Goal: Task Accomplishment & Management: Complete application form

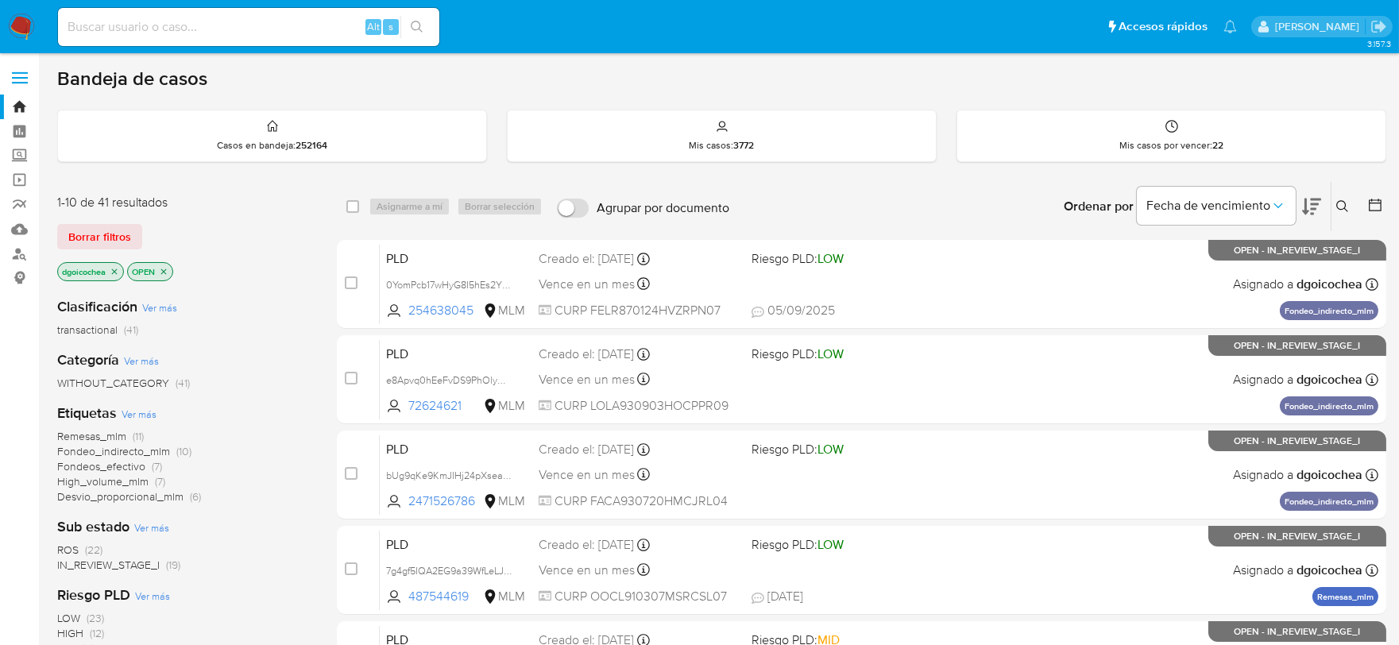
click at [62, 547] on span "ROS" at bounding box center [67, 550] width 21 height 16
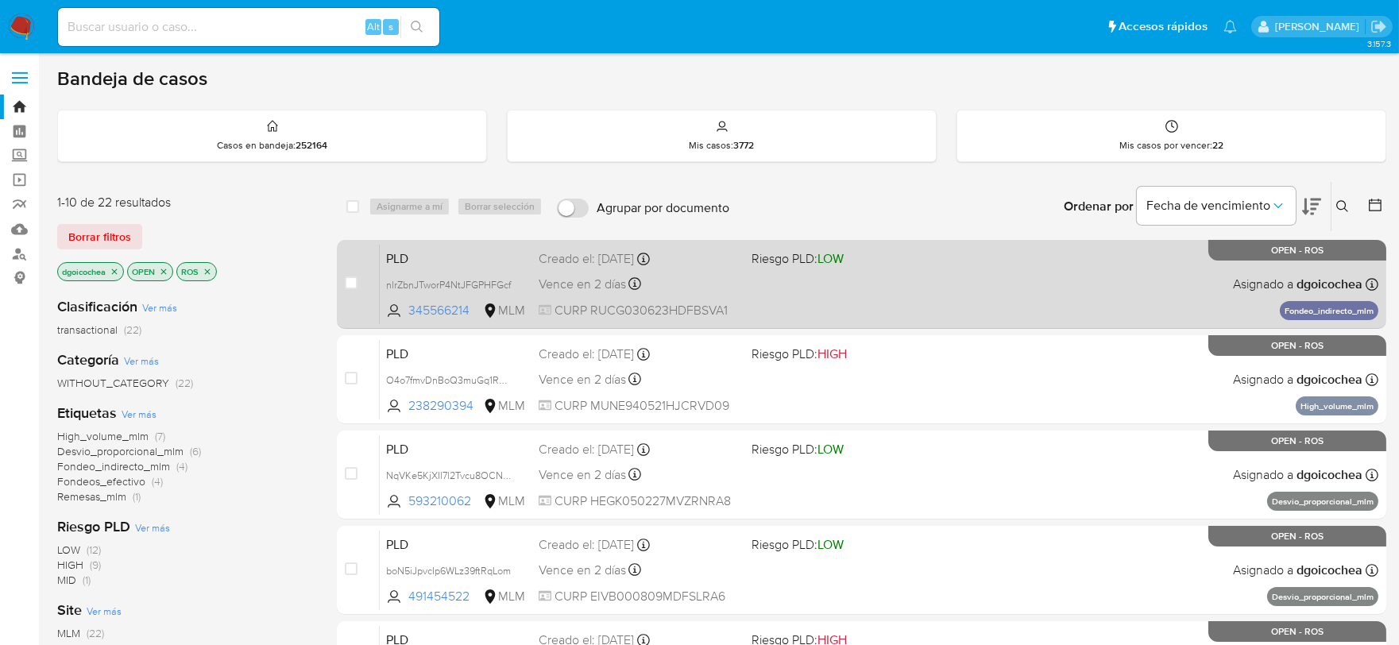
click at [397, 256] on span "PLD" at bounding box center [456, 257] width 140 height 21
click at [396, 257] on span "PLD" at bounding box center [456, 257] width 140 height 21
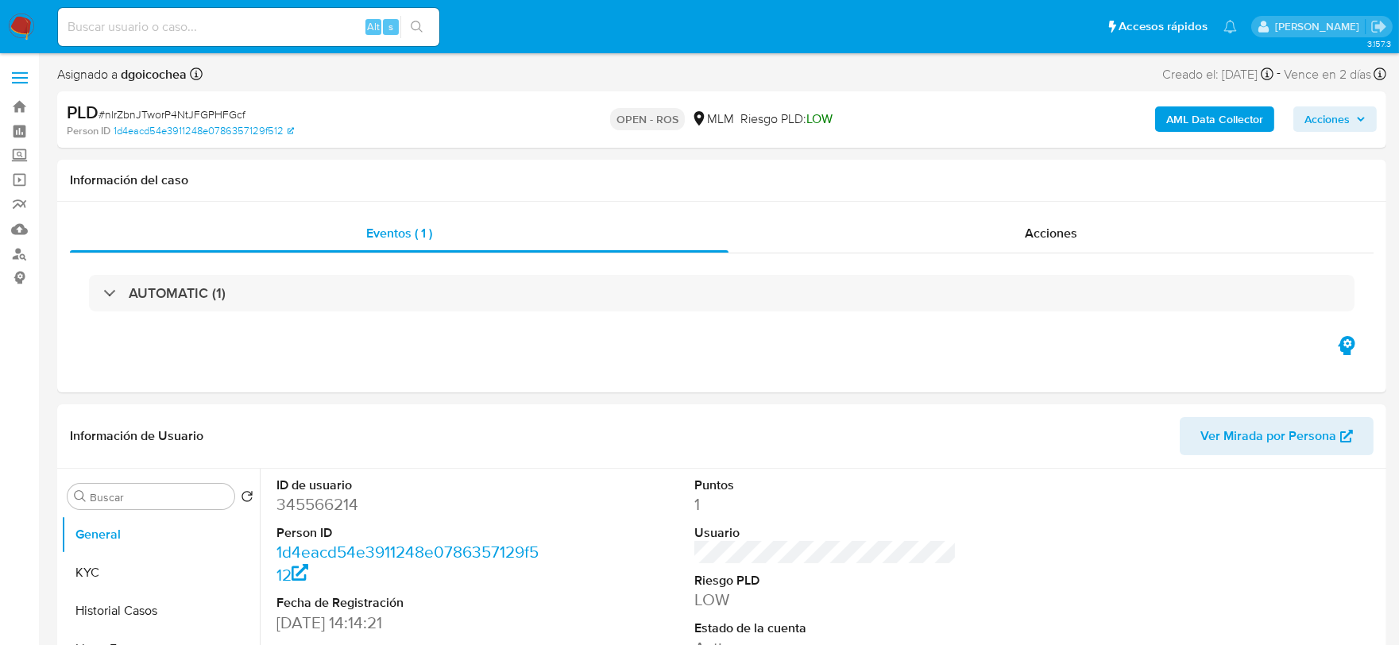
select select "10"
click at [311, 502] on dd "345566214" at bounding box center [408, 505] width 263 height 22
click at [192, 106] on span "# nlrZbnJTworP4NtJFGPHFGcf" at bounding box center [172, 114] width 147 height 16
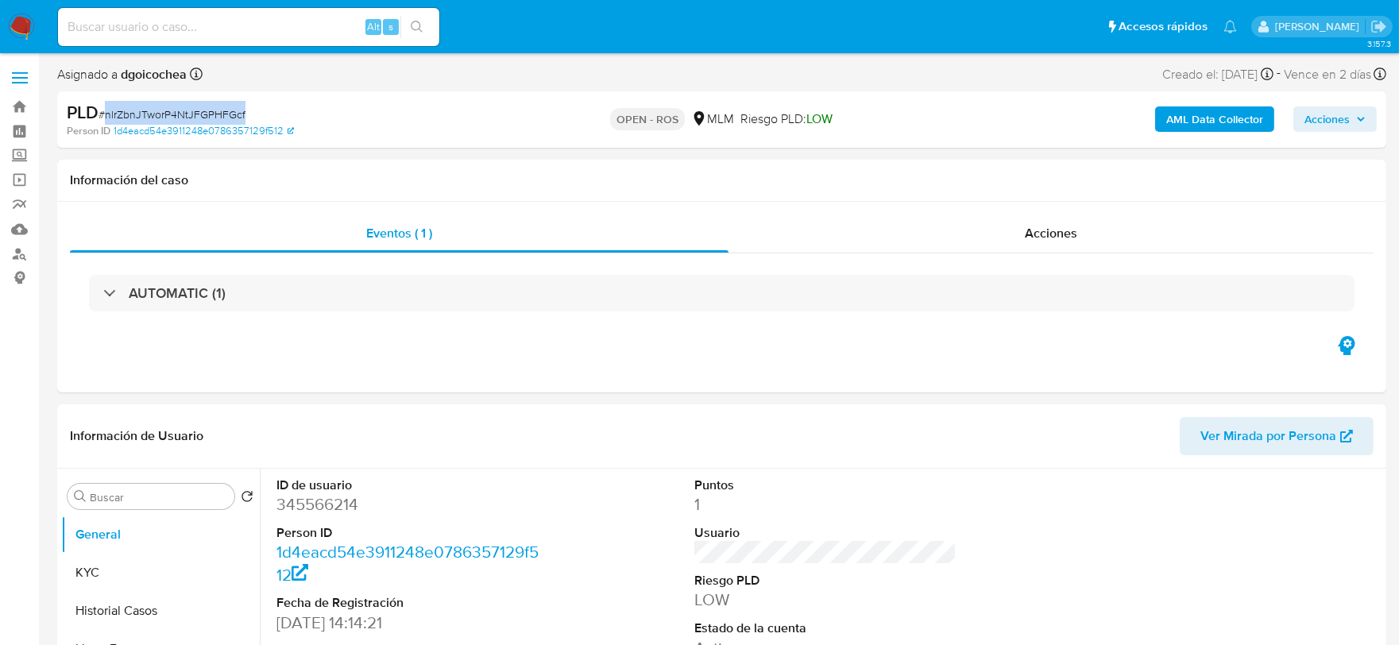
copy span "nlrZbnJTworP4NtJFGPHFGcf"
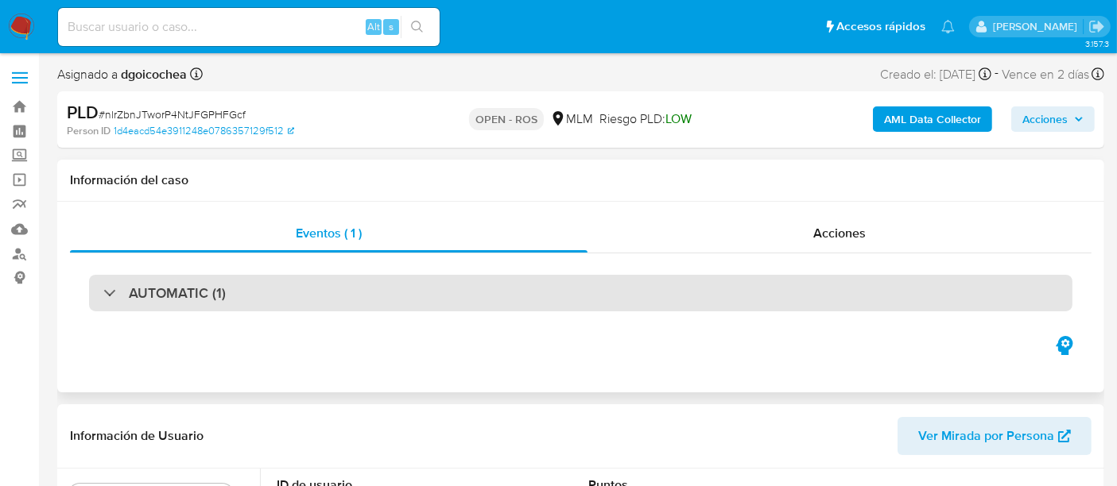
click at [181, 296] on h3 "AUTOMATIC (1)" at bounding box center [177, 293] width 97 height 17
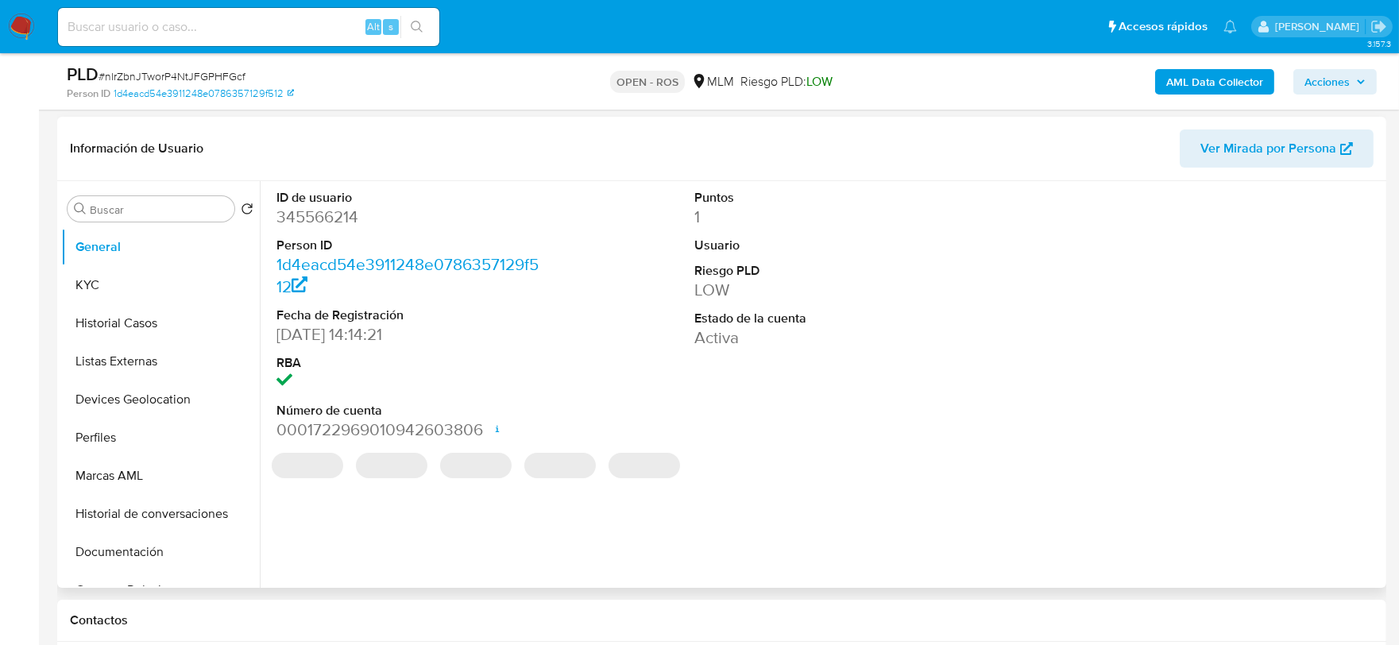
scroll to position [265, 0]
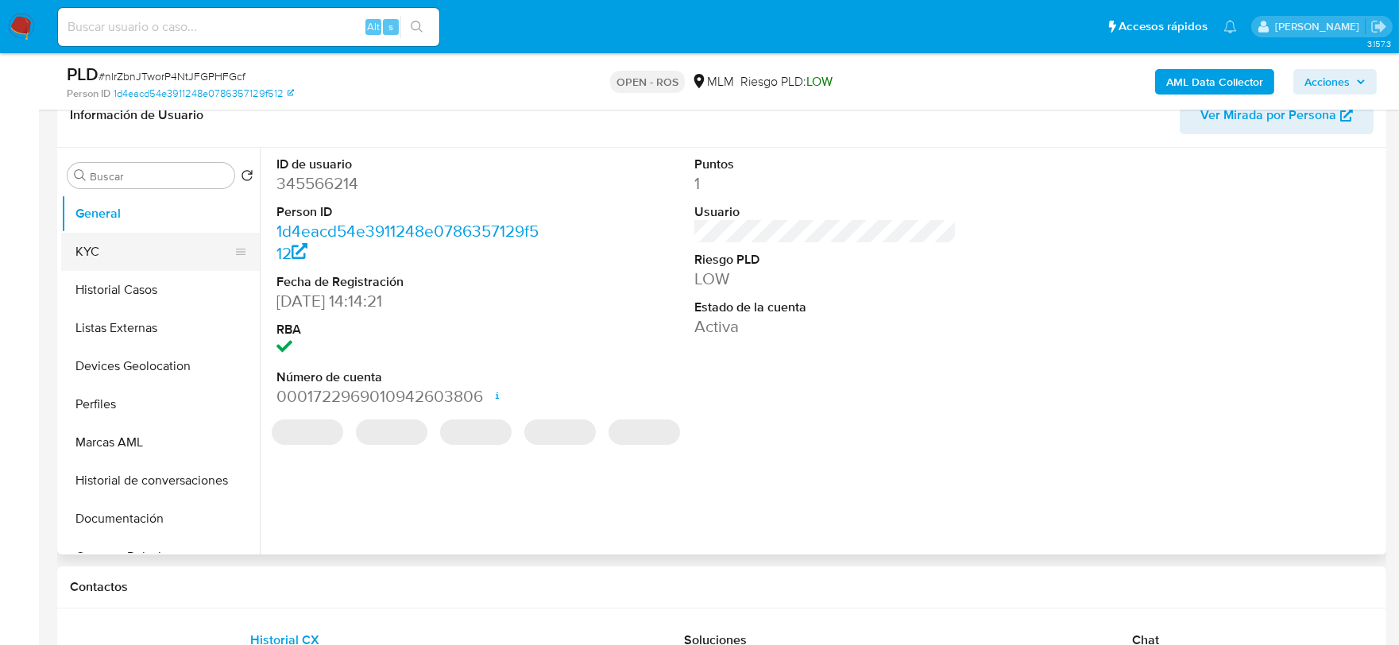
select select "10"
click at [137, 262] on button "KYC" at bounding box center [154, 252] width 186 height 38
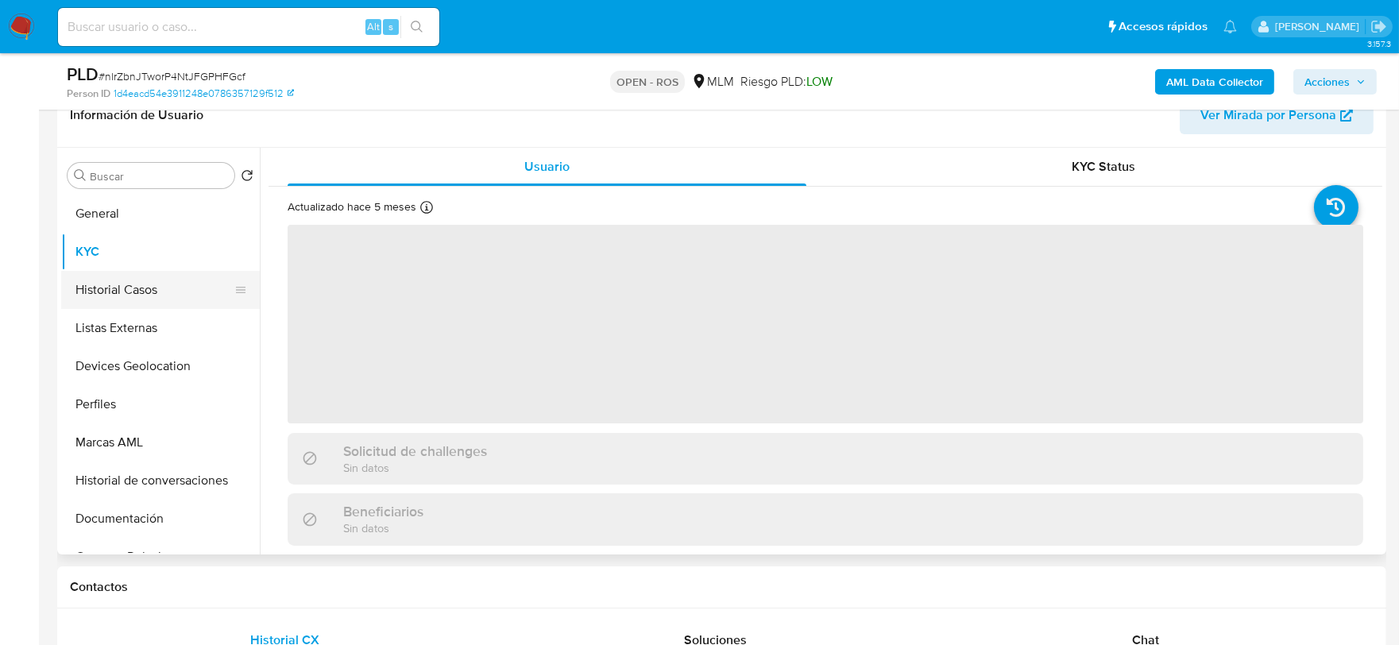
click at [132, 296] on button "Historial Casos" at bounding box center [154, 290] width 186 height 38
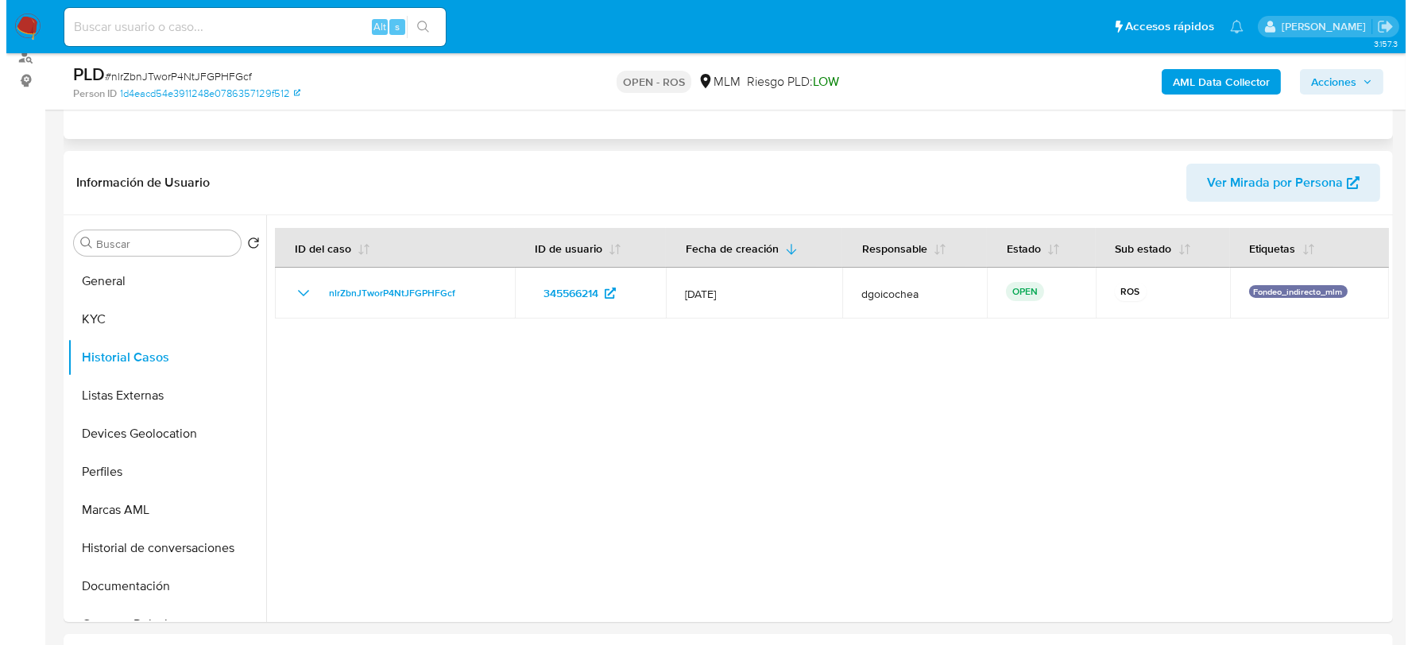
scroll to position [88, 0]
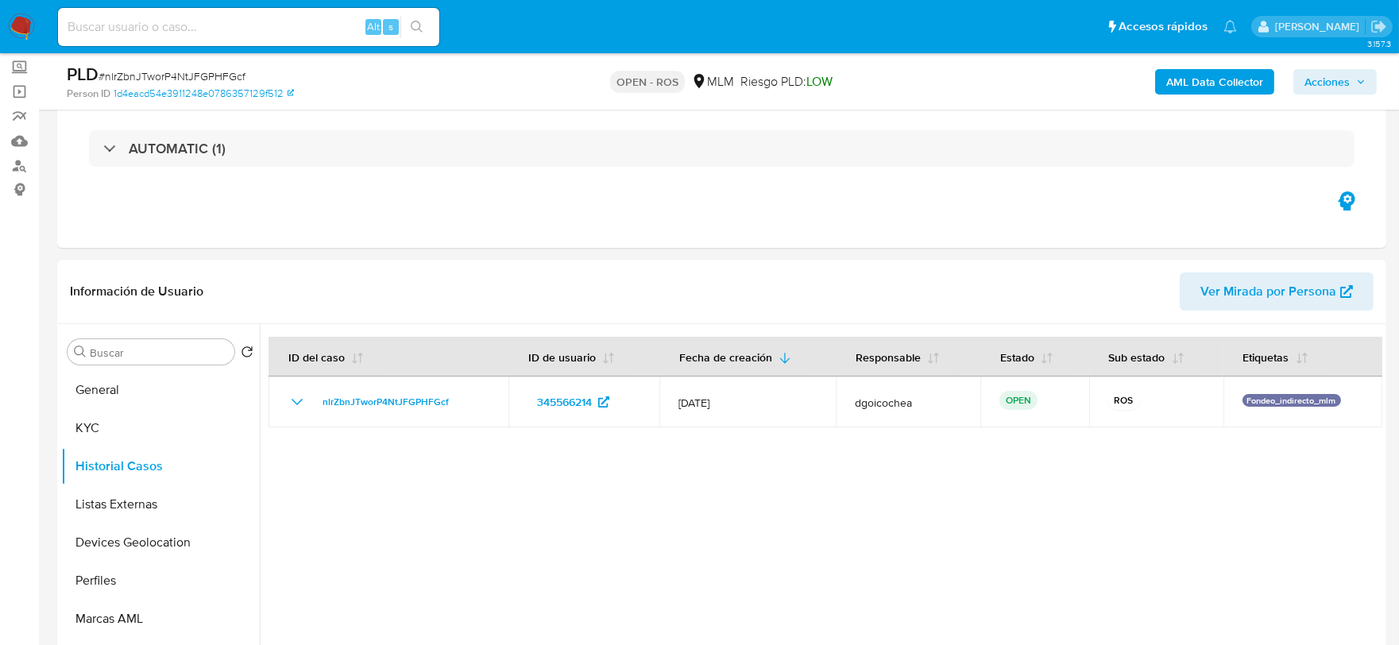
click at [1341, 85] on span "Acciones" at bounding box center [1327, 81] width 45 height 25
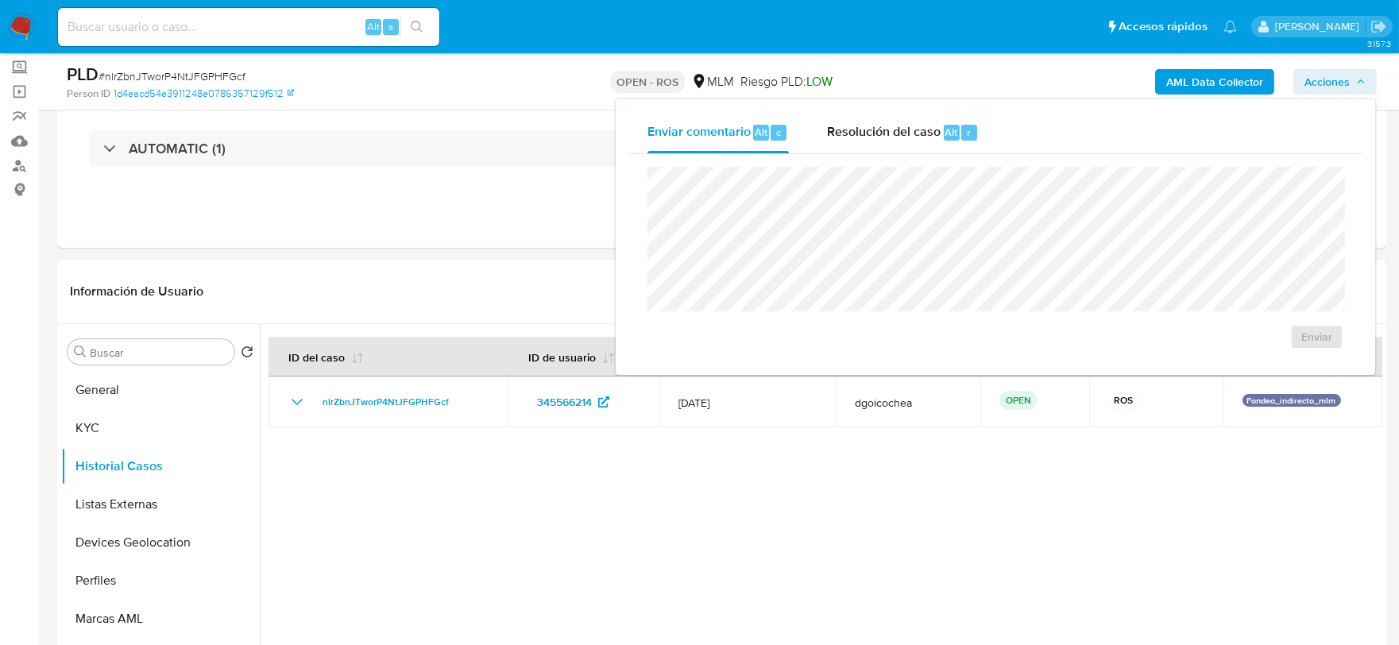
drag, startPoint x: 944, startPoint y: 137, endPoint x: 933, endPoint y: 155, distance: 20.7
click at [940, 137] on div "Resolución del caso Alt r" at bounding box center [903, 132] width 152 height 41
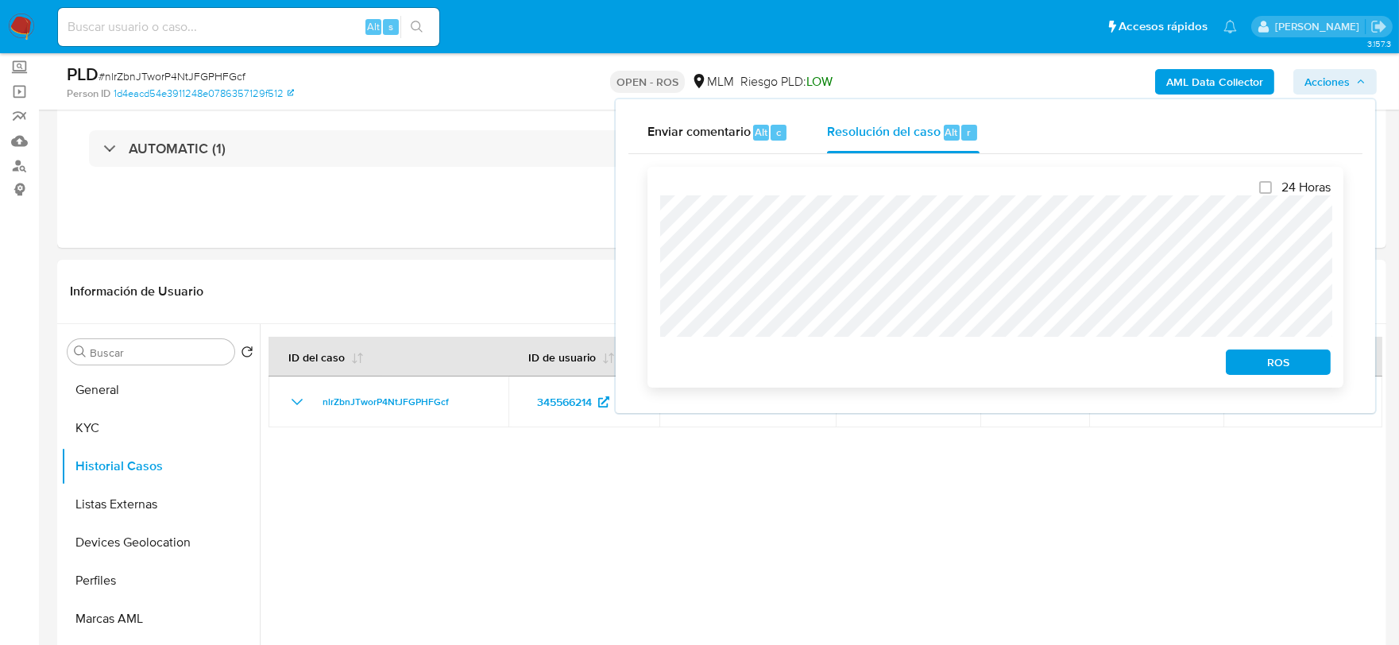
click at [1285, 368] on span "ROS" at bounding box center [1278, 362] width 83 height 22
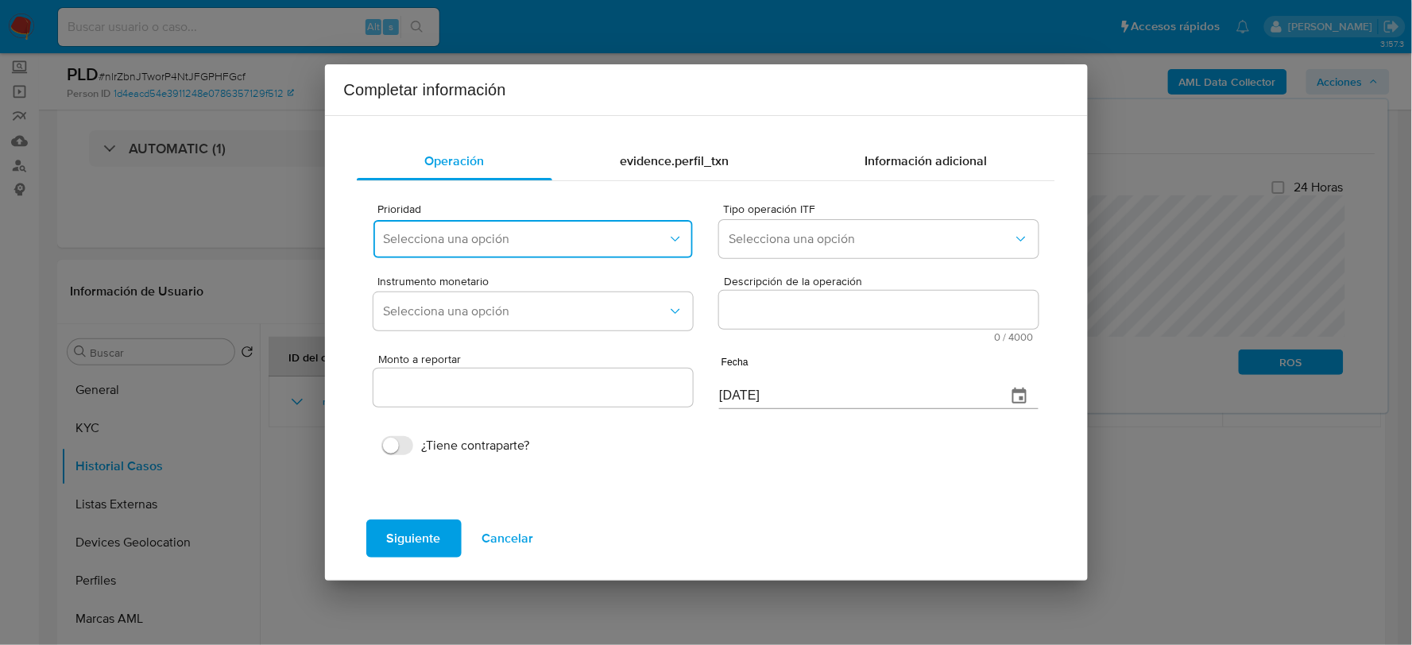
click at [510, 228] on button "Selecciona una opción" at bounding box center [533, 239] width 319 height 38
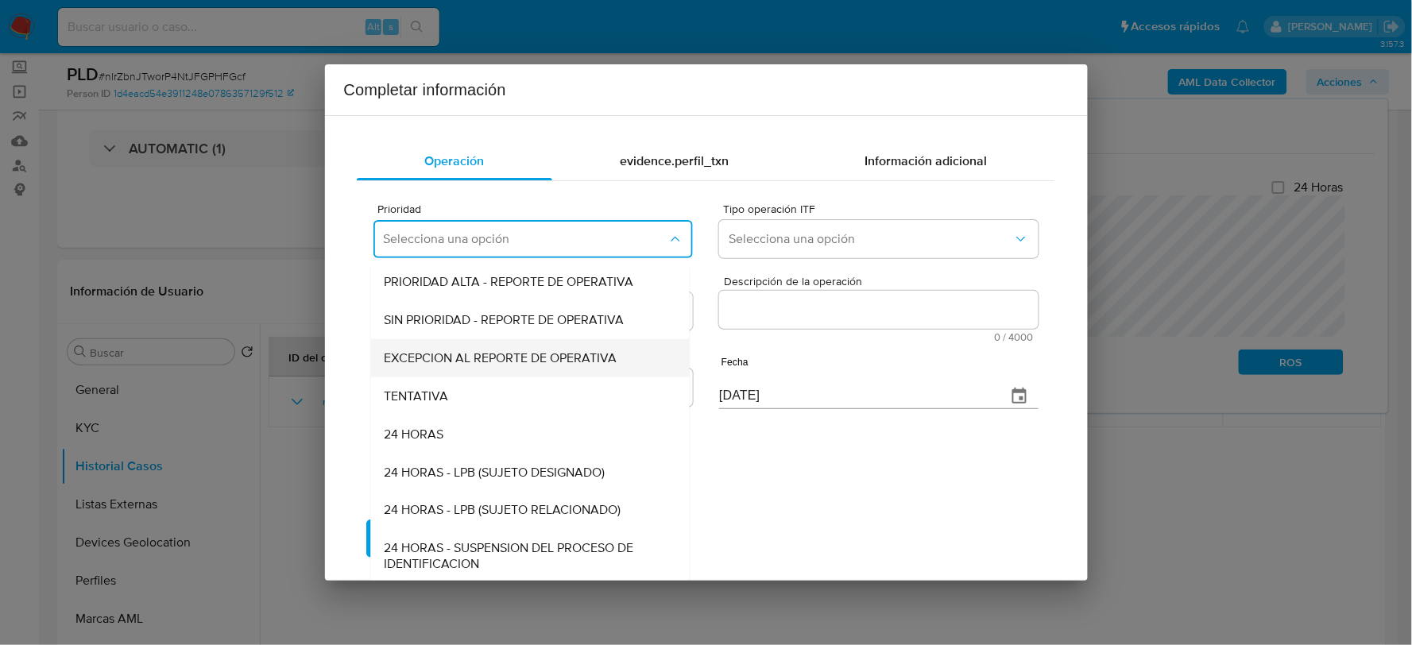
click at [469, 364] on span "EXCEPCION AL REPORTE DE OPERATIVA" at bounding box center [500, 358] width 233 height 16
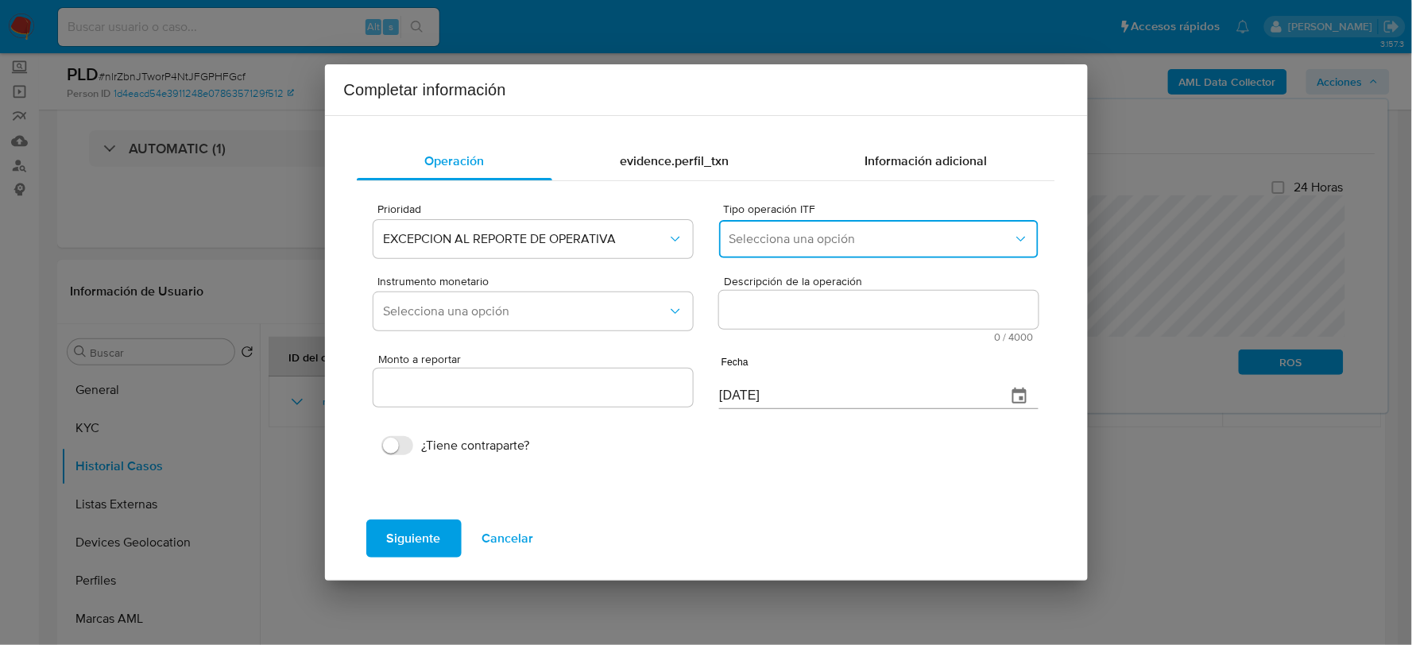
click at [727, 251] on button "Selecciona una opción" at bounding box center [878, 239] width 319 height 38
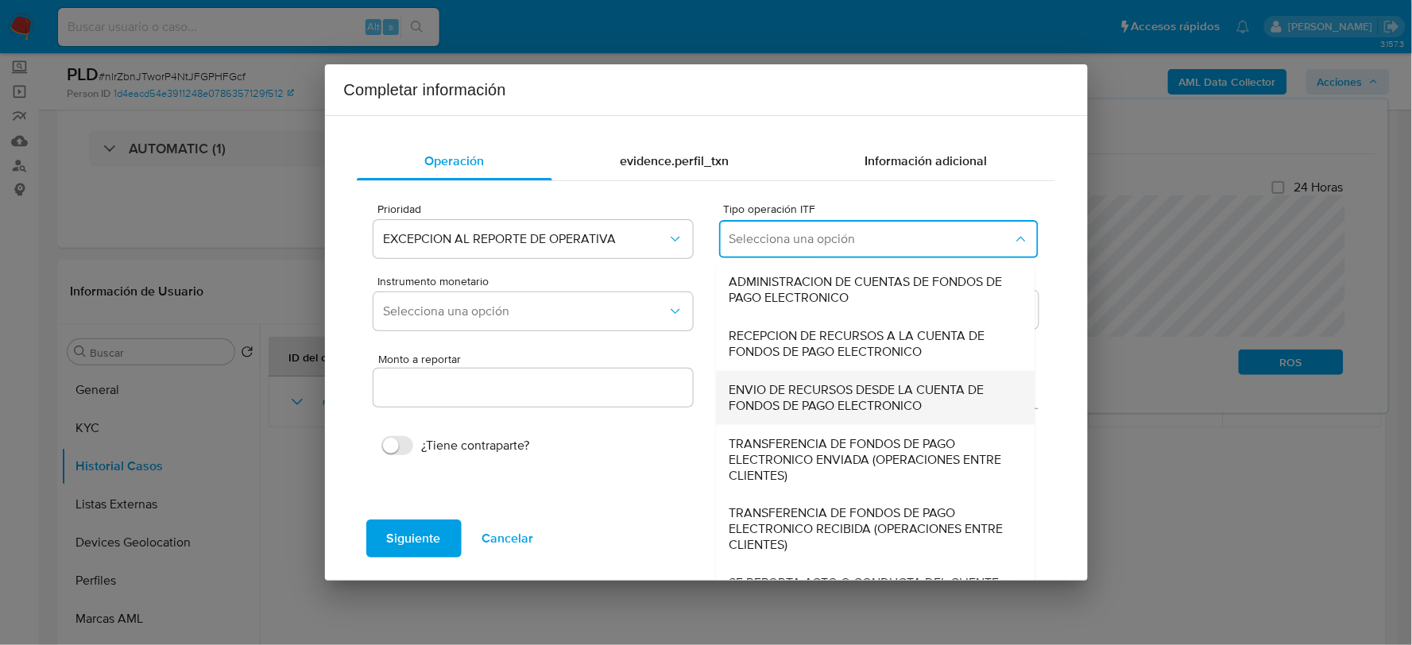
scroll to position [17, 0]
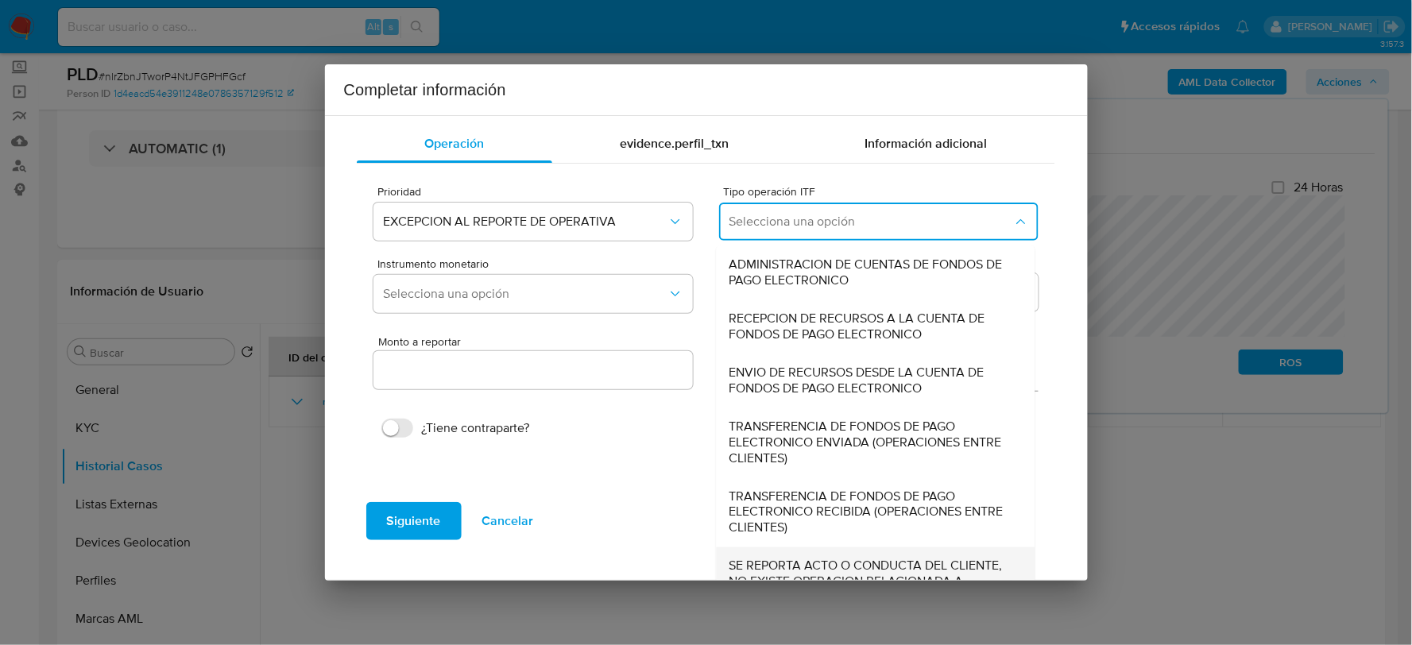
click at [783, 571] on span "SE REPORTA ACTO O CONDUCTA DEL CLIENTE, NO EXISTE OPERACION RELACIONADA A REPOR…" at bounding box center [872, 583] width 284 height 48
type input "0.00"
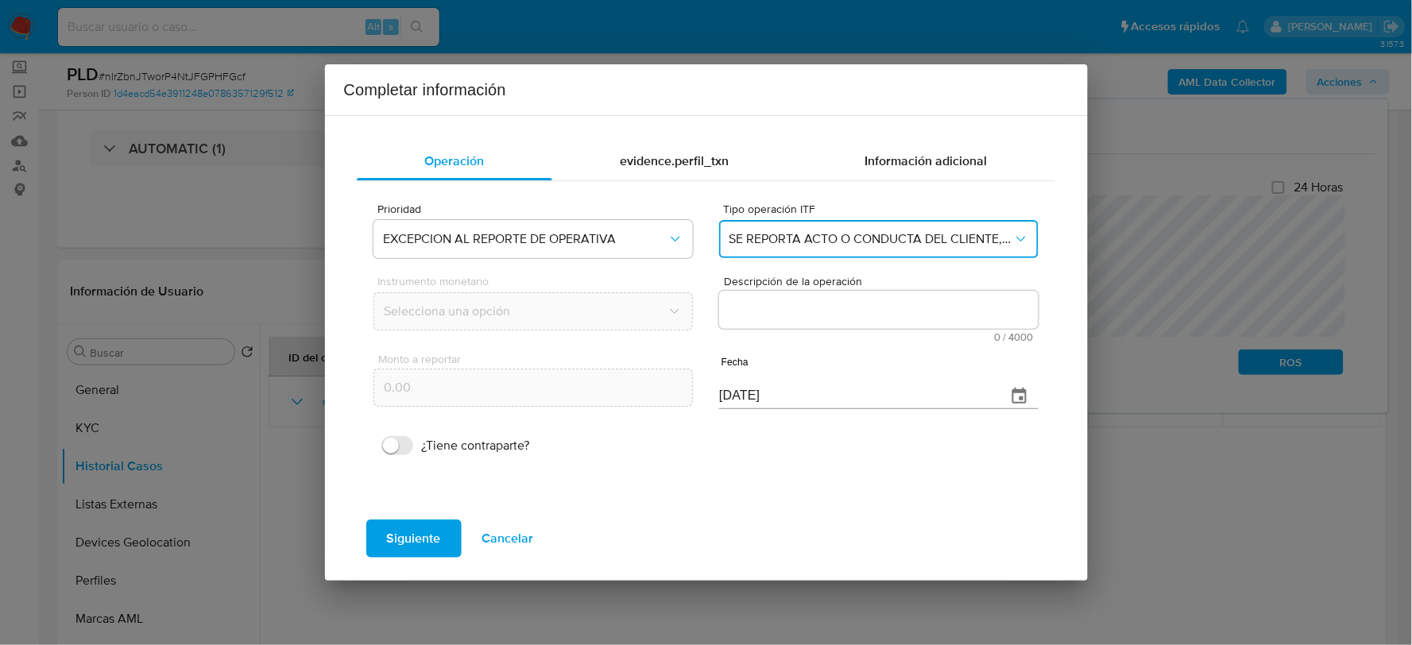
scroll to position [0, 0]
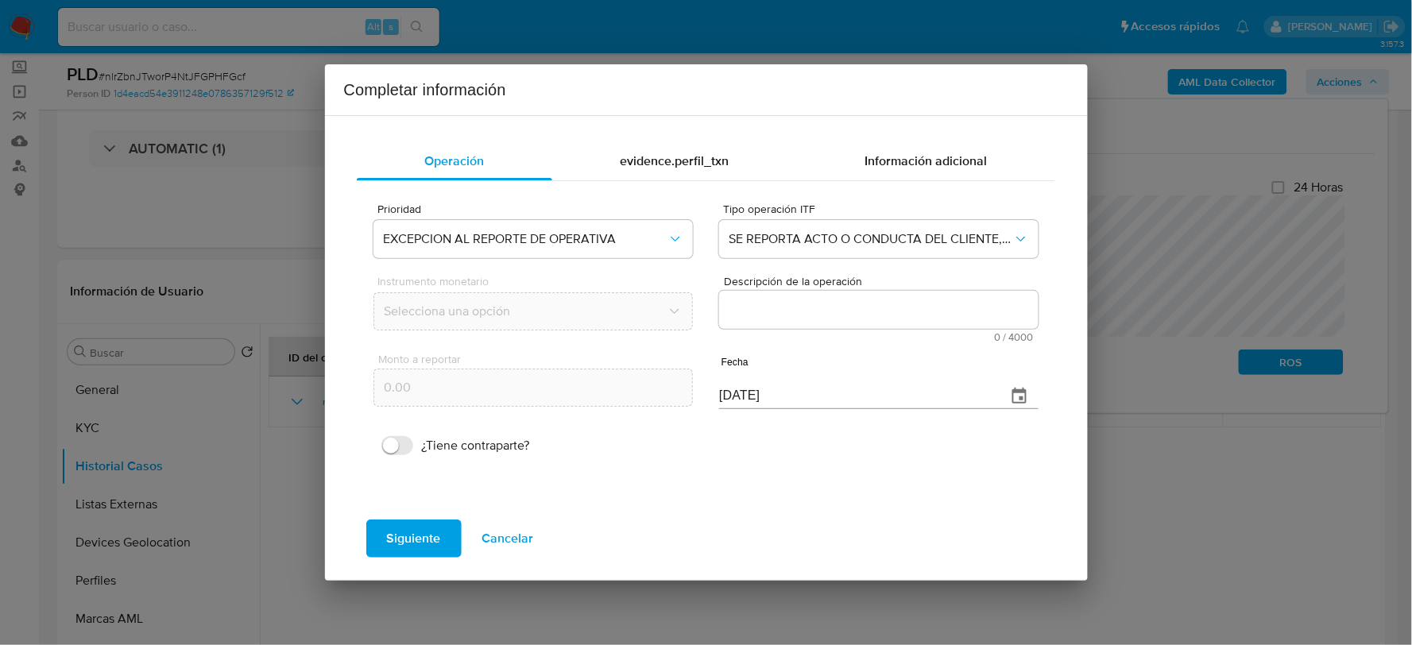
click at [765, 324] on textarea "Descripción de la operación" at bounding box center [878, 310] width 319 height 38
paste textarea "/CONOCIMIENTO DEL CLIENTE O USUARIO CLIENTE GIOVANY RUBI CASTILLO NUMERO DE CLI…"
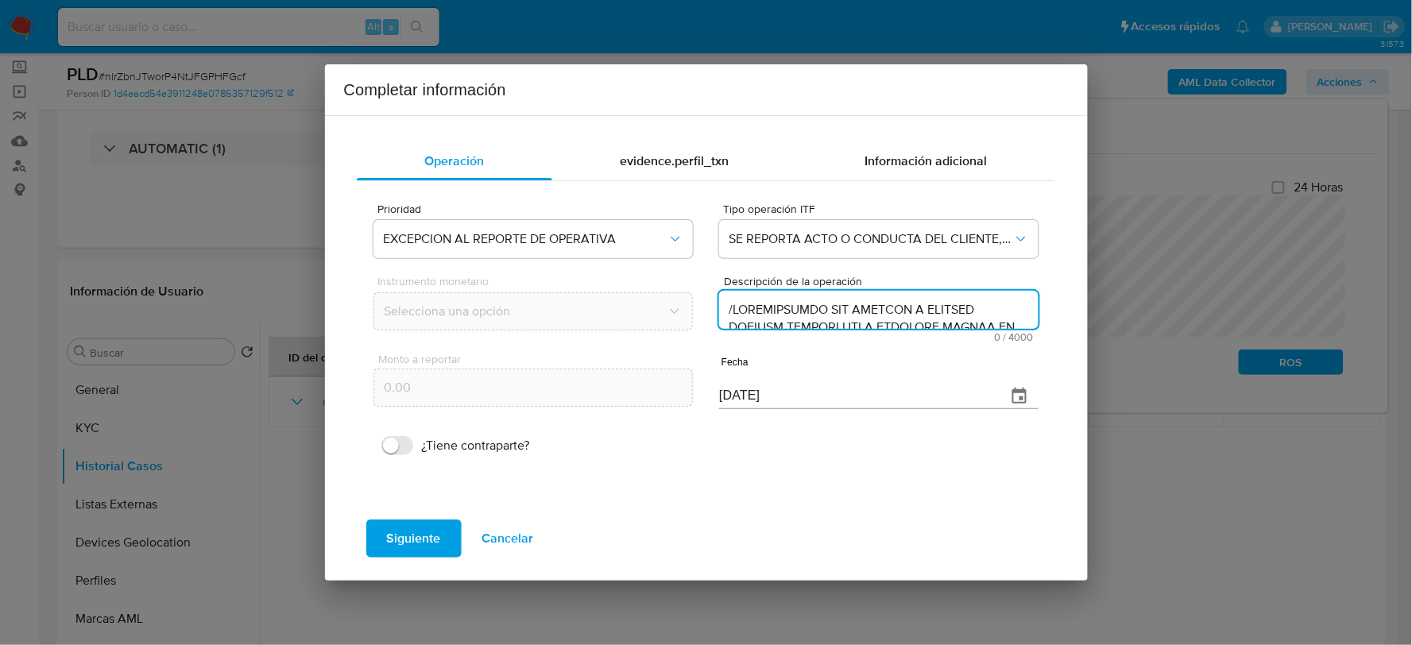
scroll to position [407, 0]
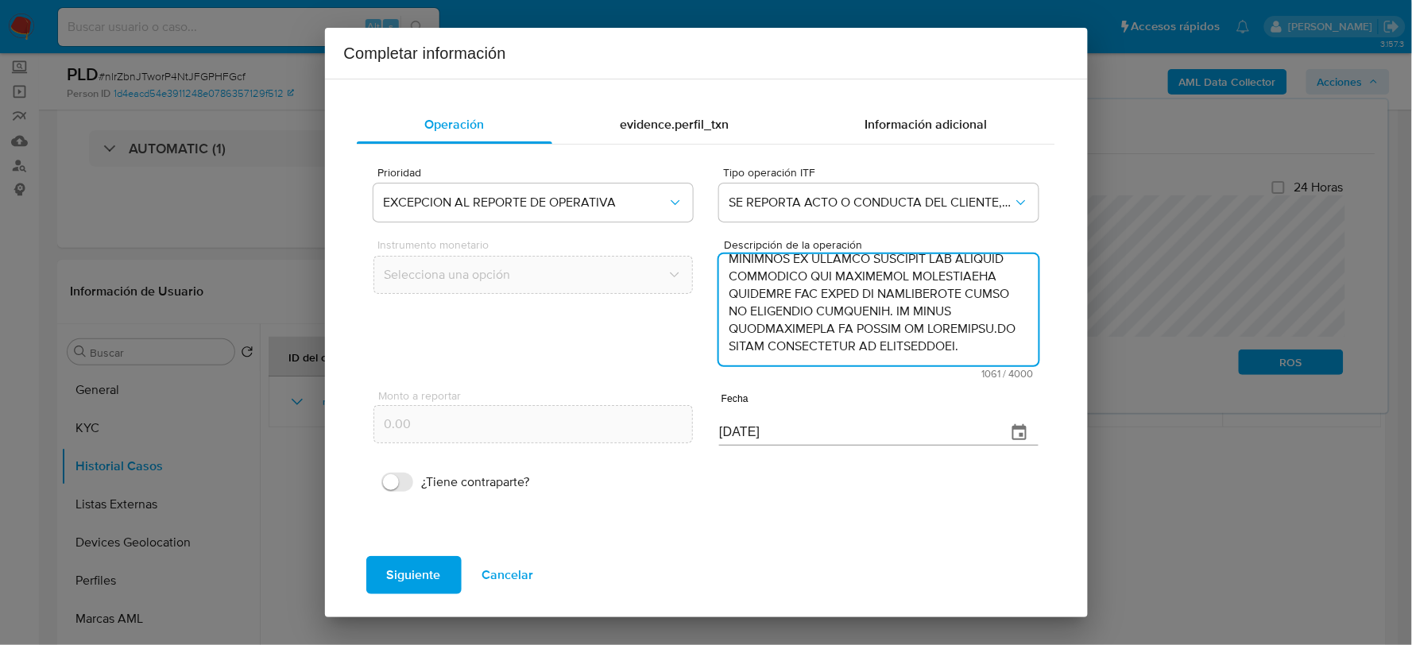
type textarea "/CONOCIMIENTO DEL CLIENTE O USUARIO CLIENTE GIOVANY RUBI CASTILLO NUMERO DE CLI…"
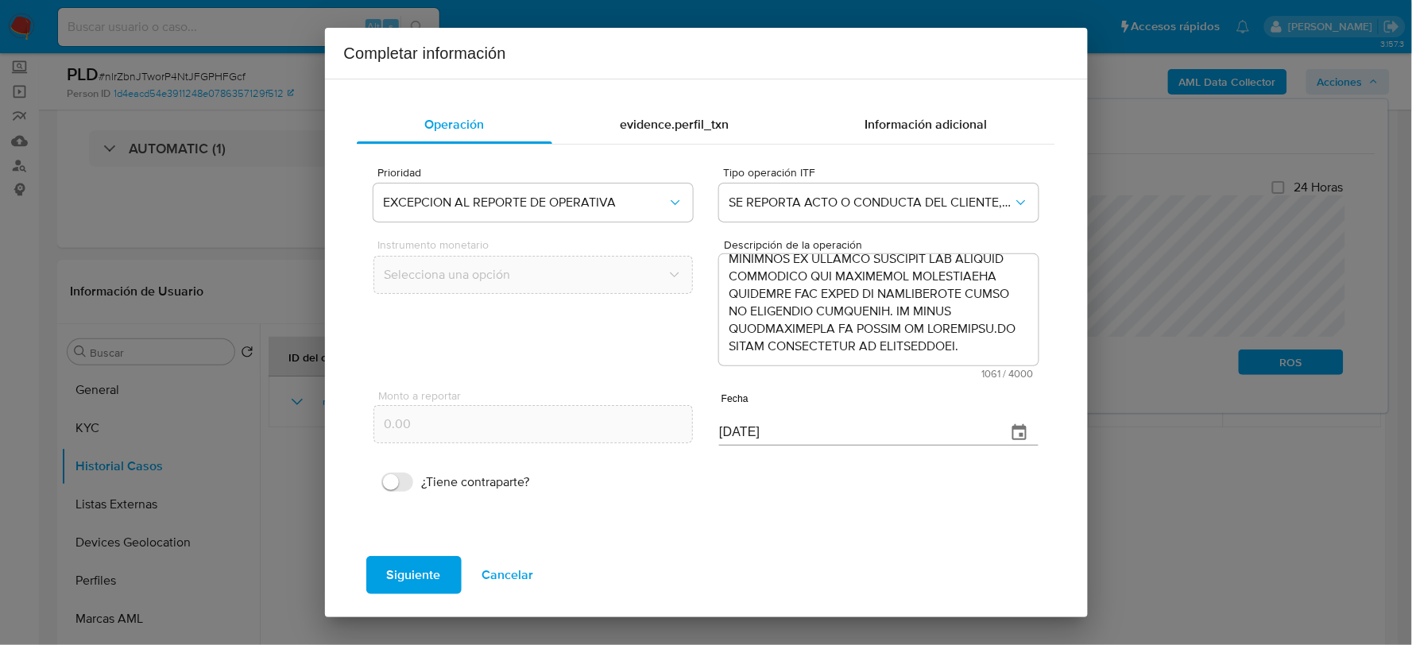
click at [1411, 405] on div "Completar información Operación evidence.perfil_txn Información adicional Prior…" at bounding box center [706, 322] width 1412 height 645
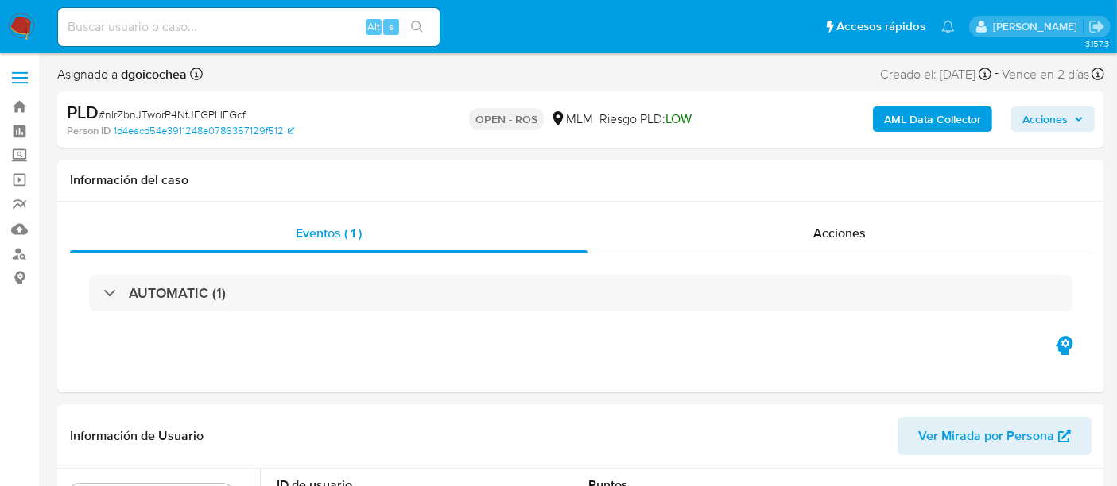
select select "10"
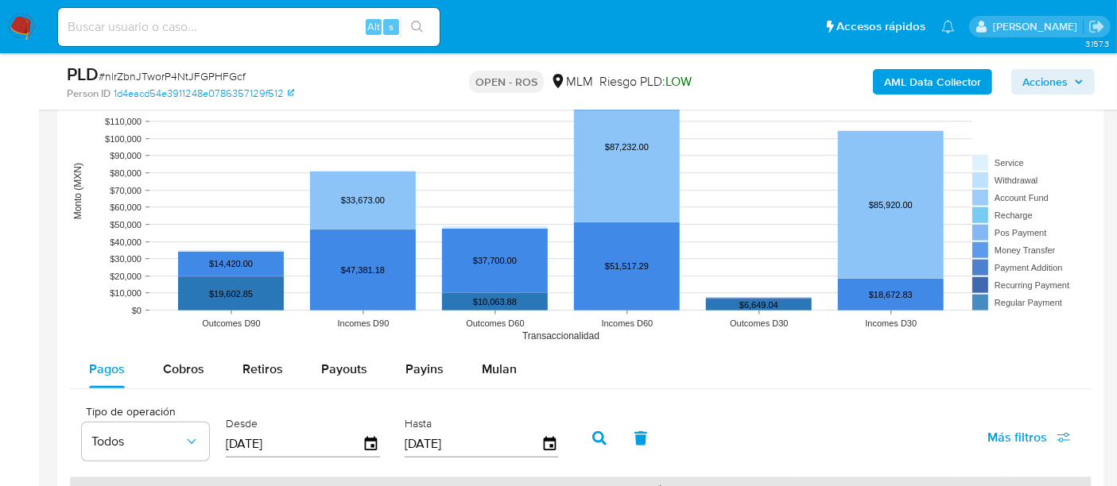
scroll to position [1412, 0]
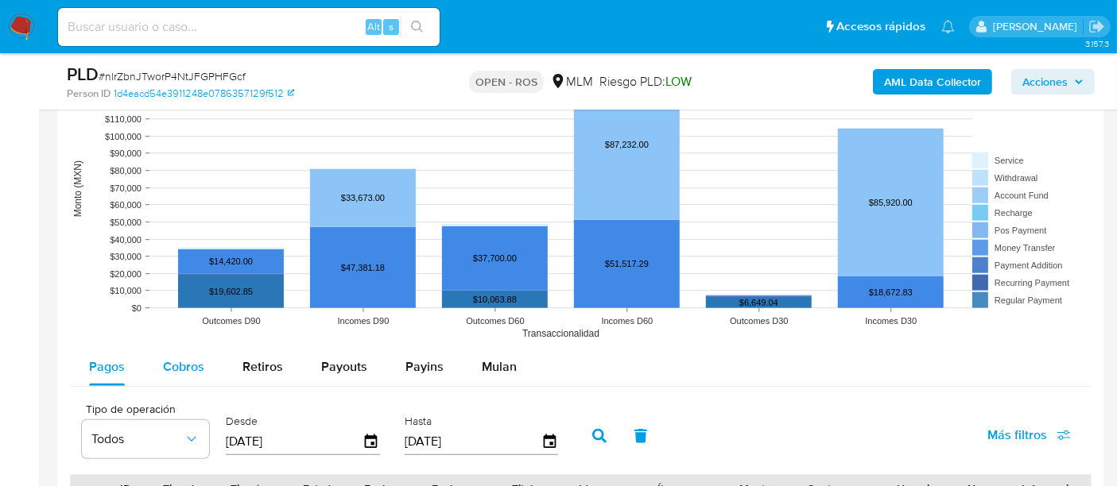
click at [201, 366] on span "Cobros" at bounding box center [183, 367] width 41 height 18
select select "10"
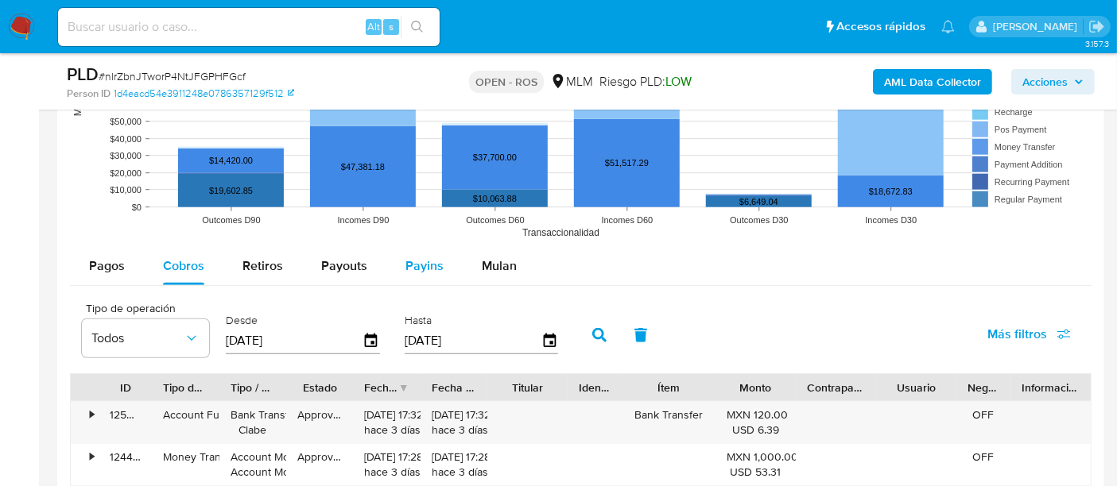
scroll to position [1678, 0]
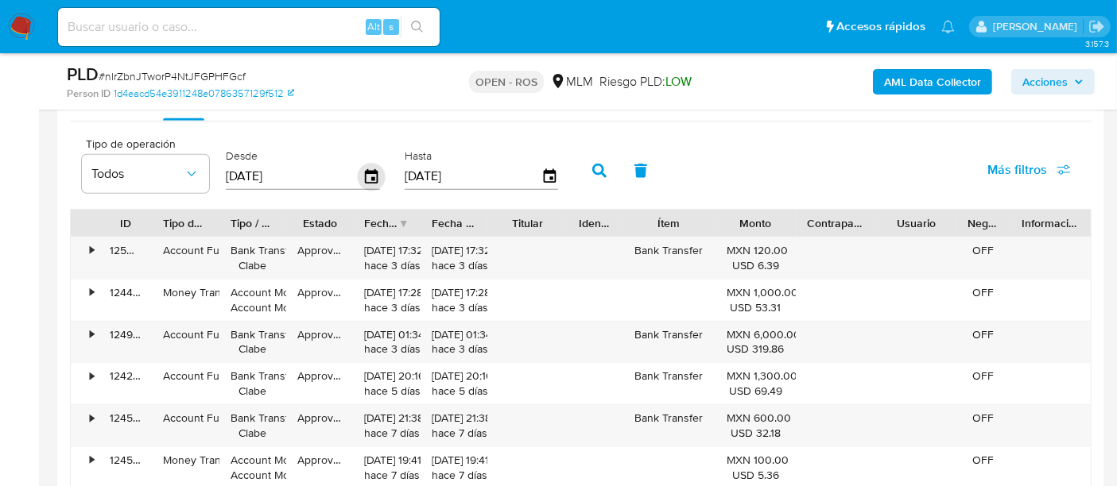
click at [363, 172] on icon "button" at bounding box center [372, 177] width 28 height 28
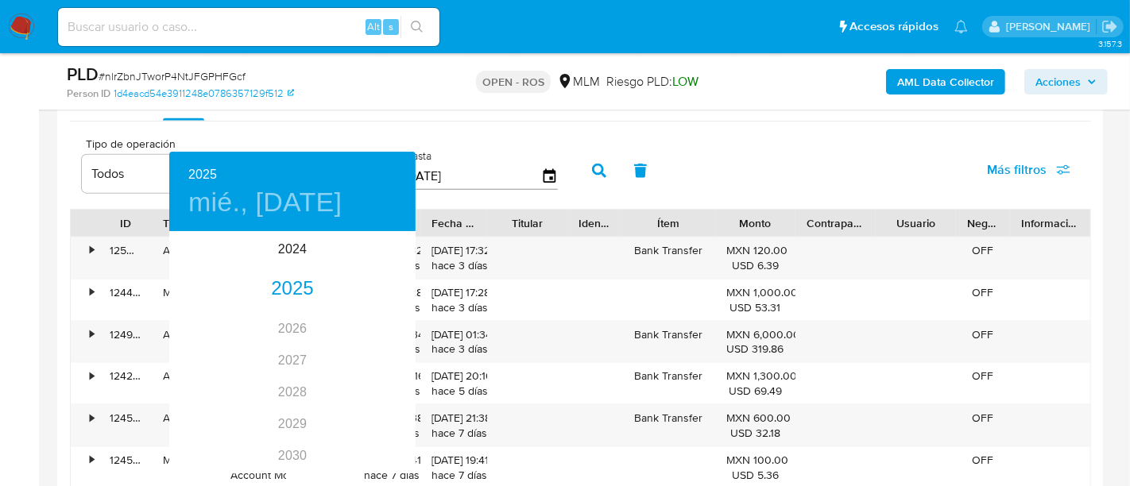
click at [505, 164] on div at bounding box center [565, 243] width 1130 height 486
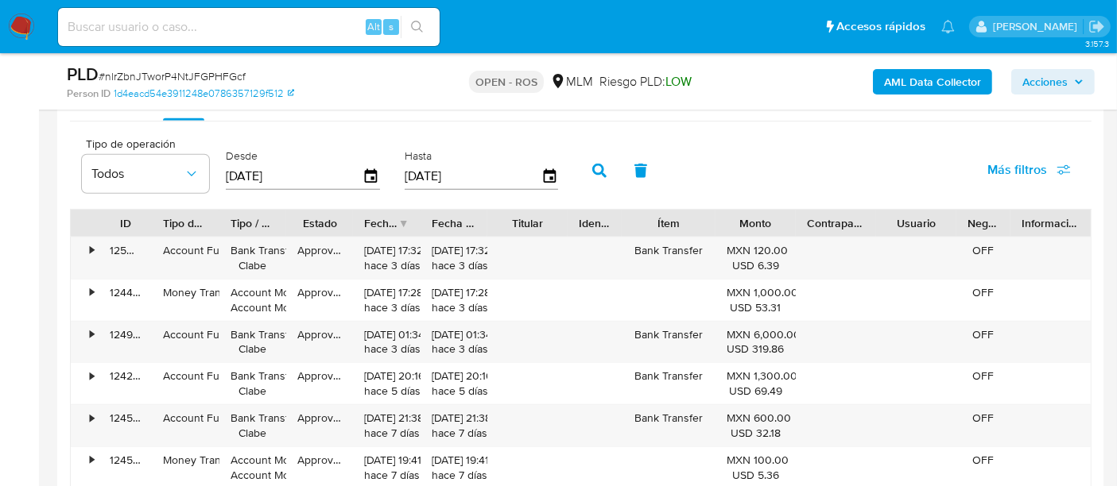
click at [547, 171] on icon "button" at bounding box center [549, 176] width 13 height 14
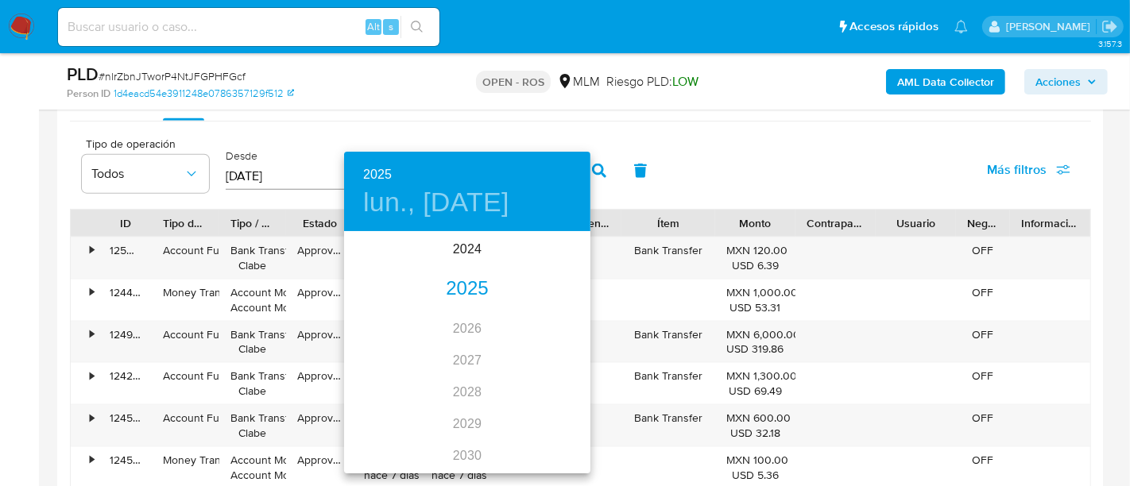
click at [471, 285] on div "2025" at bounding box center [467, 289] width 246 height 32
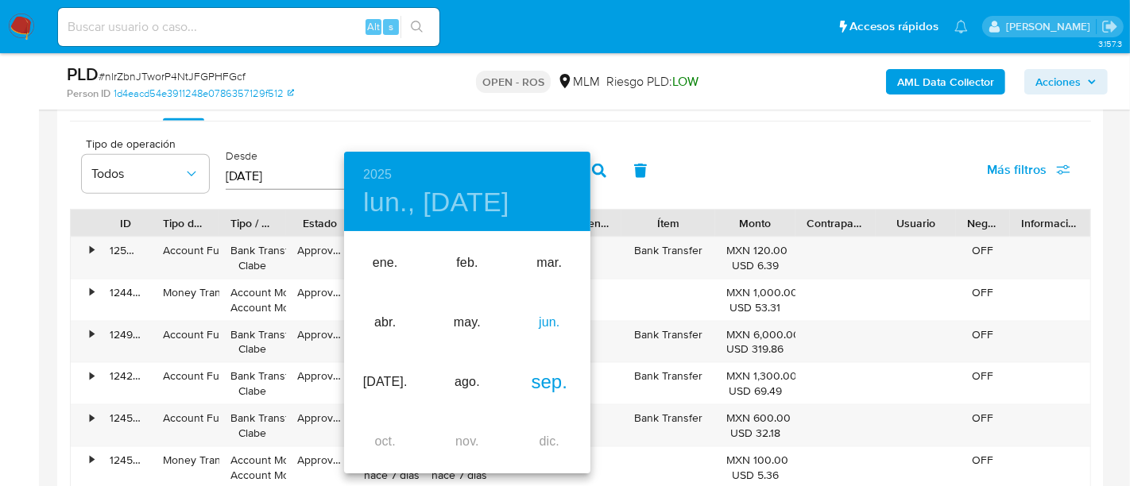
click at [559, 318] on div "jun." at bounding box center [550, 323] width 82 height 60
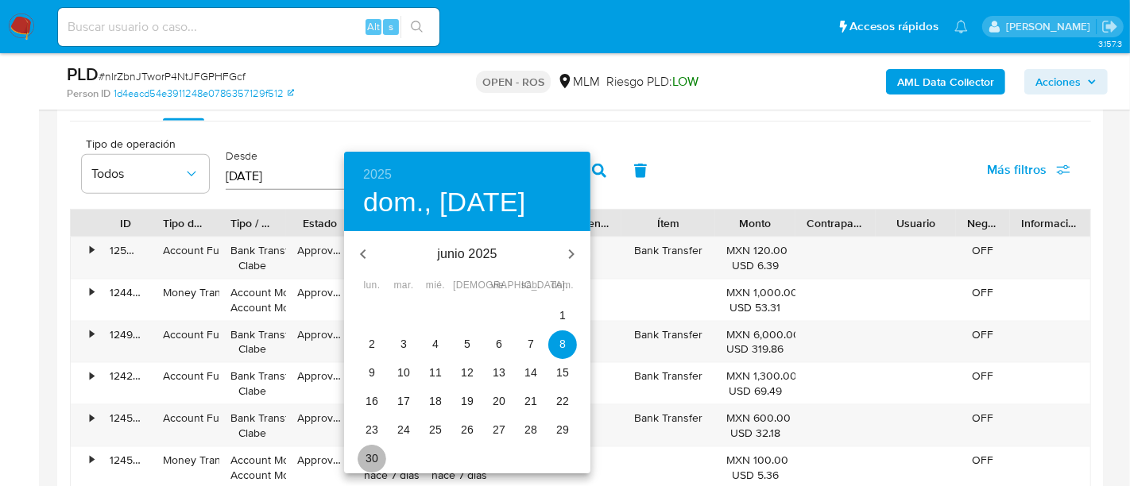
click at [377, 461] on p "30" at bounding box center [372, 459] width 13 height 16
type input "30/06/2025"
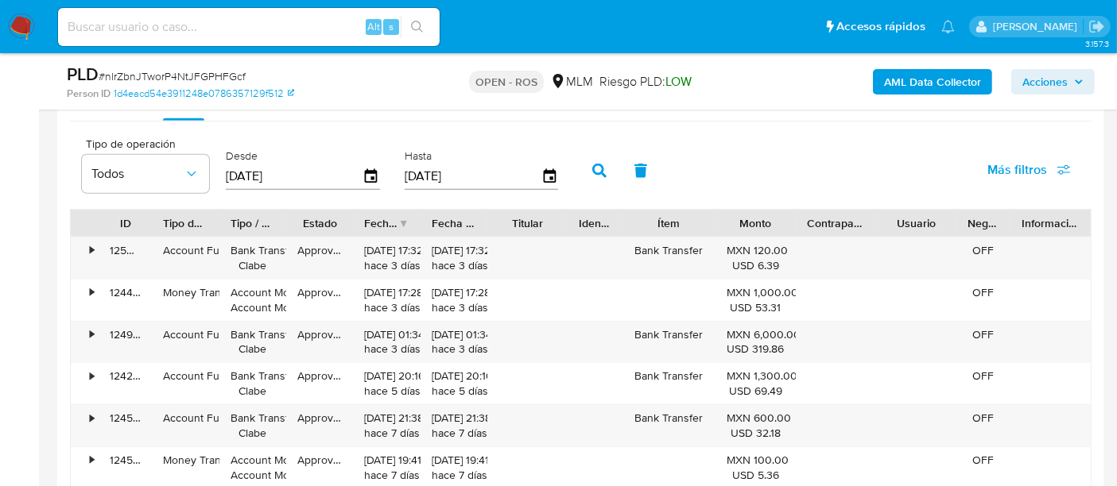
click at [305, 164] on input "[DATE]" at bounding box center [294, 176] width 137 height 25
click at [366, 177] on icon "button" at bounding box center [372, 177] width 28 height 28
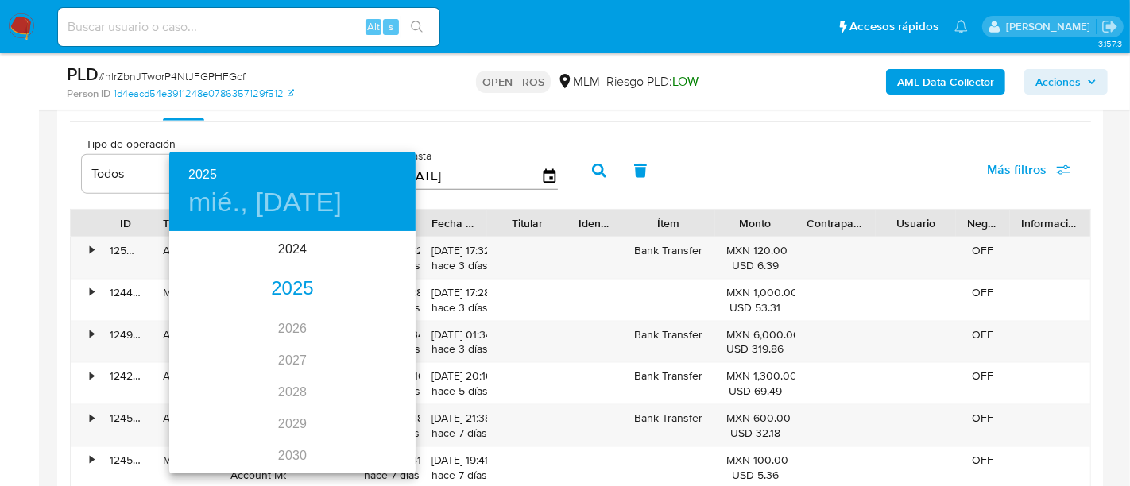
click at [283, 285] on div "2025" at bounding box center [292, 289] width 246 height 32
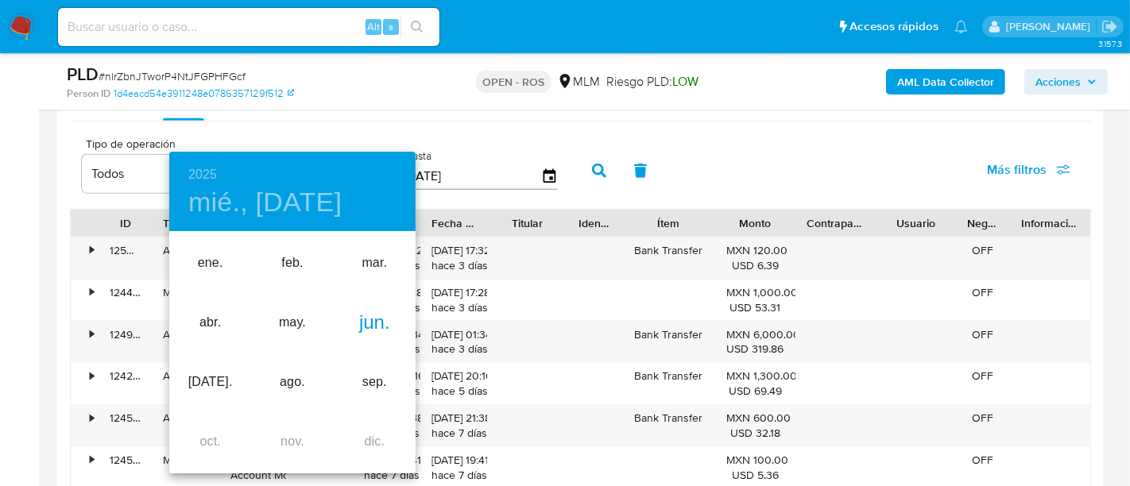
click at [370, 323] on div "jun." at bounding box center [375, 323] width 82 height 60
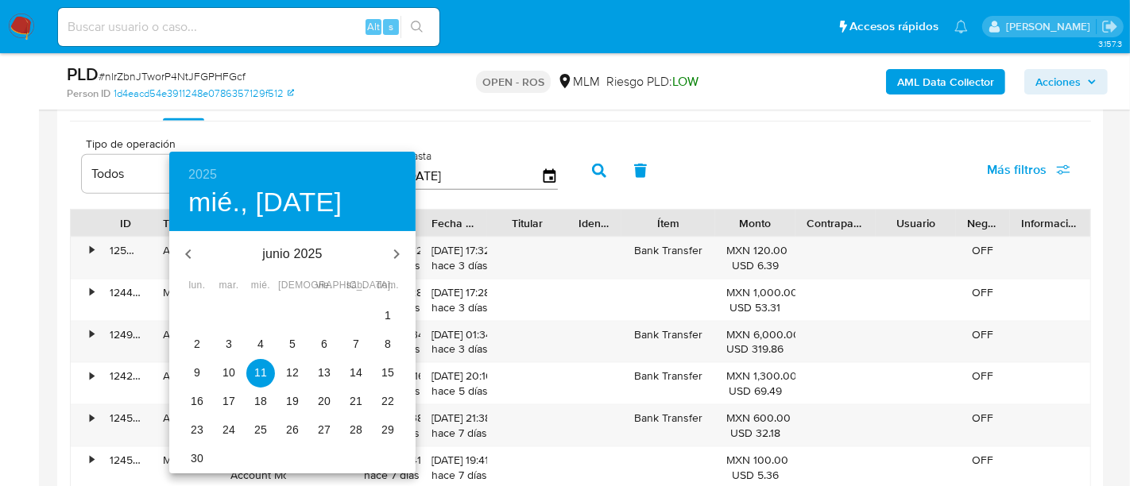
click at [395, 314] on span "1" at bounding box center [388, 316] width 29 height 16
type input "01/06/2025"
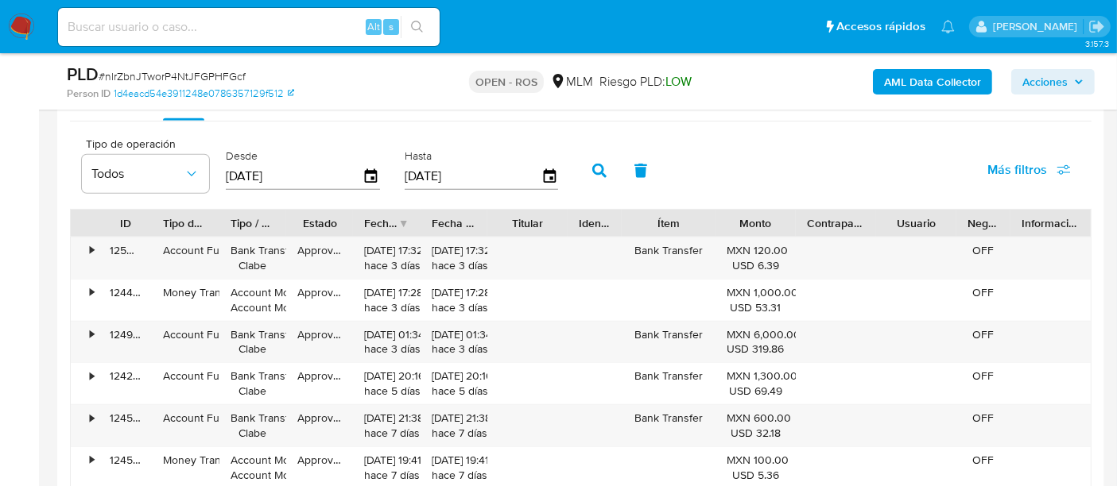
click at [592, 171] on icon "button" at bounding box center [599, 171] width 14 height 14
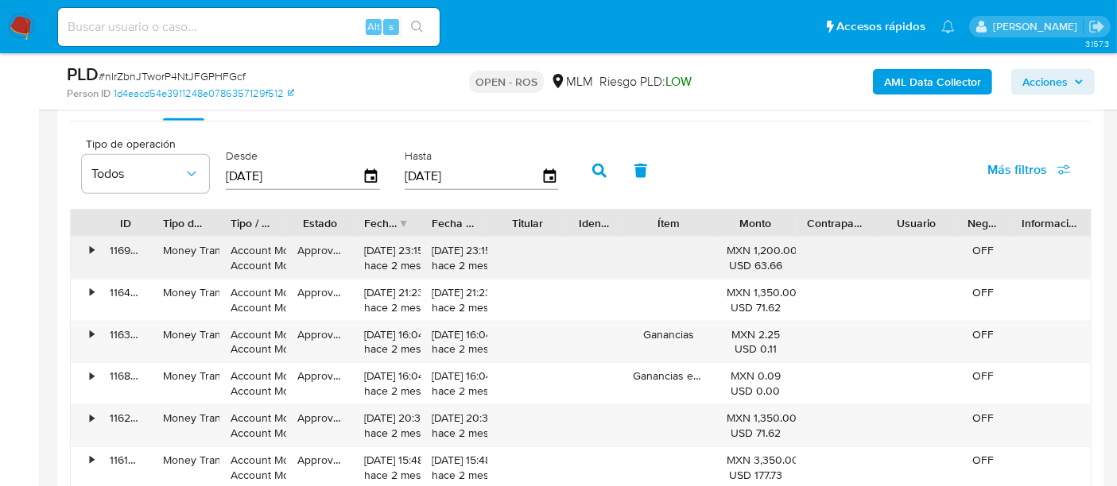
click at [90, 246] on div "•" at bounding box center [92, 250] width 4 height 15
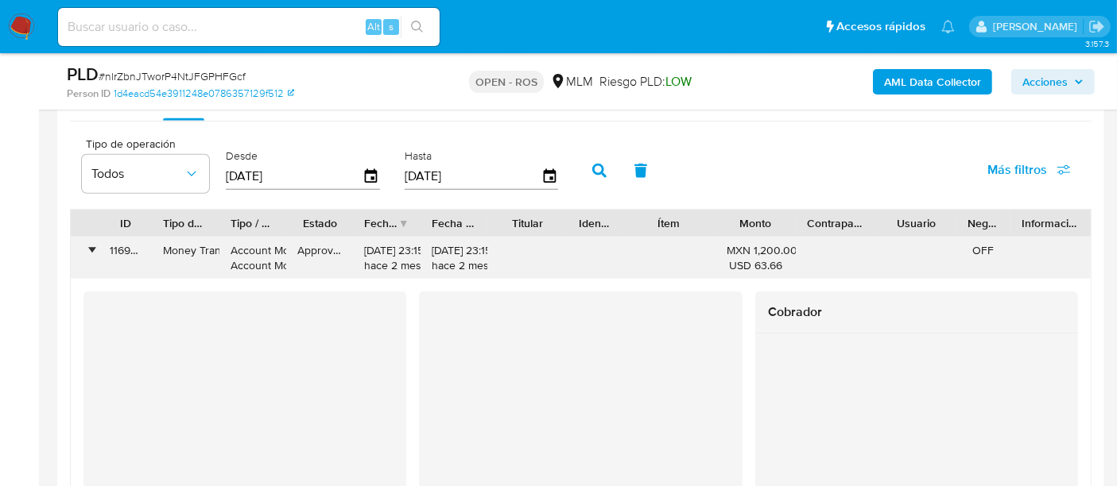
click at [85, 255] on div "•" at bounding box center [85, 258] width 28 height 41
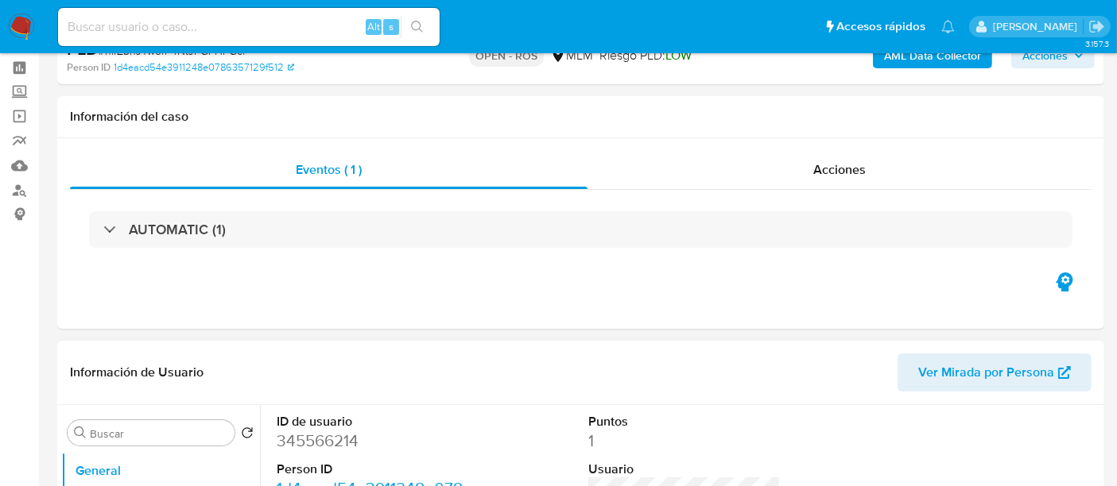
scroll to position [88, 0]
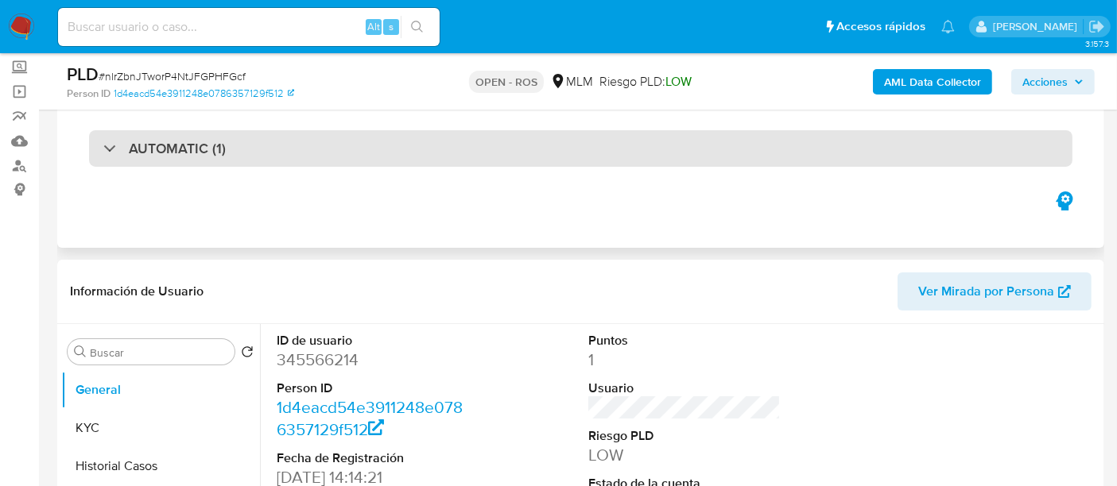
click at [197, 150] on h3 "AUTOMATIC (1)" at bounding box center [177, 148] width 97 height 17
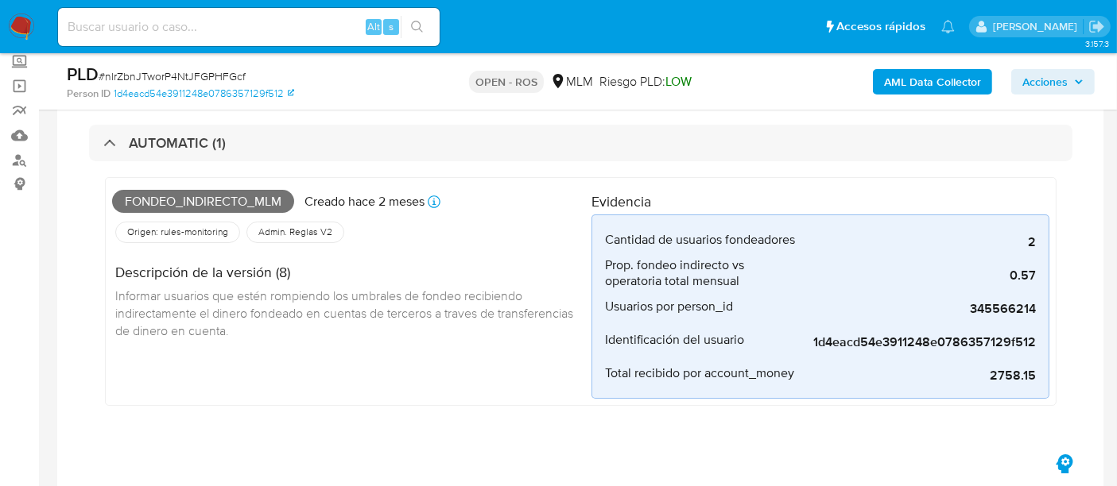
scroll to position [529, 0]
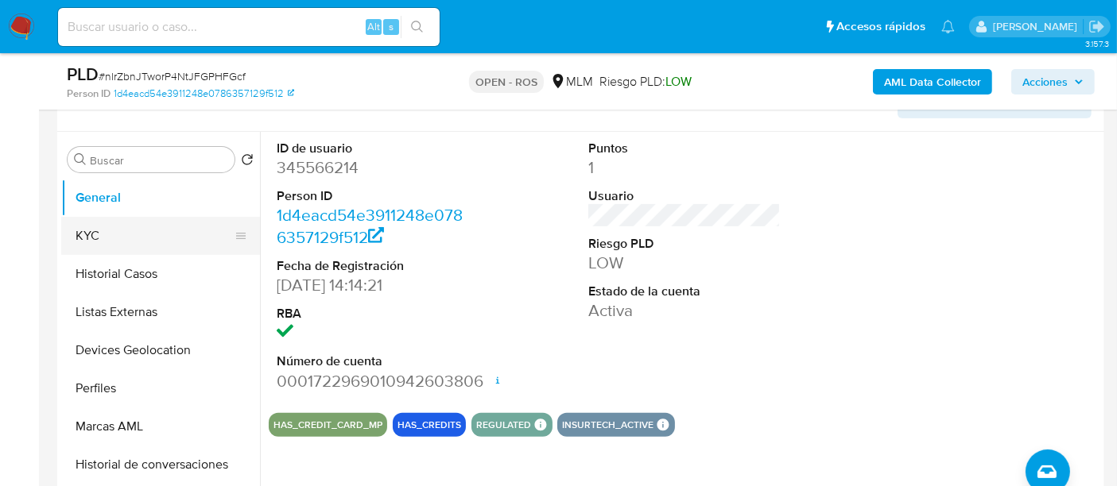
click at [176, 227] on button "KYC" at bounding box center [154, 236] width 186 height 38
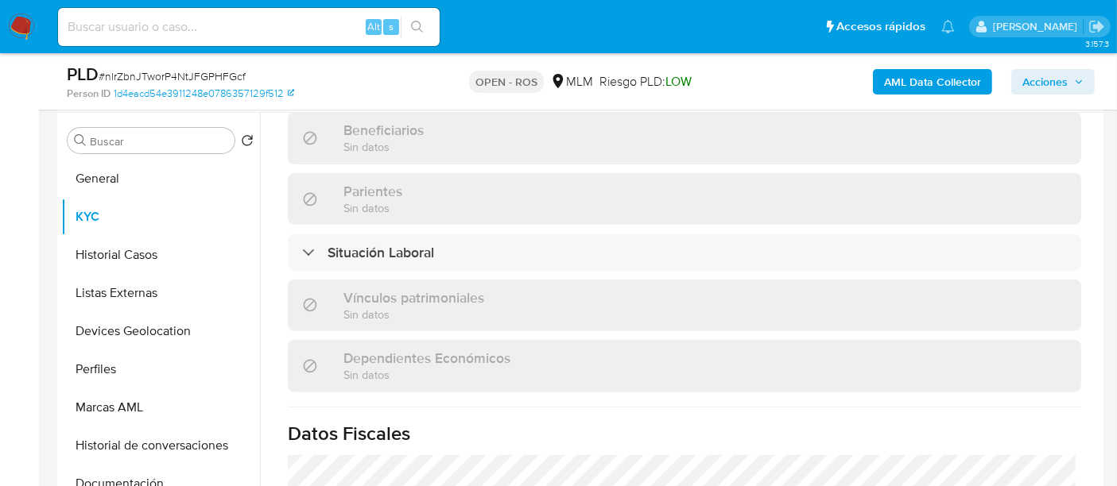
scroll to position [1003, 0]
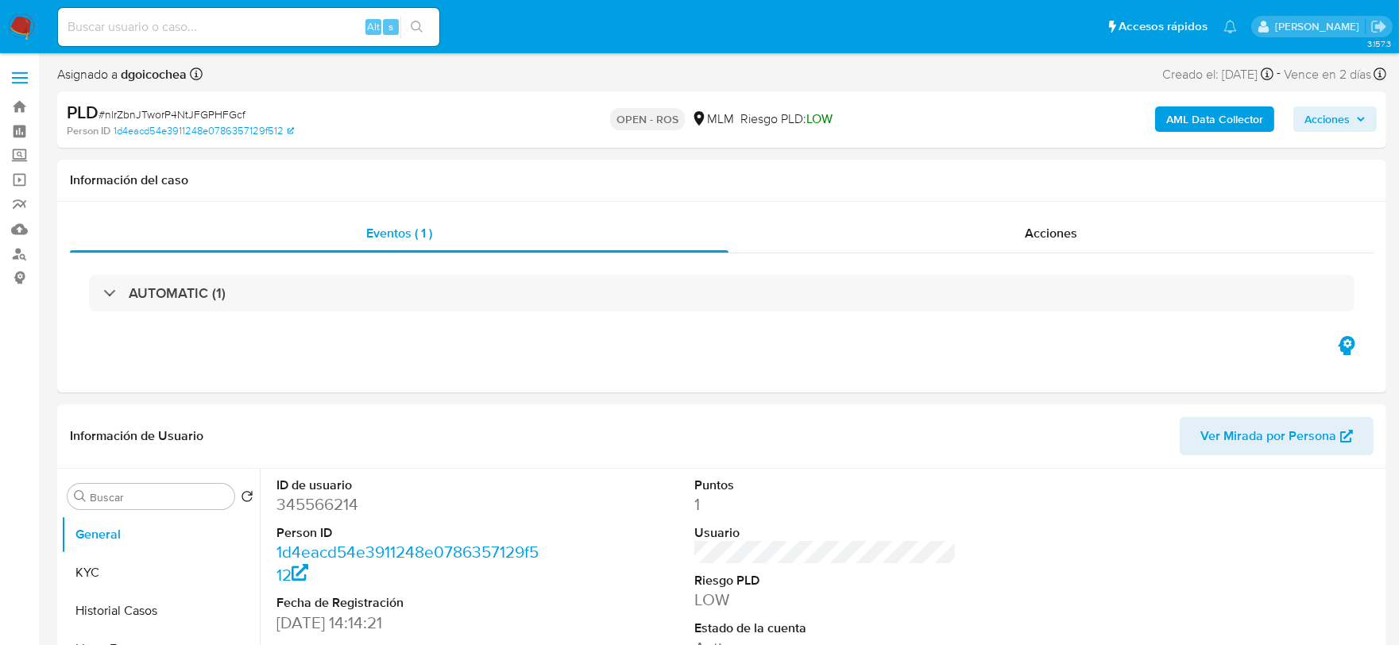
select select "10"
click at [1330, 120] on span "Acciones" at bounding box center [1327, 118] width 45 height 25
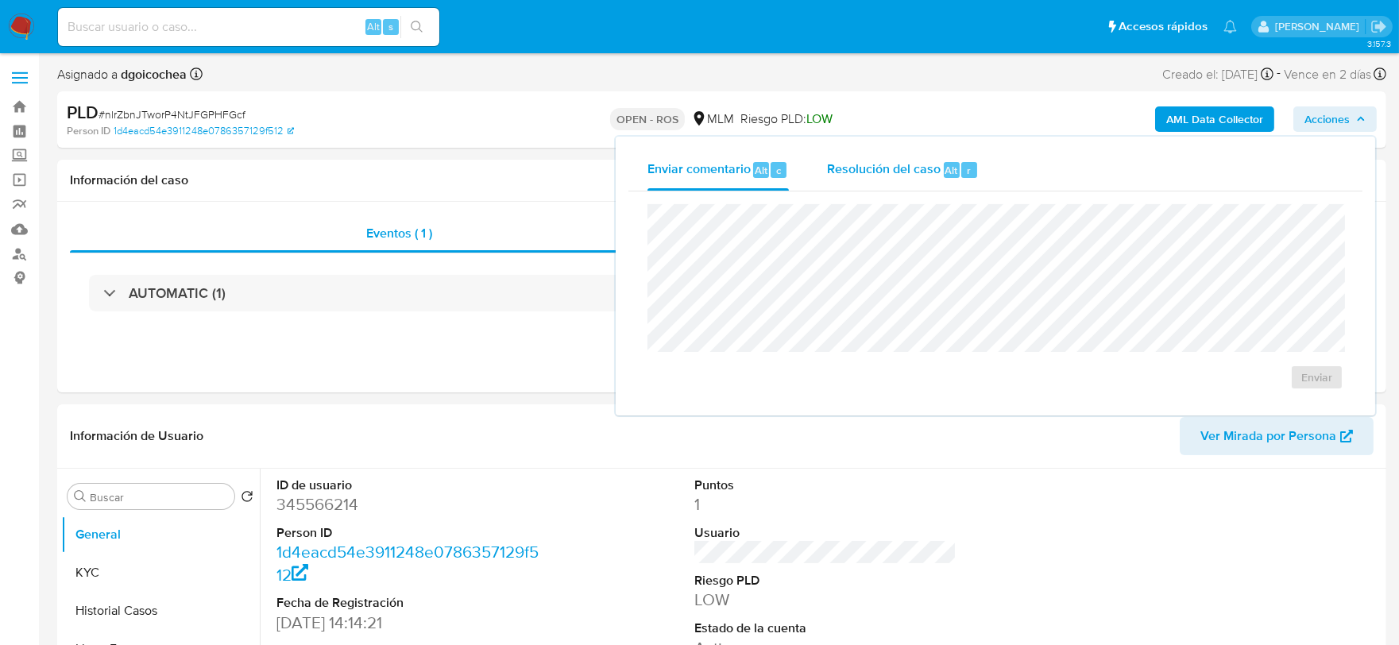
click at [859, 170] on span "Resolución del caso" at bounding box center [884, 170] width 114 height 18
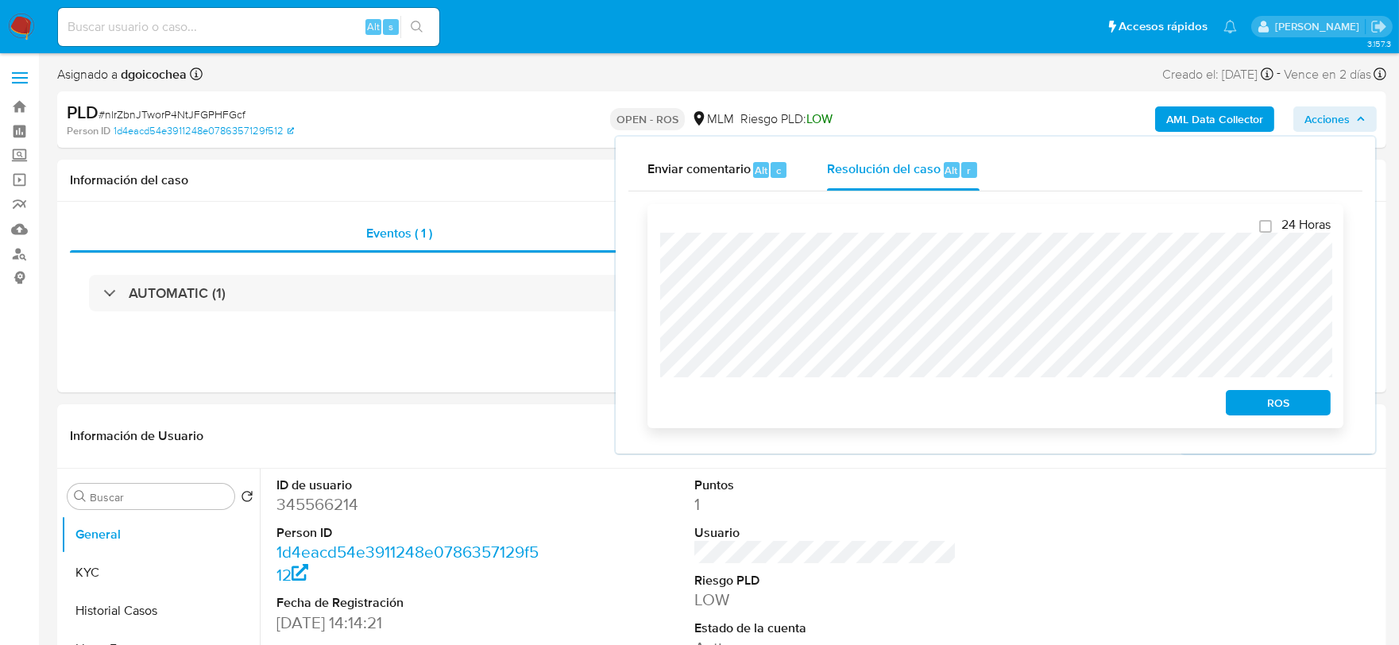
click at [1313, 402] on span "ROS" at bounding box center [1278, 403] width 83 height 22
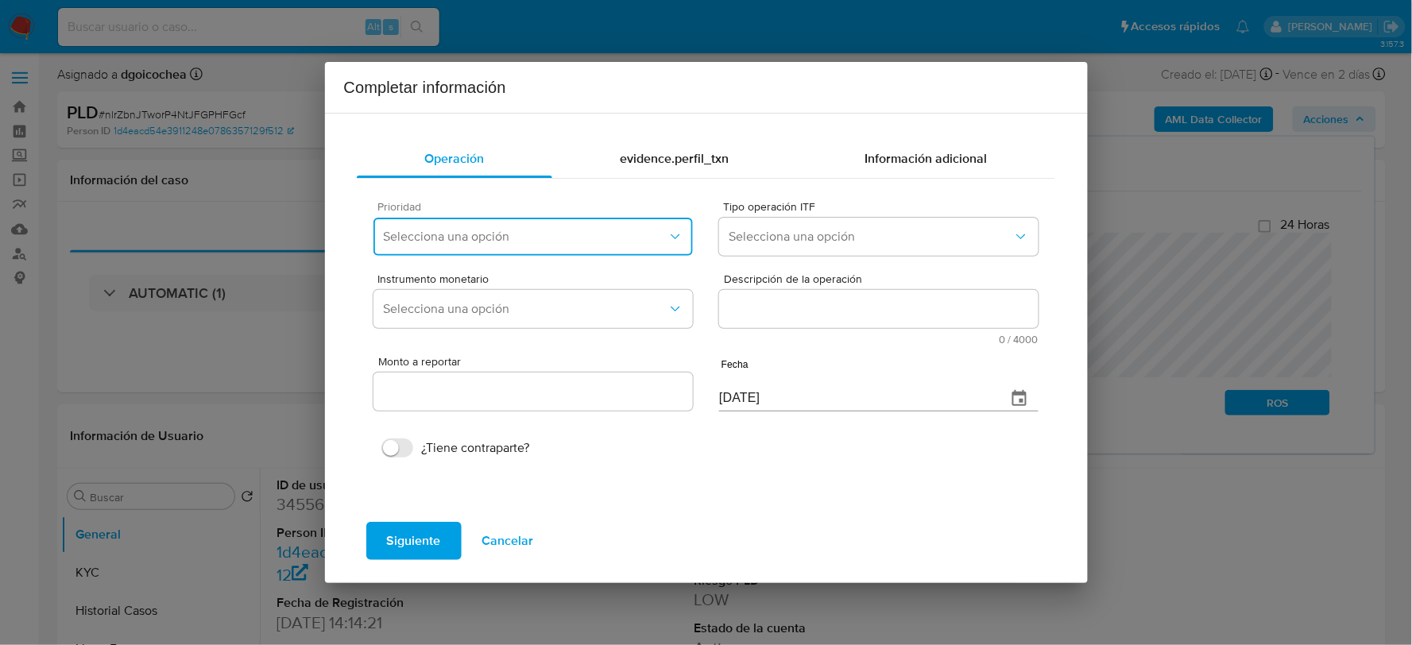
click at [559, 233] on span "Selecciona una opción" at bounding box center [525, 237] width 284 height 16
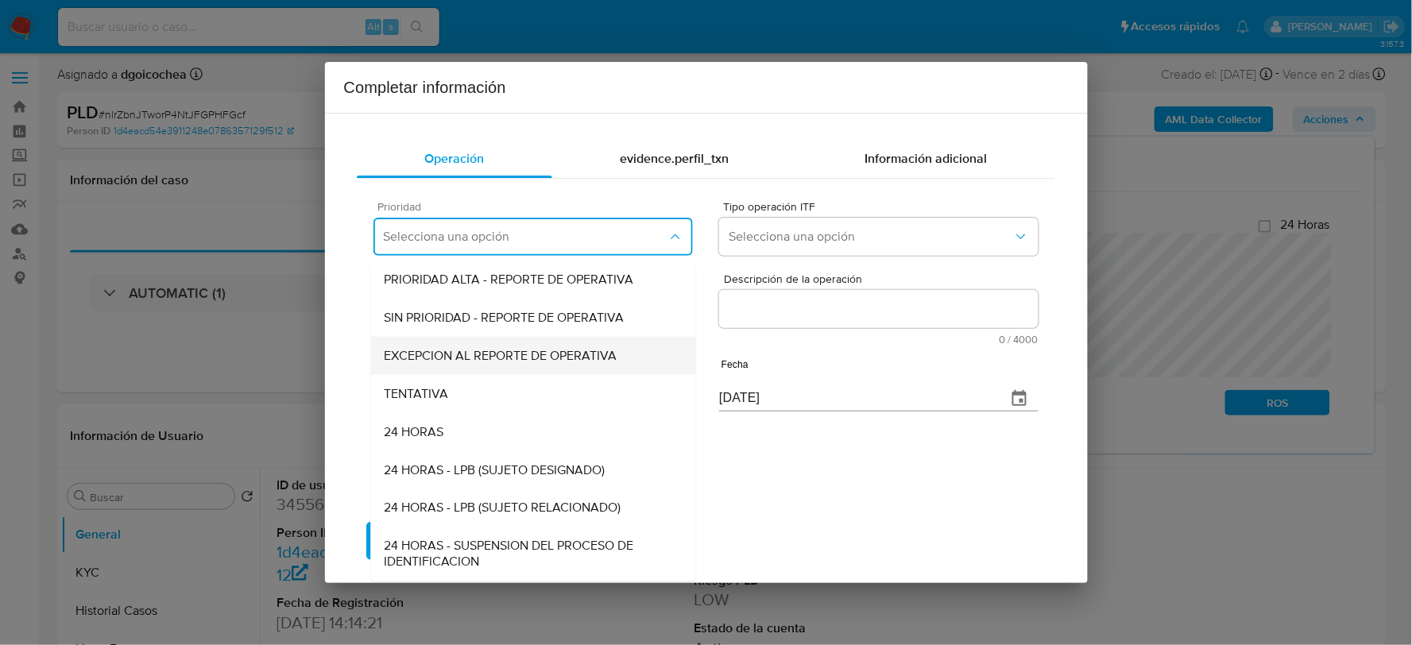
click at [517, 350] on span "EXCEPCION AL REPORTE DE OPERATIVA" at bounding box center [500, 356] width 233 height 16
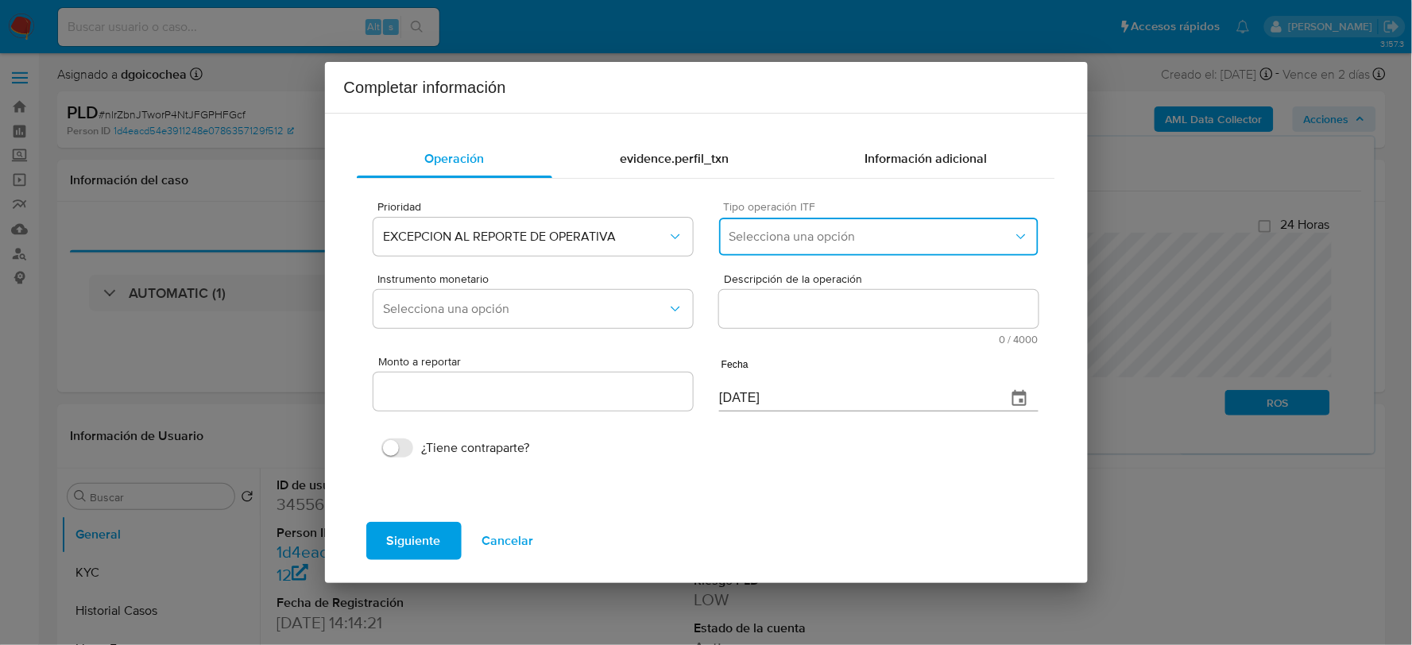
click at [803, 220] on button "Selecciona una opción" at bounding box center [878, 237] width 319 height 38
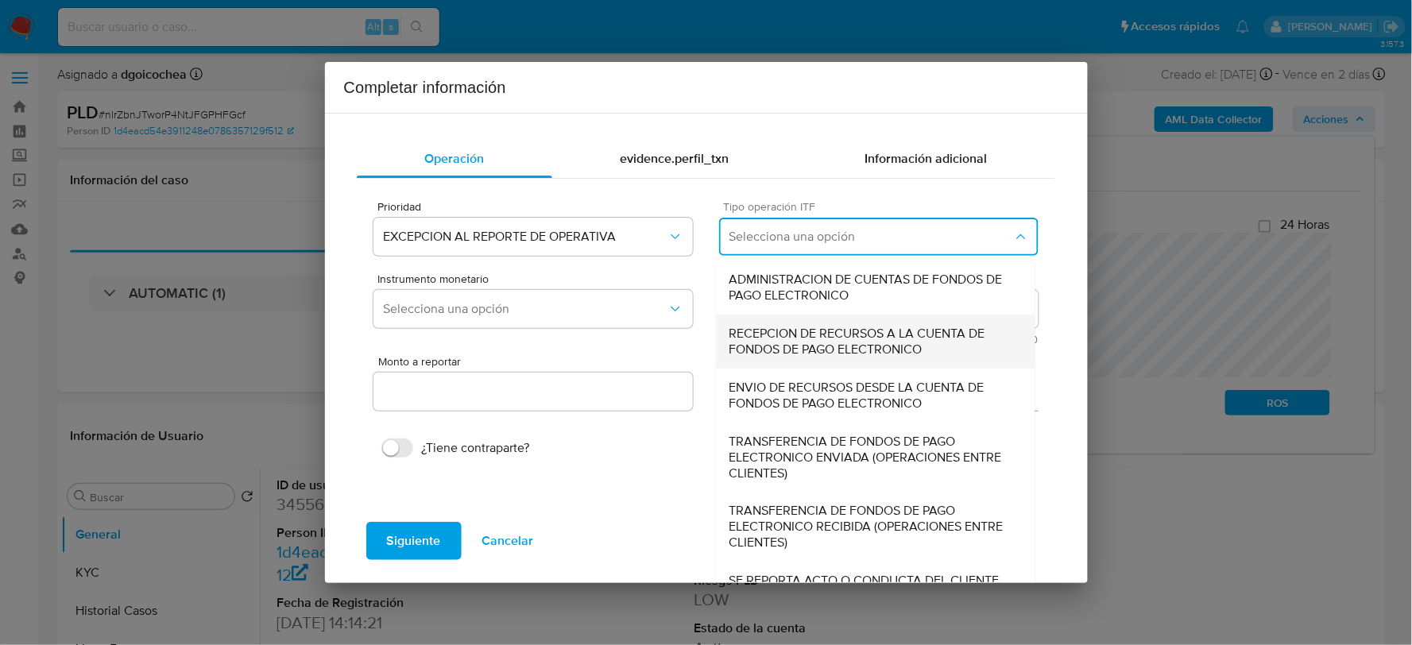
scroll to position [12, 0]
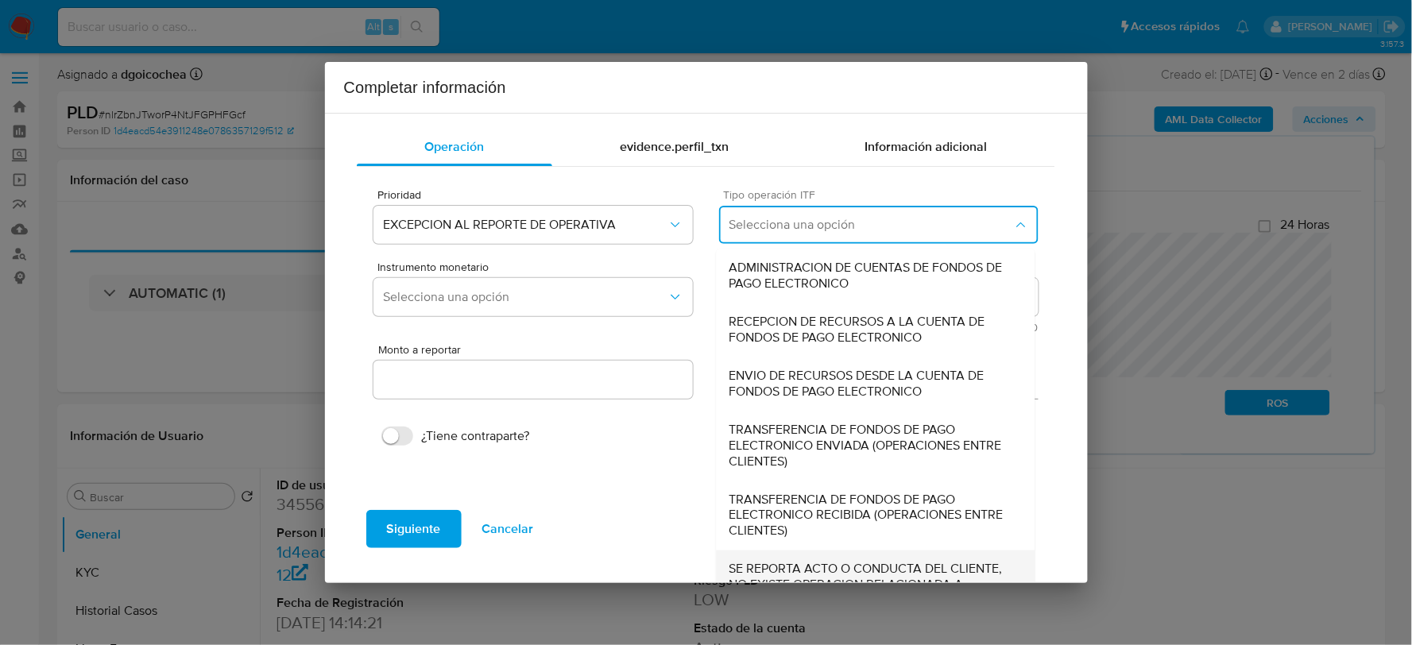
click at [772, 562] on span "SE REPORTA ACTO O CONDUCTA DEL CLIENTE, NO EXISTE OPERACION RELACIONADA A REPOR…" at bounding box center [876, 586] width 293 height 48
type input "0.00"
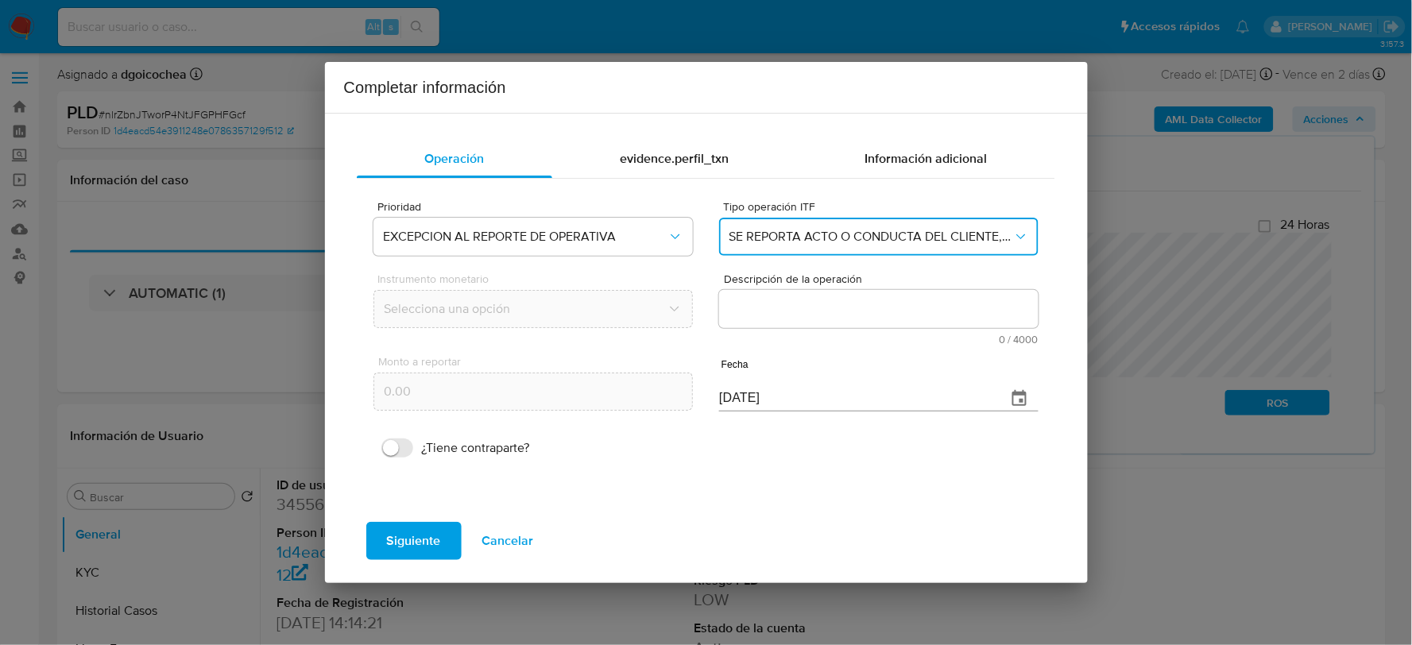
scroll to position [0, 0]
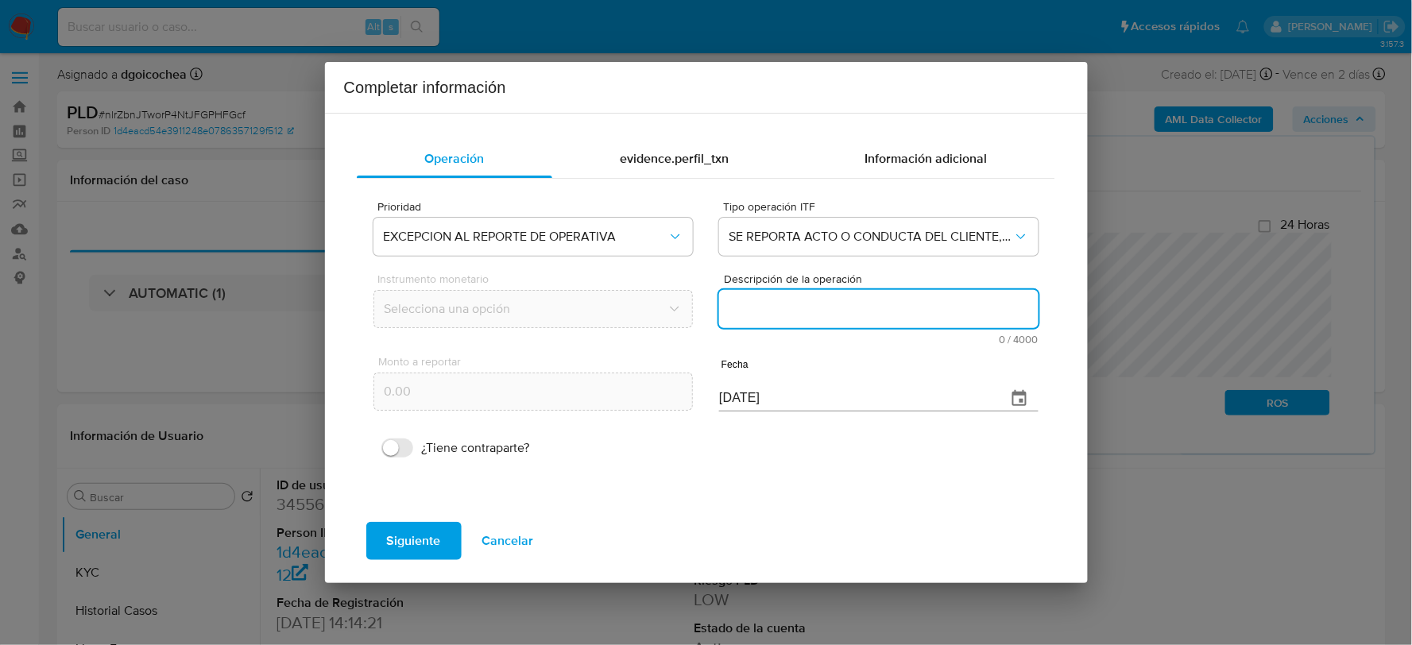
click at [836, 306] on textarea "Descripción de la operación" at bounding box center [878, 309] width 319 height 38
paste textarea "/CONOCIMIENTO DEL CLIENTE O USUARIO CLIENTE GIOVANY RUBI CASTILLO NUMERO DE CLI…"
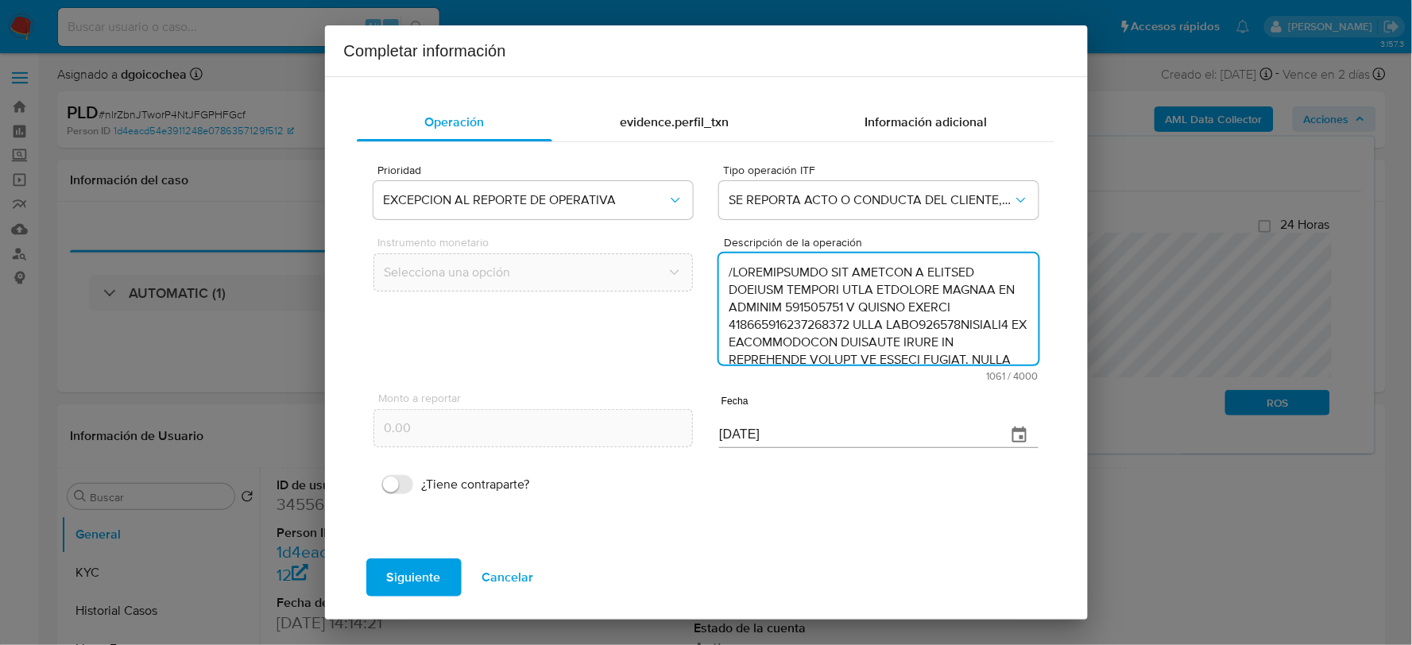
scroll to position [407, 0]
type textarea "/CONOCIMIENTO DEL CLIENTE O USUARIO CLIENTE GIOVANY RUBI CASTILLO NUMERO DE CLI…"
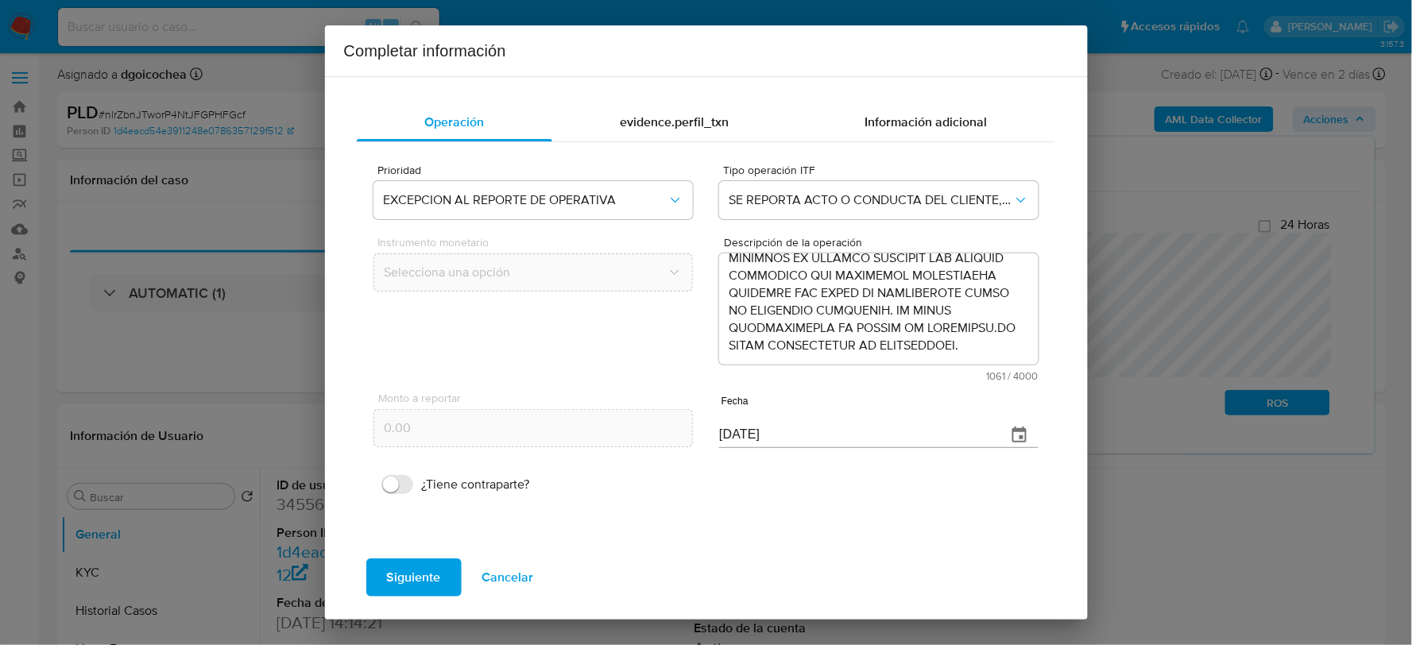
click at [758, 434] on input "[DATE]" at bounding box center [856, 435] width 274 height 25
type input "[DATE]"
click at [428, 574] on span "Siguiente" at bounding box center [414, 577] width 54 height 35
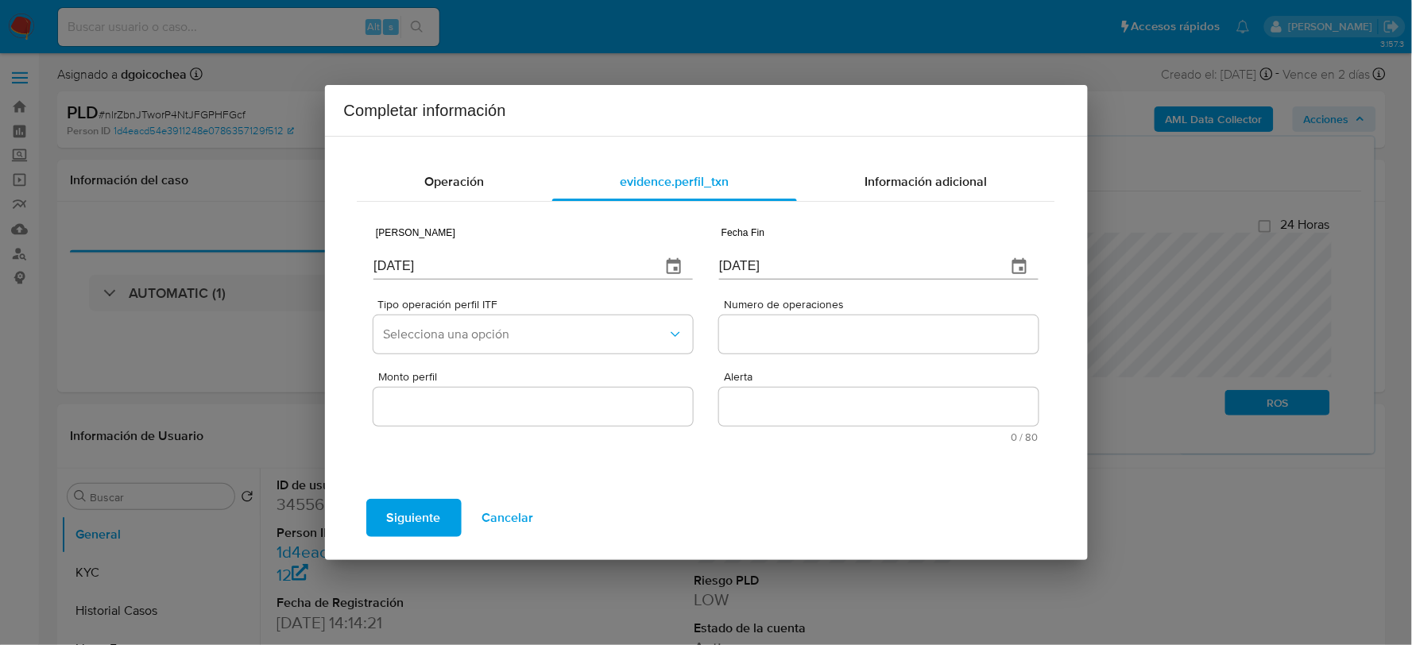
click at [410, 271] on input "[DATE]" at bounding box center [511, 266] width 274 height 25
type input "01/07/2024"
type input "[DATE]"
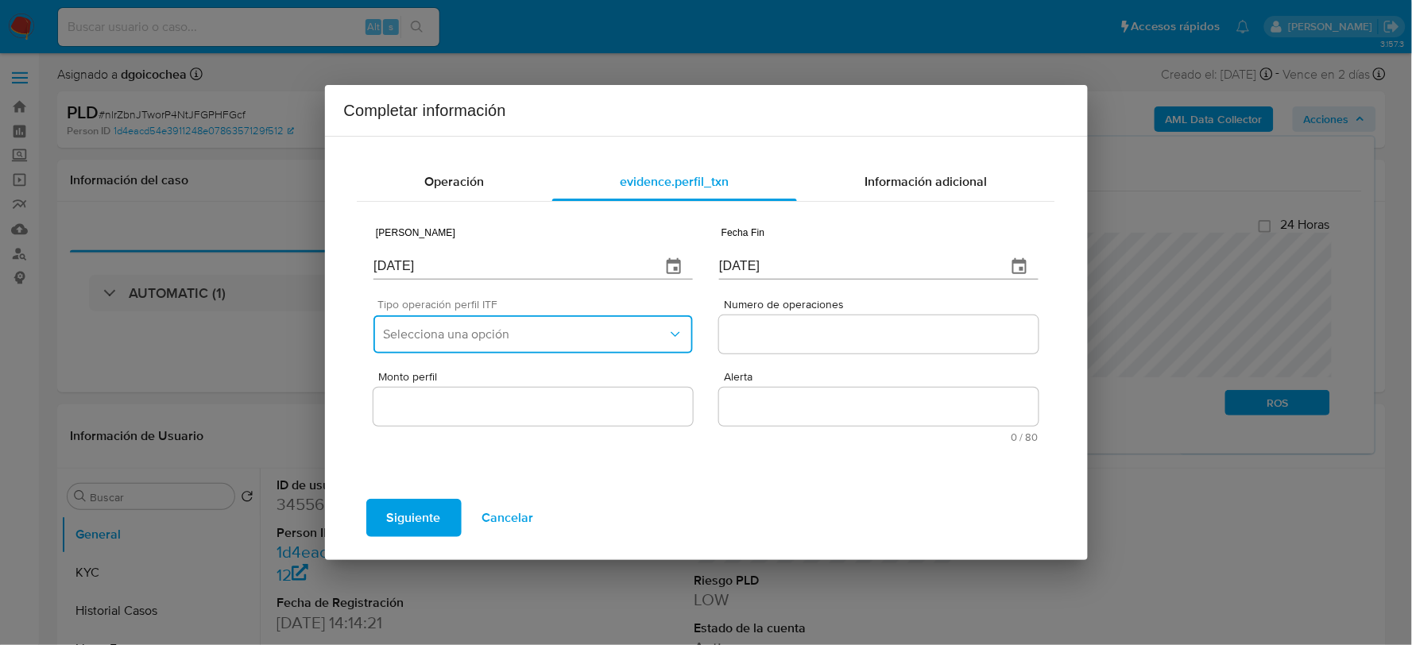
click at [509, 335] on span "Selecciona una opción" at bounding box center [525, 335] width 284 height 16
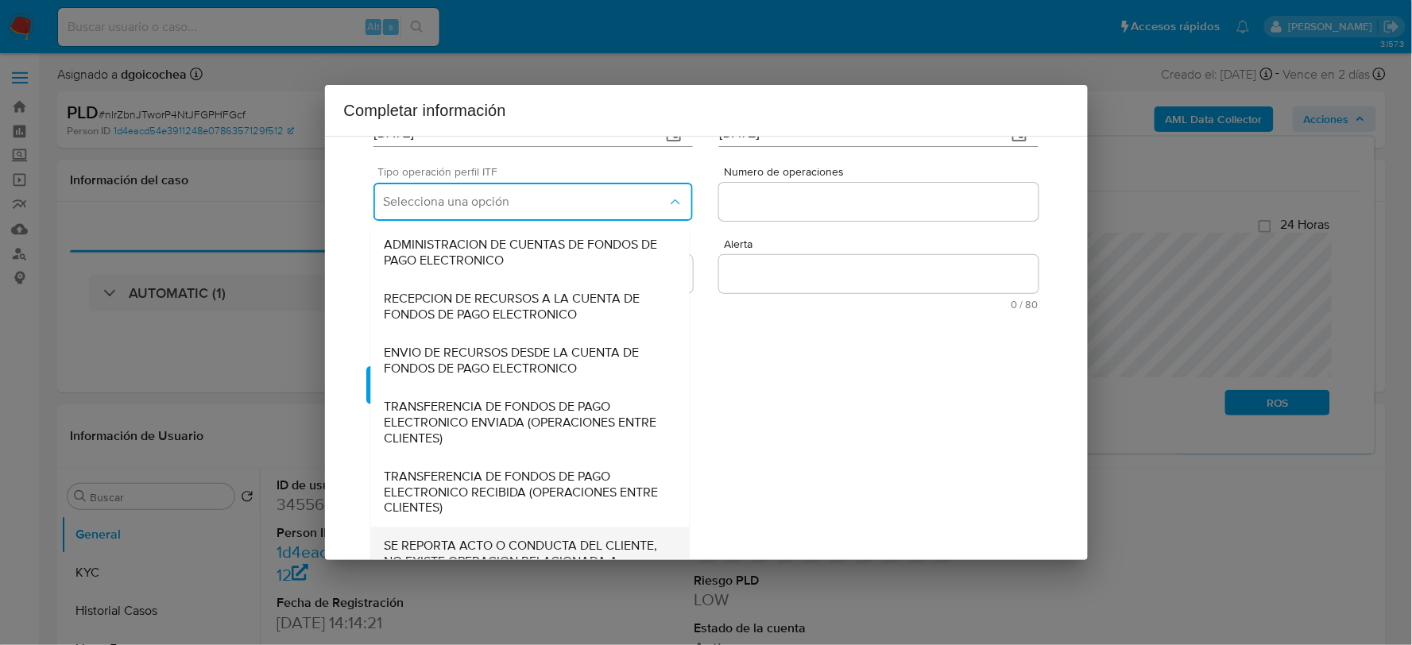
click at [482, 539] on span "SE REPORTA ACTO O CONDUCTA DEL CLIENTE, NO EXISTE OPERACION RELACIONADA A REPOR…" at bounding box center [530, 563] width 293 height 48
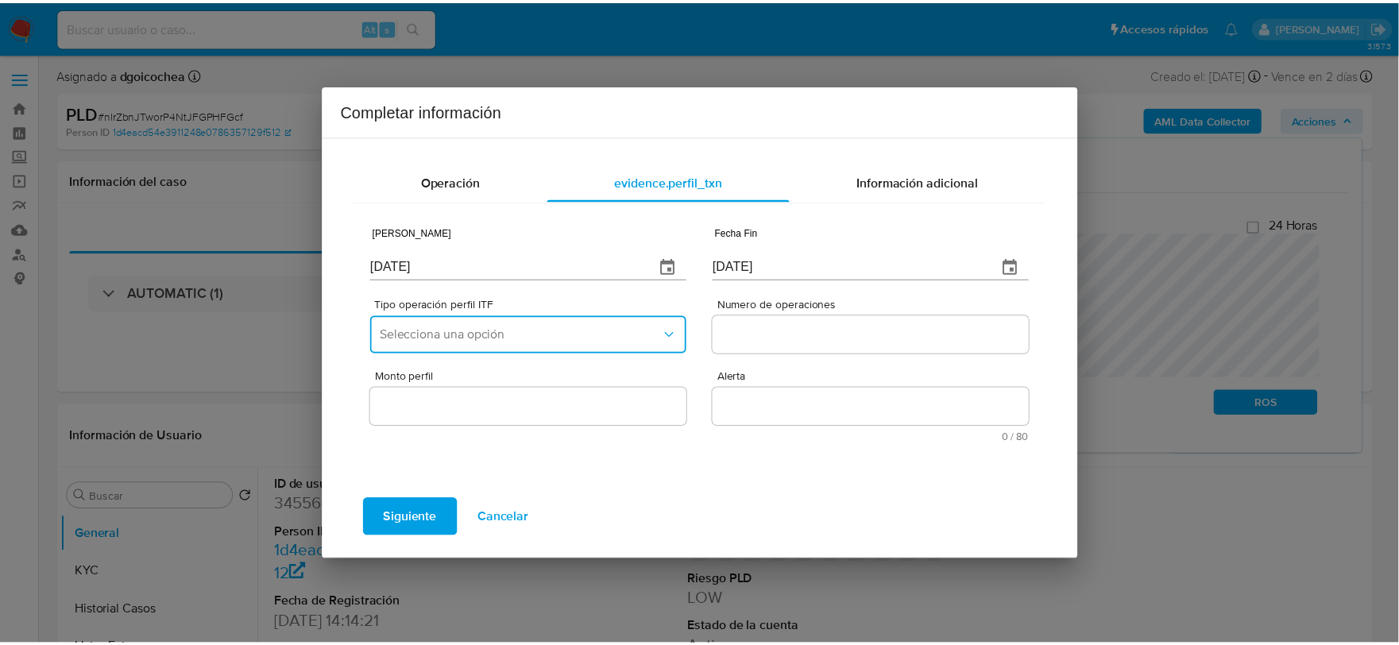
scroll to position [0, 0]
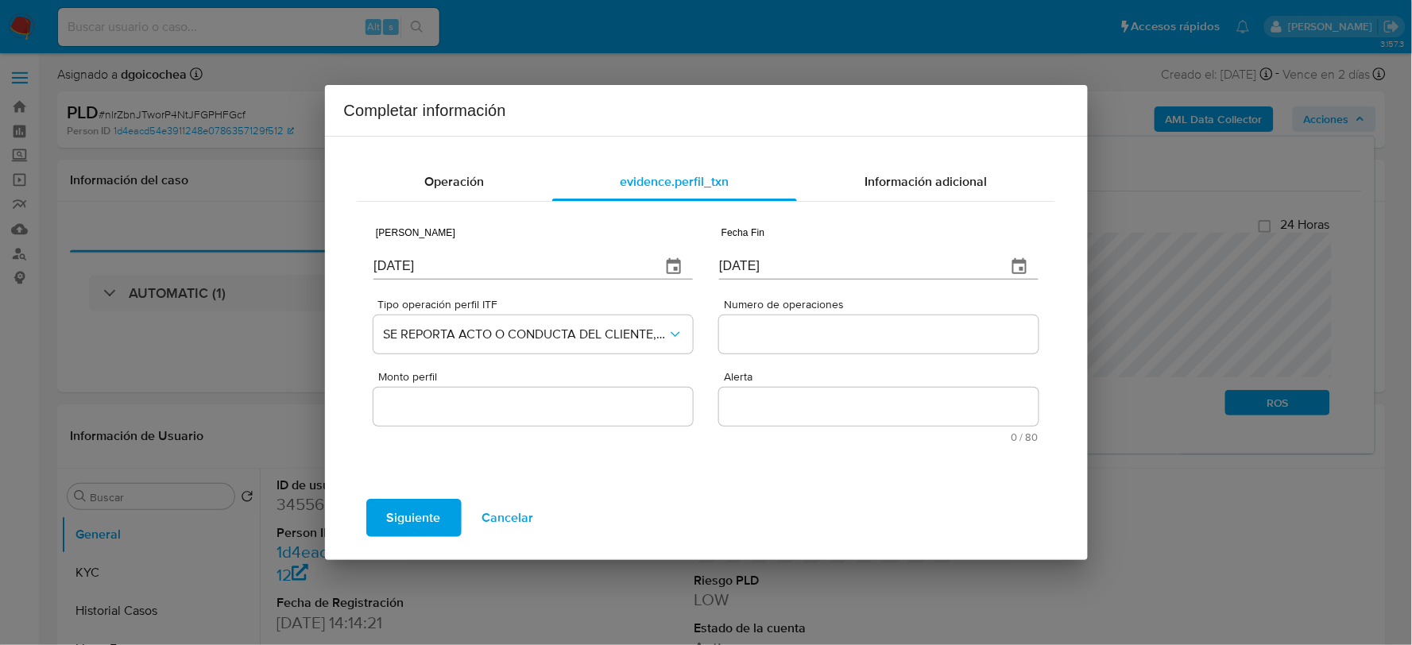
click at [752, 338] on input "Numero de operaciones" at bounding box center [878, 334] width 319 height 21
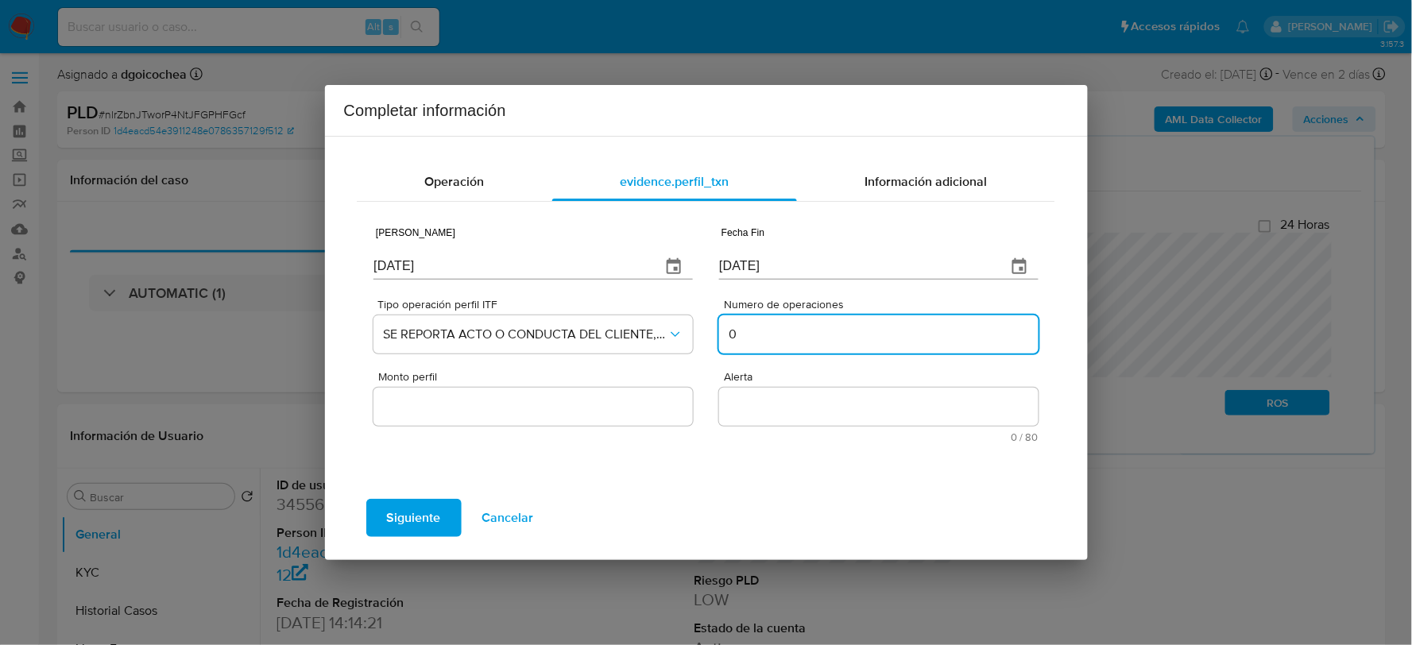
type input "0"
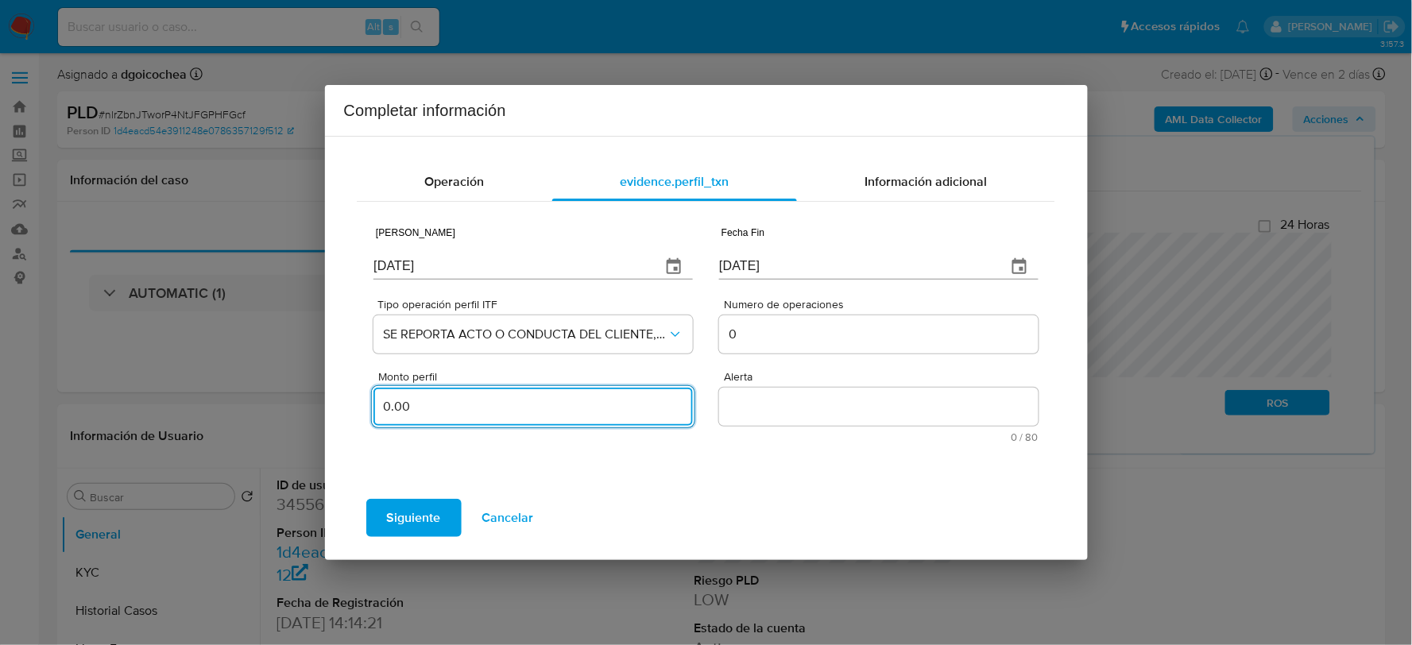
type input "0.00"
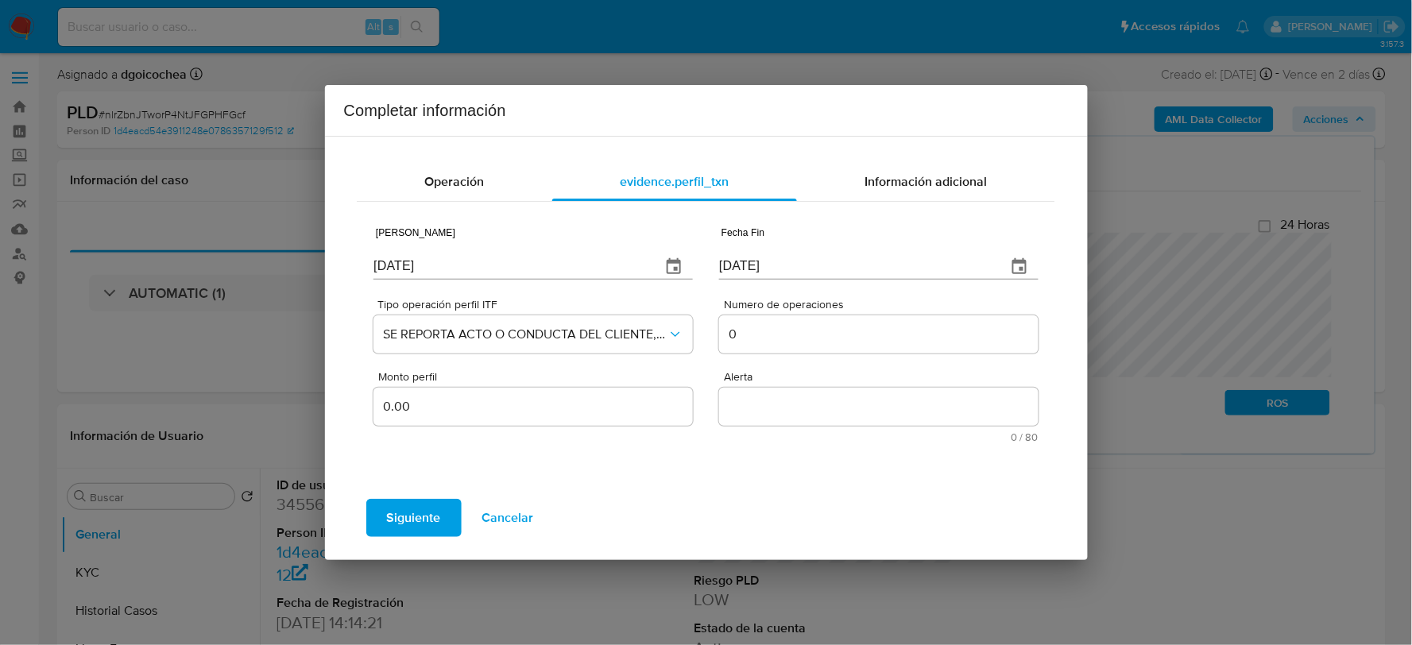
click at [739, 397] on textarea "Alerta" at bounding box center [878, 407] width 319 height 38
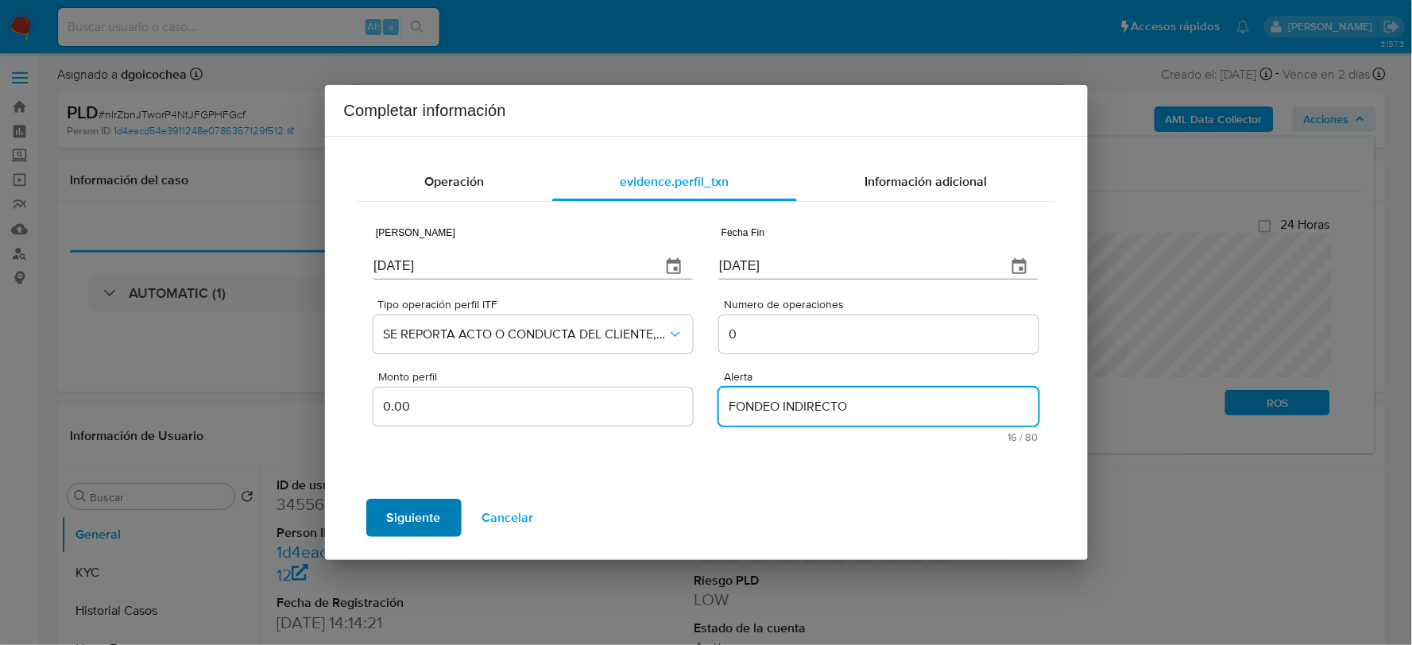
type textarea "FONDEO INDIRECTO"
click at [428, 509] on span "Siguiente" at bounding box center [414, 518] width 54 height 35
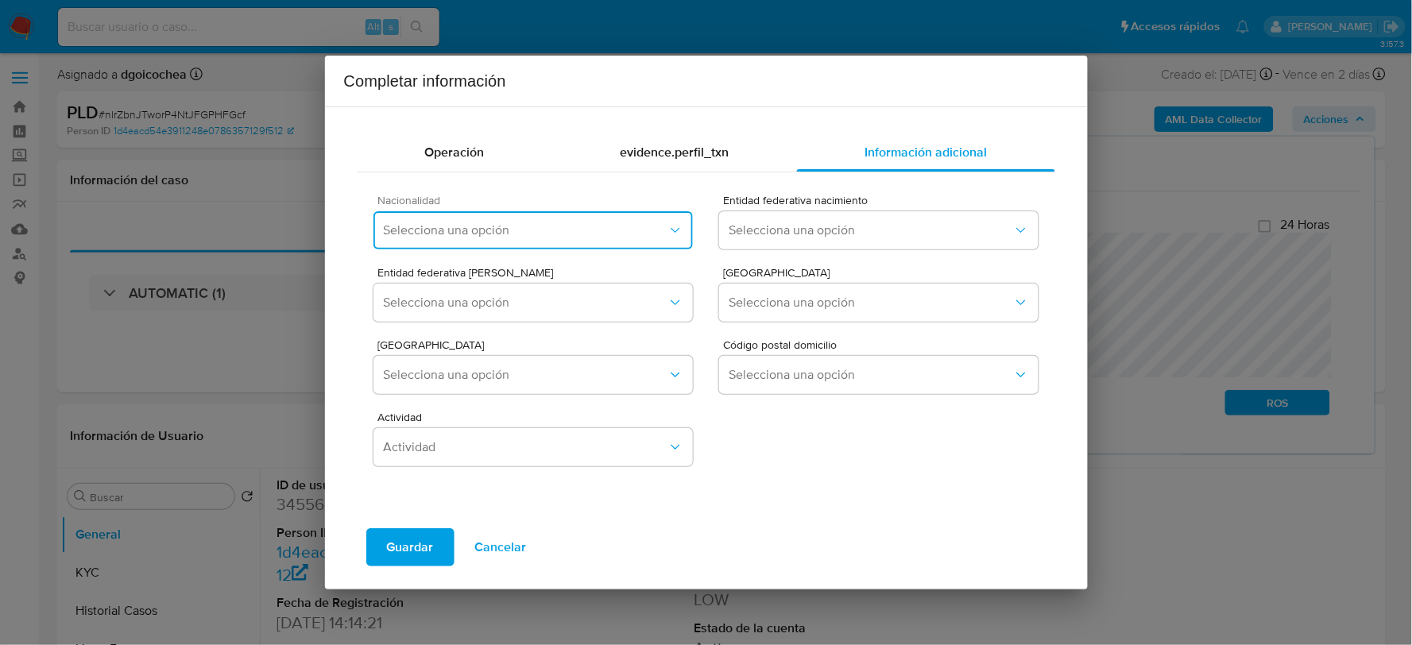
click at [475, 229] on span "Selecciona una opción" at bounding box center [525, 231] width 284 height 16
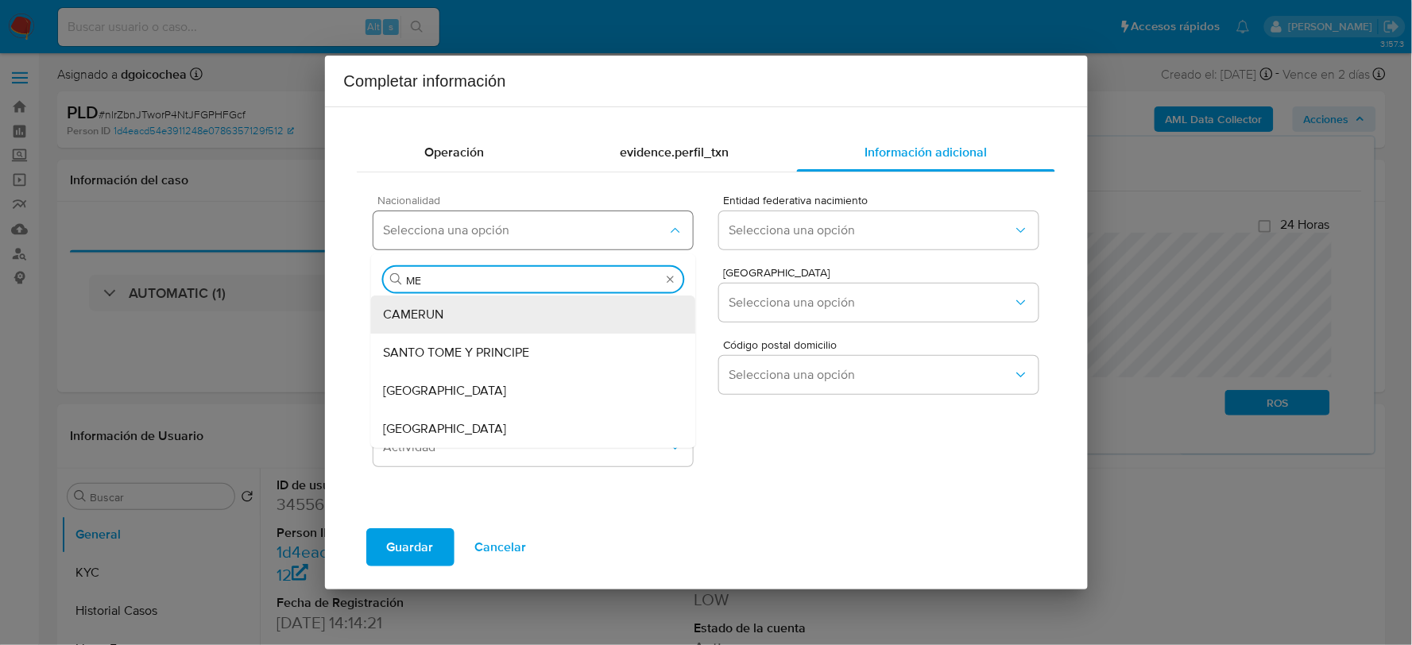
type input "MEX"
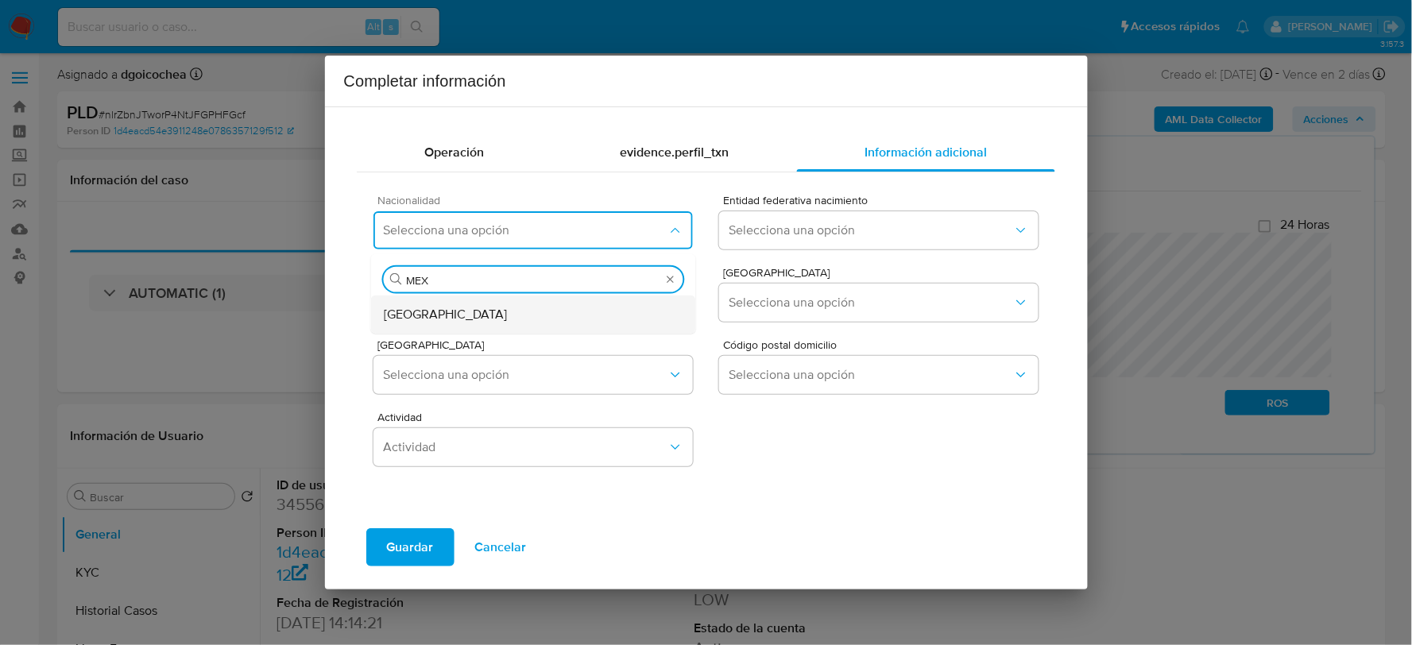
click at [432, 316] on div "MEXICO" at bounding box center [534, 314] width 300 height 38
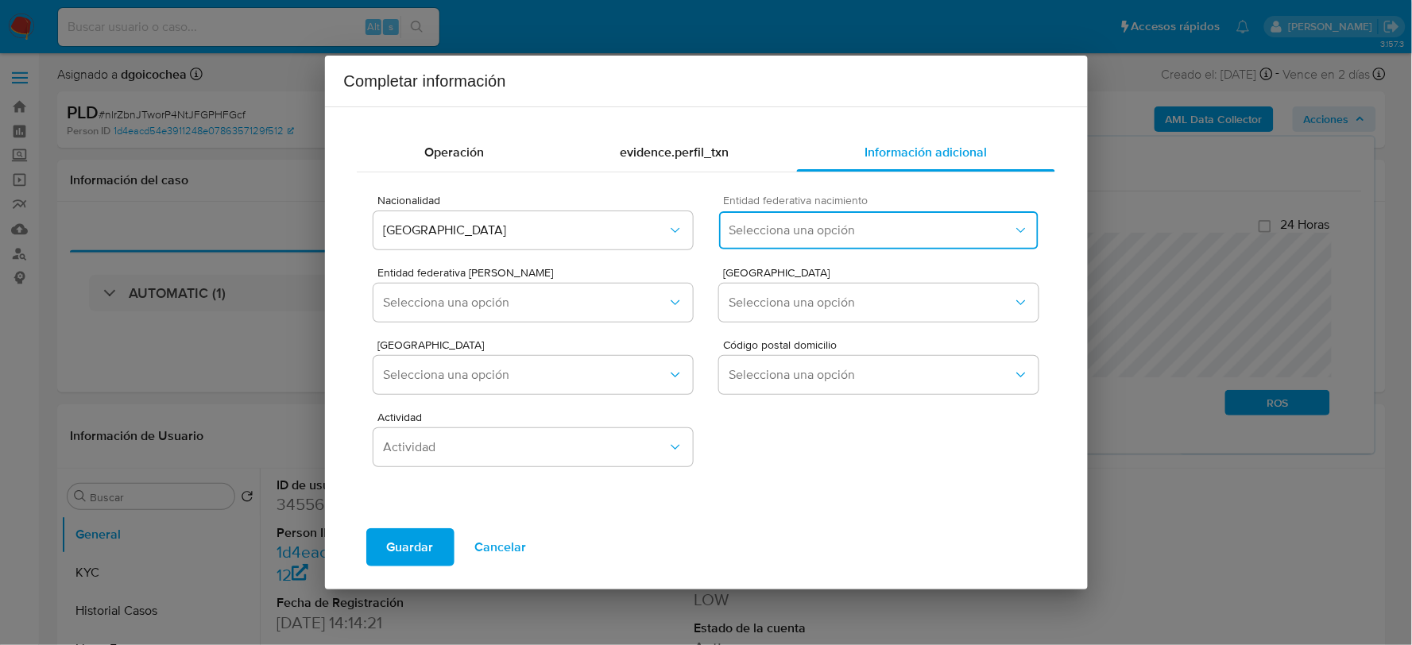
click at [761, 238] on button "Selecciona una opción" at bounding box center [878, 230] width 319 height 38
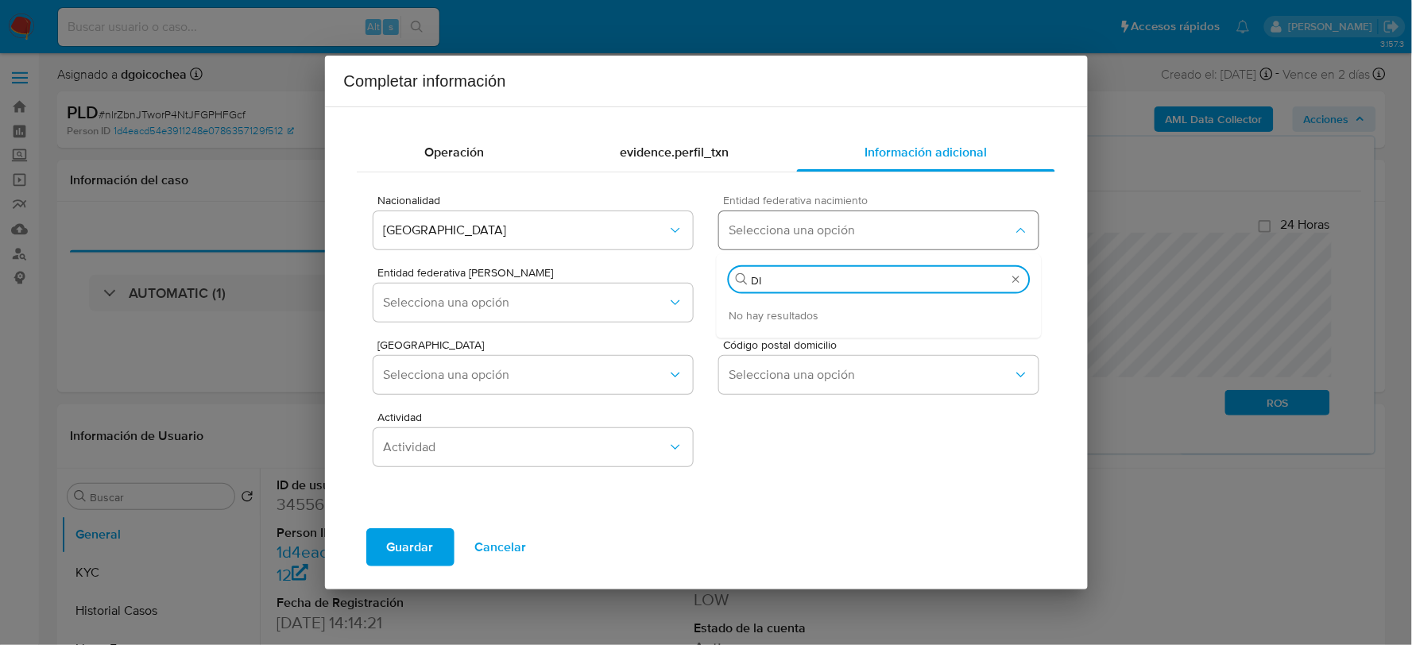
type input "D"
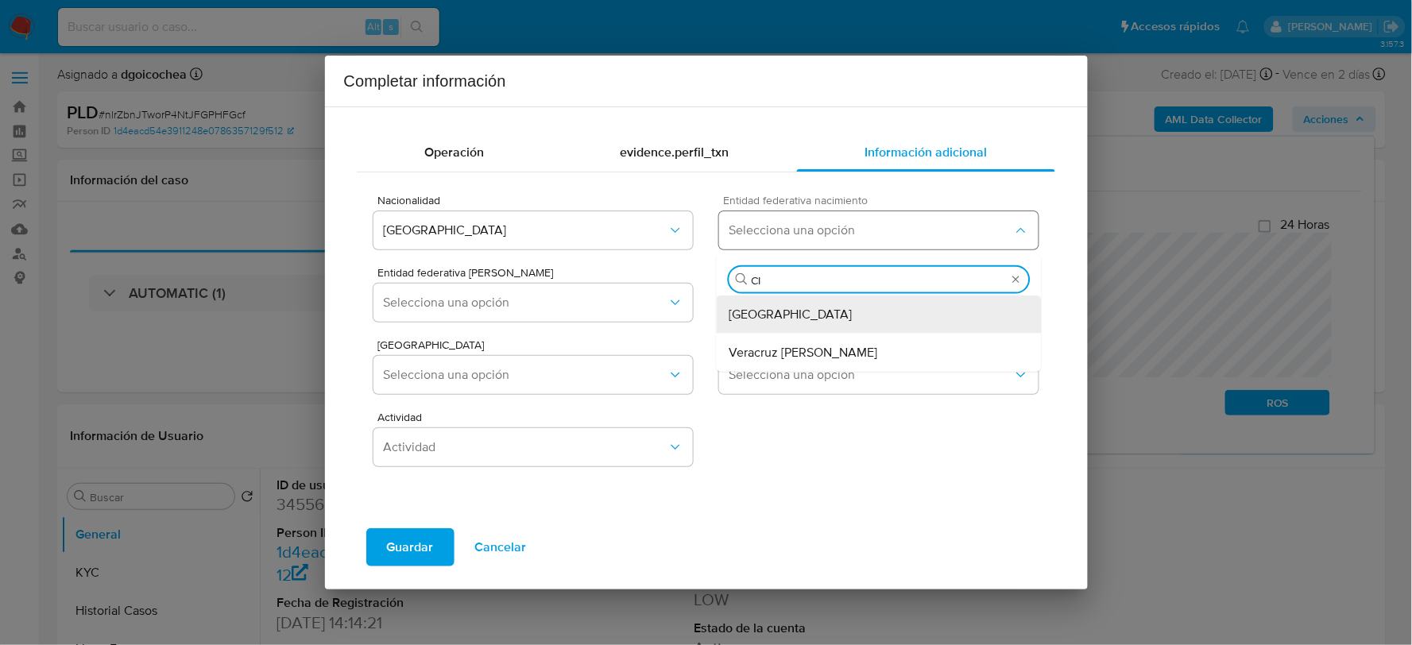
type input "CIU"
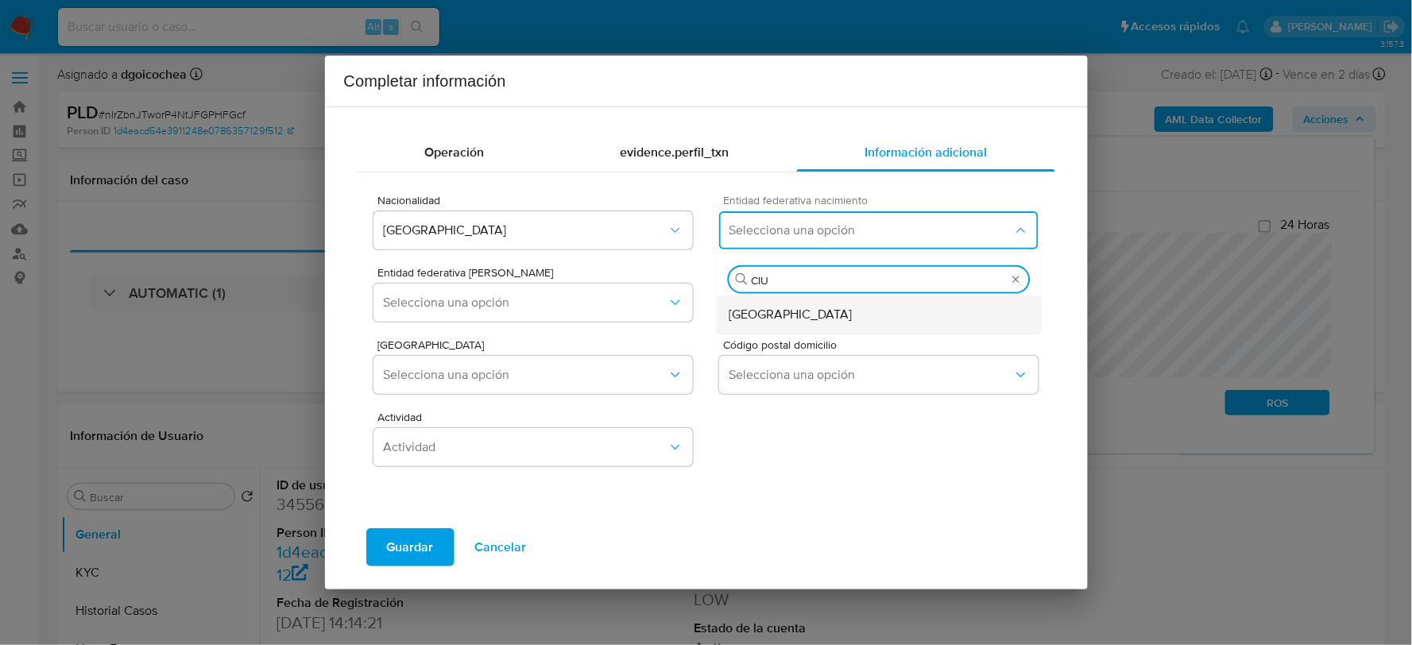
click at [743, 308] on span "Ciudad de México" at bounding box center [791, 314] width 123 height 16
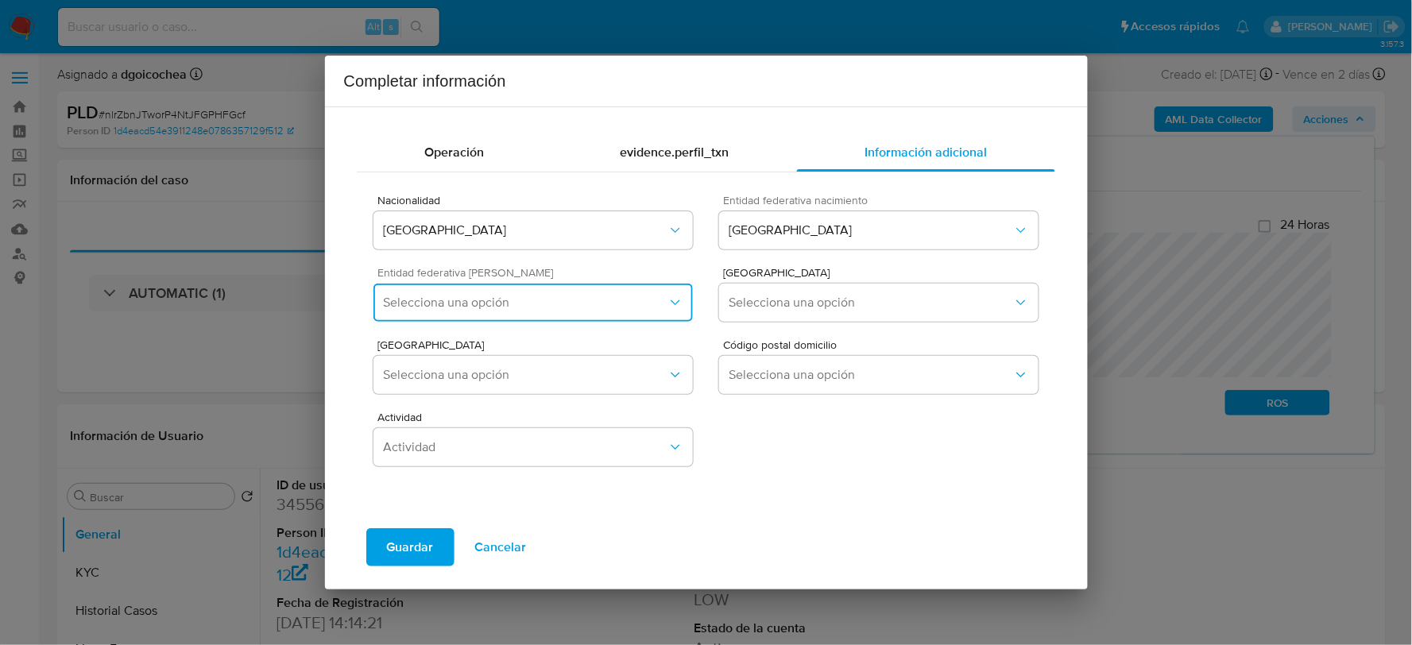
click at [501, 298] on span "Selecciona una opción" at bounding box center [525, 303] width 284 height 16
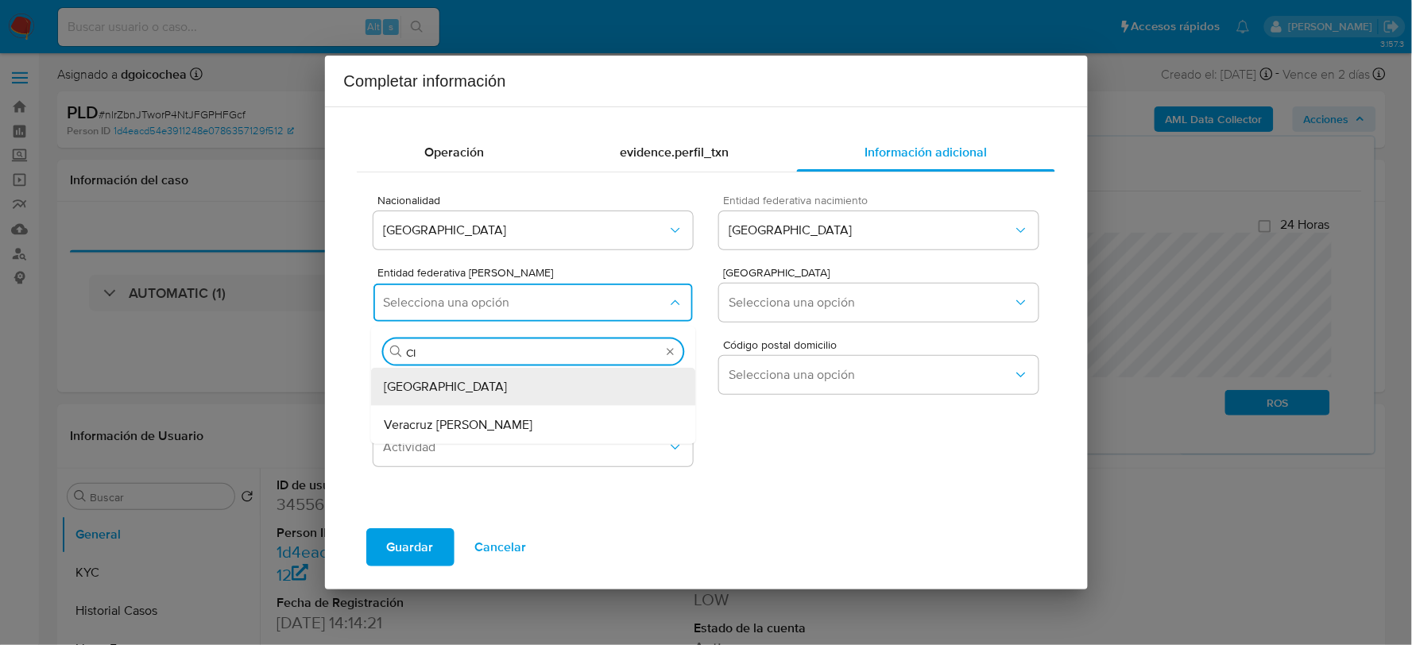
type input "CIU"
click at [455, 385] on span "Ciudad de México" at bounding box center [445, 386] width 123 height 16
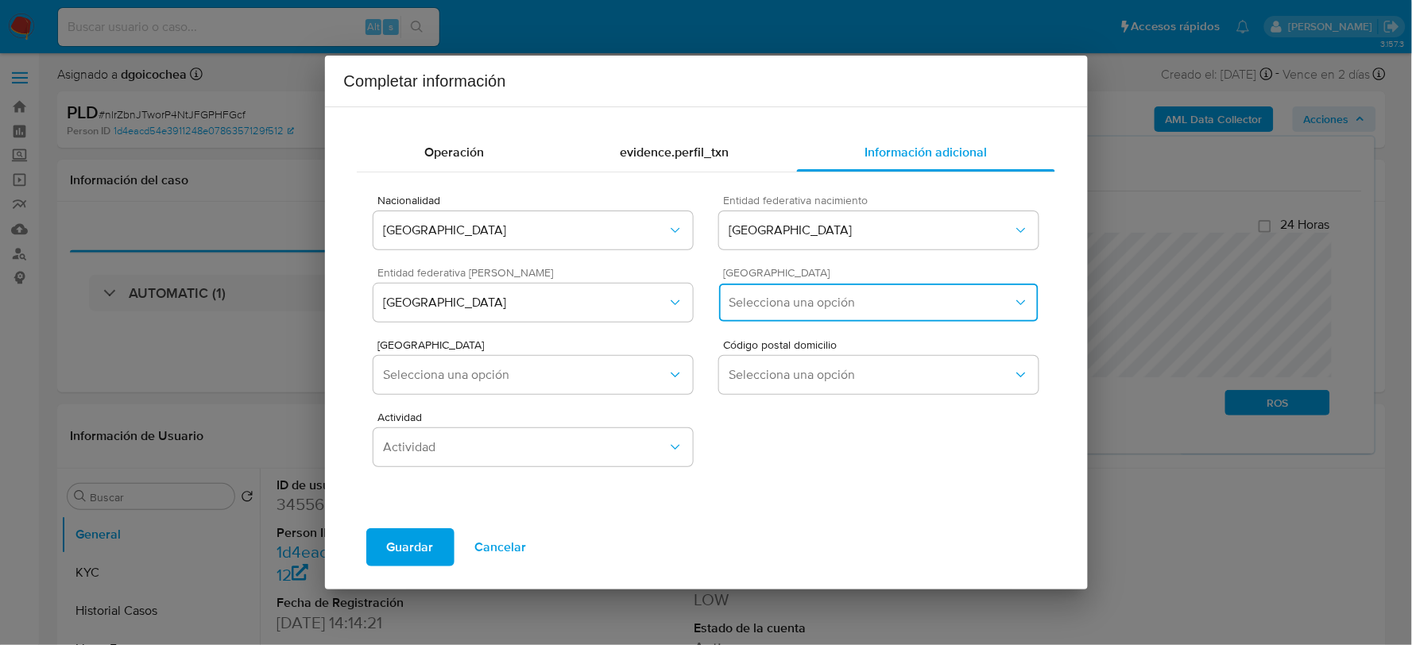
click at [875, 300] on span "Selecciona una opción" at bounding box center [871, 303] width 284 height 16
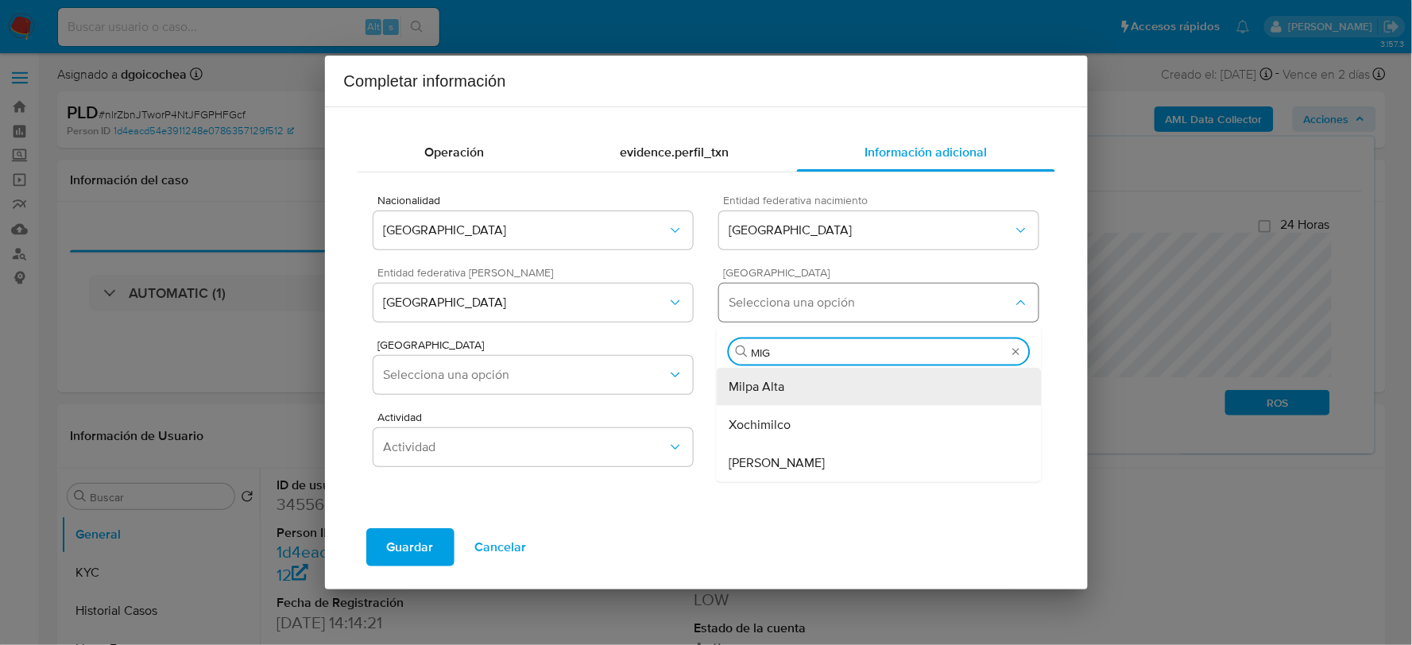
type input "MIGU"
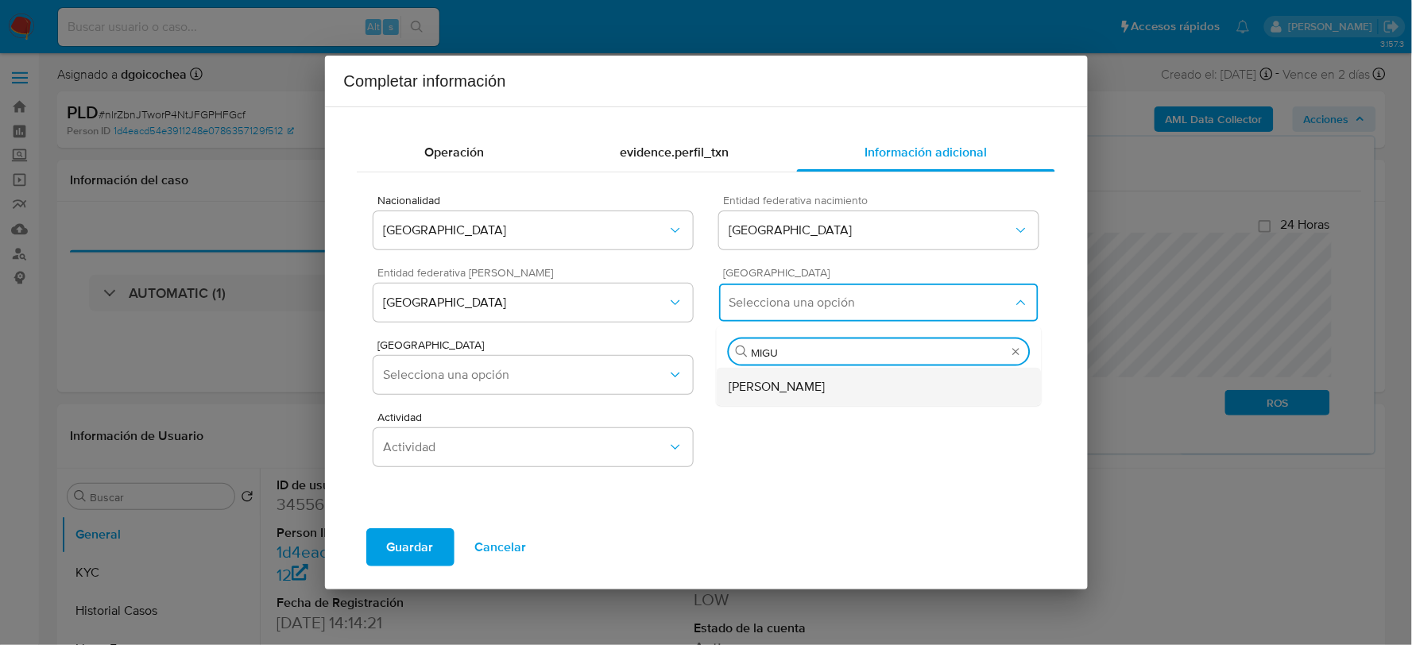
click at [831, 387] on div "Miguel Hidalgo" at bounding box center [880, 386] width 300 height 38
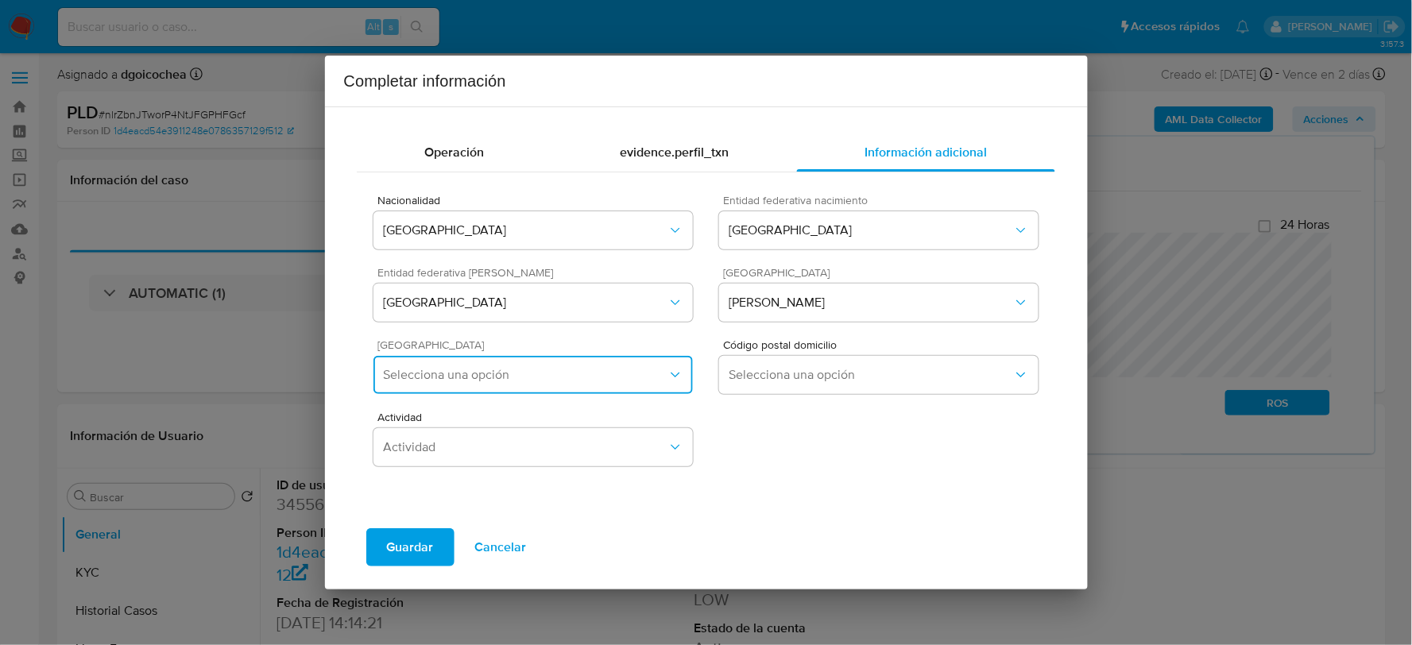
click at [562, 363] on button "Selecciona una opción" at bounding box center [533, 375] width 319 height 38
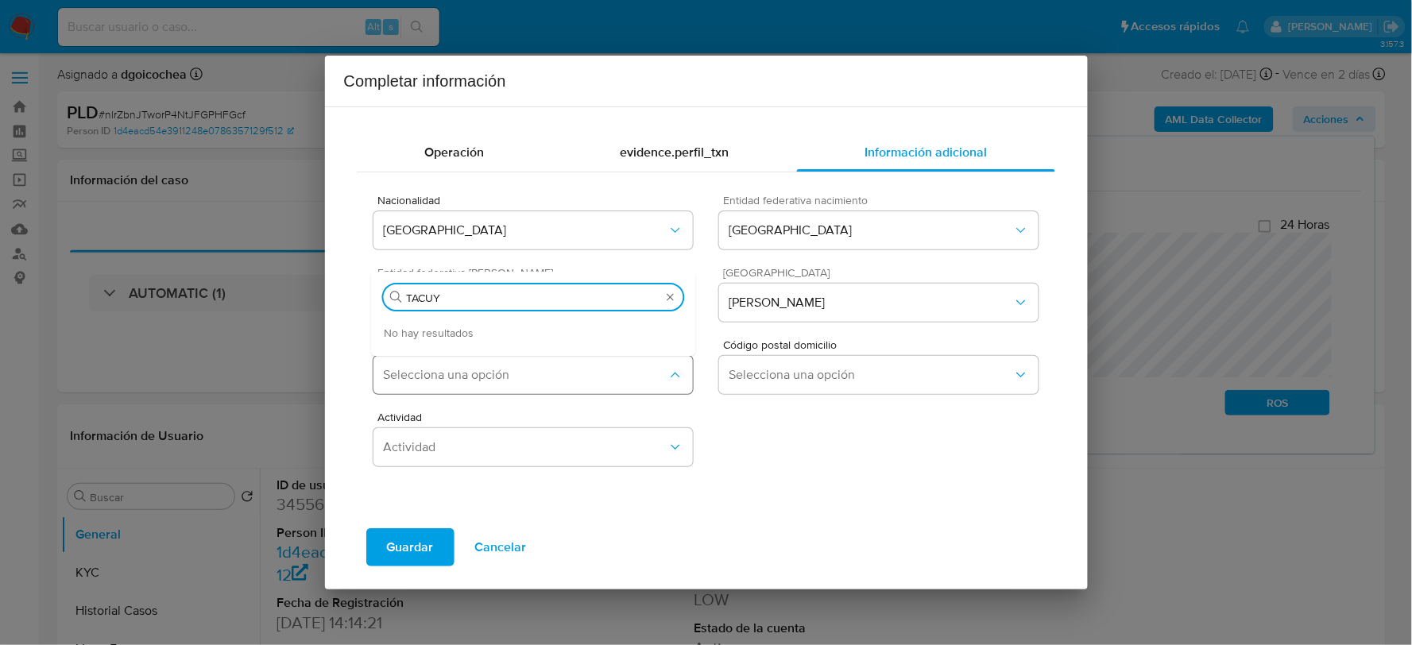
type input "TACU"
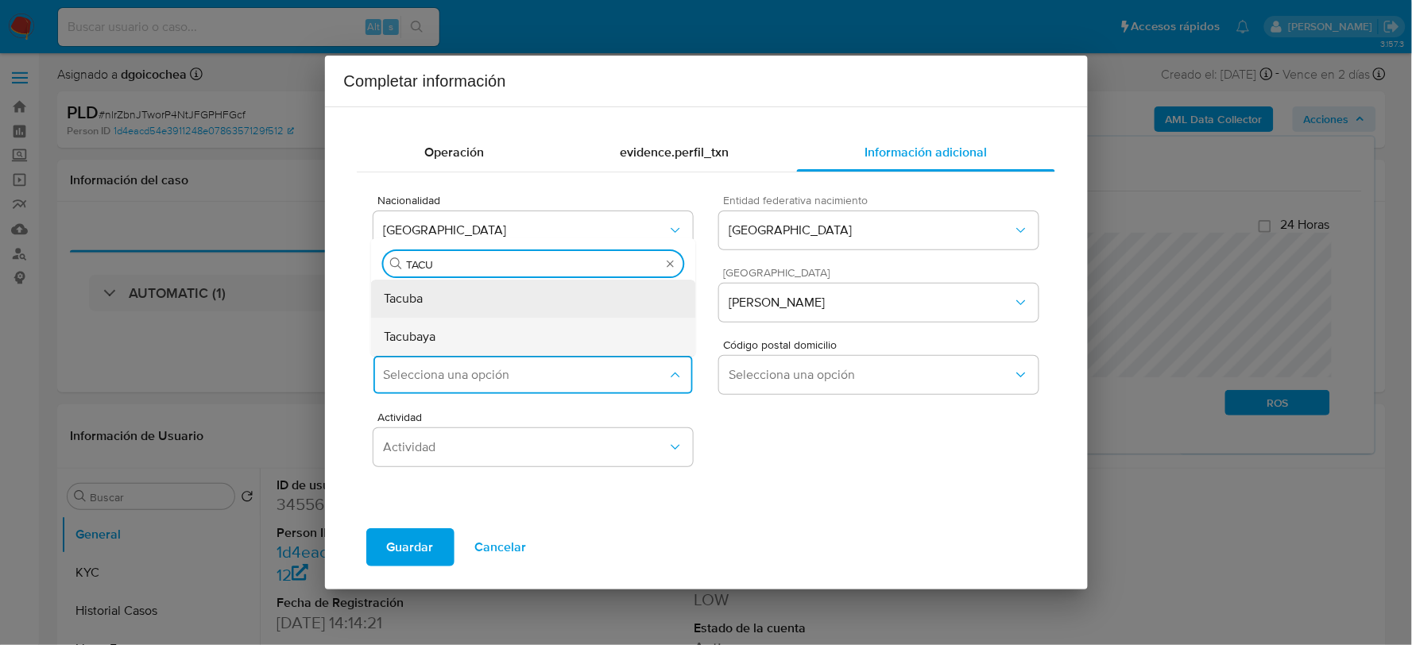
click at [536, 336] on div "Tacubaya" at bounding box center [534, 337] width 300 height 38
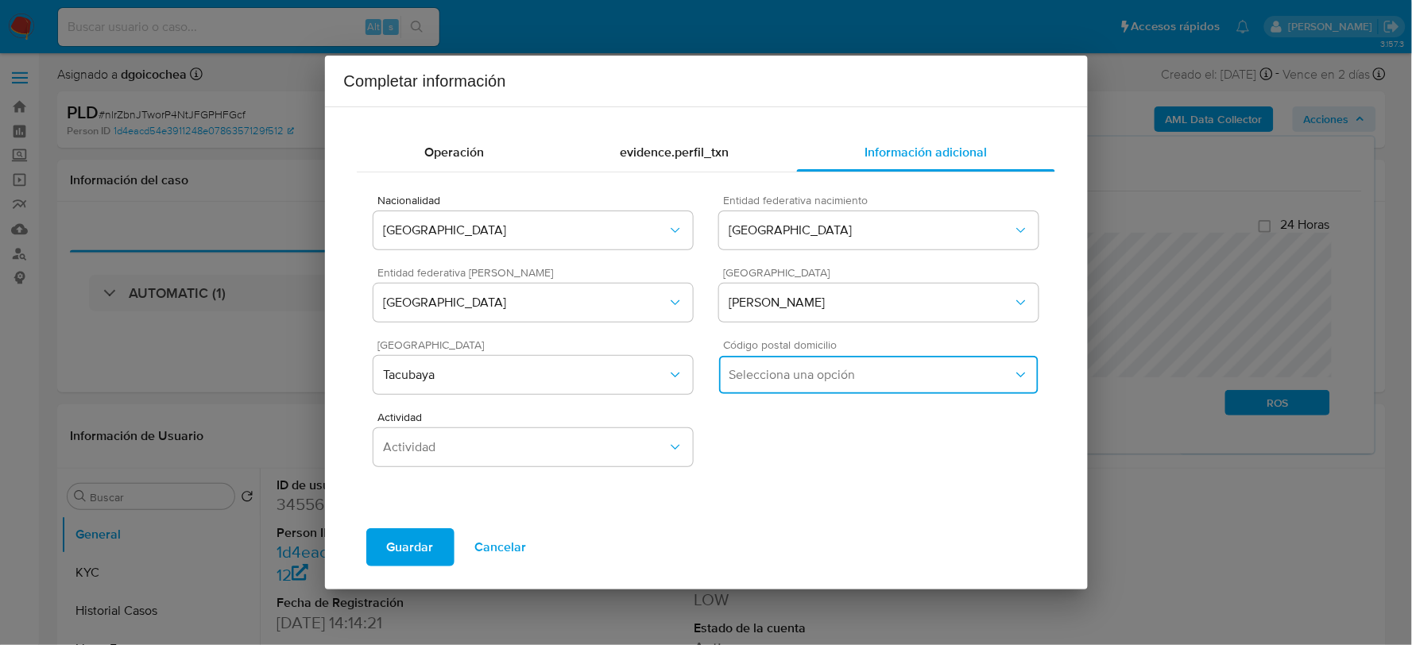
click at [753, 368] on span "Selecciona una opción" at bounding box center [871, 375] width 284 height 16
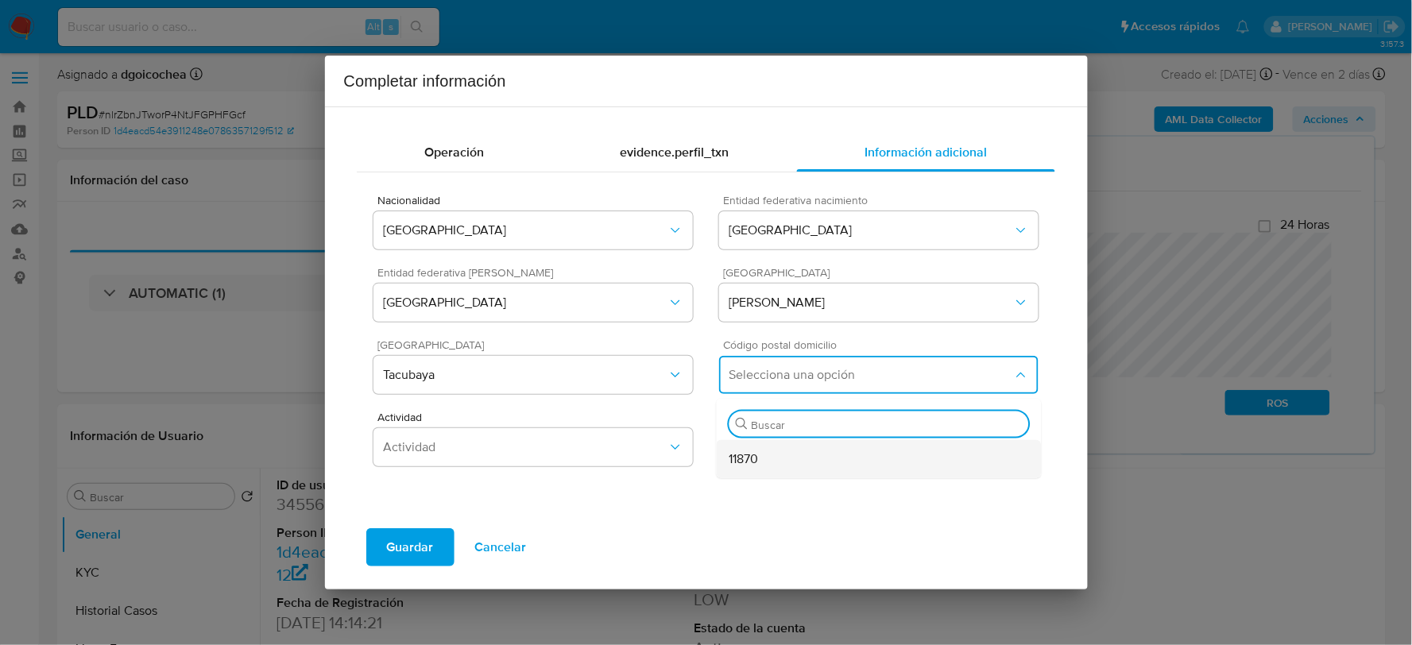
click at [758, 462] on span "11870" at bounding box center [744, 459] width 29 height 16
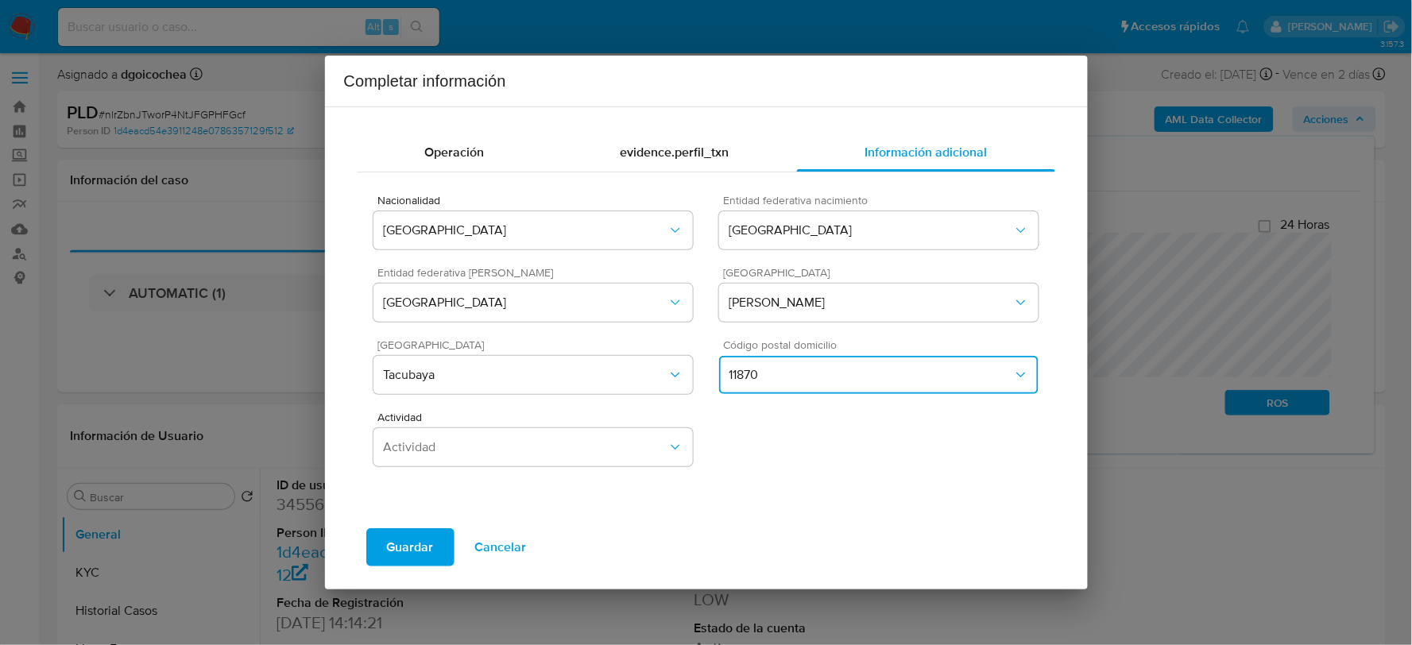
click at [785, 366] on button "11870" at bounding box center [878, 375] width 319 height 38
click at [515, 378] on span "Tacubaya" at bounding box center [525, 375] width 284 height 16
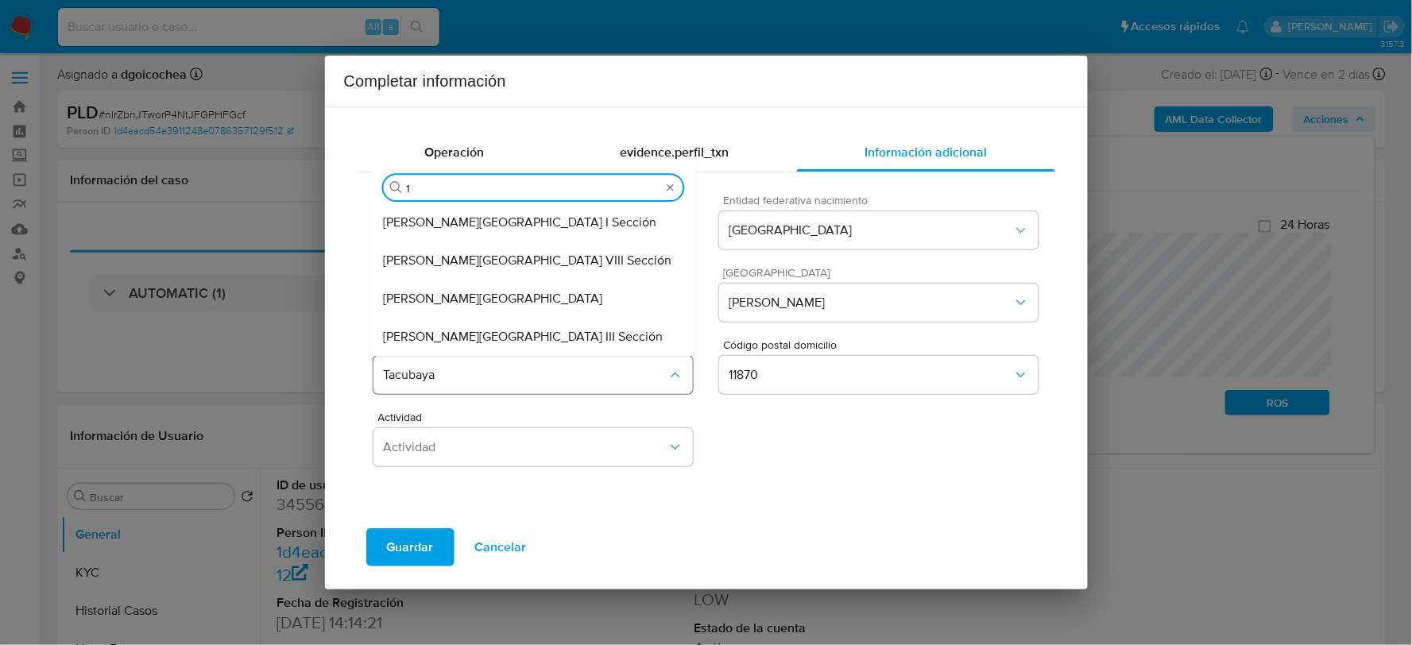
type input "16"
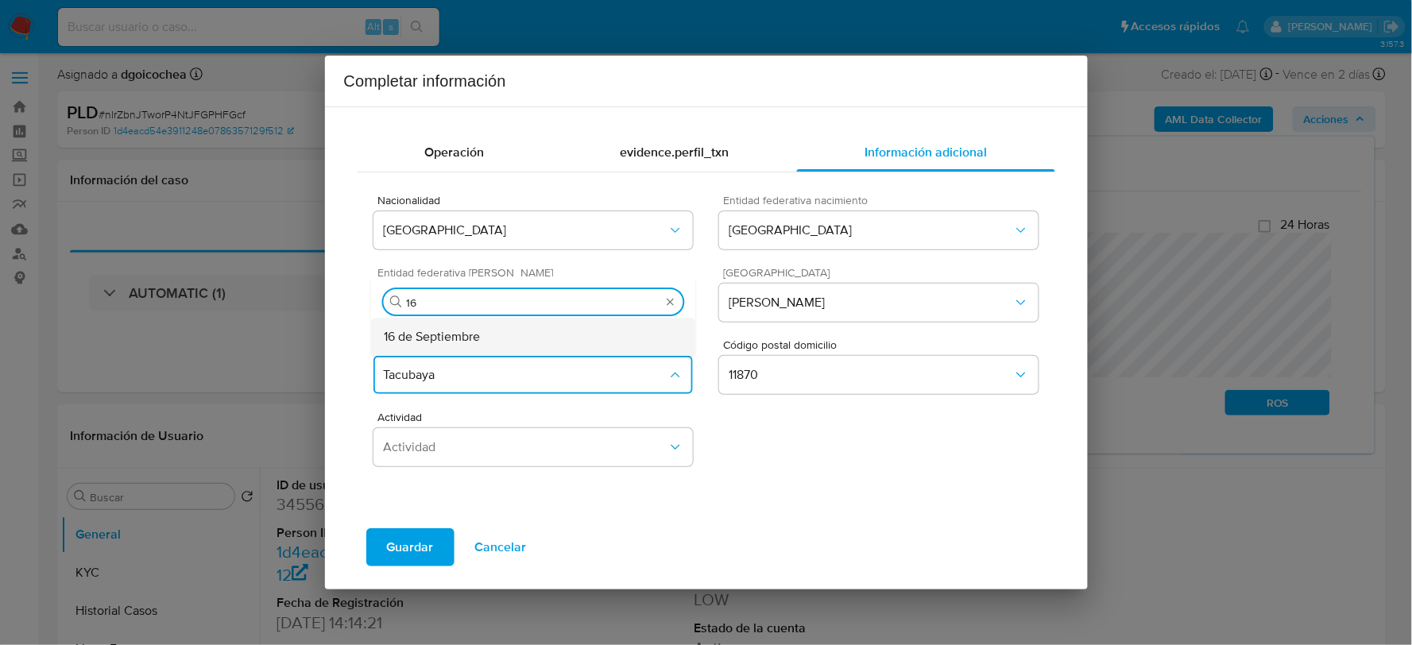
click at [548, 331] on div "16 de Septiembre" at bounding box center [534, 337] width 300 height 38
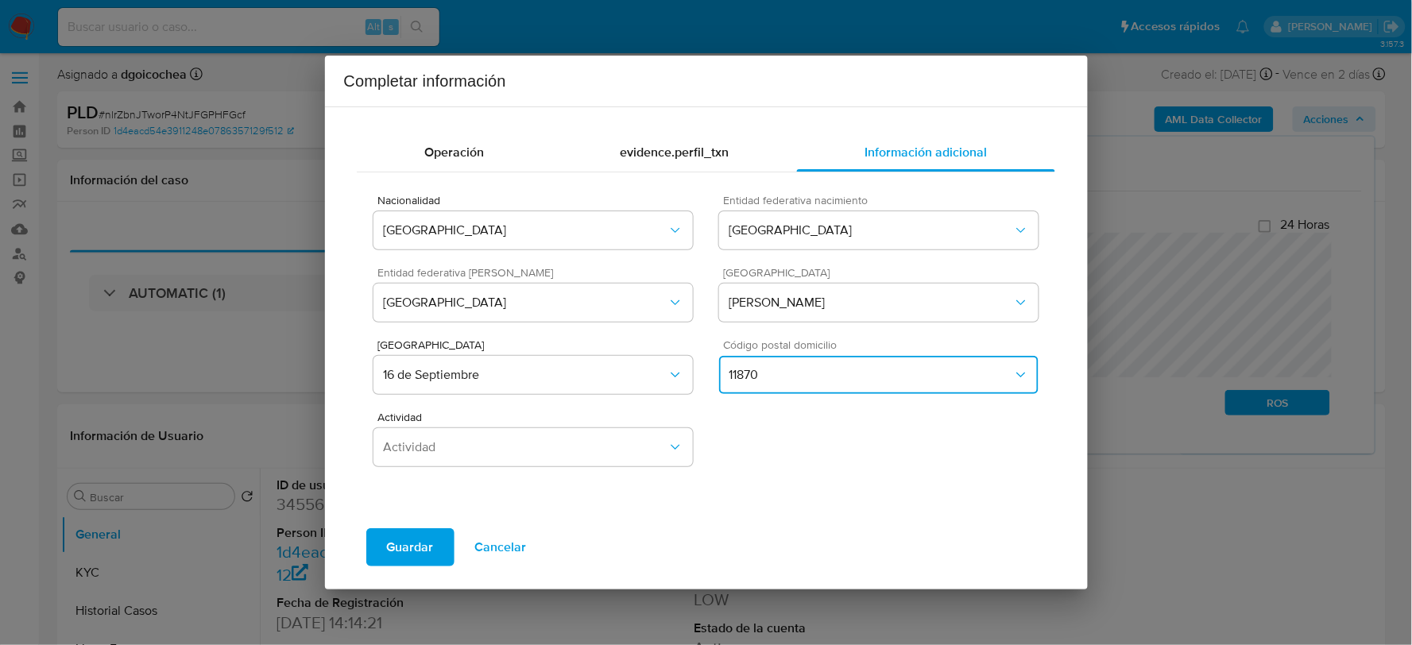
click at [765, 371] on span "11870" at bounding box center [871, 375] width 284 height 16
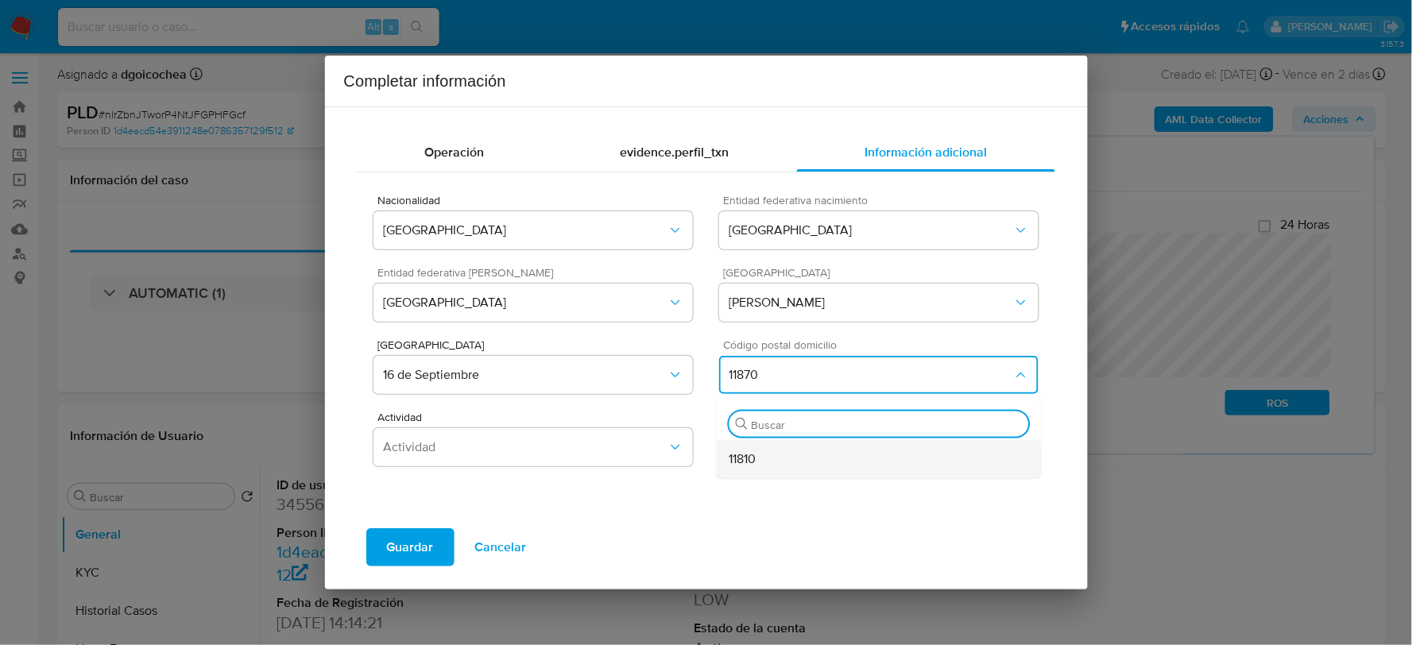
click at [758, 453] on div "11810" at bounding box center [880, 458] width 300 height 38
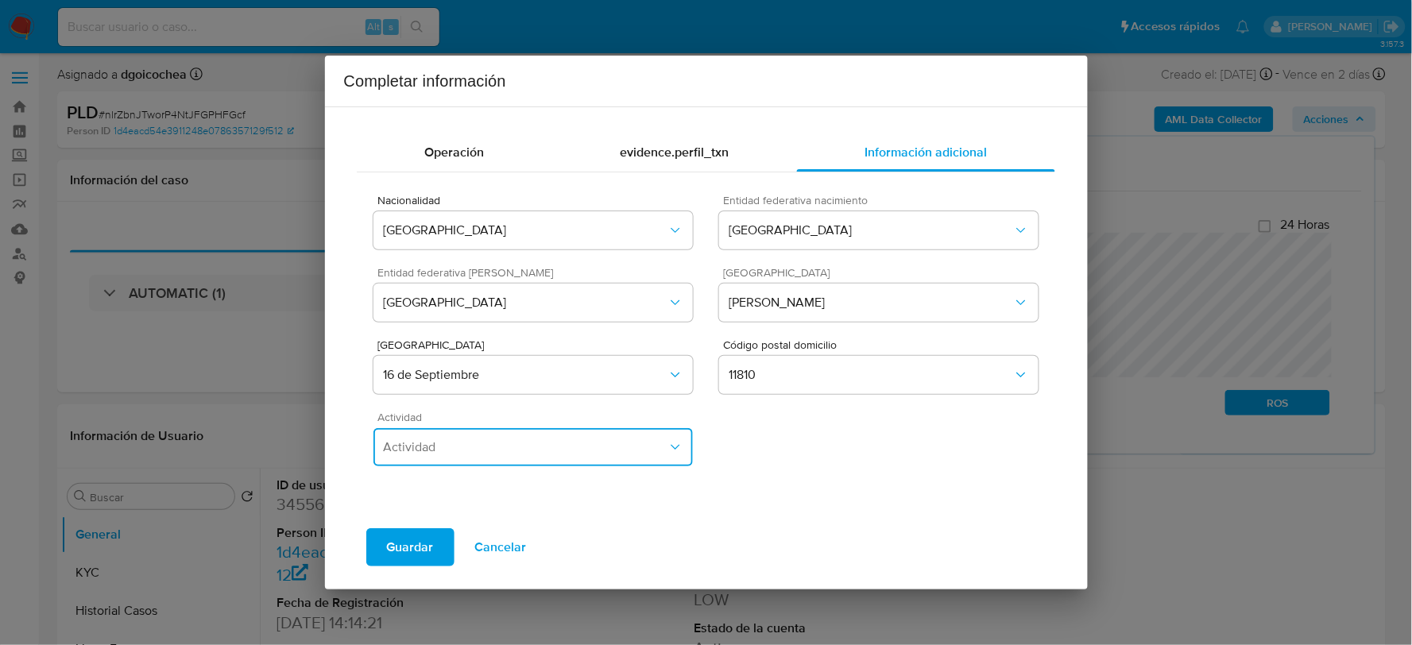
click at [545, 450] on span "Actividad" at bounding box center [525, 447] width 284 height 16
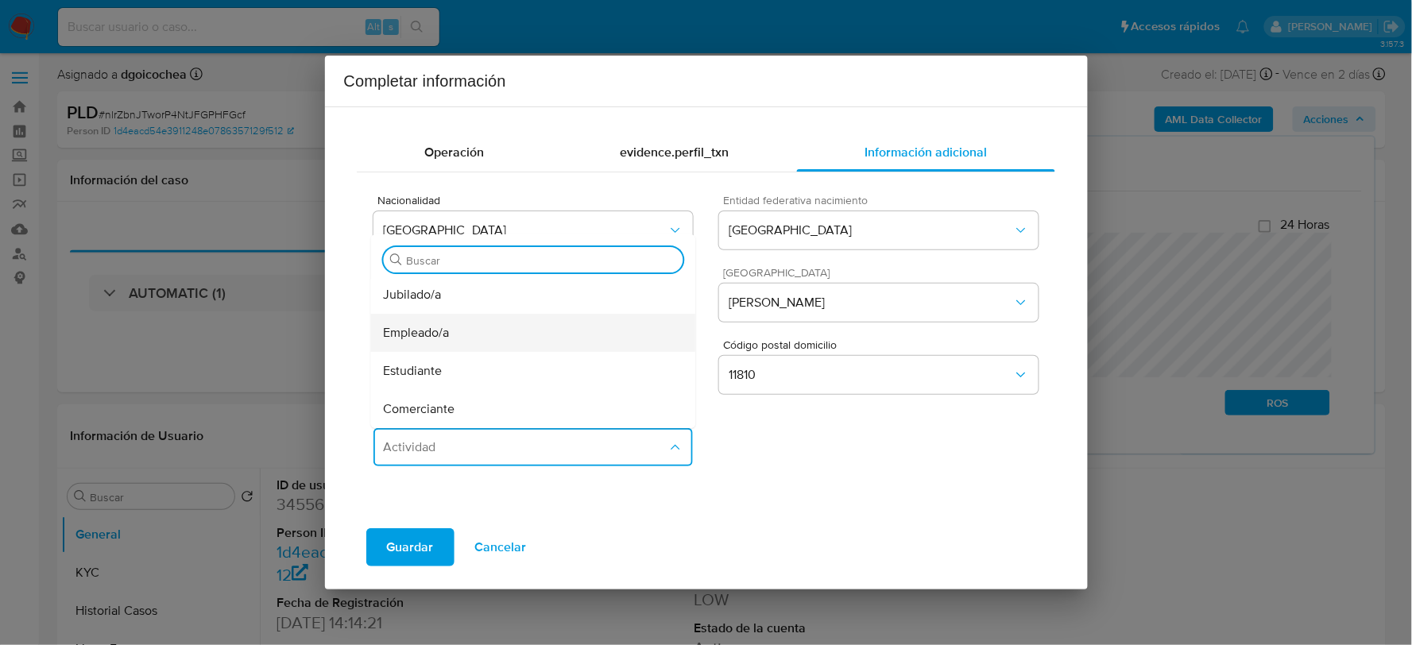
click at [465, 335] on div "Empleado/a" at bounding box center [534, 333] width 300 height 38
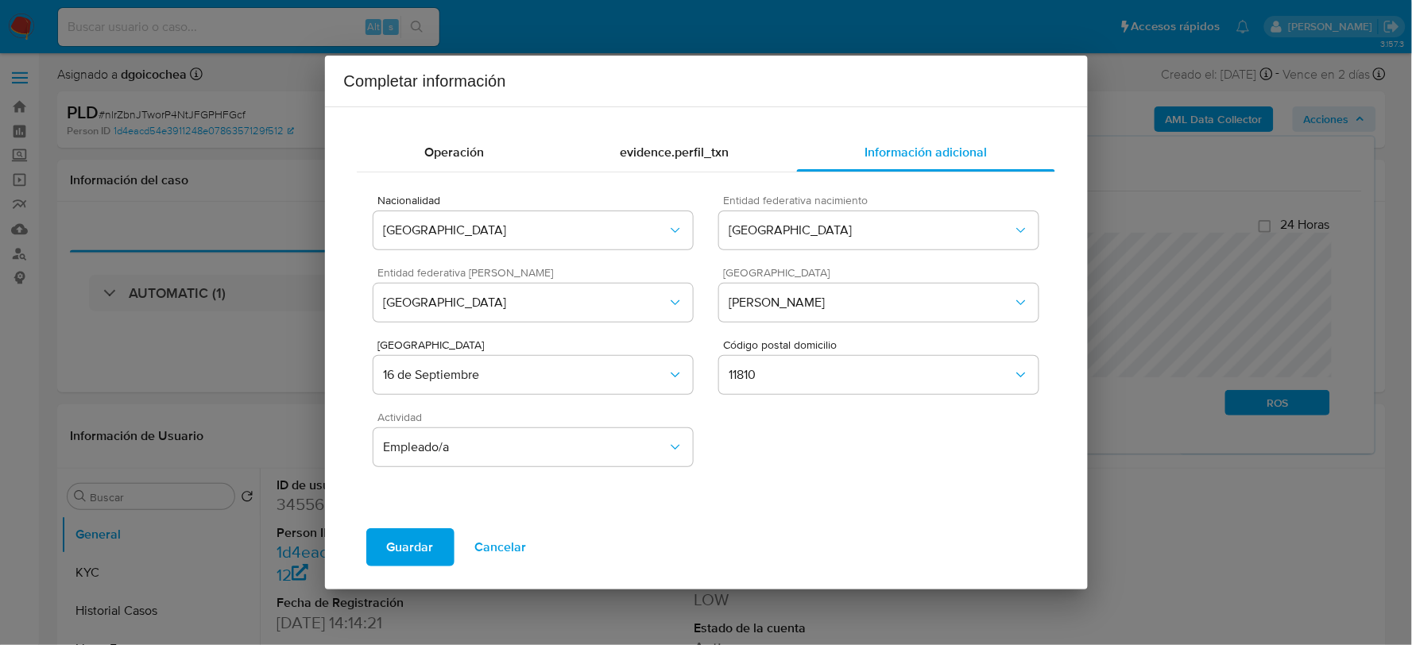
click at [411, 549] on span "Guardar" at bounding box center [410, 547] width 47 height 35
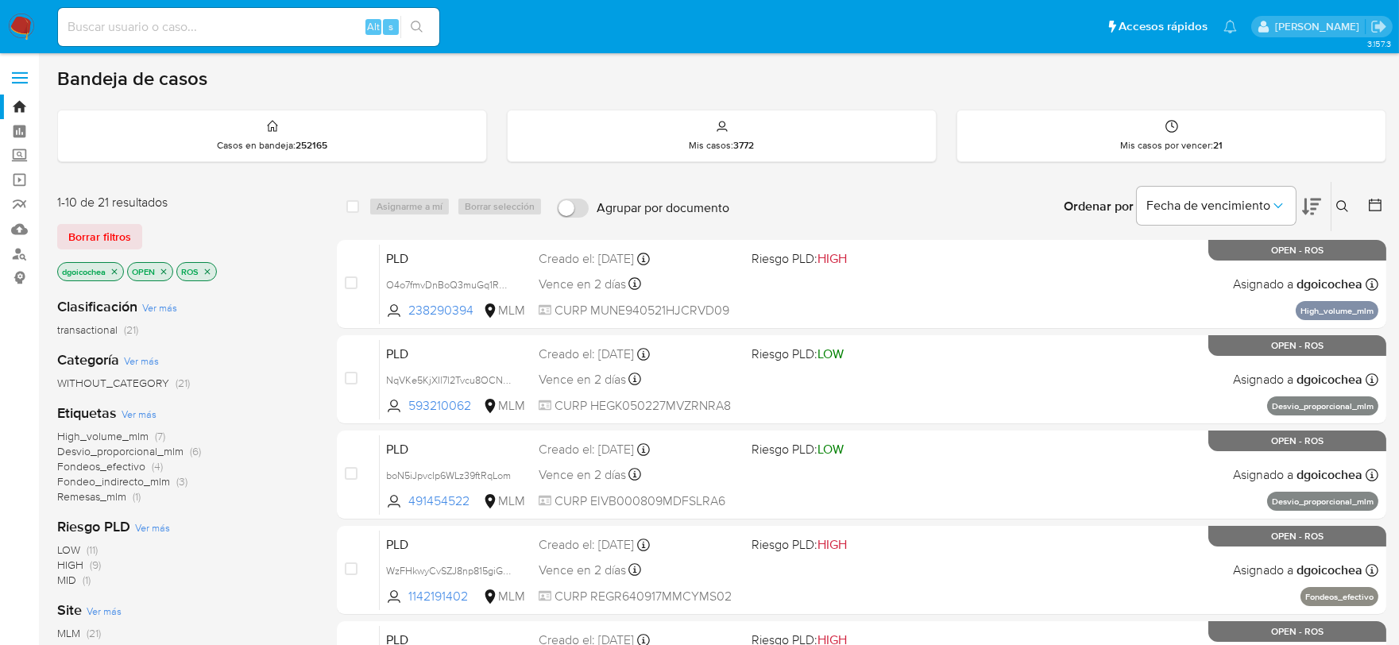
click at [117, 267] on icon "close-filter" at bounding box center [115, 272] width 10 height 10
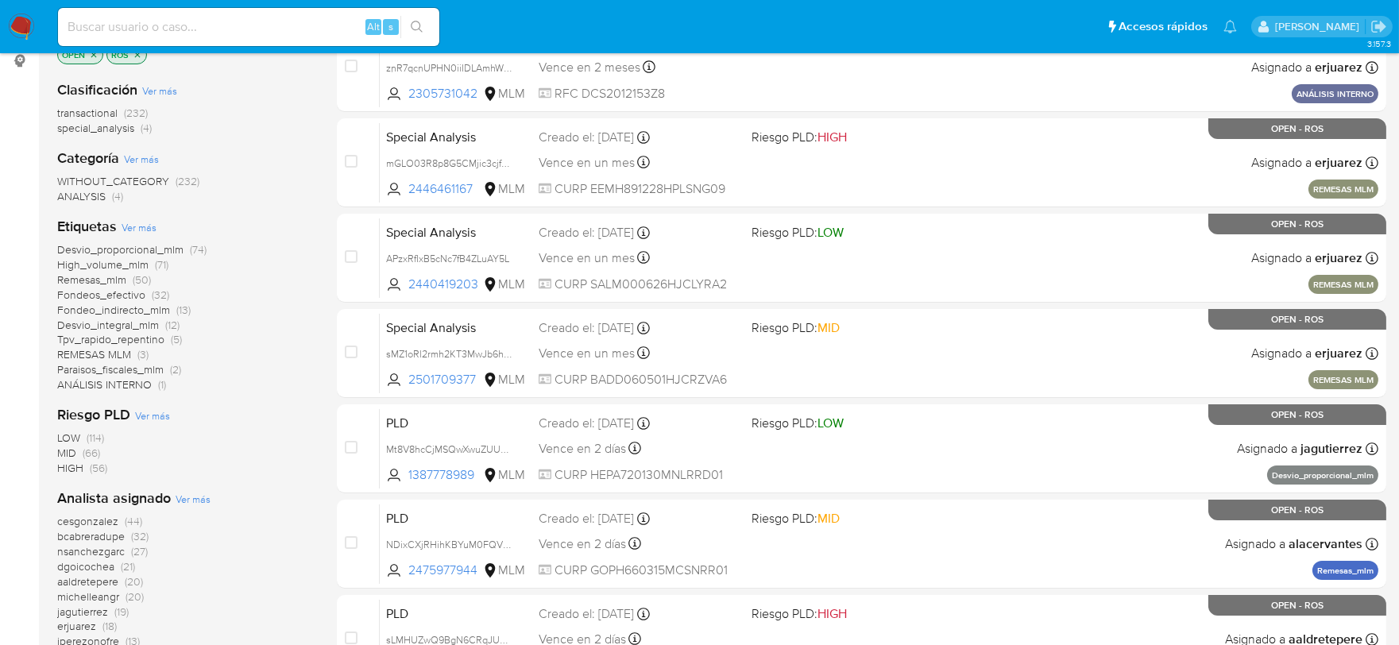
scroll to position [353, 0]
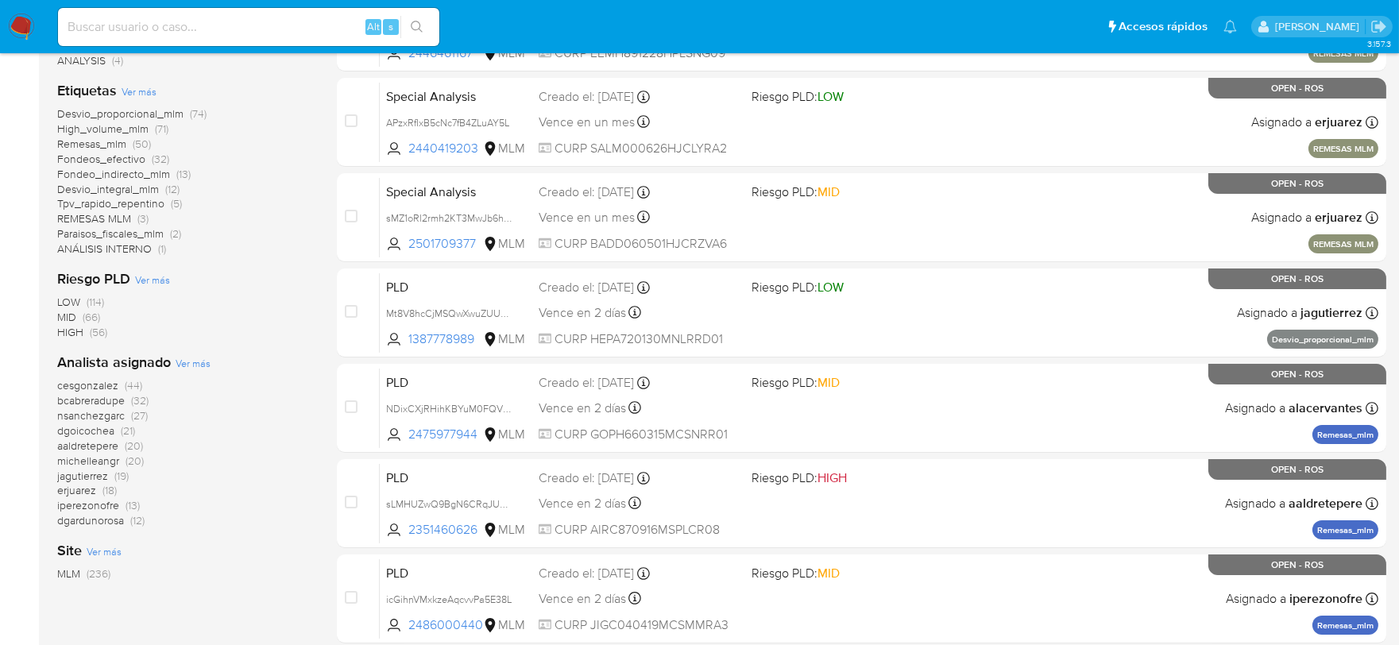
click at [88, 429] on span "dgoicochea" at bounding box center [85, 431] width 57 height 16
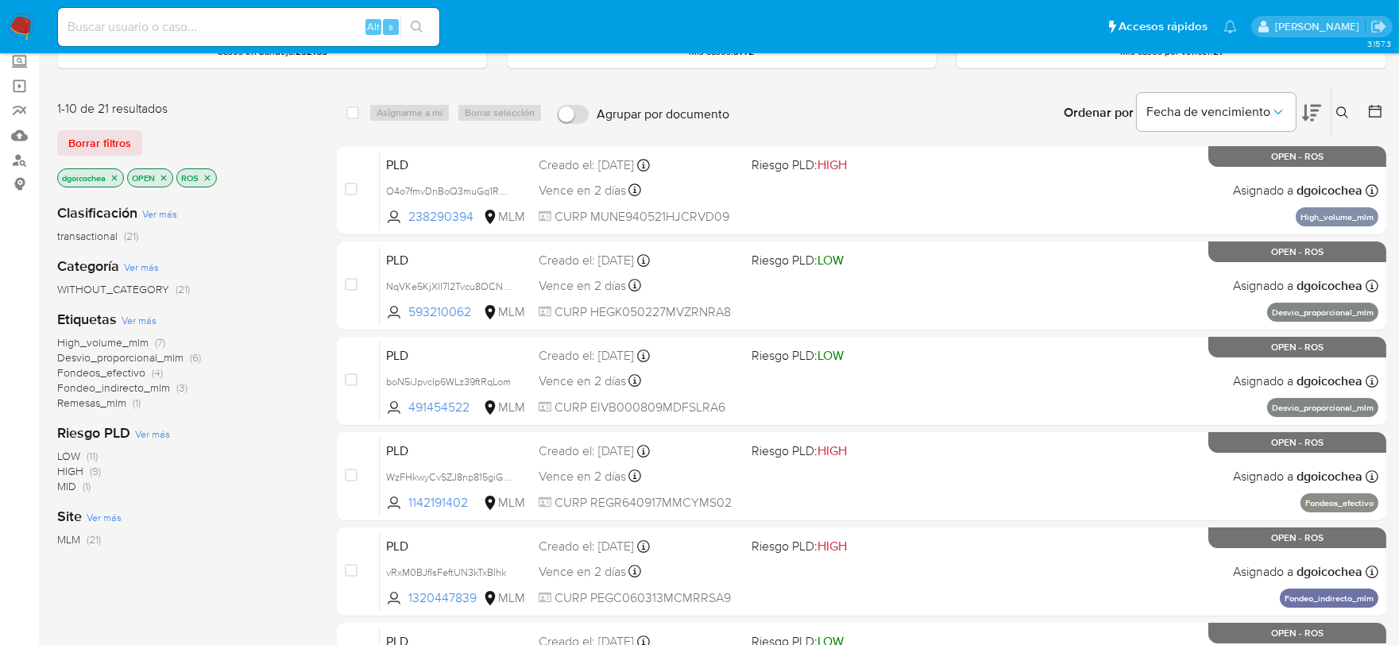
scroll to position [88, 0]
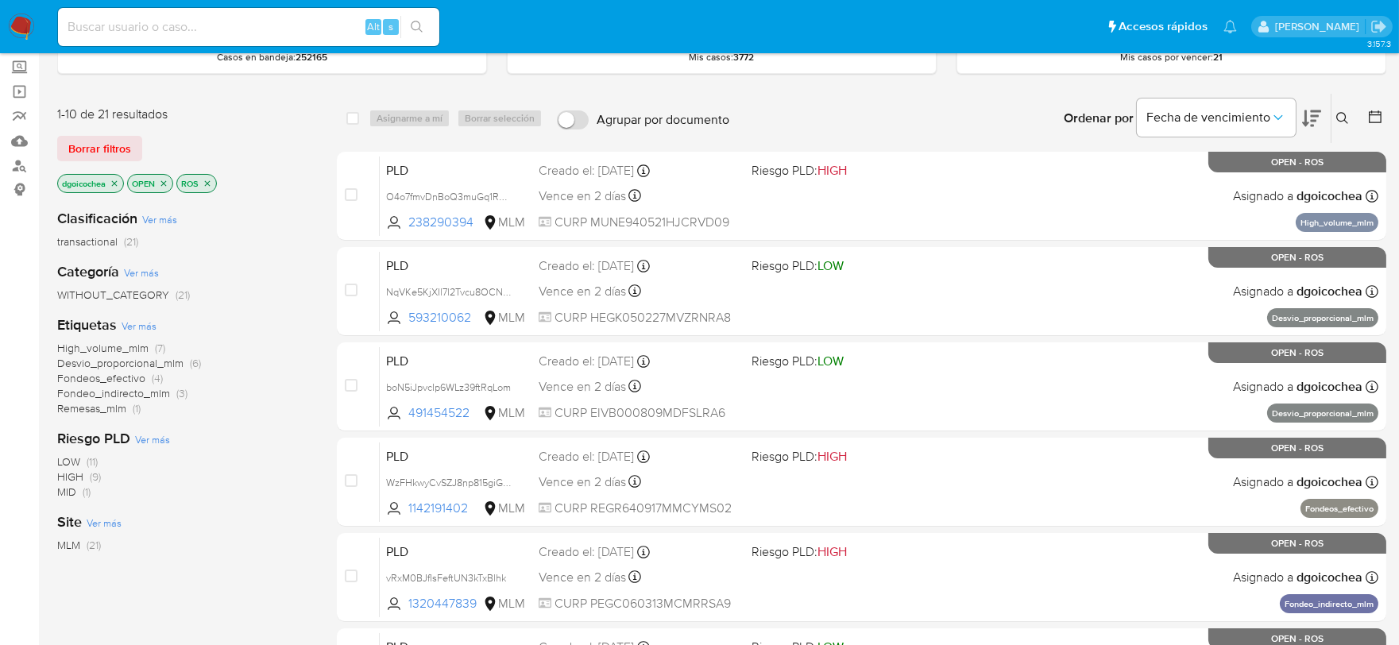
click at [107, 375] on span "Fondeos_efectivo" at bounding box center [101, 378] width 88 height 16
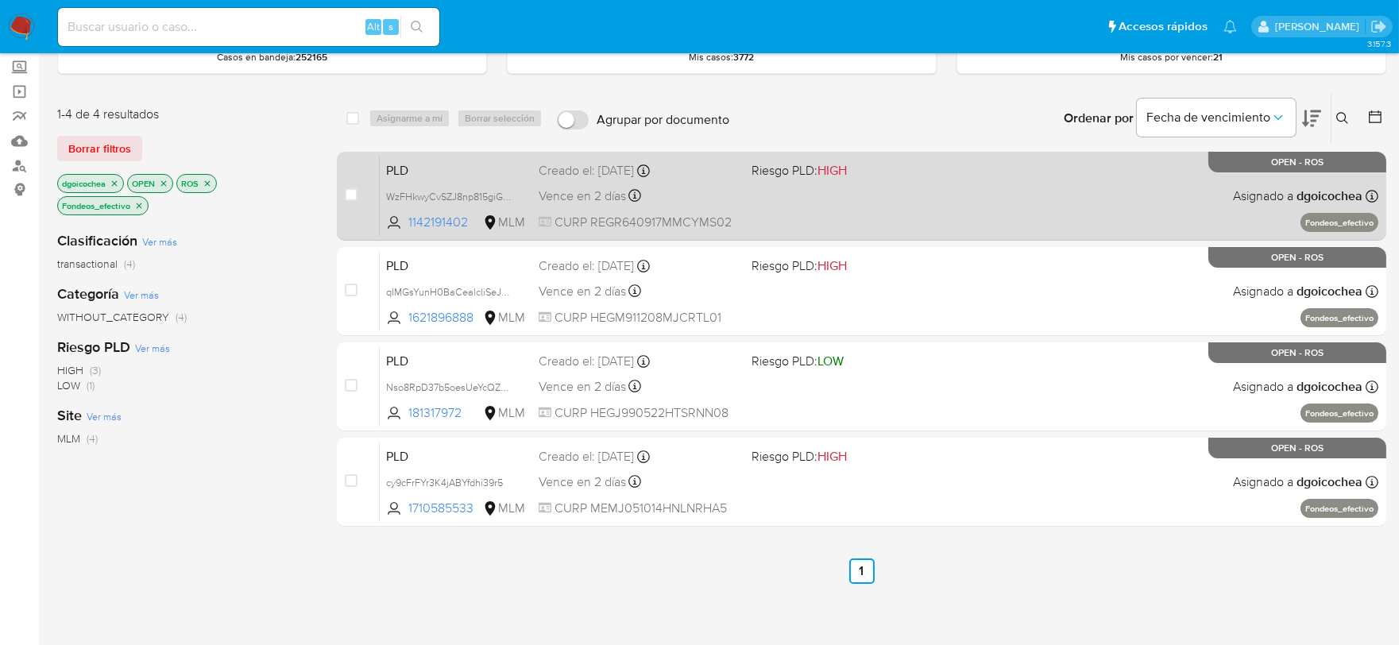
click at [401, 162] on span "PLD" at bounding box center [456, 169] width 140 height 21
click at [401, 164] on span "PLD" at bounding box center [456, 169] width 140 height 21
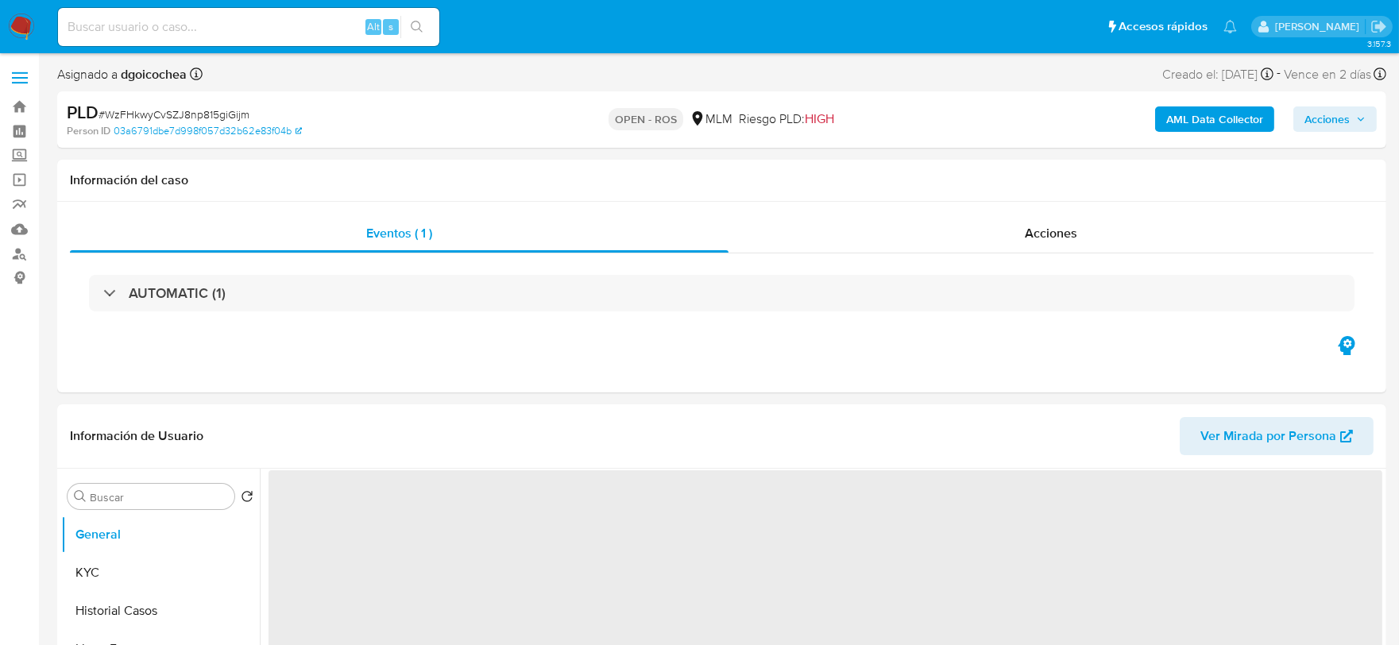
select select "10"
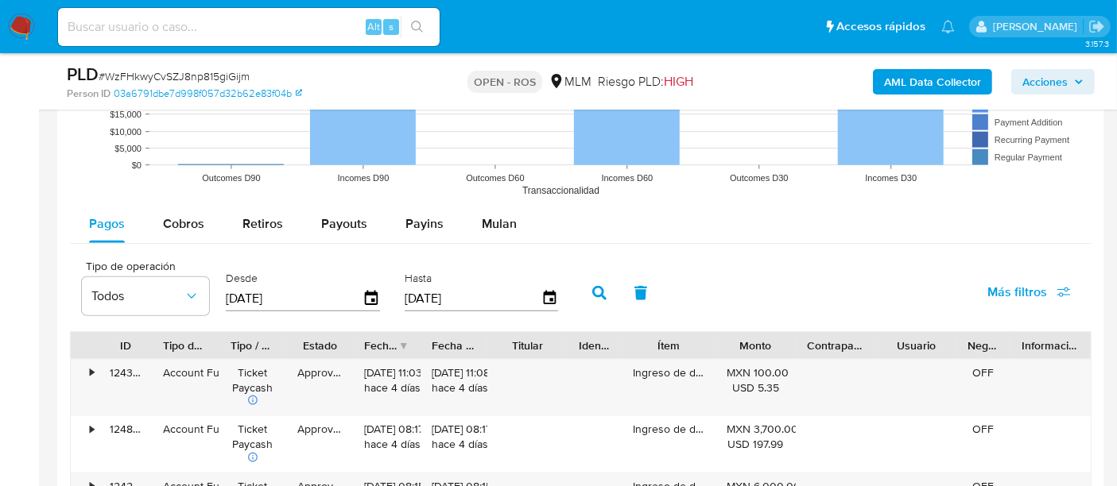
scroll to position [1678, 0]
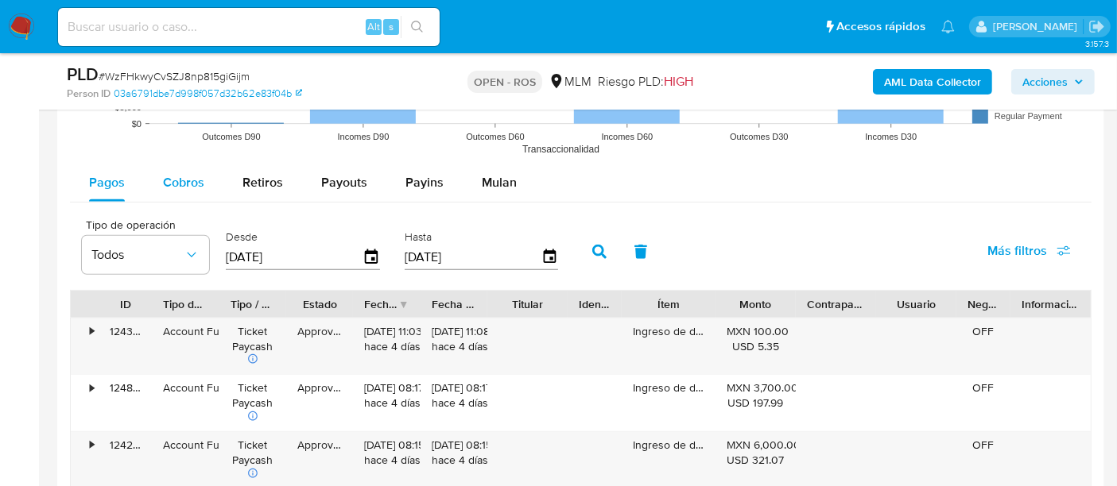
click at [203, 176] on button "Cobros" at bounding box center [183, 183] width 79 height 38
select select "10"
click at [456, 253] on input "[DATE]" at bounding box center [473, 257] width 137 height 25
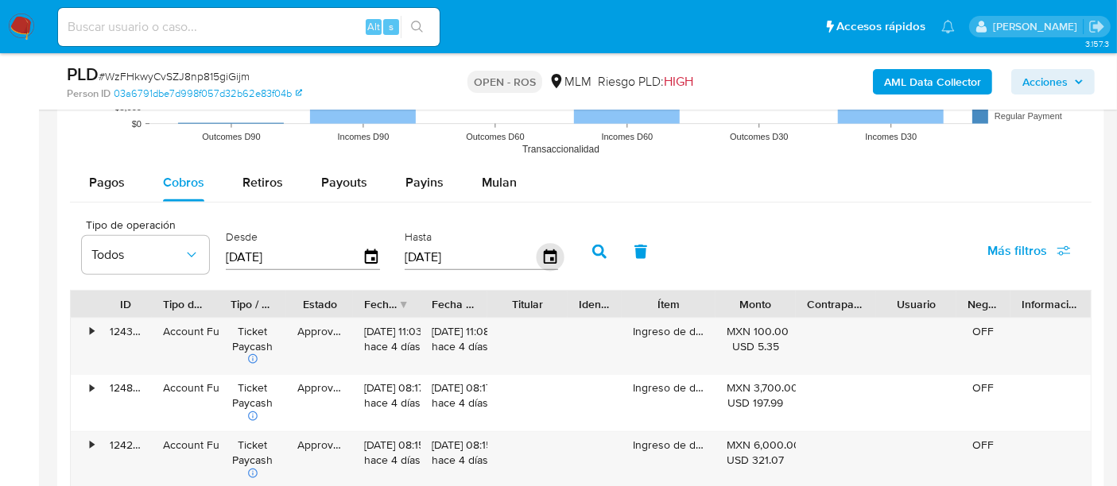
click at [540, 257] on icon "button" at bounding box center [550, 258] width 28 height 28
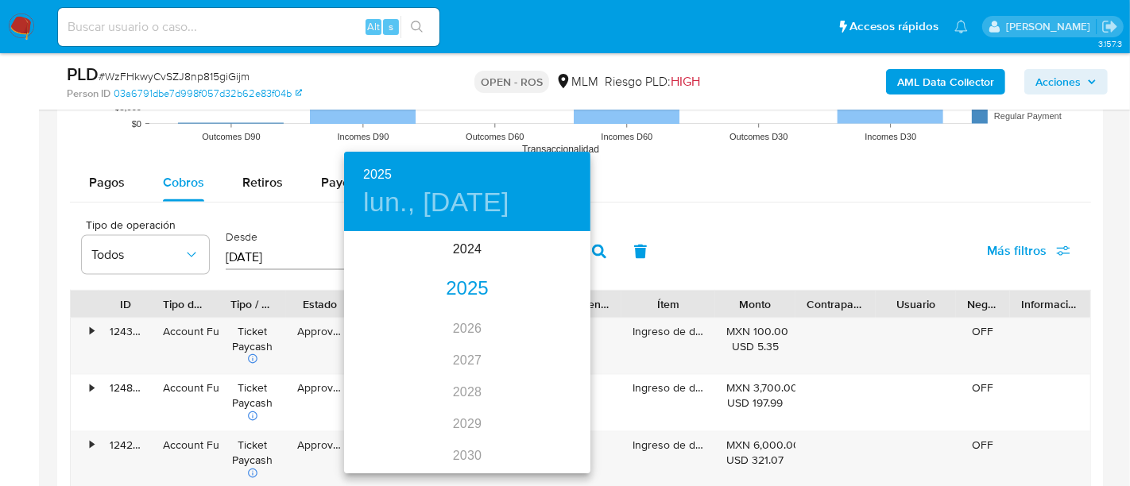
click at [445, 286] on div "2025" at bounding box center [467, 289] width 246 height 32
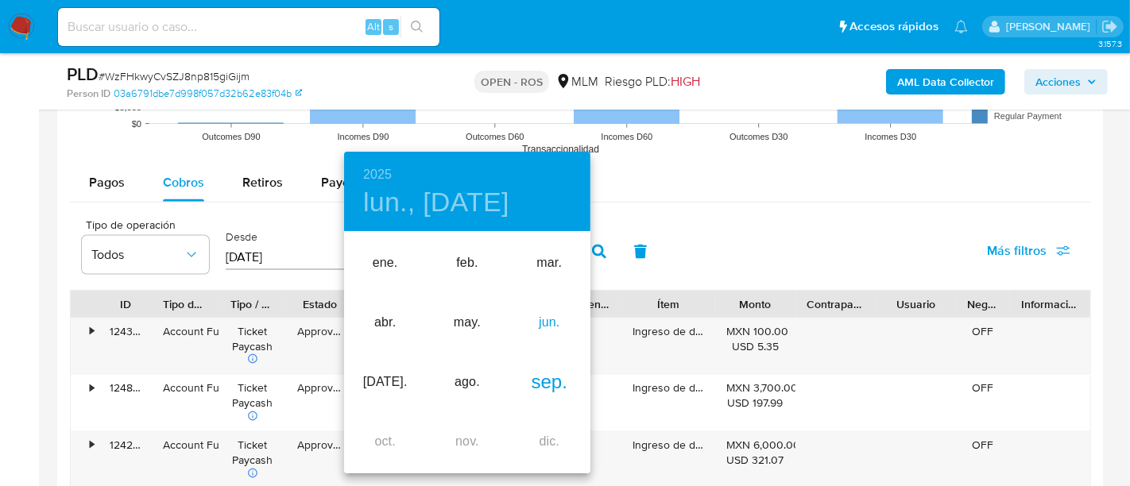
click at [559, 326] on div "jun." at bounding box center [550, 323] width 82 height 60
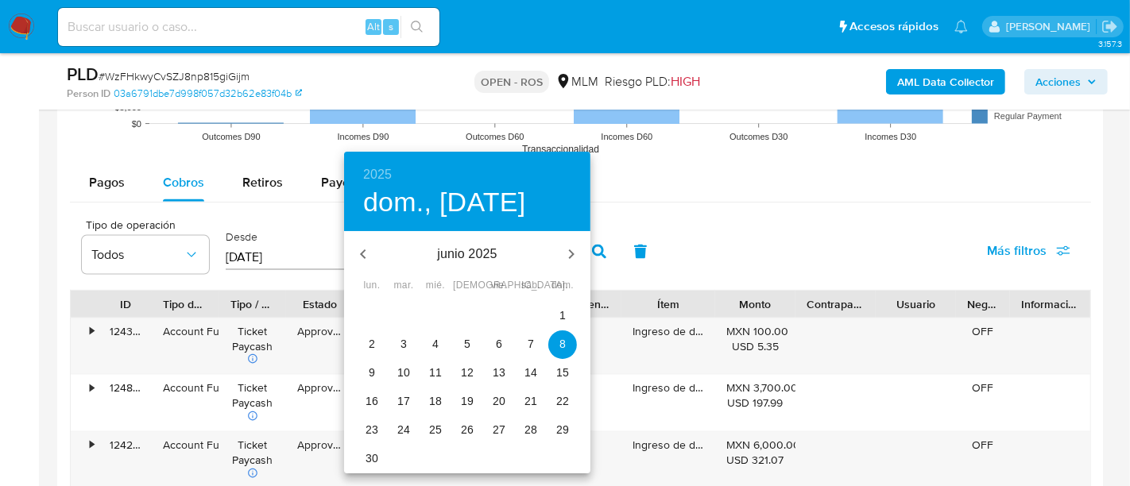
click at [374, 461] on p "30" at bounding box center [372, 459] width 13 height 16
type input "[DATE]"
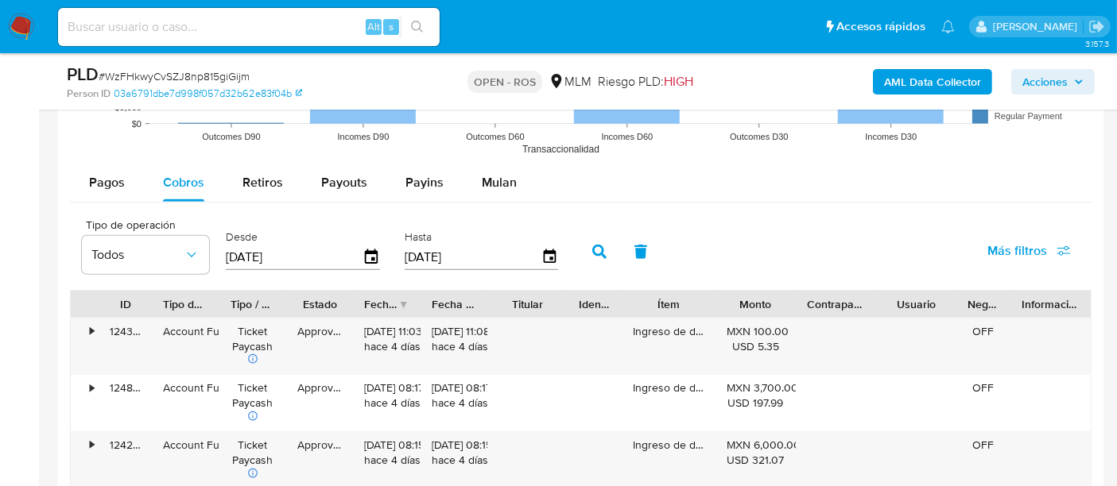
click at [286, 262] on input "[DATE]" at bounding box center [294, 257] width 137 height 25
drag, startPoint x: 356, startPoint y: 250, endPoint x: 374, endPoint y: 257, distance: 19.6
click at [361, 252] on div "[DATE]" at bounding box center [303, 257] width 154 height 25
click at [374, 257] on icon "button" at bounding box center [372, 258] width 28 height 28
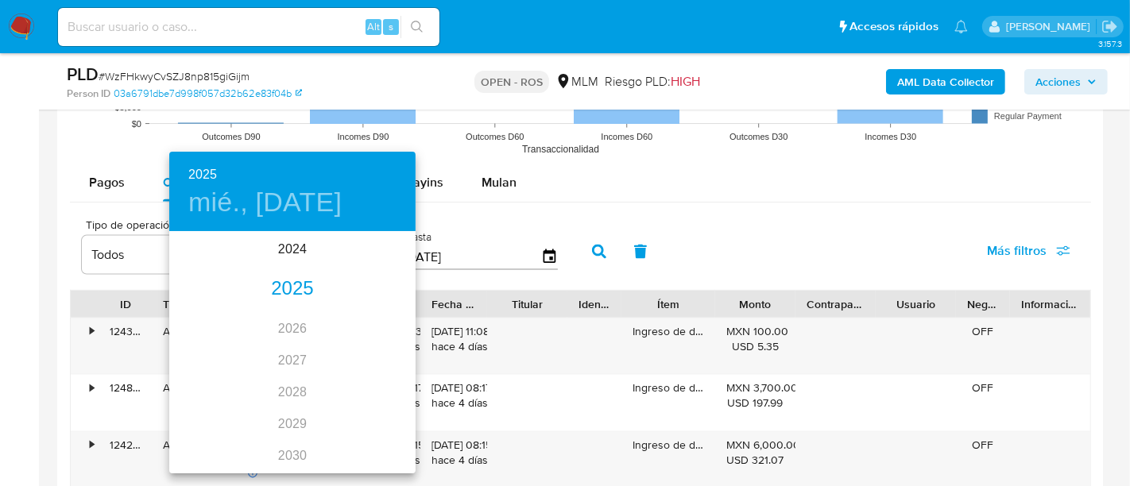
click at [287, 285] on div "2025" at bounding box center [292, 289] width 246 height 32
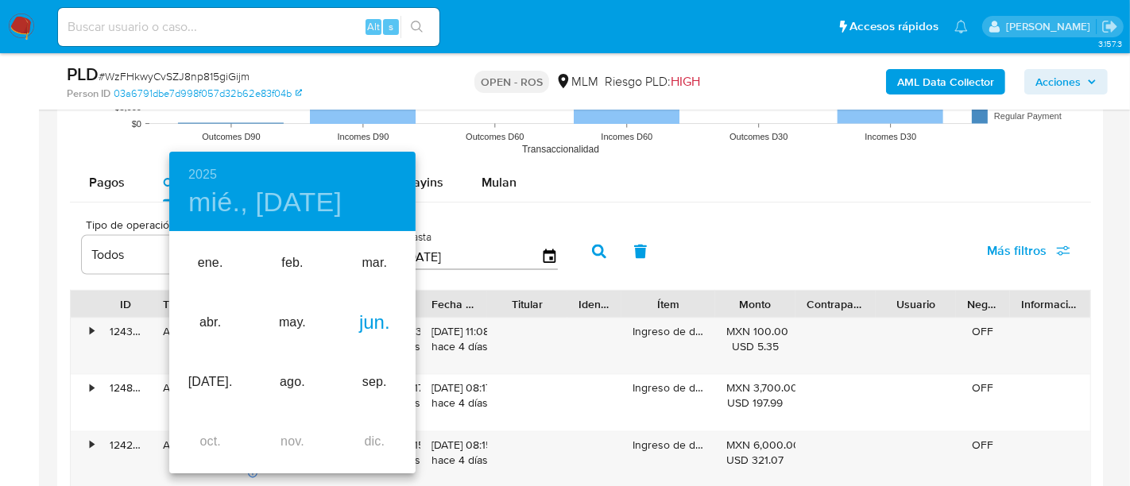
click at [372, 319] on div "jun." at bounding box center [375, 323] width 82 height 60
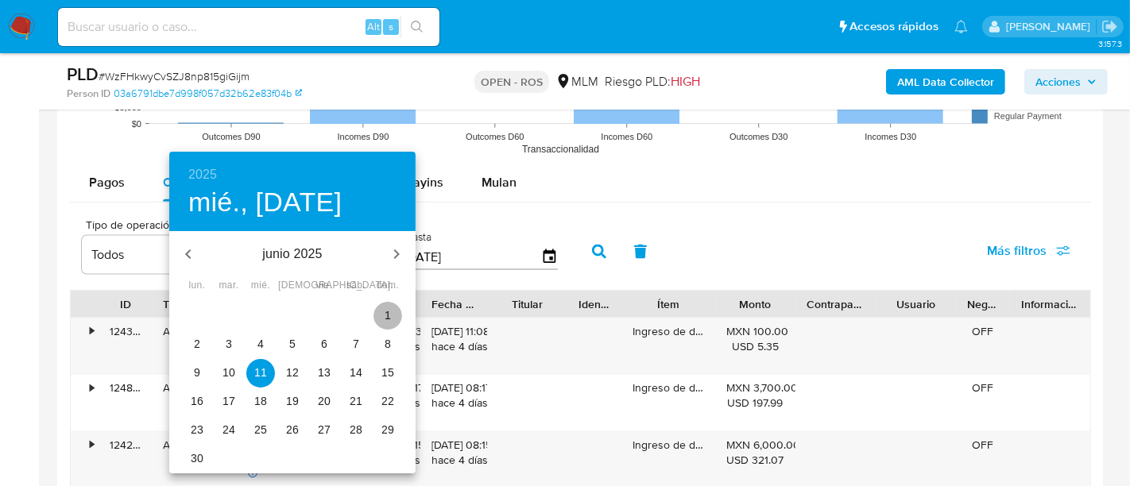
click at [394, 315] on span "1" at bounding box center [388, 316] width 29 height 16
type input "[DATE]"
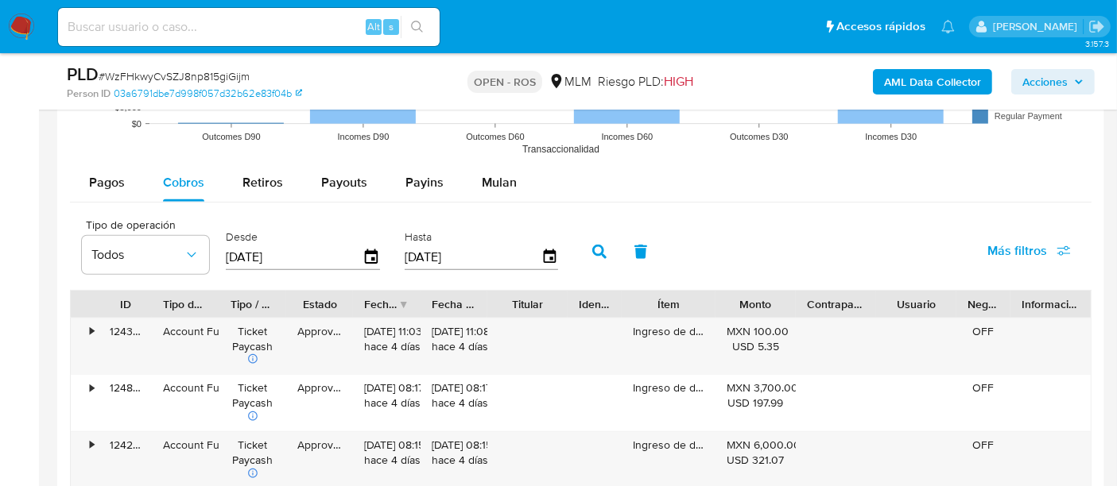
click at [586, 239] on button "button" at bounding box center [599, 252] width 41 height 38
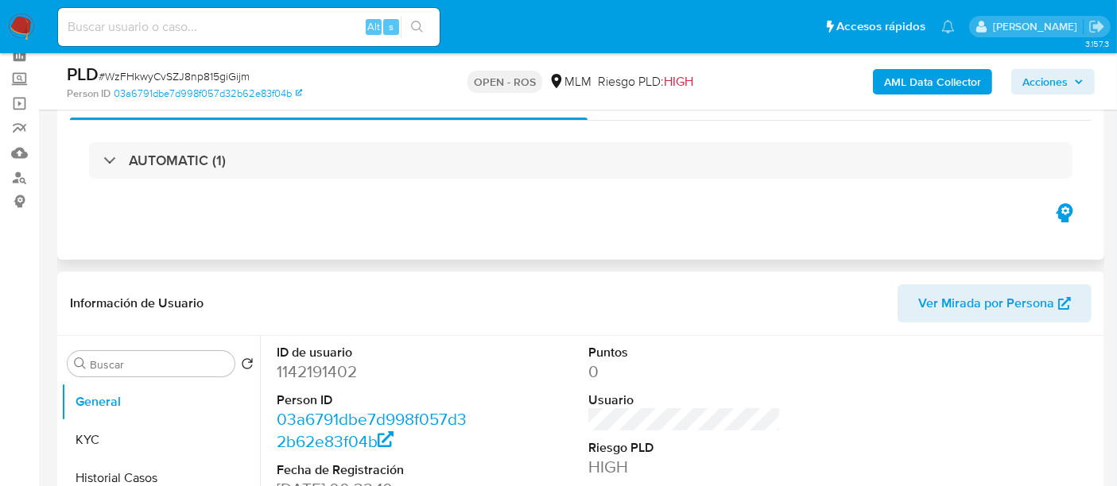
scroll to position [0, 0]
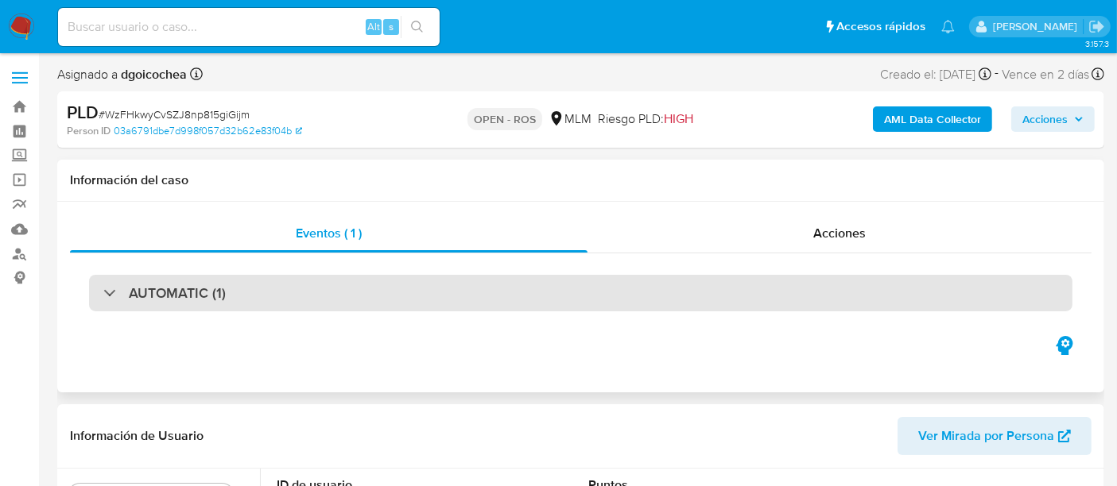
click at [238, 287] on div "AUTOMATIC (1)" at bounding box center [580, 293] width 983 height 37
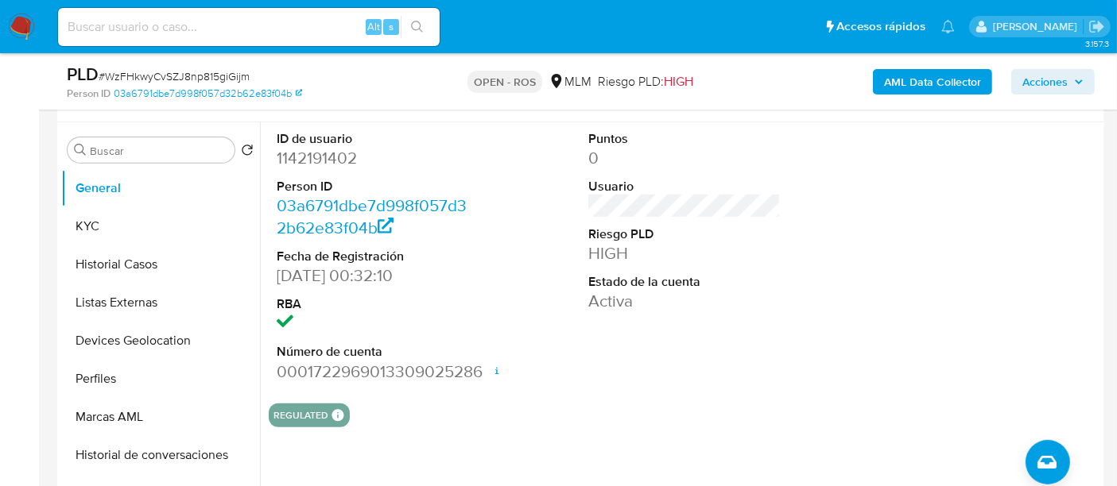
scroll to position [617, 0]
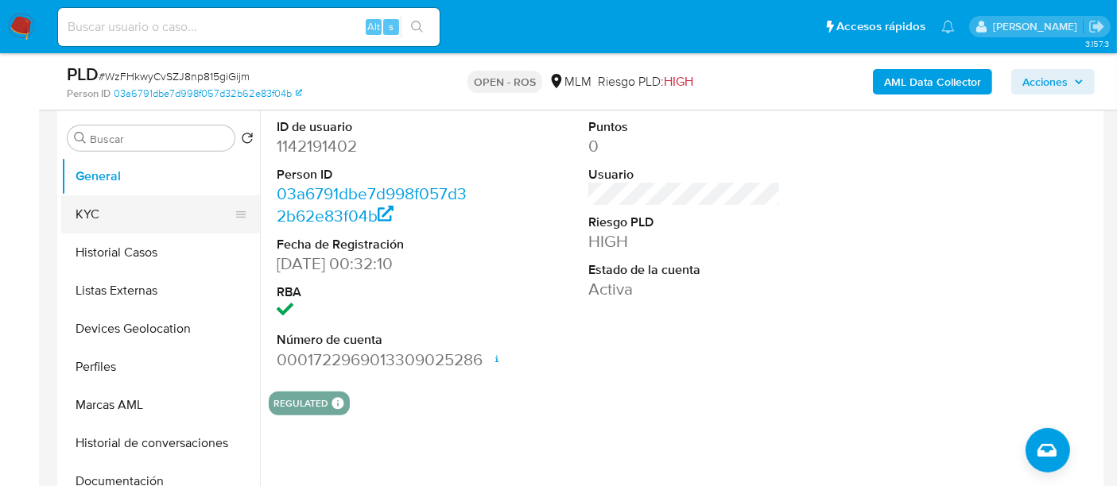
click at [96, 203] on button "KYC" at bounding box center [154, 215] width 186 height 38
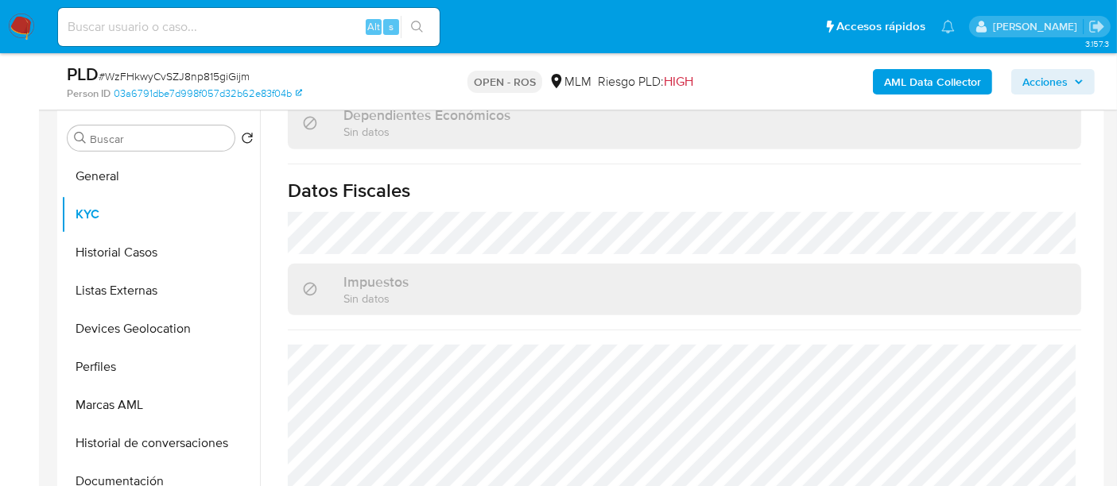
scroll to position [1003, 0]
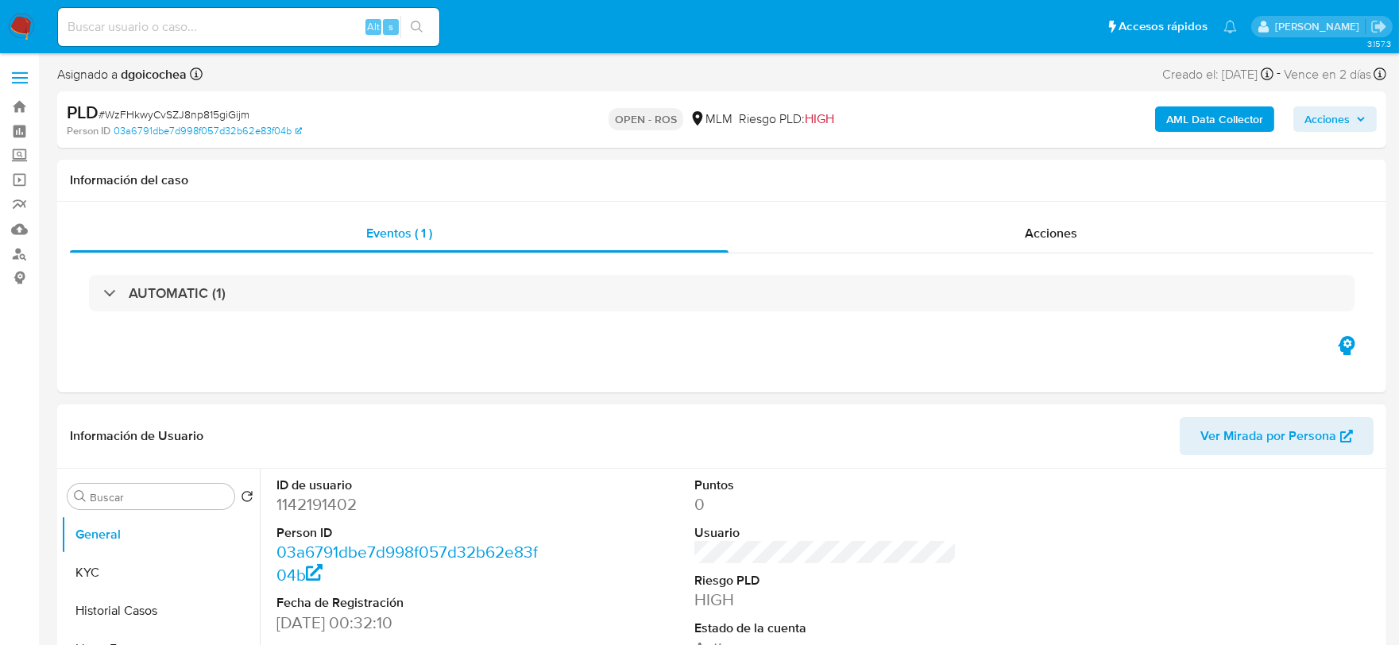
select select "10"
click at [329, 507] on dd "1142191402" at bounding box center [408, 505] width 263 height 22
click at [226, 112] on span "# WzFHkwyCvSZJ8np815giGijm" at bounding box center [174, 114] width 151 height 16
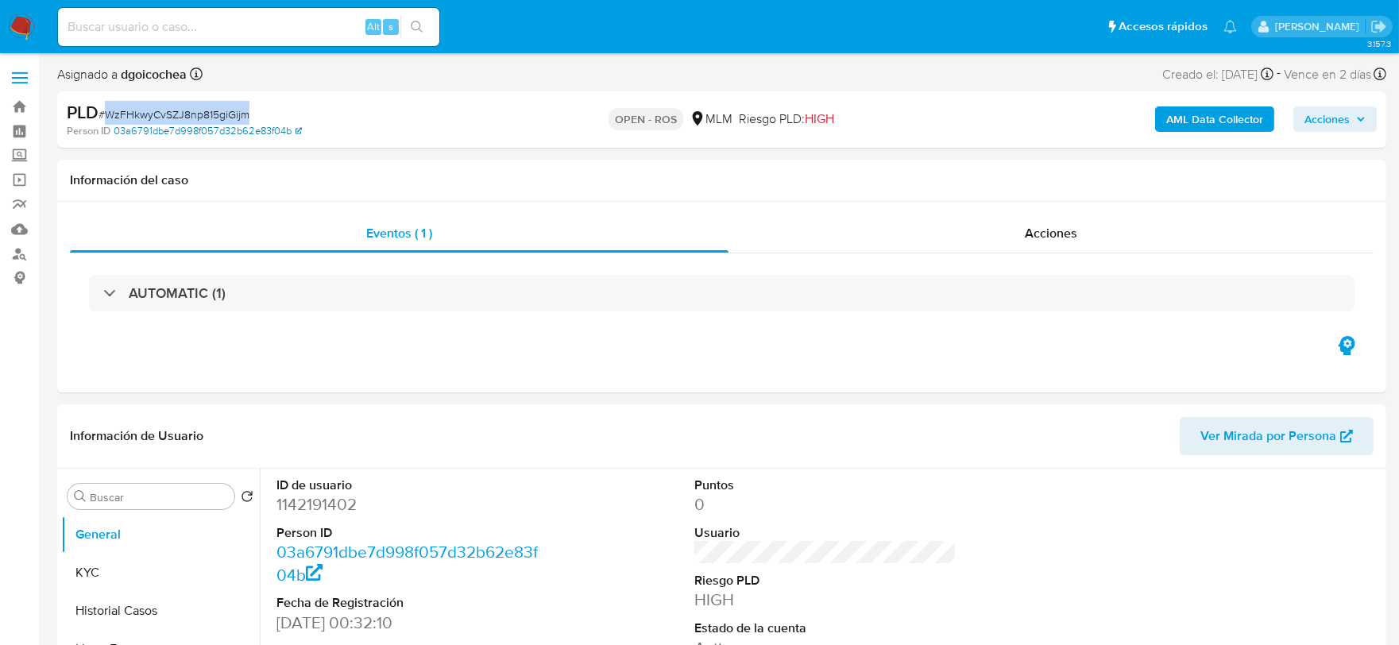
copy span "WzFHkwyCvSZJ8np815giGijm"
click at [135, 609] on button "Historial Casos" at bounding box center [154, 611] width 186 height 38
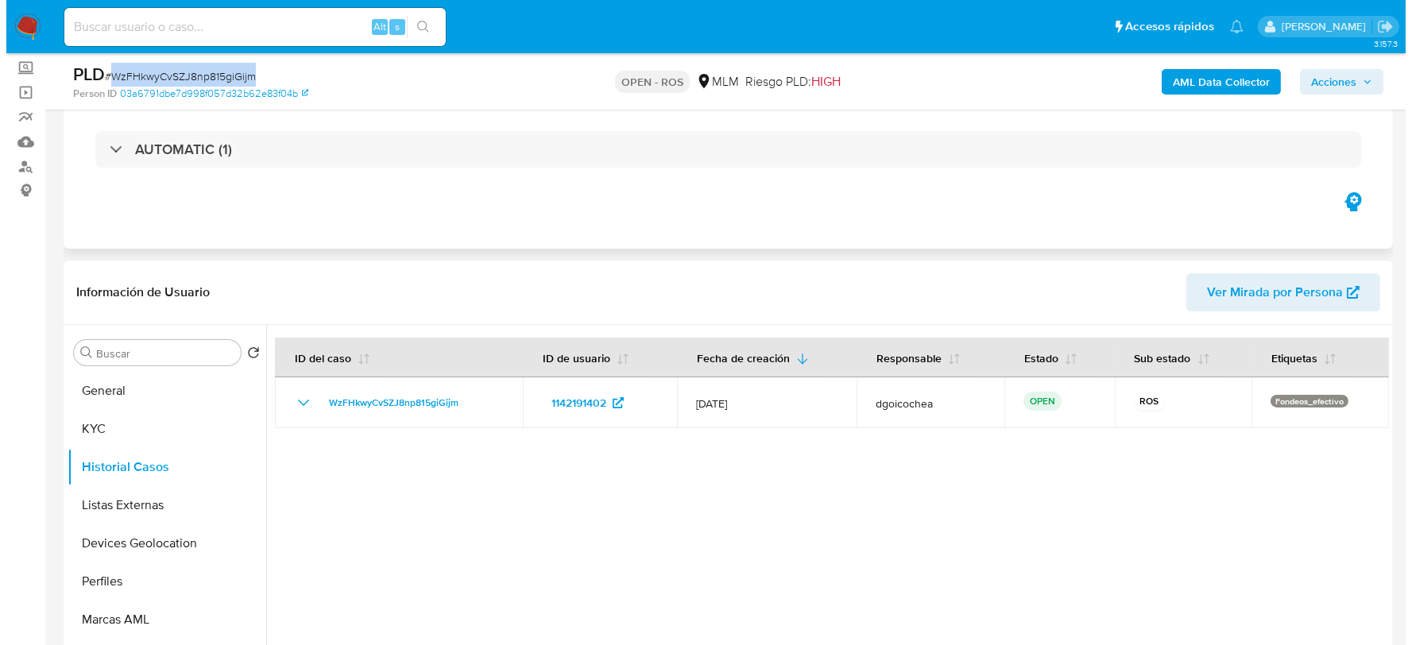
scroll to position [88, 0]
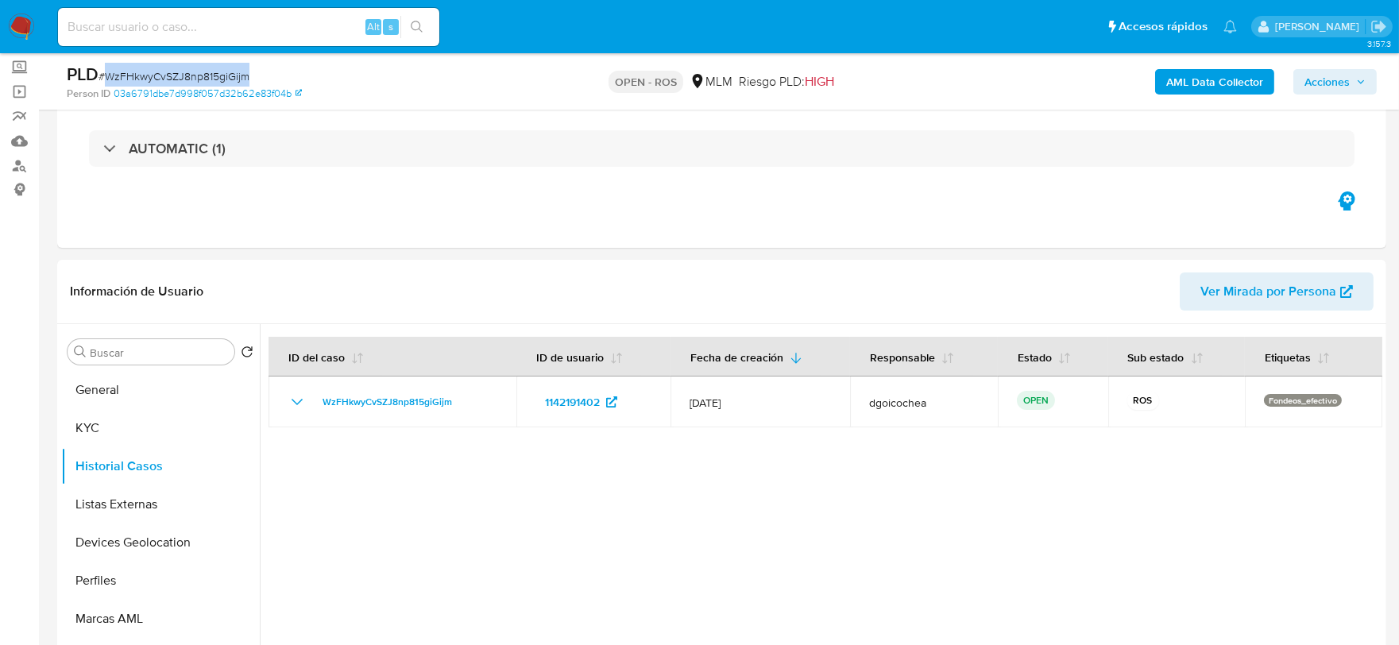
click at [1348, 89] on span "Acciones" at bounding box center [1327, 81] width 45 height 25
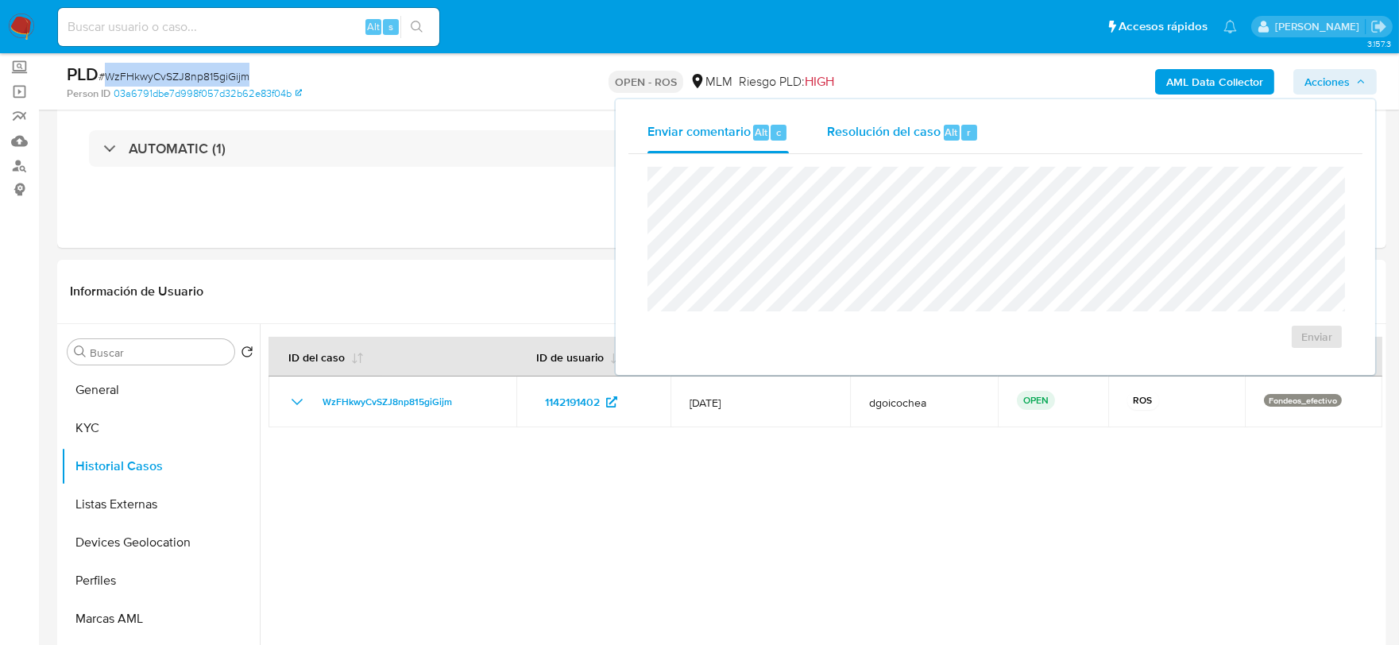
click at [915, 143] on div "Resolución del caso Alt r" at bounding box center [903, 132] width 152 height 41
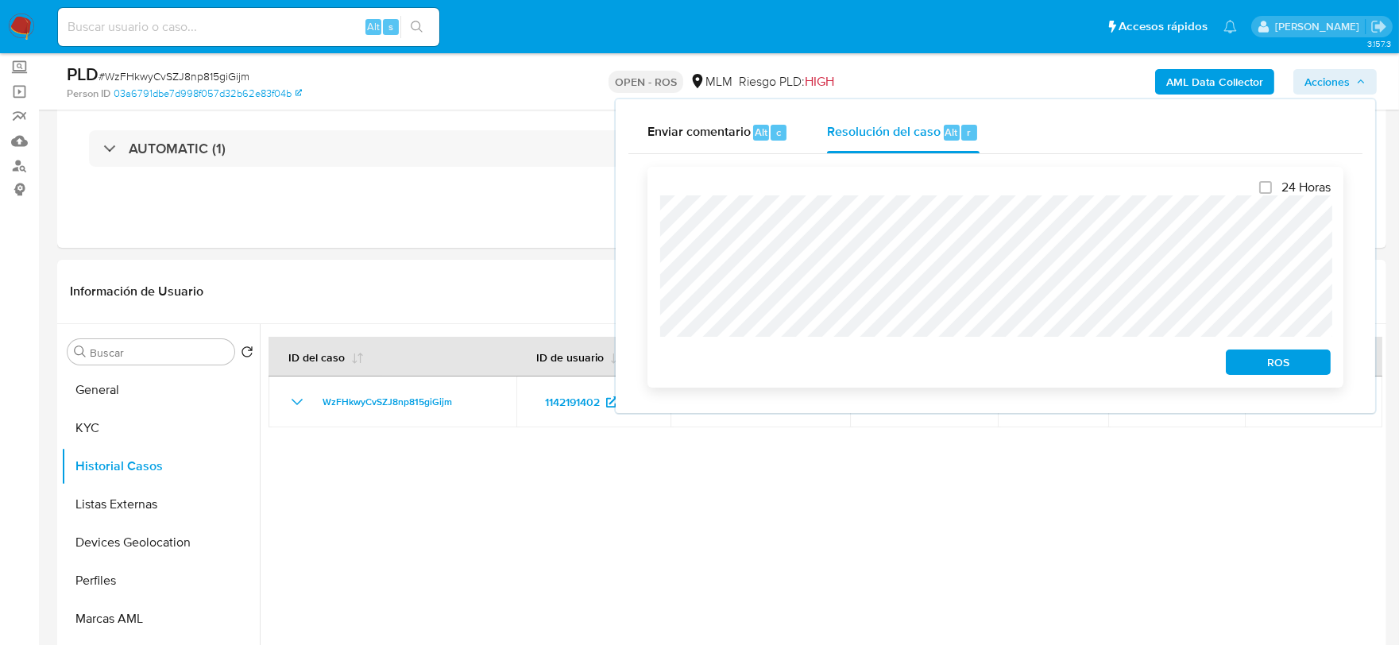
click at [1272, 361] on span "ROS" at bounding box center [1278, 362] width 83 height 22
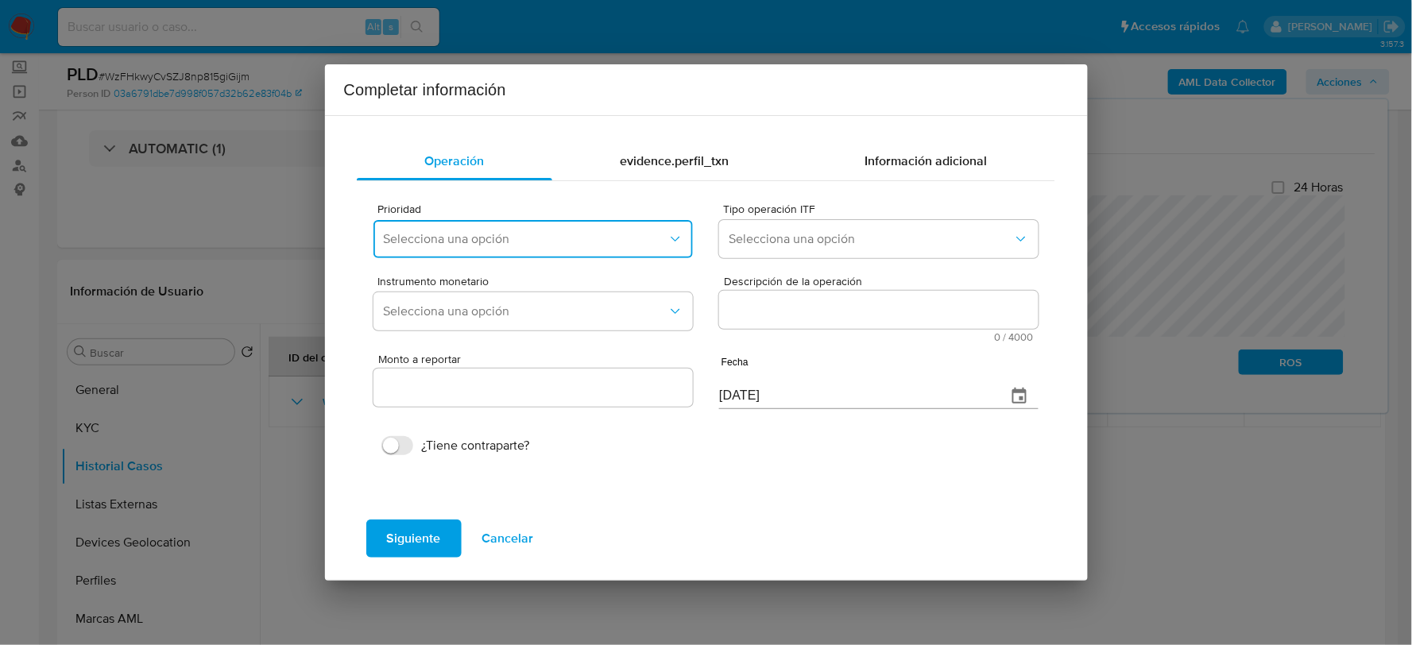
click at [511, 238] on span "Selecciona una opción" at bounding box center [525, 239] width 284 height 16
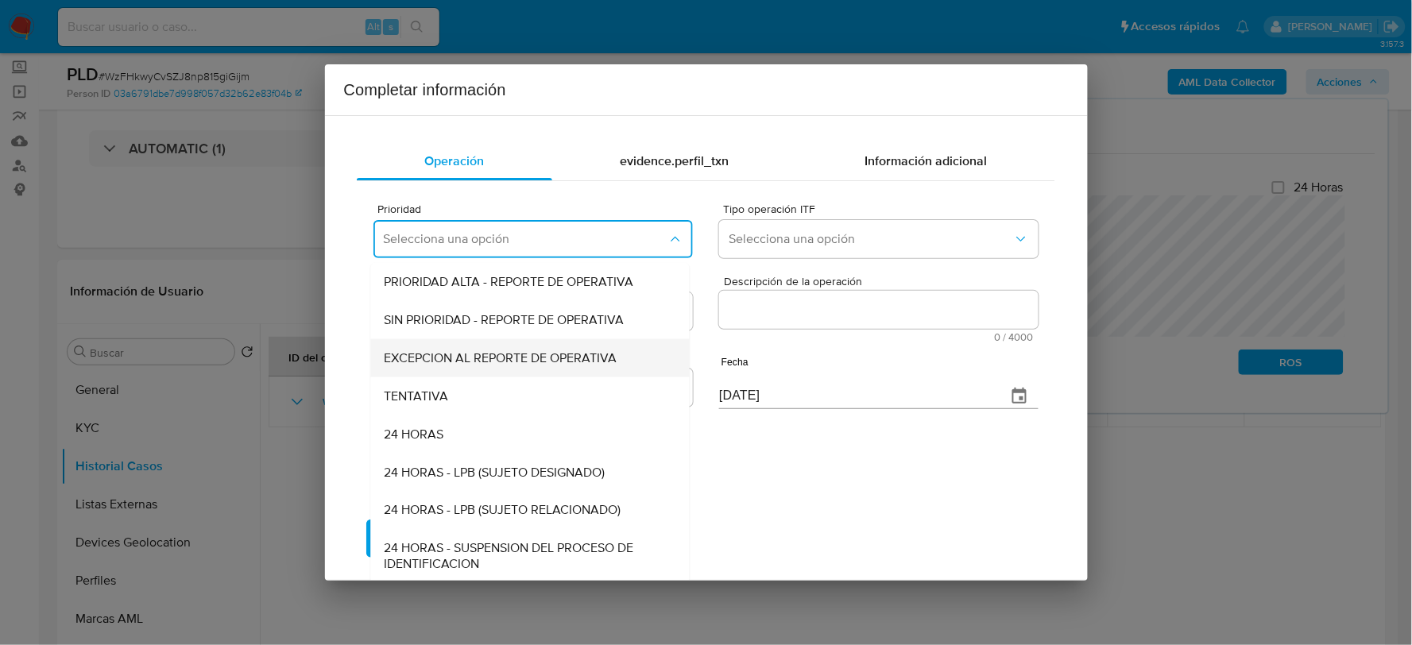
click at [454, 354] on span "EXCEPCION AL REPORTE DE OPERATIVA" at bounding box center [500, 358] width 233 height 16
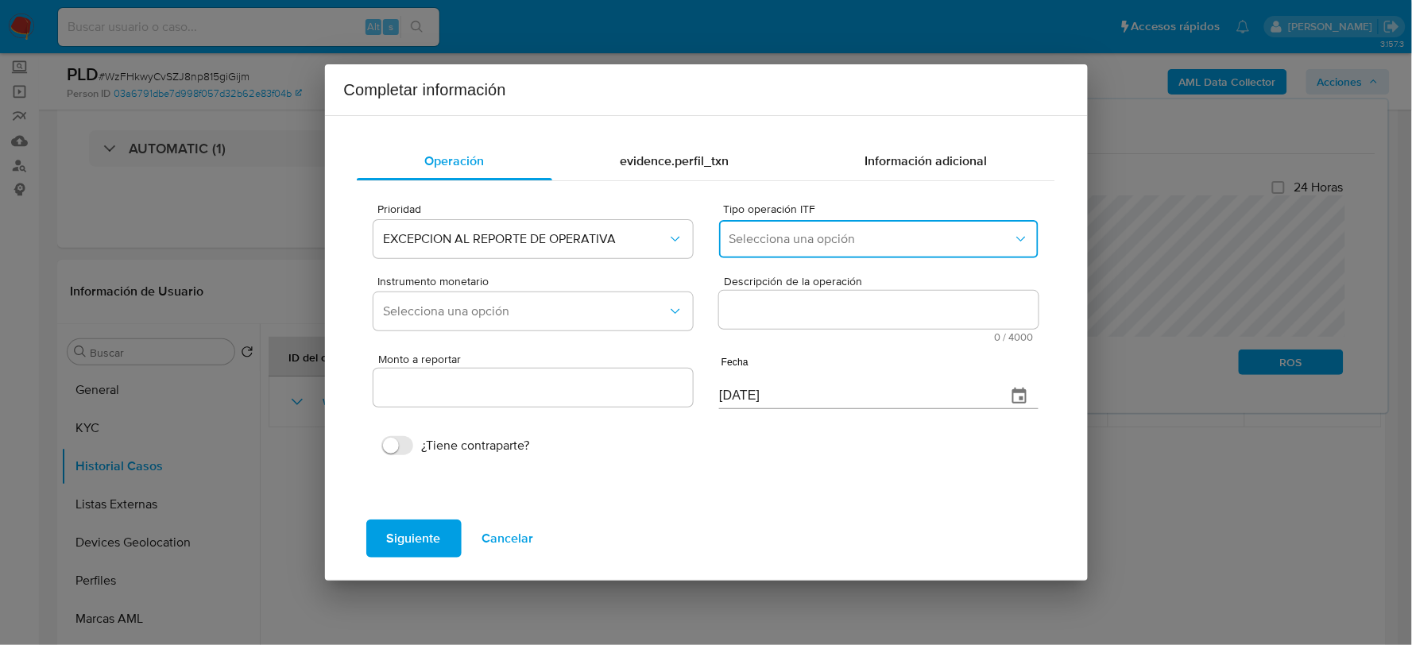
click at [764, 230] on button "Selecciona una opción" at bounding box center [878, 239] width 319 height 38
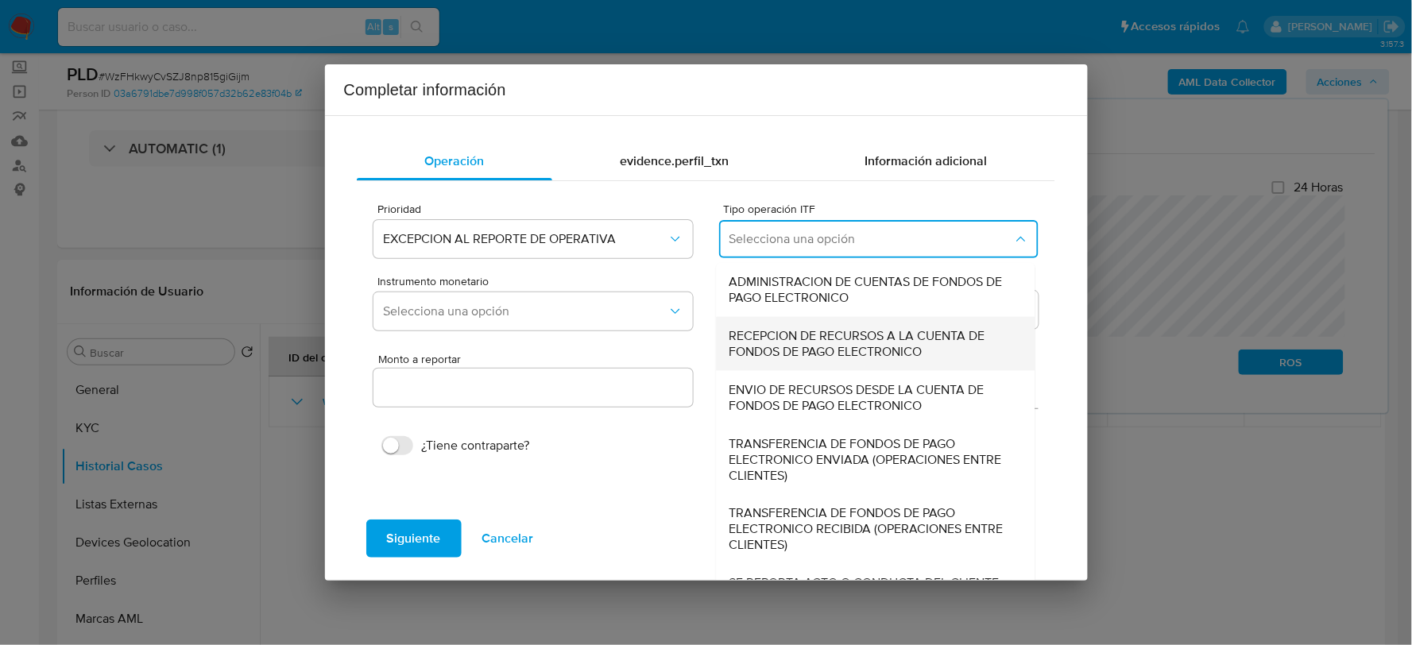
scroll to position [17, 0]
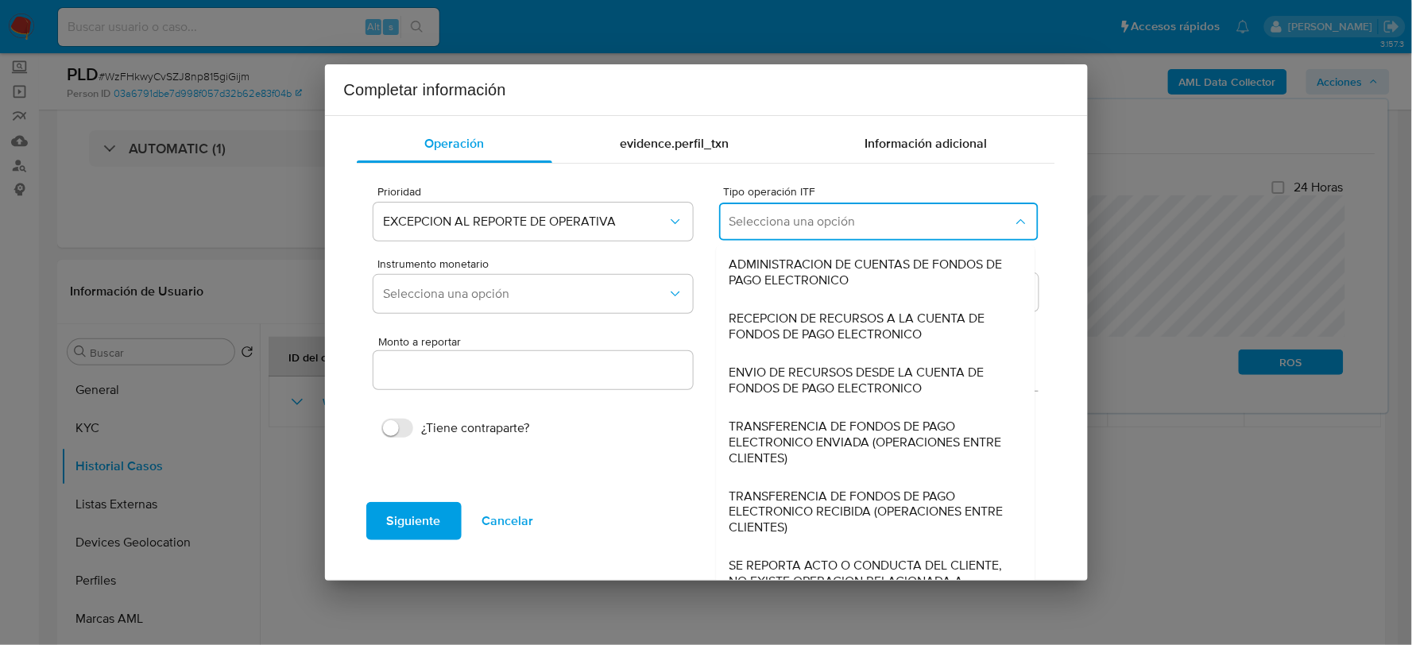
click at [752, 560] on span "SE REPORTA ACTO O CONDUCTA DEL CLIENTE, NO EXISTE OPERACION RELACIONADA A REPOR…" at bounding box center [872, 583] width 284 height 48
type input "0.00"
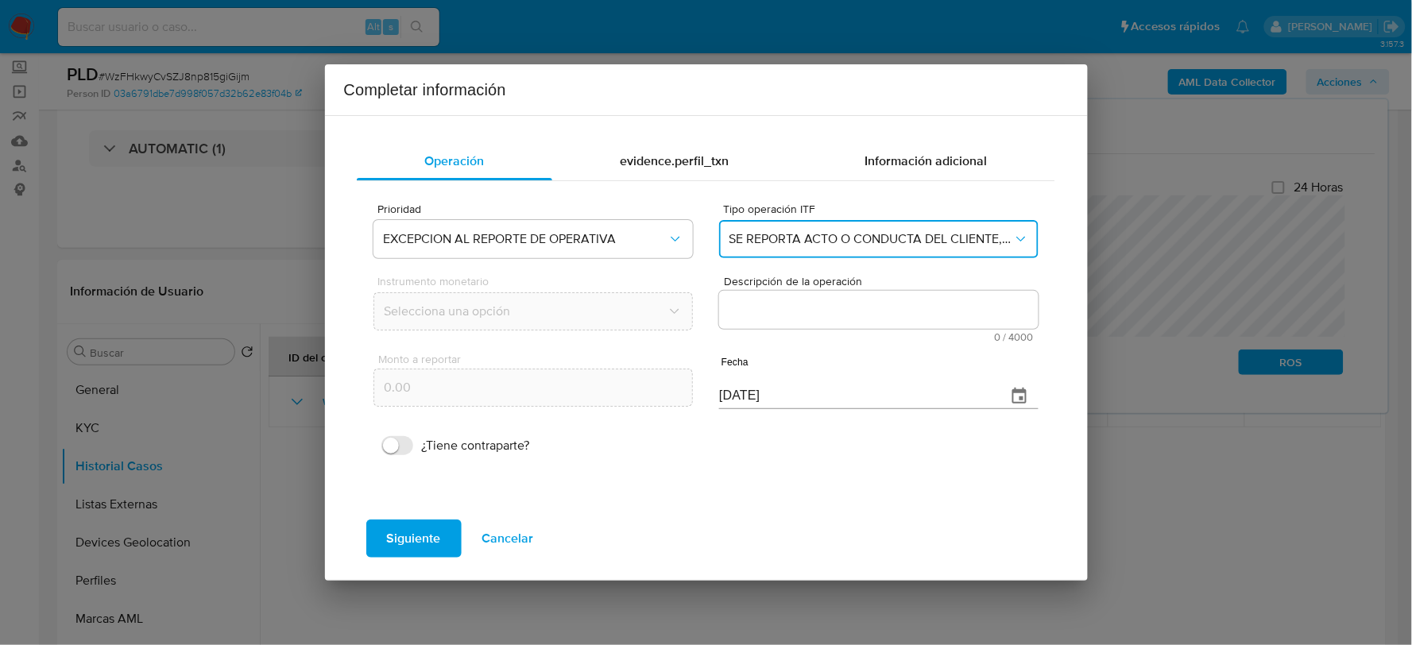
scroll to position [0, 0]
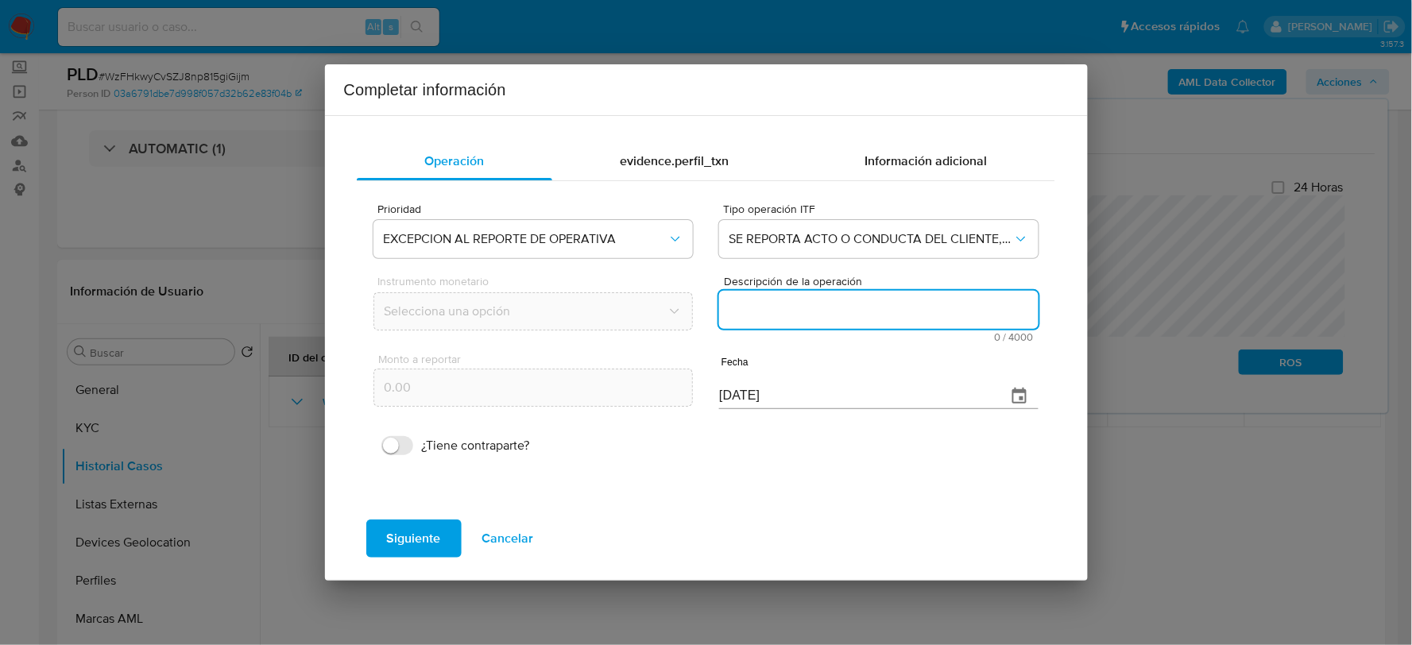
click at [834, 308] on textarea "Descripción de la operación" at bounding box center [878, 310] width 319 height 38
paste textarea "/CONOCIMIENTO DEL CLIENTE O USUARIOCLIENTE ROSA MARIA REYES GOMEZ NUMERO DE CLI…"
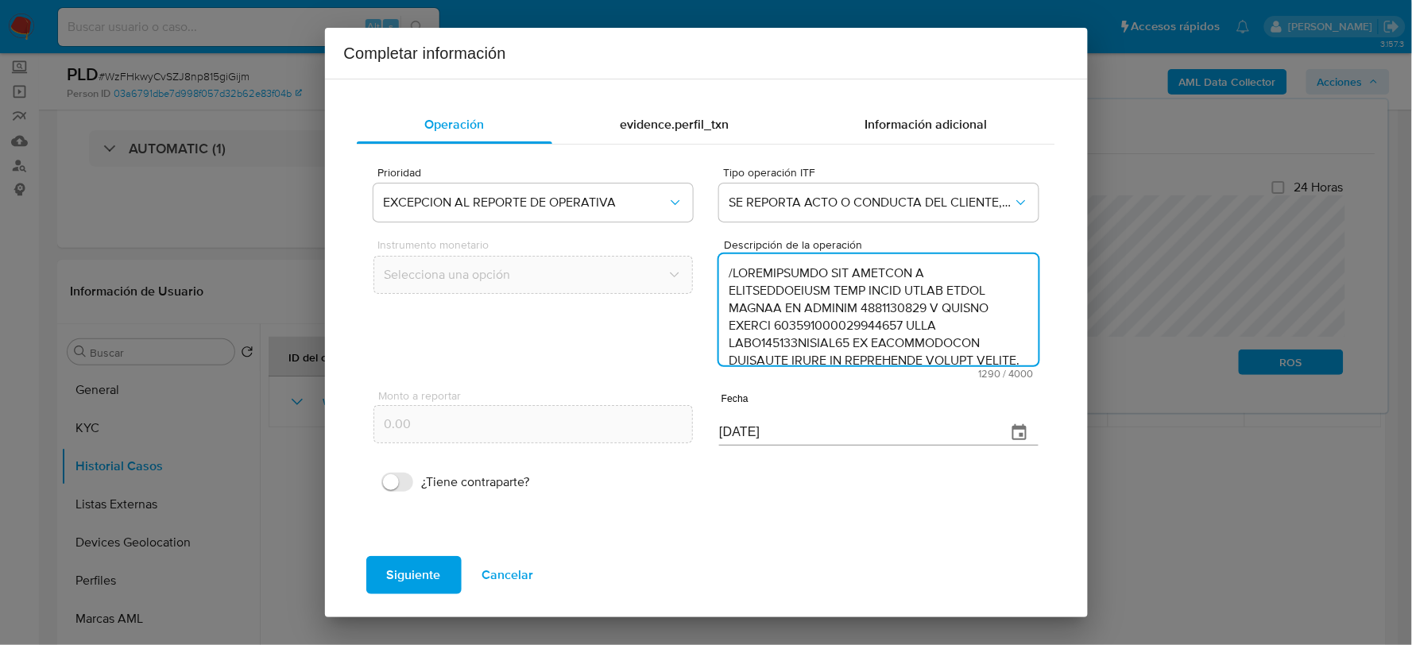
scroll to position [511, 0]
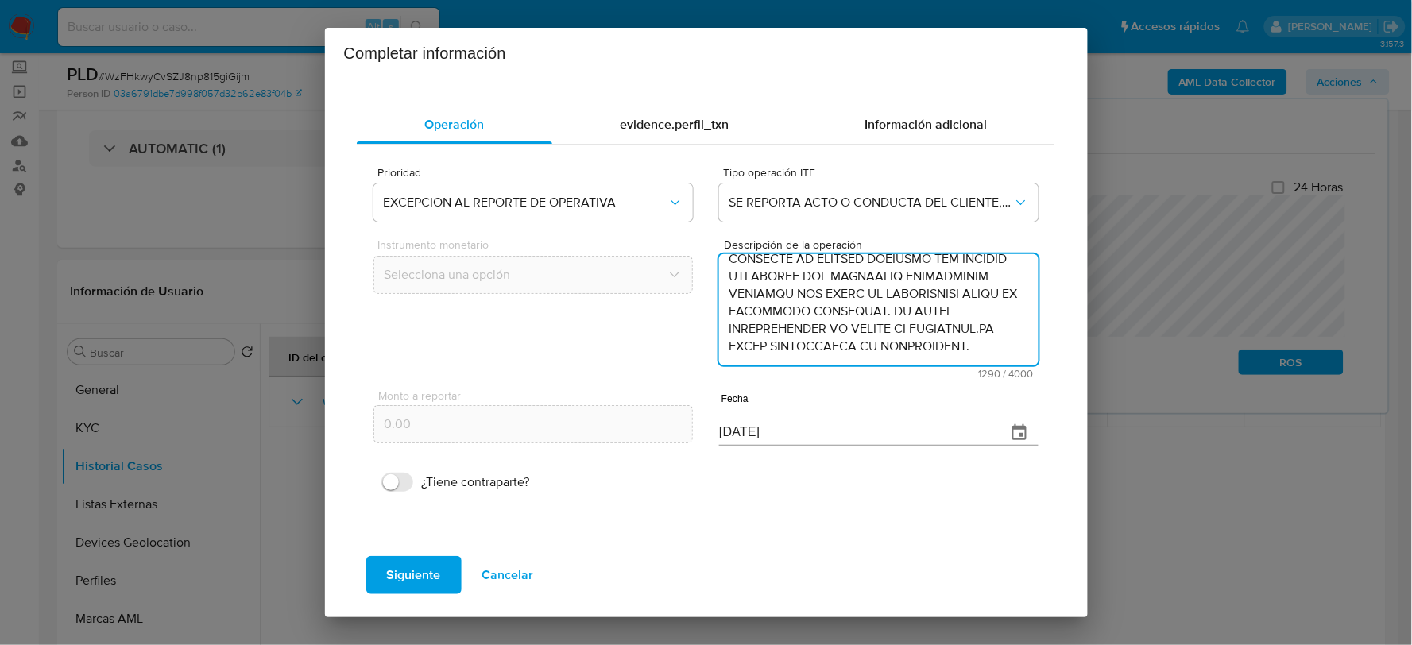
type textarea "/CONOCIMIENTO DEL CLIENTE O USUARIOCLIENTE ROSA MARIA REYES GOMEZ NUMERO DE CLI…"
click at [757, 438] on input "[DATE]" at bounding box center [856, 432] width 274 height 25
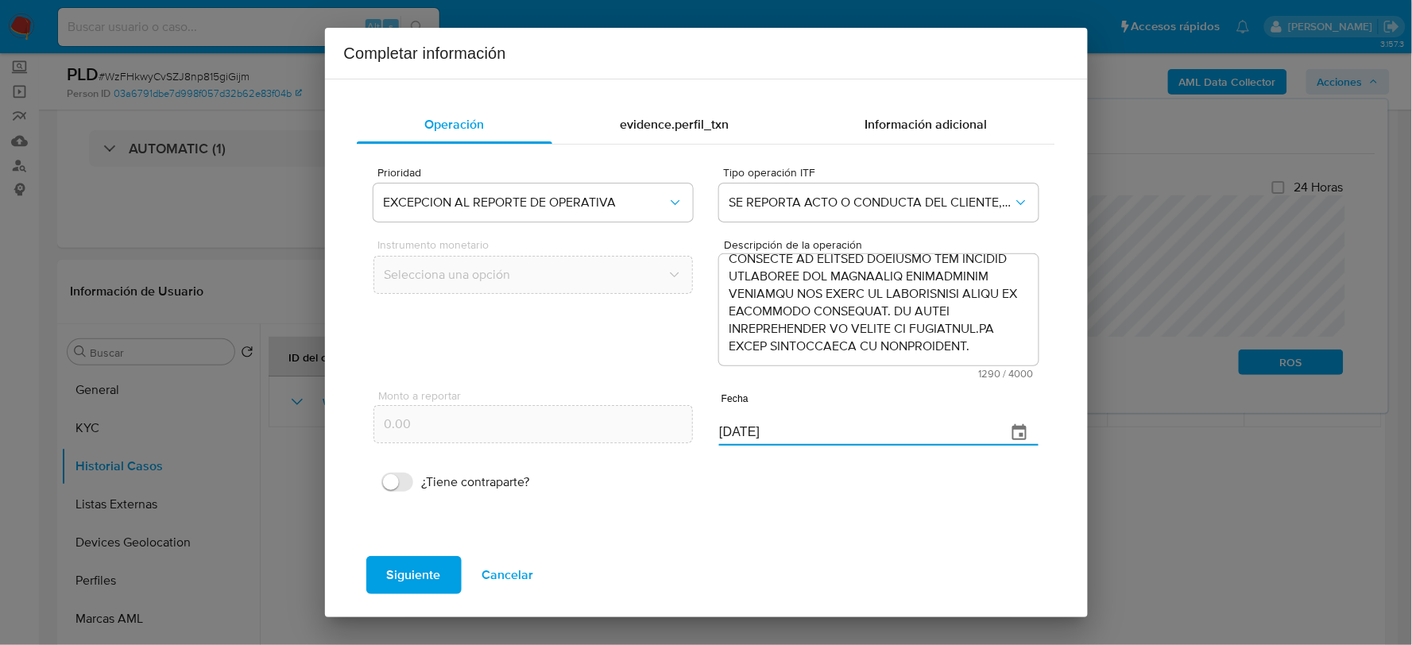
click at [671, 427] on div "Monto a reportar 0.00 Fecha 08/09/2025" at bounding box center [706, 416] width 664 height 75
type input "19/06/2025"
click at [425, 574] on span "Siguiente" at bounding box center [414, 575] width 54 height 35
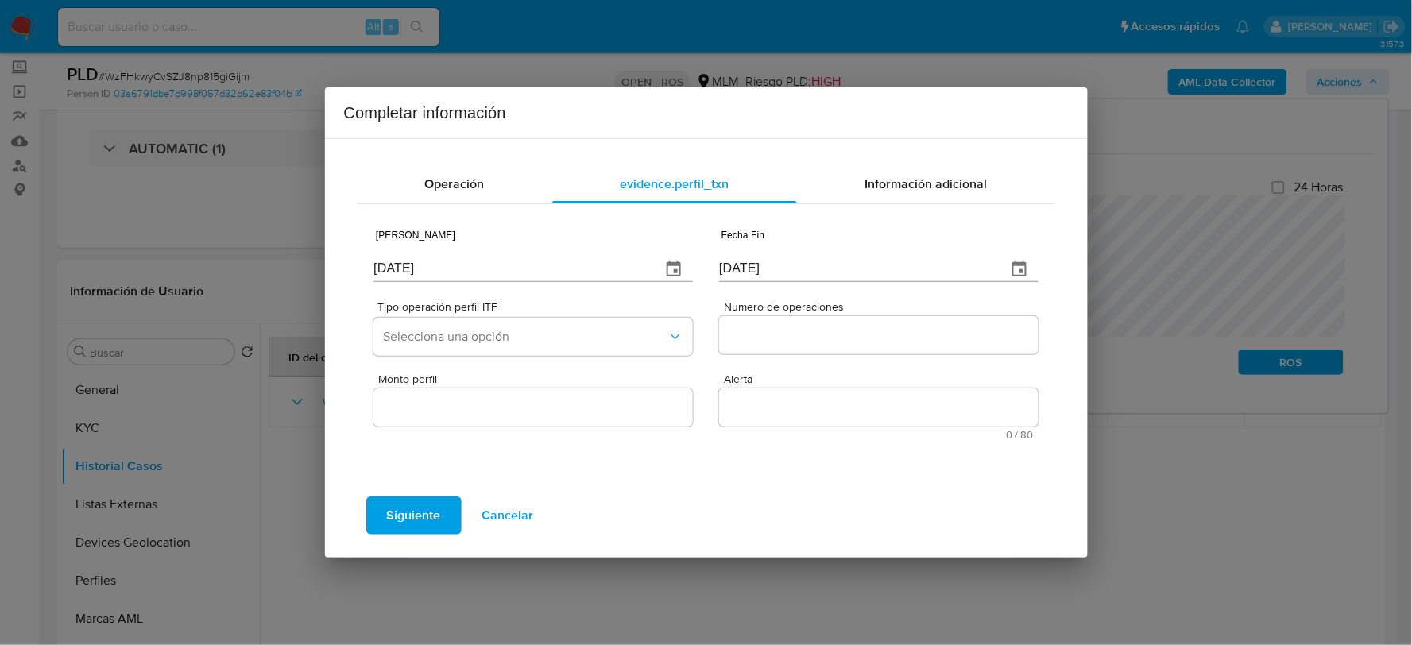
click at [486, 269] on input "[DATE]" at bounding box center [511, 269] width 274 height 25
drag, startPoint x: 486, startPoint y: 269, endPoint x: 186, endPoint y: 319, distance: 304.7
click at [331, 277] on div "Operación evidence.perfil_txn Información adicional Fecha Inicio 08/09/2025 Fec…" at bounding box center [706, 348] width 763 height 420
type input "22/05/2025"
type input "19/06/2025"
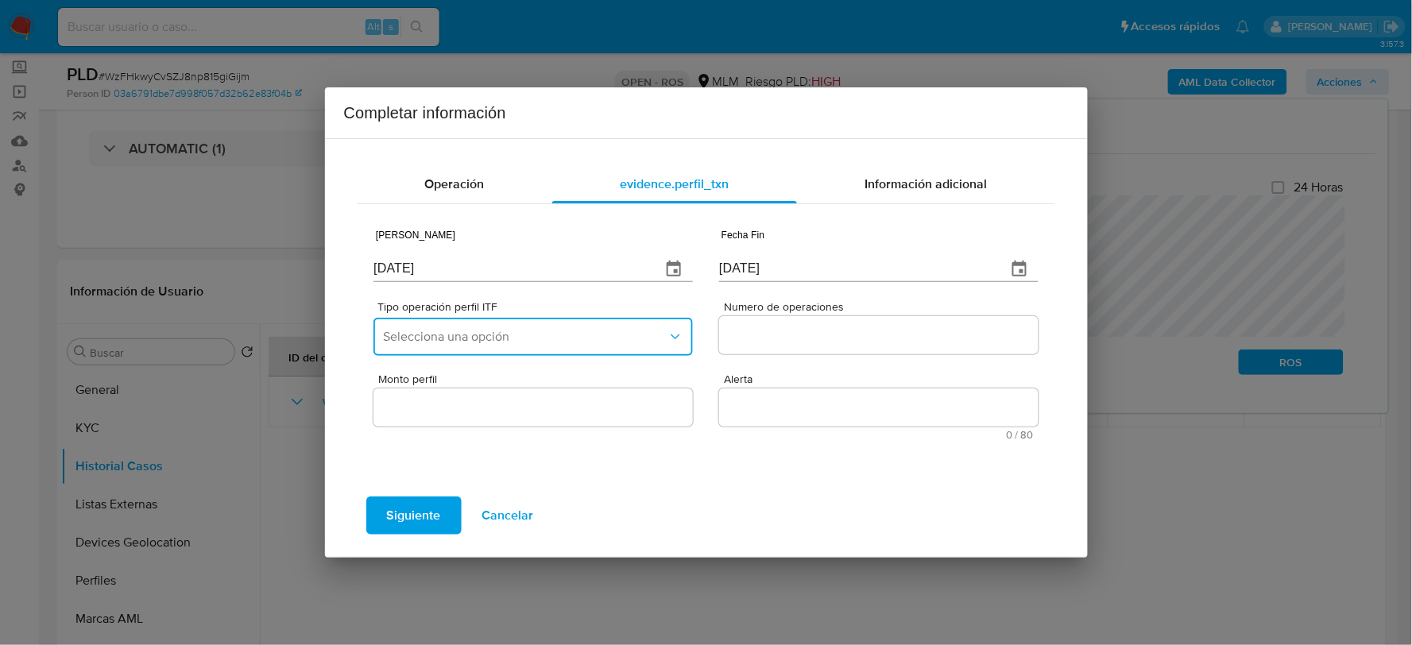
click at [525, 340] on span "Selecciona una opción" at bounding box center [525, 337] width 284 height 16
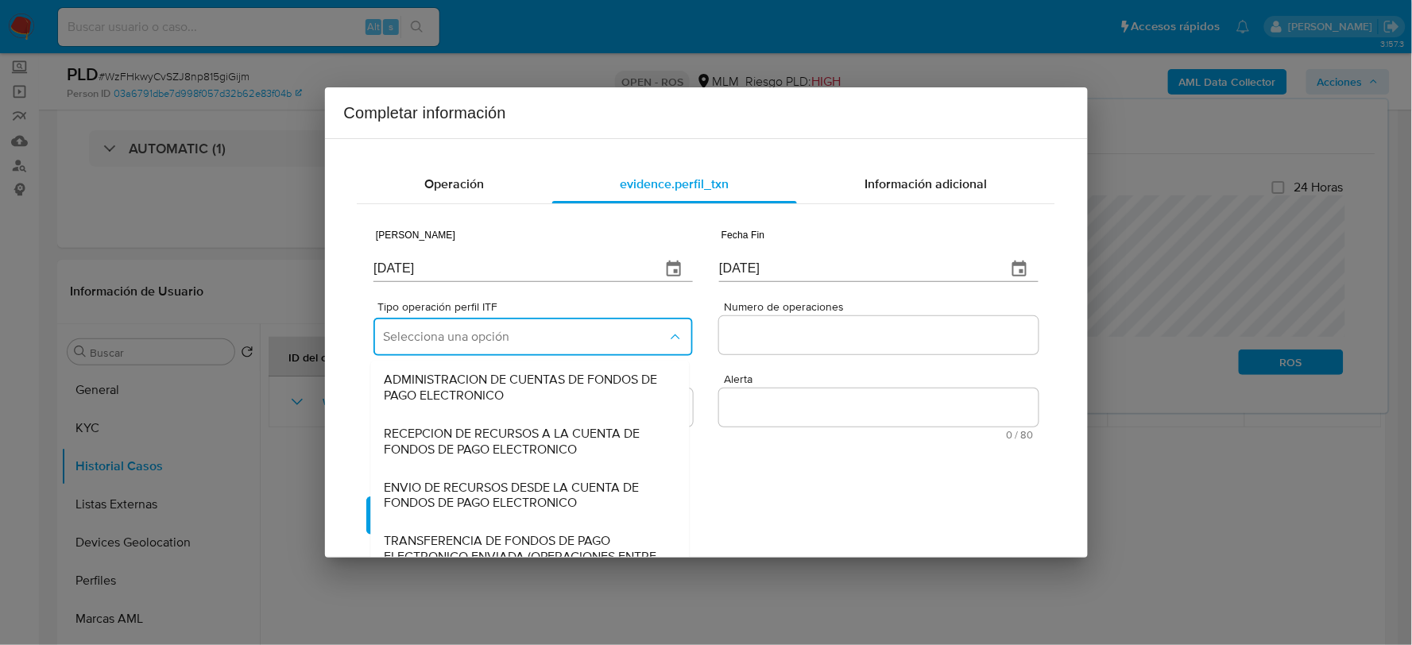
scroll to position [138, 0]
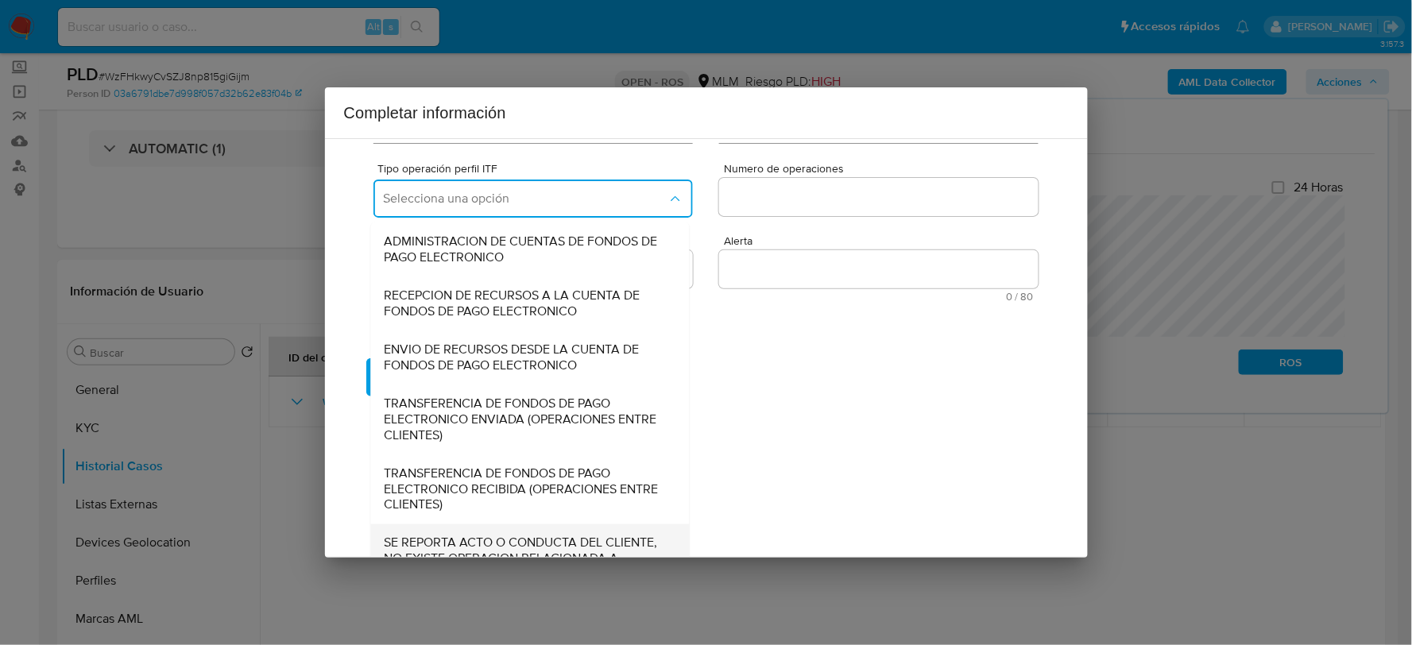
click at [432, 532] on div "SE REPORTA ACTO O CONDUCTA DEL CLIENTE, NO EXISTE OPERACION RELACIONADA A REPOR…" at bounding box center [526, 560] width 284 height 70
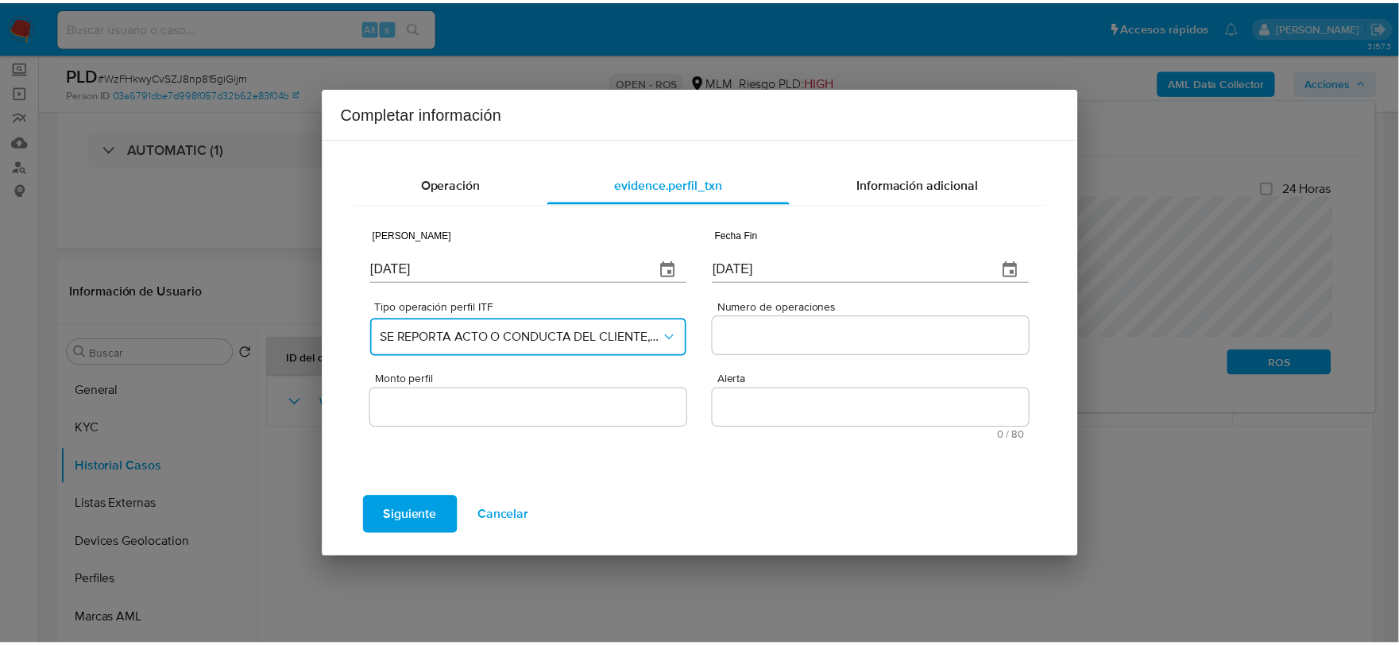
scroll to position [0, 0]
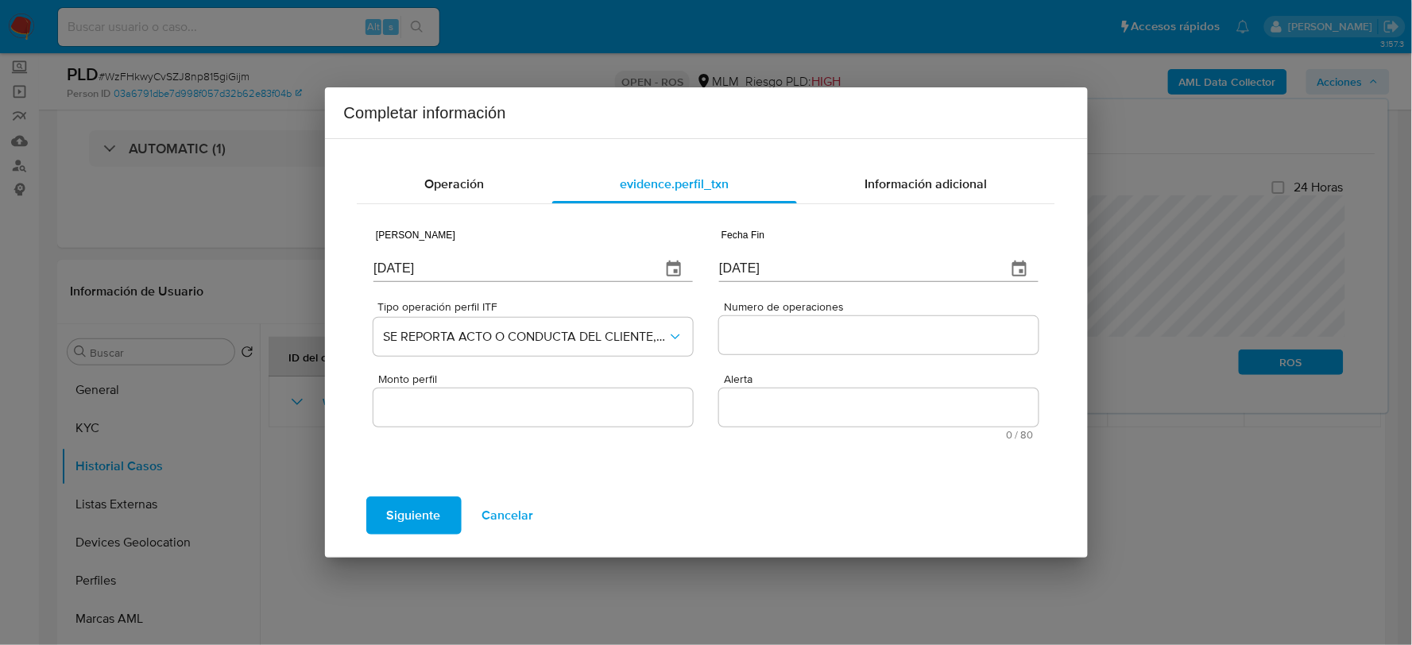
click at [764, 318] on div at bounding box center [878, 335] width 319 height 38
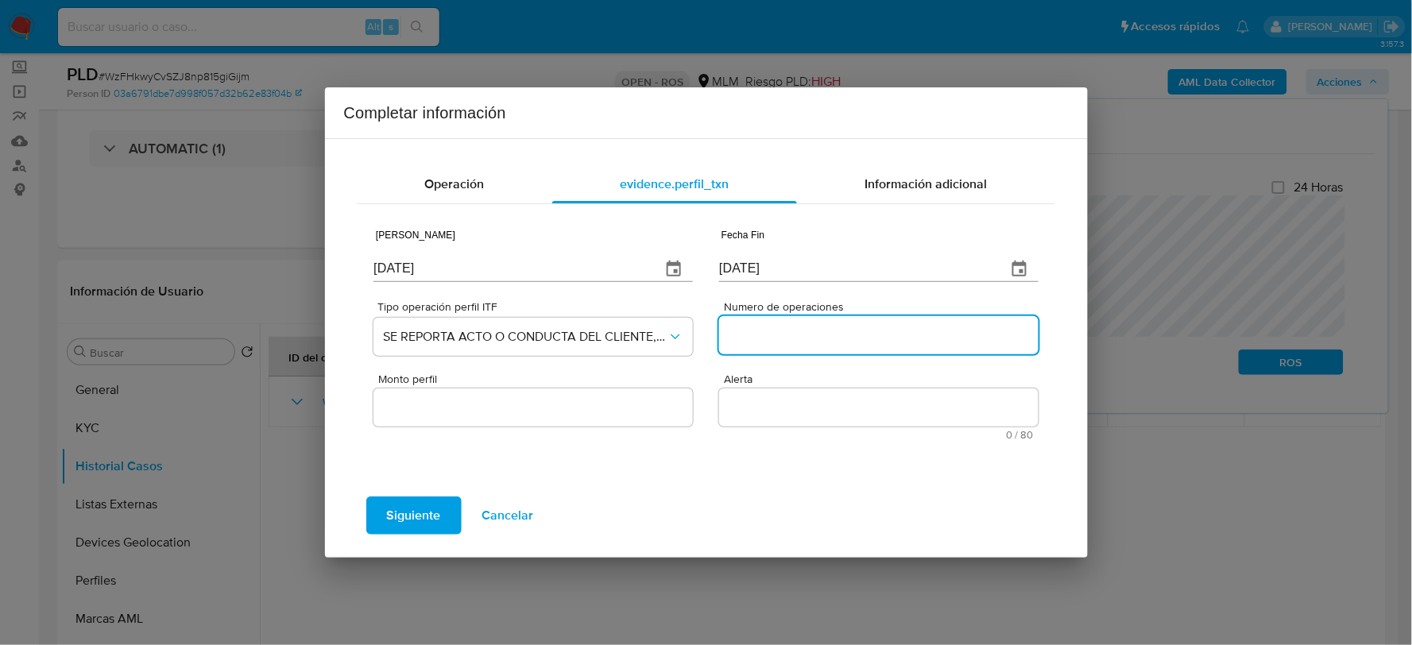
click at [811, 339] on input "Numero de operaciones" at bounding box center [878, 335] width 319 height 21
type input "0"
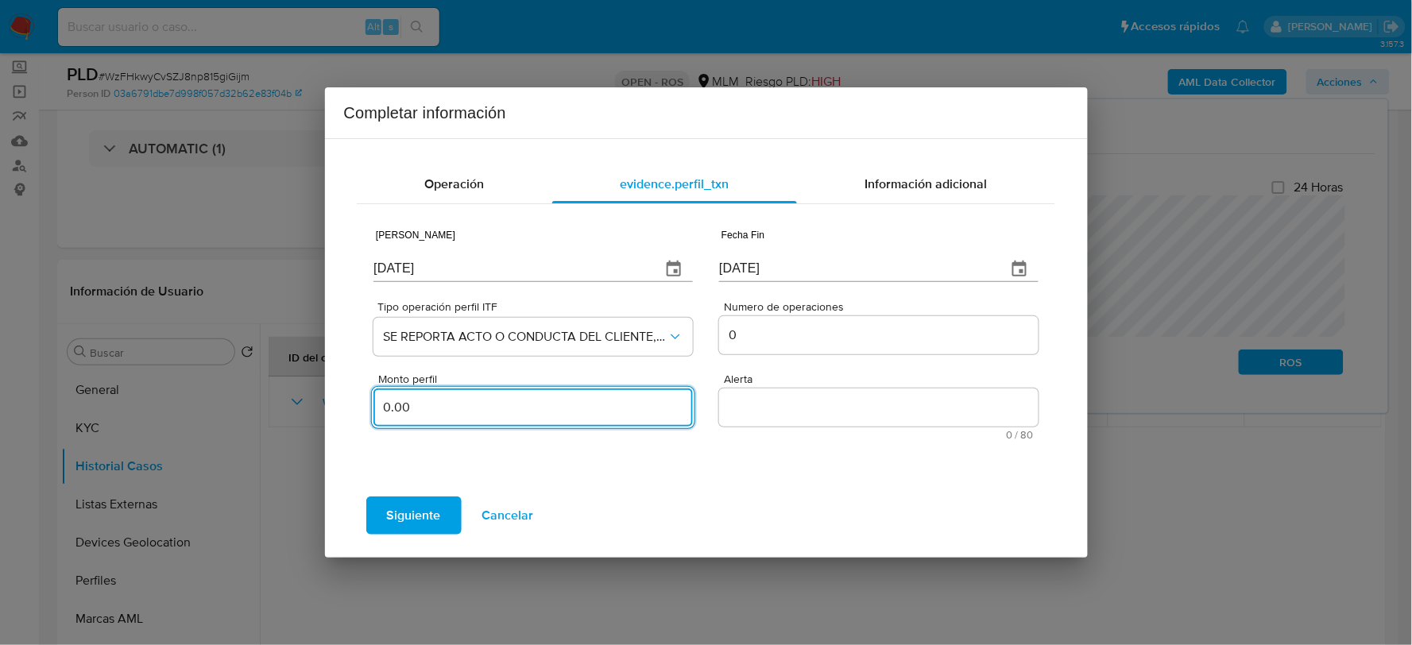
type input "0.00"
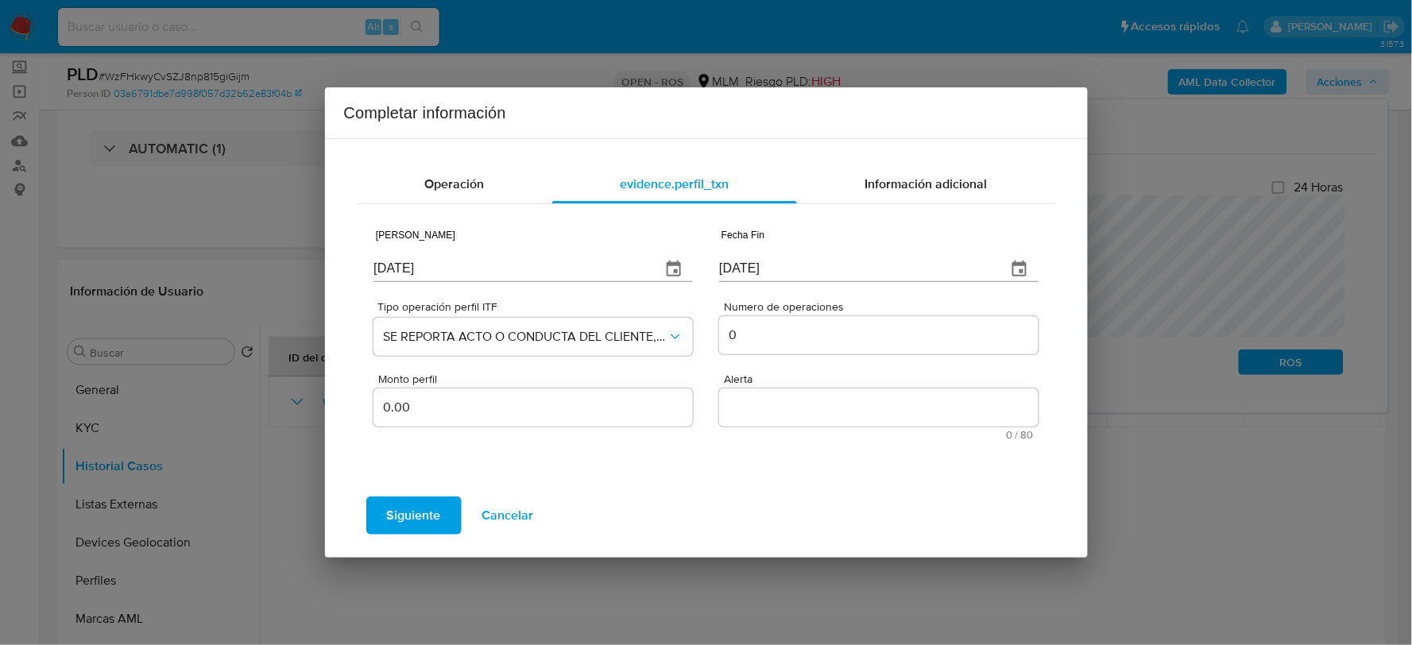
click at [764, 408] on textarea "Alerta" at bounding box center [878, 408] width 319 height 38
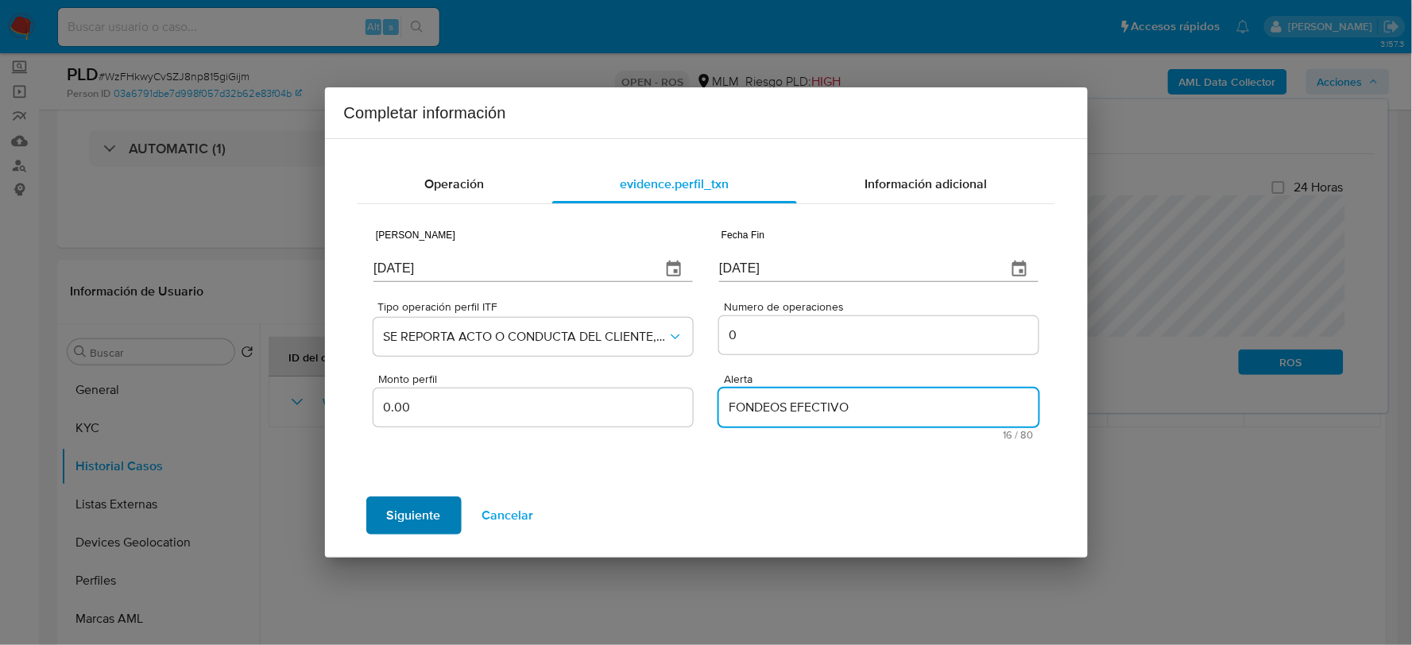
type textarea "FONDEOS EFECTIVO"
click at [393, 521] on span "Siguiente" at bounding box center [414, 515] width 54 height 35
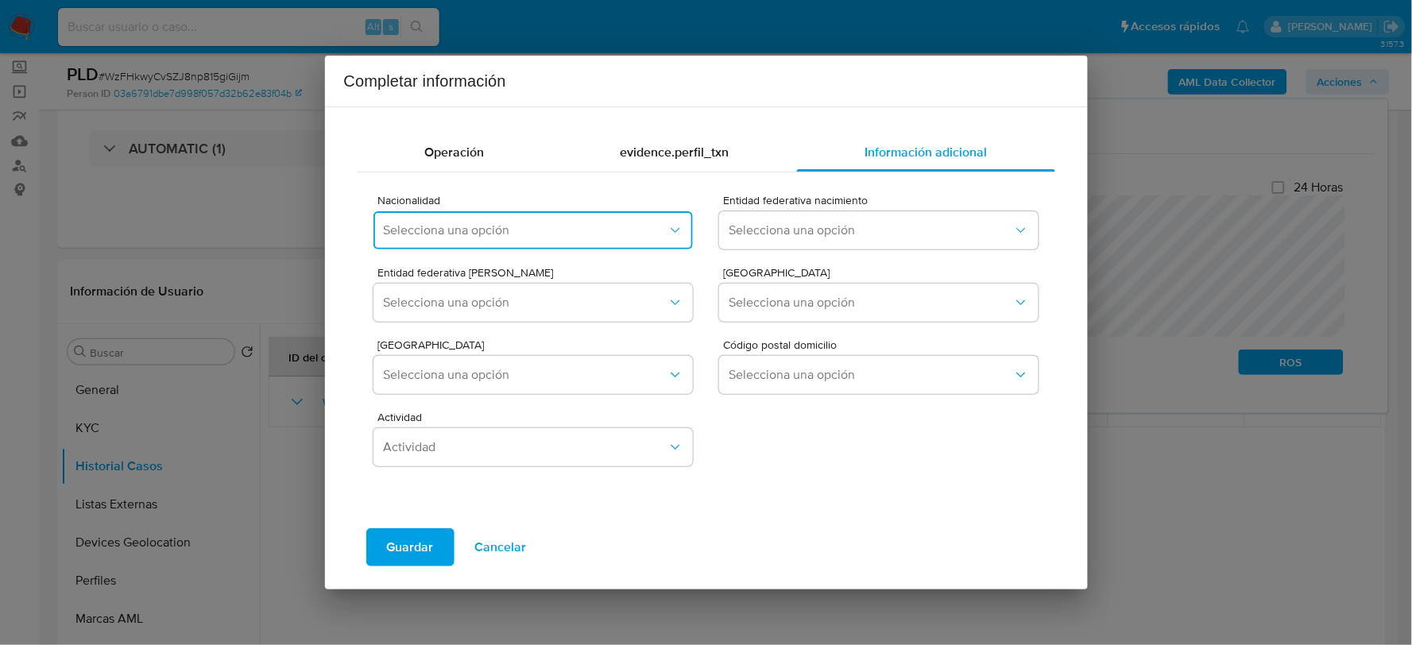
click at [629, 215] on button "Selecciona una opción" at bounding box center [533, 230] width 319 height 38
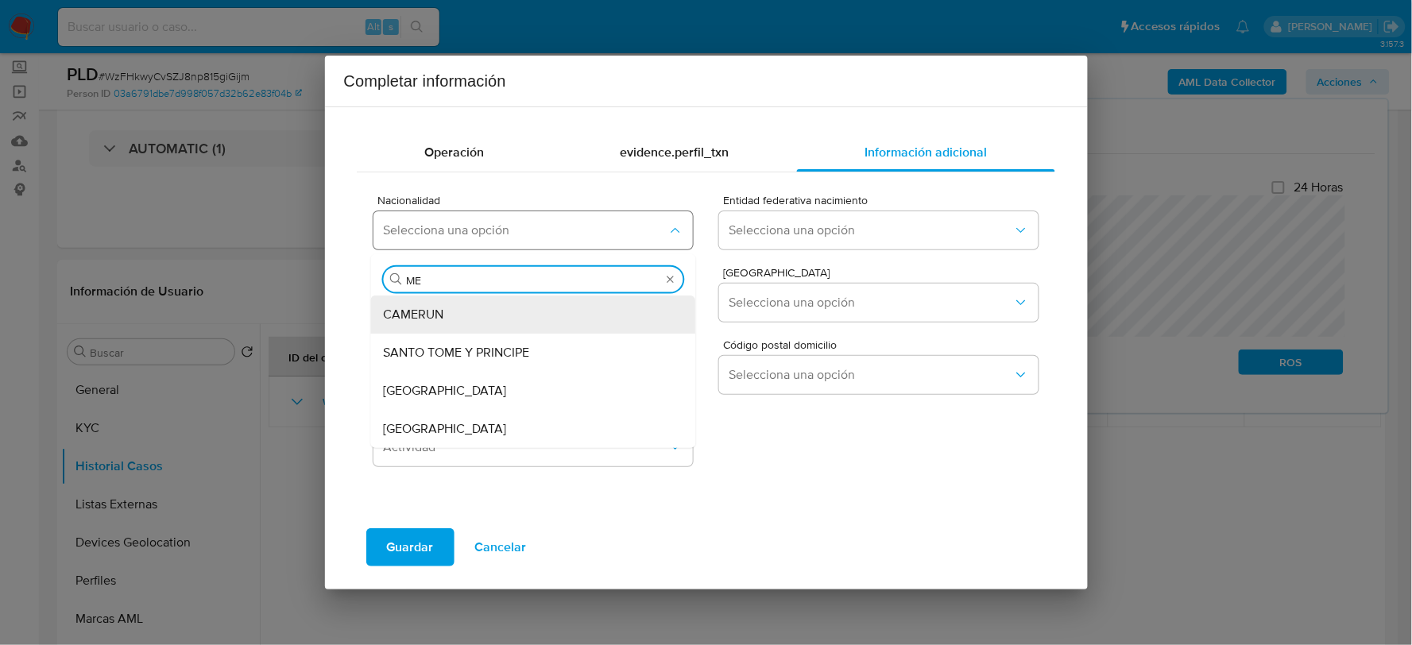
type input "MEX"
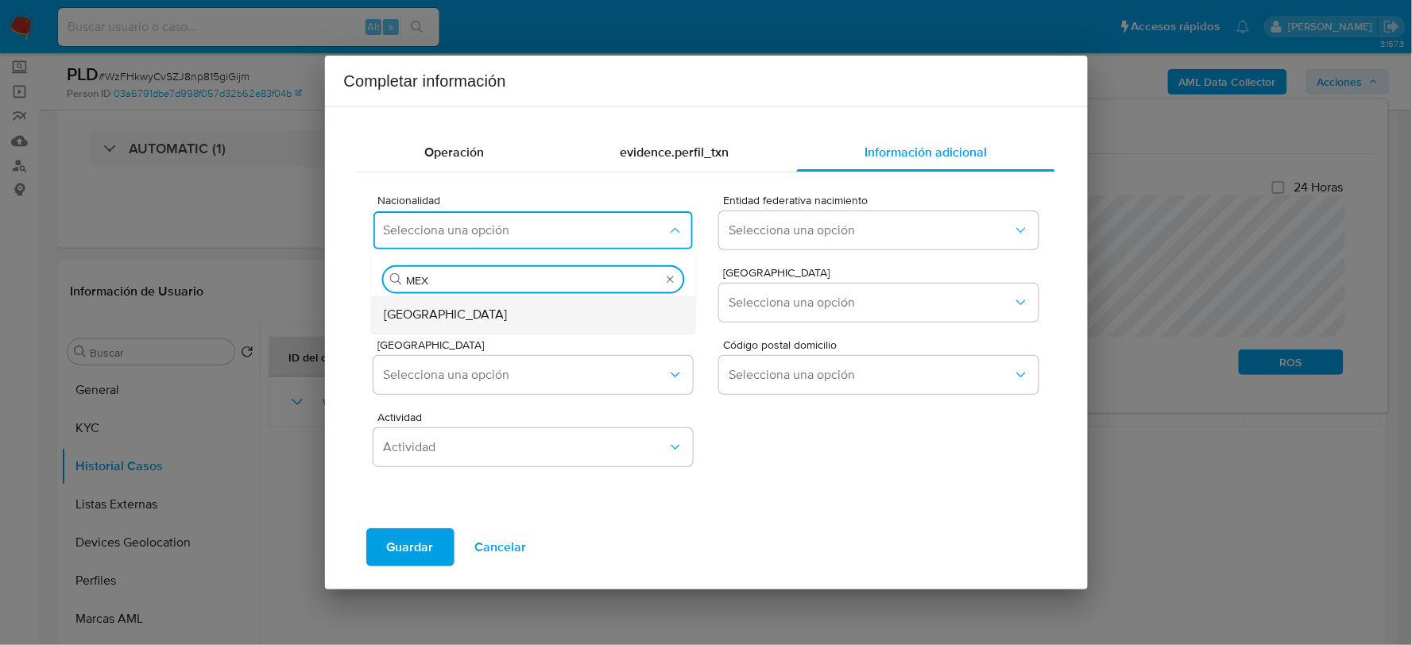
click at [575, 320] on div "[GEOGRAPHIC_DATA]" at bounding box center [529, 314] width 290 height 38
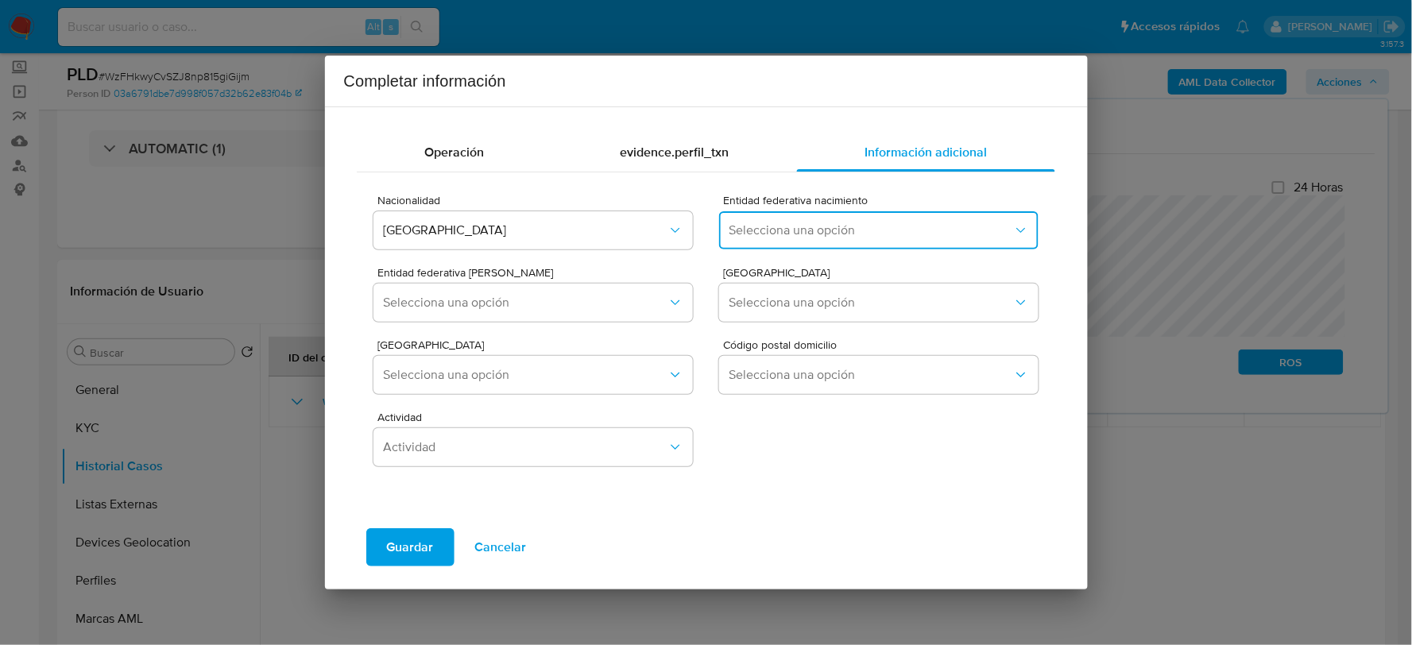
click at [815, 224] on span "Selecciona una opción" at bounding box center [871, 231] width 284 height 16
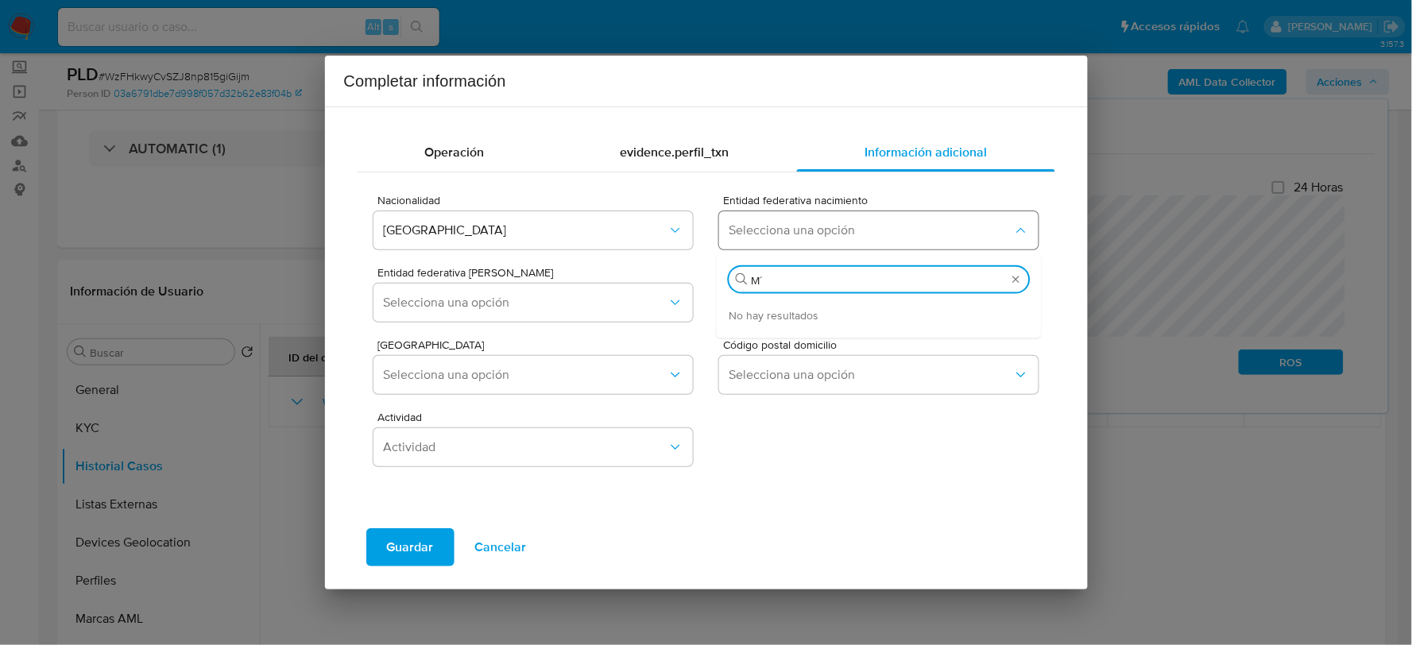
type input "M"
type input "MÉ"
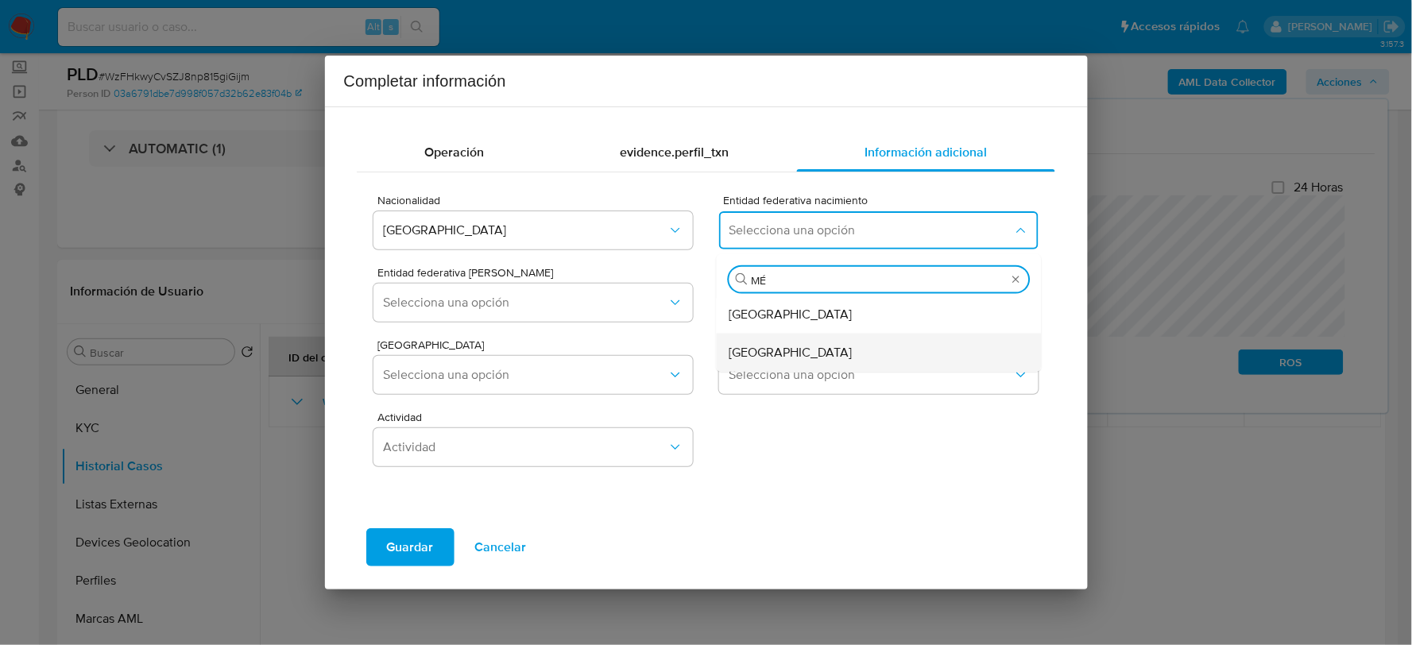
click at [749, 351] on span "[GEOGRAPHIC_DATA]" at bounding box center [791, 352] width 123 height 16
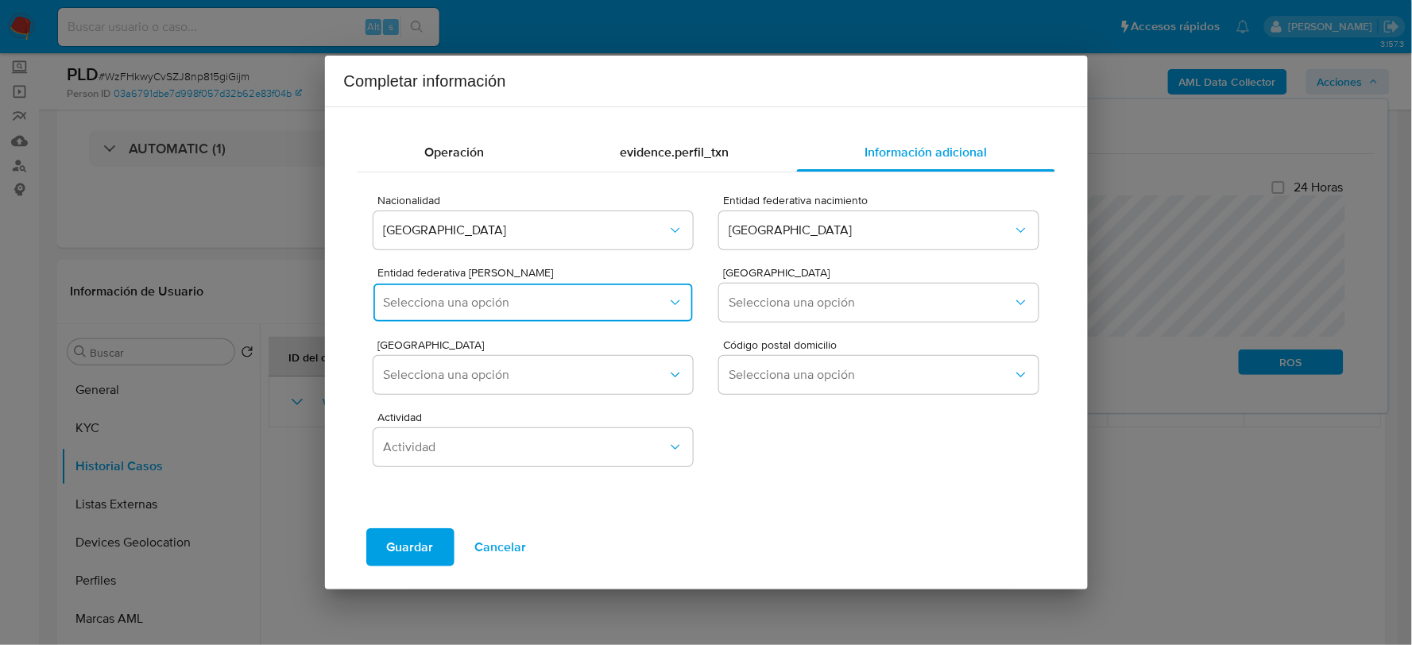
click at [447, 292] on button "Selecciona una opción" at bounding box center [533, 303] width 319 height 38
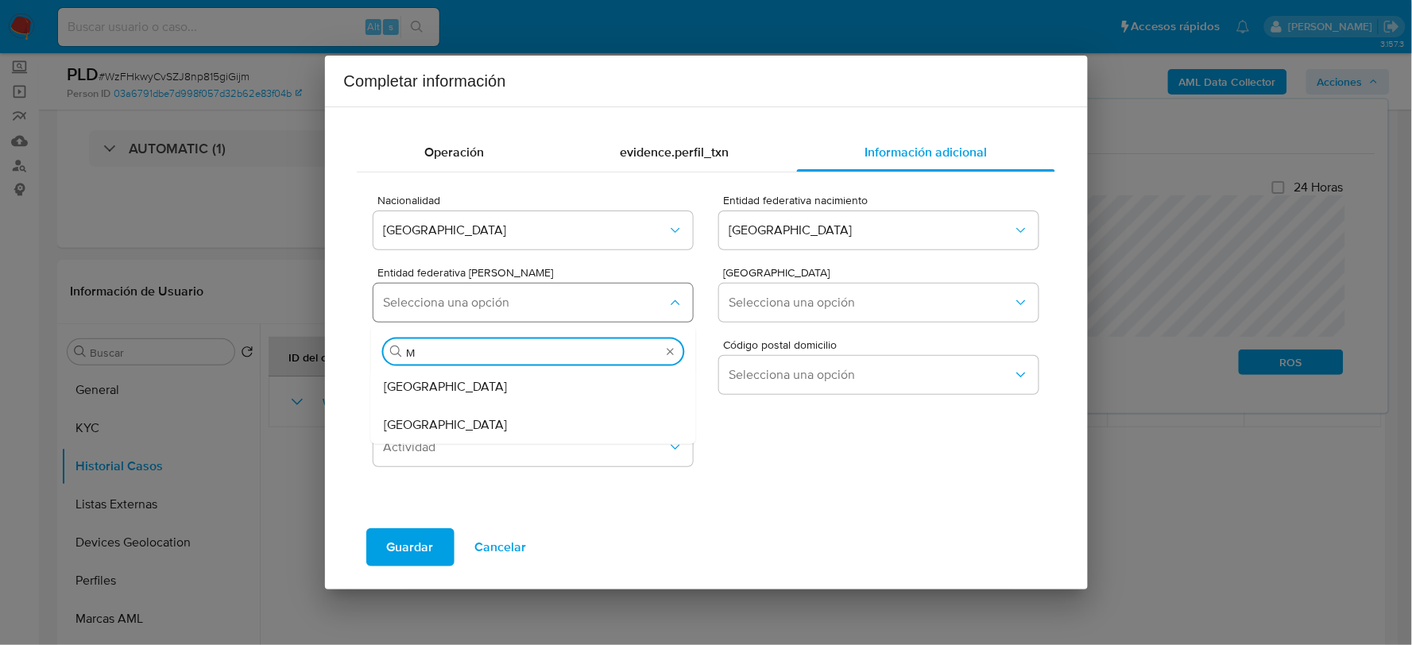
type input "MÉ"
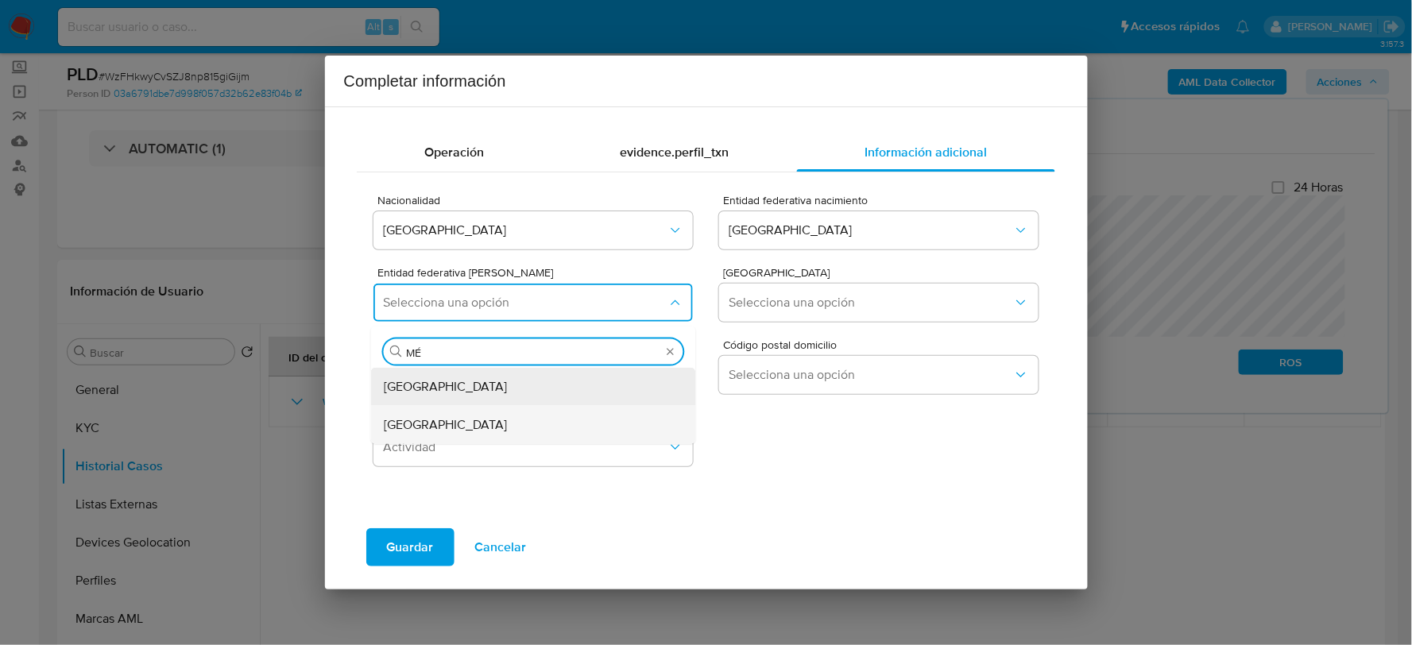
click at [453, 424] on div "[GEOGRAPHIC_DATA]" at bounding box center [529, 424] width 290 height 38
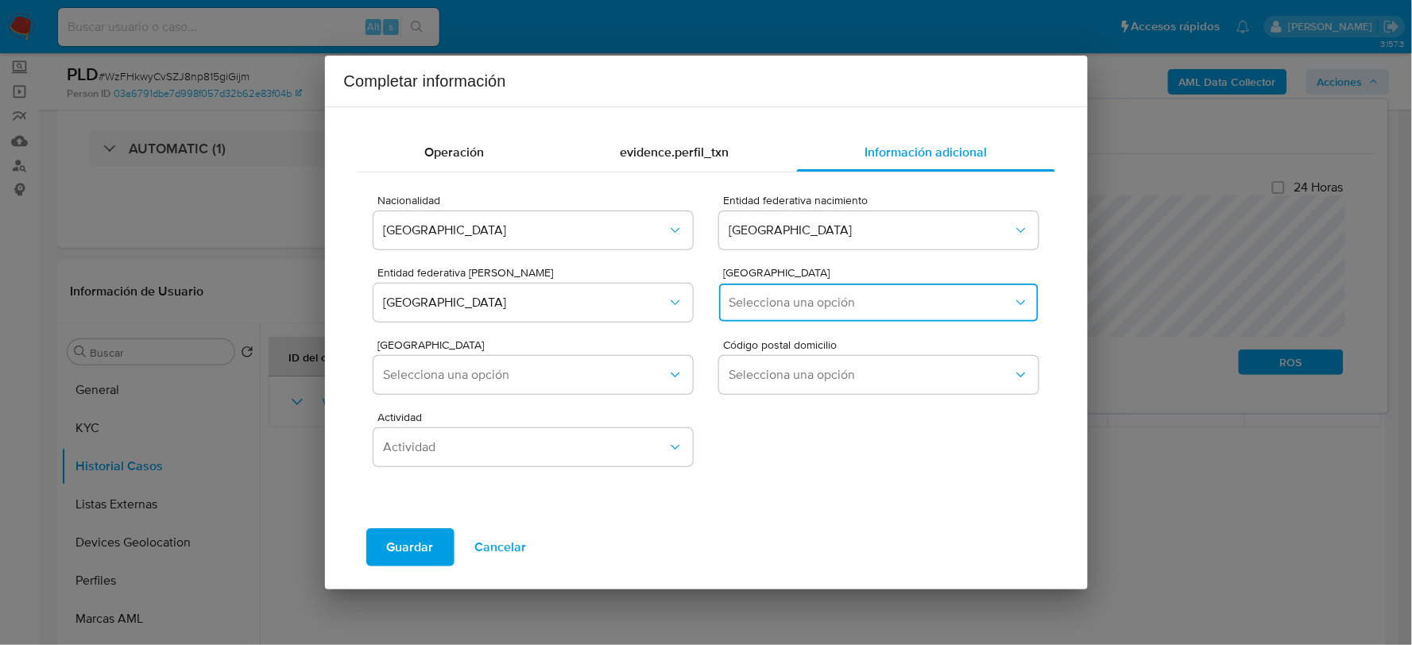
click at [804, 289] on button "Selecciona una opción" at bounding box center [878, 303] width 319 height 38
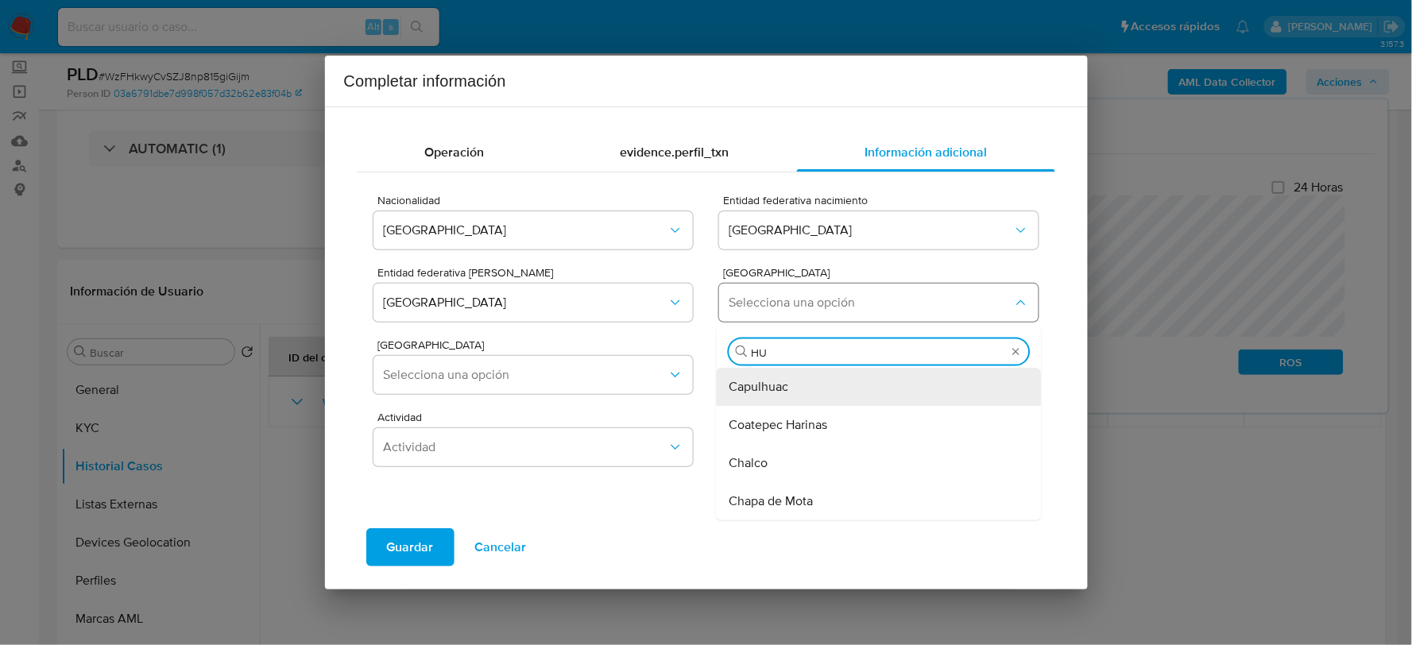
type input "HUI"
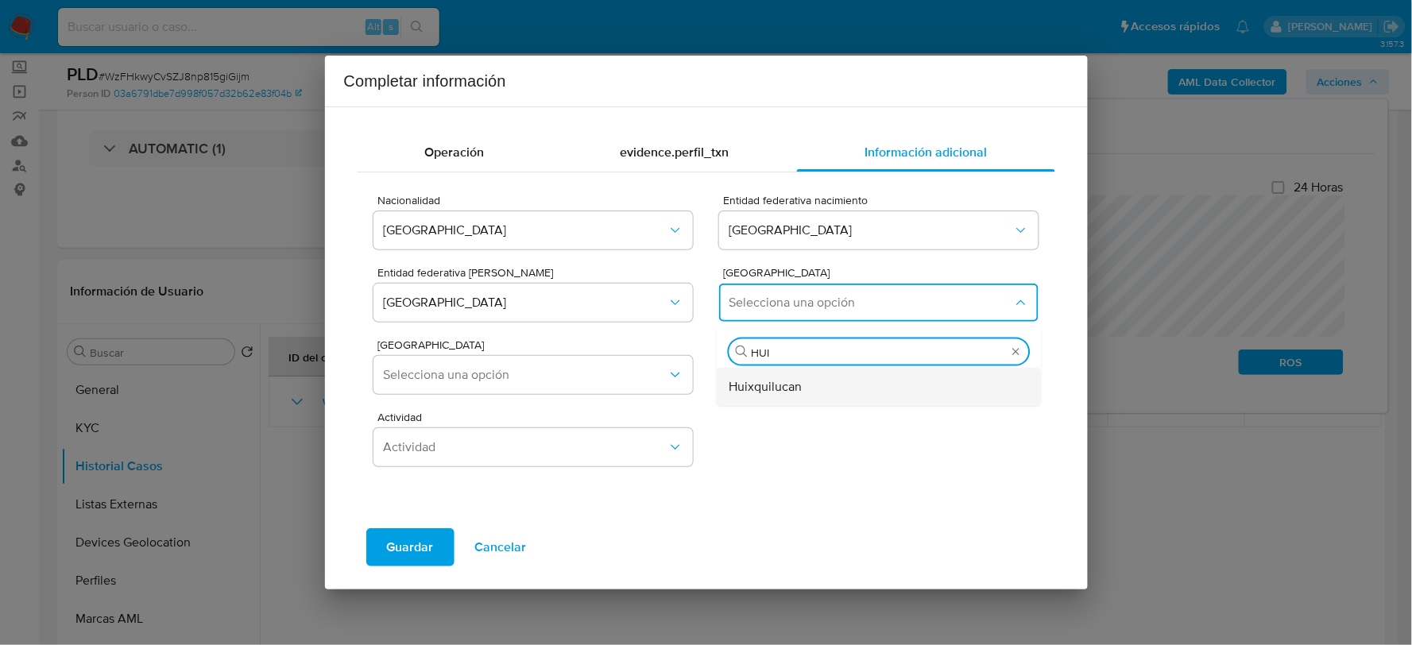
click at [782, 383] on span "Huixquilucan" at bounding box center [766, 386] width 73 height 16
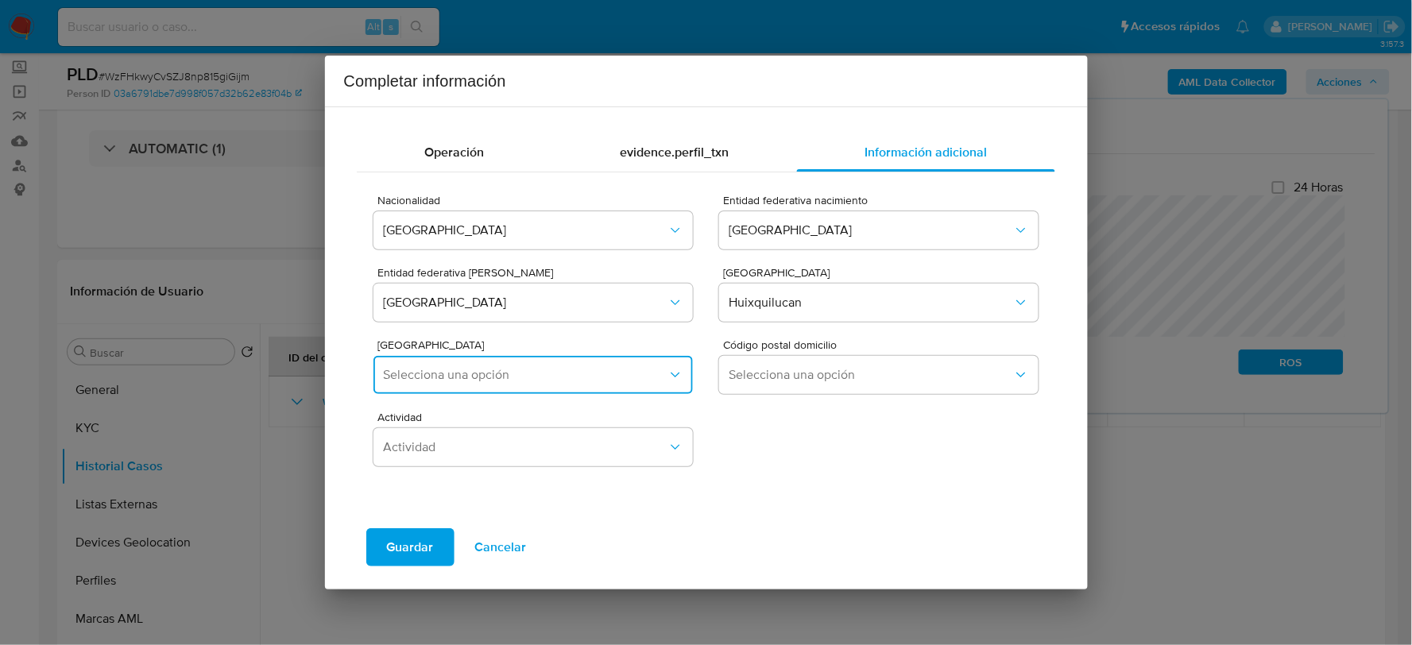
click at [528, 377] on span "Selecciona una opción" at bounding box center [525, 375] width 284 height 16
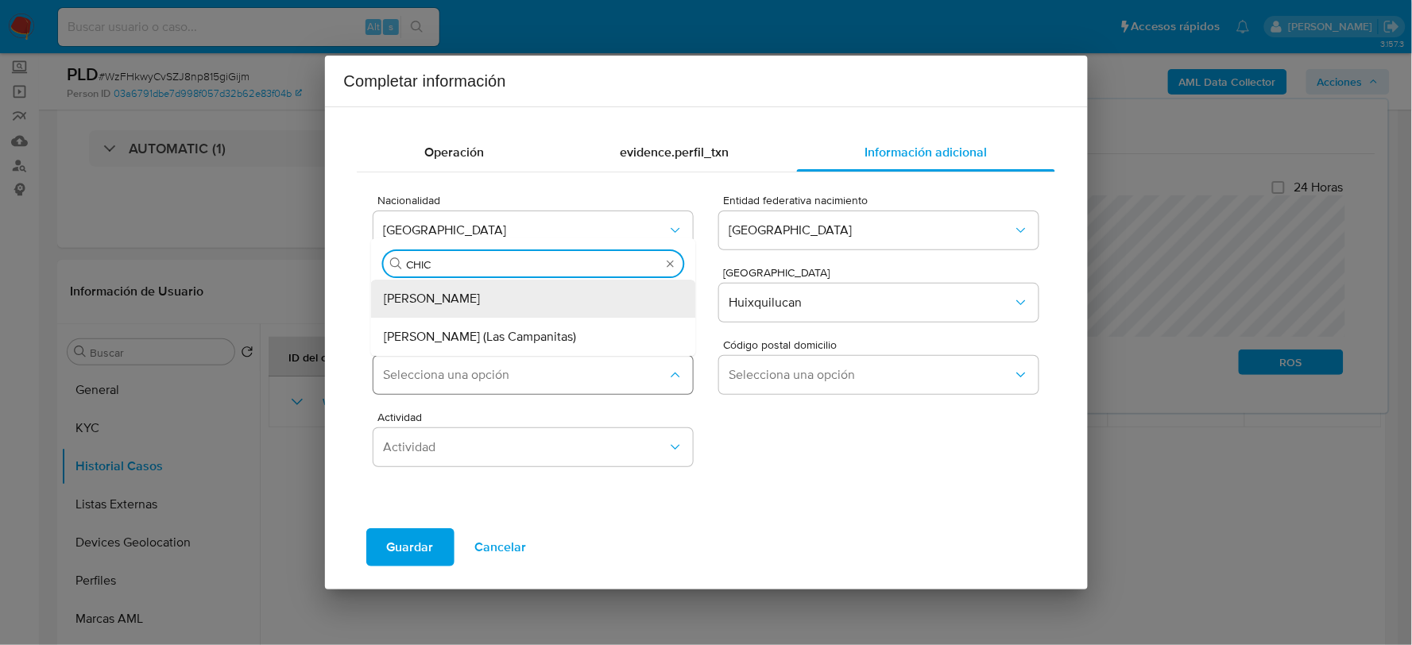
type input "CHICH"
click at [517, 304] on div "Magdalena Chichicaspa" at bounding box center [529, 299] width 290 height 38
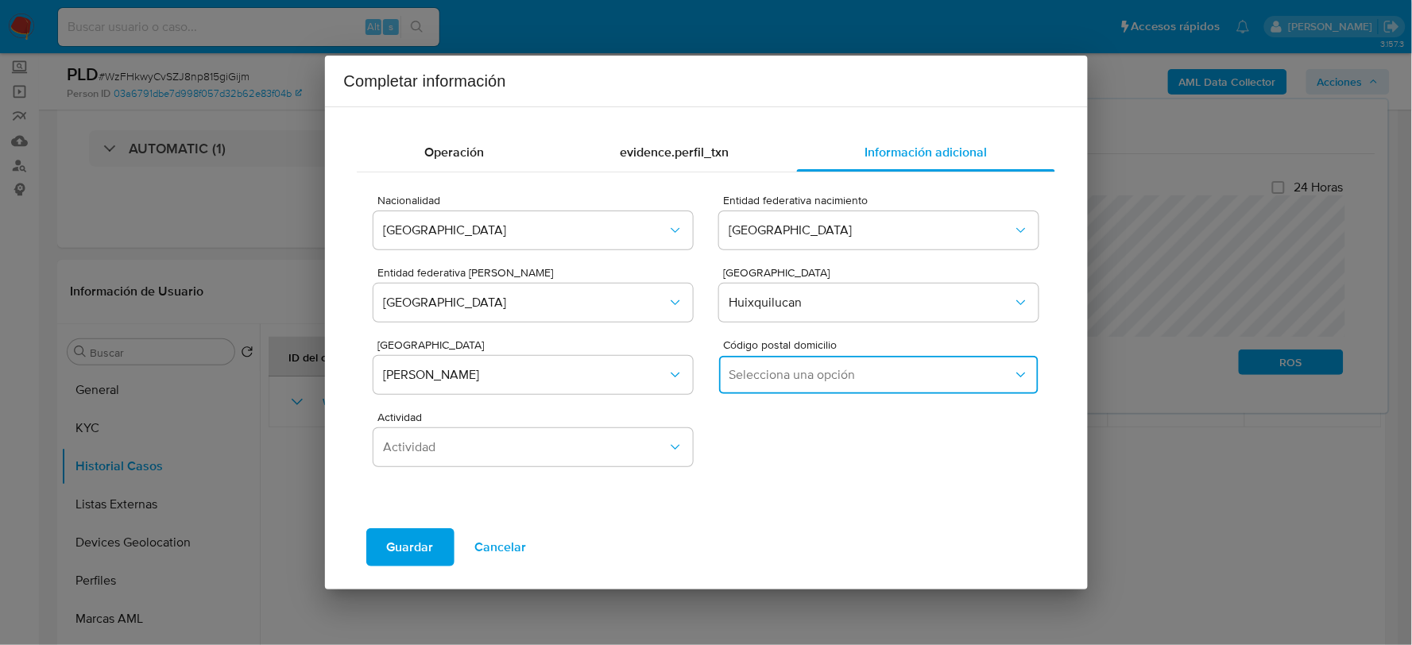
click at [868, 384] on button "Selecciona una opción" at bounding box center [878, 375] width 319 height 38
click at [776, 467] on div "52773" at bounding box center [875, 458] width 290 height 38
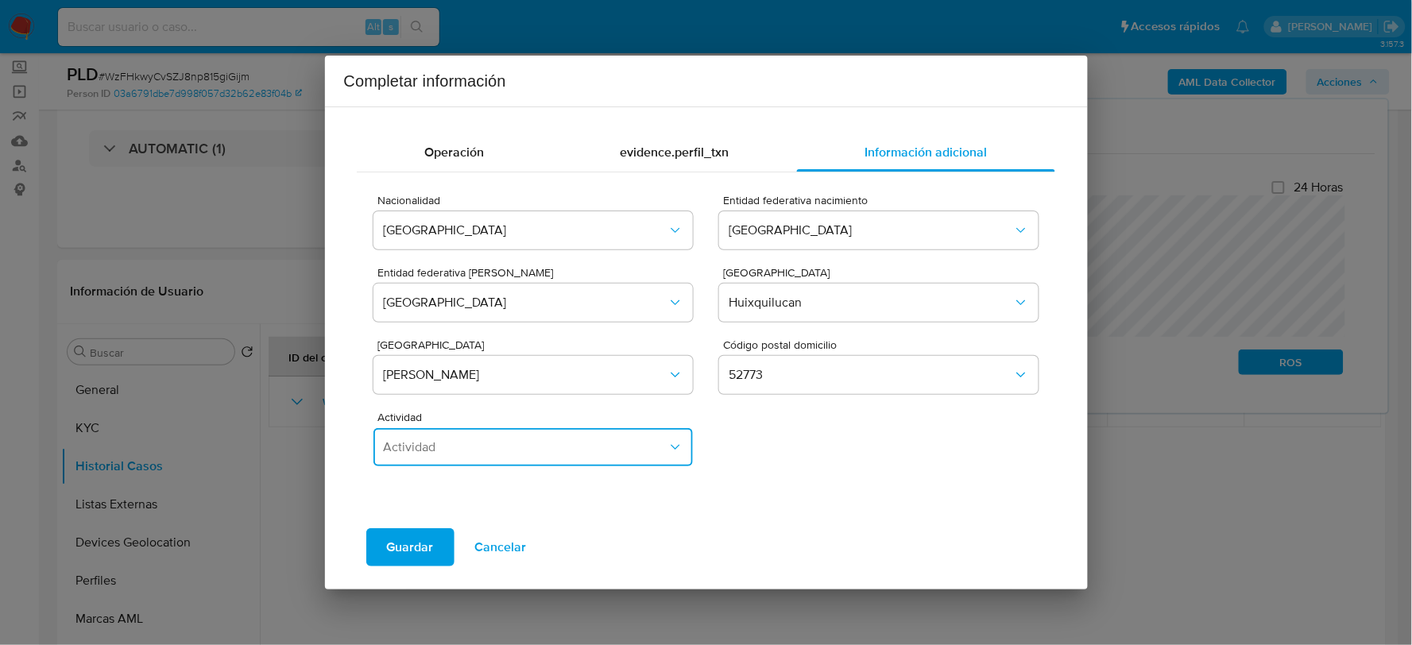
click at [587, 455] on button "Actividad" at bounding box center [533, 447] width 319 height 38
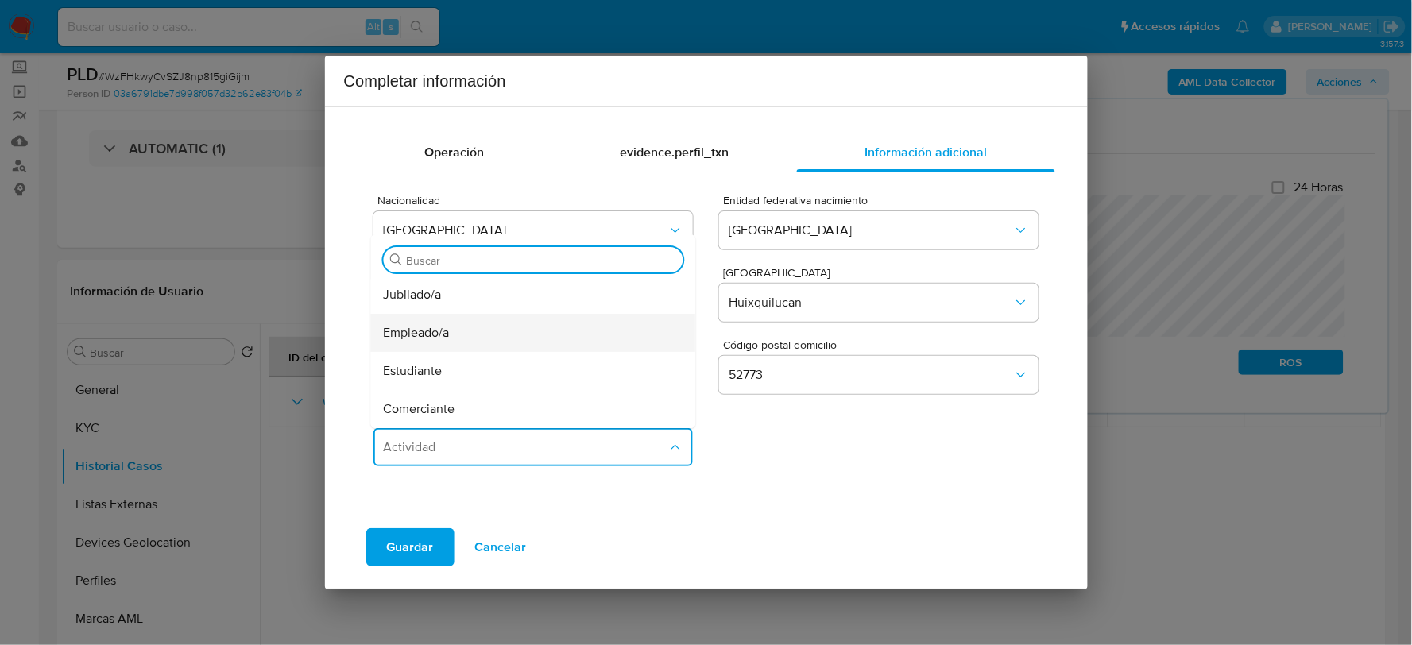
click at [421, 339] on span "Empleado/a" at bounding box center [417, 333] width 66 height 16
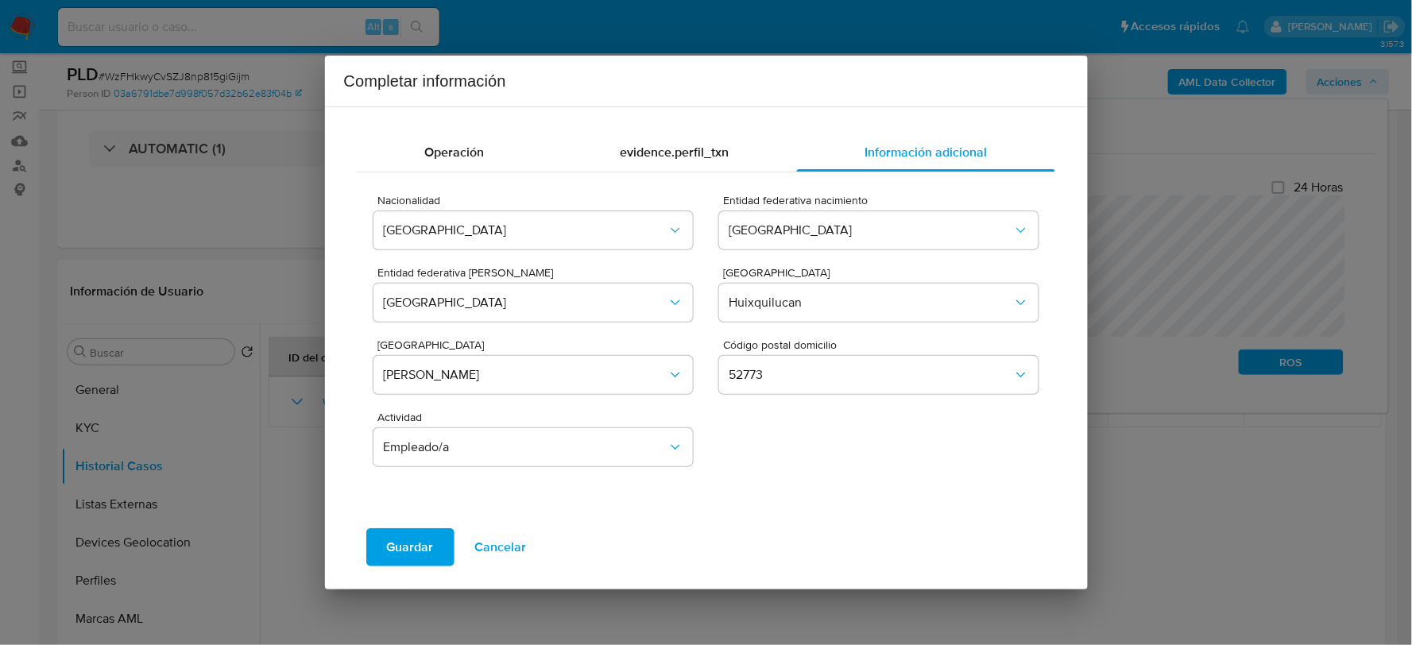
click at [420, 546] on span "Guardar" at bounding box center [410, 547] width 47 height 35
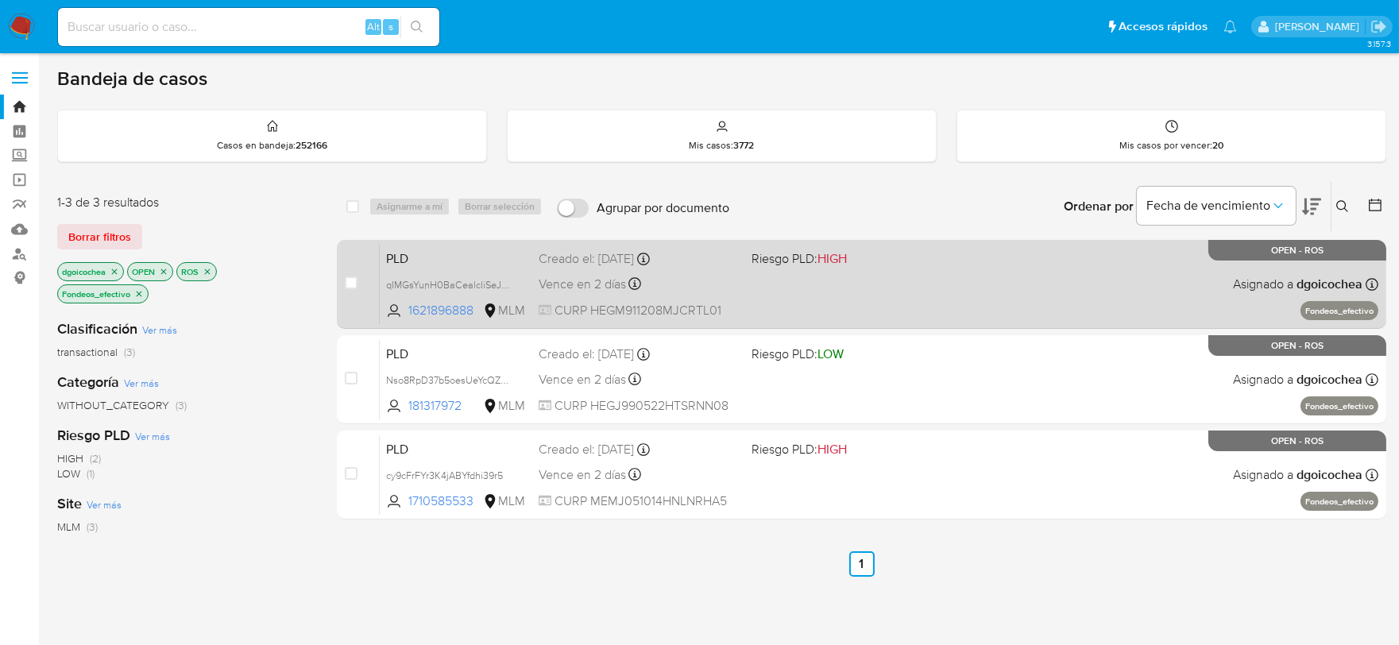
click at [402, 247] on span "PLD" at bounding box center [456, 257] width 140 height 21
click at [397, 262] on span "PLD" at bounding box center [456, 257] width 140 height 21
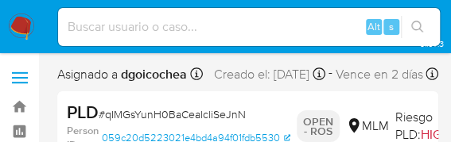
select select "10"
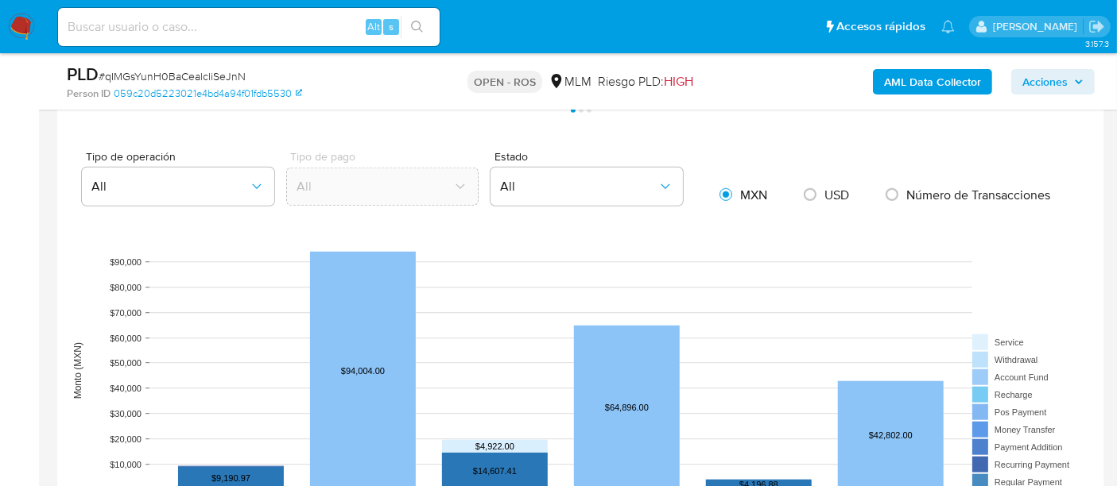
scroll to position [1412, 0]
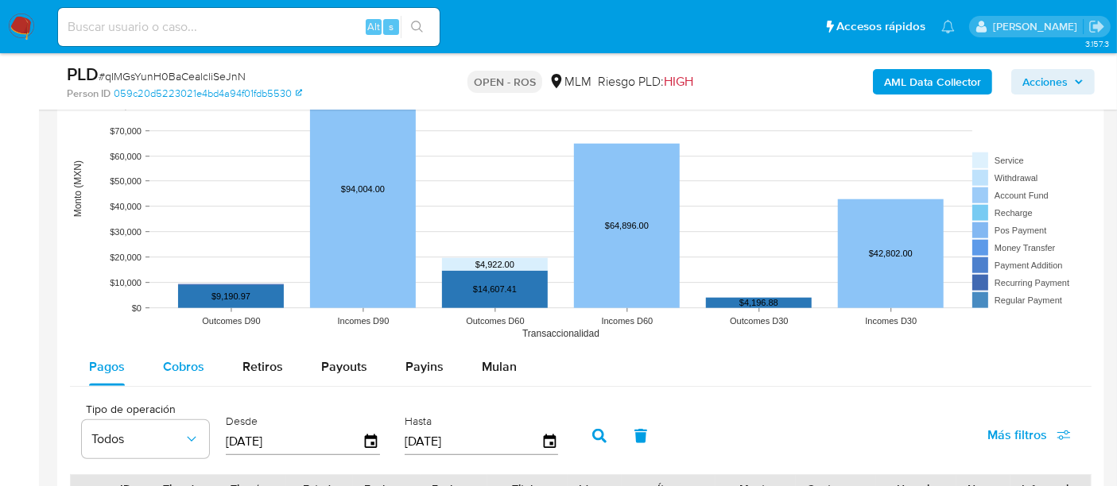
click at [199, 366] on span "Cobros" at bounding box center [183, 367] width 41 height 18
select select "10"
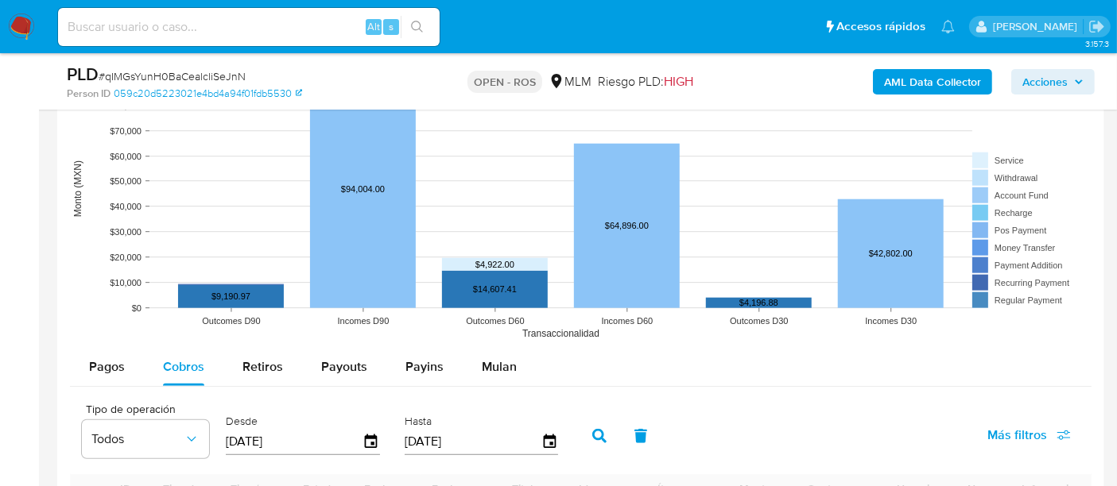
scroll to position [1678, 0]
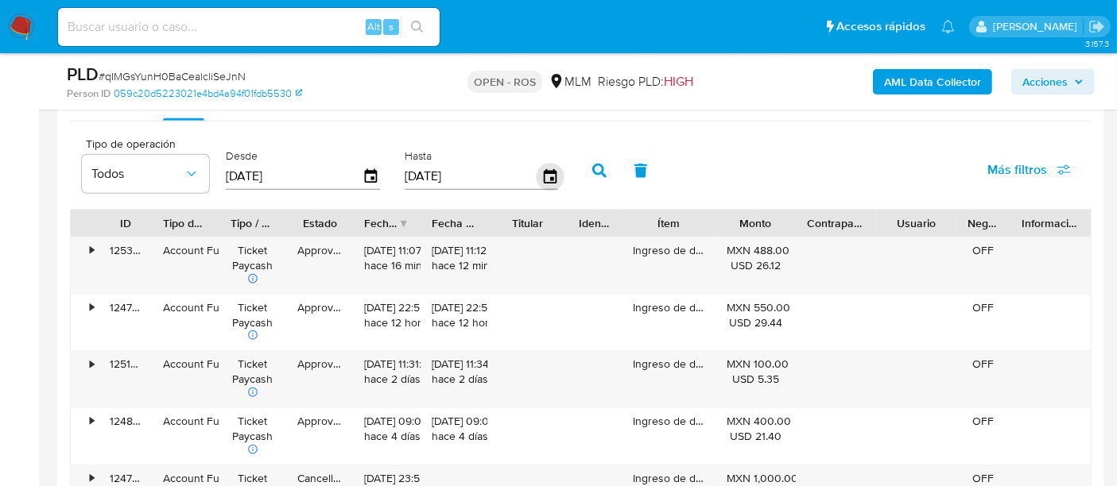
click at [544, 171] on icon "button" at bounding box center [549, 176] width 13 height 14
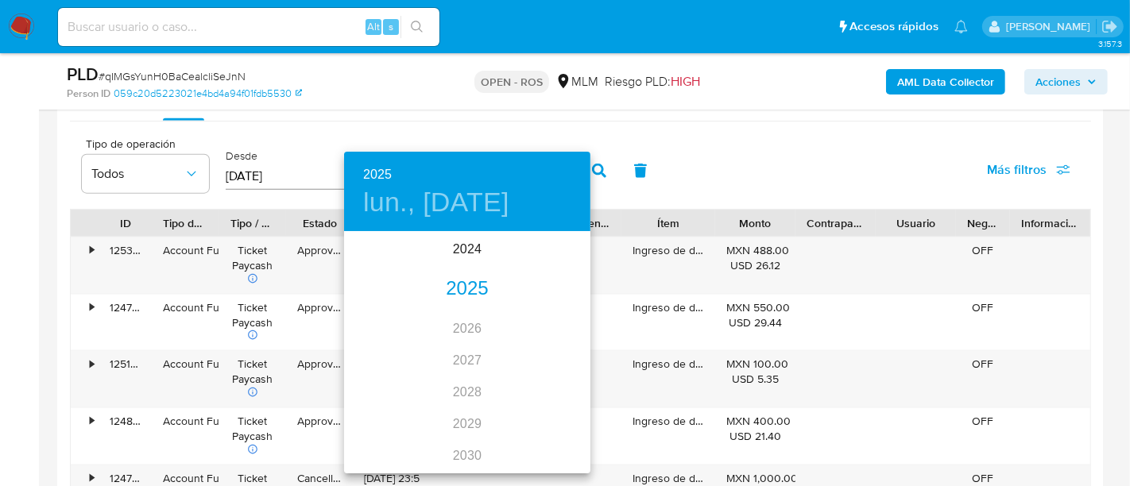
click at [467, 288] on div "2025" at bounding box center [467, 289] width 246 height 32
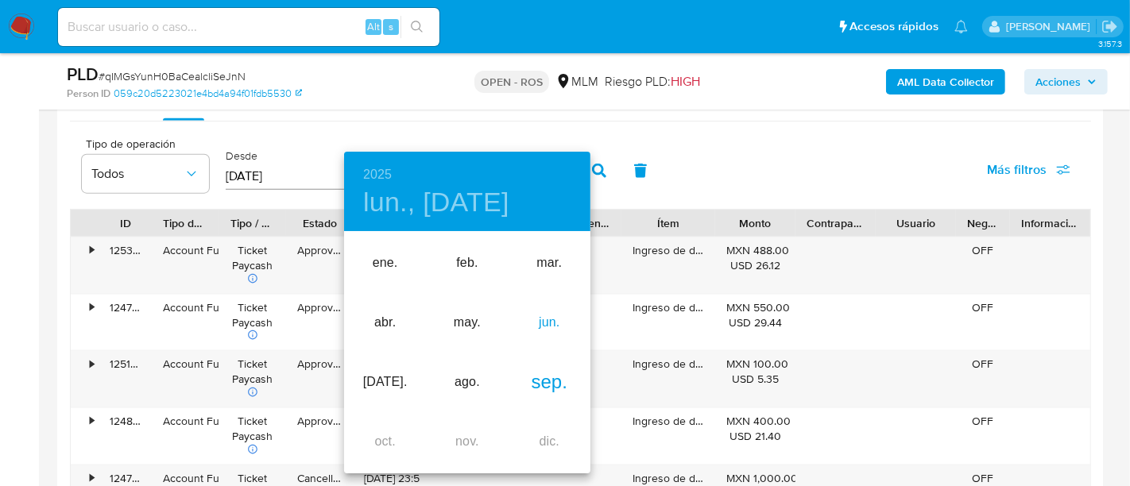
click at [544, 324] on div "jun." at bounding box center [550, 323] width 82 height 60
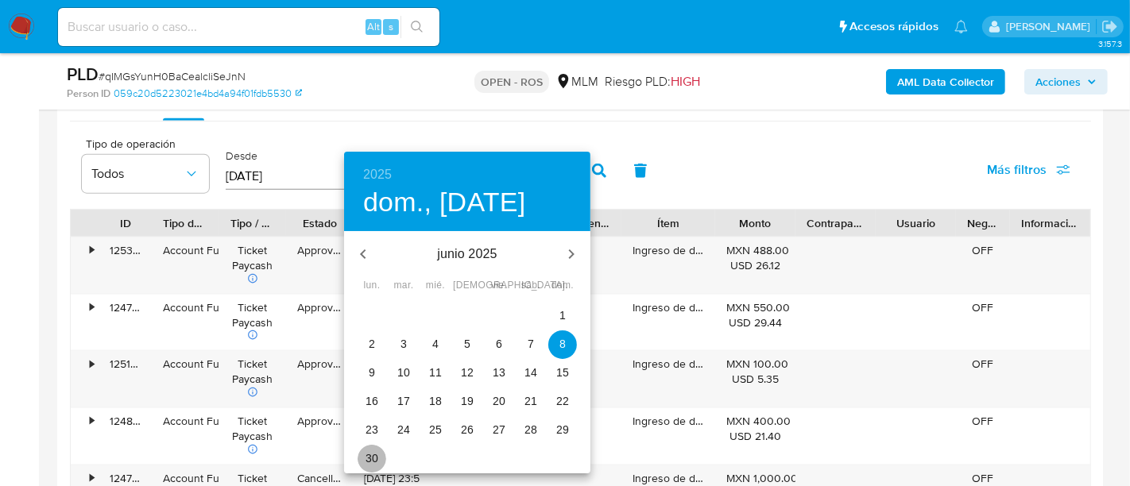
click at [370, 459] on p "30" at bounding box center [372, 459] width 13 height 16
type input "[DATE]"
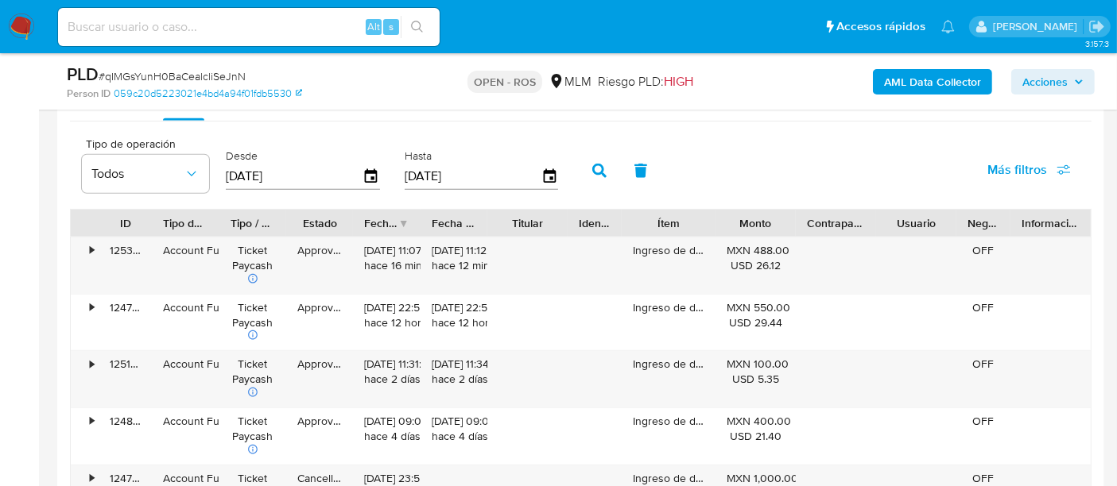
click at [592, 171] on icon "button" at bounding box center [599, 171] width 14 height 14
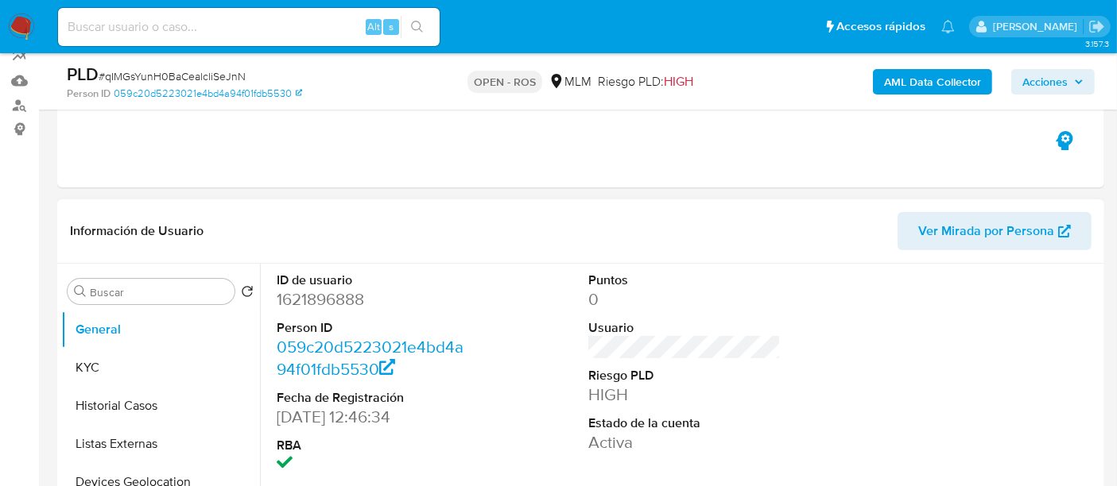
scroll to position [265, 0]
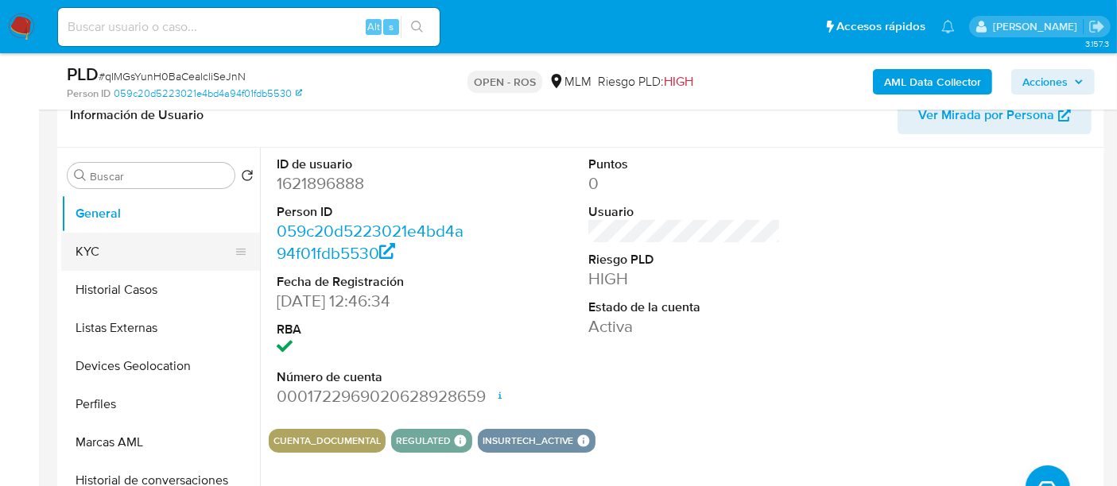
click at [106, 250] on button "KYC" at bounding box center [154, 252] width 186 height 38
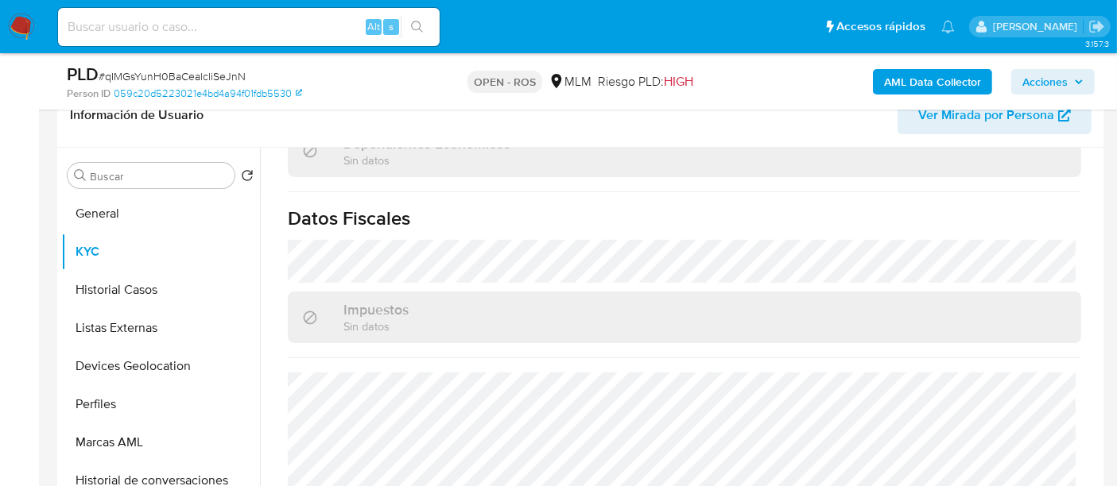
scroll to position [992, 0]
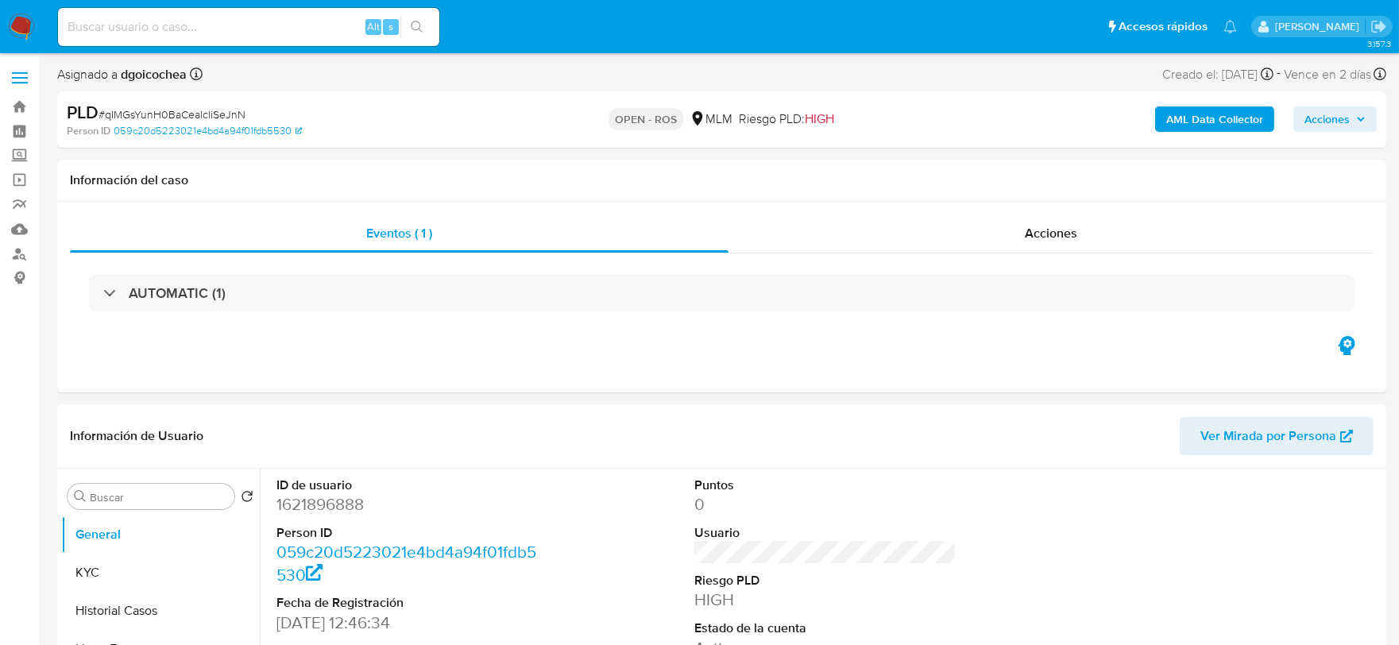
select select "10"
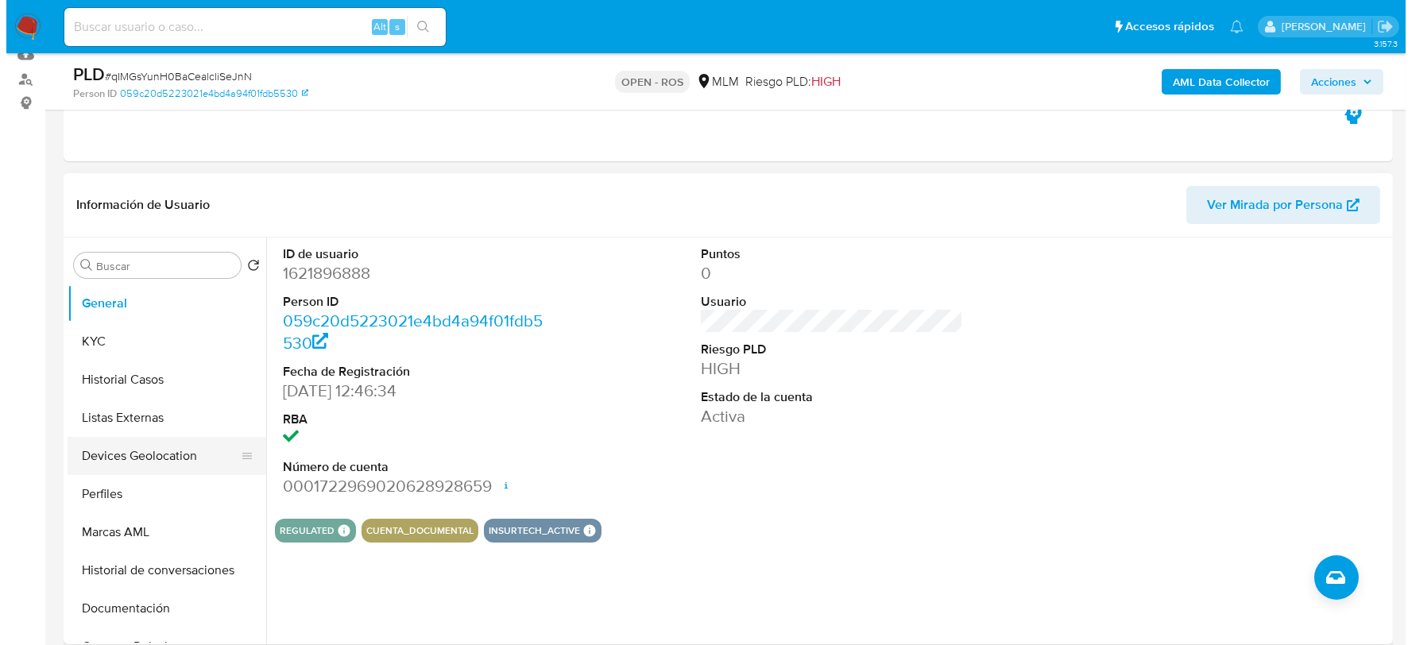
scroll to position [176, 0]
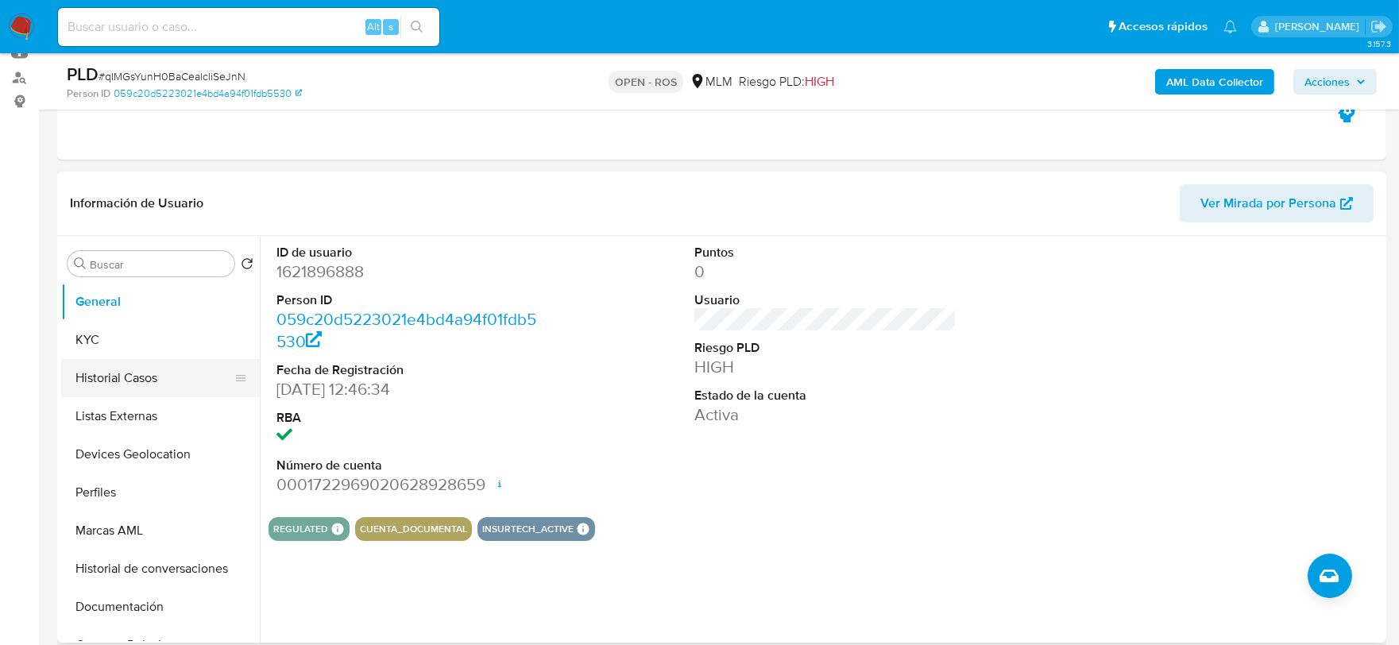
click at [117, 375] on button "Historial Casos" at bounding box center [154, 378] width 186 height 38
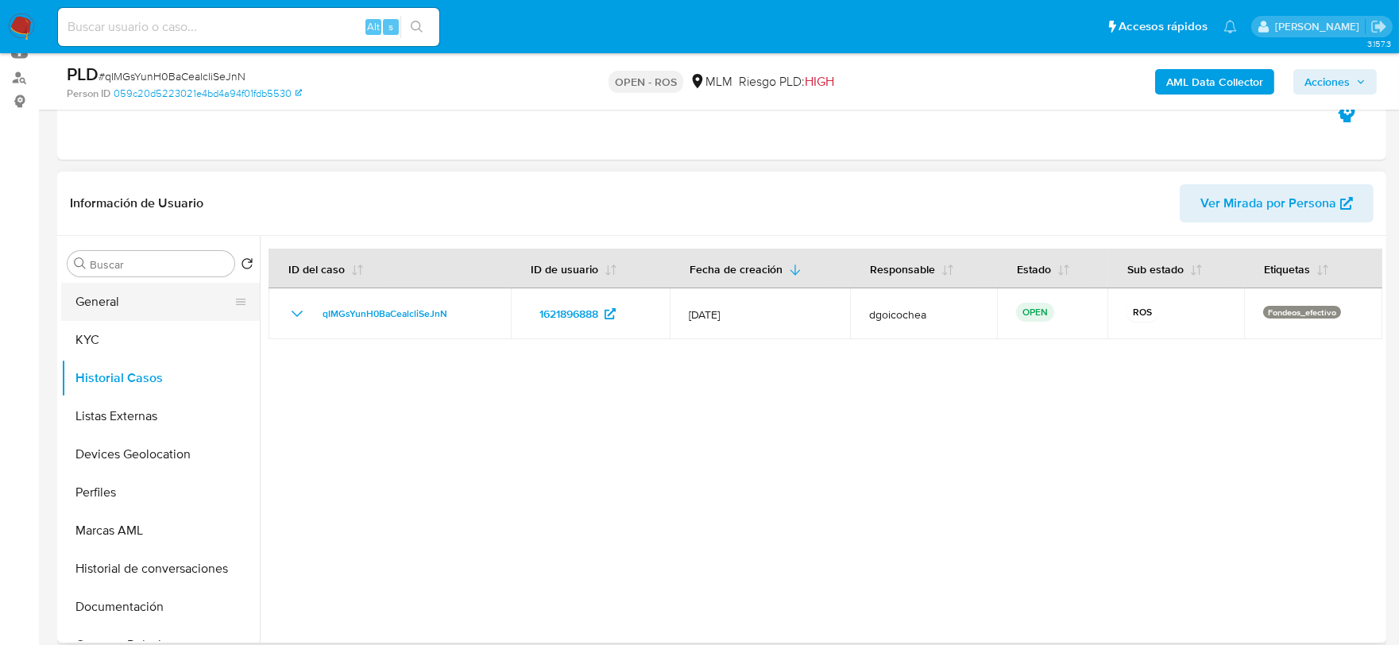
click at [106, 308] on button "General" at bounding box center [154, 302] width 186 height 38
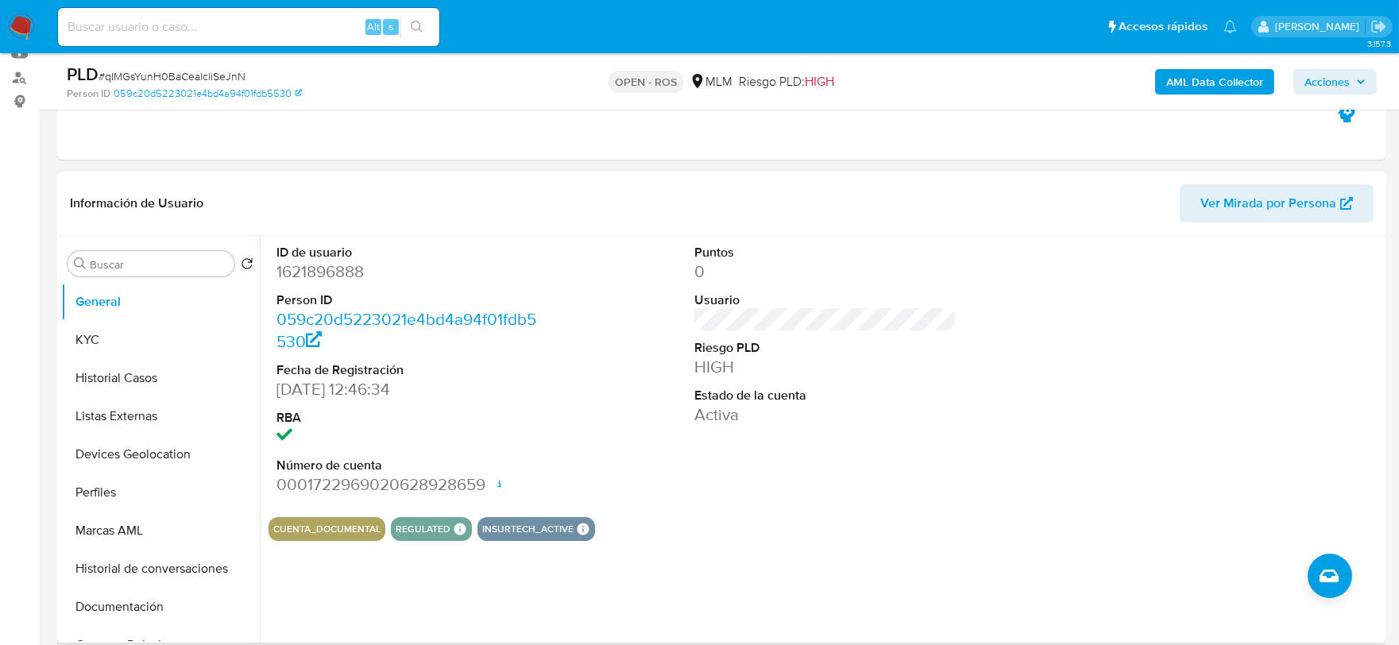
click at [334, 266] on dd "1621896888" at bounding box center [408, 272] width 263 height 22
click at [213, 74] on span "# qIMGsYunH0BaCealcliSeJnN" at bounding box center [172, 76] width 147 height 16
copy span "qIMGsYunH0BaCealcliSeJnN"
click at [1325, 83] on span "Acciones" at bounding box center [1327, 81] width 45 height 25
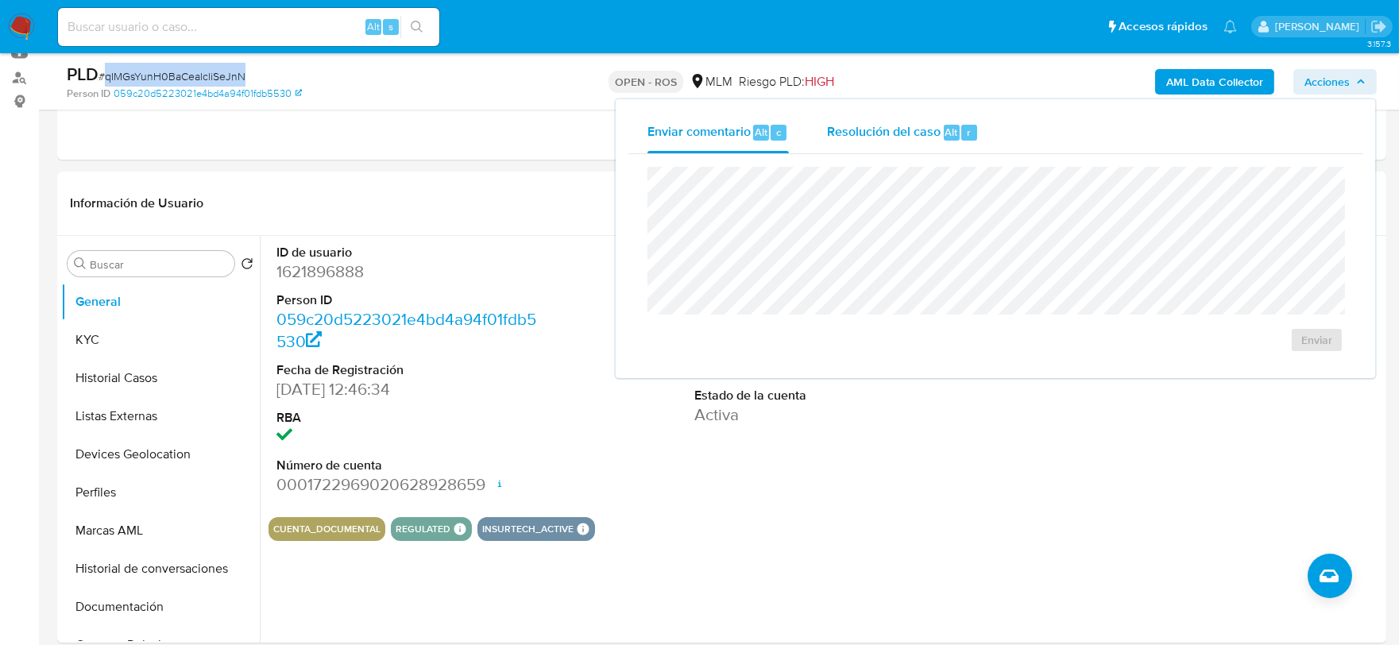
click at [845, 144] on div "Resolución del caso Alt r" at bounding box center [903, 132] width 152 height 41
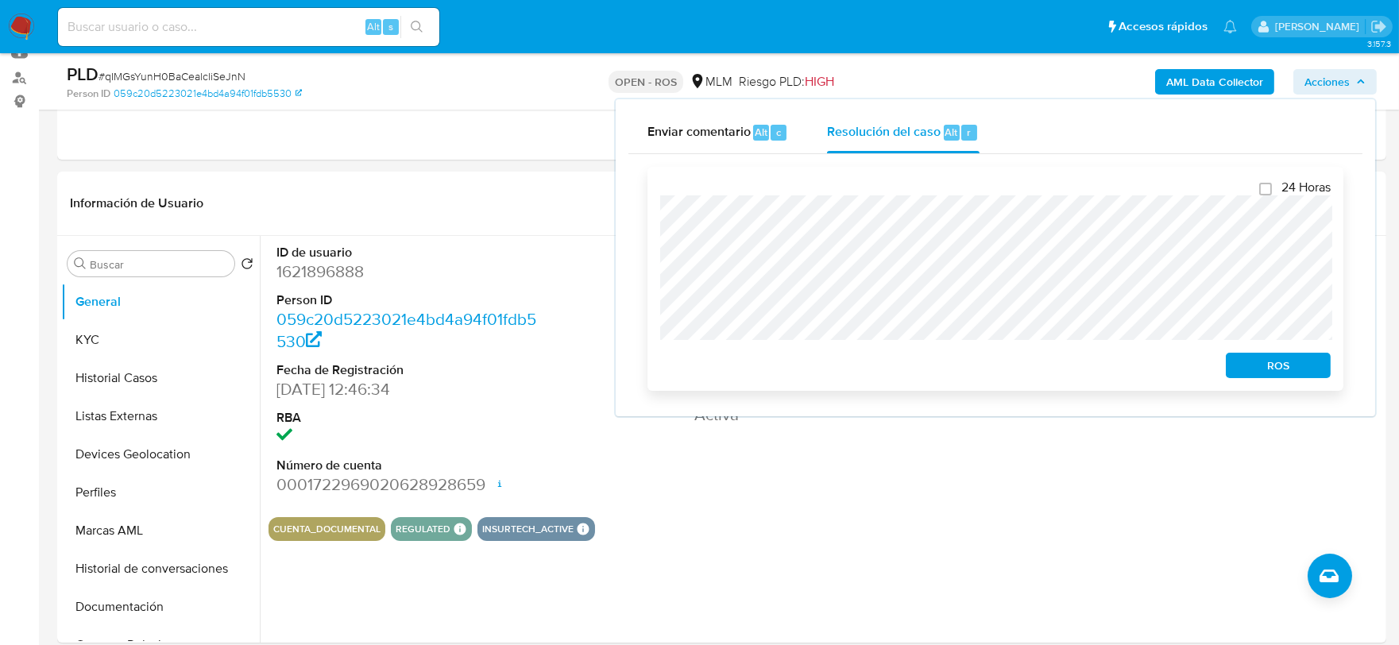
click at [1269, 356] on span "ROS" at bounding box center [1278, 365] width 83 height 22
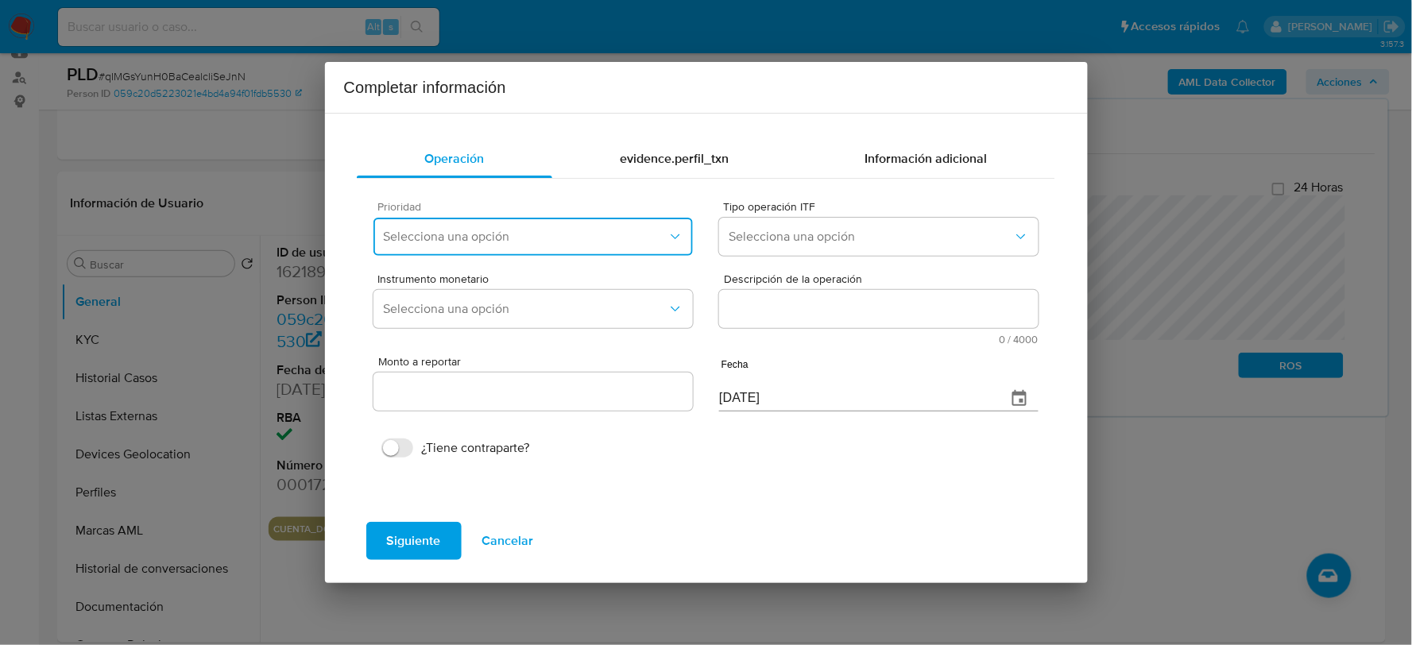
click at [464, 234] on span "Selecciona una opción" at bounding box center [525, 237] width 284 height 16
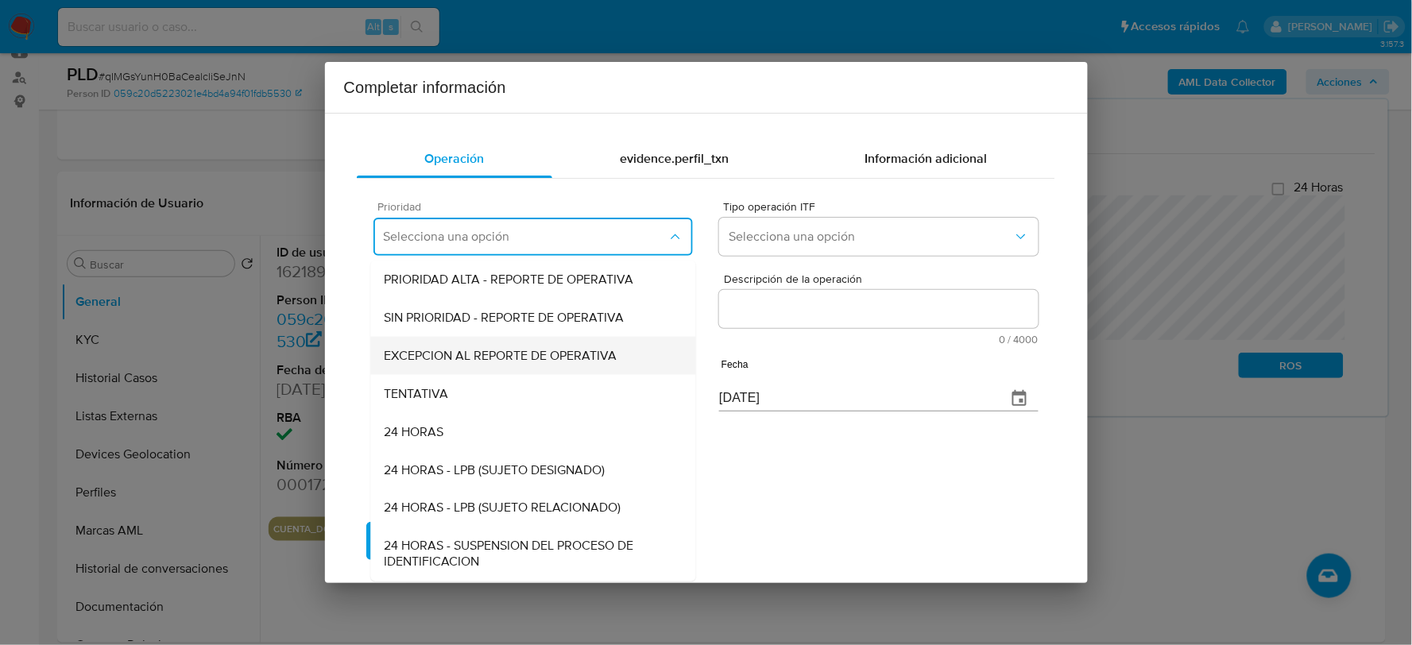
click at [504, 350] on span "EXCEPCION AL REPORTE DE OPERATIVA" at bounding box center [500, 356] width 233 height 16
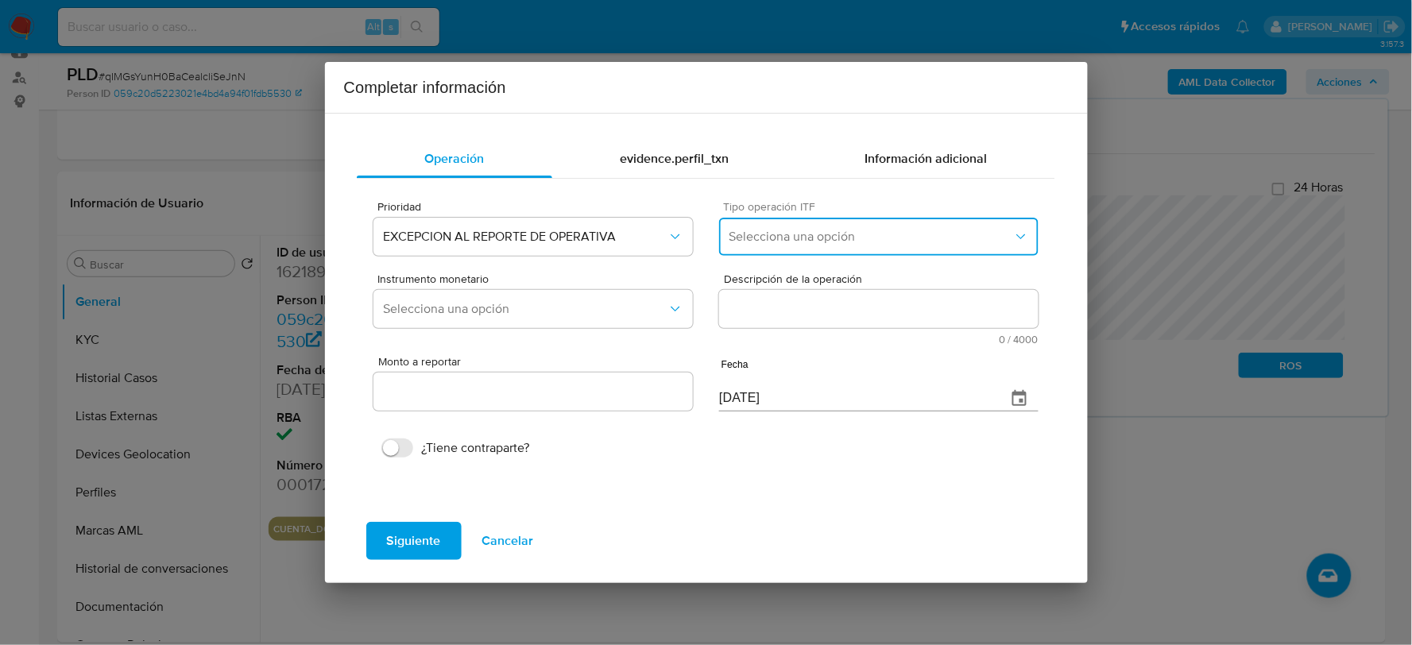
click at [784, 232] on span "Selecciona una opción" at bounding box center [871, 237] width 284 height 16
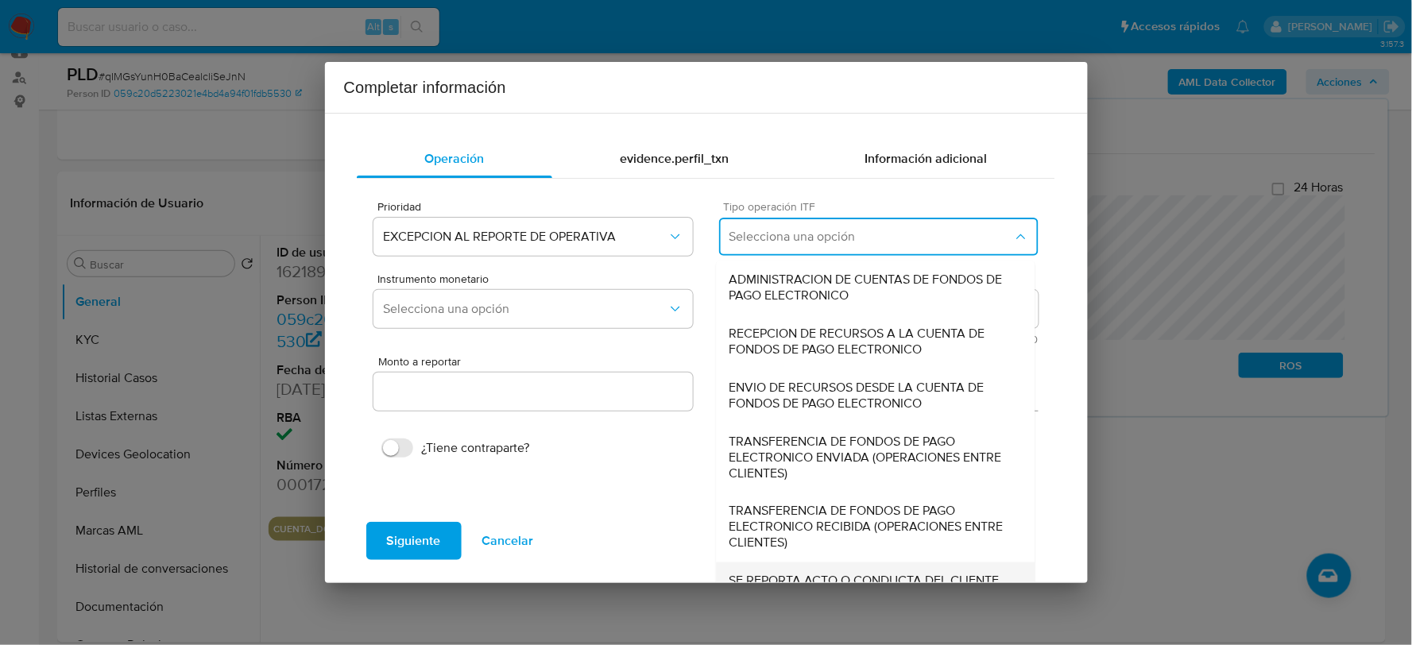
click at [789, 574] on span "SE REPORTA ACTO O CONDUCTA DEL CLIENTE, NO EXISTE OPERACION RELACIONADA A REPOR…" at bounding box center [876, 598] width 293 height 48
type input "0.00"
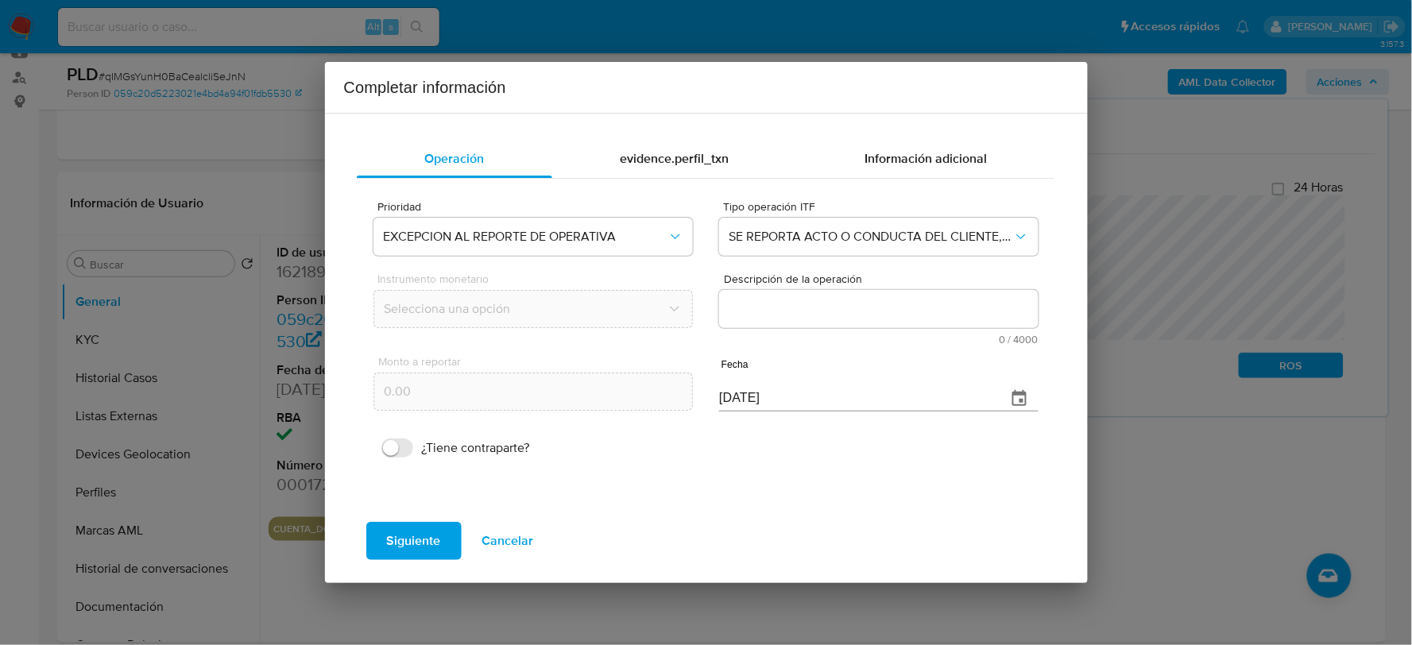
click at [751, 320] on textarea "Descripción de la operación" at bounding box center [878, 309] width 319 height 38
paste textarea "/CONOCIMIENTO DEL CLIENTE O USUARIOCLIENTE MELISANDRA GUADALUPE HERNANDEZ GUTIE…"
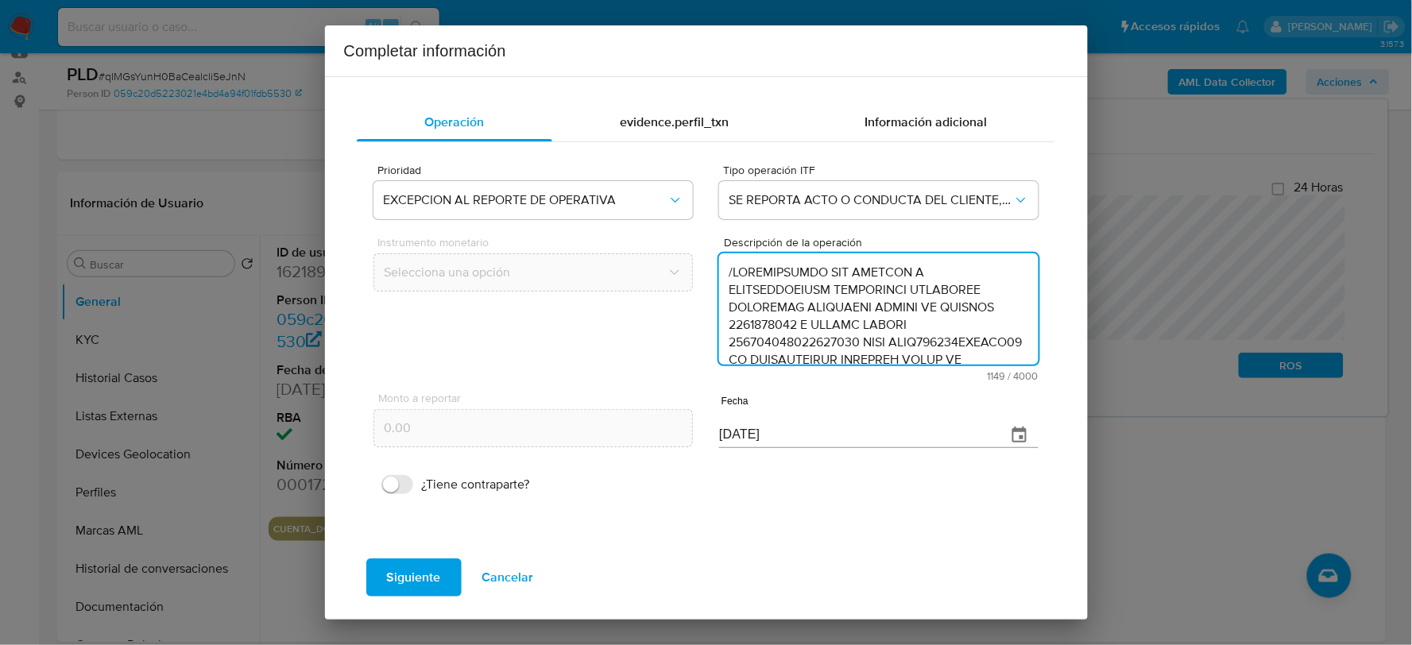
scroll to position [459, 0]
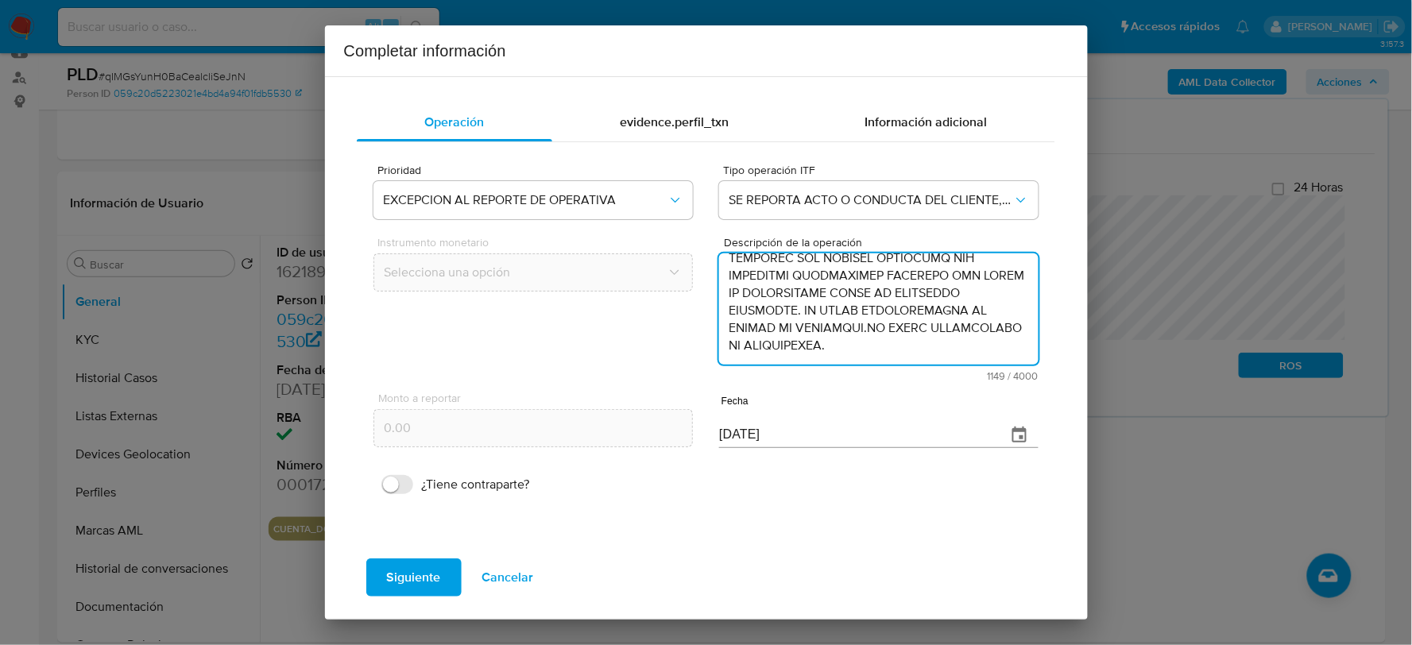
type textarea "/CONOCIMIENTO DEL CLIENTE O USUARIOCLIENTE MELISANDRA GUADALUPE HERNANDEZ GUTIE…"
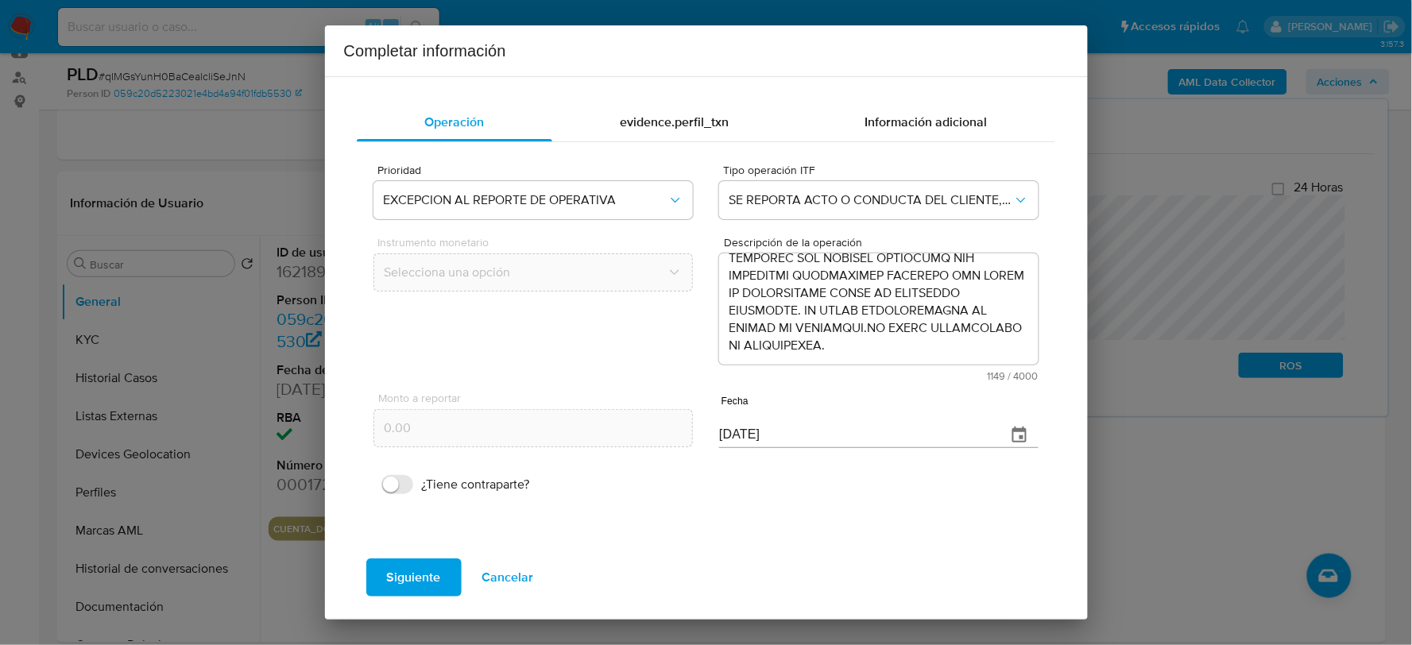
drag, startPoint x: 793, startPoint y: 457, endPoint x: 760, endPoint y: 427, distance: 45.0
click at [791, 454] on div "Prioridad EXCEPCION AL REPORTE DE OPERATIVA Tipo operación ITF SE REPORTA ACTO …" at bounding box center [706, 327] width 664 height 349
click at [760, 427] on input "08/09/2025" at bounding box center [856, 435] width 274 height 25
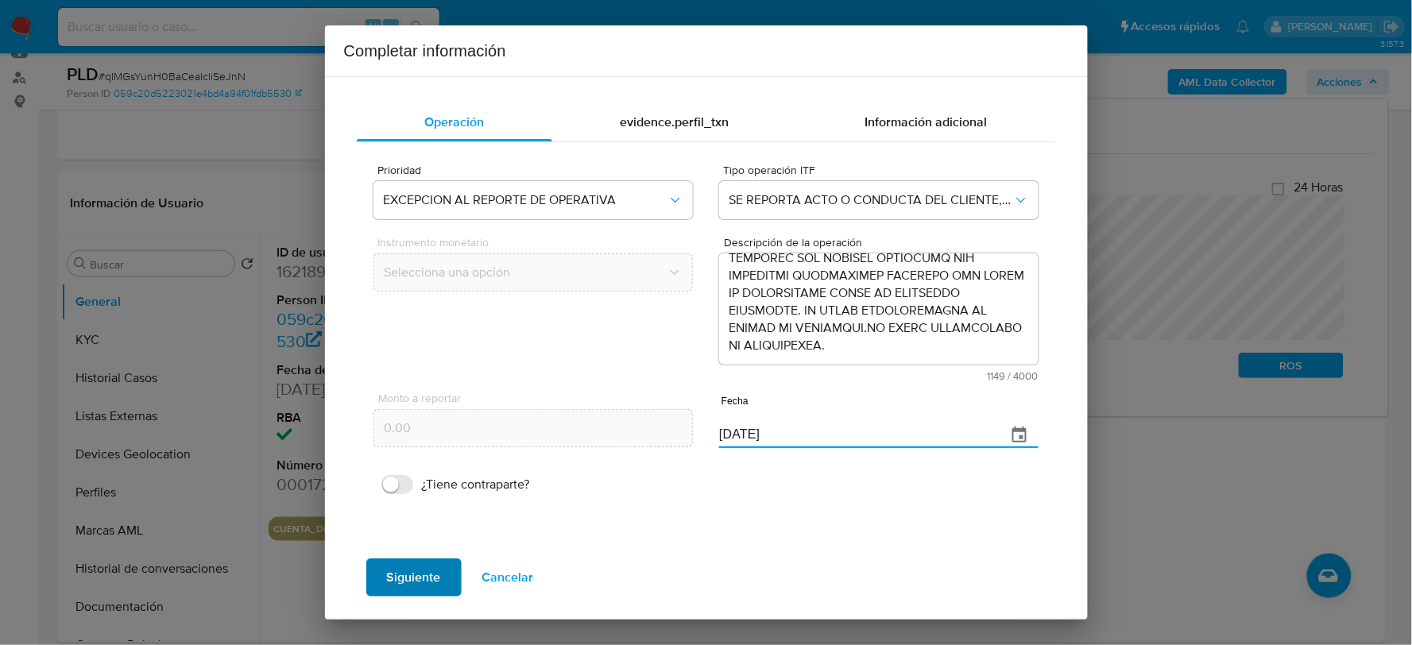
type input "28/06/2025"
click at [427, 575] on span "Siguiente" at bounding box center [414, 577] width 54 height 35
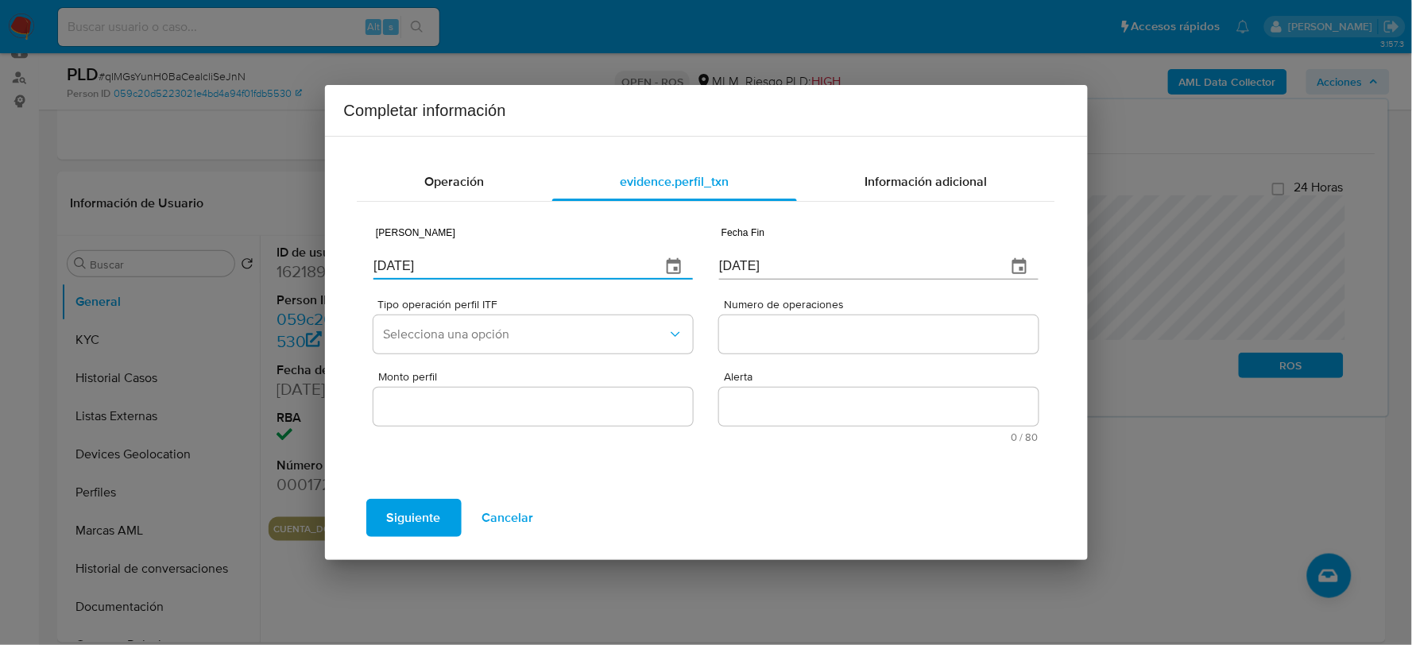
type input "01/07/2024"
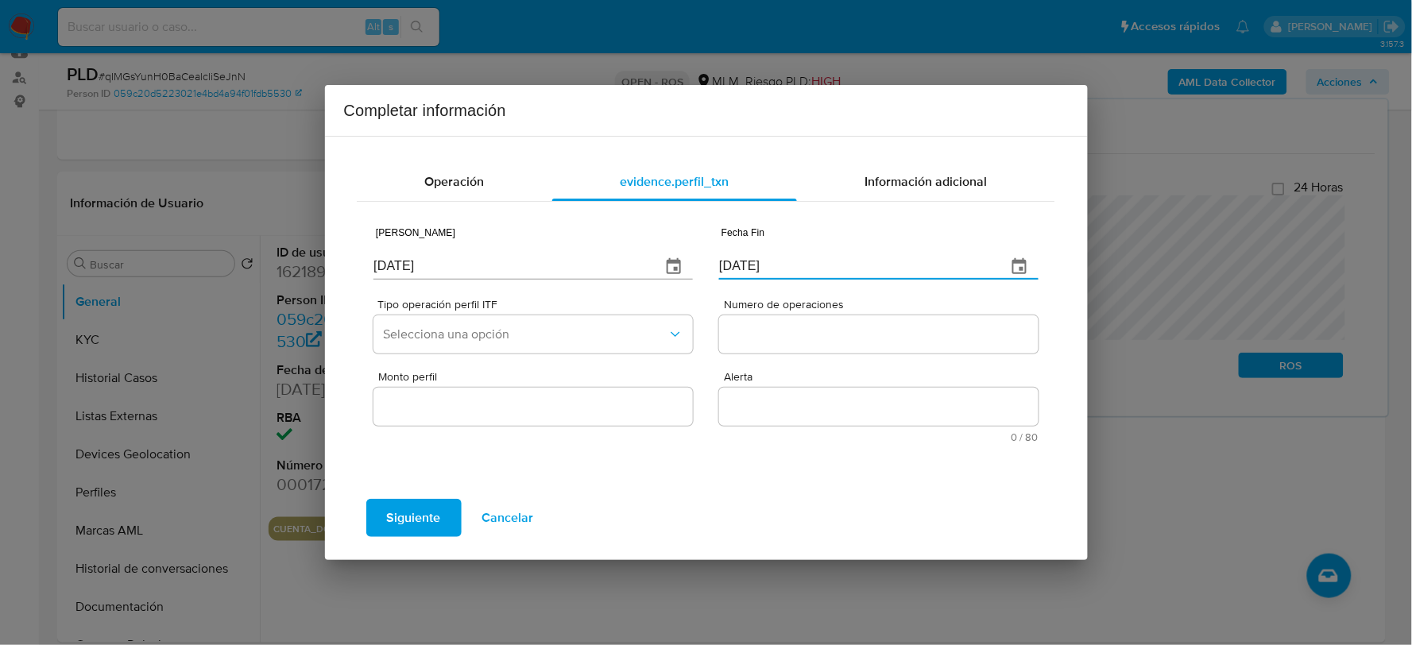
type input "31/12/2024"
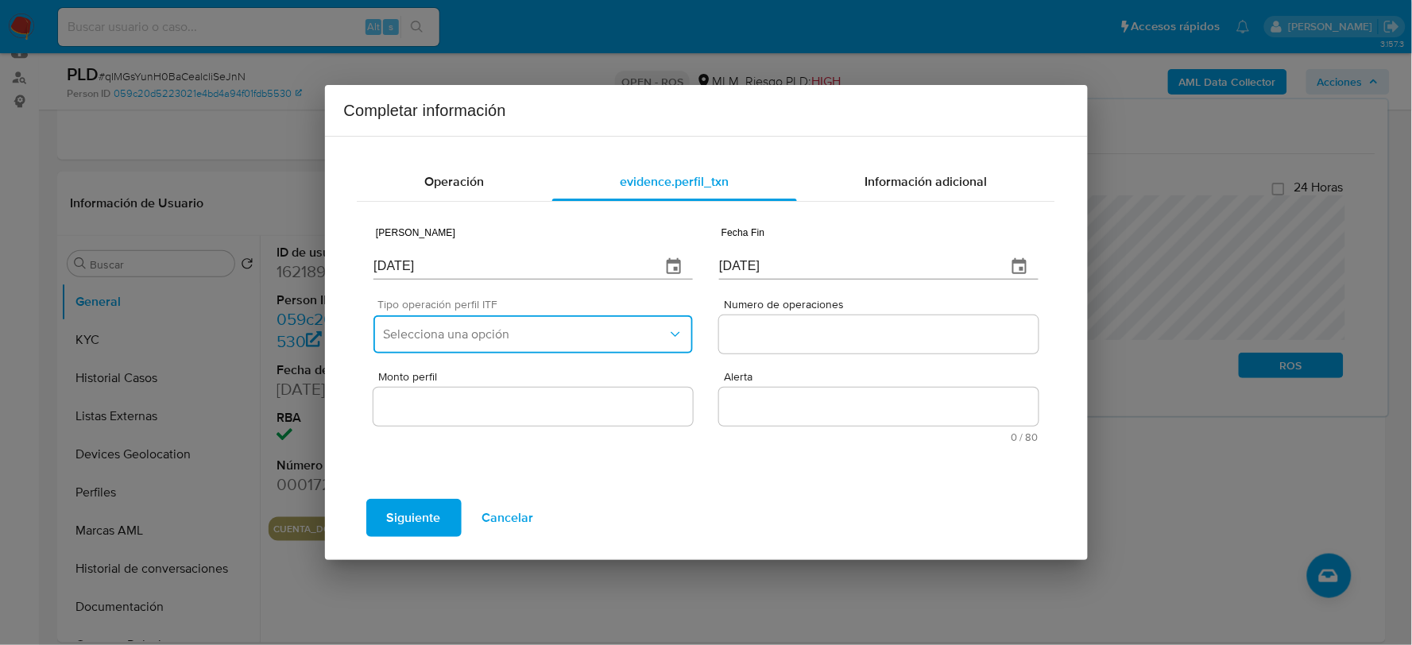
click at [509, 323] on button "Selecciona una opción" at bounding box center [533, 335] width 319 height 38
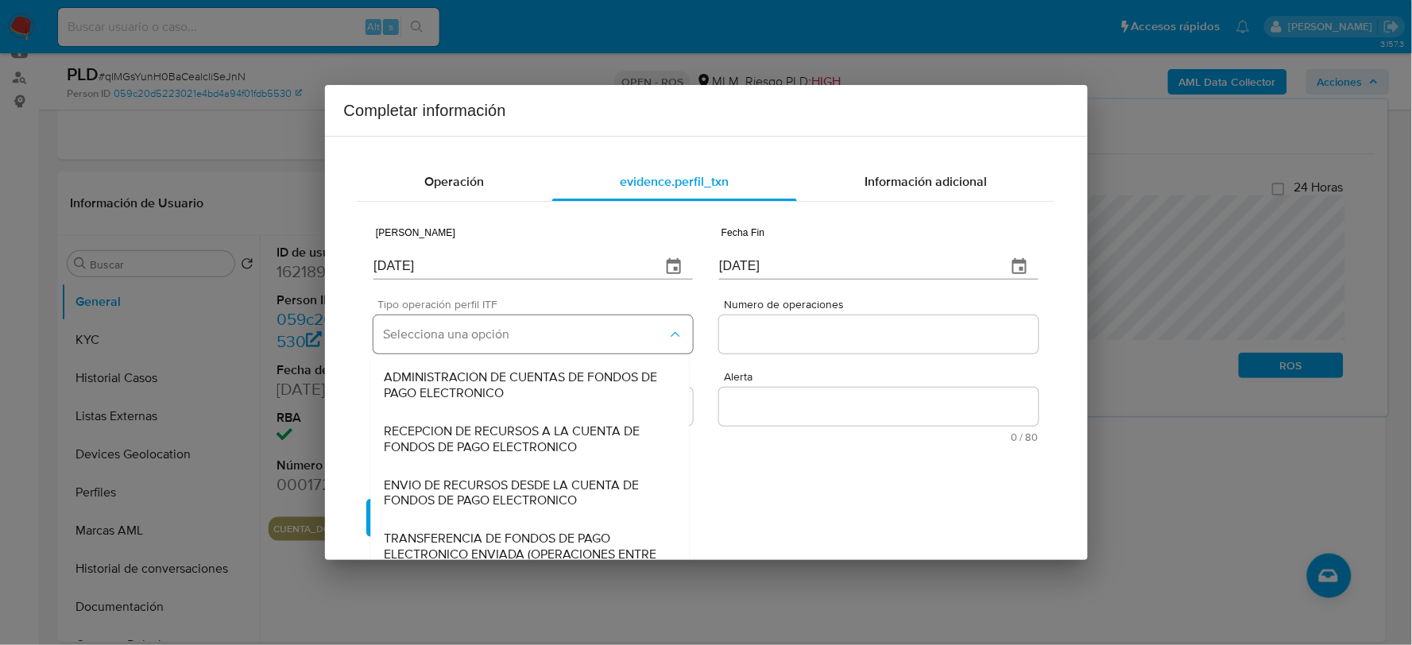
scroll to position [133, 0]
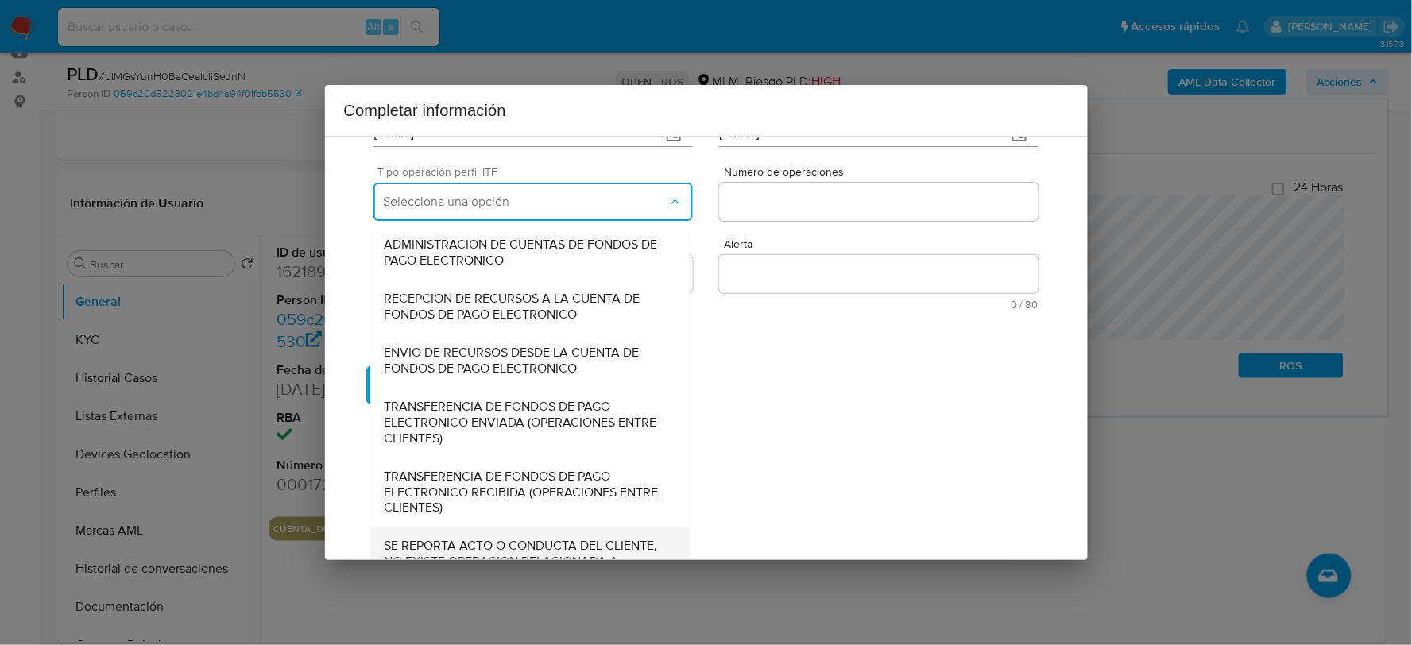
click at [434, 549] on span "SE REPORTA ACTO O CONDUCTA DEL CLIENTE, NO EXISTE OPERACION RELACIONADA A REPOR…" at bounding box center [530, 563] width 293 height 48
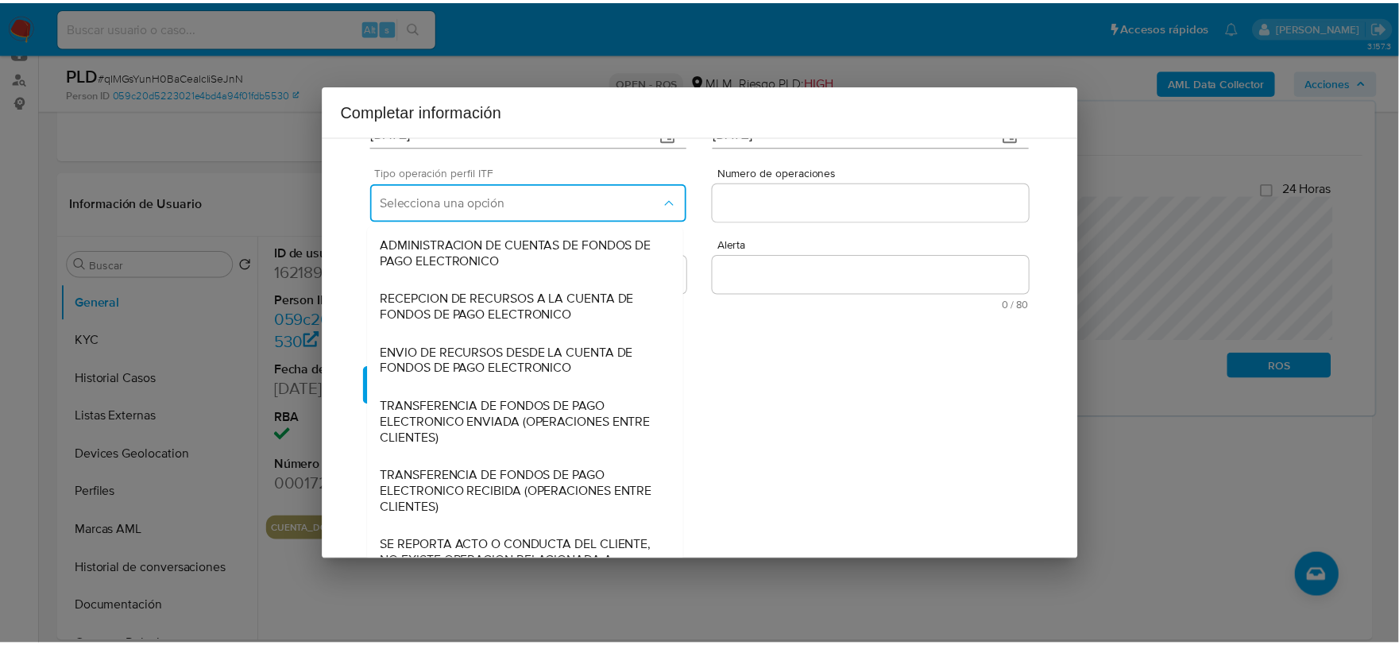
scroll to position [0, 0]
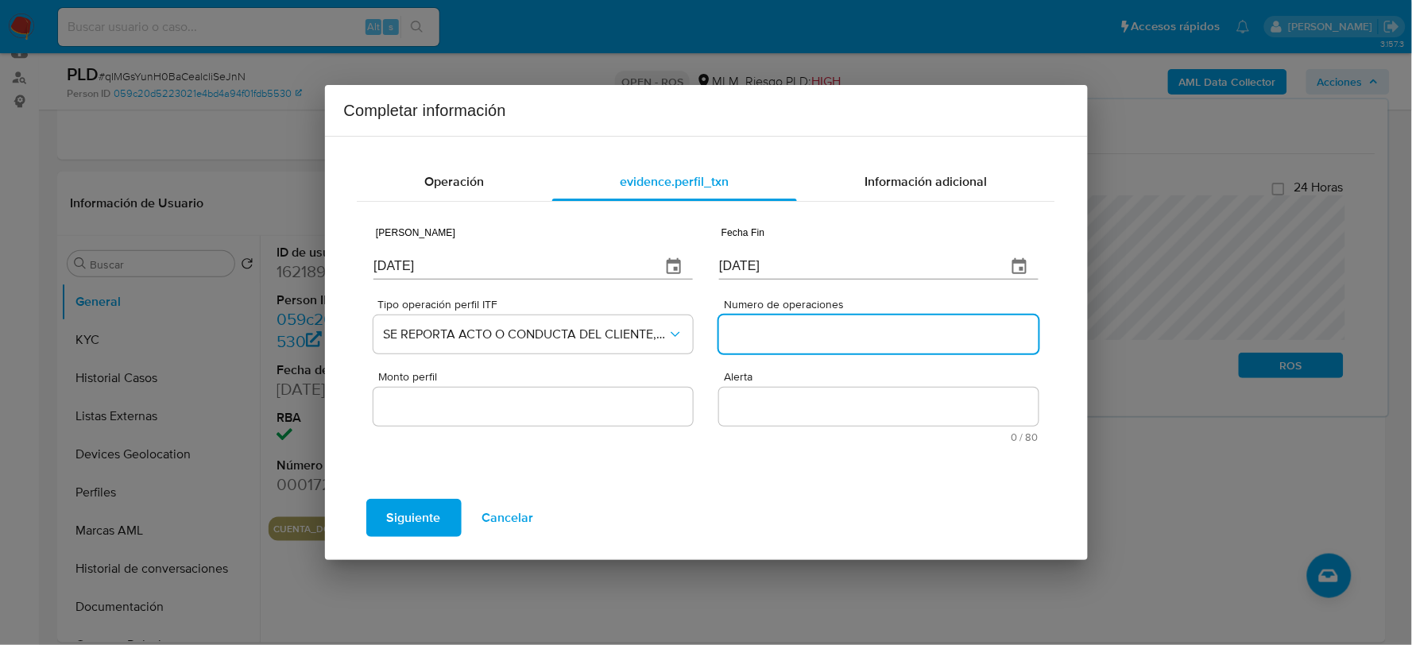
click at [768, 343] on input "Numero de operaciones" at bounding box center [878, 334] width 319 height 21
type input "0"
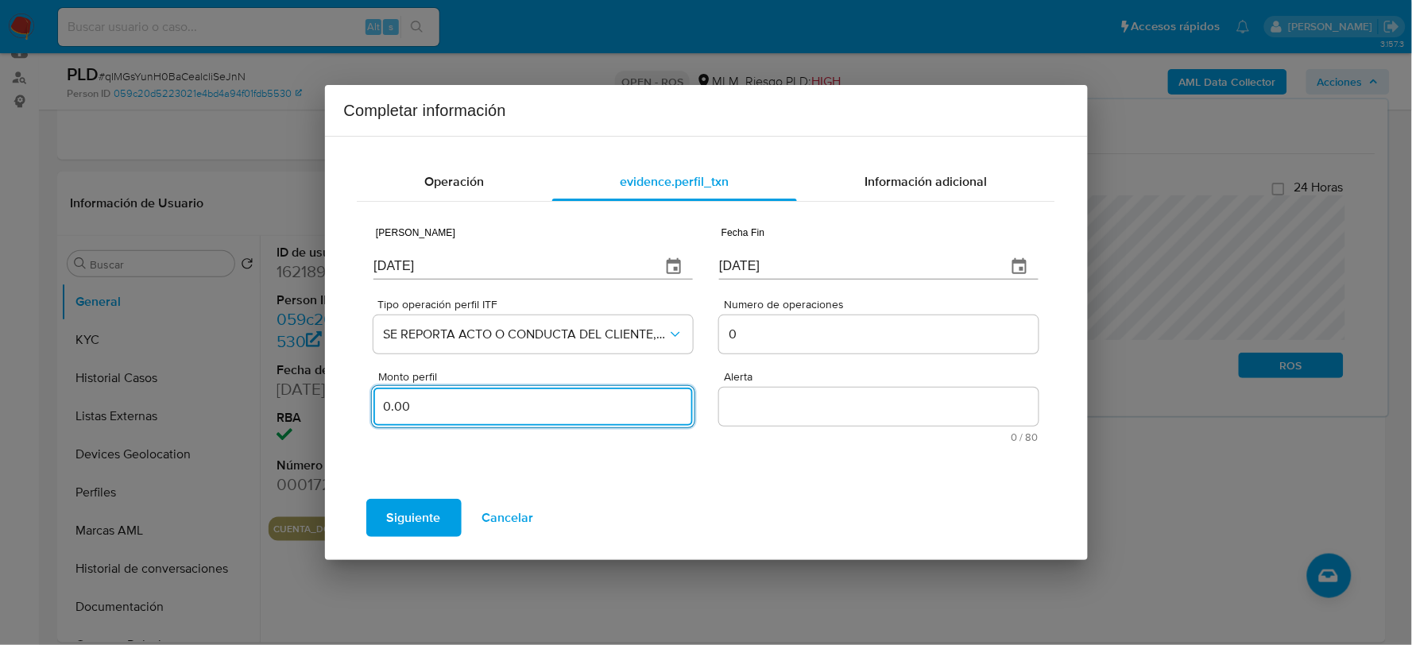
type input "0.00"
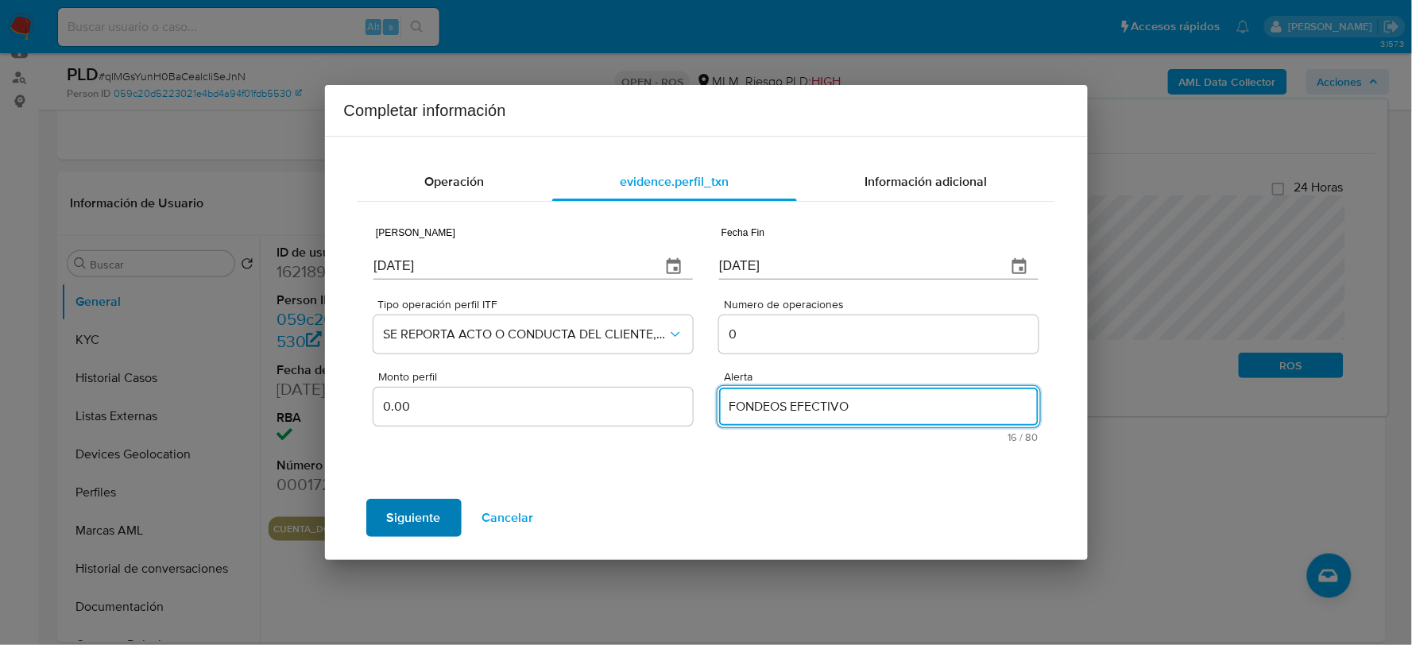
type textarea "FONDEOS EFECTIVO"
click at [402, 502] on span "Siguiente" at bounding box center [414, 518] width 54 height 35
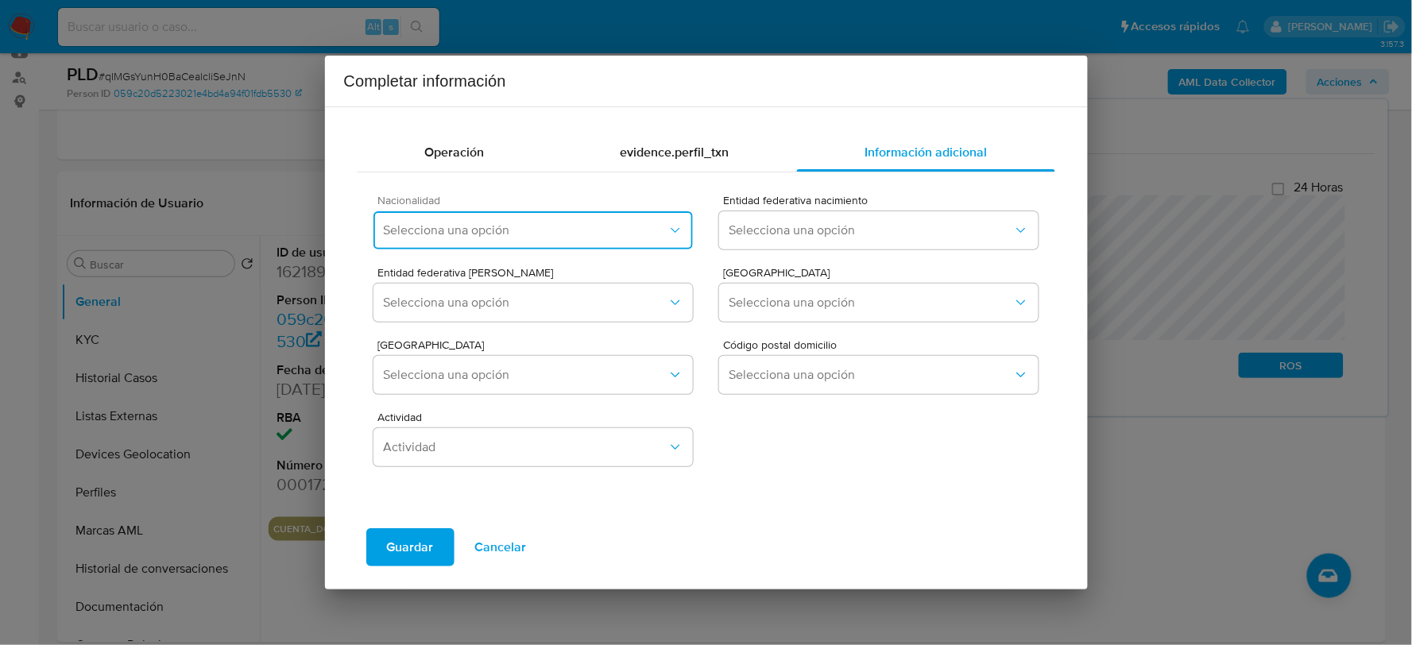
click at [448, 228] on span "Selecciona una opción" at bounding box center [525, 231] width 284 height 16
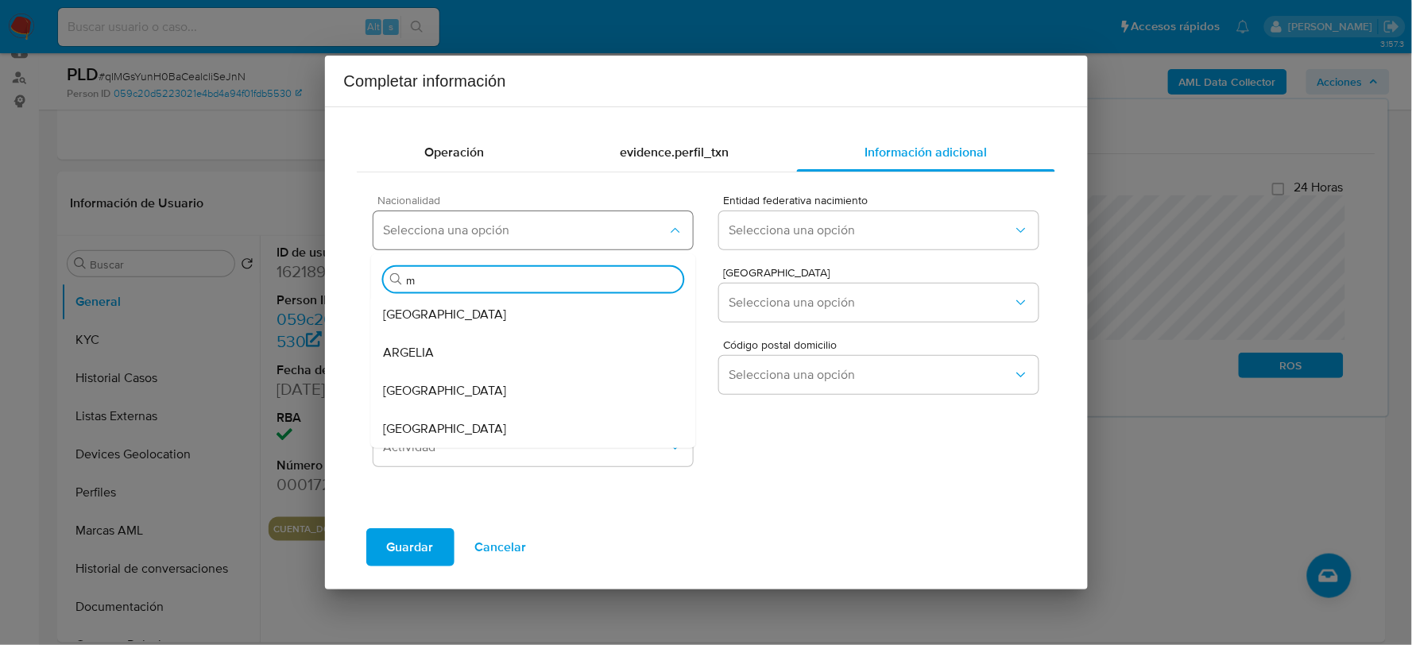
type input "me"
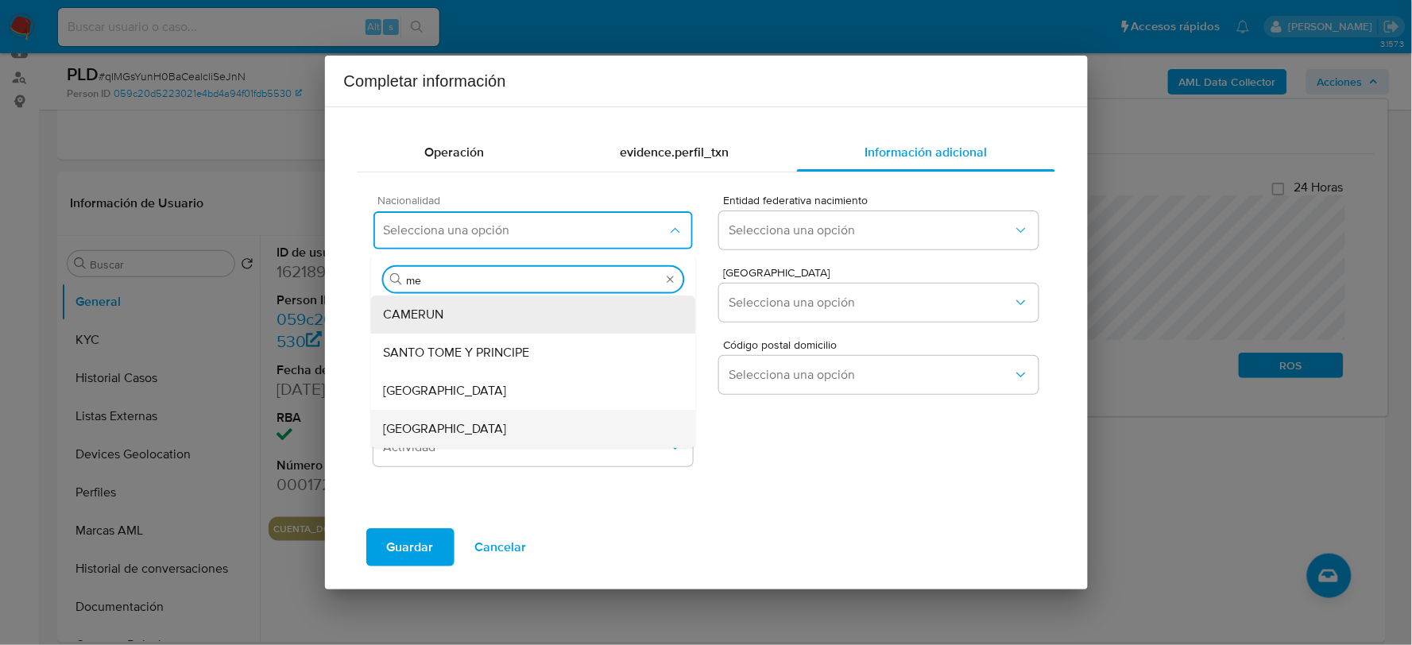
click at [424, 420] on span "MEXICO" at bounding box center [445, 428] width 123 height 16
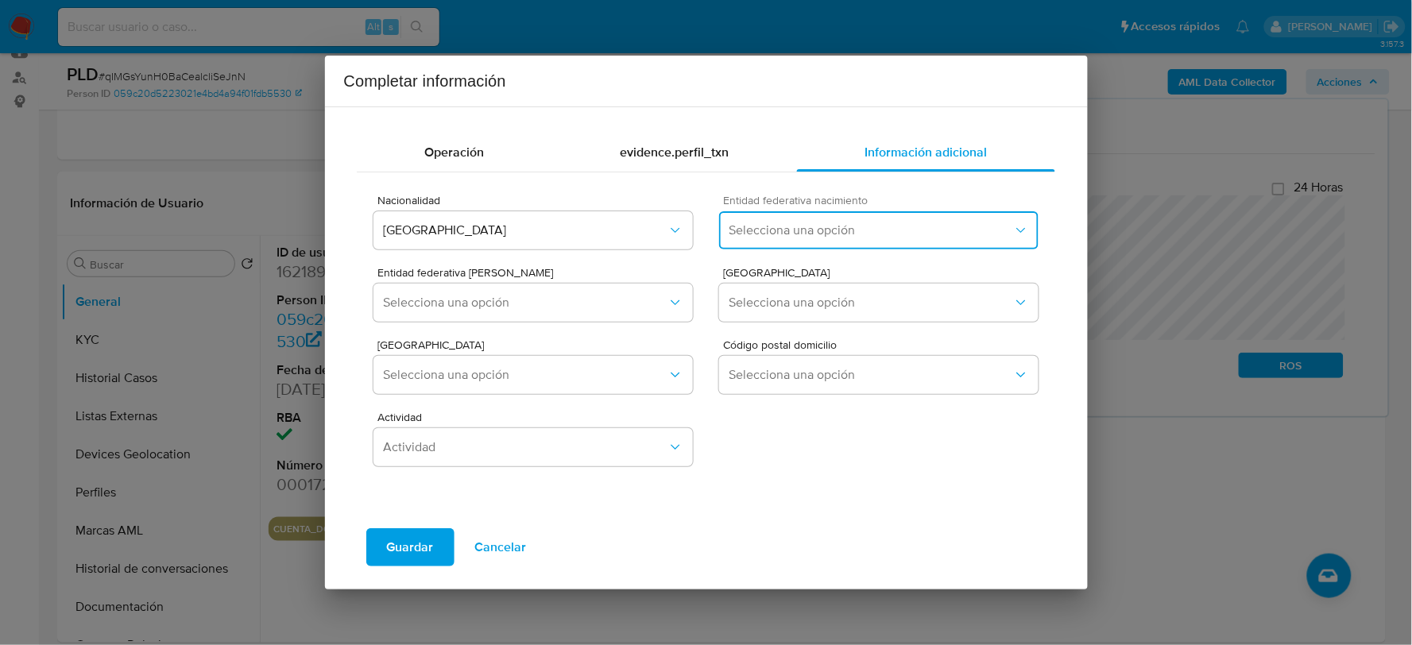
click at [799, 223] on span "Selecciona una opción" at bounding box center [871, 231] width 284 height 16
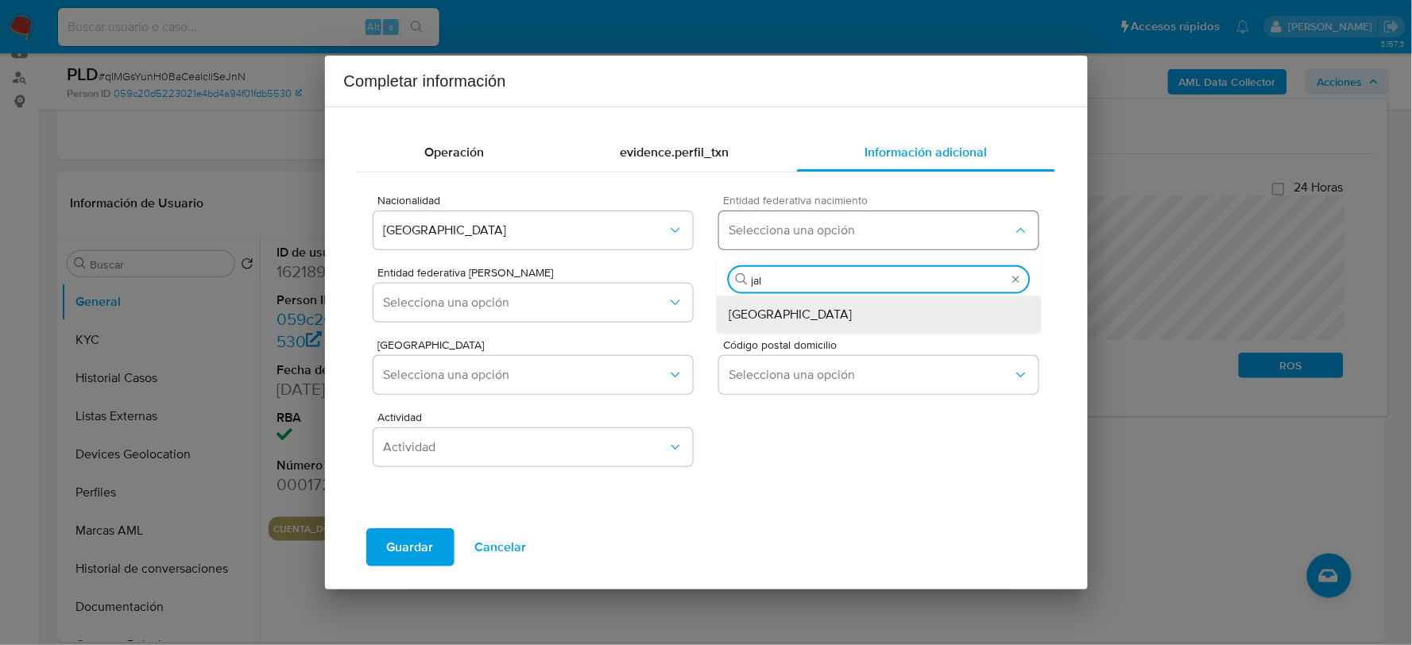
type input "jali"
click at [772, 312] on div "Jalisco" at bounding box center [880, 314] width 300 height 38
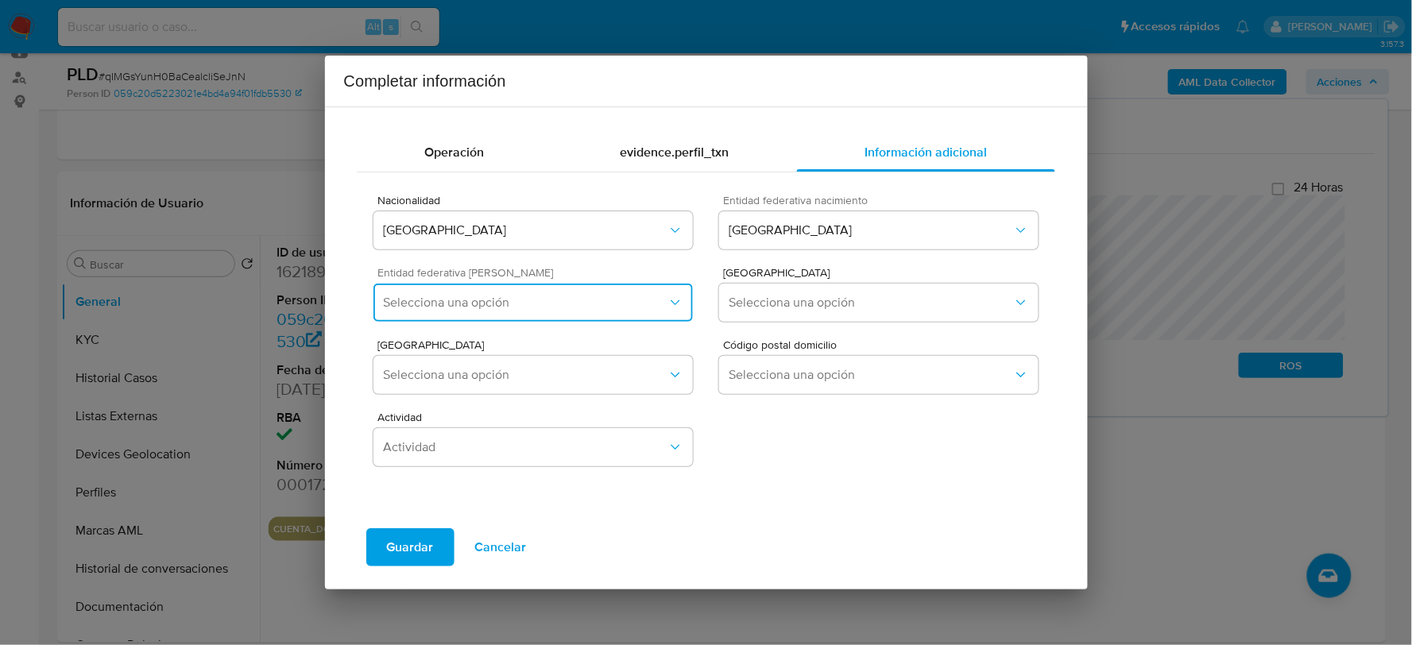
click at [454, 284] on button "Selecciona una opción" at bounding box center [533, 303] width 319 height 38
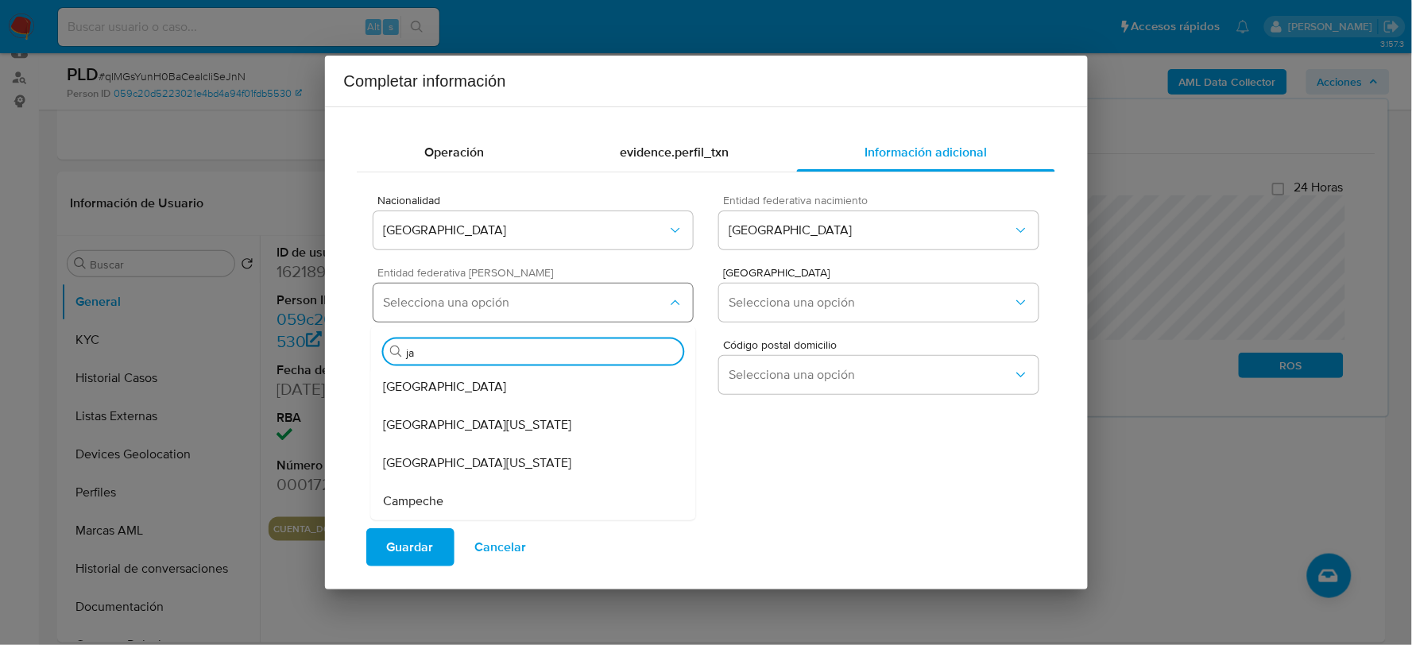
type input "jal"
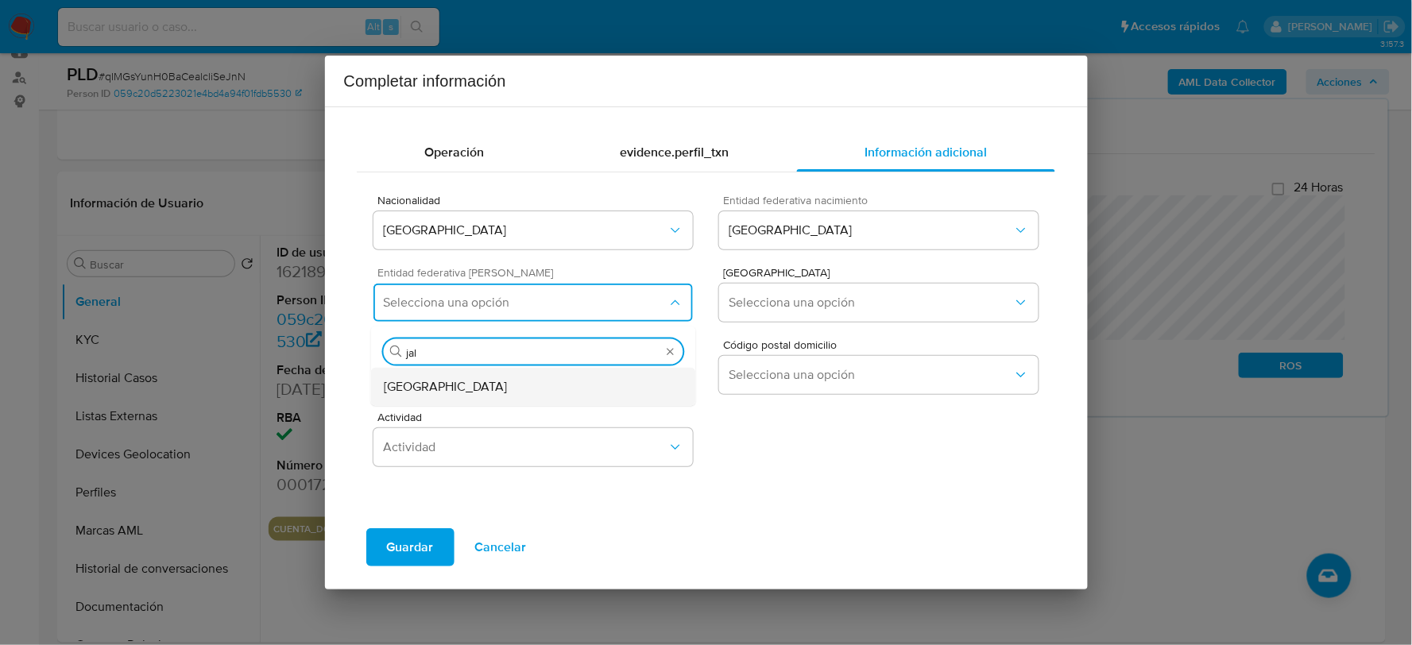
click at [432, 387] on div "Jalisco" at bounding box center [534, 386] width 300 height 38
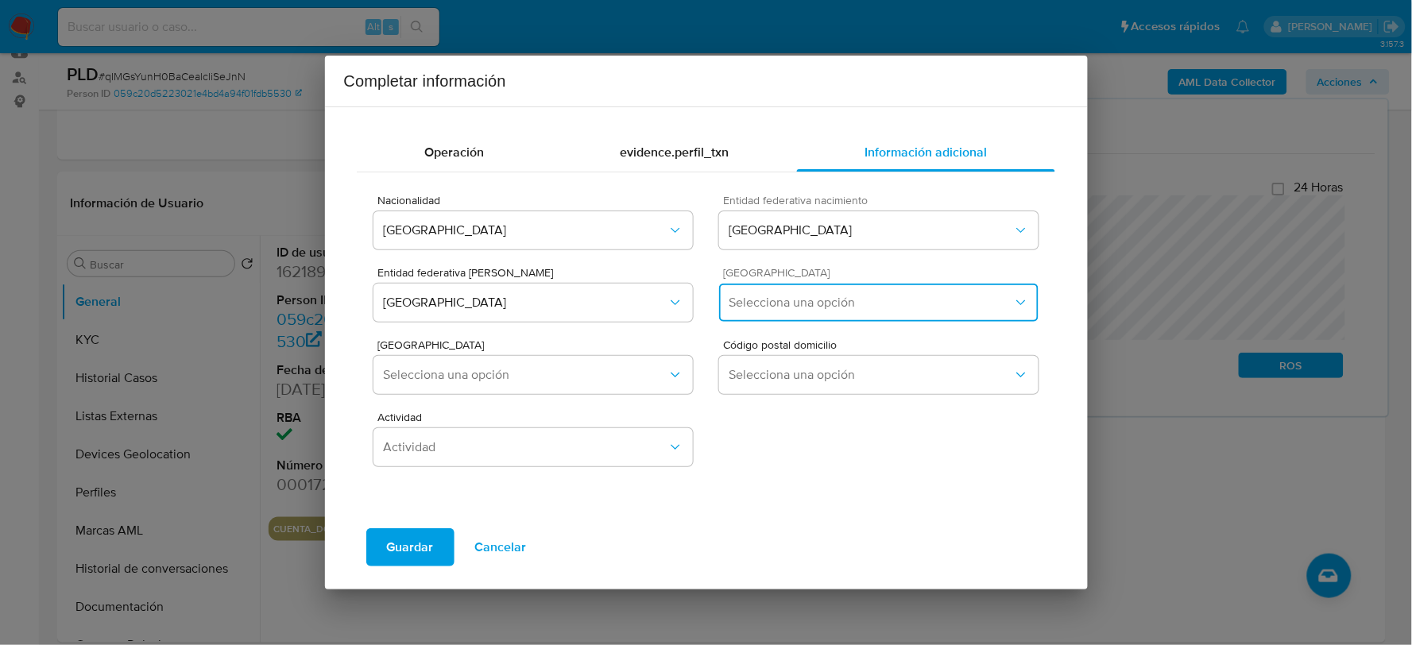
click at [768, 304] on span "Selecciona una opción" at bounding box center [871, 303] width 284 height 16
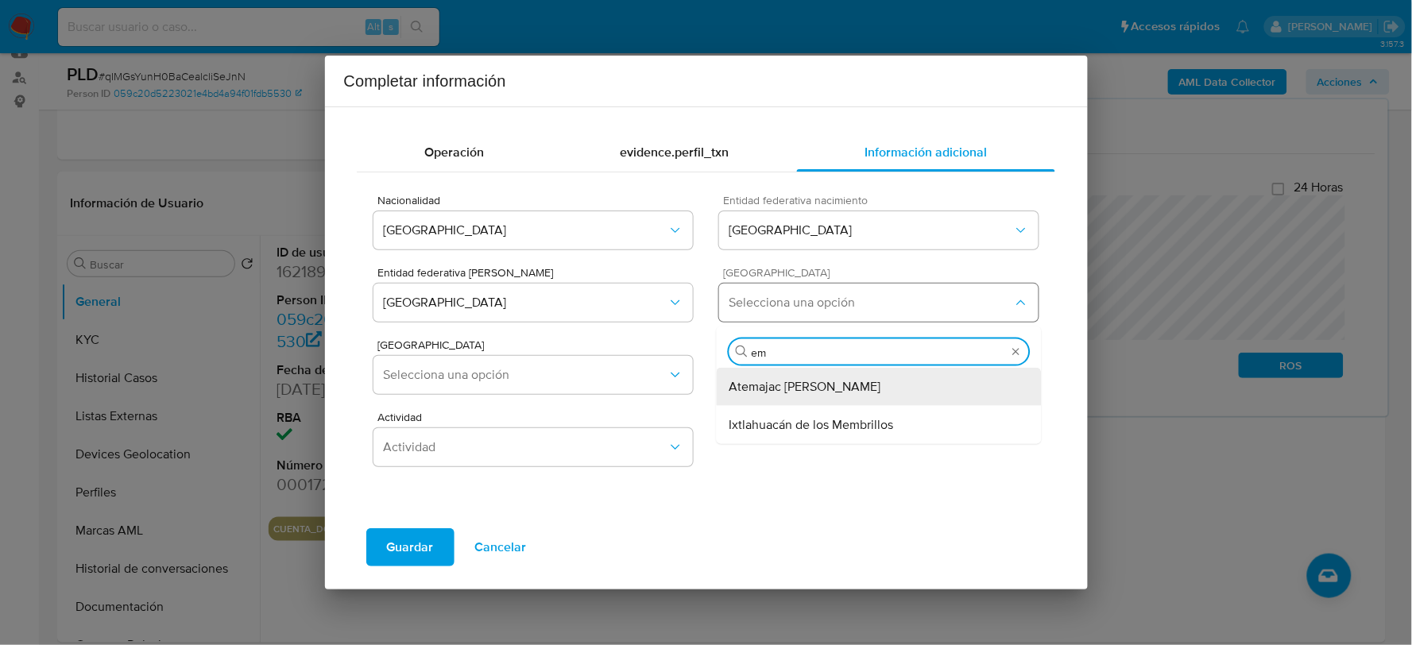
type input "e"
type input "tux"
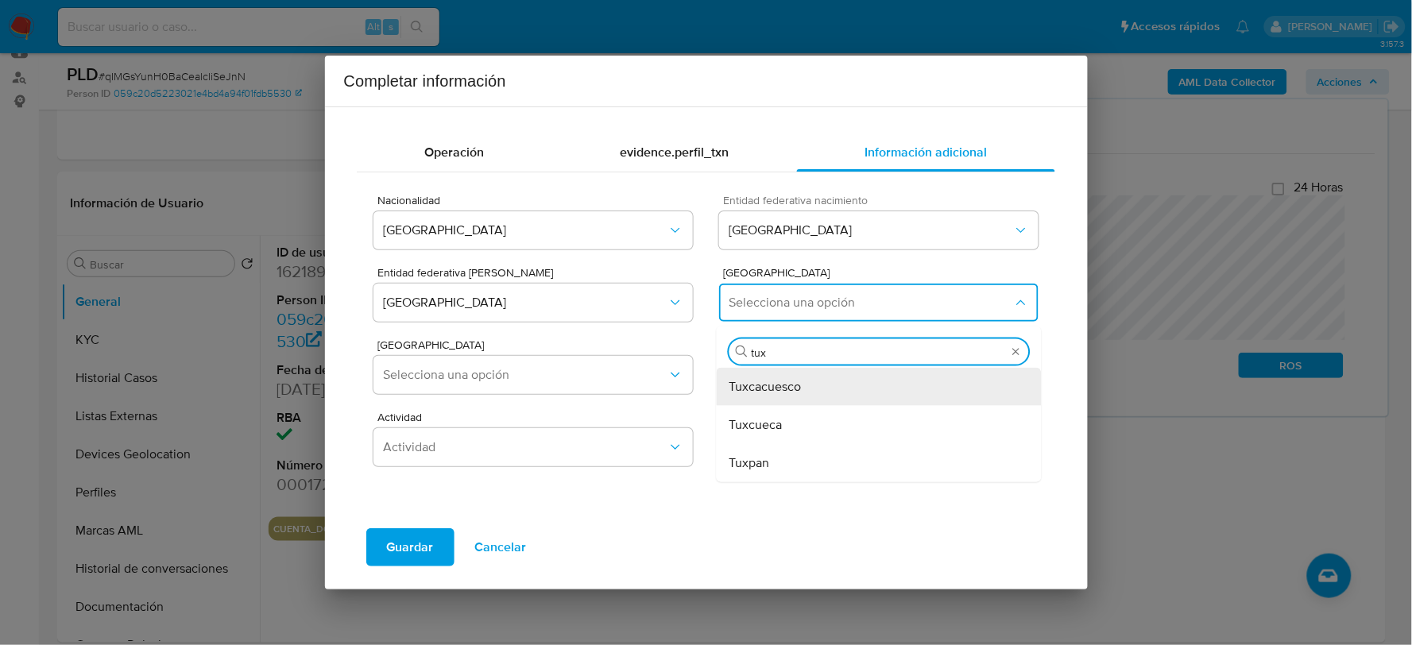
click at [761, 459] on span "Tuxpan" at bounding box center [750, 463] width 41 height 16
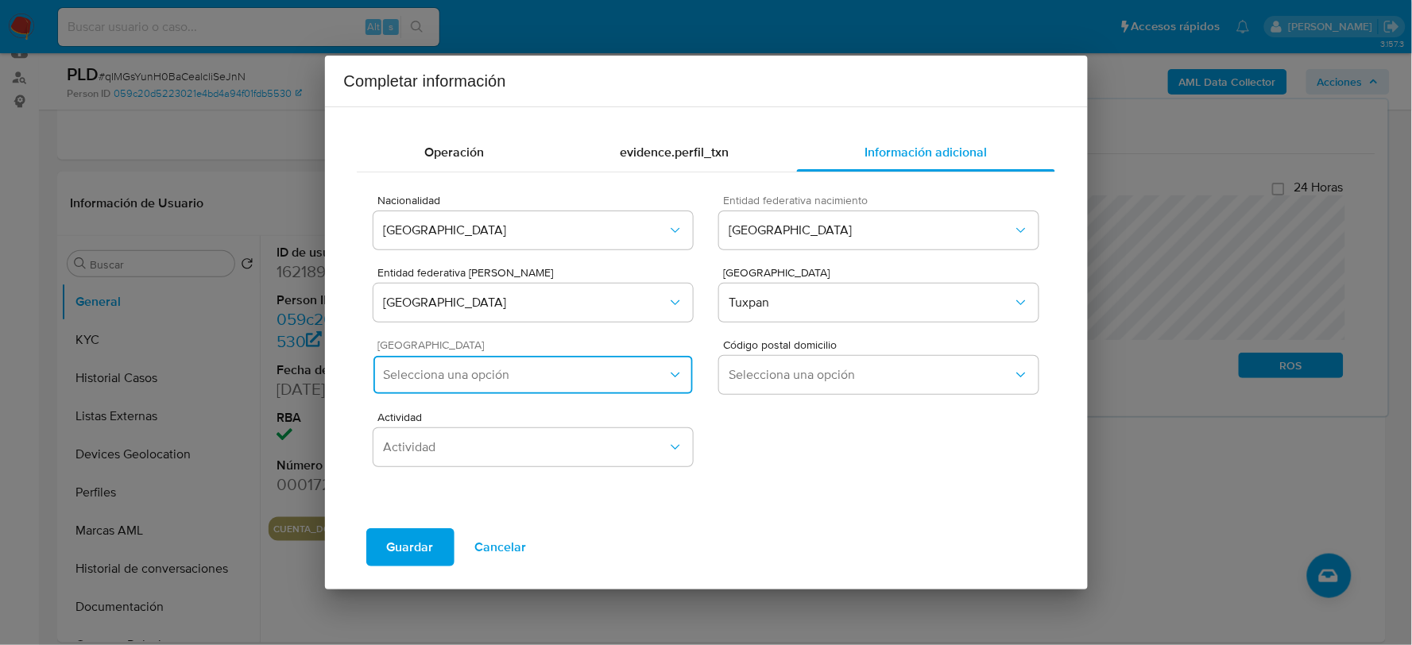
click at [467, 372] on span "Selecciona una opción" at bounding box center [525, 375] width 284 height 16
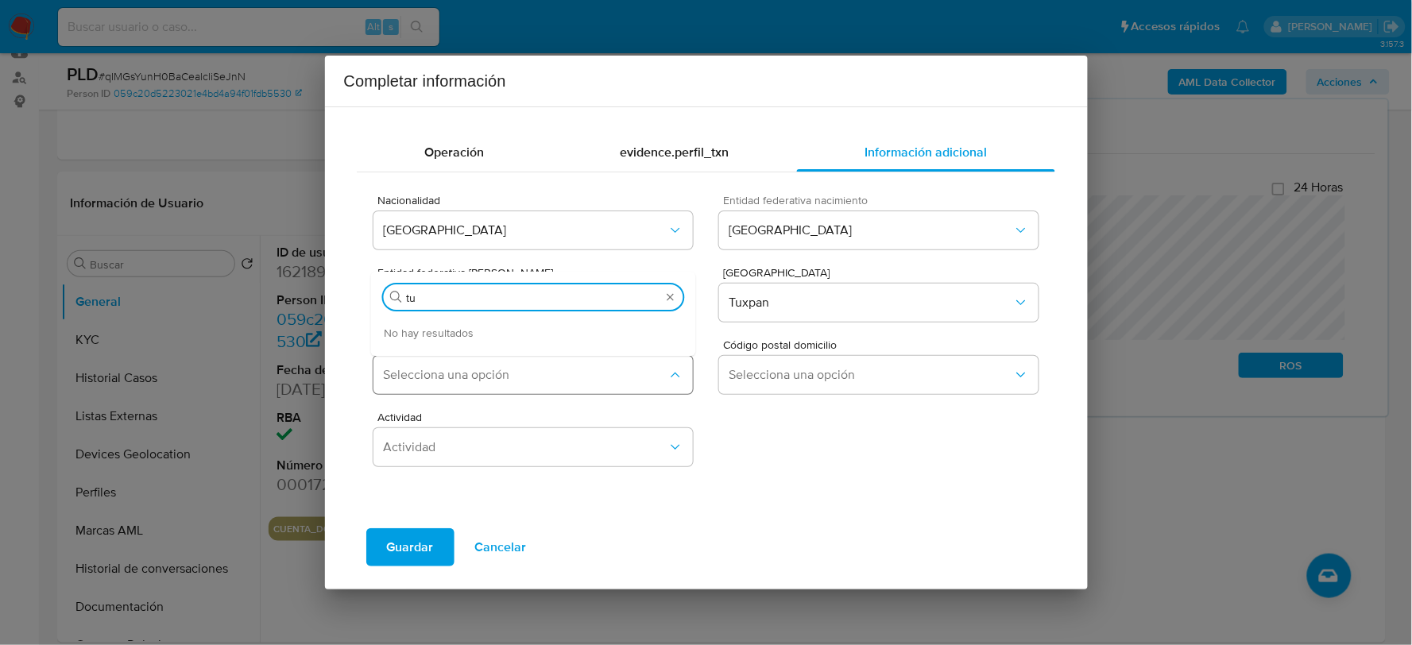
type input "t"
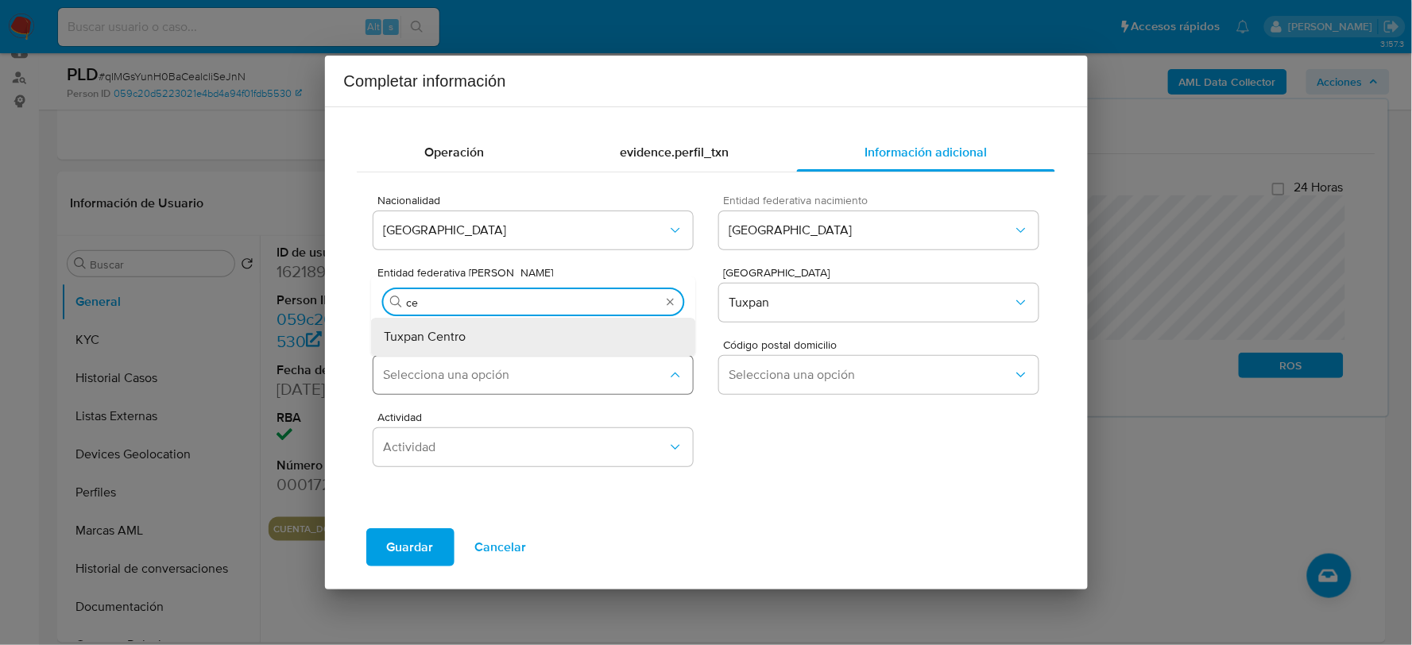
type input "cen"
click at [477, 326] on div "Tuxpan Centro" at bounding box center [534, 337] width 300 height 38
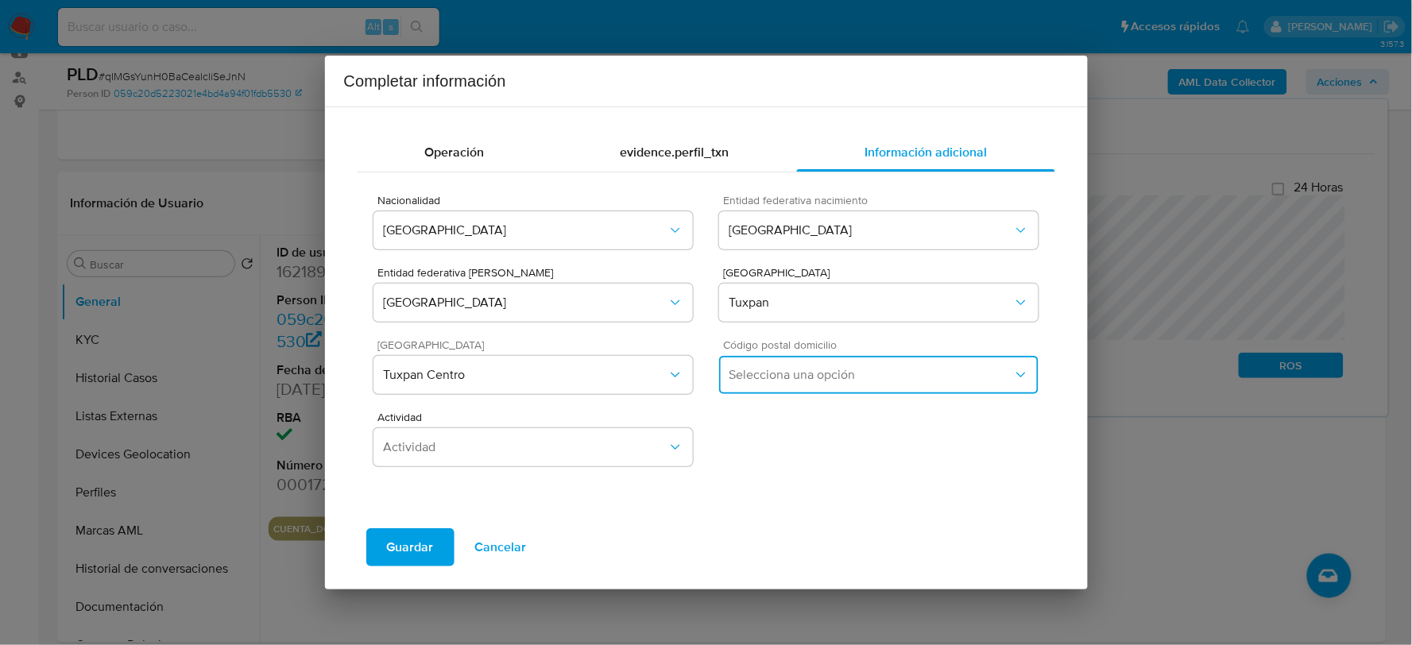
click at [815, 384] on button "Selecciona una opción" at bounding box center [878, 375] width 319 height 38
click at [763, 462] on span "49800" at bounding box center [748, 459] width 37 height 16
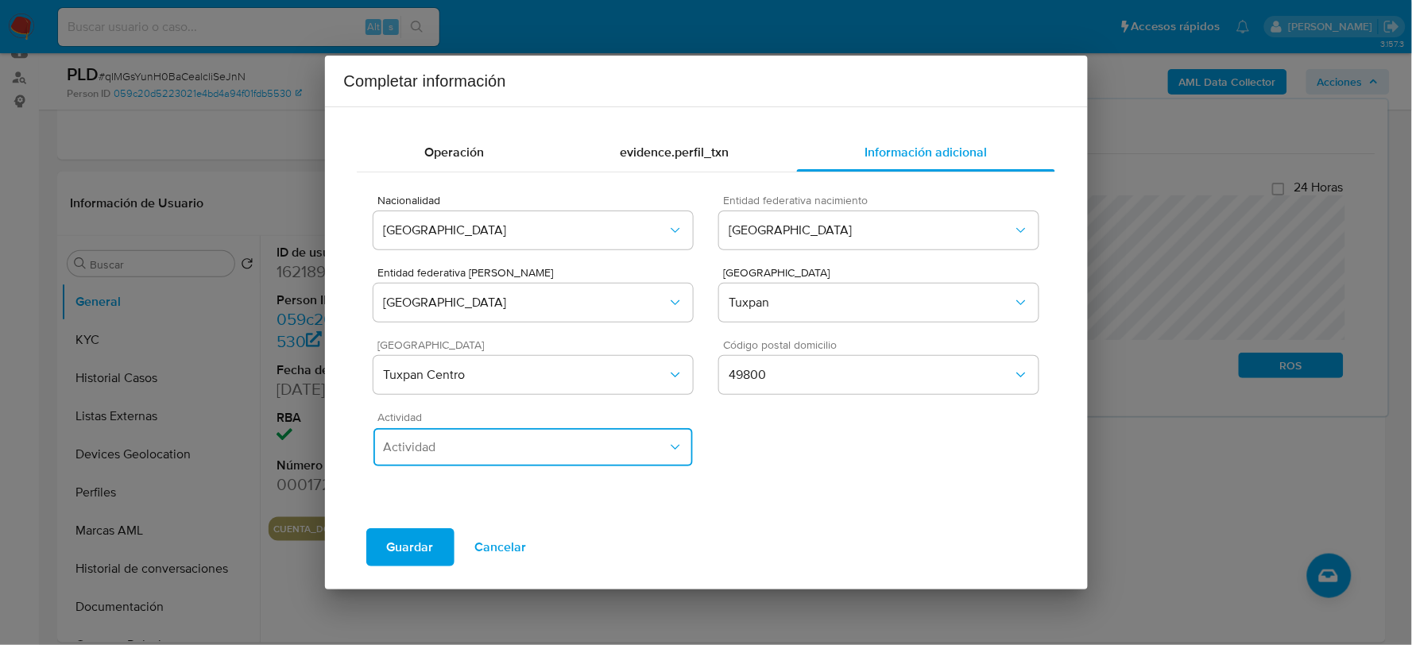
click at [445, 454] on span "Actividad" at bounding box center [525, 447] width 284 height 16
click at [439, 336] on span "Empleado/a" at bounding box center [417, 333] width 66 height 16
click at [424, 544] on span "Guardar" at bounding box center [410, 547] width 47 height 35
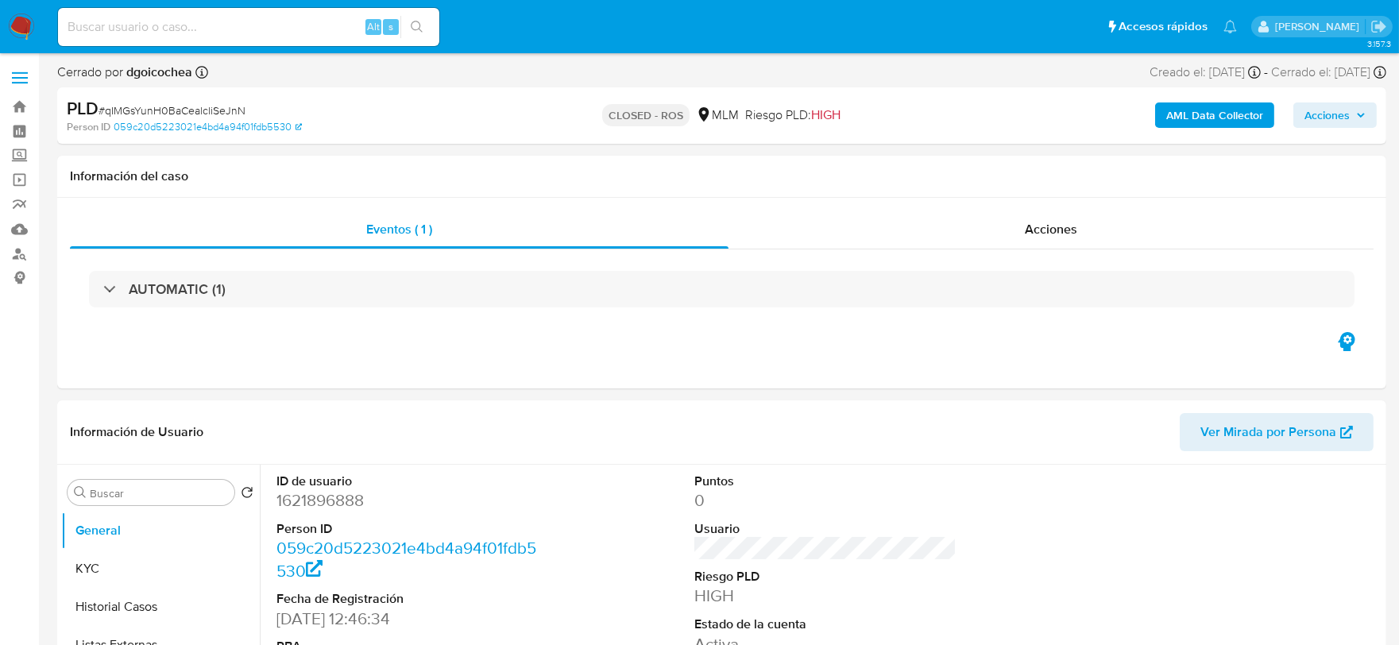
select select "10"
click at [156, 602] on button "Historial Casos" at bounding box center [154, 607] width 186 height 38
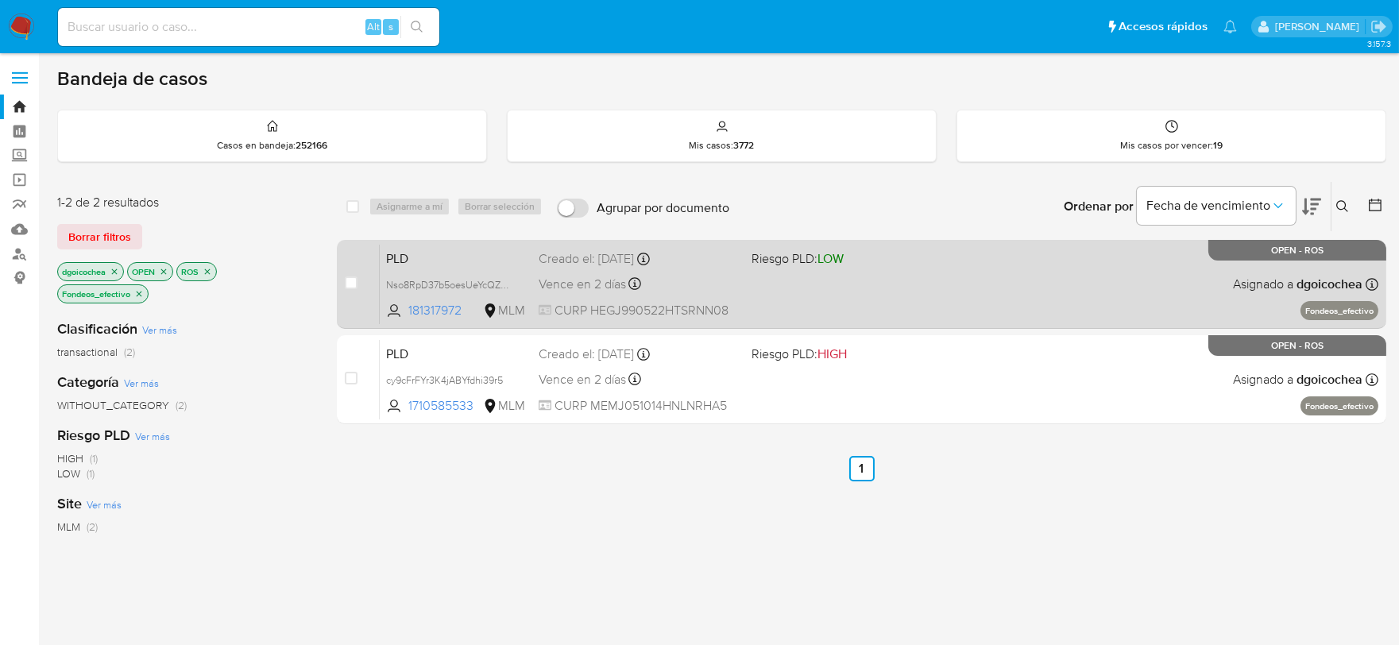
click at [397, 262] on span "PLD" at bounding box center [456, 257] width 140 height 21
click at [405, 257] on span "PLD" at bounding box center [456, 257] width 140 height 21
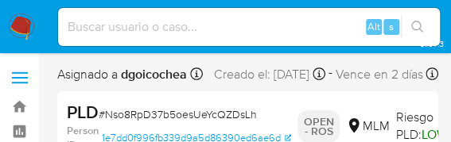
select select "10"
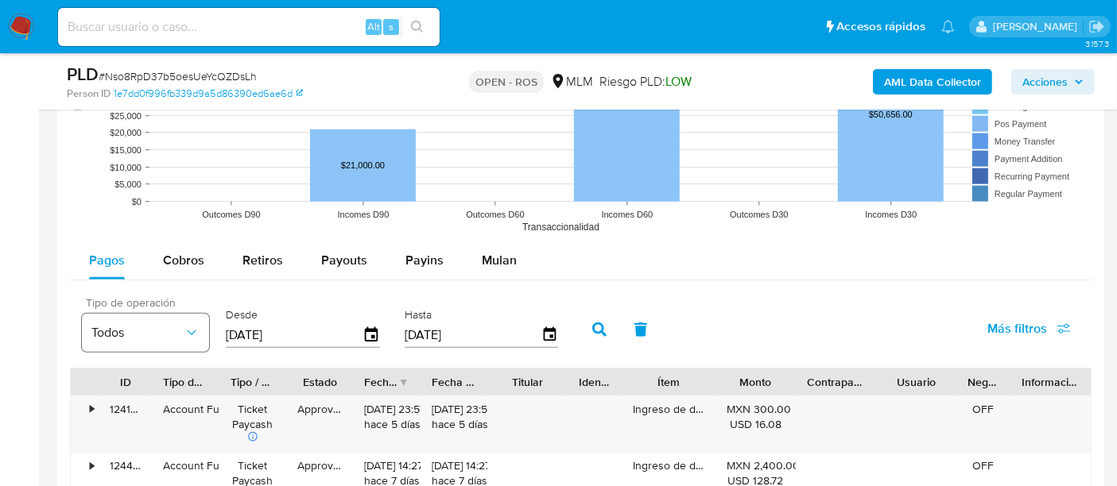
scroll to position [1678, 0]
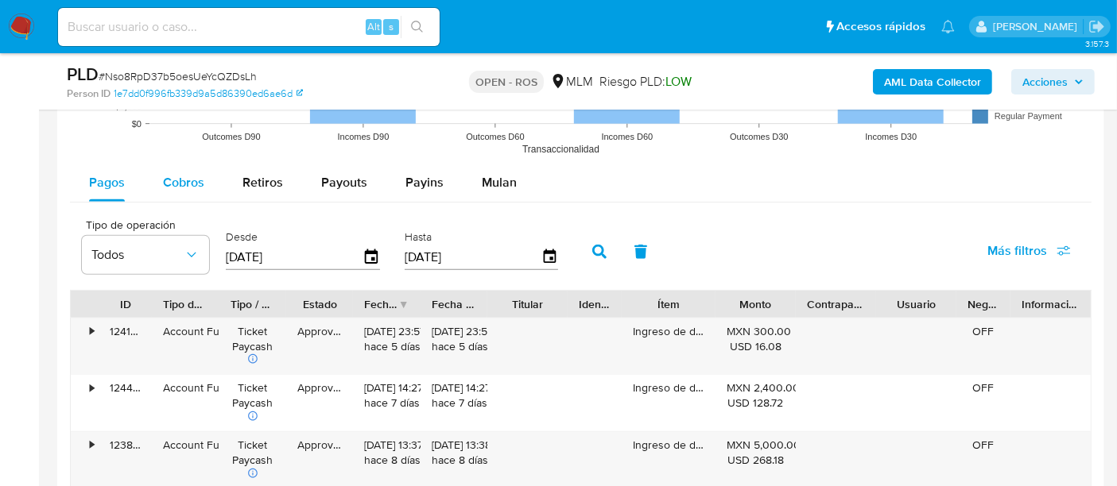
click at [173, 180] on span "Cobros" at bounding box center [183, 182] width 41 height 18
select select "10"
click at [544, 257] on icon "button" at bounding box center [549, 257] width 13 height 14
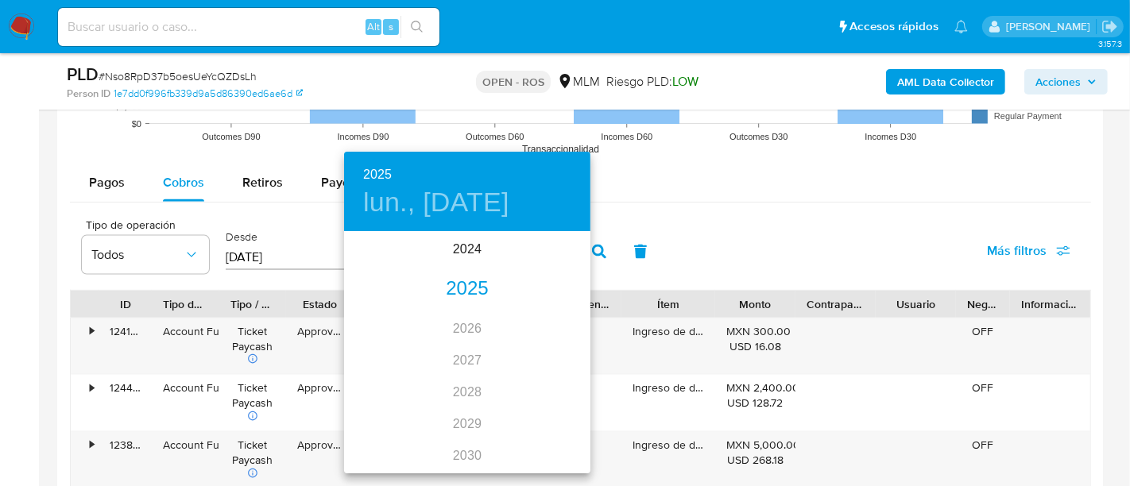
click at [463, 293] on div "2025" at bounding box center [467, 289] width 246 height 32
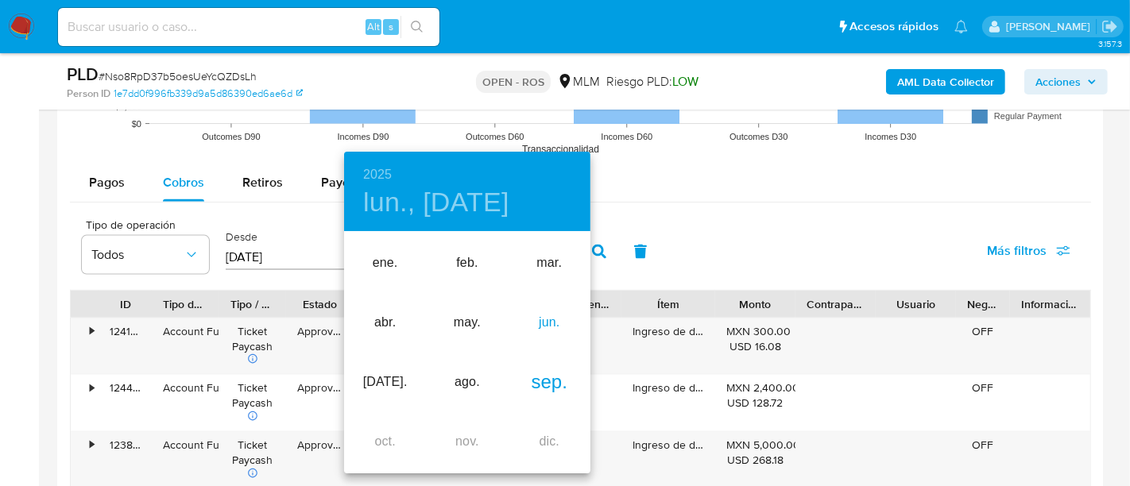
click at [549, 326] on div "jun." at bounding box center [550, 323] width 82 height 60
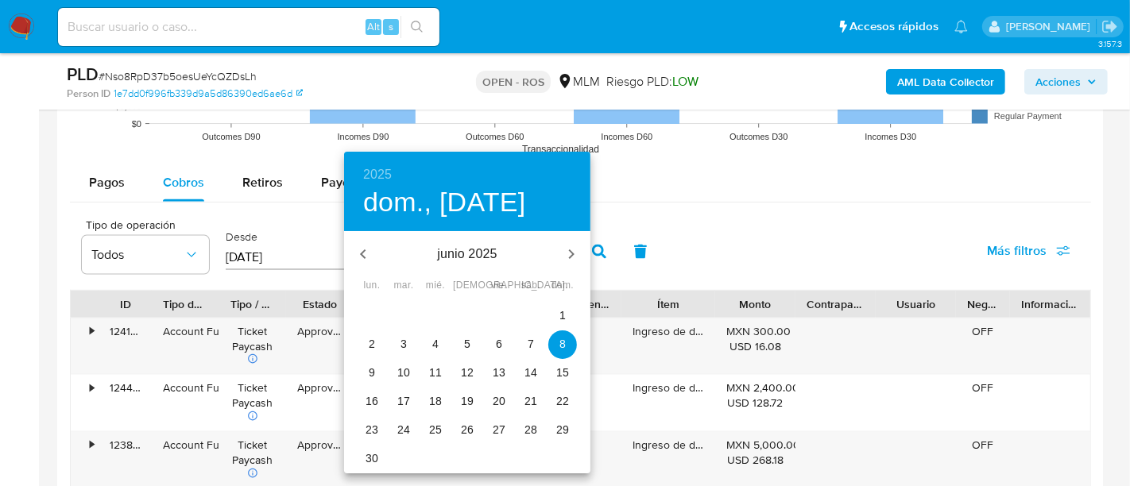
click at [370, 456] on p "30" at bounding box center [372, 459] width 13 height 16
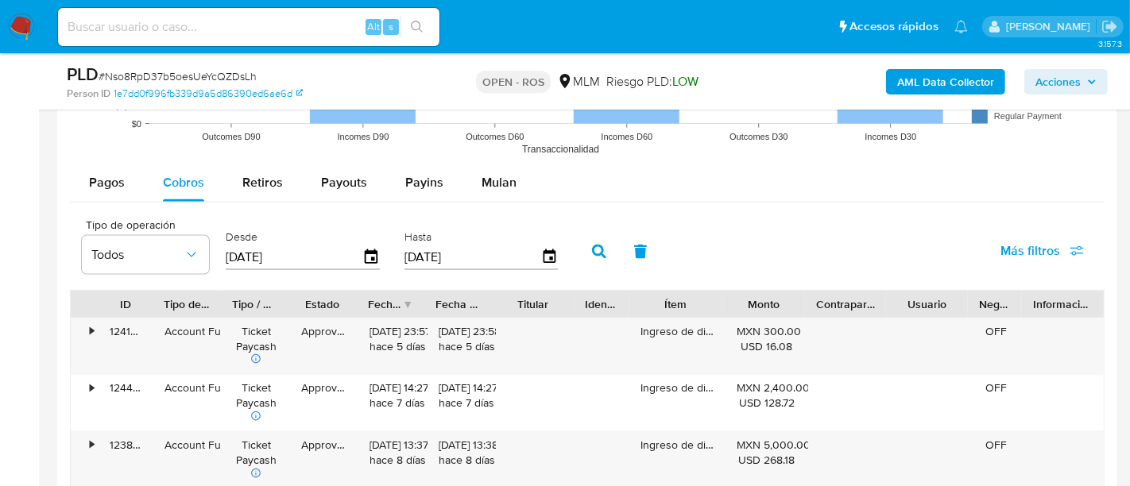
type input "[DATE]"
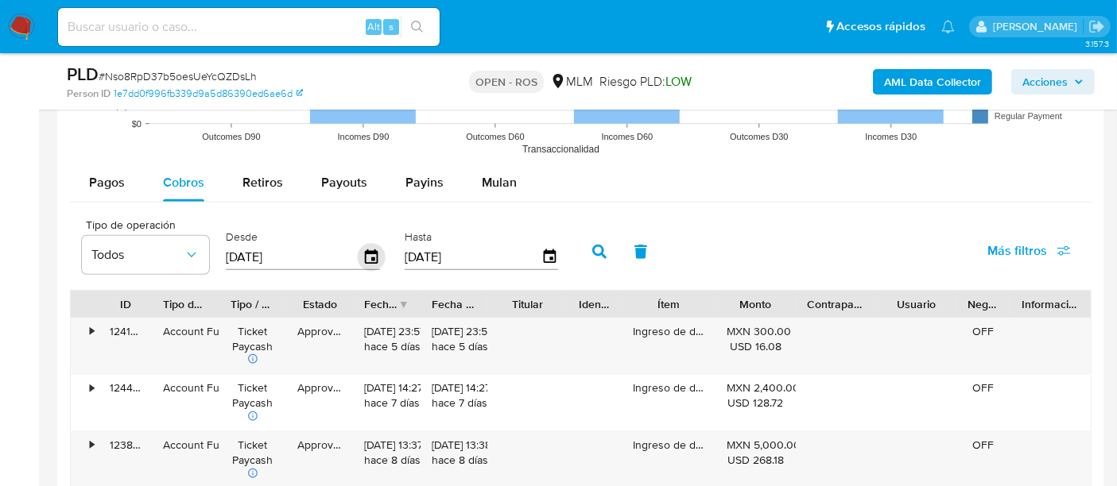
click at [370, 256] on icon "button" at bounding box center [371, 257] width 13 height 14
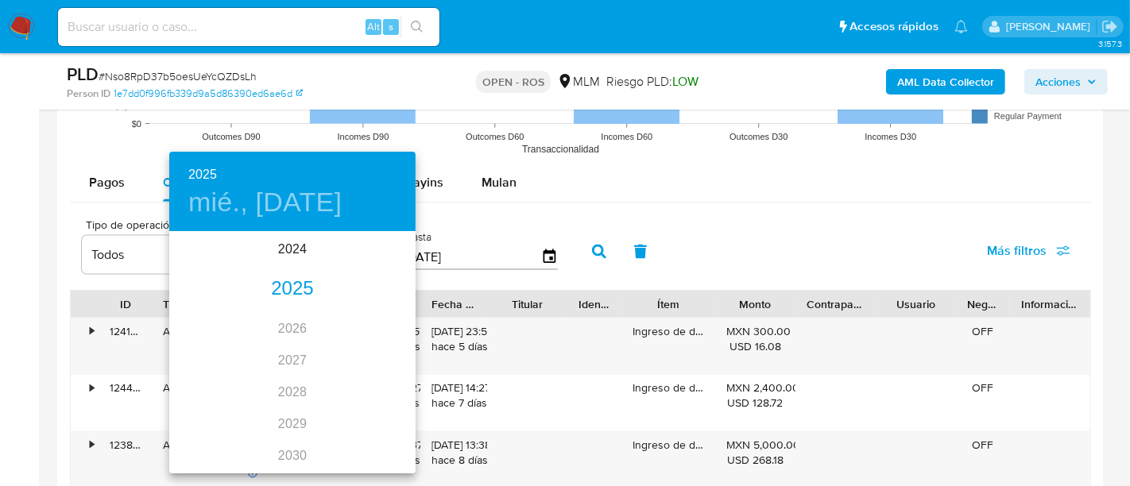
click at [300, 288] on div "2025" at bounding box center [292, 289] width 246 height 32
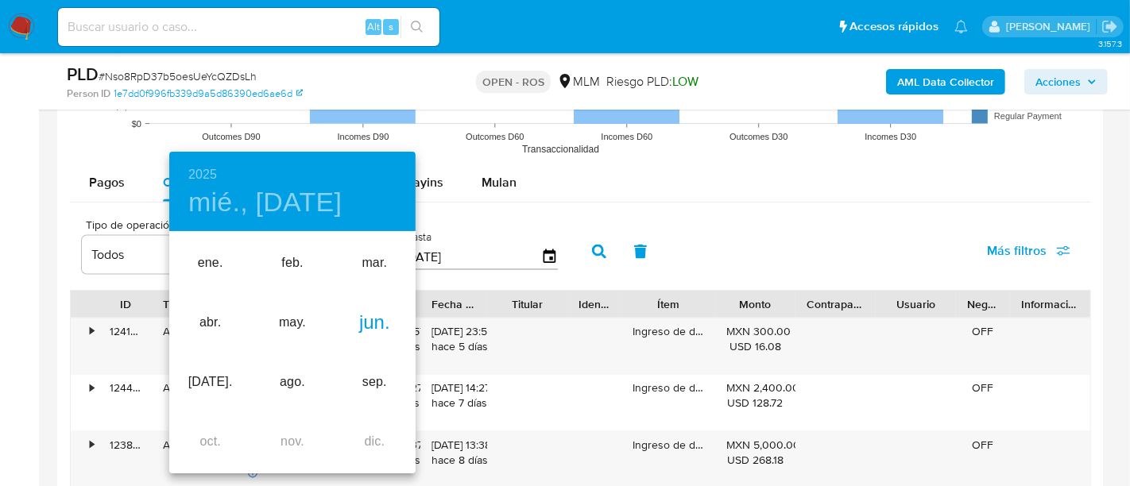
click at [382, 320] on div "jun." at bounding box center [375, 323] width 82 height 60
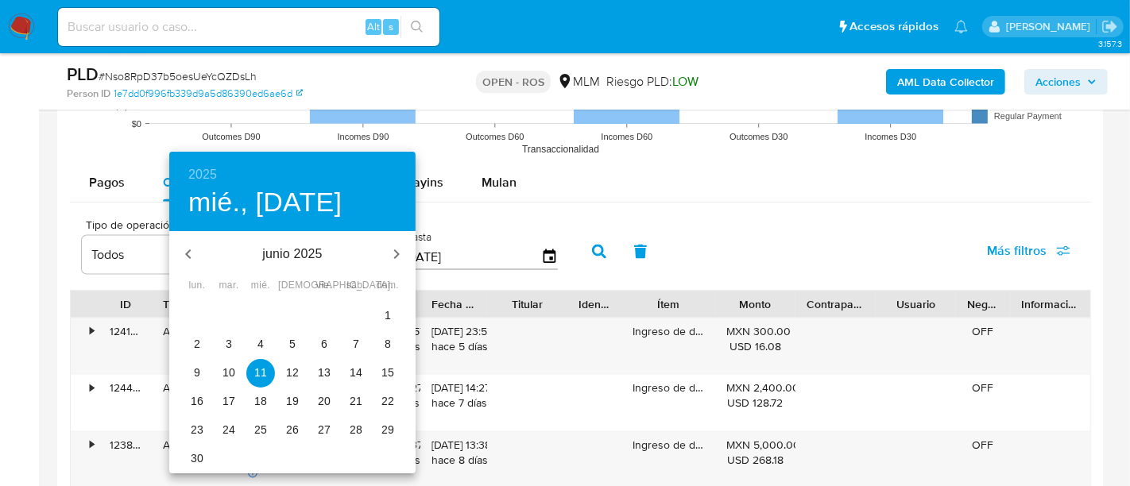
click at [383, 313] on span "1" at bounding box center [388, 316] width 29 height 16
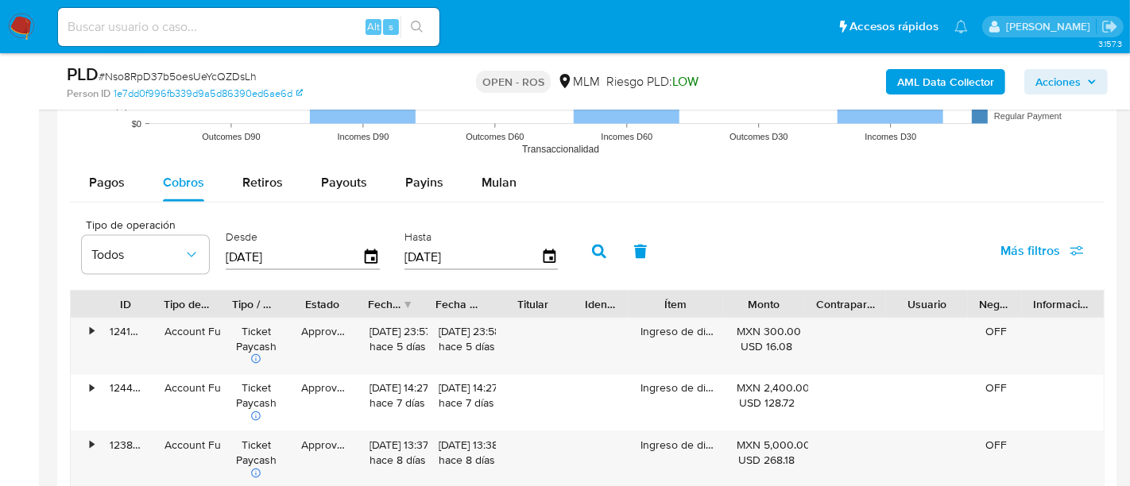
type input "[DATE]"
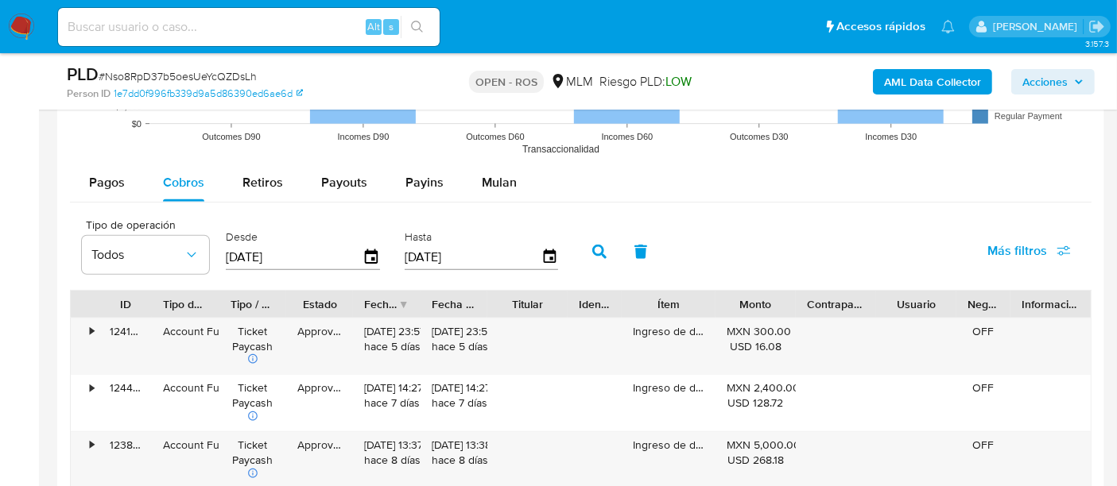
click at [592, 248] on icon "button" at bounding box center [599, 252] width 14 height 14
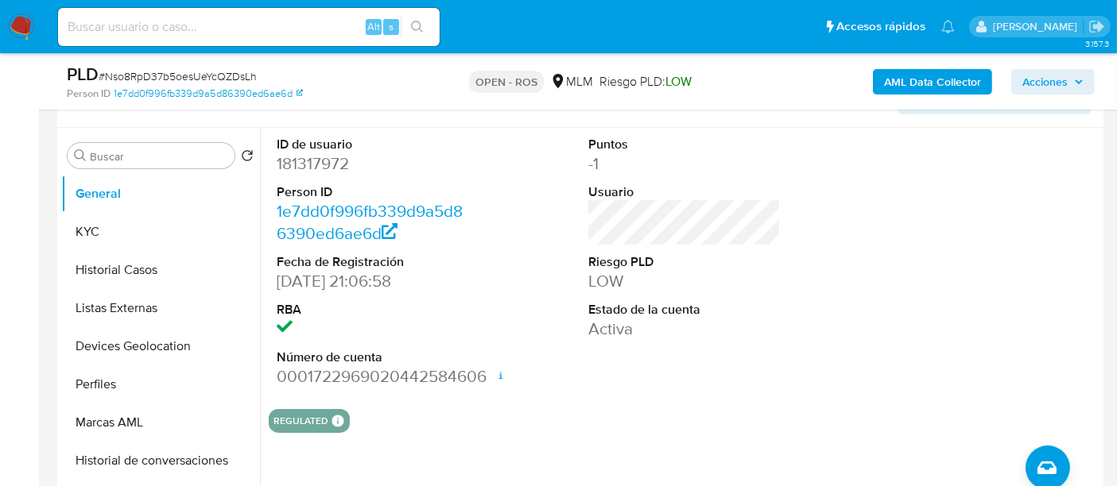
scroll to position [265, 0]
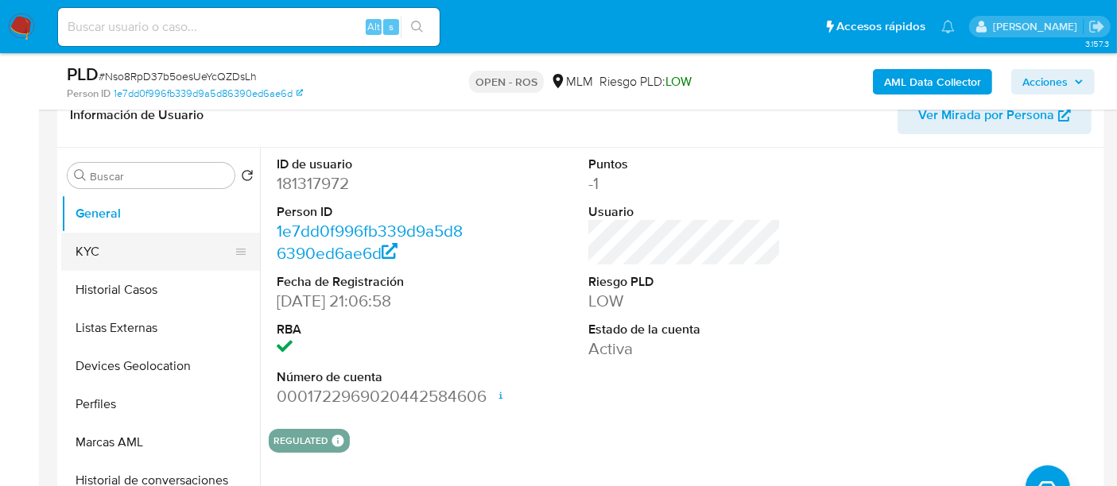
click at [125, 265] on button "KYC" at bounding box center [154, 252] width 186 height 38
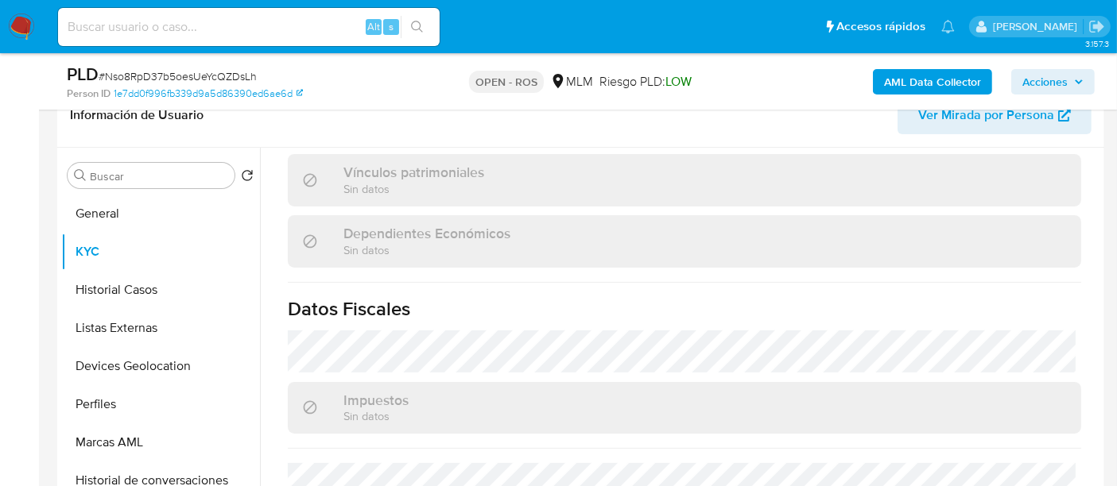
scroll to position [1008, 0]
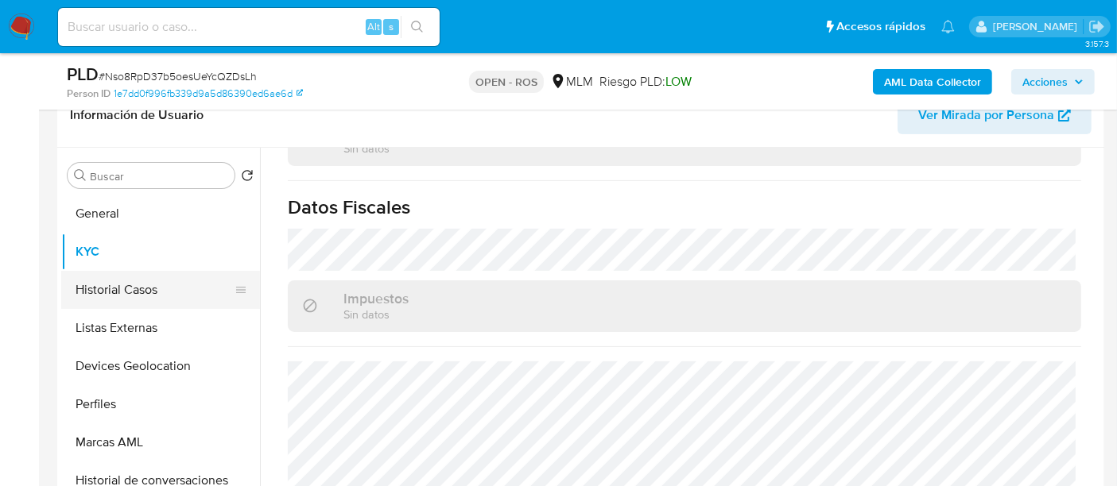
click at [137, 285] on button "Historial Casos" at bounding box center [154, 290] width 186 height 38
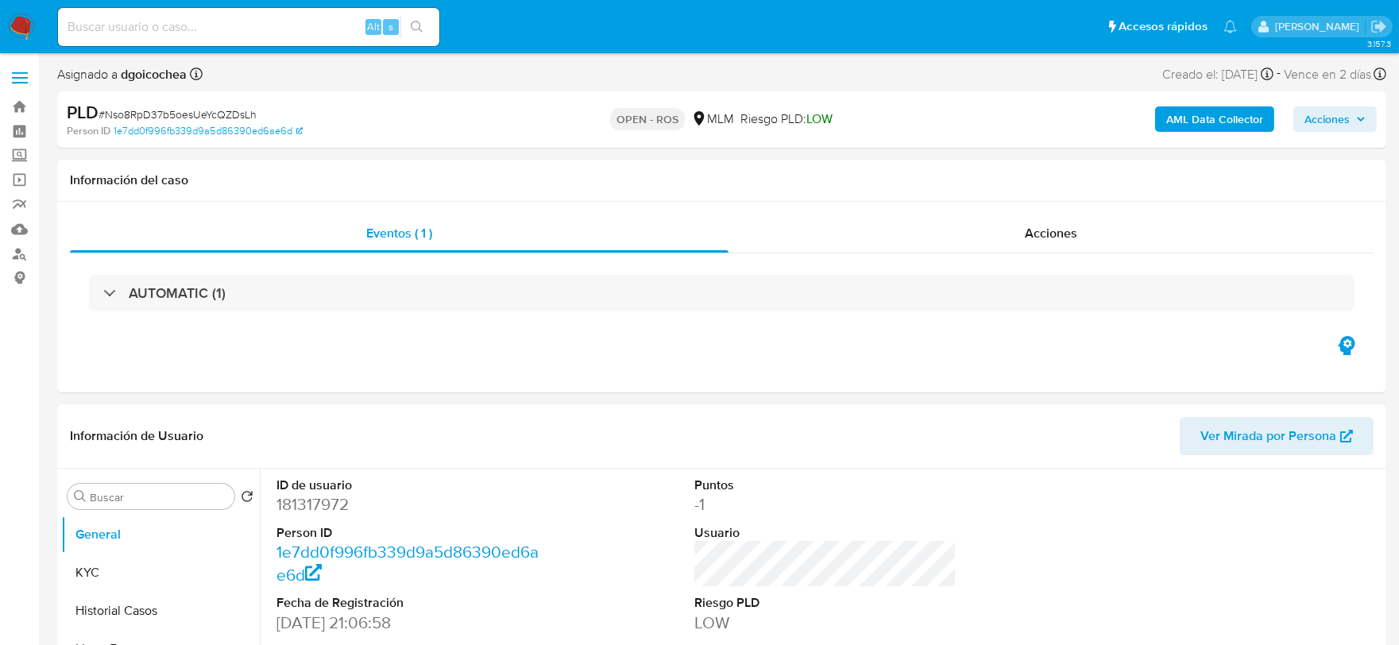
select select "10"
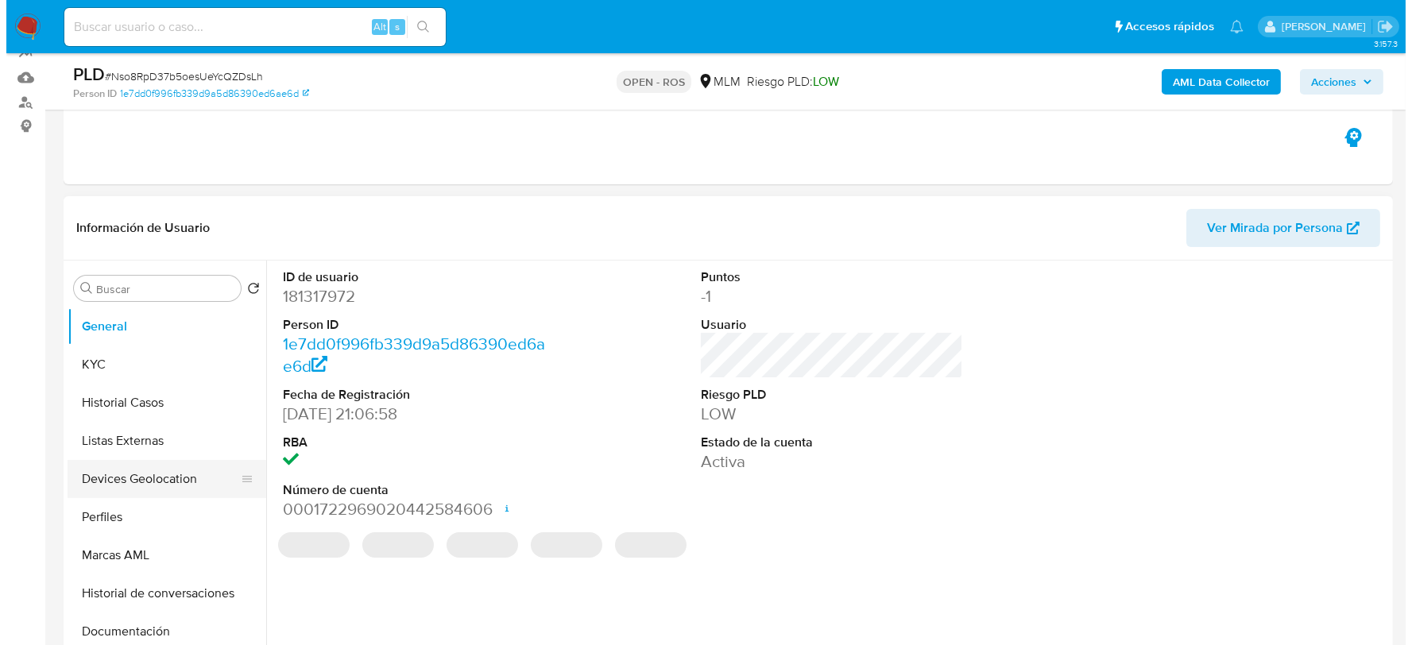
scroll to position [176, 0]
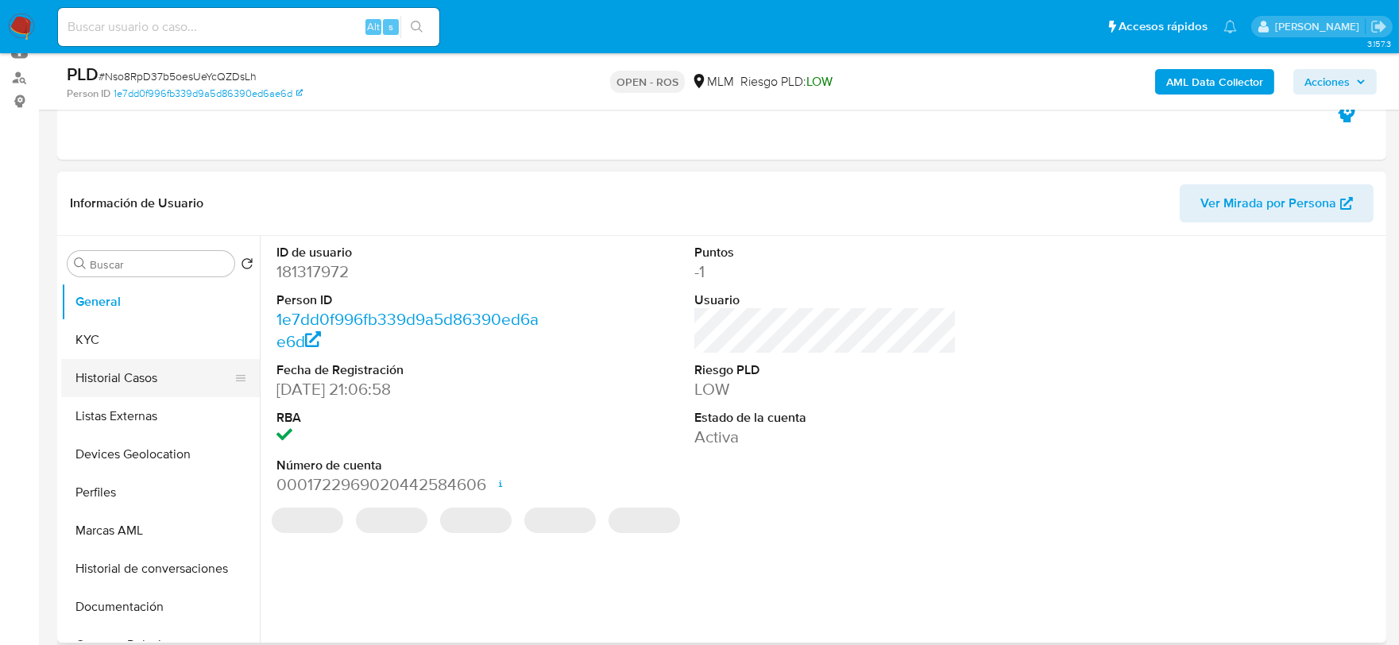
click at [152, 386] on button "Historial Casos" at bounding box center [154, 378] width 186 height 38
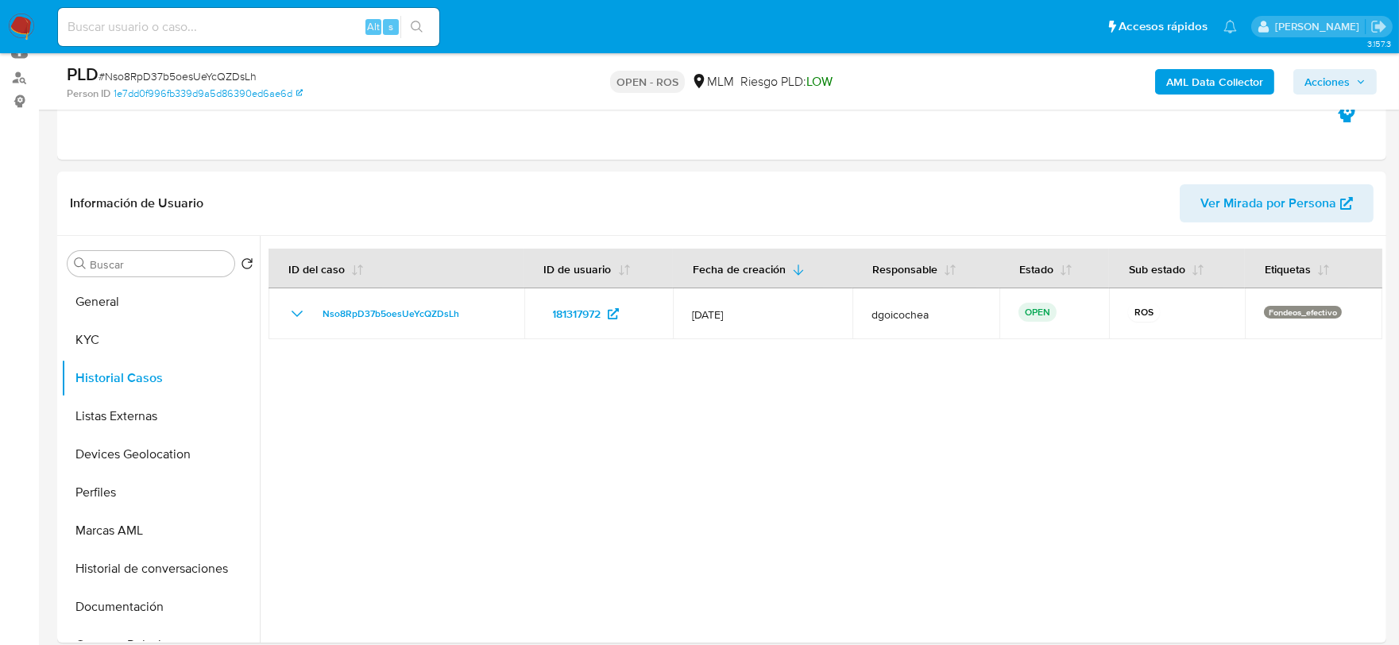
click at [162, 72] on span "# Nso8RpD37b5oesUeYcQZDsLh" at bounding box center [178, 76] width 158 height 16
copy span "Nso8RpD37b5oesUeYcQZDsLh"
click at [1359, 84] on icon "button" at bounding box center [1362, 82] width 10 height 10
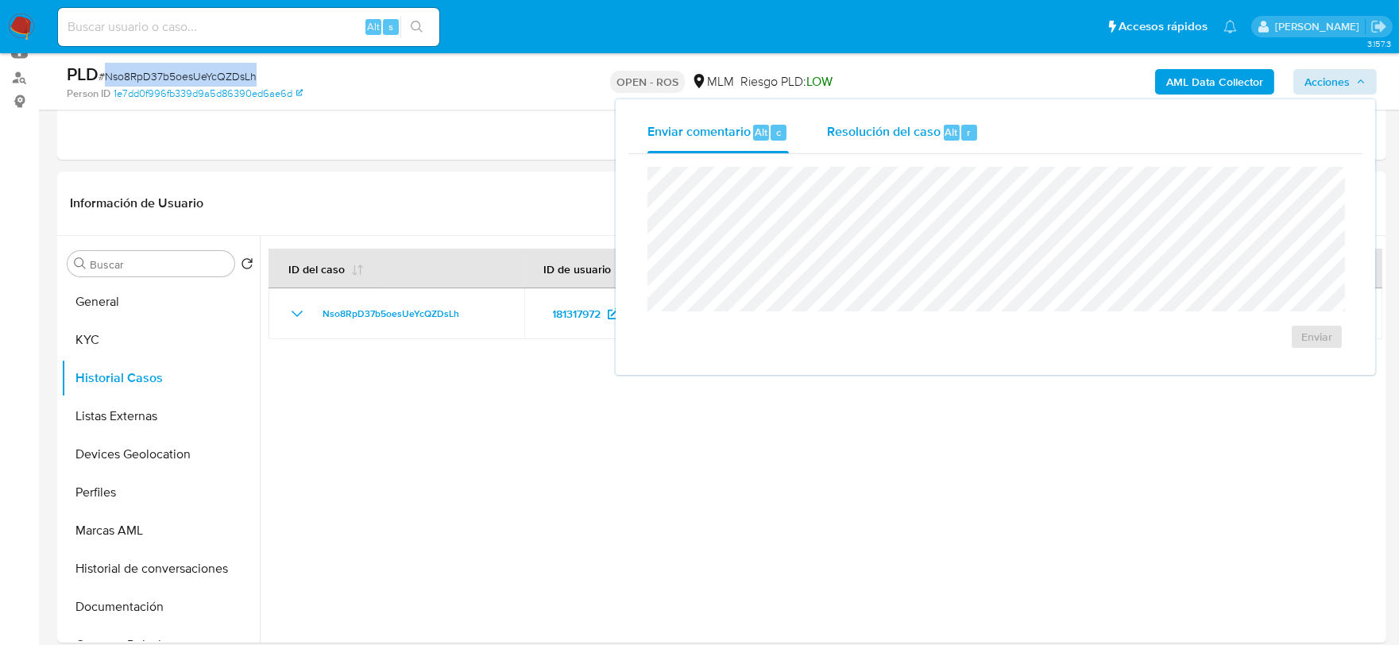
click at [886, 140] on div "Resolución del caso Alt r" at bounding box center [903, 132] width 152 height 41
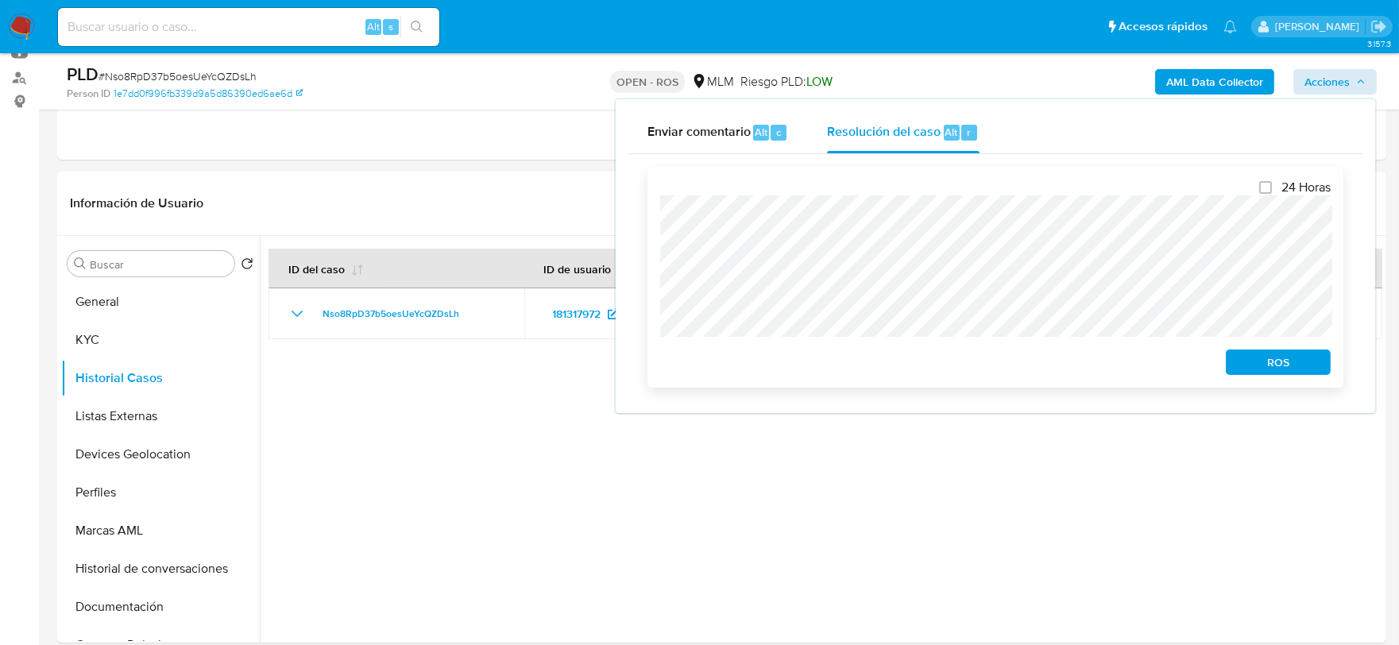
click at [1275, 360] on span "ROS" at bounding box center [1278, 362] width 83 height 22
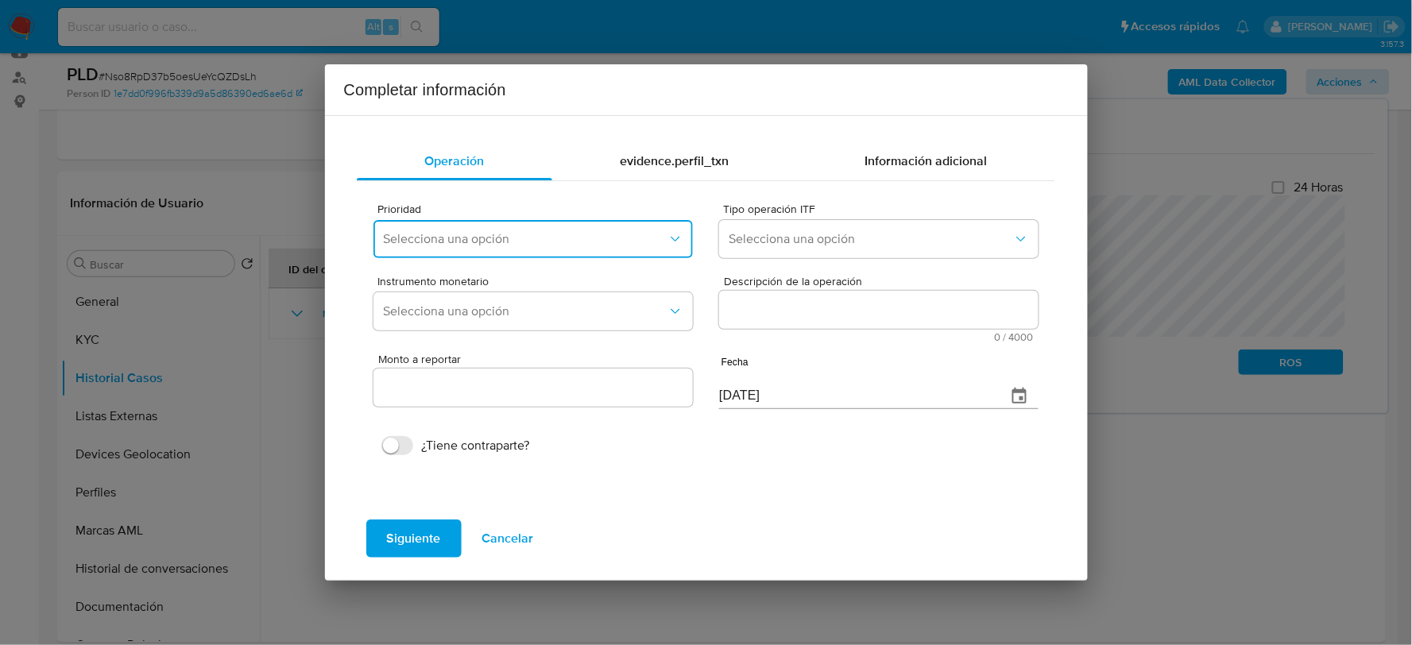
click at [489, 229] on button "Selecciona una opción" at bounding box center [533, 239] width 319 height 38
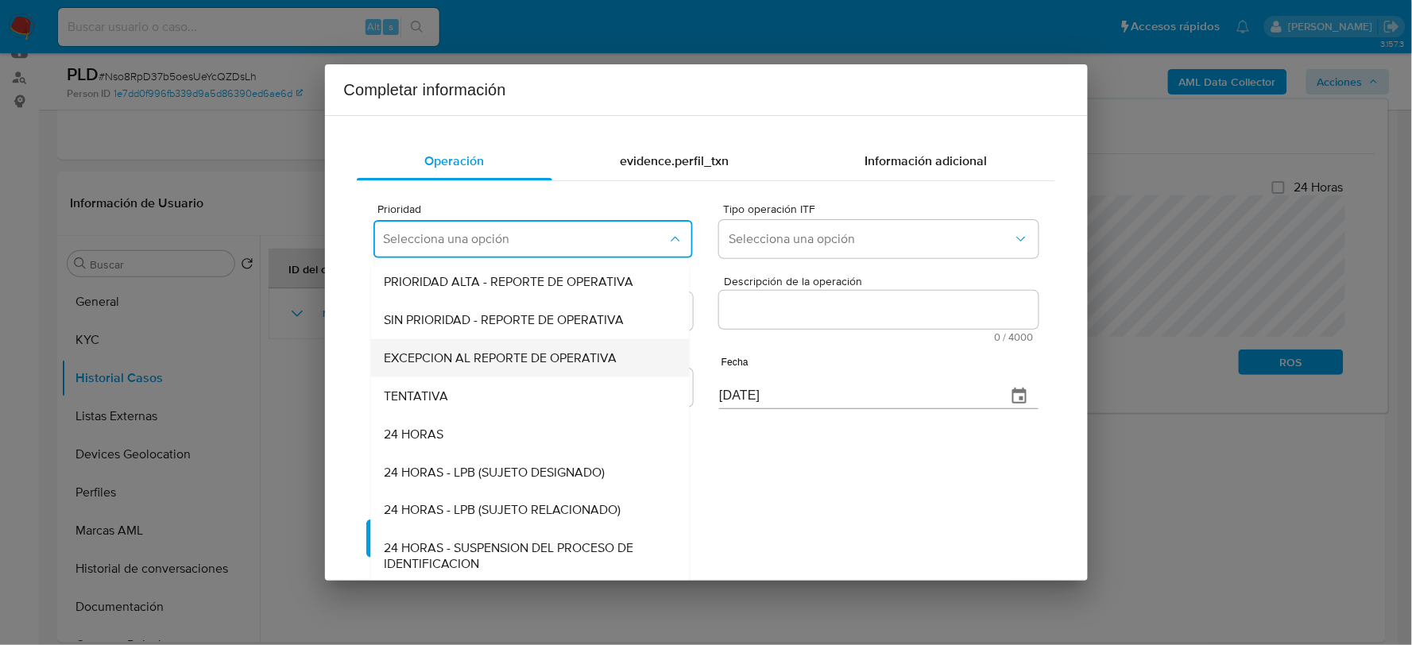
click at [456, 360] on span "EXCEPCION AL REPORTE DE OPERATIVA" at bounding box center [500, 358] width 233 height 16
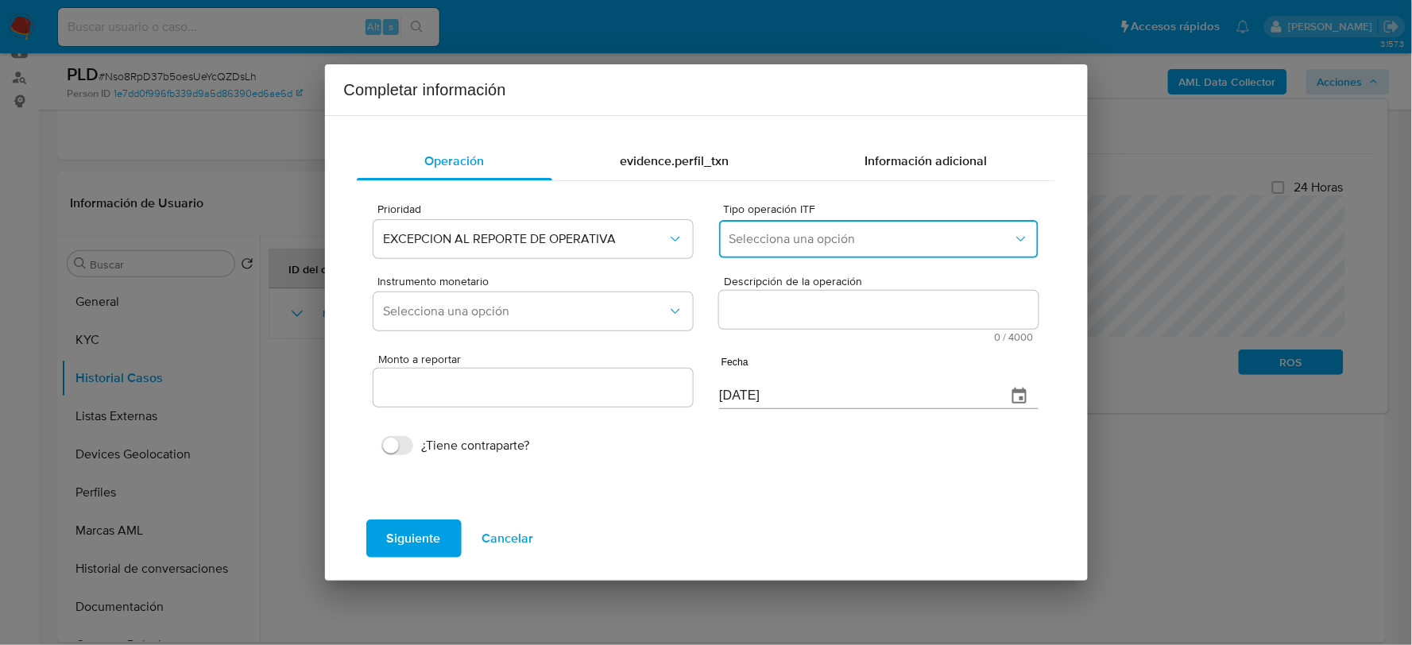
click at [768, 235] on span "Selecciona una opción" at bounding box center [871, 239] width 284 height 16
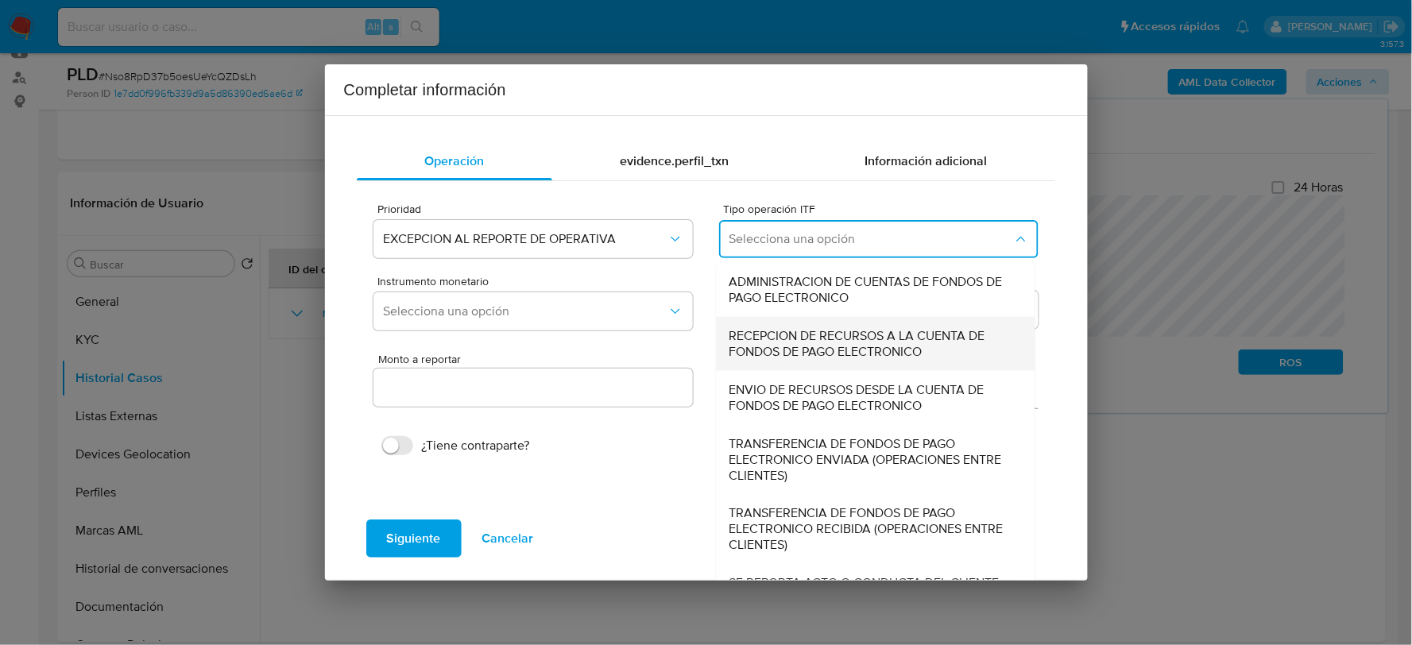
scroll to position [17, 0]
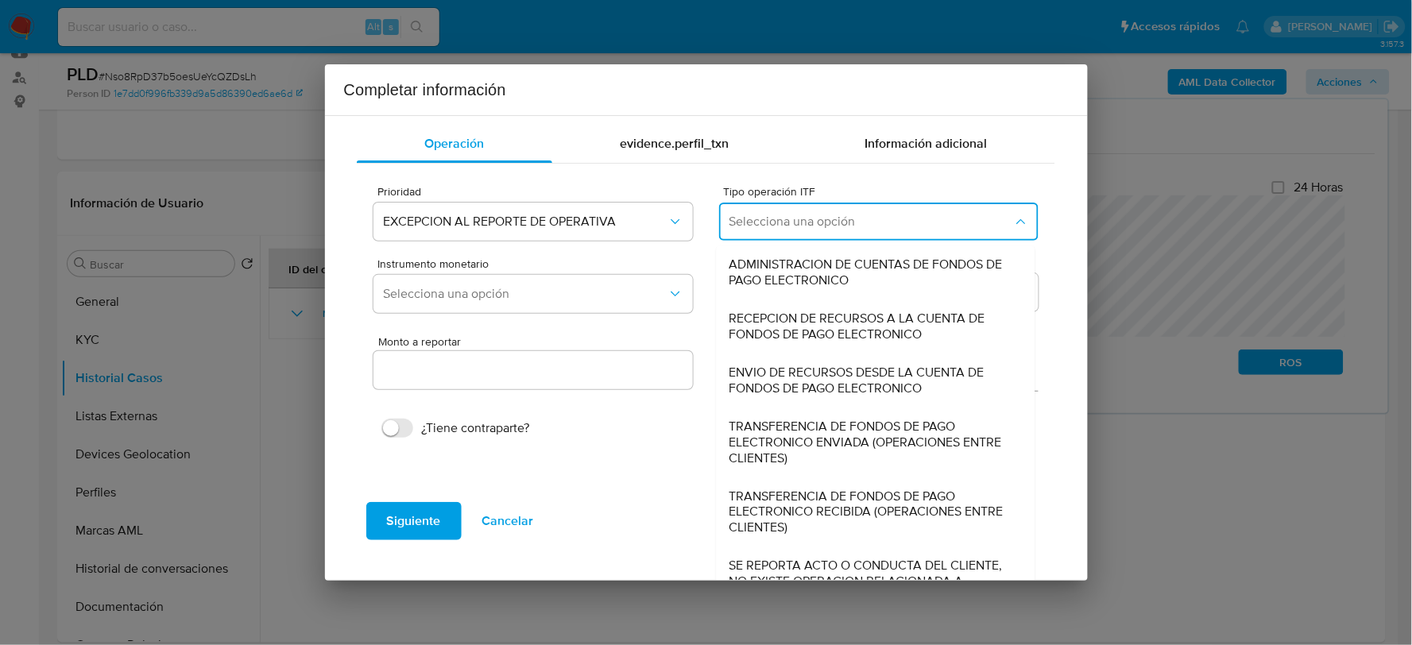
click at [771, 564] on span "SE REPORTA ACTO O CONDUCTA DEL CLIENTE, NO EXISTE OPERACION RELACIONADA A REPOR…" at bounding box center [872, 583] width 284 height 48
type input "0.00"
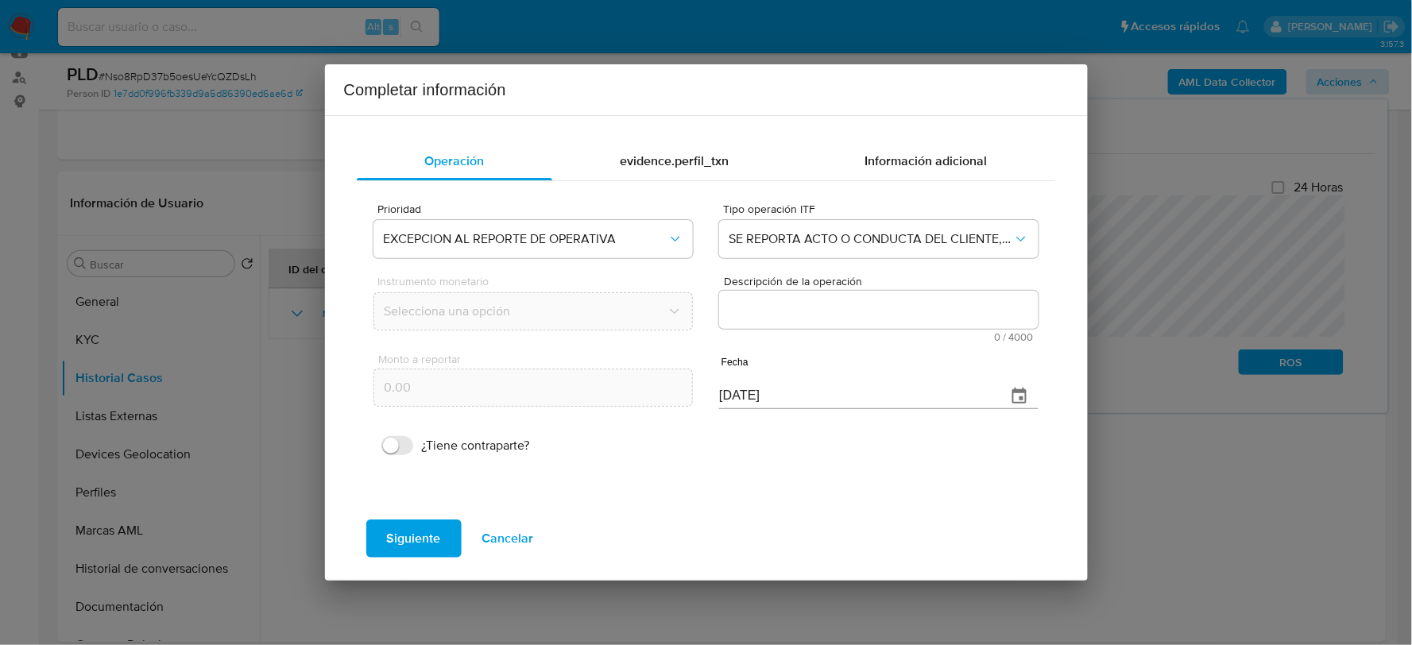
click at [838, 308] on textarea "Descripción de la operación" at bounding box center [878, 310] width 319 height 38
paste textarea "/CONOCIMIENTO DEL CLIENTE O USUARIO CLIENTE JUAN ANTONIO HERNANDEZ GONZALEZ NUM…"
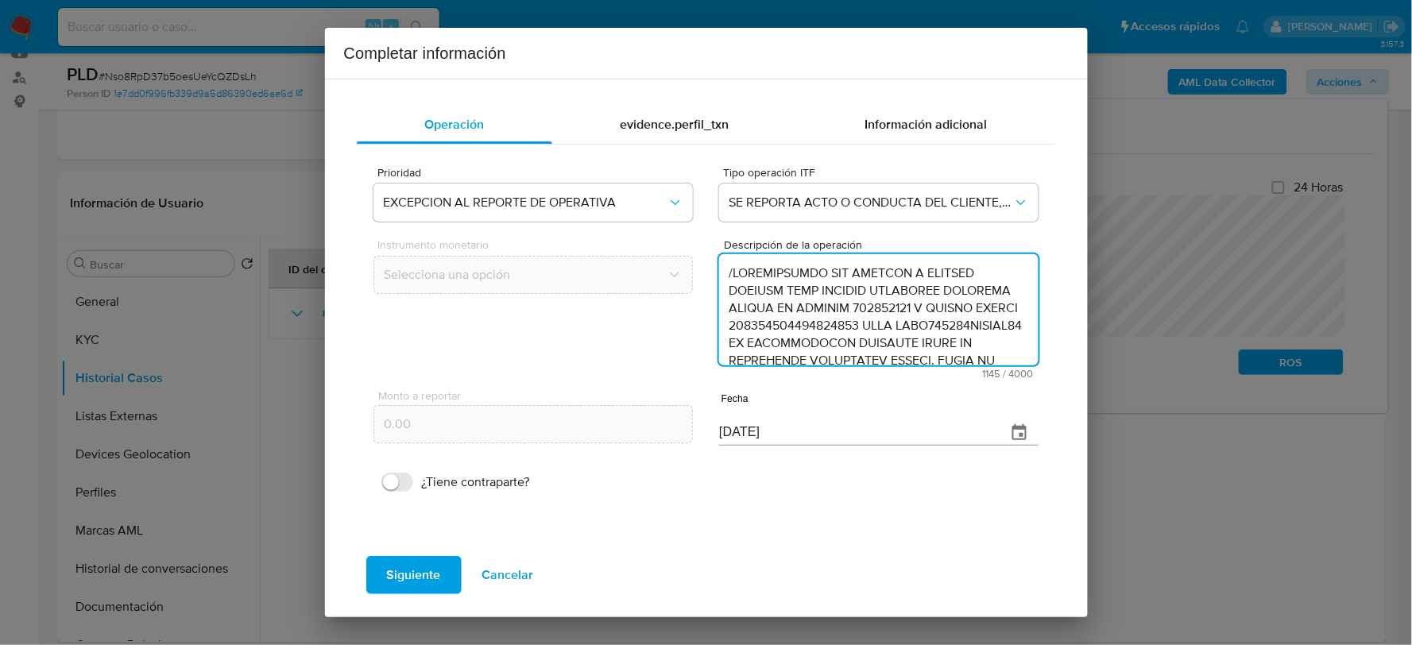
scroll to position [441, 0]
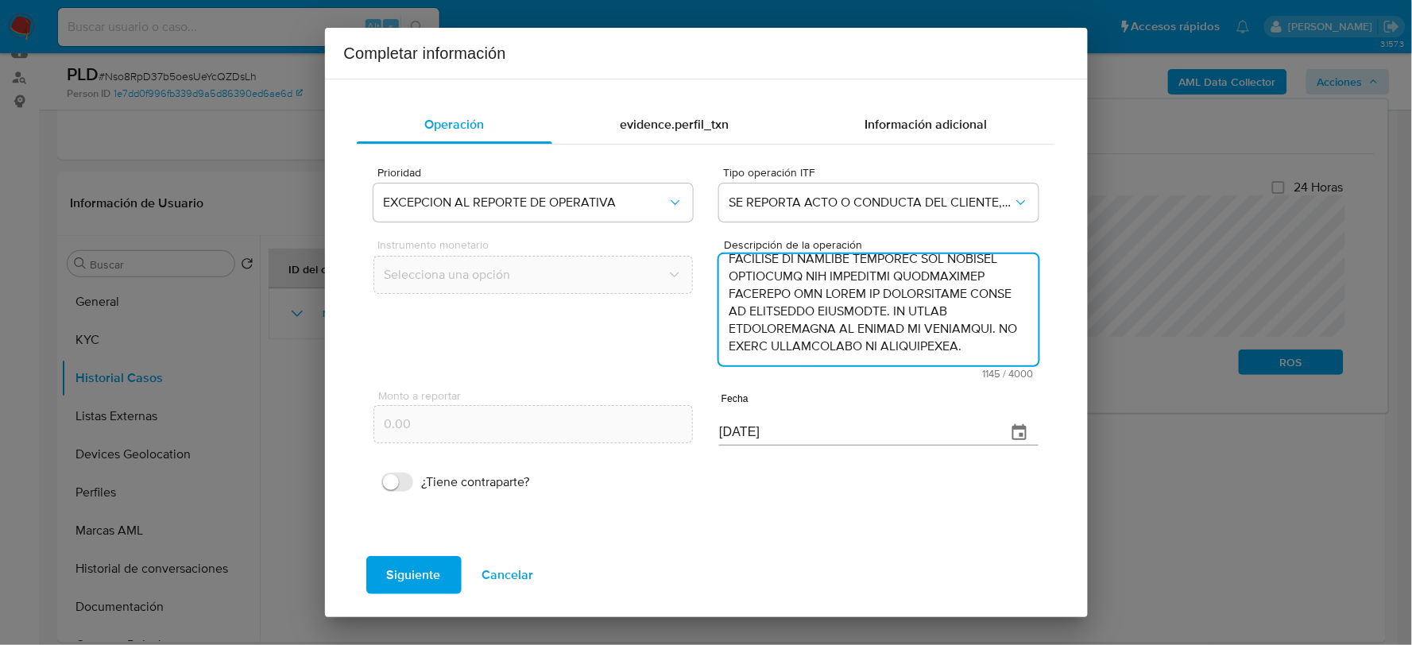
type textarea "/CONOCIMIENTO DEL CLIENTE O USUARIO CLIENTE JUAN ANTONIO HERNANDEZ GONZALEZ NUM…"
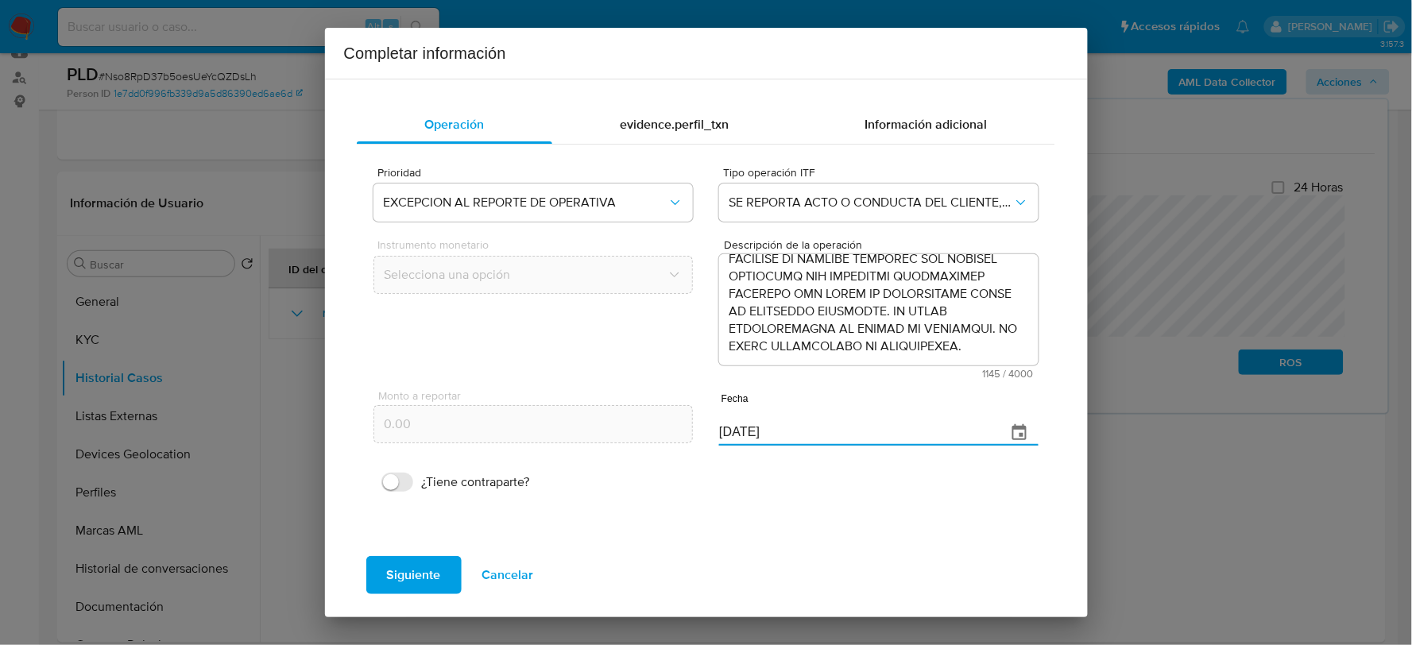
click at [757, 429] on input "08/09/2025" at bounding box center [856, 432] width 274 height 25
type input "22/06/2025"
click at [388, 558] on span "Siguiente" at bounding box center [414, 575] width 54 height 35
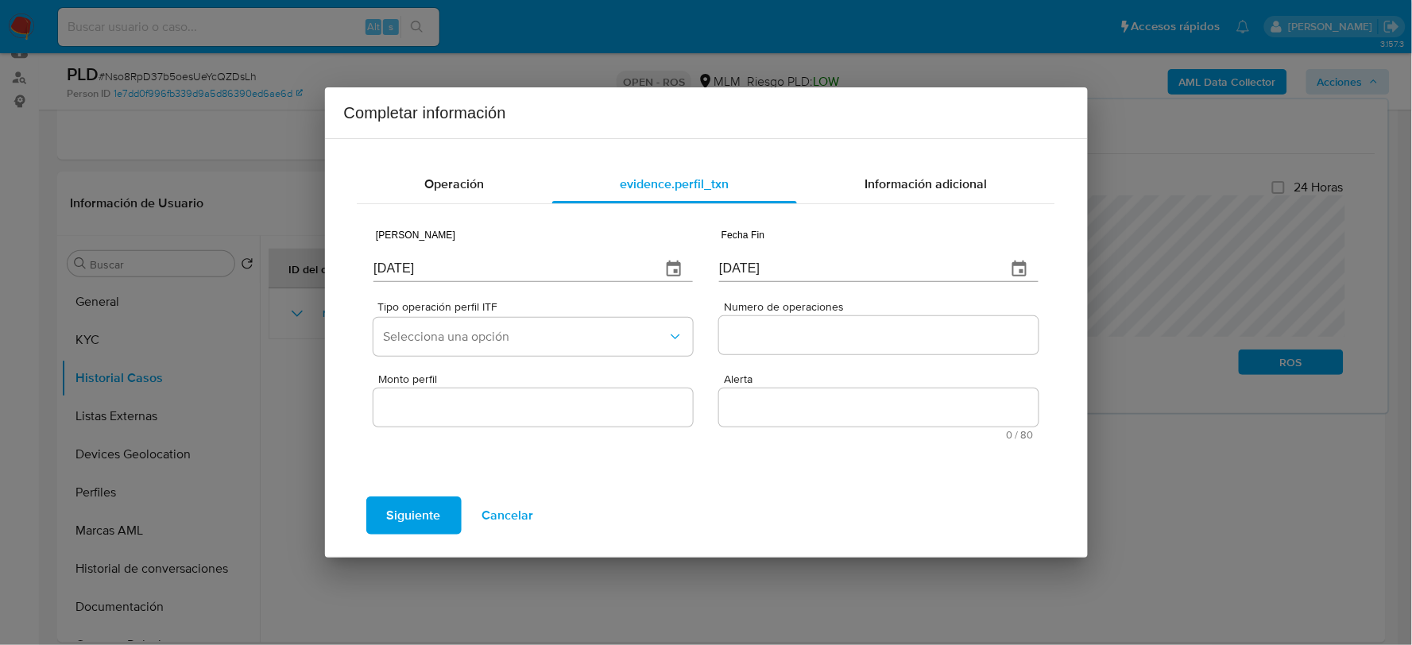
click at [430, 264] on input "08/09/2025" at bounding box center [511, 269] width 274 height 25
type input "05/10/2024"
click at [751, 262] on input "31/12/2024" at bounding box center [856, 269] width 274 height 25
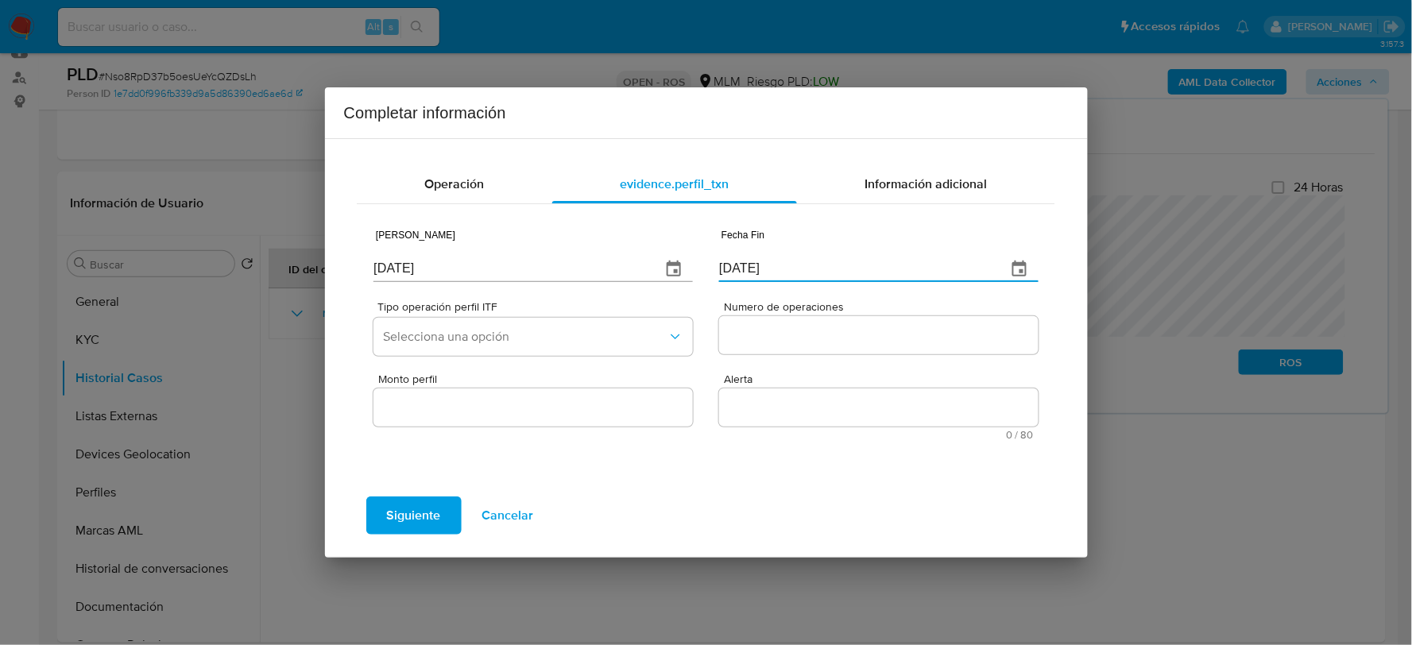
click at [751, 262] on input "31/12/2024" at bounding box center [856, 269] width 274 height 25
type input "31/03/2025"
click at [628, 329] on span "Selecciona una opción" at bounding box center [525, 337] width 284 height 16
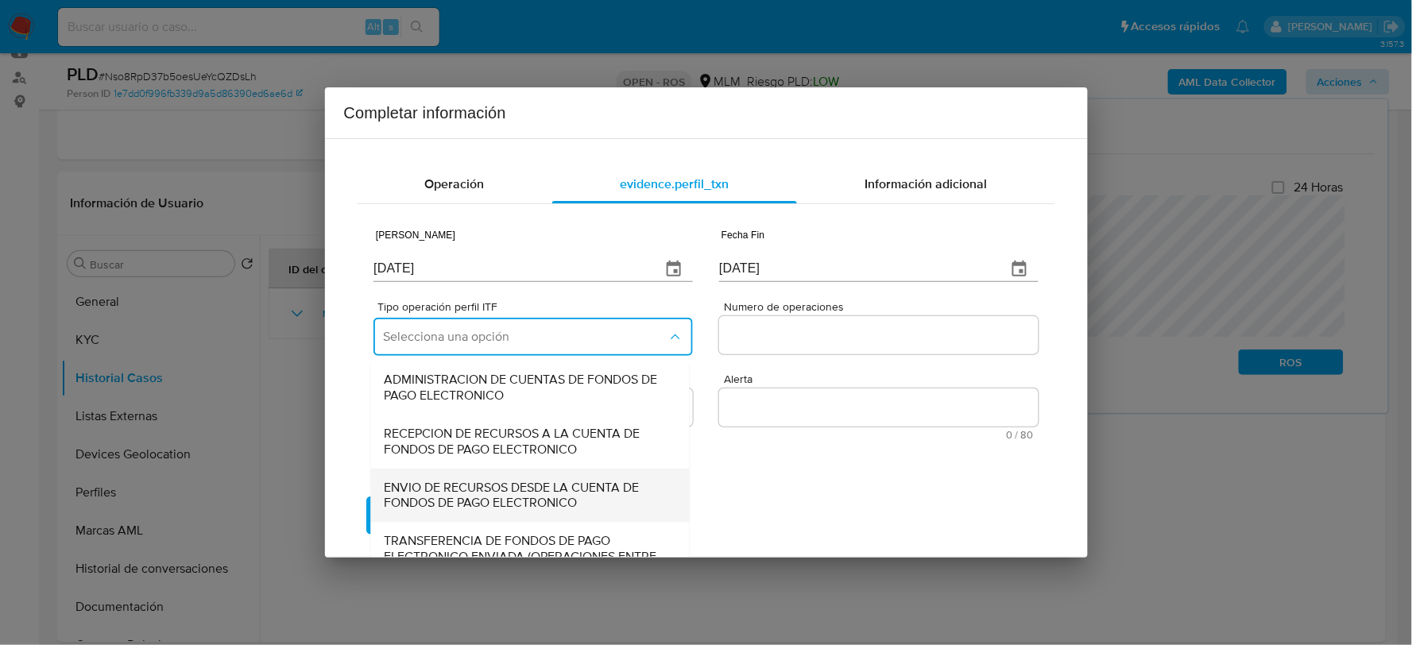
scroll to position [138, 0]
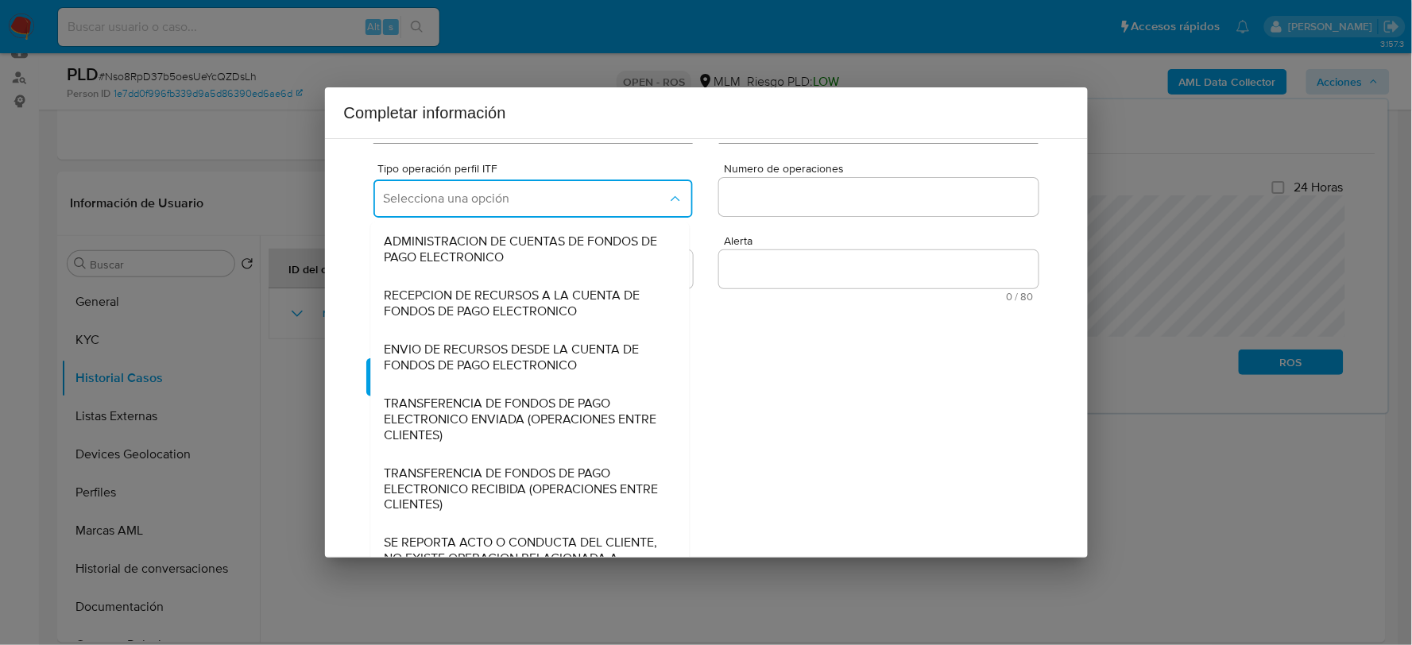
click at [501, 543] on span "SE REPORTA ACTO O CONDUCTA DEL CLIENTE, NO EXISTE OPERACION RELACIONADA A REPOR…" at bounding box center [526, 560] width 284 height 48
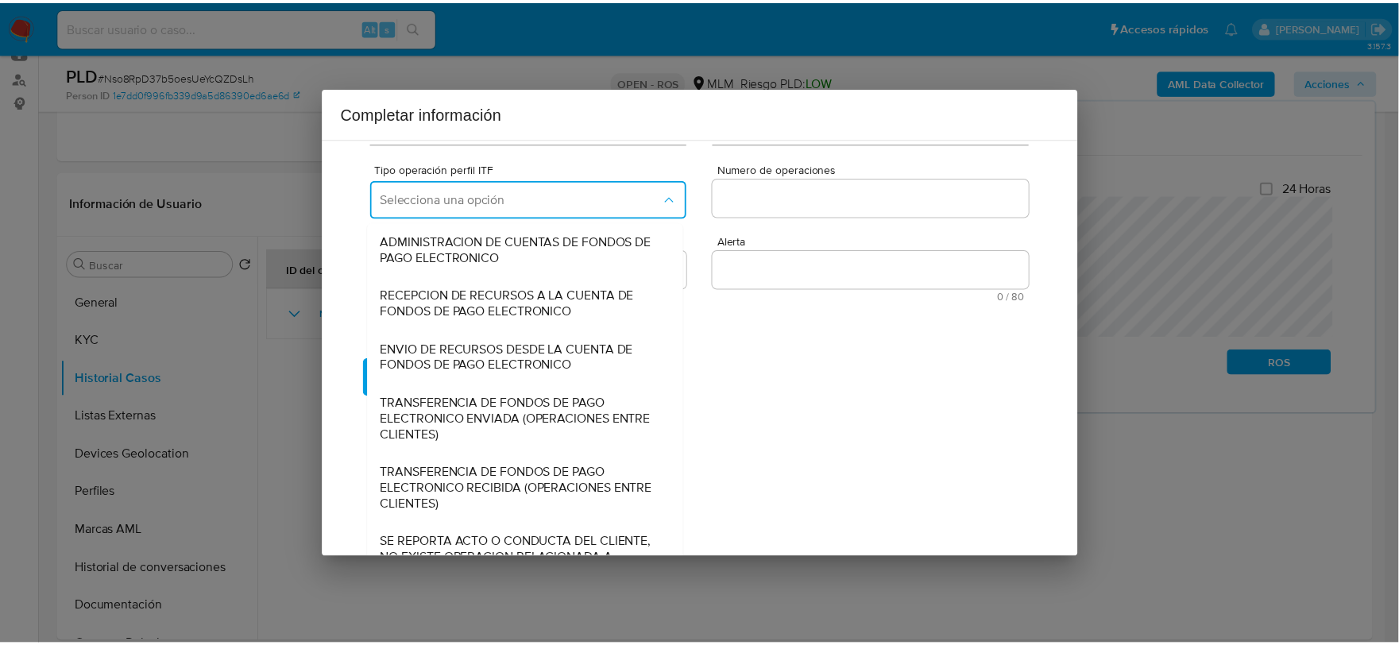
scroll to position [0, 0]
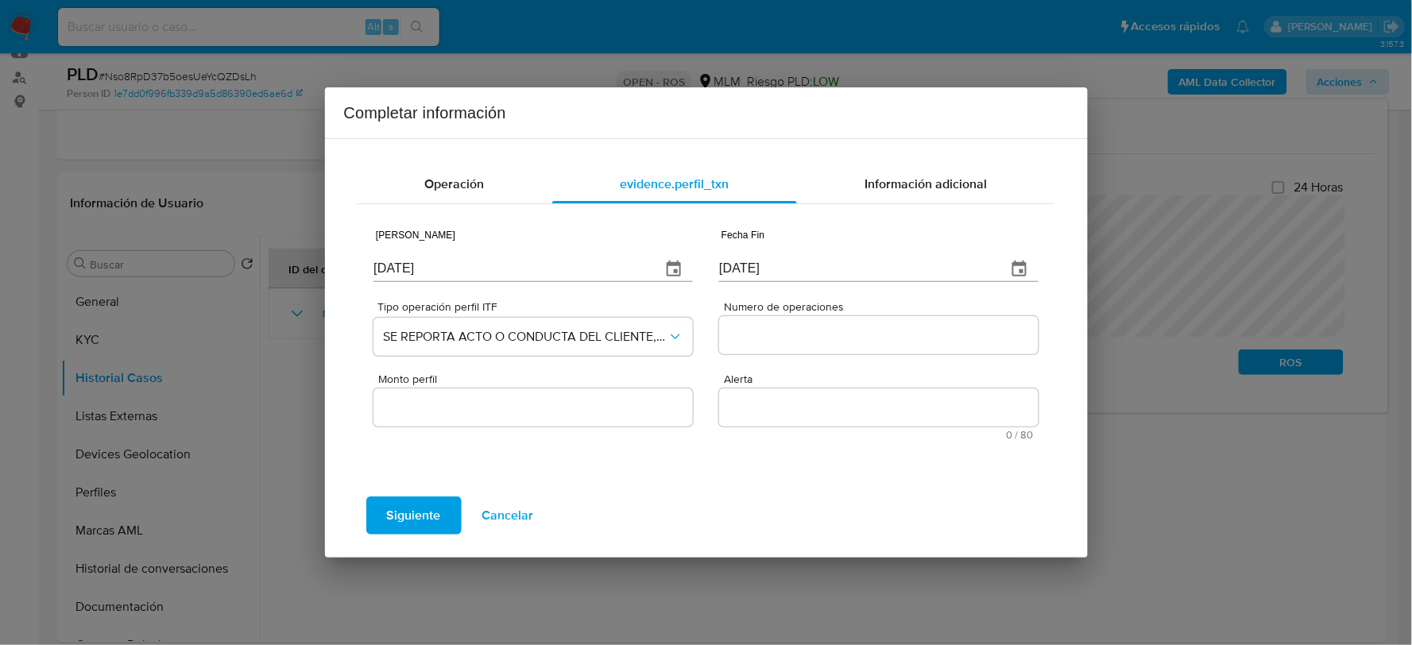
click at [765, 331] on input "Numero de operaciones" at bounding box center [878, 335] width 319 height 21
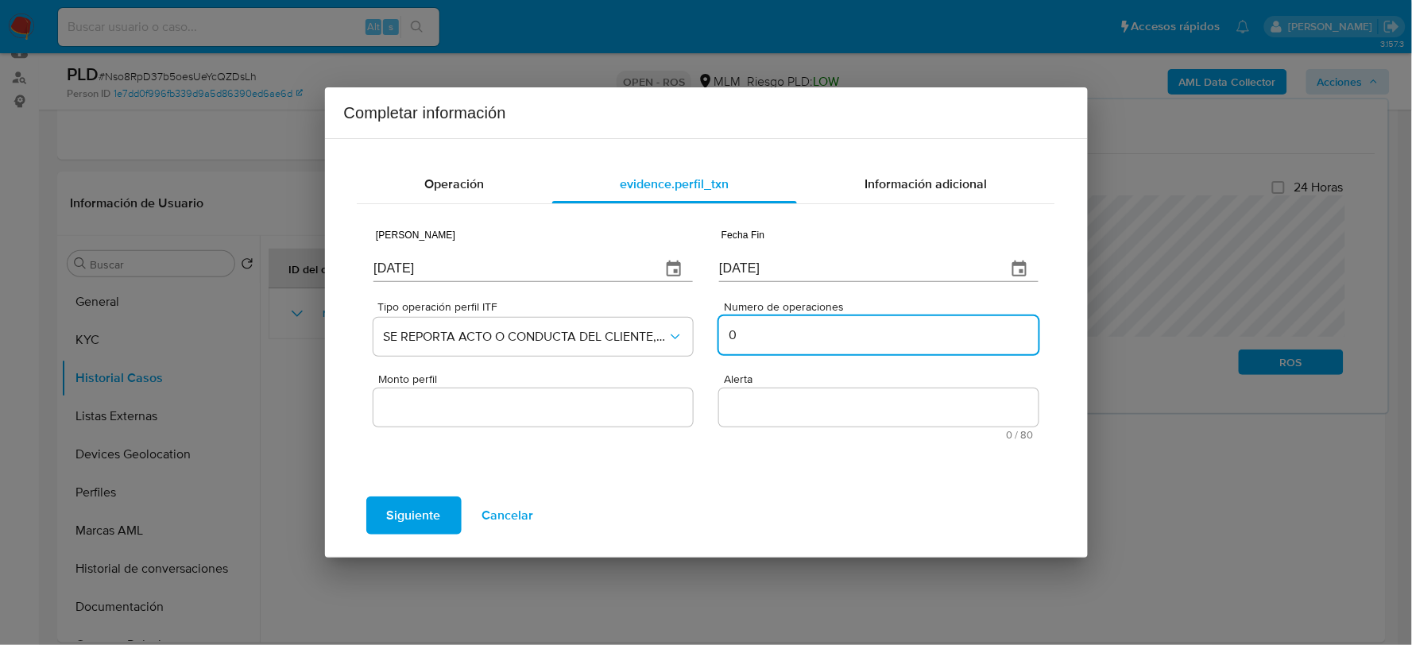
type input "0"
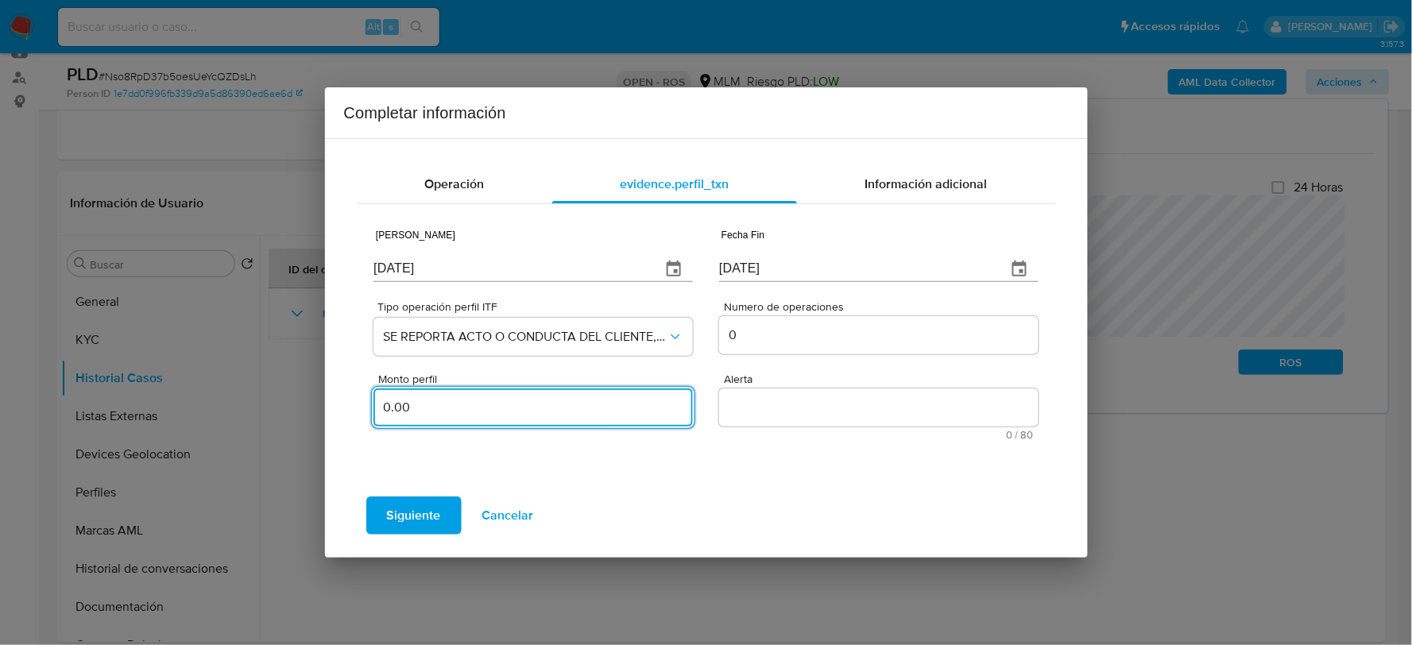
type input "0.00"
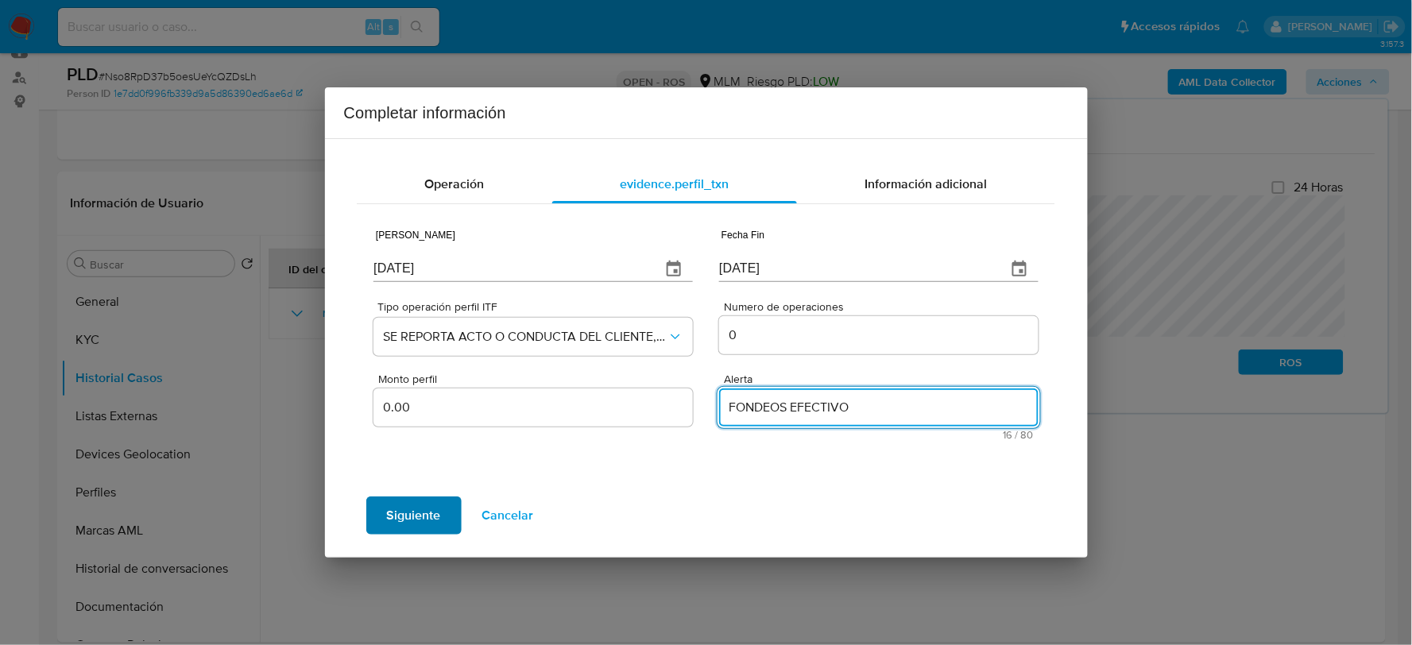
type textarea "FONDEOS EFECTIVO"
click at [395, 521] on span "Siguiente" at bounding box center [414, 515] width 54 height 35
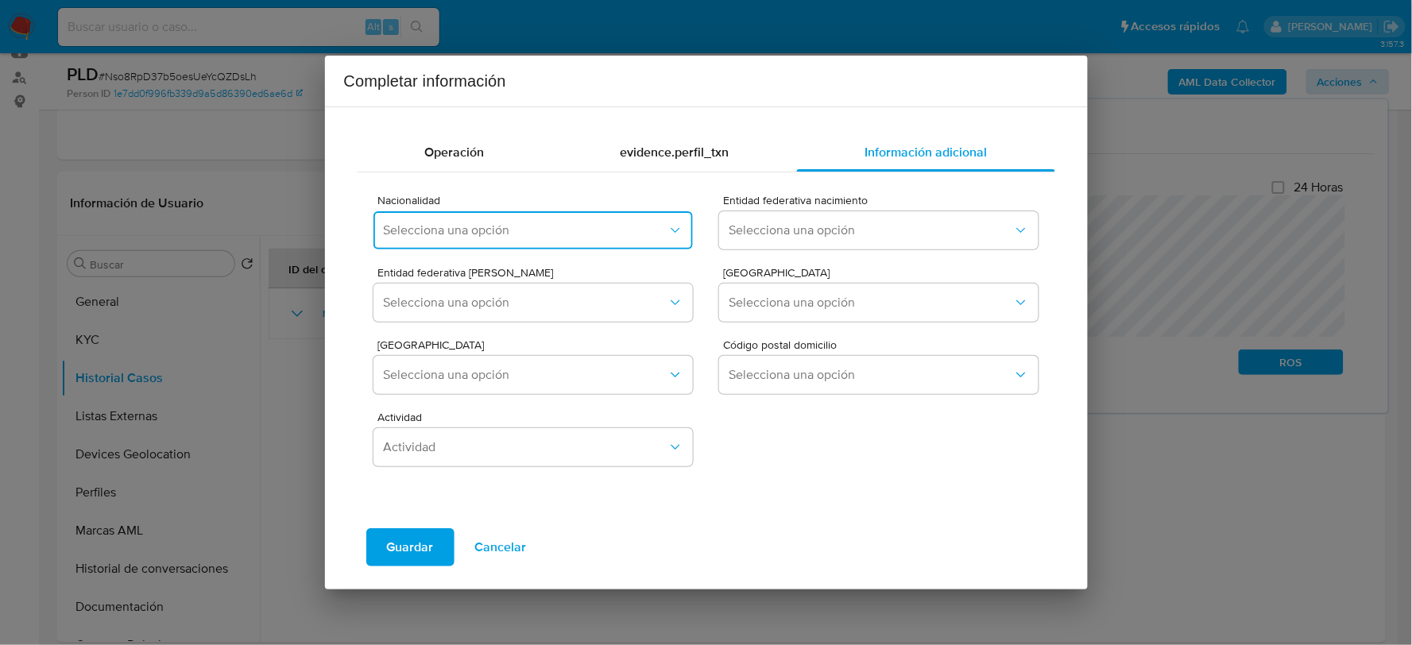
click at [401, 227] on span "Selecciona una opción" at bounding box center [525, 231] width 284 height 16
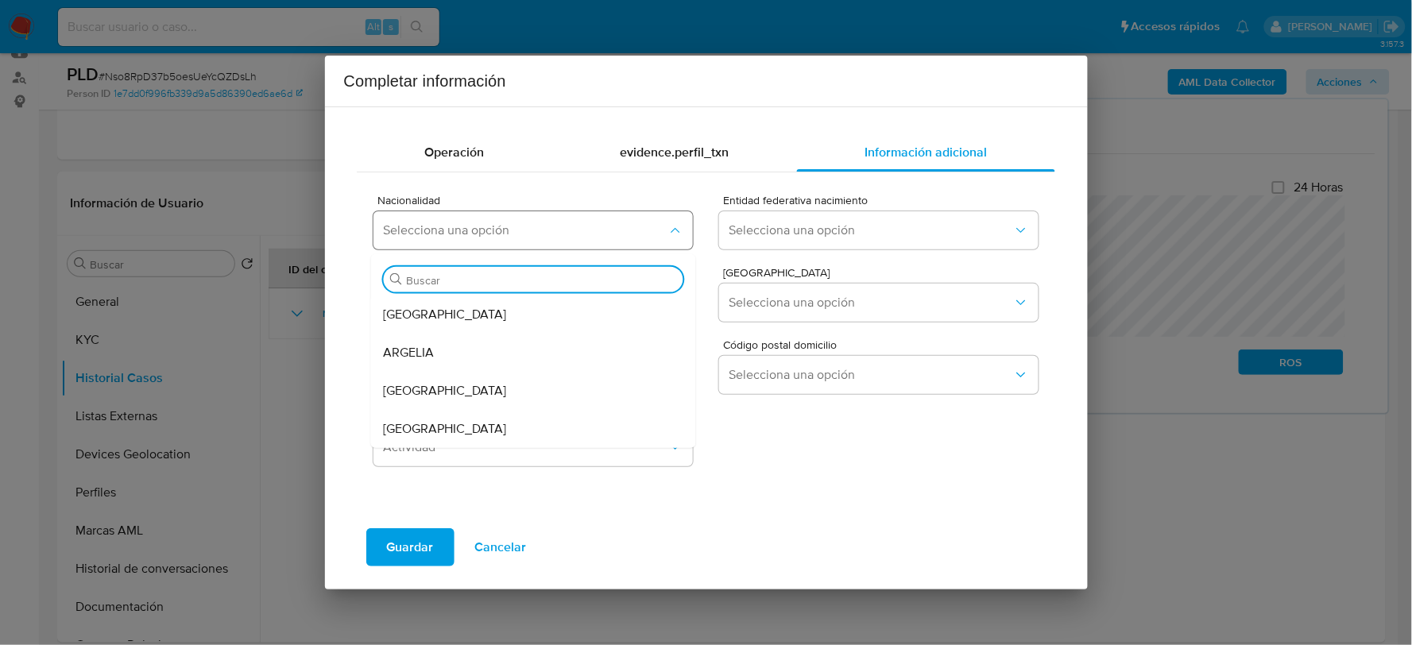
click at [594, 238] on button "Selecciona una opción" at bounding box center [533, 230] width 319 height 38
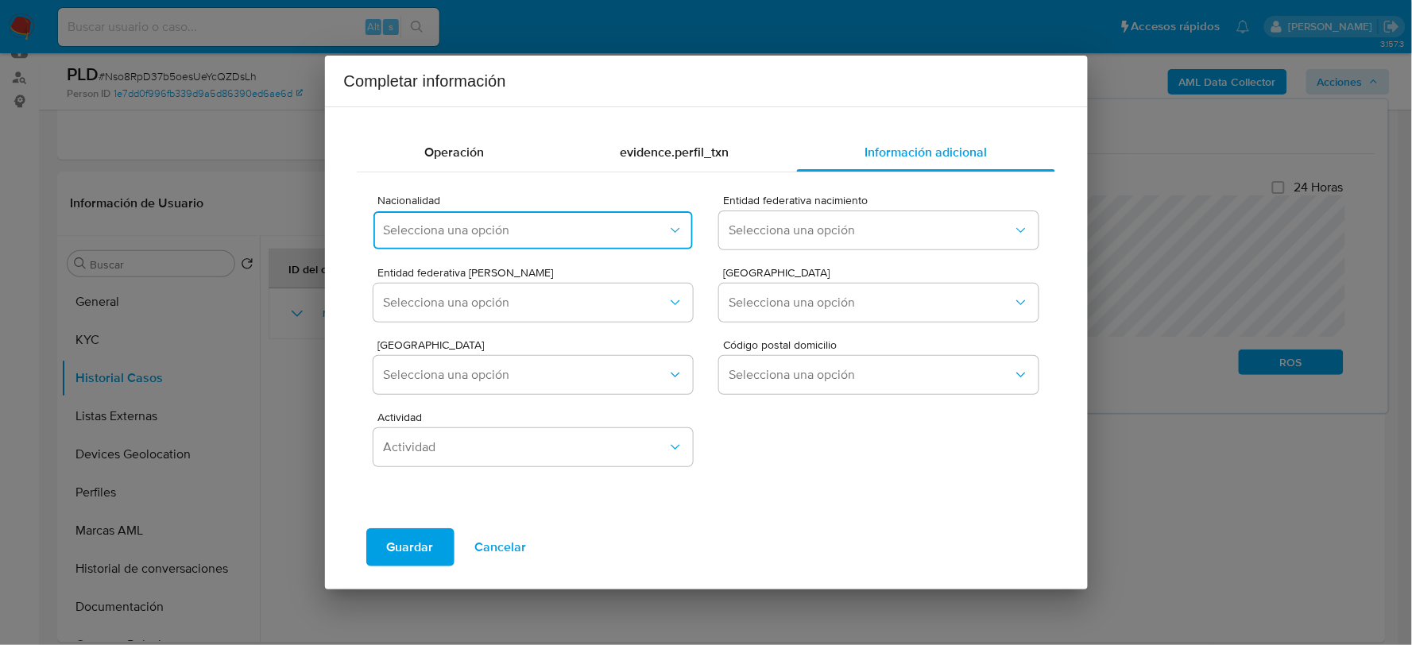
click at [594, 238] on button "Selecciona una opción" at bounding box center [533, 230] width 319 height 38
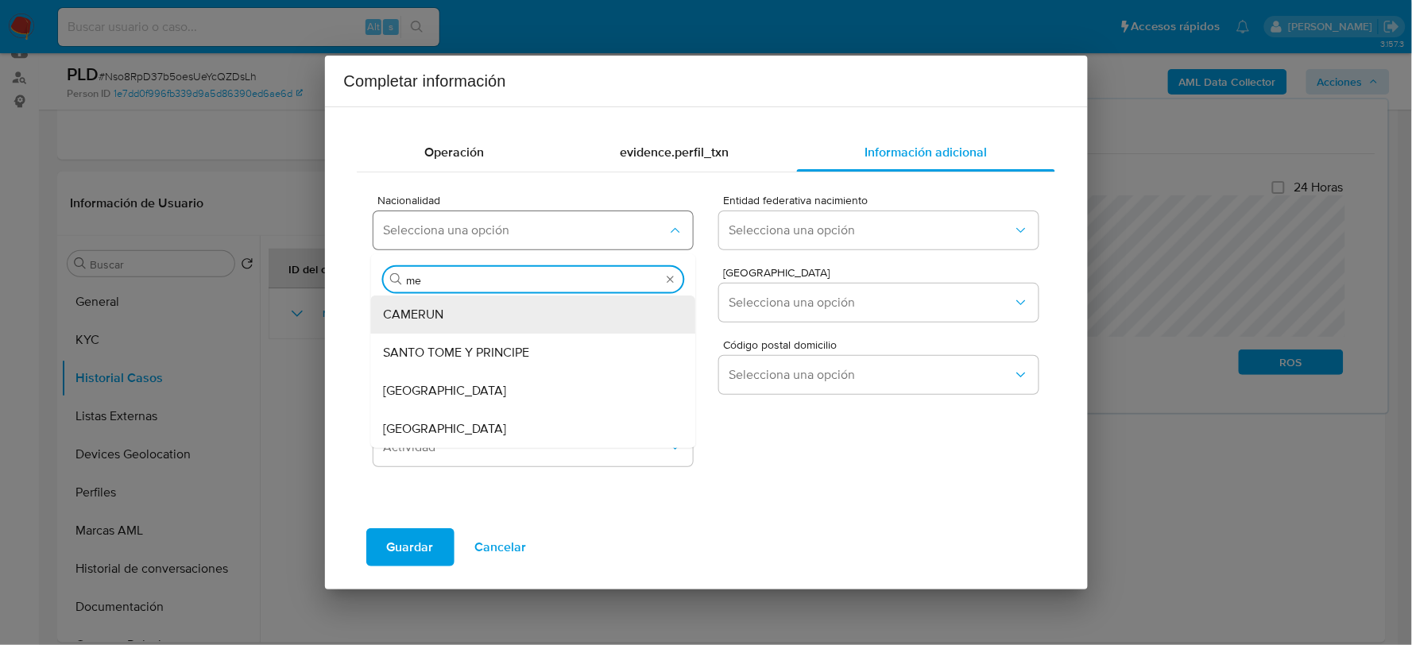
type input "mex"
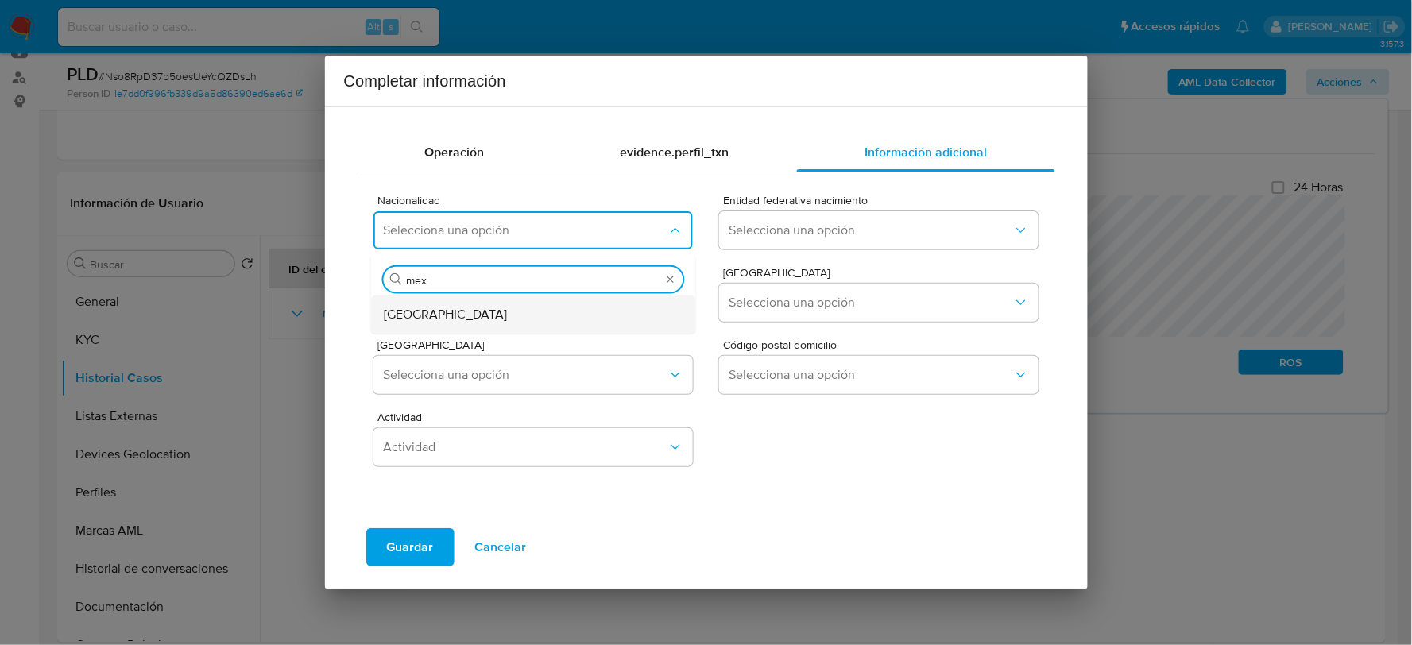
click at [513, 312] on div "MEXICO" at bounding box center [529, 314] width 290 height 38
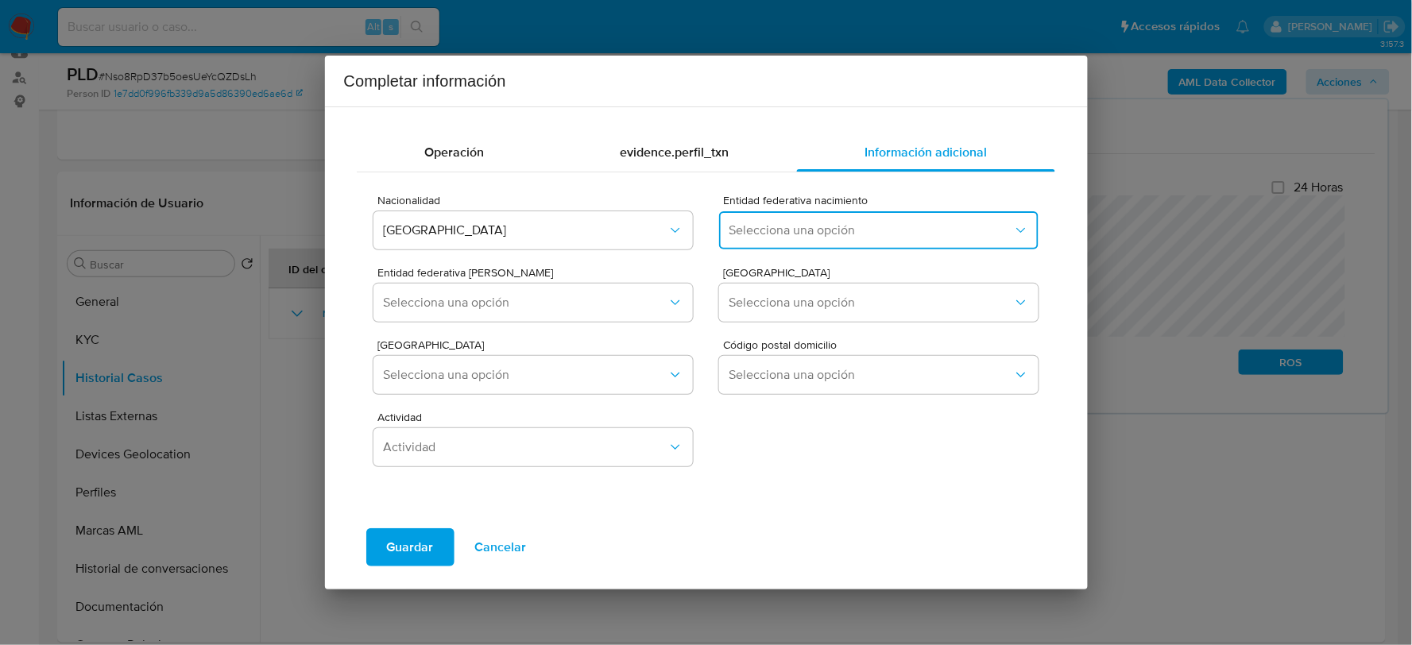
click at [749, 220] on button "Selecciona una opción" at bounding box center [878, 230] width 319 height 38
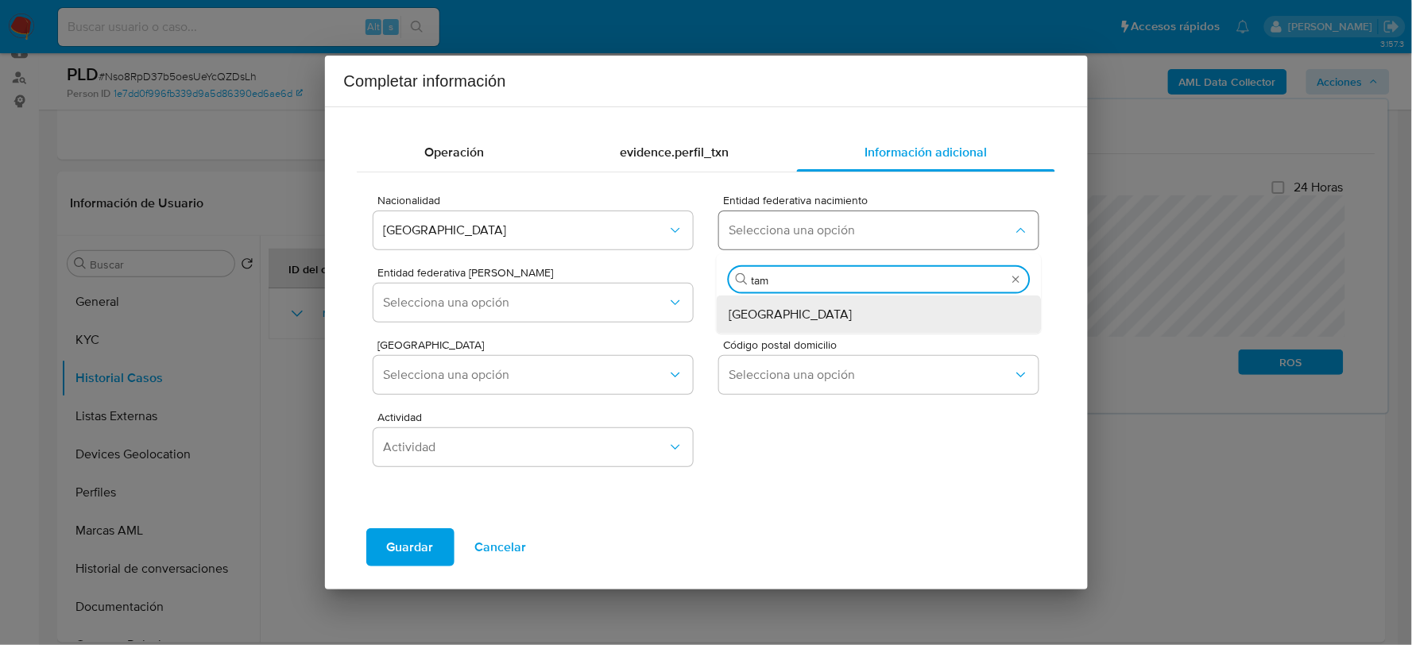
type input "tama"
click at [766, 308] on span "Tamaulipas" at bounding box center [791, 314] width 123 height 16
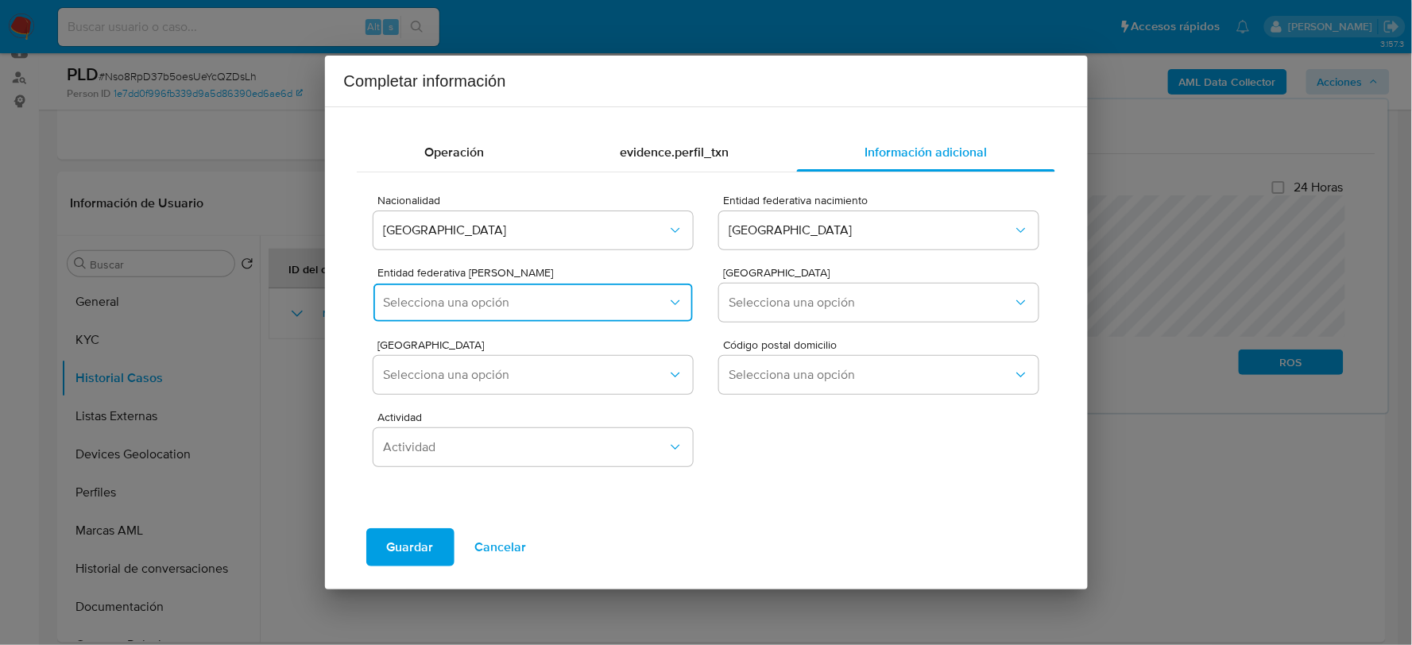
click at [488, 308] on span "Selecciona una opción" at bounding box center [525, 303] width 284 height 16
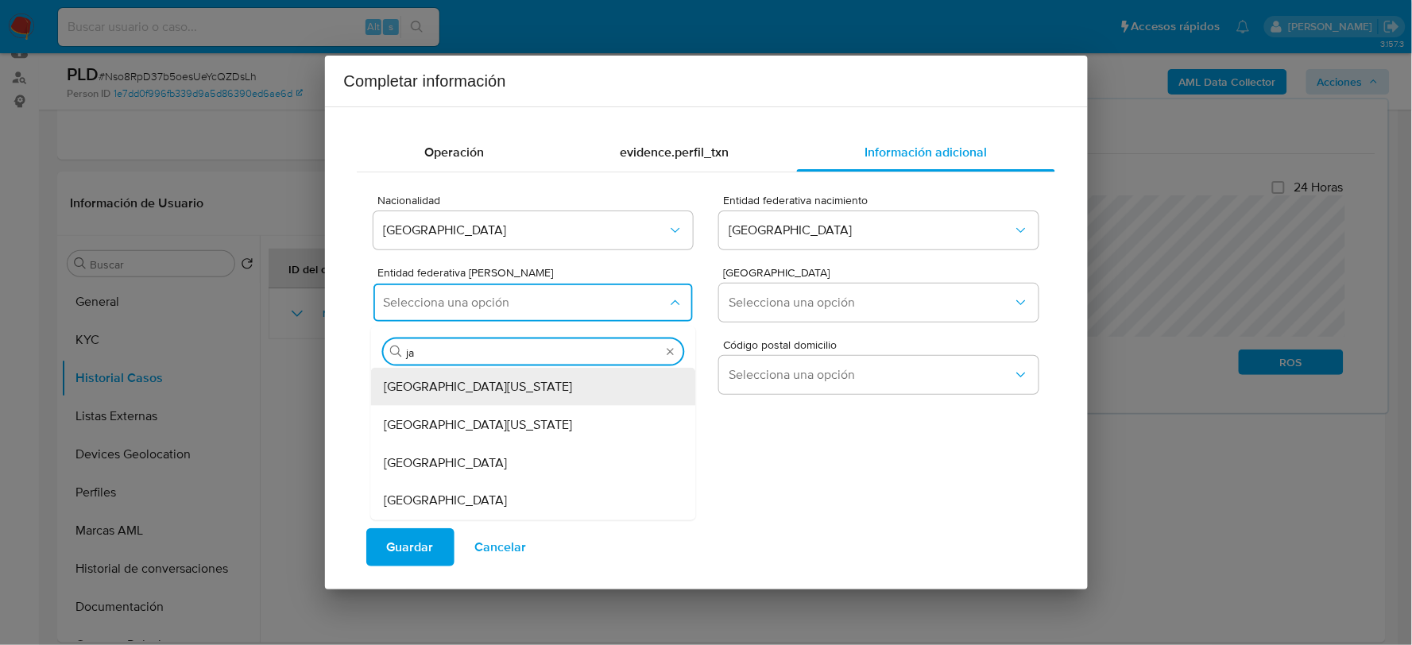
type input "jal"
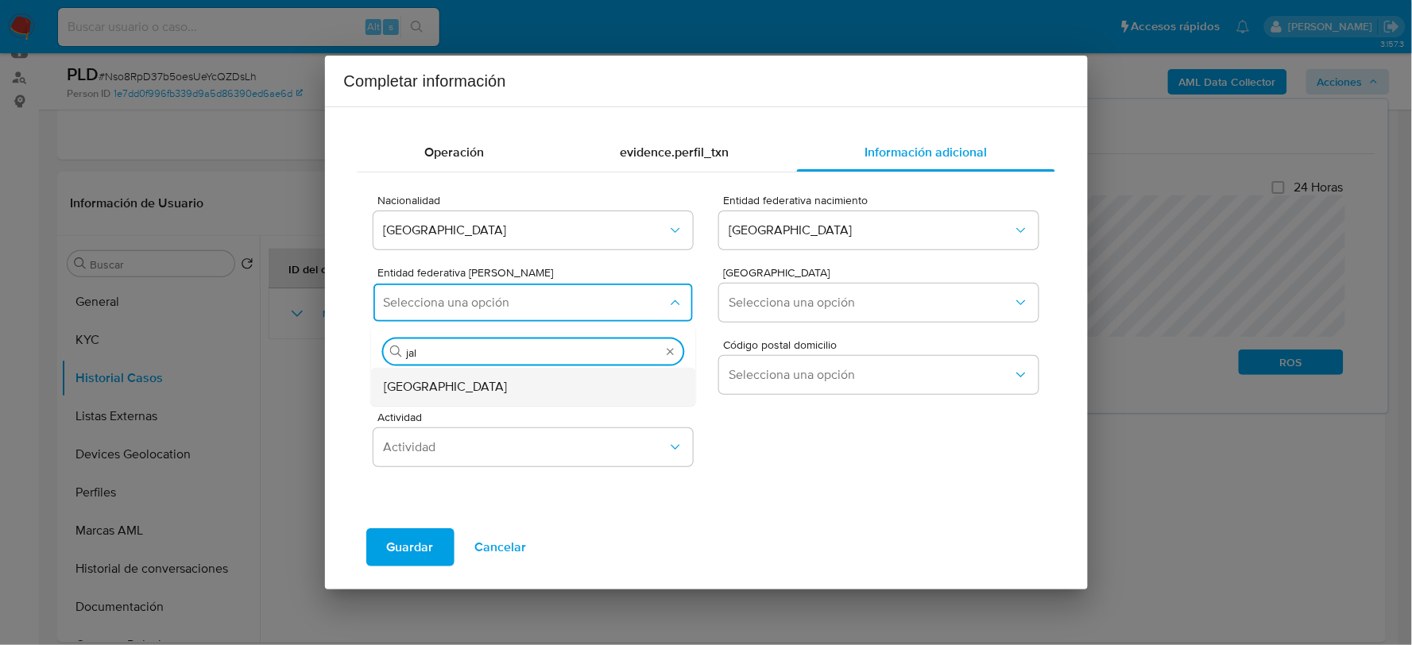
click at [482, 382] on div "Jalisco" at bounding box center [529, 386] width 290 height 38
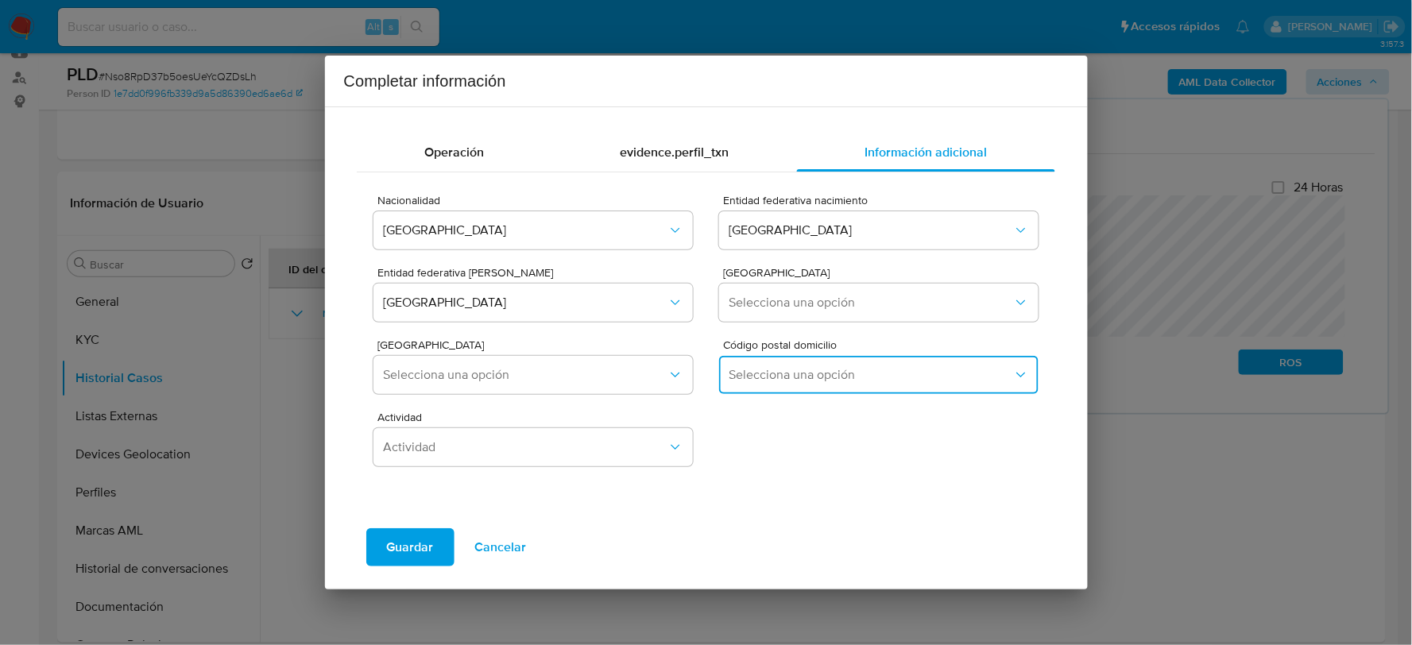
click at [839, 368] on span "Selecciona una opción" at bounding box center [871, 375] width 284 height 16
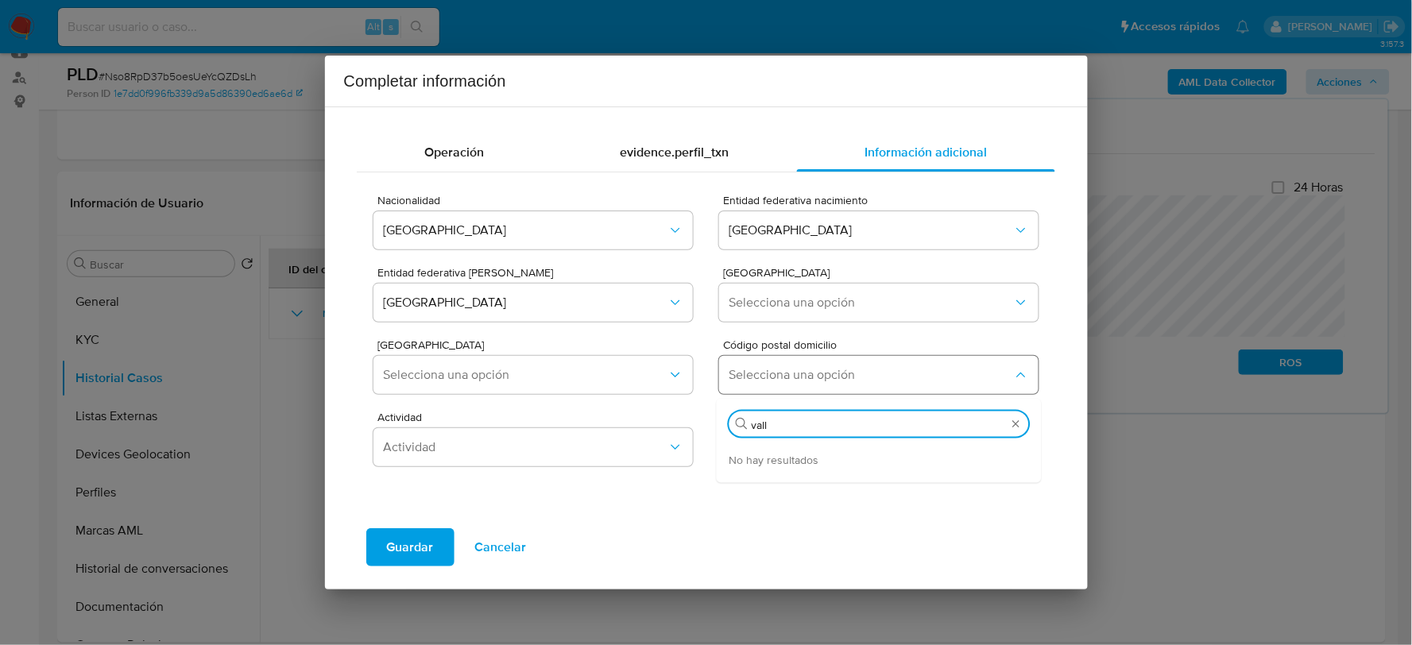
type input "valla"
click at [823, 312] on button "Selecciona una opción" at bounding box center [878, 303] width 319 height 38
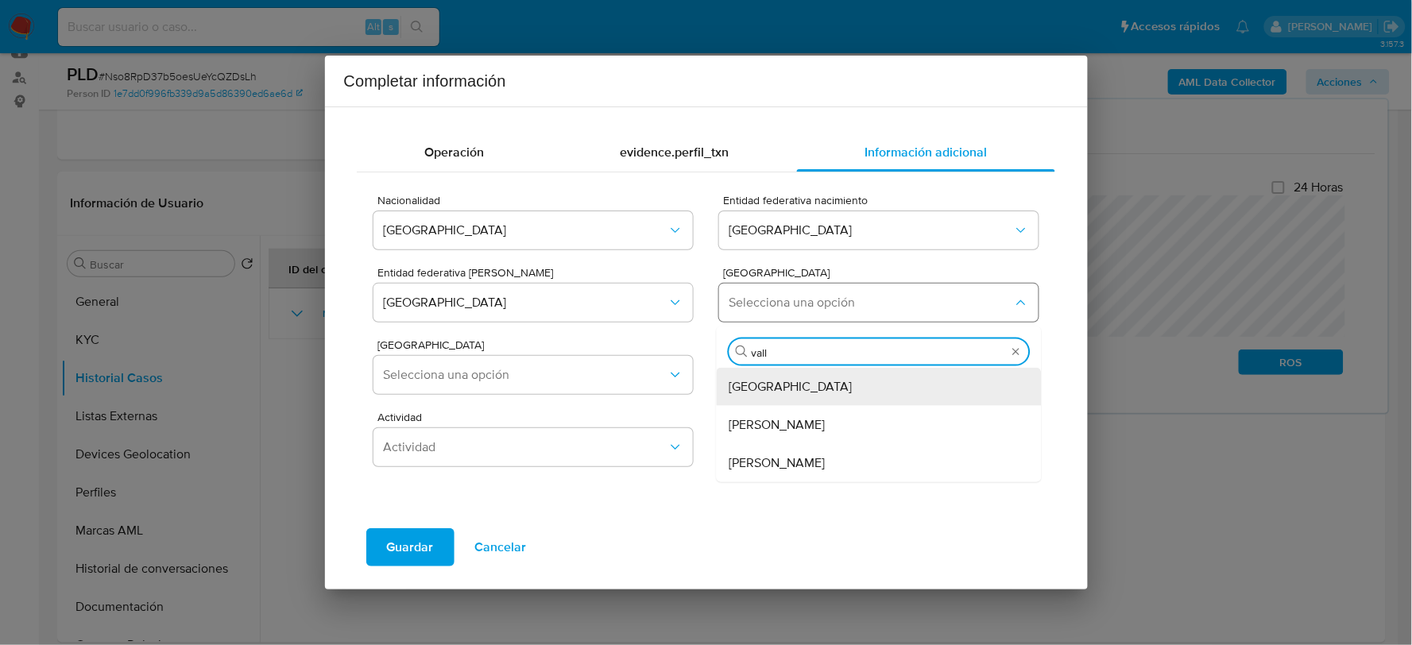
type input "valla"
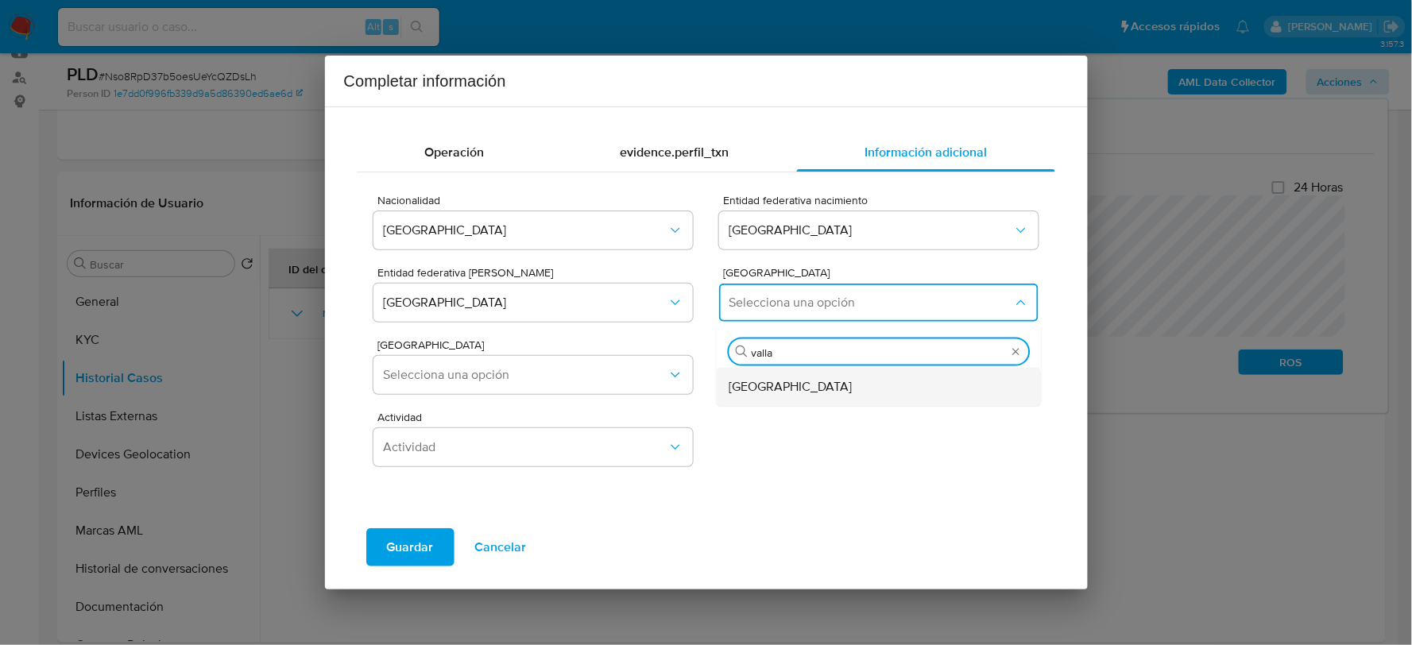
click at [776, 374] on div "Puerto Vallarta" at bounding box center [875, 386] width 290 height 38
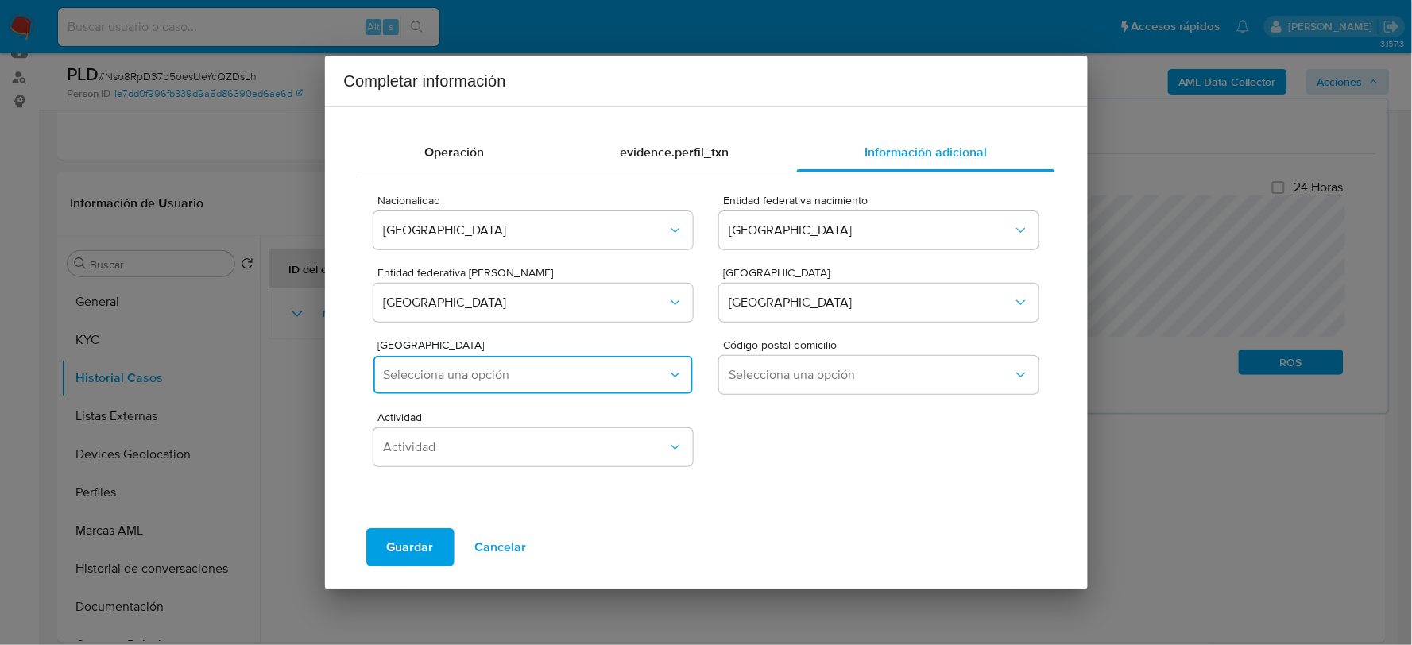
click at [579, 374] on span "Selecciona una opción" at bounding box center [525, 375] width 284 height 16
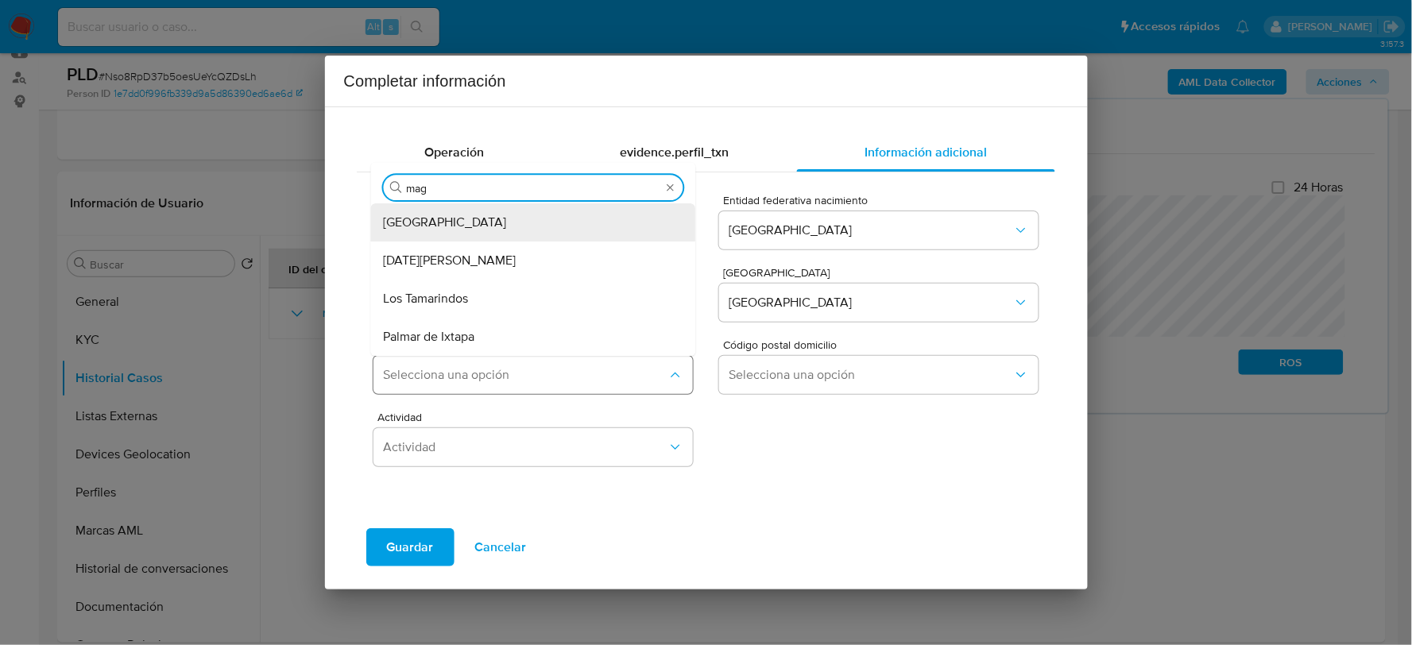
type input "magi"
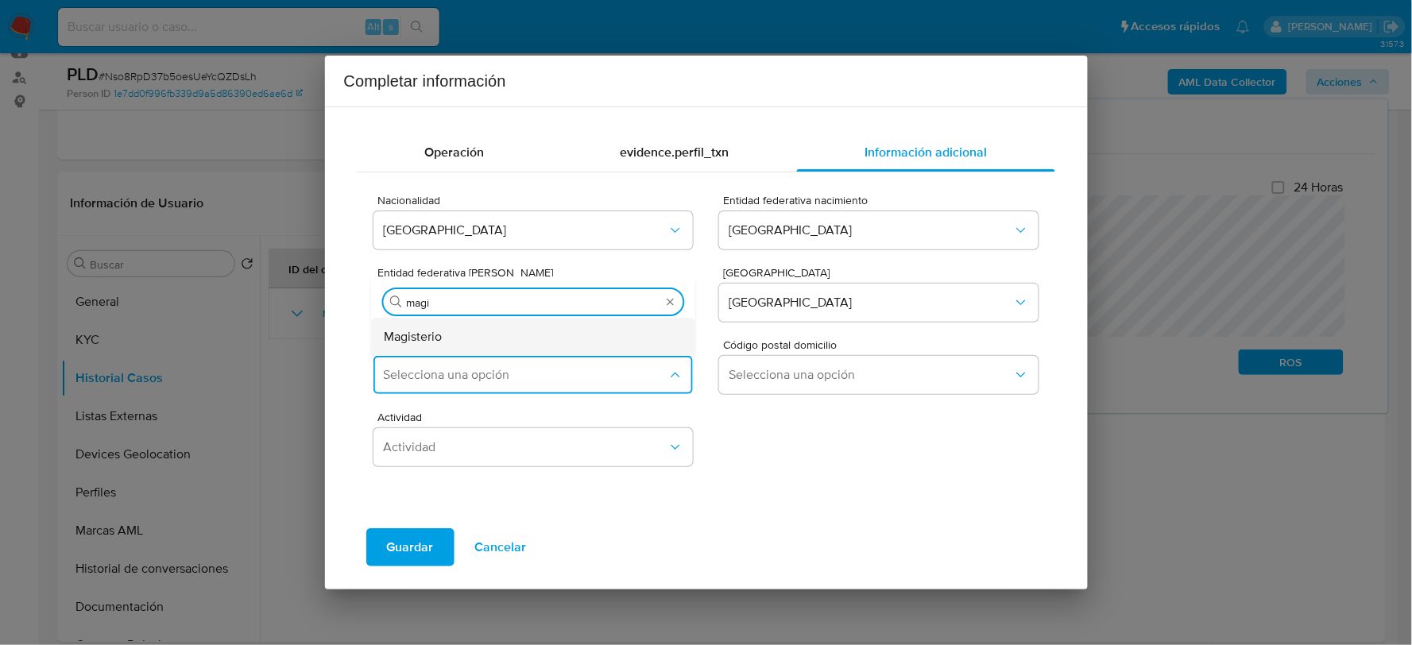
click at [591, 343] on div "Magisterio" at bounding box center [529, 337] width 290 height 38
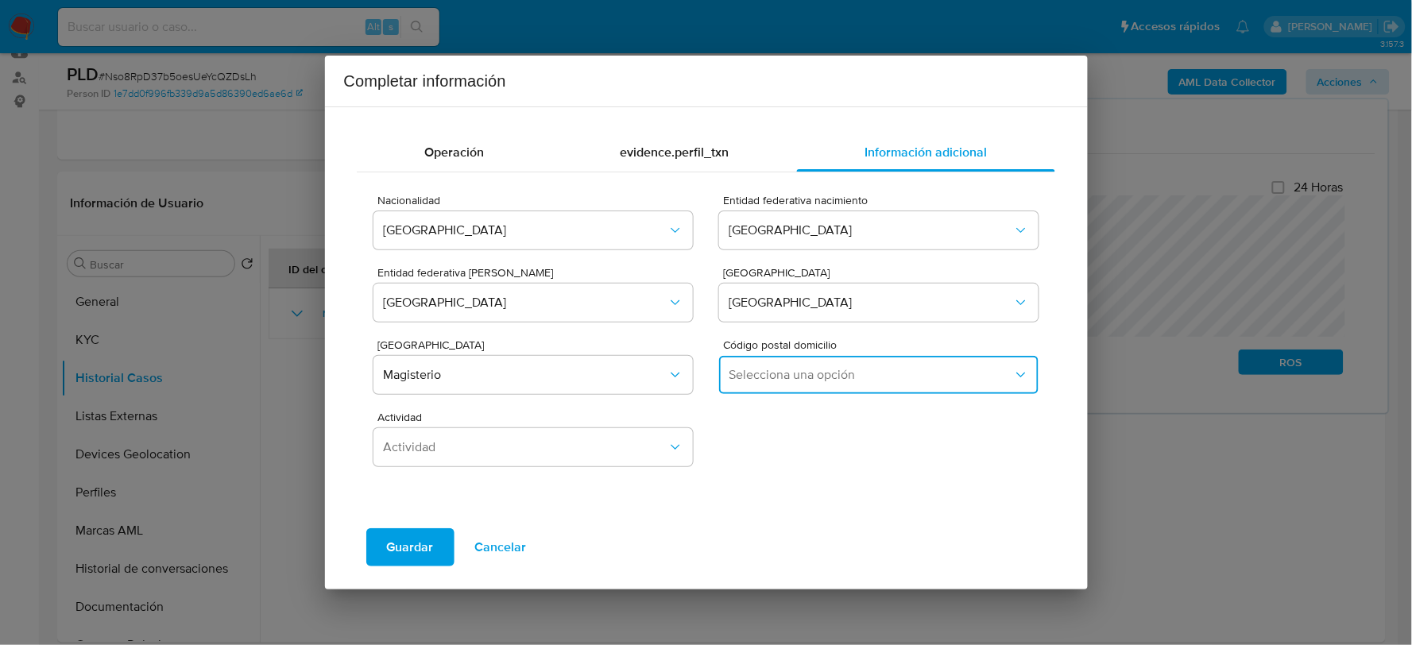
click at [809, 375] on span "Selecciona una opción" at bounding box center [871, 375] width 284 height 16
click at [777, 455] on div "48290" at bounding box center [875, 458] width 290 height 38
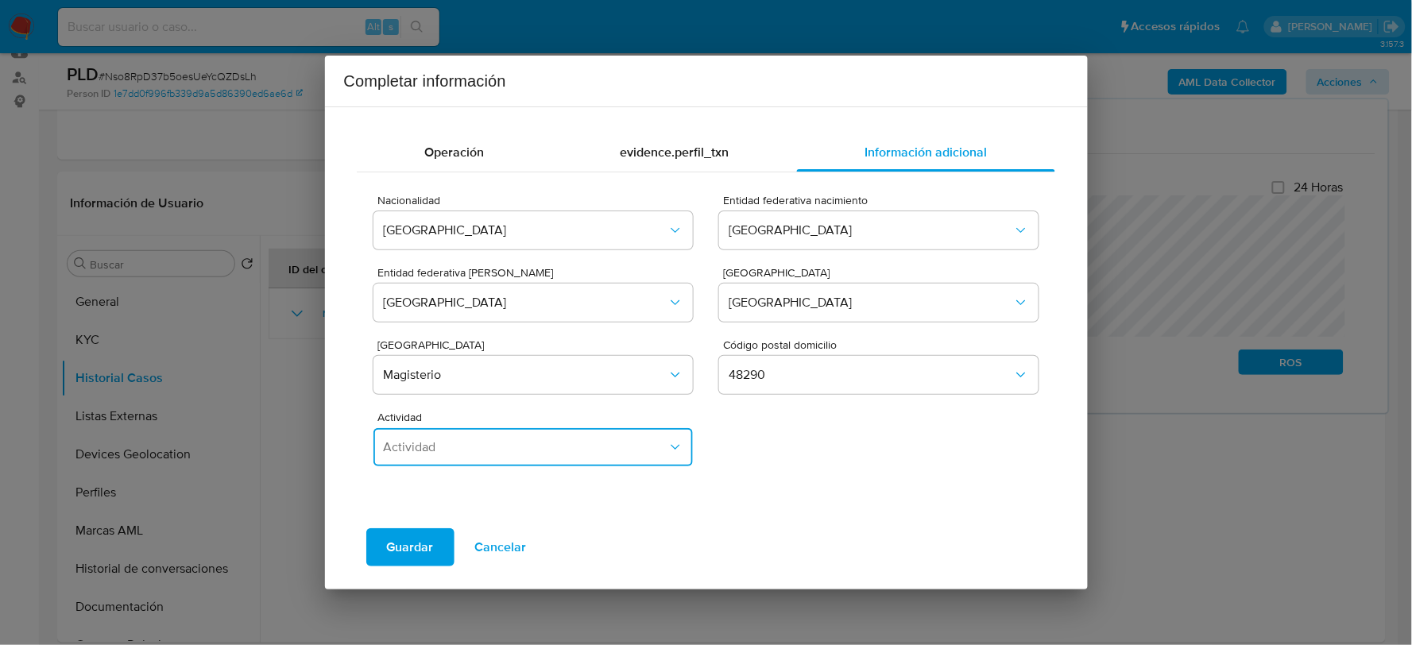
click at [519, 459] on button "Actividad" at bounding box center [533, 447] width 319 height 38
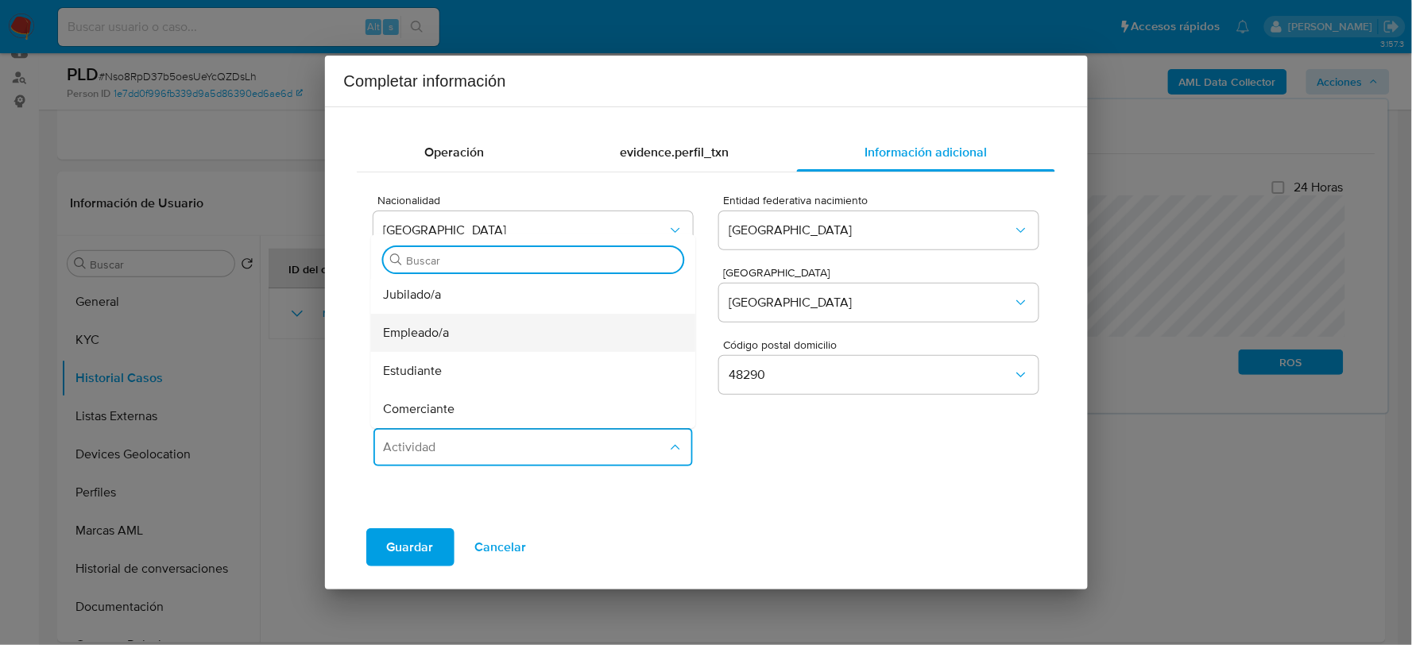
click at [416, 339] on span "Empleado/a" at bounding box center [417, 333] width 66 height 16
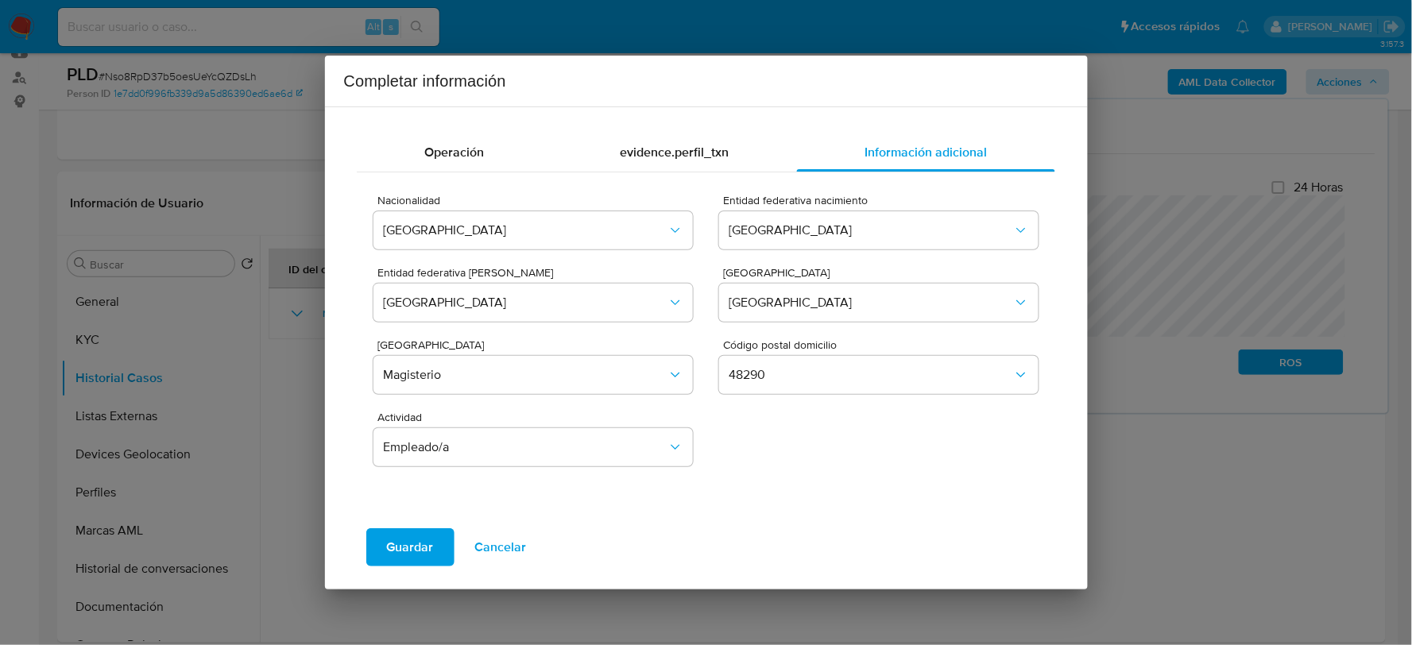
click at [404, 530] on span "Guardar" at bounding box center [410, 547] width 47 height 35
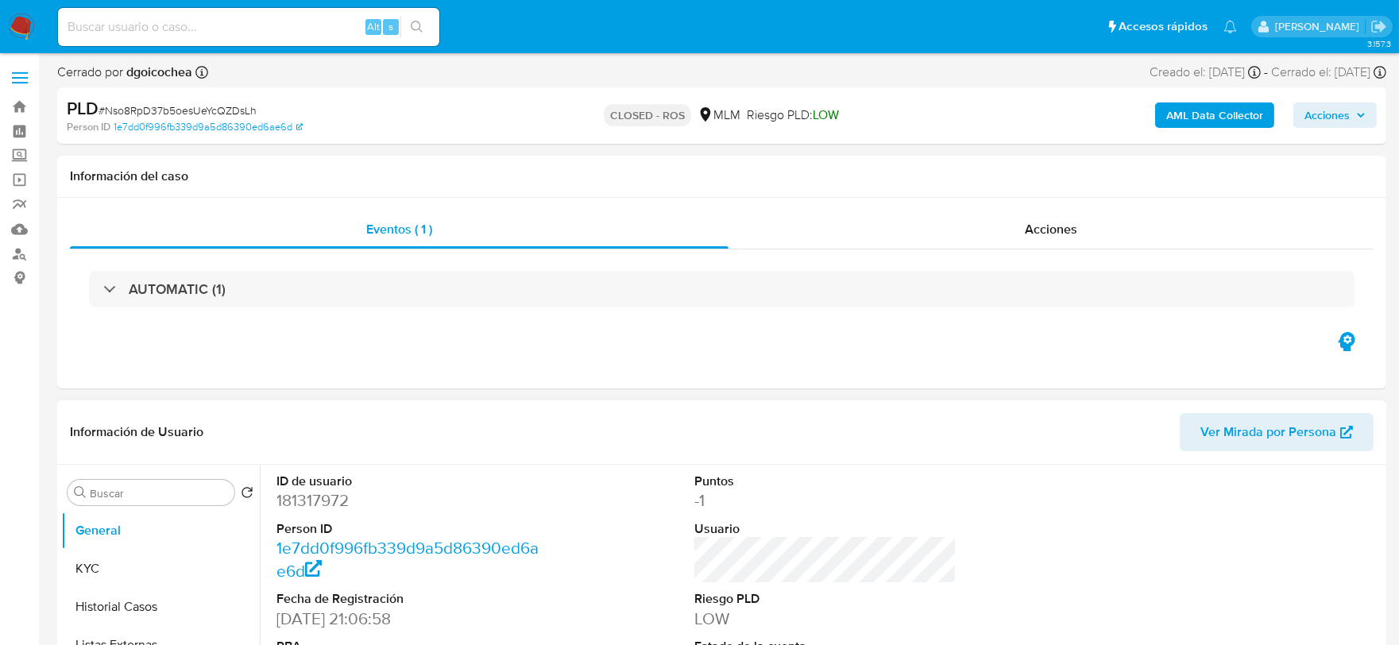
select select "10"
click at [1070, 233] on span "Acciones" at bounding box center [1051, 229] width 52 height 18
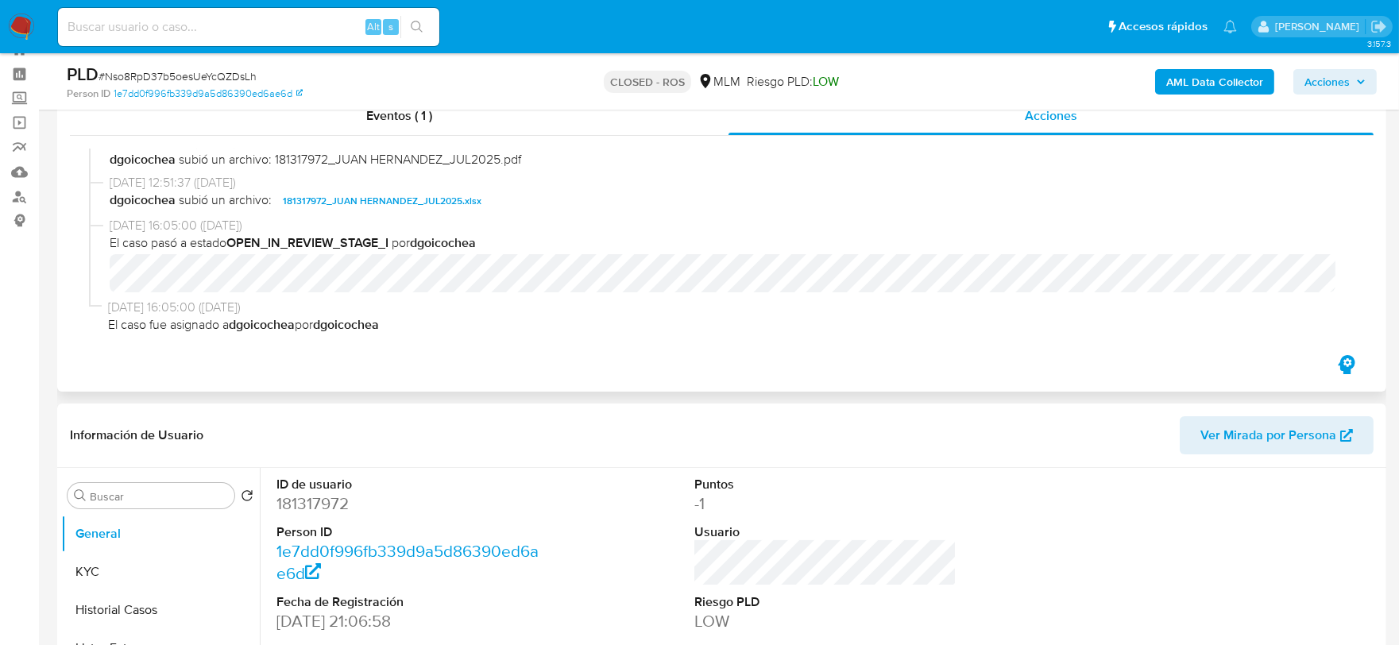
scroll to position [88, 0]
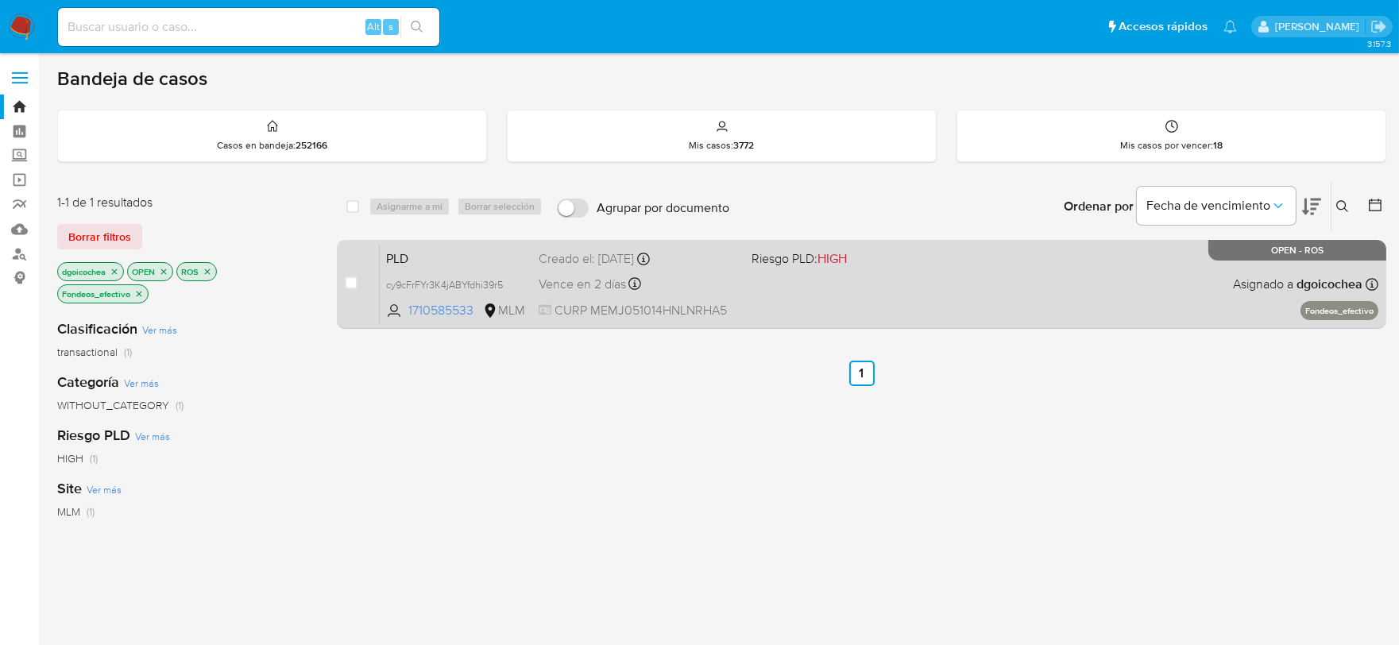
click at [402, 251] on span "PLD" at bounding box center [456, 257] width 140 height 21
click at [407, 260] on span "PLD" at bounding box center [456, 257] width 140 height 21
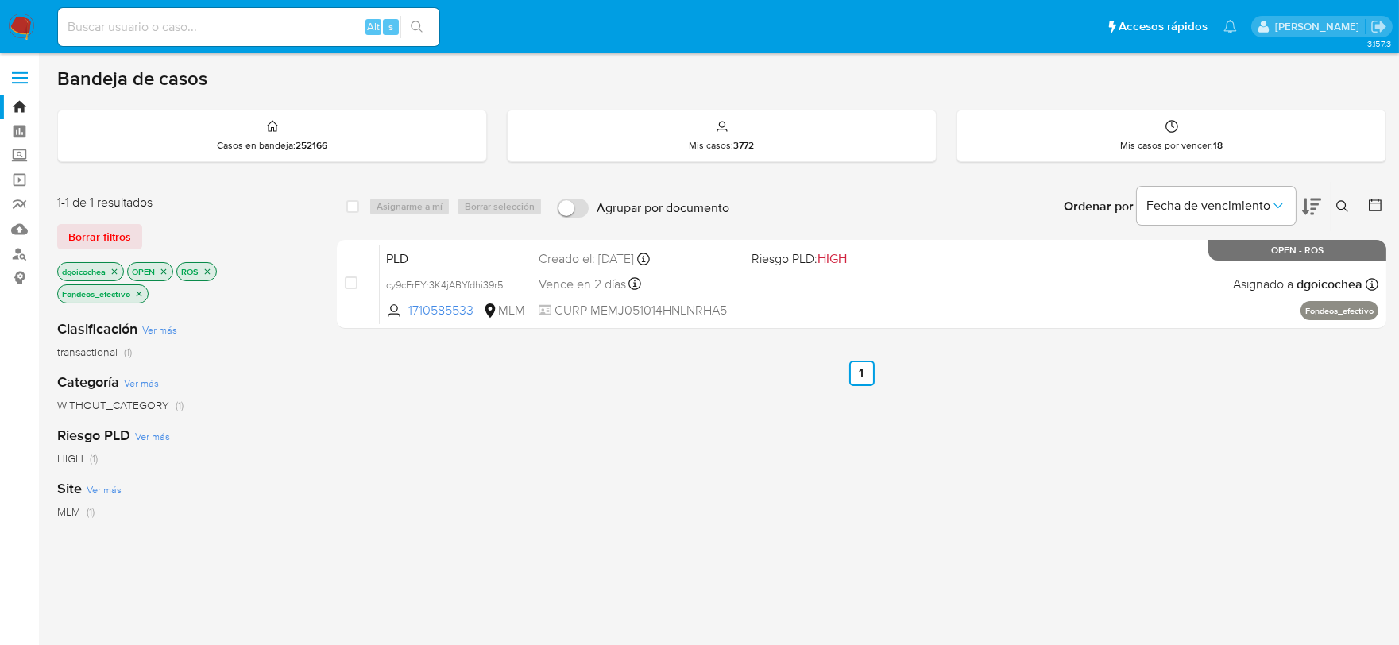
click at [141, 292] on icon "close-filter" at bounding box center [139, 294] width 10 height 10
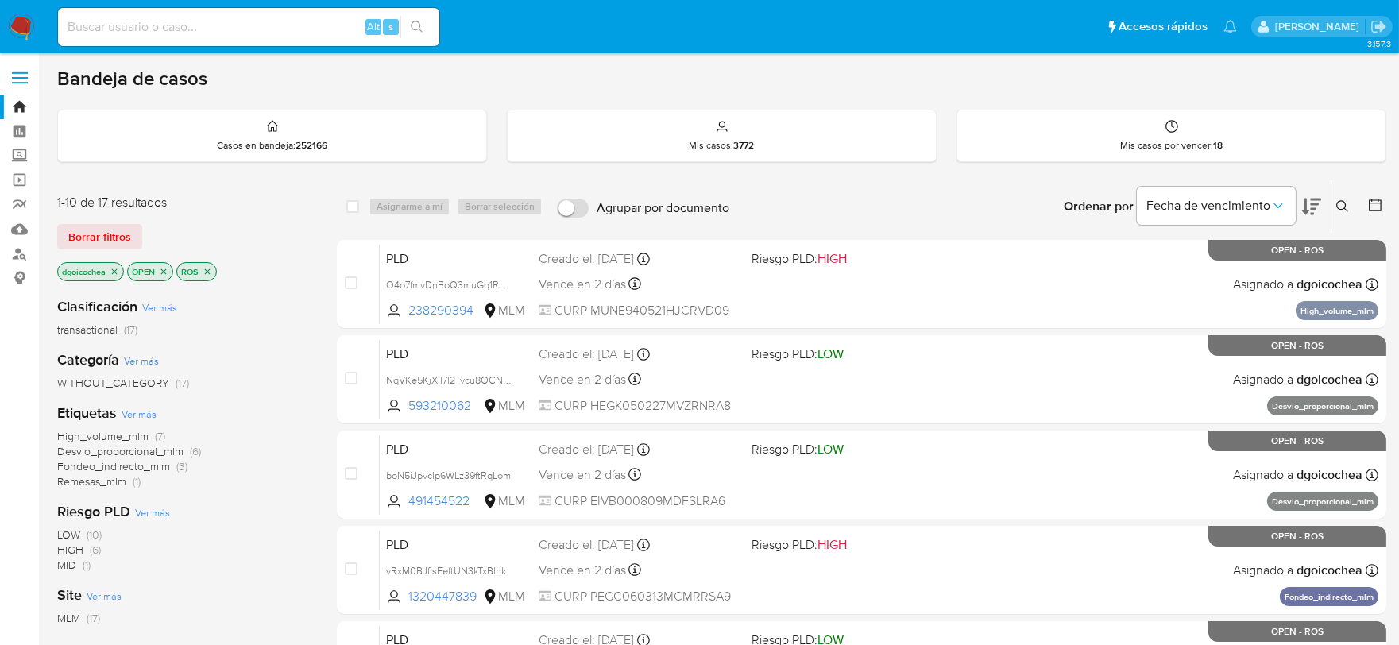
click at [103, 478] on span "Remesas_mlm" at bounding box center [91, 482] width 69 height 16
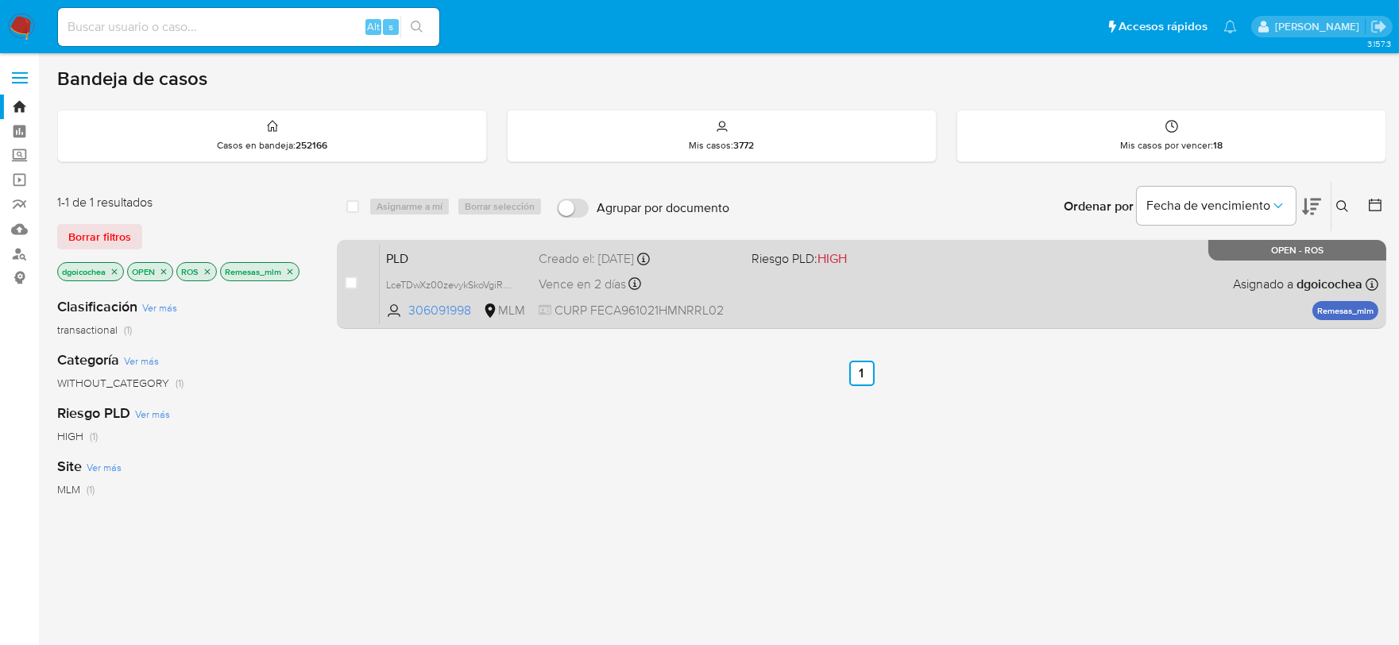
click at [400, 263] on span "PLD" at bounding box center [456, 257] width 140 height 21
click at [406, 261] on span "PLD" at bounding box center [456, 257] width 140 height 21
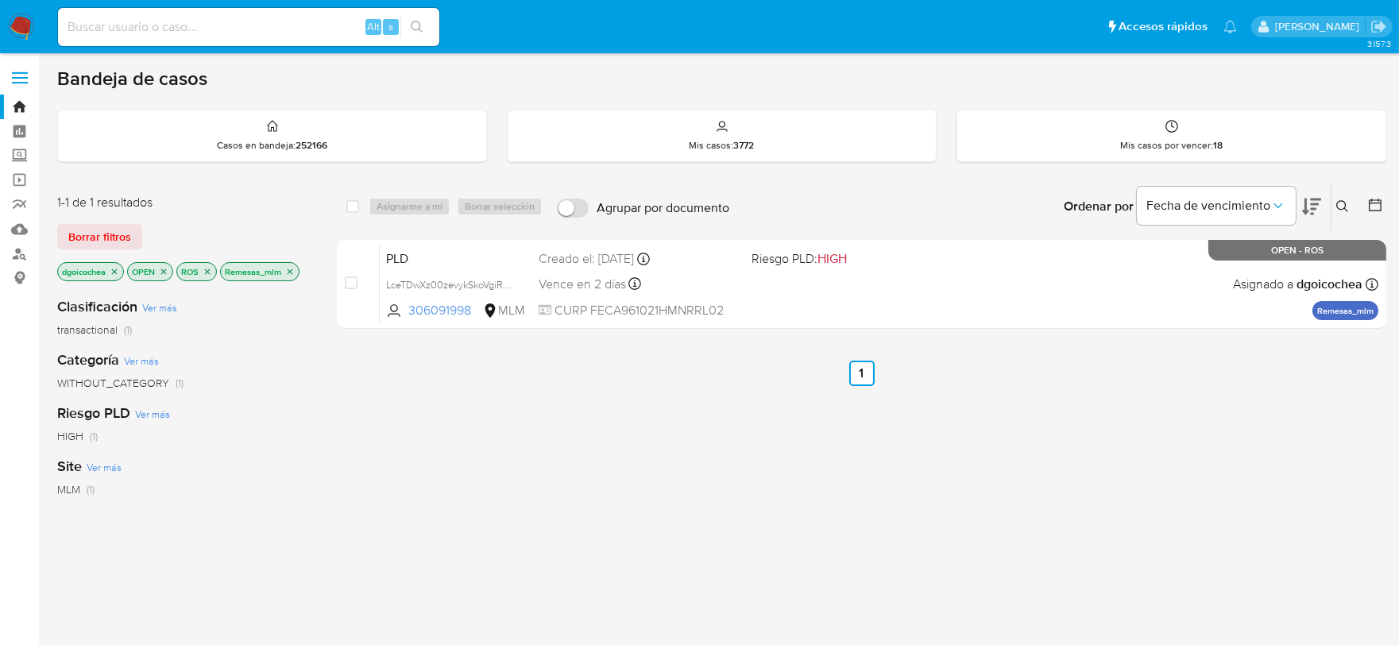
click at [294, 271] on icon "close-filter" at bounding box center [290, 272] width 10 height 10
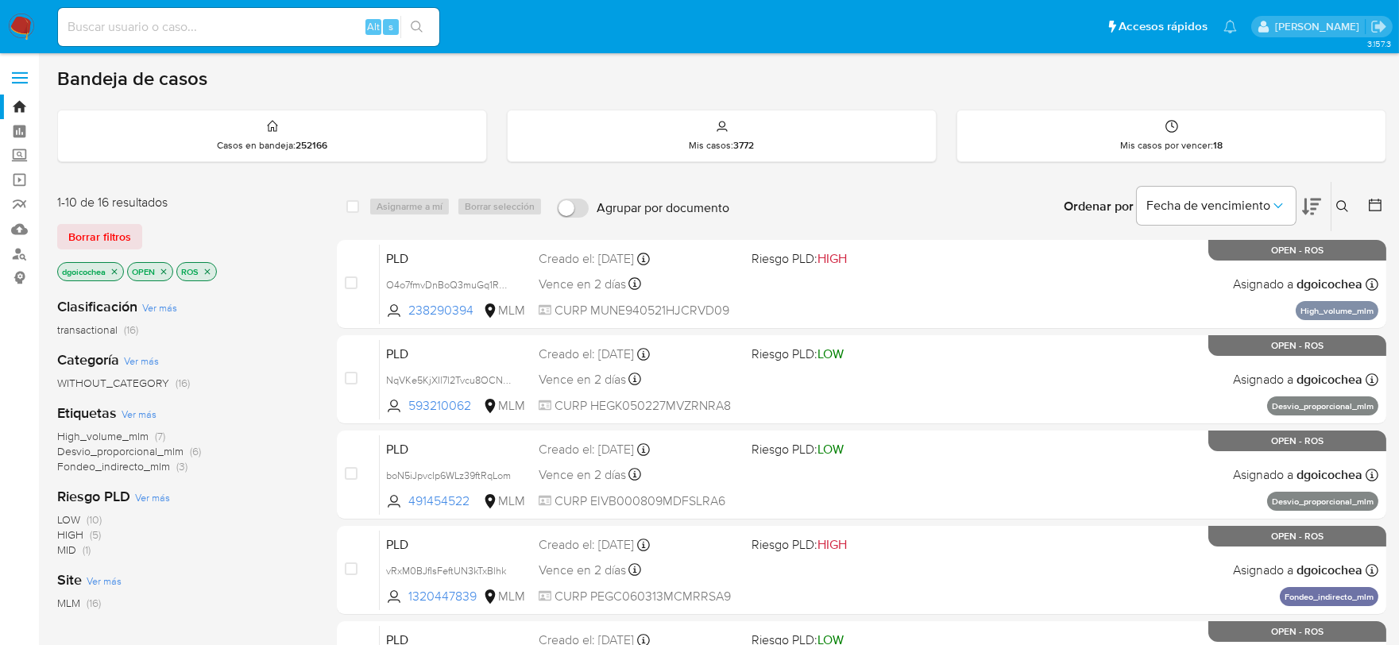
click at [132, 469] on span "Fondeo_indirecto_mlm" at bounding box center [113, 467] width 113 height 16
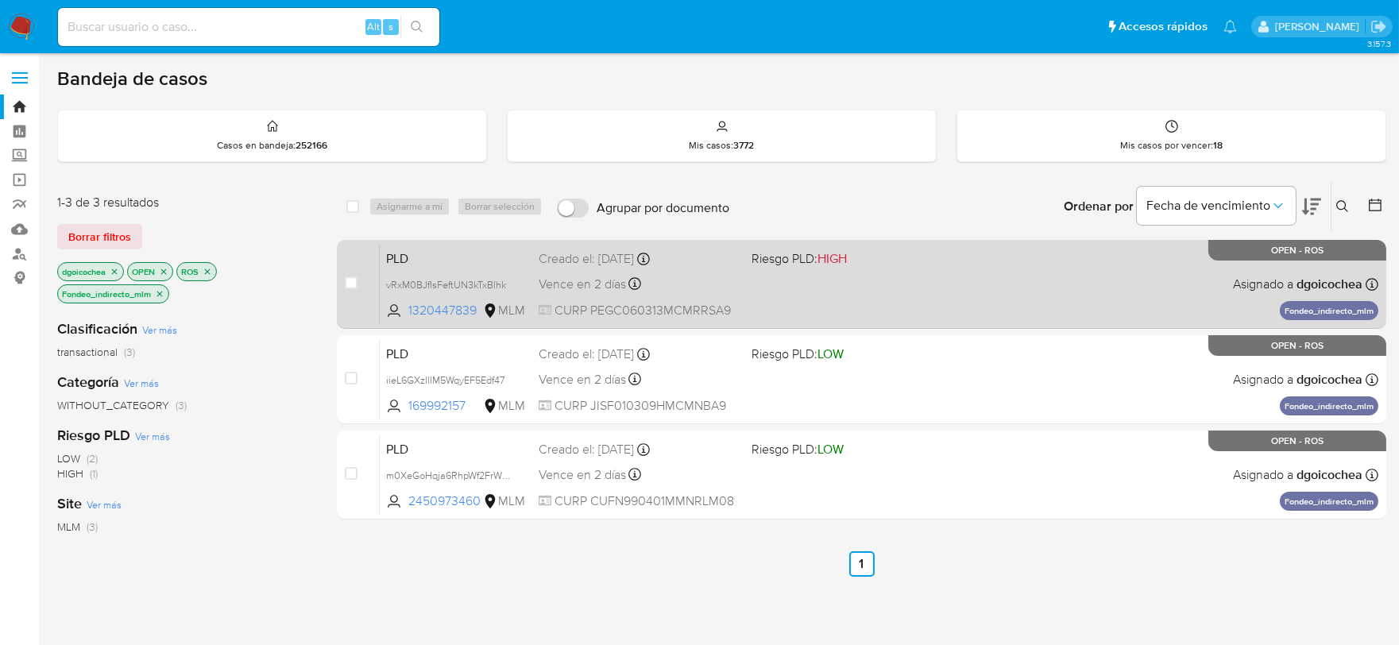
click at [401, 247] on span "PLD" at bounding box center [456, 257] width 140 height 21
click at [408, 265] on span "PLD" at bounding box center [456, 257] width 140 height 21
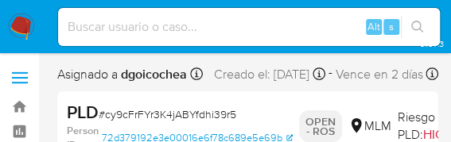
select select "10"
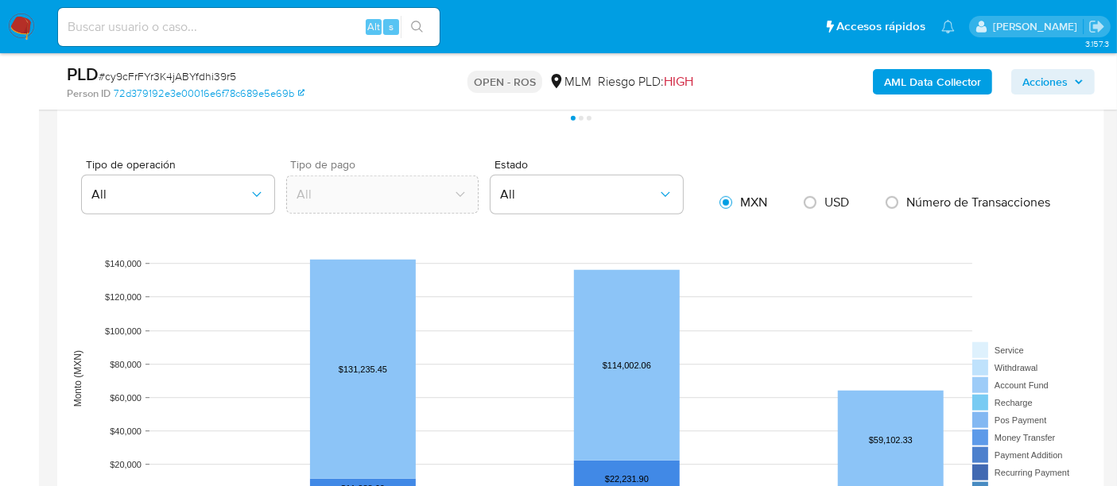
scroll to position [1500, 0]
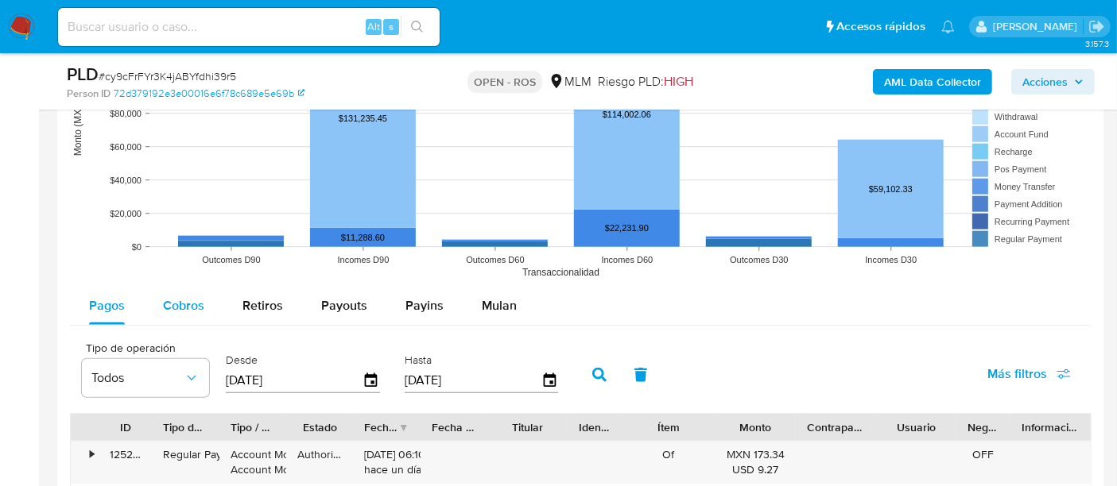
click at [192, 302] on span "Cobros" at bounding box center [183, 305] width 41 height 18
select select "10"
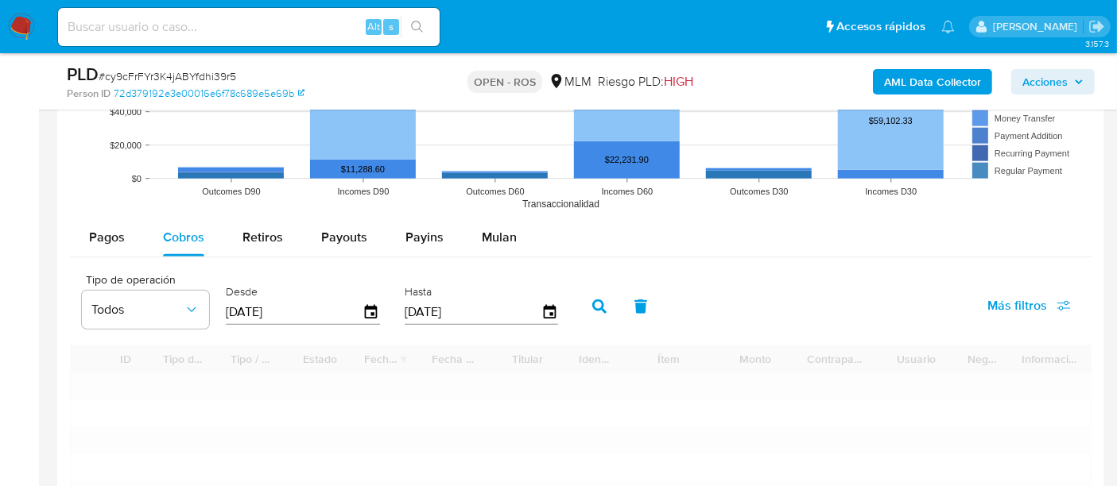
scroll to position [1678, 0]
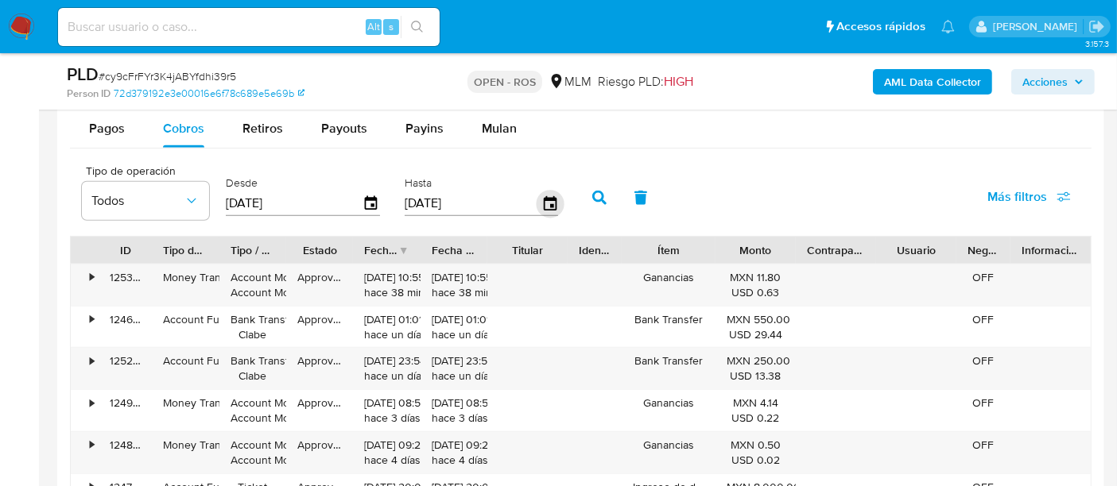
click at [549, 201] on icon "button" at bounding box center [550, 204] width 28 height 28
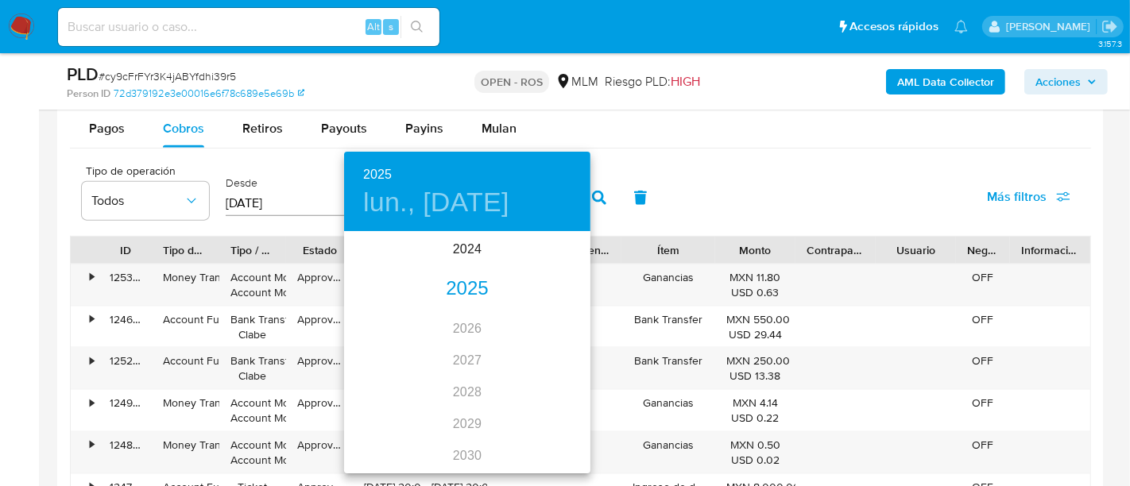
click at [459, 290] on div "2025" at bounding box center [467, 289] width 246 height 32
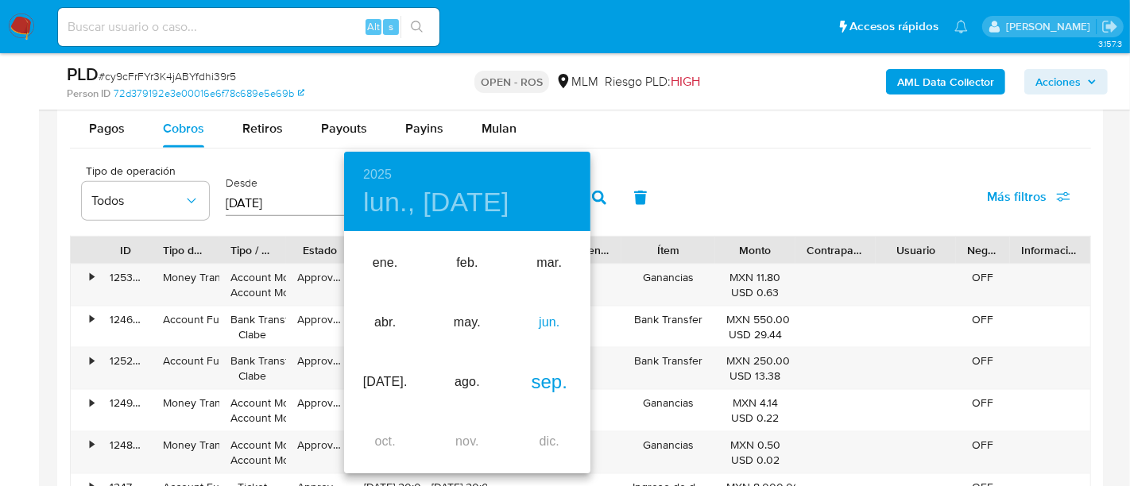
click at [555, 318] on div "jun." at bounding box center [550, 323] width 82 height 60
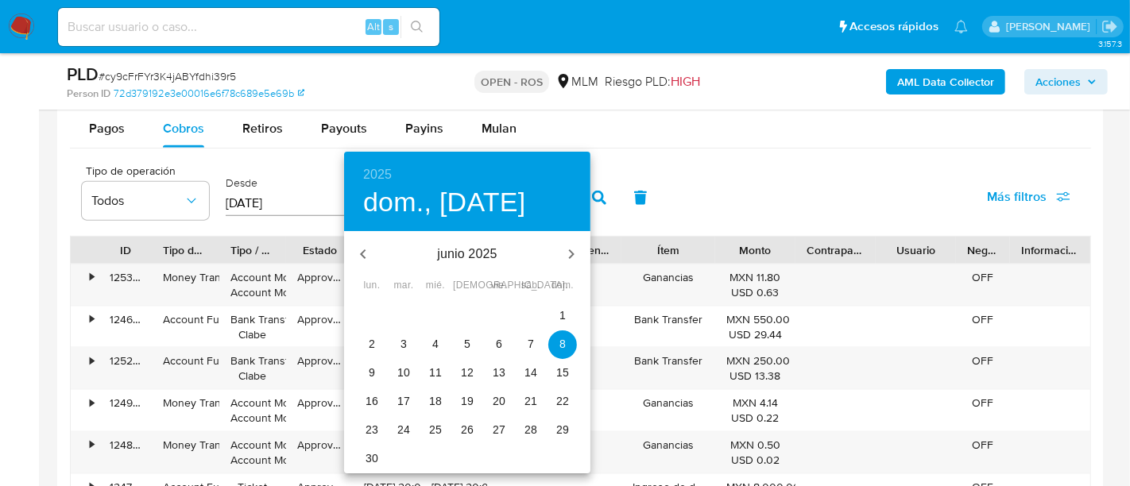
drag, startPoint x: 371, startPoint y: 459, endPoint x: 390, endPoint y: 430, distance: 35.0
click at [372, 459] on p "30" at bounding box center [372, 459] width 13 height 16
type input "[DATE]"
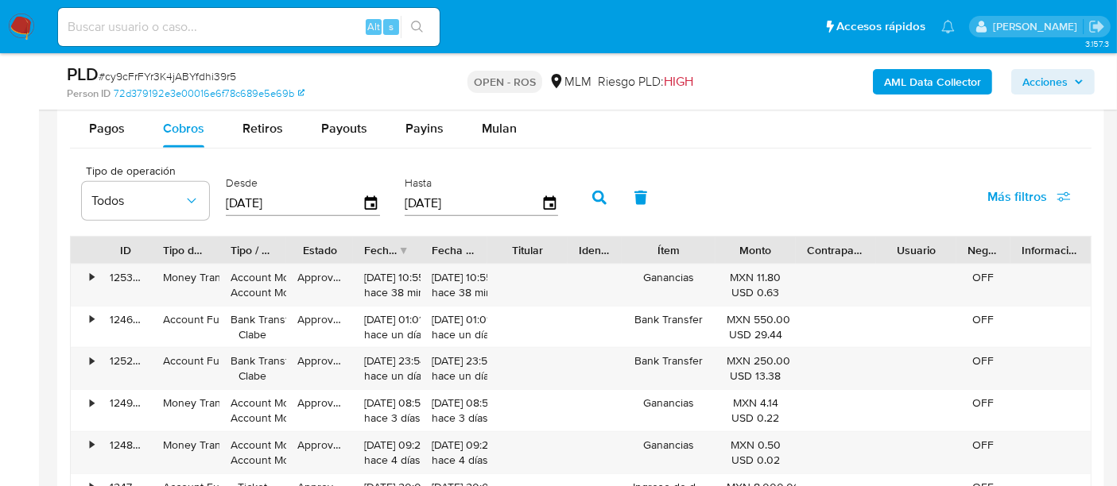
click at [595, 199] on icon "button" at bounding box center [599, 198] width 14 height 14
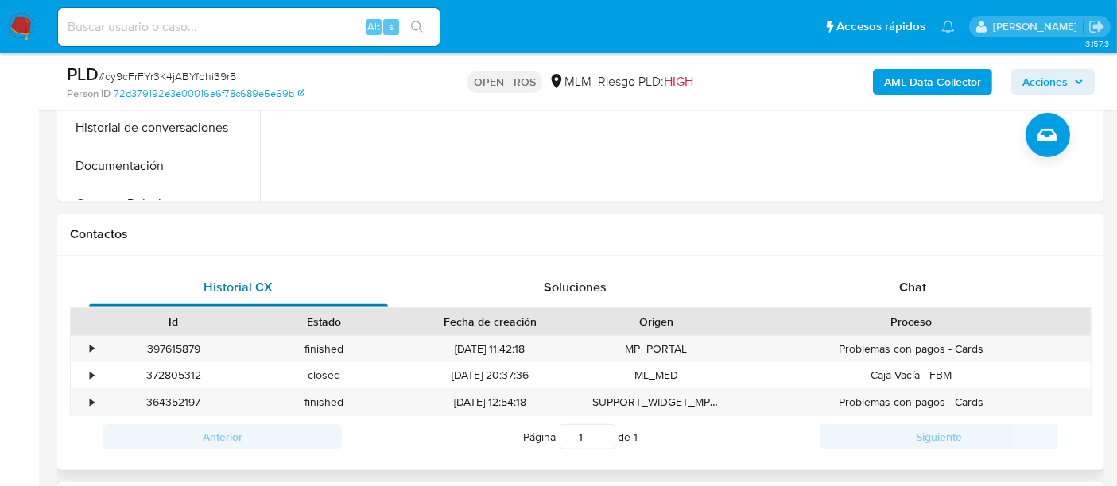
scroll to position [353, 0]
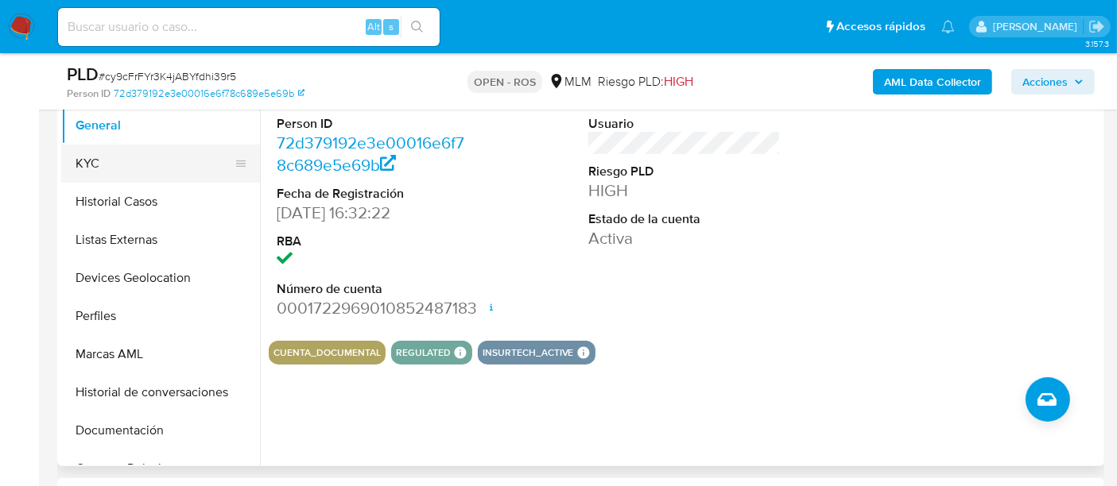
click at [103, 172] on button "KYC" at bounding box center [154, 164] width 186 height 38
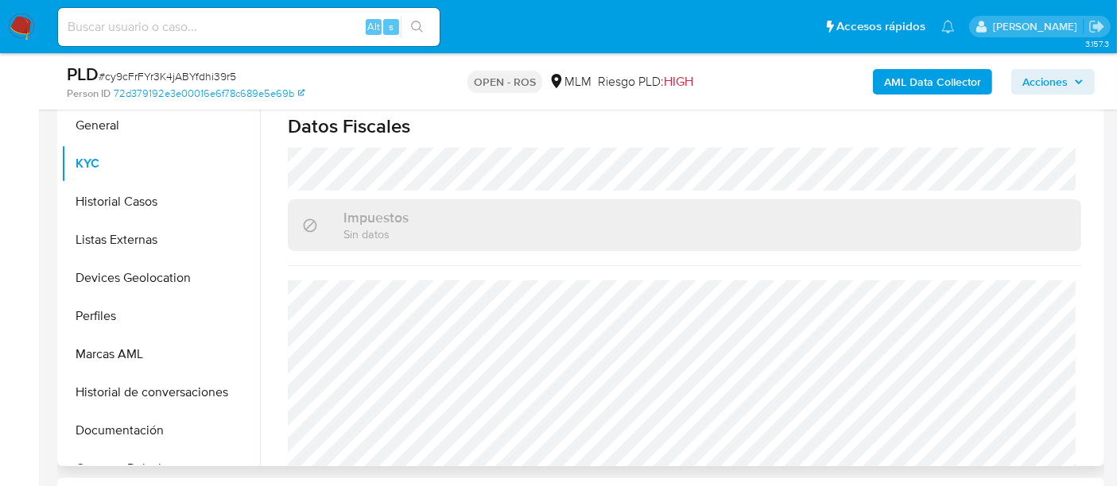
scroll to position [992, 0]
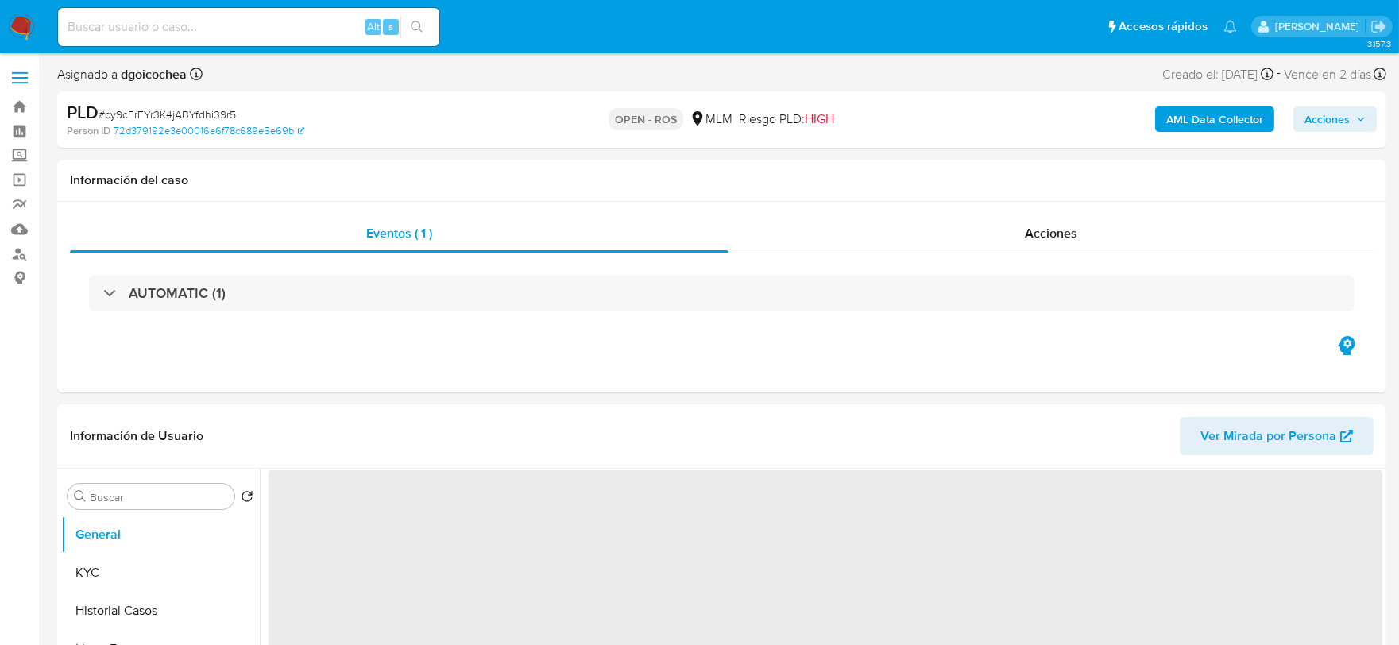
select select "10"
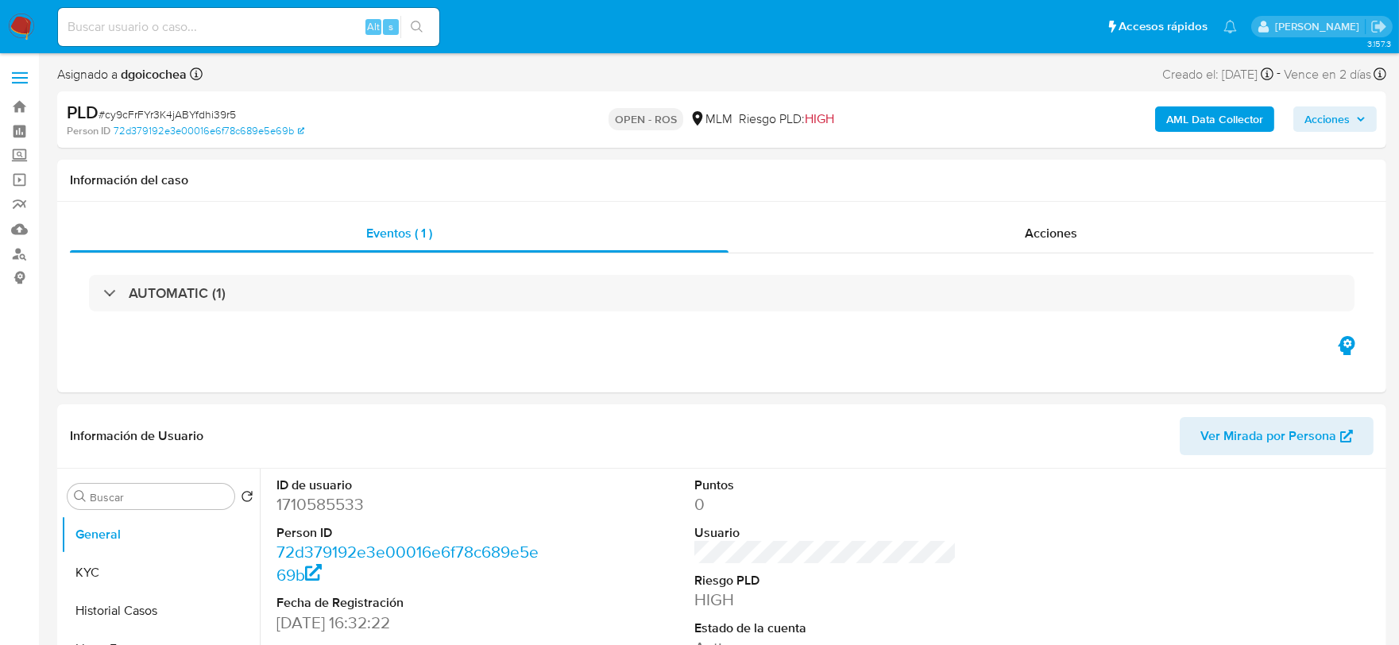
click at [181, 102] on div "PLD # cy9cFrFYr3K4jABYfdhi39r5" at bounding box center [282, 113] width 431 height 24
click at [183, 113] on span "# cy9cFrFYr3K4jABYfdhi39r5" at bounding box center [167, 114] width 137 height 16
copy span "cy9cFrFYr3K4jABYfdhi39r5"
click at [145, 618] on button "Historial Casos" at bounding box center [154, 611] width 186 height 38
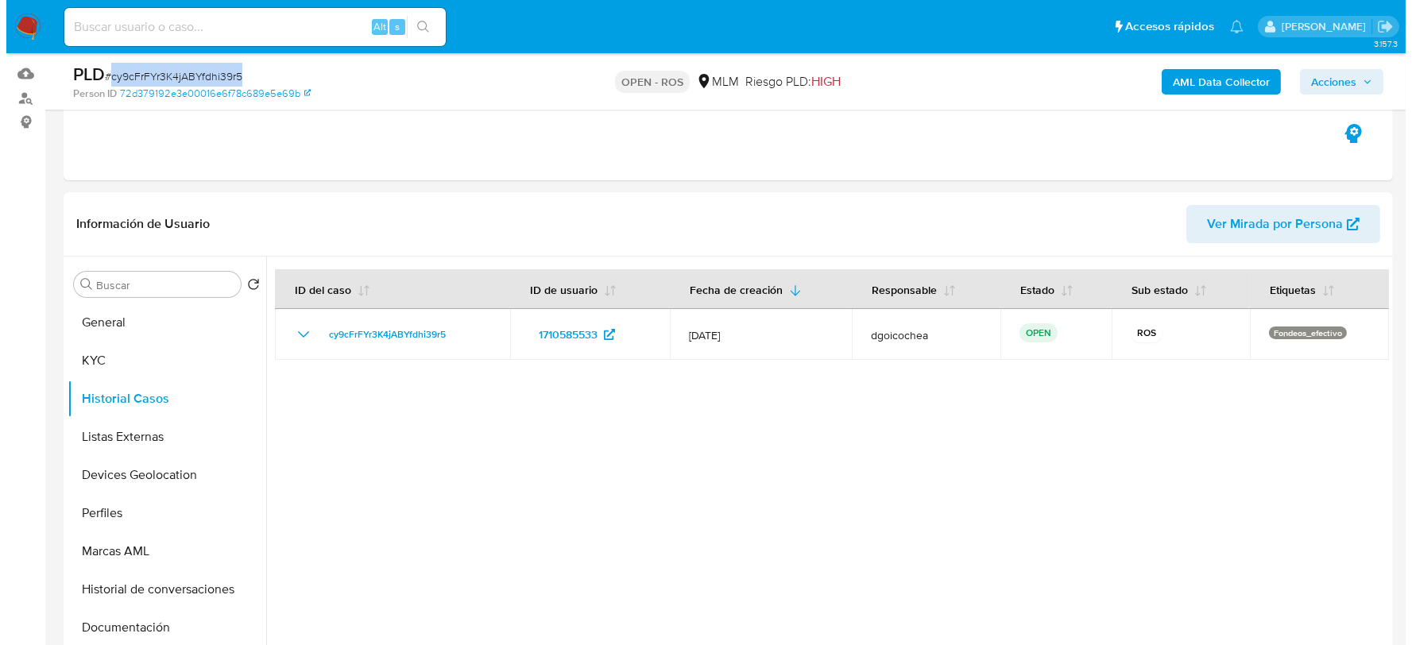
scroll to position [161, 0]
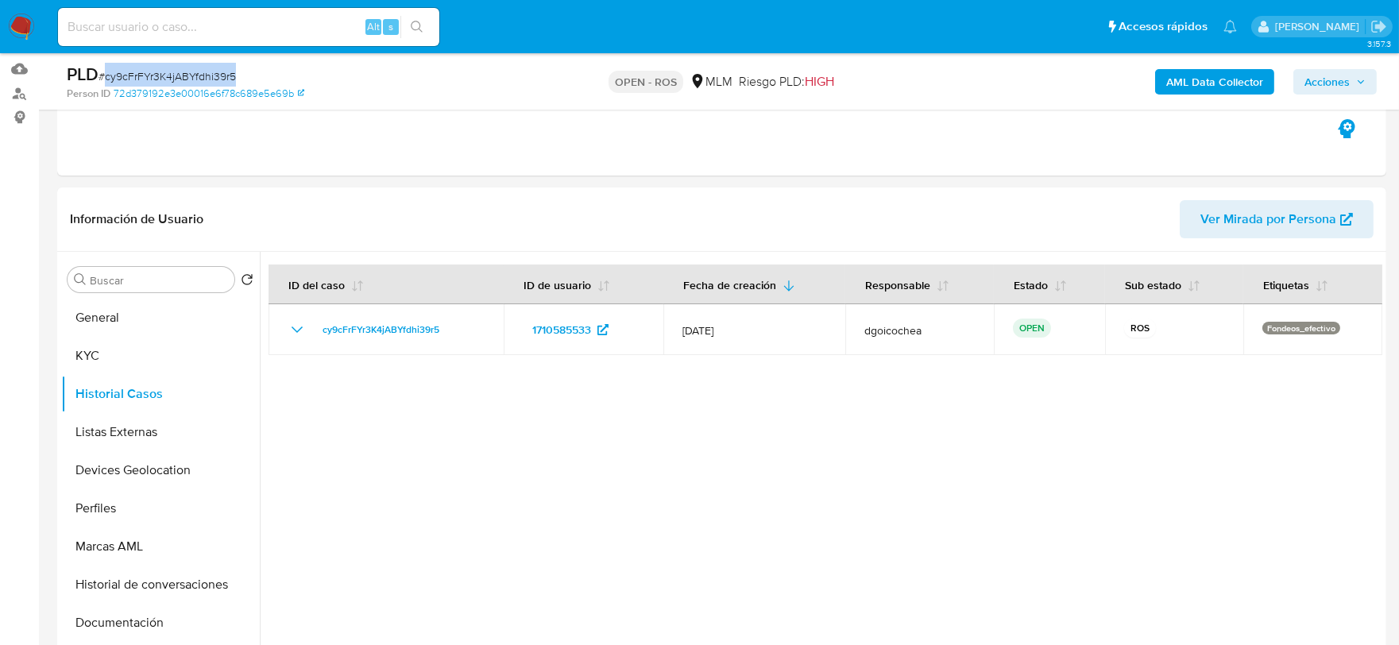
click at [1338, 82] on span "Acciones" at bounding box center [1327, 81] width 45 height 25
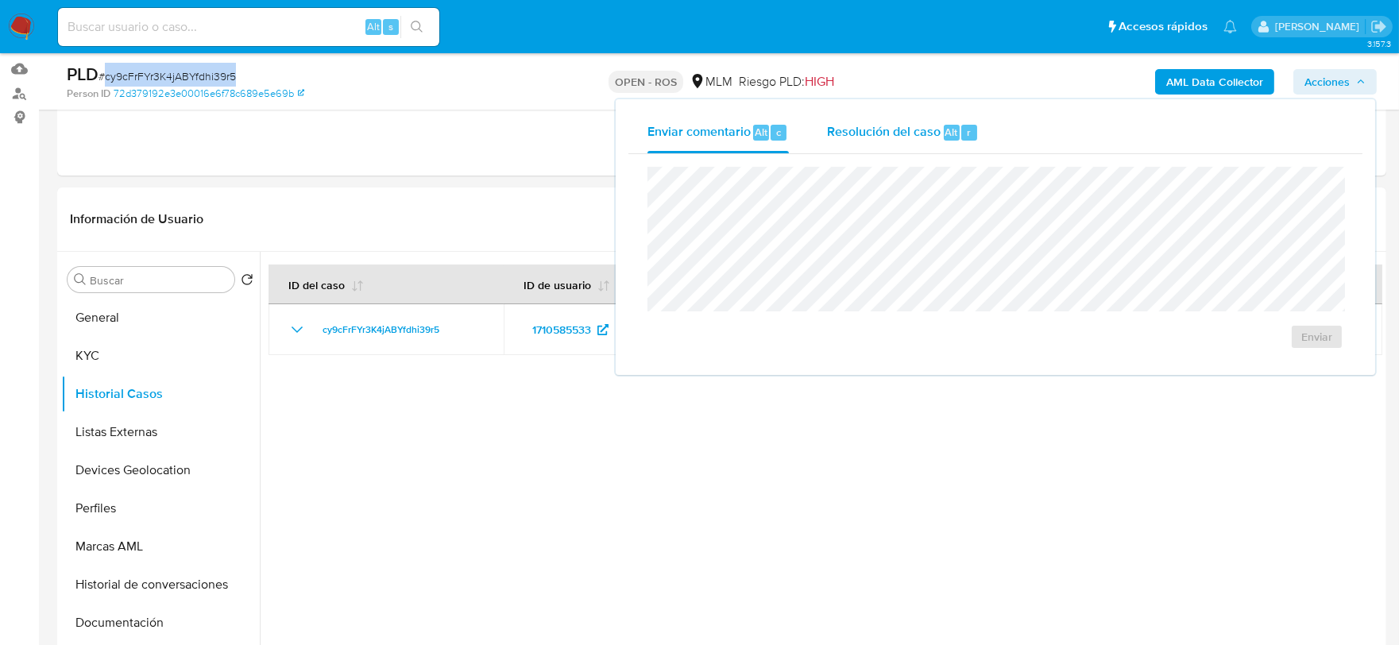
click at [877, 135] on span "Resolución del caso" at bounding box center [884, 131] width 114 height 18
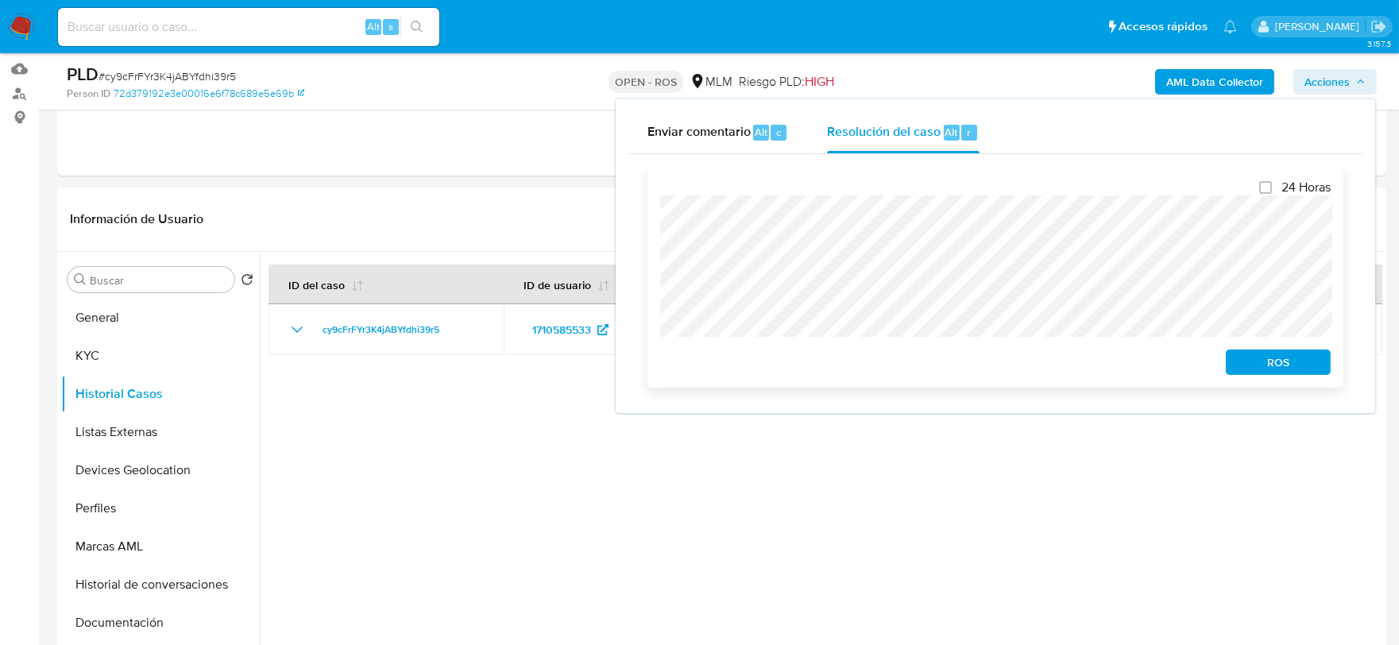
click at [1248, 363] on span "ROS" at bounding box center [1278, 362] width 83 height 22
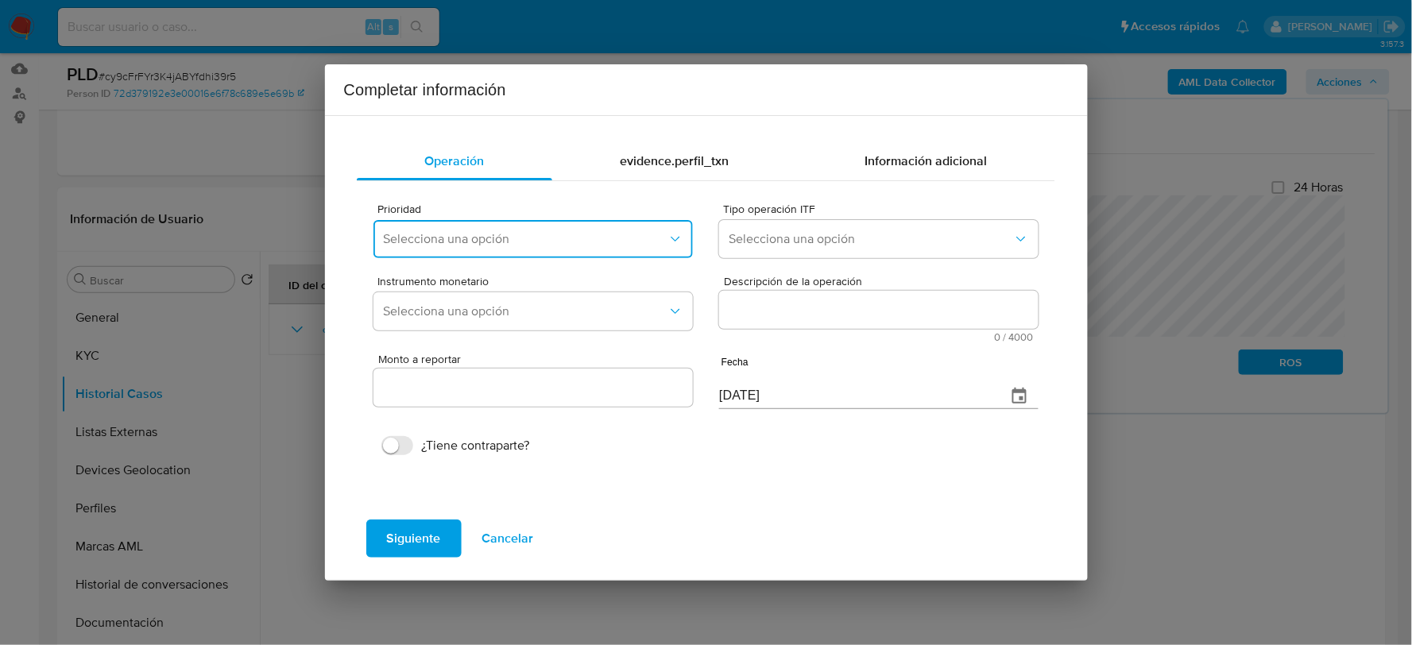
click at [465, 224] on button "Selecciona una opción" at bounding box center [533, 239] width 319 height 38
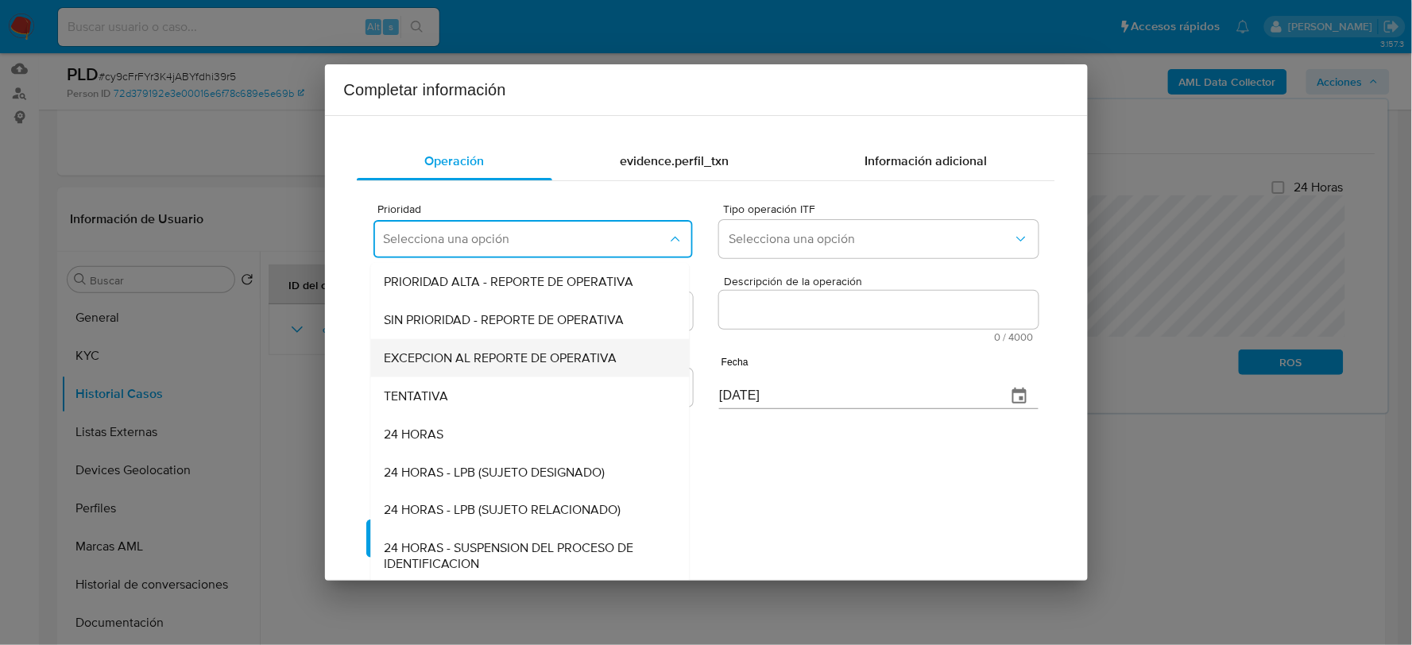
click at [411, 350] on span "EXCEPCION AL REPORTE DE OPERATIVA" at bounding box center [500, 358] width 233 height 16
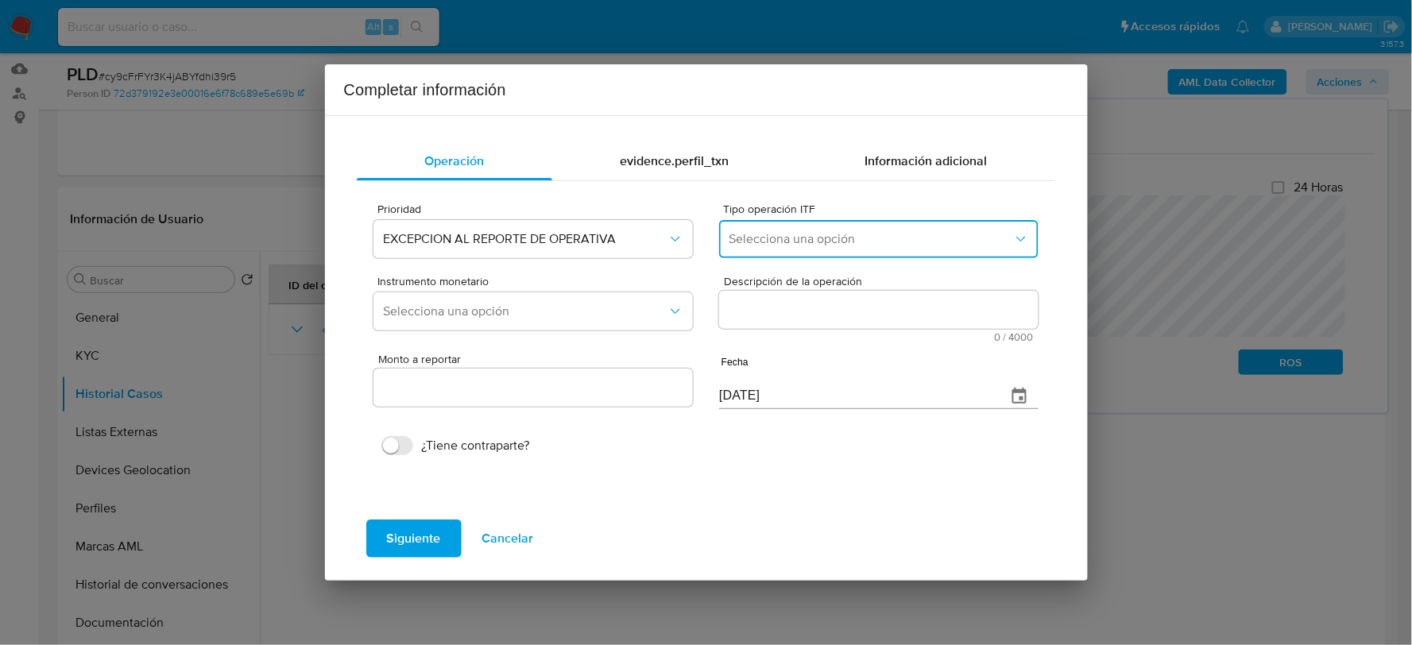
click at [777, 242] on span "Selecciona una opción" at bounding box center [871, 239] width 284 height 16
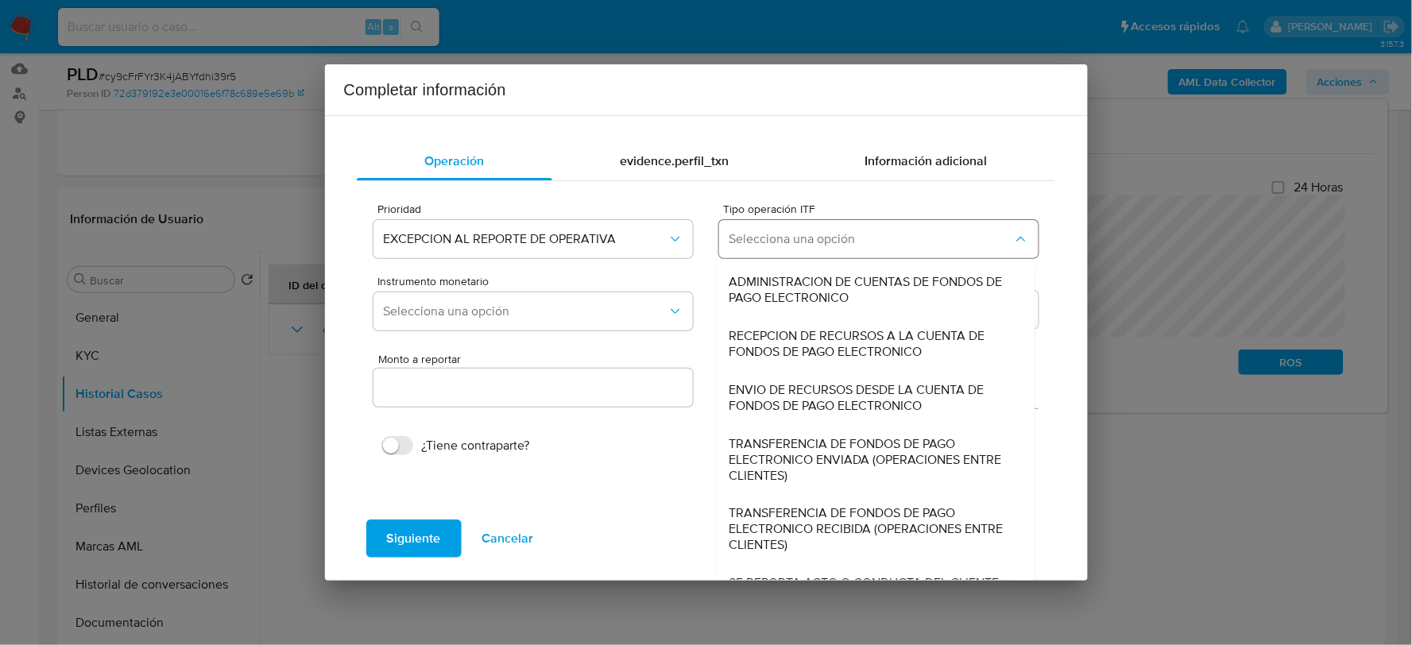
scroll to position [17, 0]
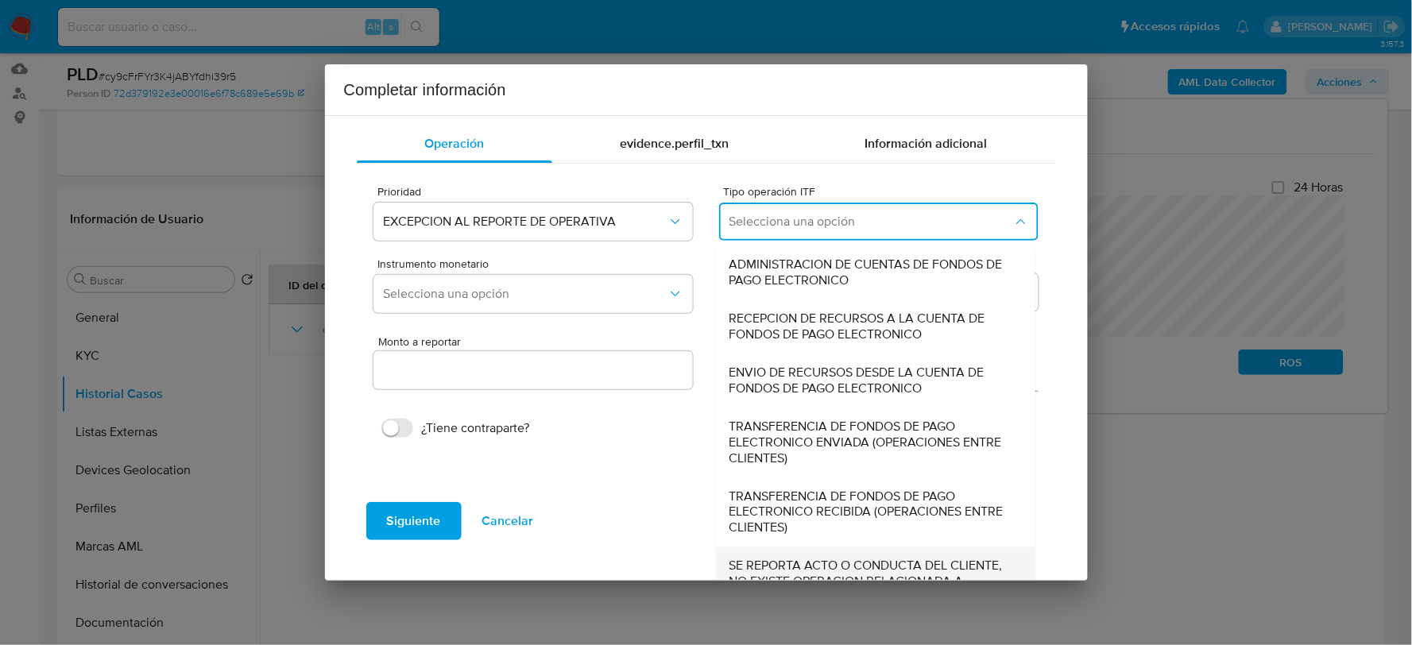
click at [776, 579] on span "SE REPORTA ACTO O CONDUCTA DEL CLIENTE, NO EXISTE OPERACION RELACIONADA A REPOR…" at bounding box center [872, 583] width 284 height 48
type input "0.00"
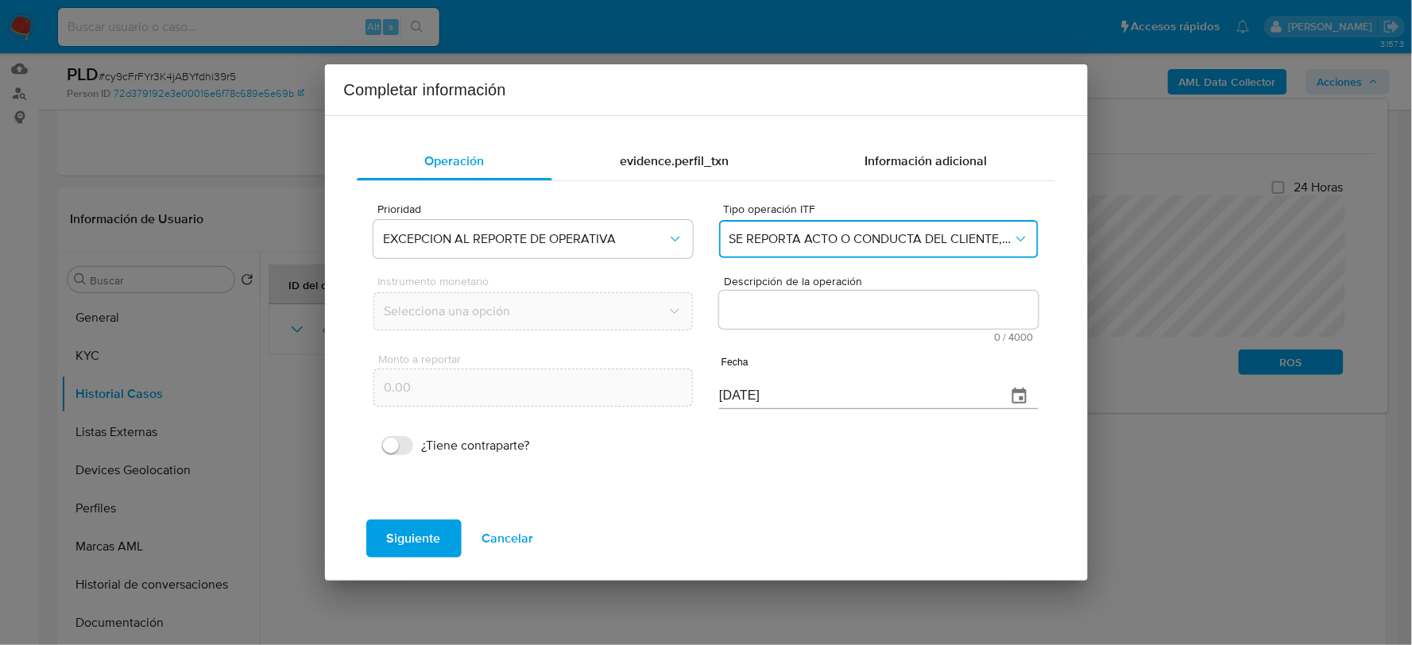
scroll to position [0, 0]
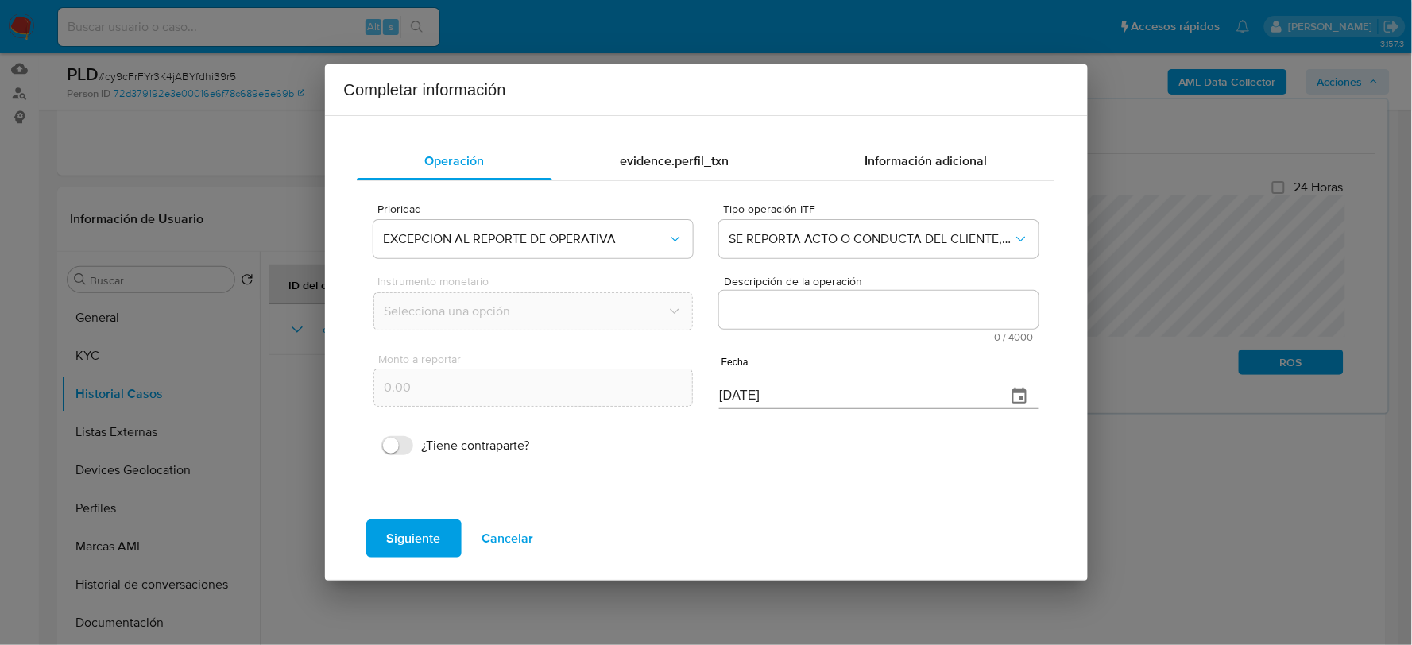
click at [792, 319] on textarea "Descripción de la operación" at bounding box center [878, 310] width 319 height 38
paste textarea "/CONOCIMIENTO DEL CLIENTE O USUARIO CLIENTE JOHAN FERNANDO MENDOZA MARTINEZ NUM…"
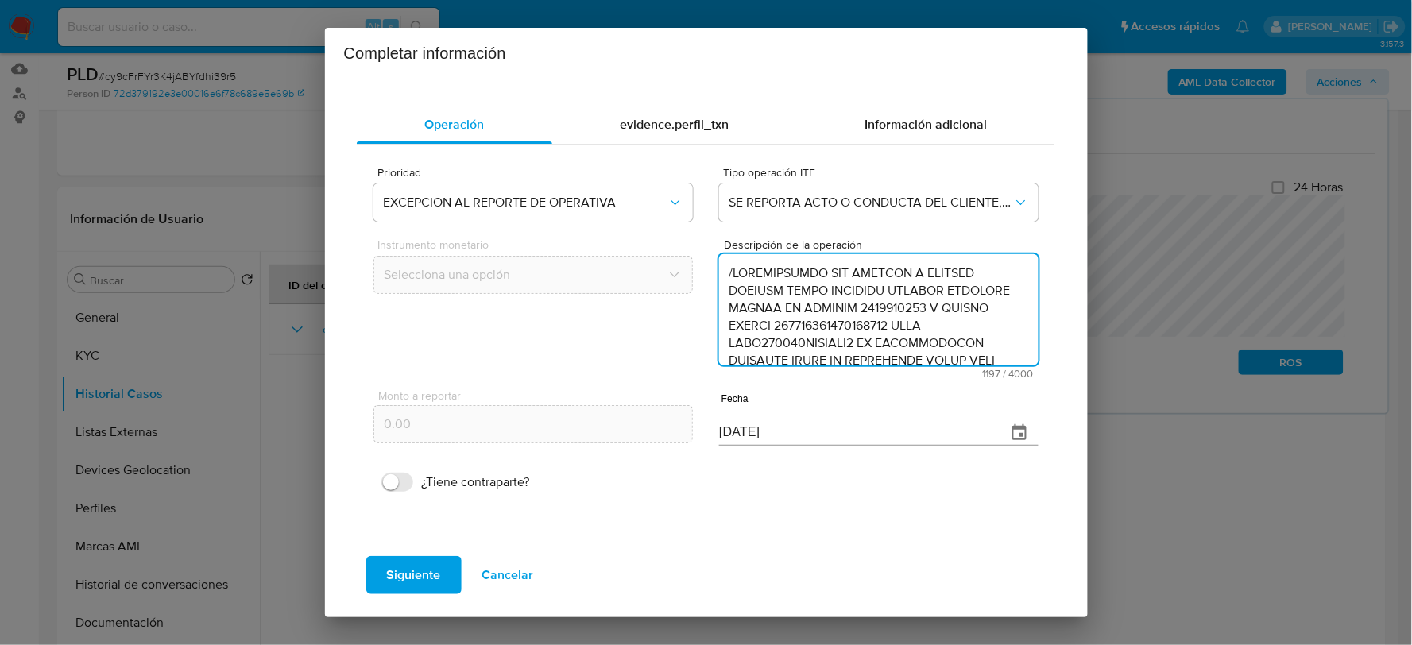
scroll to position [459, 0]
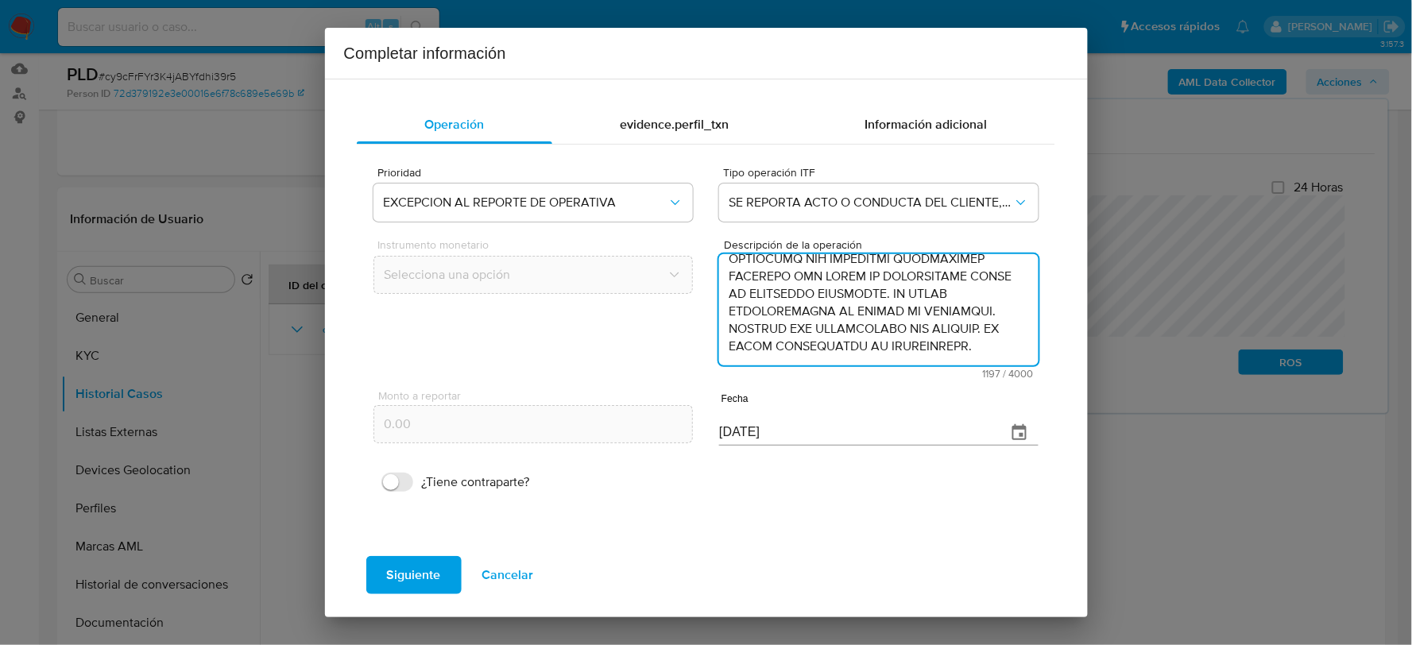
type textarea "/CONOCIMIENTO DEL CLIENTE O USUARIO CLIENTE JOHAN FERNANDO MENDOZA MARTINEZ NUM…"
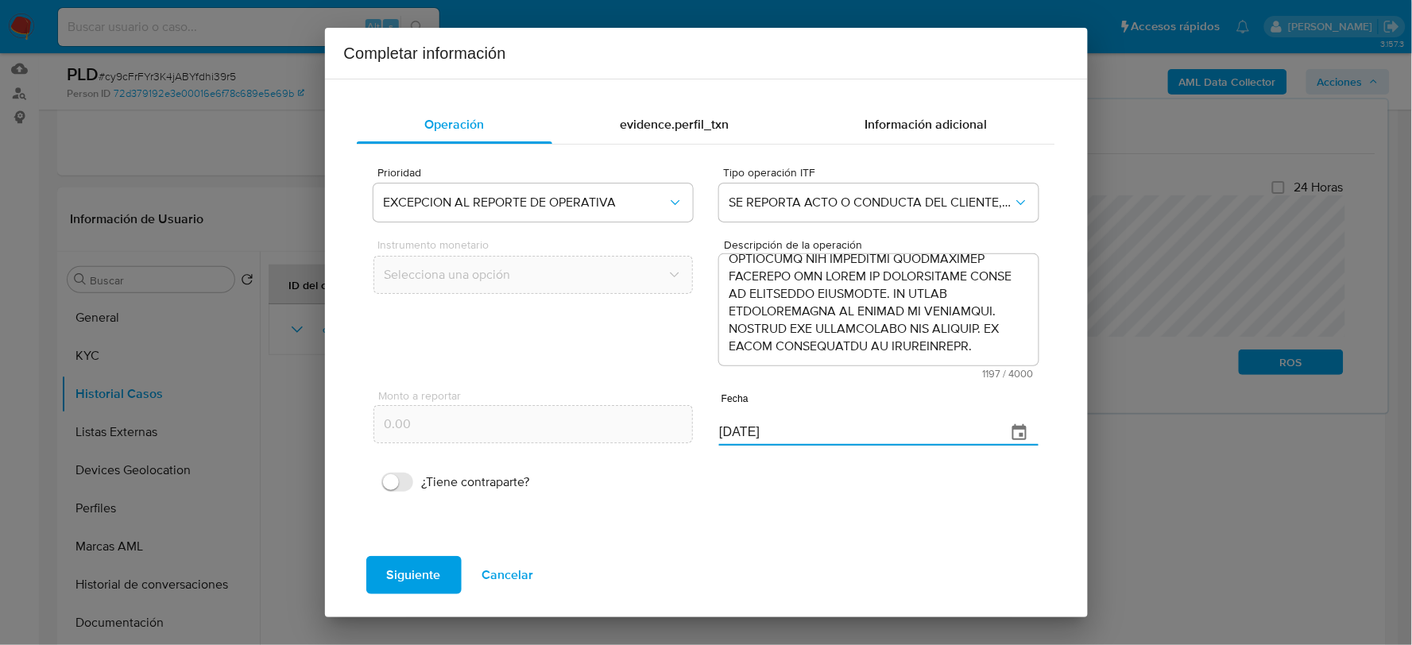
click at [739, 424] on input "[DATE]" at bounding box center [856, 432] width 274 height 25
type input "28/06/2025"
click at [416, 567] on span "Siguiente" at bounding box center [414, 575] width 54 height 35
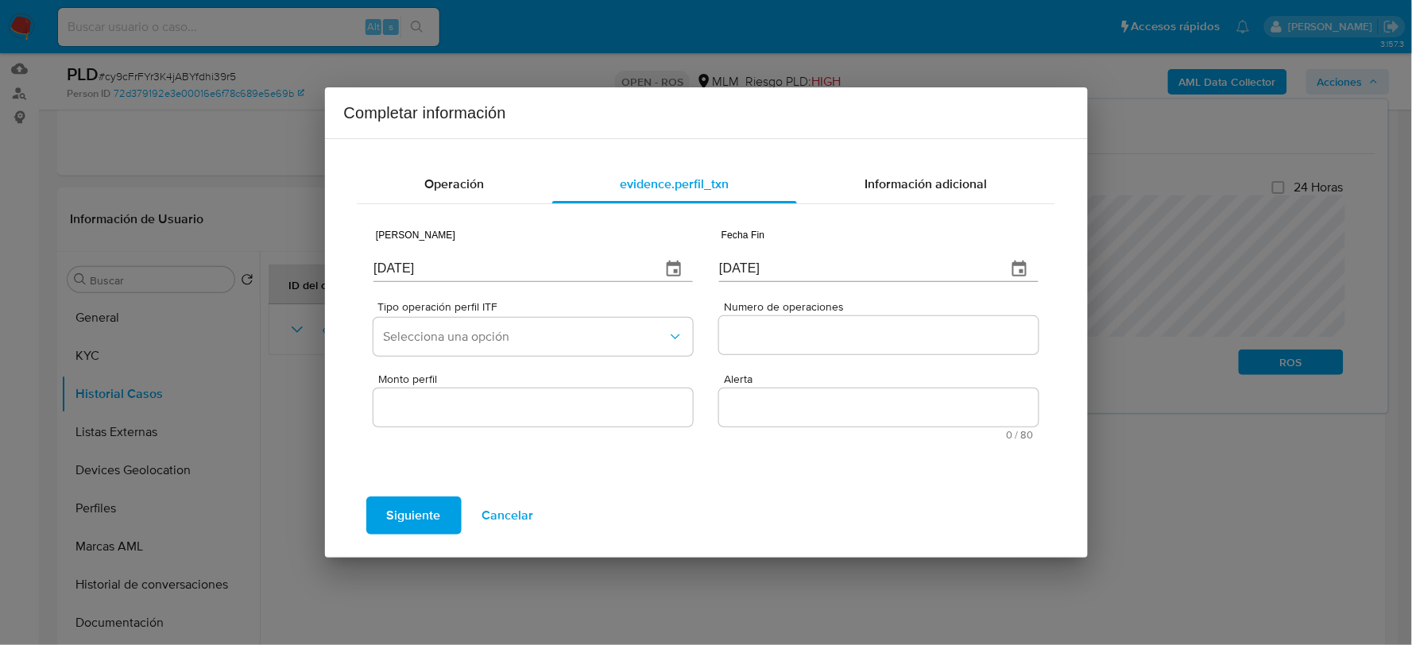
click at [385, 260] on input "[DATE]" at bounding box center [511, 269] width 274 height 25
type input "01/07/2024"
click at [757, 266] on input "31/12/024_" at bounding box center [856, 269] width 274 height 25
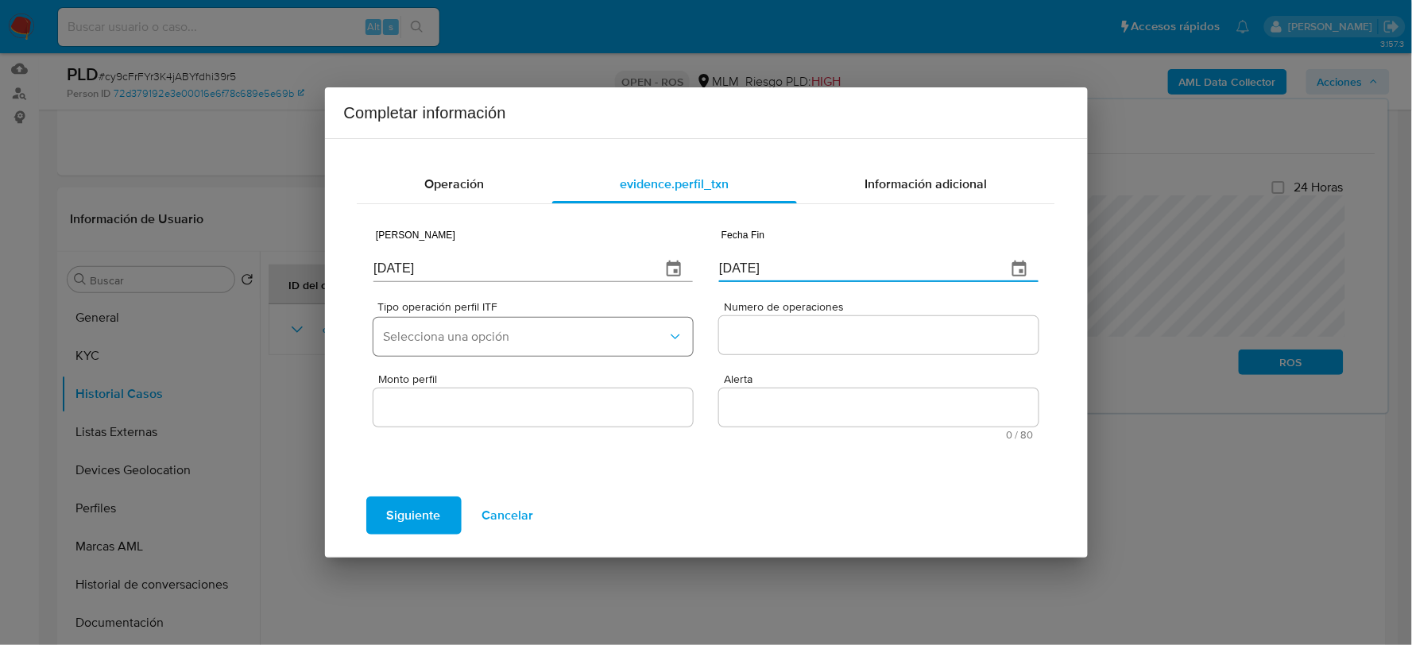
type input "31/12/2024"
click at [550, 339] on span "Selecciona una opción" at bounding box center [525, 337] width 284 height 16
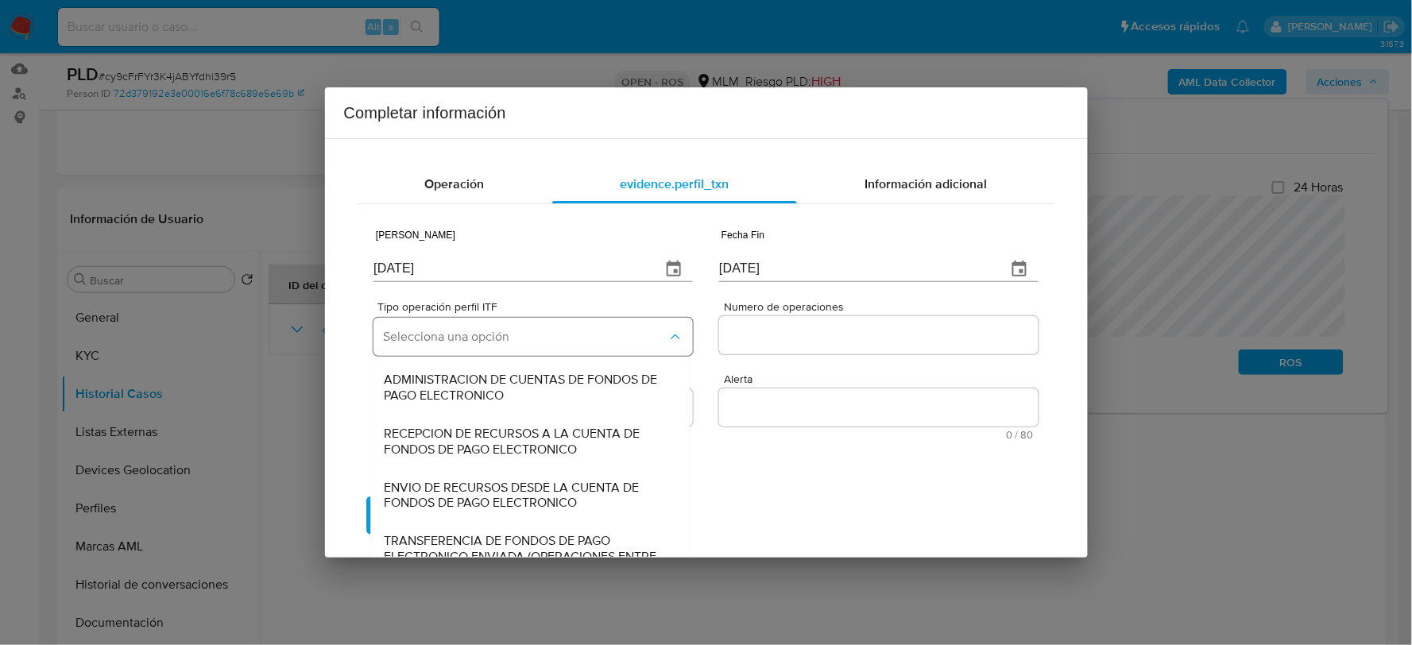
scroll to position [138, 0]
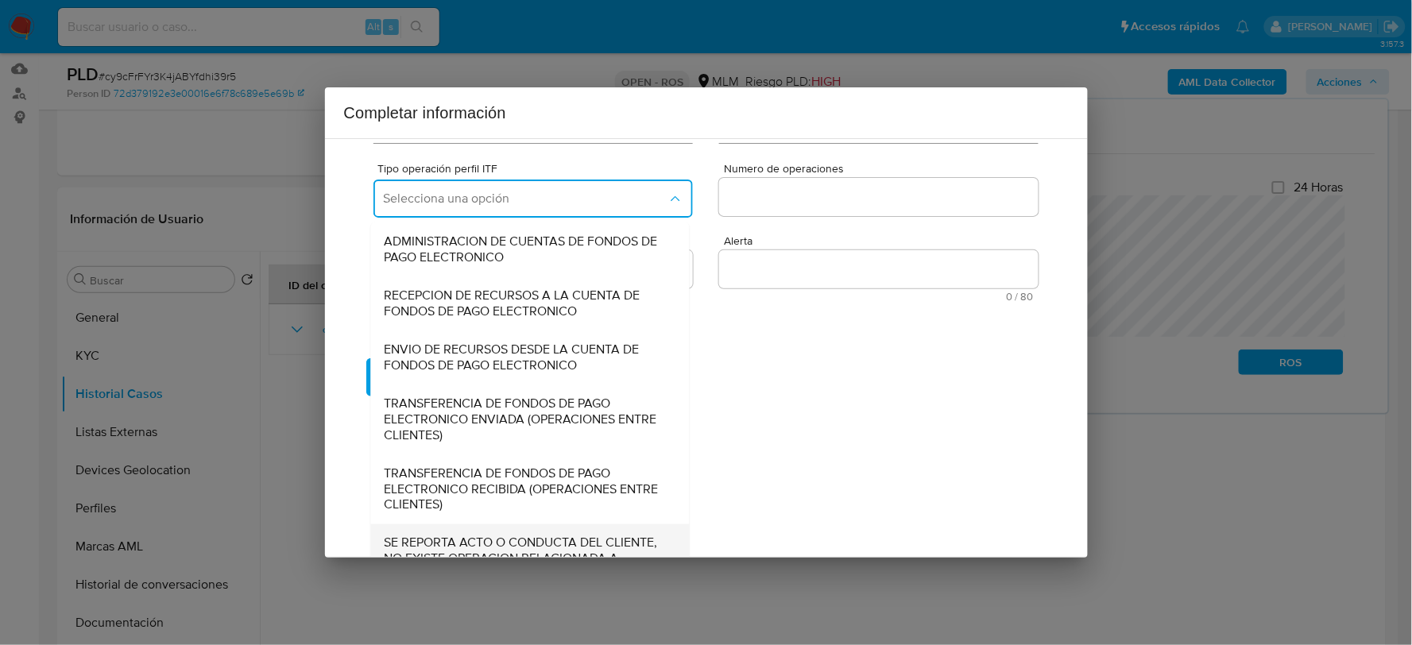
click at [424, 536] on span "SE REPORTA ACTO O CONDUCTA DEL CLIENTE, NO EXISTE OPERACION RELACIONADA A REPOR…" at bounding box center [526, 560] width 284 height 48
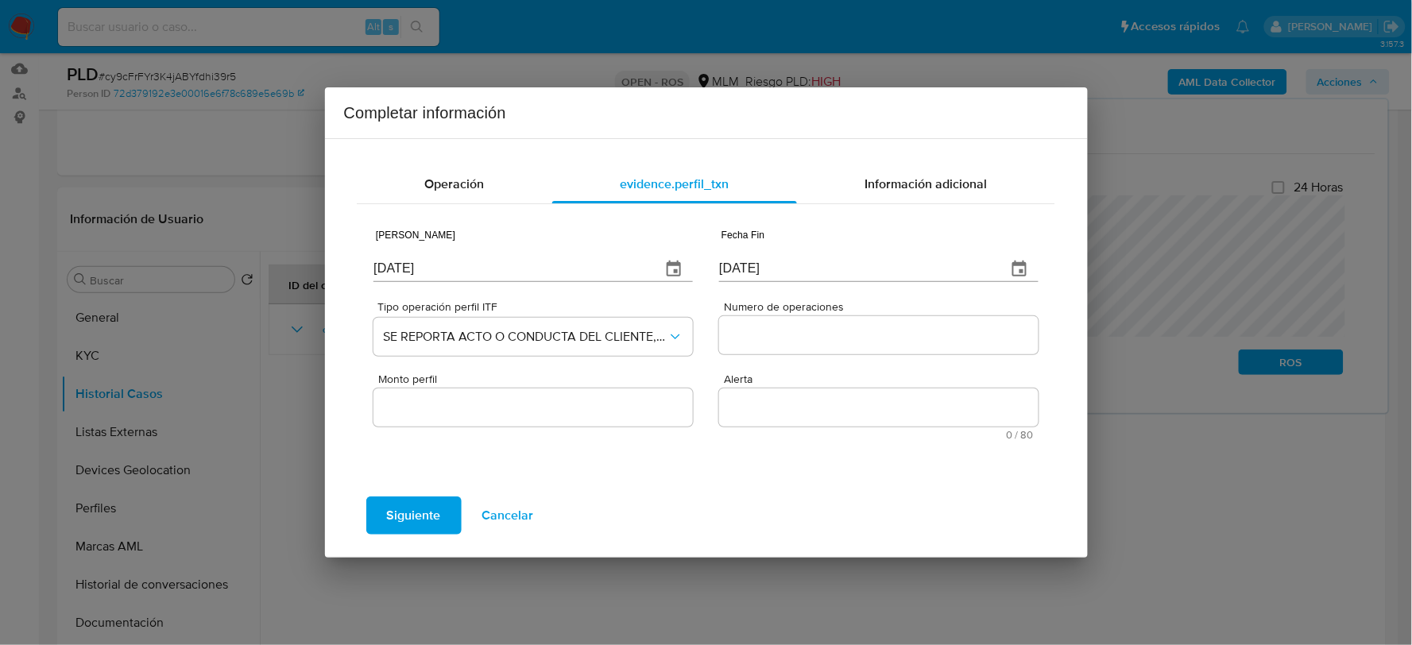
click at [753, 337] on input "Numero de operaciones" at bounding box center [878, 335] width 319 height 21
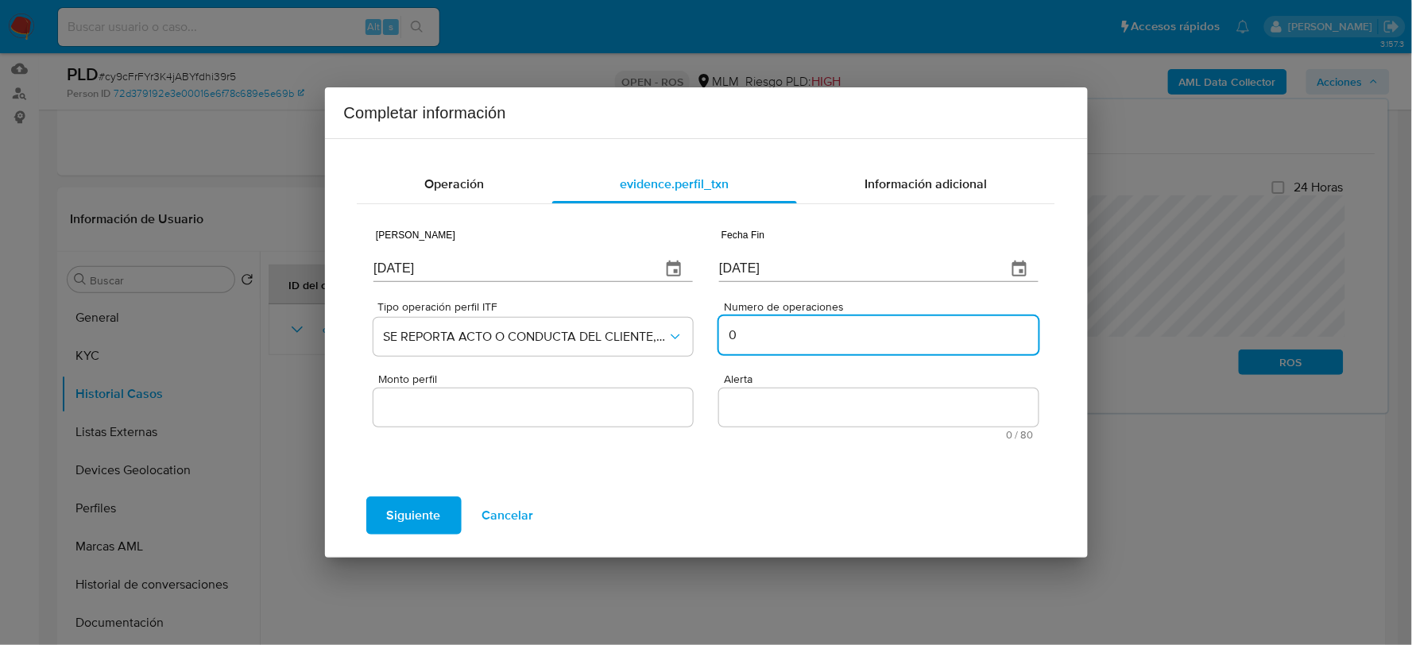
type input "0"
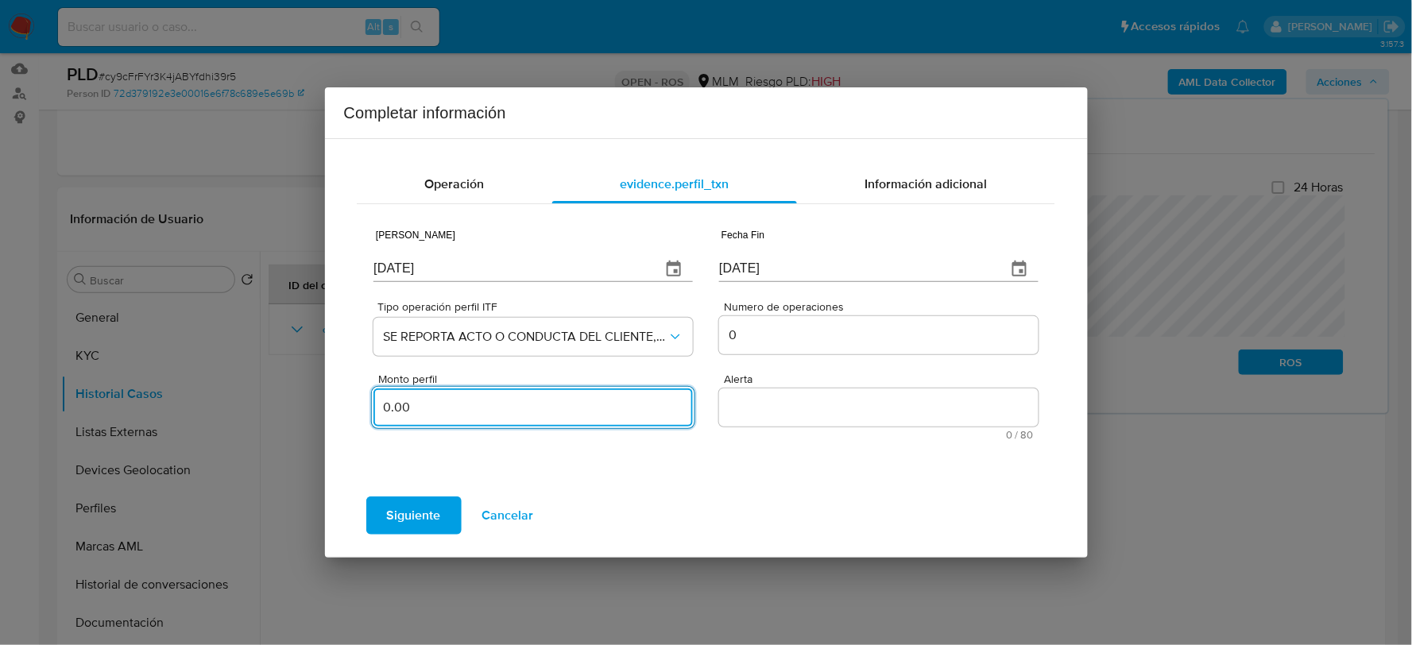
type input "0.00"
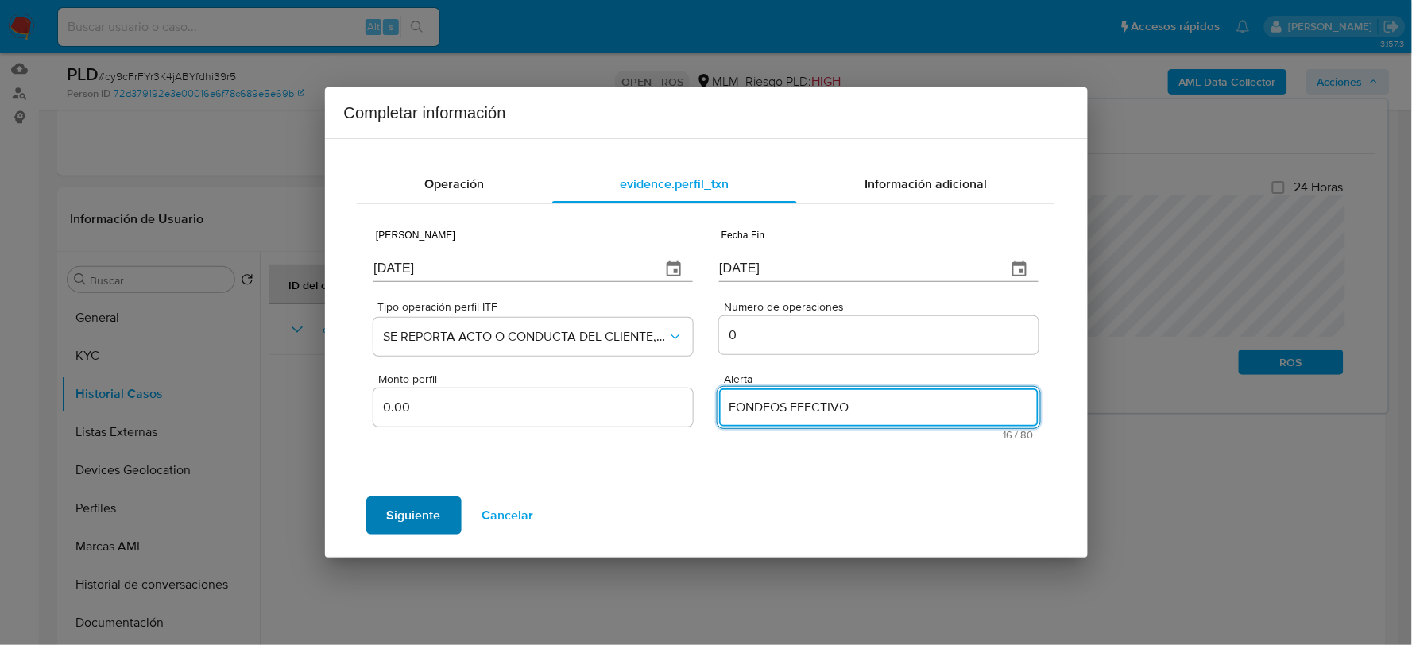
type textarea "FONDEOS EFECTIVO"
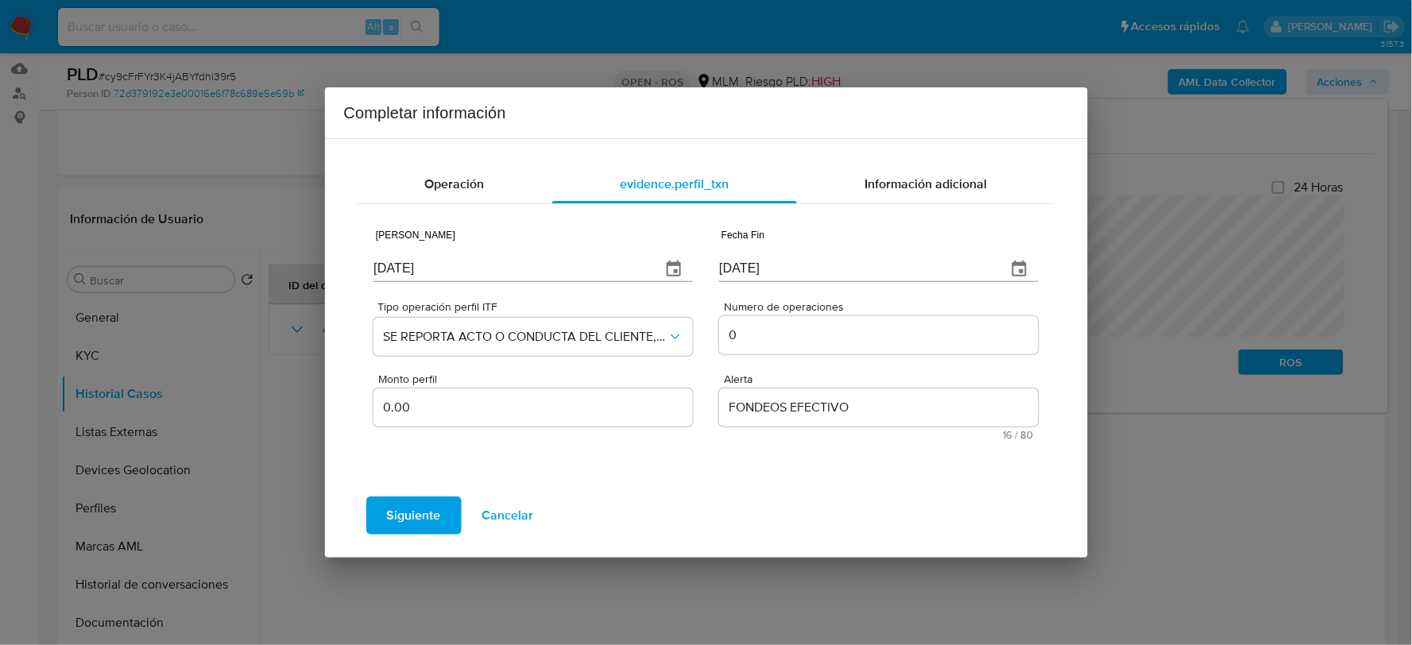
click at [387, 507] on span "Siguiente" at bounding box center [414, 515] width 54 height 35
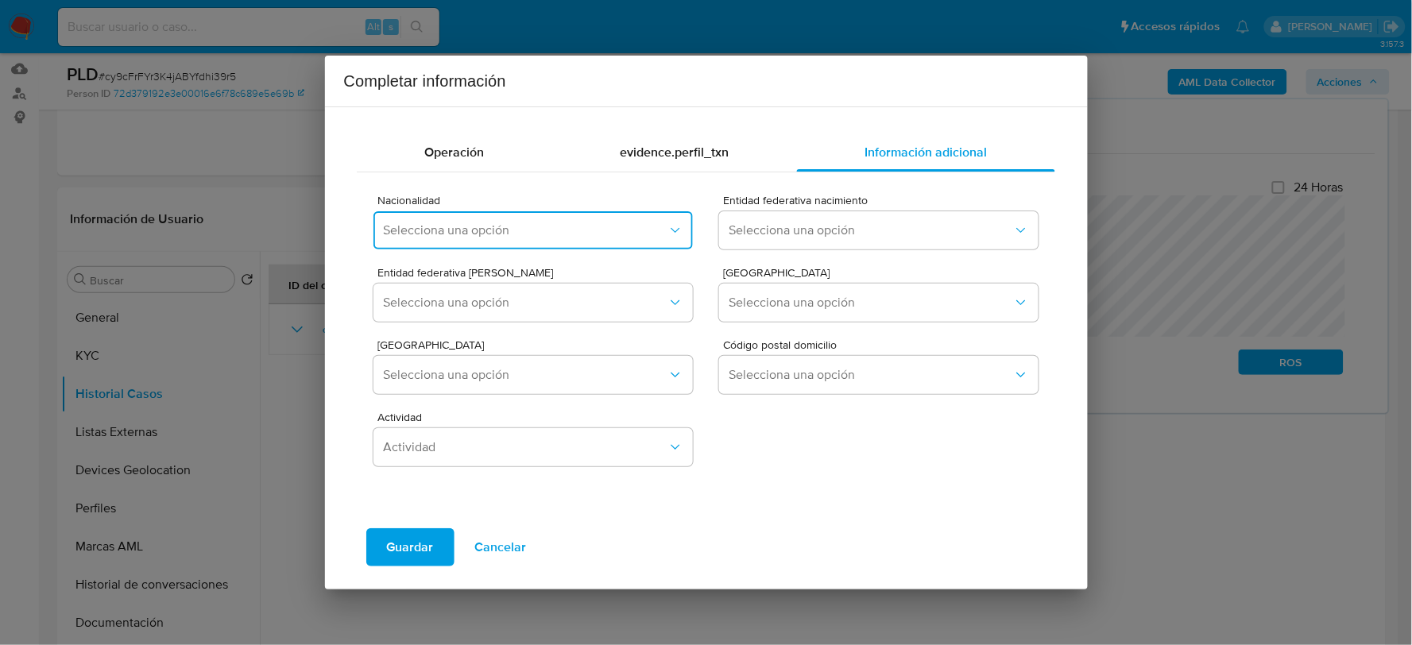
click at [434, 219] on button "Selecciona una opción" at bounding box center [533, 230] width 319 height 38
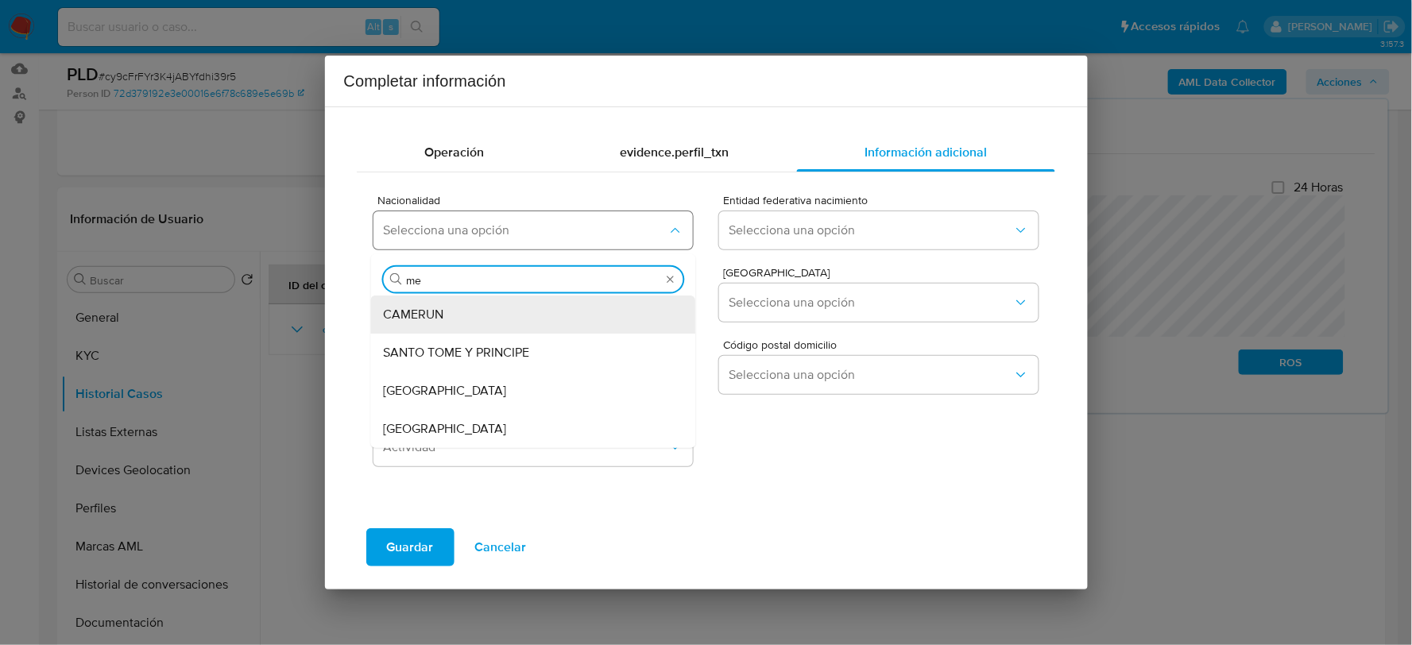
type input "mex"
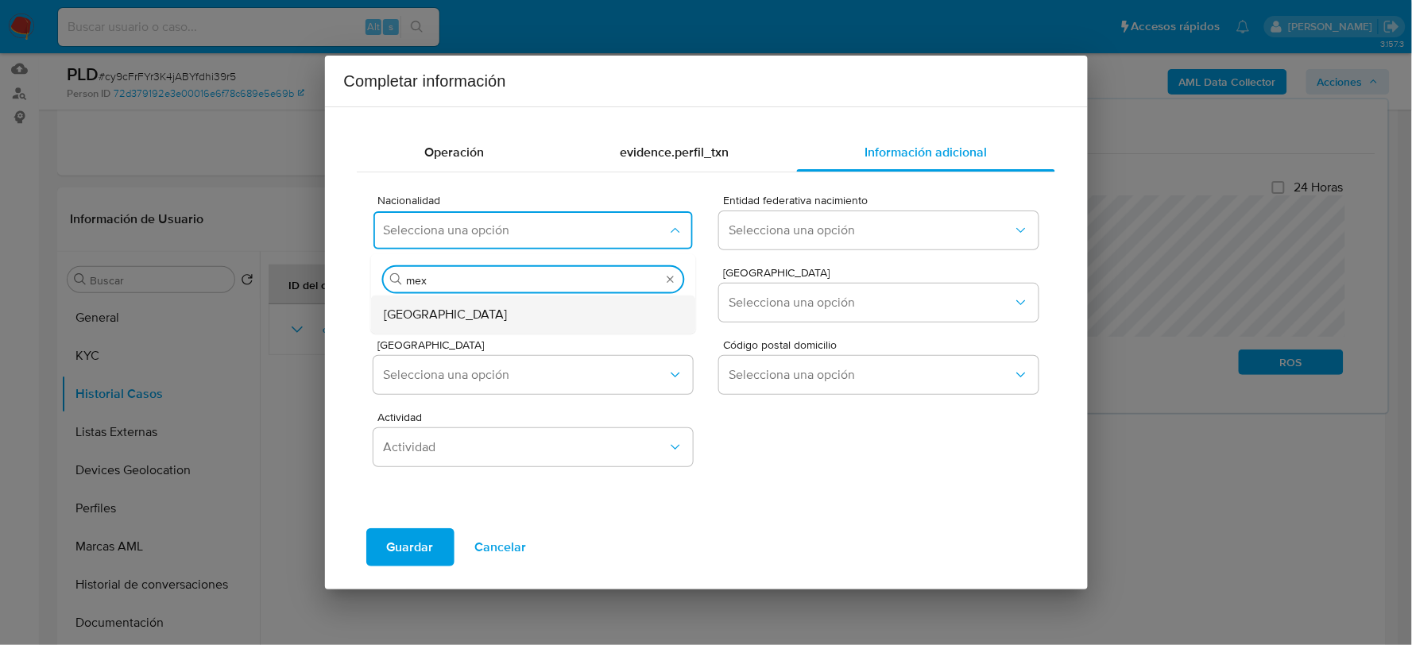
click at [399, 312] on span "MEXICO" at bounding box center [445, 314] width 123 height 16
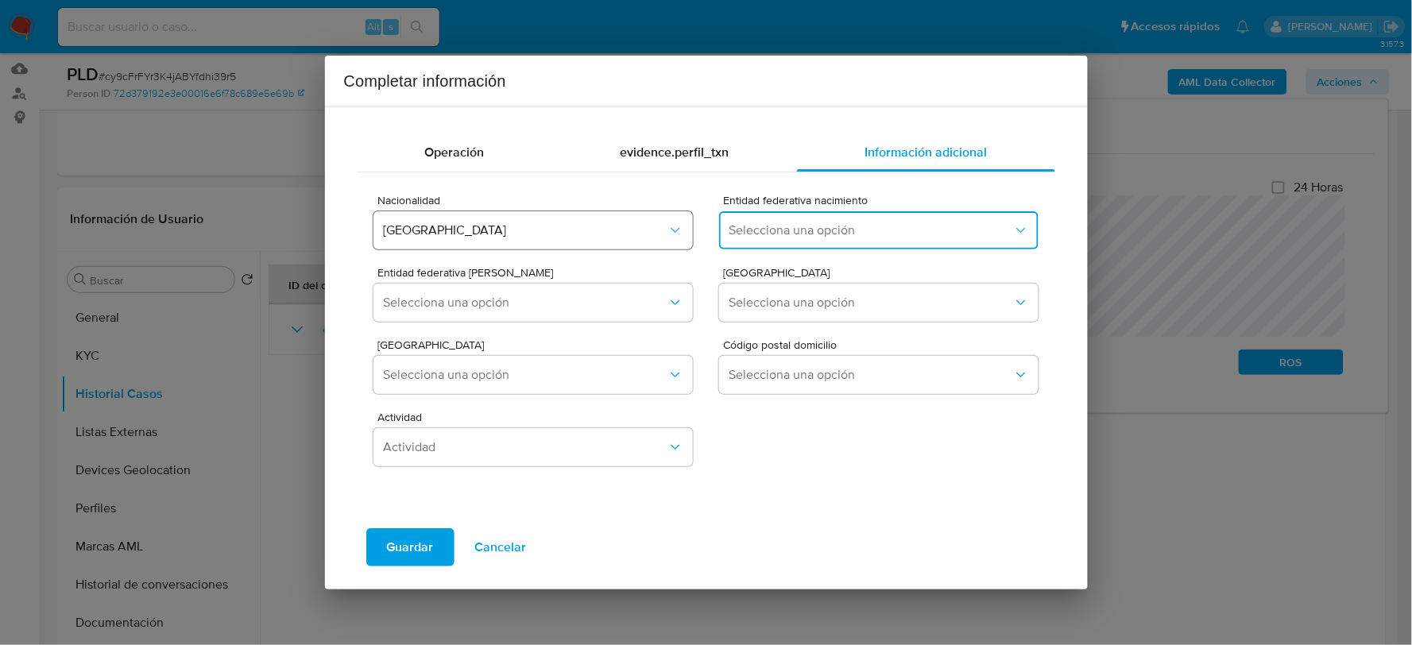
drag, startPoint x: 761, startPoint y: 217, endPoint x: 574, endPoint y: 216, distance: 187.6
click at [761, 216] on button "Selecciona una opción" at bounding box center [878, 230] width 319 height 38
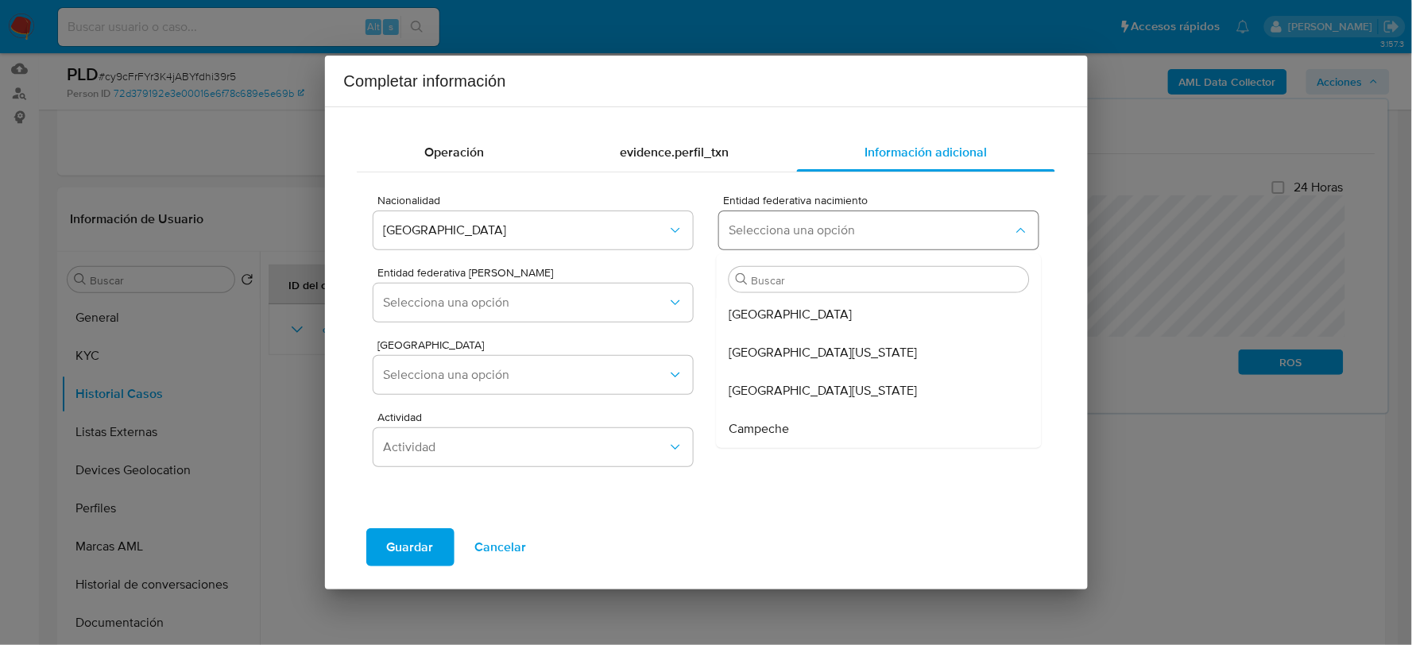
click at [769, 229] on span "Selecciona una opción" at bounding box center [871, 231] width 284 height 16
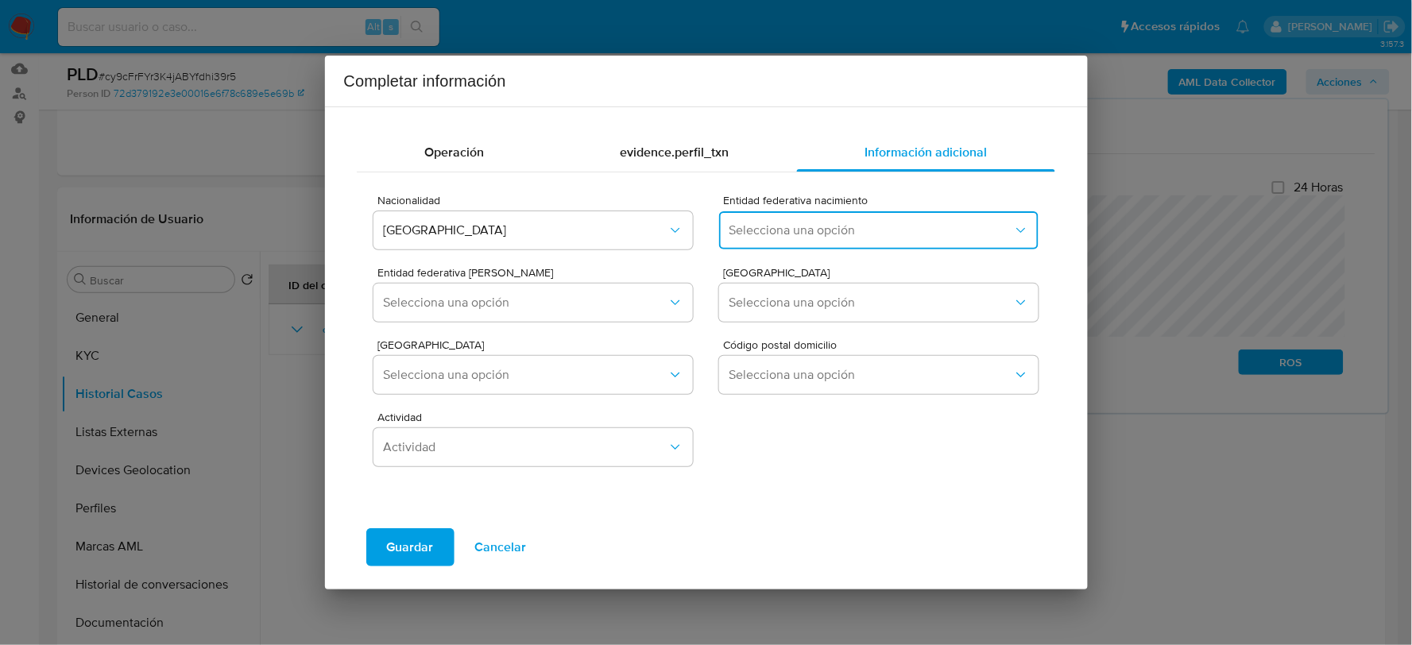
click at [892, 236] on span "Selecciona una opción" at bounding box center [871, 231] width 284 height 16
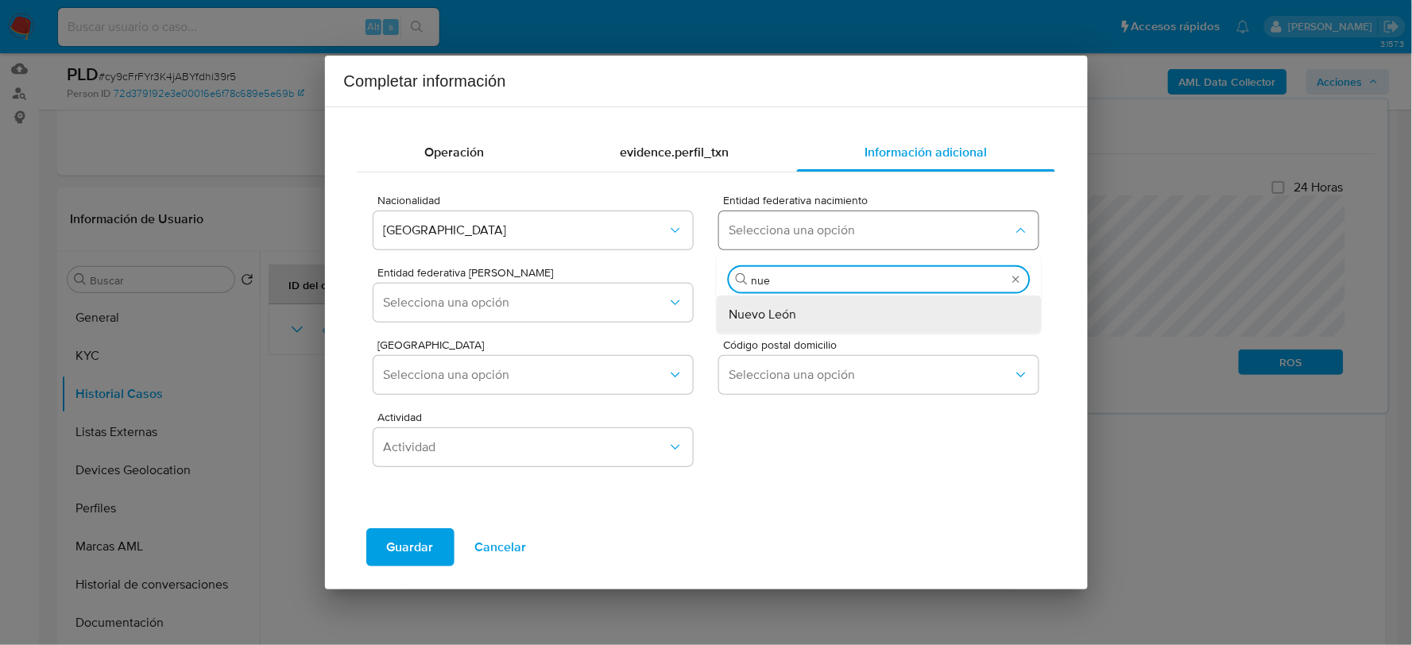
type input "nuev"
drag, startPoint x: 793, startPoint y: 312, endPoint x: 621, endPoint y: 288, distance: 173.2
click at [785, 306] on span "Nuevo León" at bounding box center [764, 314] width 68 height 16
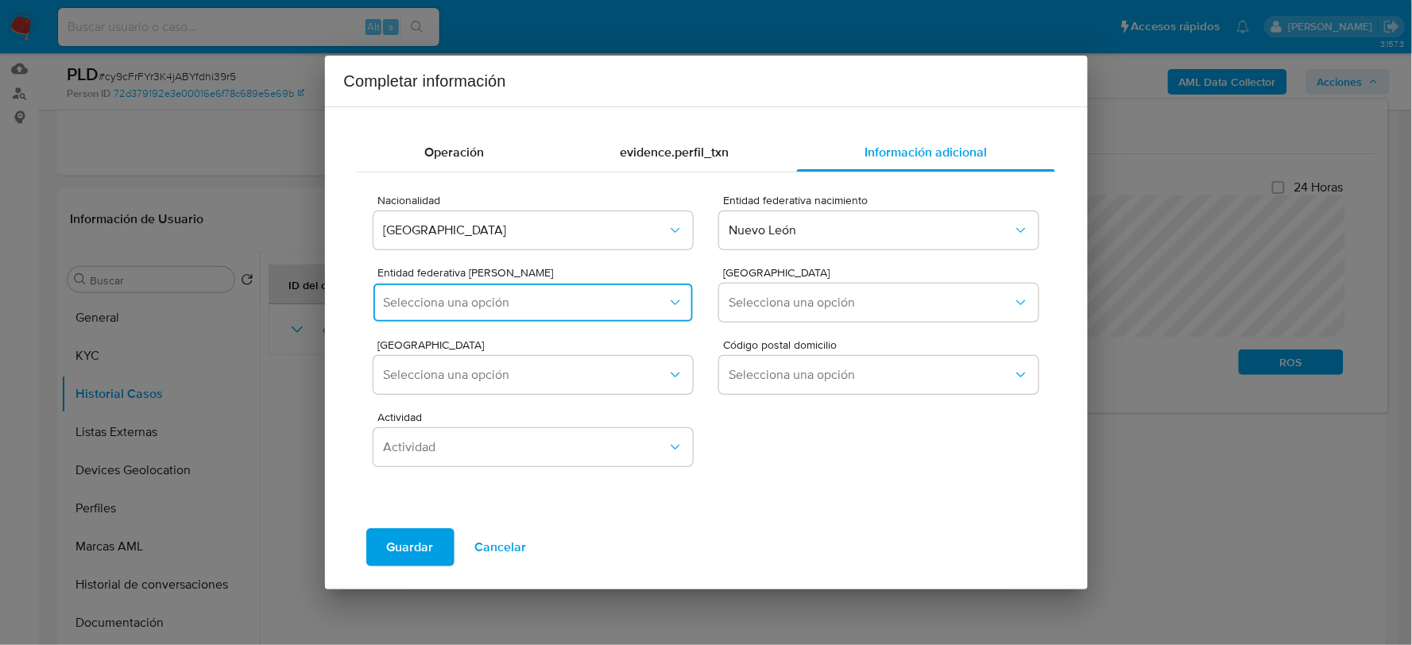
click at [511, 292] on button "Selecciona una opción" at bounding box center [533, 303] width 319 height 38
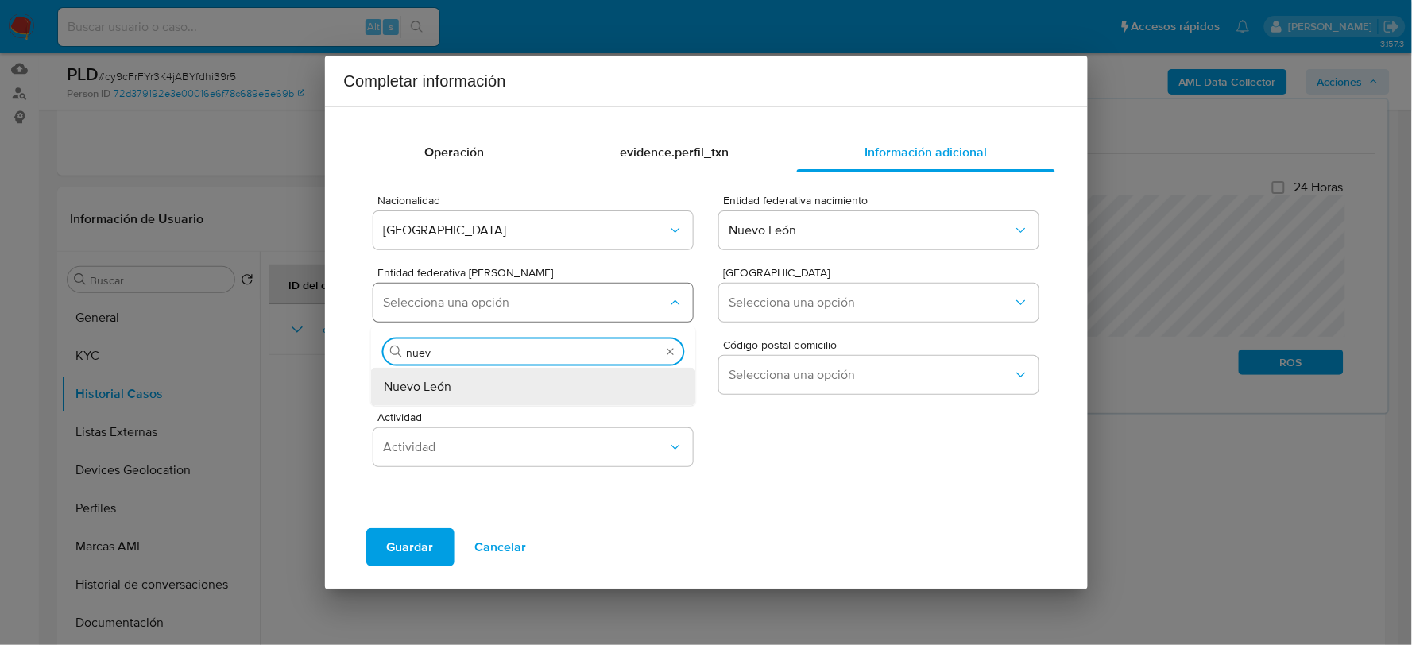
type input "nuevo"
click at [547, 368] on div "Nuevo León" at bounding box center [529, 386] width 290 height 38
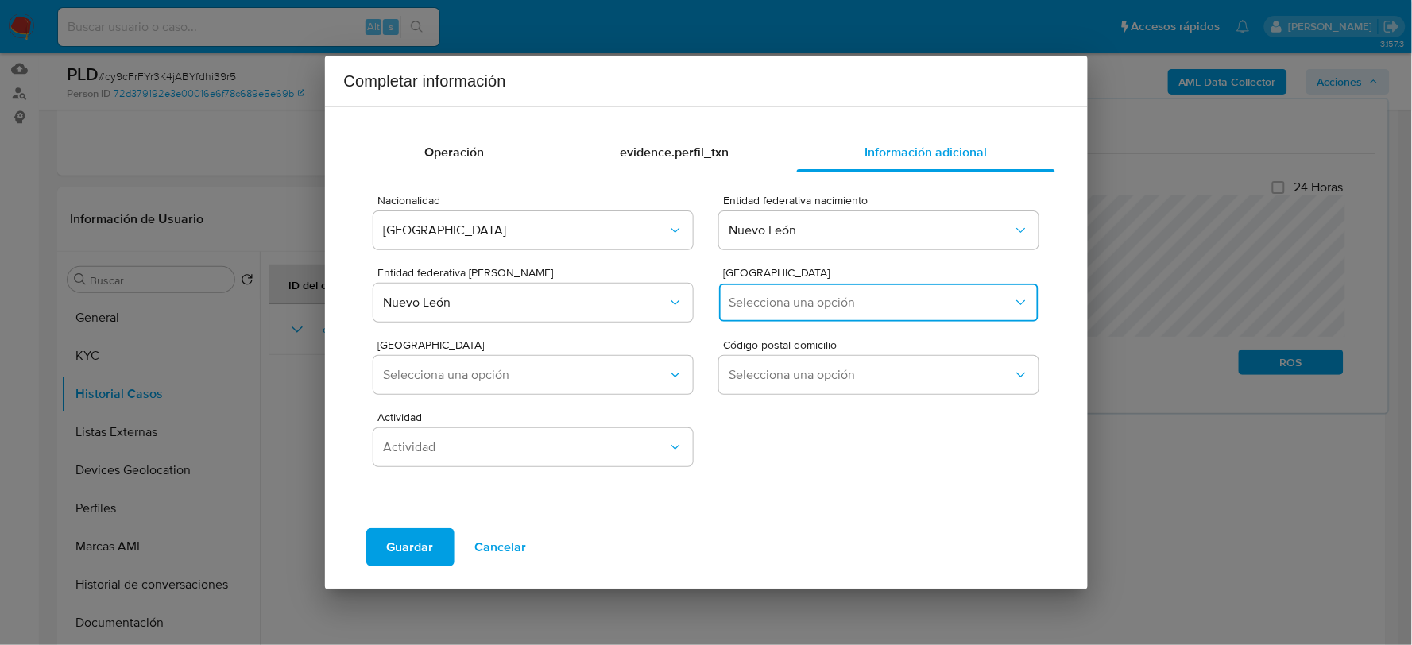
click at [765, 306] on span "Selecciona una opción" at bounding box center [871, 303] width 284 height 16
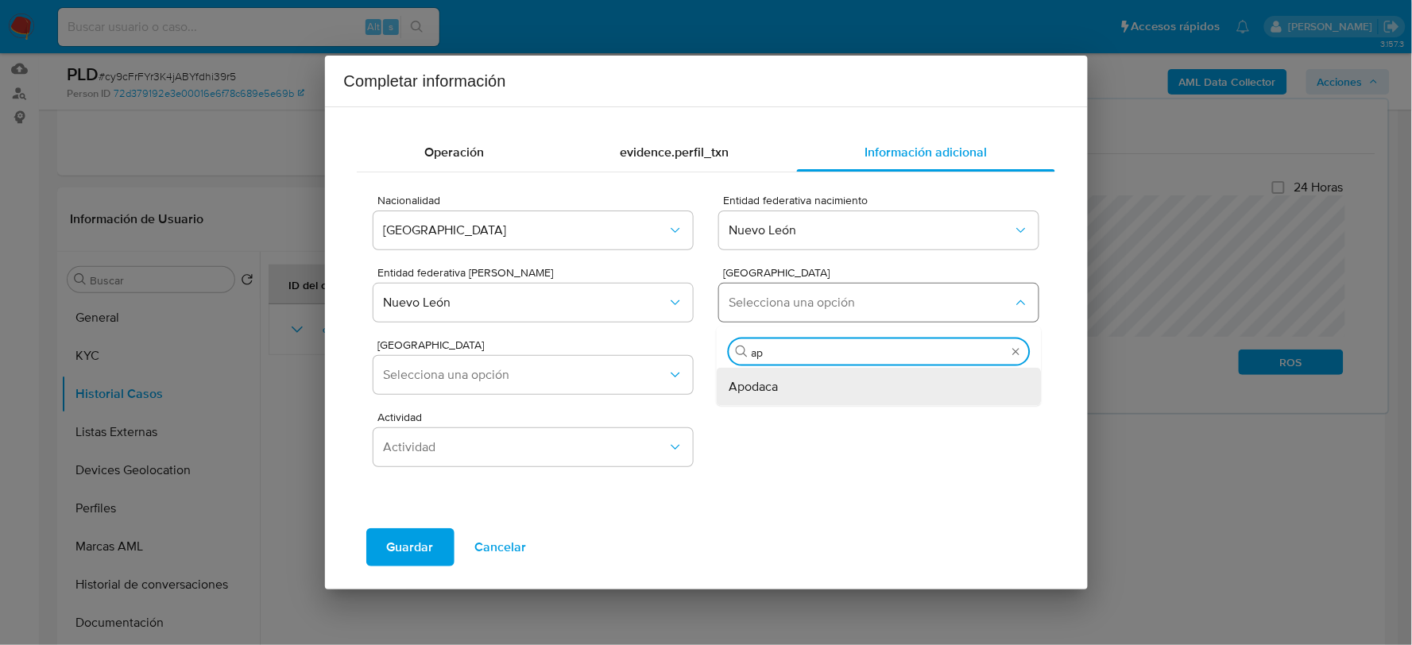
type input "apo"
drag, startPoint x: 807, startPoint y: 389, endPoint x: 744, endPoint y: 370, distance: 65.6
click at [806, 389] on div "Apodaca" at bounding box center [875, 386] width 290 height 38
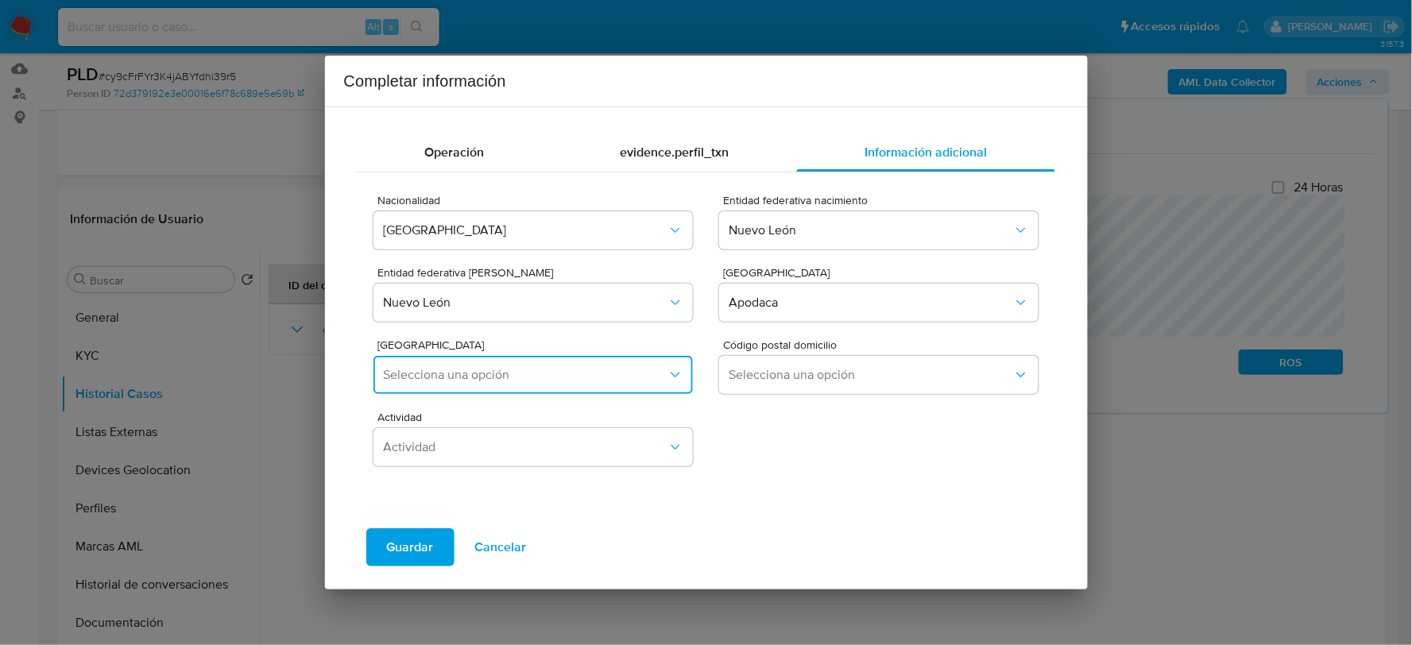
click at [579, 367] on span "Selecciona una opción" at bounding box center [525, 375] width 284 height 16
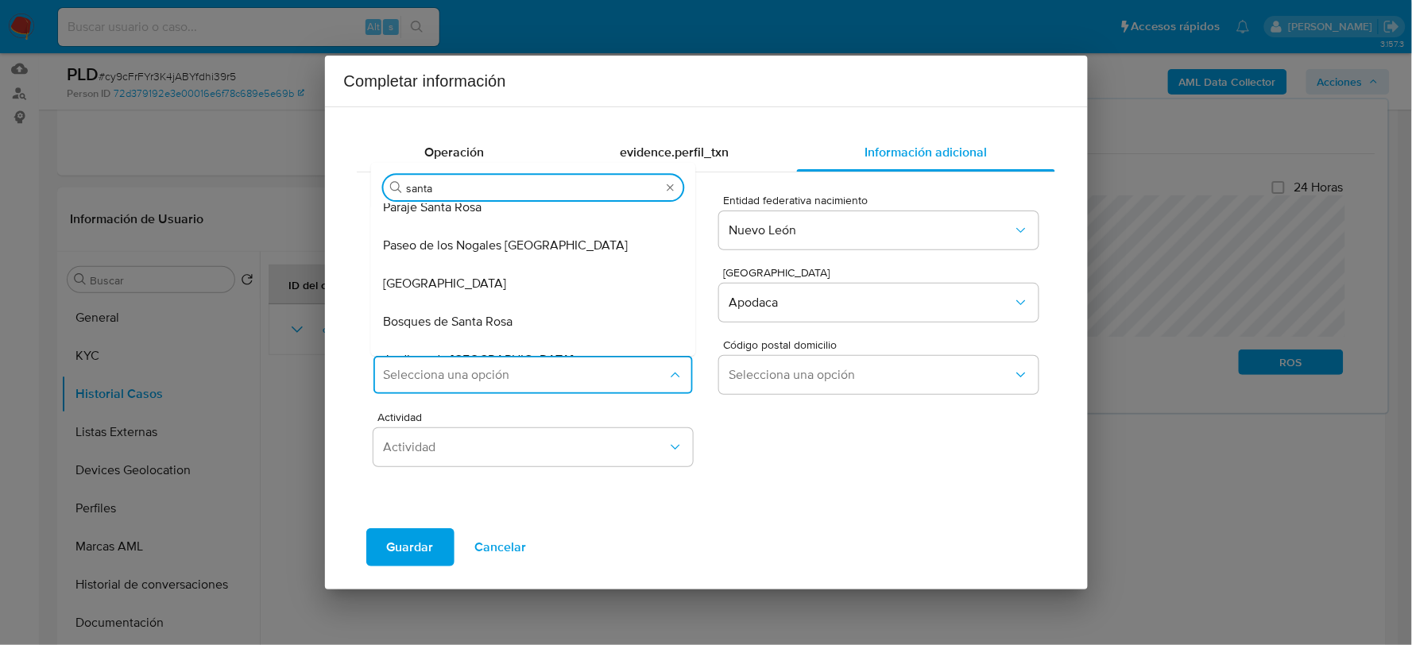
scroll to position [176, 0]
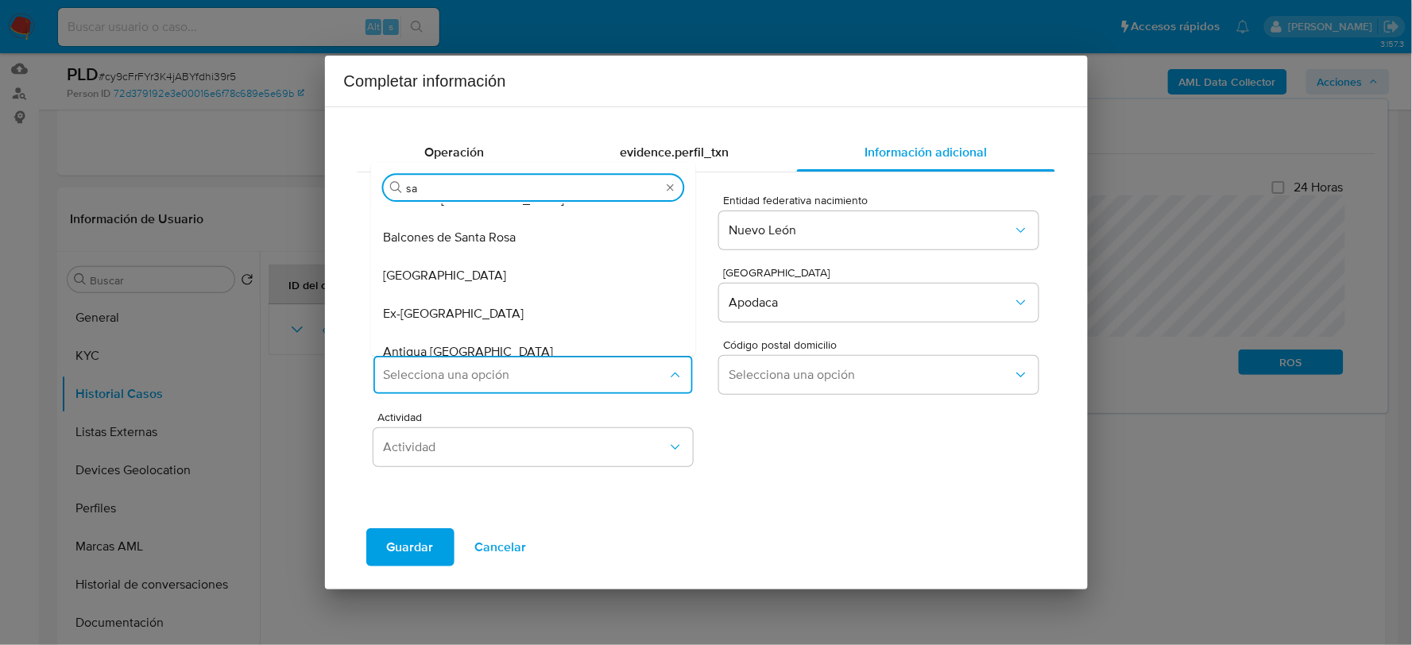
type input "s"
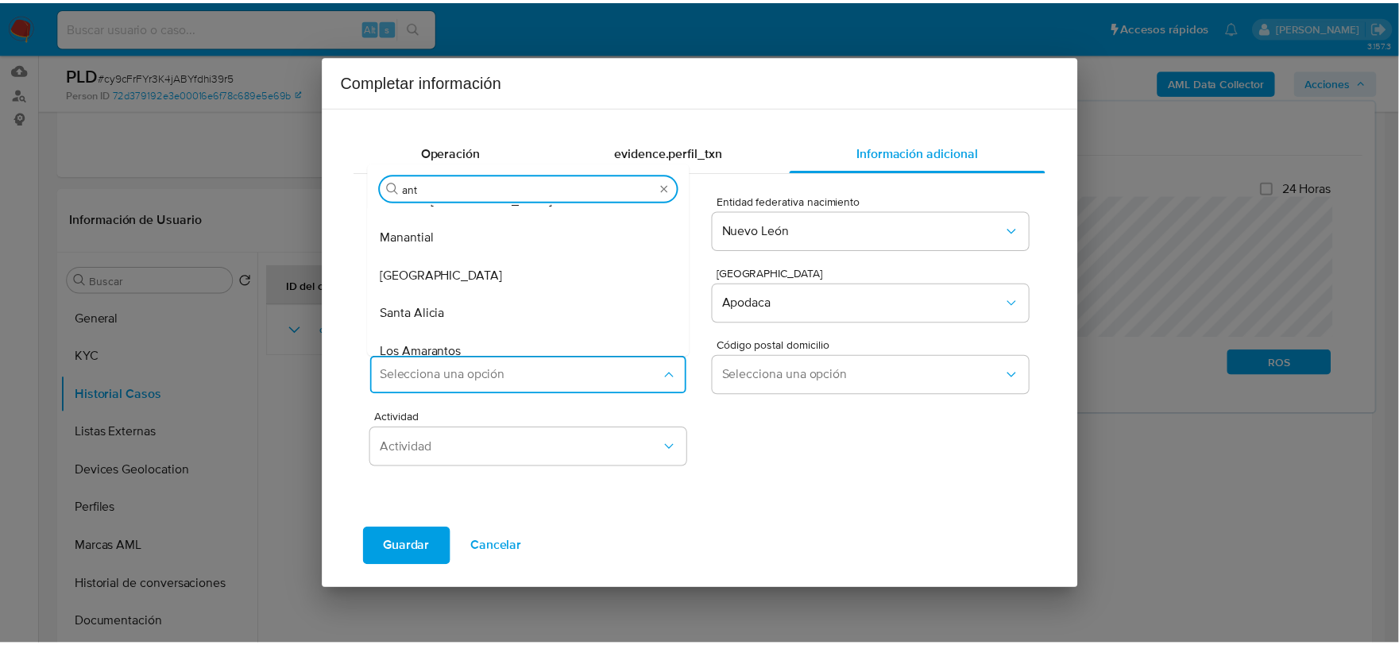
scroll to position [0, 0]
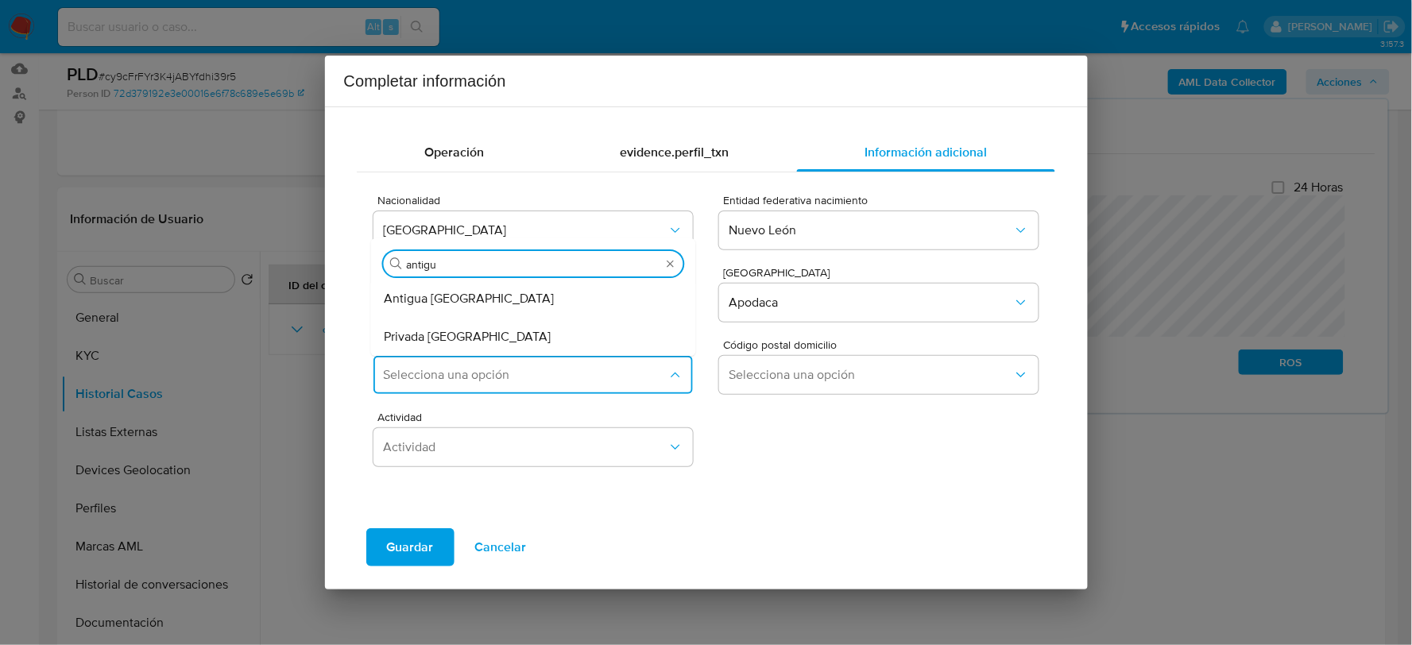
type input "antigua"
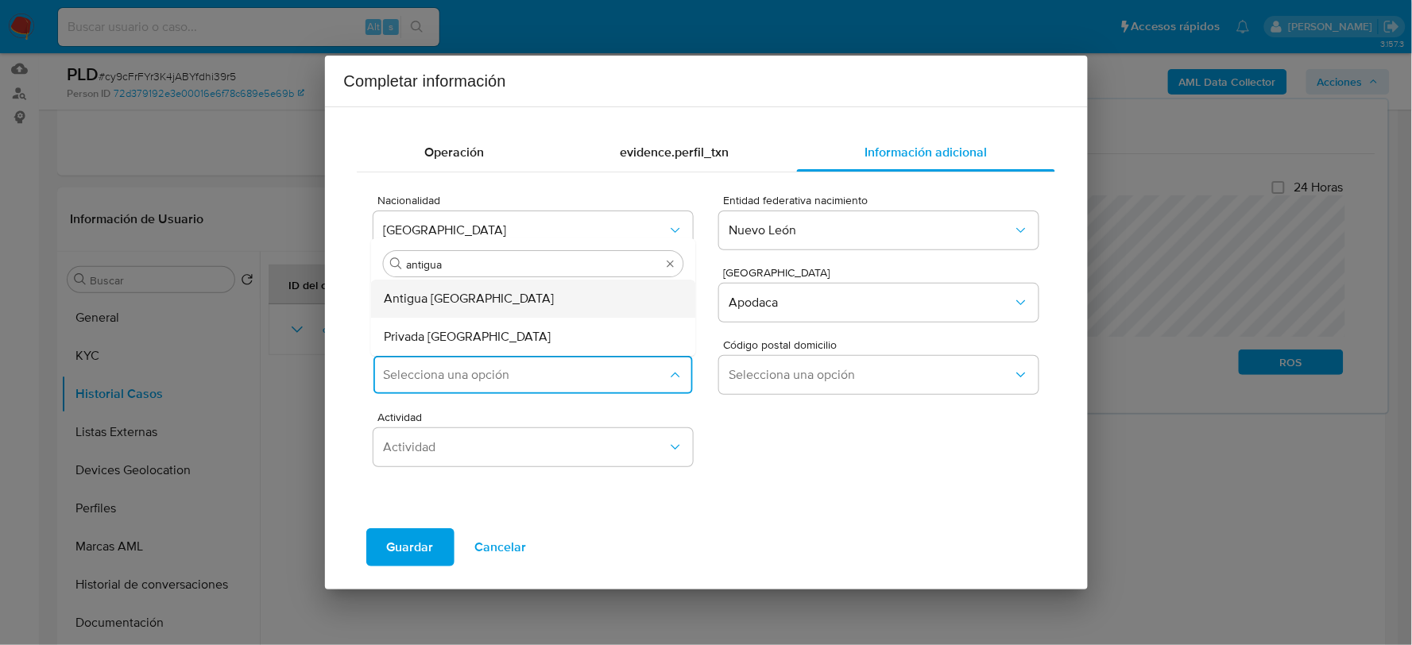
click at [428, 299] on span "Antigua Santa Rosa" at bounding box center [469, 299] width 170 height 16
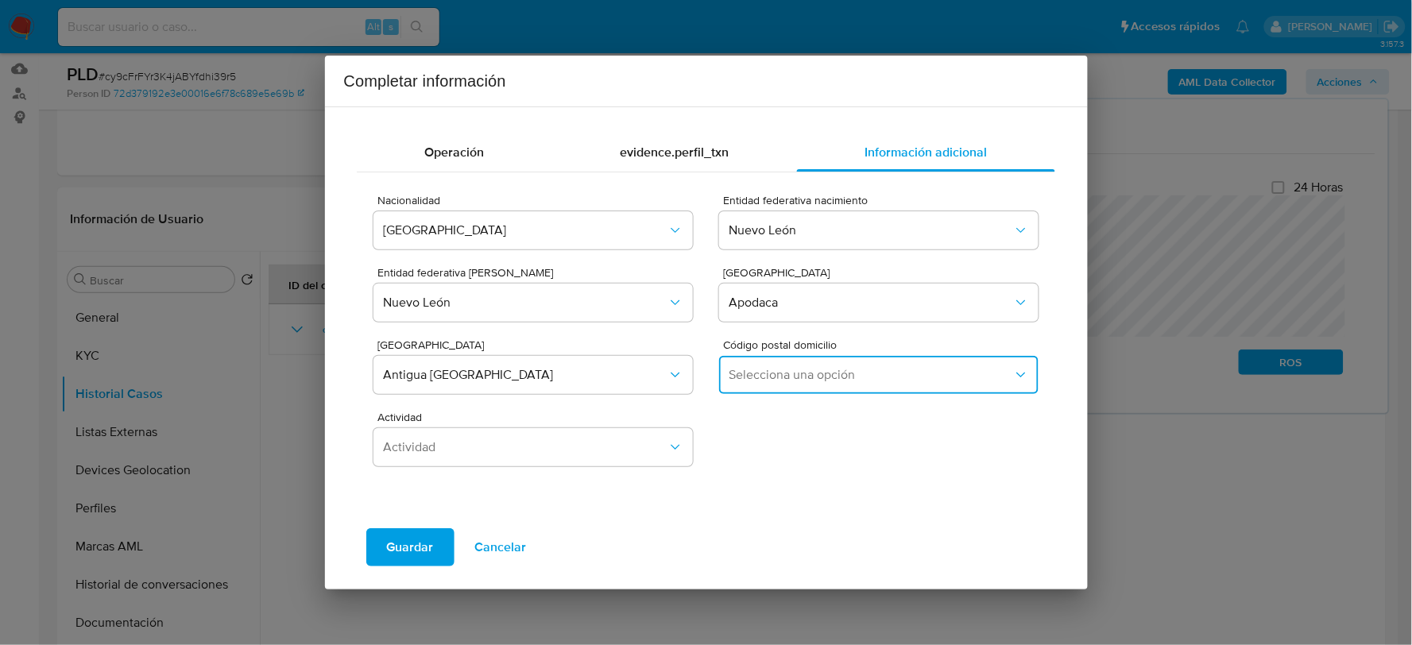
click at [856, 370] on span "Selecciona una opción" at bounding box center [871, 375] width 284 height 16
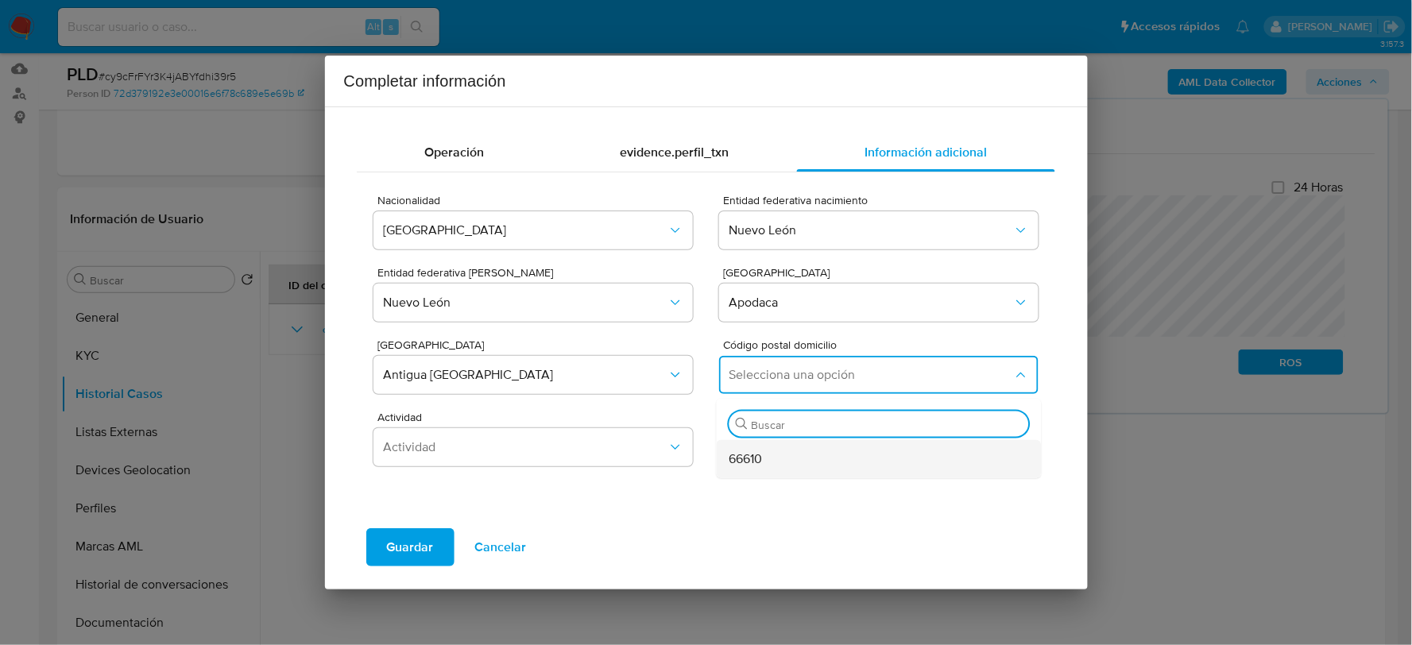
click at [769, 458] on div "66610" at bounding box center [875, 458] width 290 height 38
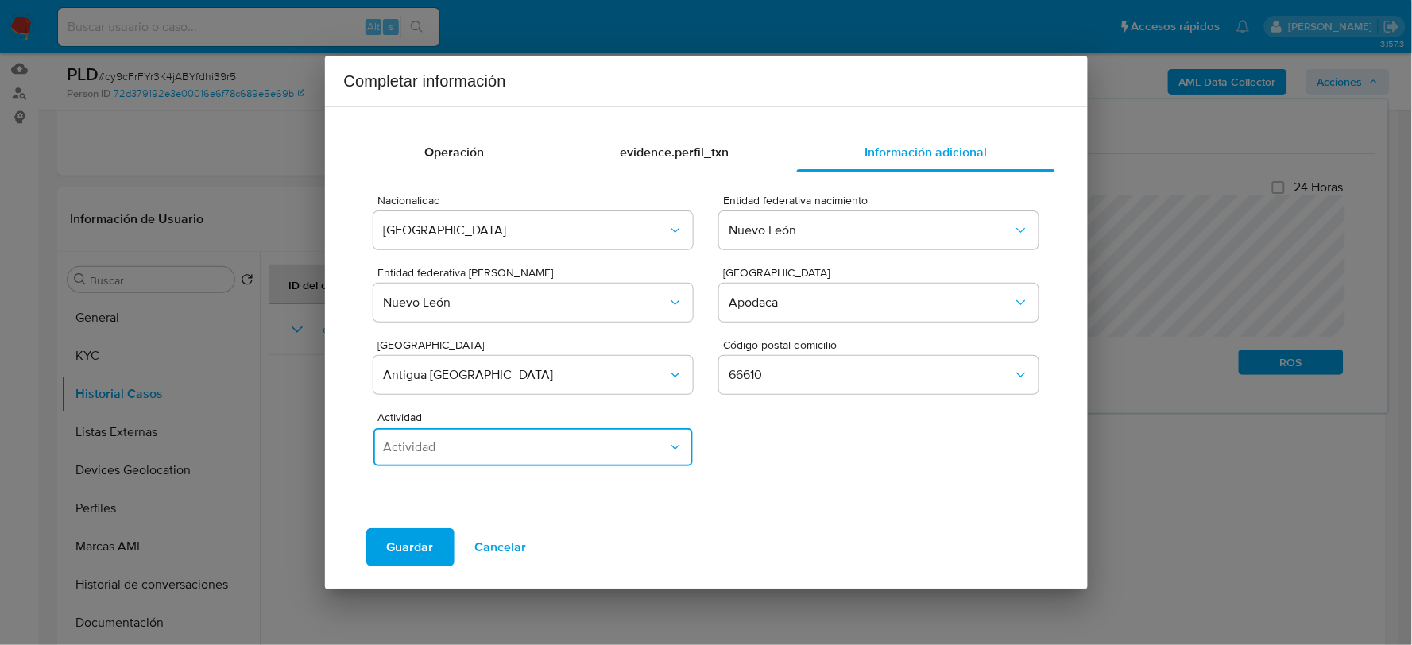
click at [499, 447] on span "Actividad" at bounding box center [525, 447] width 284 height 16
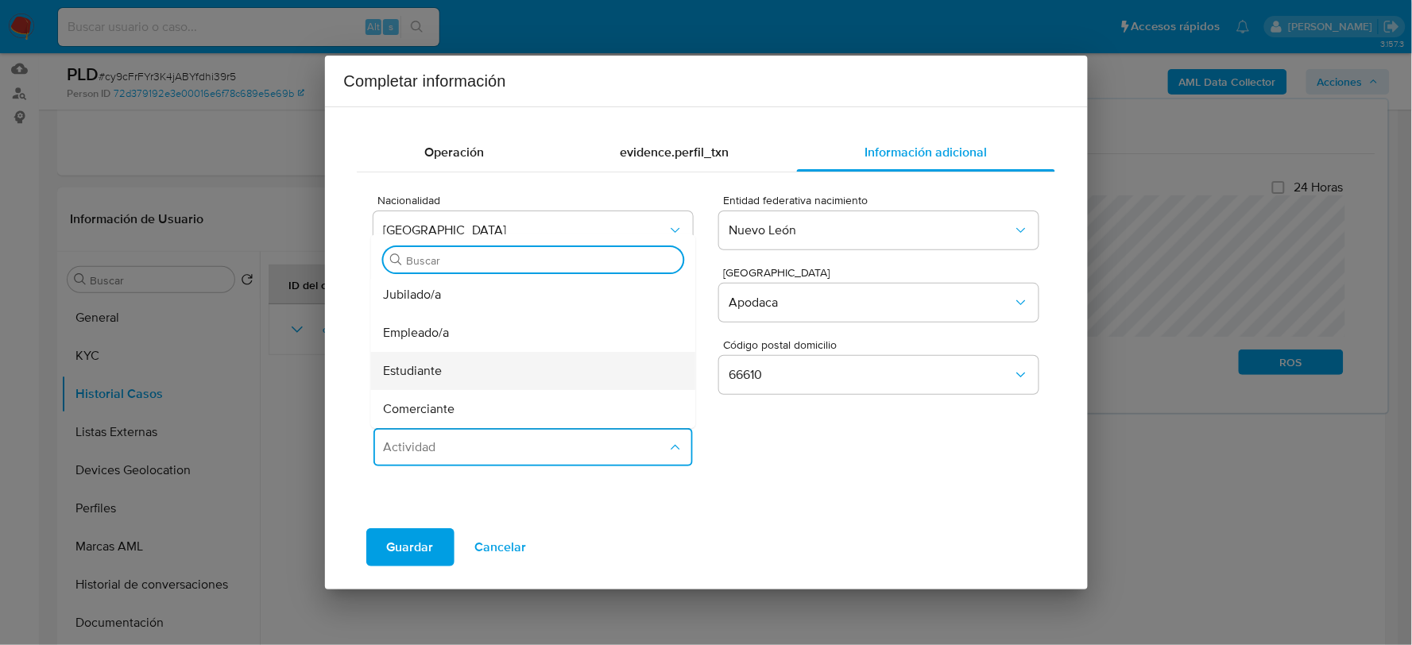
click at [436, 371] on span "Estudiante" at bounding box center [413, 371] width 59 height 16
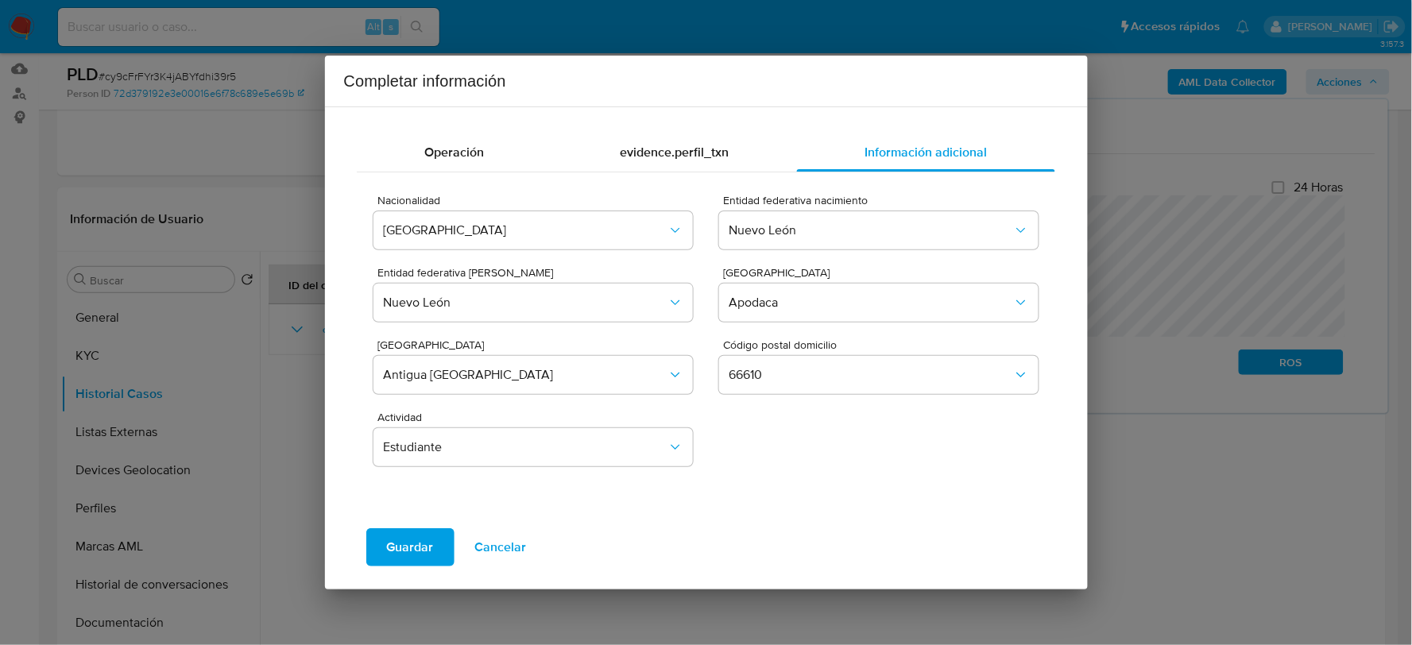
click at [406, 544] on span "Guardar" at bounding box center [410, 547] width 47 height 35
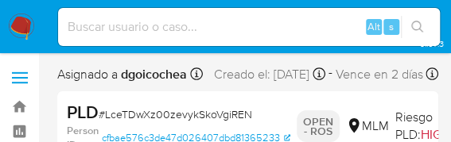
select select "10"
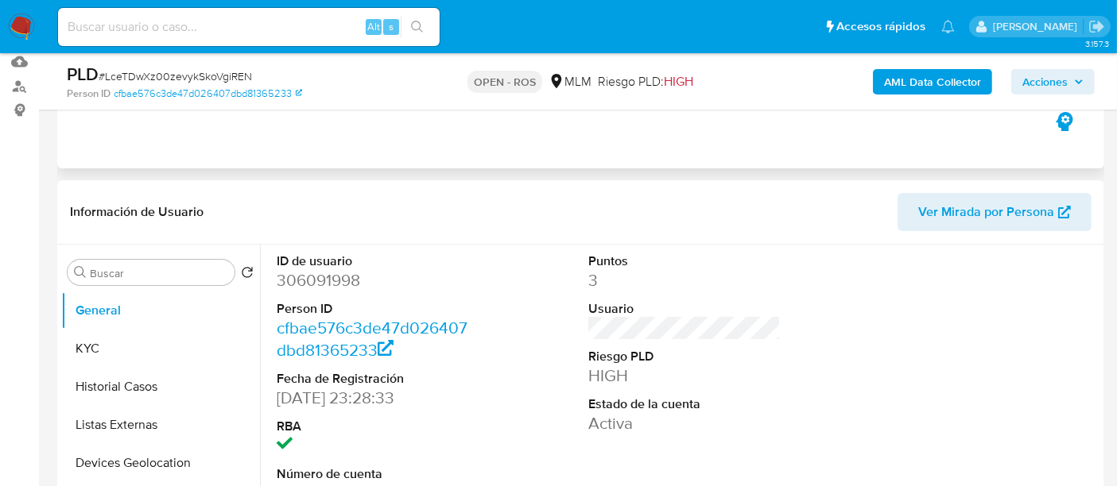
scroll to position [265, 0]
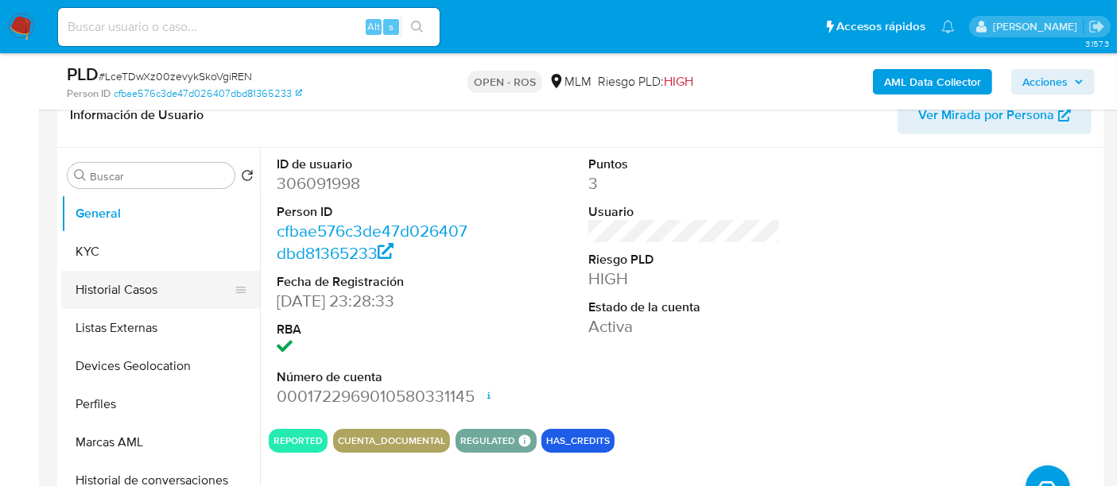
click at [122, 287] on button "Historial Casos" at bounding box center [154, 290] width 186 height 38
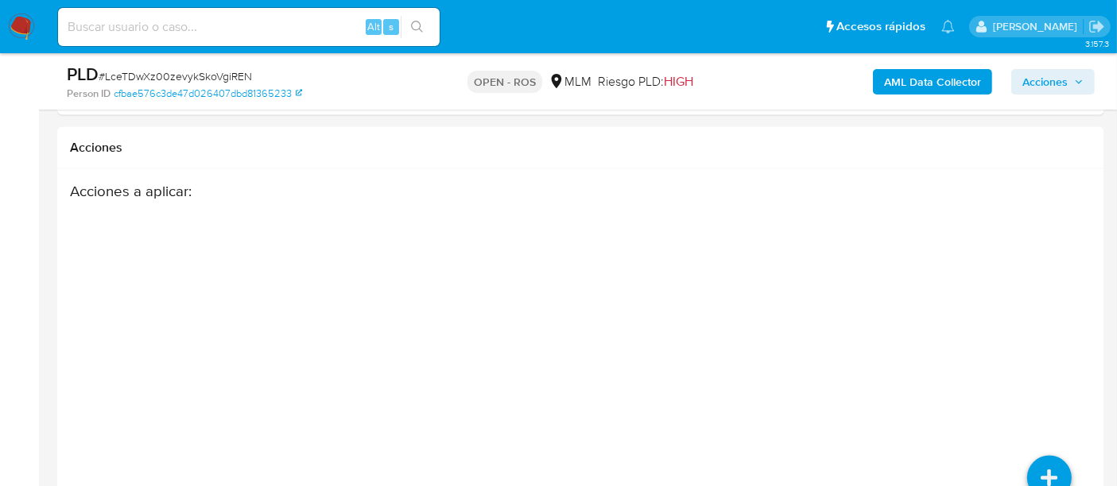
scroll to position [2739, 0]
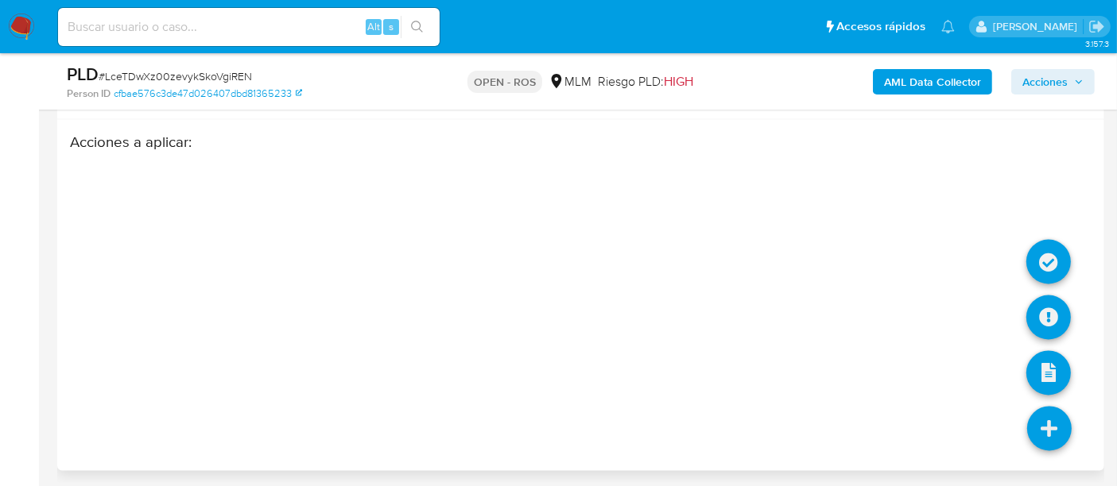
click at [1048, 424] on icon at bounding box center [1049, 429] width 45 height 45
click at [1051, 300] on icon at bounding box center [1048, 318] width 45 height 45
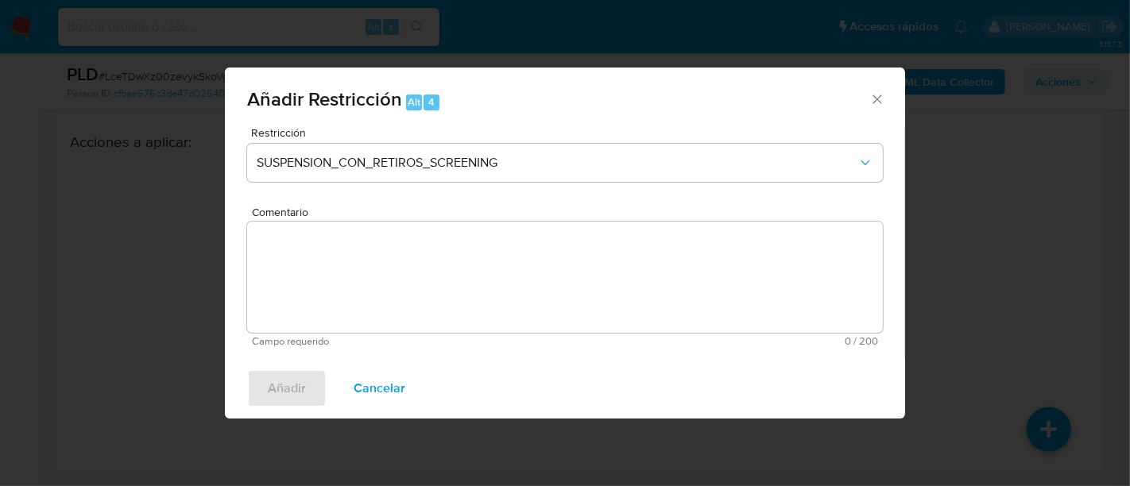
click at [878, 99] on icon "Cerrar ventana" at bounding box center [877, 99] width 16 height 16
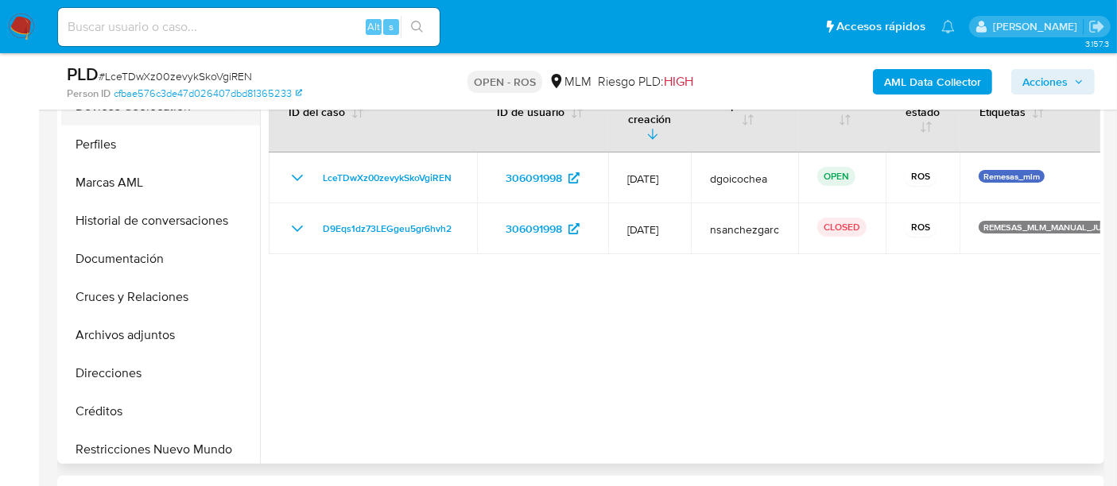
scroll to position [176, 0]
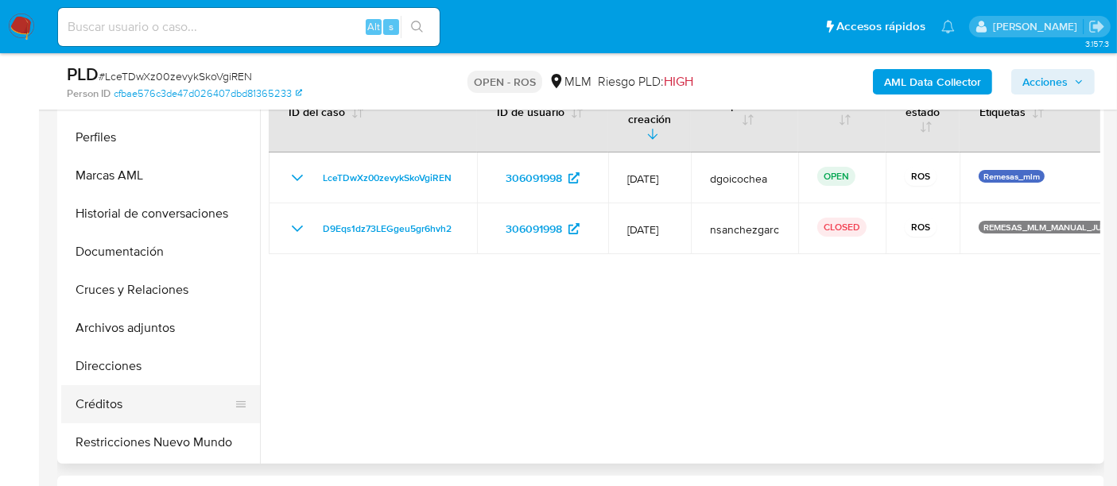
click at [138, 398] on button "Créditos" at bounding box center [154, 404] width 186 height 38
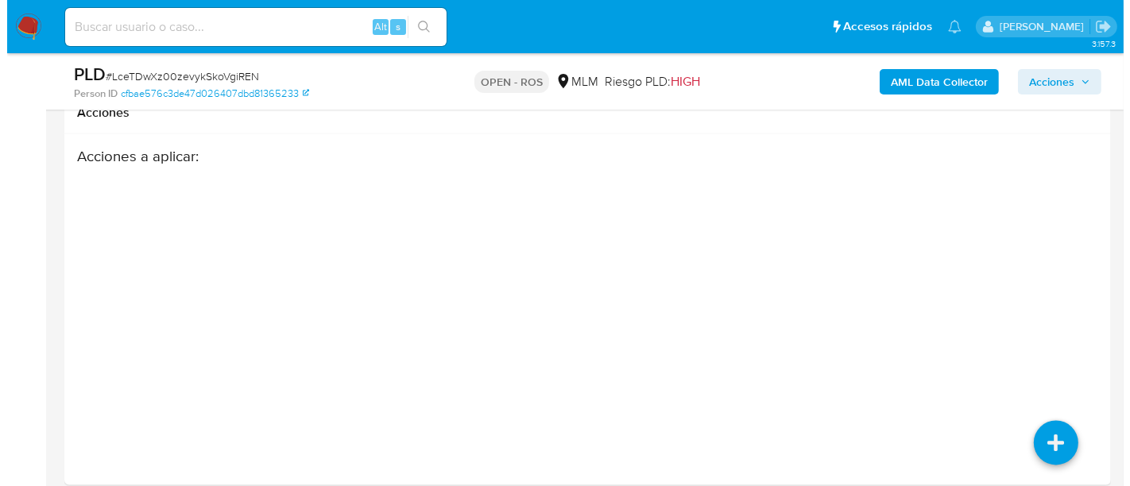
scroll to position [2739, 0]
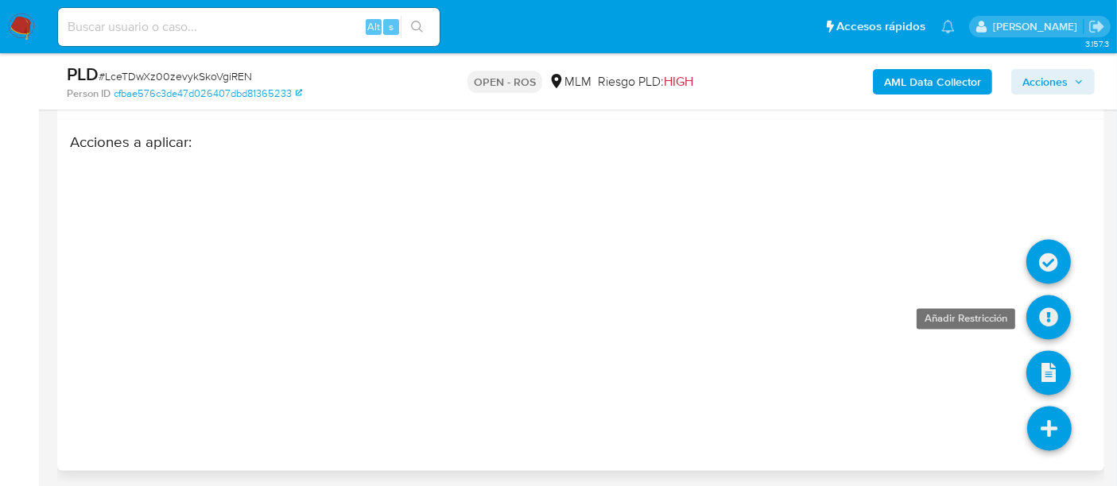
click at [1046, 314] on icon at bounding box center [1048, 318] width 45 height 45
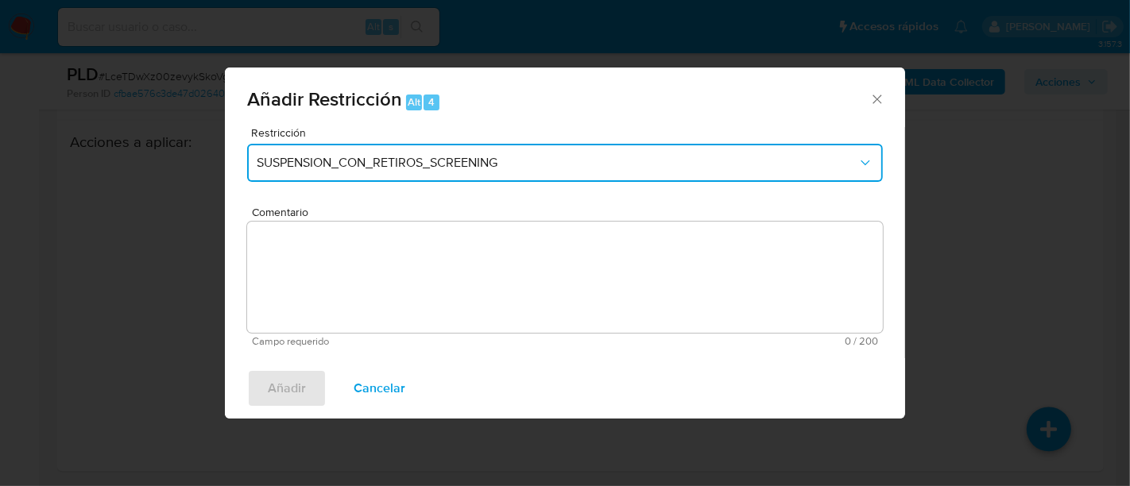
click at [381, 151] on button "SUSPENSION_CON_RETIROS_SCREENING" at bounding box center [565, 163] width 636 height 38
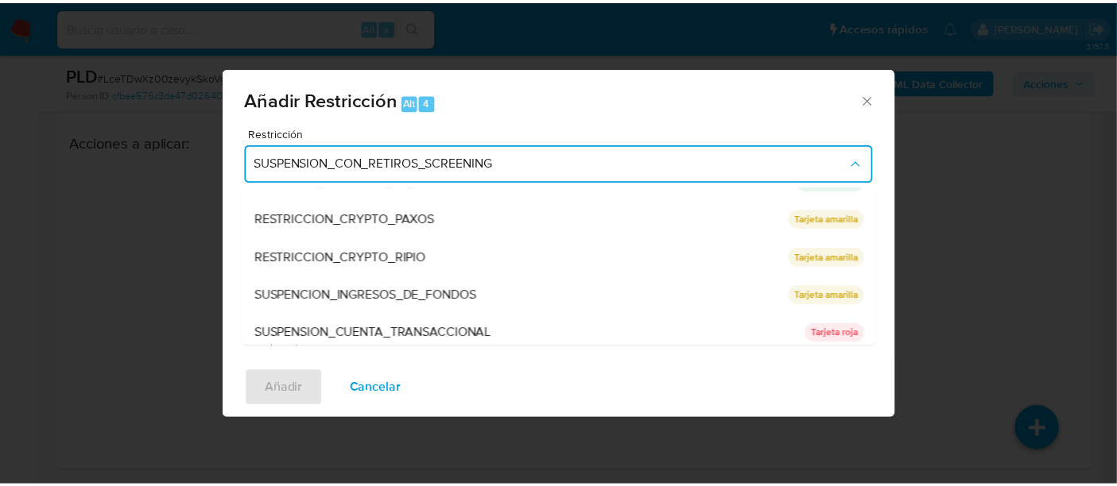
scroll to position [222, 0]
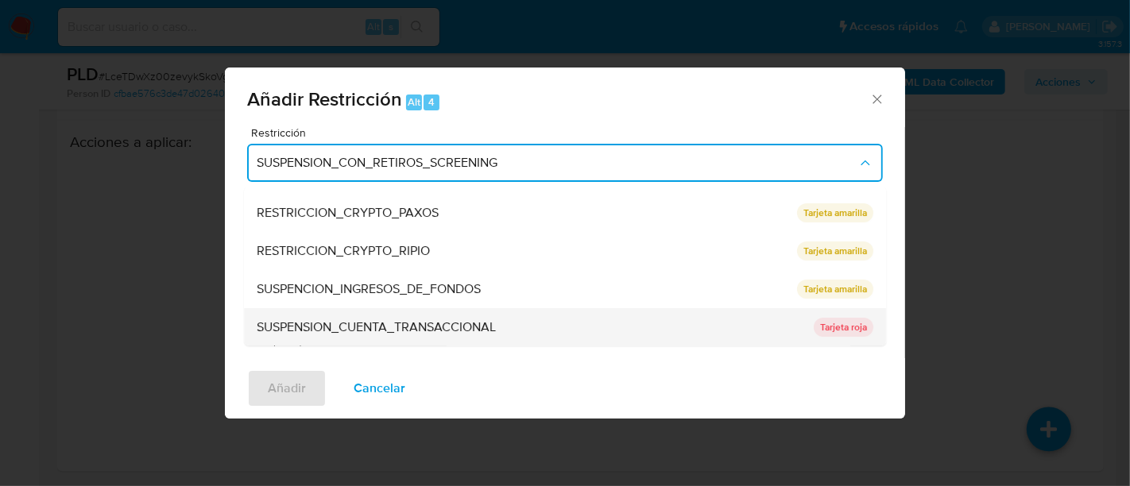
click at [426, 327] on span "SUSPENSION_CUENTA_TRANSACCIONAL" at bounding box center [376, 327] width 239 height 16
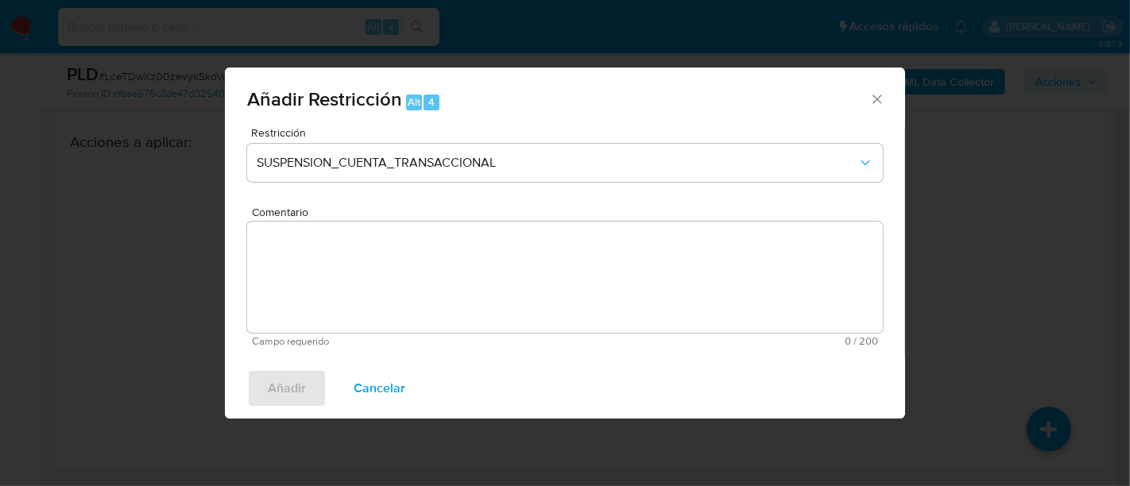
click at [429, 253] on textarea "Comentario" at bounding box center [565, 277] width 636 height 111
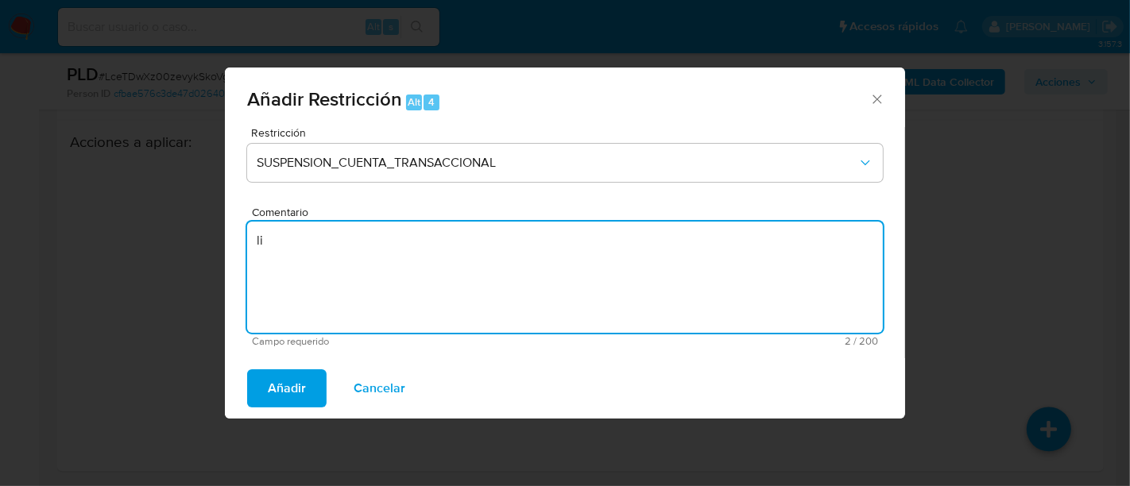
type textarea "l"
type textarea "t"
type textarea "c"
type textarea "CLIENTE CON 2 ROS"
drag, startPoint x: 290, startPoint y: 400, endPoint x: 291, endPoint y: 391, distance: 8.8
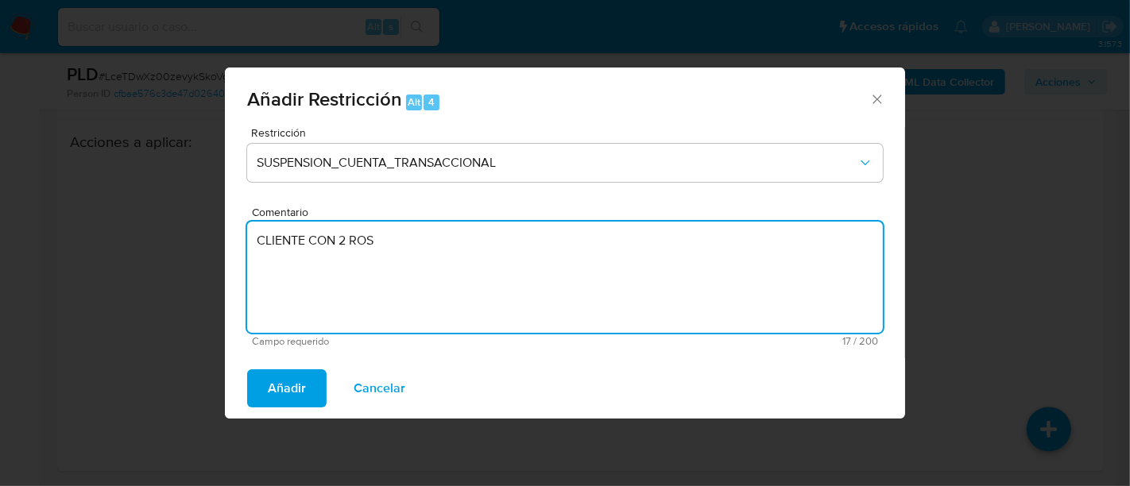
click at [290, 396] on span "Añadir" at bounding box center [287, 388] width 38 height 35
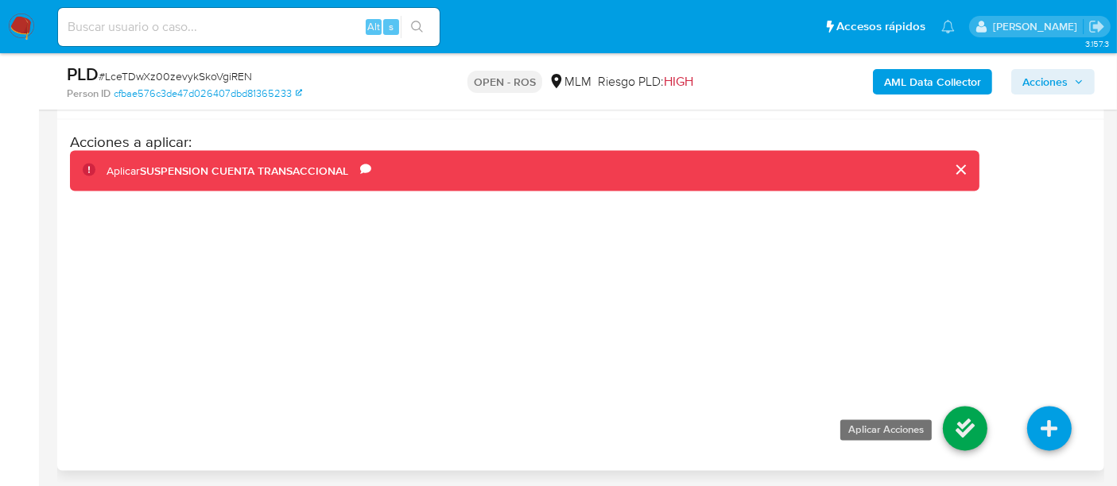
click at [954, 422] on icon at bounding box center [965, 429] width 45 height 45
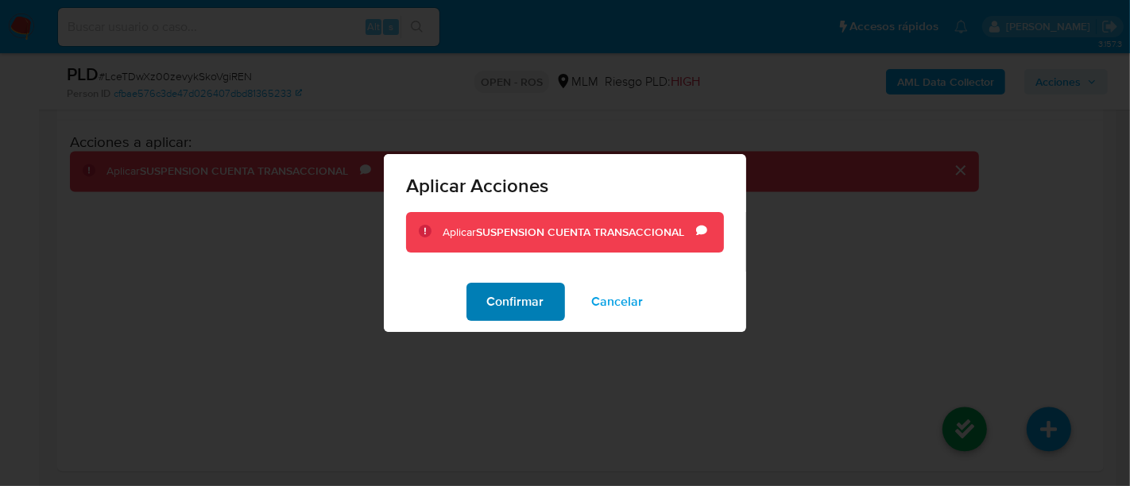
click at [521, 302] on span "Confirmar" at bounding box center [515, 302] width 57 height 35
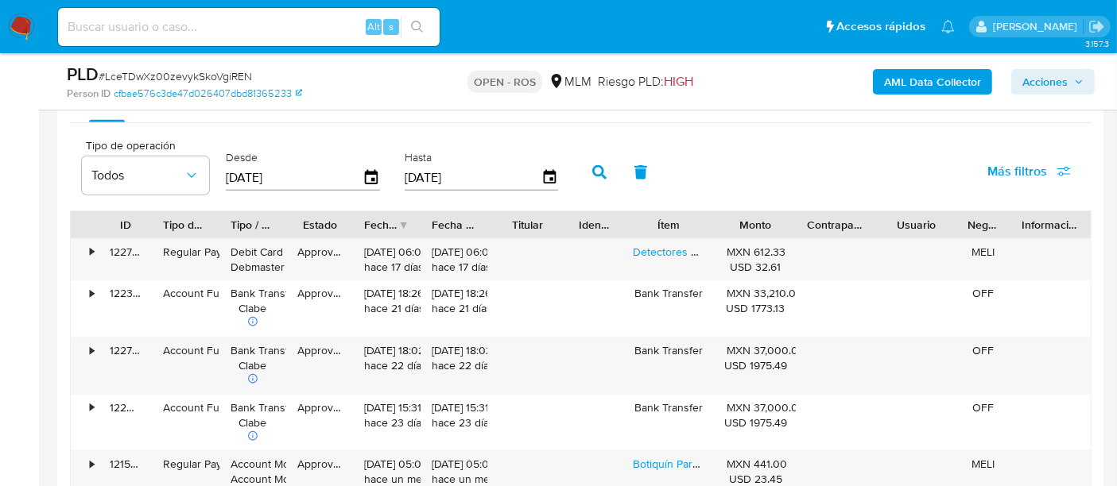
scroll to position [1591, 0]
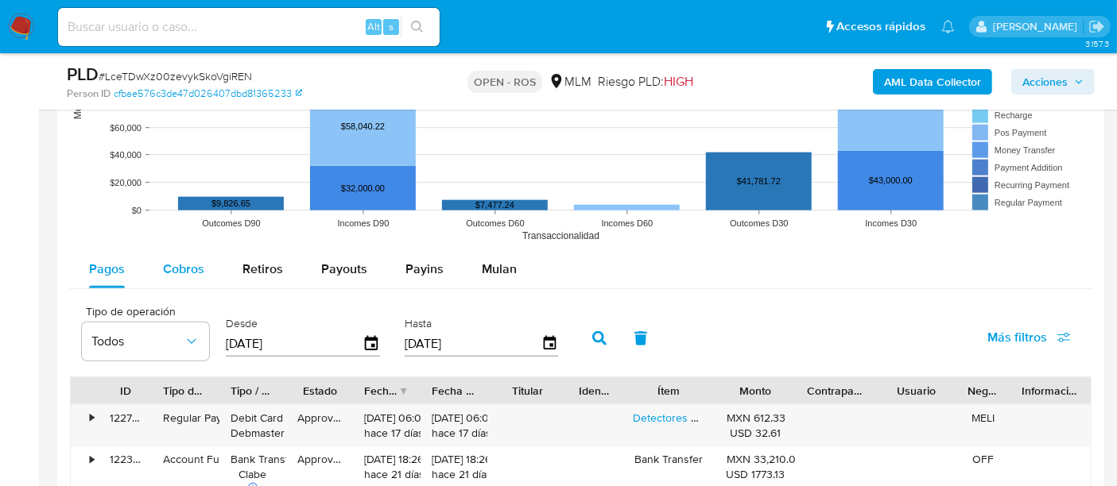
click at [172, 273] on span "Cobros" at bounding box center [183, 269] width 41 height 18
select select "10"
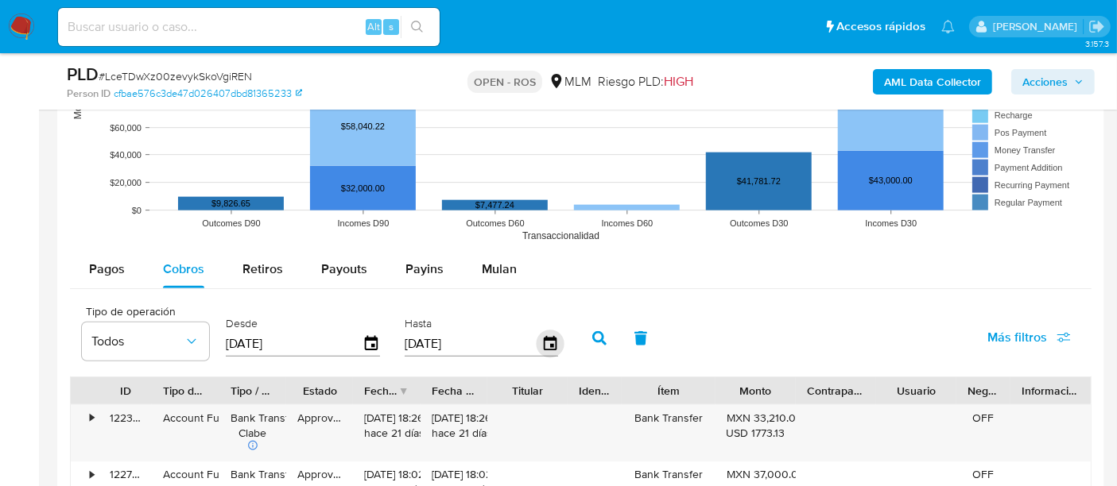
click at [549, 338] on icon "button" at bounding box center [550, 345] width 28 height 28
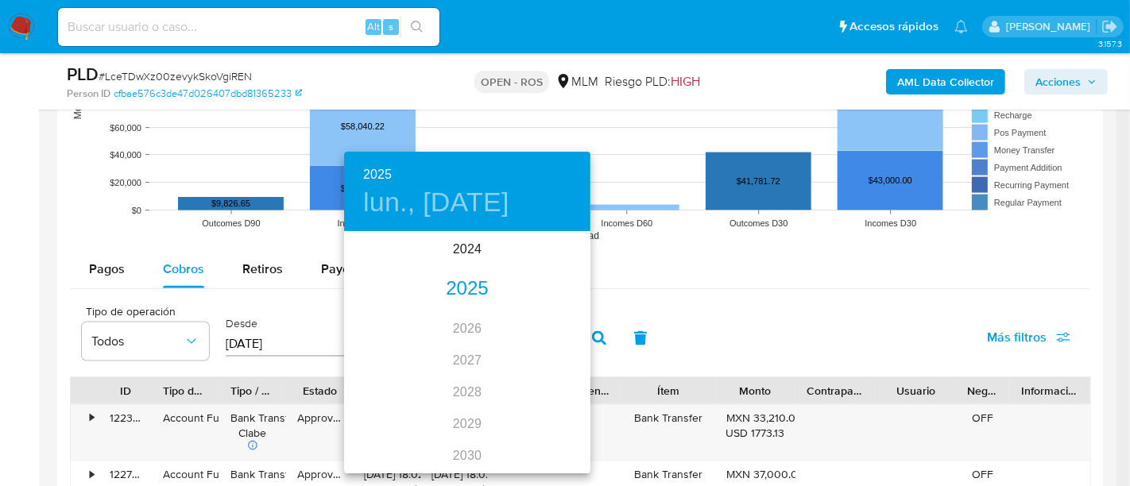
click at [459, 293] on div "2025" at bounding box center [467, 289] width 246 height 32
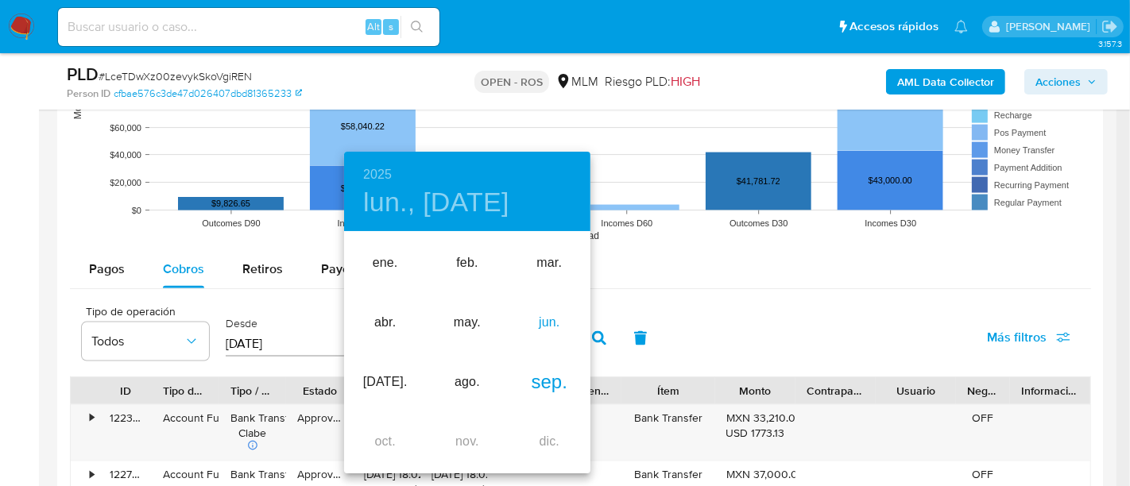
click at [547, 327] on div "jun." at bounding box center [550, 323] width 82 height 60
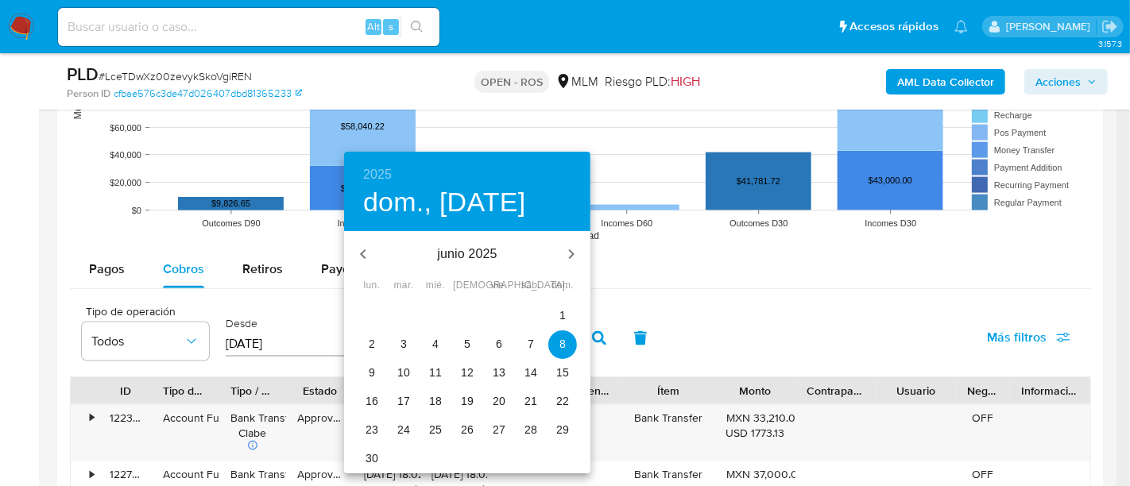
click at [374, 457] on p "30" at bounding box center [372, 459] width 13 height 16
type input "30/06/2025"
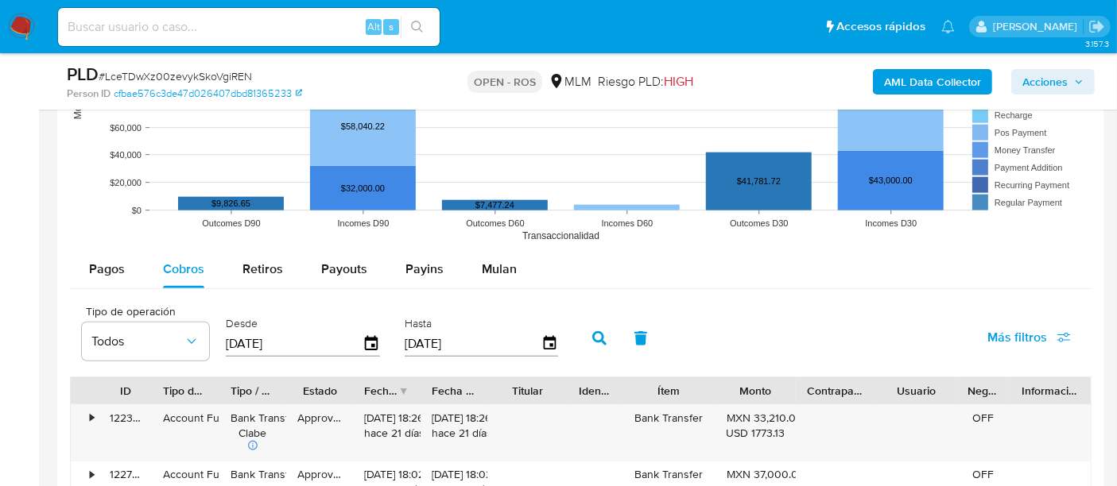
click at [592, 335] on icon "button" at bounding box center [599, 338] width 14 height 14
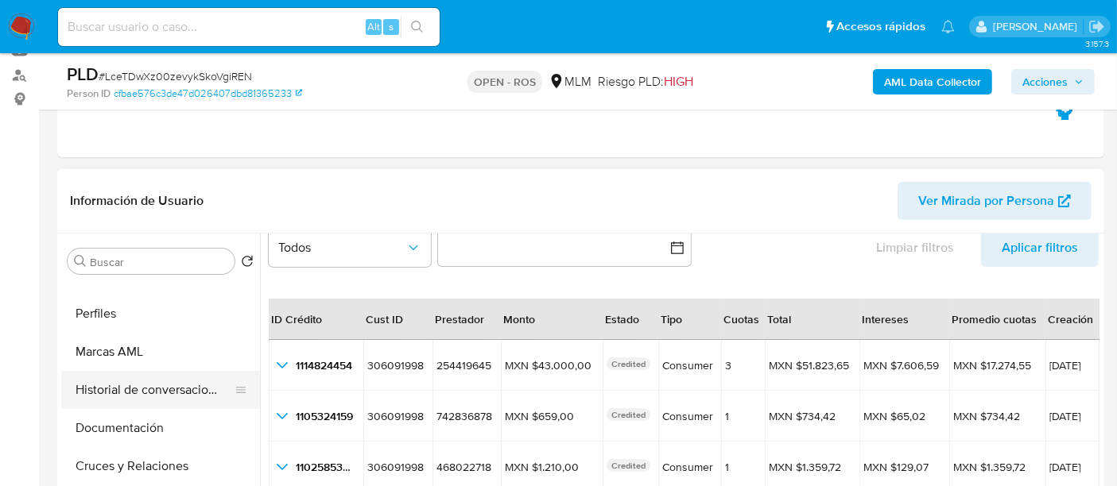
scroll to position [0, 0]
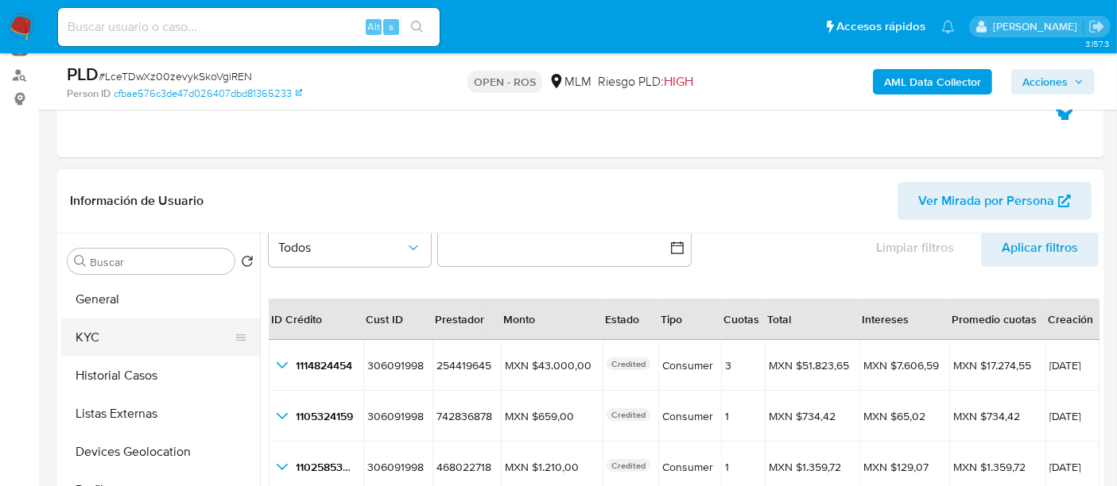
click at [106, 336] on button "KYC" at bounding box center [154, 338] width 186 height 38
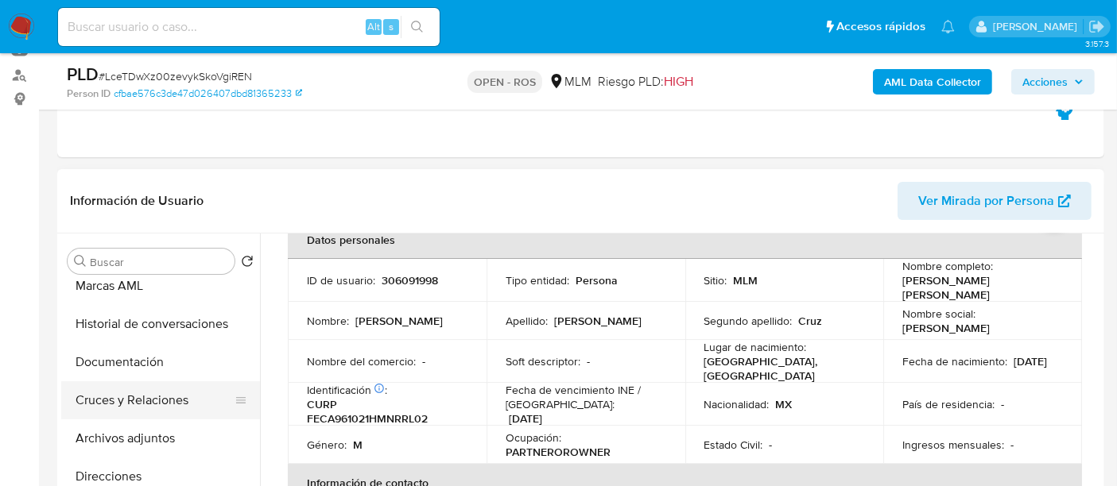
scroll to position [353, 0]
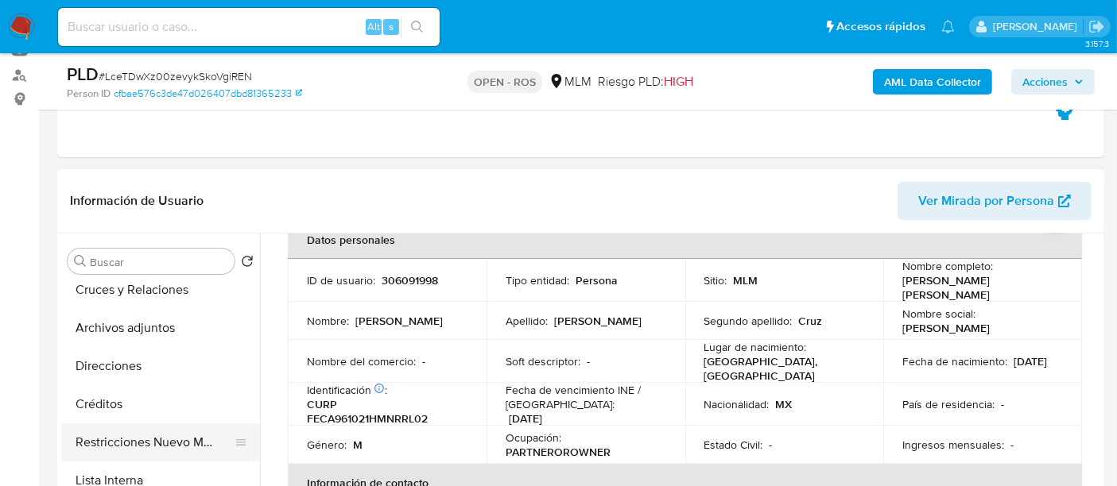
click at [152, 434] on button "Restricciones Nuevo Mundo" at bounding box center [154, 443] width 186 height 38
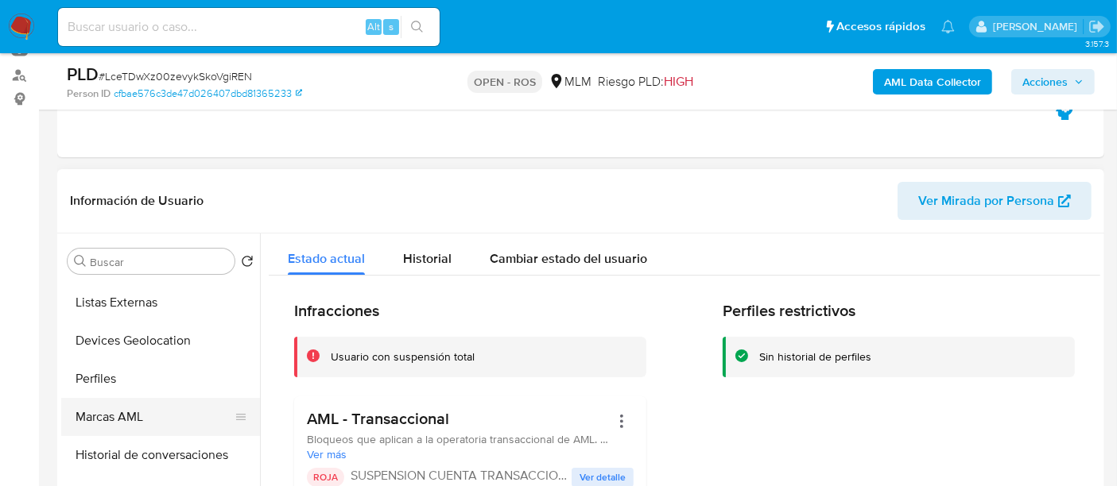
scroll to position [0, 0]
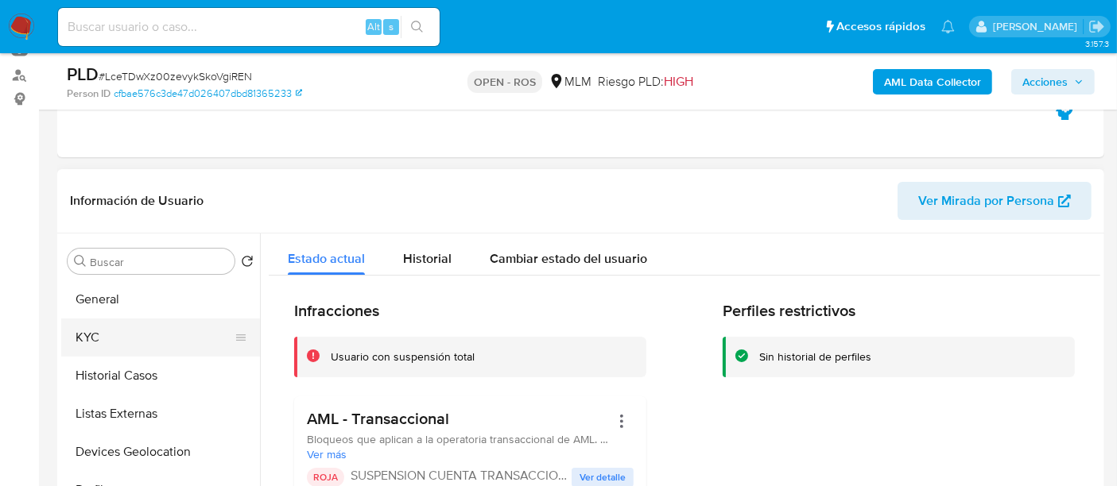
click at [133, 335] on button "KYC" at bounding box center [154, 338] width 186 height 38
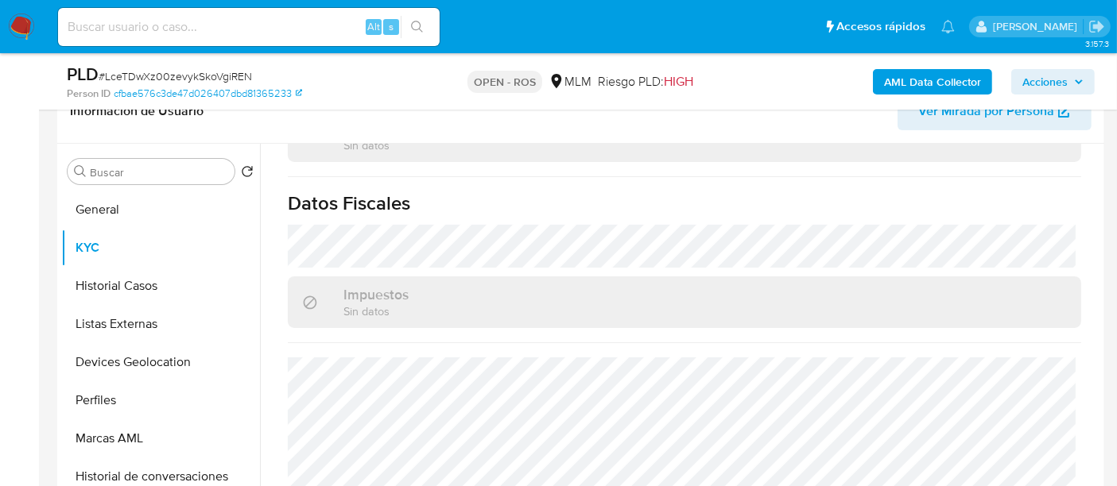
scroll to position [355, 0]
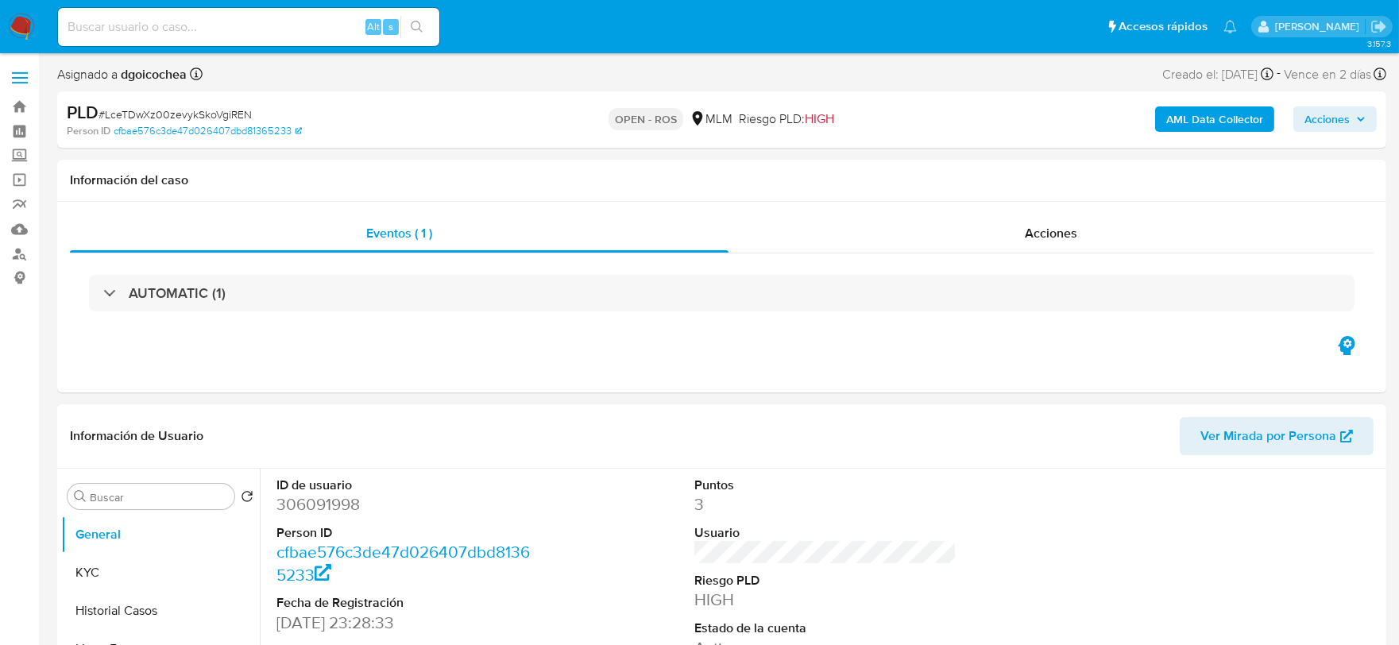
select select "10"
click at [180, 117] on span "# LceTDwXz00zevykSkoVgiREN" at bounding box center [175, 114] width 153 height 16
copy span "LceTDwXz00zevykSkoVgiREN"
click at [1352, 114] on span "Acciones" at bounding box center [1335, 119] width 61 height 22
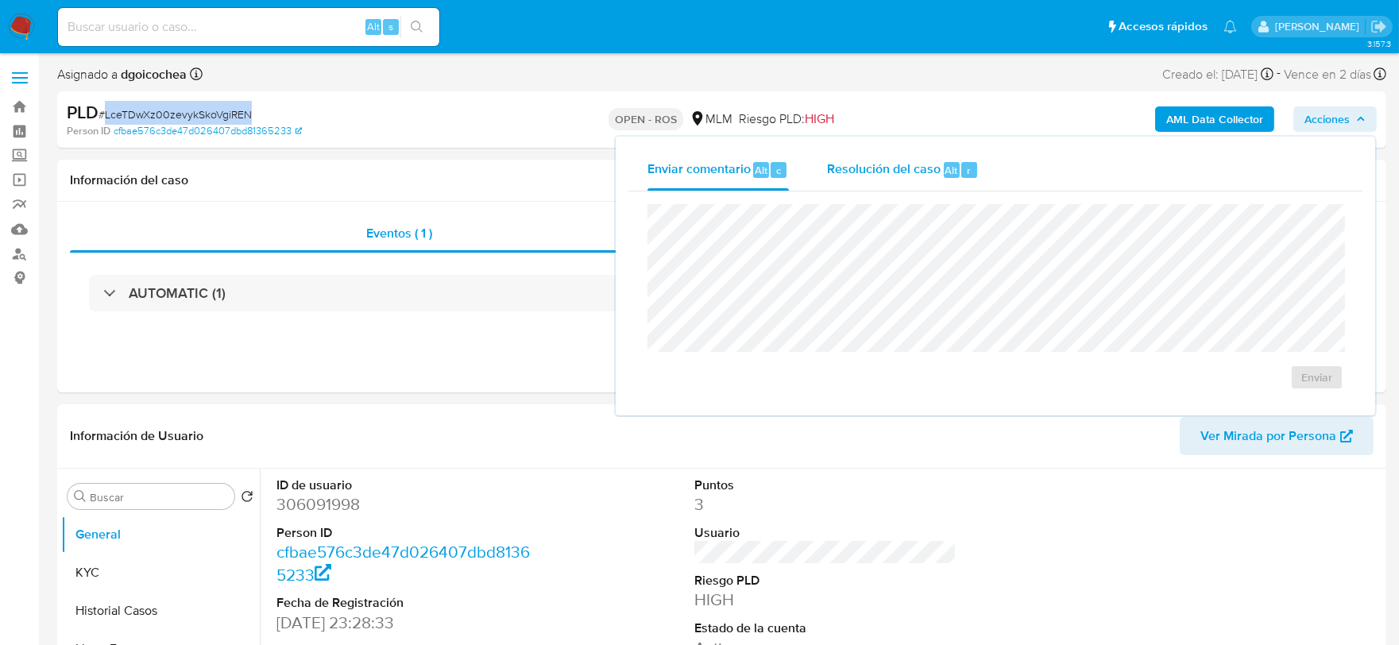
click at [860, 161] on span "Resolución del caso" at bounding box center [884, 170] width 114 height 18
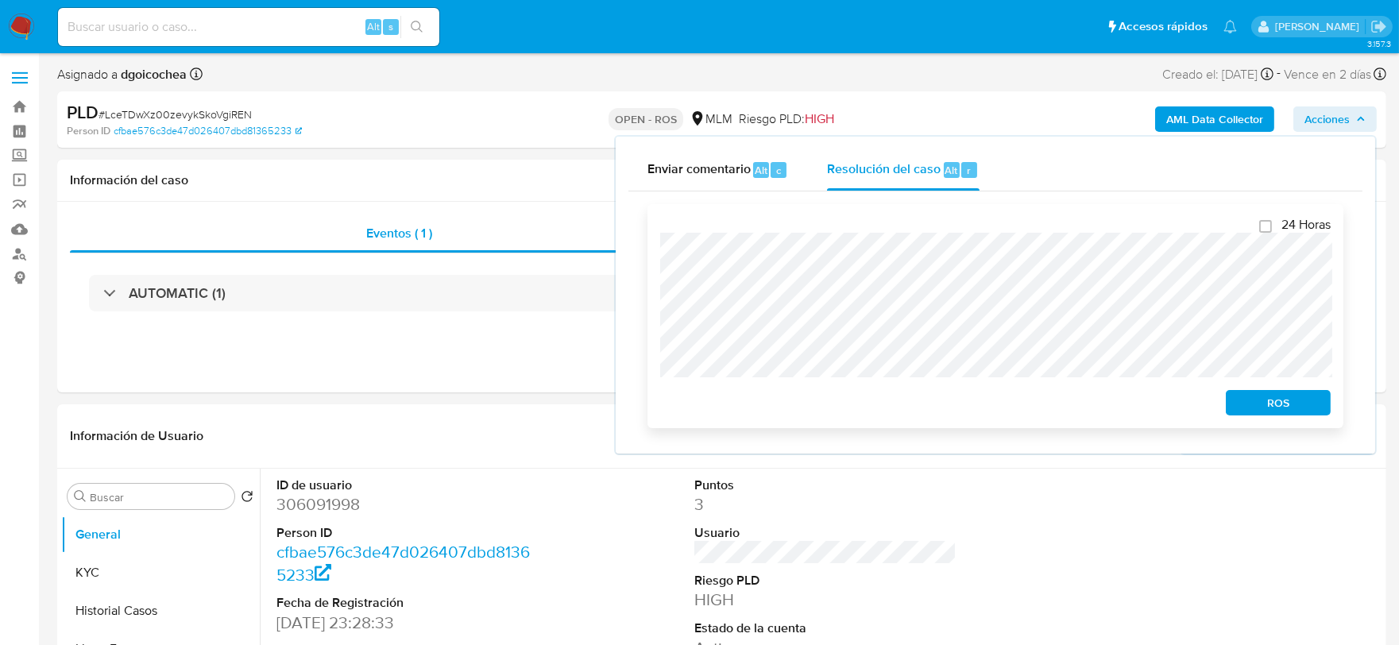
click at [1256, 399] on span "ROS" at bounding box center [1278, 403] width 83 height 22
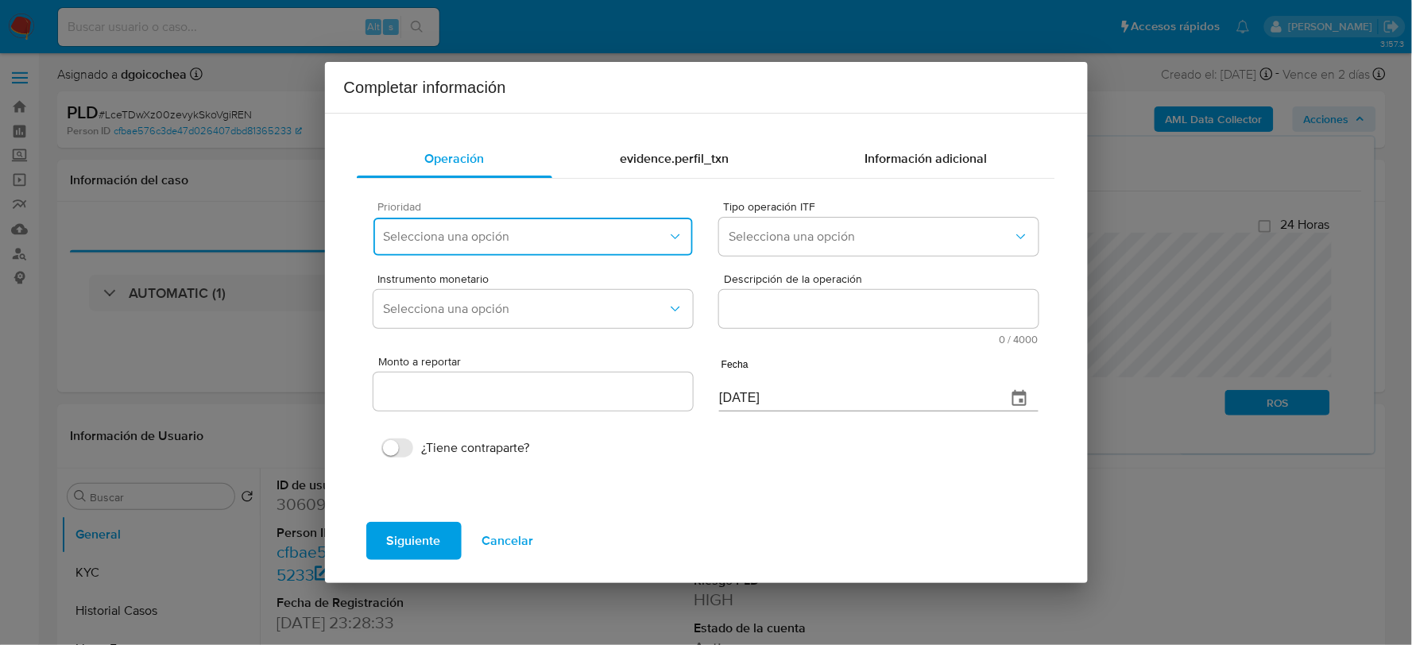
click at [499, 226] on button "Selecciona una opción" at bounding box center [533, 237] width 319 height 38
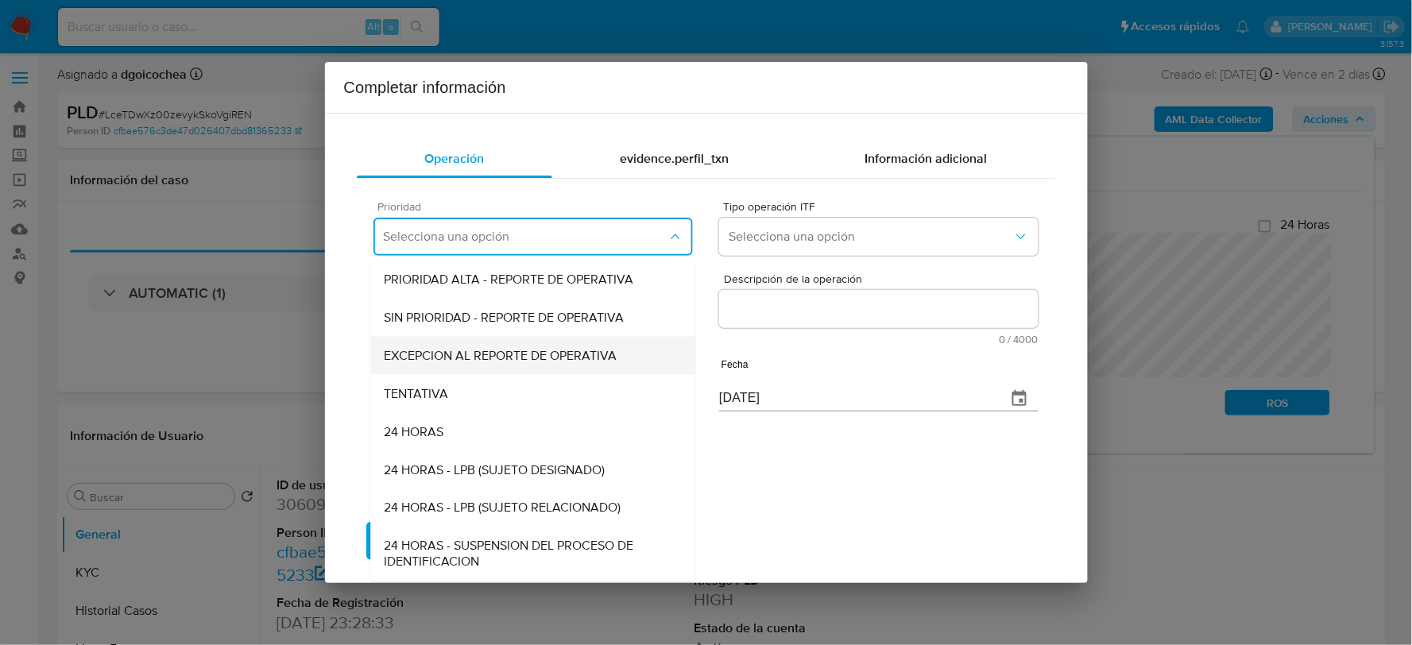
click at [458, 360] on span "EXCEPCION AL REPORTE DE OPERATIVA" at bounding box center [500, 356] width 233 height 16
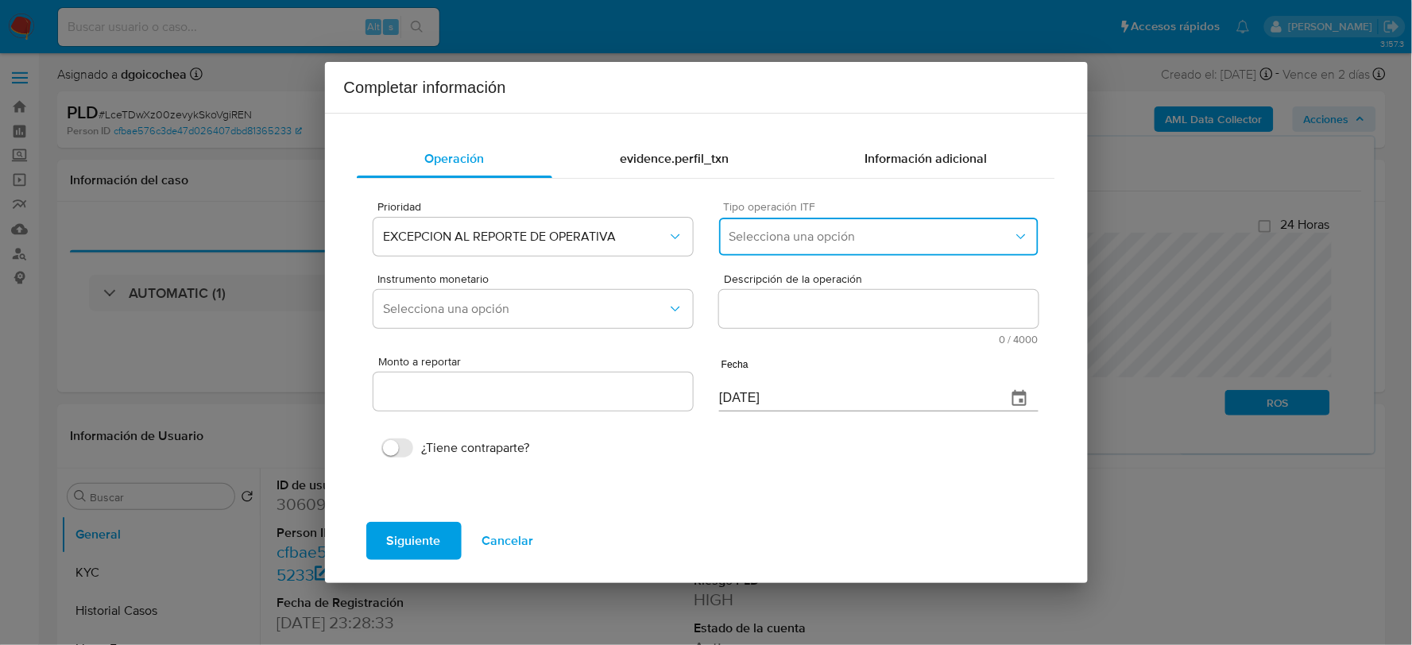
click at [775, 241] on span "Selecciona una opción" at bounding box center [871, 237] width 284 height 16
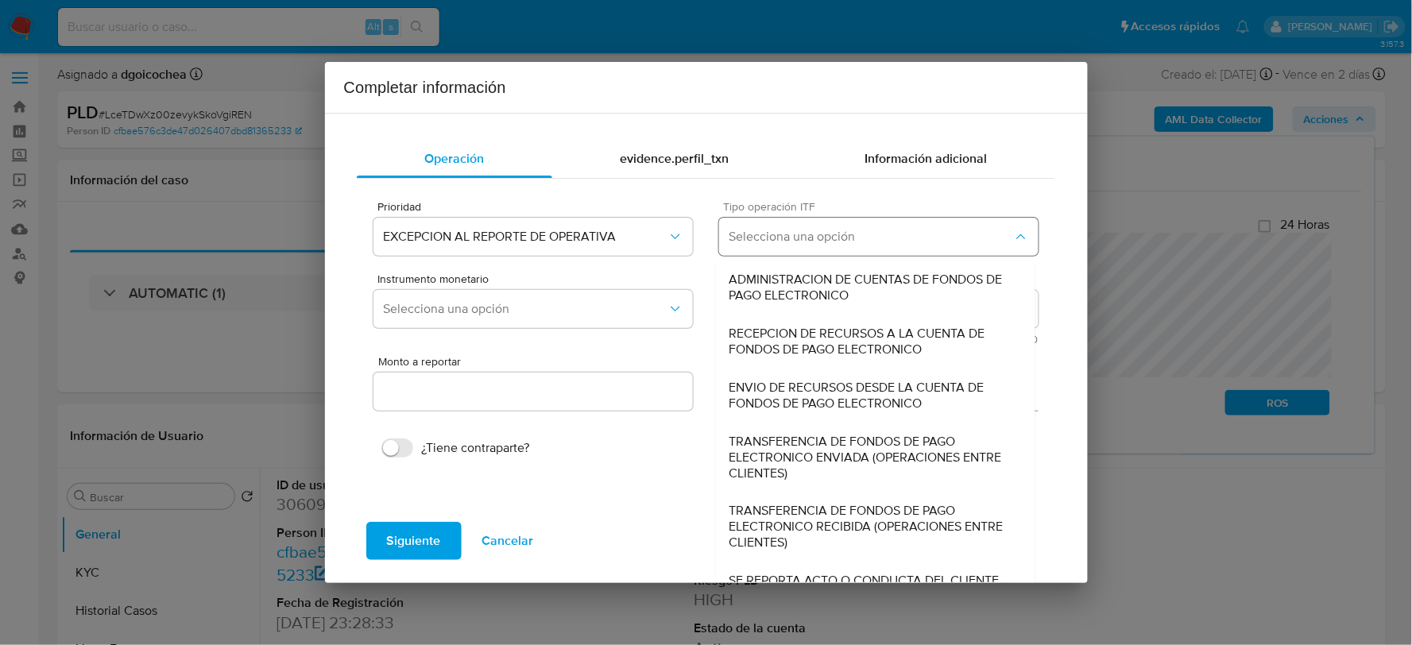
scroll to position [12, 0]
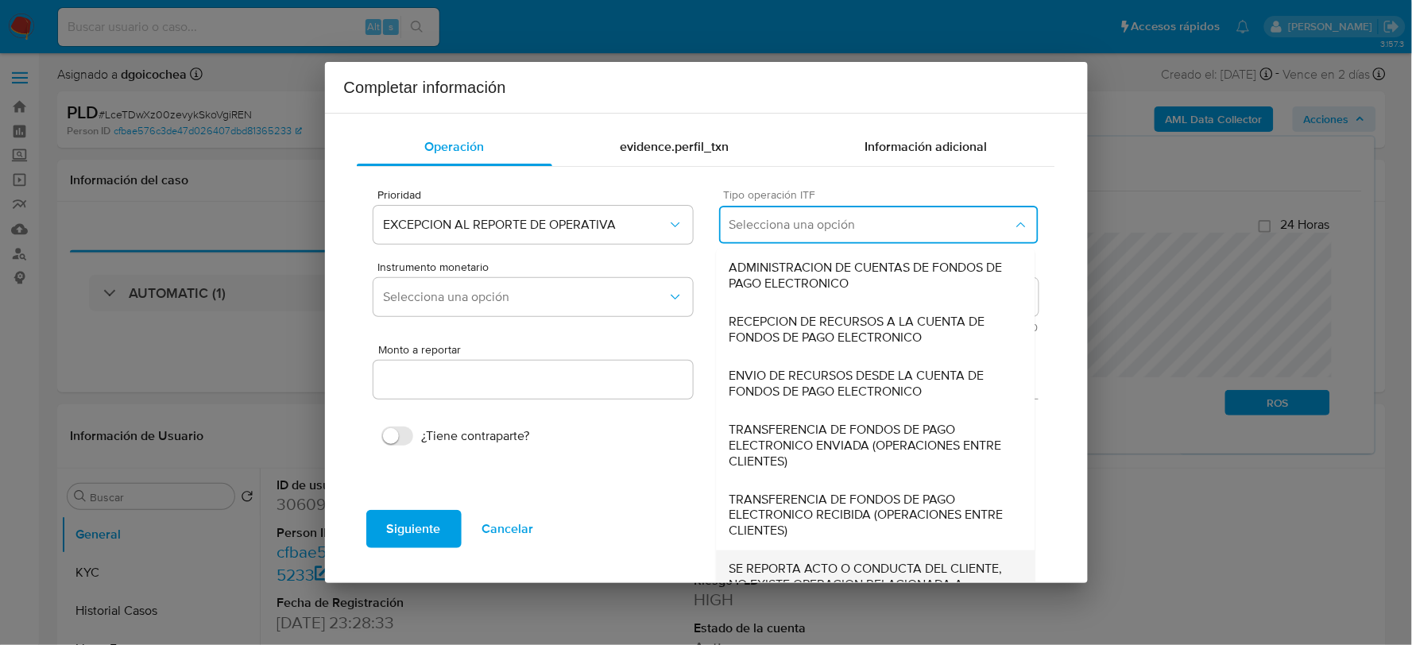
click at [821, 575] on span "SE REPORTA ACTO O CONDUCTA DEL CLIENTE, NO EXISTE OPERACION RELACIONADA A REPOR…" at bounding box center [876, 586] width 293 height 48
type input "0.00"
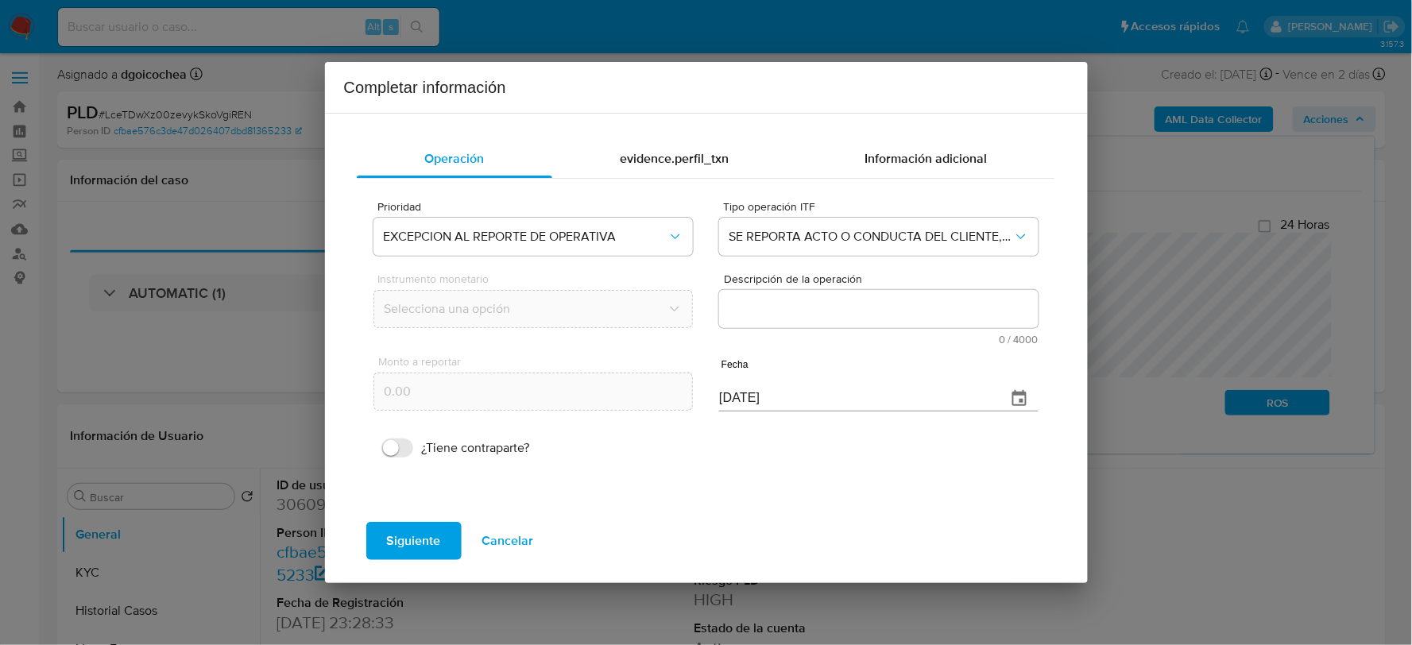
click at [766, 306] on textarea "Descripción de la operación" at bounding box center [878, 309] width 319 height 38
paste textarea "/CONOCIMIENTO DEL CLIENTE O USUARIO CLIENTE [PERSON_NAME] NUMERO DE CLIENTE 306…"
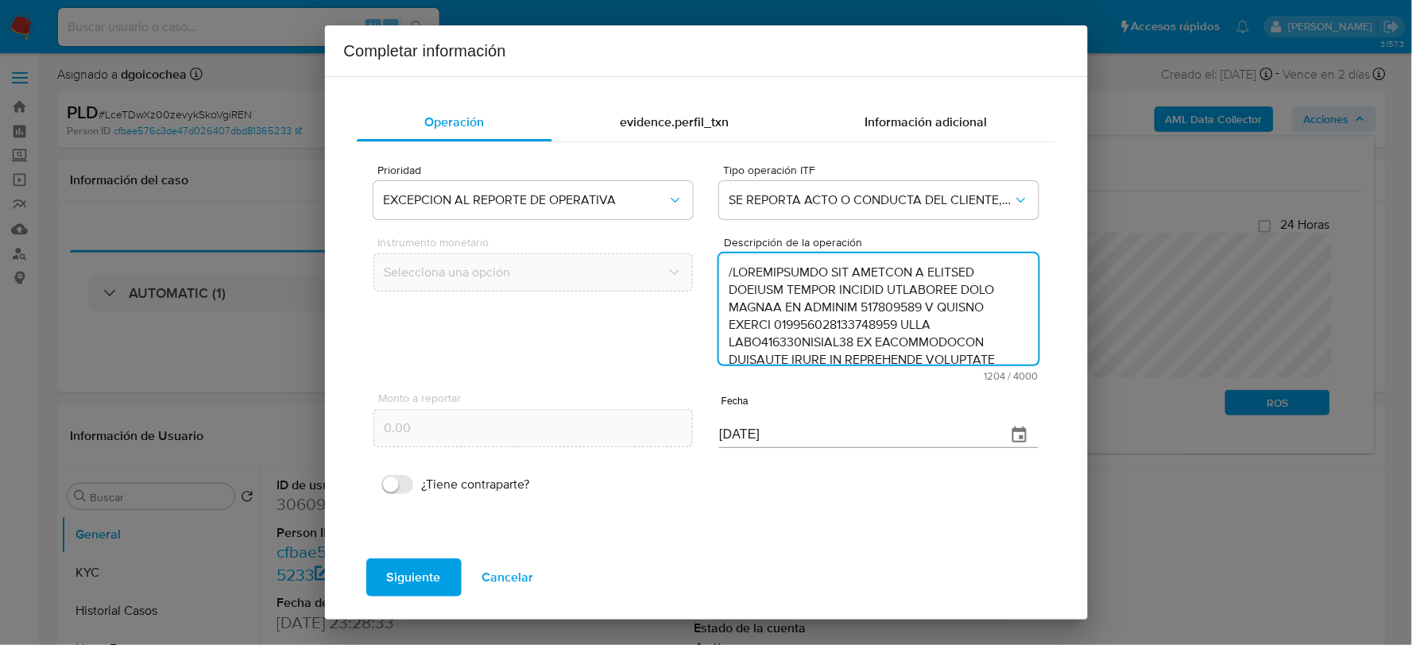
scroll to position [477, 0]
type textarea "/CONOCIMIENTO DEL CLIENTE O USUARIO CLIENTE [PERSON_NAME] NUMERO DE CLIENTE 306…"
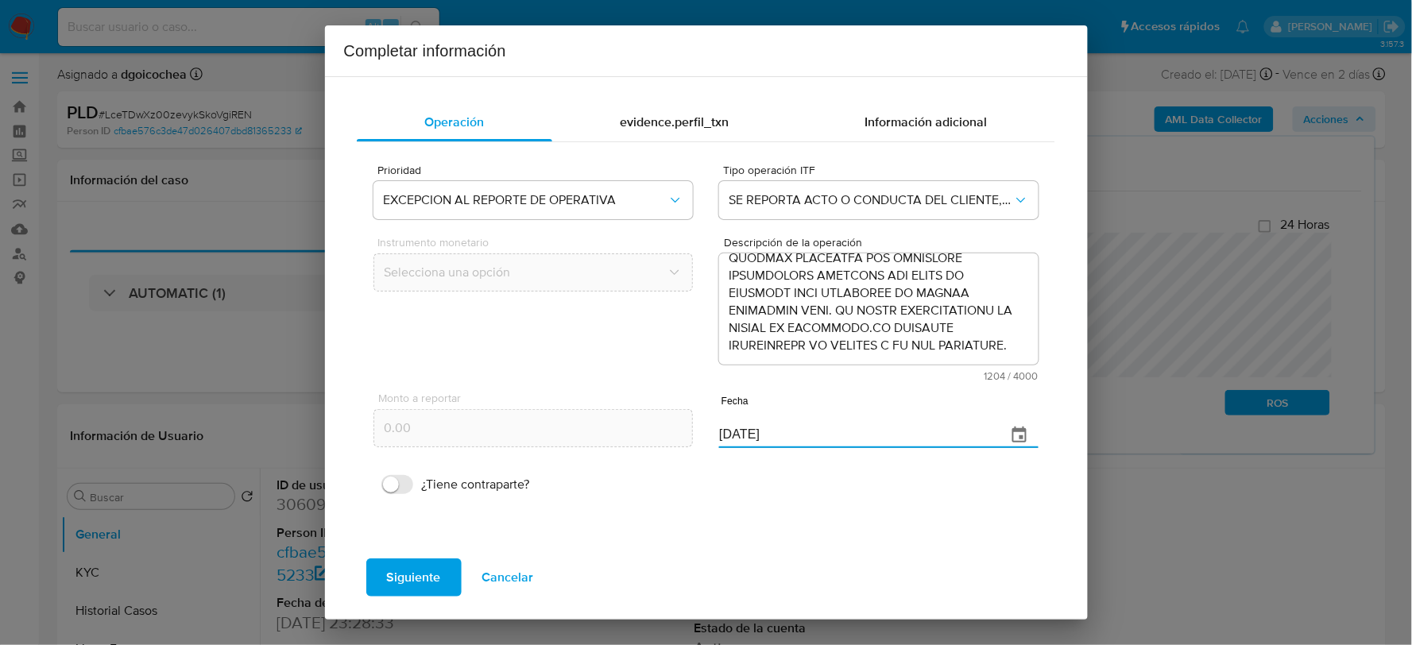
click at [771, 441] on input "[DATE]" at bounding box center [856, 435] width 274 height 25
type input "[DATE]"
click at [419, 575] on span "Siguiente" at bounding box center [414, 577] width 54 height 35
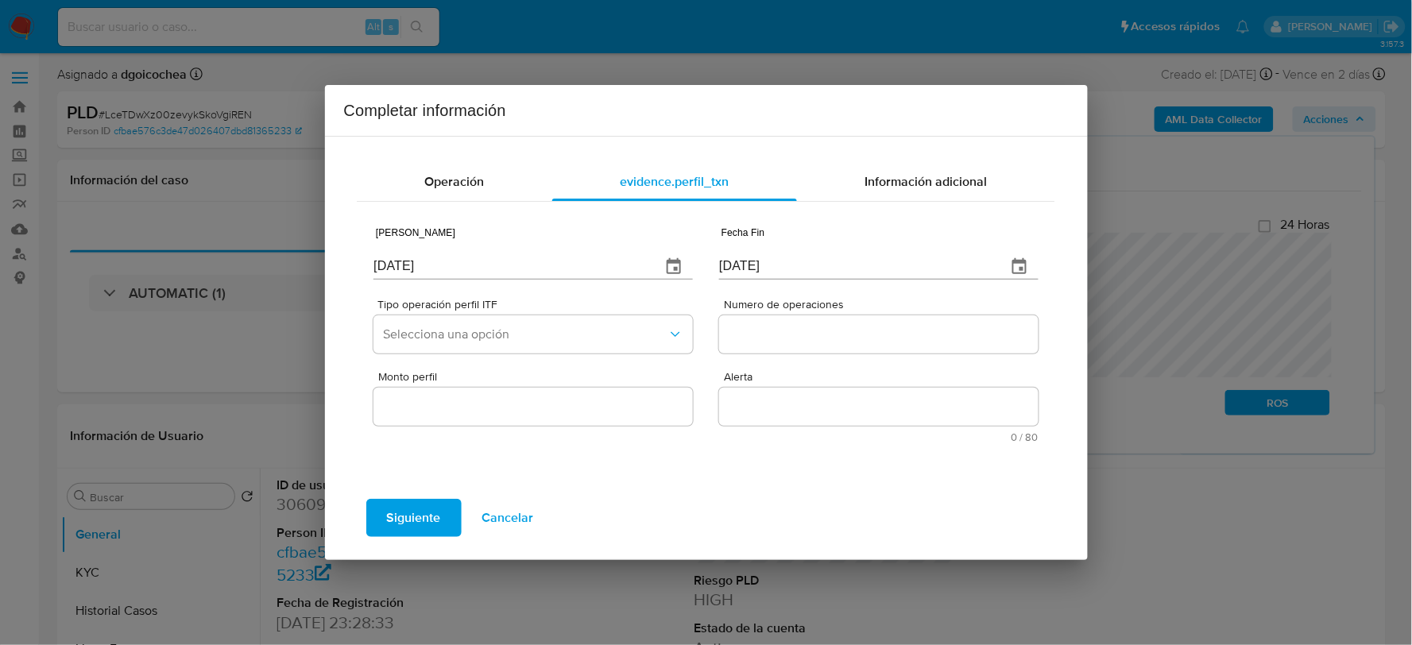
click at [451, 260] on input "[DATE]" at bounding box center [511, 266] width 274 height 25
click at [425, 264] on input "[DATE]" at bounding box center [511, 266] width 274 height 25
type input "[DATE]"
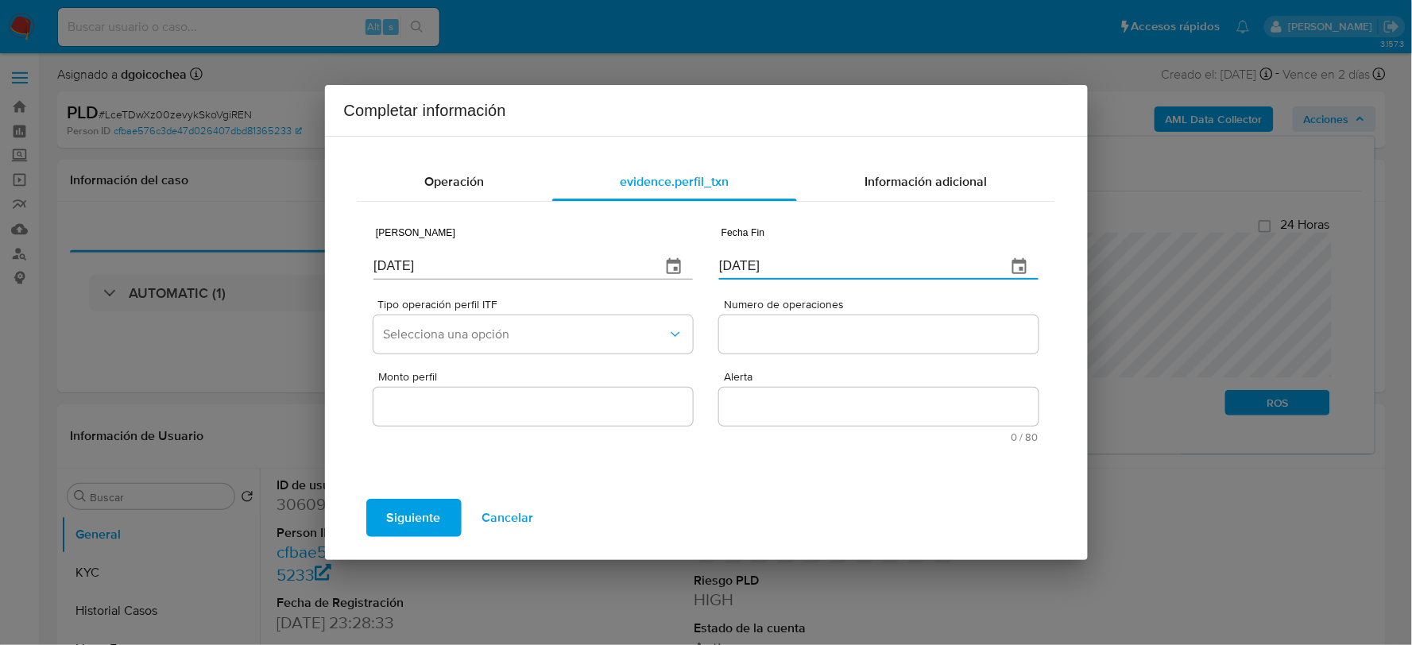
type input "[DATE]"
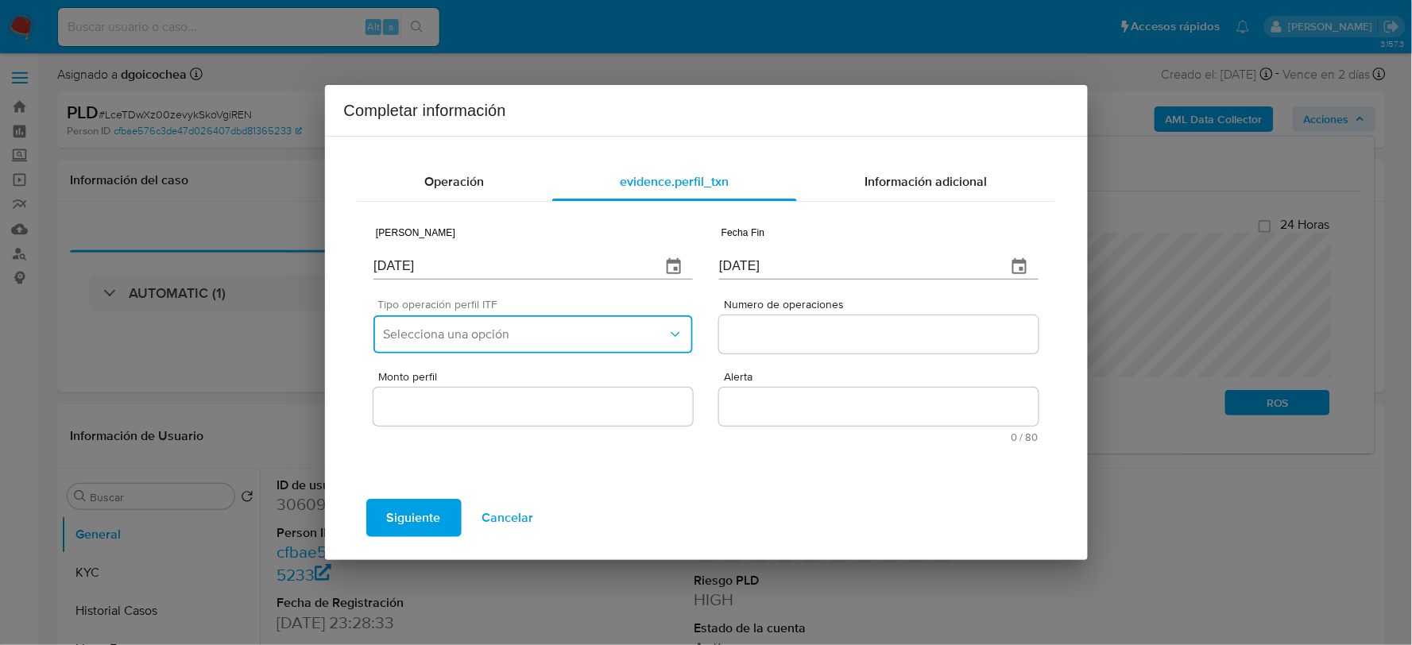
click at [567, 344] on button "Selecciona una opción" at bounding box center [533, 335] width 319 height 38
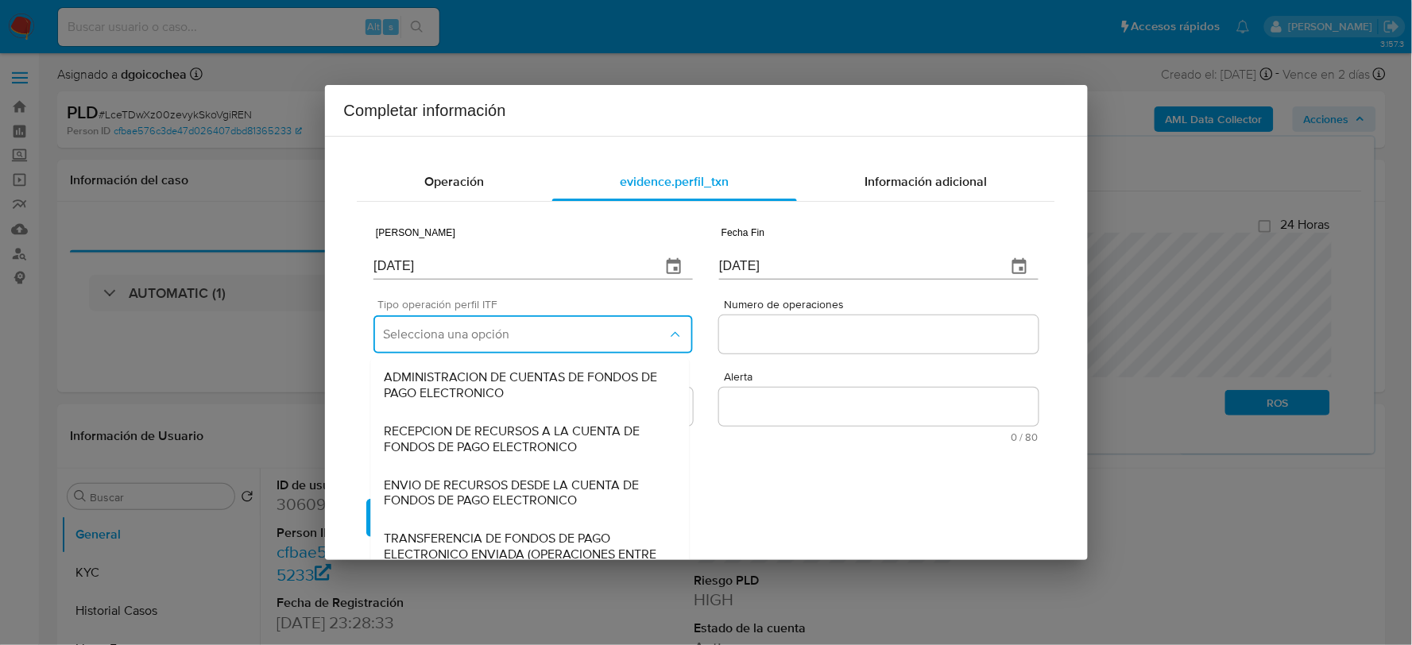
scroll to position [133, 0]
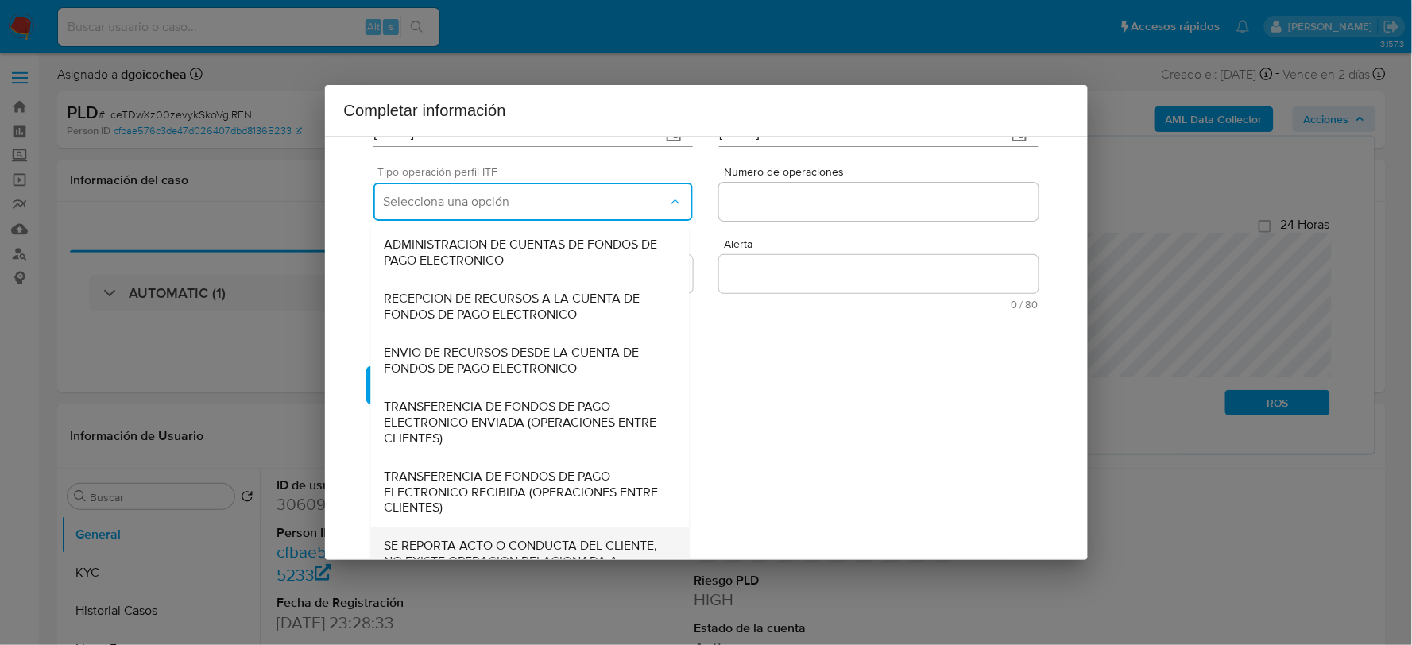
click at [450, 535] on div "SE REPORTA ACTO O CONDUCTA DEL CLIENTE, NO EXISTE OPERACION RELACIONADA A REPOR…" at bounding box center [530, 563] width 293 height 70
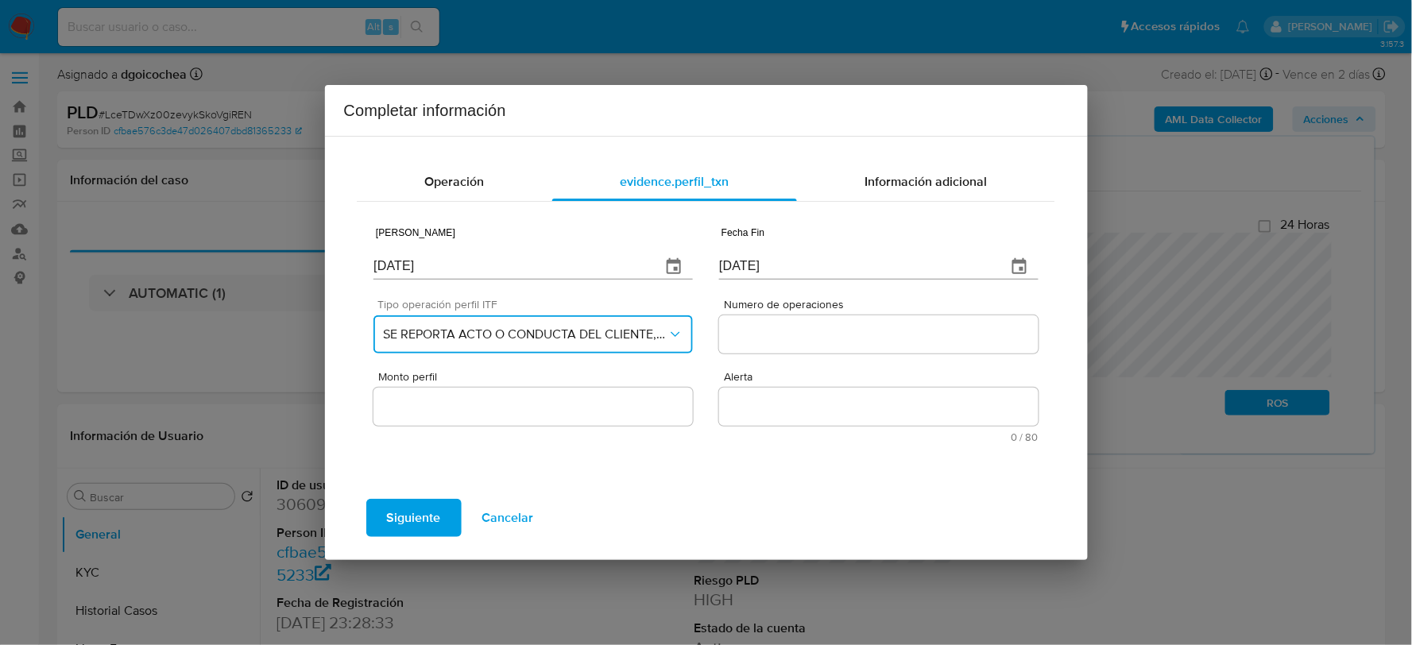
scroll to position [0, 0]
click at [763, 326] on input "Numero de operaciones" at bounding box center [878, 334] width 319 height 21
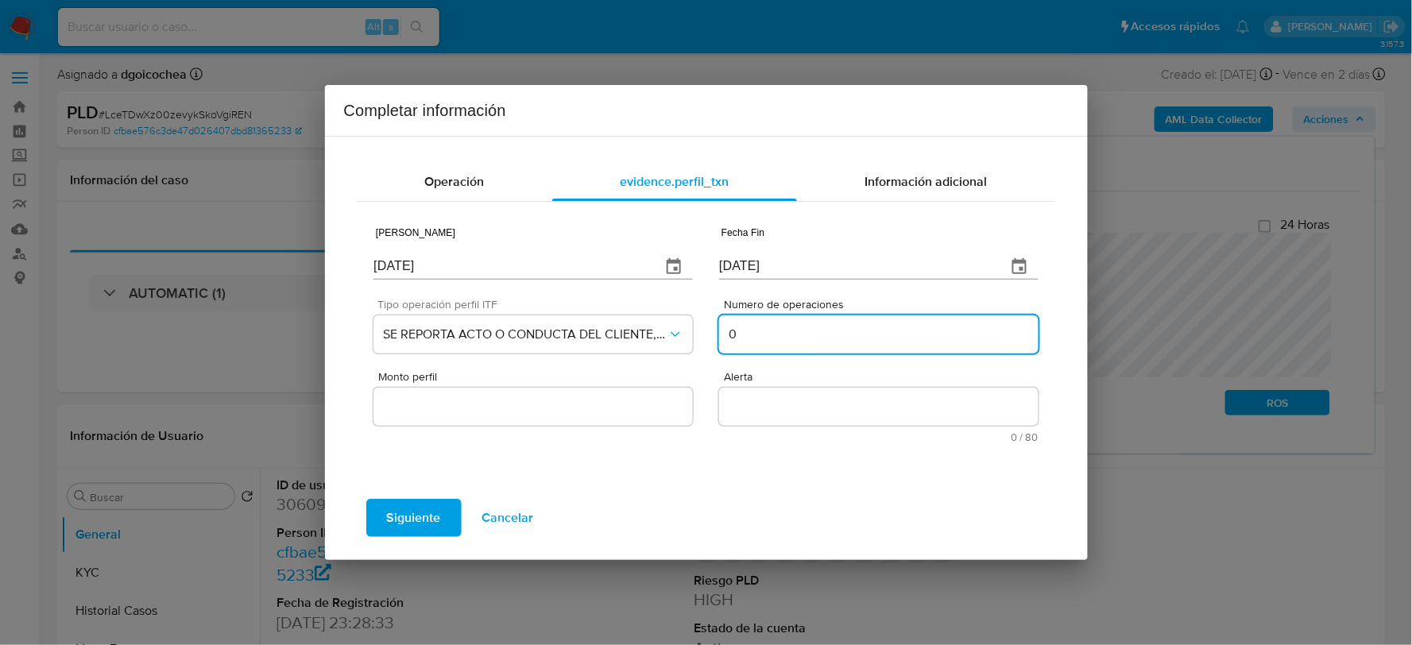
type input "0"
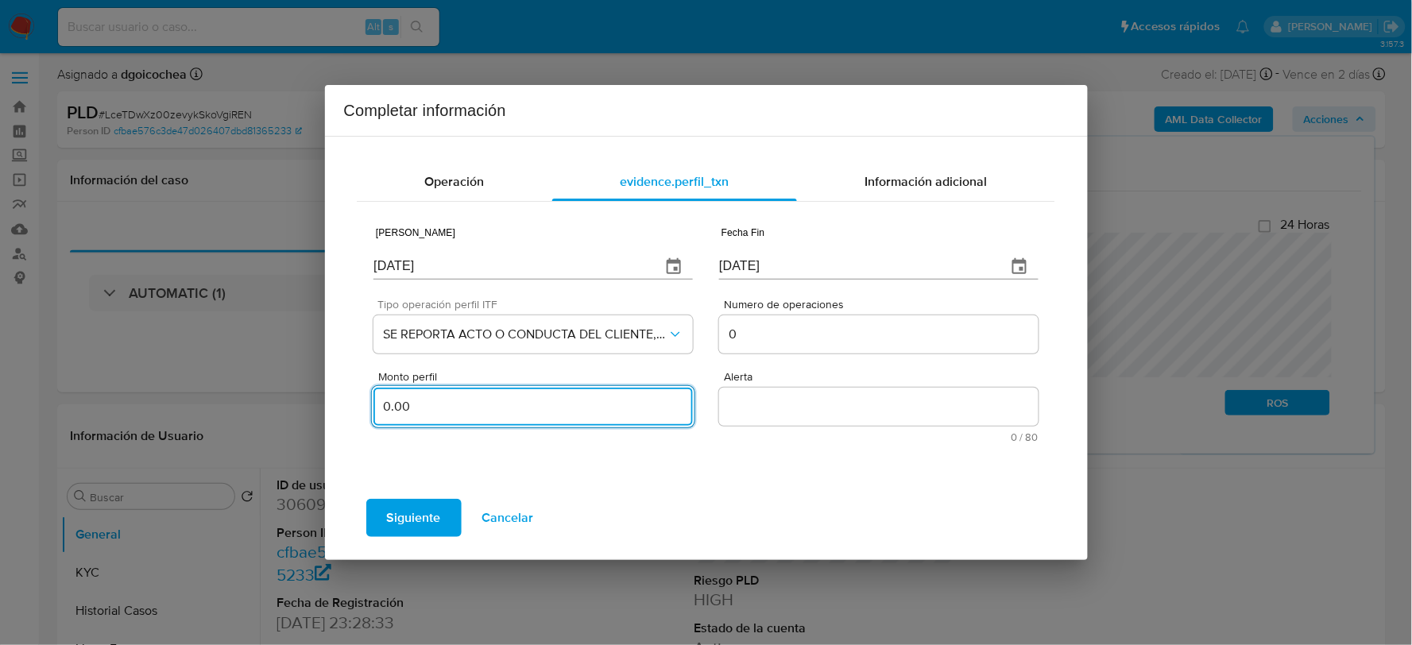
type input "0.00"
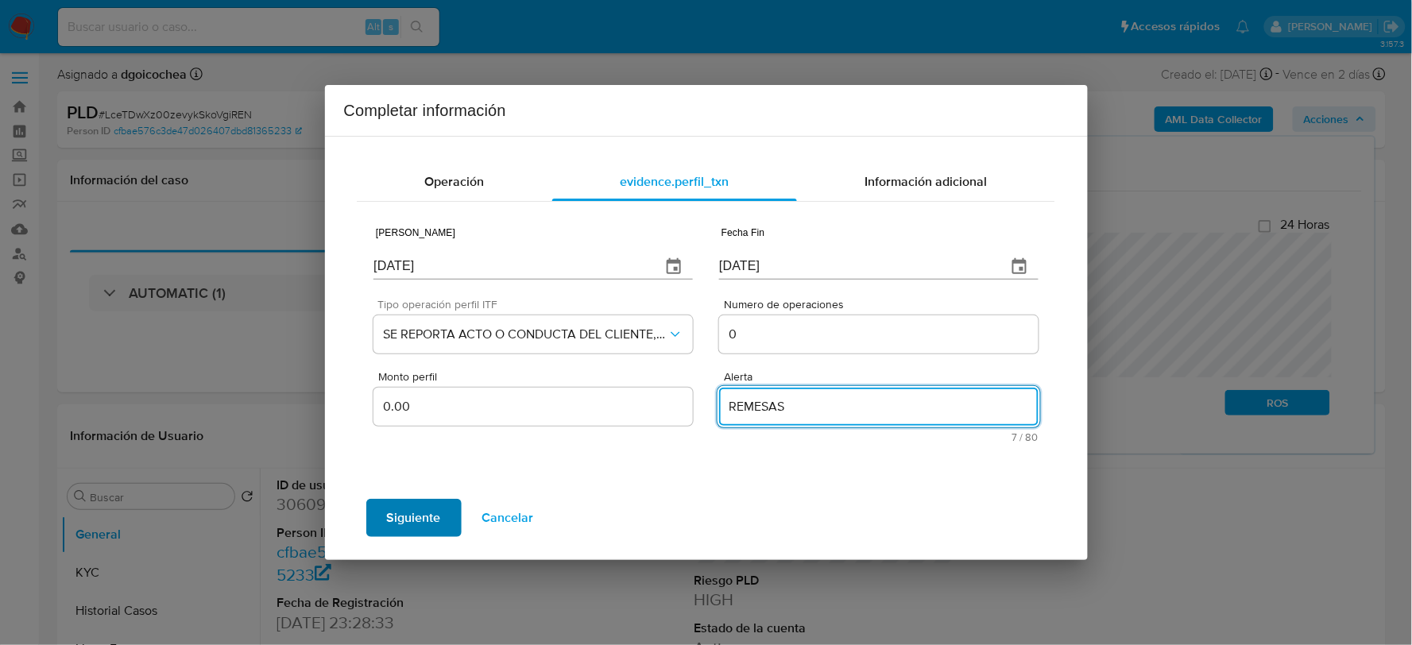
type textarea "REMESAS"
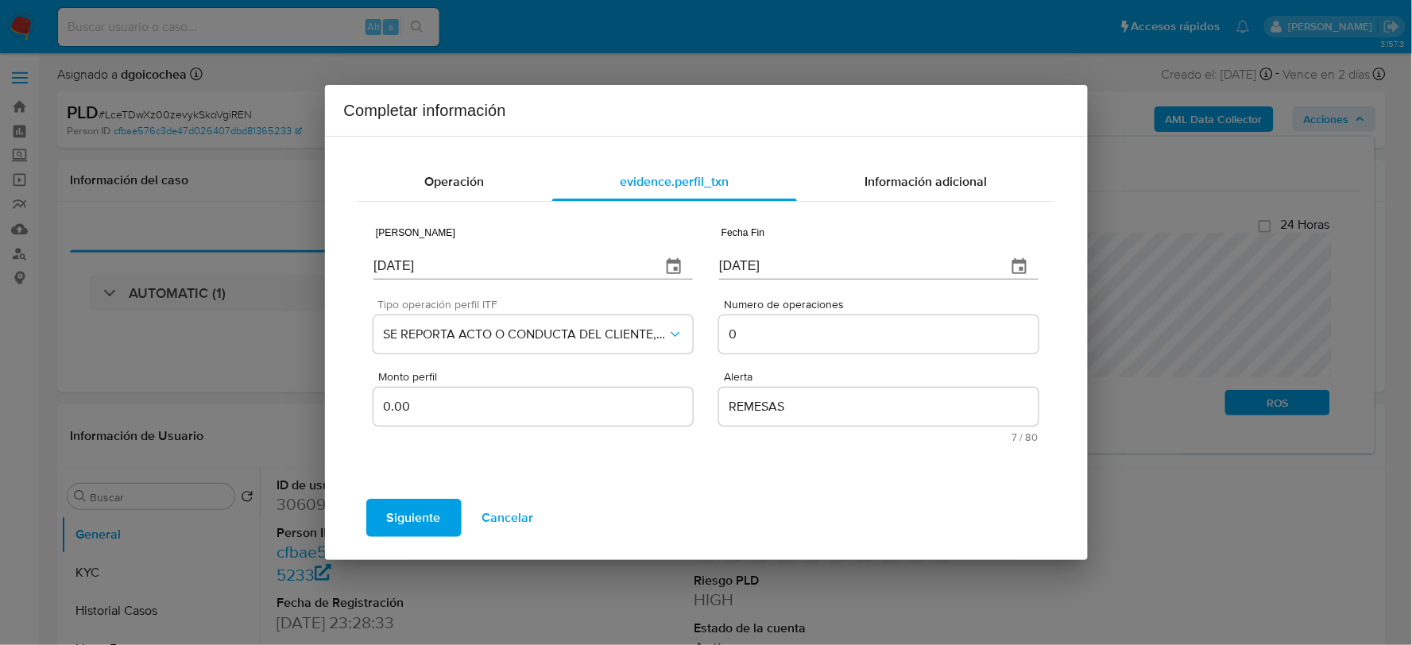
drag, startPoint x: 432, startPoint y: 507, endPoint x: 445, endPoint y: 515, distance: 15.7
click at [432, 507] on span "Siguiente" at bounding box center [414, 518] width 54 height 35
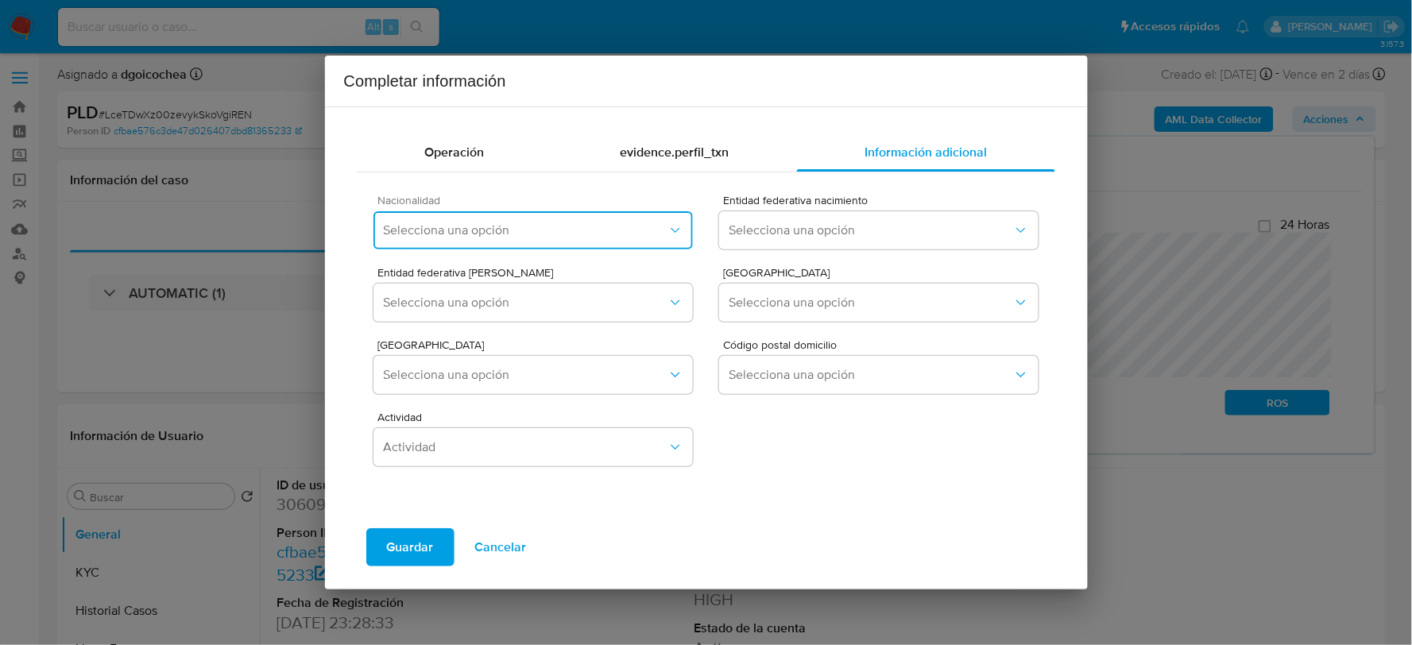
click at [438, 226] on span "Selecciona una opción" at bounding box center [525, 231] width 284 height 16
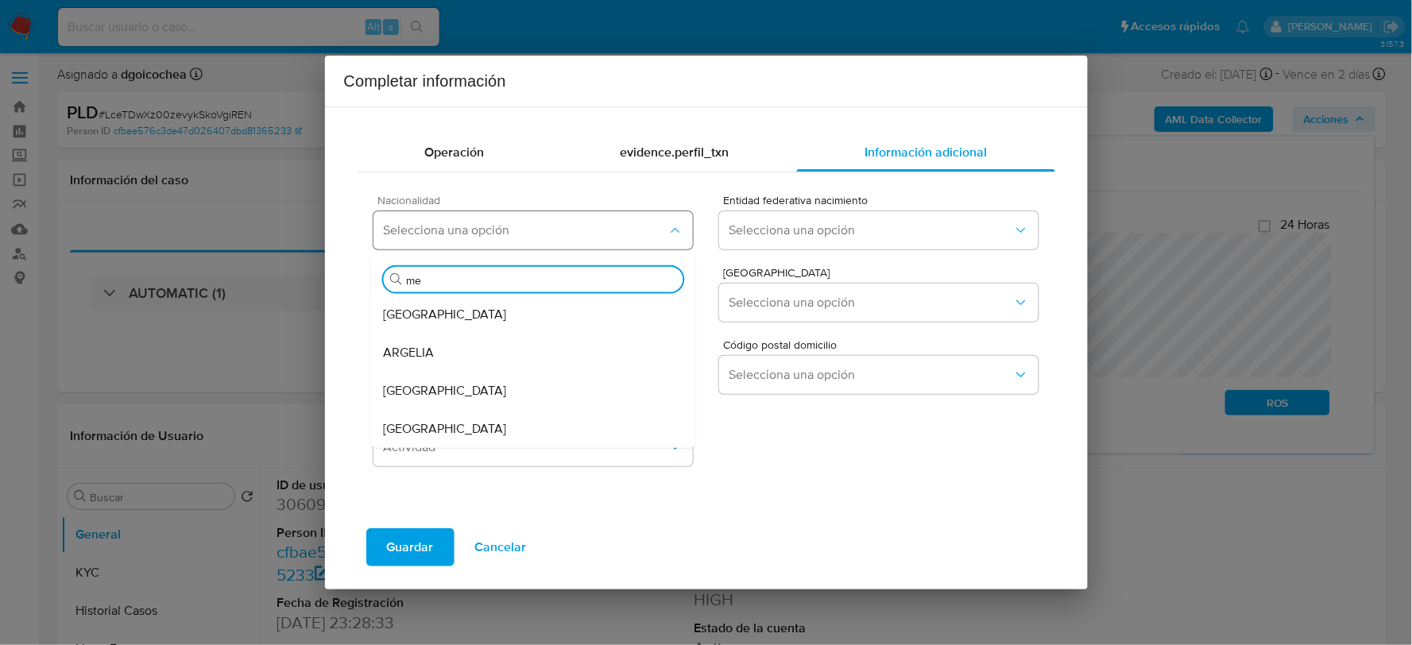
type input "mex"
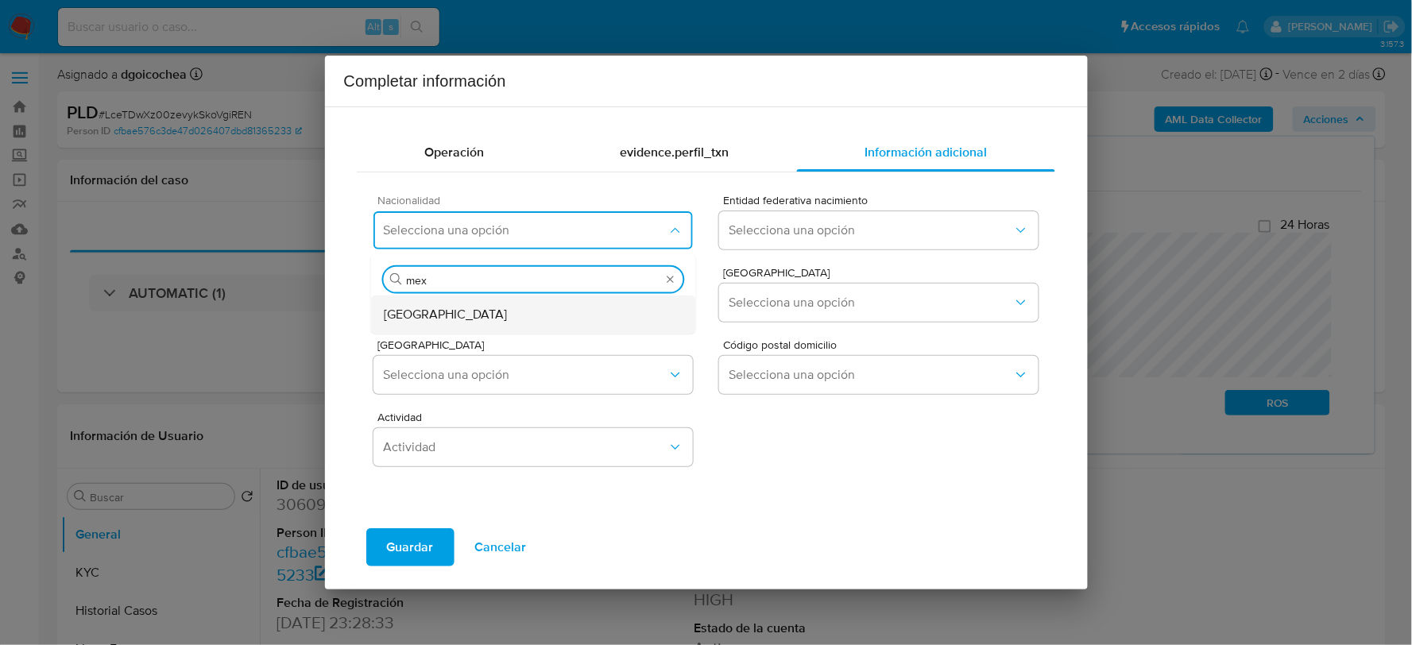
click at [410, 319] on span "MEXICO" at bounding box center [445, 314] width 123 height 16
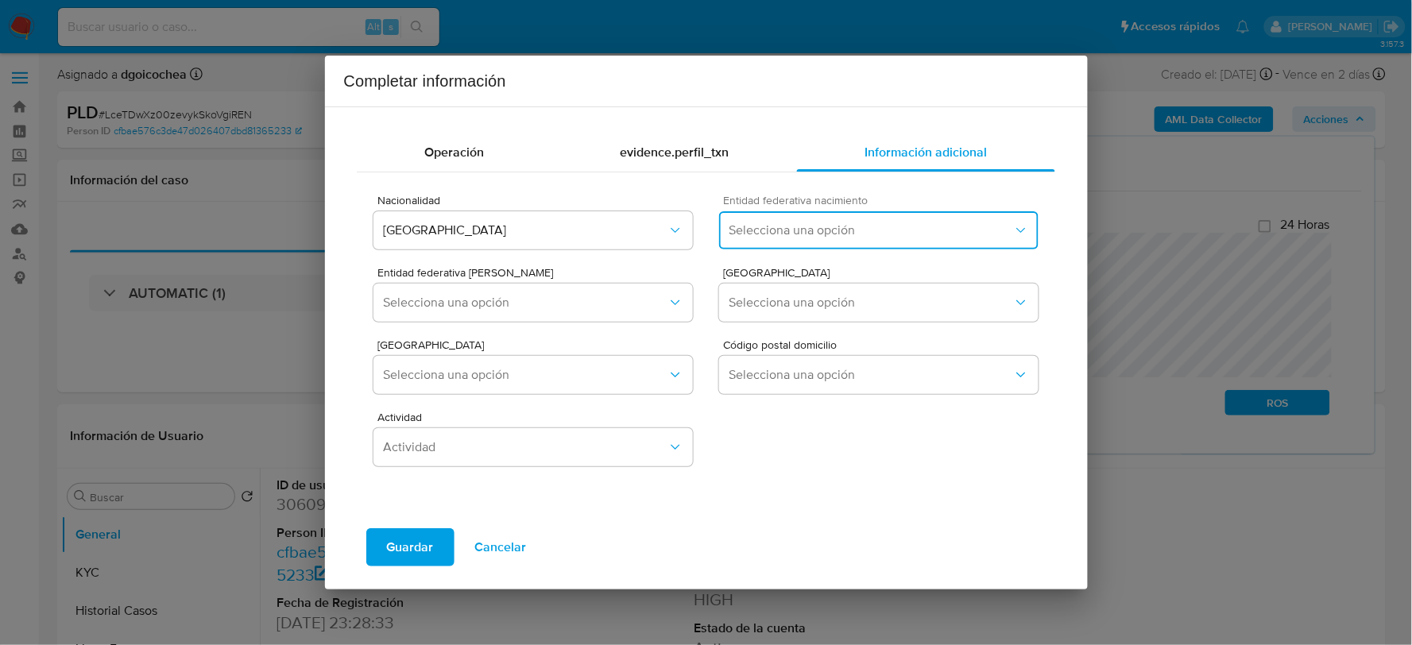
click at [744, 224] on span "Selecciona una opción" at bounding box center [871, 231] width 284 height 16
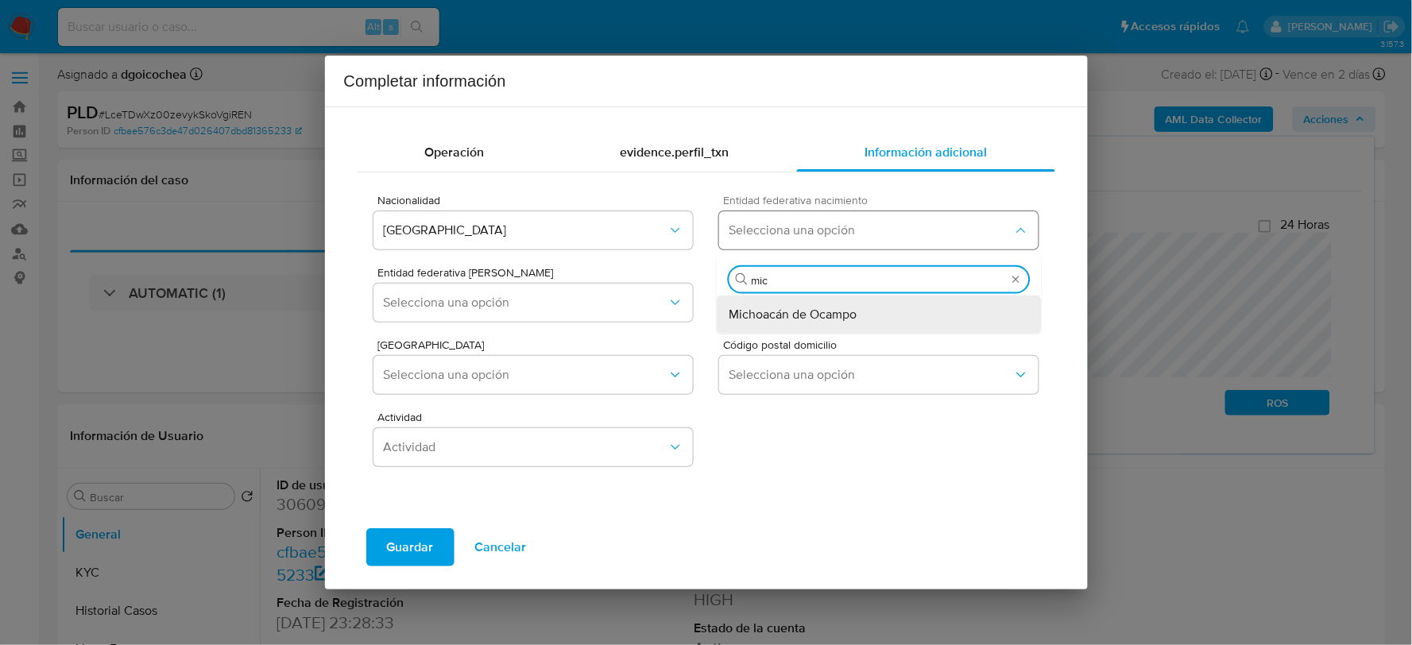
type input "mich"
click at [775, 319] on span "Michoacán de Ocampo" at bounding box center [794, 314] width 128 height 16
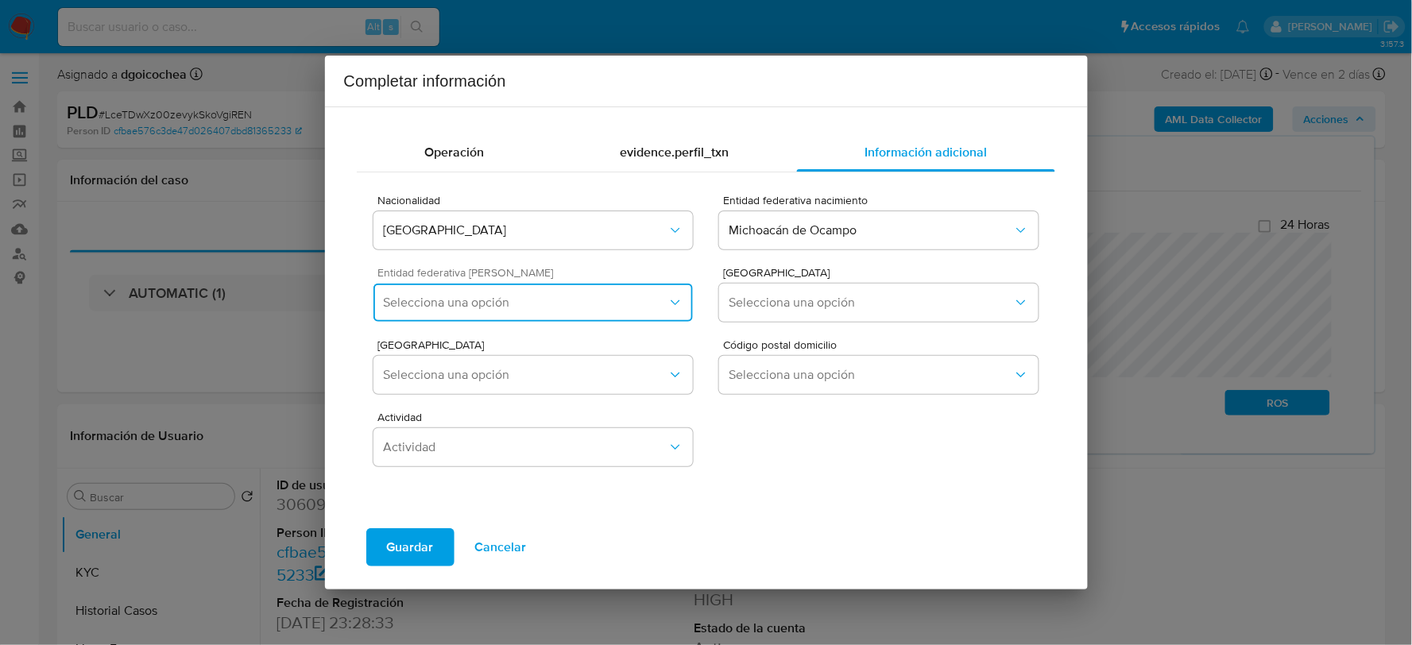
click at [532, 305] on span "Selecciona una opción" at bounding box center [525, 303] width 284 height 16
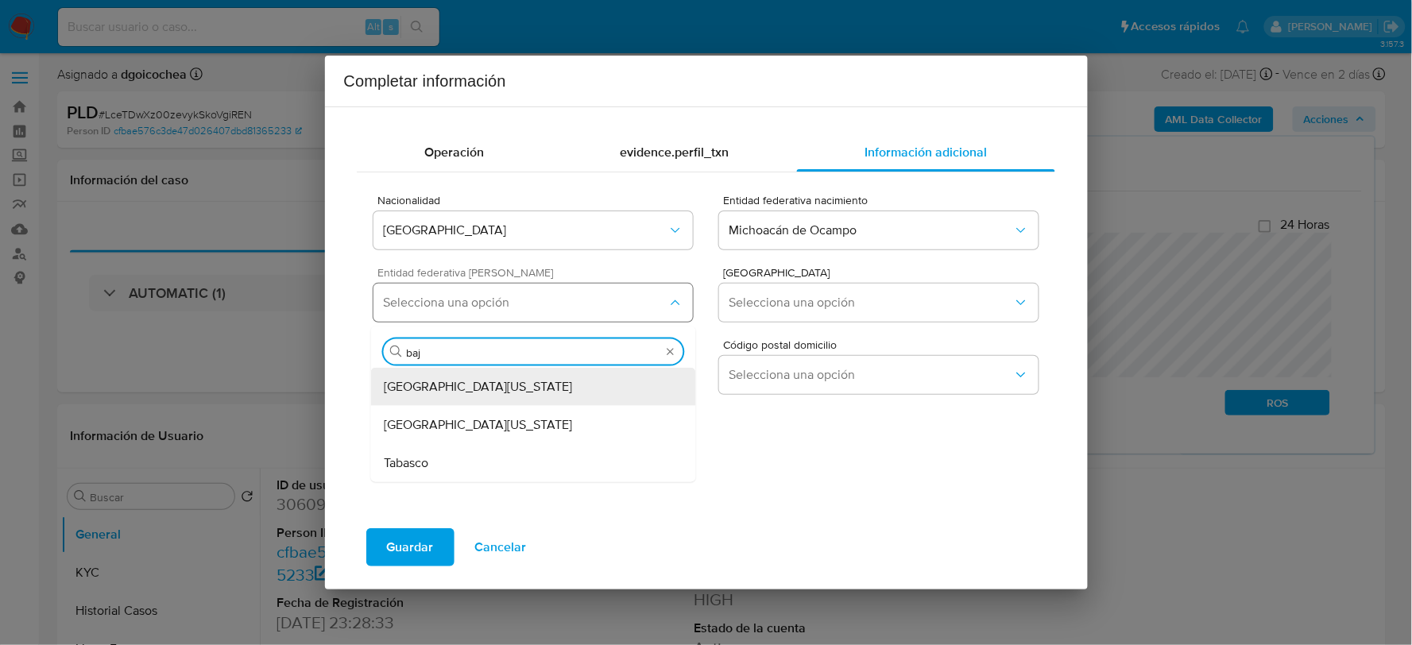
type input "baja"
click at [455, 382] on span "Baja California" at bounding box center [478, 386] width 188 height 16
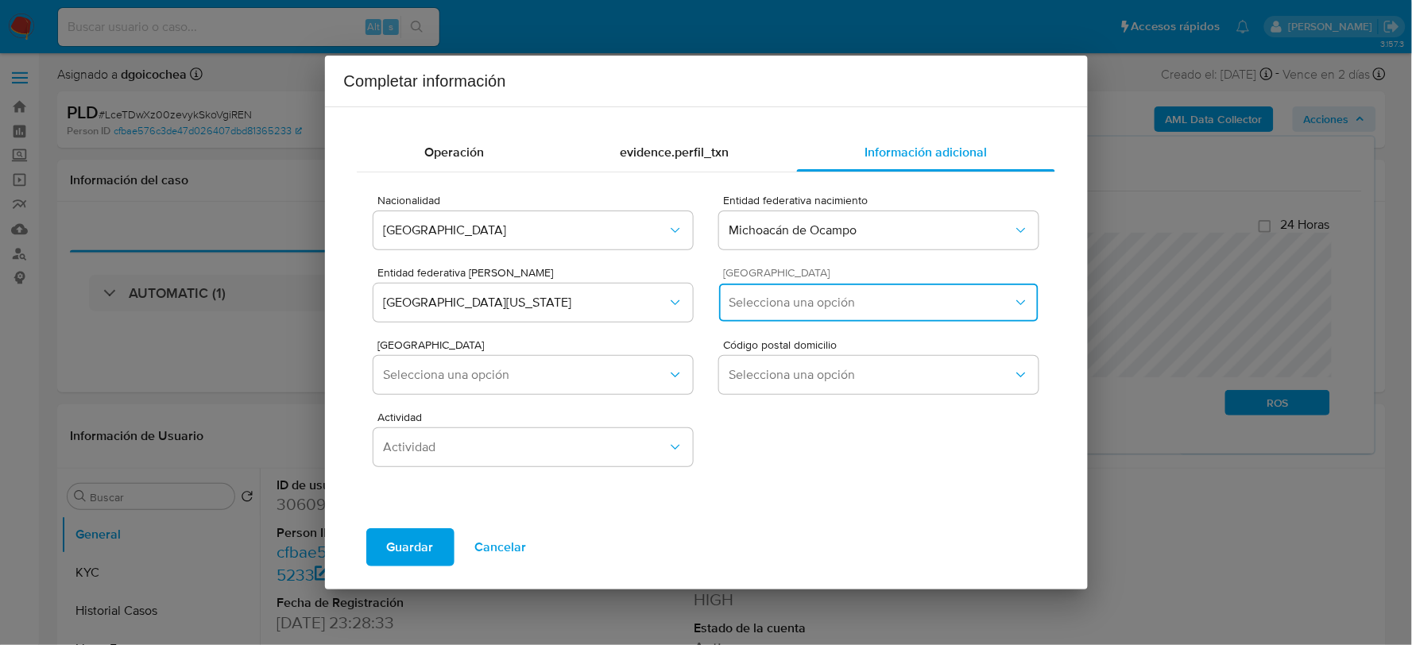
click at [805, 305] on span "Selecciona una opción" at bounding box center [871, 303] width 284 height 16
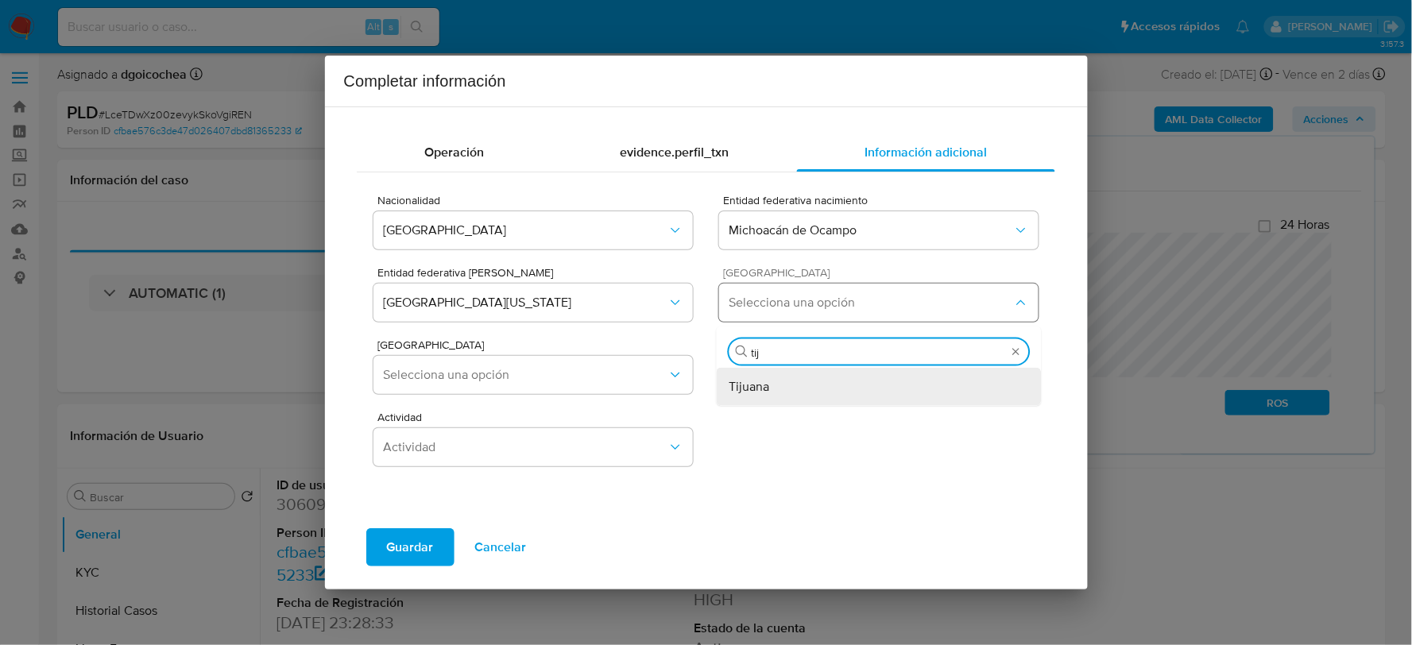
type input "tiju"
click at [775, 387] on div "Tijuana" at bounding box center [880, 386] width 300 height 38
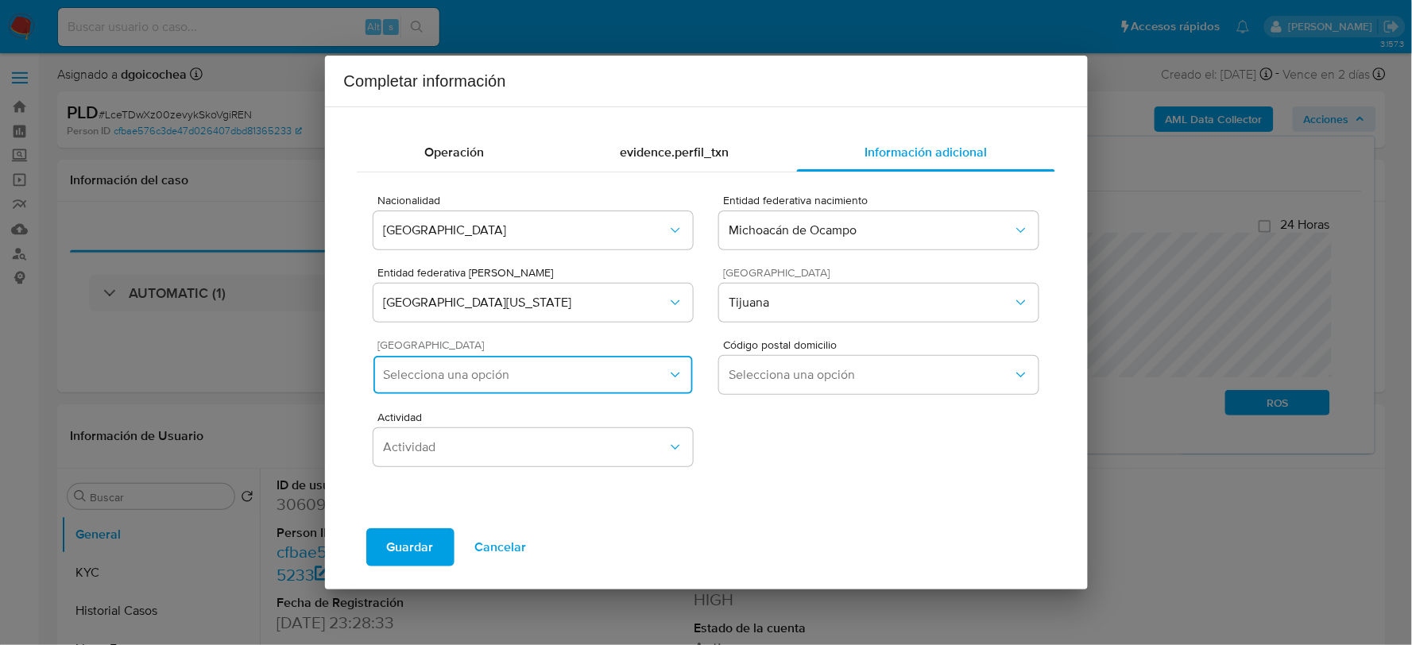
click at [518, 379] on span "Selecciona una opción" at bounding box center [525, 375] width 284 height 16
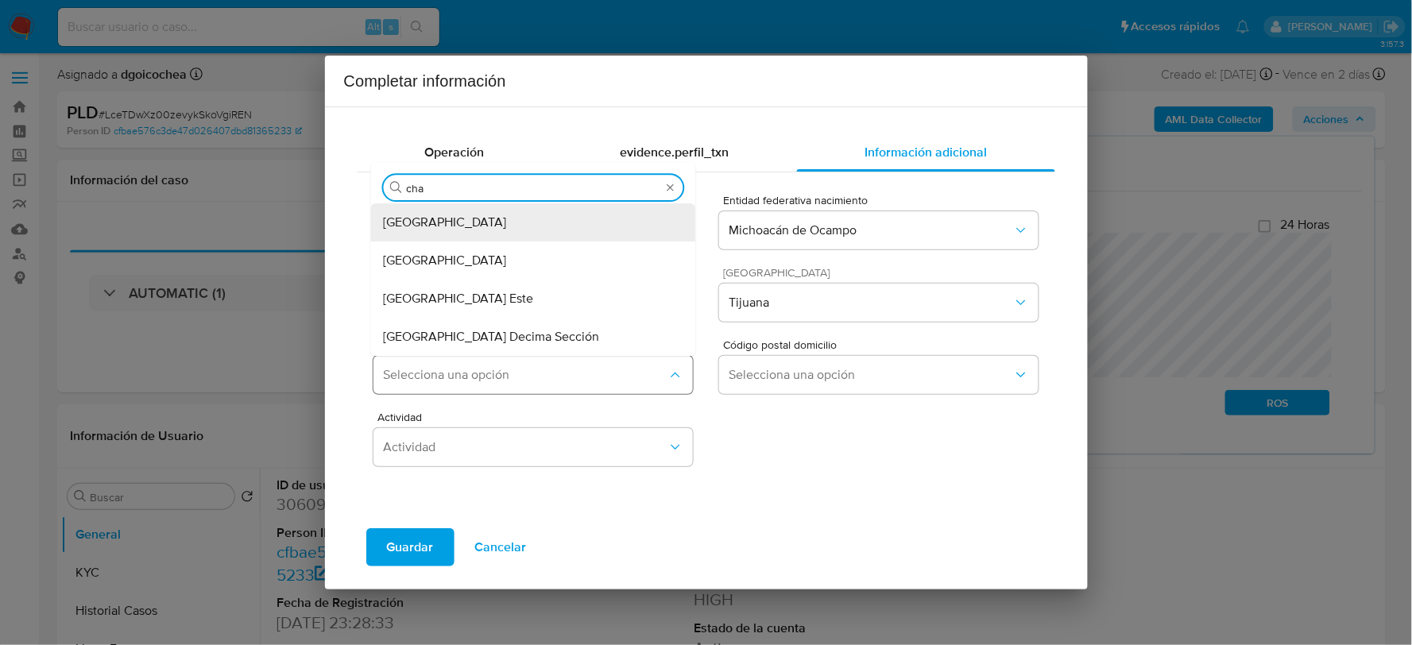
type input "chap"
click at [465, 215] on div "Chapultepec" at bounding box center [534, 222] width 300 height 38
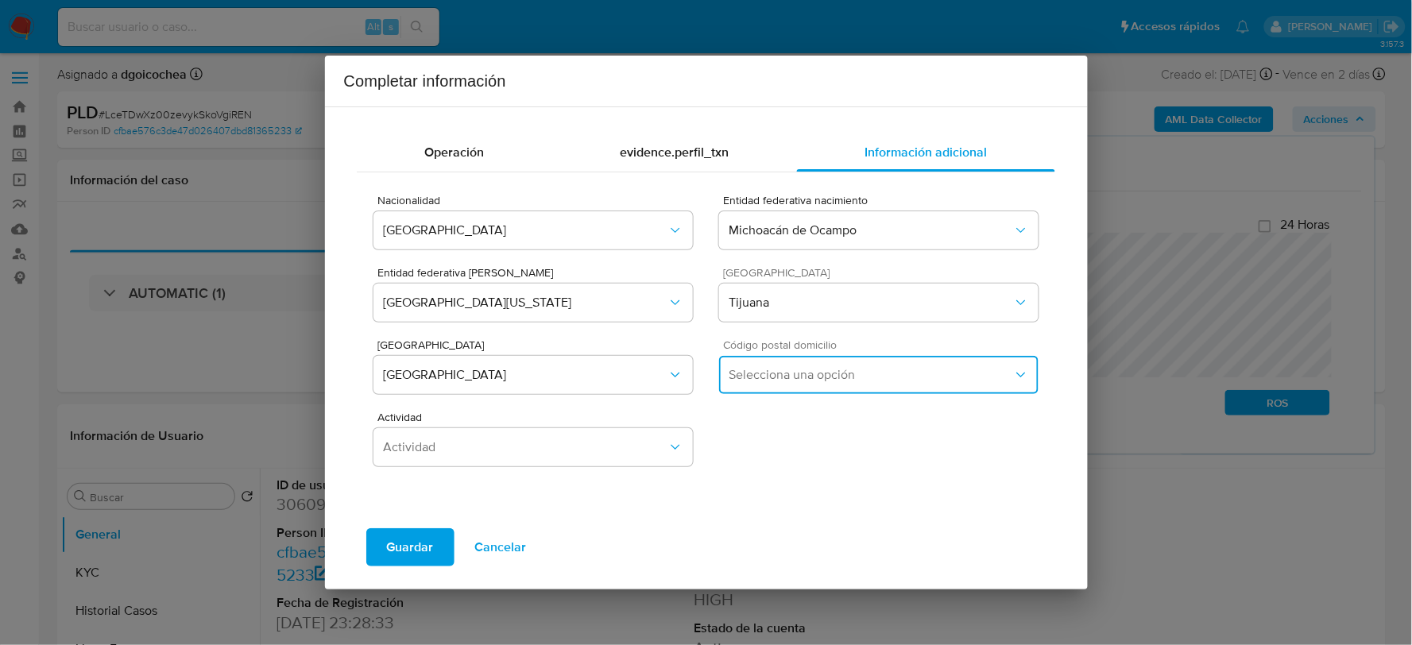
click at [820, 385] on button "Selecciona una opción" at bounding box center [878, 375] width 319 height 38
click at [761, 456] on span "22020" at bounding box center [748, 459] width 37 height 16
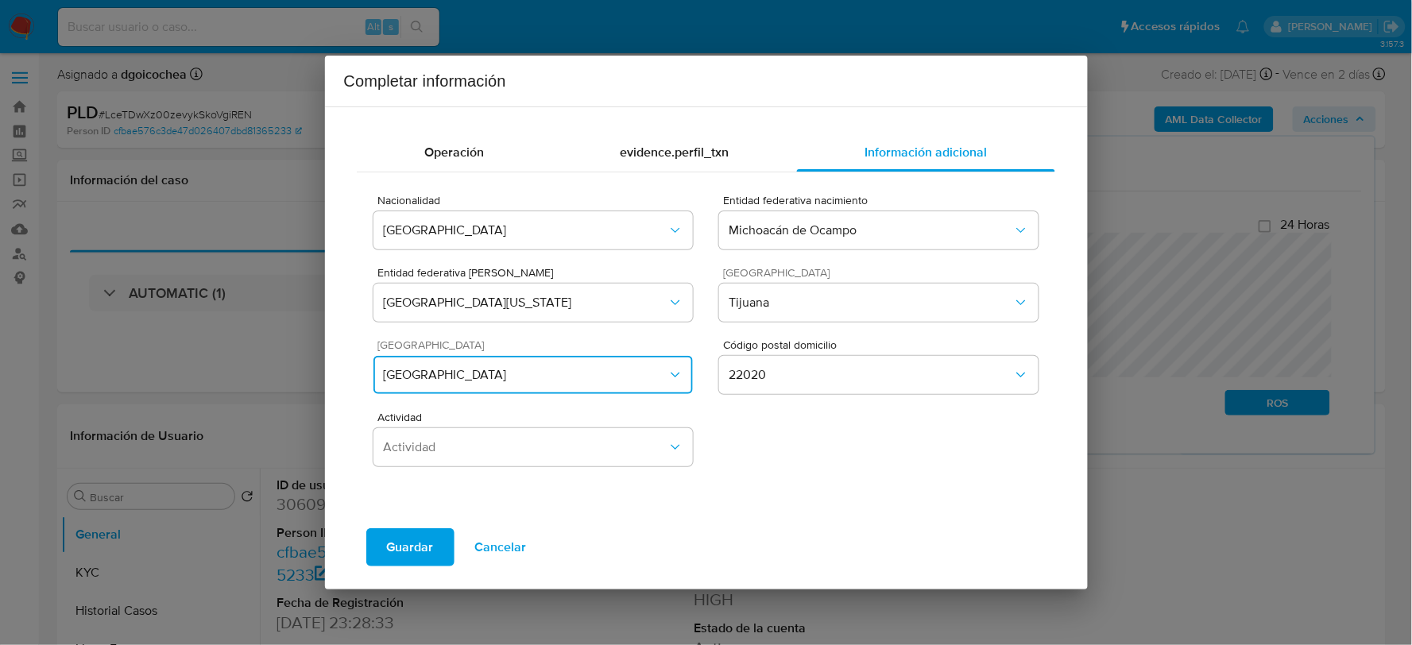
click at [522, 361] on button "Chapultepec" at bounding box center [533, 375] width 319 height 38
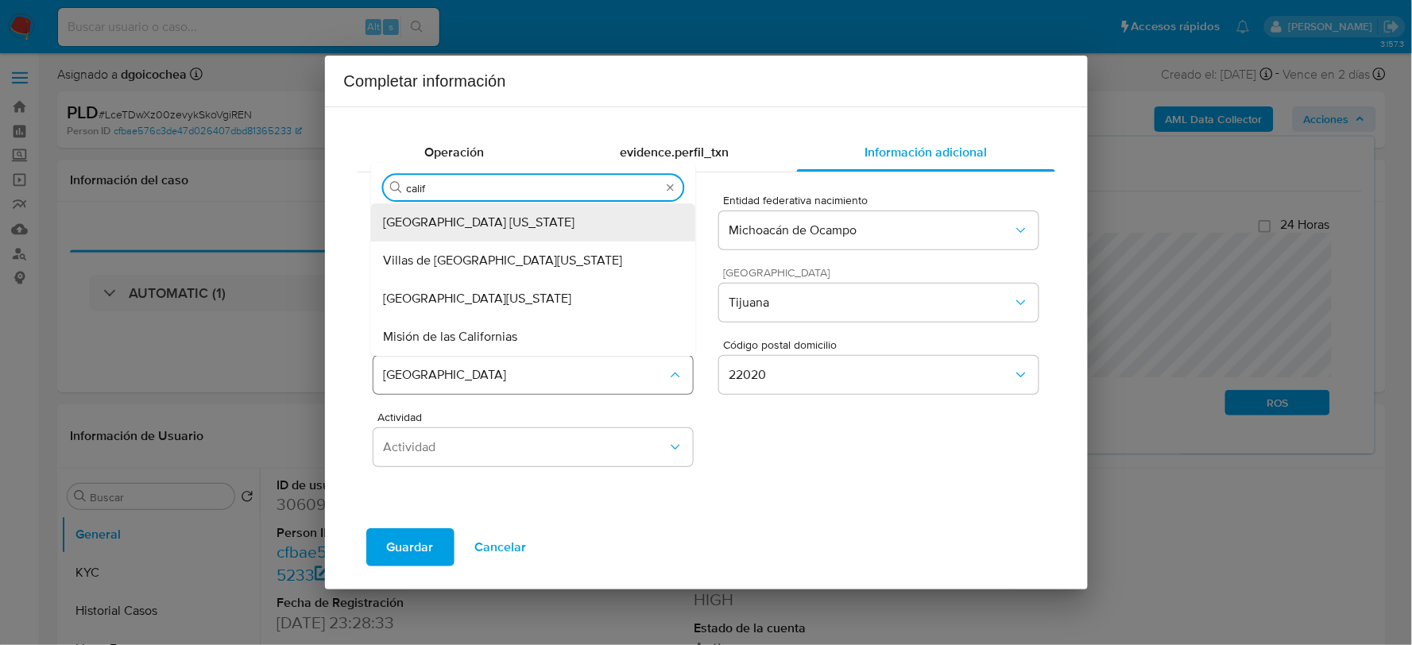
type input "califo"
click at [536, 219] on div "Chapultepec California" at bounding box center [534, 222] width 300 height 38
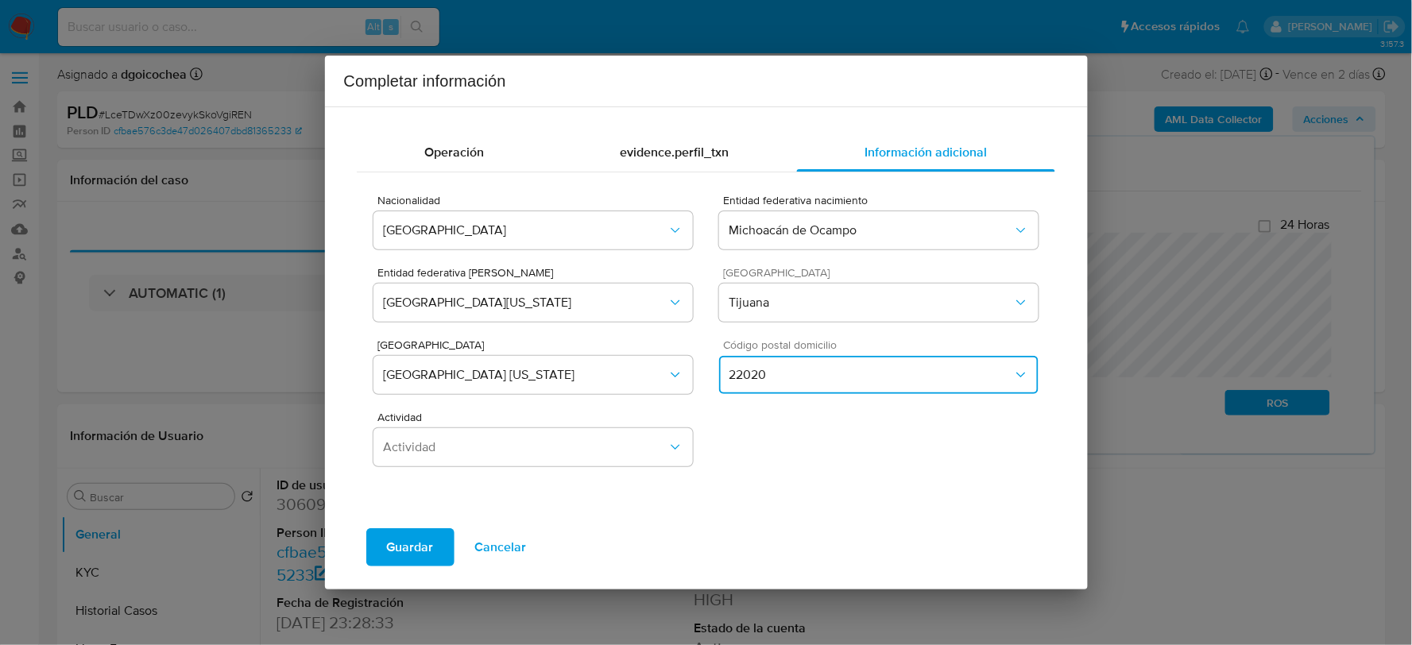
click at [795, 361] on button "22020" at bounding box center [878, 375] width 319 height 38
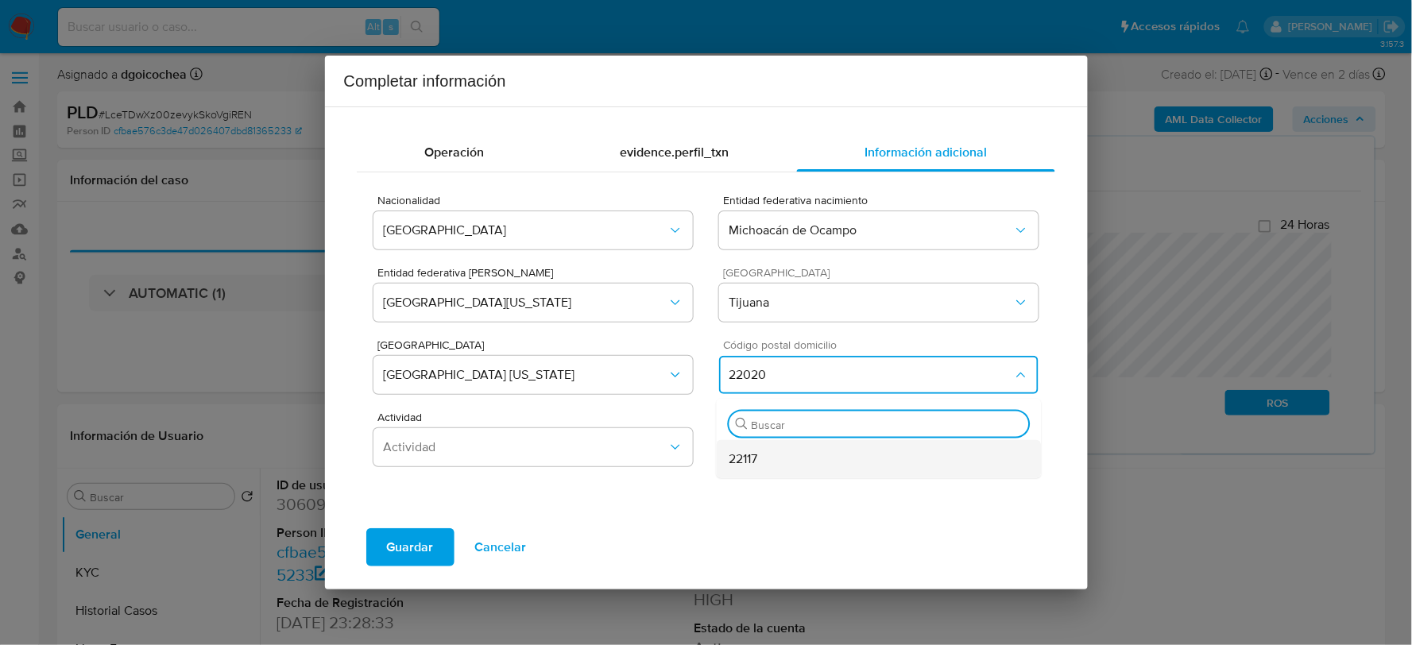
click at [768, 453] on div "22117" at bounding box center [880, 458] width 300 height 38
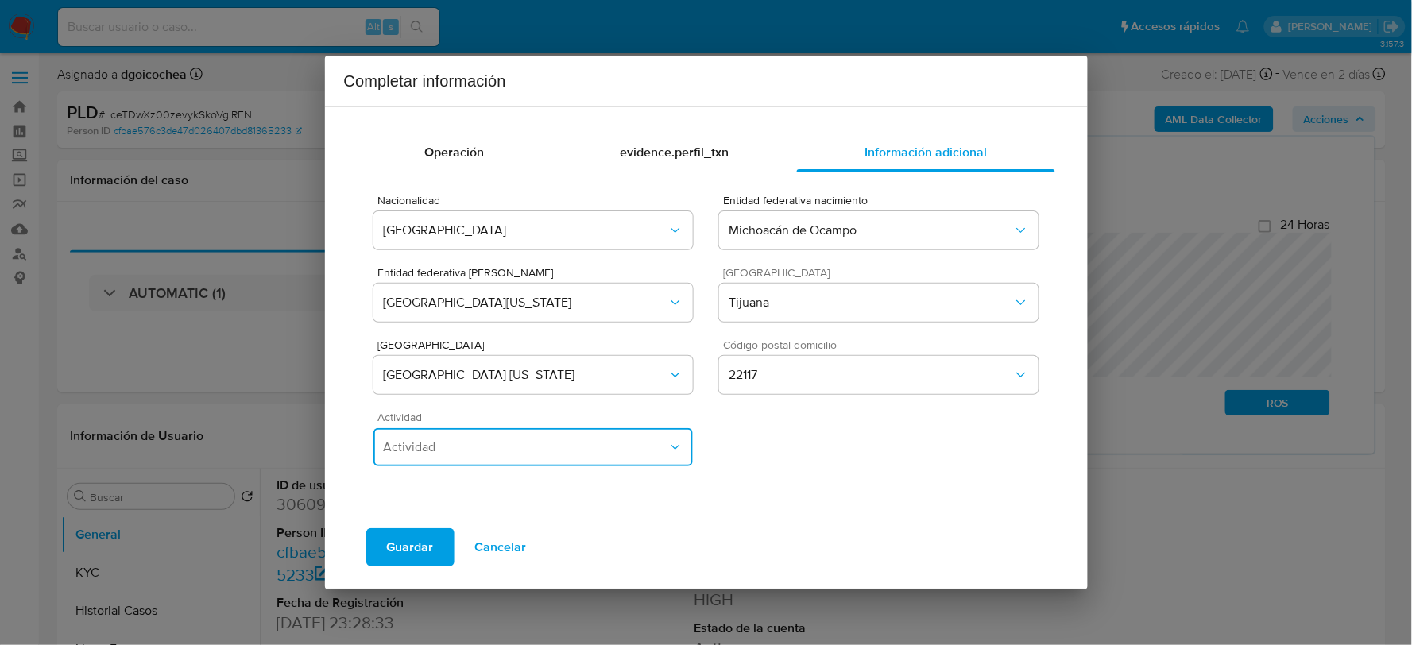
click at [533, 446] on span "Actividad" at bounding box center [525, 447] width 284 height 16
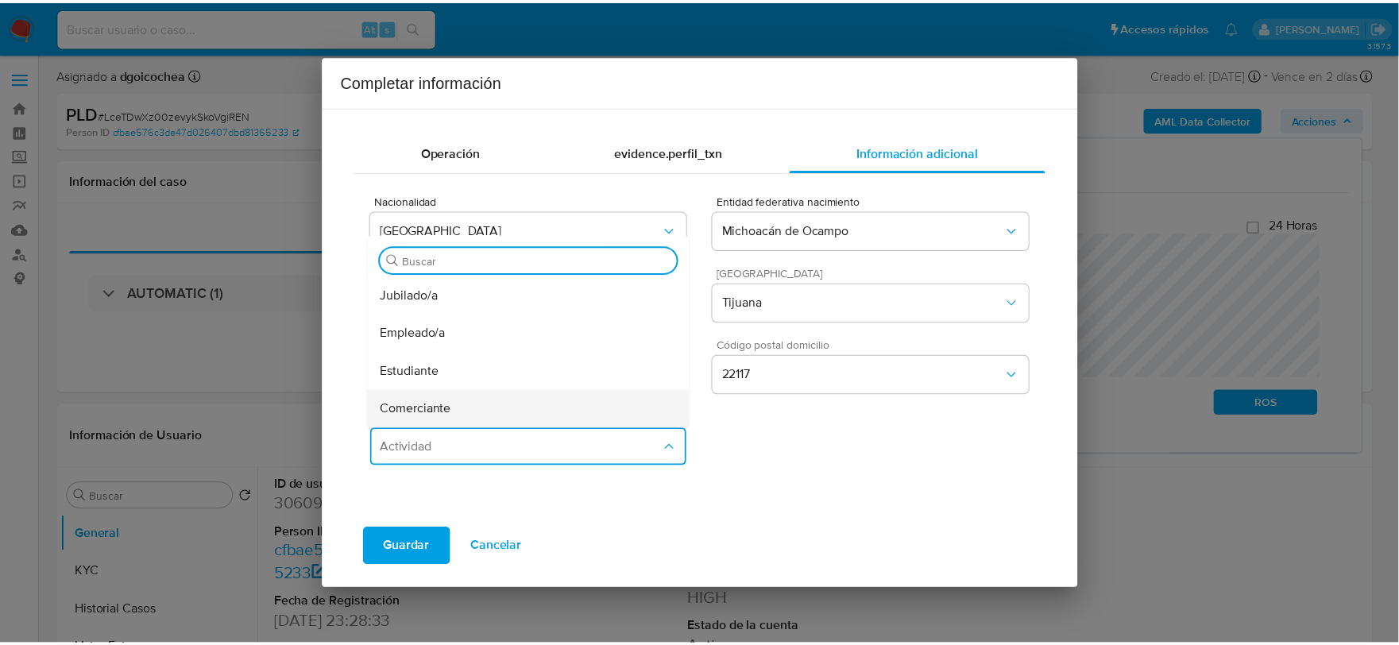
scroll to position [88, 0]
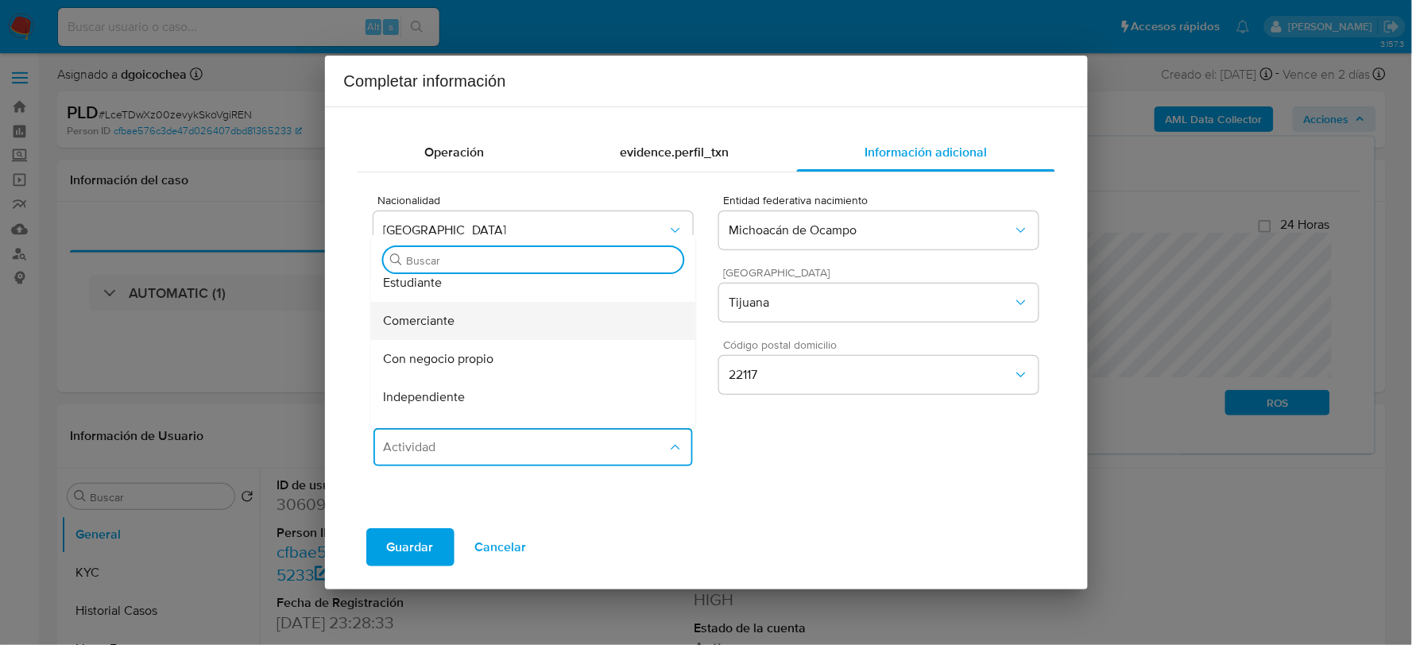
click at [448, 324] on span "Comerciante" at bounding box center [420, 321] width 72 height 16
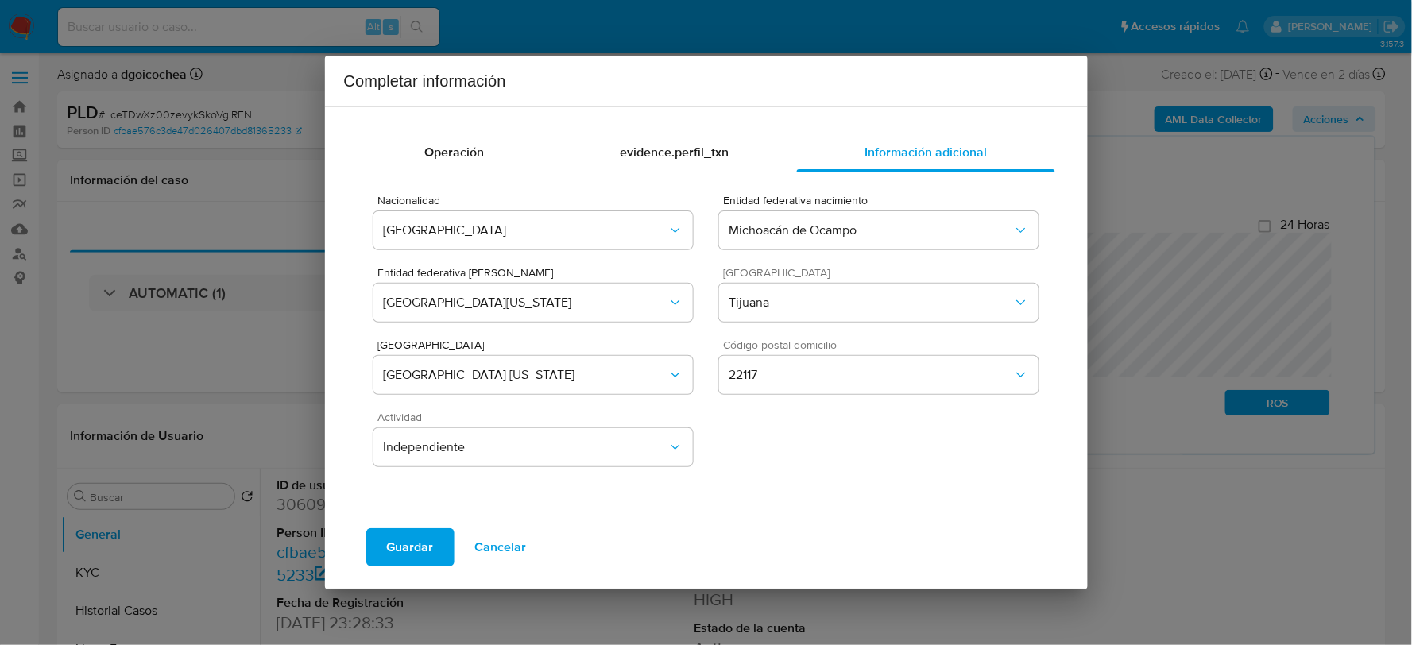
click at [400, 547] on span "Guardar" at bounding box center [410, 547] width 47 height 35
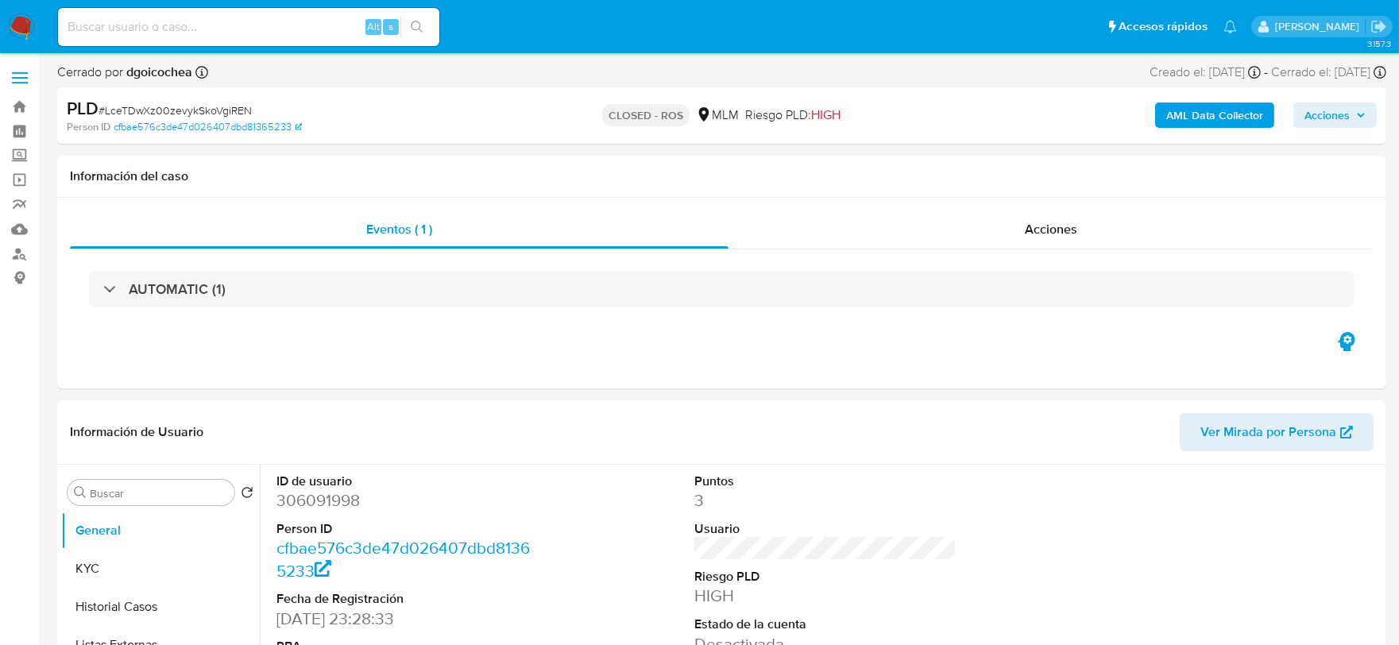
select select "10"
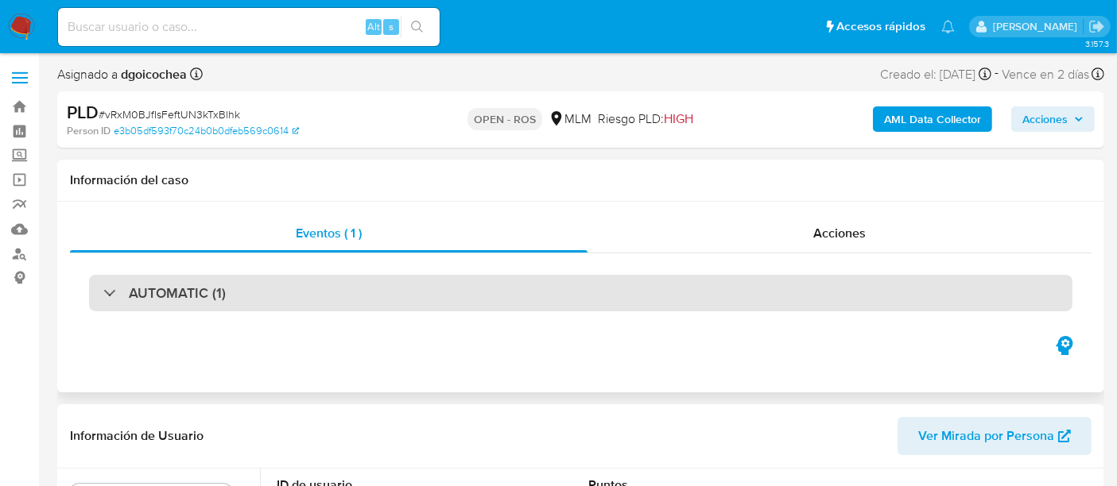
select select "10"
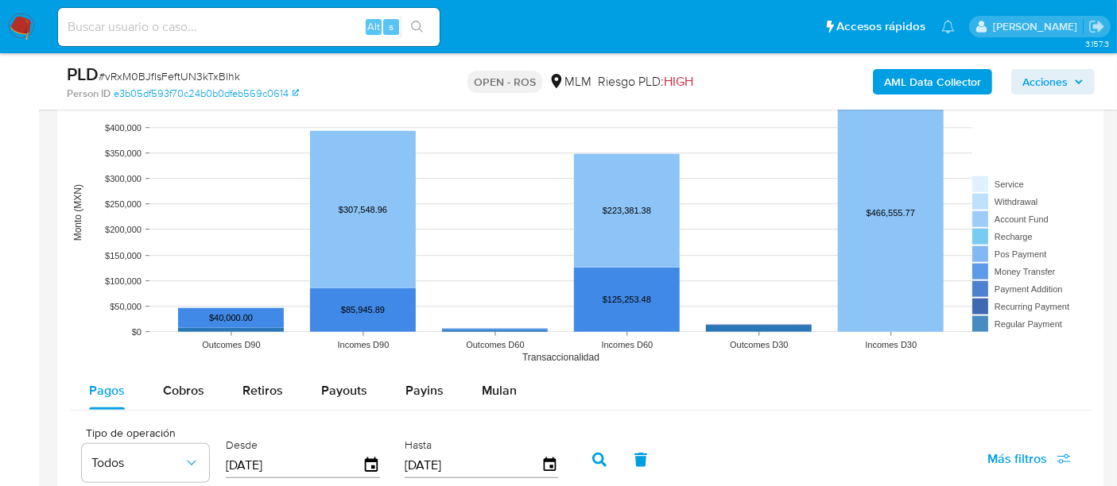
scroll to position [1589, 0]
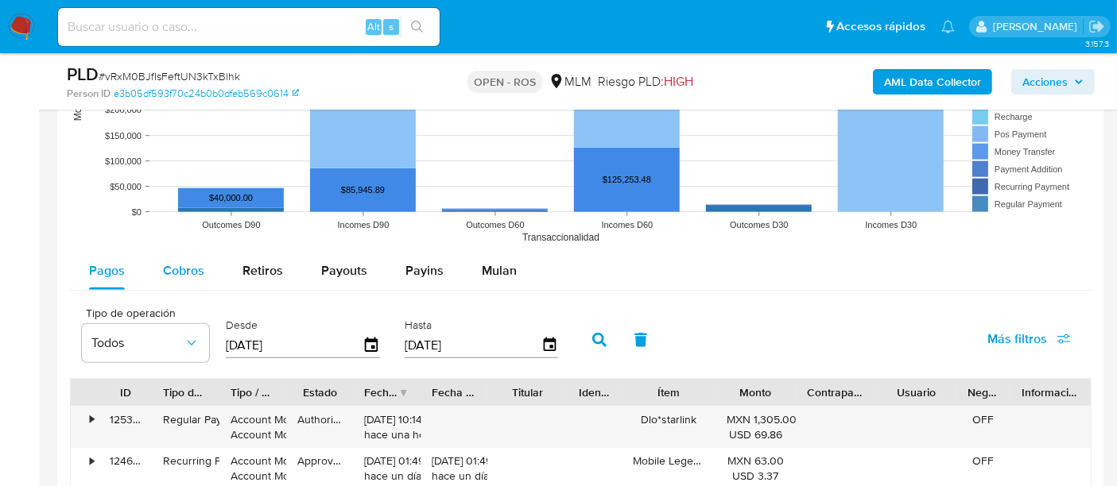
click at [205, 260] on button "Cobros" at bounding box center [183, 271] width 79 height 38
select select "10"
click at [544, 340] on icon "button" at bounding box center [550, 346] width 28 height 28
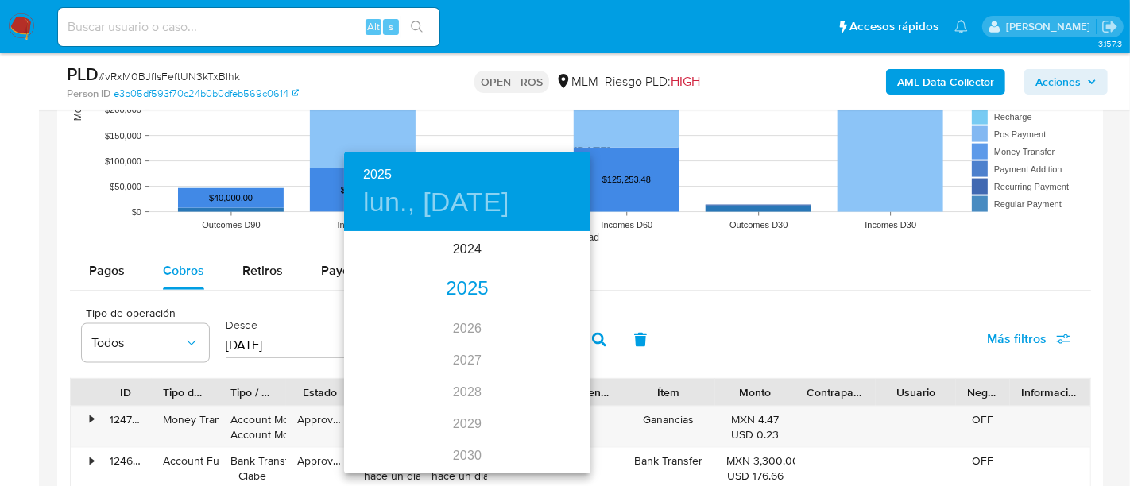
click at [474, 293] on div "2025" at bounding box center [467, 289] width 246 height 32
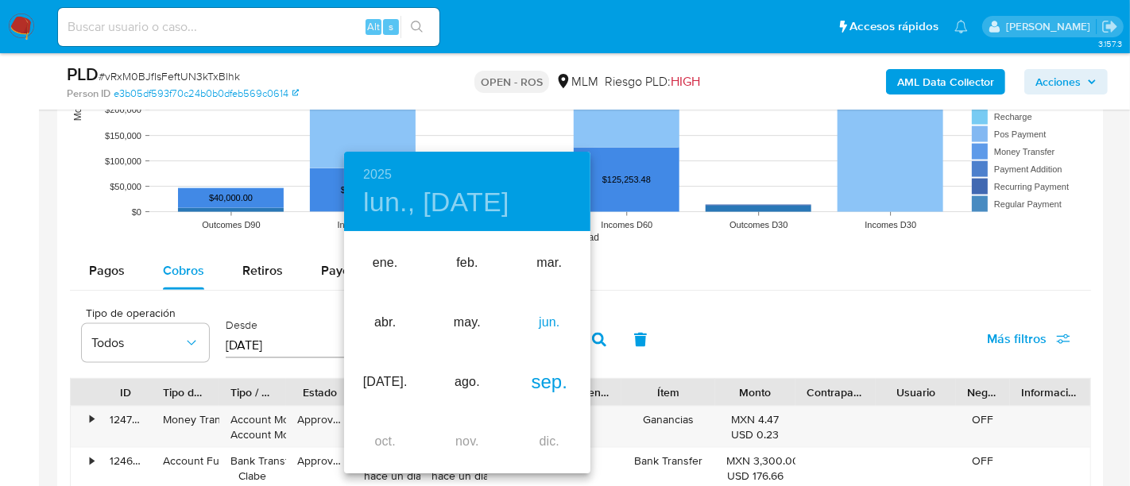
click at [559, 323] on div "jun." at bounding box center [550, 323] width 82 height 60
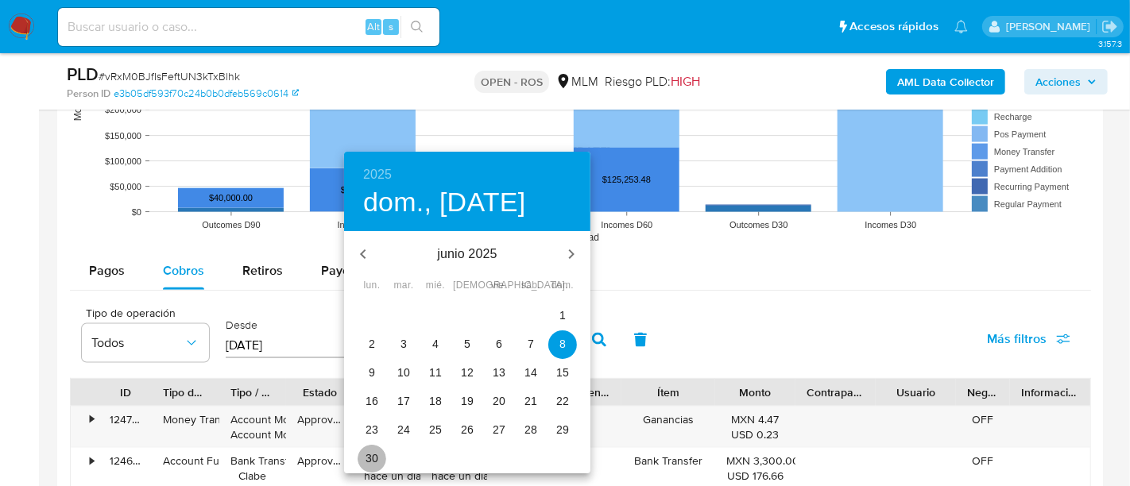
click at [370, 460] on p "30" at bounding box center [372, 459] width 13 height 16
type input "[DATE]"
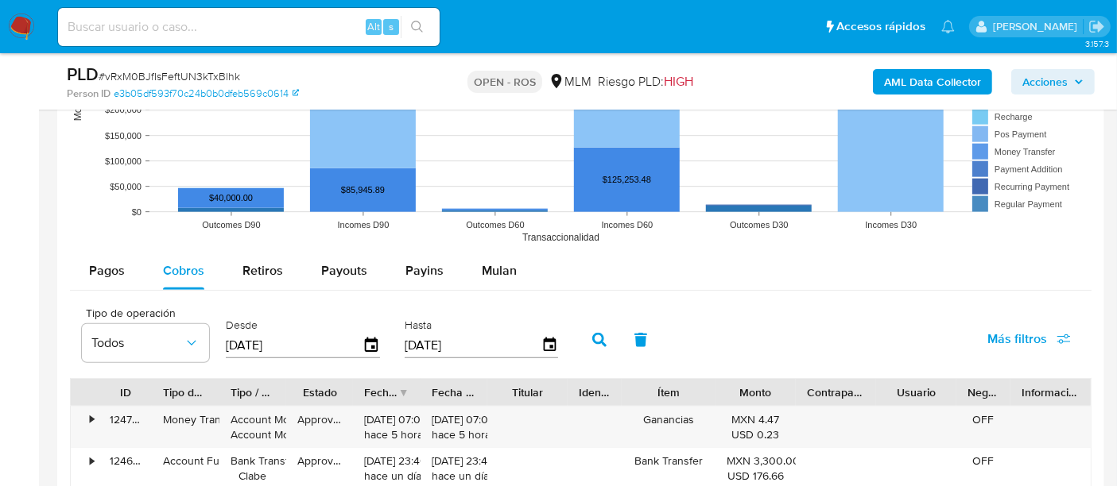
click at [605, 340] on button "button" at bounding box center [599, 340] width 41 height 38
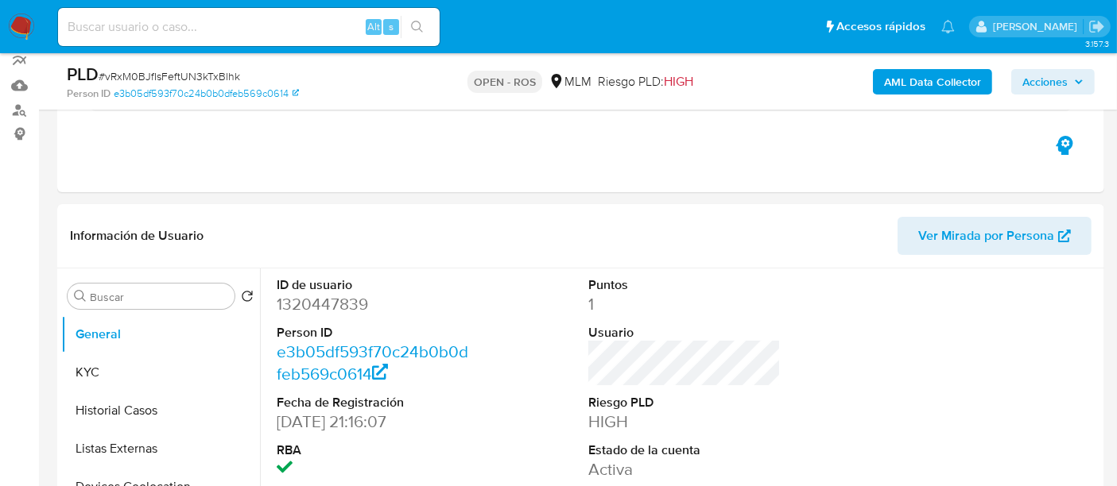
scroll to position [265, 0]
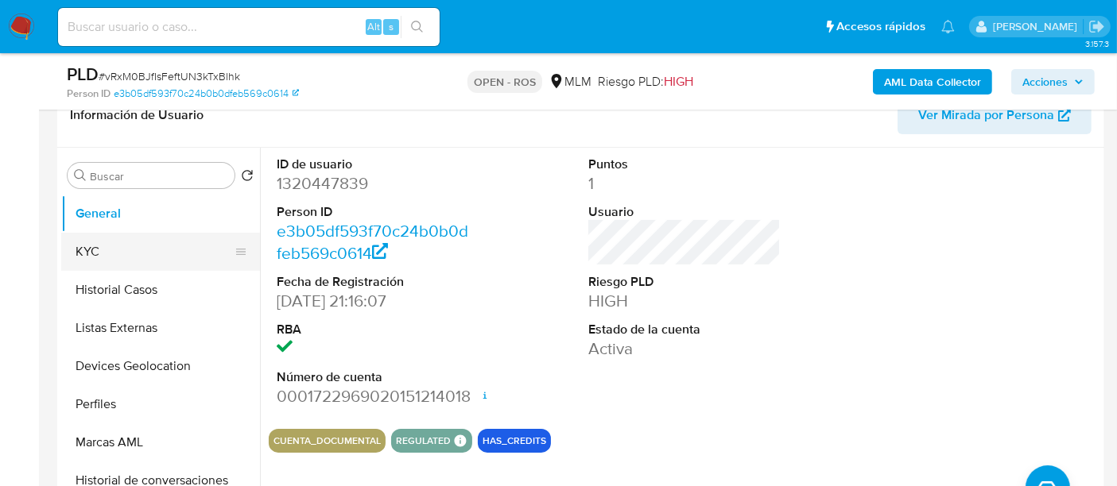
click at [122, 242] on button "KYC" at bounding box center [154, 252] width 186 height 38
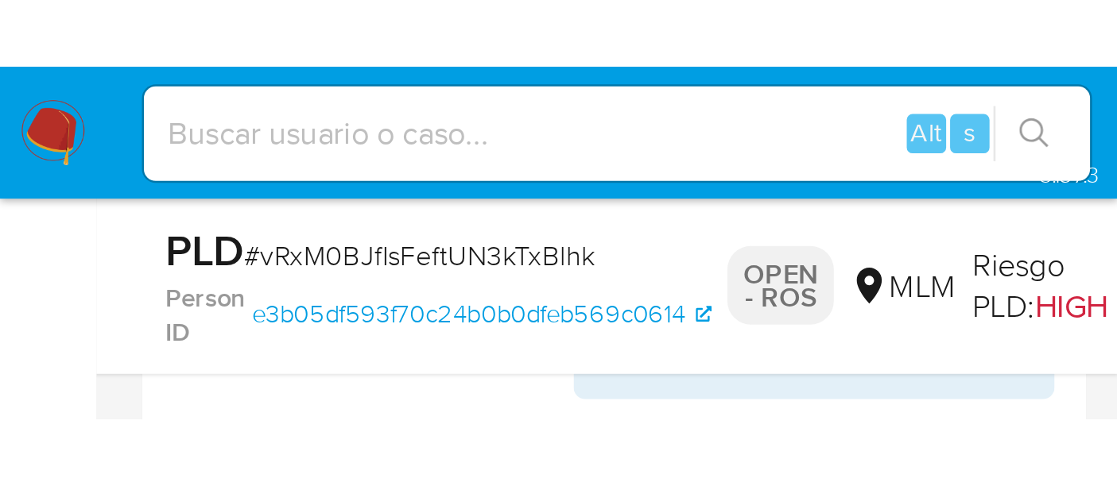
scroll to position [992, 0]
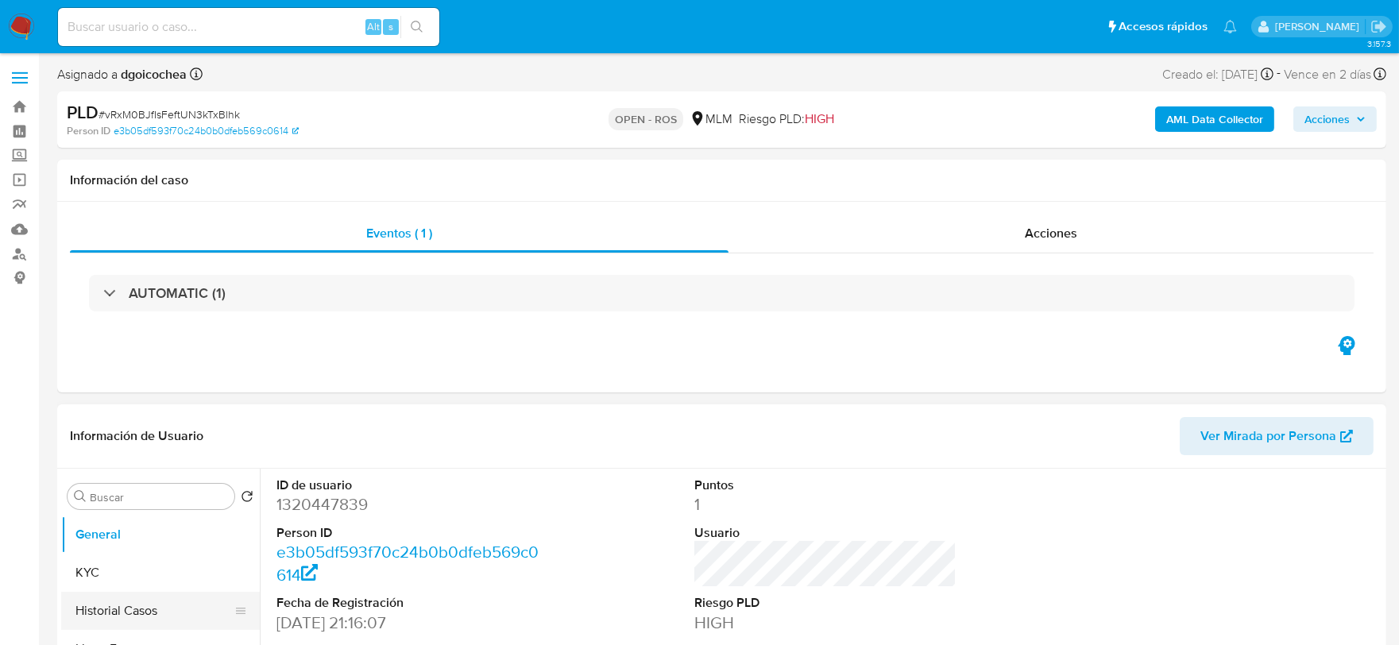
click at [143, 599] on button "Historial Casos" at bounding box center [154, 611] width 186 height 38
select select "10"
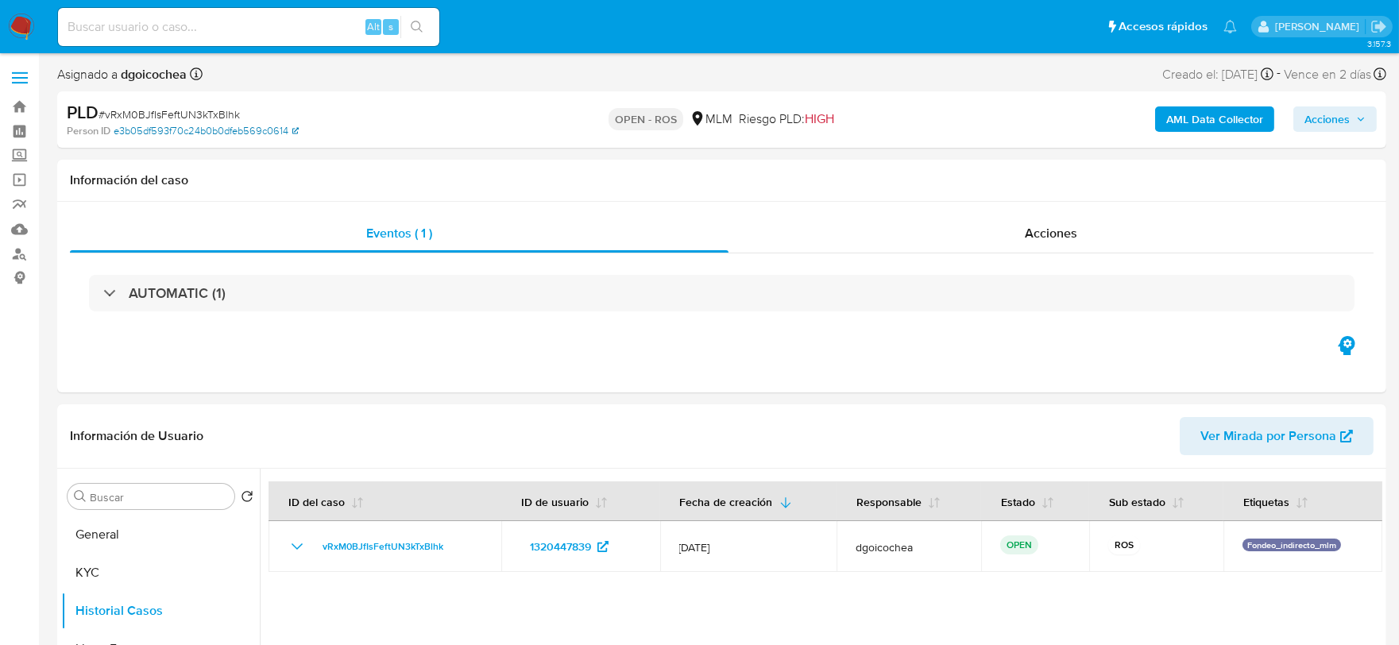
click at [149, 126] on link "e3b05df593f70c24b0b0dfeb569c0614" at bounding box center [206, 131] width 185 height 14
click at [168, 106] on span "# vRxM0BJfIsFeftUN3kTxBlhk" at bounding box center [169, 114] width 141 height 16
copy span "vRxM0BJfIsFeftUN3kTxBlhk"
click at [1349, 120] on span "Acciones" at bounding box center [1327, 118] width 45 height 25
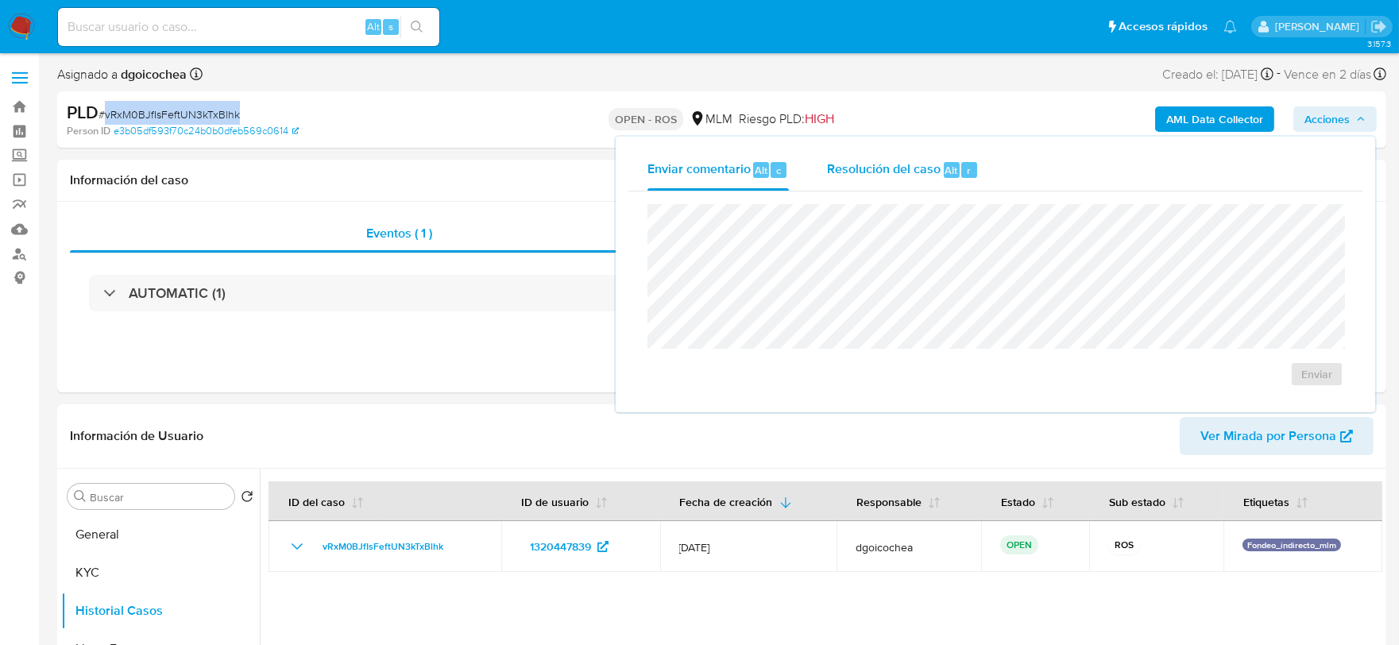
click at [880, 170] on span "Resolución del caso" at bounding box center [884, 170] width 114 height 18
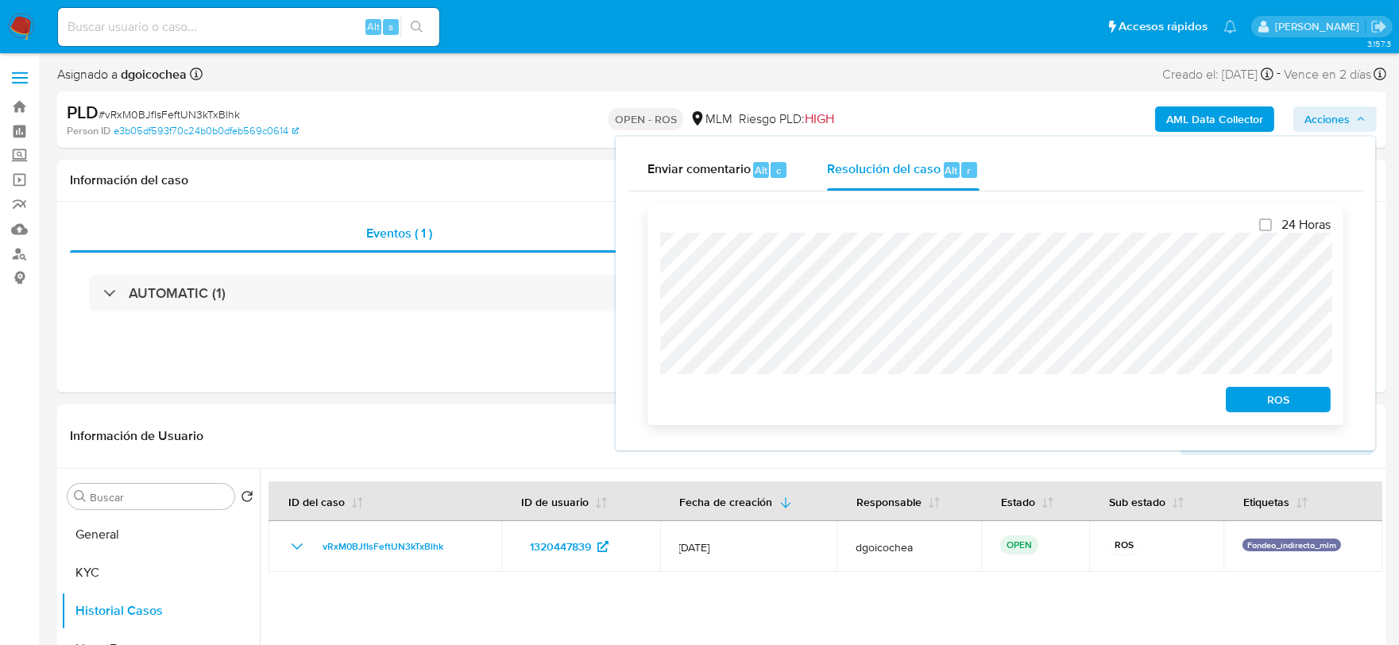
click at [1303, 399] on span "ROS" at bounding box center [1278, 400] width 83 height 22
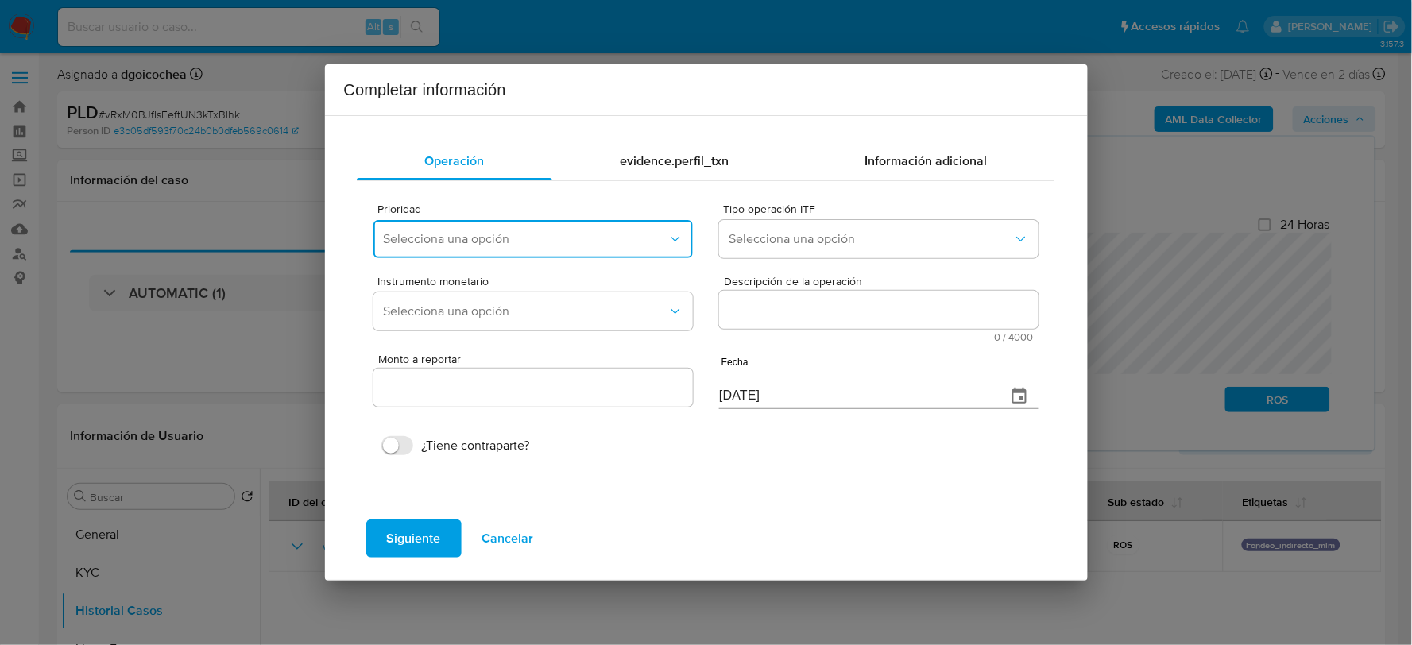
click at [497, 229] on button "Selecciona una opción" at bounding box center [533, 239] width 319 height 38
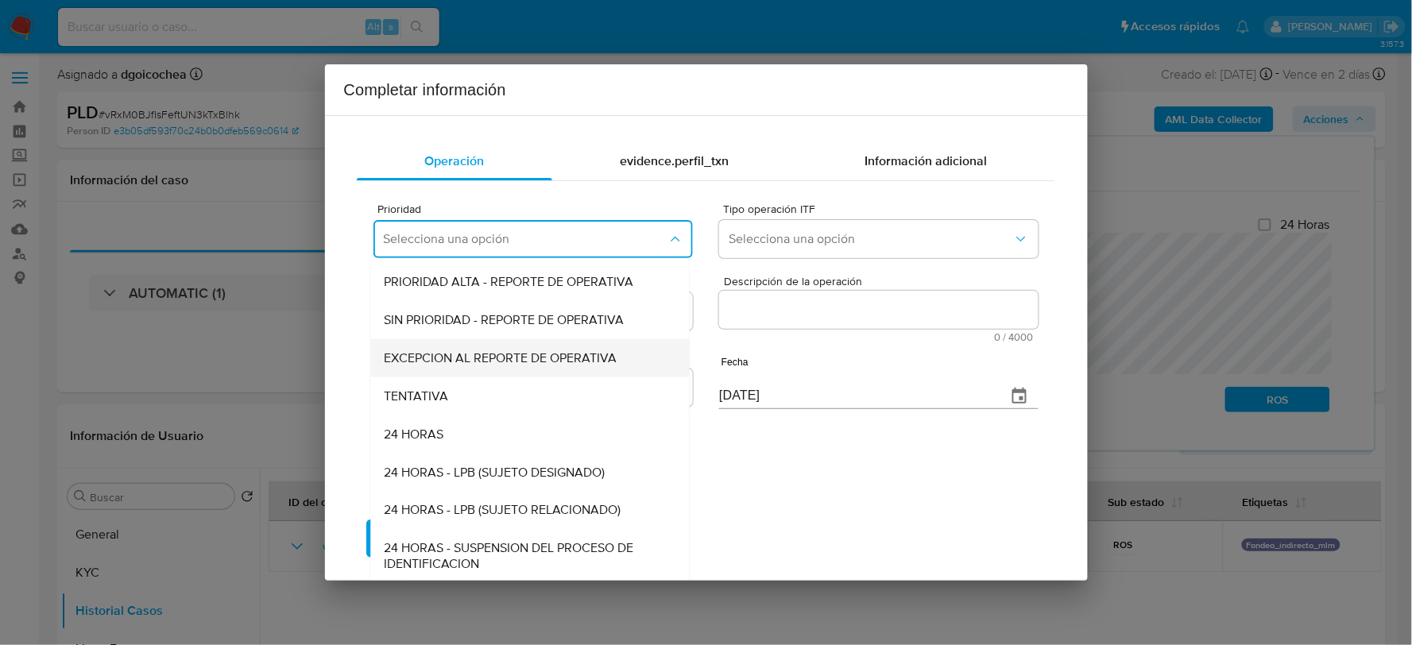
click at [447, 355] on span "EXCEPCION AL REPORTE DE OPERATIVA" at bounding box center [500, 358] width 233 height 16
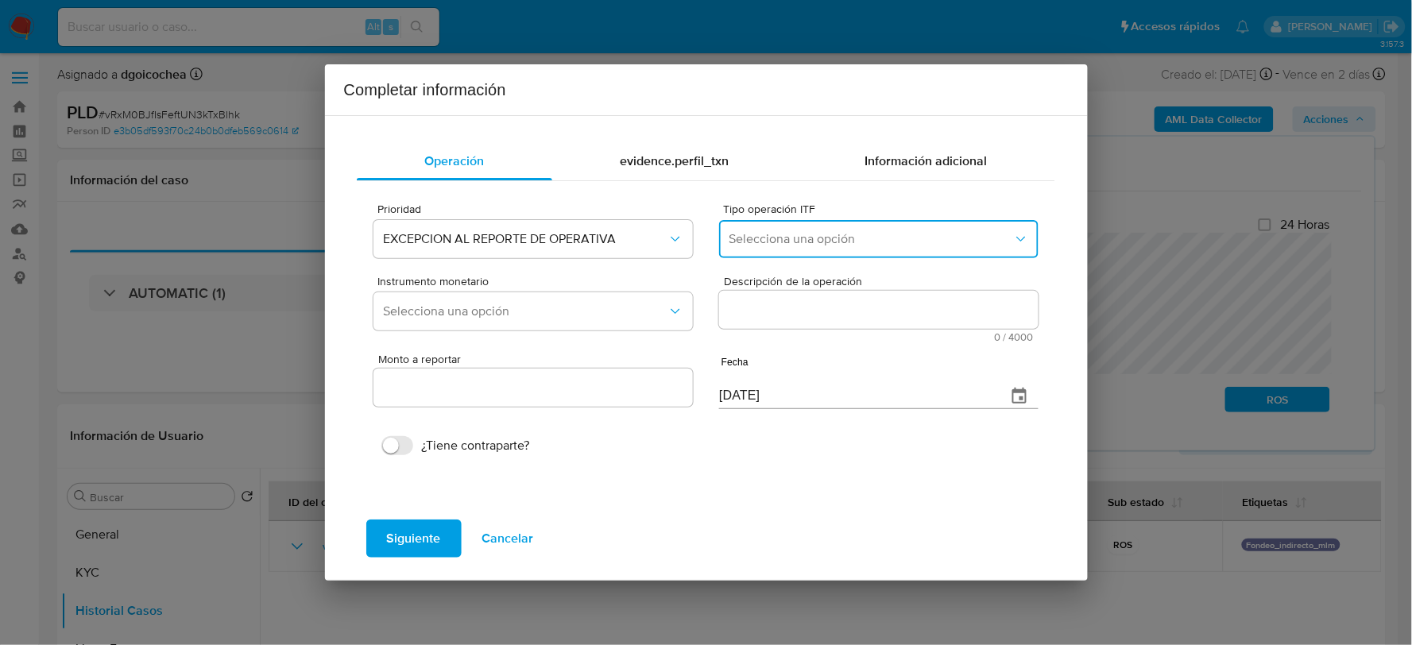
click at [788, 250] on button "Selecciona una opción" at bounding box center [878, 239] width 319 height 38
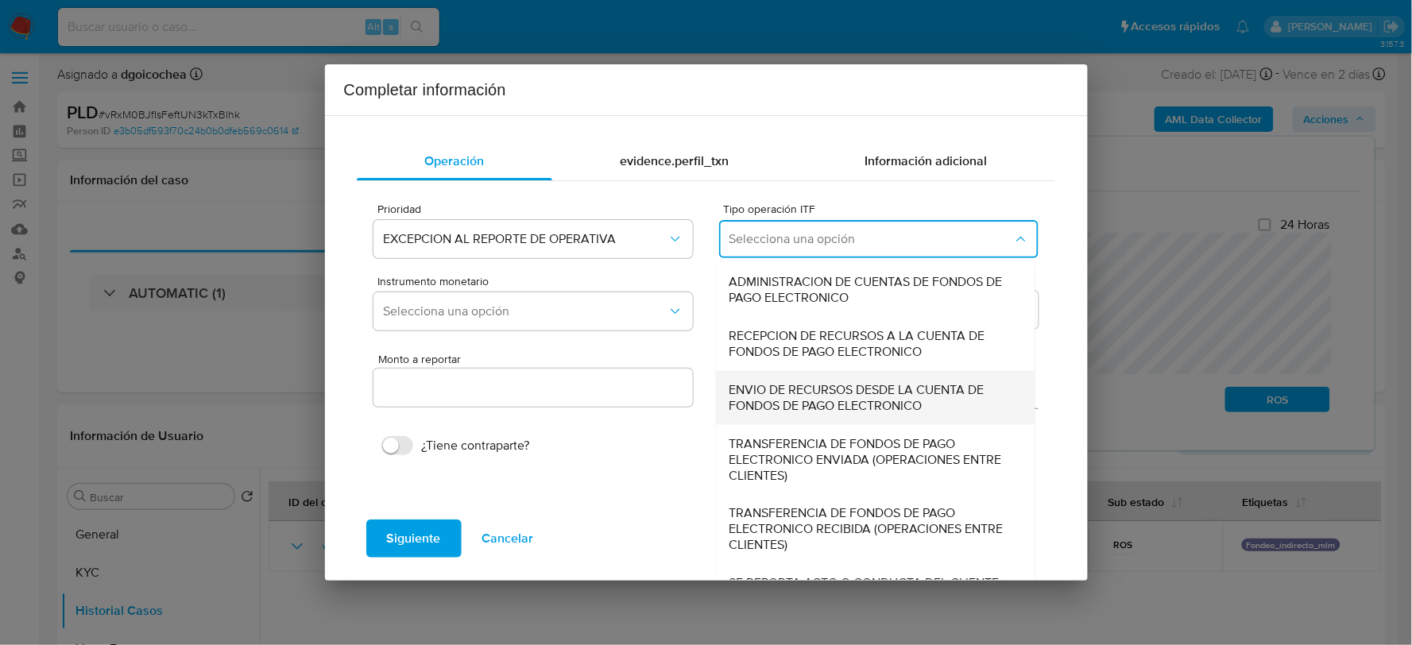
scroll to position [17, 0]
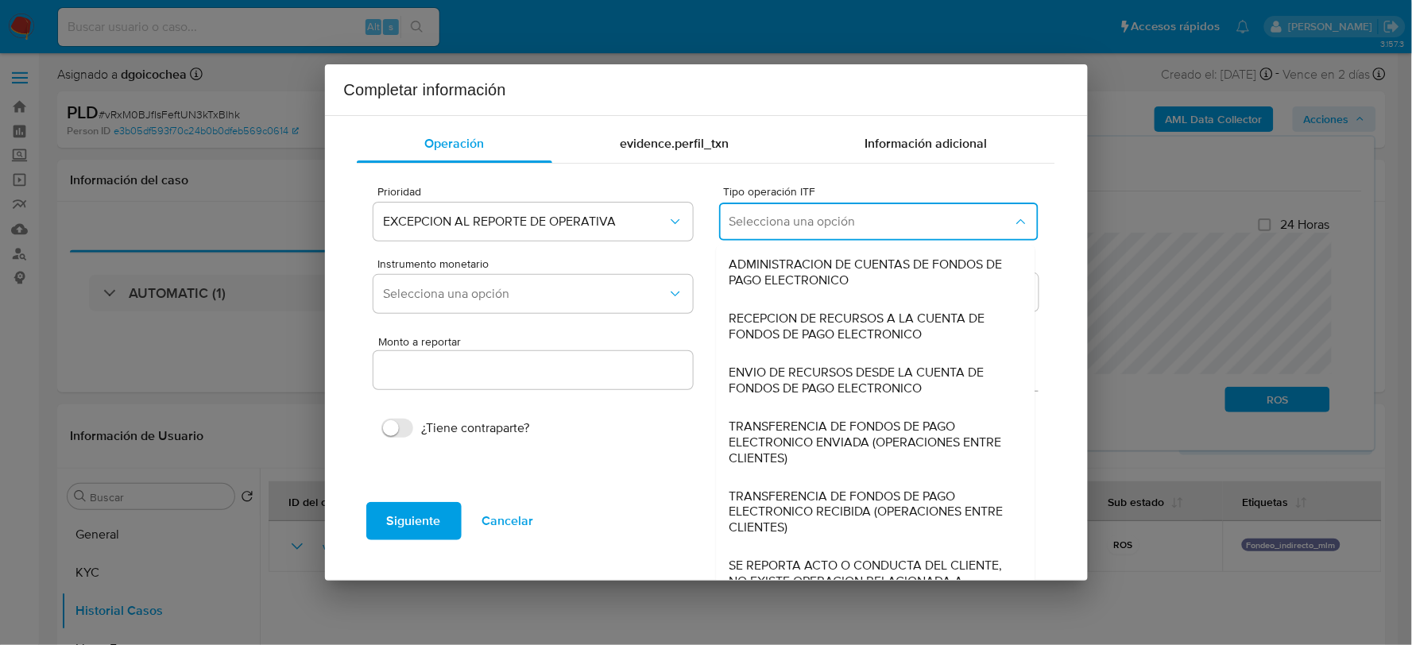
click at [779, 562] on span "SE REPORTA ACTO O CONDUCTA DEL CLIENTE, NO EXISTE OPERACION RELACIONADA A REPOR…" at bounding box center [872, 583] width 284 height 48
type input "0.00"
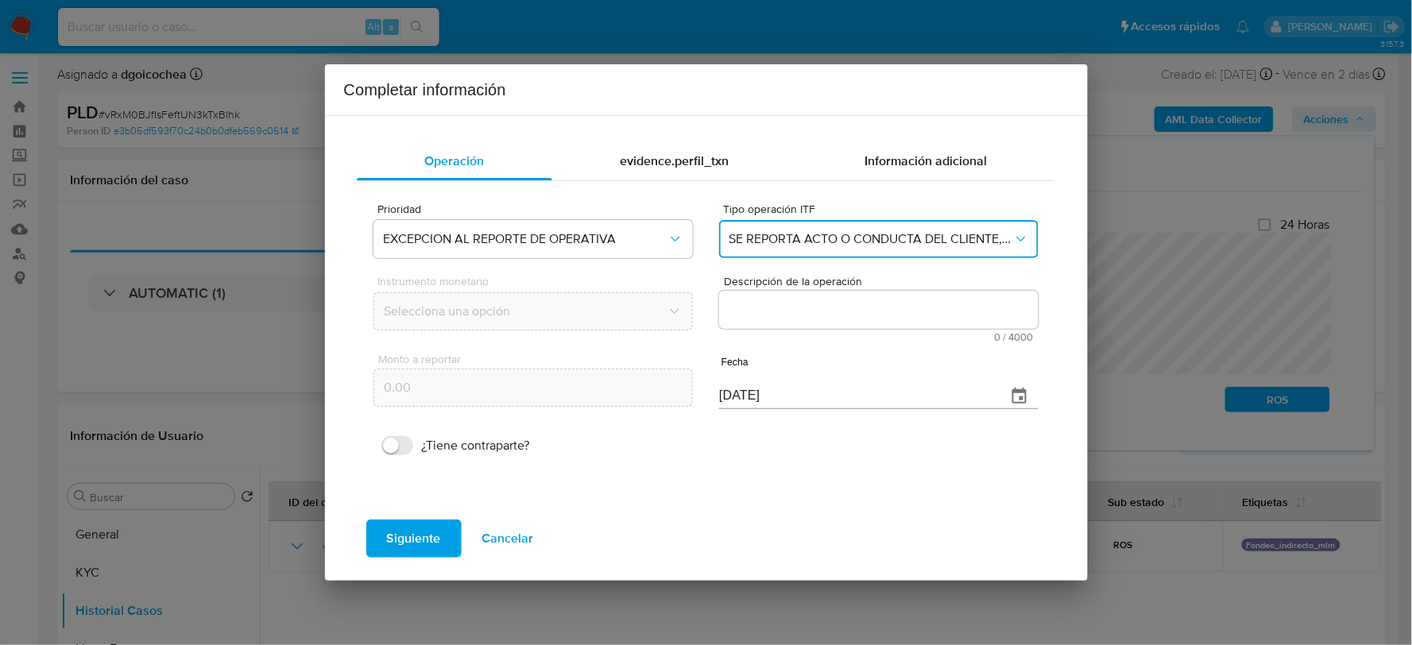
scroll to position [0, 0]
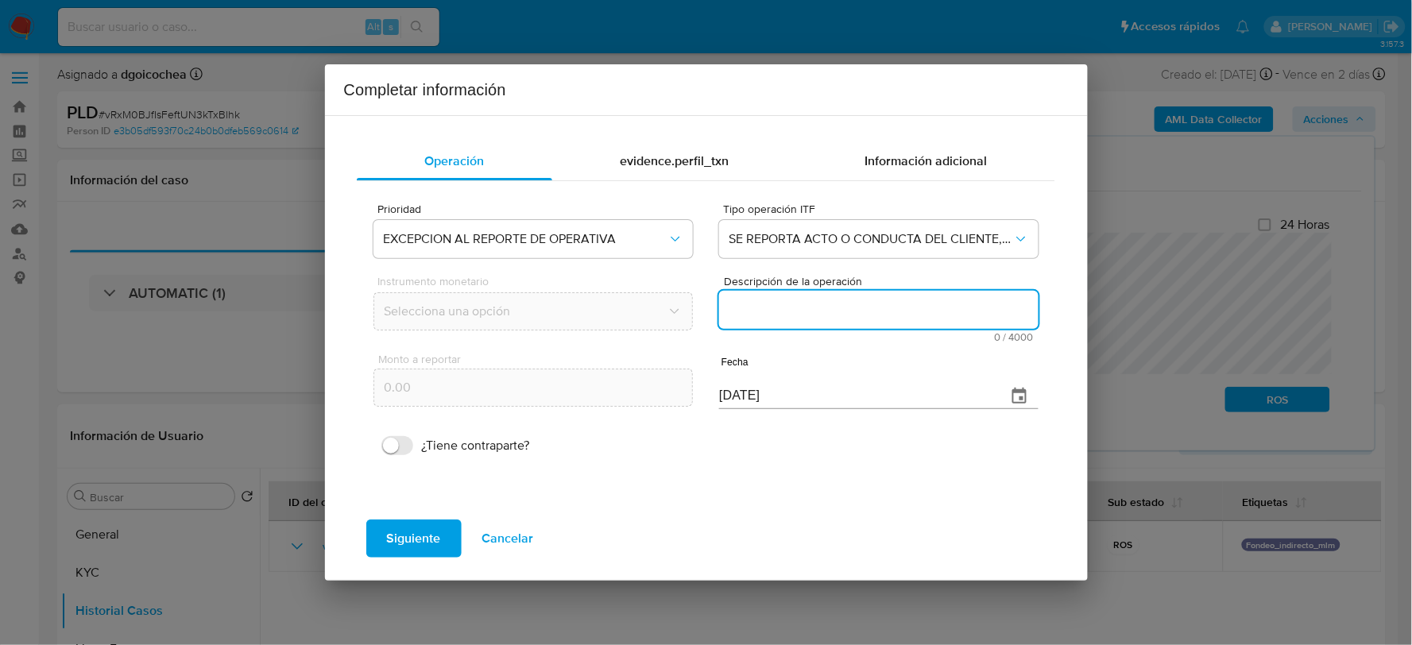
click at [753, 315] on textarea "Descripción de la operación" at bounding box center [878, 310] width 319 height 38
paste textarea "/CONOCIMIENTO DEL CLIENTE O USUARIOCLIENTE CASANDRA YULISA PRECIADO GARCIA NUME…"
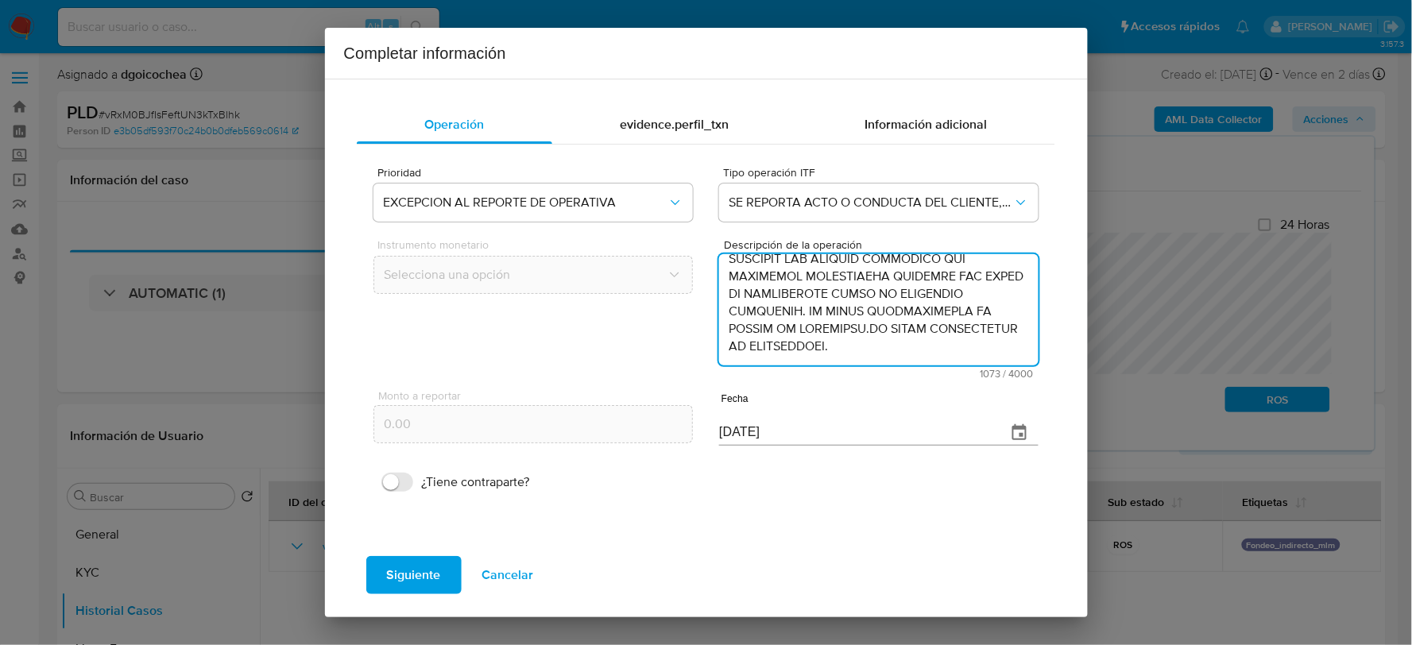
type textarea "/CONOCIMIENTO DEL CLIENTE O USUARIOCLIENTE CASANDRA YULISA PRECIADO GARCIA NUME…"
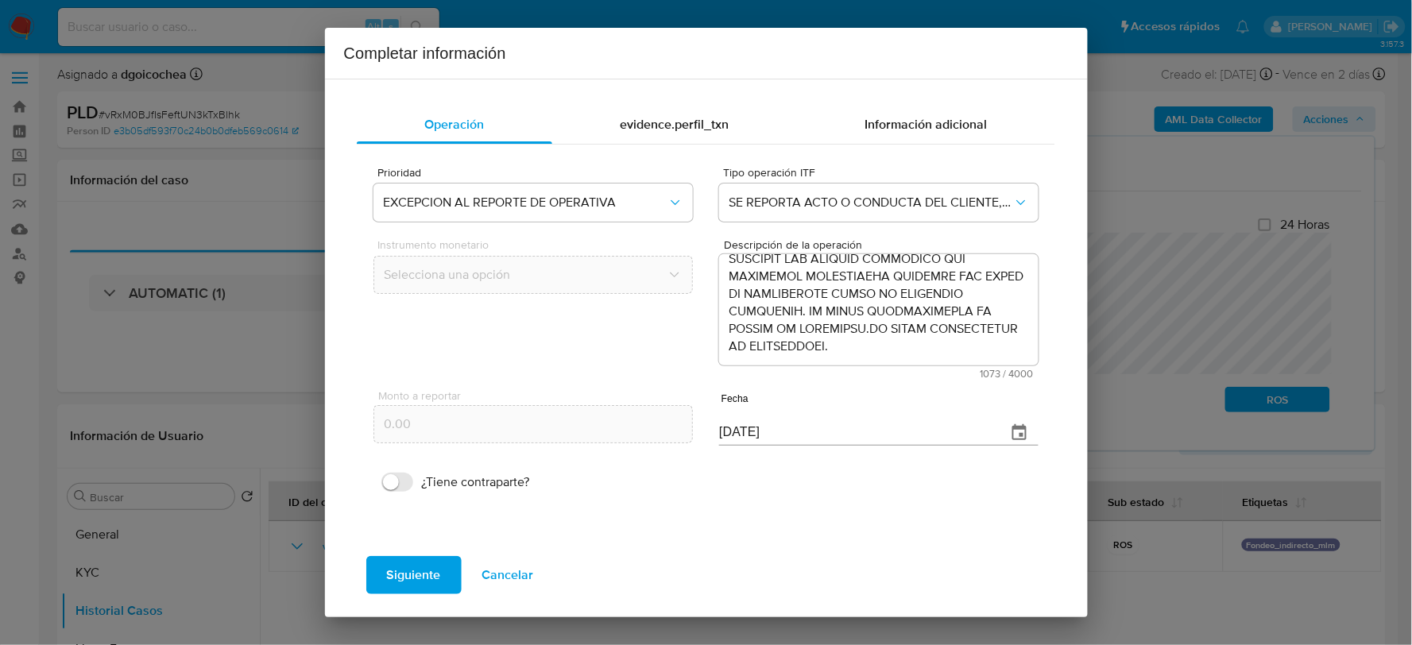
click at [734, 425] on input "08/09/2025" at bounding box center [856, 432] width 274 height 25
type input "29/06/2025"
click at [421, 565] on span "Siguiente" at bounding box center [414, 575] width 54 height 35
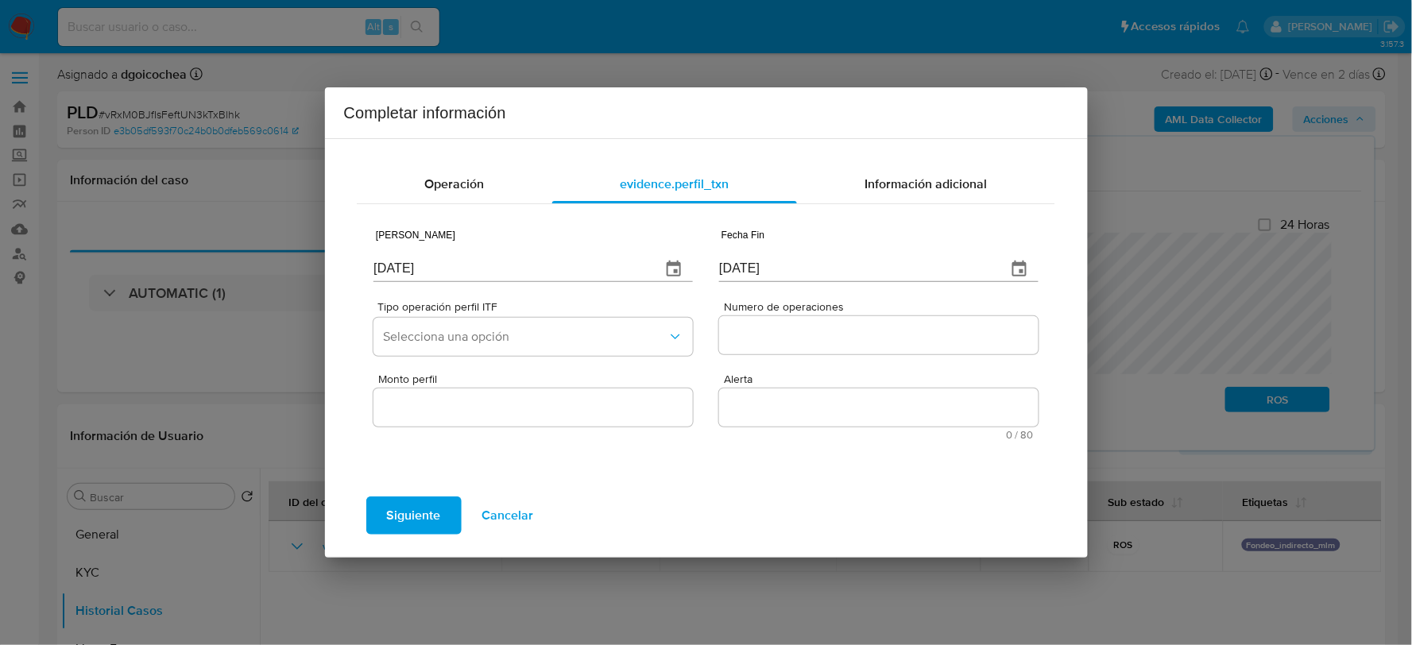
click at [400, 273] on input "08/09/2025" at bounding box center [511, 269] width 274 height 25
type input "27/07/2024"
type input "31/12/2024"
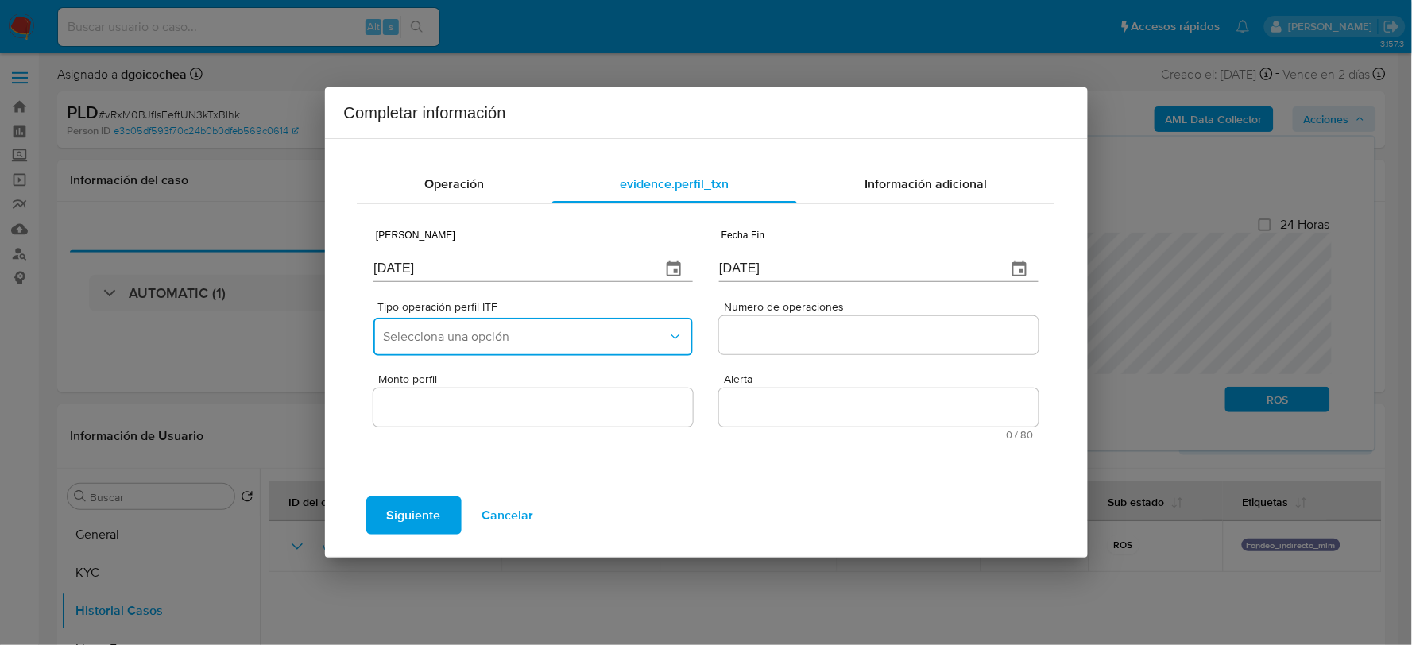
click at [474, 335] on span "Selecciona una opción" at bounding box center [525, 337] width 284 height 16
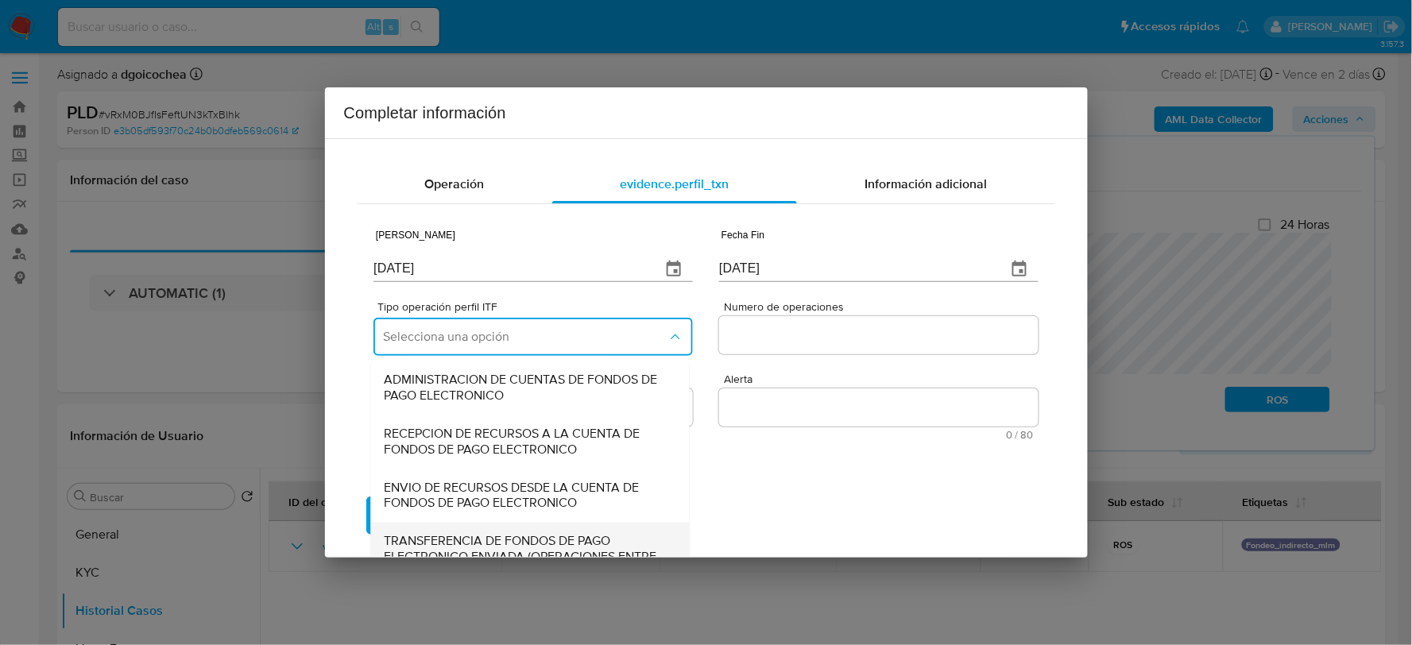
click at [457, 534] on span "TRANSFERENCIA DE FONDOS DE PAGO ELECTRONICO ENVIADA (OPERACIONES ENTRE CLIENTES)" at bounding box center [526, 558] width 284 height 48
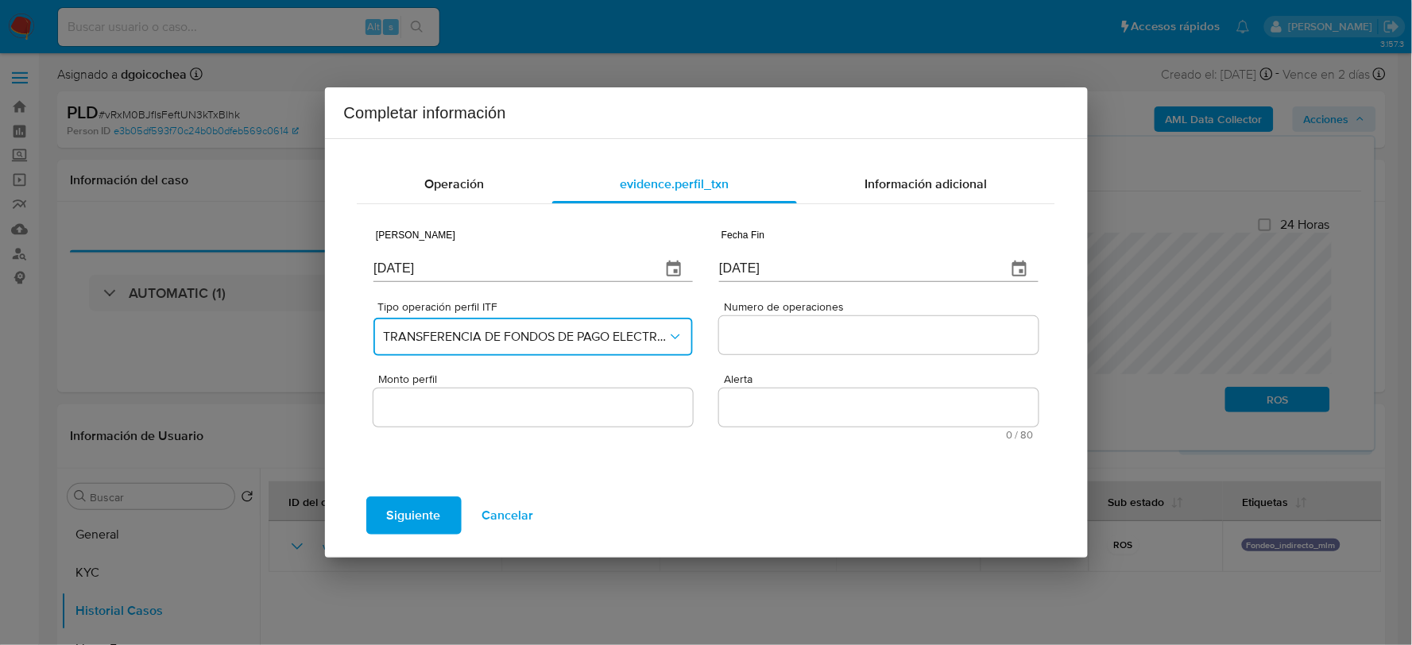
click at [481, 329] on span "TRANSFERENCIA DE FONDOS DE PAGO ELECTRONICO ENVIADA (OPERACIONES ENTRE CLIENTES)" at bounding box center [525, 337] width 284 height 16
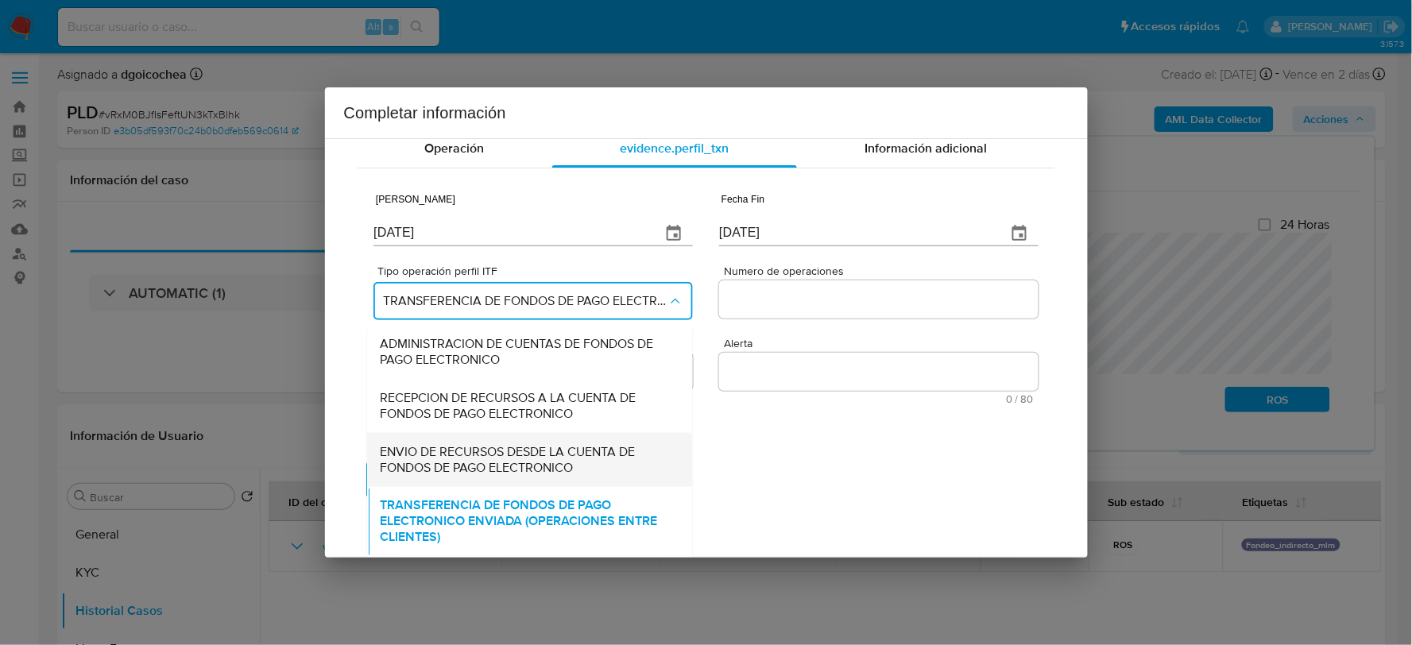
scroll to position [138, 0]
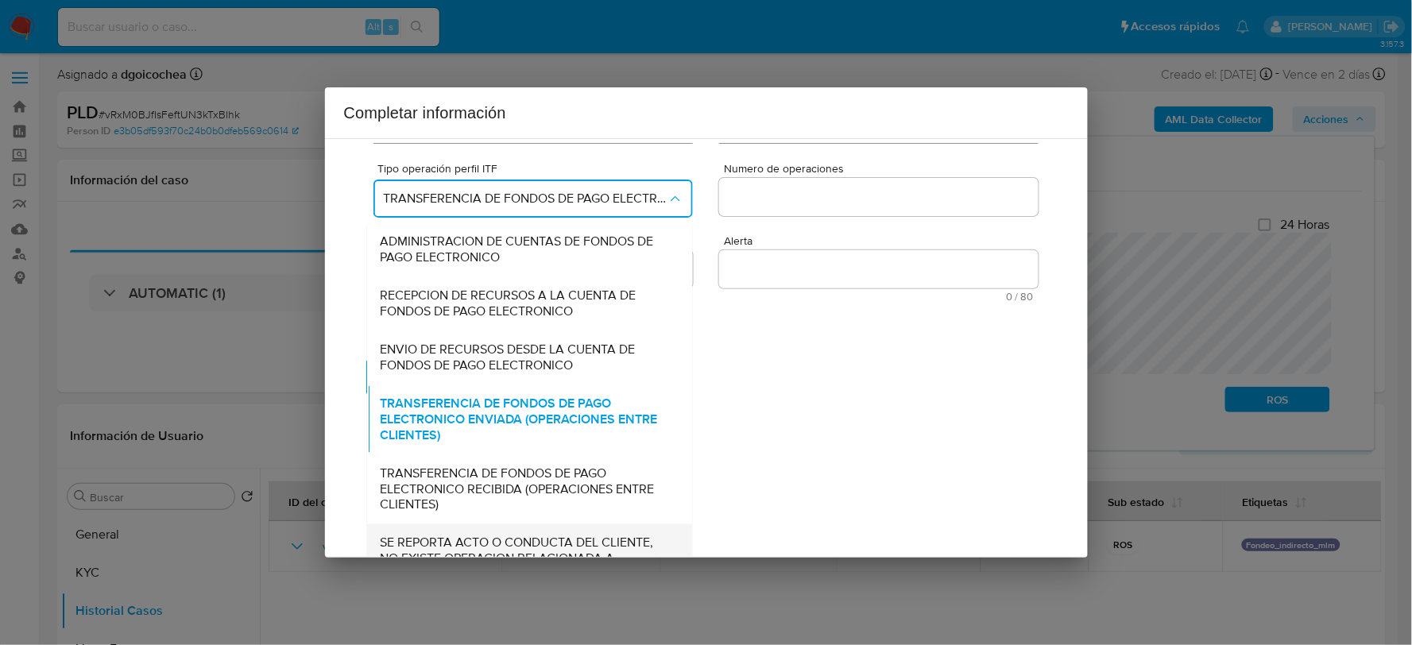
click at [439, 546] on span "SE REPORTA ACTO O CONDUCTA DEL CLIENTE, NO EXISTE OPERACION RELACIONADA A REPOR…" at bounding box center [526, 560] width 290 height 48
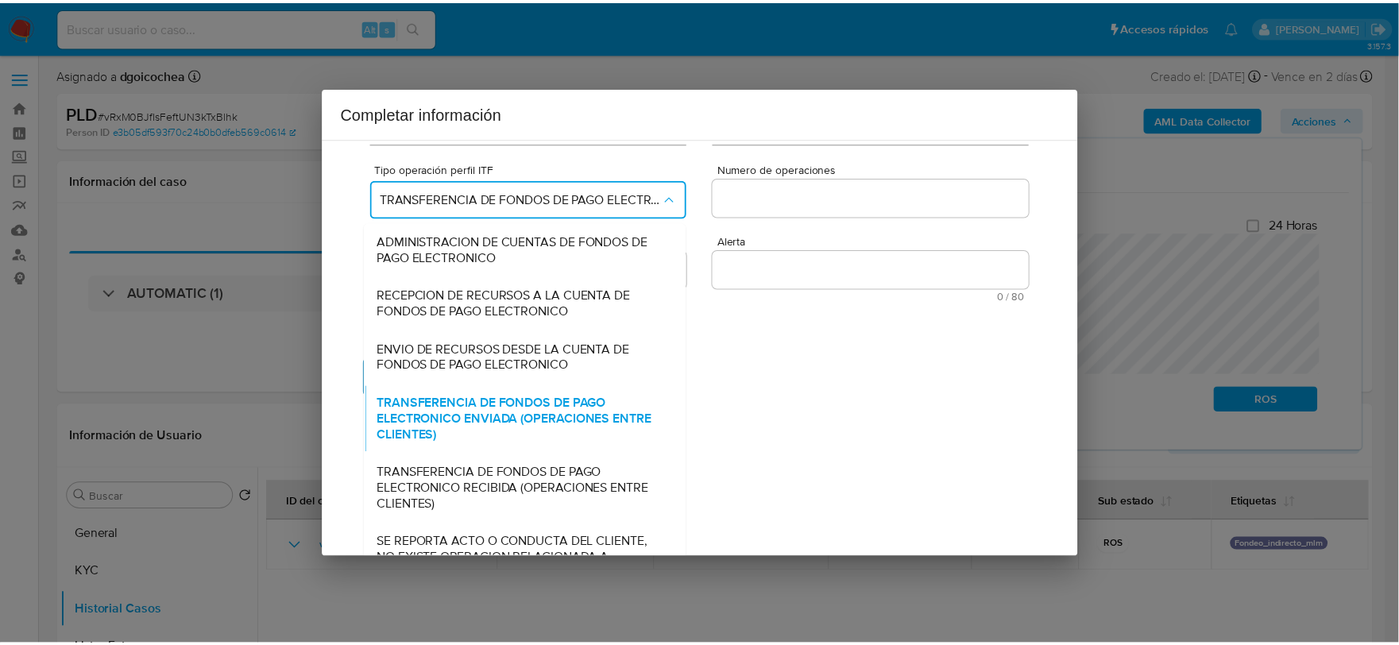
scroll to position [0, 0]
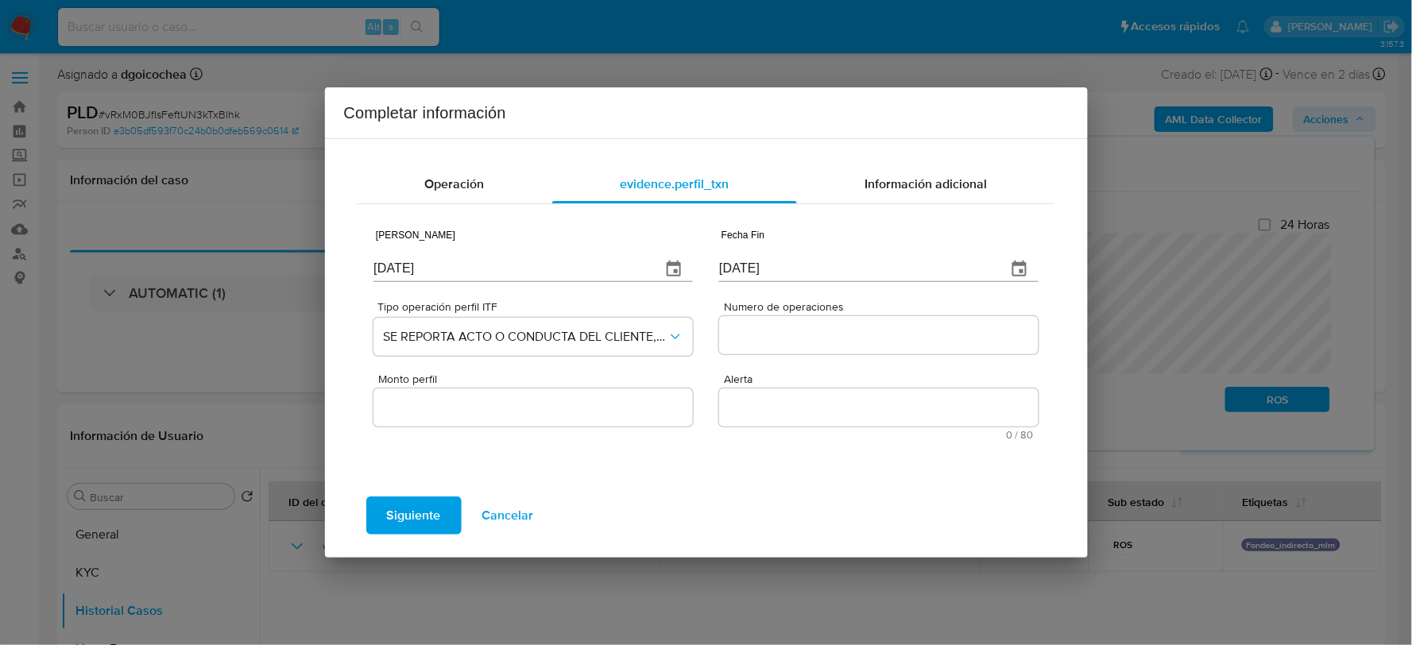
click at [735, 332] on input "Numero de operaciones" at bounding box center [878, 335] width 319 height 21
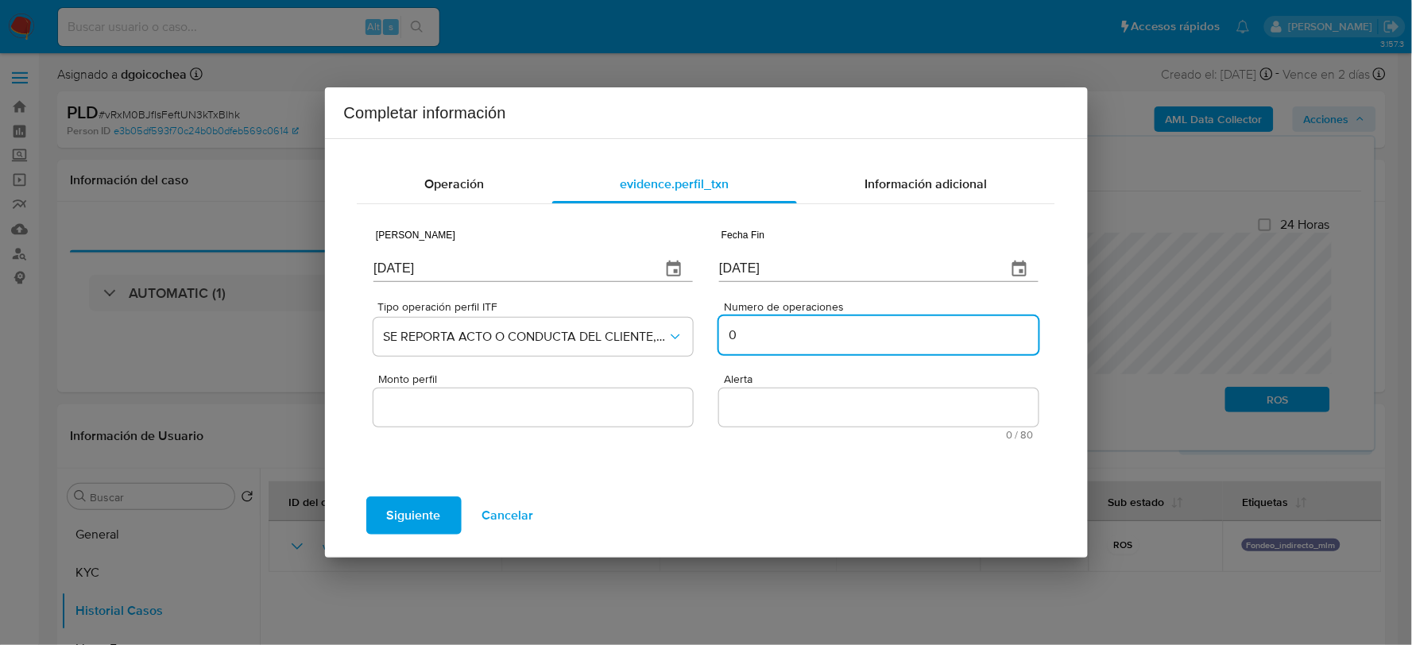
type input "0"
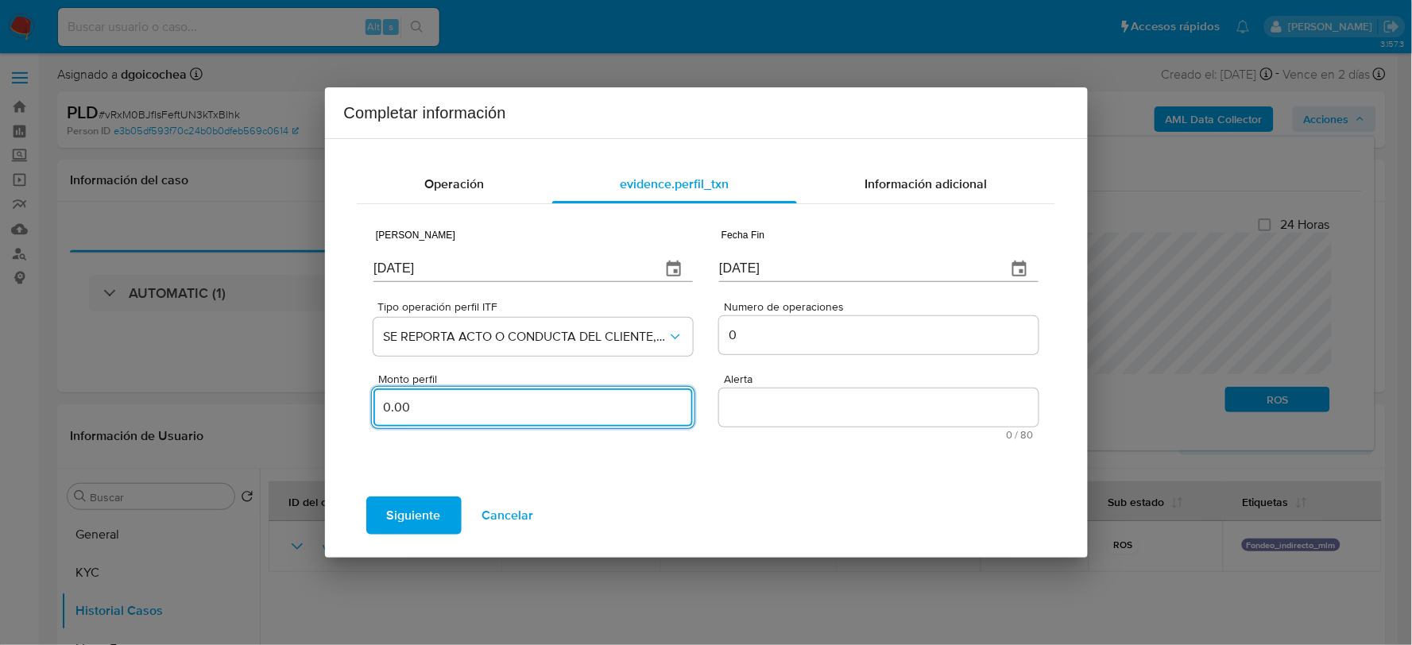
type input "0.00"
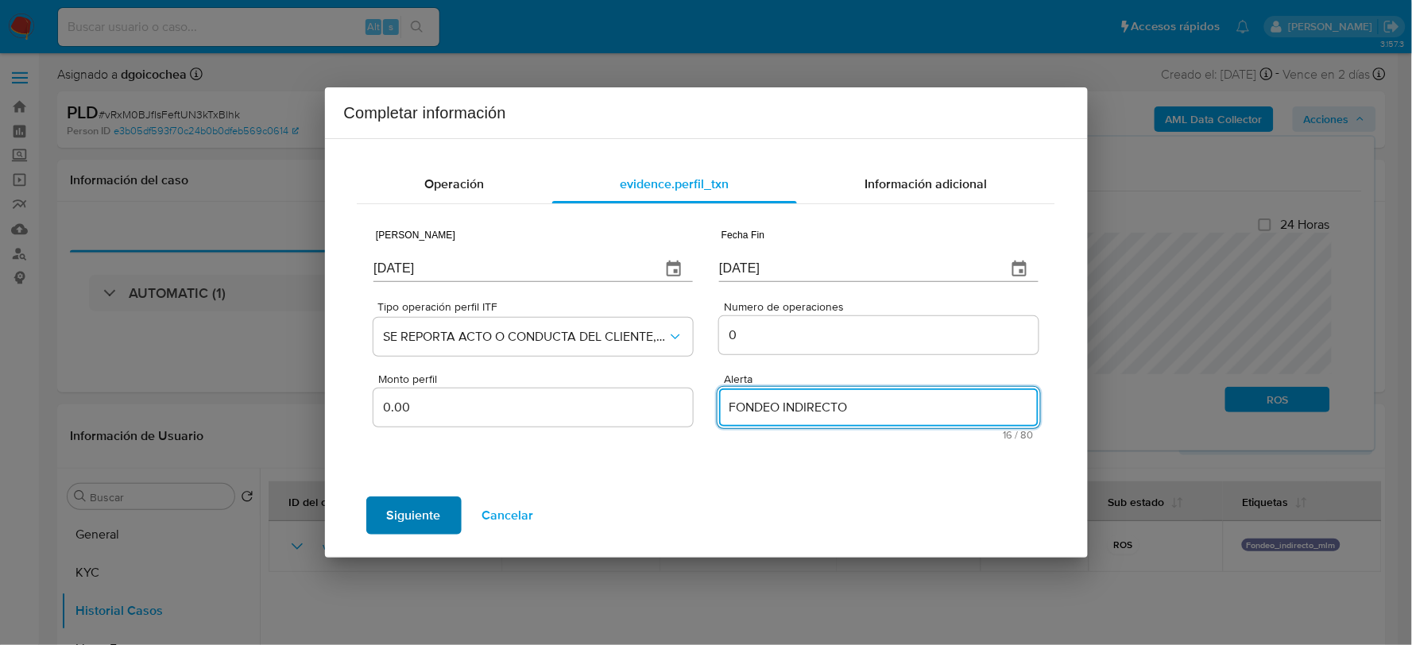
type textarea "FONDEO INDIRECTO"
click at [441, 509] on button "Siguiente" at bounding box center [413, 516] width 95 height 38
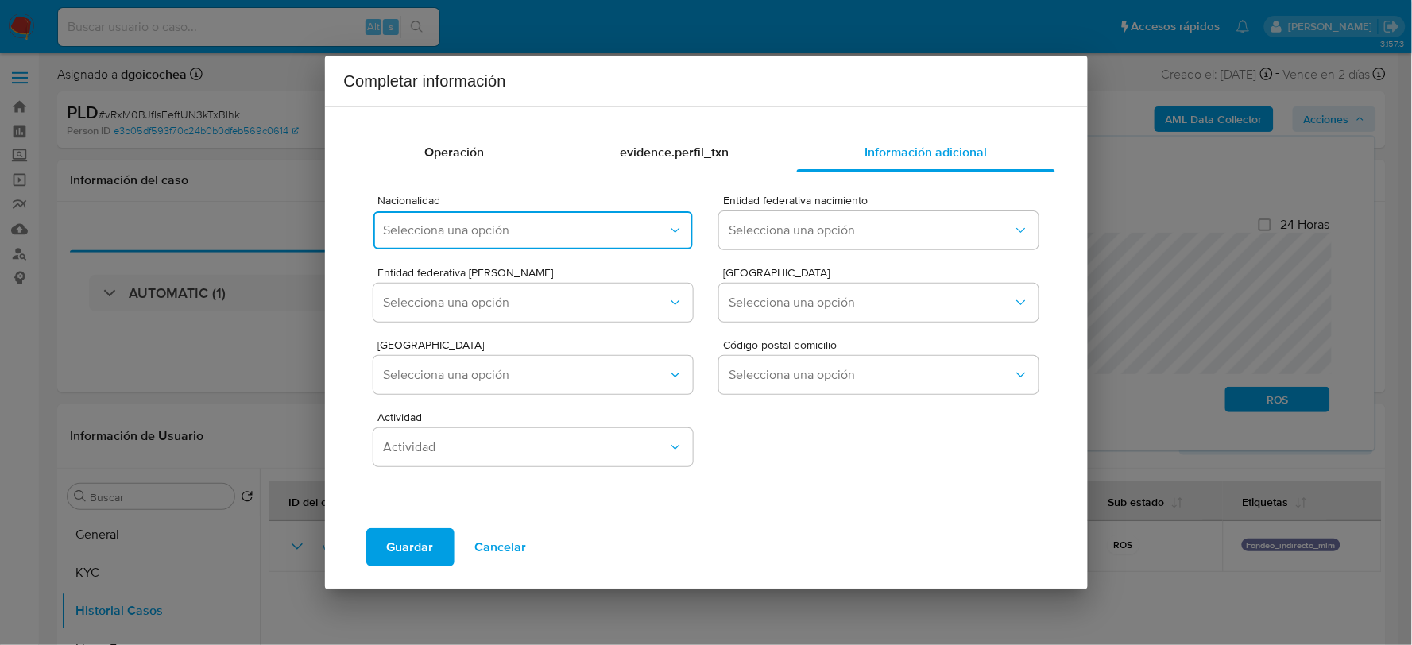
click at [446, 227] on span "Selecciona una opción" at bounding box center [525, 231] width 284 height 16
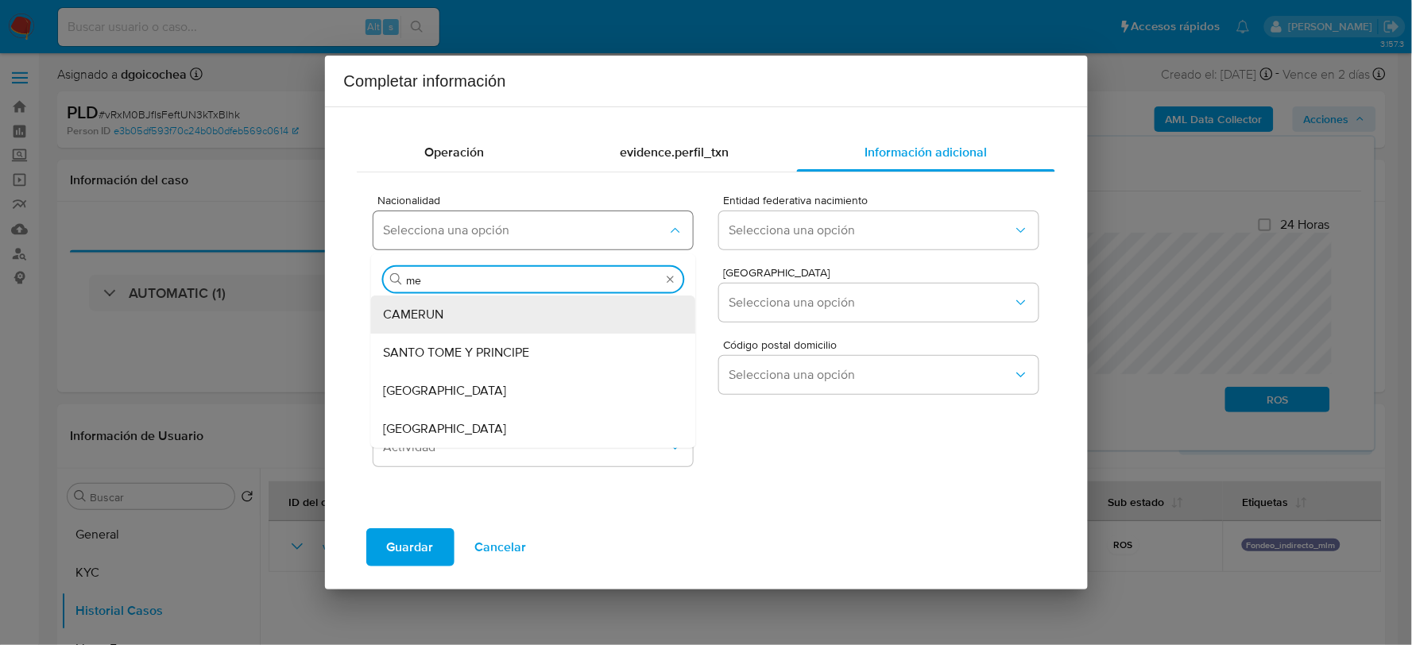
type input "mex"
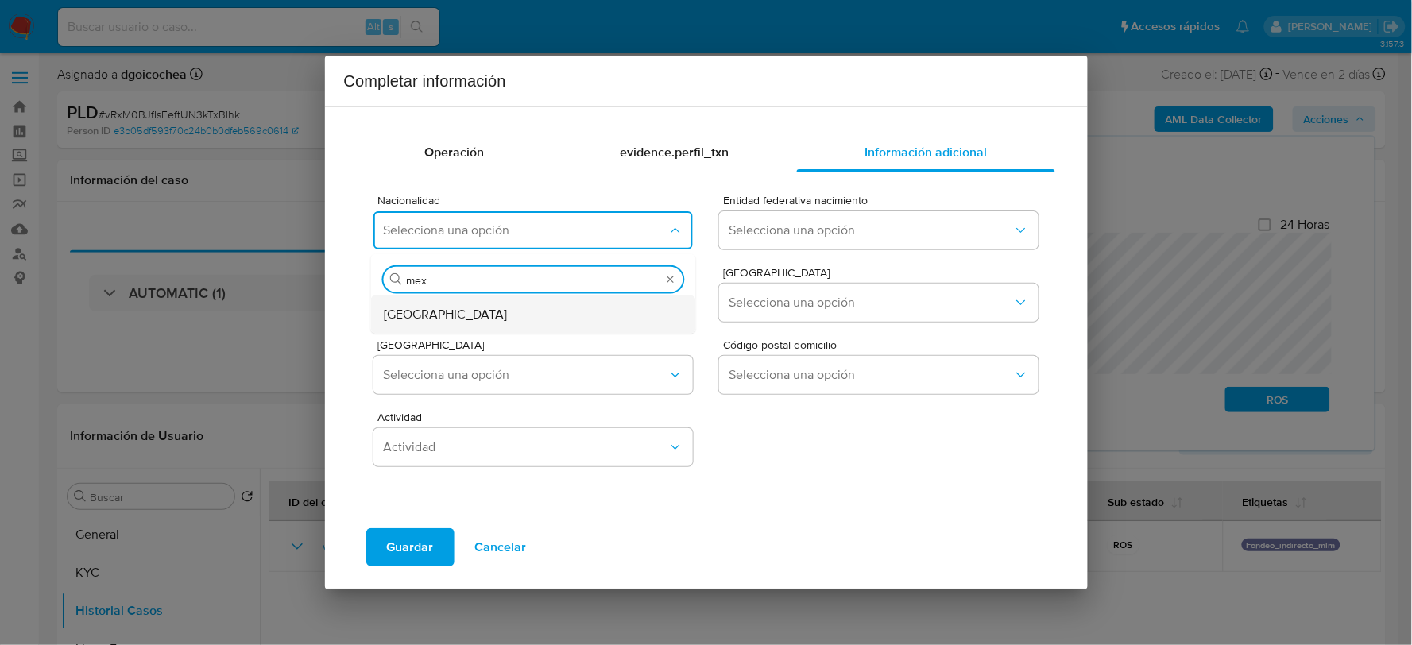
click at [414, 306] on span "MEXICO" at bounding box center [445, 314] width 123 height 16
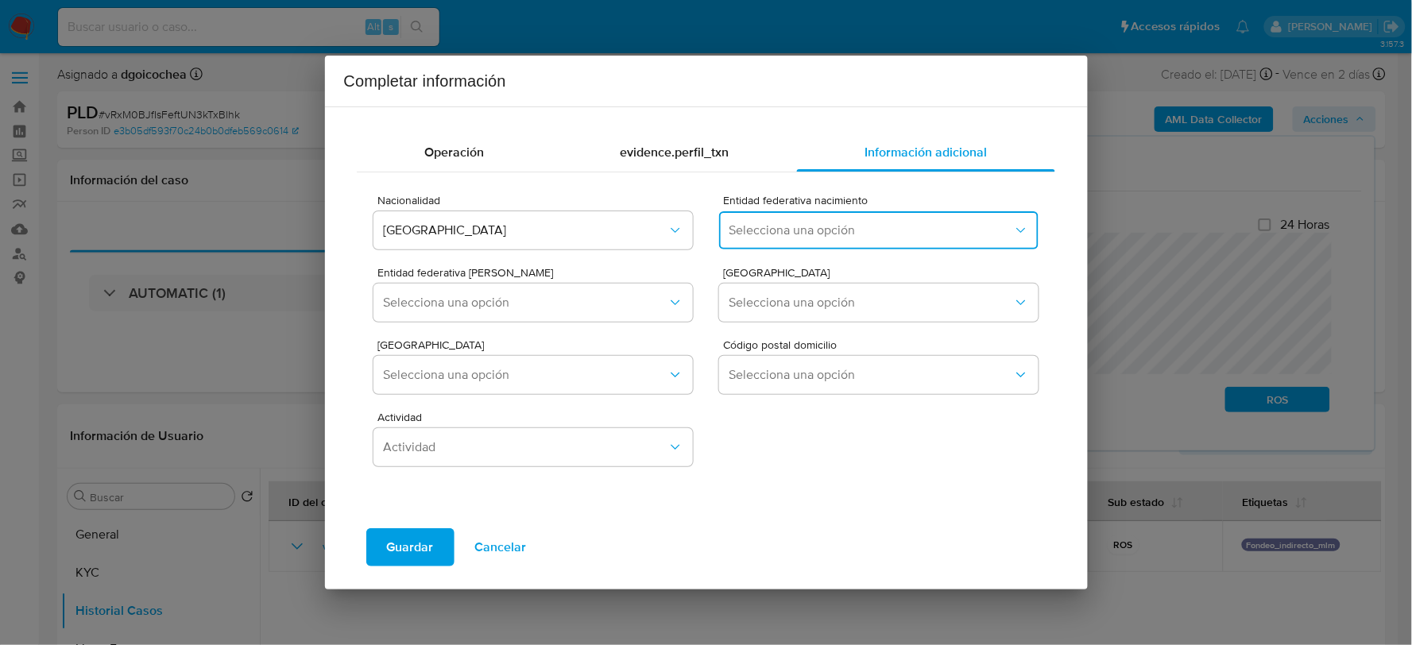
click at [737, 226] on span "Selecciona una opción" at bounding box center [871, 231] width 284 height 16
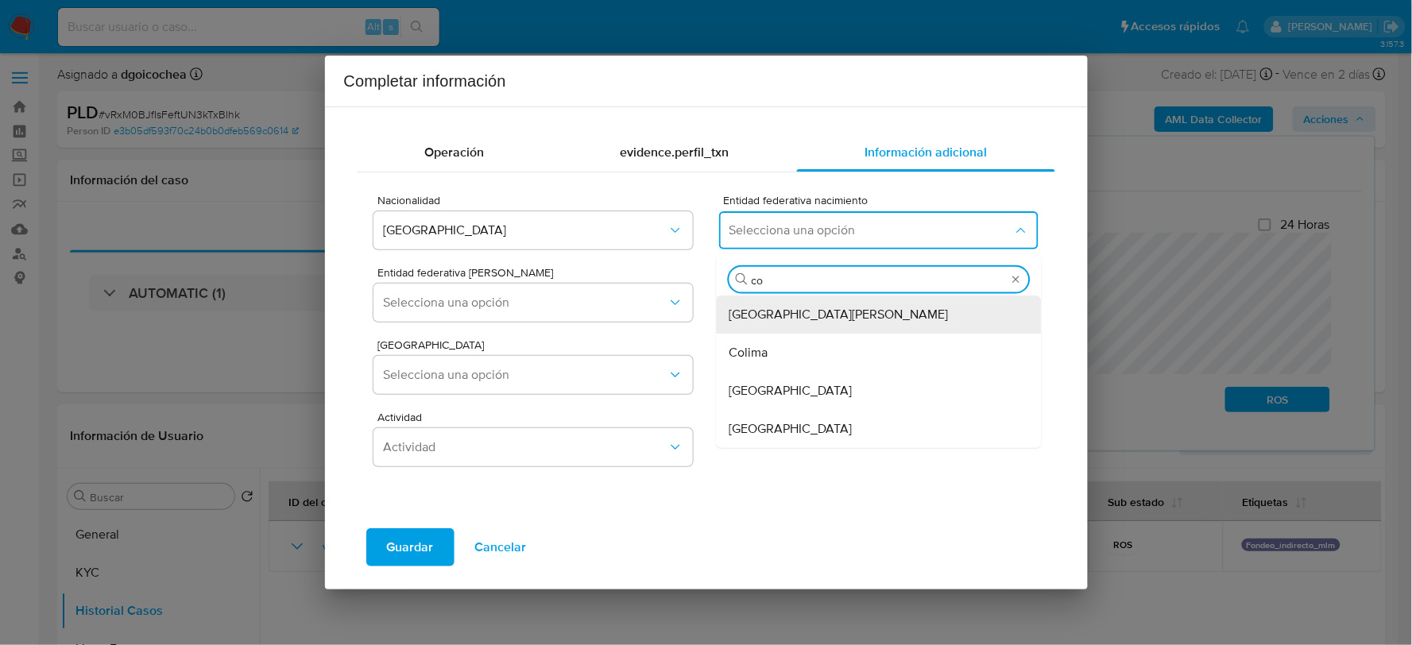
type input "col"
click at [850, 303] on div "Colima" at bounding box center [875, 314] width 290 height 38
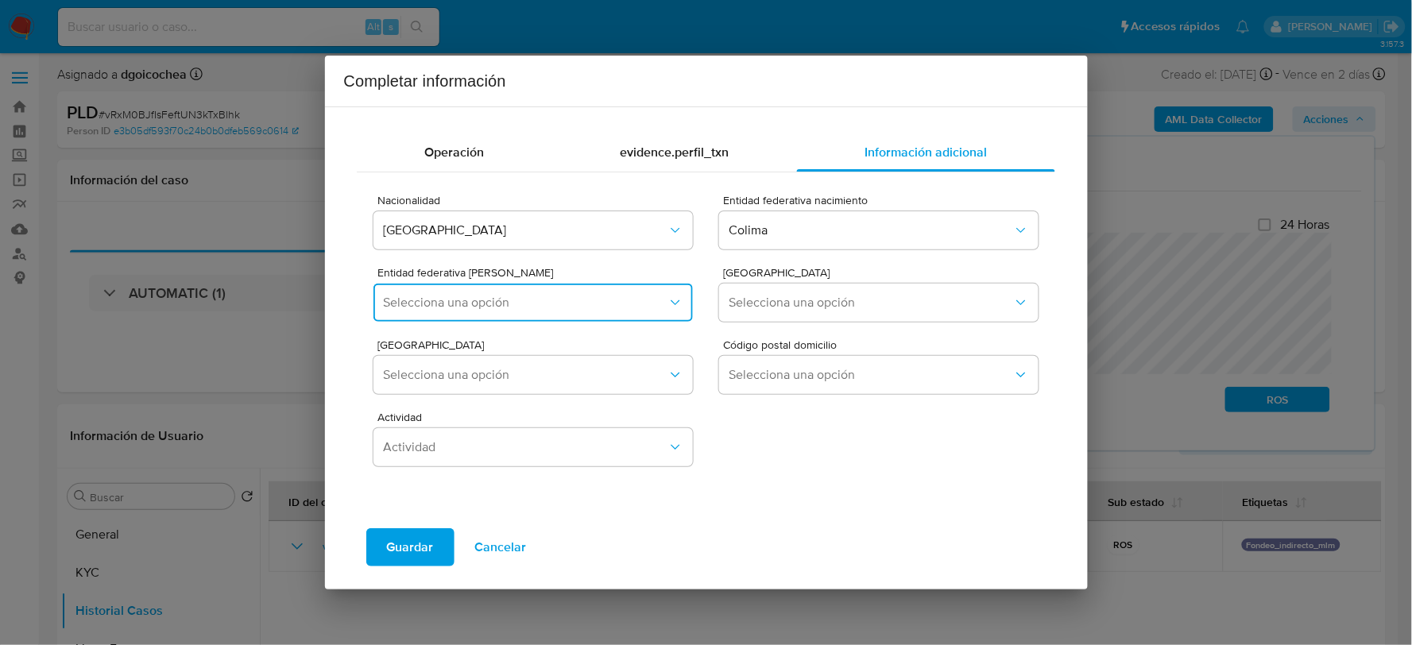
click at [498, 298] on span "Selecciona una opción" at bounding box center [525, 303] width 284 height 16
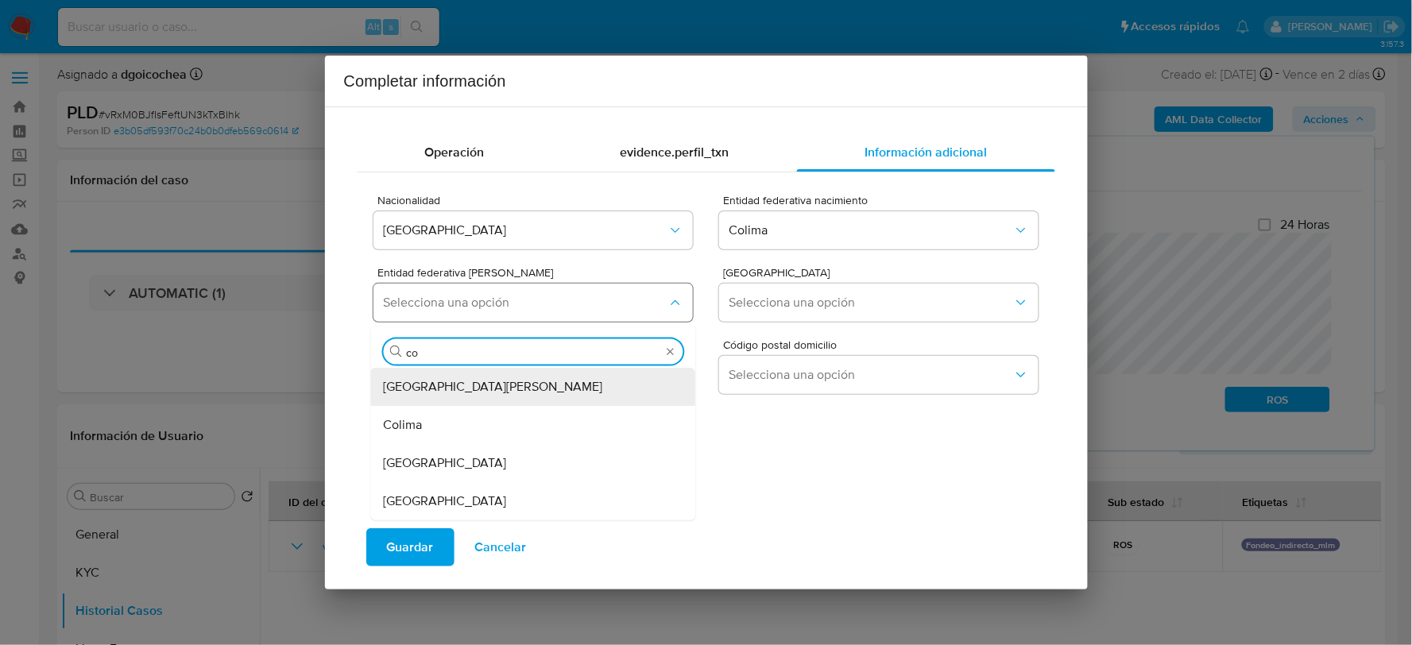
type input "col"
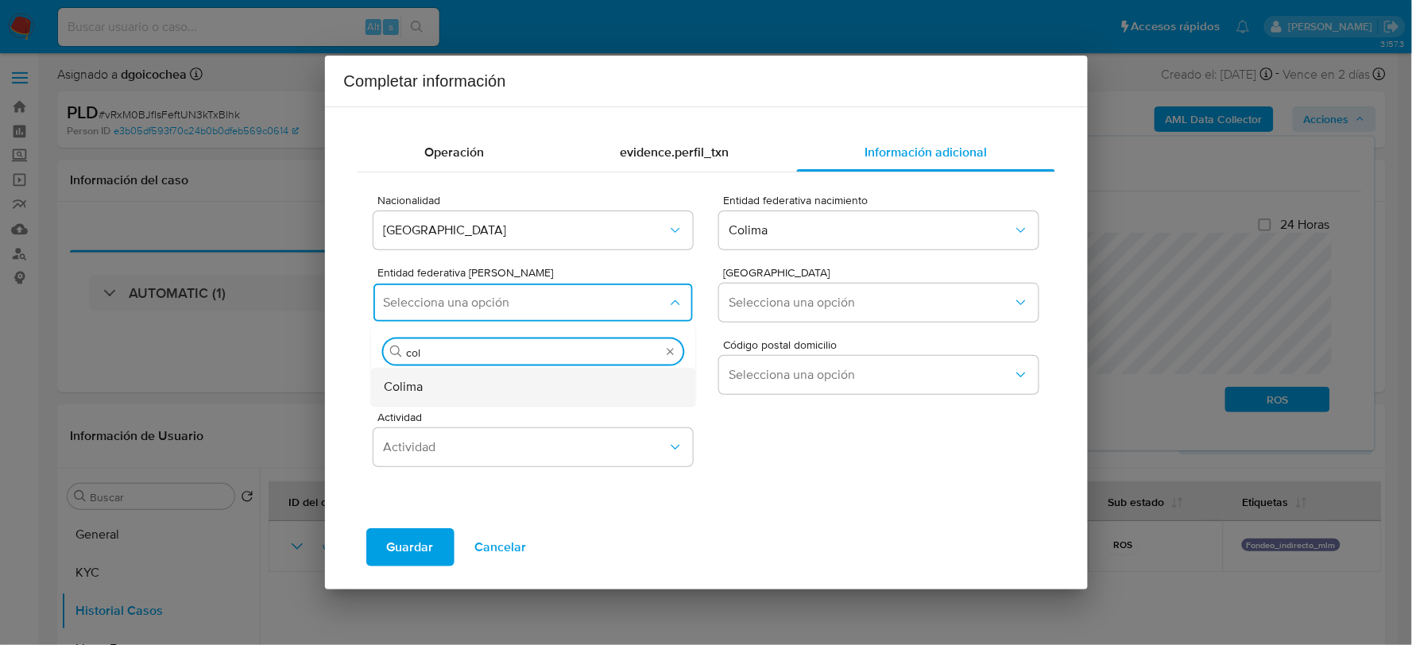
click at [496, 387] on div "Colima" at bounding box center [529, 386] width 290 height 38
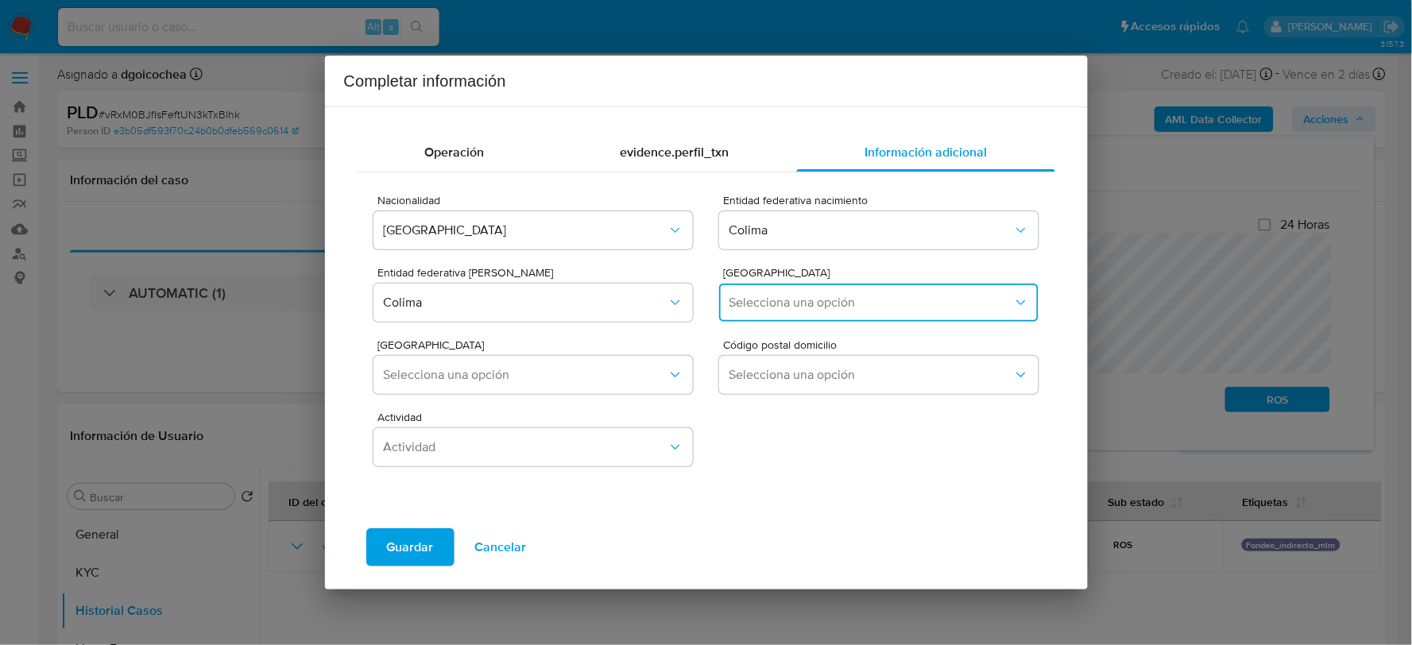
click at [793, 304] on span "Selecciona una opción" at bounding box center [871, 303] width 284 height 16
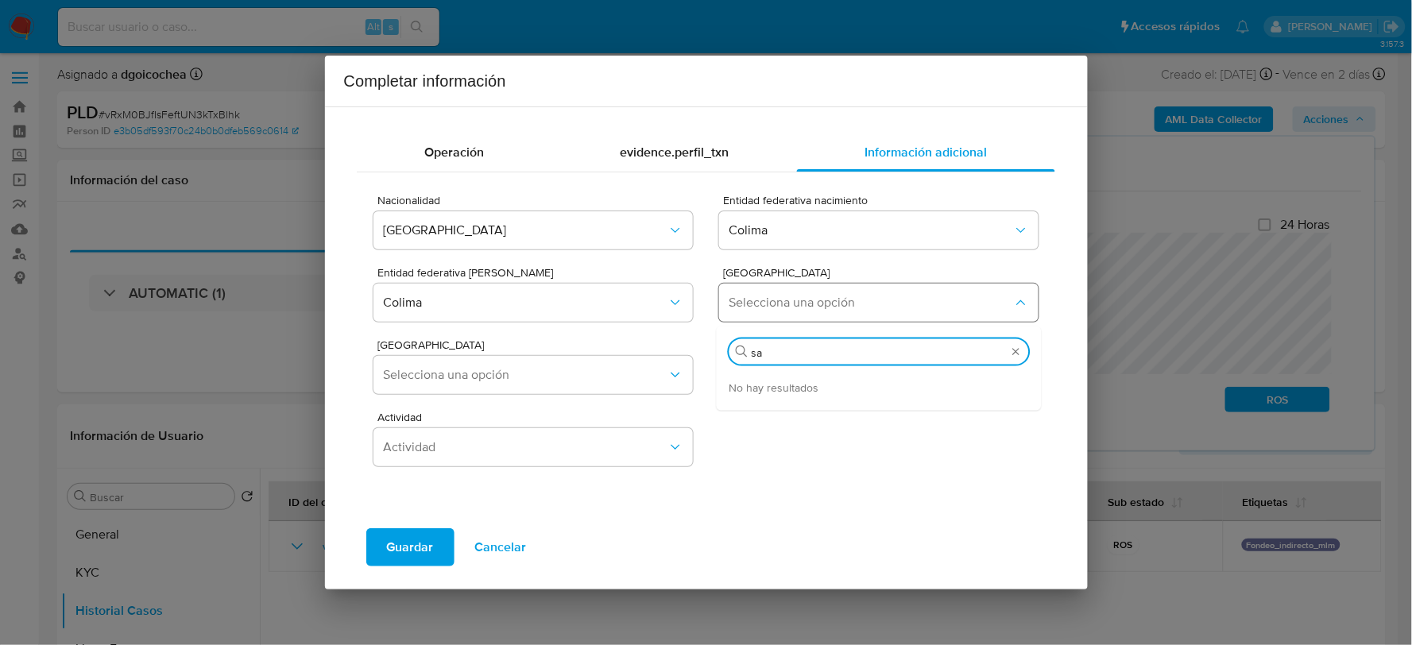
type input "s"
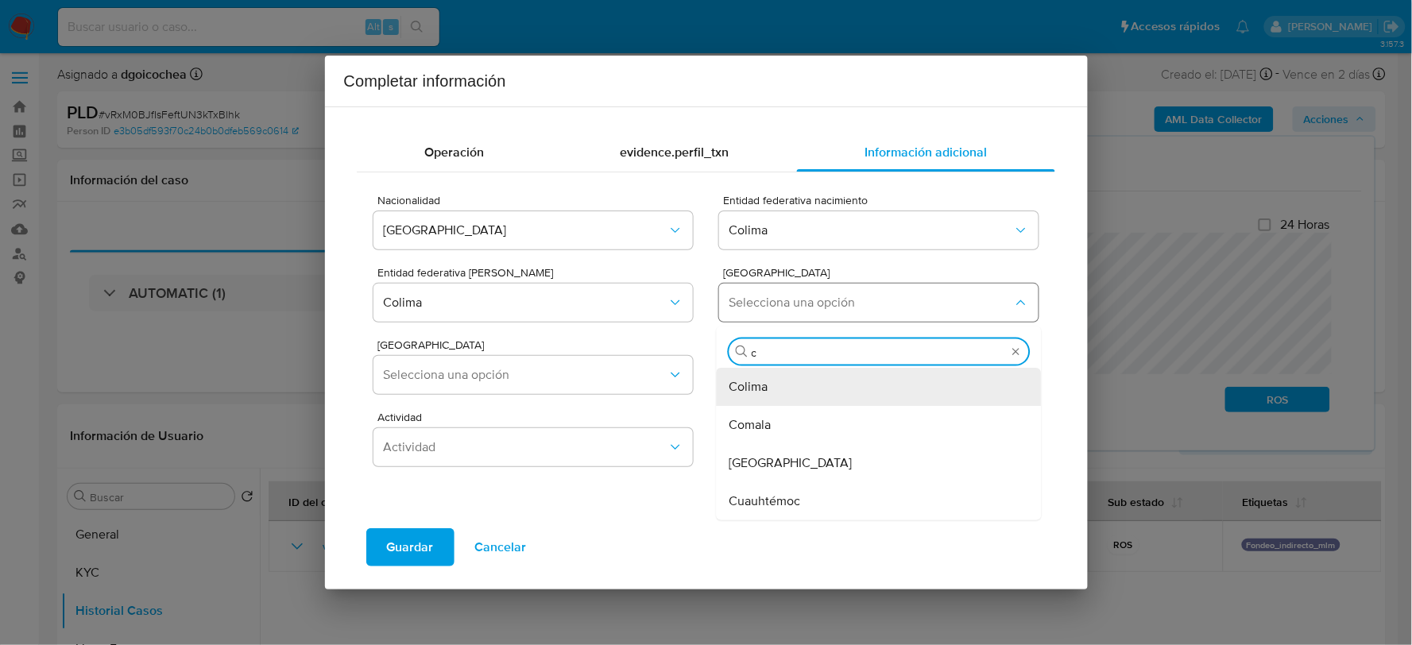
type input "co"
click at [779, 379] on div "Colima" at bounding box center [875, 386] width 290 height 38
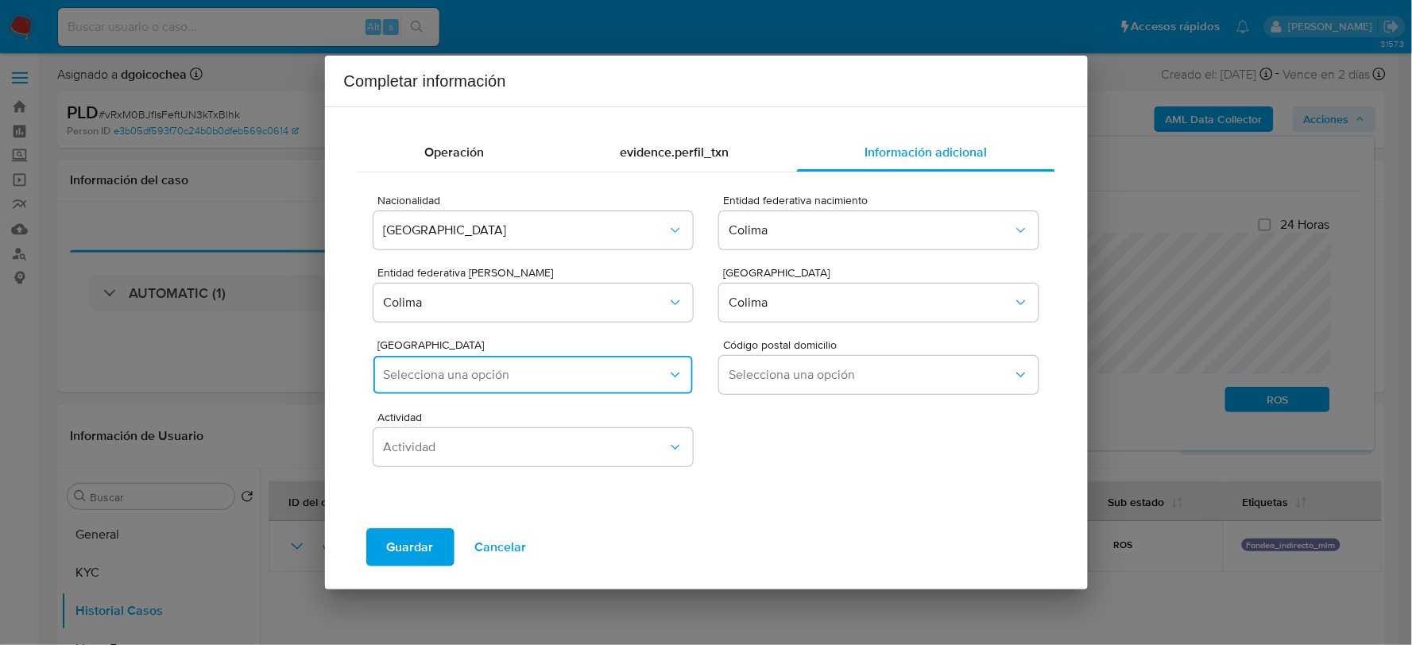
click at [446, 362] on button "Selecciona una opción" at bounding box center [533, 375] width 319 height 38
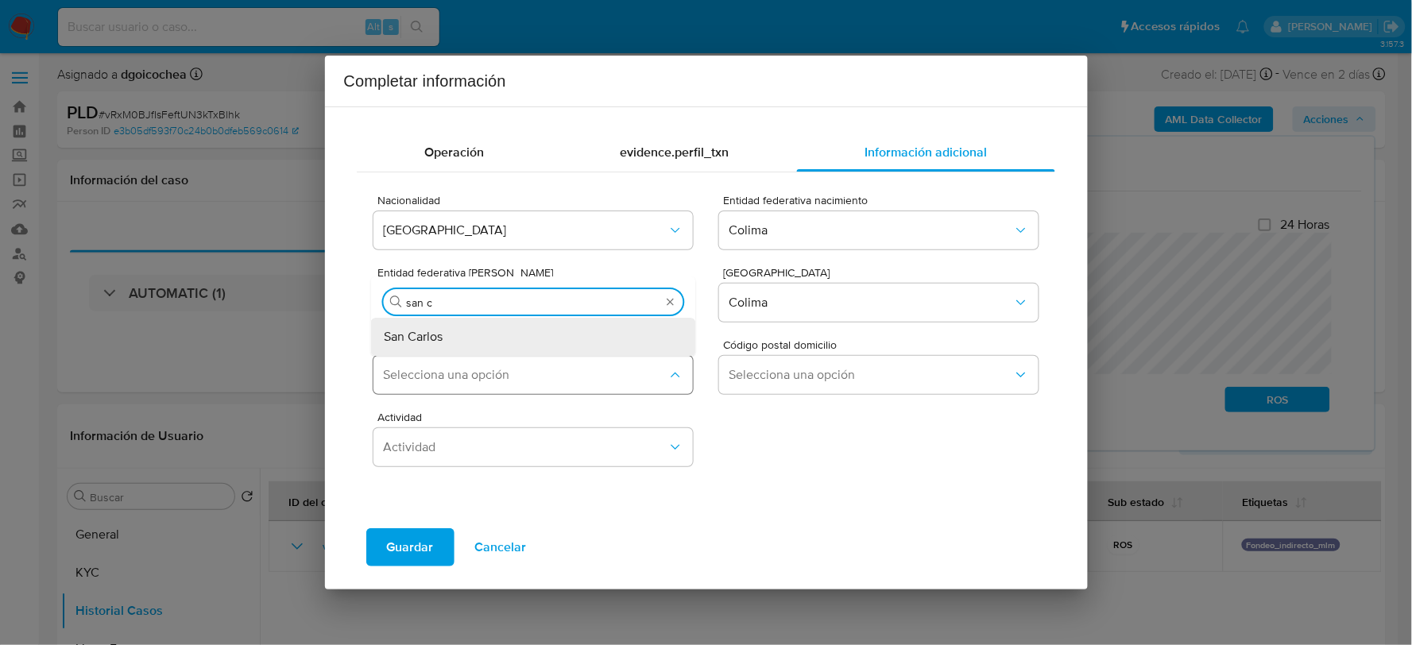
type input "san ca"
click at [513, 328] on div "San Carlos" at bounding box center [529, 337] width 290 height 38
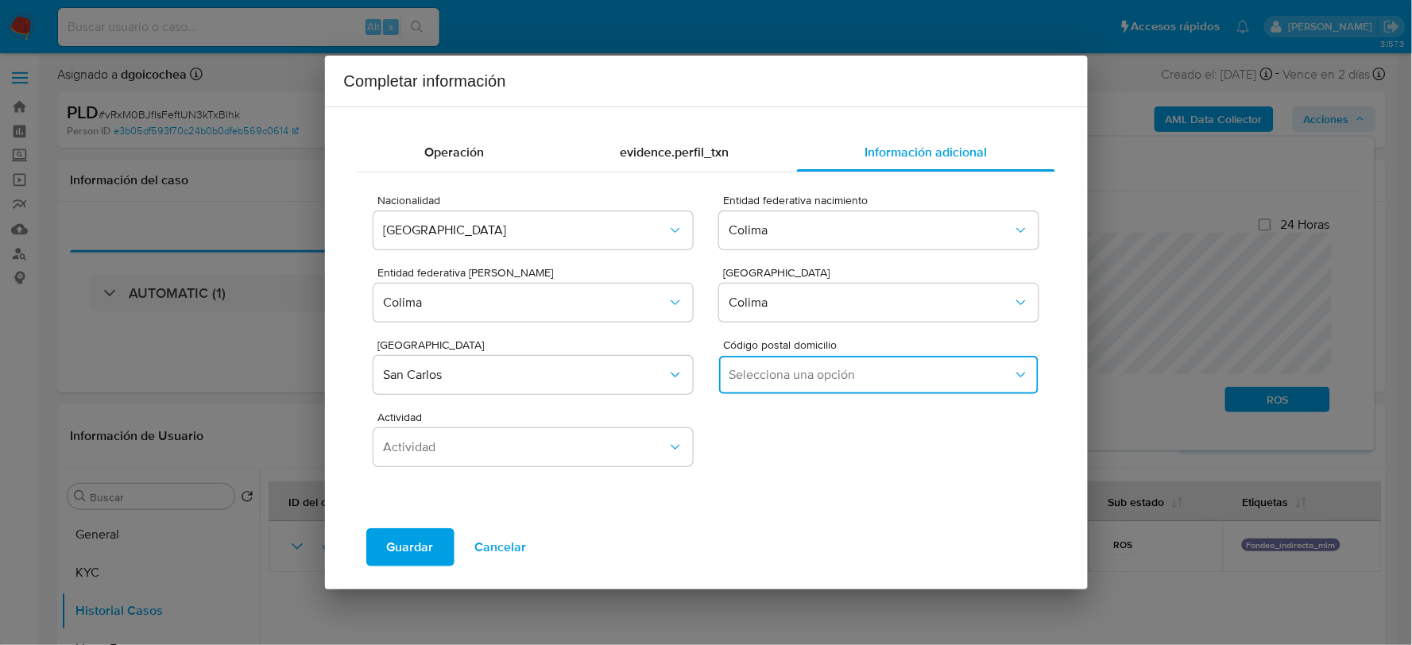
click at [779, 376] on span "Selecciona una opción" at bounding box center [871, 375] width 284 height 16
click at [788, 457] on div "28063" at bounding box center [875, 458] width 290 height 38
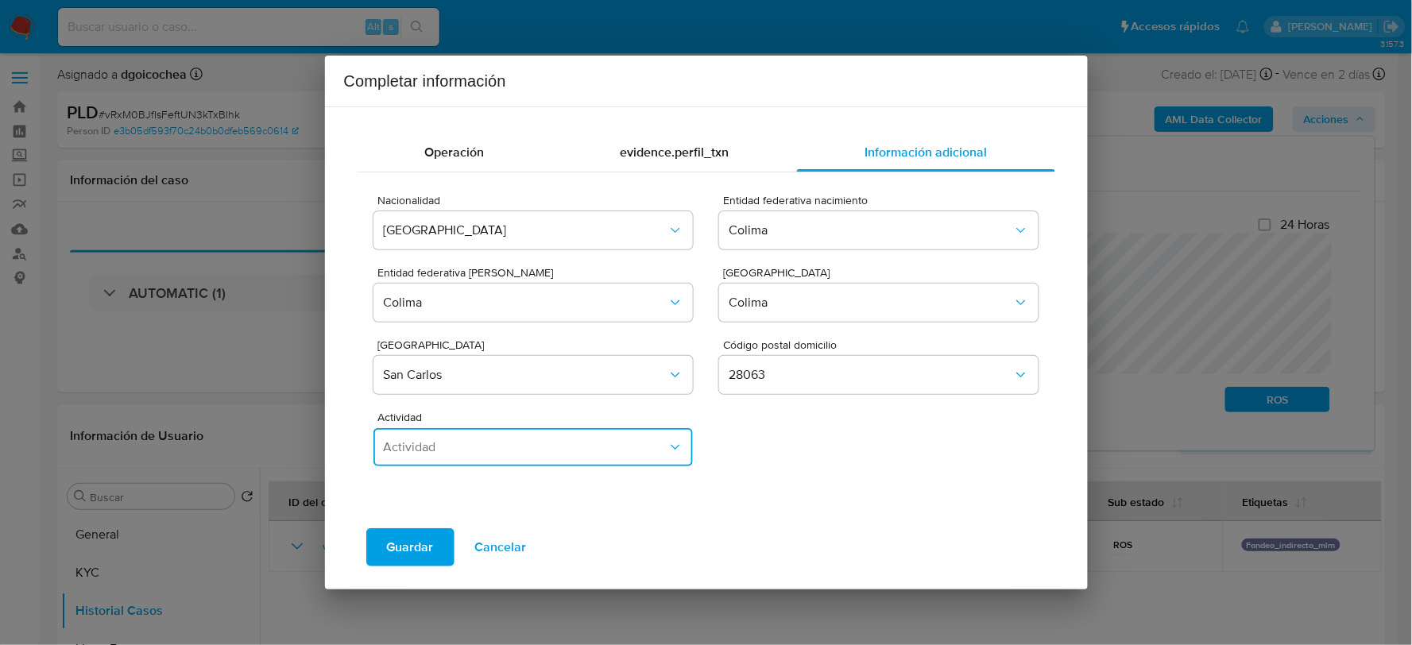
click at [504, 453] on span "Actividad" at bounding box center [525, 447] width 284 height 16
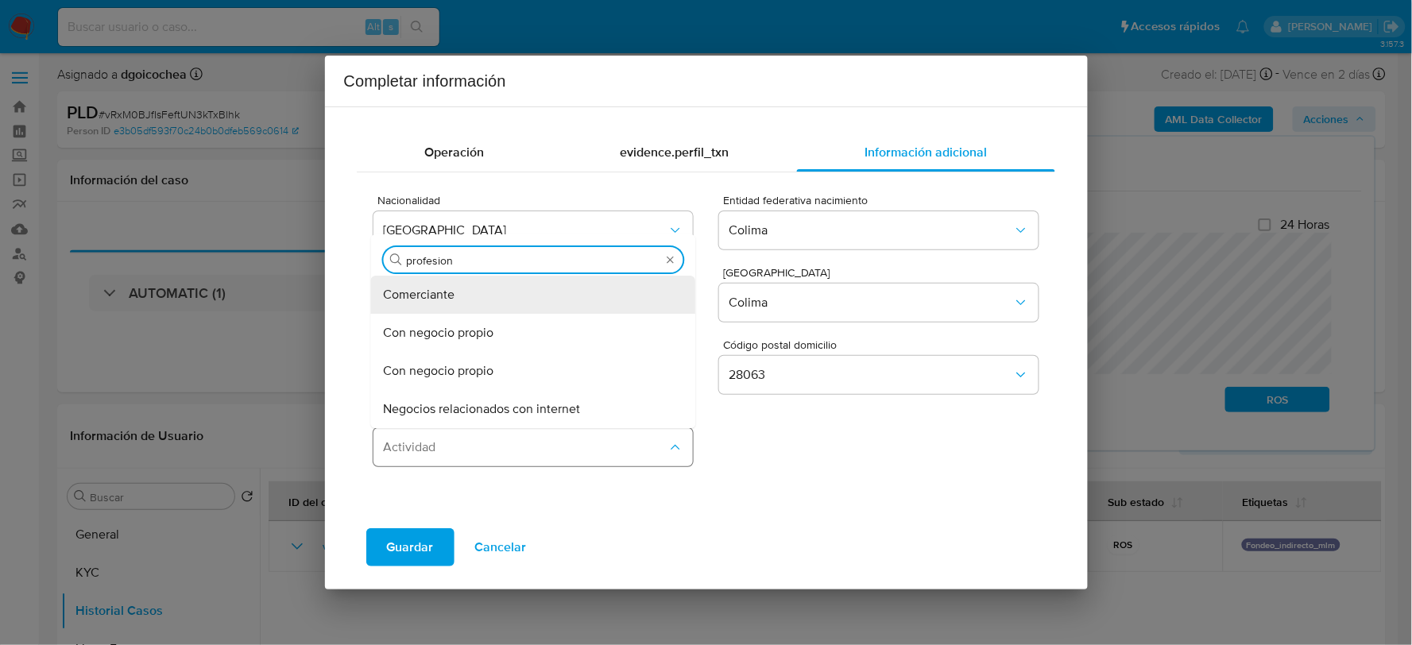
type input "profesiona"
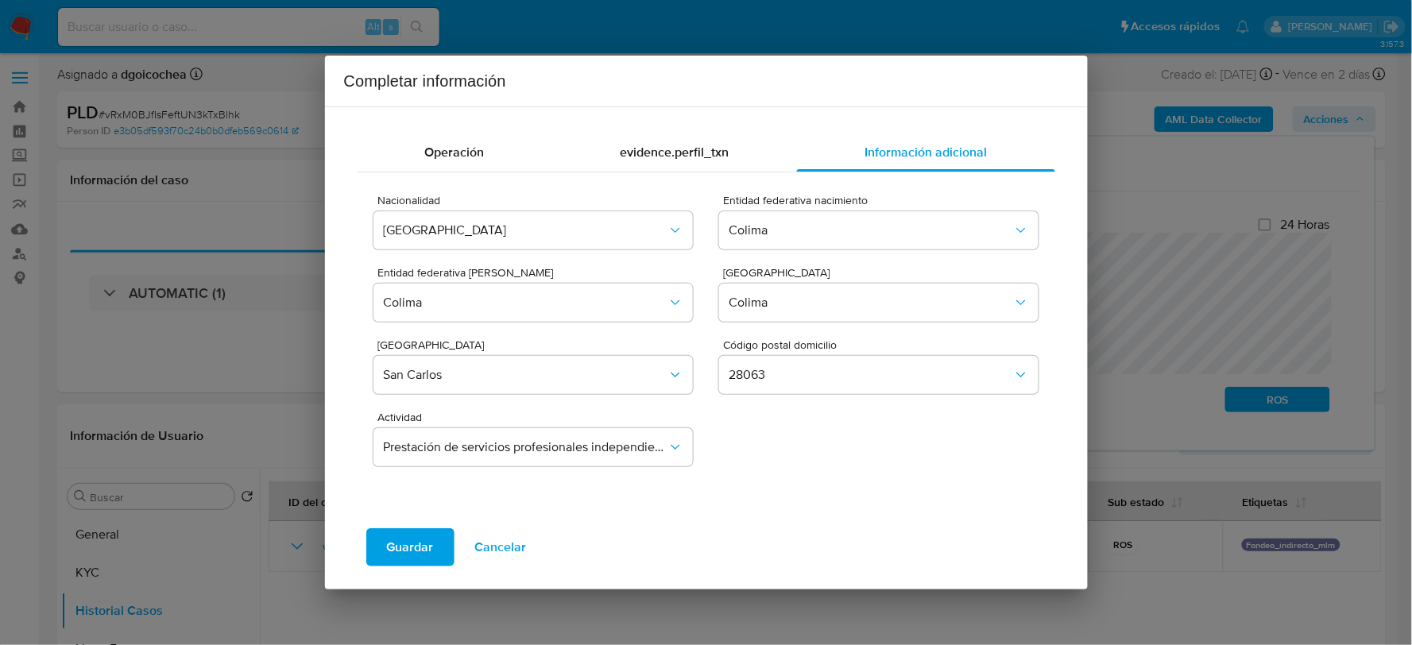
click at [418, 536] on span "Guardar" at bounding box center [410, 547] width 47 height 35
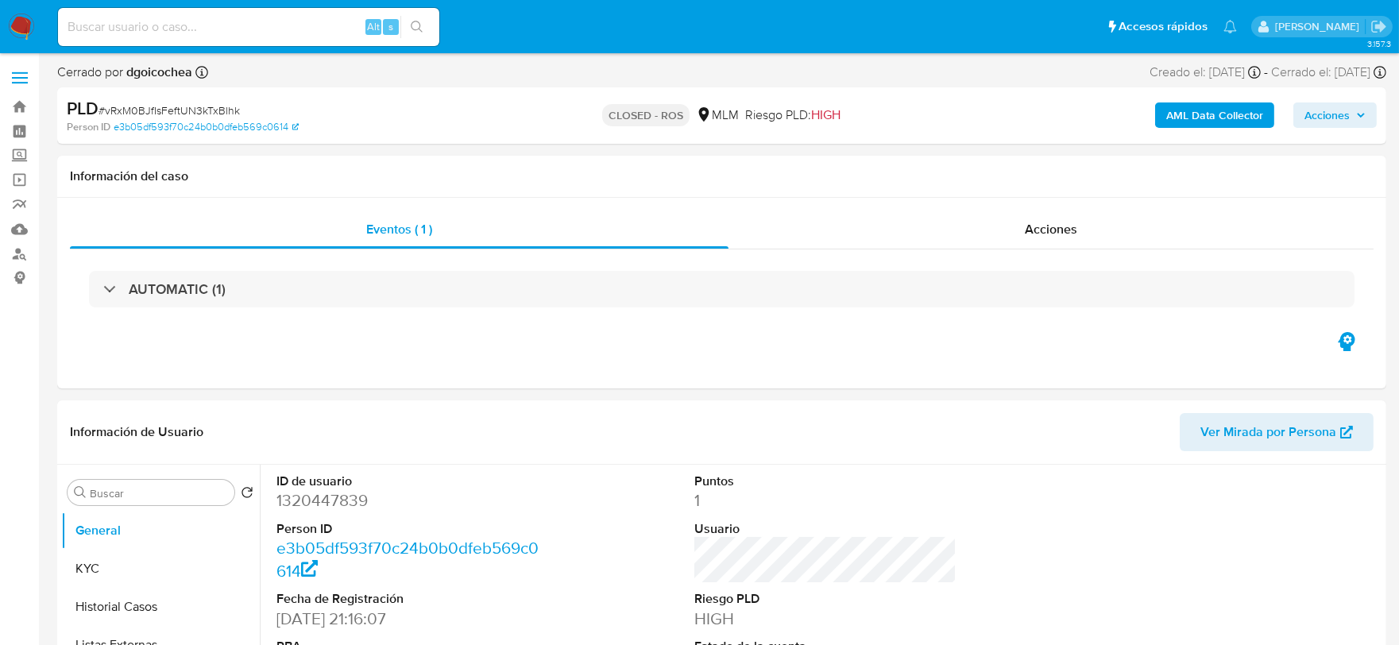
select select "10"
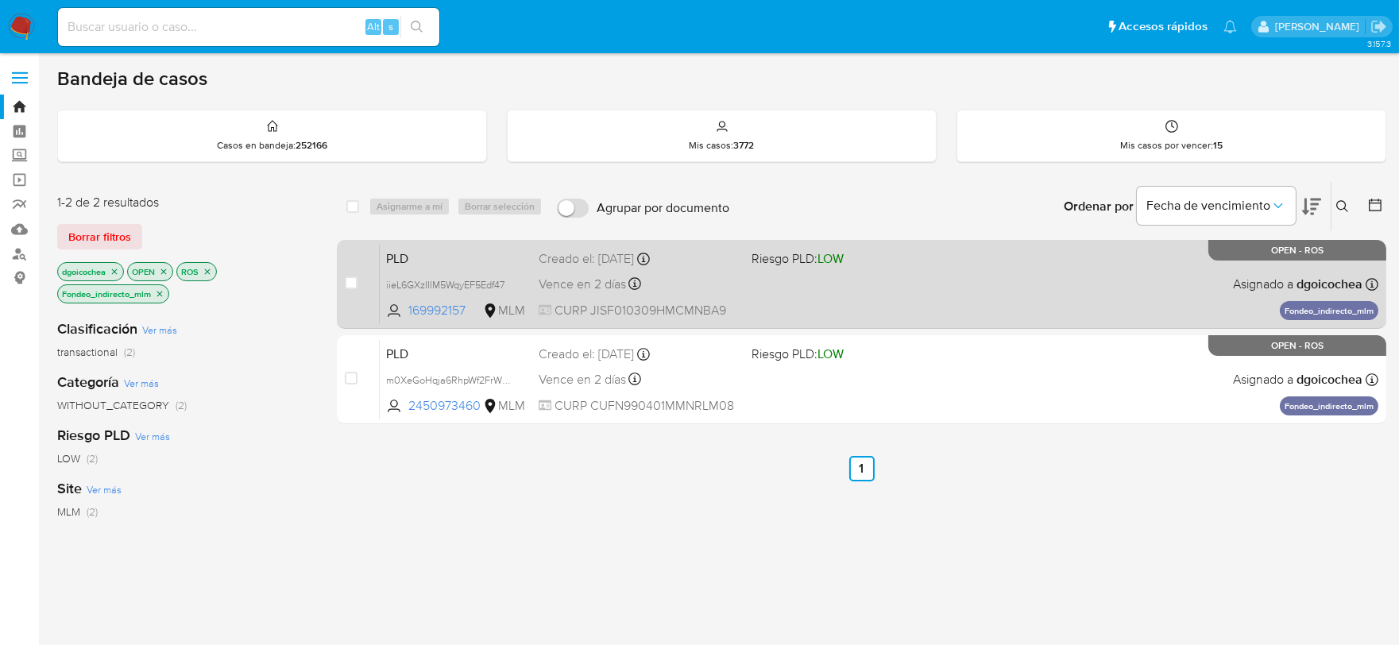
click at [400, 260] on span "PLD" at bounding box center [456, 257] width 140 height 21
click at [408, 269] on div "PLD iieL6GXzIIIM5WqyEF5Edf47 169992157 MLM Riesgo PLD: LOW Creado el: [DATE] Cr…" at bounding box center [879, 284] width 999 height 80
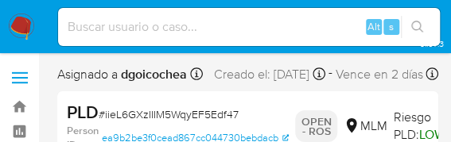
select select "10"
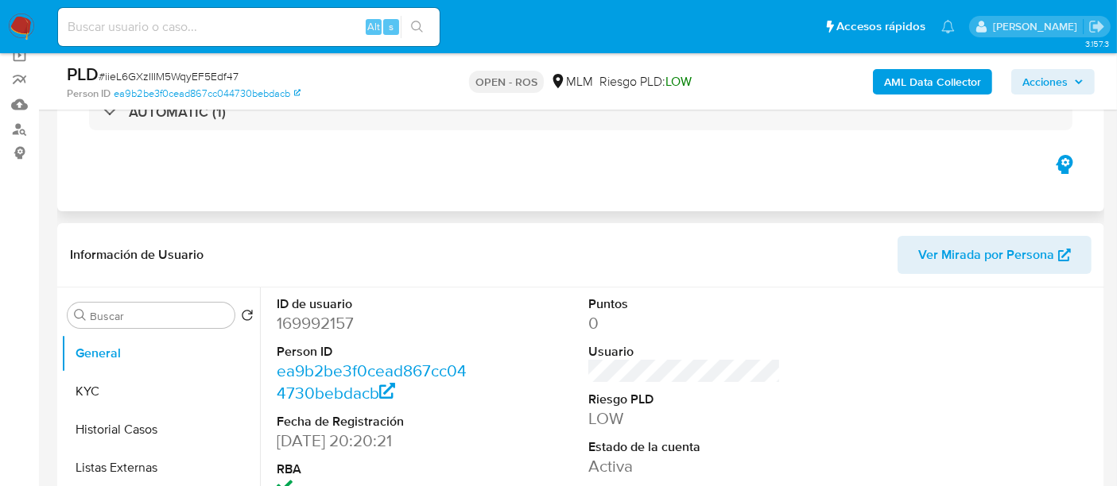
scroll to position [176, 0]
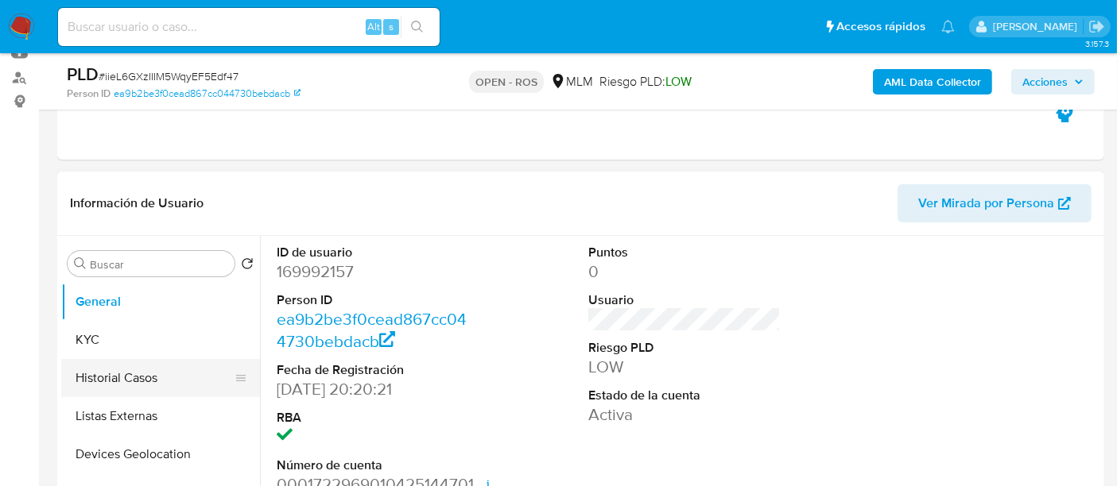
click at [158, 369] on button "Historial Casos" at bounding box center [154, 378] width 186 height 38
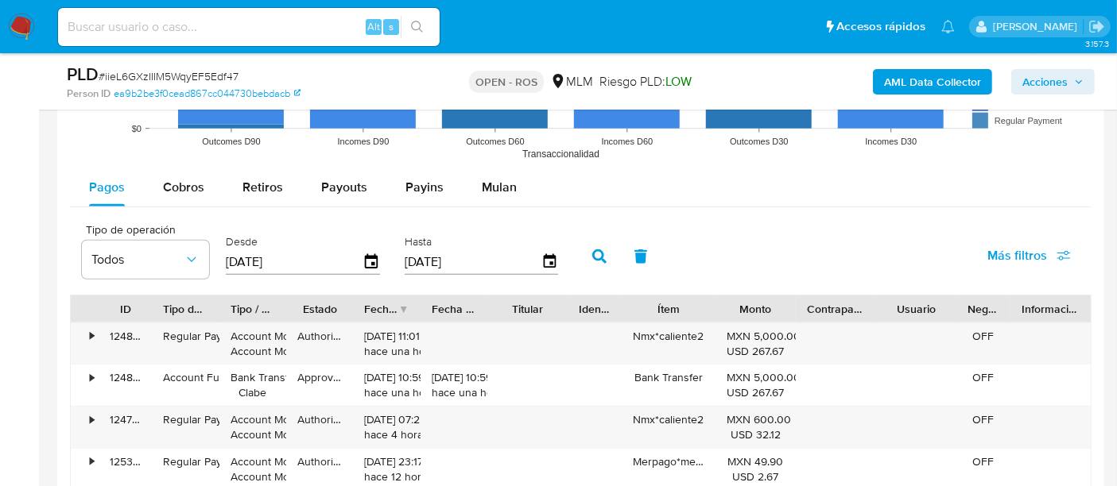
scroll to position [1678, 0]
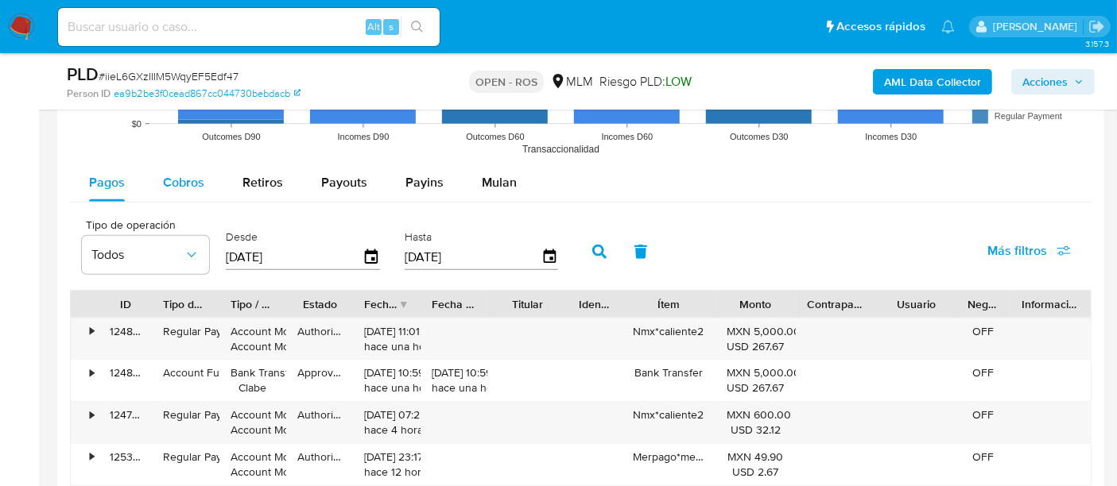
click at [176, 173] on span "Cobros" at bounding box center [183, 182] width 41 height 18
select select "10"
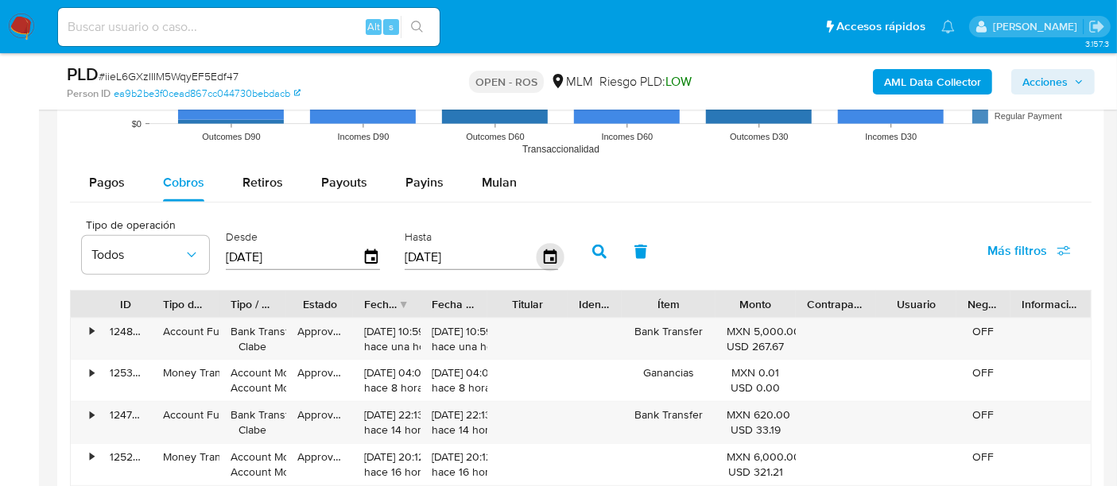
click at [544, 257] on icon "button" at bounding box center [549, 257] width 13 height 14
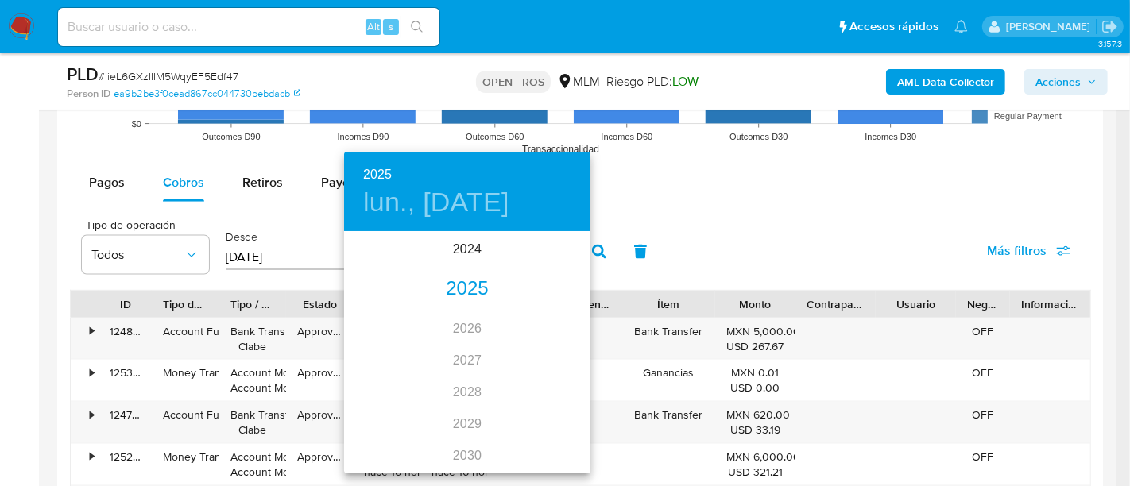
click at [481, 296] on div "2025" at bounding box center [467, 289] width 246 height 32
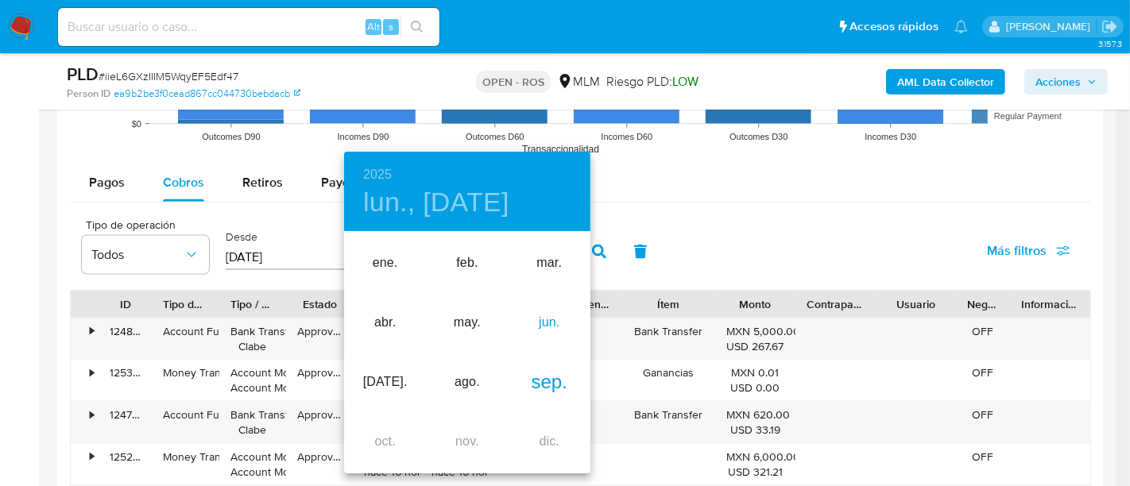
click at [555, 323] on div "jun." at bounding box center [550, 323] width 82 height 60
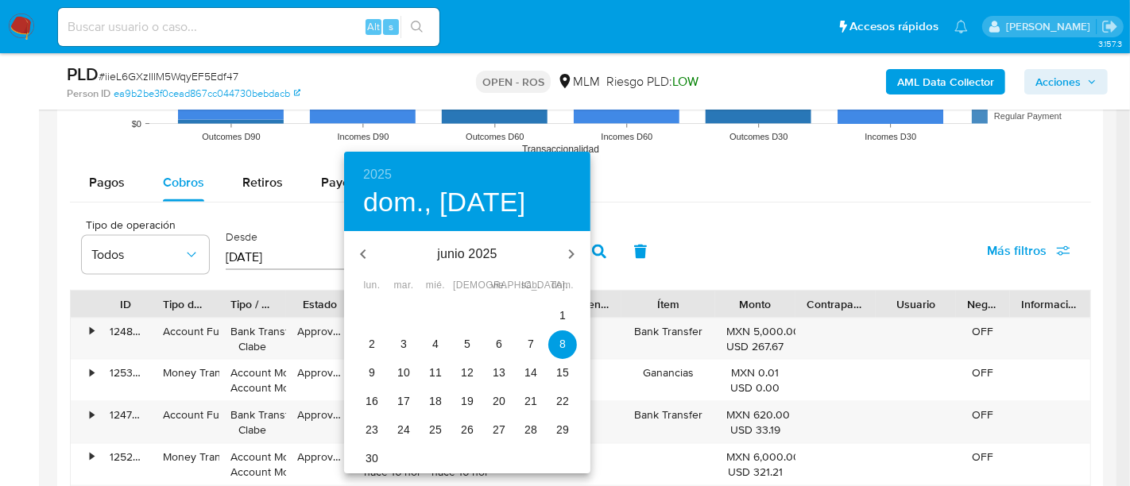
click at [374, 456] on p "30" at bounding box center [372, 459] width 13 height 16
type input "[DATE]"
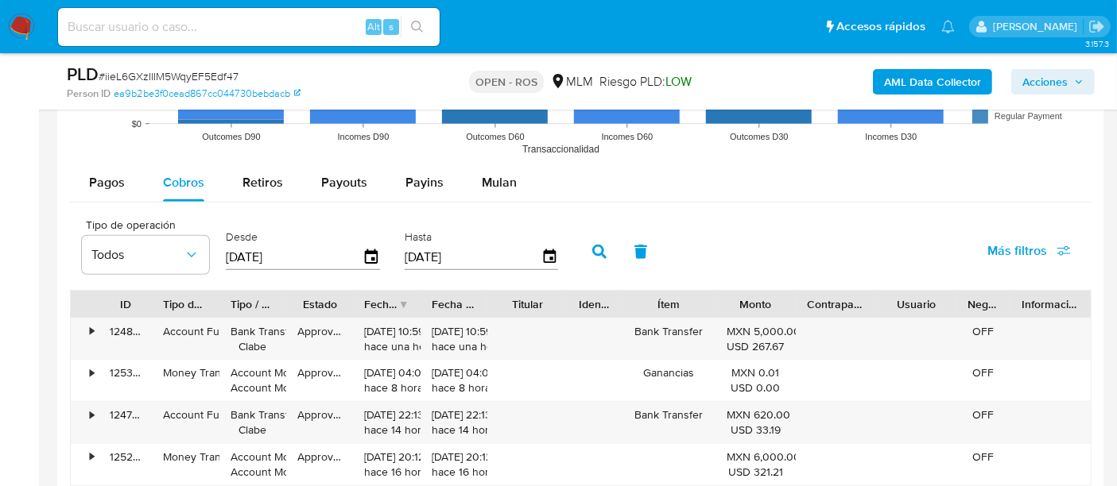
click at [596, 245] on icon "button" at bounding box center [599, 252] width 14 height 14
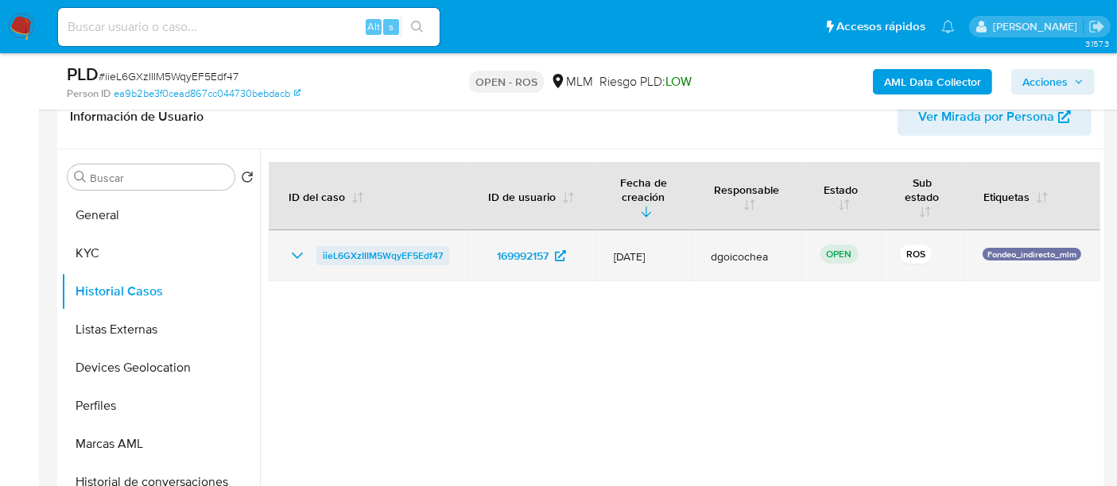
scroll to position [176, 0]
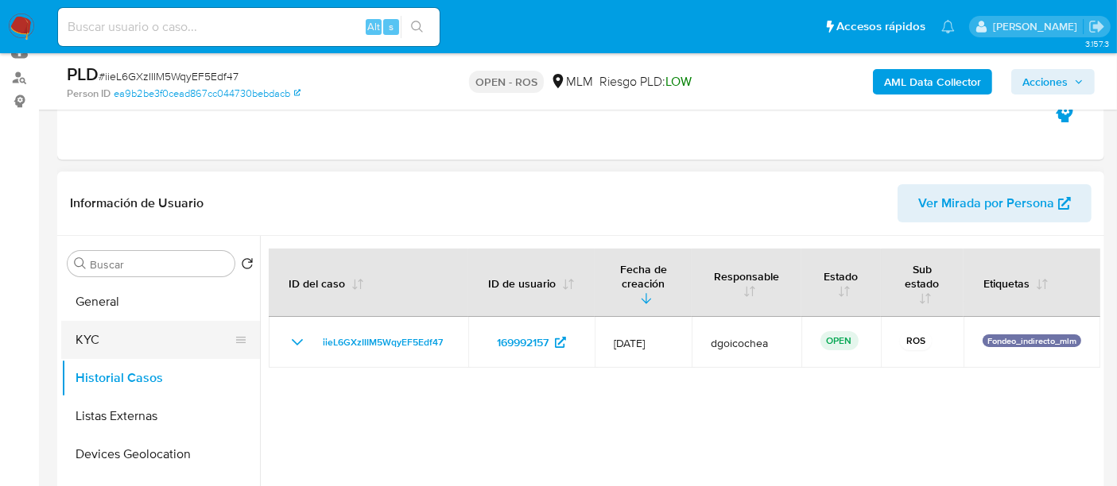
click at [114, 328] on button "KYC" at bounding box center [154, 340] width 186 height 38
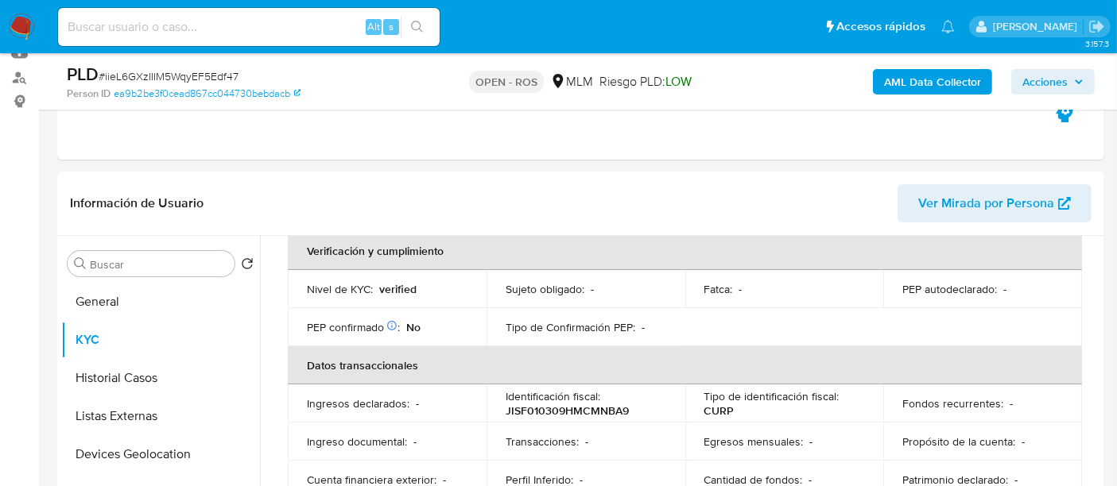
scroll to position [441, 0]
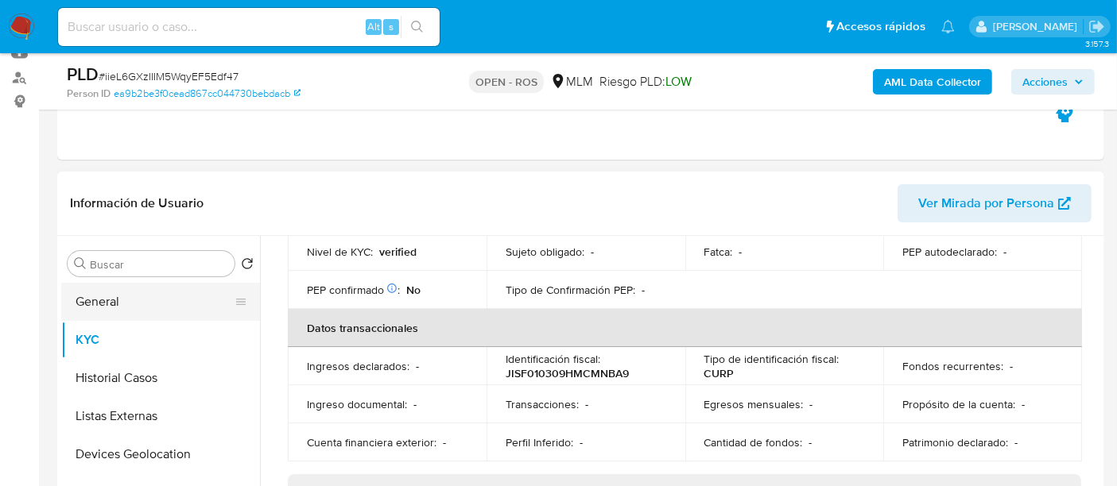
click at [100, 303] on button "General" at bounding box center [154, 302] width 186 height 38
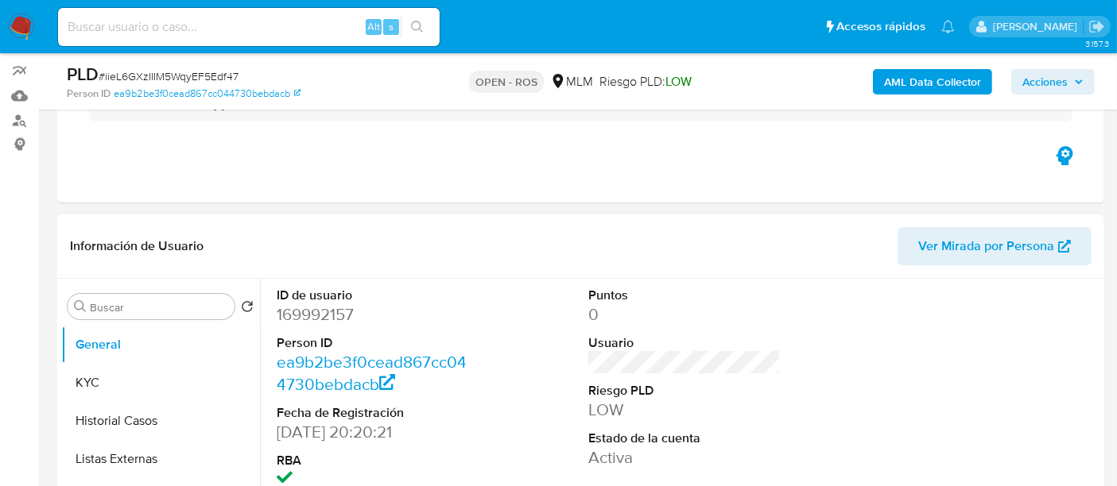
scroll to position [157, 0]
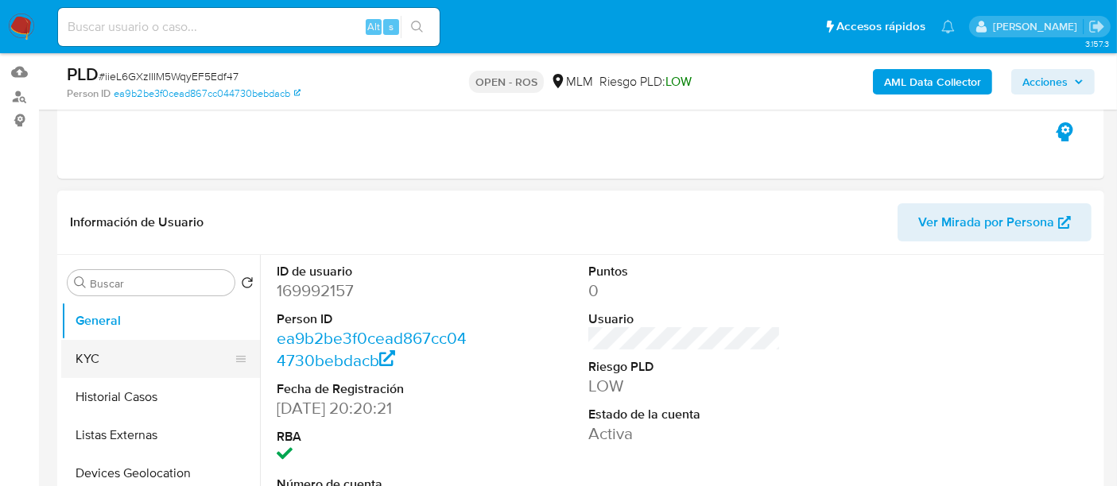
click at [142, 350] on button "KYC" at bounding box center [154, 359] width 186 height 38
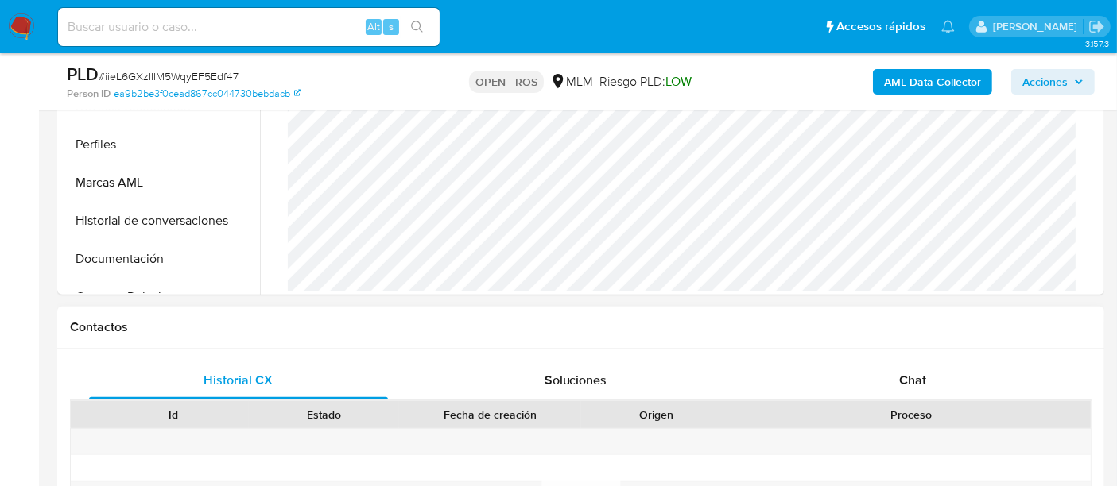
scroll to position [422, 0]
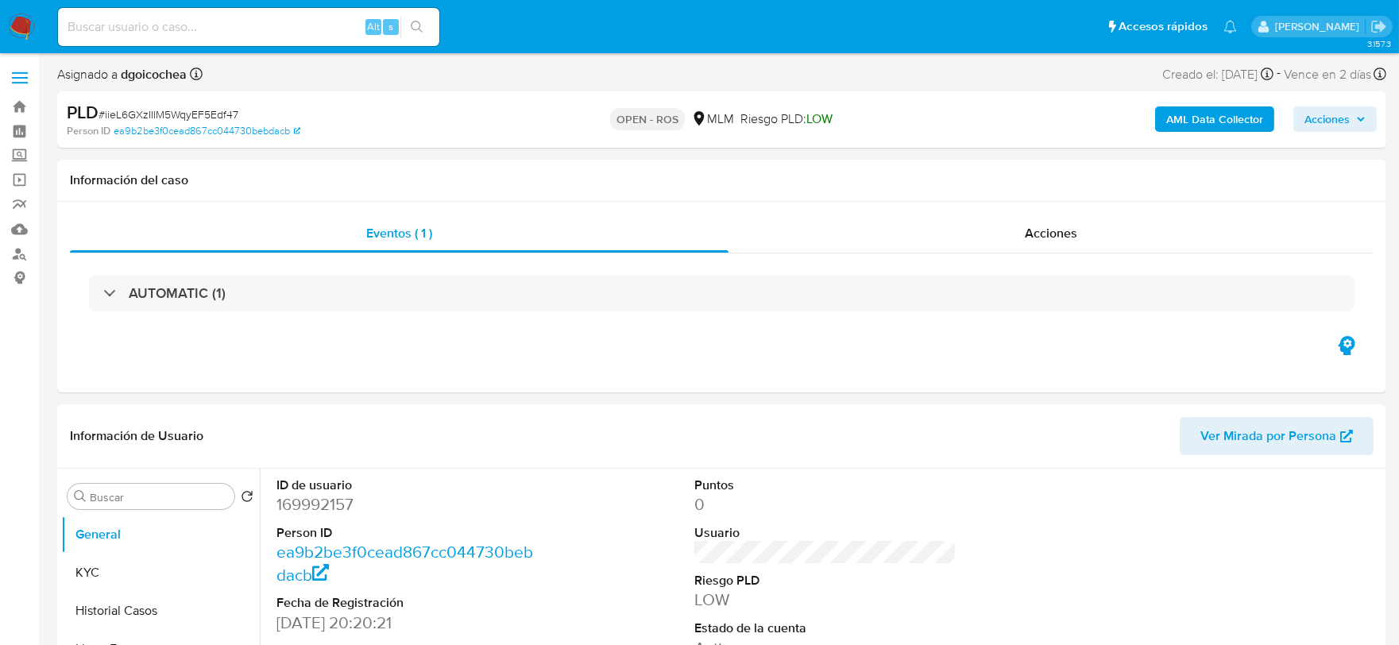
select select "10"
click at [172, 116] on span "# iieL6GXzIIIM5WqyEF5Edf47" at bounding box center [169, 114] width 140 height 16
copy span "iieL6GXzIIIM5WqyEF5Edf47"
click at [1361, 123] on button "Acciones" at bounding box center [1335, 118] width 83 height 25
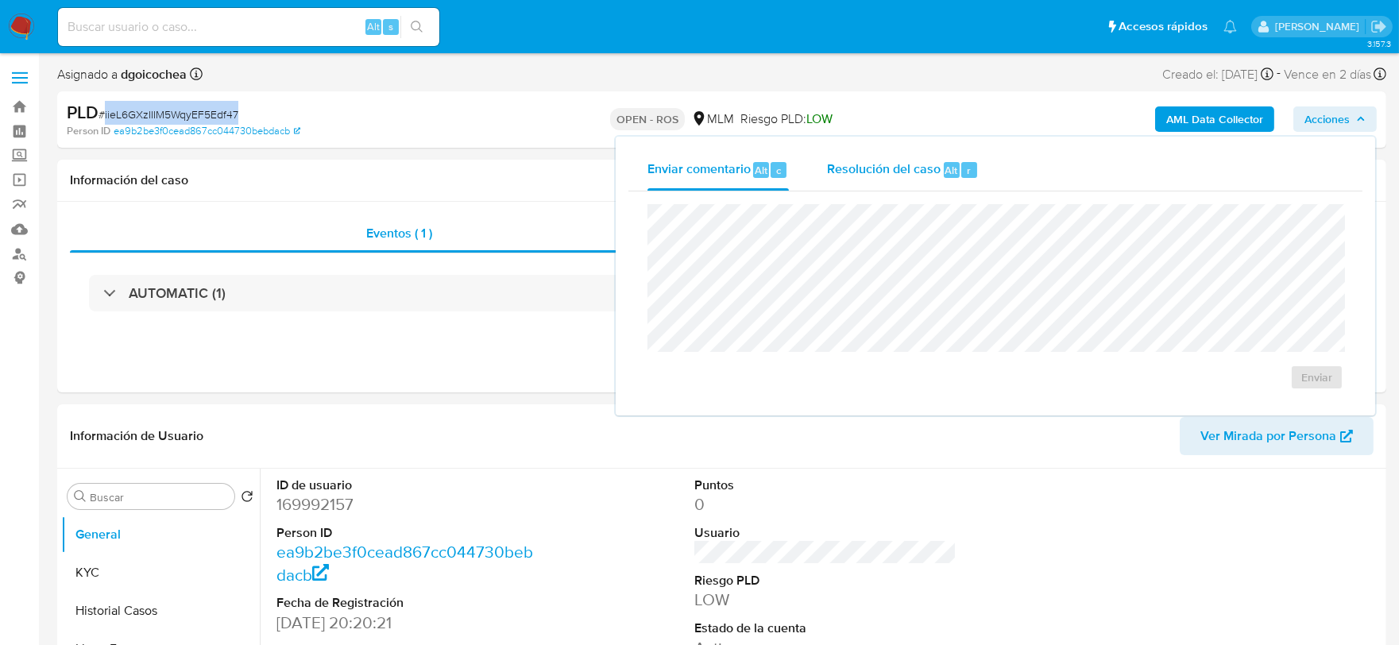
click at [885, 165] on span "Resolución del caso" at bounding box center [884, 170] width 114 height 18
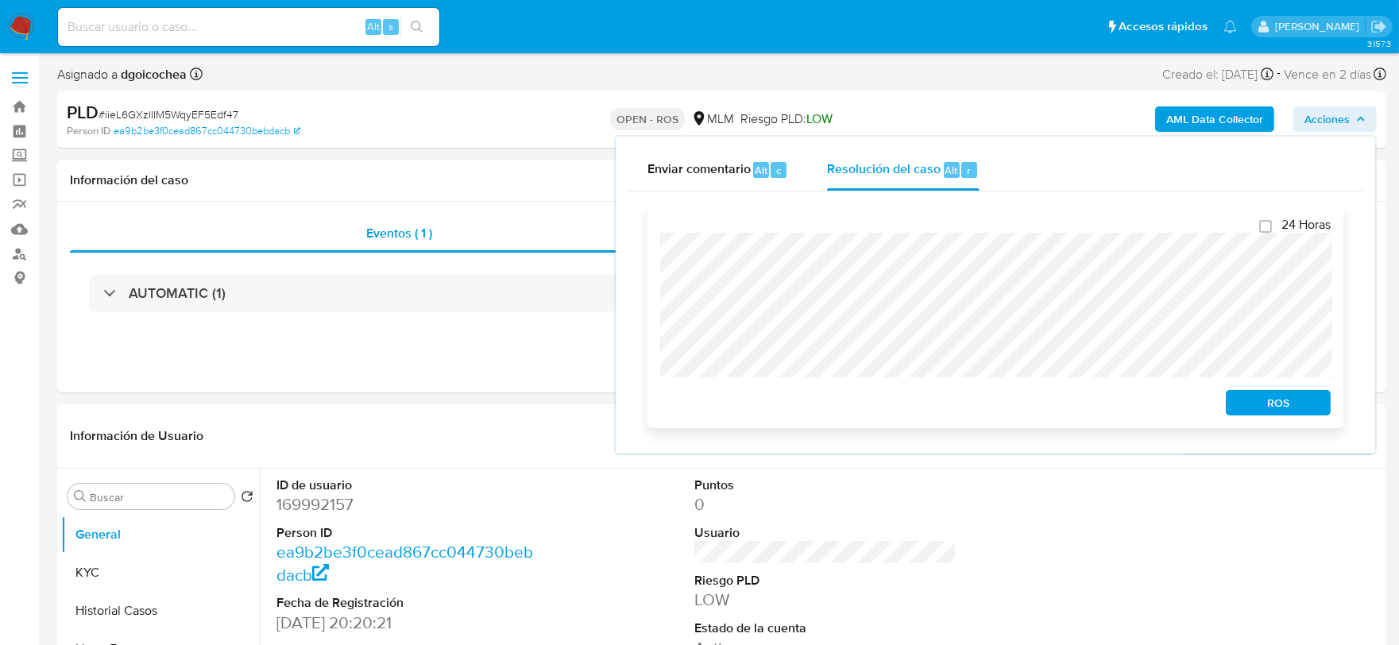
click at [1275, 405] on span "ROS" at bounding box center [1278, 403] width 83 height 22
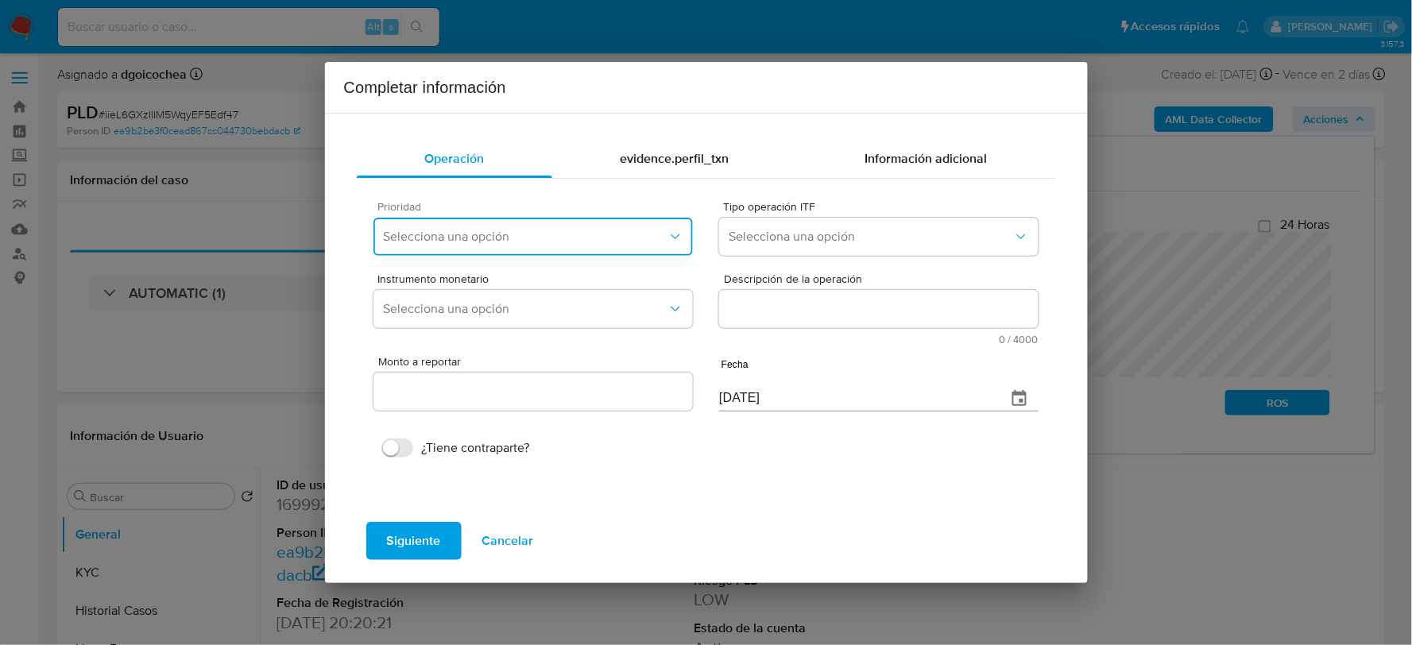
click at [459, 232] on span "Selecciona una opción" at bounding box center [525, 237] width 284 height 16
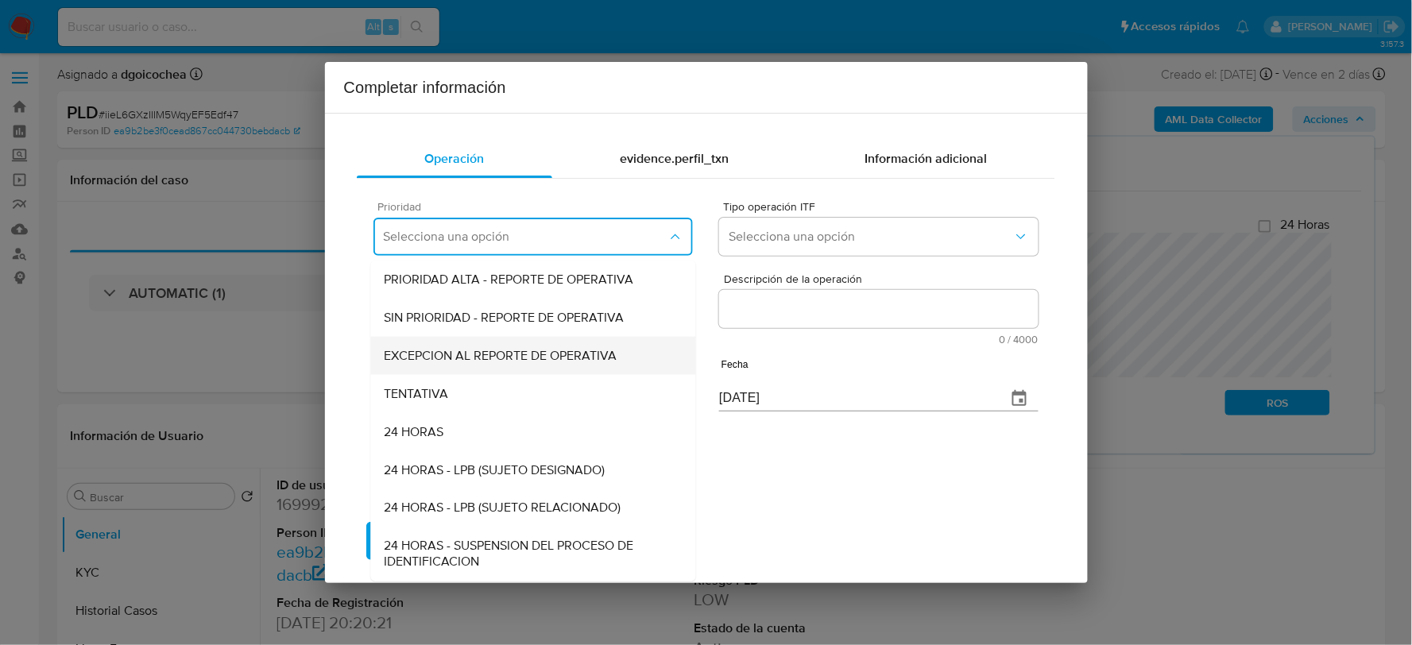
click at [447, 353] on span "EXCEPCION AL REPORTE DE OPERATIVA" at bounding box center [500, 356] width 233 height 16
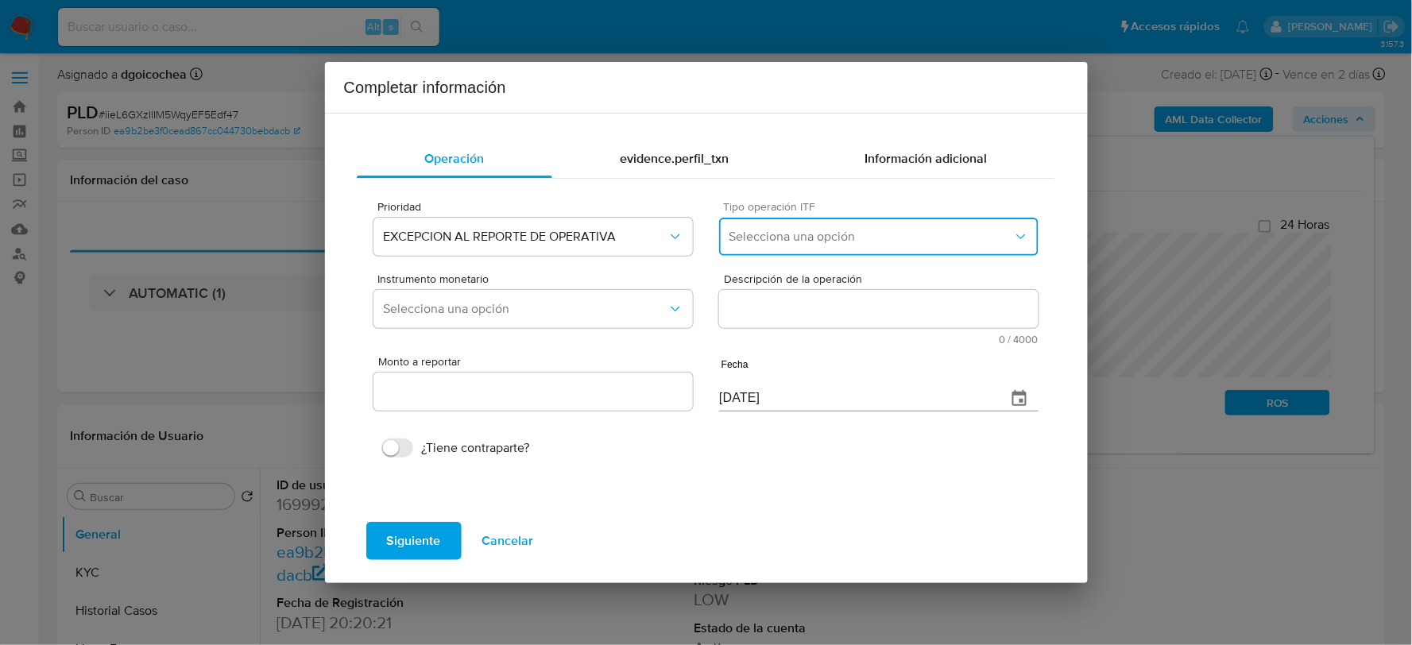
click at [822, 253] on button "Selecciona una opción" at bounding box center [878, 237] width 319 height 38
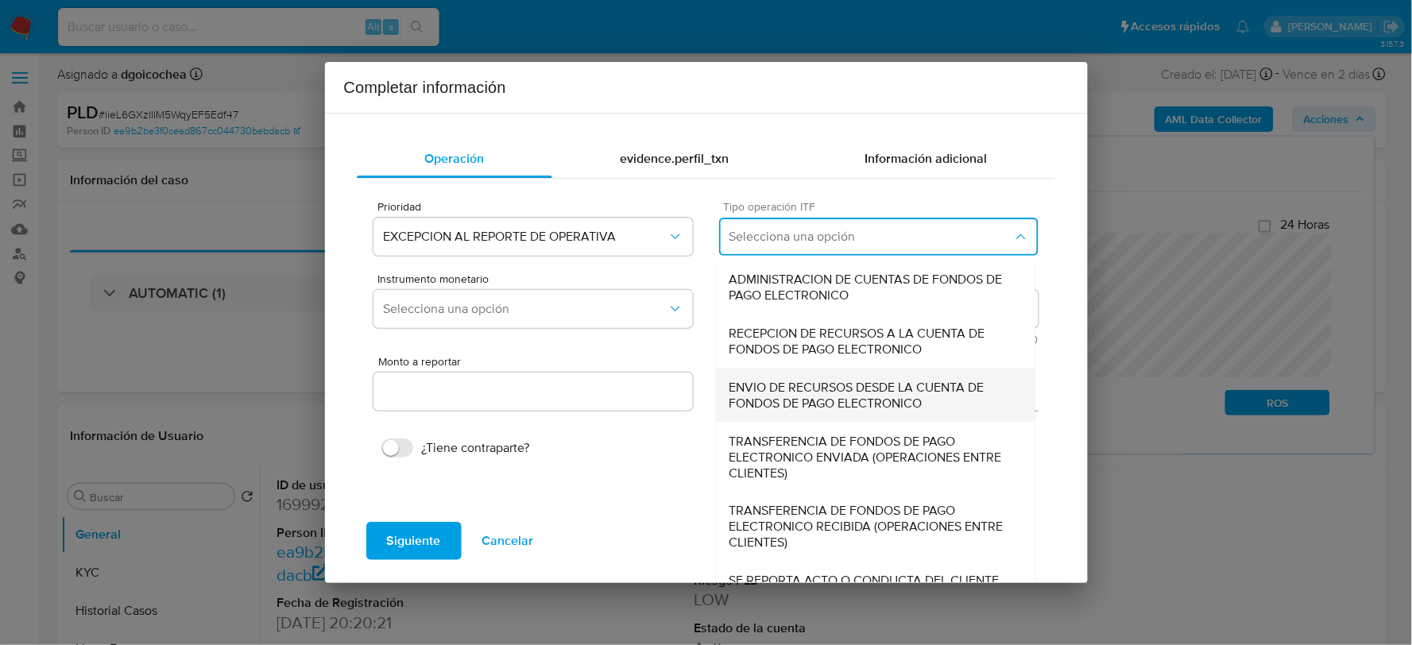
scroll to position [12, 0]
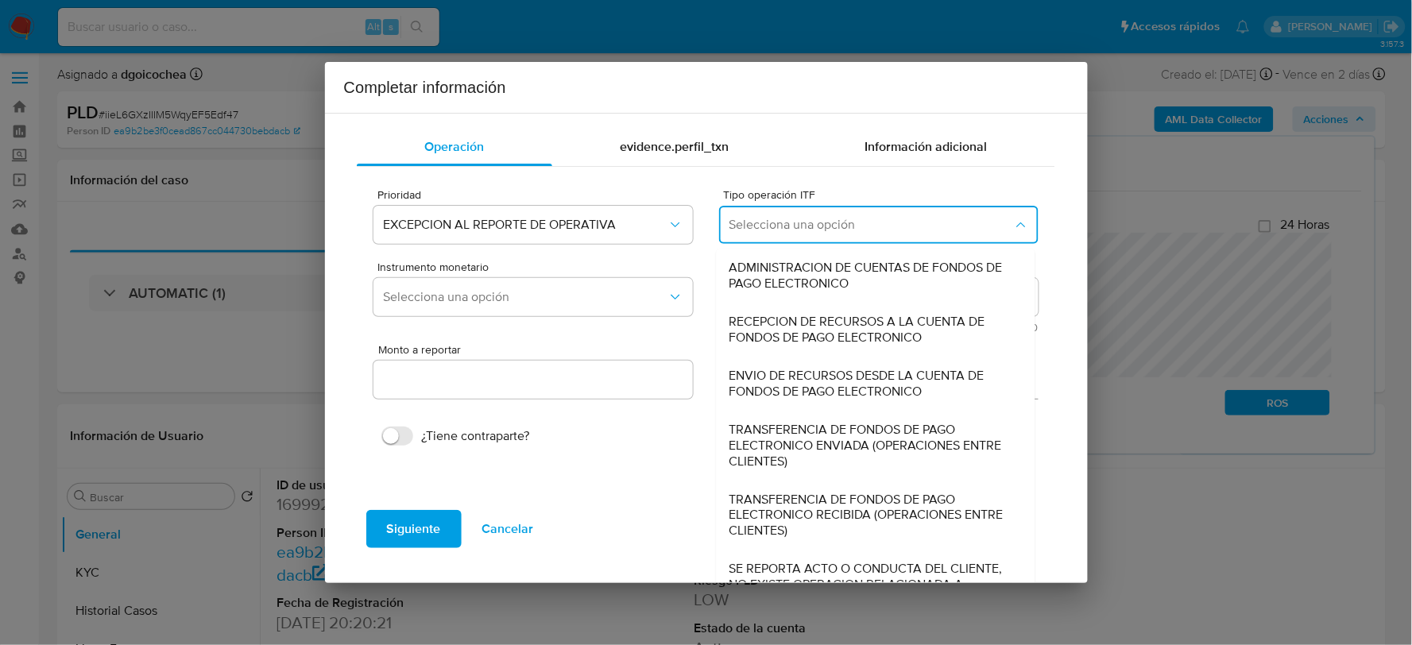
click at [782, 579] on span "SE REPORTA ACTO O CONDUCTA DEL CLIENTE, NO EXISTE OPERACION RELACIONADA A REPOR…" at bounding box center [876, 586] width 293 height 48
type input "0.00"
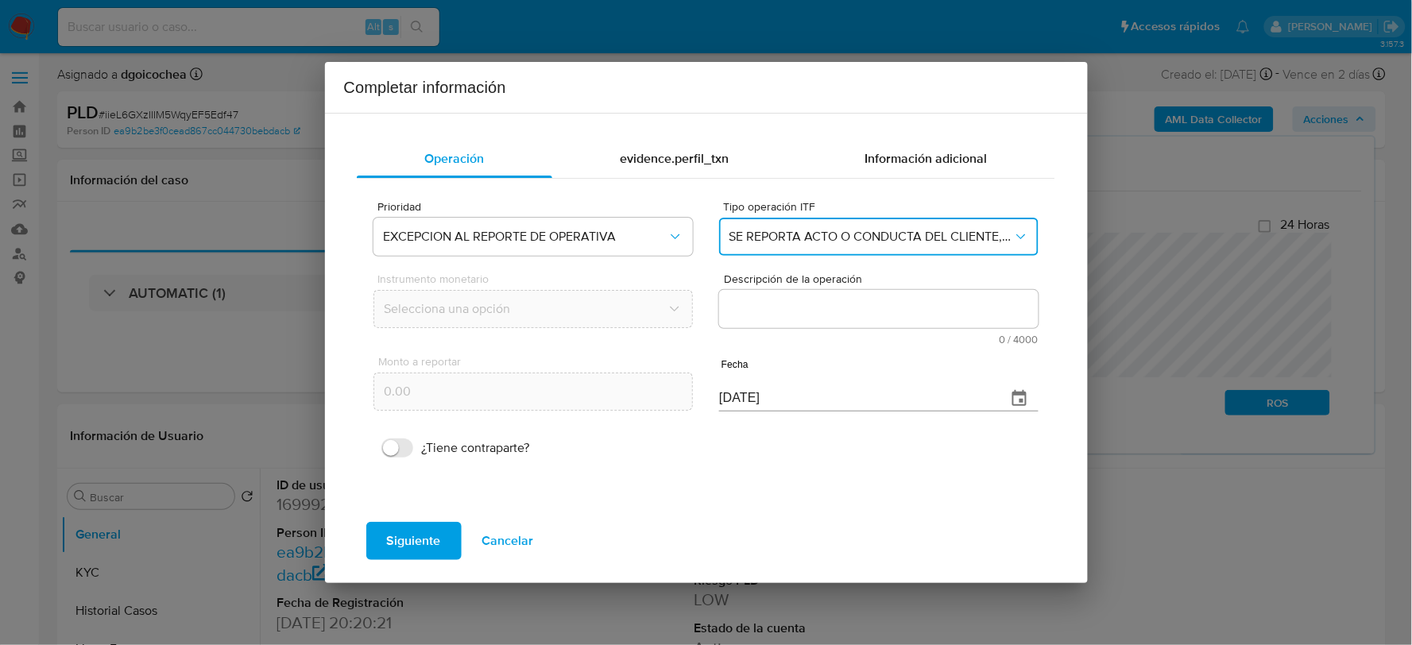
scroll to position [0, 0]
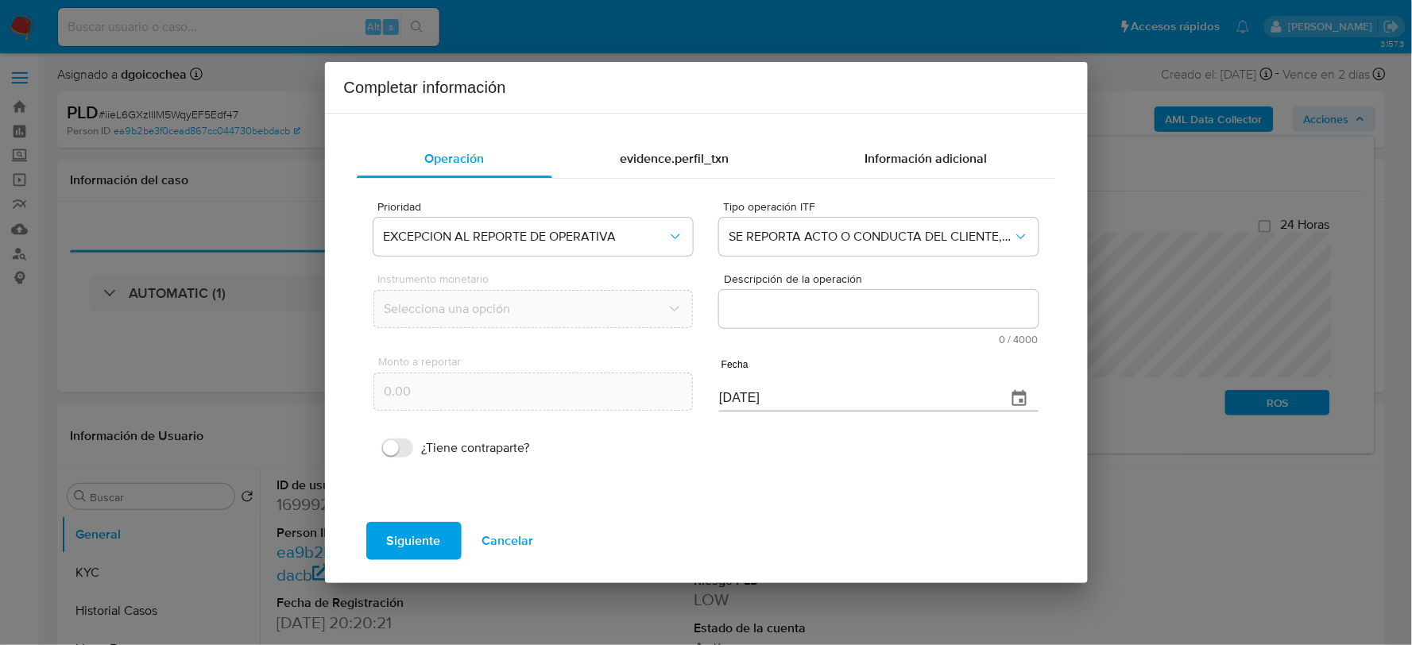
click at [839, 313] on textarea "Descripción de la operación" at bounding box center [878, 309] width 319 height 38
paste textarea "/CONOCIMIENTO DEL CLIENTE O USUARIOCLIENTE [PERSON_NAME] NUMERO DE CLIENTE 1699…"
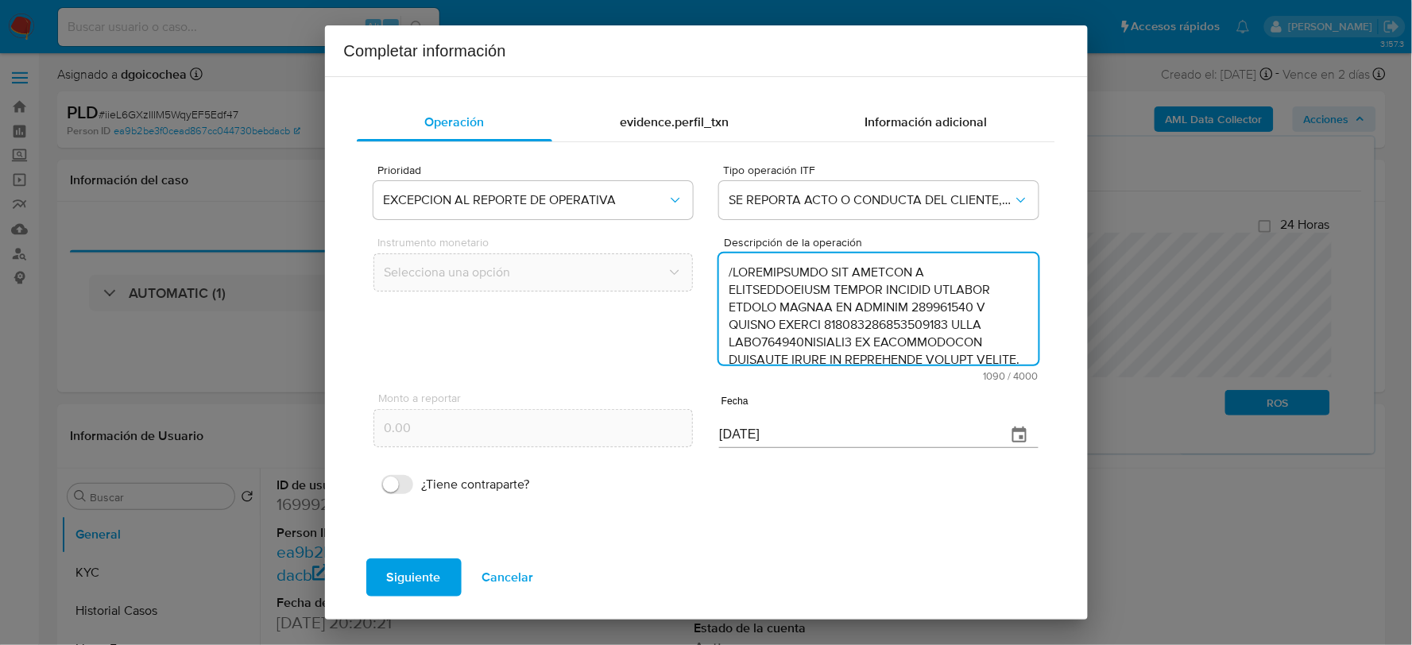
scroll to position [407, 0]
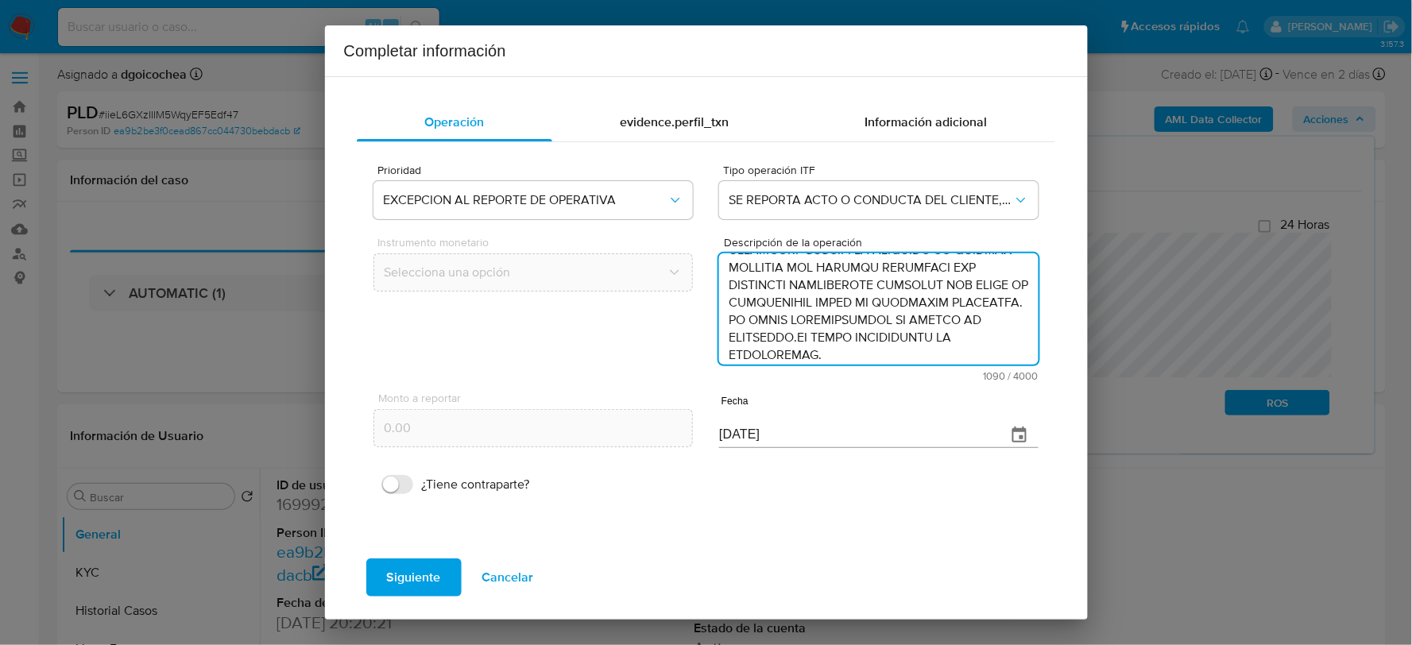
type textarea "/CONOCIMIENTO DEL CLIENTE O USUARIOCLIENTE [PERSON_NAME] NUMERO DE CLIENTE 1699…"
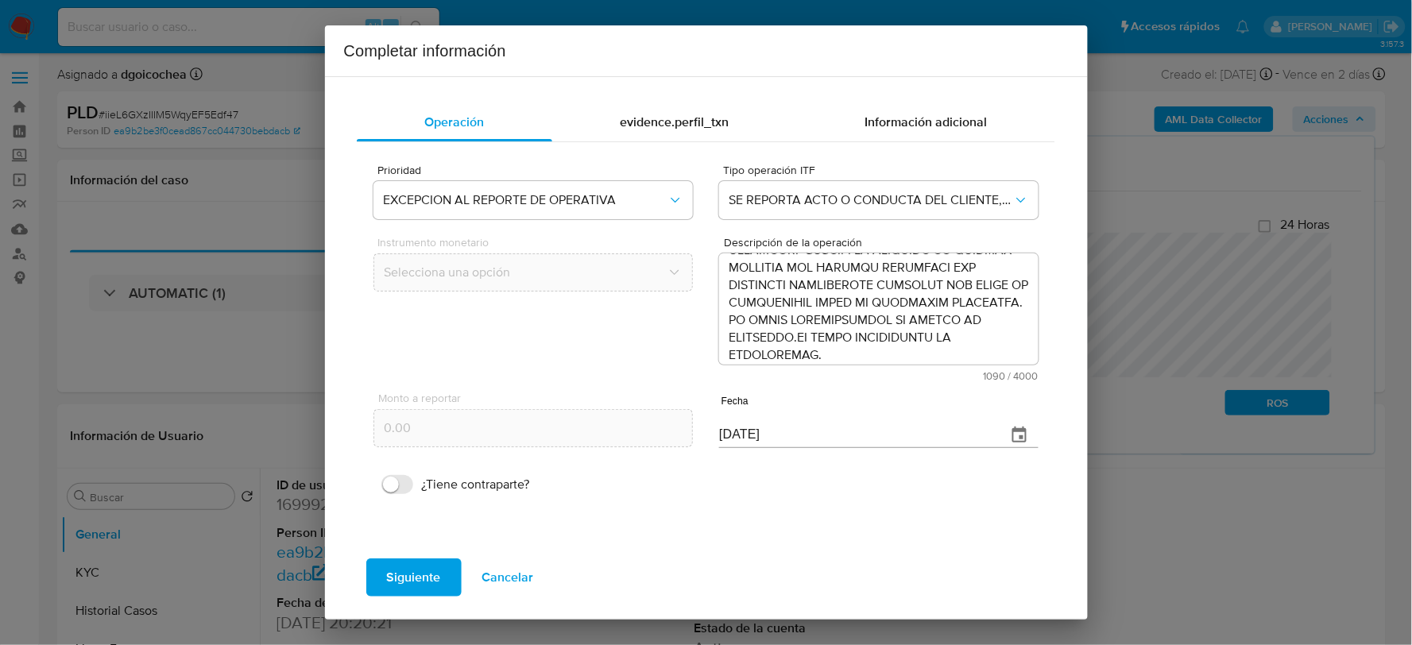
click at [761, 436] on input "[DATE]" at bounding box center [856, 435] width 274 height 25
type input "[DATE]"
click at [391, 574] on span "Siguiente" at bounding box center [414, 577] width 54 height 35
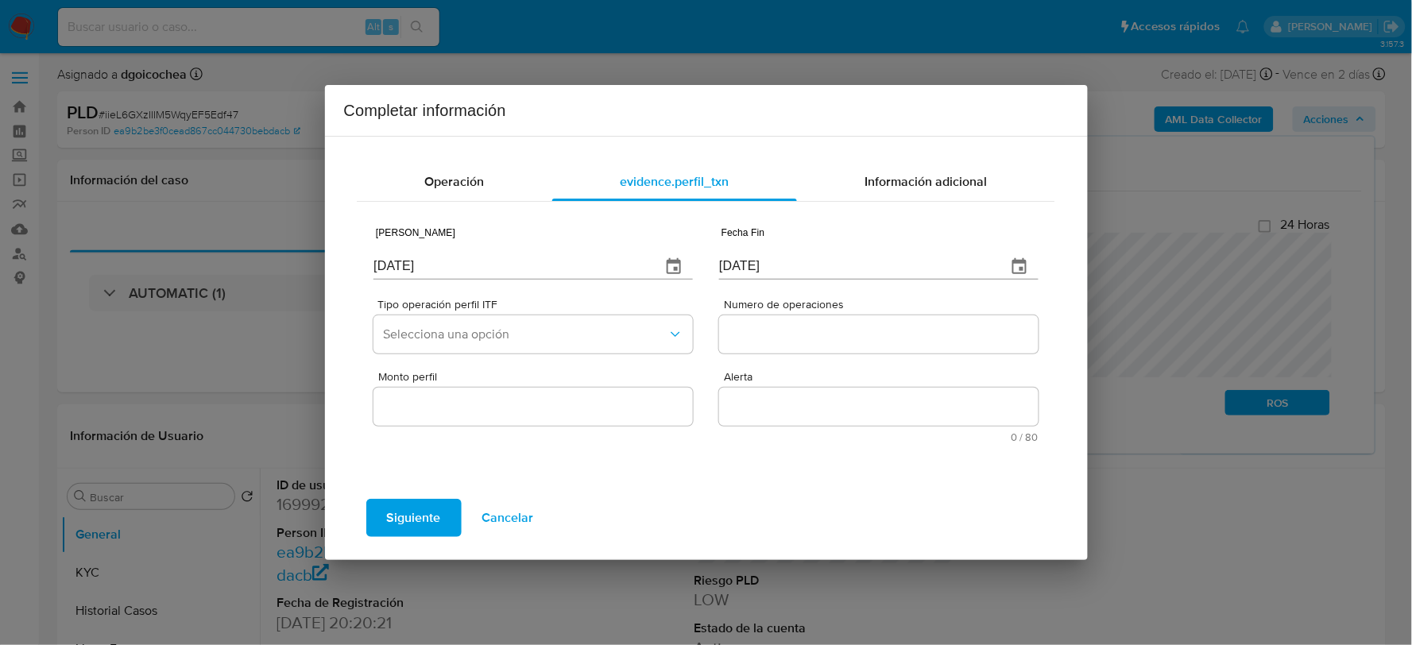
click at [393, 266] on input "[DATE]" at bounding box center [511, 266] width 274 height 25
type input "[DATE]"
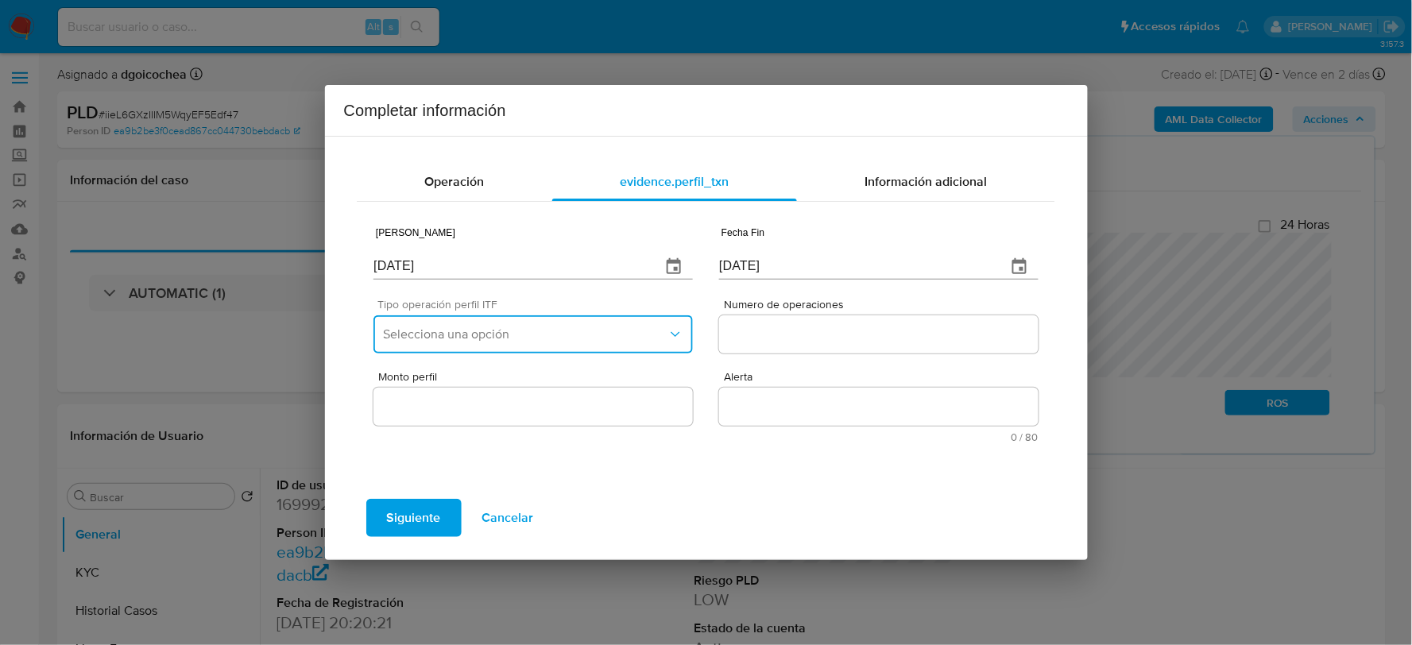
click at [478, 339] on span "Selecciona una opción" at bounding box center [525, 335] width 284 height 16
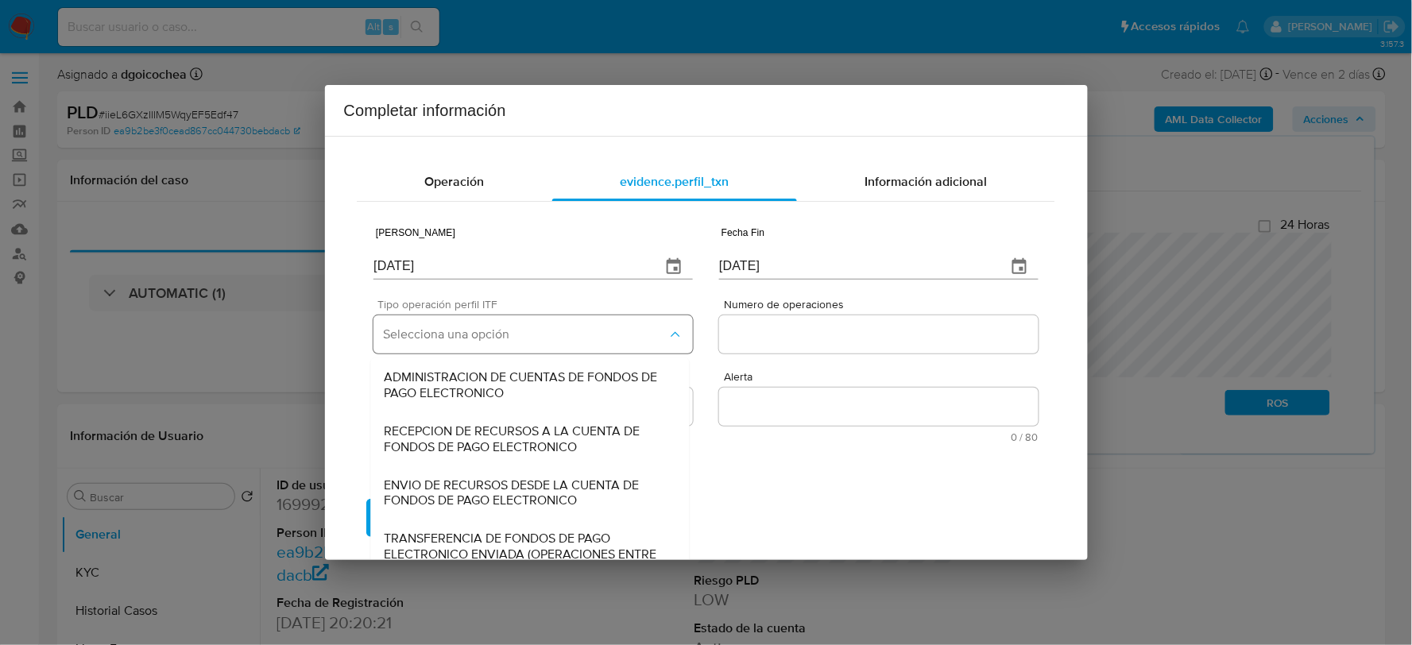
scroll to position [133, 0]
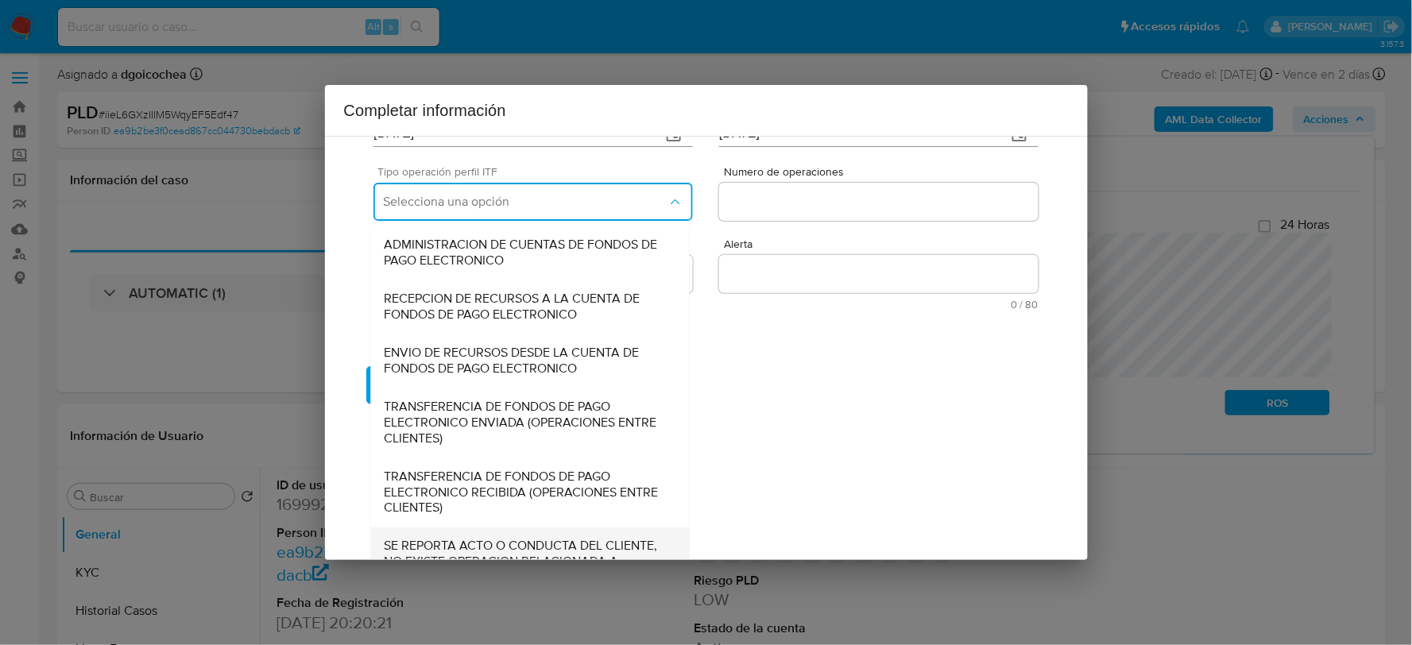
drag, startPoint x: 434, startPoint y: 542, endPoint x: 664, endPoint y: 319, distance: 319.8
click at [435, 539] on span "SE REPORTA ACTO O CONDUCTA DEL CLIENTE, NO EXISTE OPERACION RELACIONADA A REPOR…" at bounding box center [530, 563] width 293 height 48
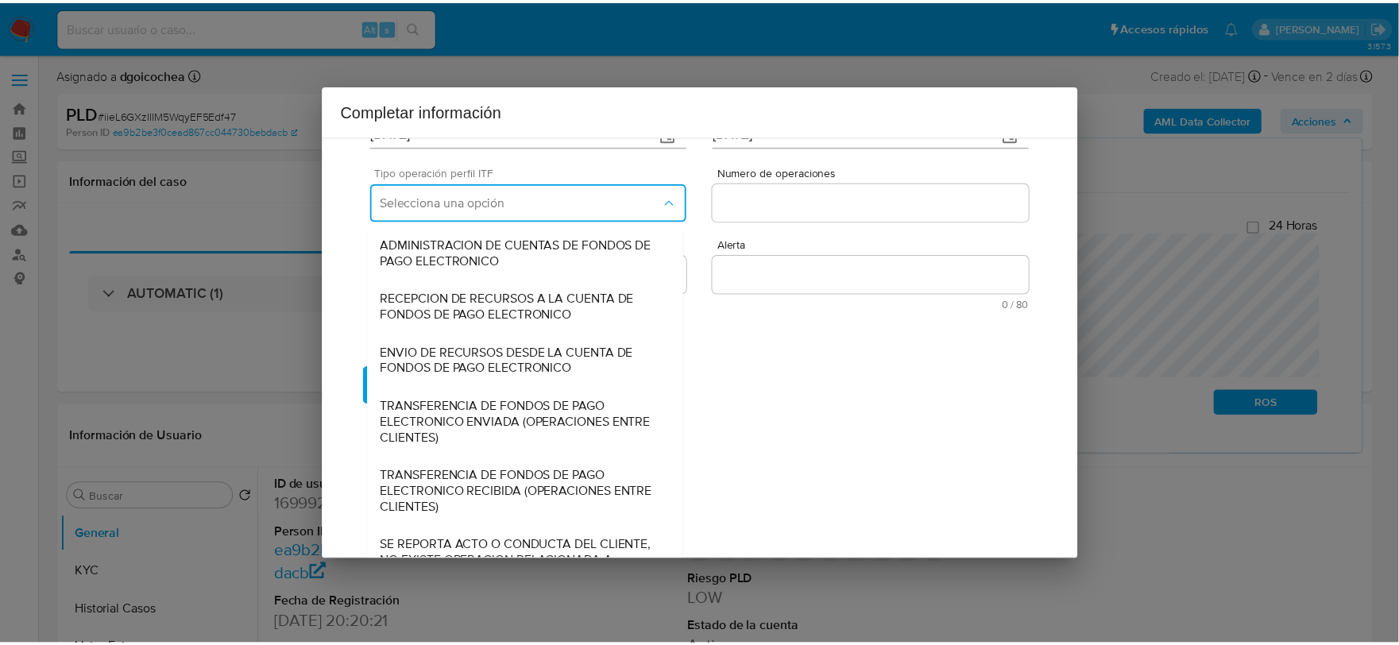
scroll to position [0, 0]
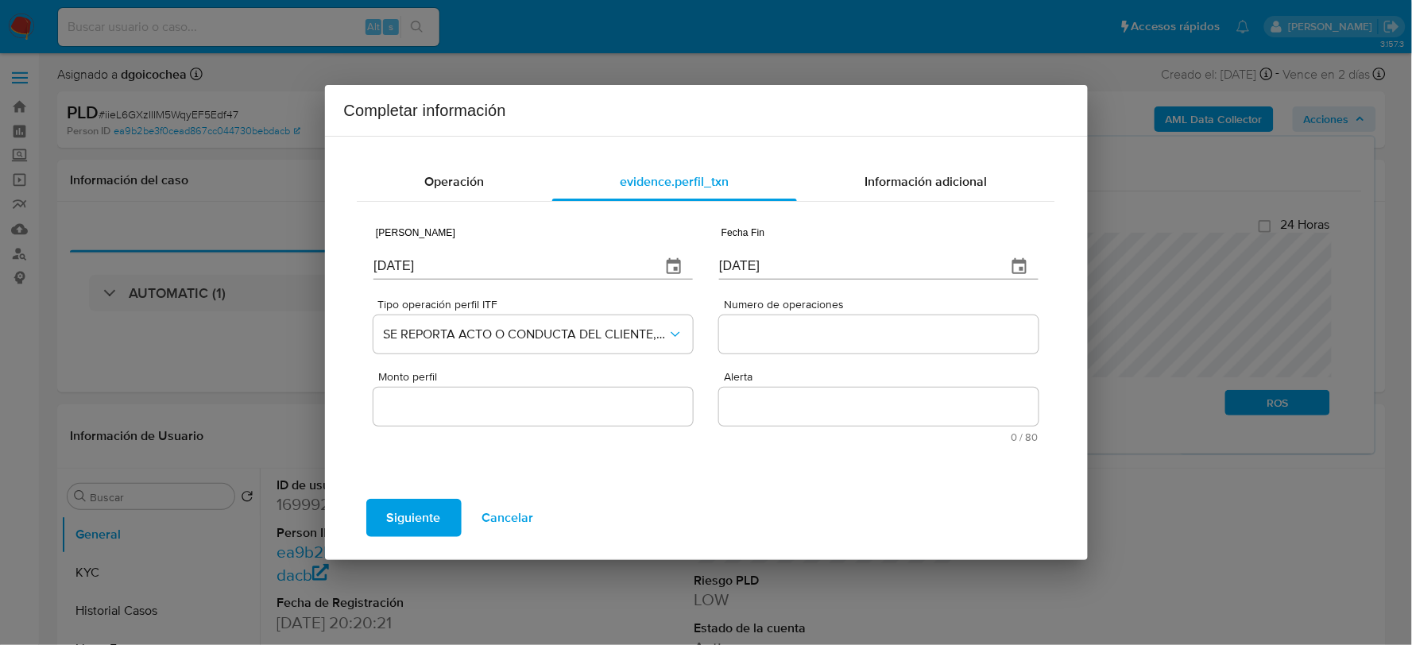
click at [784, 330] on input "Numero de operaciones" at bounding box center [878, 334] width 319 height 21
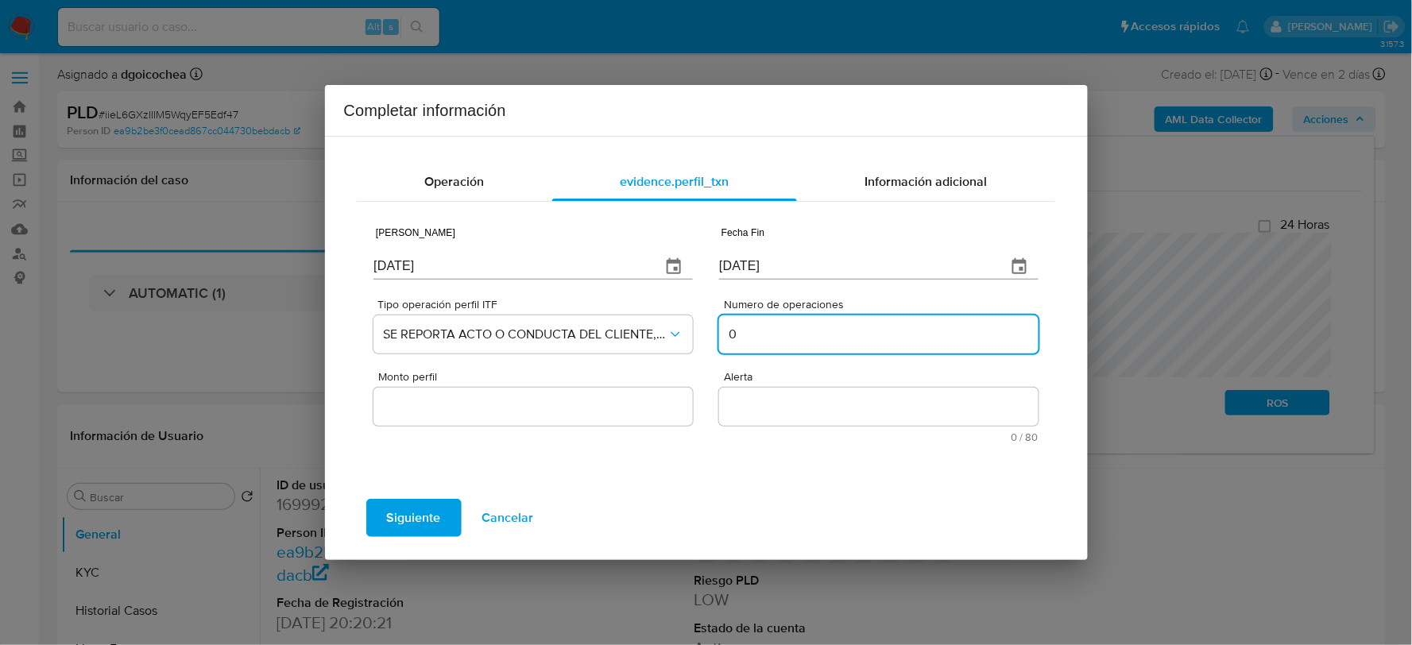
type input "0"
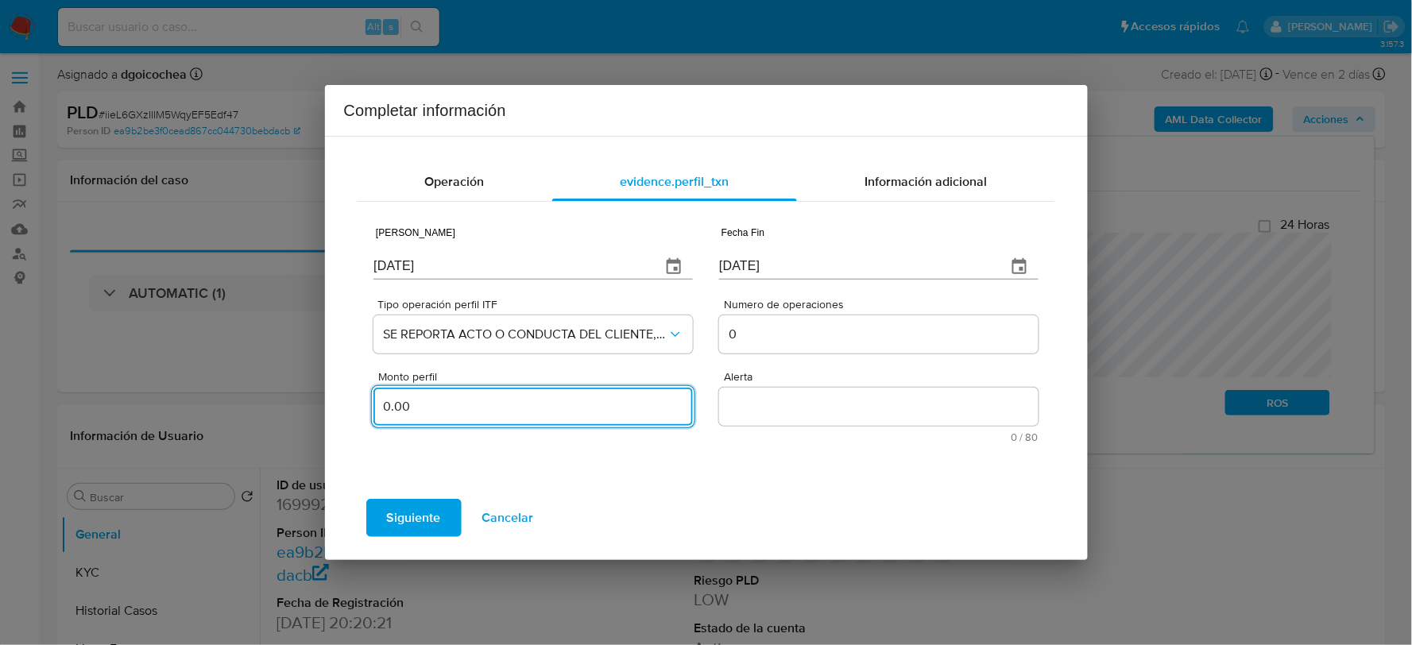
type input "0.00"
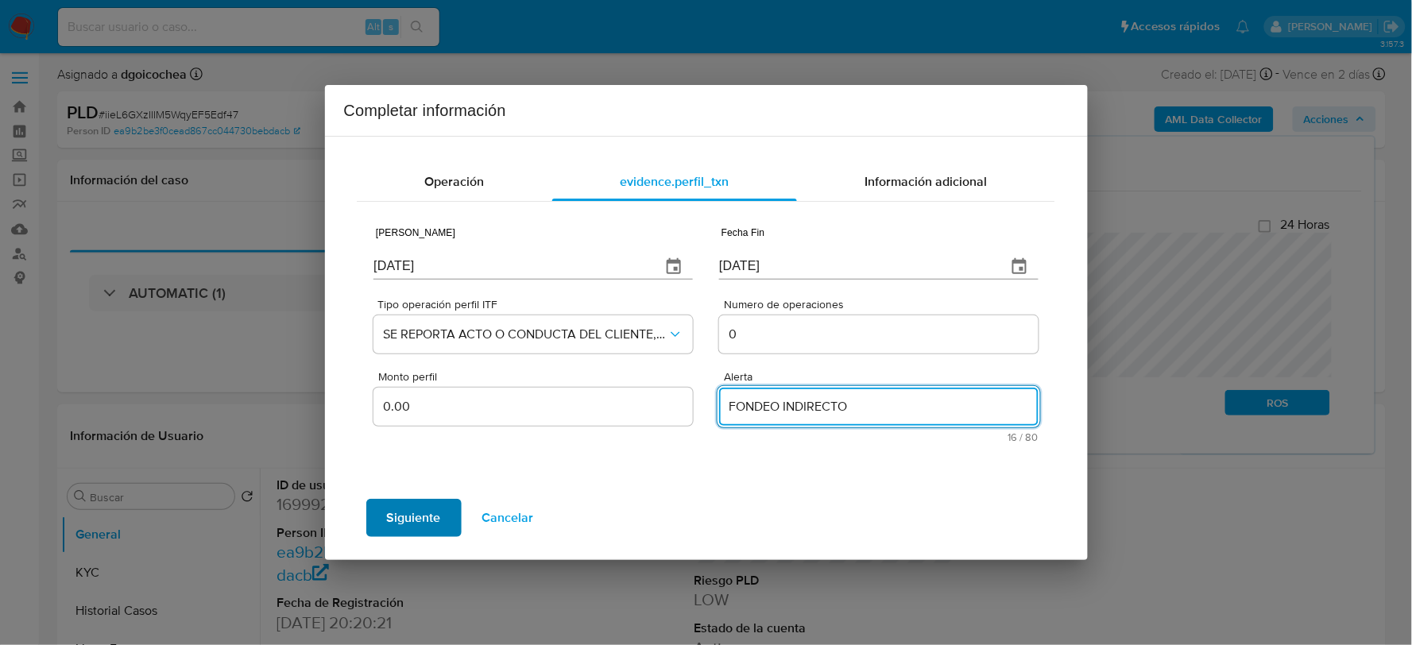
type textarea "FONDEO INDIRECTO"
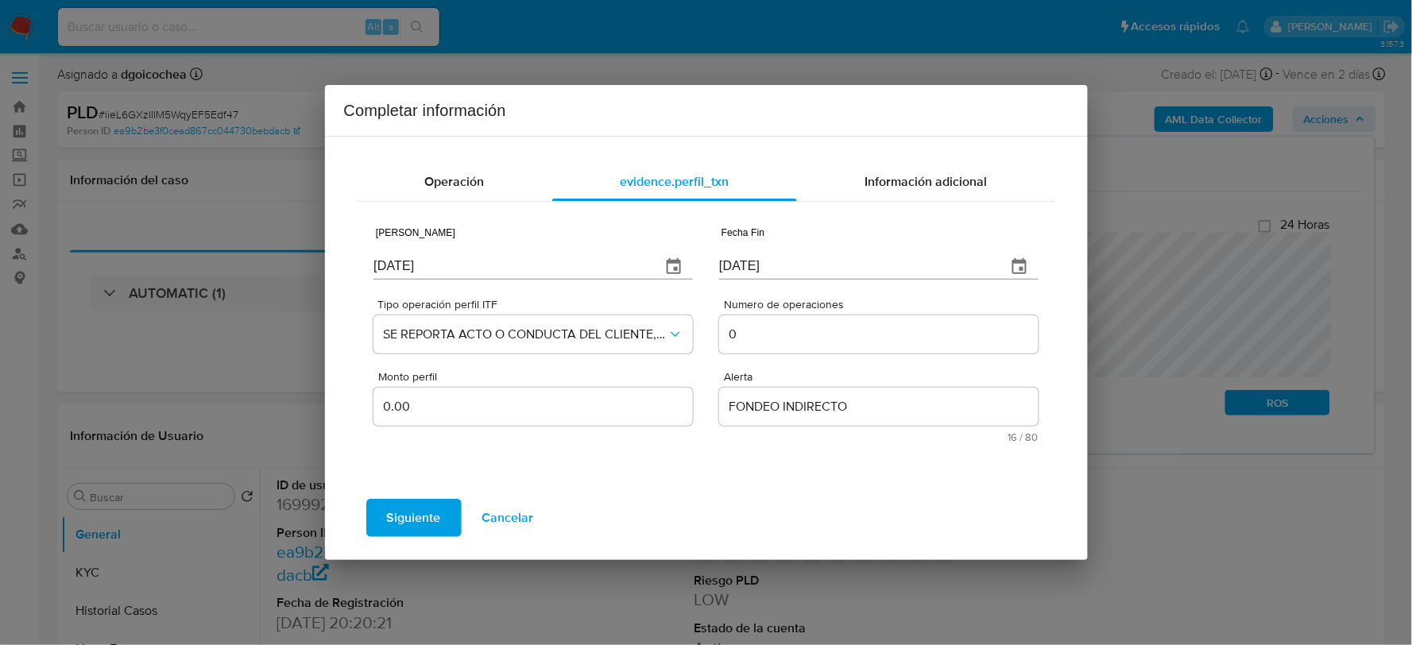
click at [412, 521] on span "Siguiente" at bounding box center [414, 518] width 54 height 35
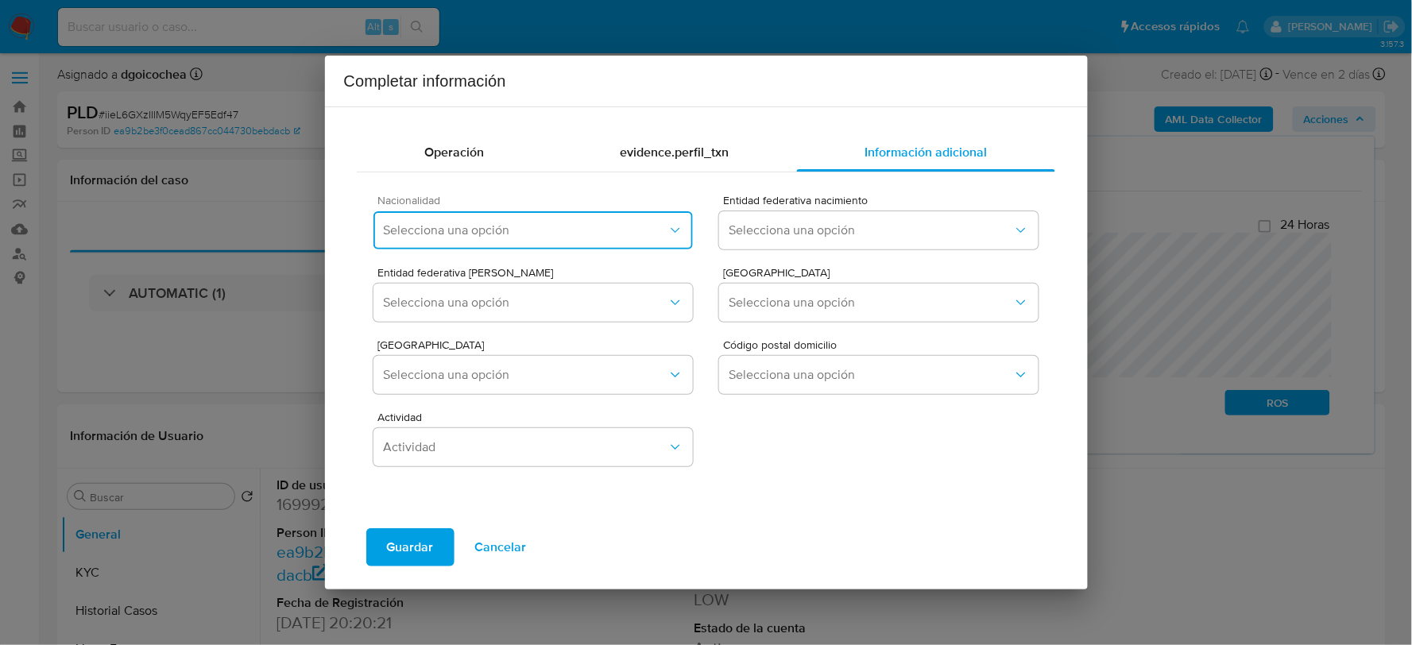
click at [432, 219] on button "Selecciona una opción" at bounding box center [533, 230] width 319 height 38
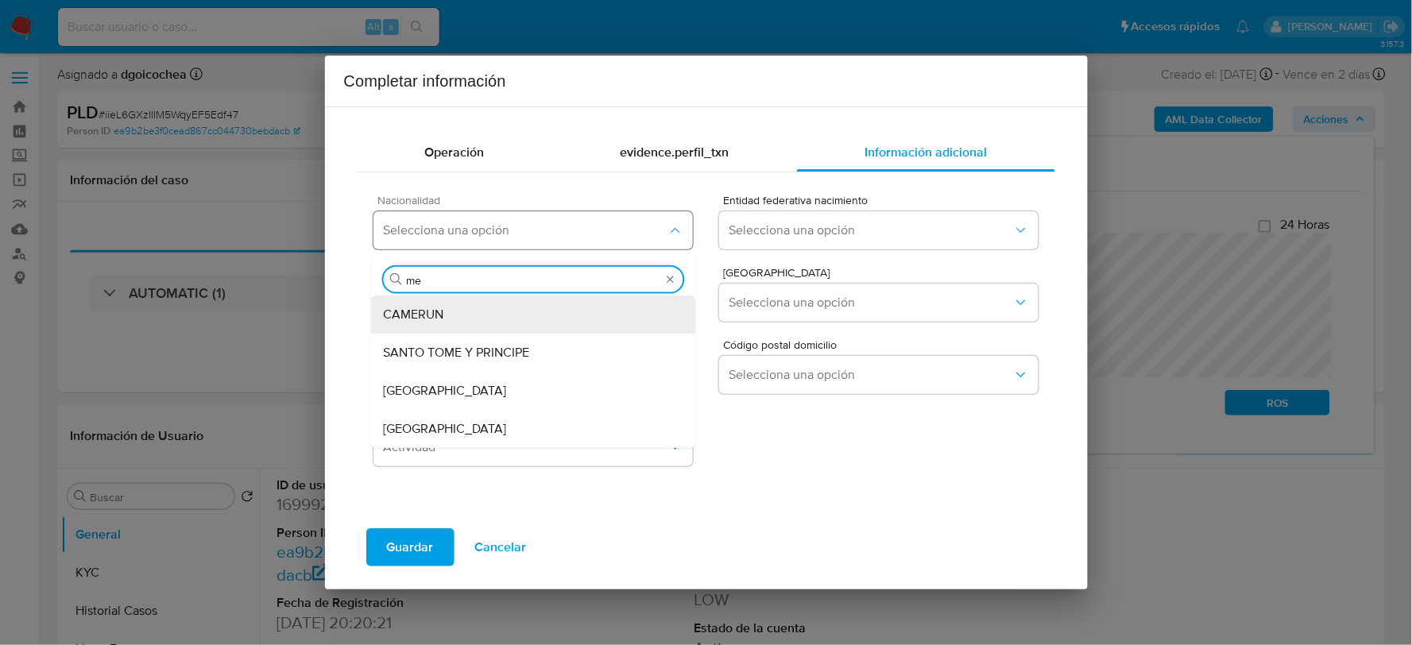
type input "mex"
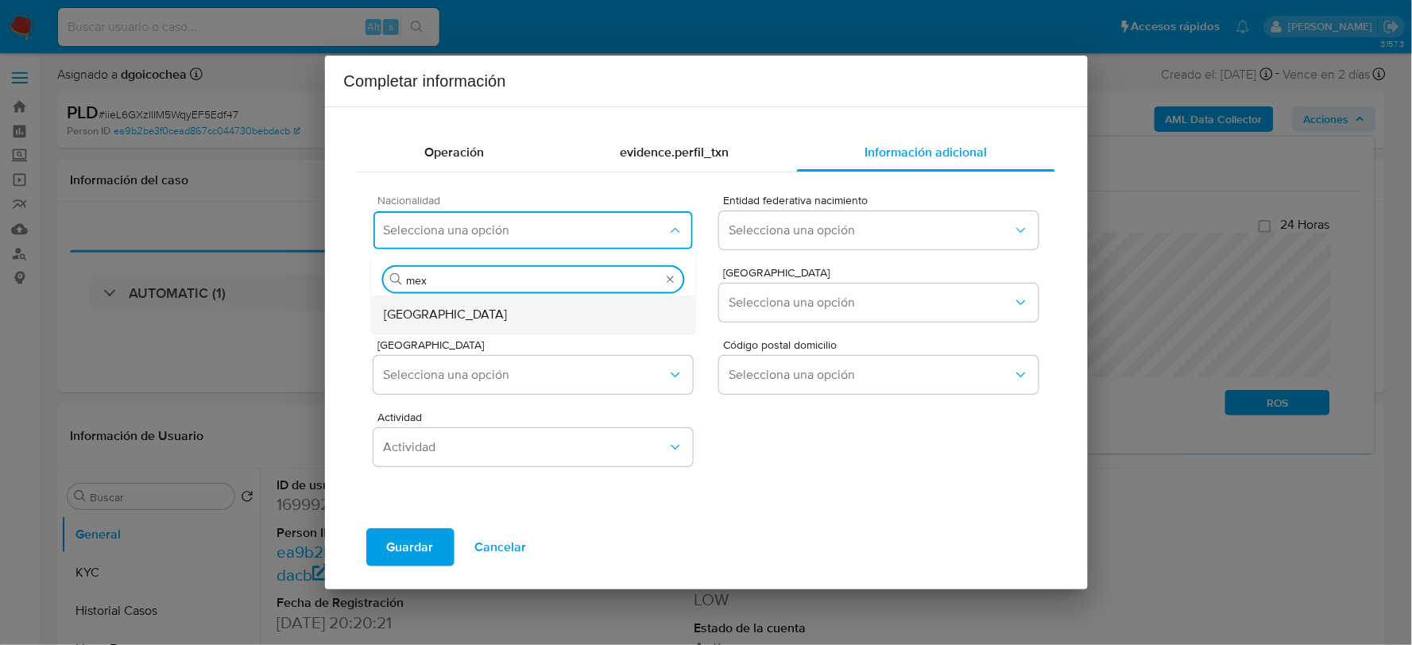
click at [432, 321] on div "[GEOGRAPHIC_DATA]" at bounding box center [534, 314] width 300 height 38
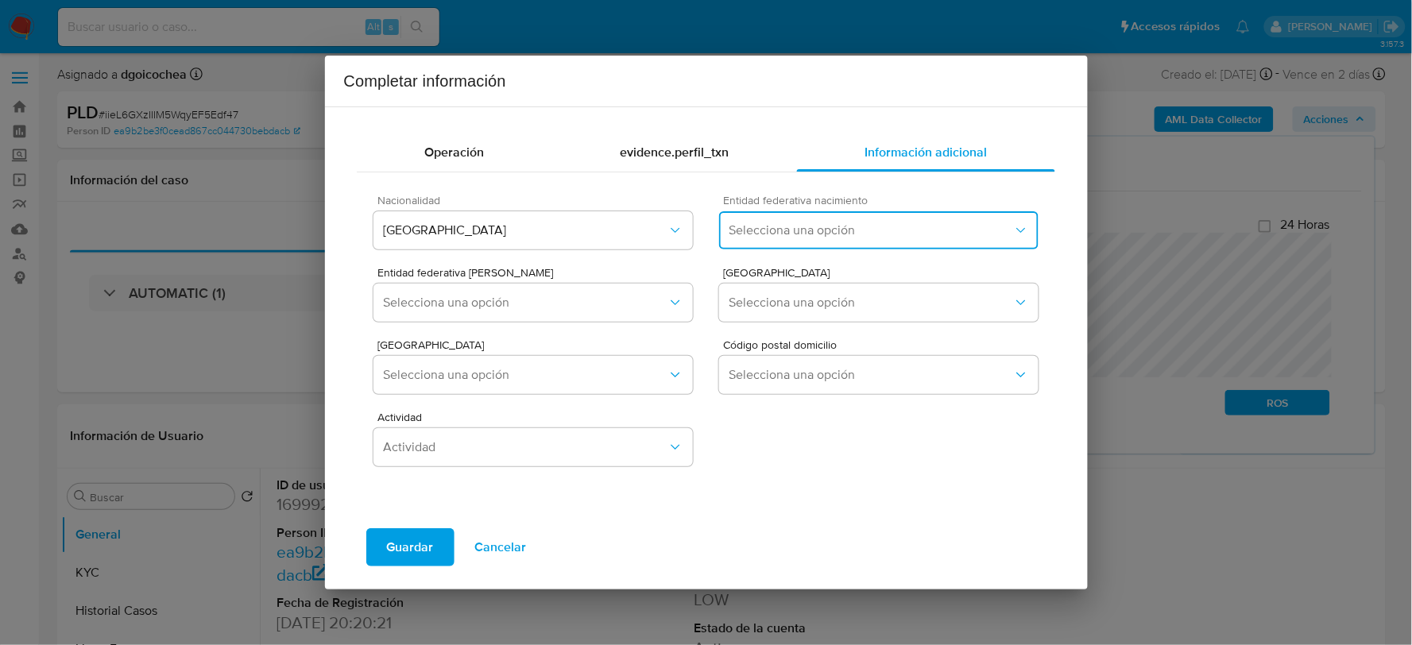
click at [789, 226] on span "Selecciona una opción" at bounding box center [871, 231] width 284 height 16
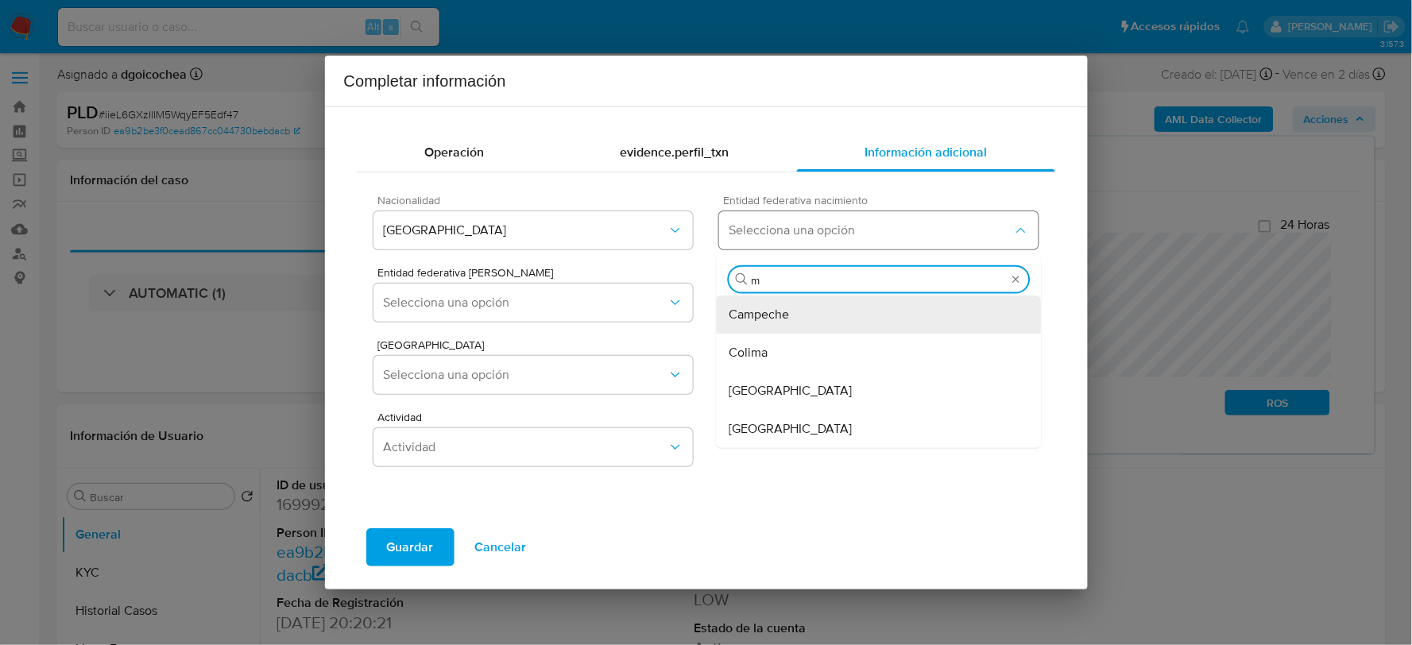
type input "mé"
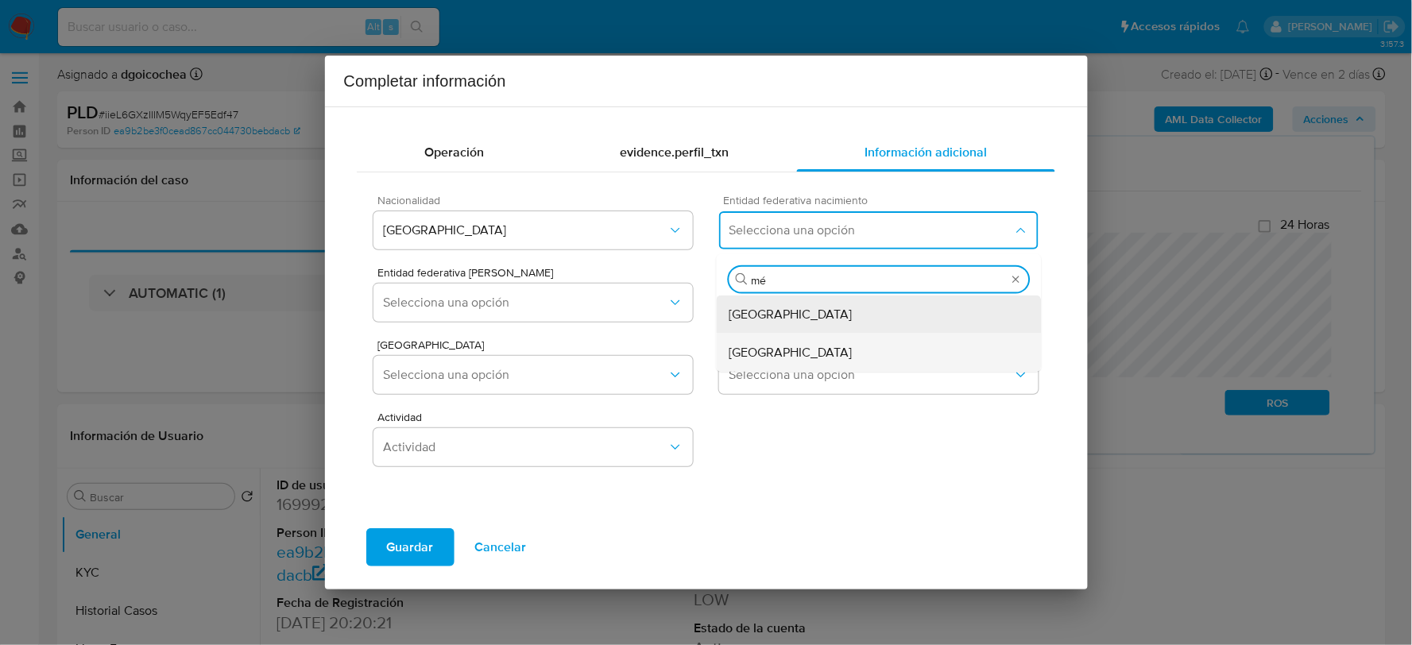
click at [757, 336] on div "[GEOGRAPHIC_DATA]" at bounding box center [880, 352] width 300 height 38
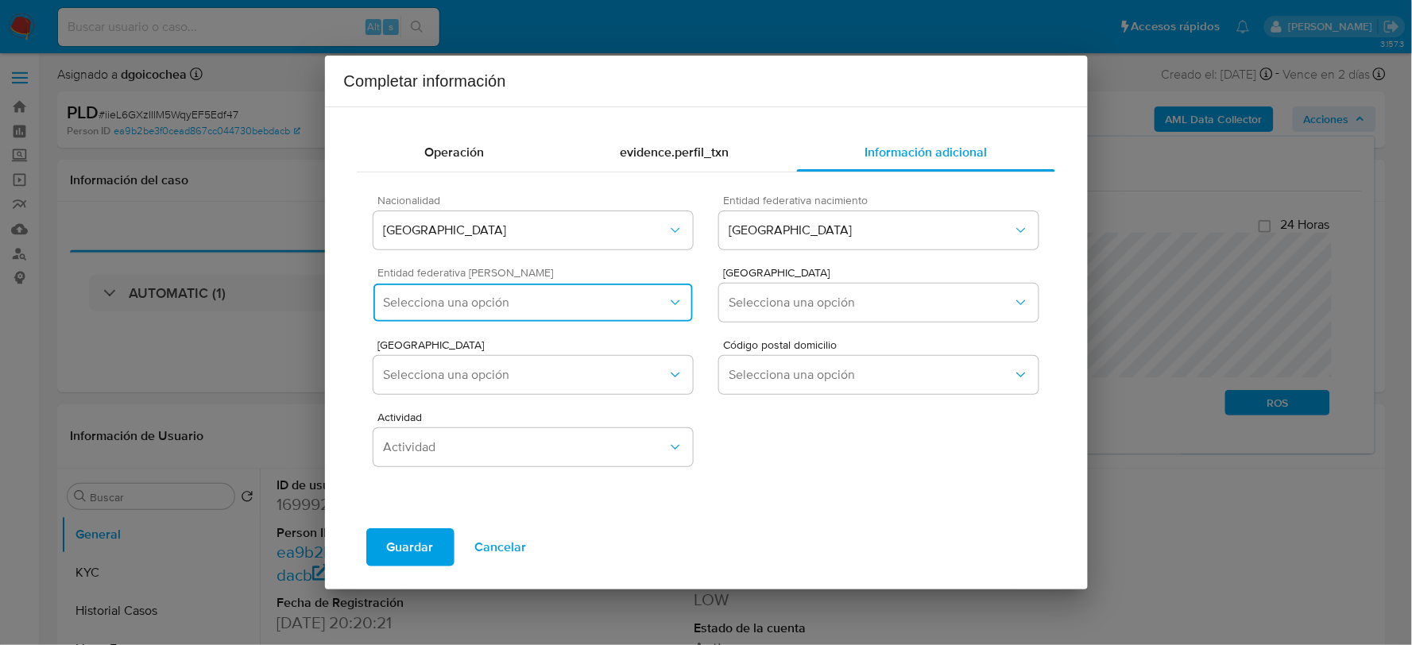
click at [542, 304] on span "Selecciona una opción" at bounding box center [525, 303] width 284 height 16
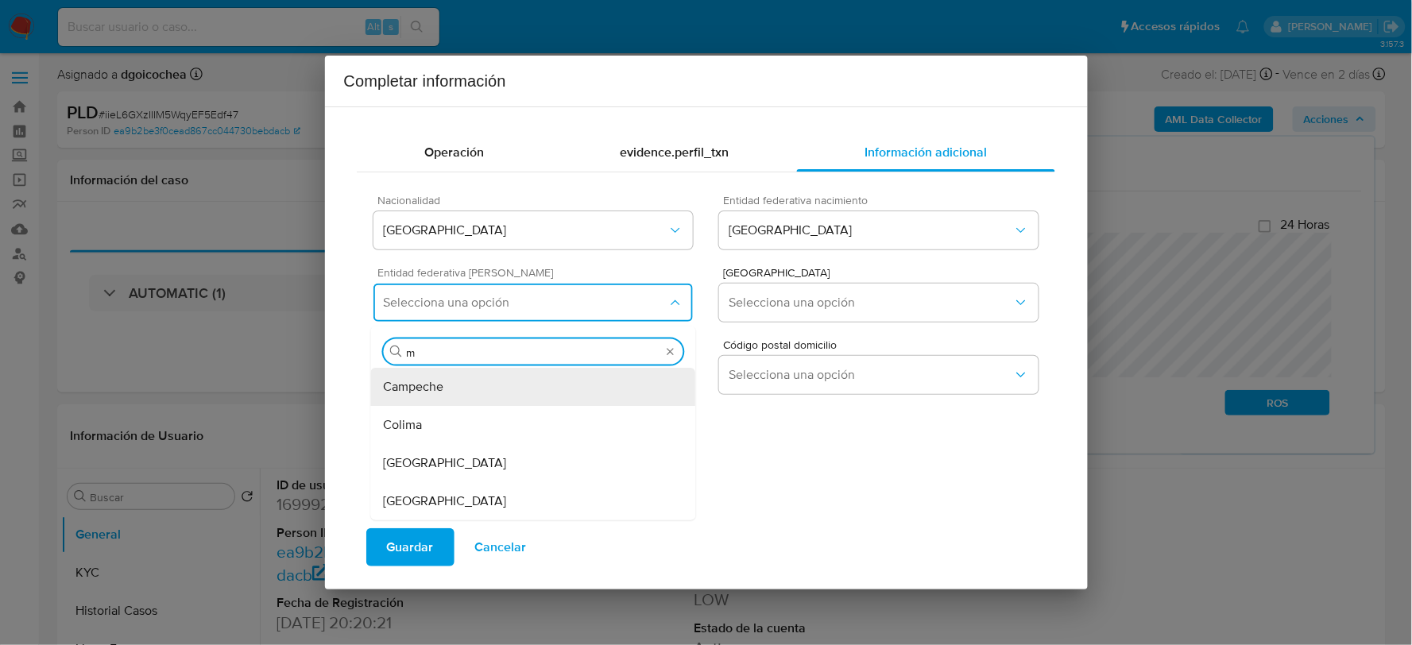
type input "mé"
drag, startPoint x: 507, startPoint y: 416, endPoint x: 545, endPoint y: 389, distance: 46.7
click at [507, 416] on div "[GEOGRAPHIC_DATA]" at bounding box center [534, 424] width 300 height 38
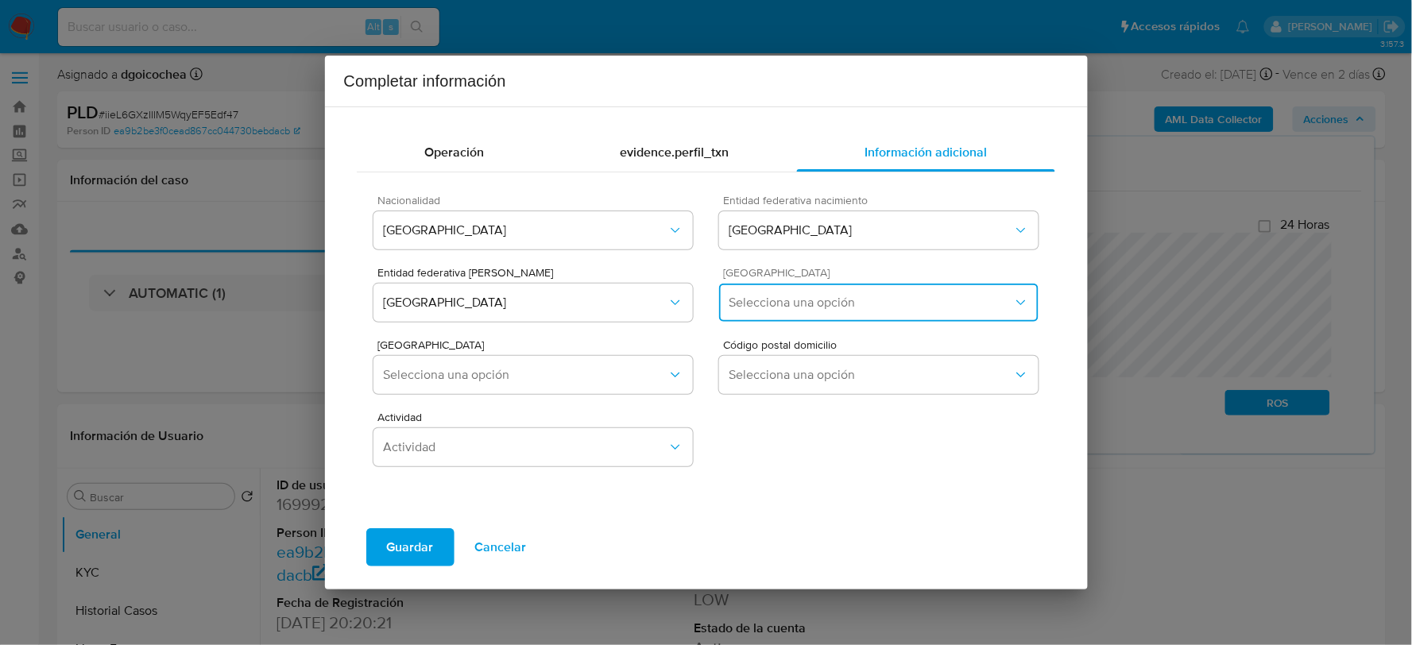
click at [764, 295] on span "Selecciona una opción" at bounding box center [871, 303] width 284 height 16
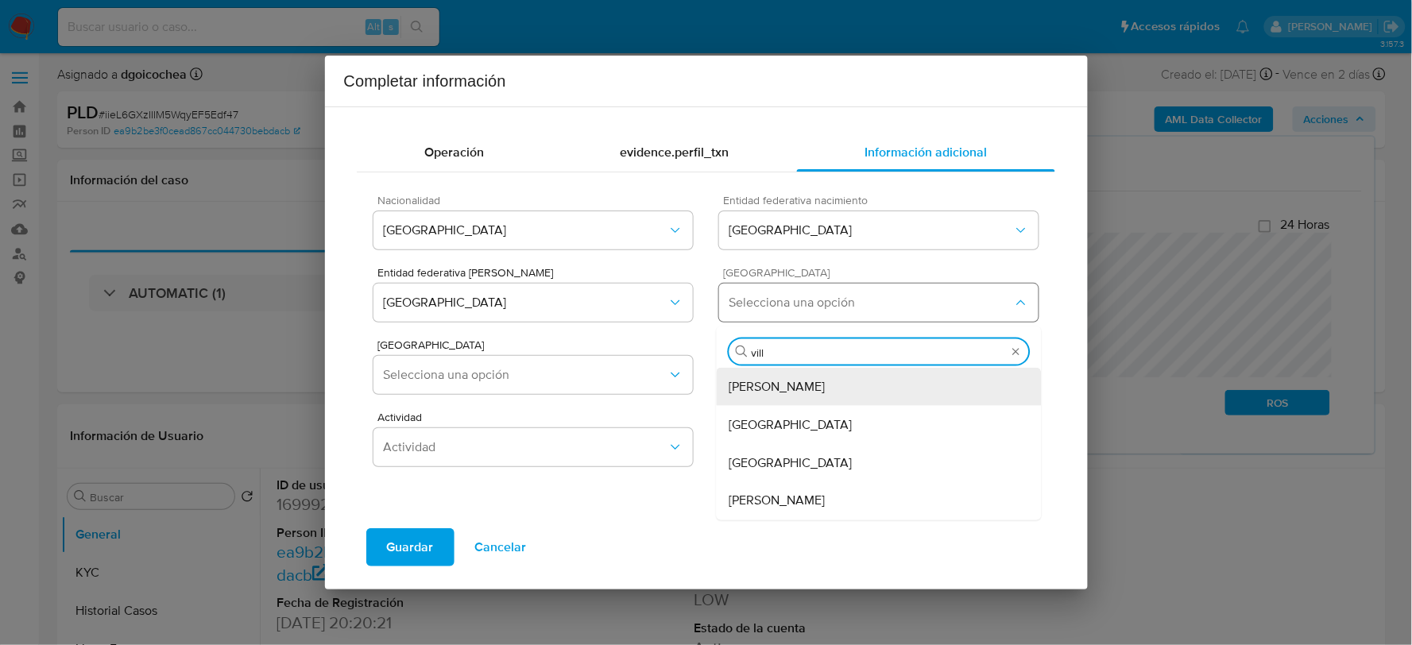
type input "villa"
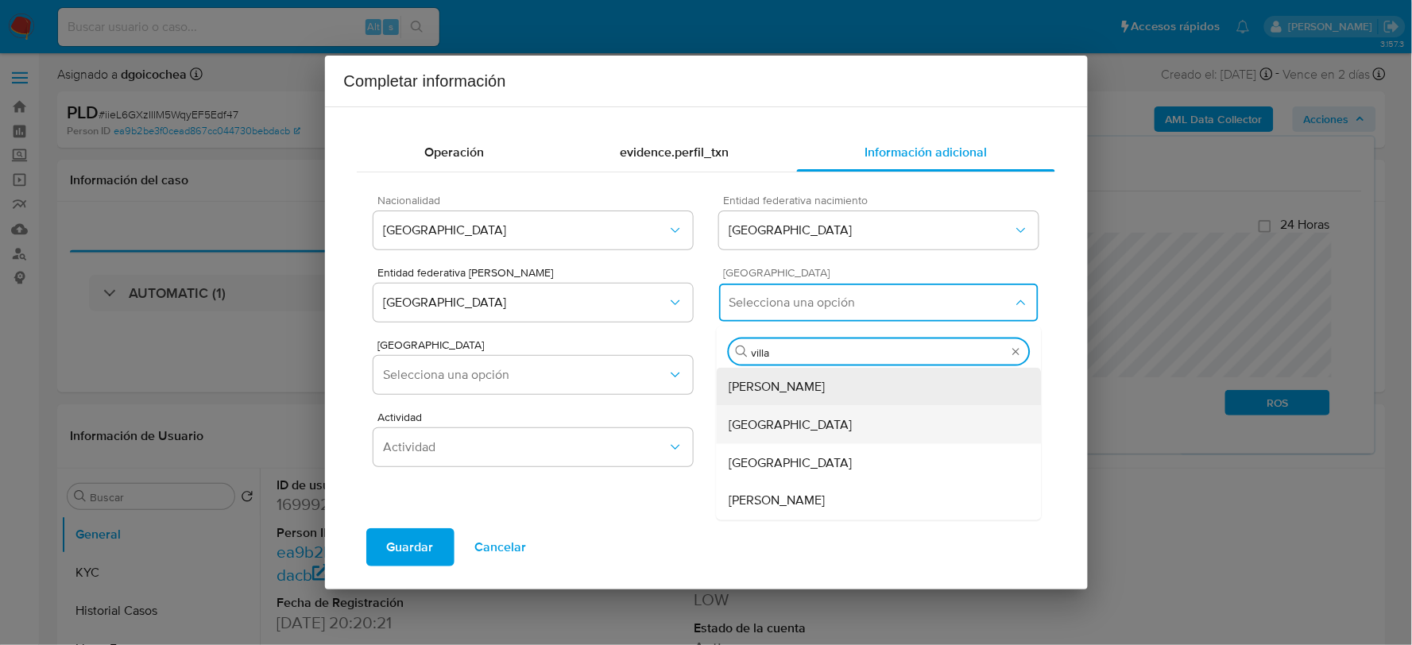
click at [751, 413] on div "[GEOGRAPHIC_DATA]" at bounding box center [880, 424] width 300 height 38
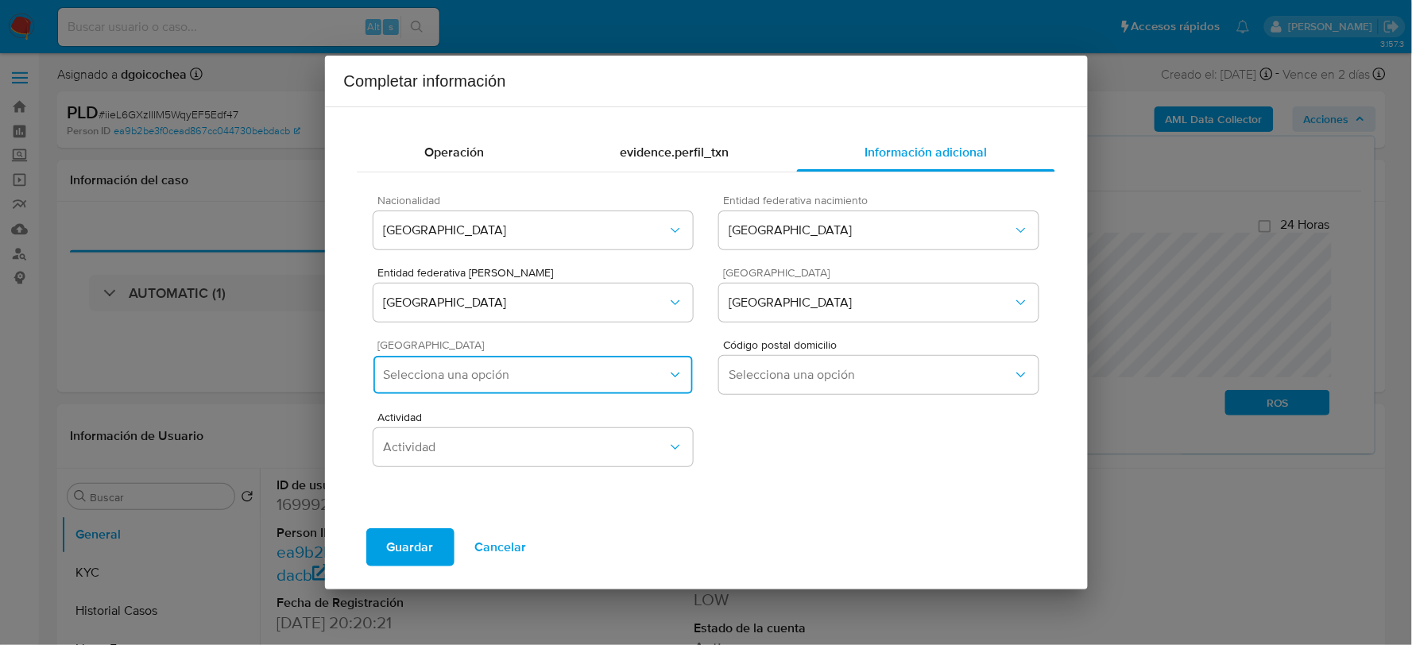
click at [544, 383] on button "Selecciona una opción" at bounding box center [533, 375] width 319 height 38
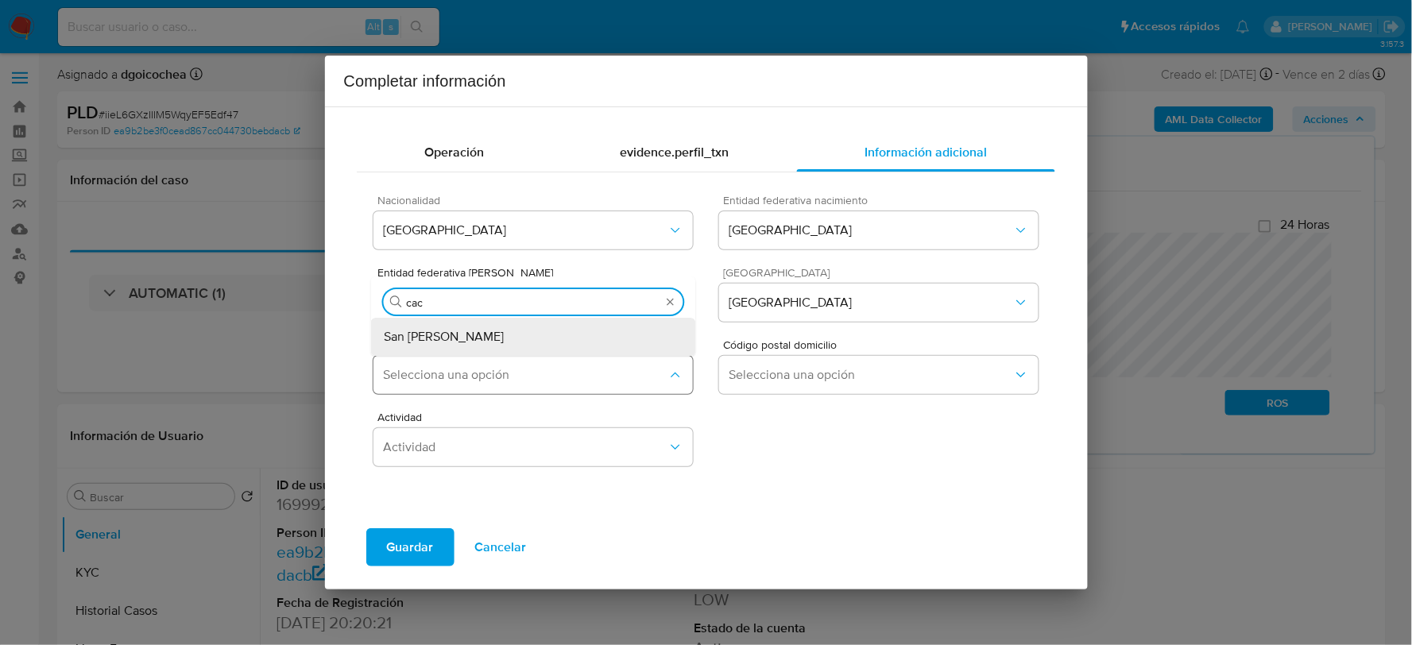
type input "cach"
click at [442, 329] on span "San [PERSON_NAME]" at bounding box center [444, 337] width 120 height 16
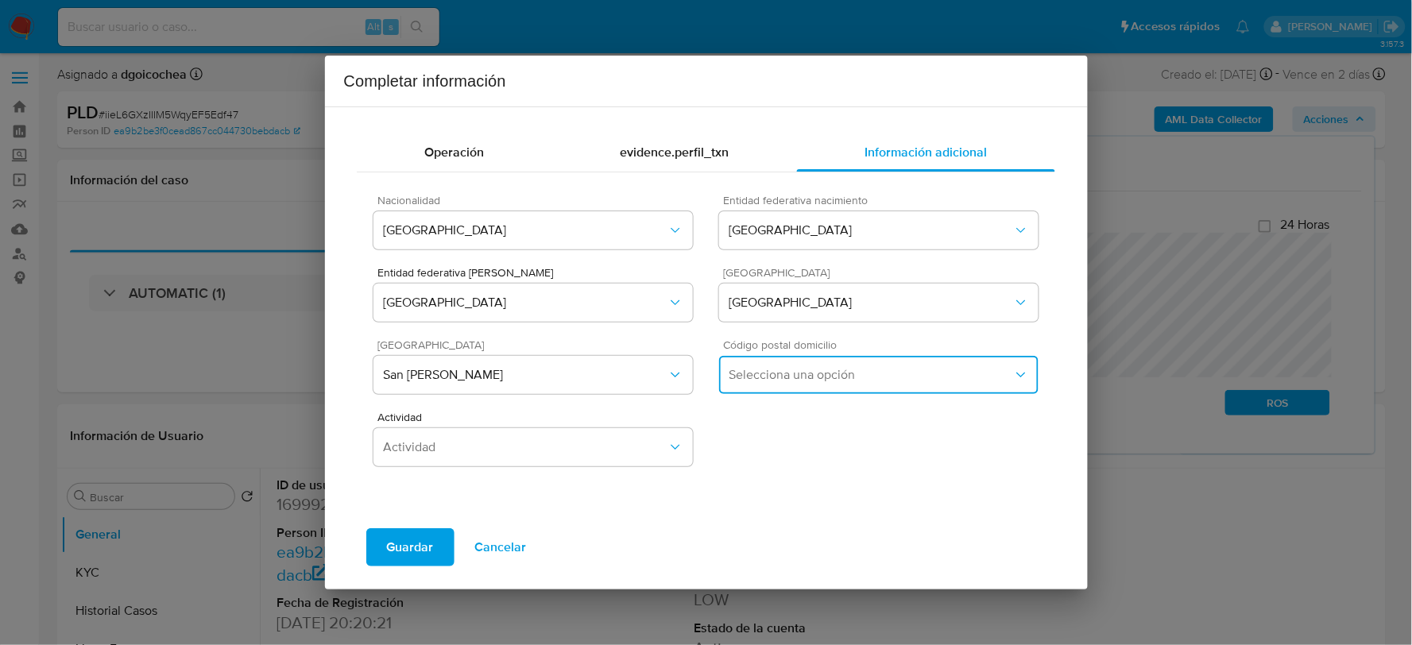
click at [809, 380] on span "Selecciona una opción" at bounding box center [871, 375] width 284 height 16
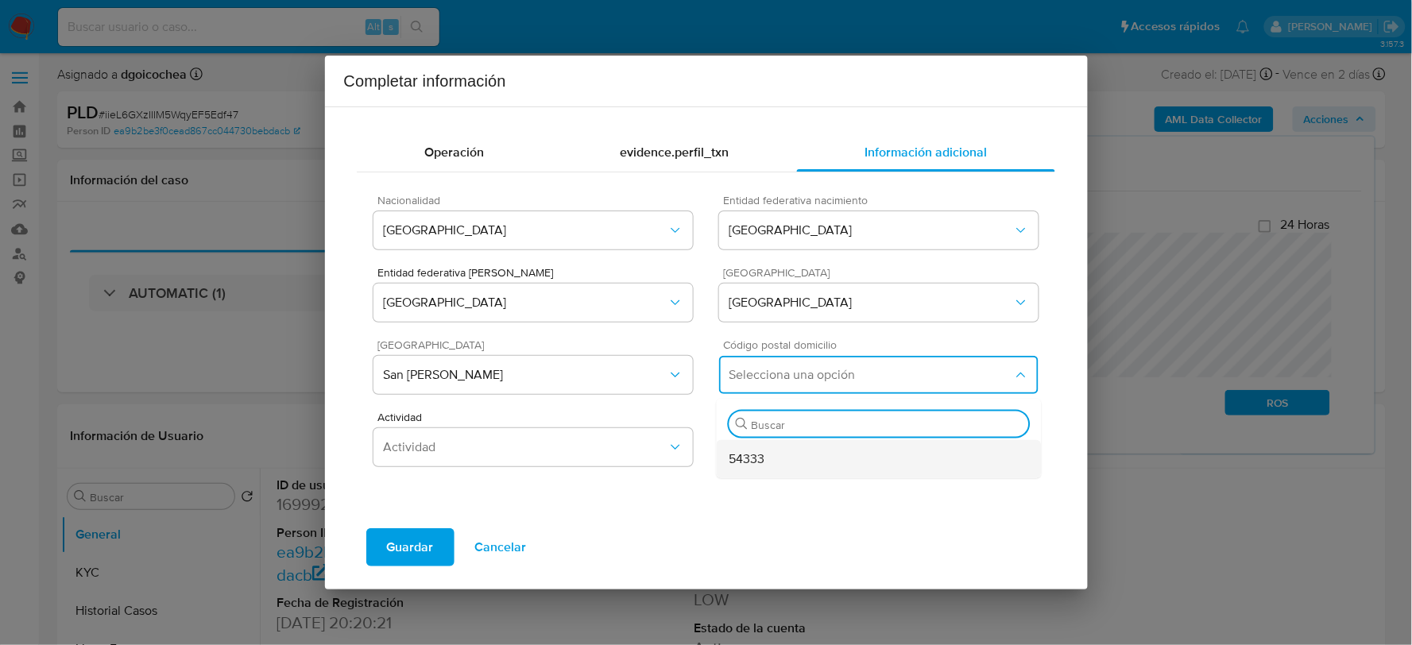
click at [768, 459] on div "54333" at bounding box center [880, 458] width 300 height 38
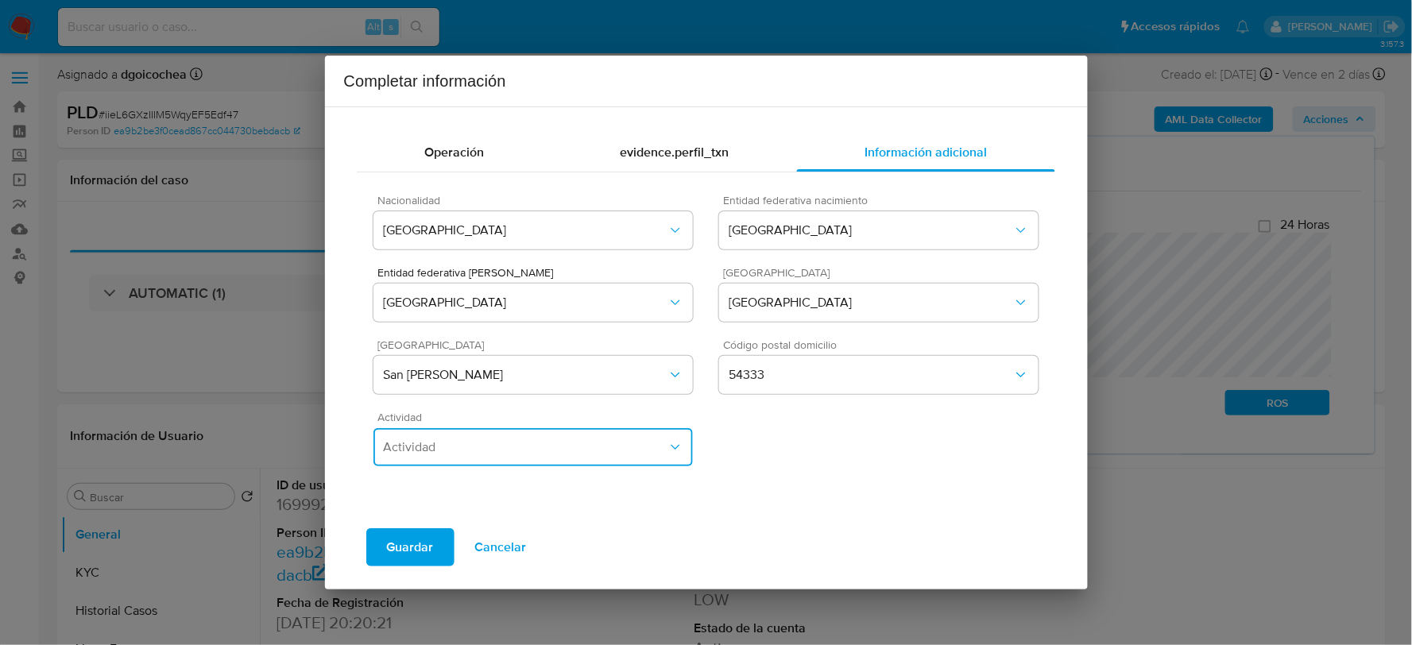
click at [511, 445] on span "Actividad" at bounding box center [525, 447] width 284 height 16
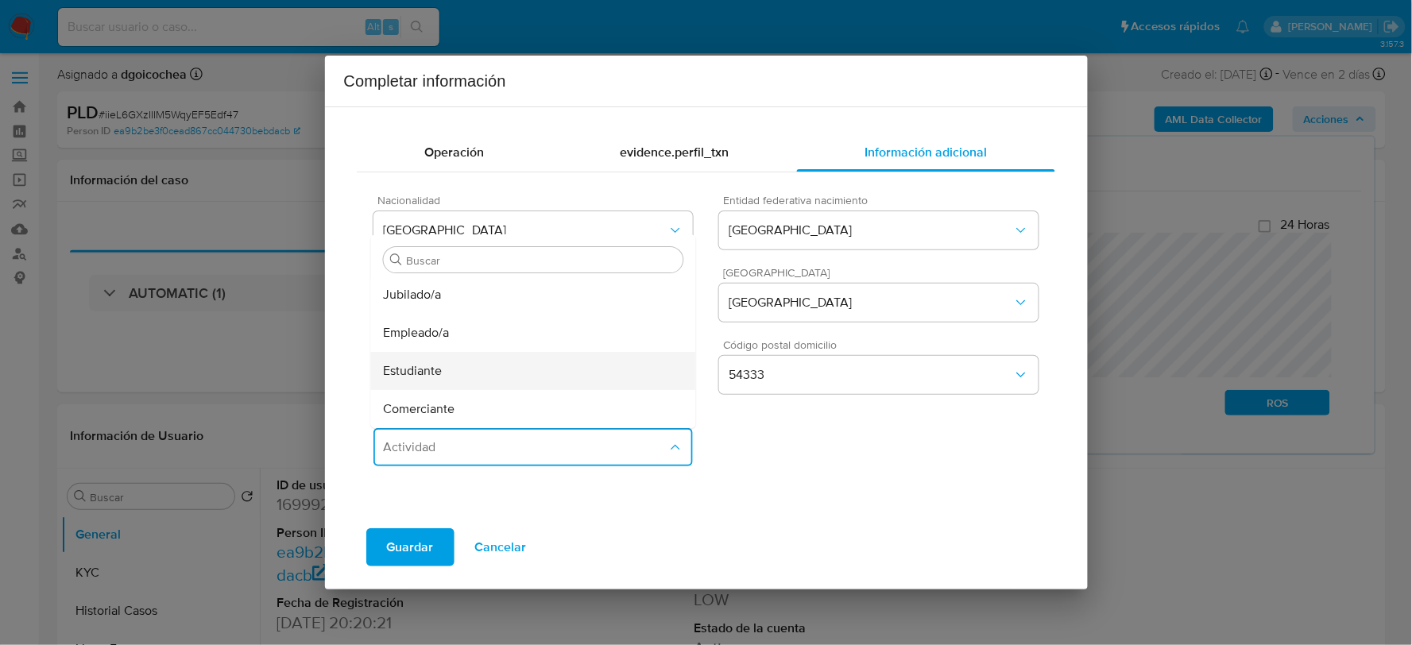
click at [420, 363] on span "Estudiante" at bounding box center [413, 371] width 59 height 16
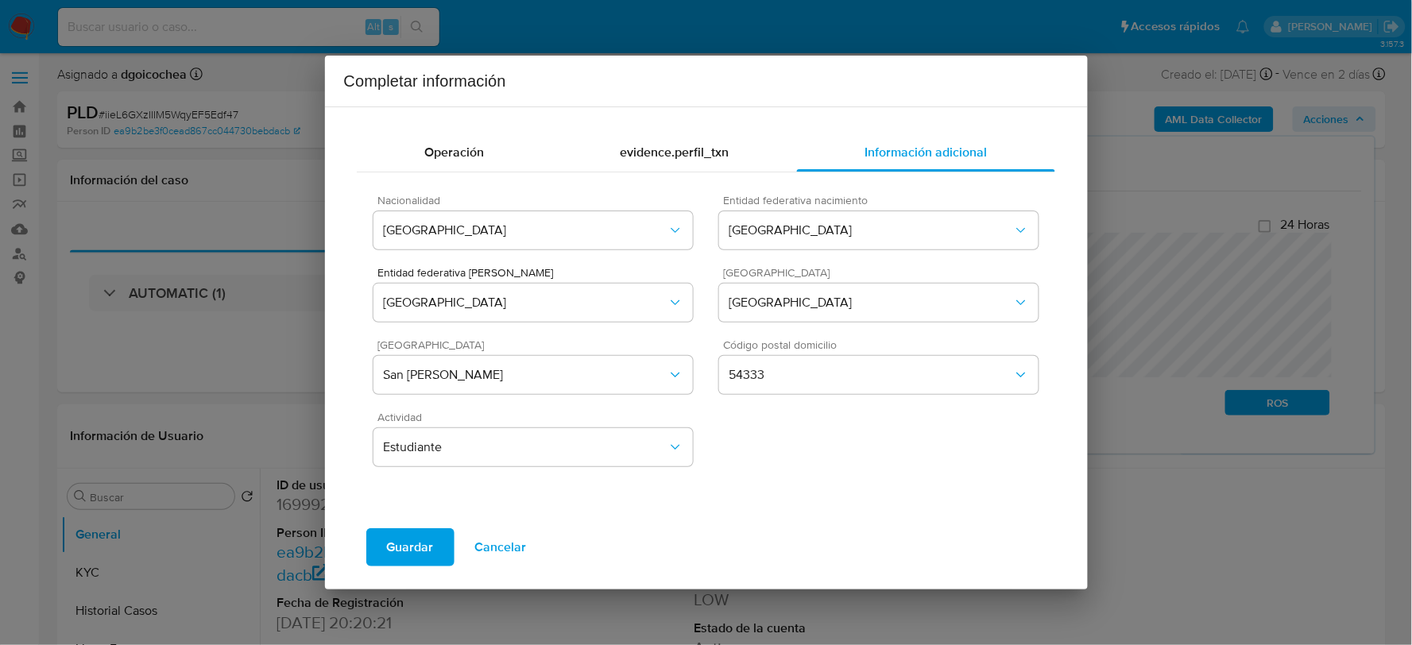
click at [395, 545] on span "Guardar" at bounding box center [410, 547] width 47 height 35
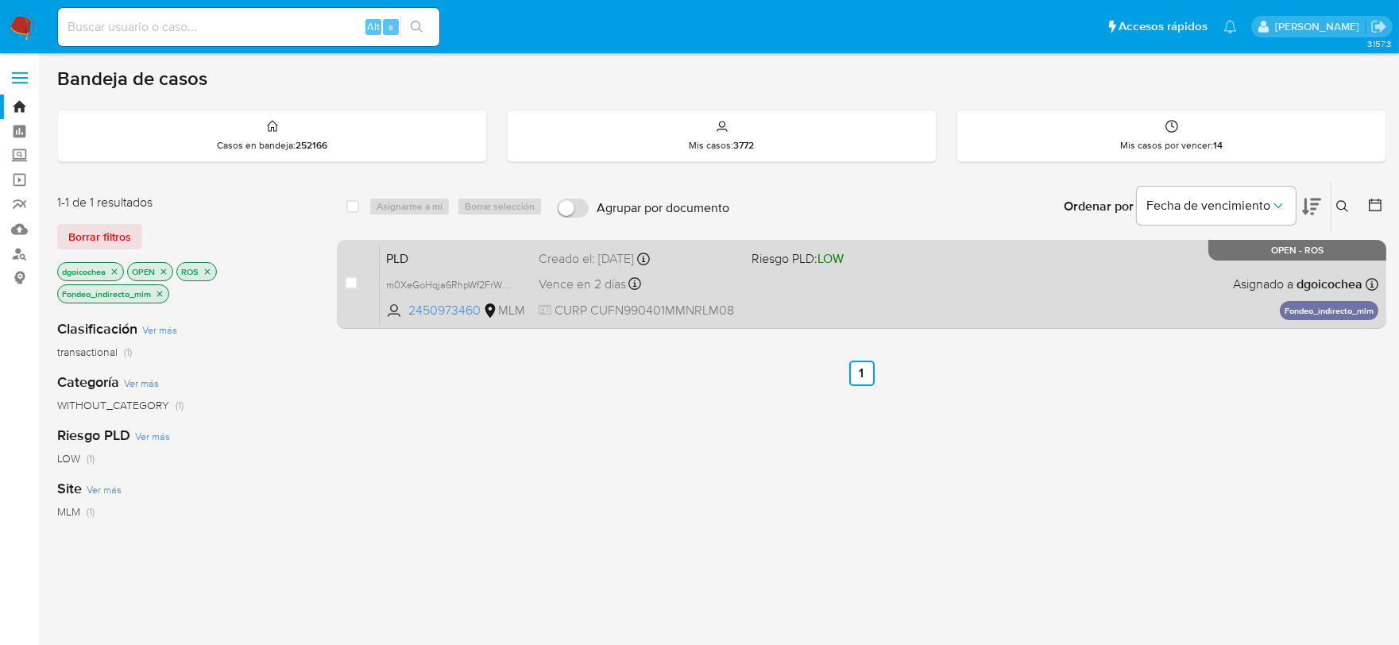
click at [406, 261] on span "PLD" at bounding box center [456, 257] width 140 height 21
click at [401, 252] on span "PLD" at bounding box center [456, 257] width 140 height 21
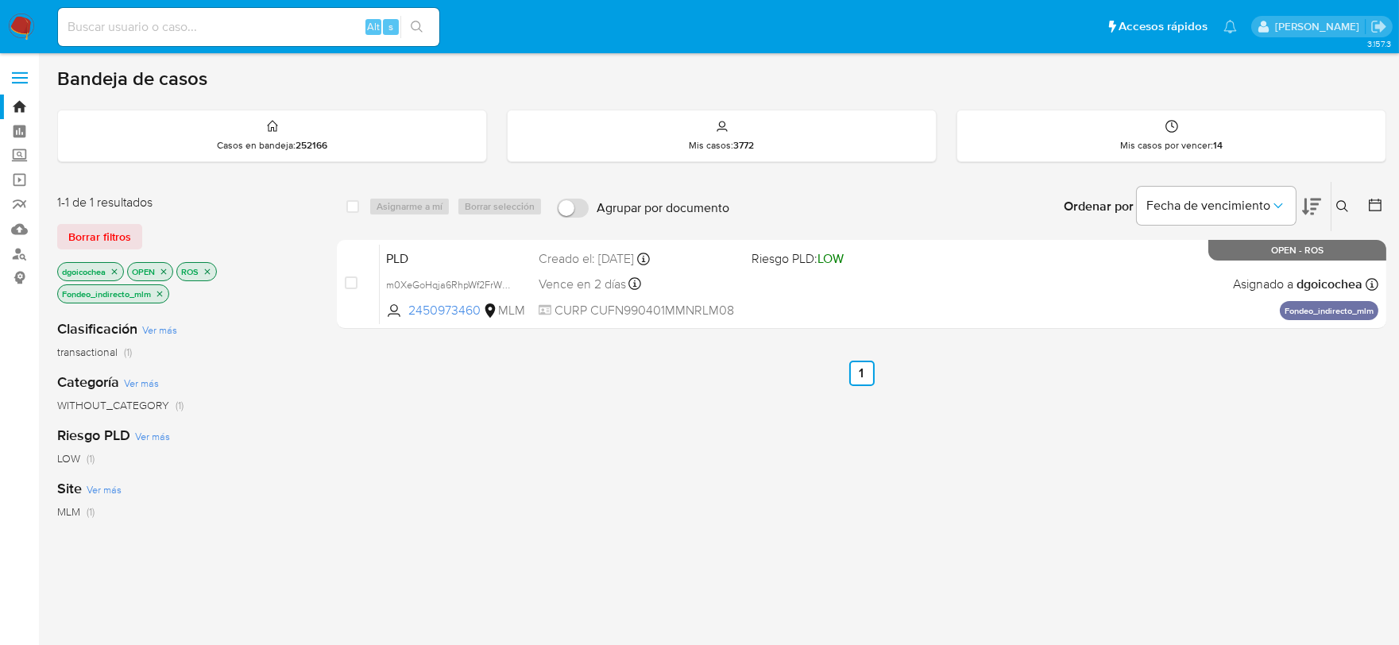
click at [160, 289] on icon "close-filter" at bounding box center [160, 294] width 10 height 10
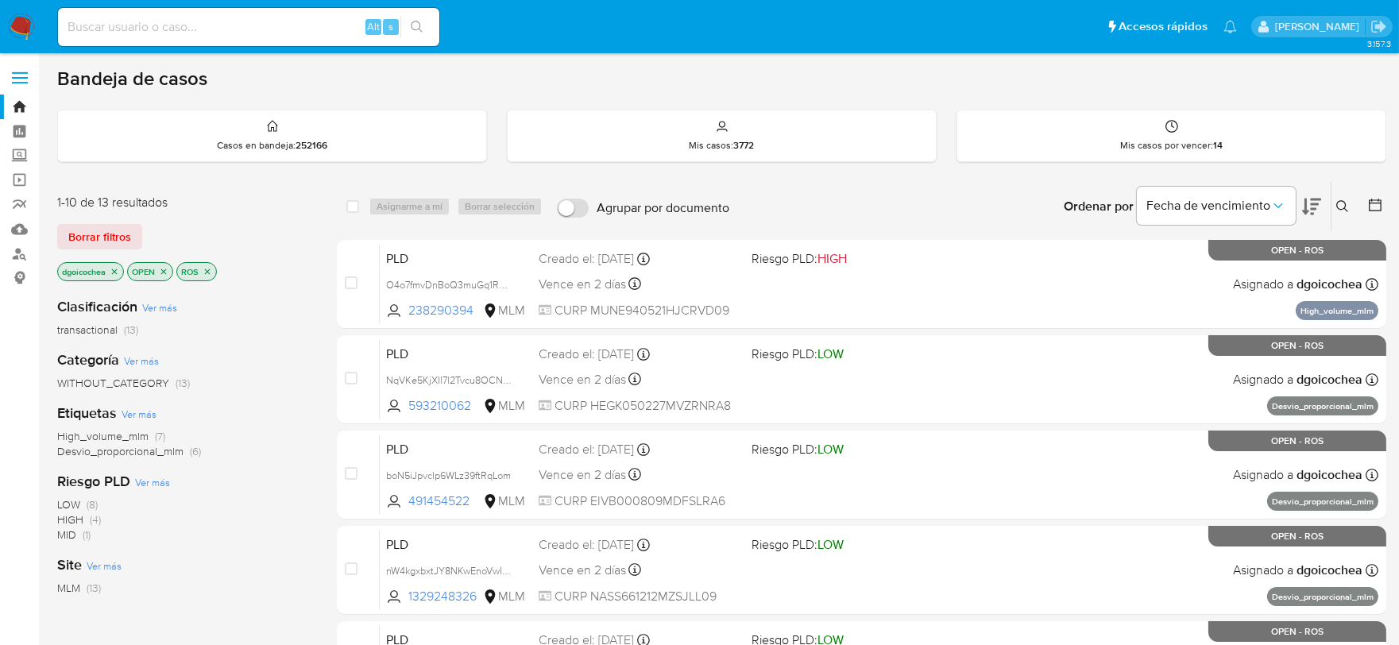
click at [134, 451] on span "Desvio_proporcional_mlm" at bounding box center [120, 451] width 126 height 16
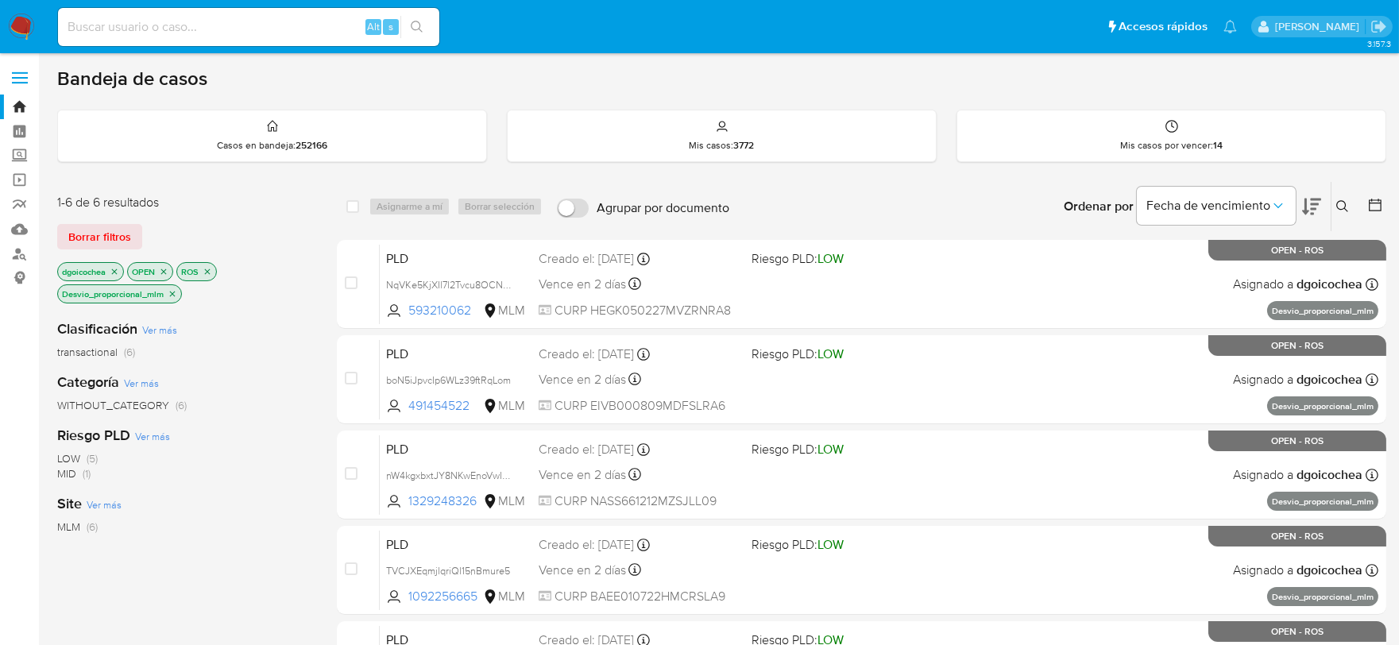
click at [173, 290] on icon "close-filter" at bounding box center [173, 294] width 10 height 10
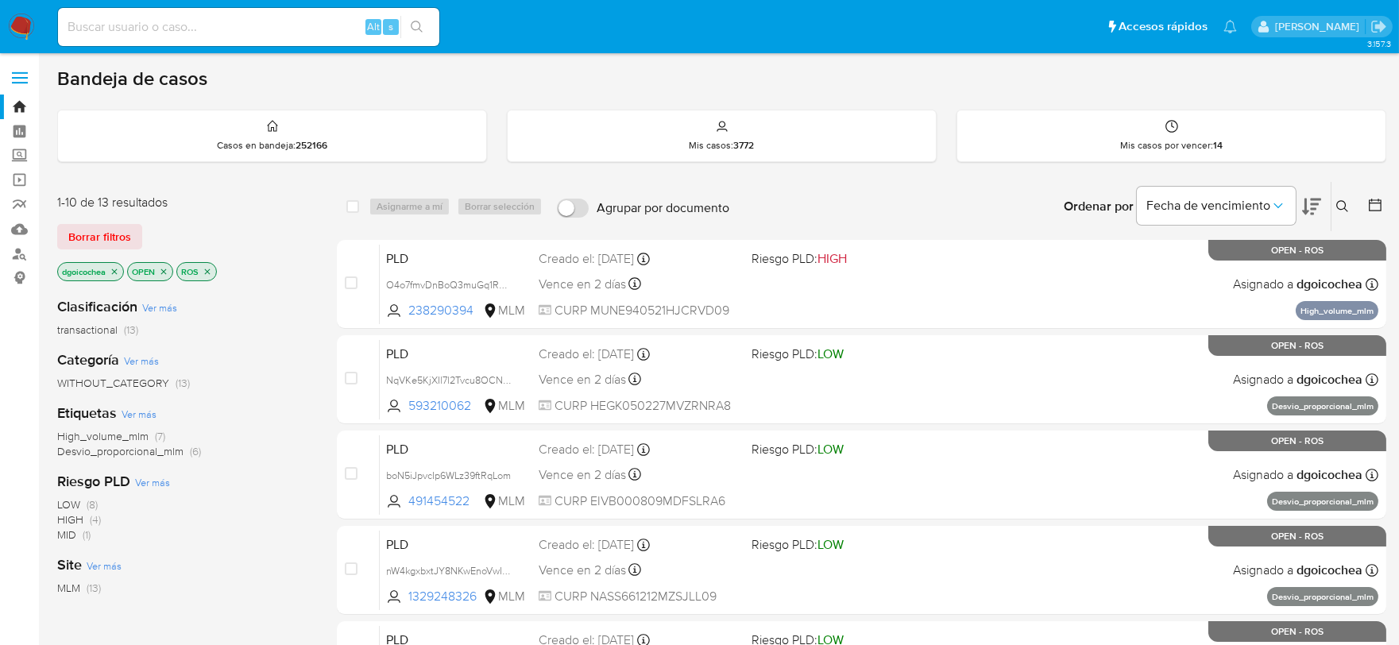
click at [116, 267] on icon "close-filter" at bounding box center [115, 272] width 10 height 10
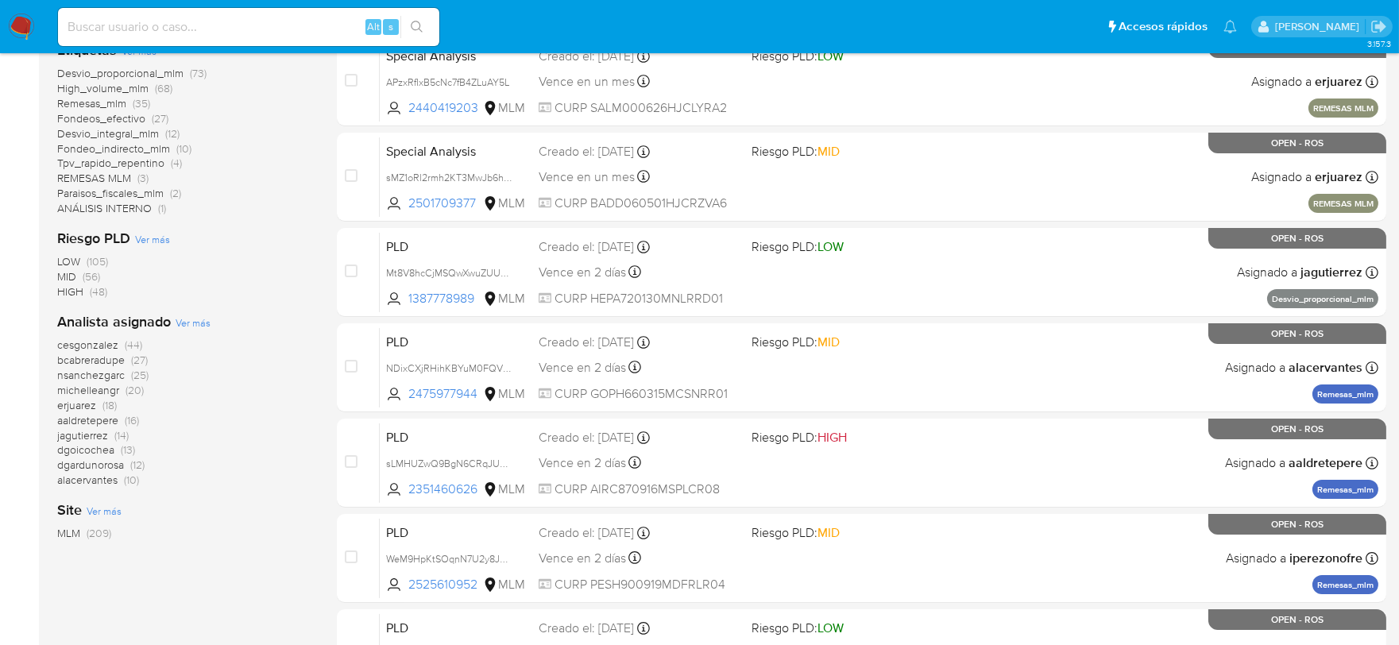
scroll to position [441, 0]
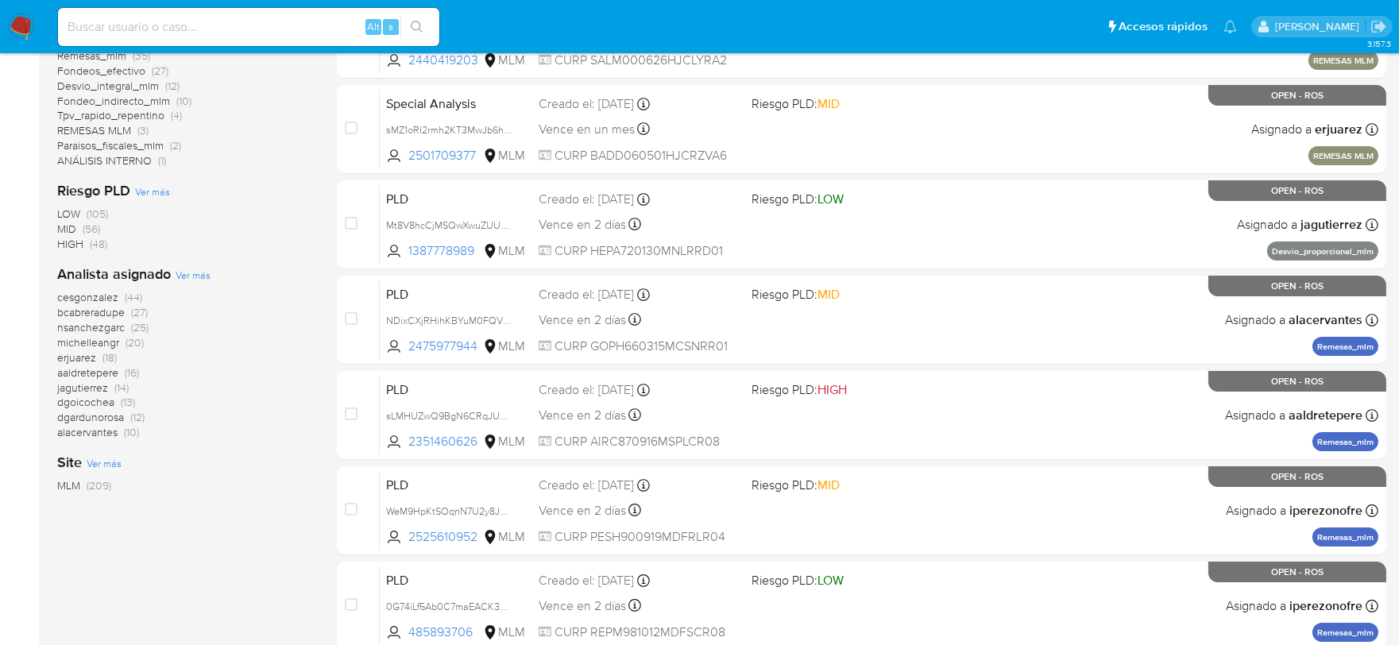
click at [88, 405] on span "dgoicochea" at bounding box center [85, 402] width 57 height 16
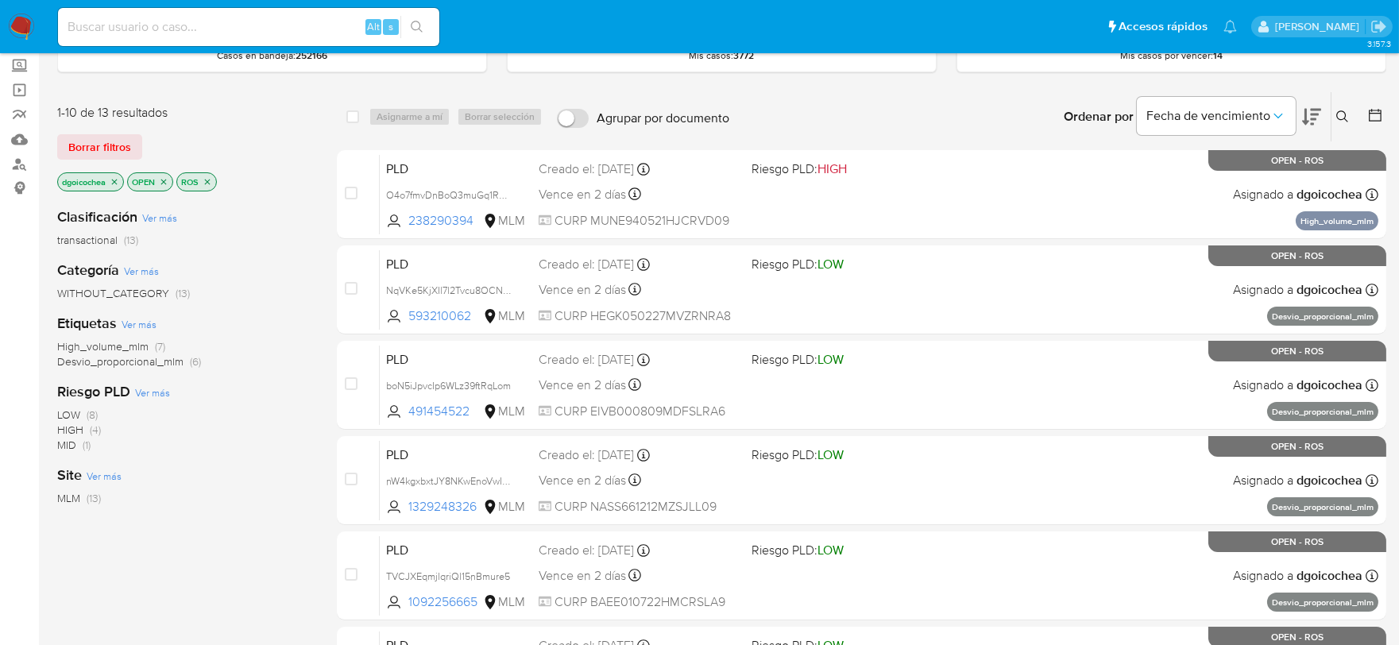
scroll to position [88, 0]
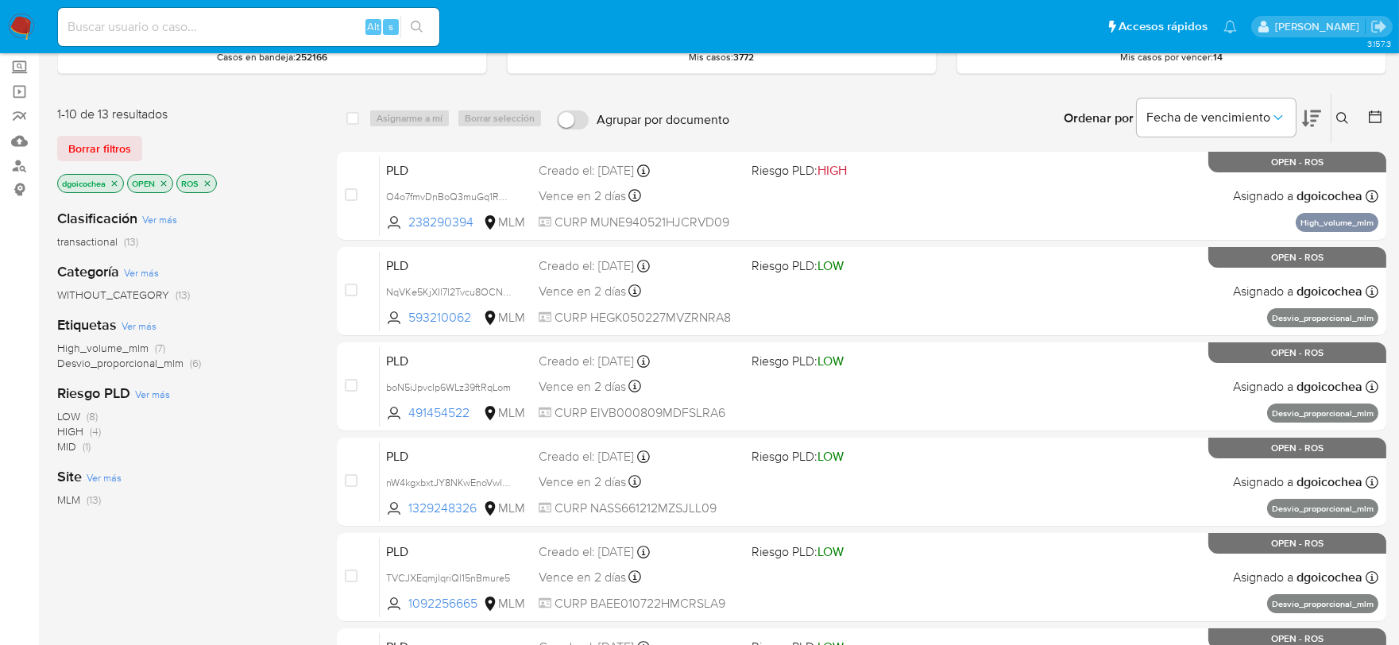
click at [135, 368] on span "Desvio_proporcional_mlm" at bounding box center [120, 363] width 126 height 16
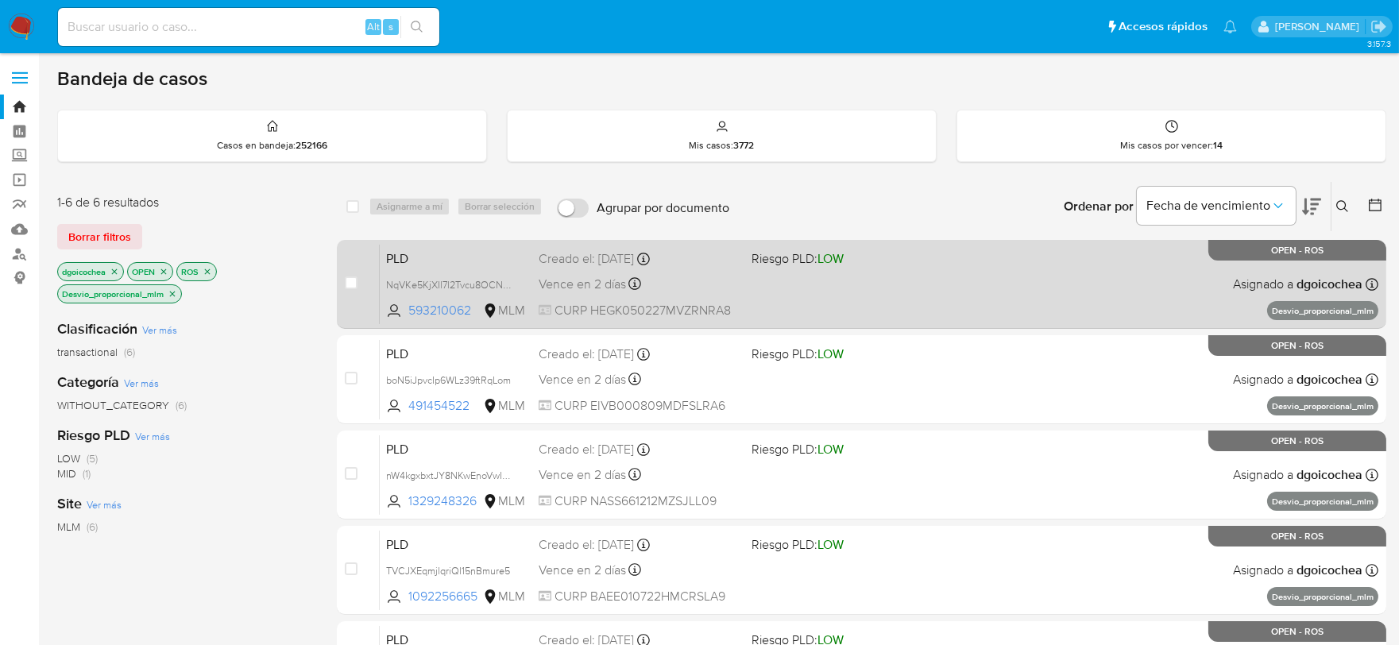
click at [411, 264] on span "PLD" at bounding box center [456, 257] width 140 height 21
click at [404, 251] on span "PLD" at bounding box center [456, 257] width 140 height 21
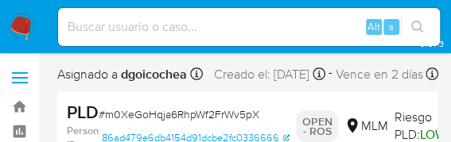
select select "10"
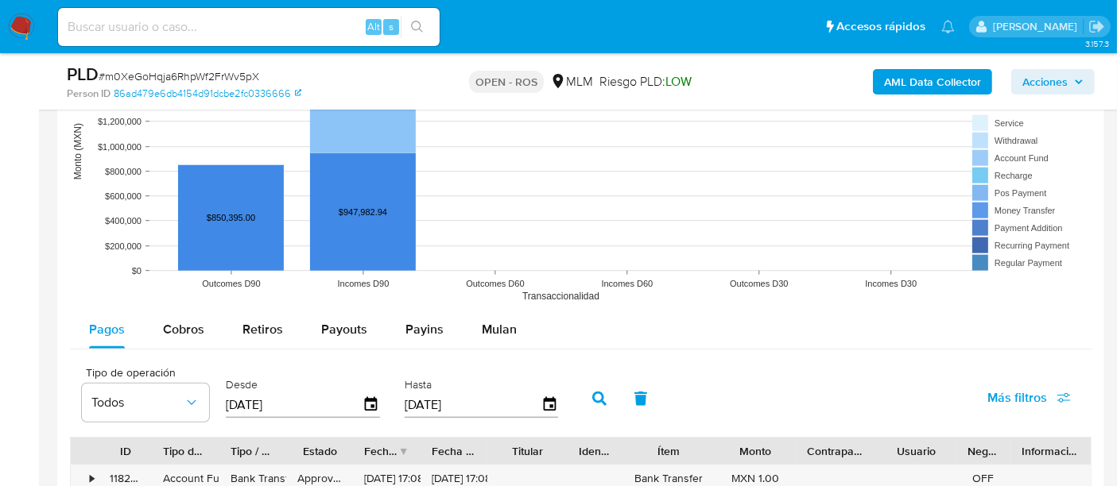
scroll to position [1500, 0]
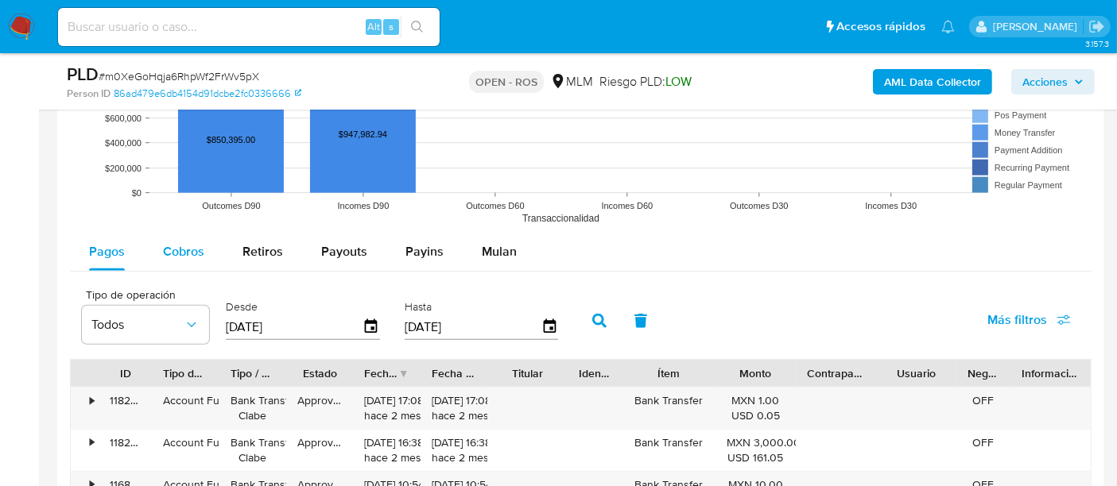
click at [194, 252] on span "Cobros" at bounding box center [183, 251] width 41 height 18
select select "10"
click at [592, 319] on icon "button" at bounding box center [599, 321] width 14 height 14
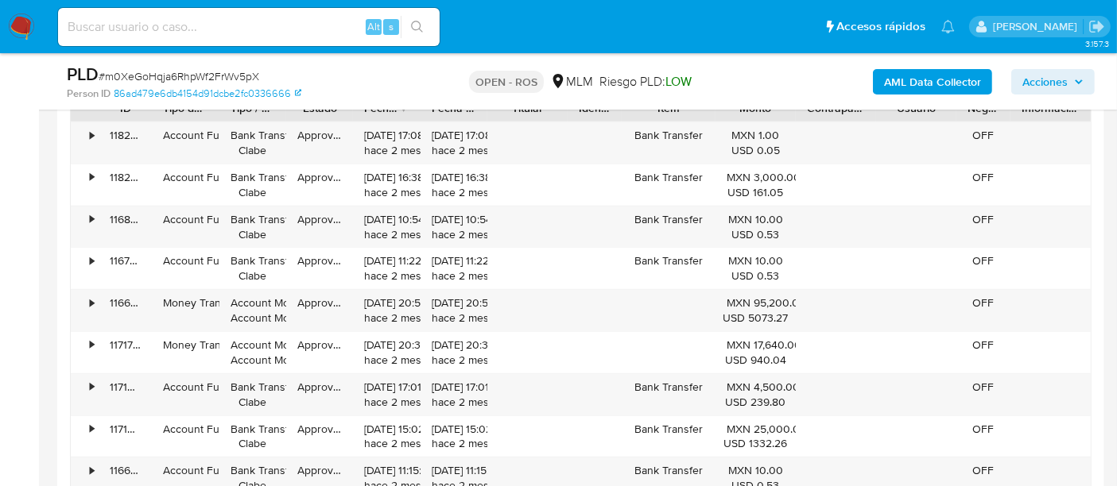
scroll to position [1678, 0]
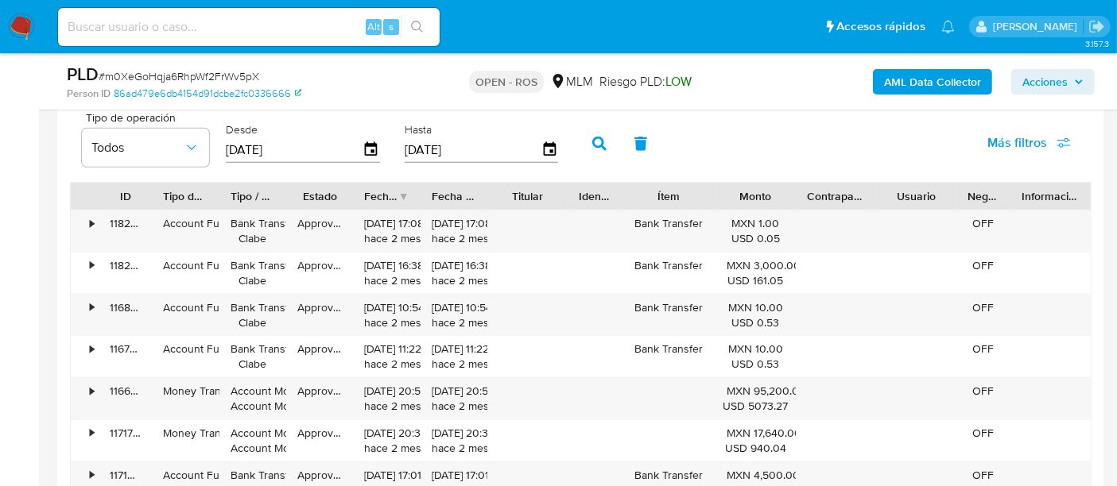
click at [592, 140] on icon "button" at bounding box center [599, 144] width 14 height 14
click at [541, 141] on icon "button" at bounding box center [550, 150] width 28 height 28
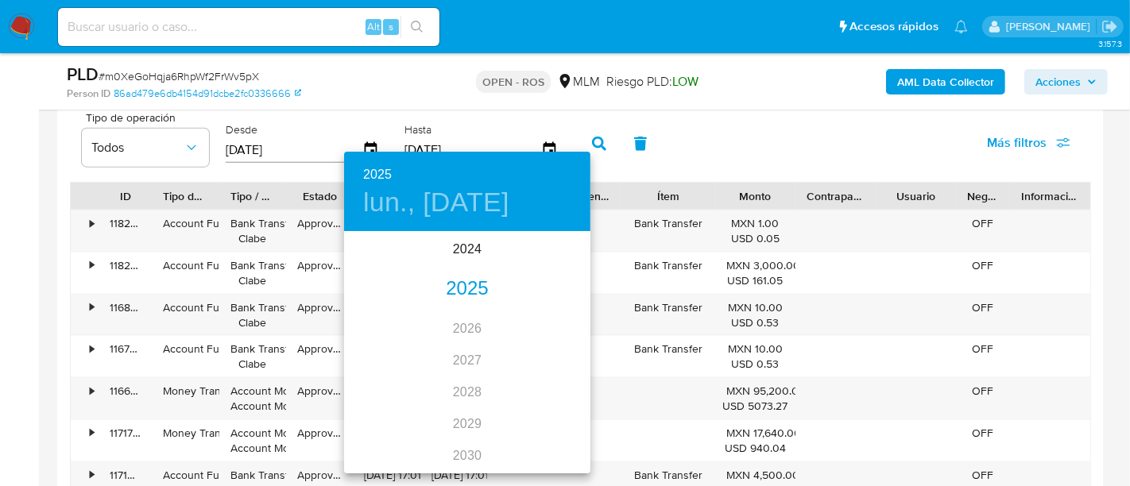
click at [477, 297] on div "2025" at bounding box center [467, 289] width 246 height 32
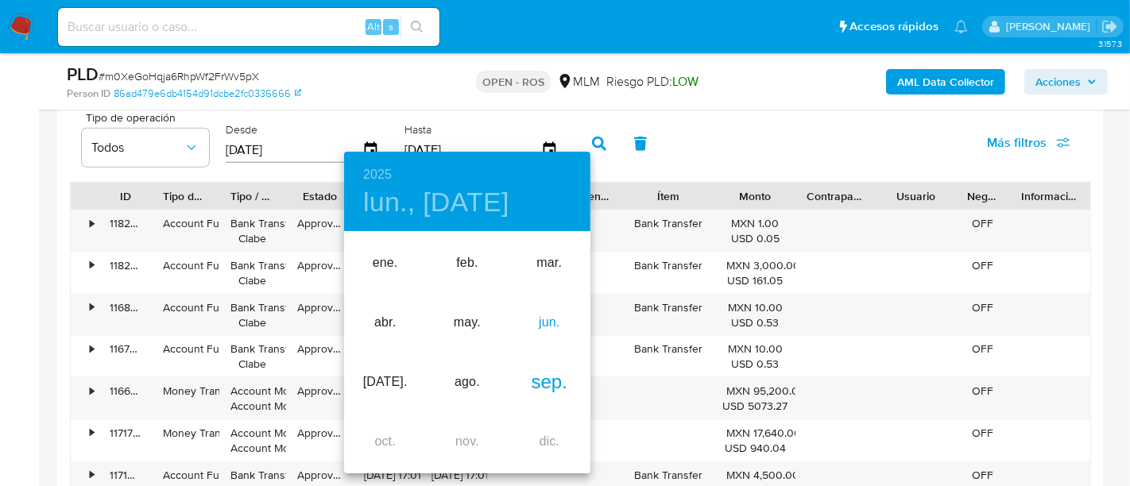
click at [550, 329] on div "jun." at bounding box center [550, 323] width 82 height 60
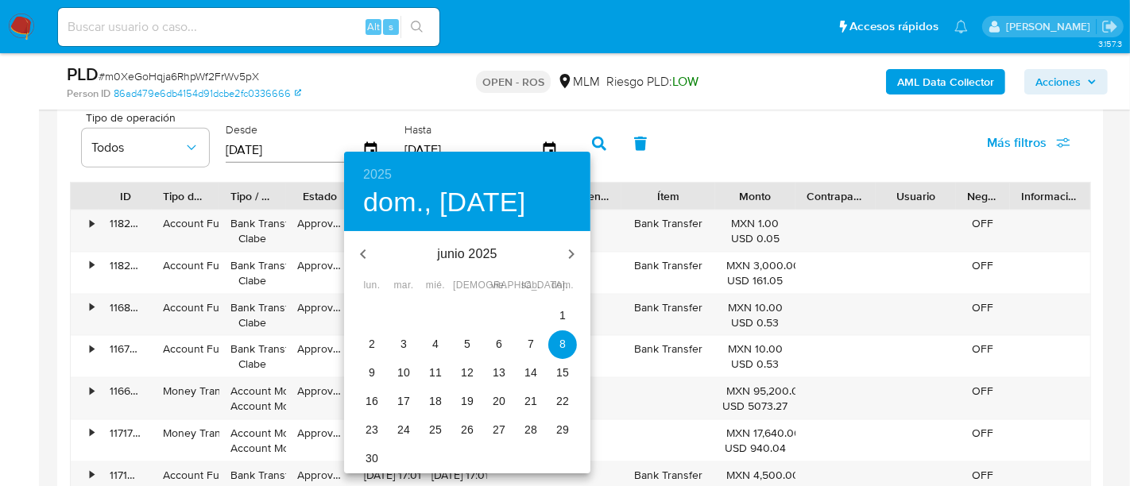
click at [374, 459] on p "30" at bounding box center [372, 459] width 13 height 16
type input "[DATE]"
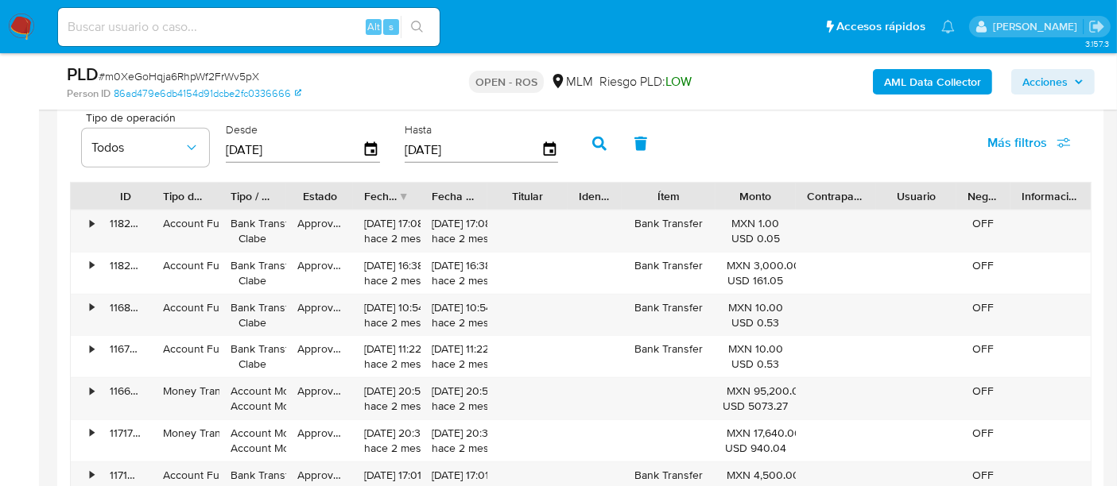
click at [592, 146] on icon "button" at bounding box center [599, 144] width 14 height 14
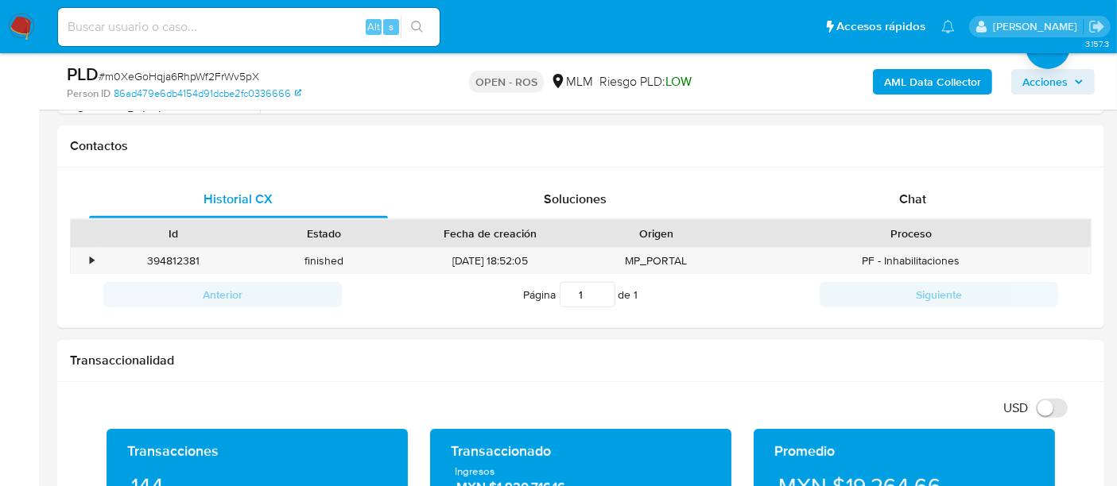
scroll to position [176, 0]
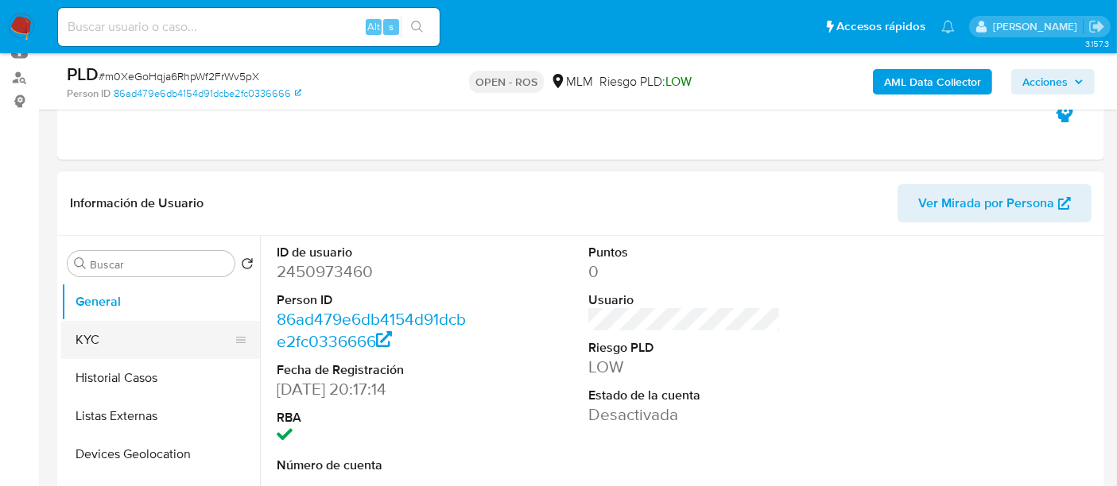
drag, startPoint x: 130, startPoint y: 331, endPoint x: 156, endPoint y: 327, distance: 26.5
click at [130, 331] on button "KYC" at bounding box center [154, 340] width 186 height 38
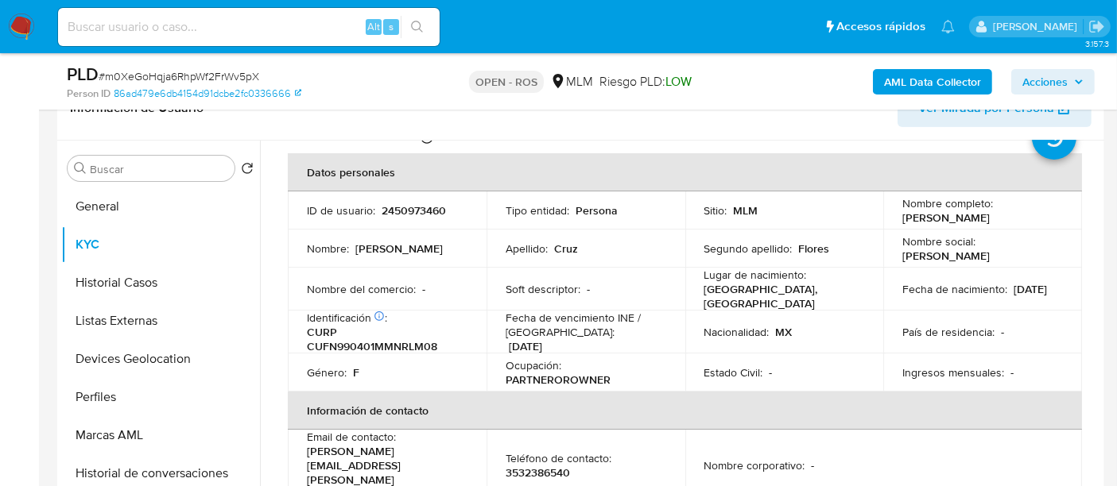
scroll to position [0, 0]
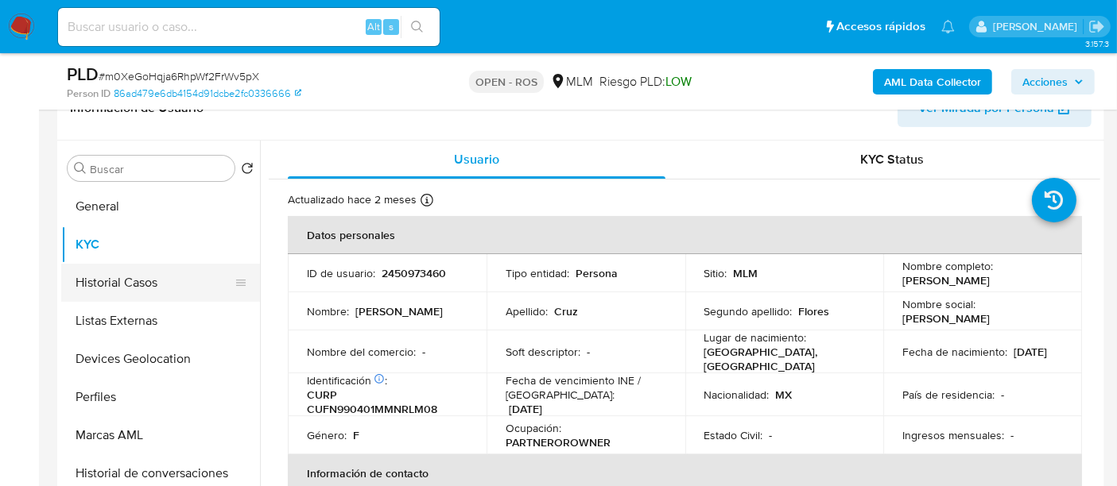
click at [104, 292] on button "Historial Casos" at bounding box center [154, 283] width 186 height 38
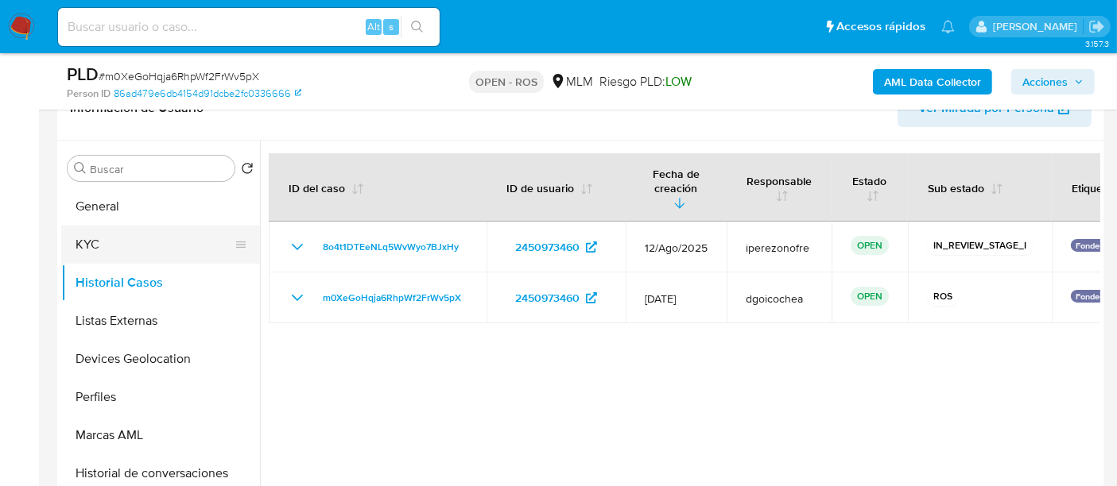
click at [118, 239] on button "KYC" at bounding box center [154, 245] width 186 height 38
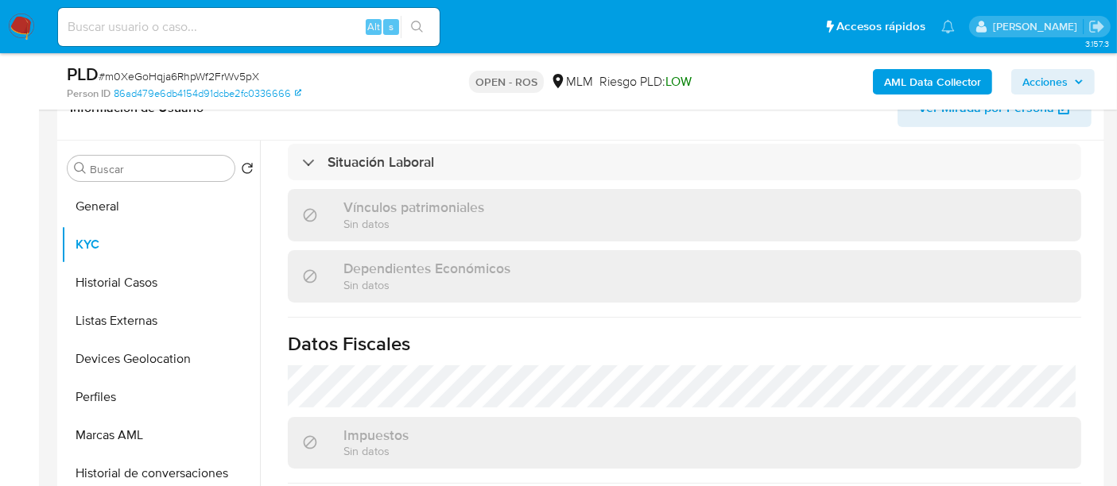
scroll to position [1003, 0]
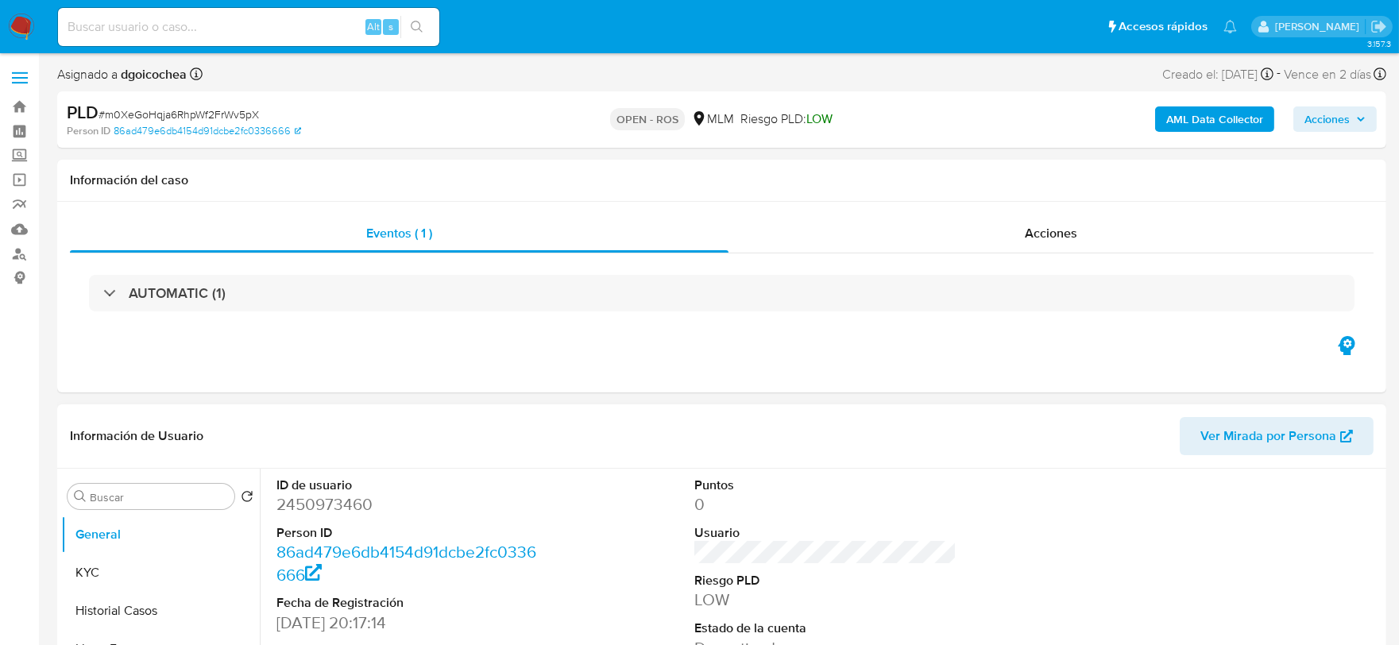
select select "10"
drag, startPoint x: 192, startPoint y: 98, endPoint x: 187, endPoint y: 105, distance: 9.1
click at [192, 98] on div "PLD # m0XeGoHqja6RhpWf2FrWv5pX Person ID 86ad479e6db4154d91dcbe2fc0336666 OPEN …" at bounding box center [722, 119] width 1330 height 56
click at [187, 106] on span "# m0XeGoHqja6RhpWf2FrWv5pX" at bounding box center [179, 114] width 161 height 16
click at [191, 121] on span "# m0XeGoHqja6RhpWf2FrWv5pX" at bounding box center [179, 114] width 161 height 16
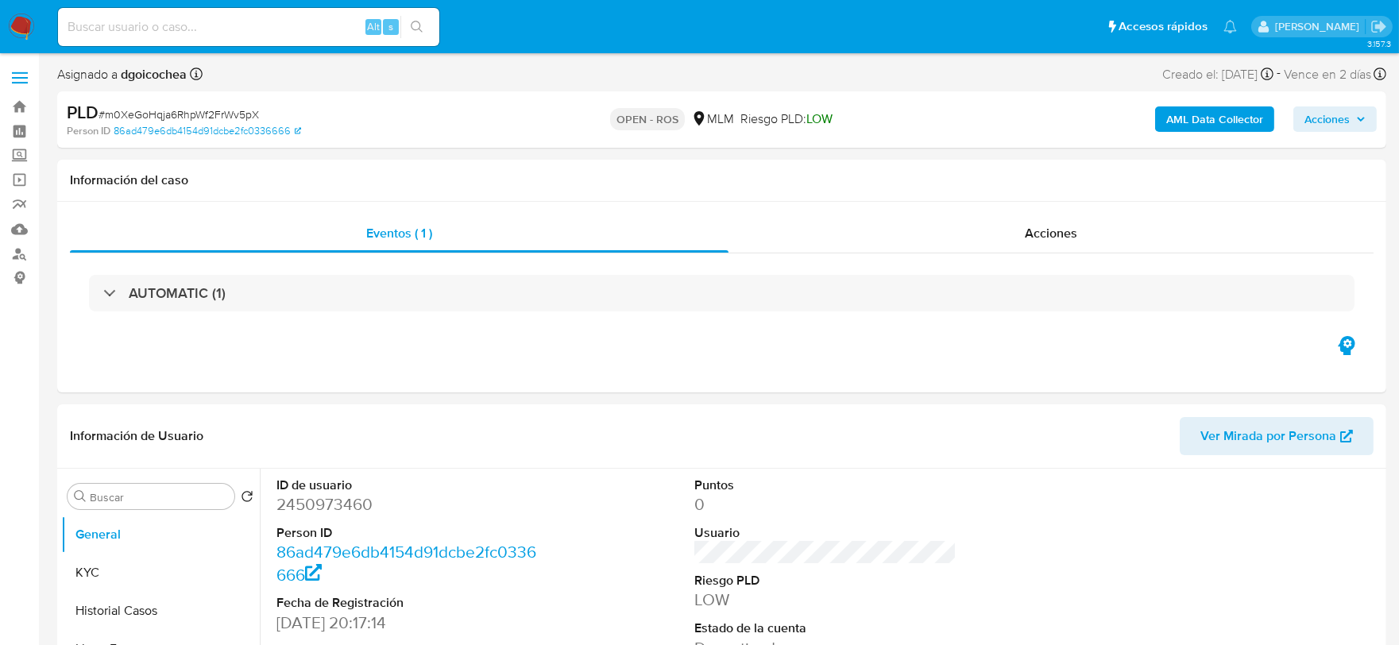
click at [191, 115] on span "# m0XeGoHqja6RhpWf2FrWv5pX" at bounding box center [179, 114] width 161 height 16
copy span "m0XeGoHqja6RhpWf2FrWv5pX"
click at [1329, 126] on span "Acciones" at bounding box center [1327, 118] width 45 height 25
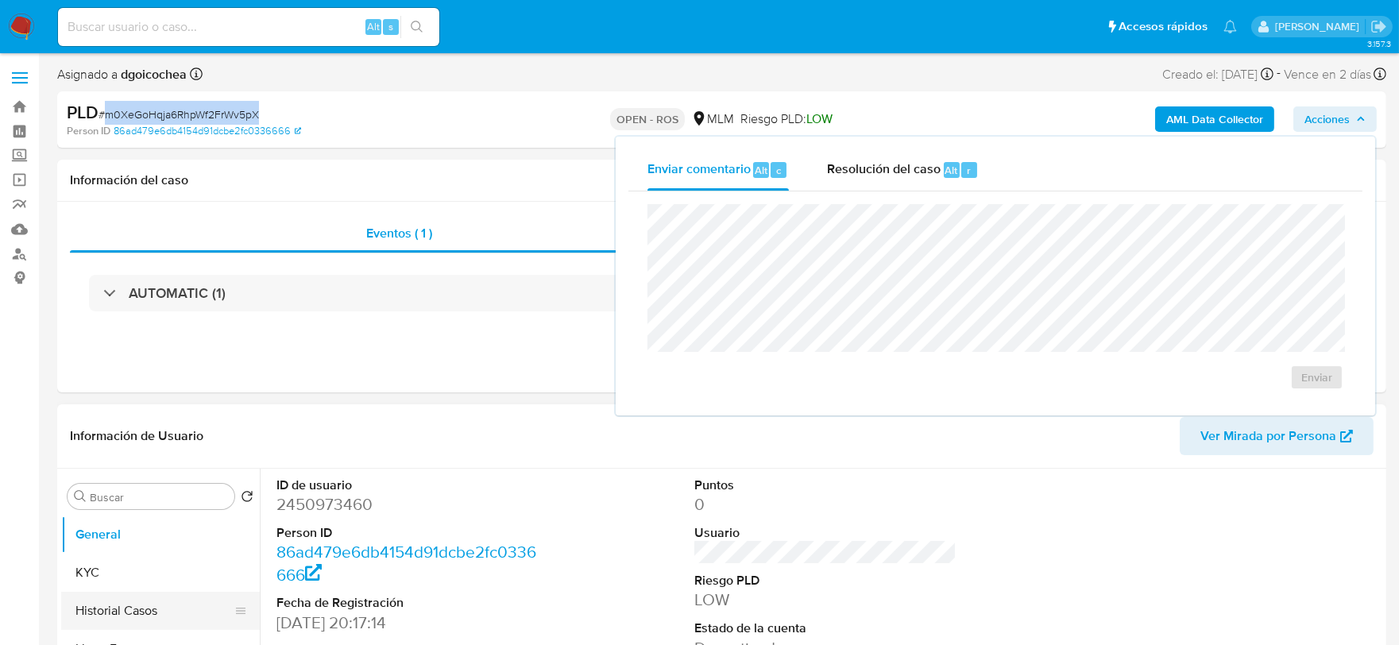
click at [81, 615] on button "Historial Casos" at bounding box center [154, 611] width 186 height 38
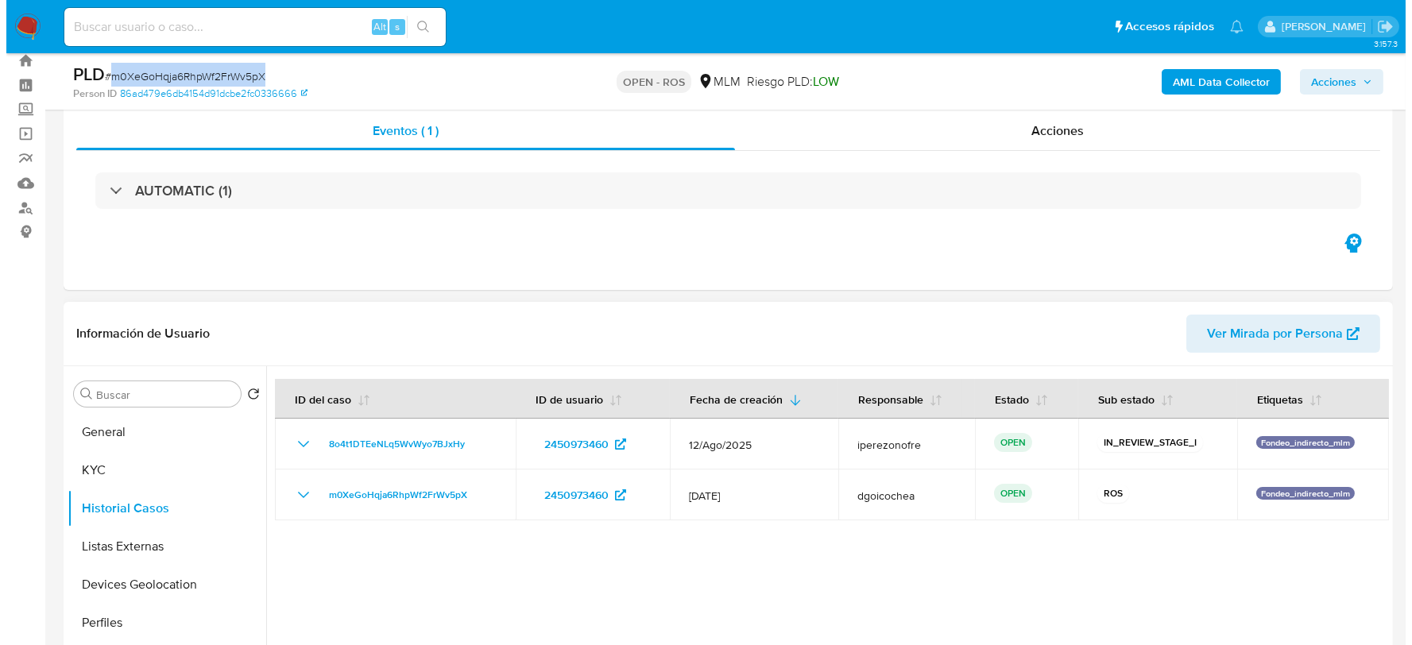
scroll to position [88, 0]
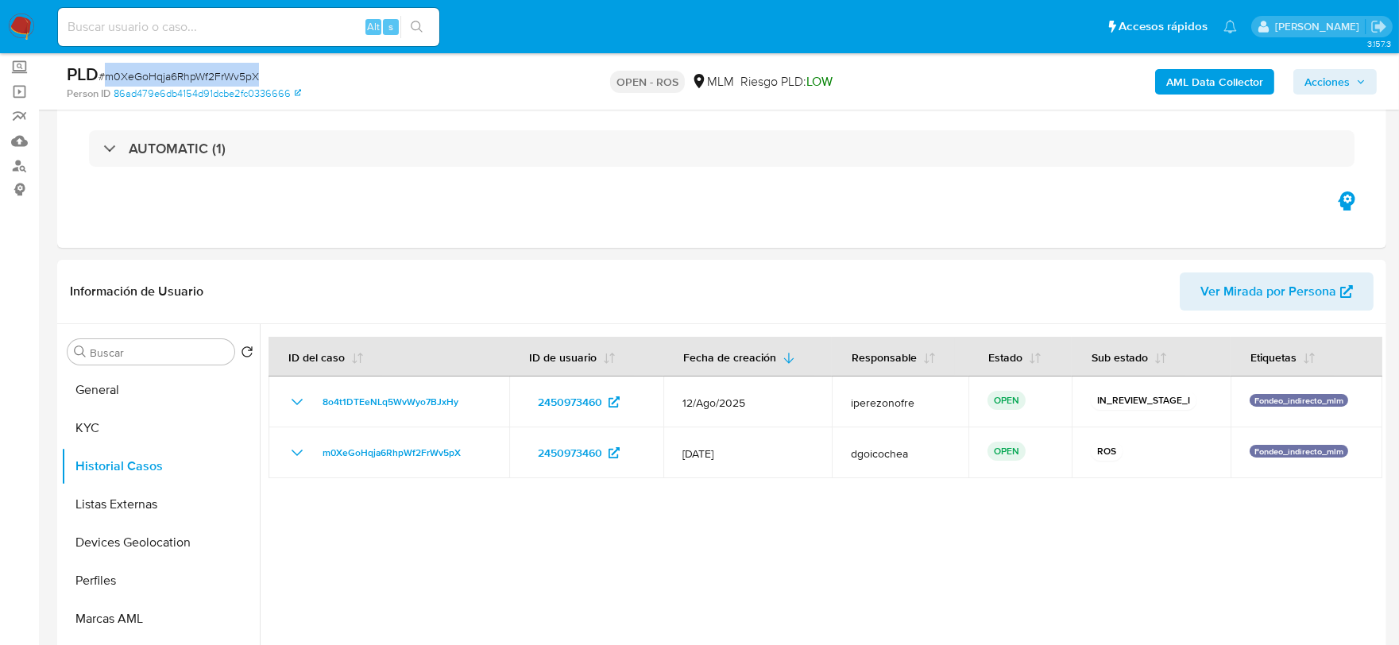
click at [1349, 80] on span "Acciones" at bounding box center [1327, 81] width 45 height 25
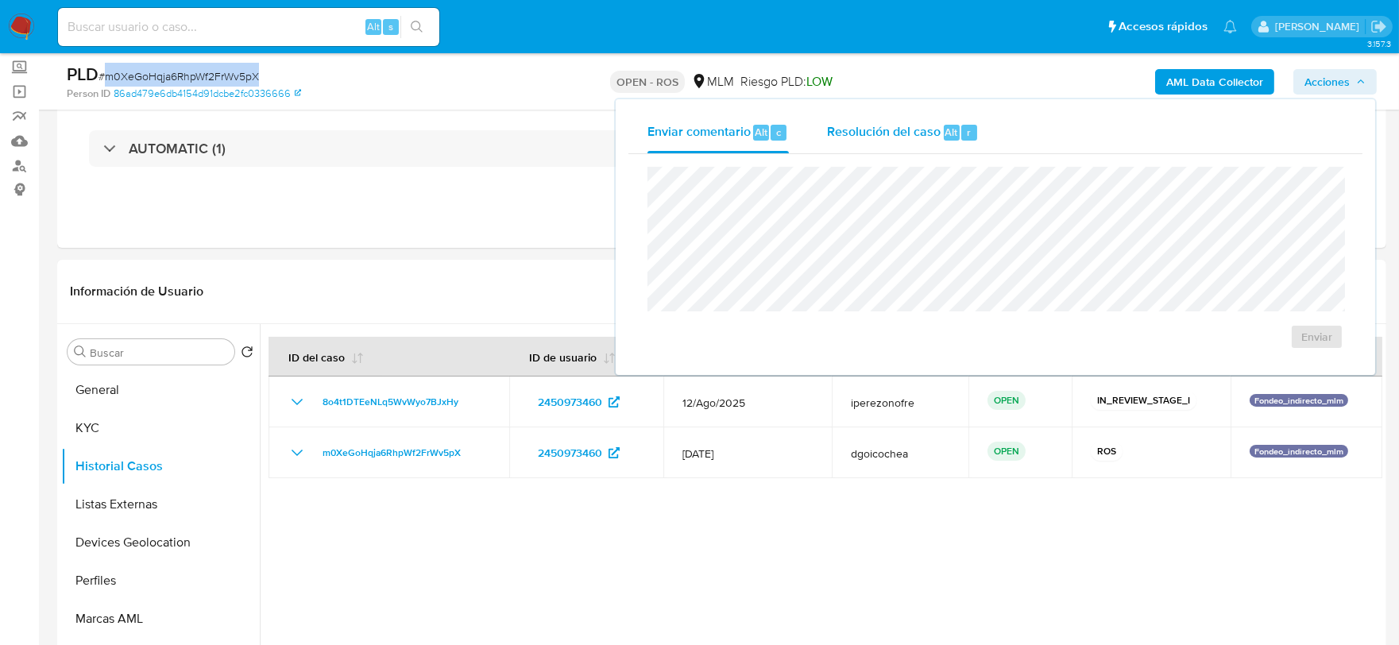
click at [876, 148] on div "Resolución del caso Alt r" at bounding box center [903, 132] width 152 height 41
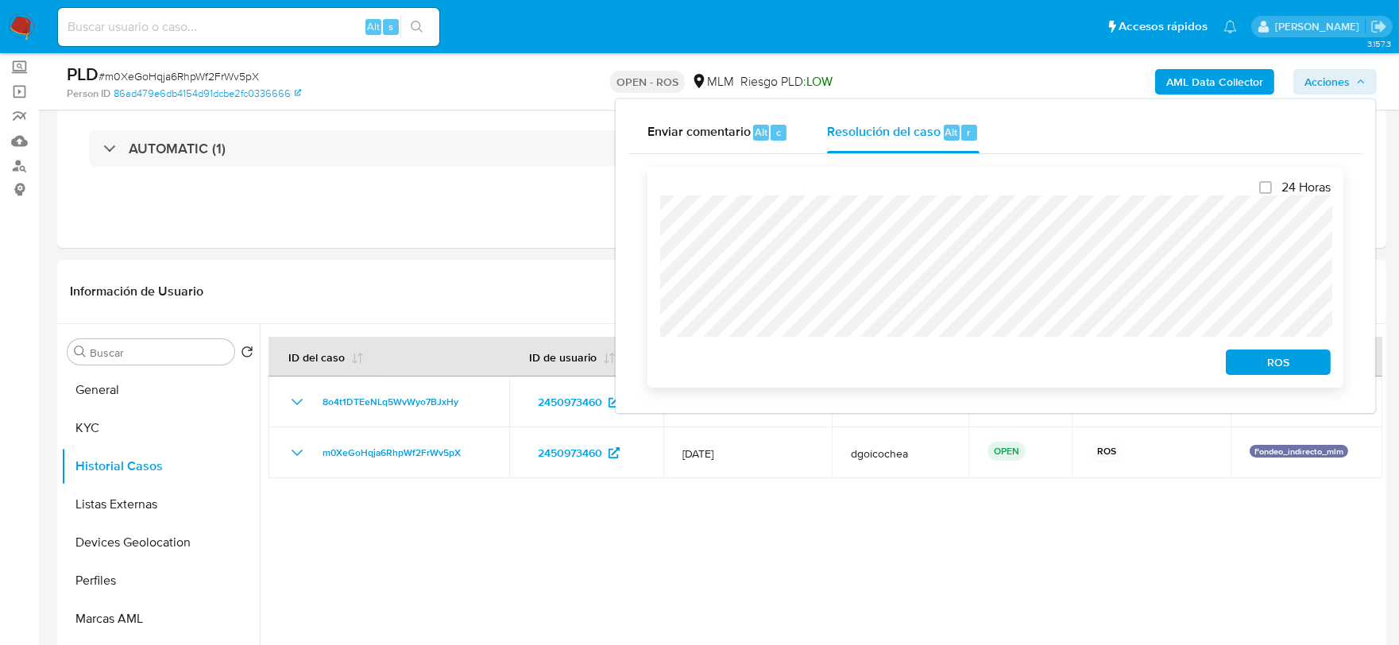
click at [1266, 356] on span "ROS" at bounding box center [1278, 362] width 83 height 22
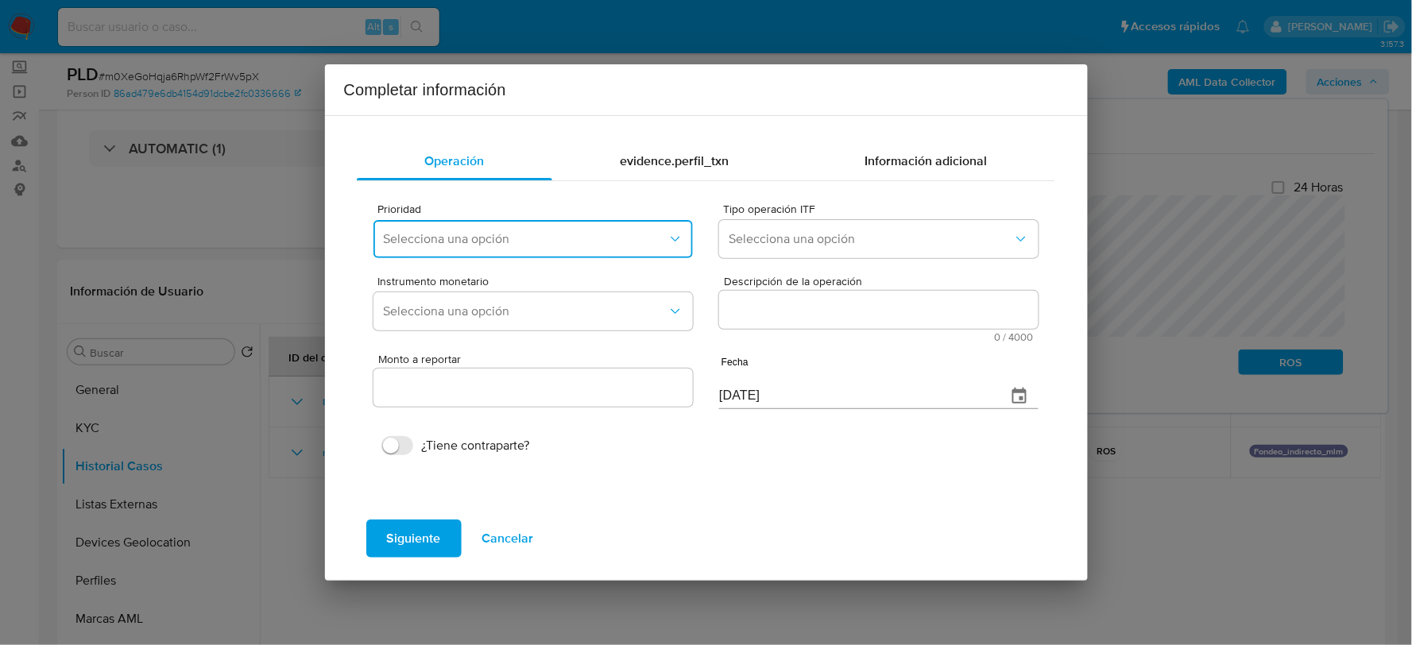
click at [488, 227] on button "Selecciona una opción" at bounding box center [533, 239] width 319 height 38
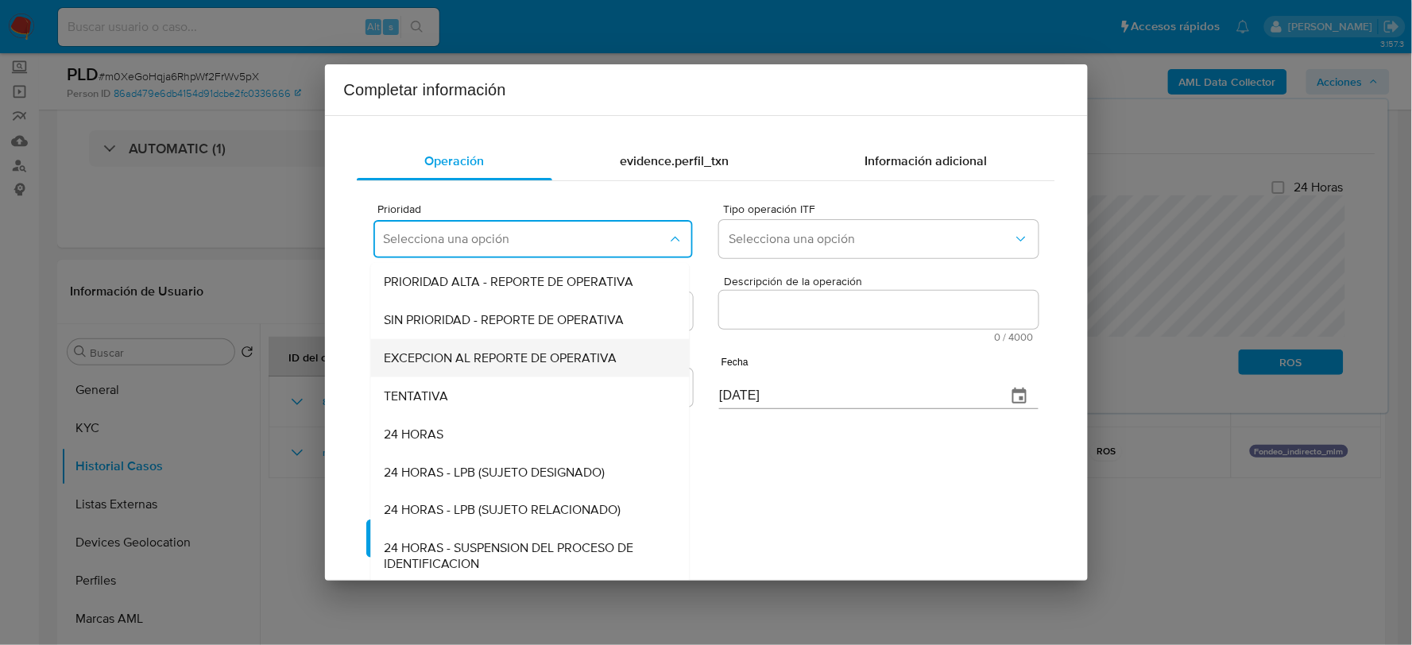
click at [455, 354] on span "EXCEPCION AL REPORTE DE OPERATIVA" at bounding box center [500, 358] width 233 height 16
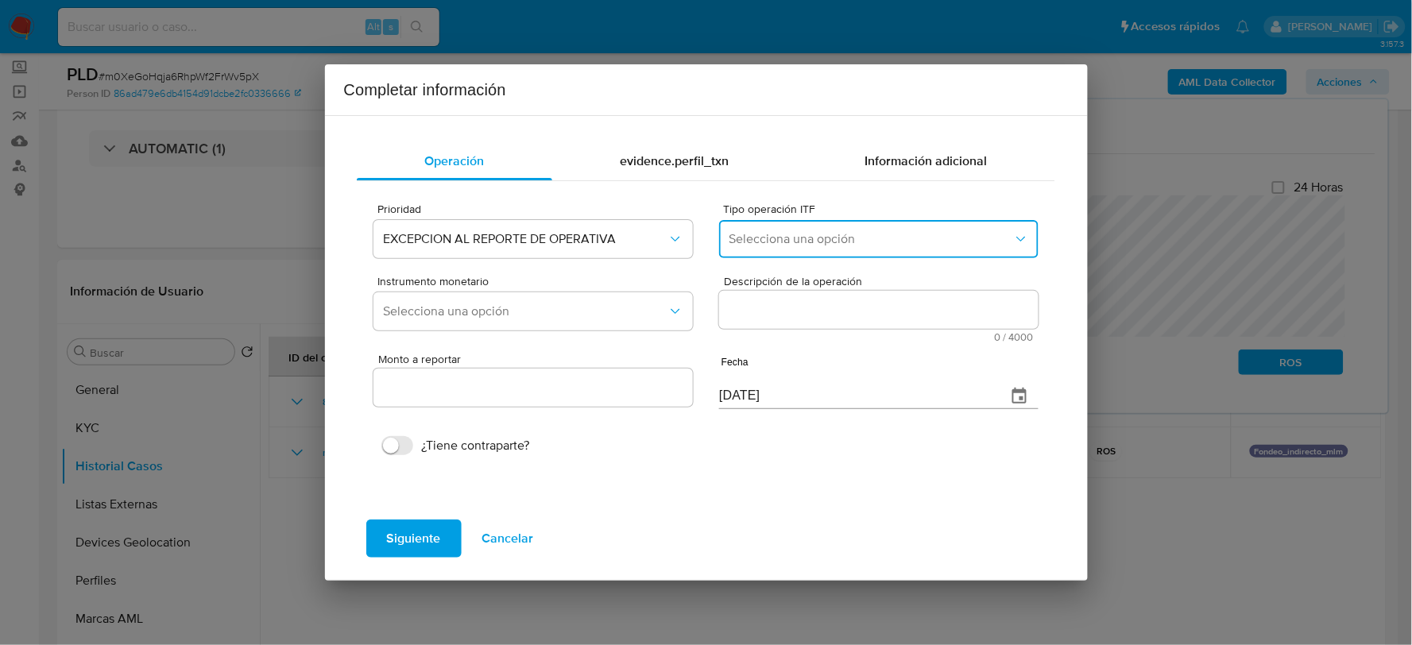
click at [784, 249] on button "Selecciona una opción" at bounding box center [878, 239] width 319 height 38
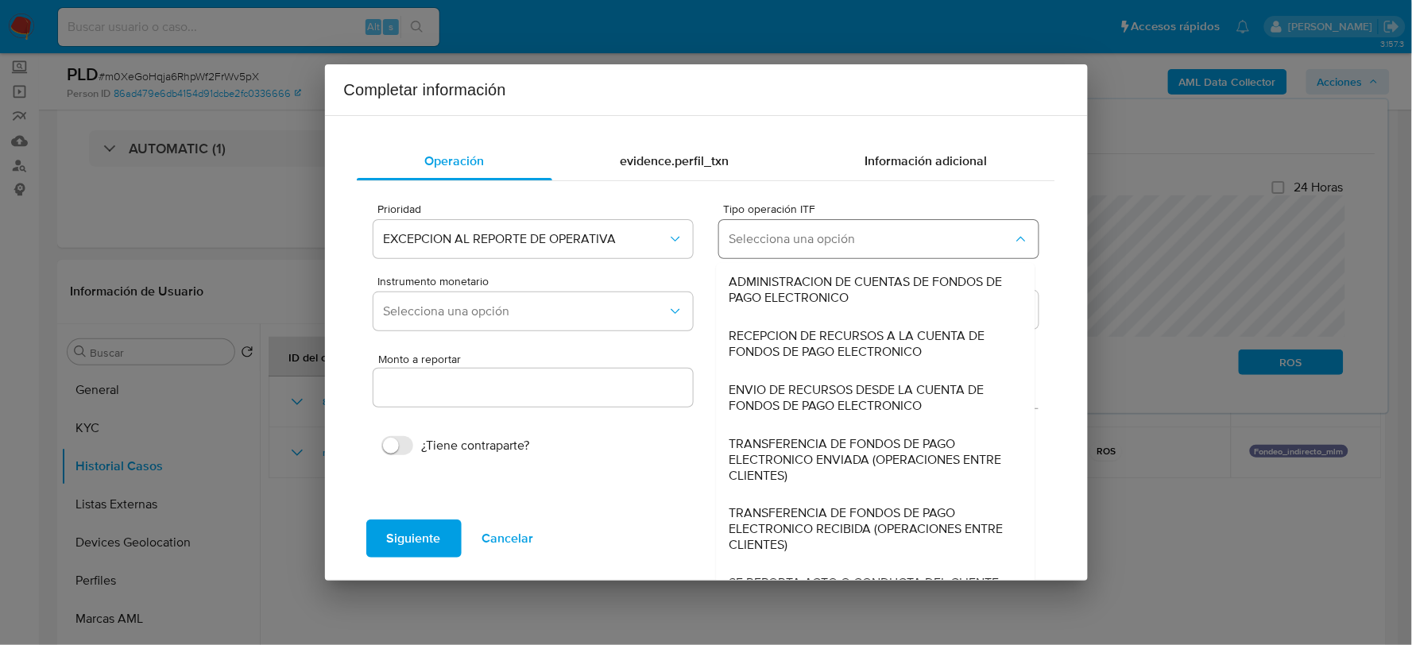
scroll to position [17, 0]
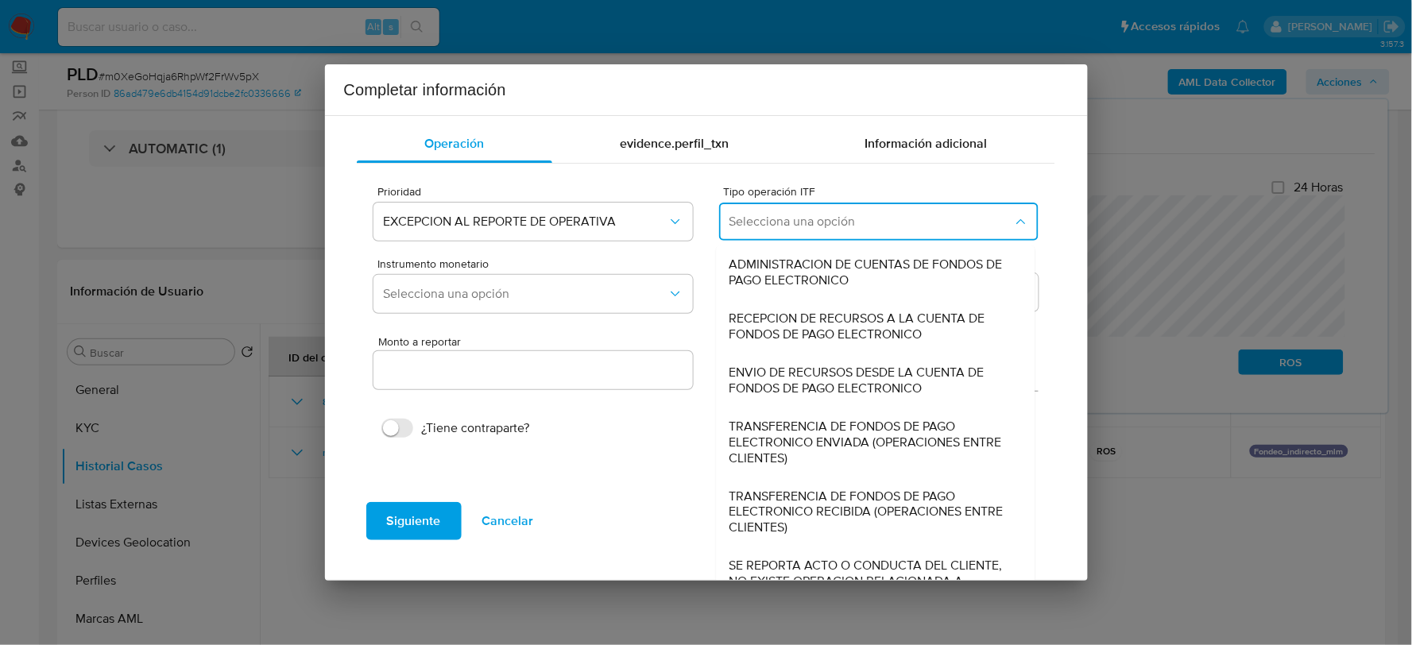
drag, startPoint x: 811, startPoint y: 567, endPoint x: 808, endPoint y: 559, distance: 9.3
click at [811, 567] on span "SE REPORTA ACTO O CONDUCTA DEL CLIENTE, NO EXISTE OPERACION RELACIONADA A REPOR…" at bounding box center [872, 583] width 284 height 48
type input "0.00"
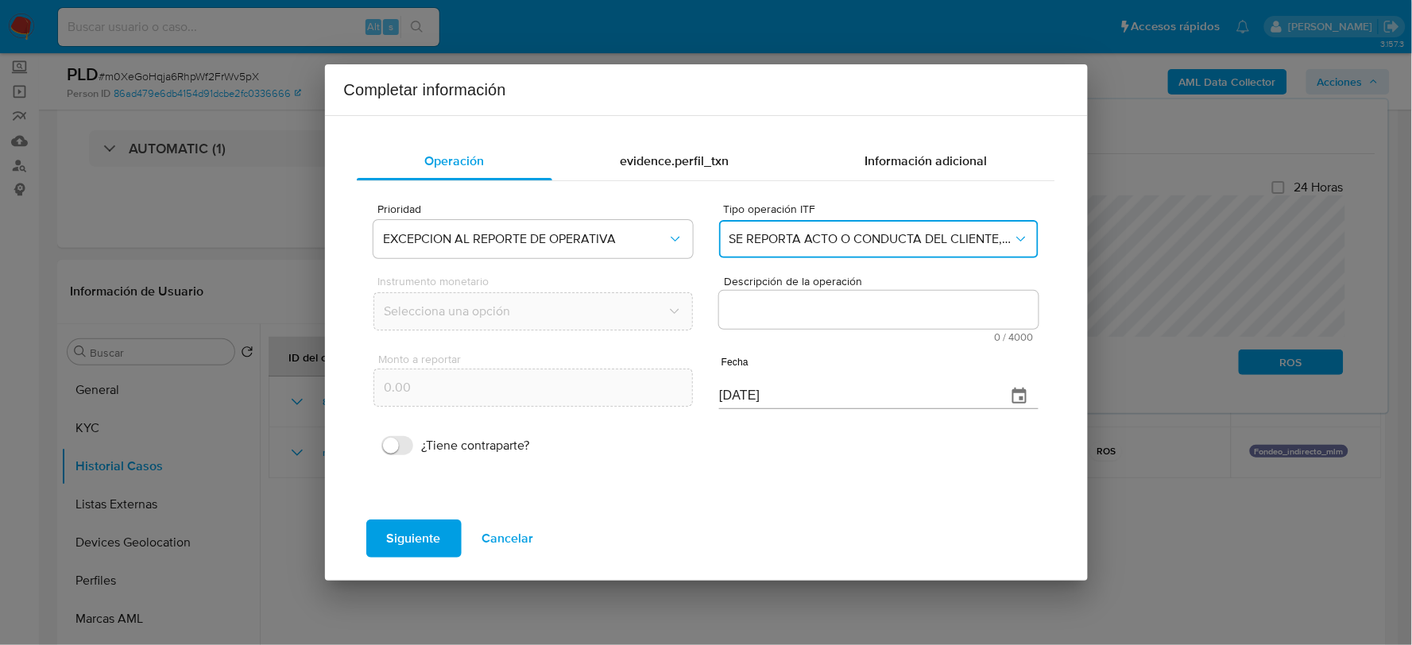
scroll to position [0, 0]
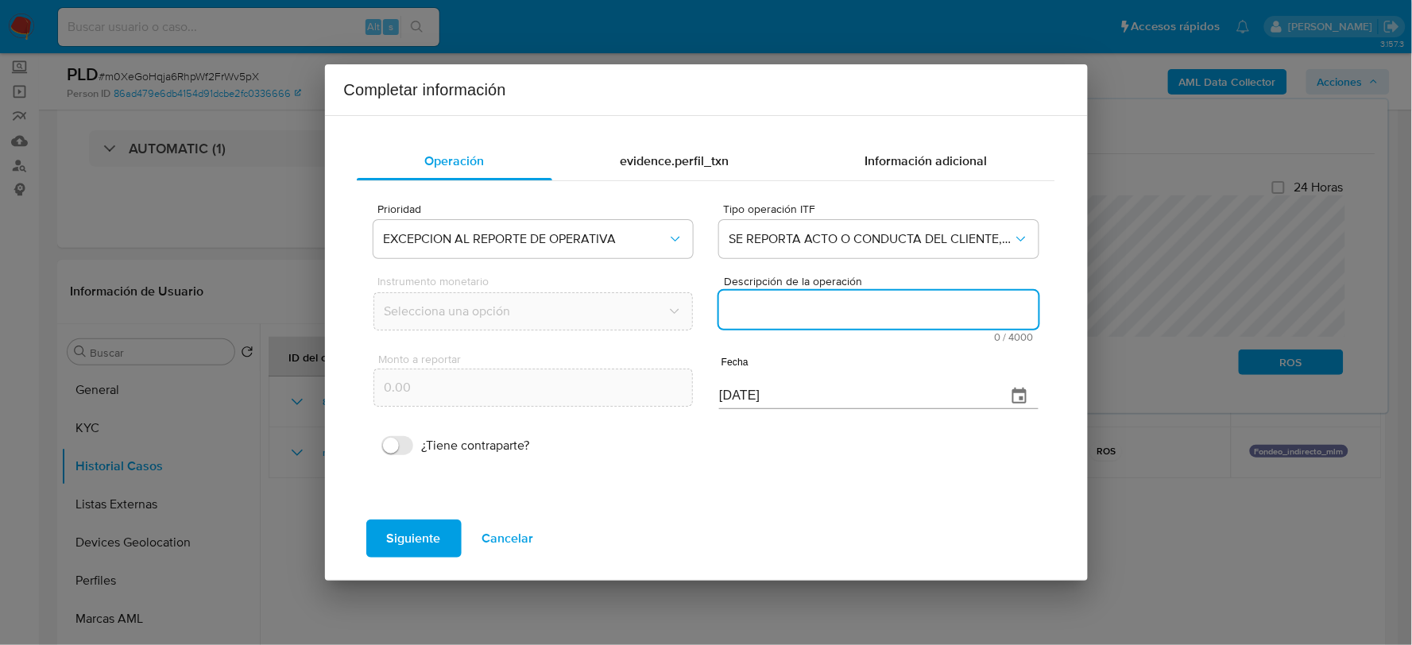
click at [771, 304] on textarea "Descripción de la operación" at bounding box center [878, 310] width 319 height 38
paste textarea "/CONOCIMIENTO DEL CLIENTE O USUARIOCLIENTE [PERSON_NAME] NUMERO DE CLIENTE 2450…"
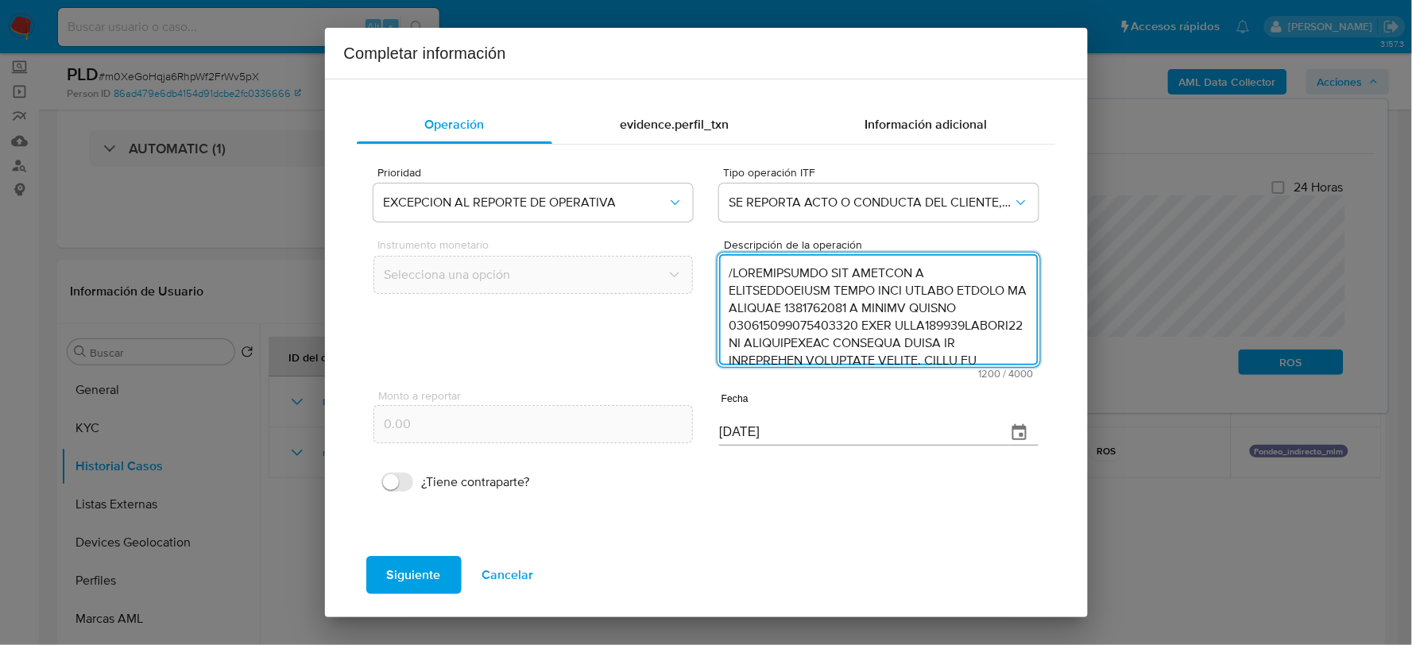
scroll to position [459, 0]
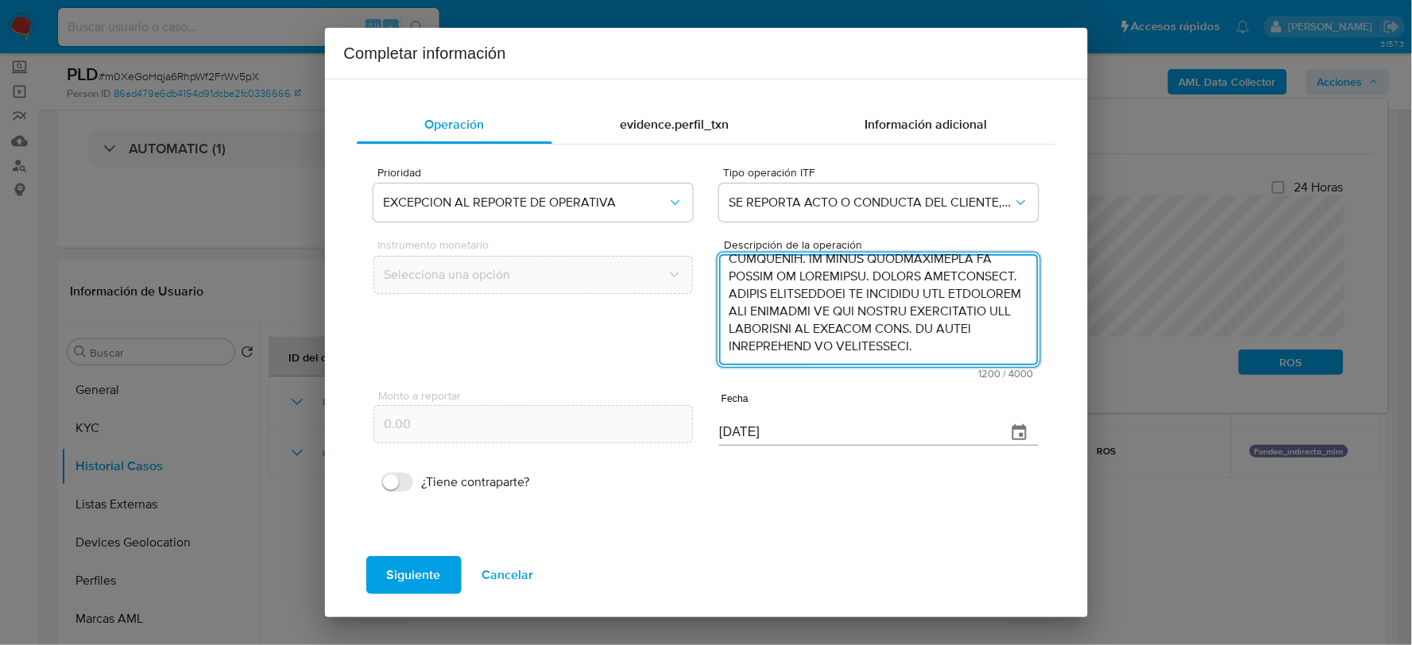
type textarea "/CONOCIMIENTO DEL CLIENTE O USUARIOCLIENTE [PERSON_NAME] NUMERO DE CLIENTE 2450…"
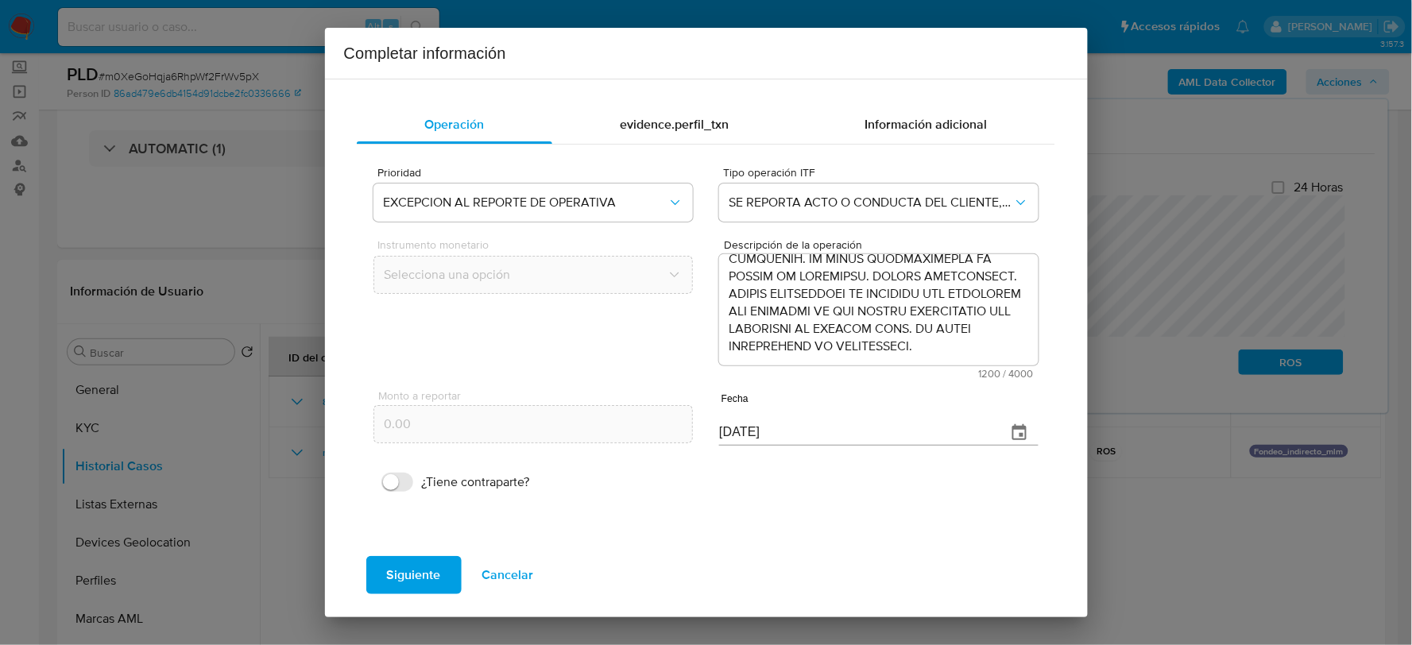
click at [753, 435] on input "[DATE]" at bounding box center [856, 432] width 274 height 25
type input "[DATE]"
click at [409, 583] on span "Siguiente" at bounding box center [414, 575] width 54 height 35
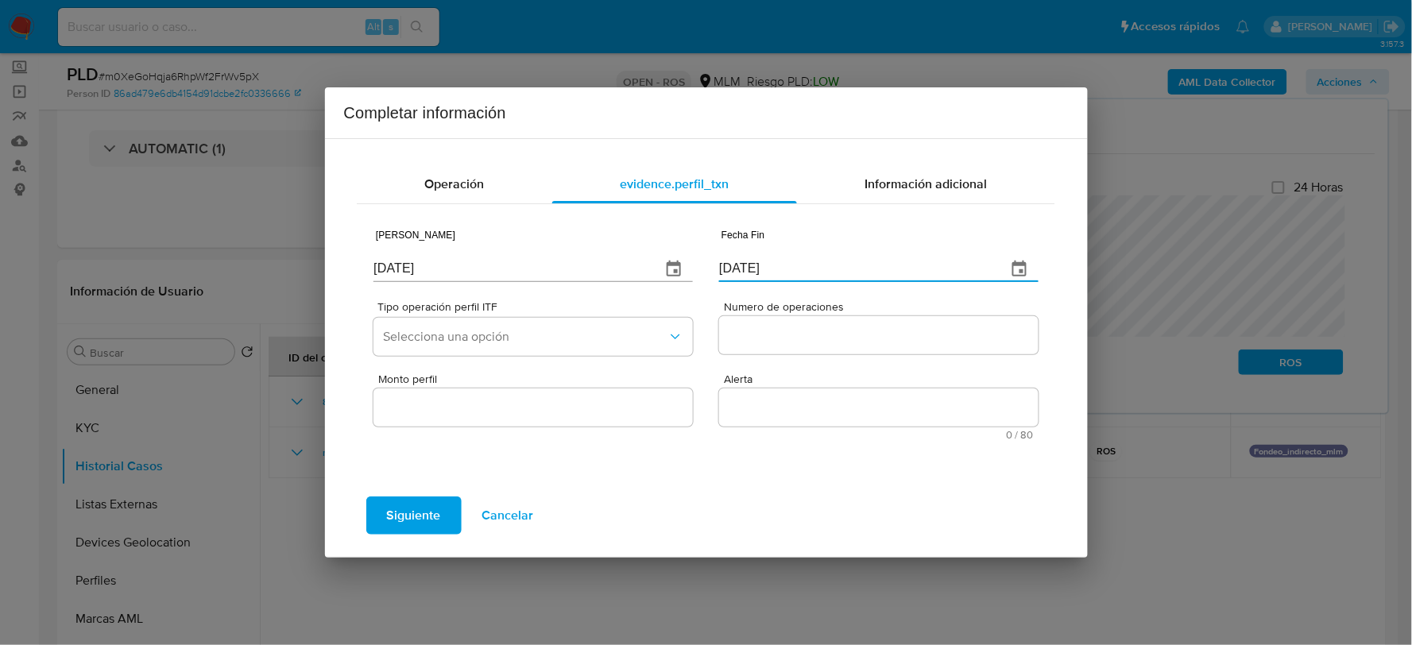
click at [758, 279] on input "[DATE]" at bounding box center [856, 269] width 274 height 25
click at [757, 273] on input "[DATE]" at bounding box center [856, 269] width 274 height 25
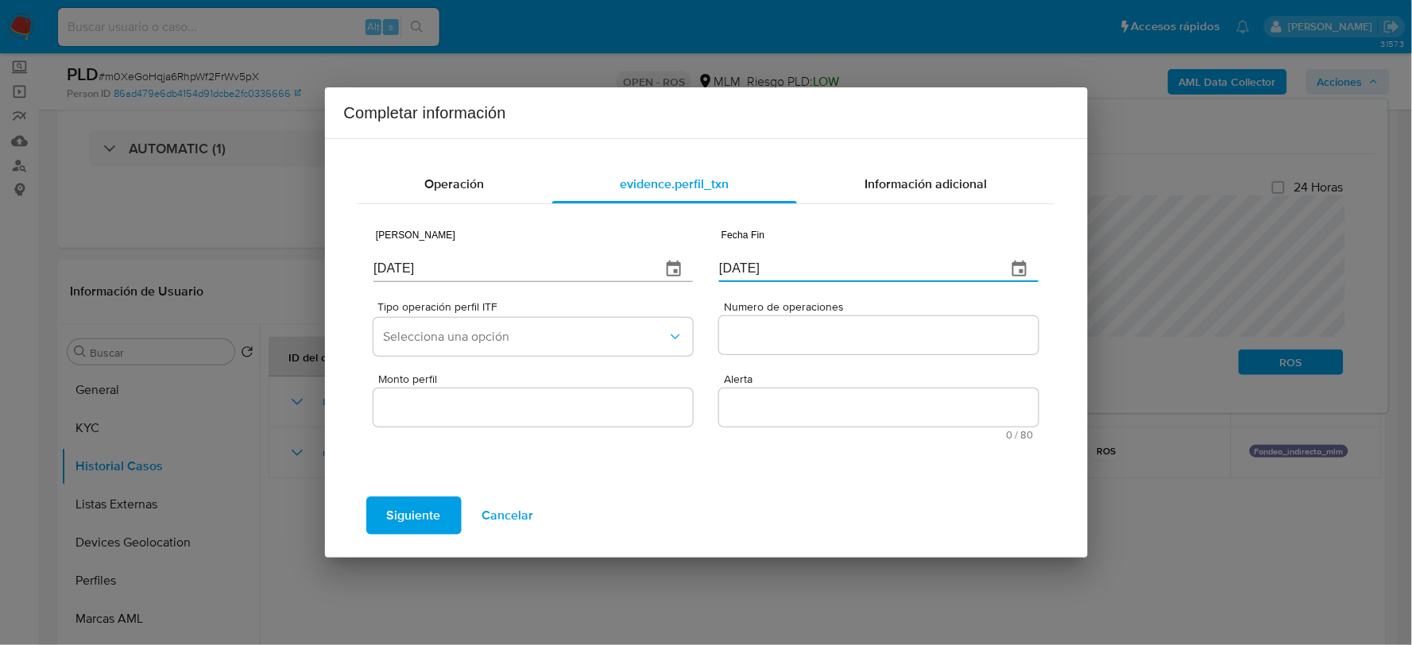
click at [757, 273] on input "[DATE]" at bounding box center [856, 269] width 274 height 25
type input "0_/__/____"
type input "[DATE]"
click at [534, 270] on input "[DATE]" at bounding box center [511, 269] width 274 height 25
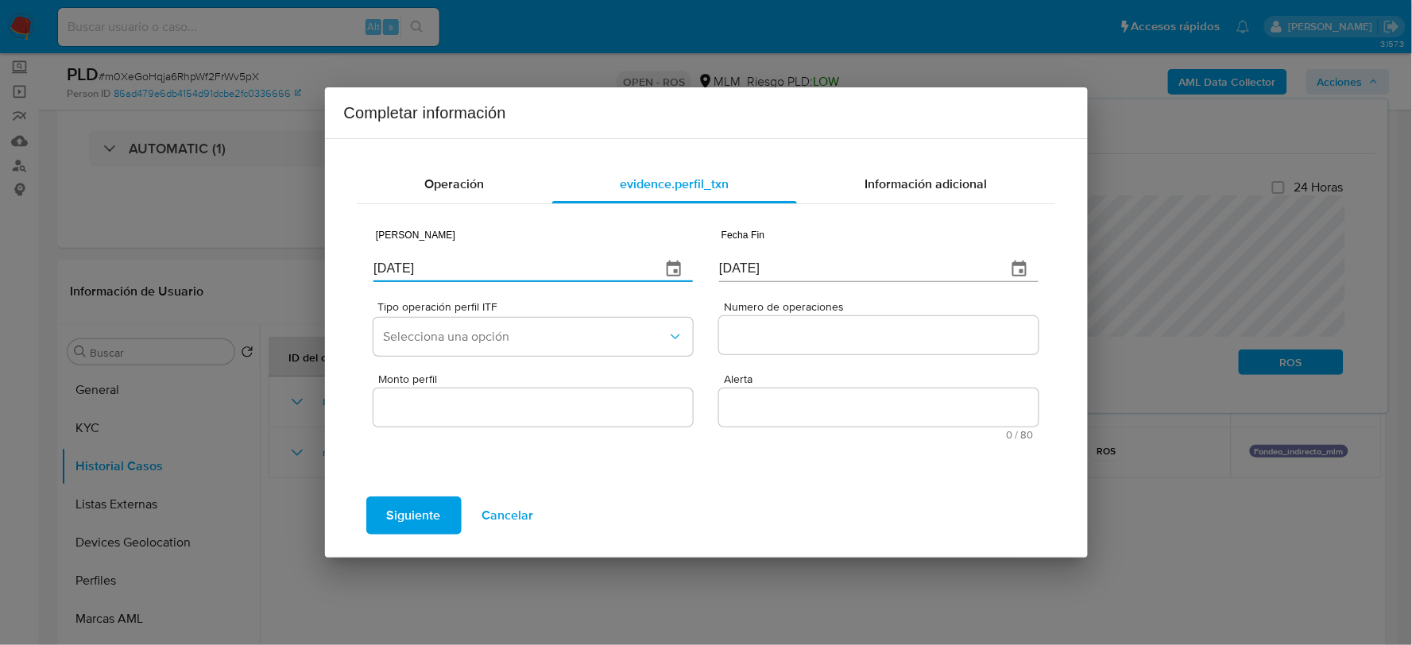
click at [534, 270] on input "[DATE]" at bounding box center [511, 269] width 274 height 25
type input "[DATE]"
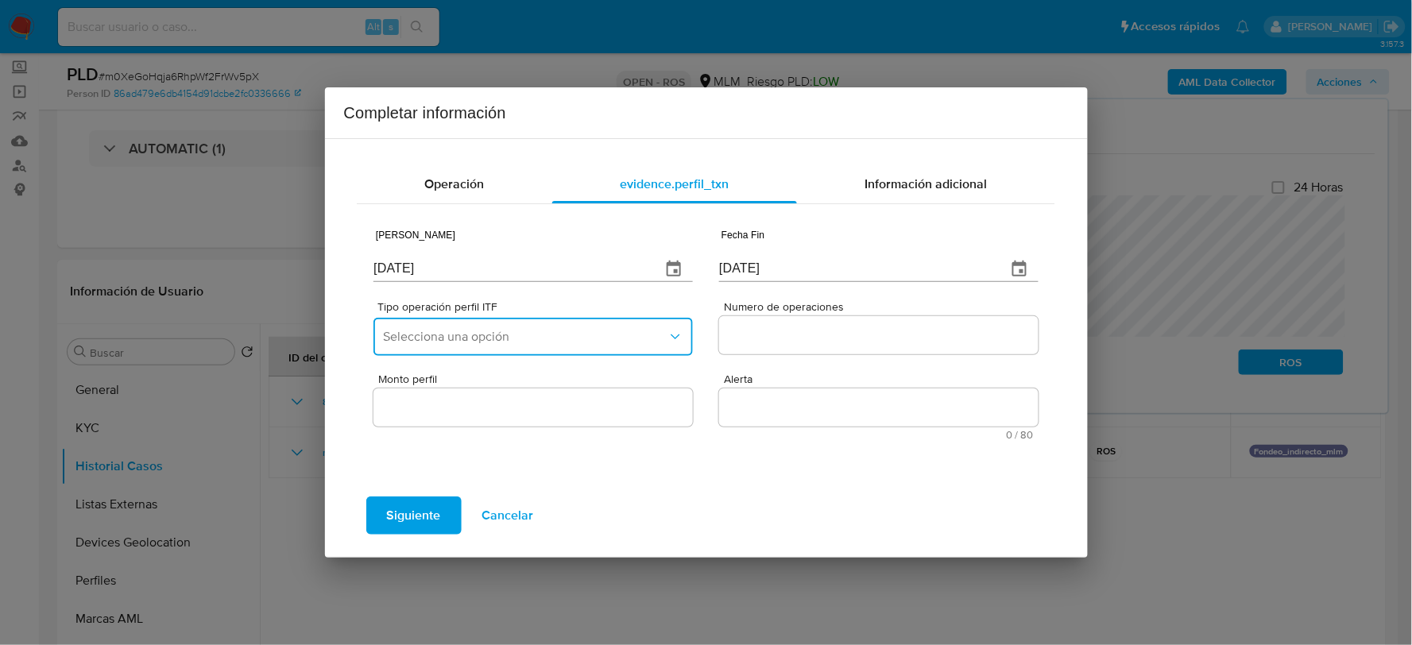
click at [530, 335] on span "Selecciona una opción" at bounding box center [525, 337] width 284 height 16
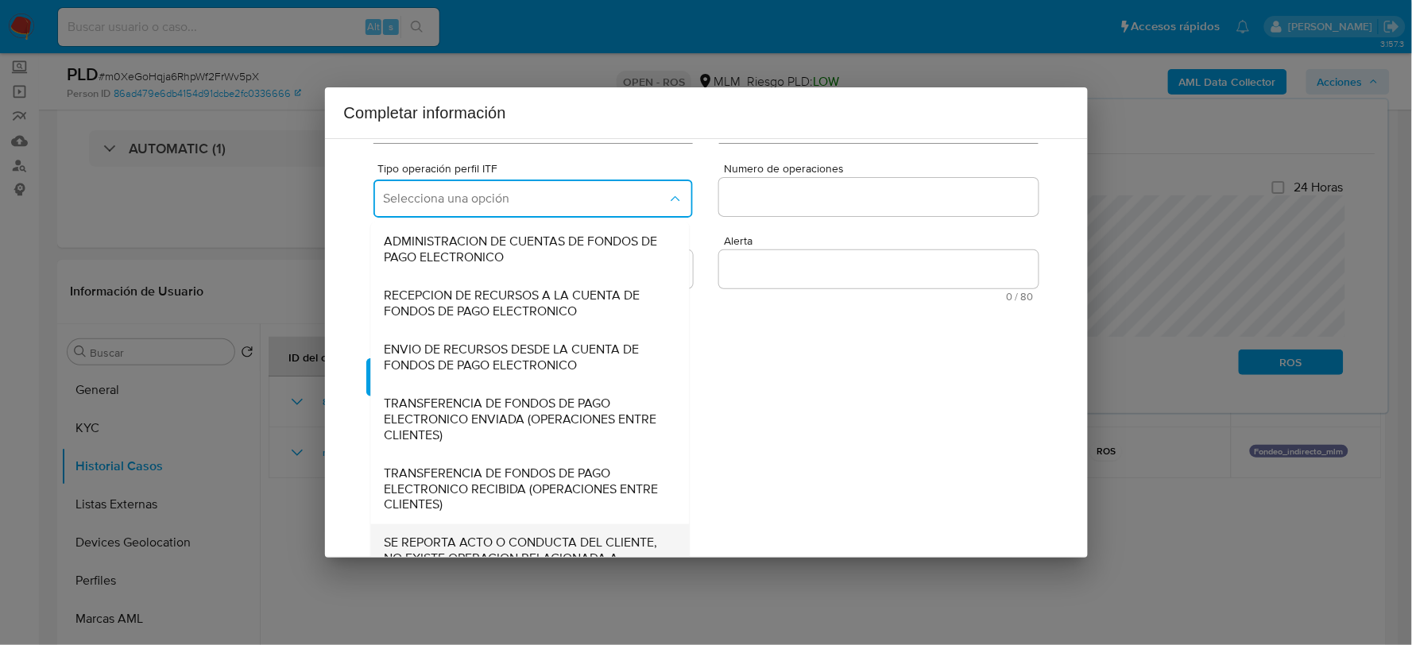
click at [417, 538] on span "SE REPORTA ACTO O CONDUCTA DEL CLIENTE, NO EXISTE OPERACION RELACIONADA A REPOR…" at bounding box center [526, 560] width 284 height 48
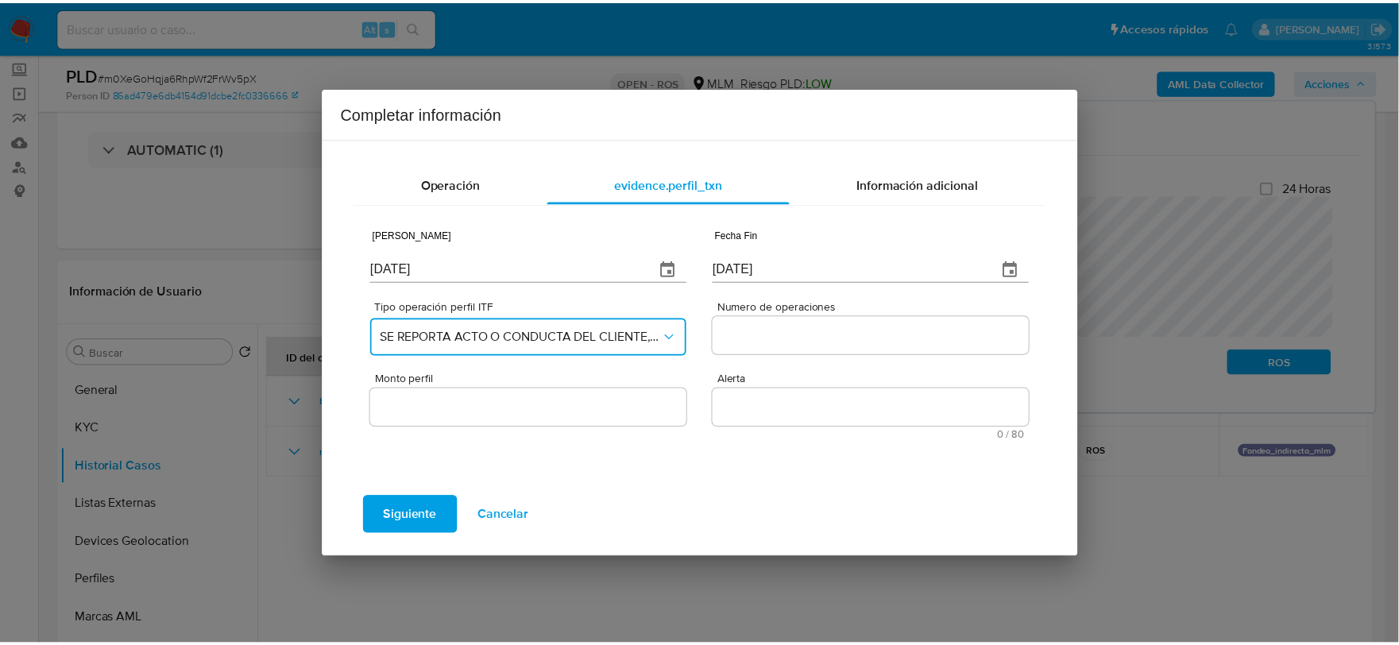
scroll to position [0, 0]
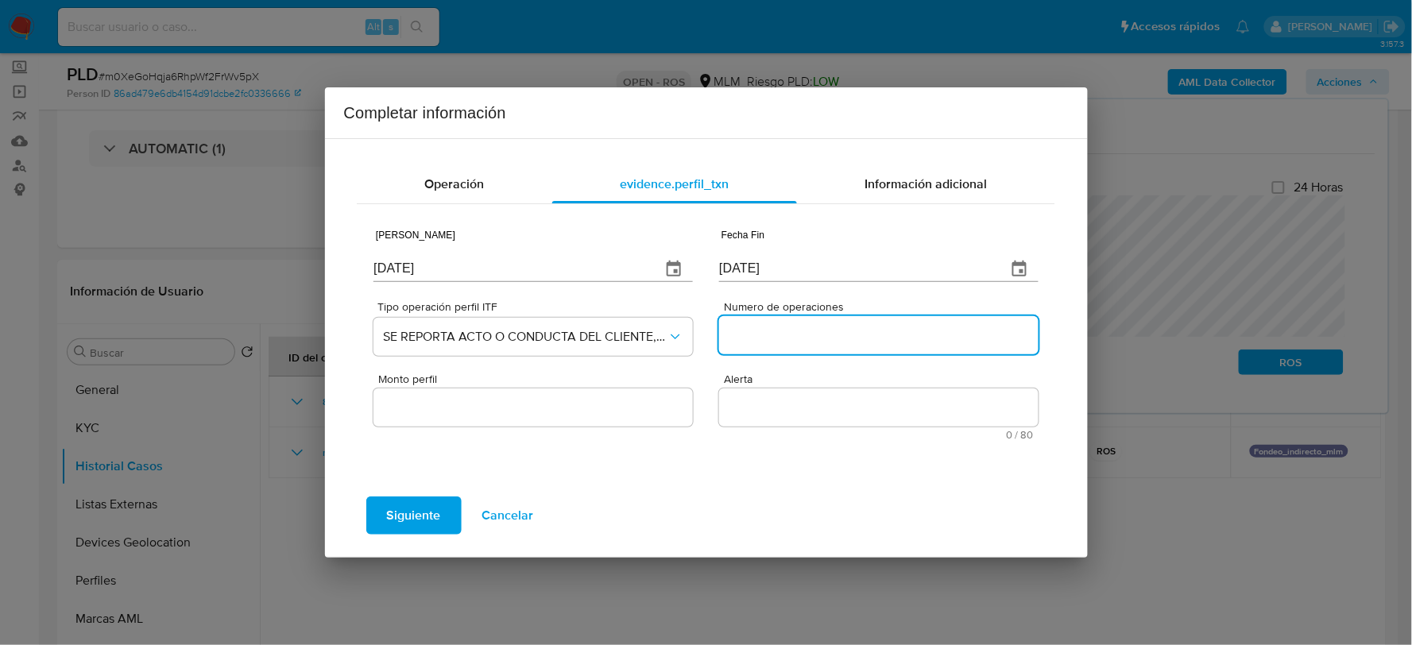
click at [824, 328] on input "Numero de operaciones" at bounding box center [878, 335] width 319 height 21
type input "0"
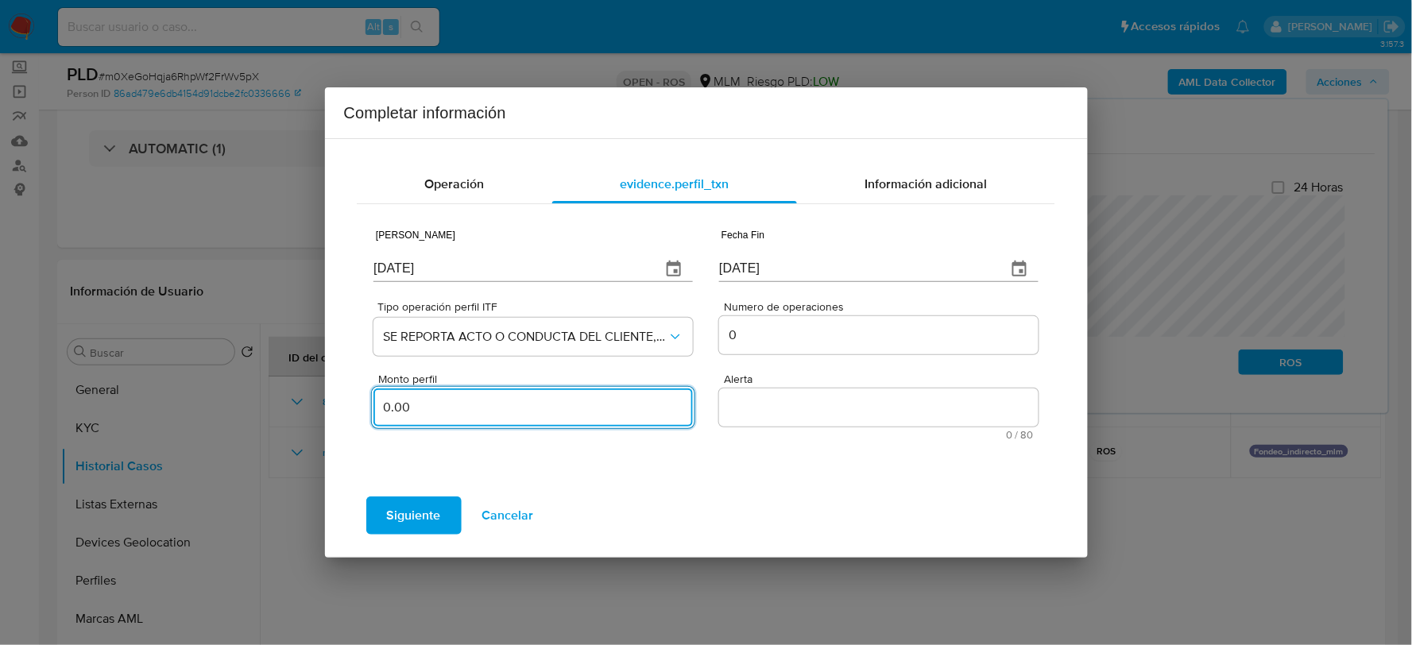
type input "0.00"
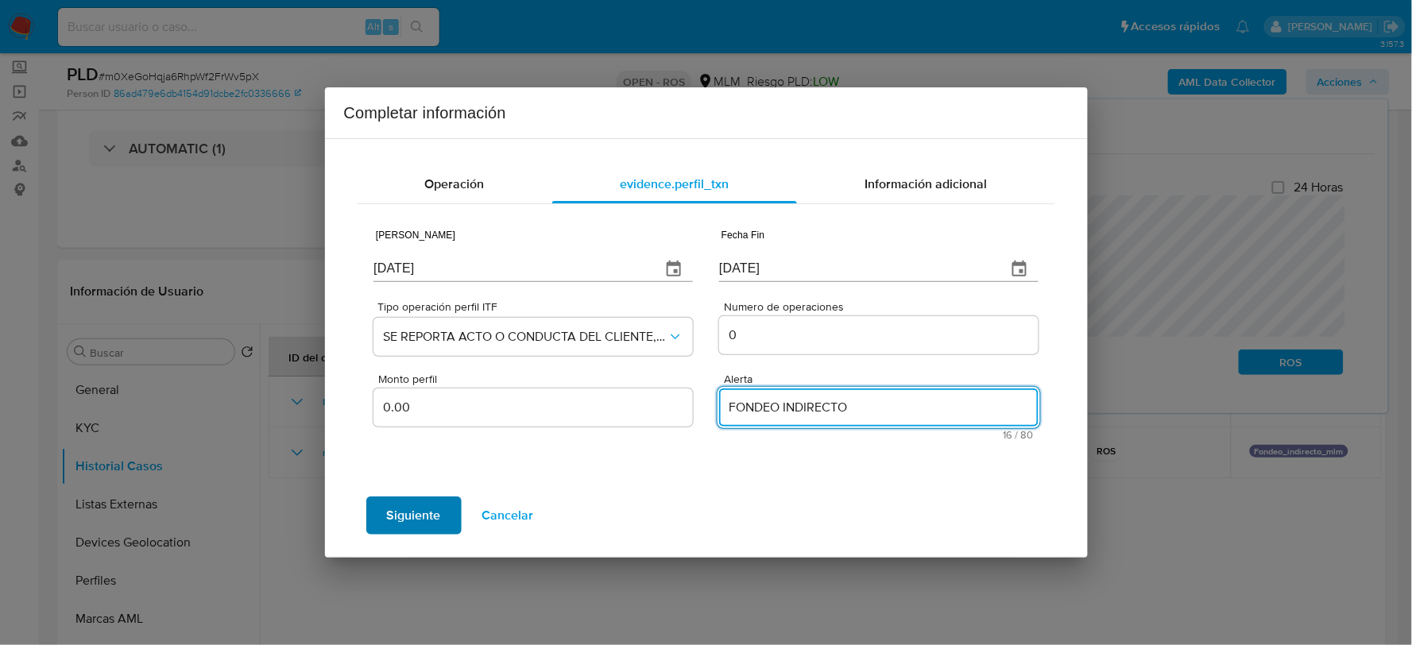
type textarea "FONDEO INDIRECTO"
click at [432, 513] on span "Siguiente" at bounding box center [414, 515] width 54 height 35
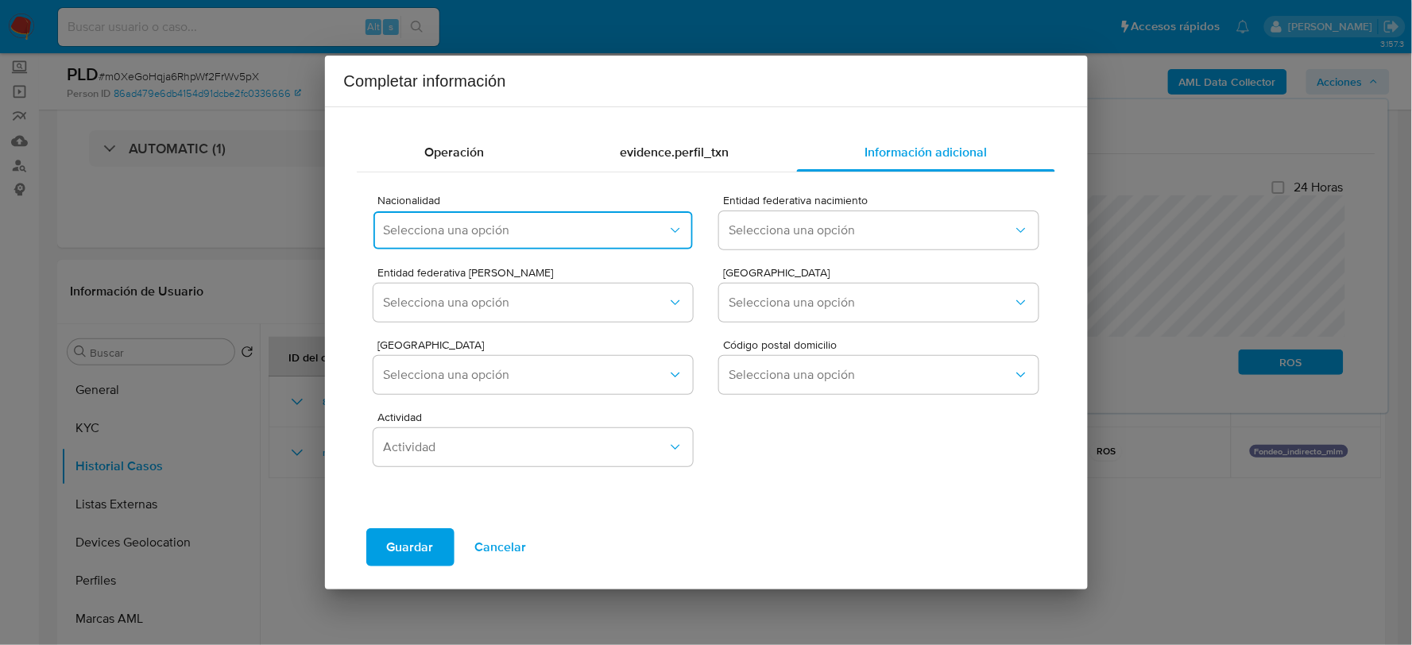
click at [501, 233] on span "Selecciona una opción" at bounding box center [525, 231] width 284 height 16
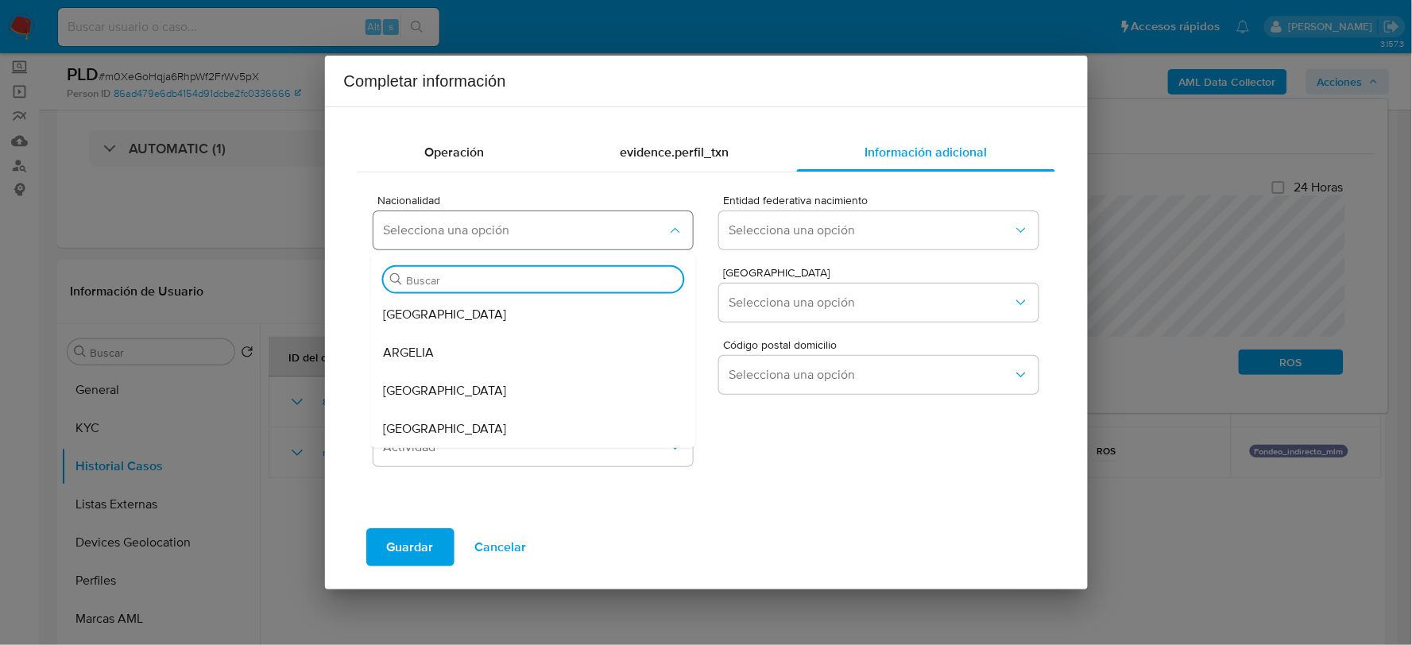
click at [497, 226] on span "Selecciona una opción" at bounding box center [525, 231] width 284 height 16
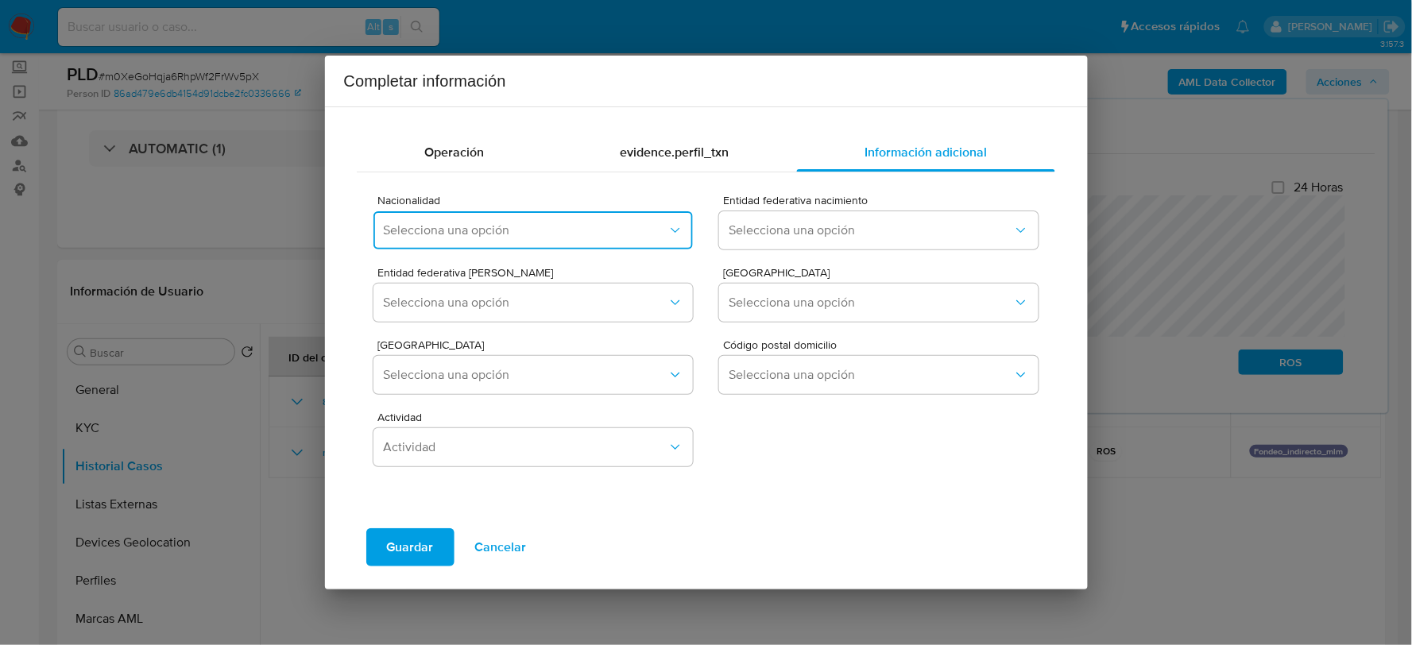
click at [497, 226] on span "Selecciona una opción" at bounding box center [525, 231] width 284 height 16
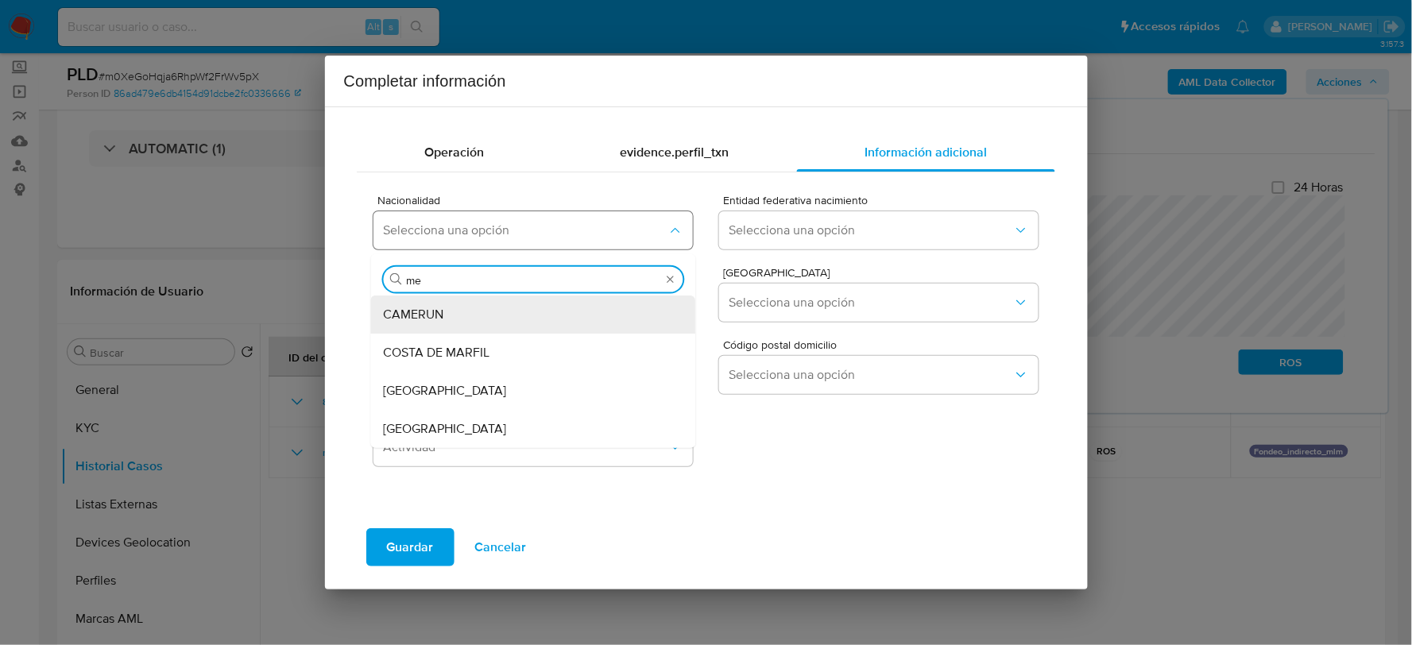
type input "mex"
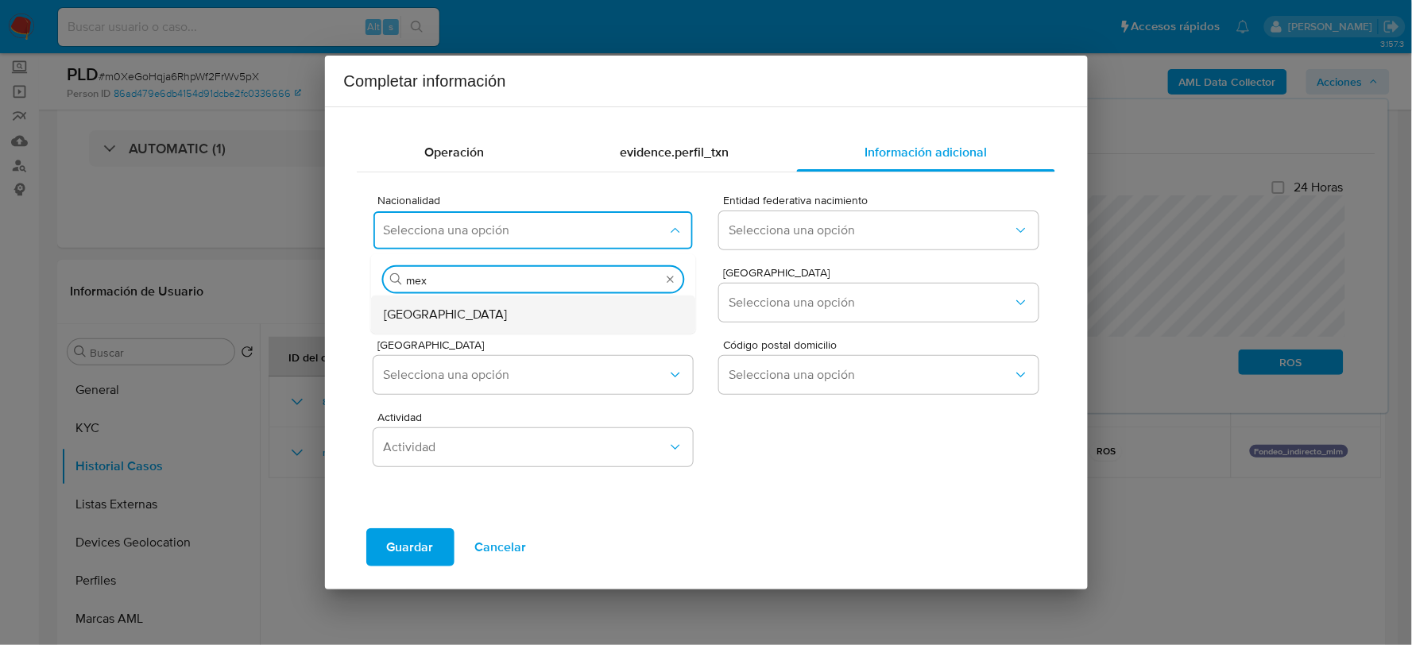
click at [497, 312] on div "MEXICO" at bounding box center [529, 314] width 290 height 38
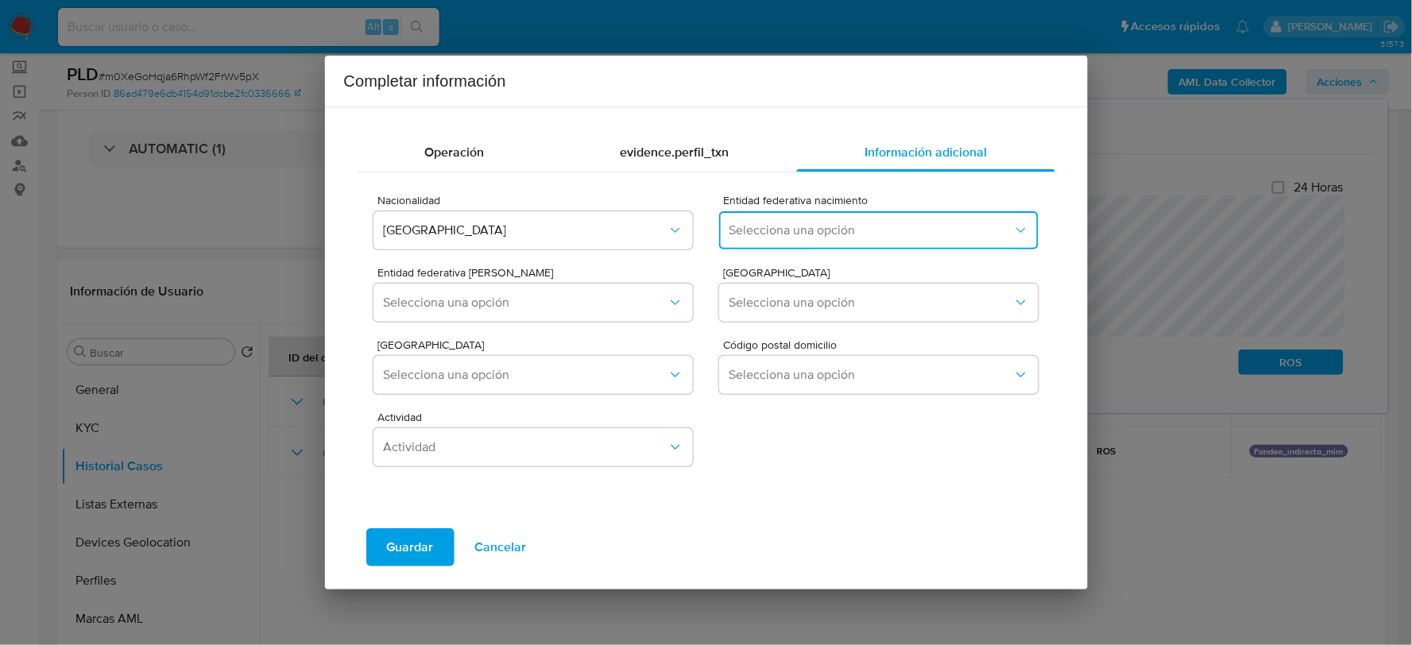
click at [806, 234] on span "Selecciona una opción" at bounding box center [871, 231] width 284 height 16
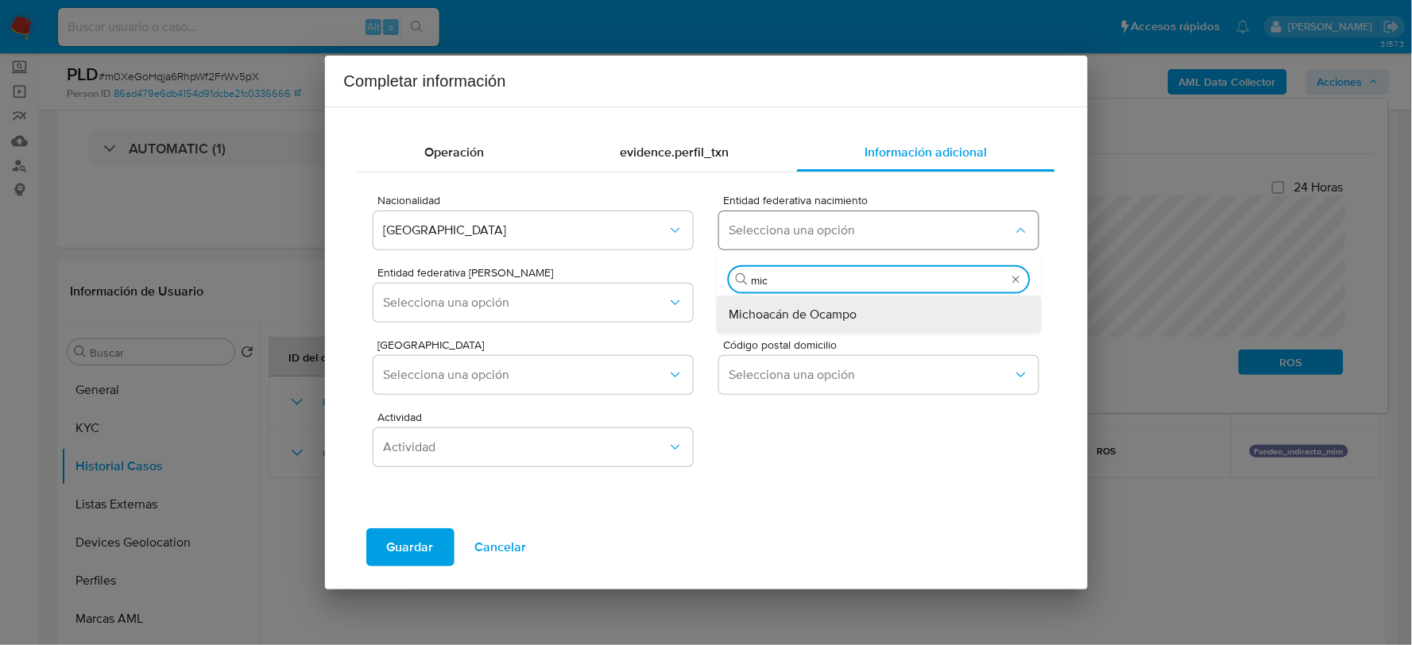
type input "mich"
click at [790, 312] on span "Michoacán de Ocampo" at bounding box center [794, 314] width 128 height 16
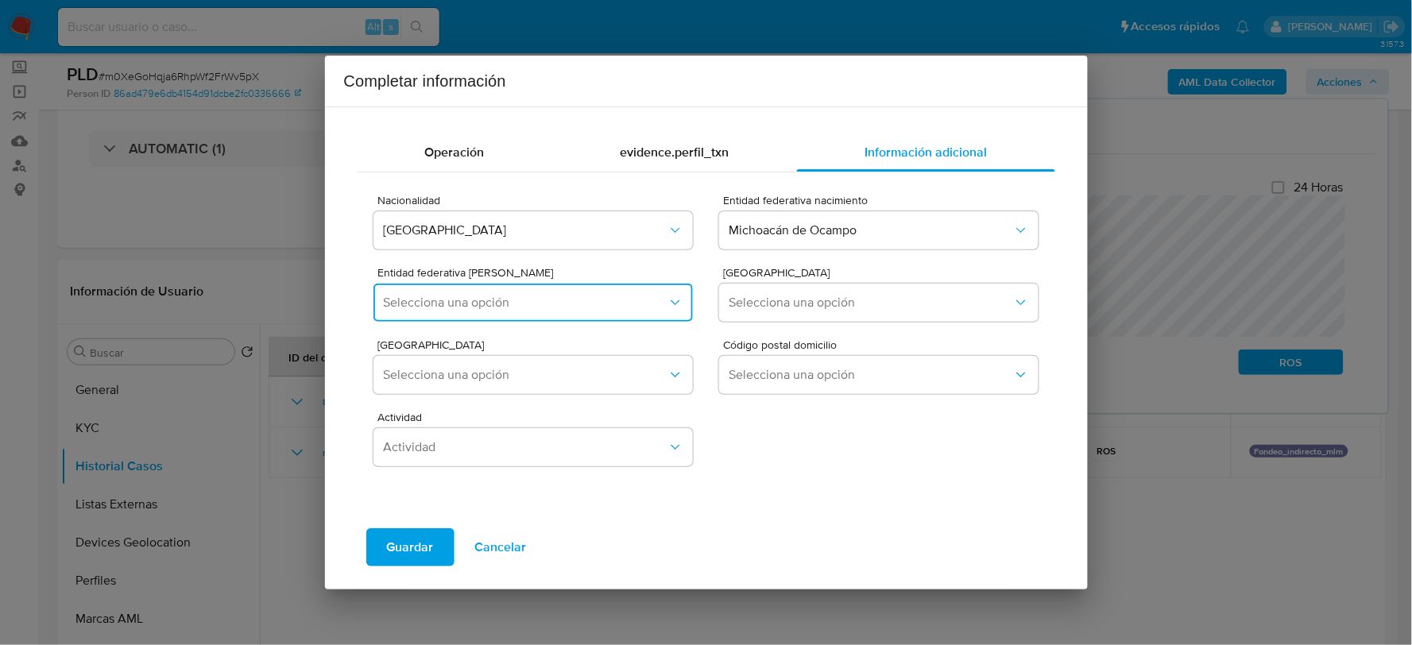
click at [544, 297] on span "Selecciona una opción" at bounding box center [525, 303] width 284 height 16
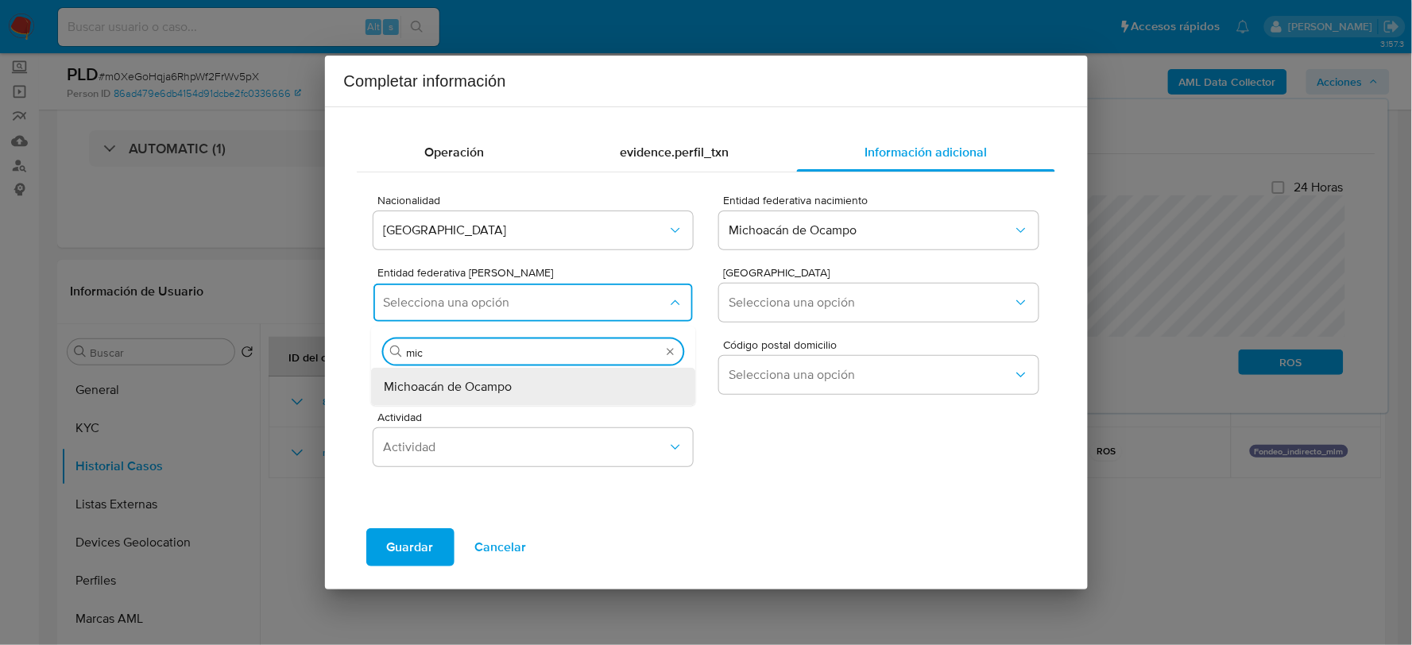
type input "mich"
drag, startPoint x: 493, startPoint y: 385, endPoint x: 679, endPoint y: 308, distance: 201.3
click at [497, 385] on span "Michoacán de Ocampo" at bounding box center [448, 386] width 128 height 16
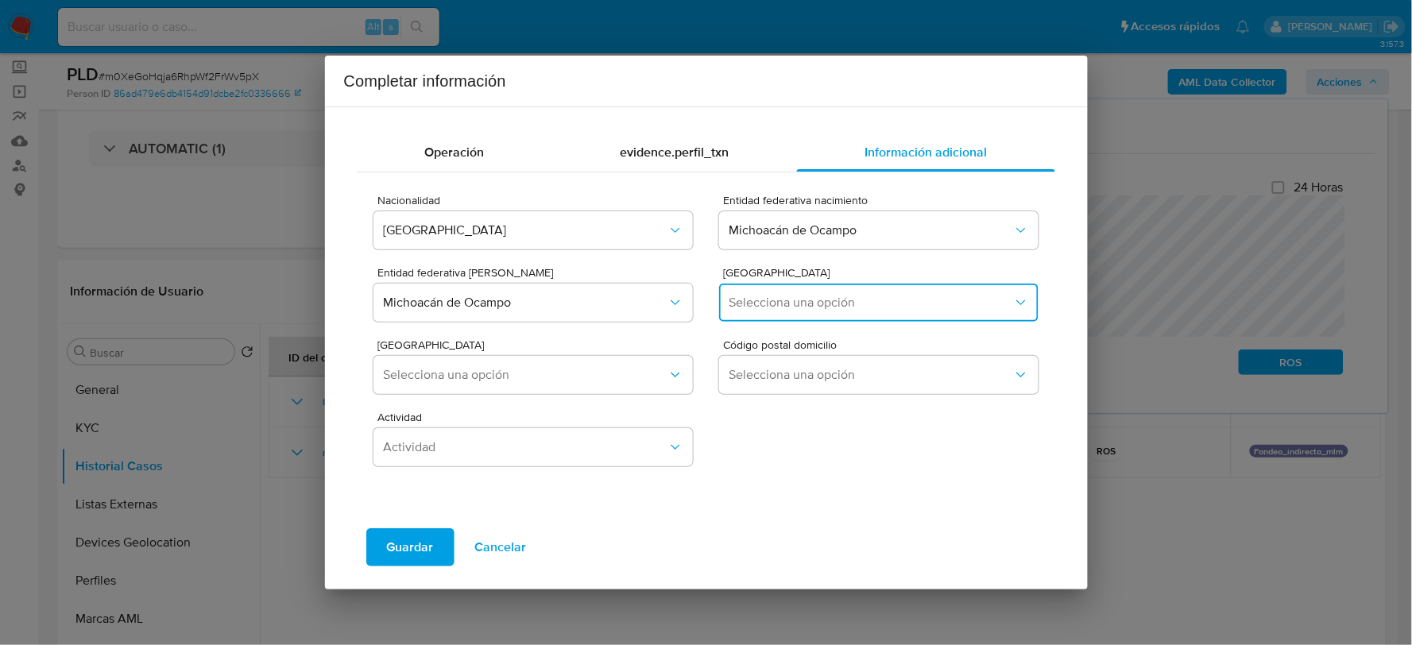
click at [835, 303] on span "Selecciona una opción" at bounding box center [871, 303] width 284 height 16
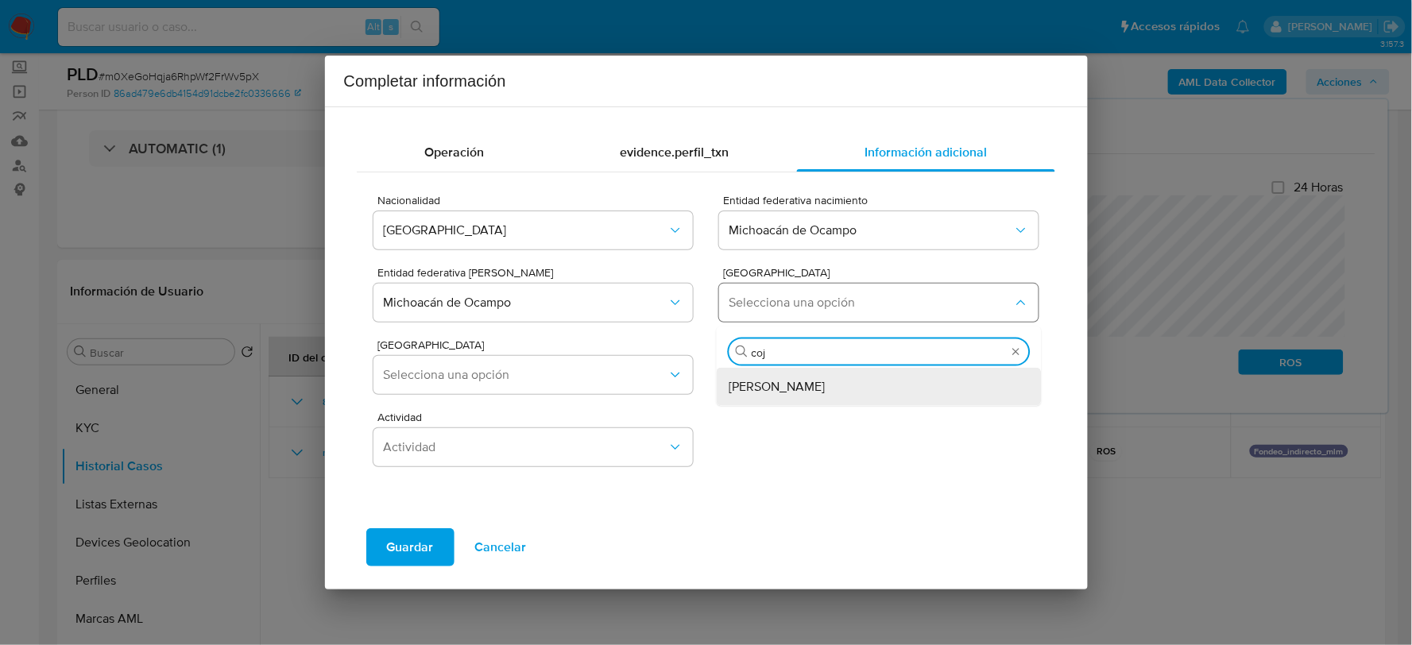
type input "coju"
click at [807, 383] on span "Cojumatlán de Régules" at bounding box center [778, 386] width 96 height 16
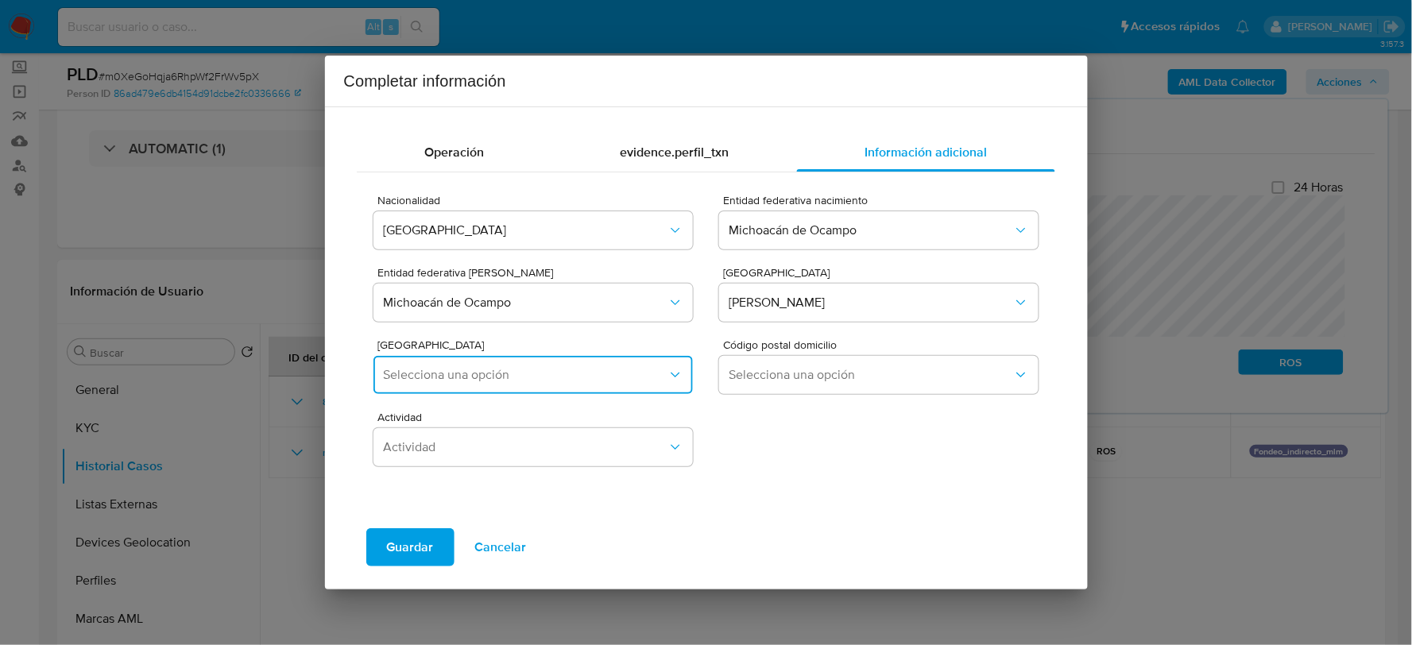
click at [542, 375] on span "Selecciona una opción" at bounding box center [525, 375] width 284 height 16
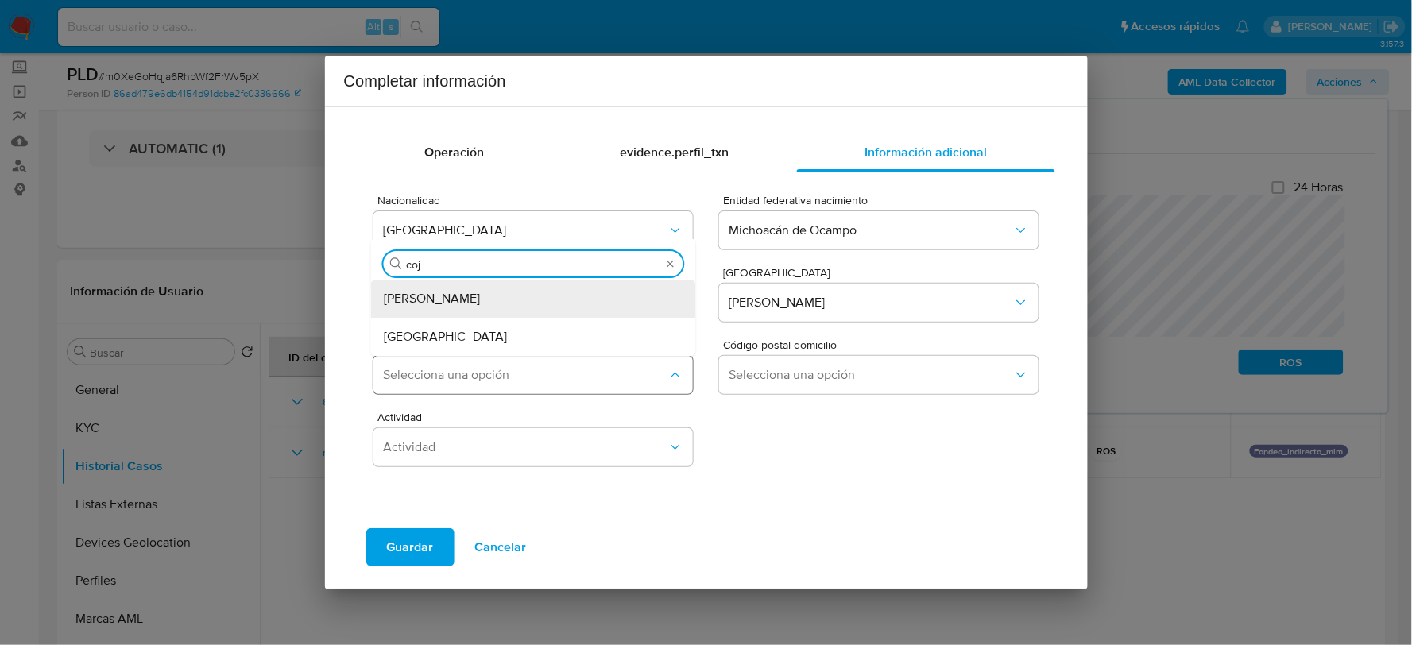
type input "coju"
click at [584, 304] on div "Cojumatlán de Régules" at bounding box center [529, 299] width 290 height 38
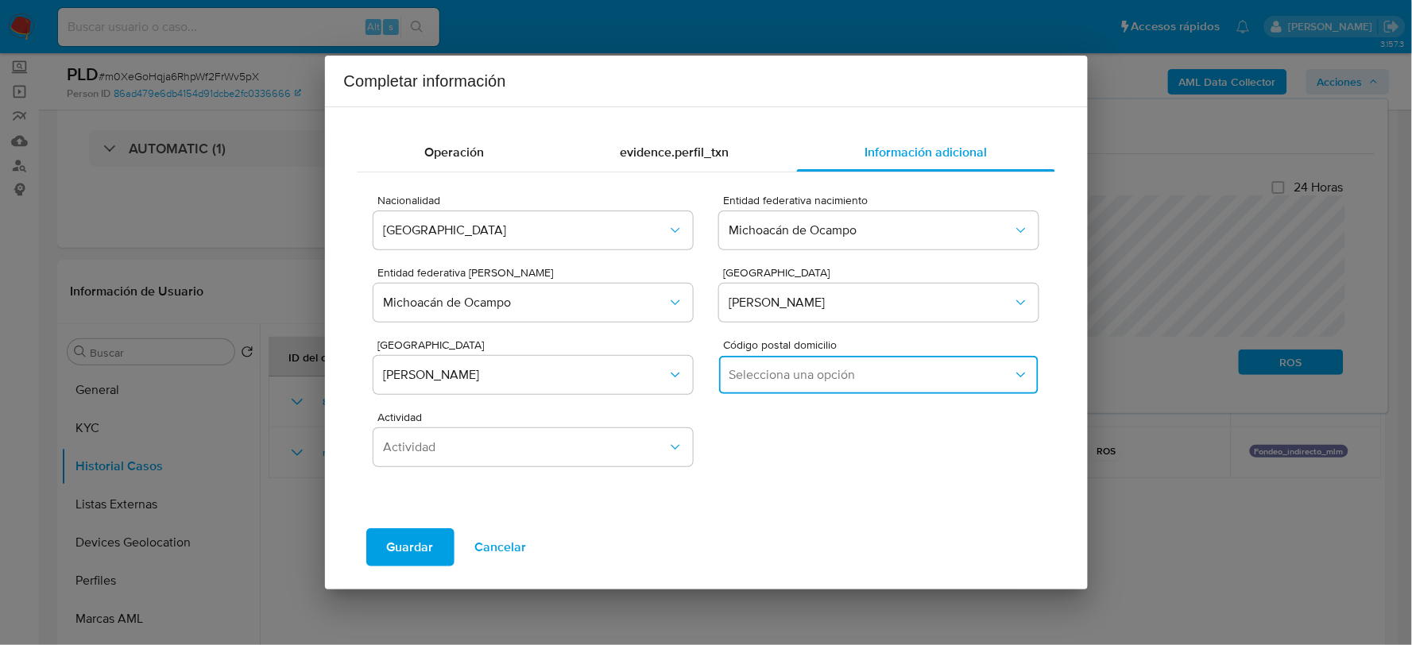
click at [841, 379] on span "Selecciona una opción" at bounding box center [871, 375] width 284 height 16
click at [787, 455] on div "59140" at bounding box center [875, 458] width 290 height 38
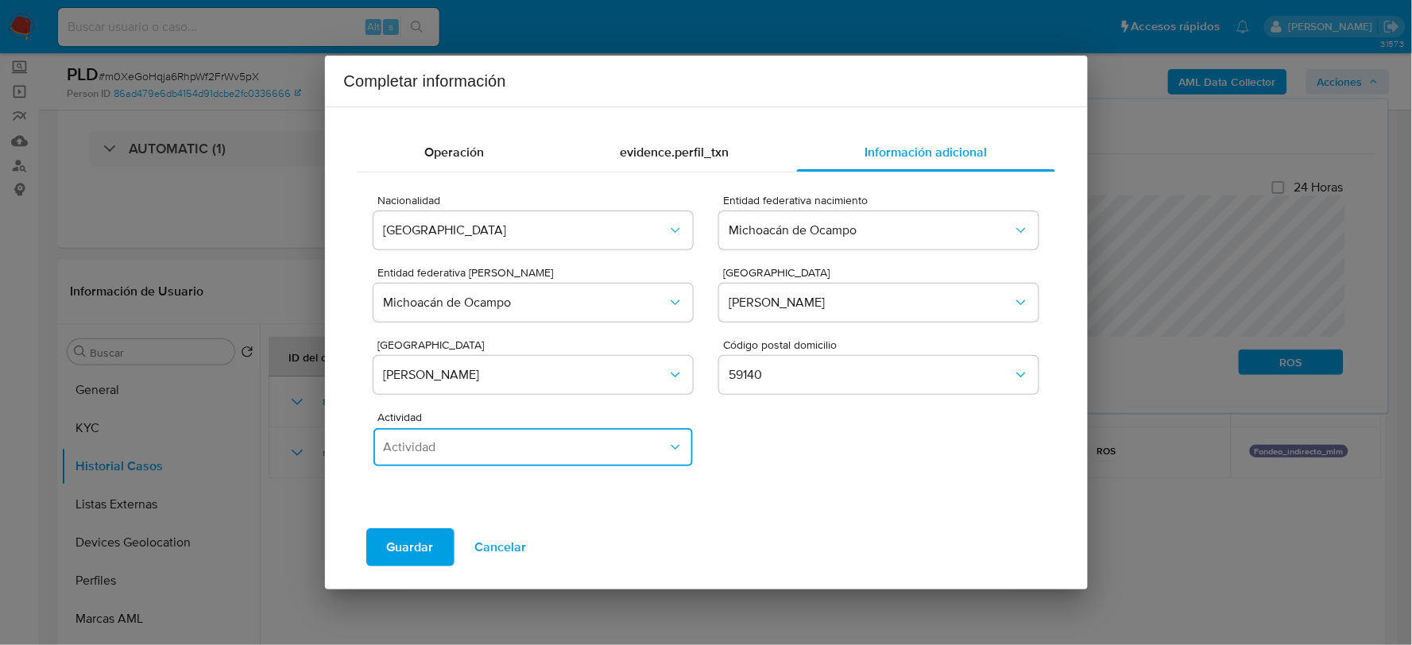
click at [540, 440] on span "Actividad" at bounding box center [525, 447] width 284 height 16
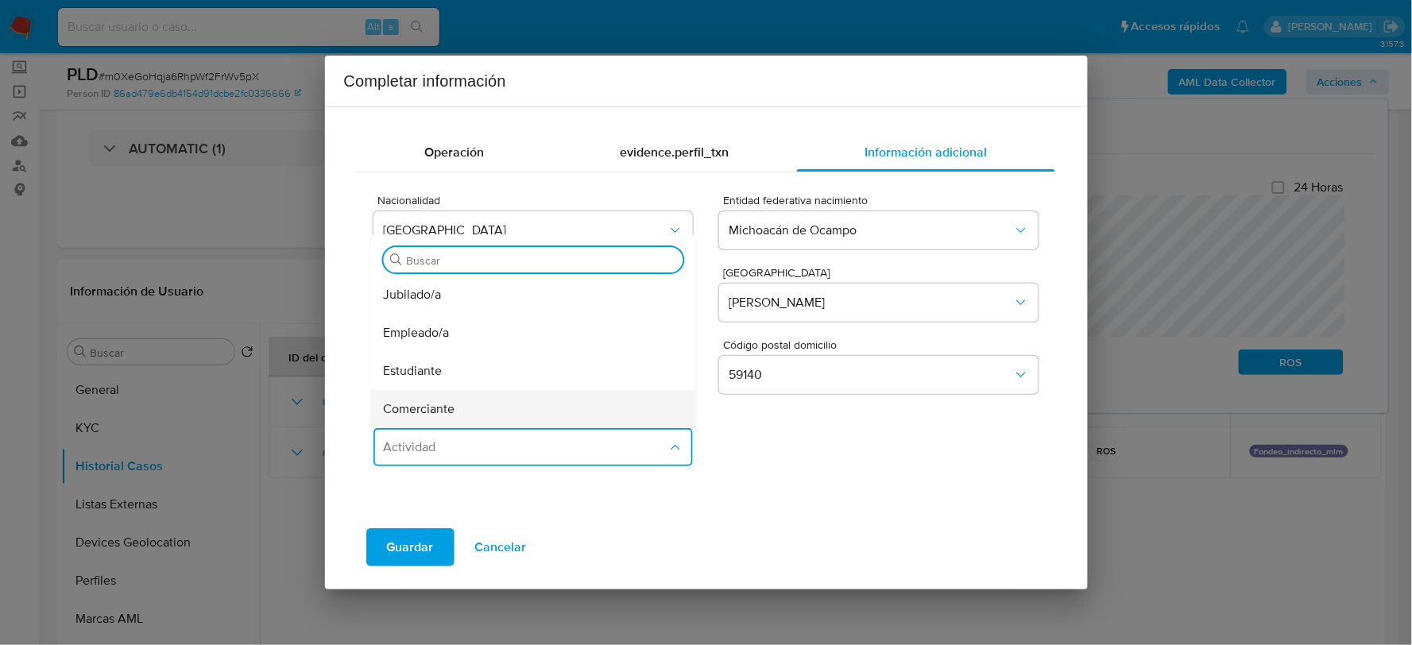
click at [426, 405] on span "Comerciante" at bounding box center [420, 409] width 72 height 16
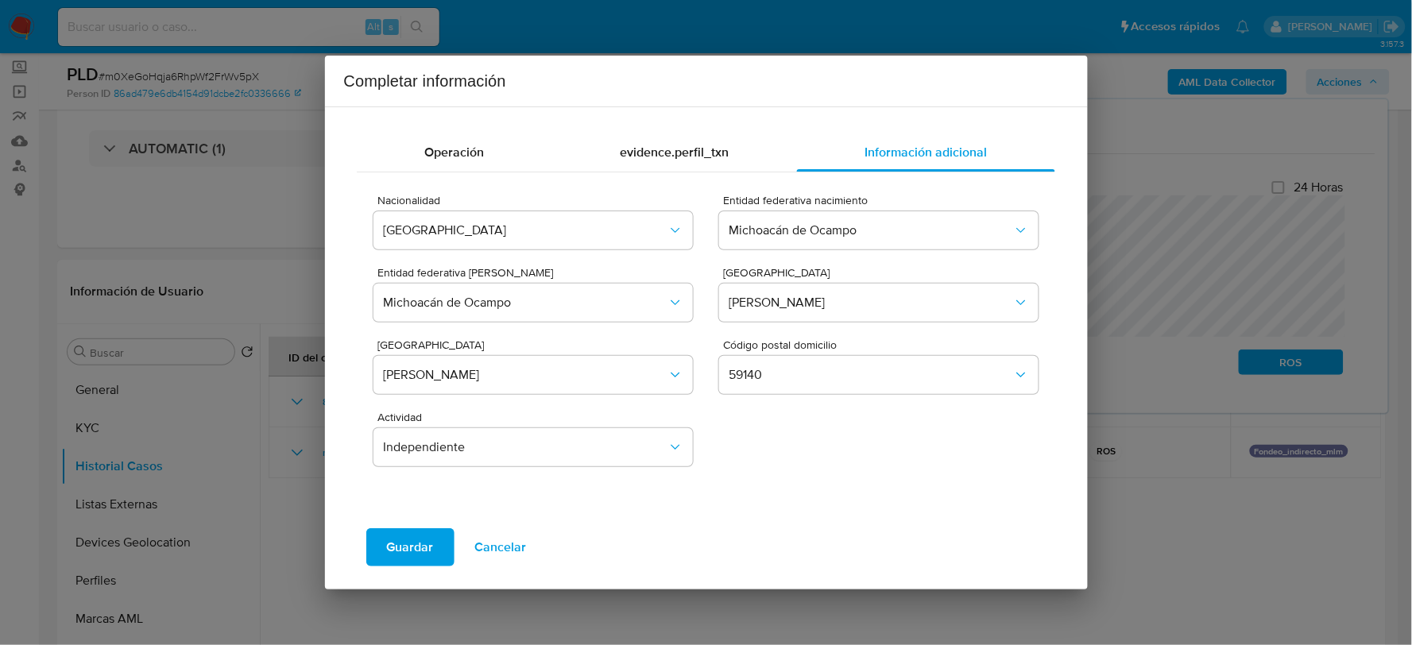
drag, startPoint x: 416, startPoint y: 545, endPoint x: 466, endPoint y: 538, distance: 51.4
click at [416, 545] on span "Guardar" at bounding box center [410, 547] width 47 height 35
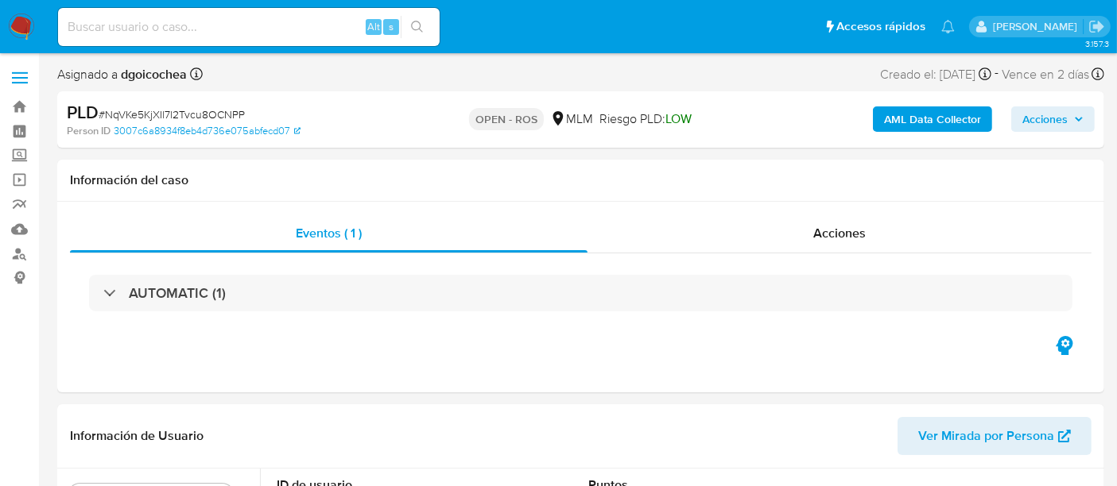
select select "10"
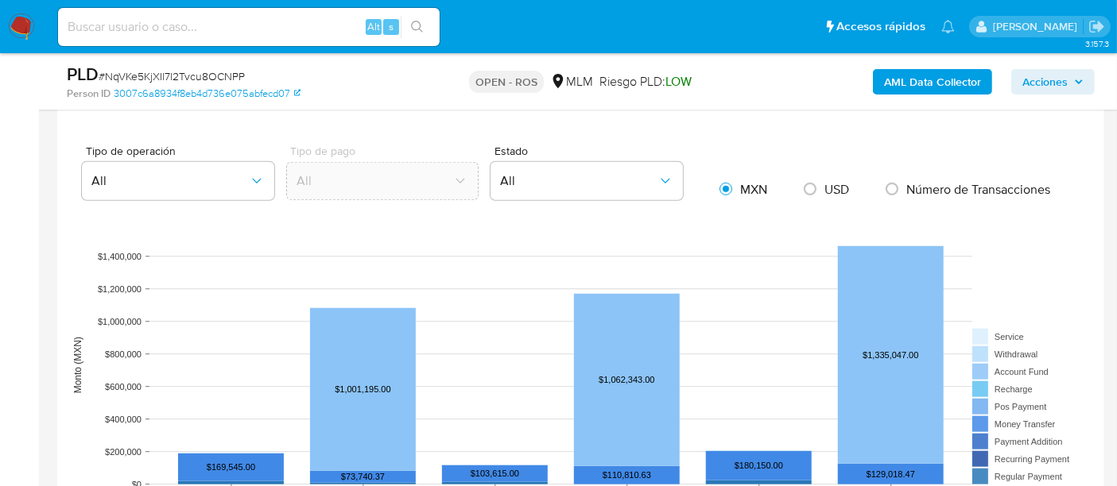
scroll to position [1589, 0]
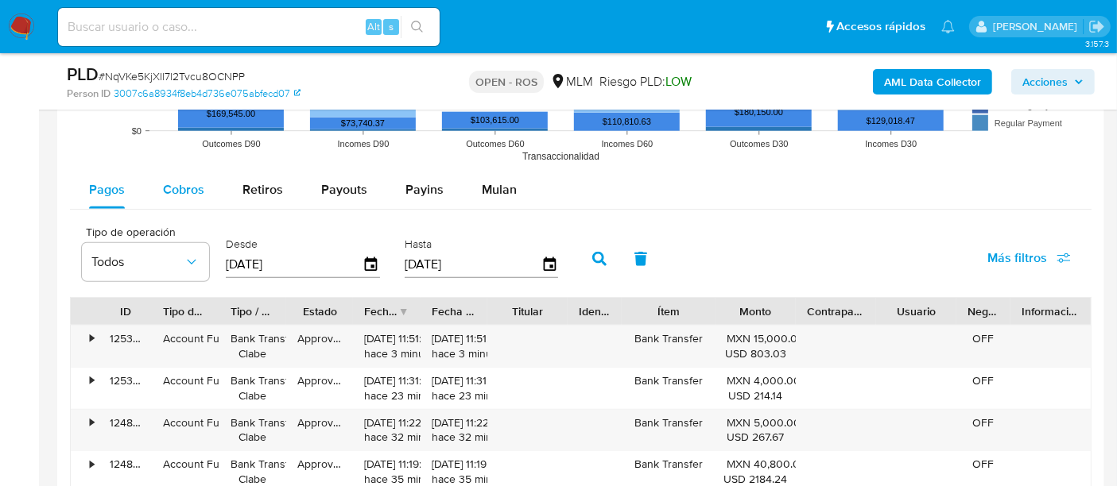
click at [184, 184] on span "Cobros" at bounding box center [183, 189] width 41 height 18
select select "10"
click at [544, 258] on icon "button" at bounding box center [549, 264] width 13 height 14
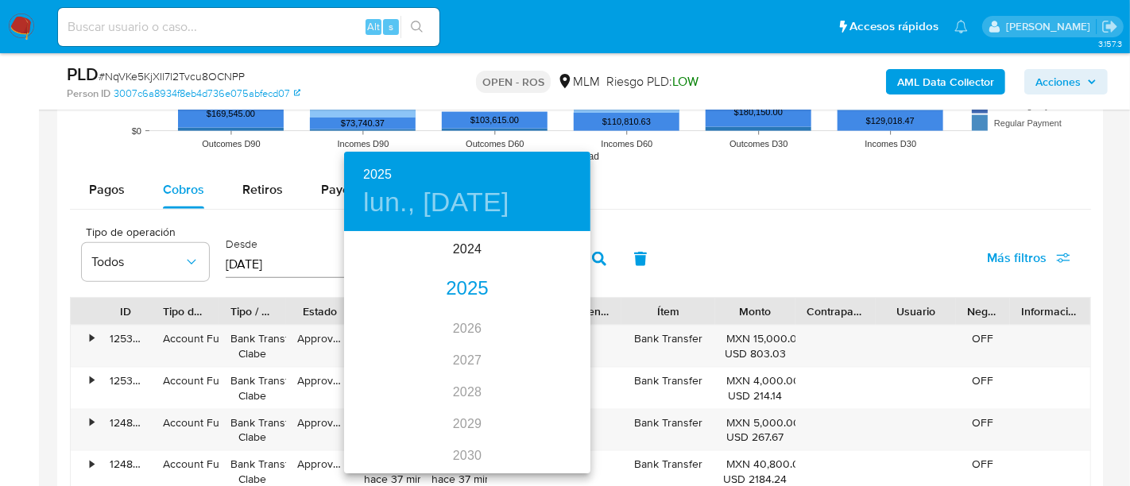
click at [467, 281] on div "2025" at bounding box center [467, 289] width 246 height 32
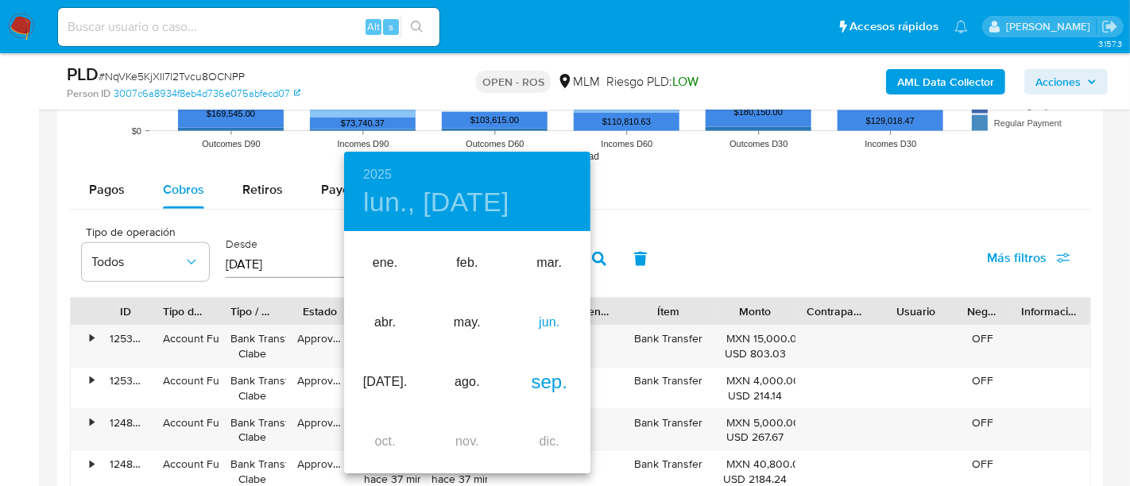
click at [548, 319] on div "jun." at bounding box center [550, 323] width 82 height 60
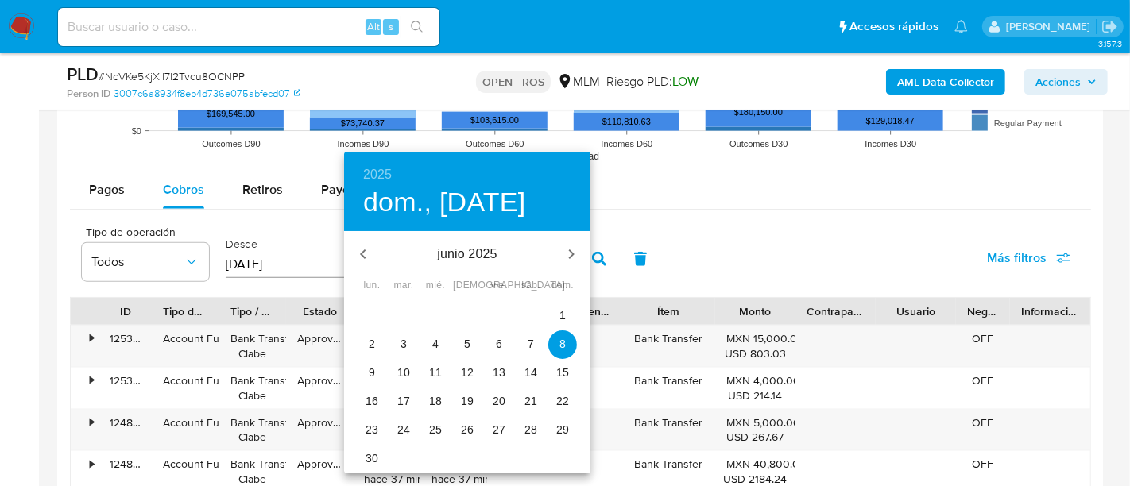
drag, startPoint x: 375, startPoint y: 457, endPoint x: 383, endPoint y: 455, distance: 8.1
click at [377, 457] on p "30" at bounding box center [372, 459] width 13 height 16
type input "[DATE]"
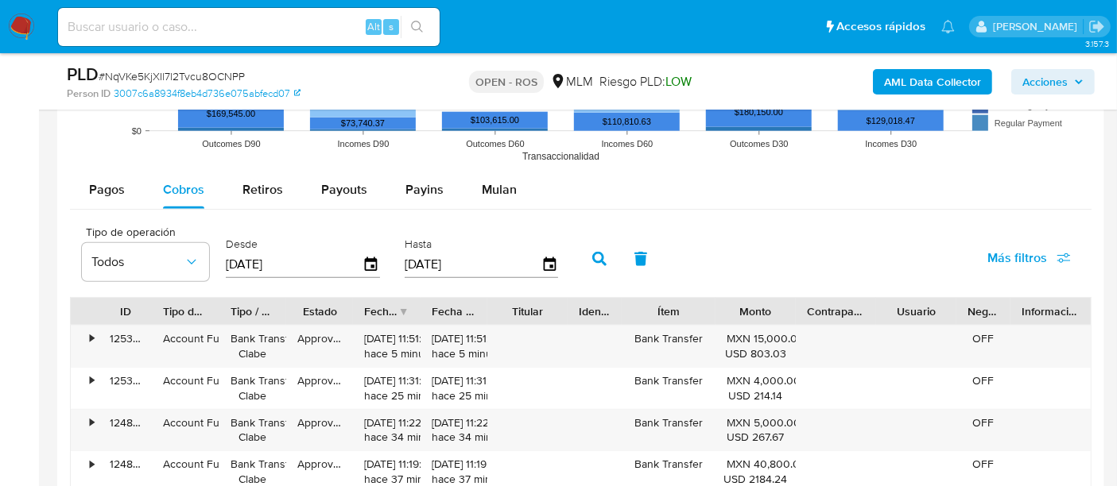
click at [592, 255] on icon "button" at bounding box center [599, 259] width 14 height 14
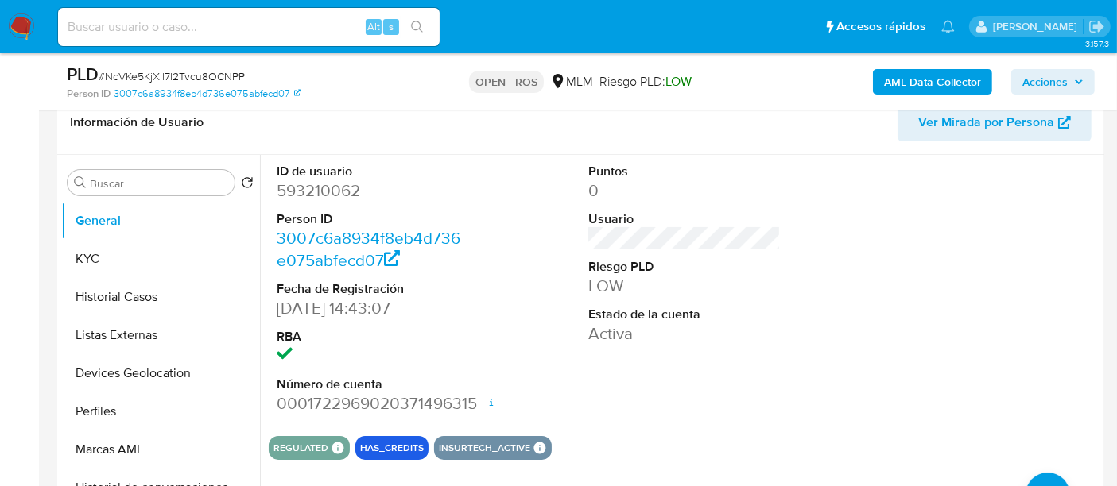
scroll to position [176, 0]
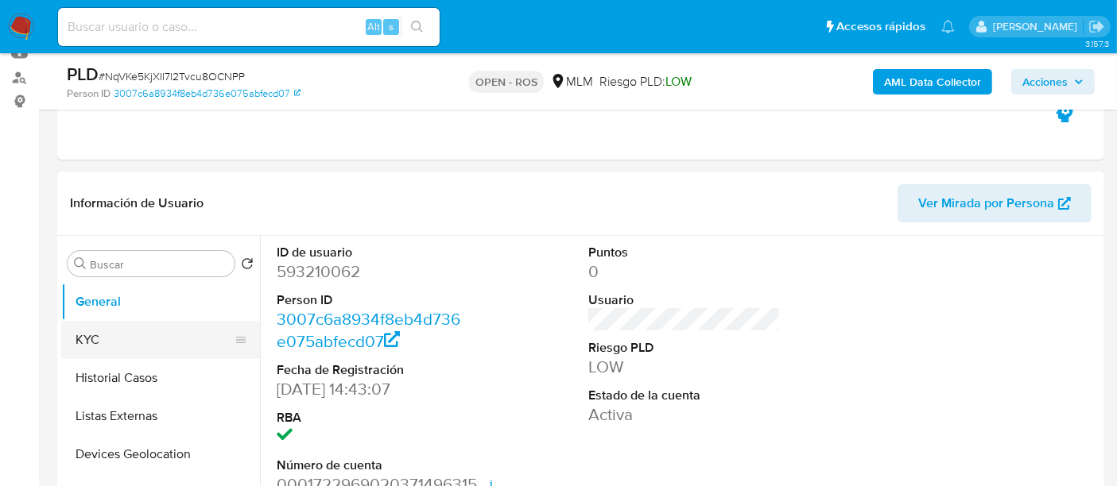
click at [114, 336] on button "KYC" at bounding box center [154, 340] width 186 height 38
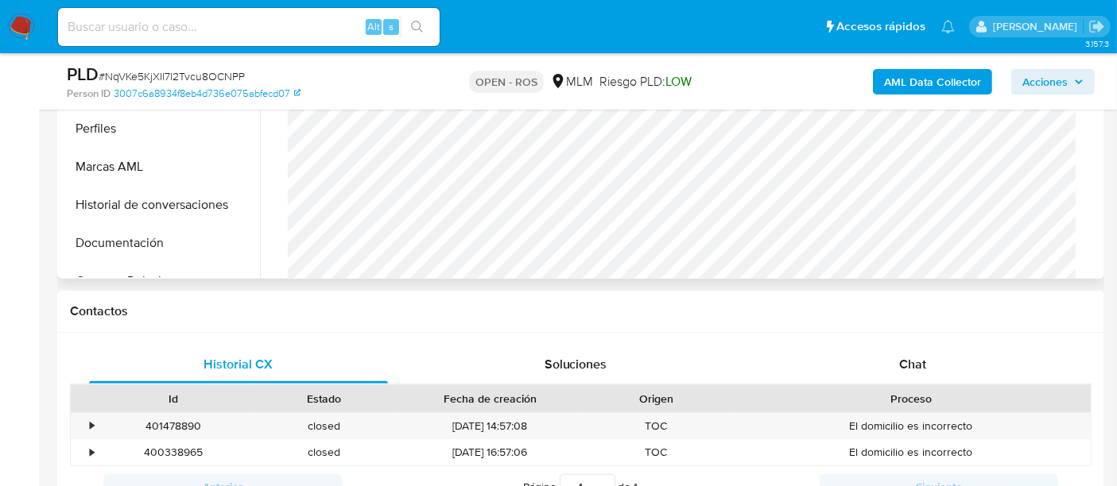
scroll to position [915, 0]
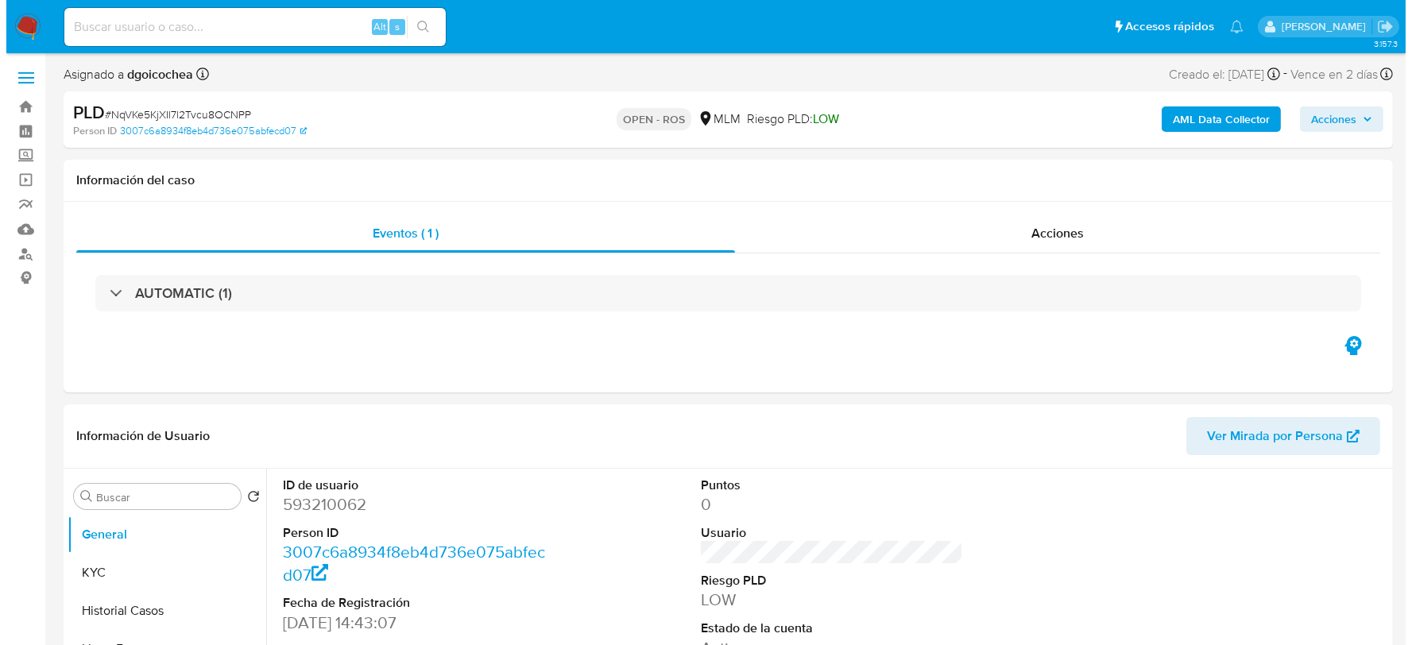
scroll to position [176, 0]
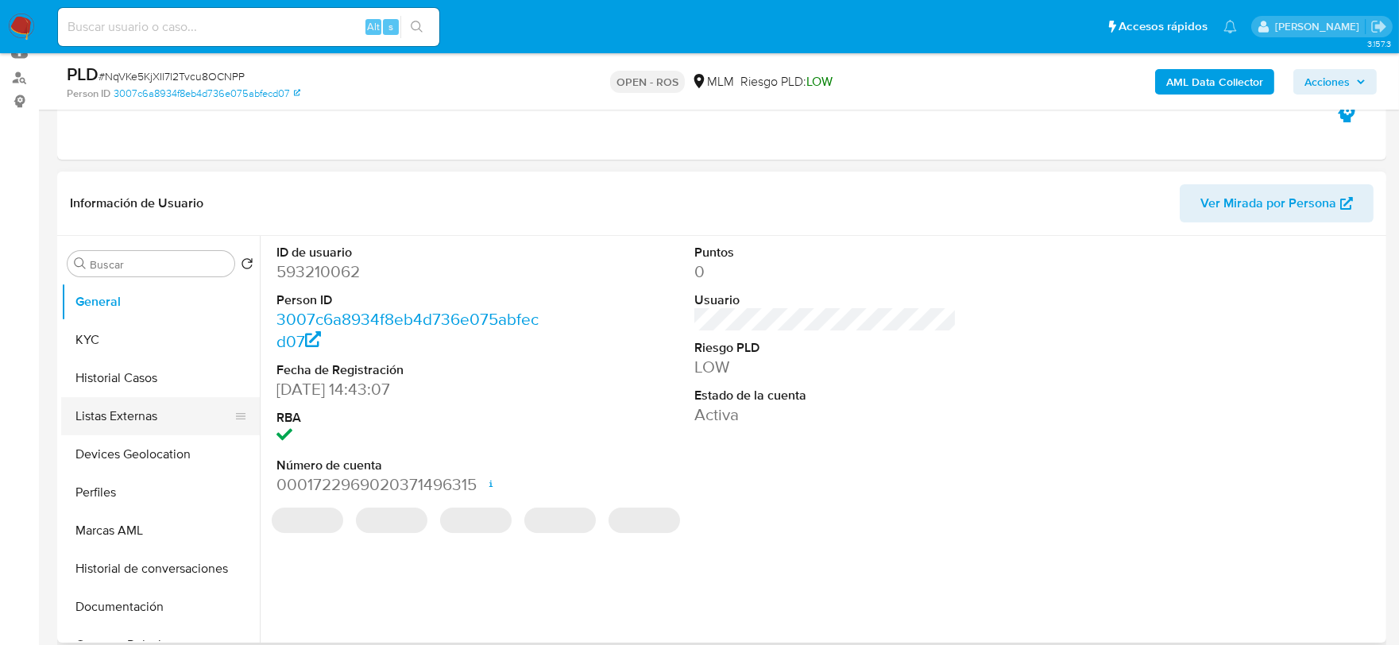
select select "10"
click at [130, 370] on button "Historial Casos" at bounding box center [154, 378] width 186 height 38
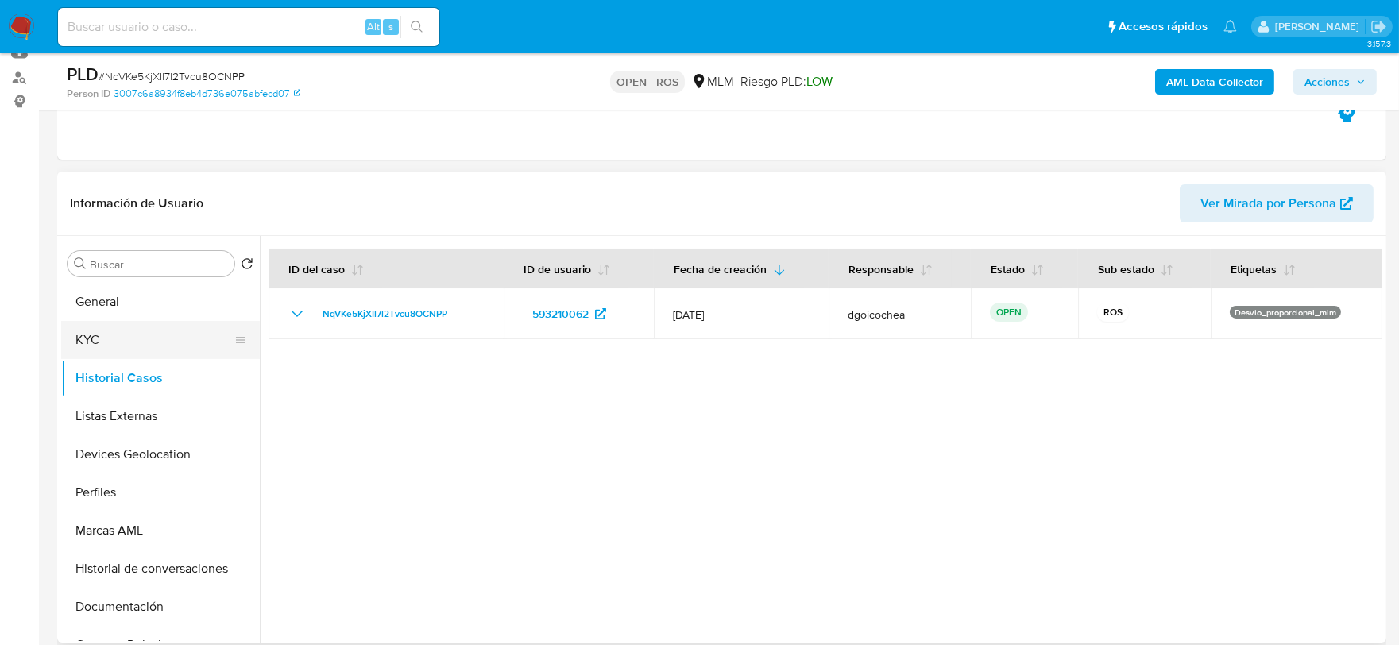
click at [111, 340] on button "KYC" at bounding box center [154, 340] width 186 height 38
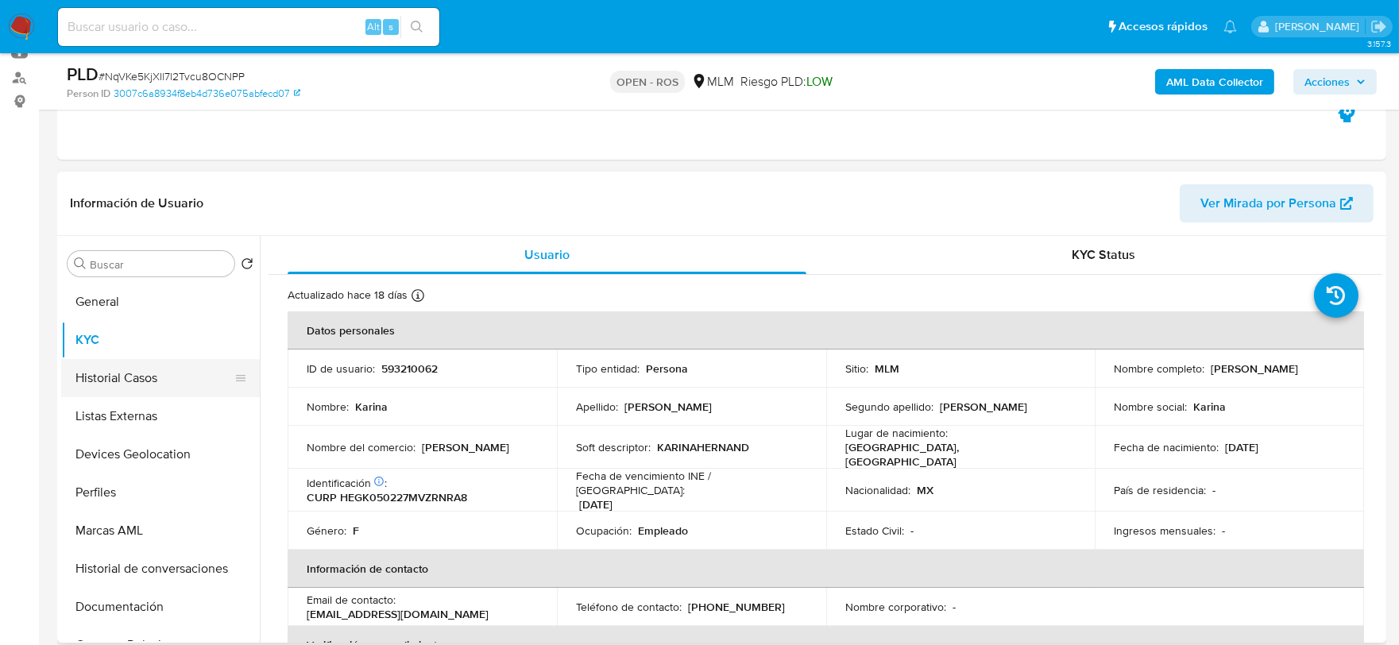
click at [111, 383] on button "Historial Casos" at bounding box center [154, 378] width 186 height 38
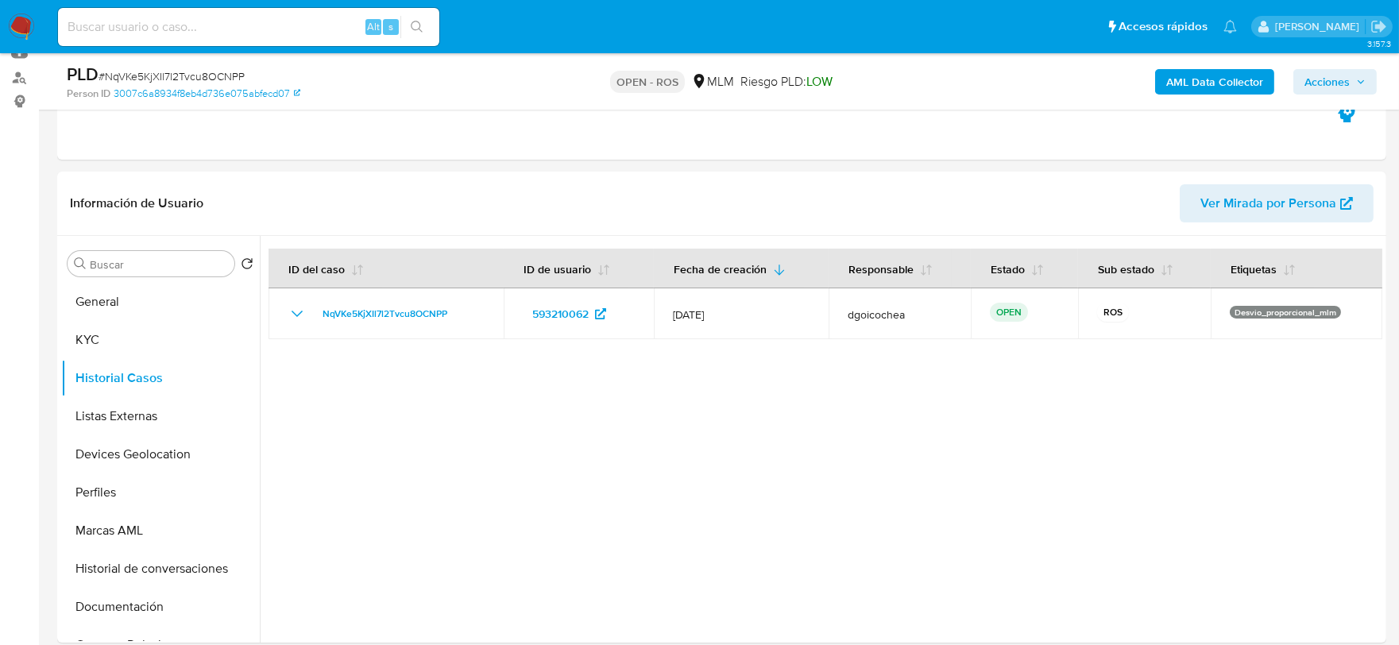
click at [186, 72] on span "# NqVKe5KjXIl7l2Tvcu8OCNPP" at bounding box center [172, 76] width 146 height 16
copy span "NqVKe5KjXIl7l2Tvcu8OCNPP"
click at [1364, 81] on icon "button" at bounding box center [1361, 81] width 6 height 4
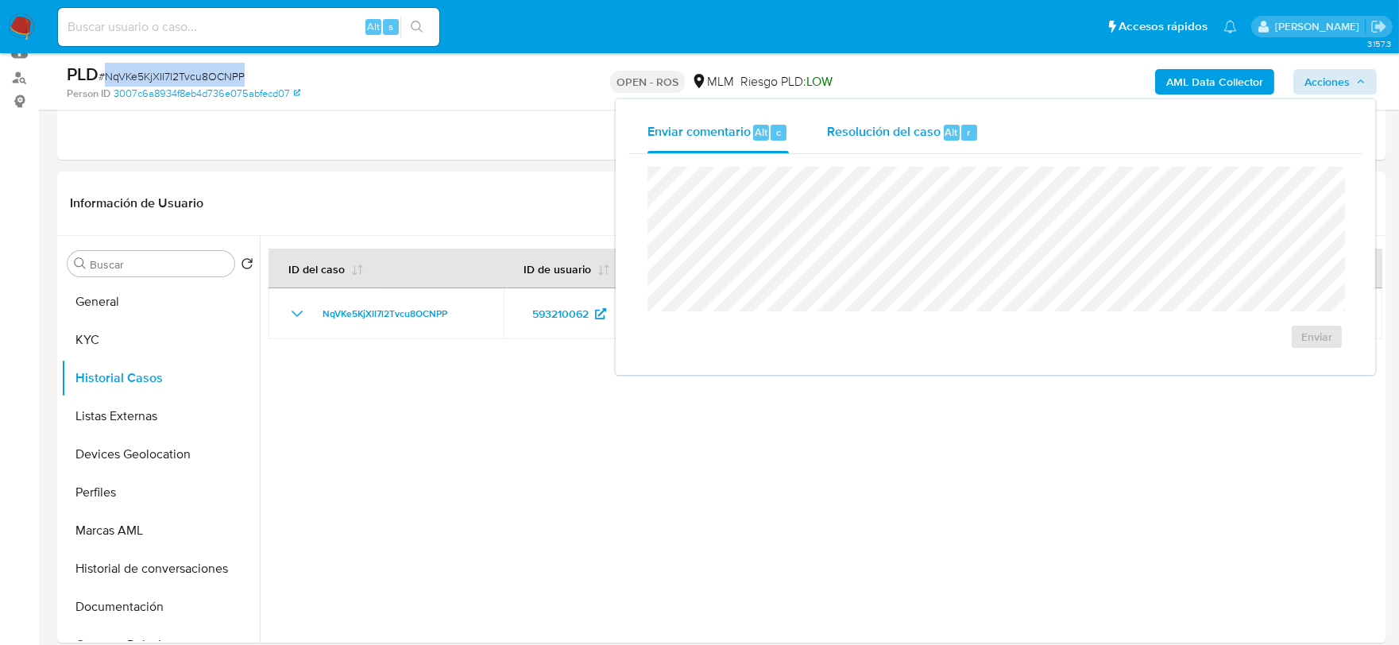
click at [896, 127] on span "Resolución del caso" at bounding box center [884, 131] width 114 height 18
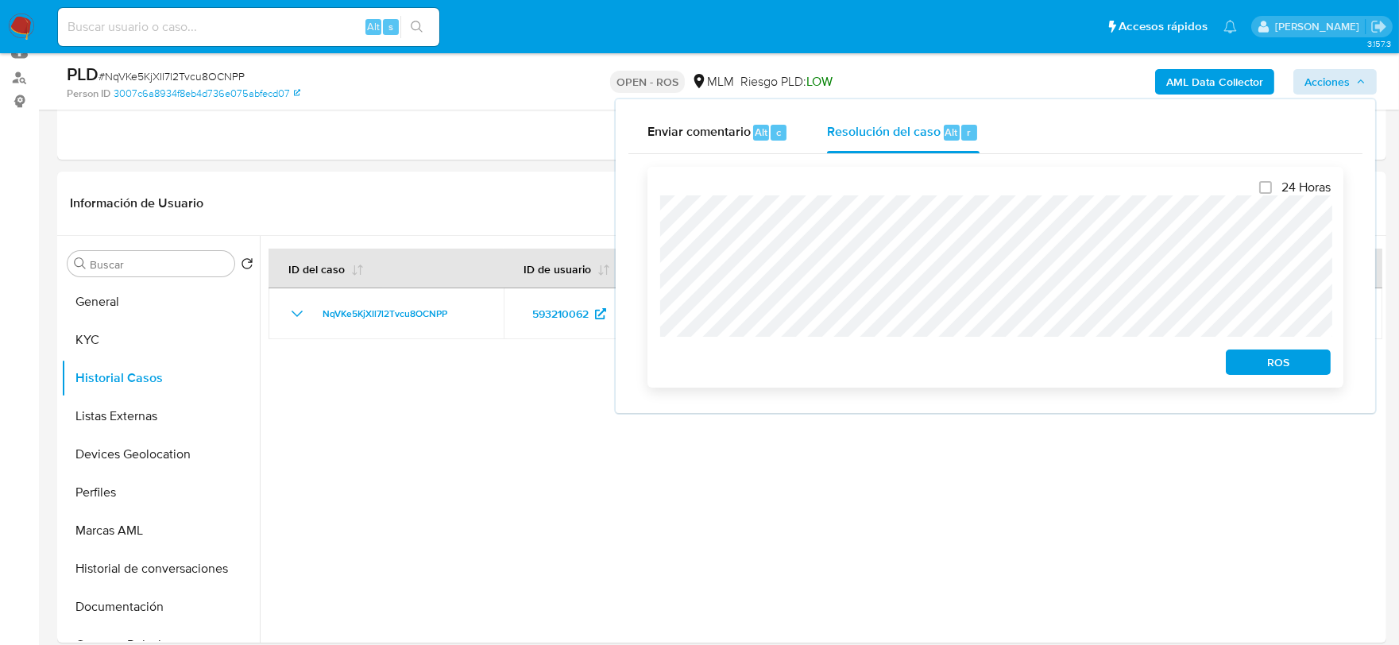
click at [1260, 359] on span "ROS" at bounding box center [1278, 362] width 83 height 22
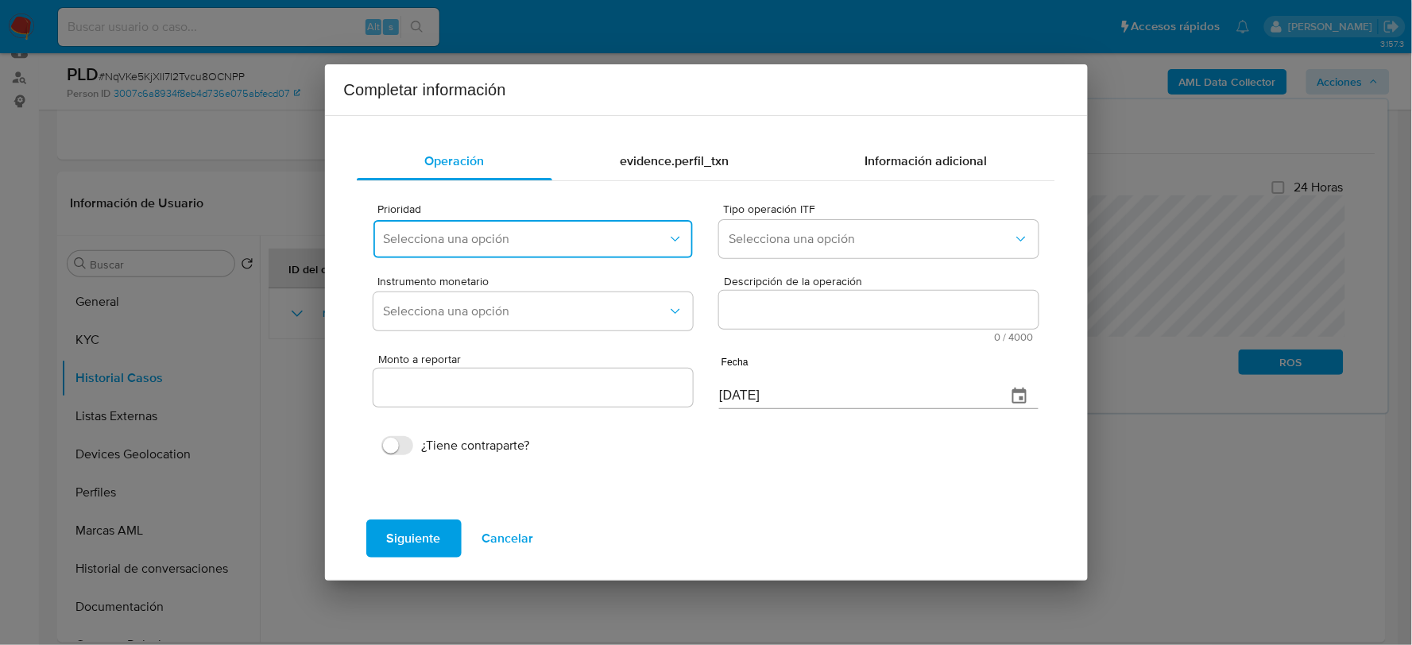
click at [554, 250] on button "Selecciona una opción" at bounding box center [533, 239] width 319 height 38
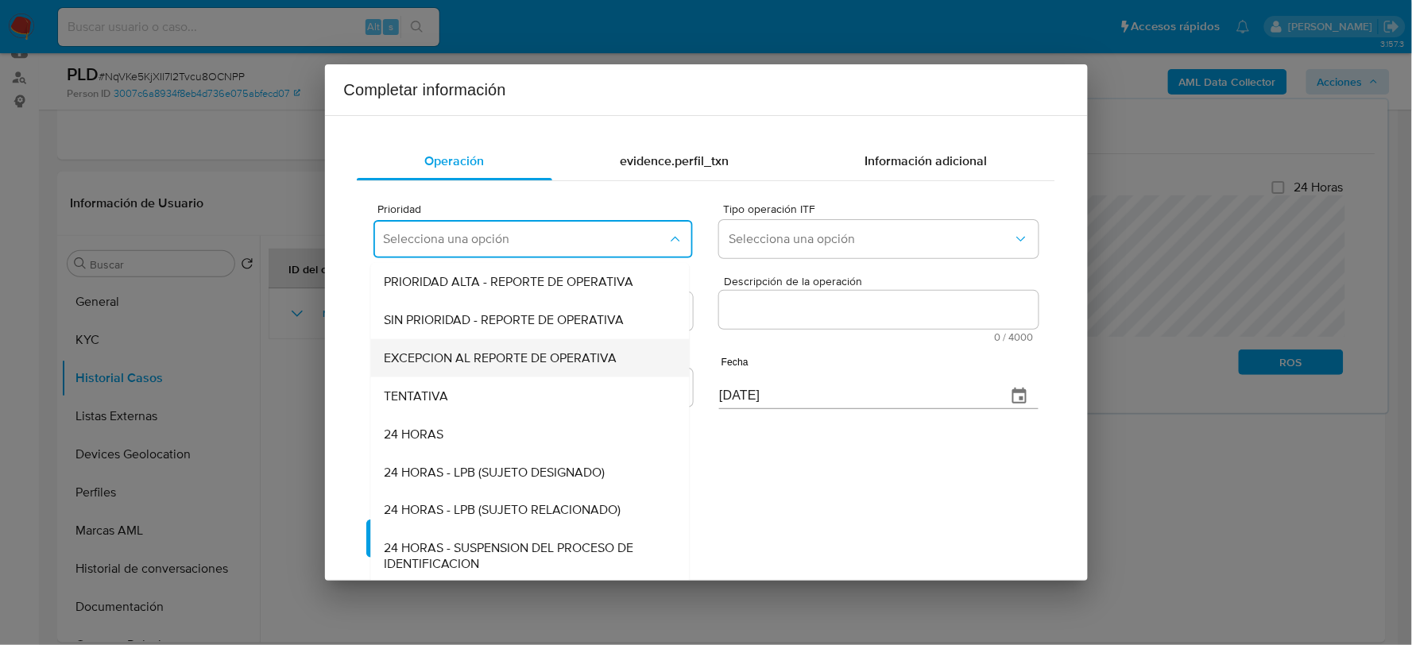
click at [470, 355] on span "EXCEPCION AL REPORTE DE OPERATIVA" at bounding box center [500, 358] width 233 height 16
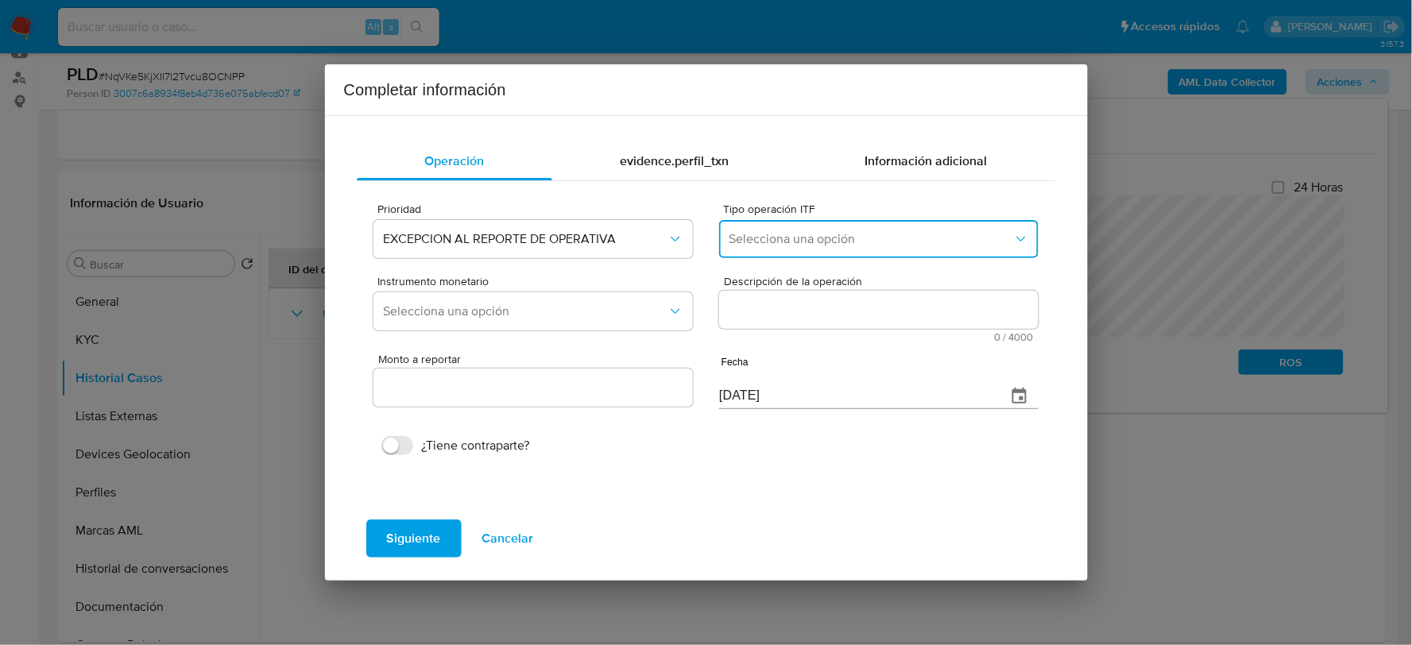
click at [788, 240] on span "Selecciona una opción" at bounding box center [871, 239] width 284 height 16
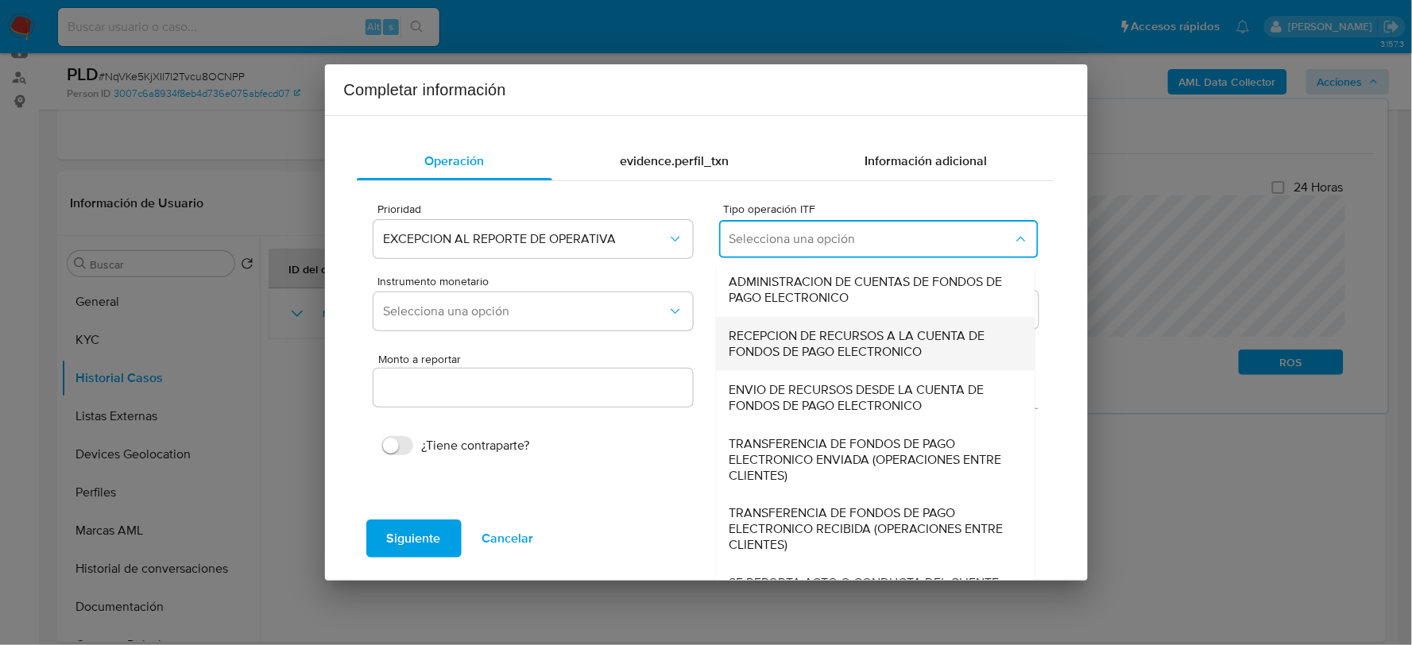
scroll to position [17, 0]
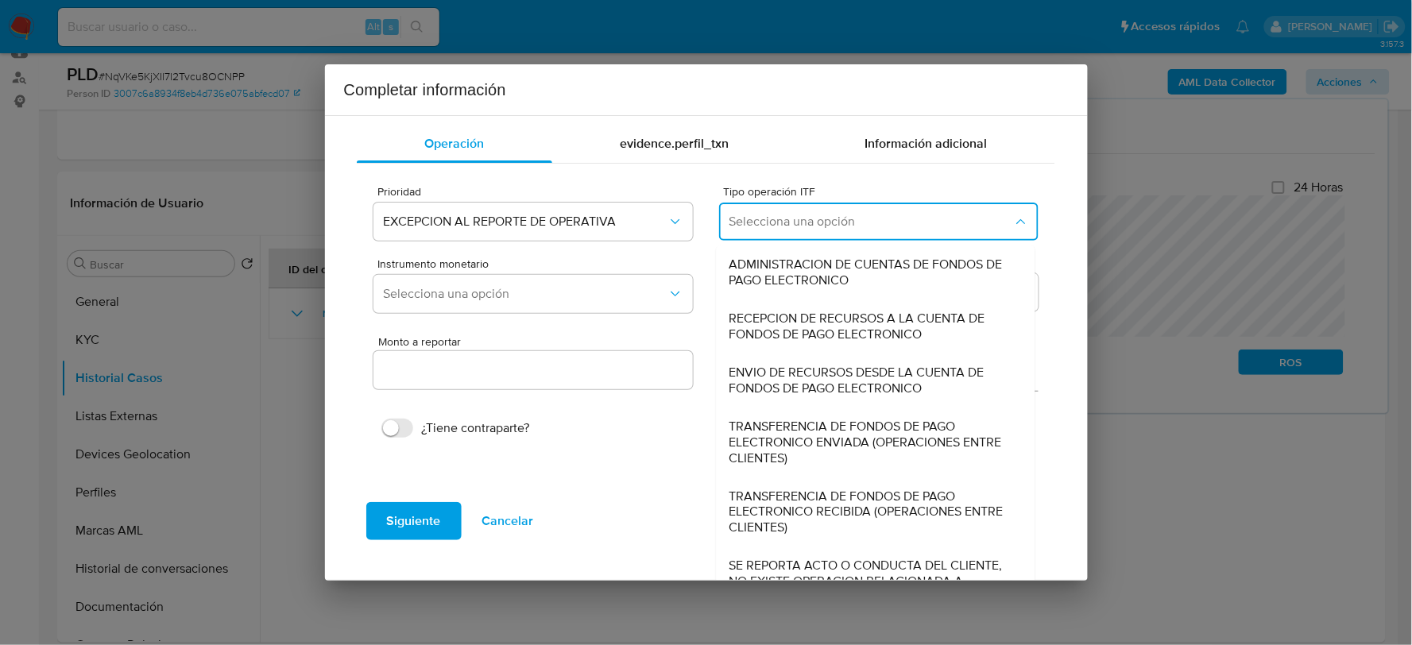
click at [811, 223] on span "Selecciona una opción" at bounding box center [871, 222] width 284 height 16
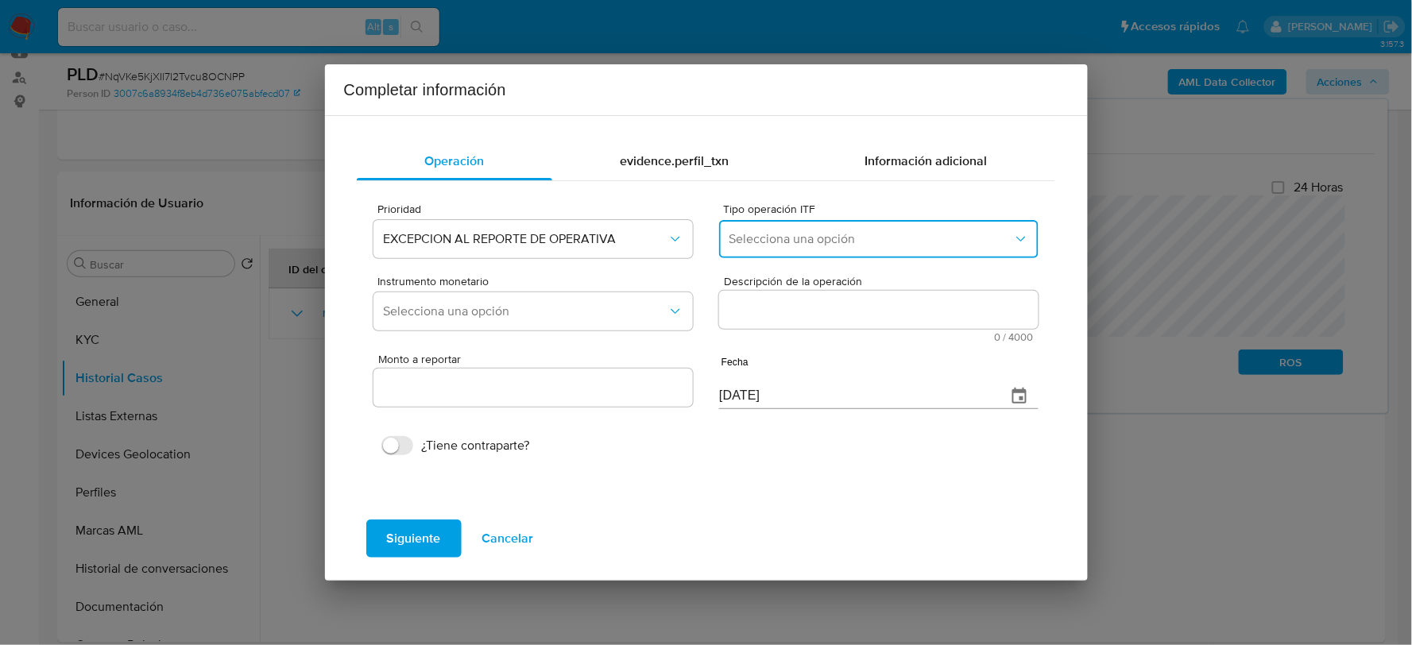
scroll to position [0, 0]
click at [824, 223] on button "Selecciona una opción" at bounding box center [878, 239] width 319 height 38
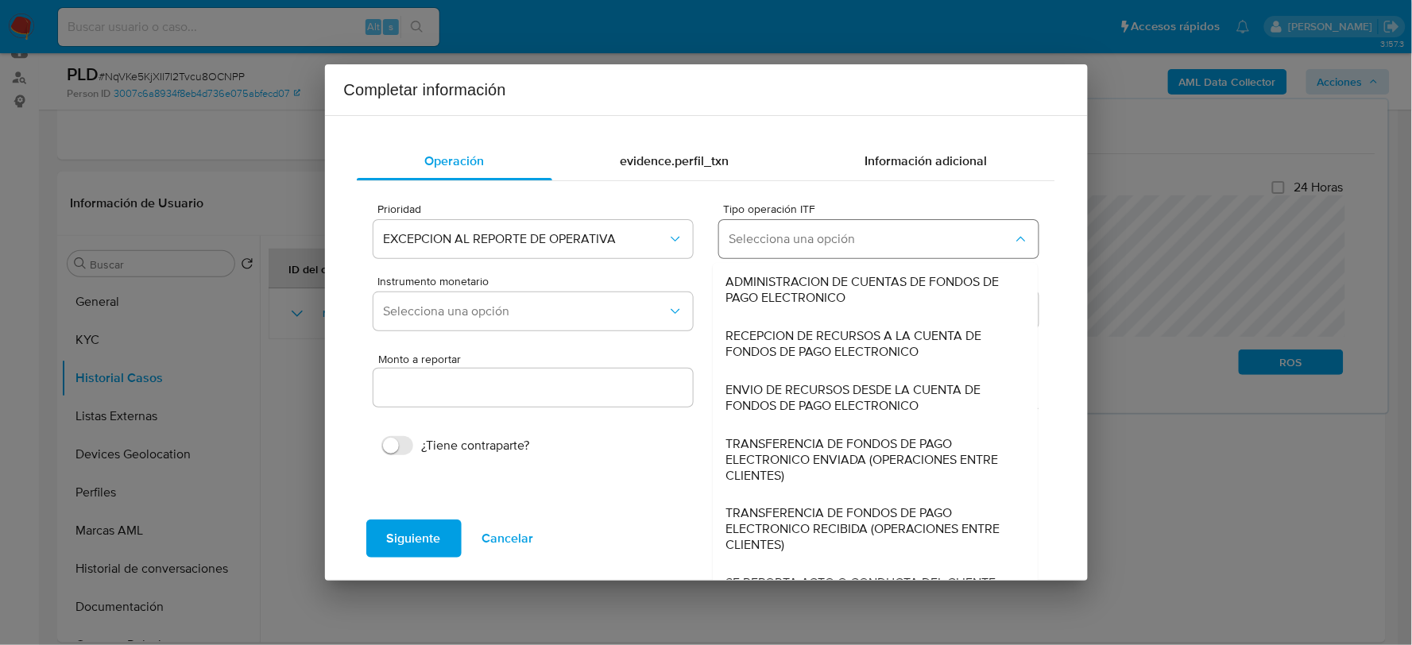
scroll to position [54, 0]
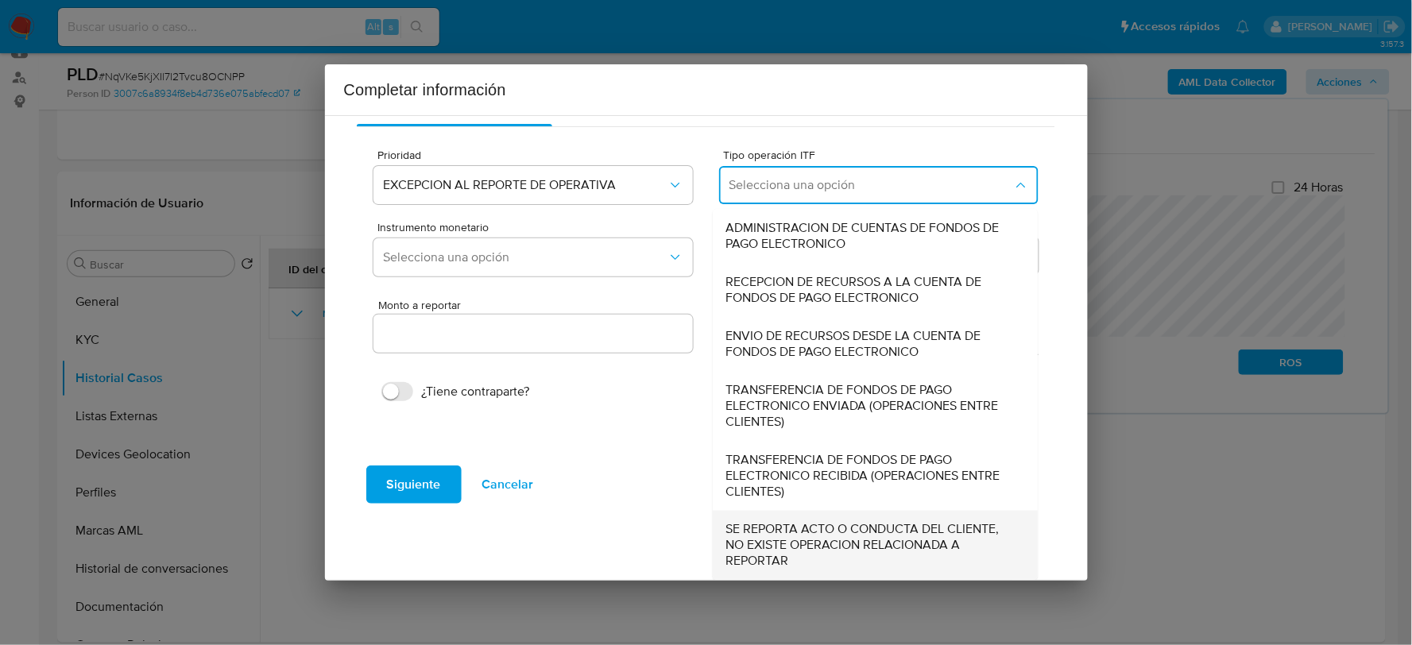
click at [808, 537] on span "SE REPORTA ACTO O CONDUCTA DEL CLIENTE, NO EXISTE OPERACION RELACIONADA A REPOR…" at bounding box center [871, 546] width 290 height 48
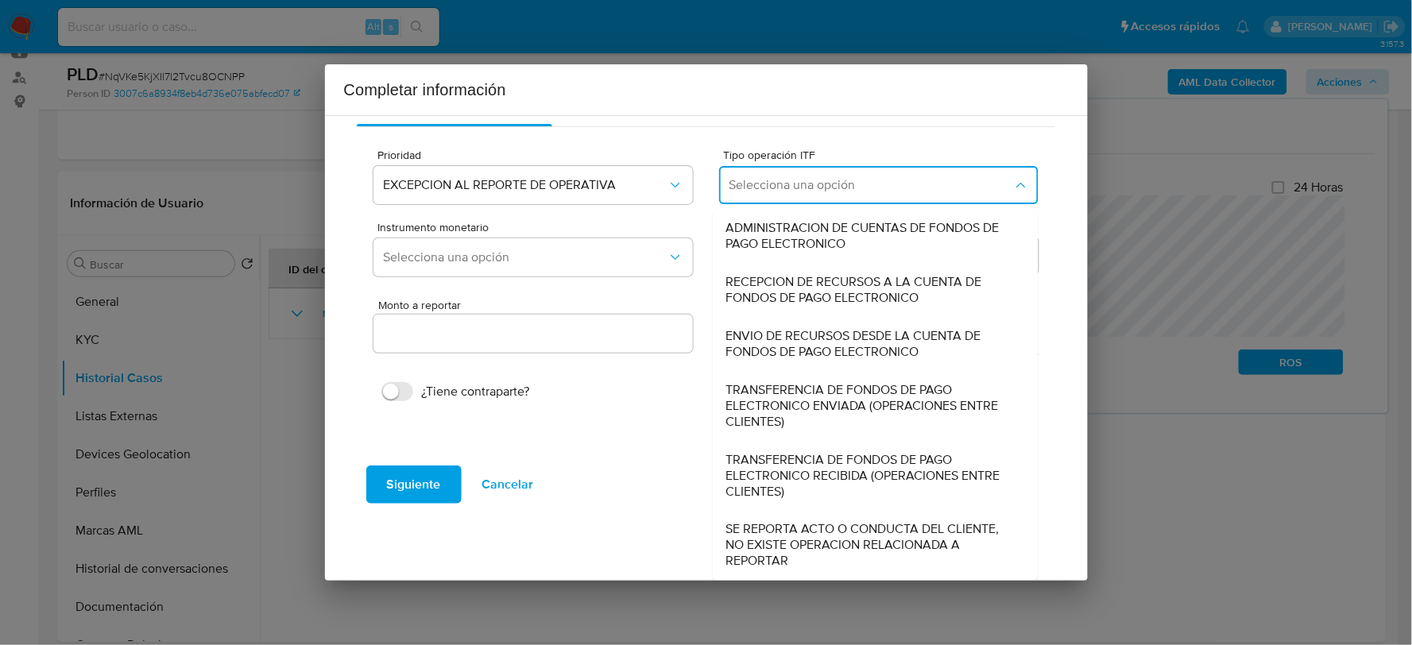
type input "0.00"
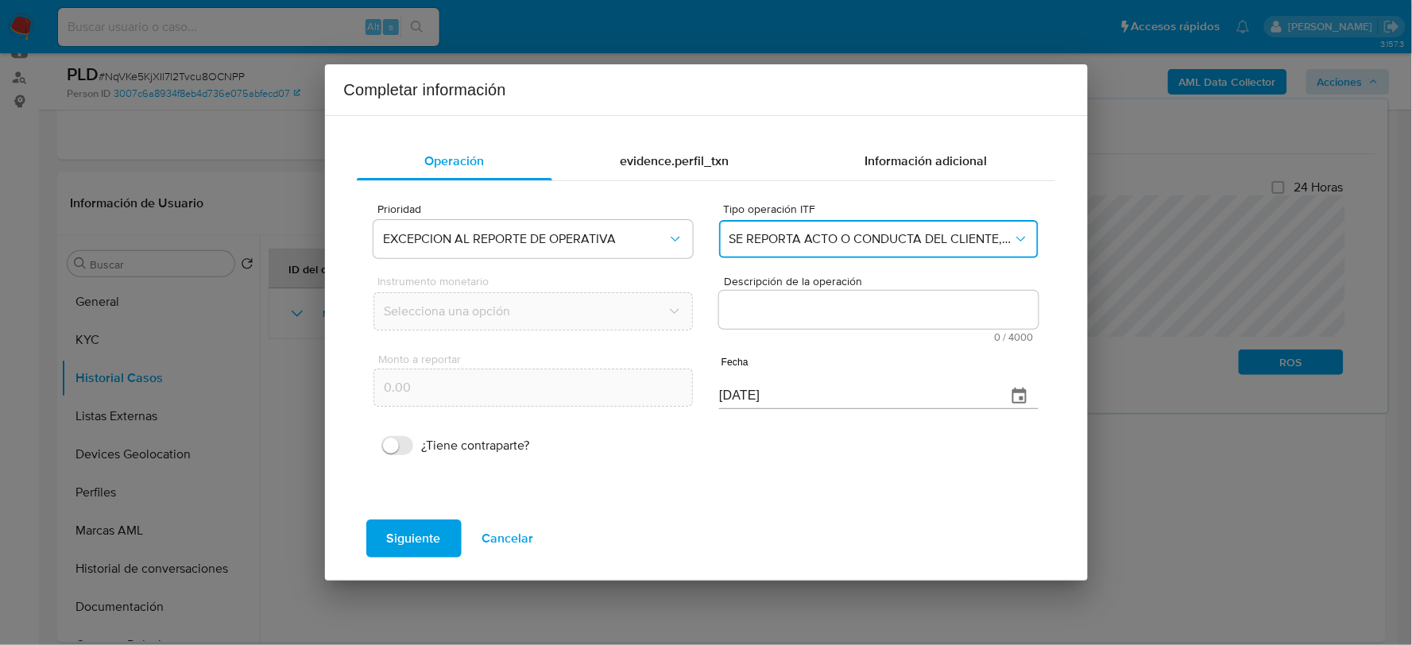
scroll to position [0, 0]
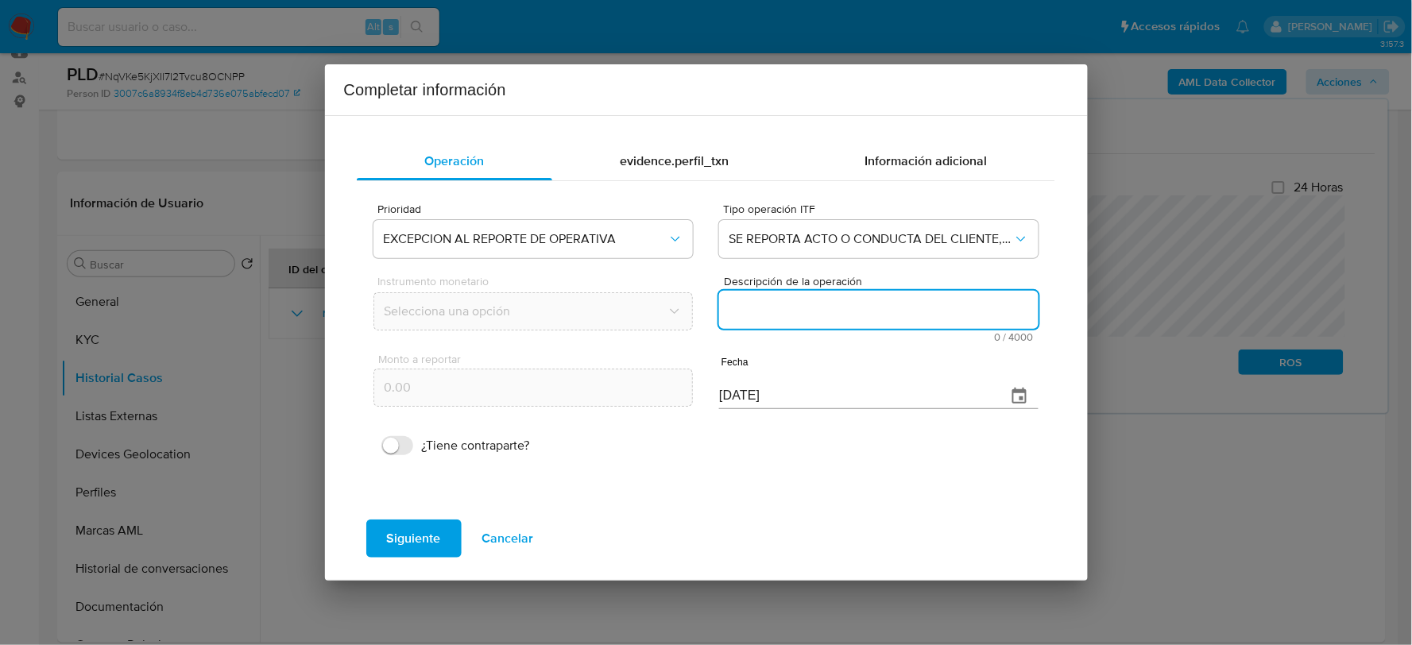
click at [792, 294] on textarea "Descripción de la operación" at bounding box center [878, 310] width 319 height 38
paste textarea "/CONOCIMIENTO DEL CLIENTE O USUARIO CLIENTE KARINA HERNANDEZ GONZALEZ NUMERO DE…"
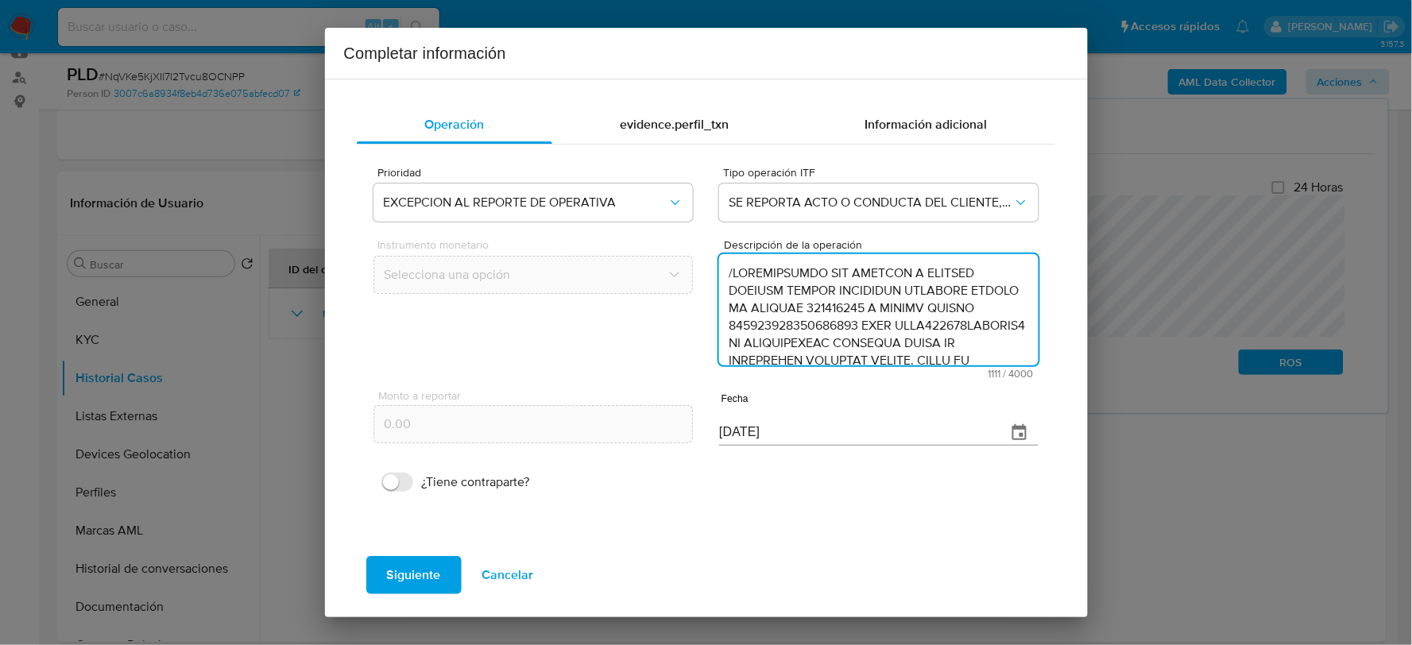
scroll to position [441, 0]
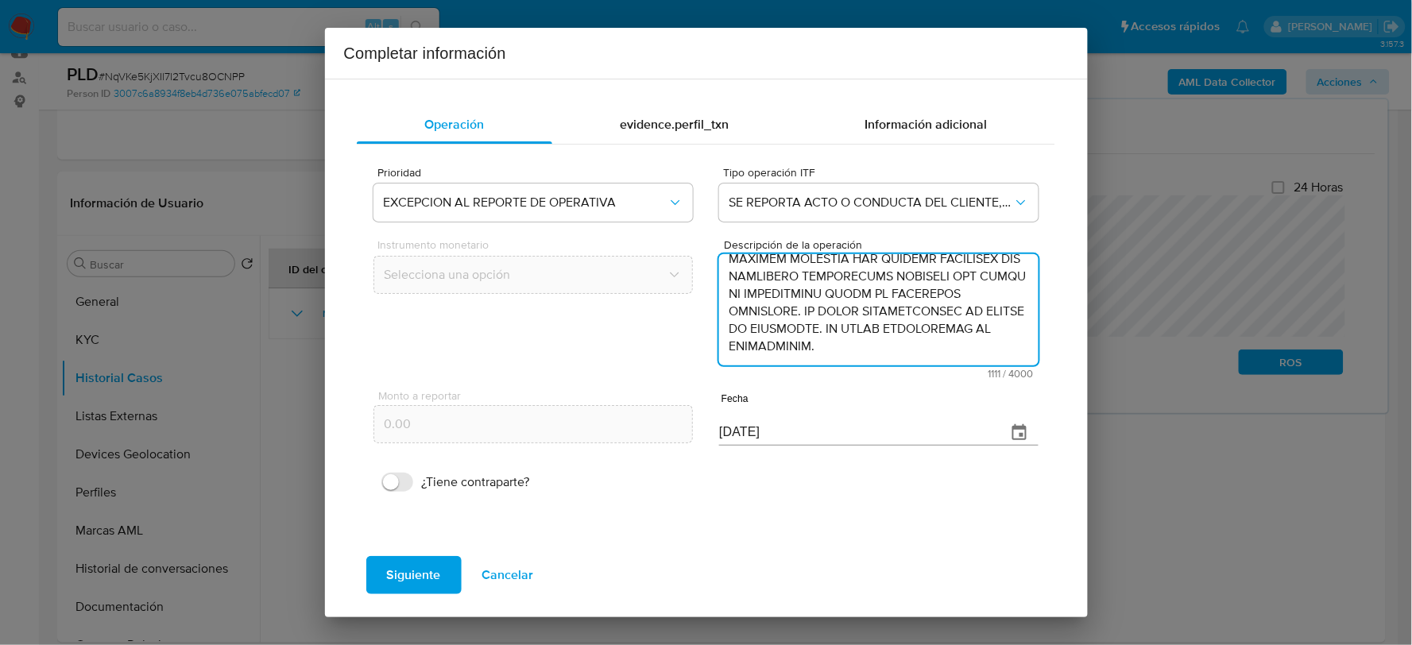
type textarea "/CONOCIMIENTO DEL CLIENTE O USUARIO CLIENTE KARINA HERNANDEZ GONZALEZ NUMERO DE…"
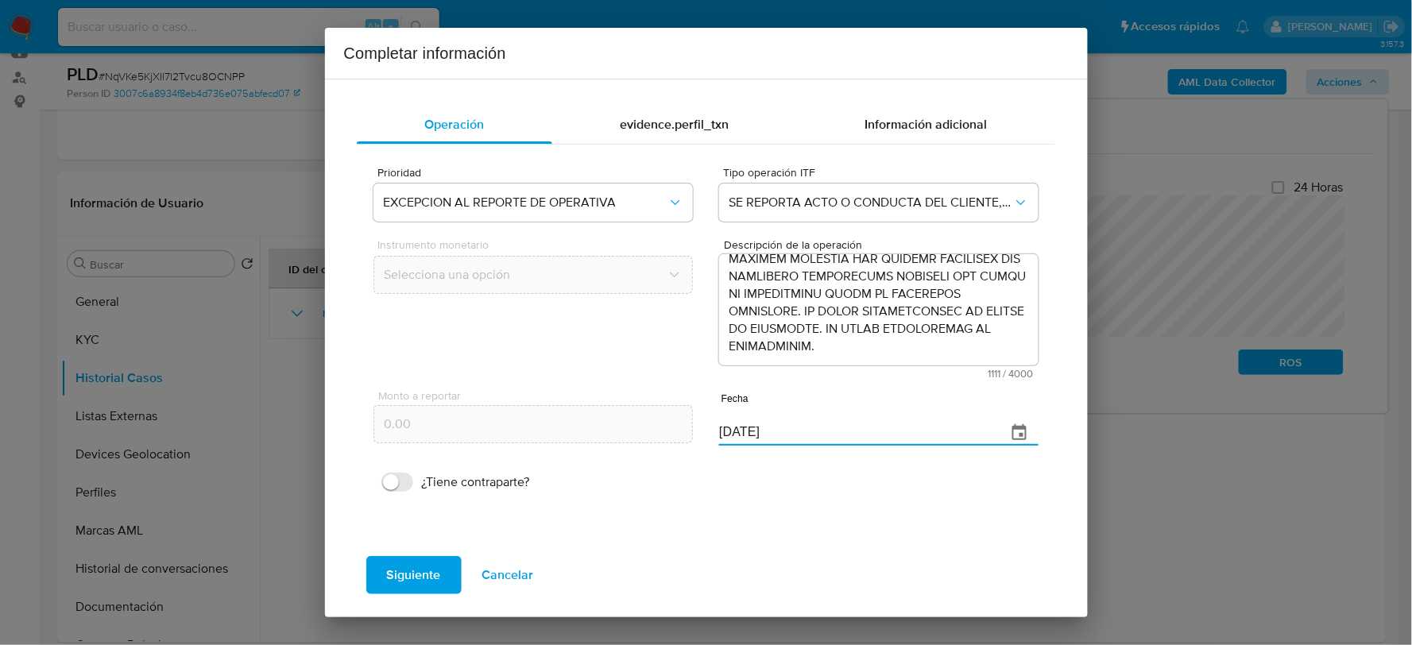
click at [749, 434] on input "[DATE]" at bounding box center [856, 432] width 274 height 25
type input "[DATE]"
click at [414, 575] on span "Siguiente" at bounding box center [414, 575] width 54 height 35
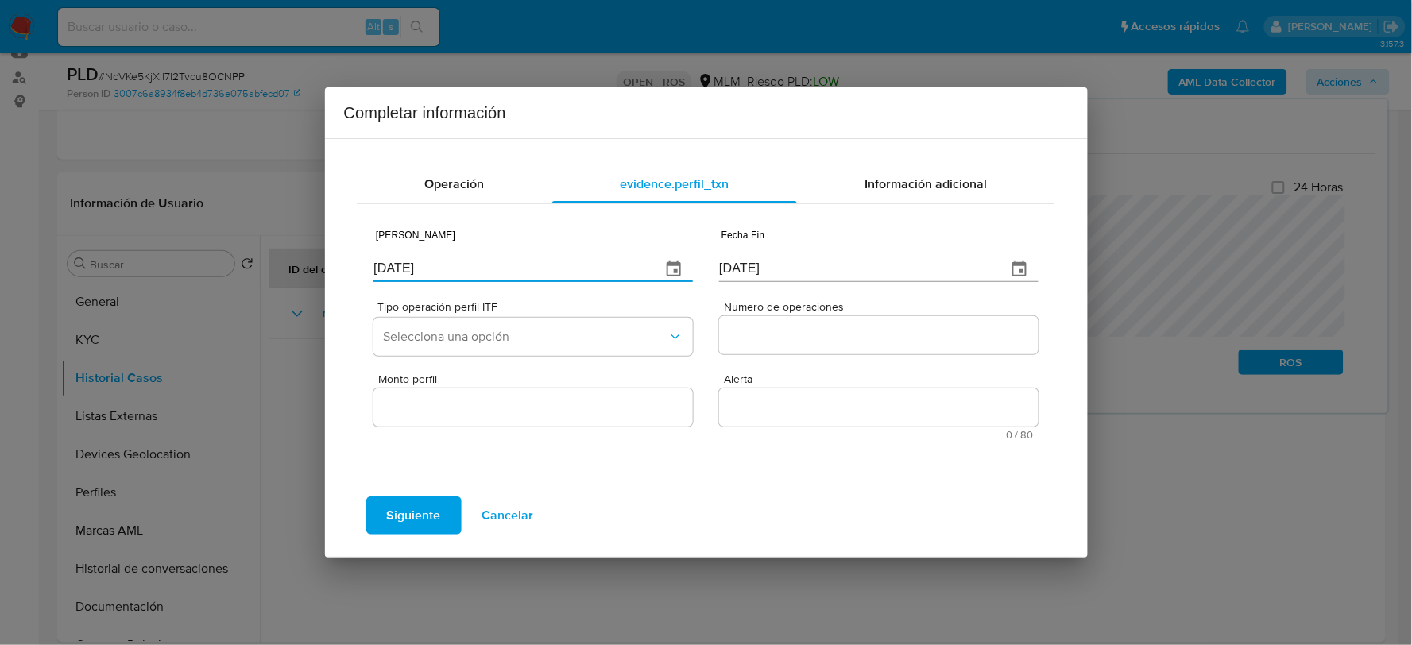
click at [390, 267] on input "[DATE]" at bounding box center [511, 269] width 274 height 25
type input "09/11/2024"
type input "30/04/2025"
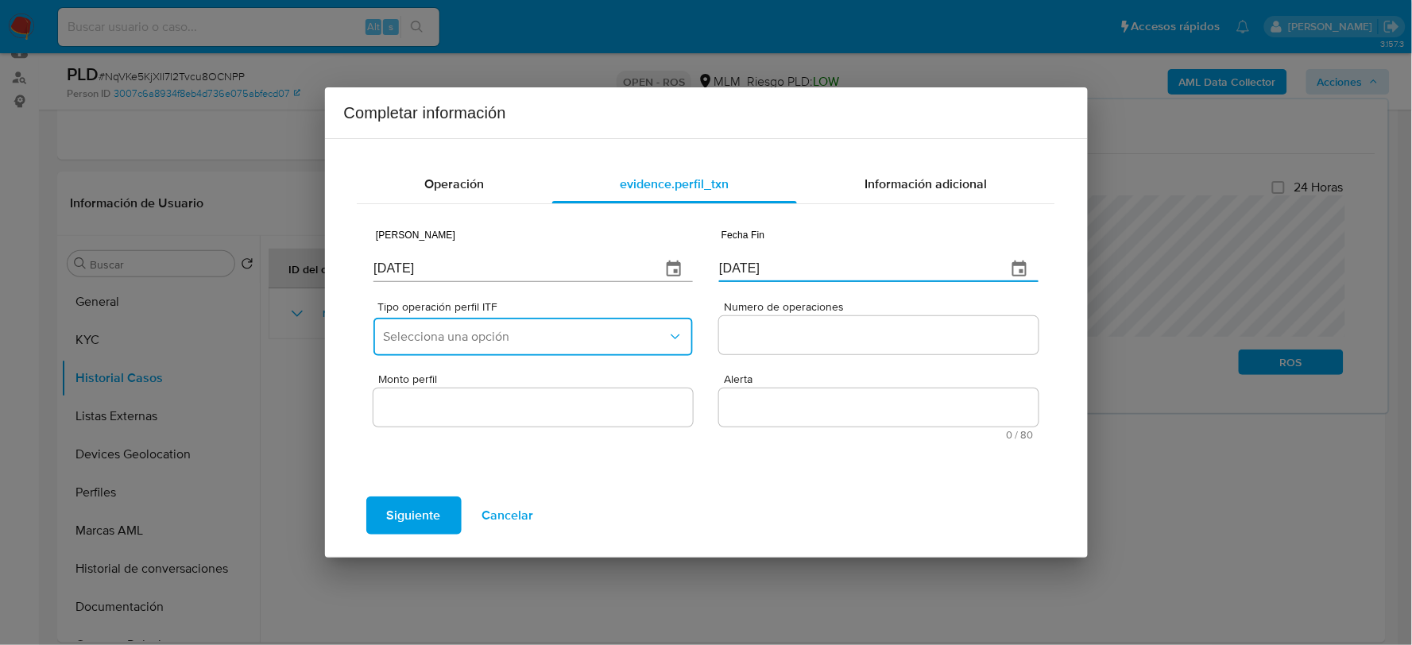
click at [459, 351] on button "Selecciona una opción" at bounding box center [533, 337] width 319 height 38
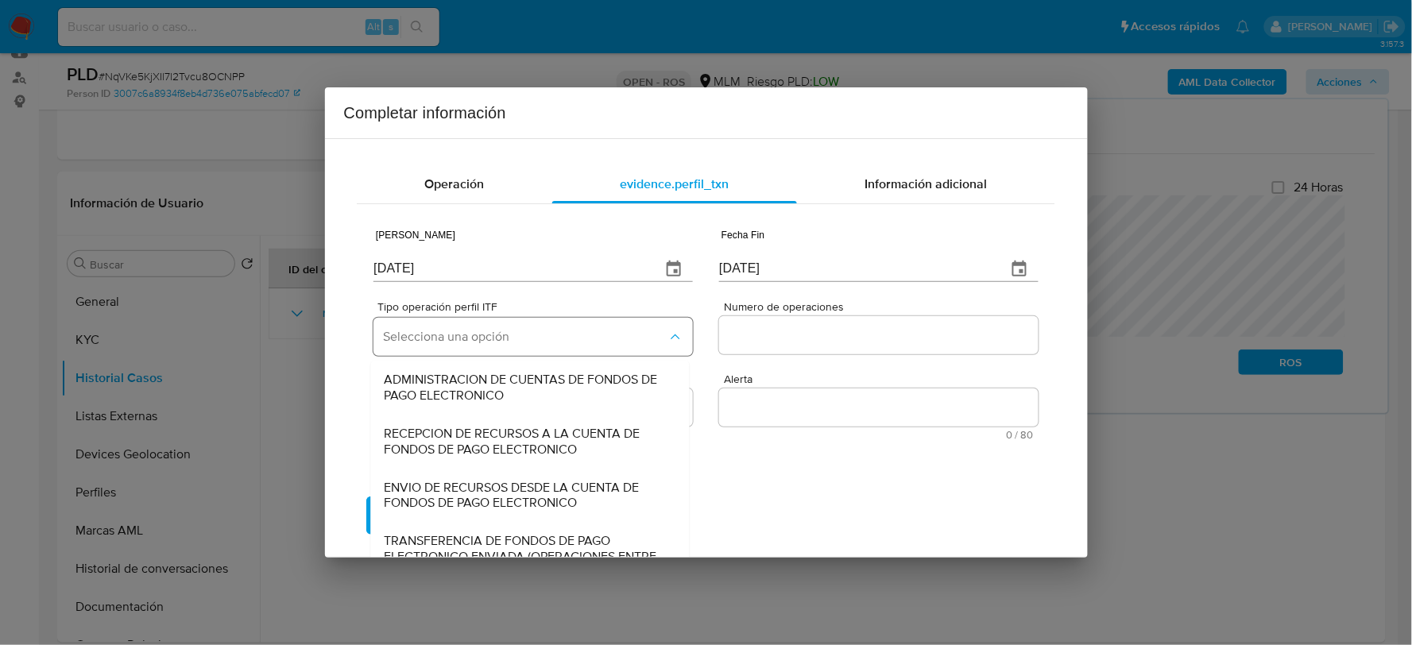
scroll to position [138, 0]
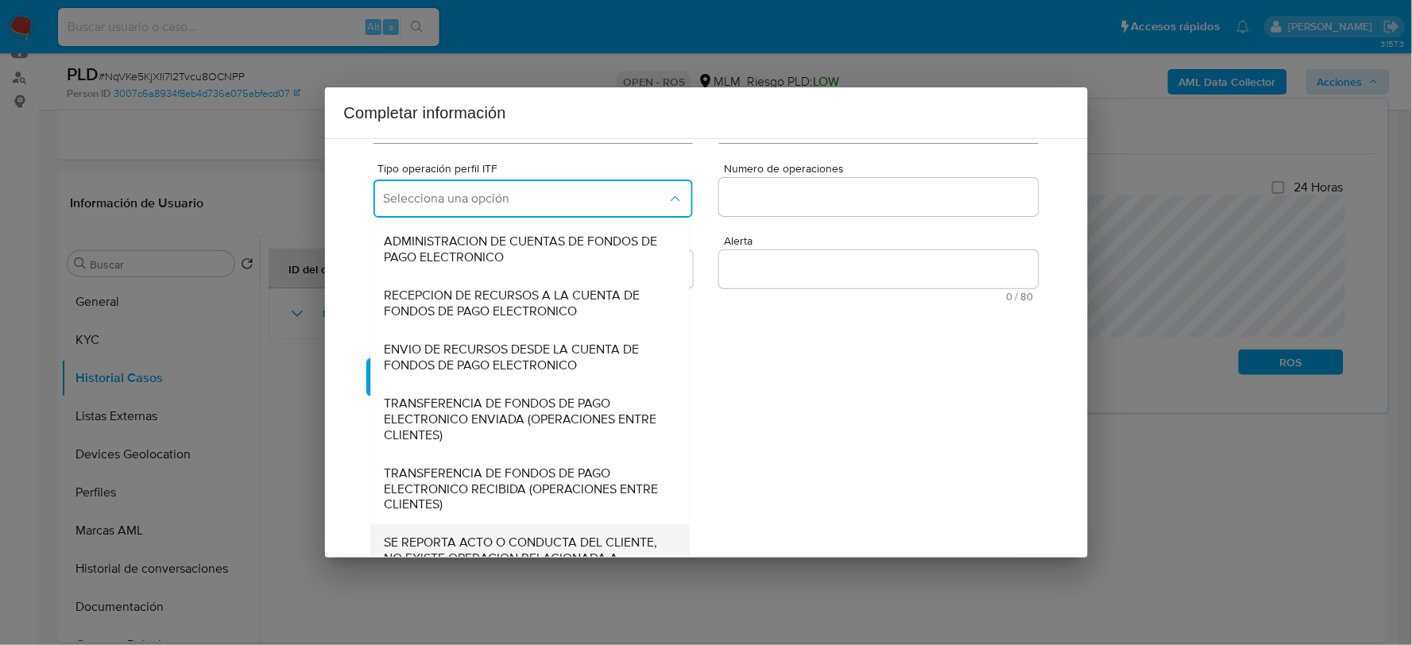
click at [450, 536] on span "SE REPORTA ACTO O CONDUCTA DEL CLIENTE, NO EXISTE OPERACION RELACIONADA A REPOR…" at bounding box center [526, 560] width 284 height 48
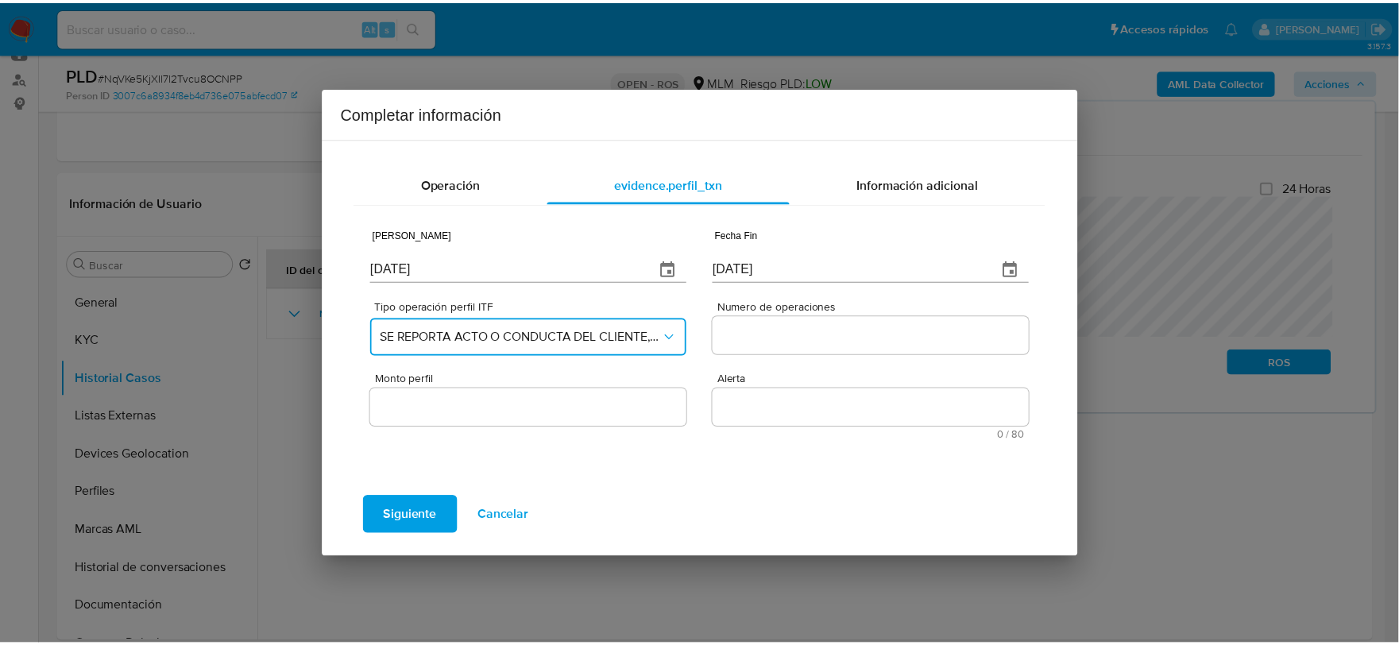
scroll to position [0, 0]
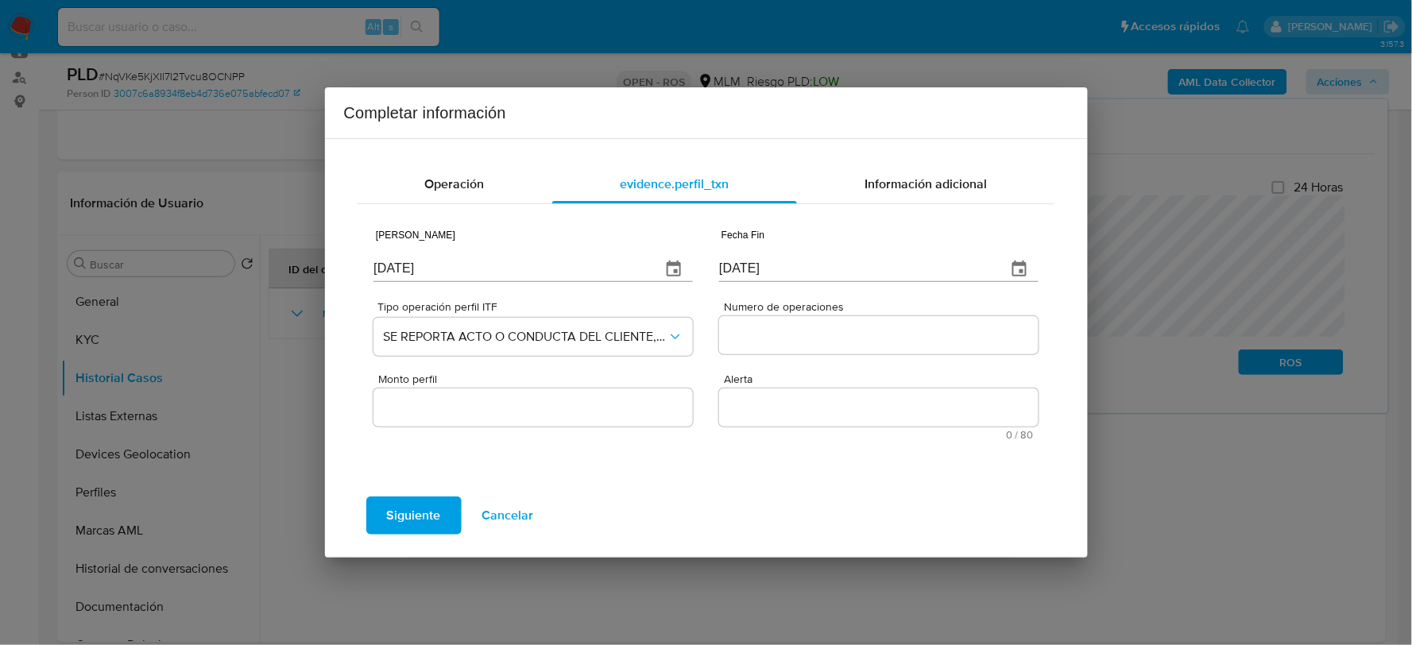
click at [792, 337] on input "Numero de operaciones" at bounding box center [878, 335] width 319 height 21
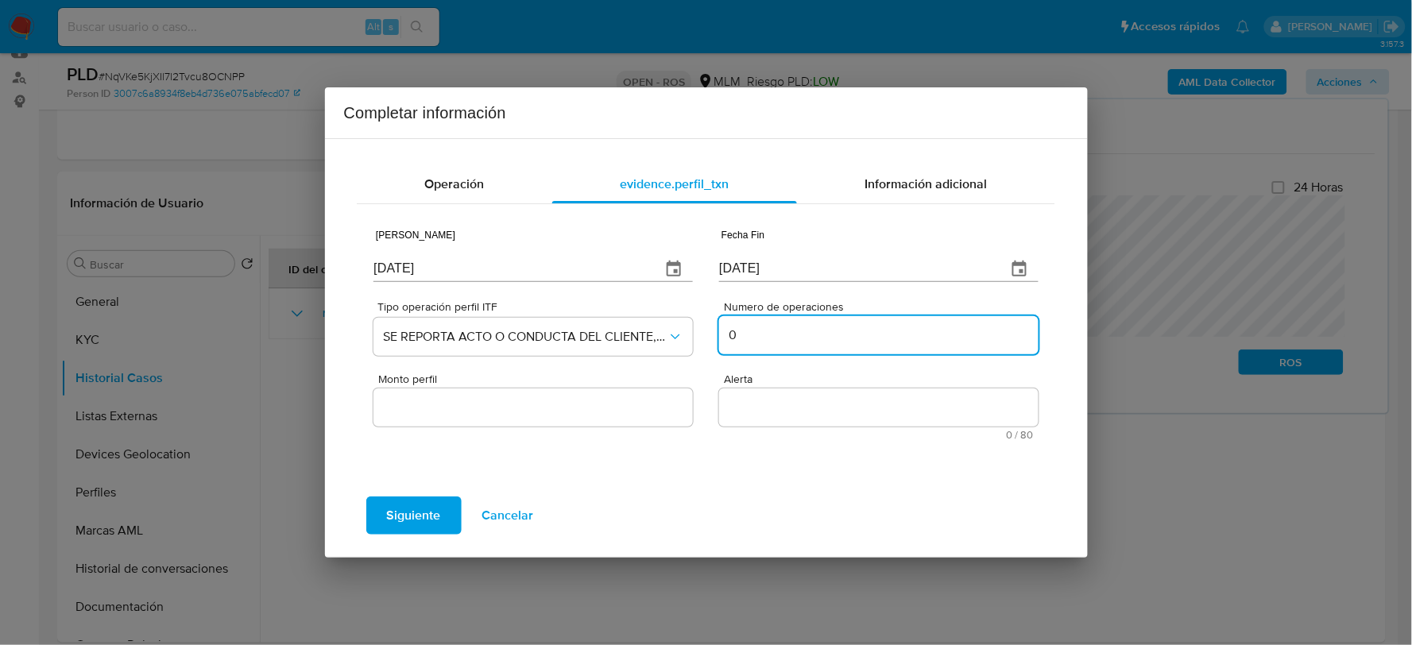
type input "0"
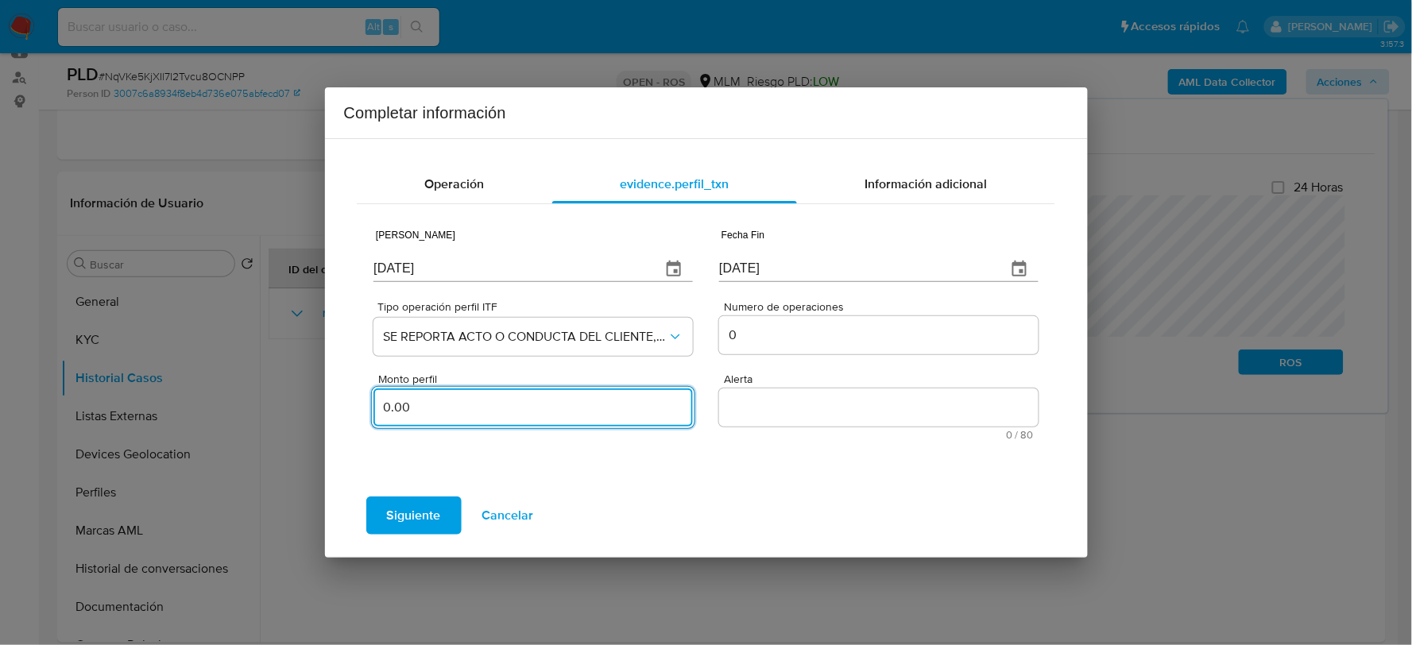
type input "0.00"
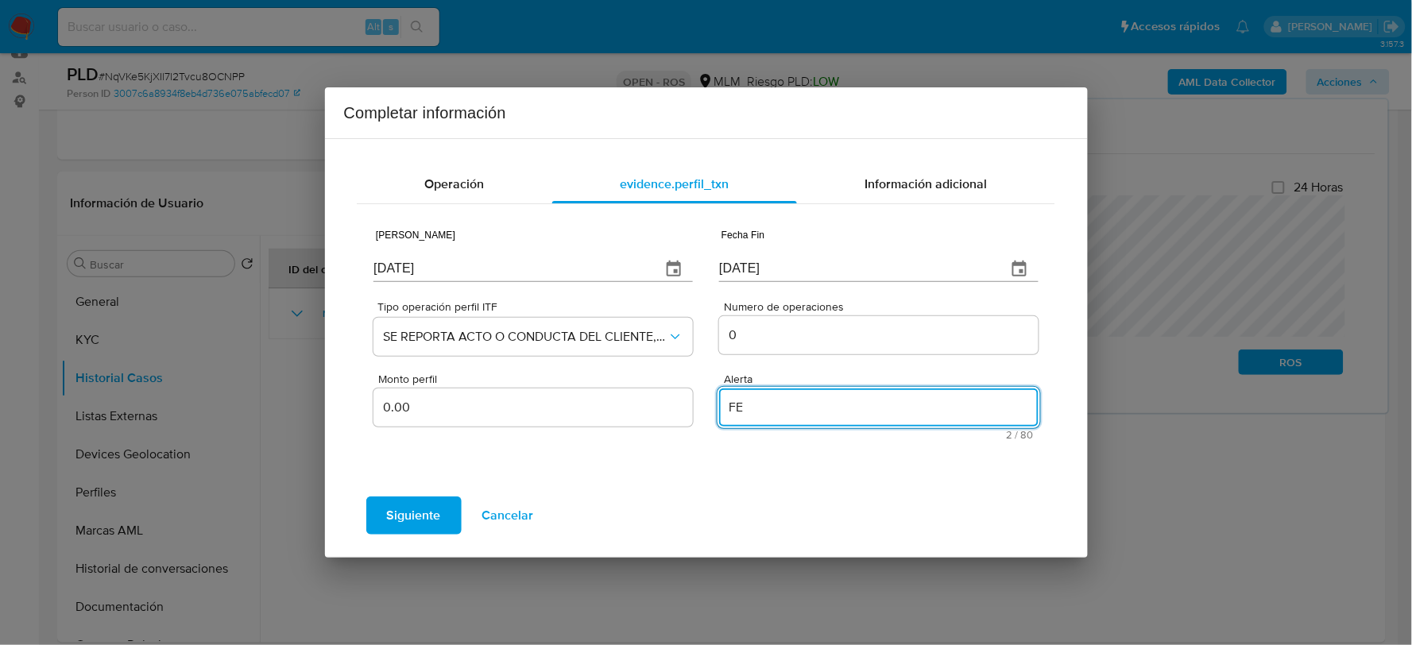
type textarea "F"
type textarea "DESVIO PROPORCIONAL"
click at [436, 512] on span "Siguiente" at bounding box center [414, 515] width 54 height 35
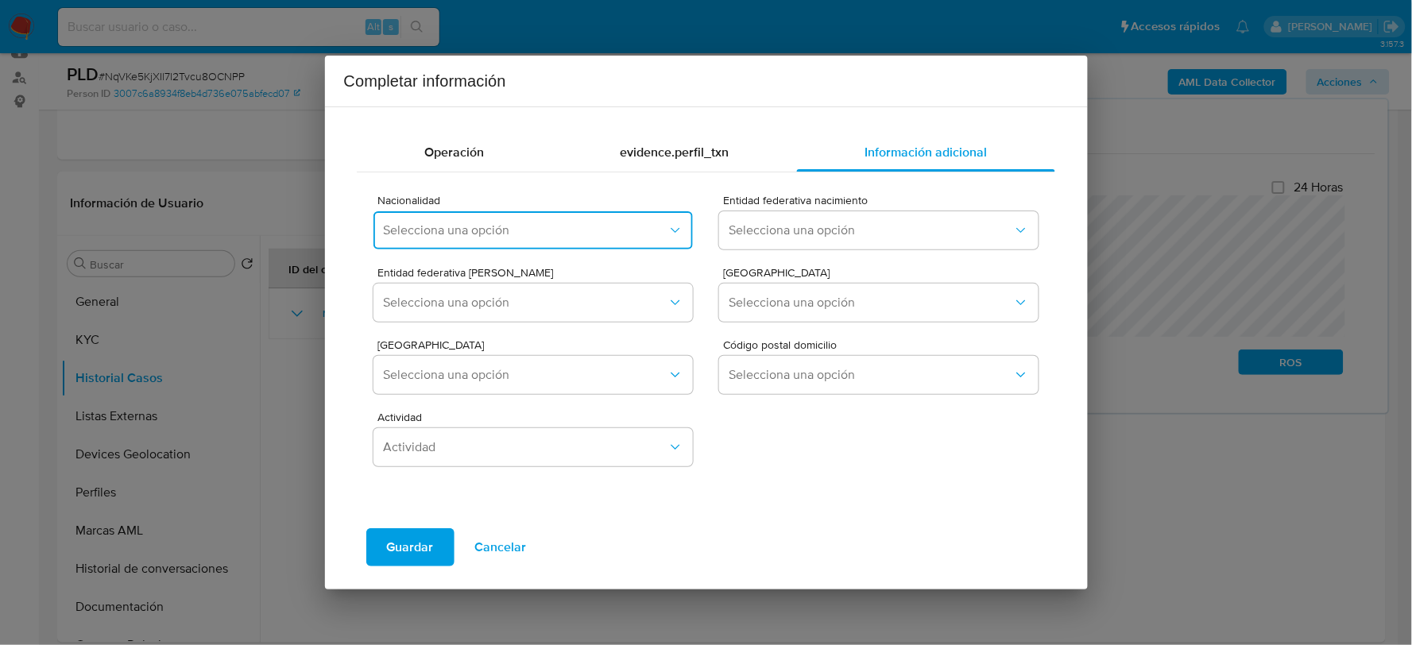
click at [455, 219] on button "Selecciona una opción" at bounding box center [533, 230] width 319 height 38
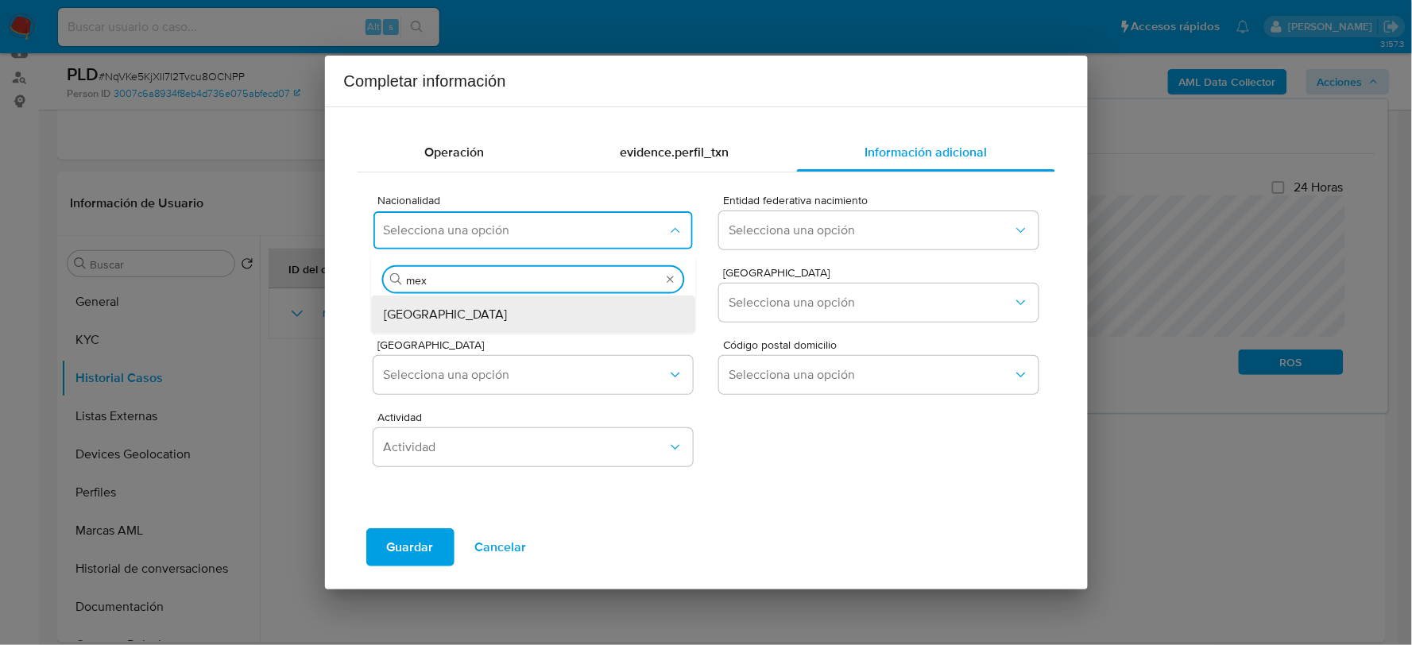
type input "mex"
click at [466, 292] on div "Buscar mex" at bounding box center [533, 274] width 325 height 41
click at [470, 308] on div "MEXICO" at bounding box center [529, 314] width 290 height 38
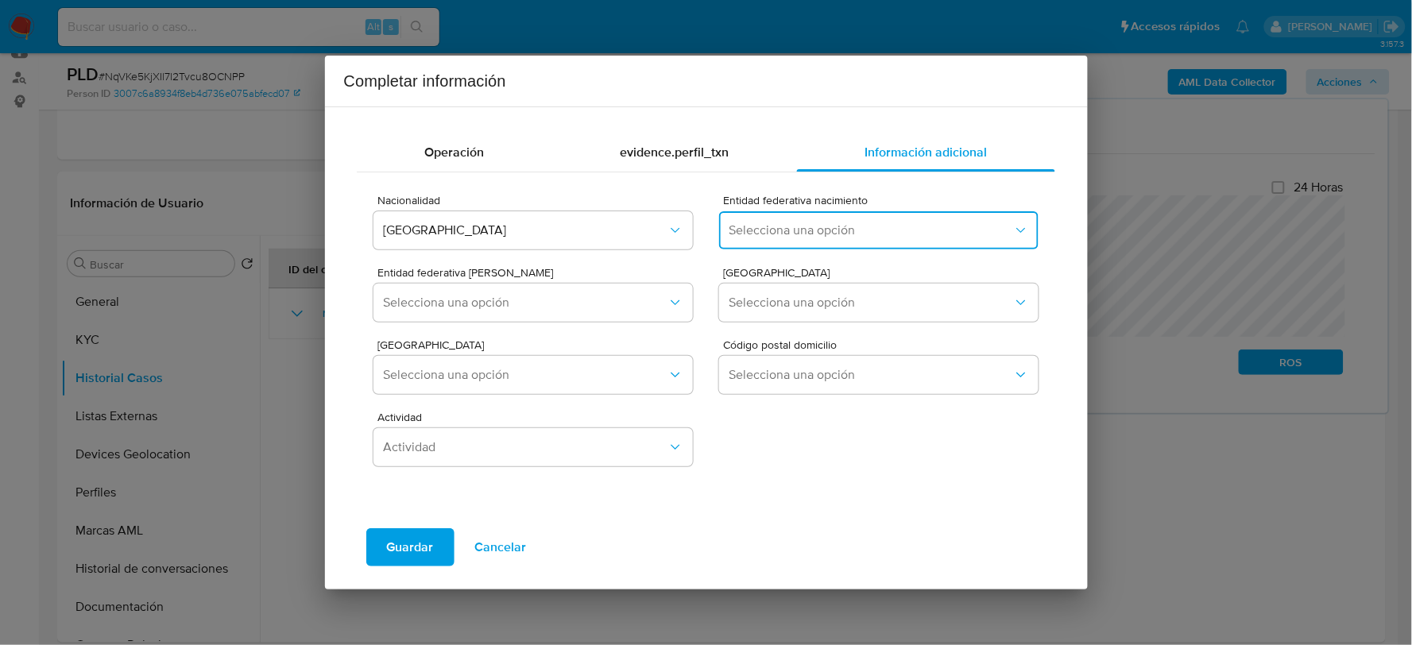
click at [767, 245] on button "Selecciona una opción" at bounding box center [878, 230] width 319 height 38
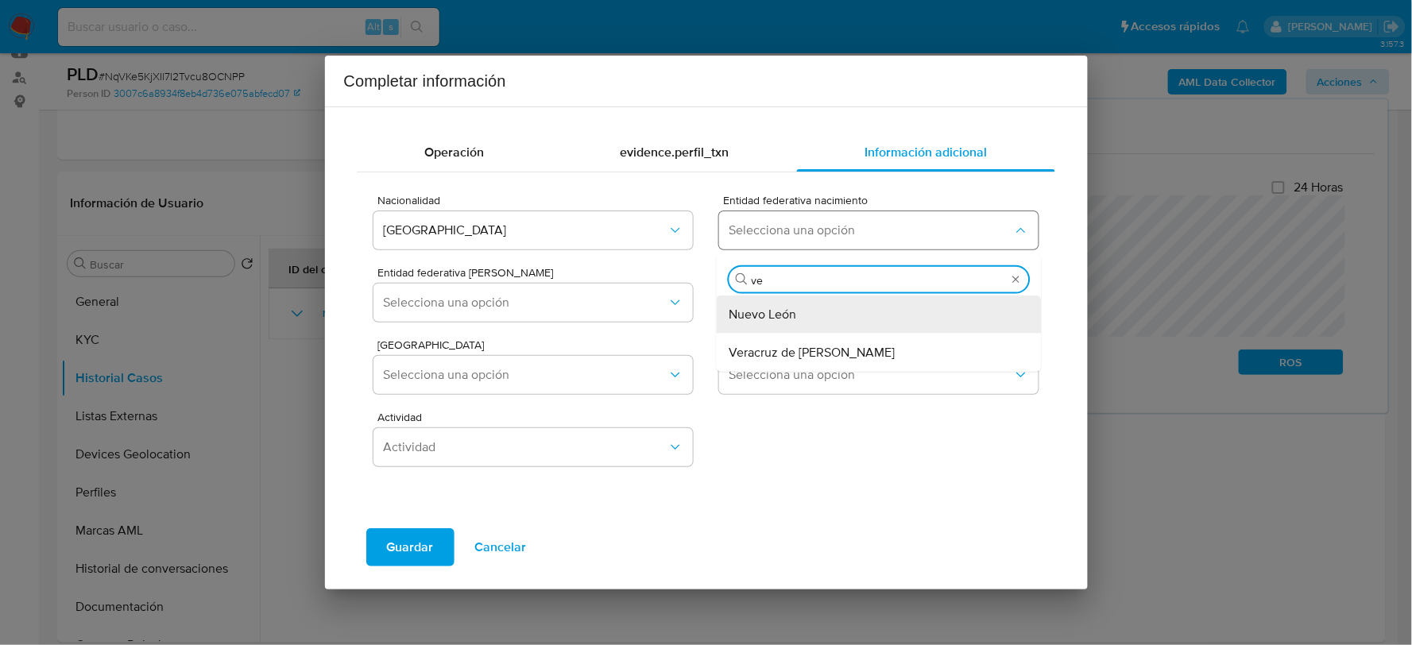
type input "ver"
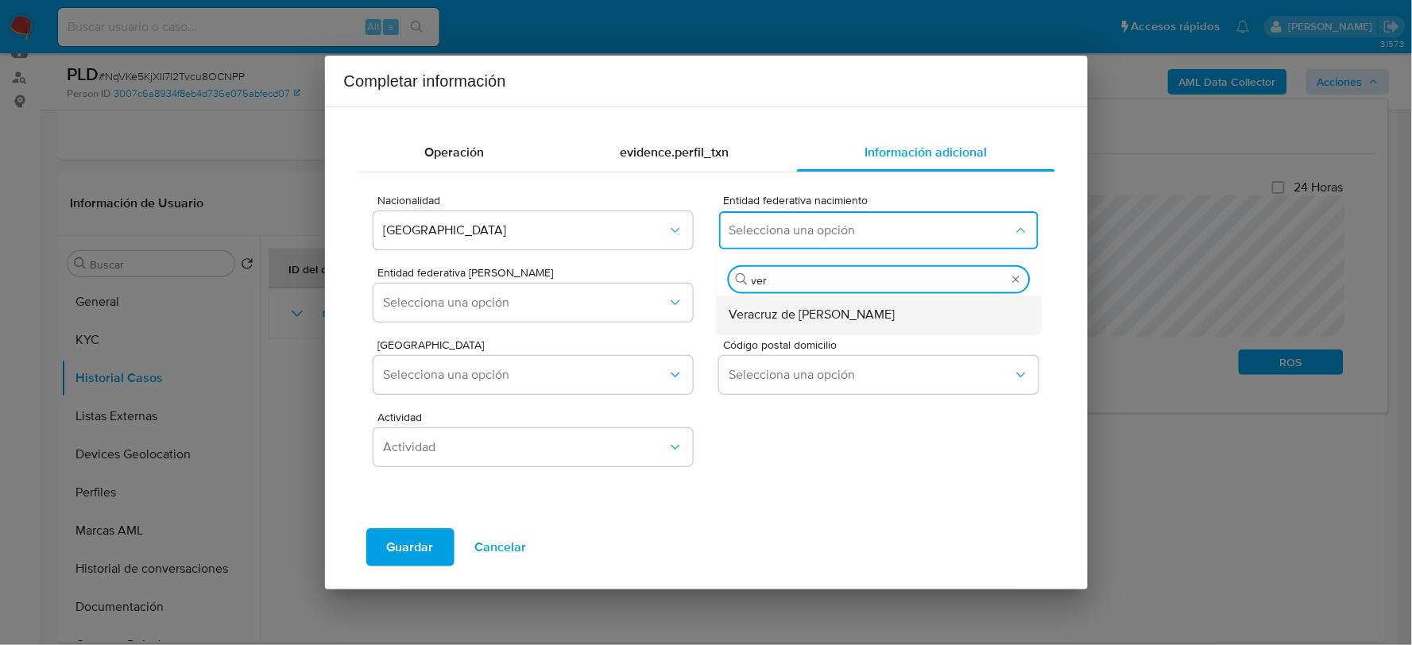
click at [749, 320] on span "Veracruz de Ignacio de la Llave" at bounding box center [813, 314] width 166 height 16
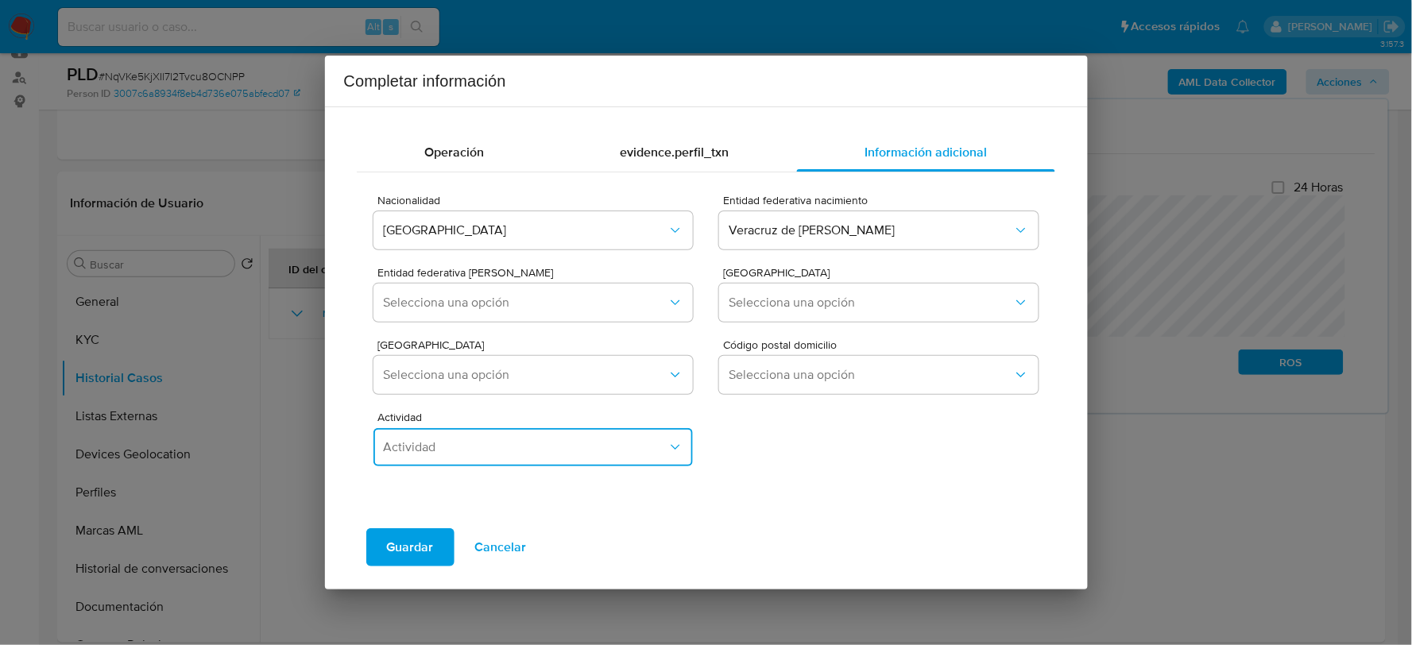
click at [525, 441] on span "Actividad" at bounding box center [525, 447] width 284 height 16
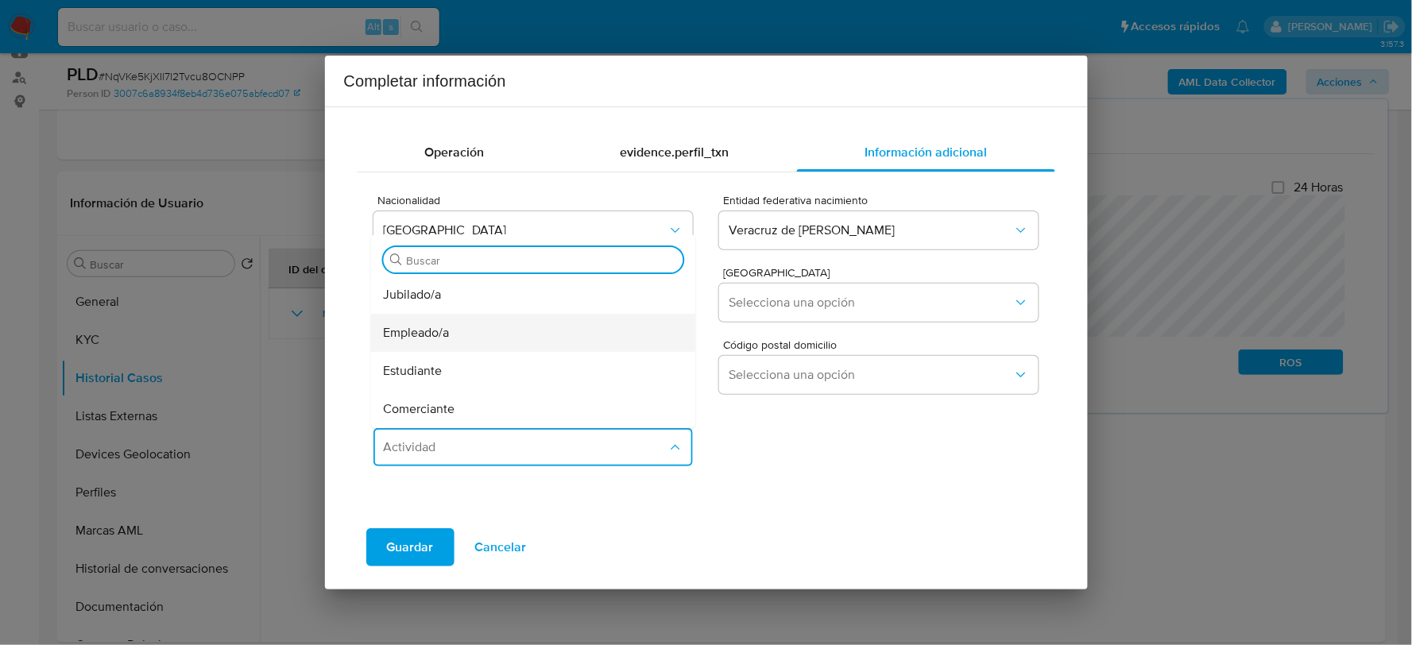
click at [427, 336] on span "Empleado/a" at bounding box center [417, 333] width 66 height 16
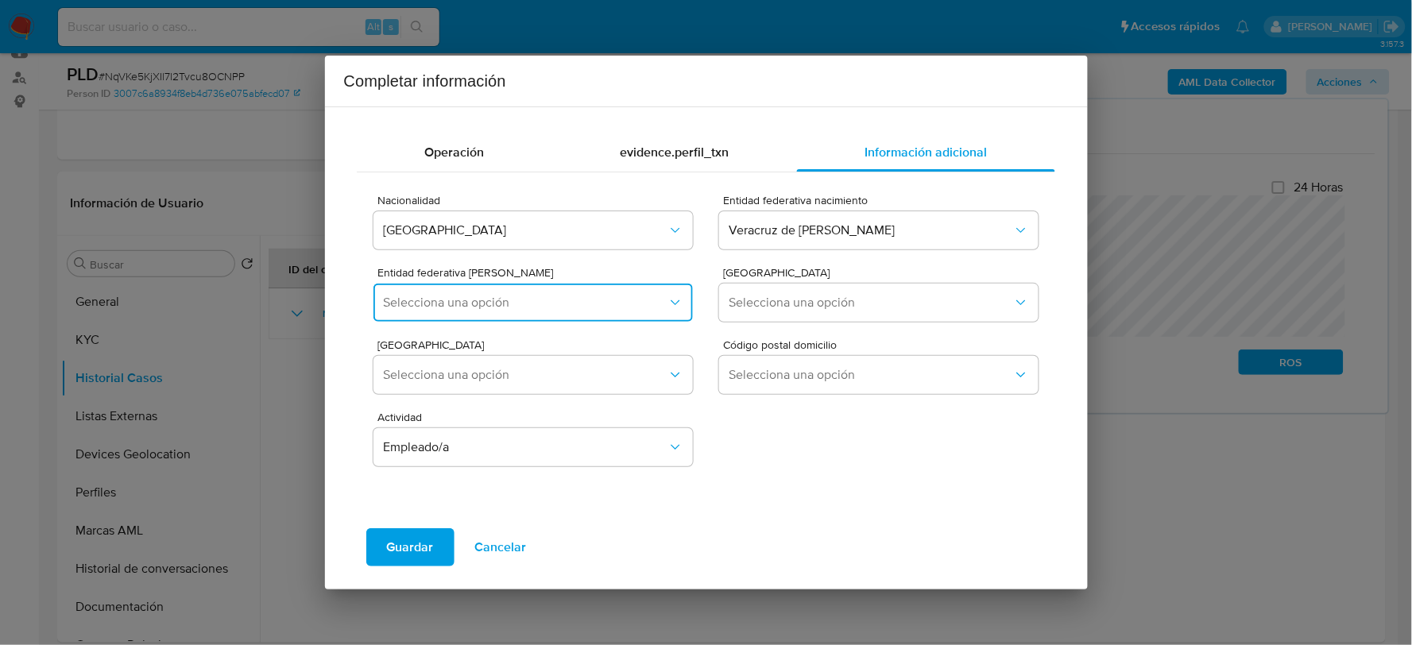
click at [385, 304] on span "Selecciona una opción" at bounding box center [525, 303] width 284 height 16
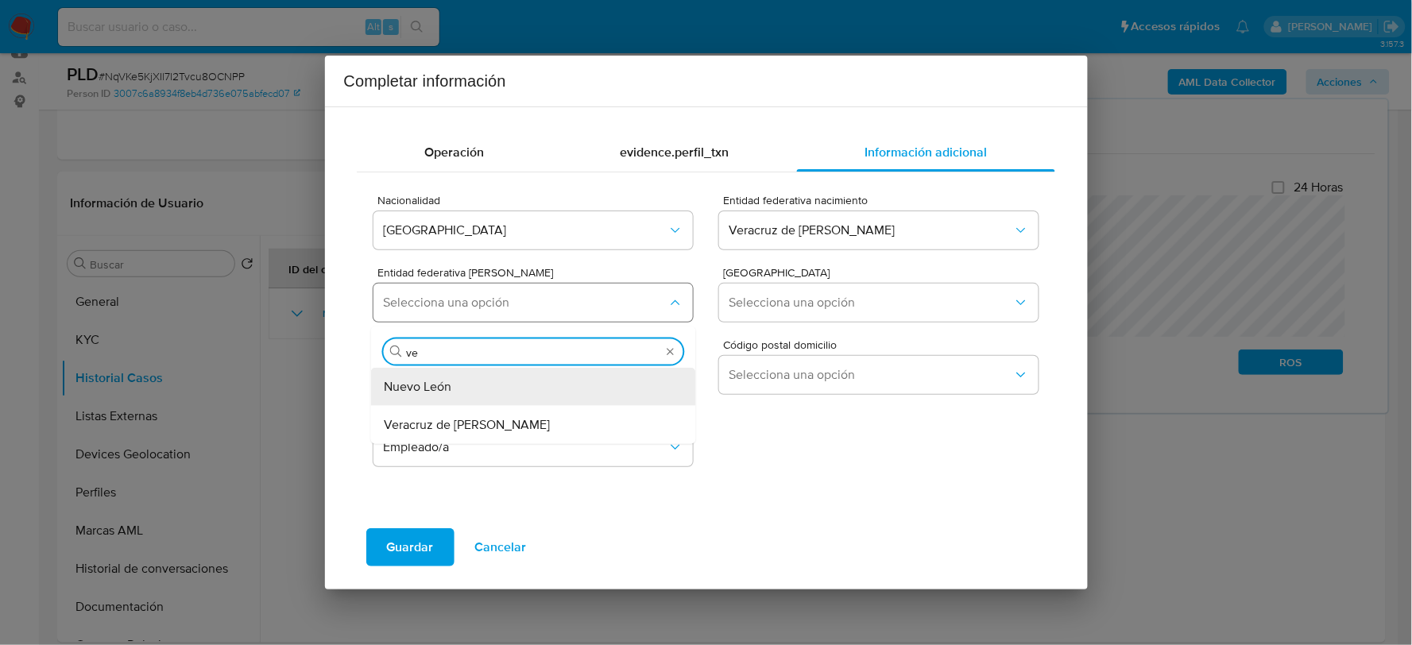
type input "ver"
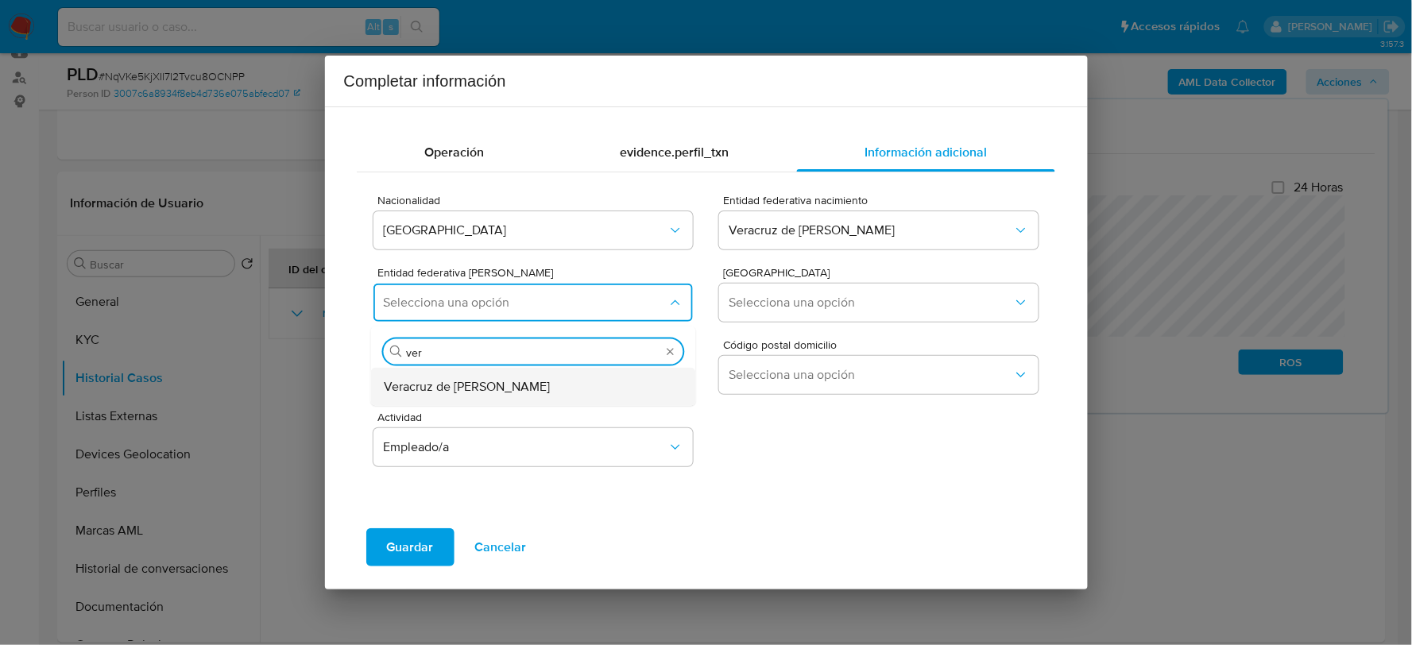
click at [424, 378] on span "Veracruz de Ignacio de la Llave" at bounding box center [467, 386] width 166 height 16
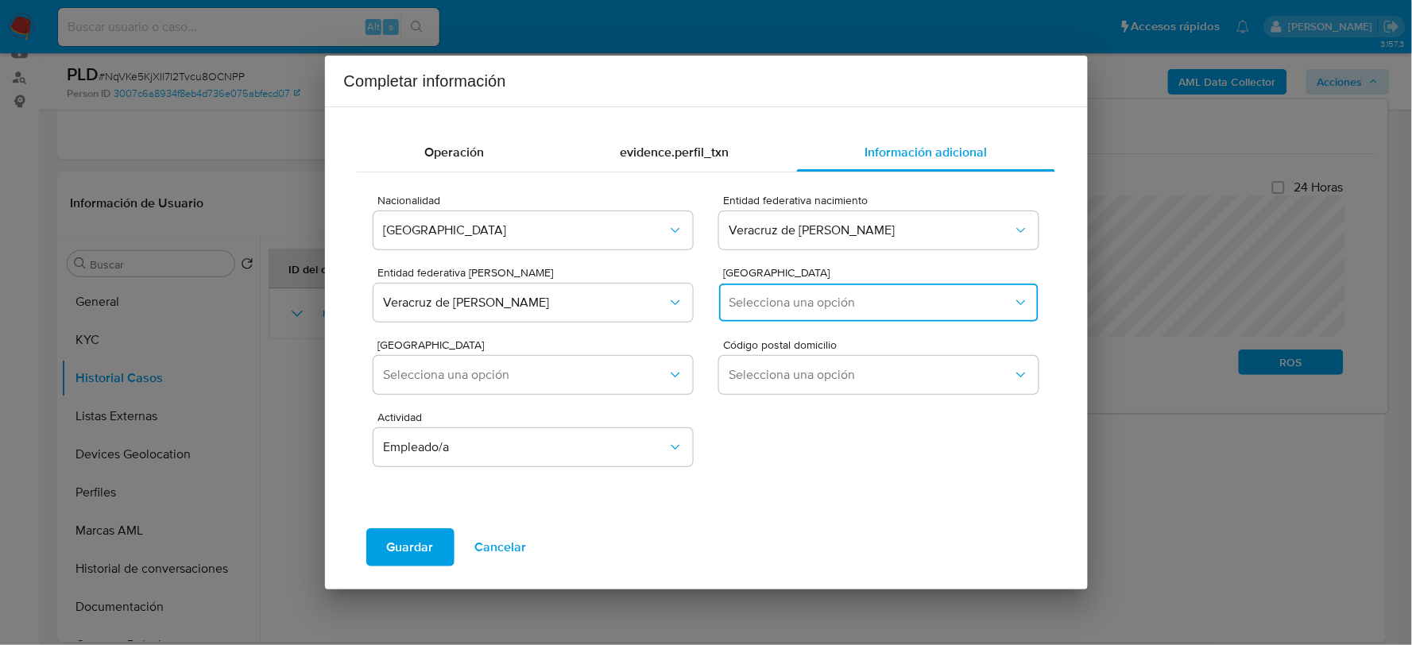
click at [853, 308] on span "Selecciona una opción" at bounding box center [871, 303] width 284 height 16
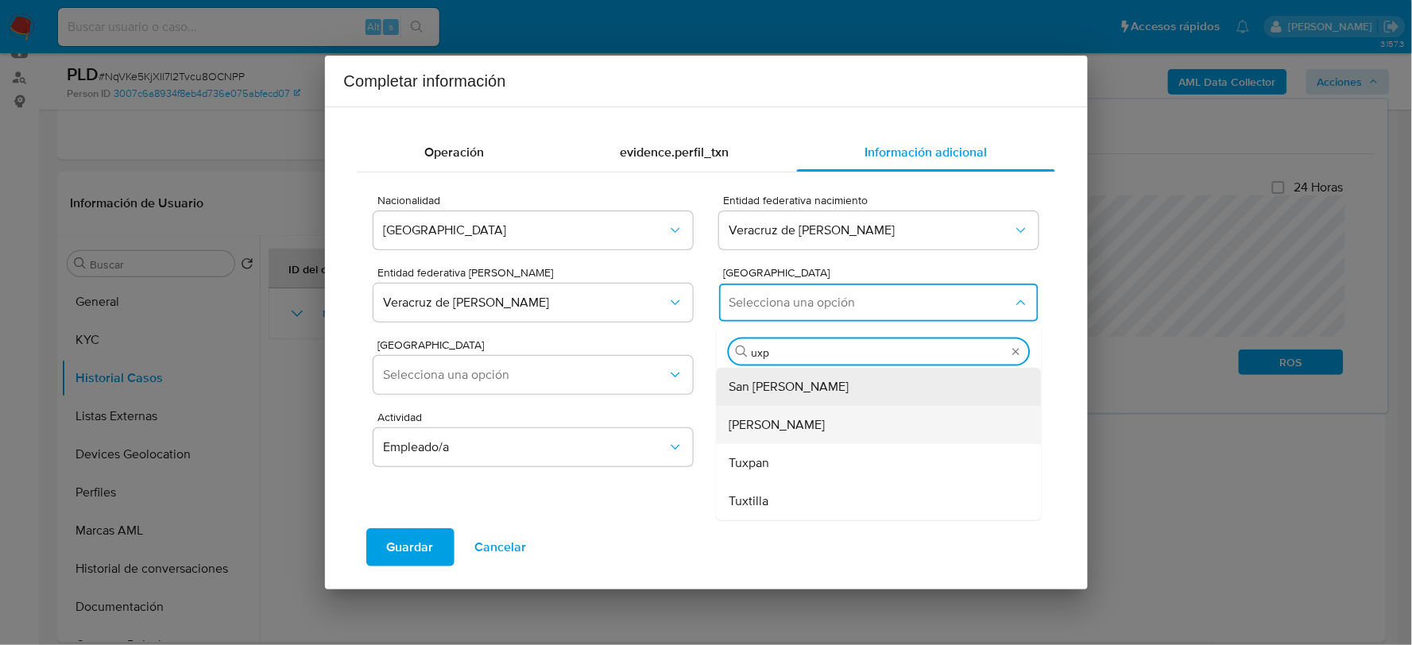
type input "uxpa"
click at [784, 417] on span "Uxpanapa" at bounding box center [758, 424] width 56 height 16
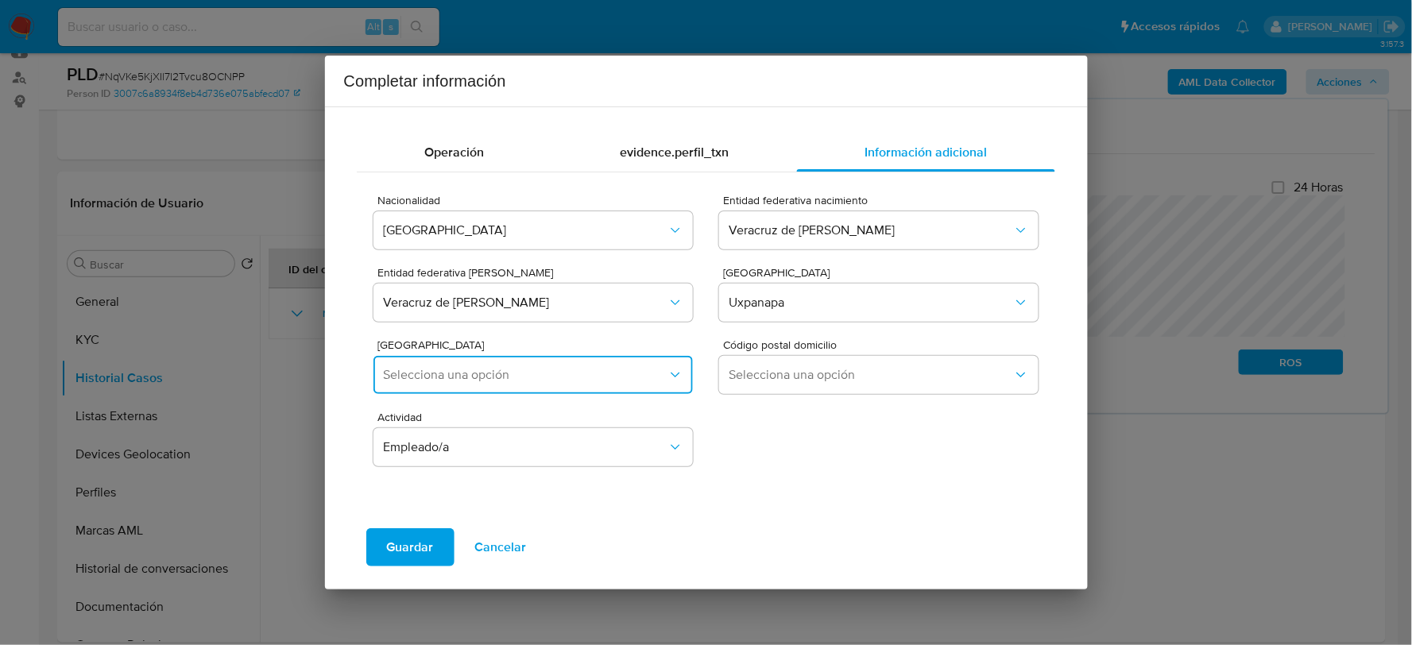
click at [505, 367] on span "Selecciona una opción" at bounding box center [525, 375] width 284 height 16
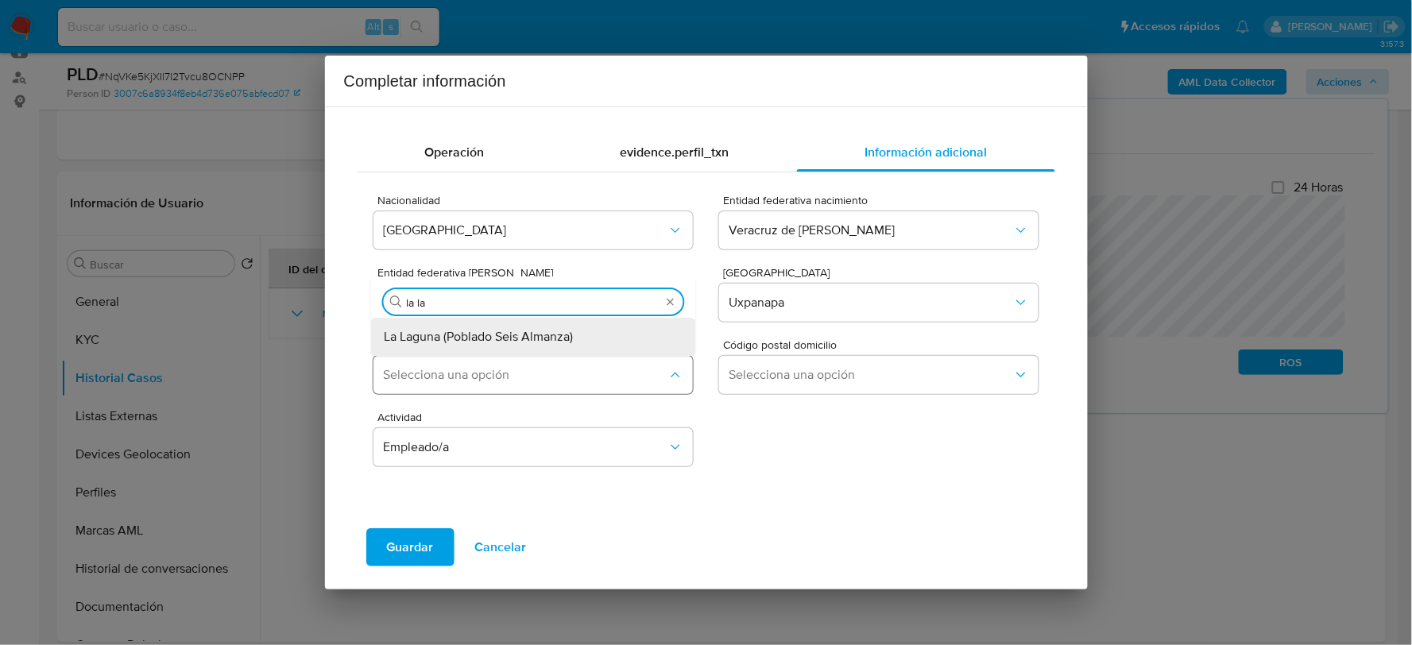
type input "la lag"
click at [511, 332] on span "La Laguna (Poblado Seis Almanza)" at bounding box center [478, 337] width 189 height 16
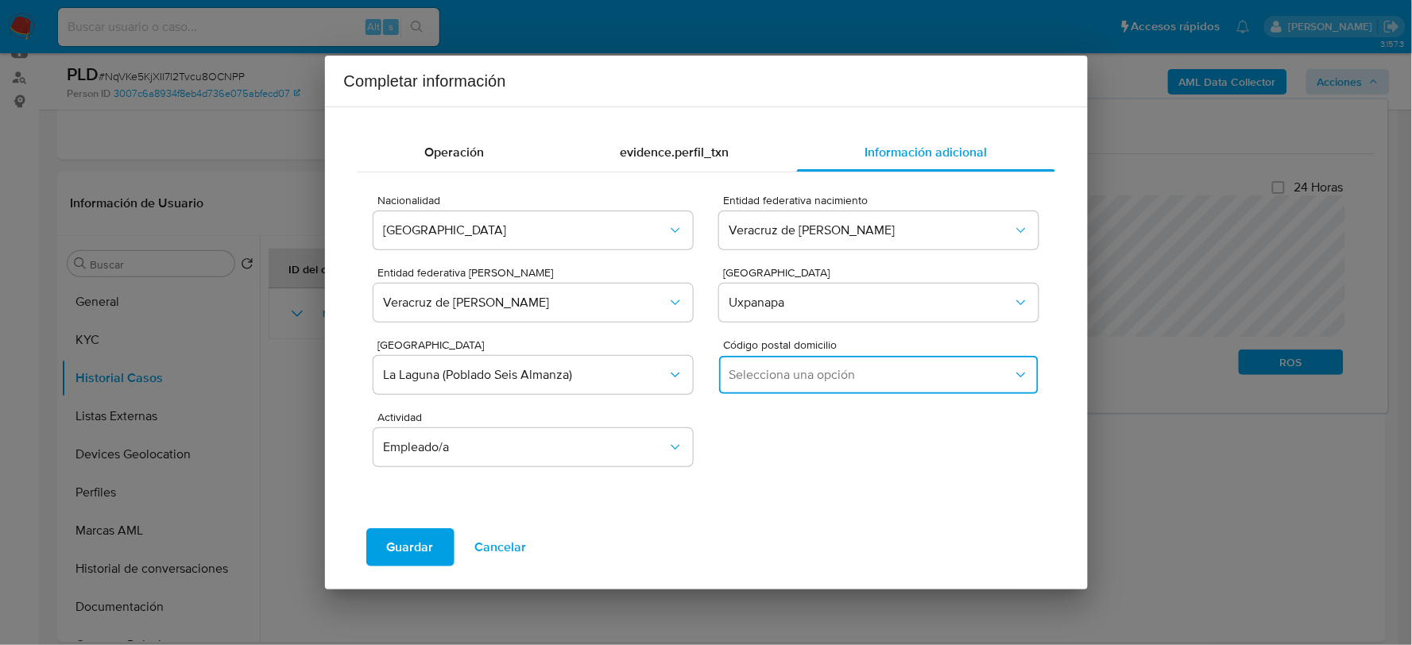
click at [765, 377] on span "Selecciona una opción" at bounding box center [871, 375] width 284 height 16
click at [768, 459] on div "96997" at bounding box center [875, 458] width 290 height 38
click at [418, 542] on span "Guardar" at bounding box center [410, 547] width 47 height 35
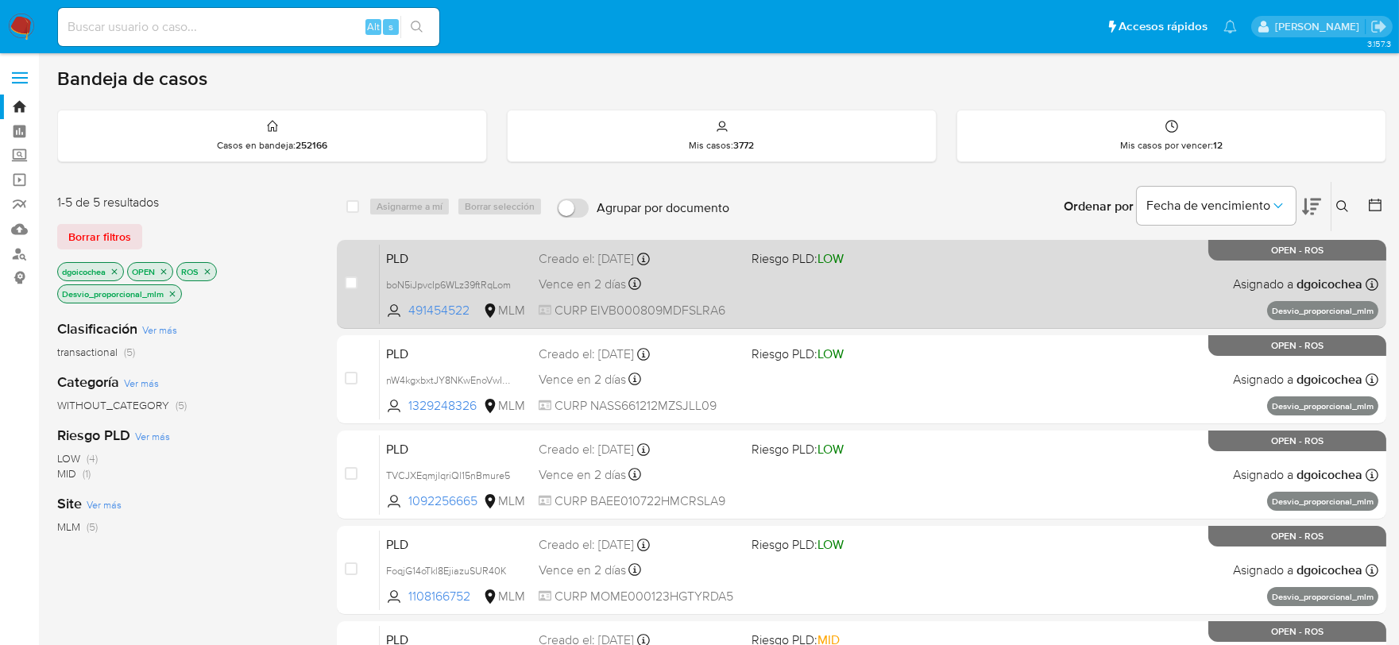
click at [387, 247] on span "PLD" at bounding box center [456, 257] width 140 height 21
click at [403, 261] on span "PLD" at bounding box center [456, 257] width 140 height 21
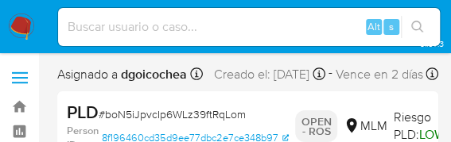
select select "10"
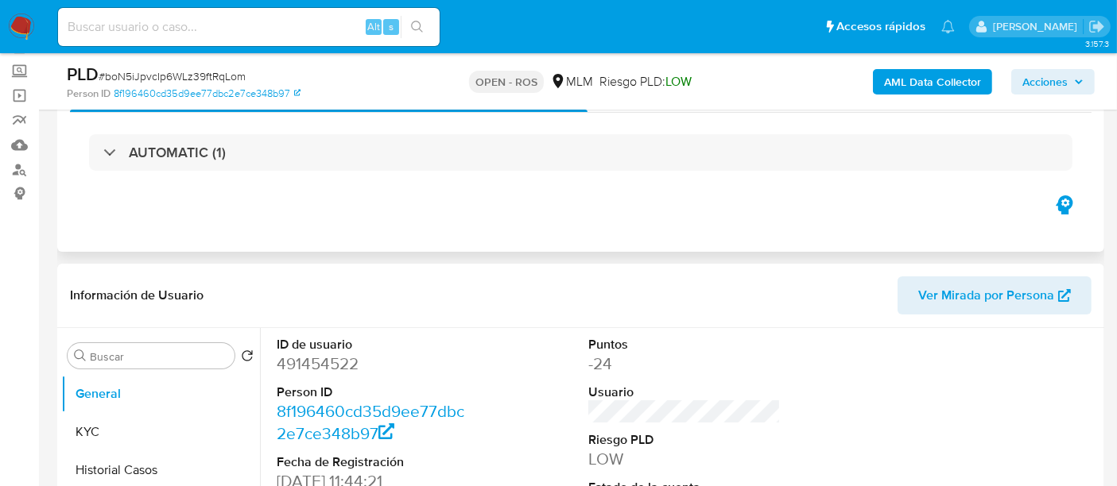
scroll to position [176, 0]
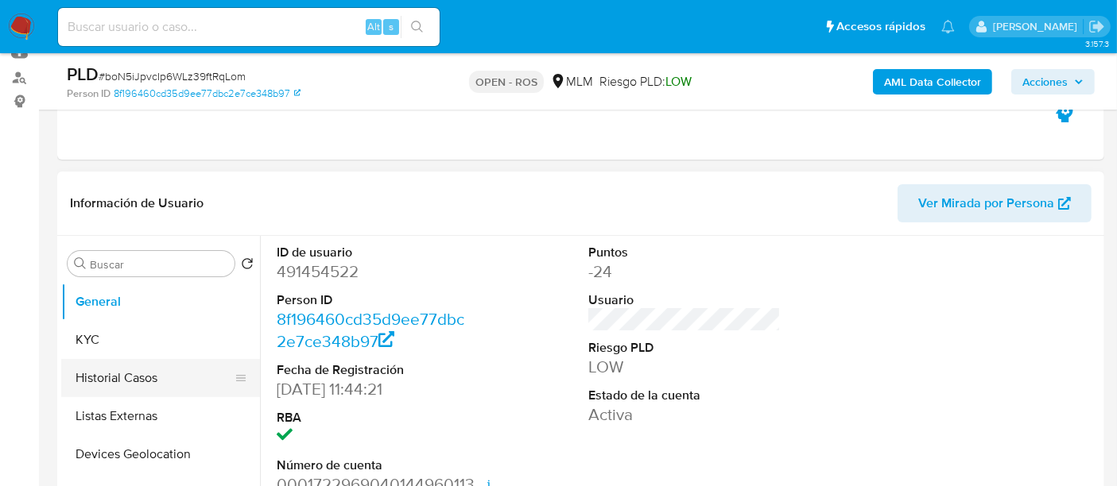
drag, startPoint x: 165, startPoint y: 369, endPoint x: 181, endPoint y: 359, distance: 18.5
click at [165, 369] on button "Historial Casos" at bounding box center [154, 378] width 186 height 38
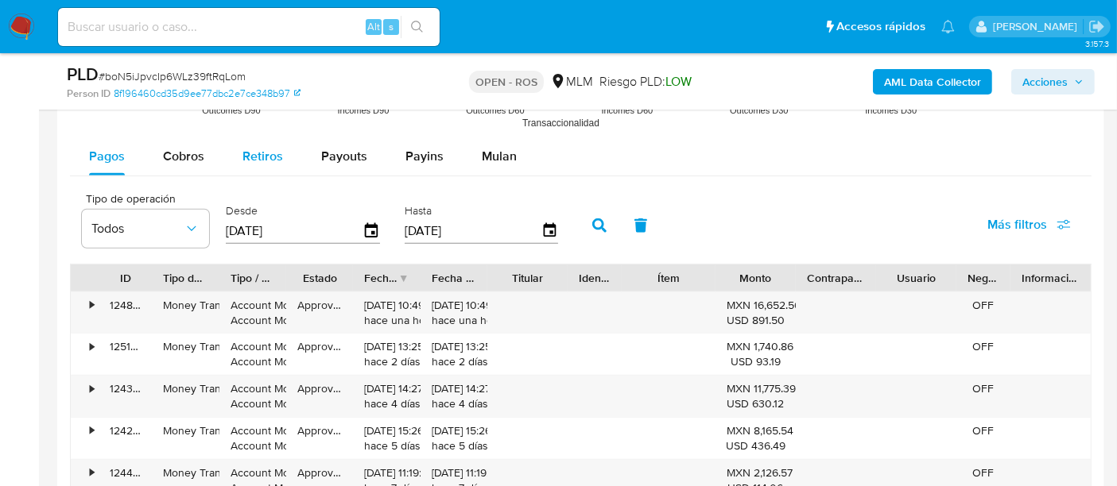
scroll to position [1678, 0]
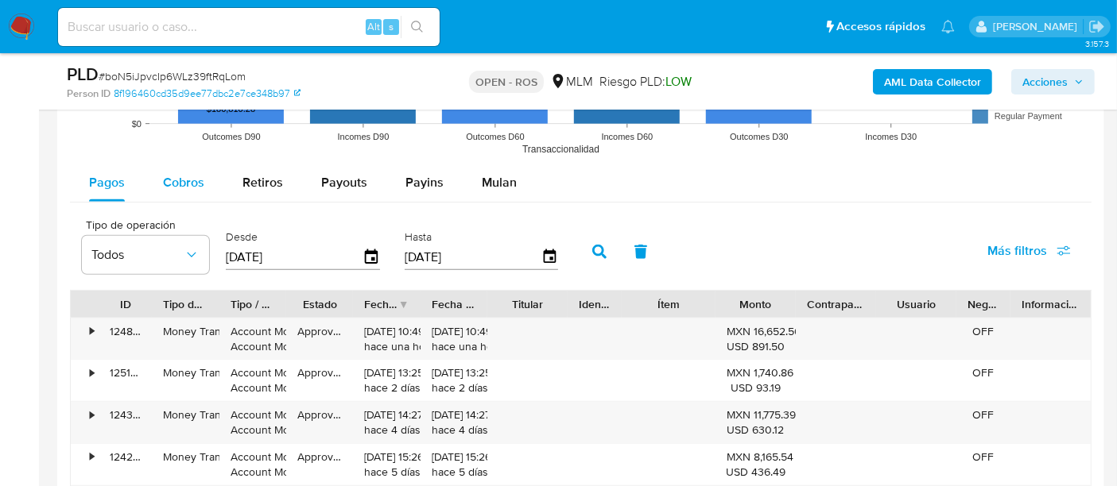
click at [191, 173] on span "Cobros" at bounding box center [183, 182] width 41 height 18
select select "10"
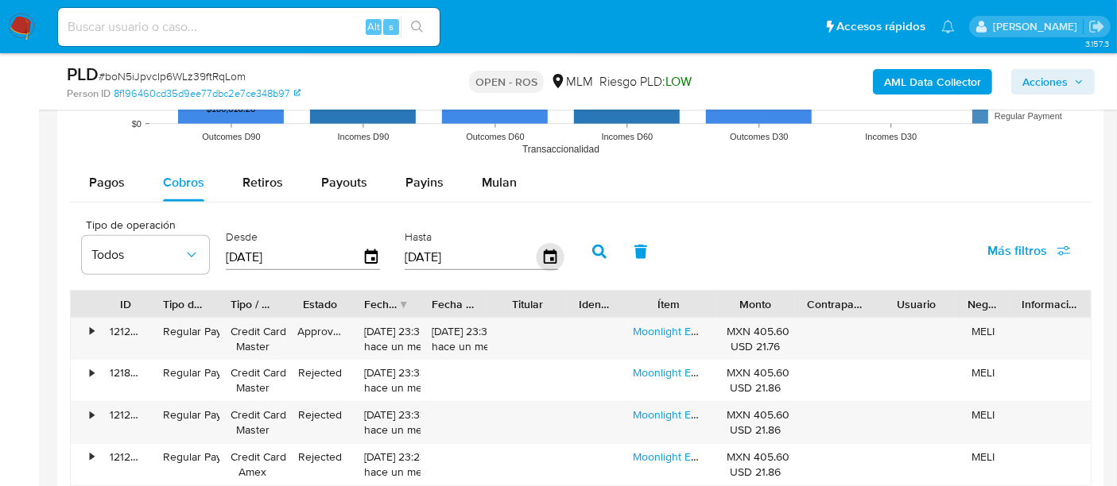
click at [547, 255] on icon "button" at bounding box center [550, 258] width 28 height 28
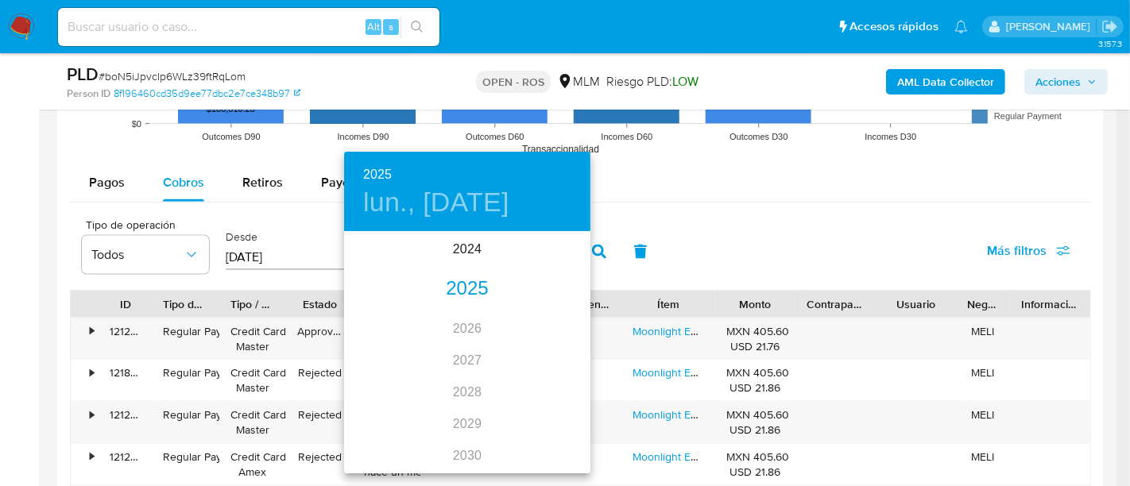
click at [484, 285] on div "2025" at bounding box center [467, 289] width 246 height 32
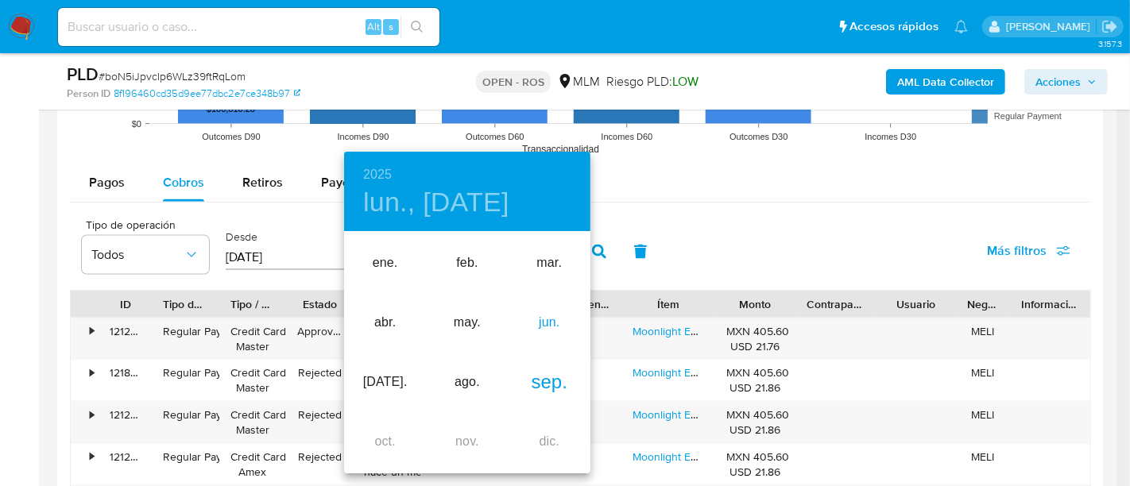
click at [558, 327] on div "jun." at bounding box center [550, 323] width 82 height 60
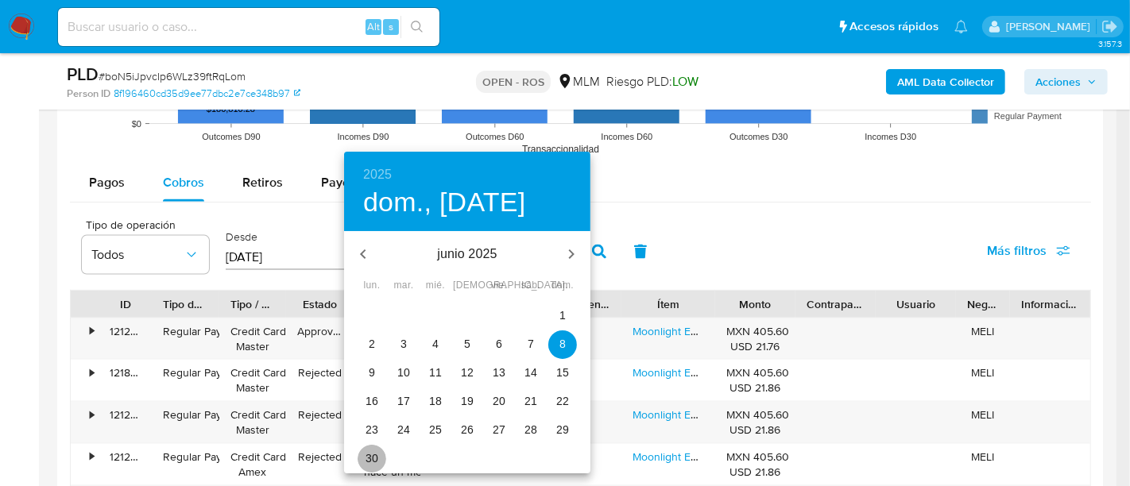
click at [364, 451] on span "30" at bounding box center [372, 459] width 29 height 16
type input "[DATE]"
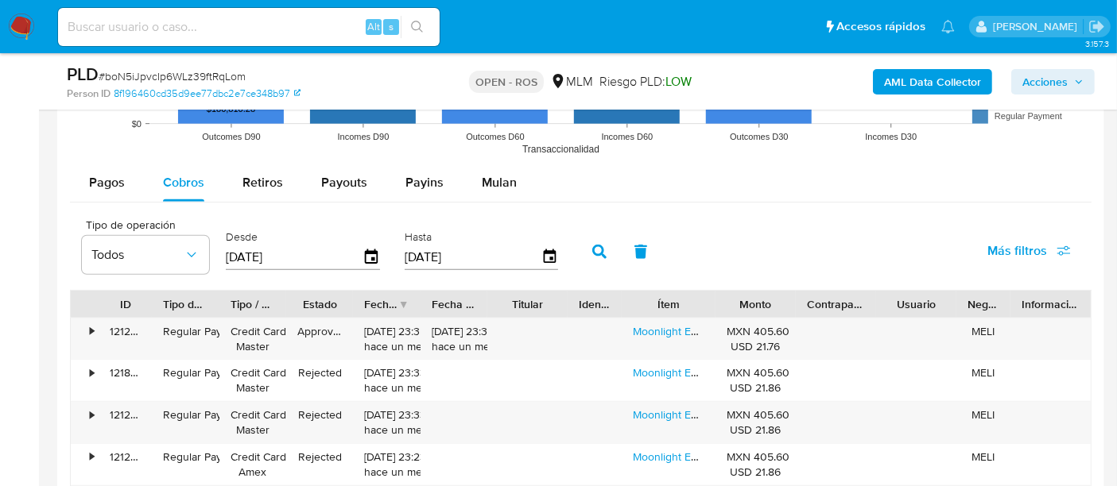
click at [589, 233] on button "button" at bounding box center [599, 252] width 41 height 38
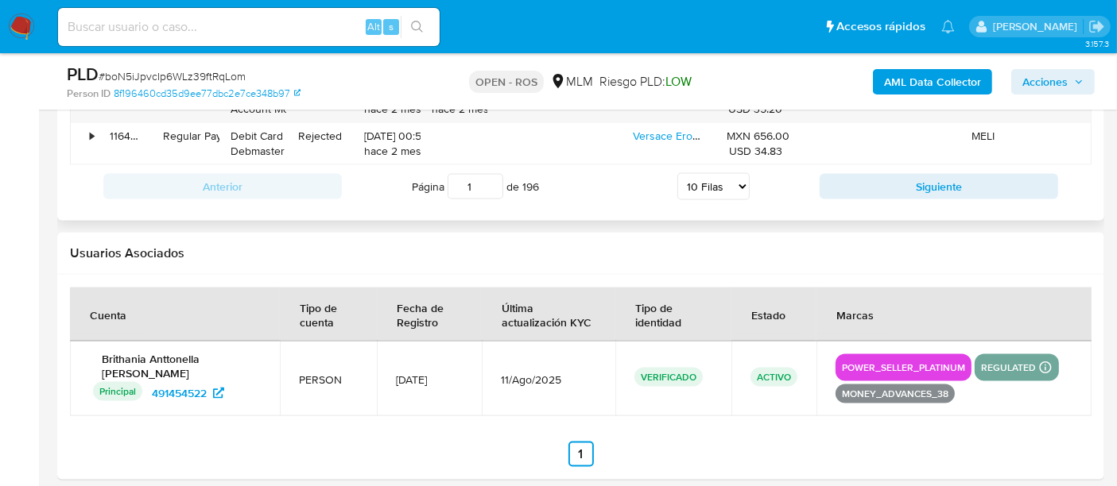
scroll to position [2031, 0]
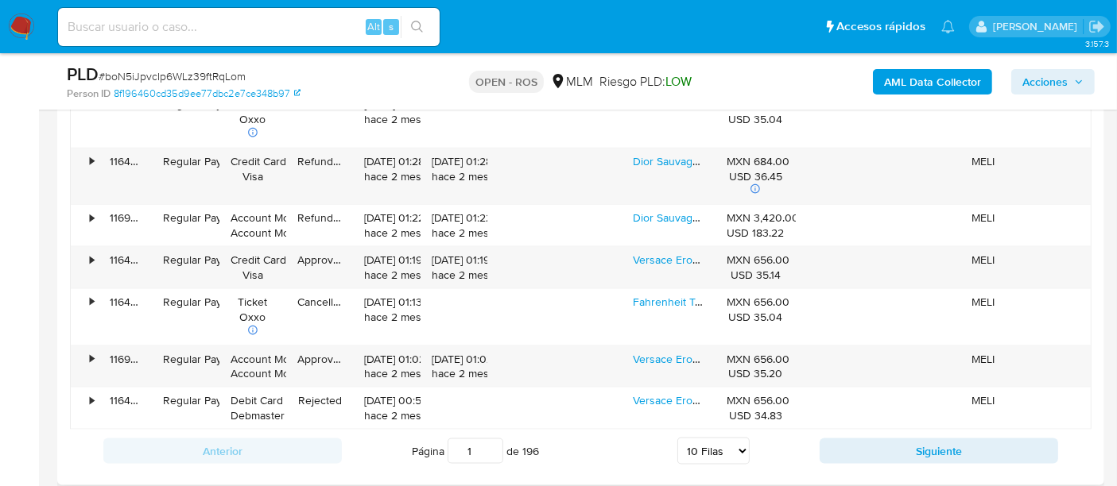
click at [733, 447] on select "5 Filas 10 Filas 20 Filas 25 Filas 50 Filas 100 Filas" at bounding box center [713, 451] width 72 height 27
select select "100"
click at [677, 438] on select "5 Filas 10 Filas 20 Filas 25 Filas 50 Filas 100 Filas" at bounding box center [713, 451] width 72 height 27
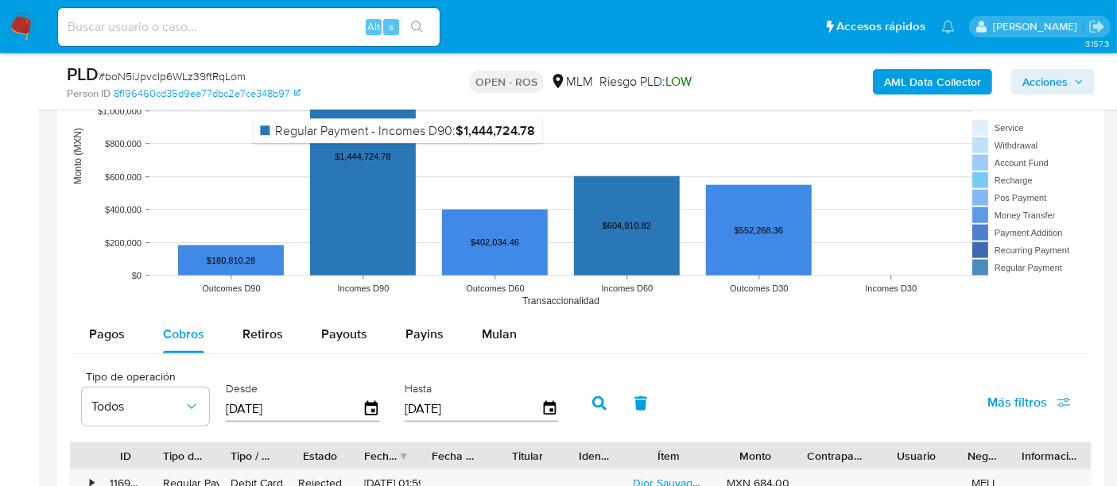
scroll to position [1589, 0]
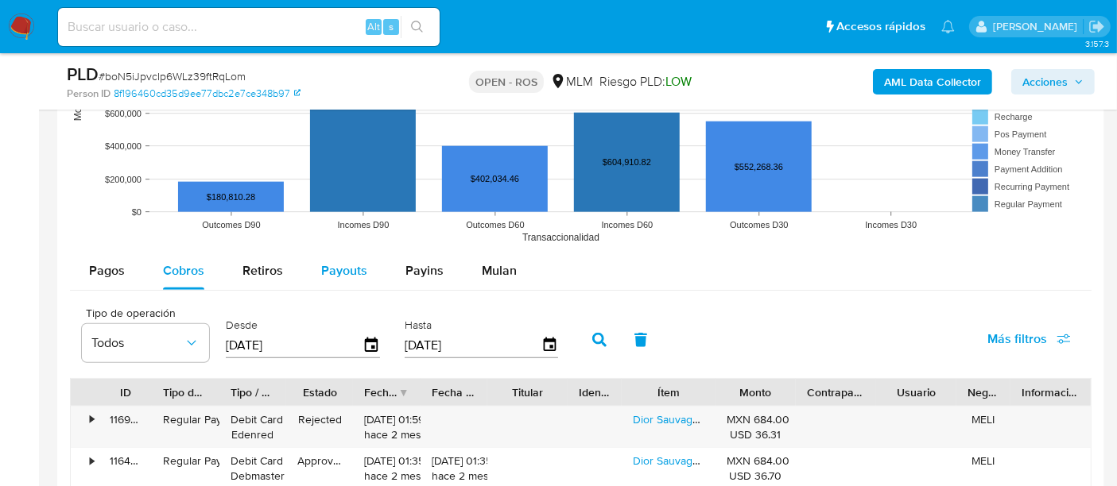
click at [336, 270] on span "Payouts" at bounding box center [344, 270] width 46 height 18
select select "10"
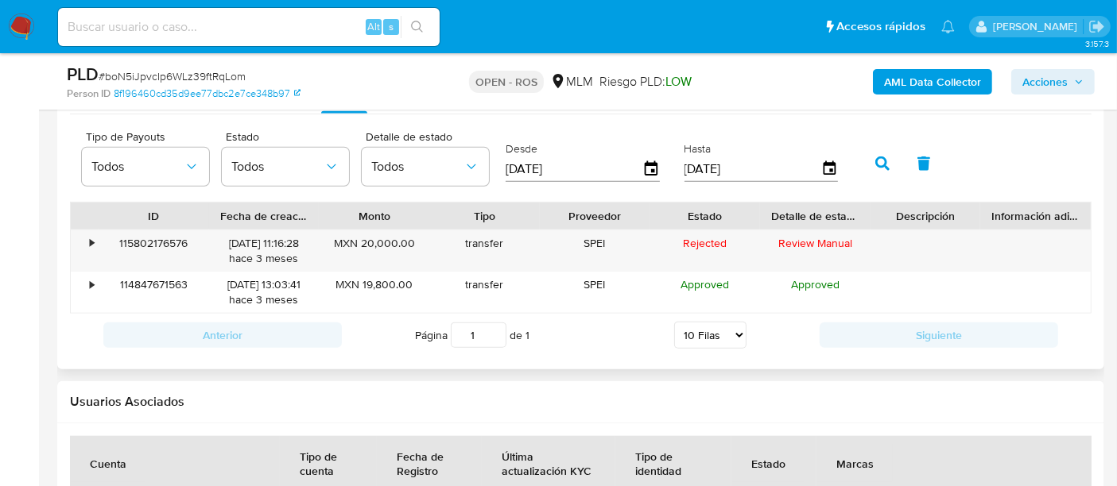
scroll to position [1678, 0]
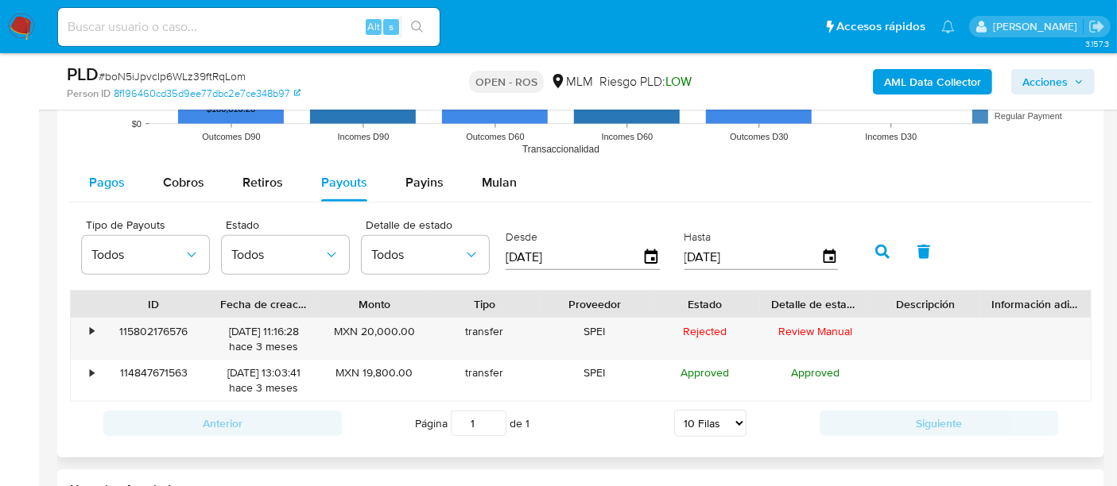
click at [98, 187] on span "Pagos" at bounding box center [107, 182] width 36 height 18
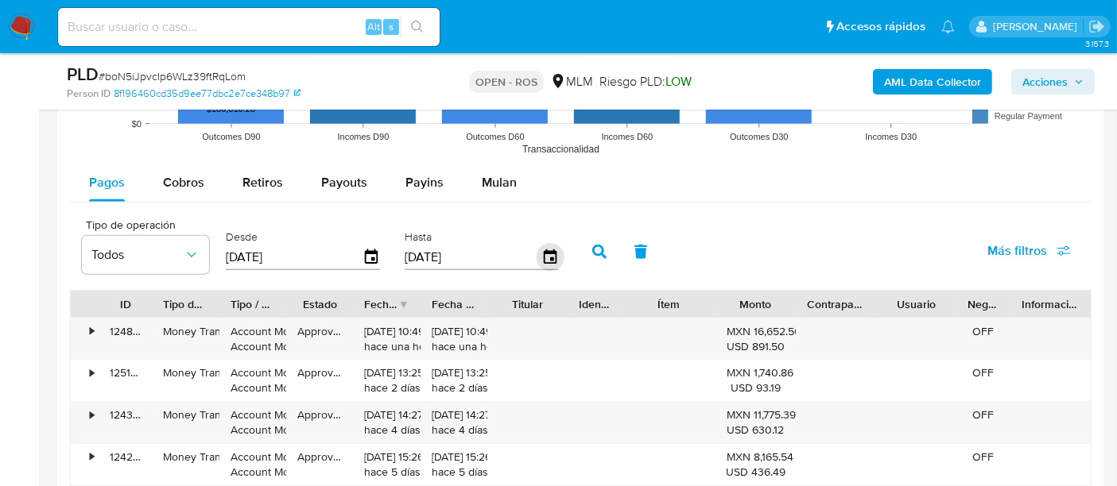
click at [531, 257] on input "[DATE]" at bounding box center [473, 257] width 137 height 25
click at [538, 254] on icon "button" at bounding box center [550, 258] width 28 height 28
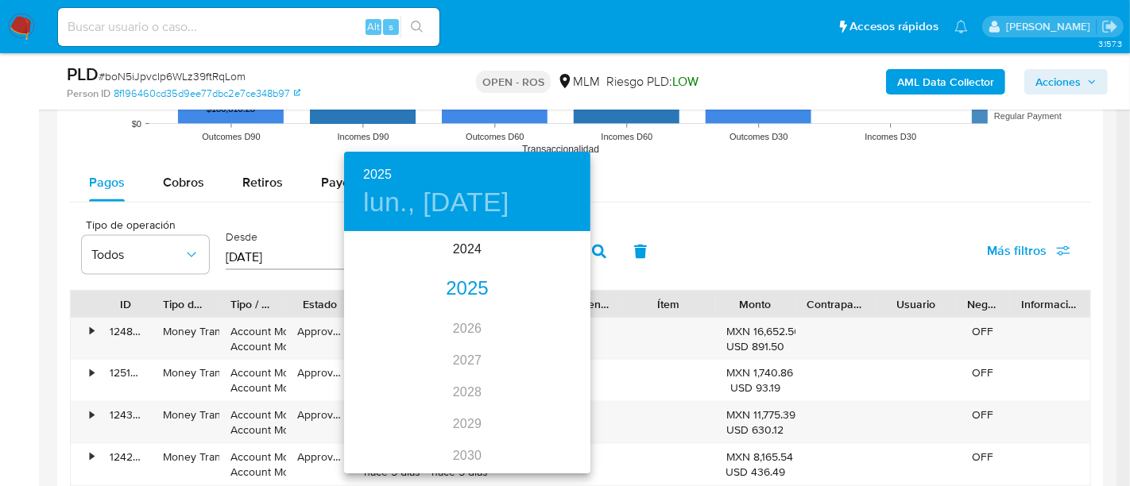
click at [484, 287] on div "2025" at bounding box center [467, 289] width 246 height 32
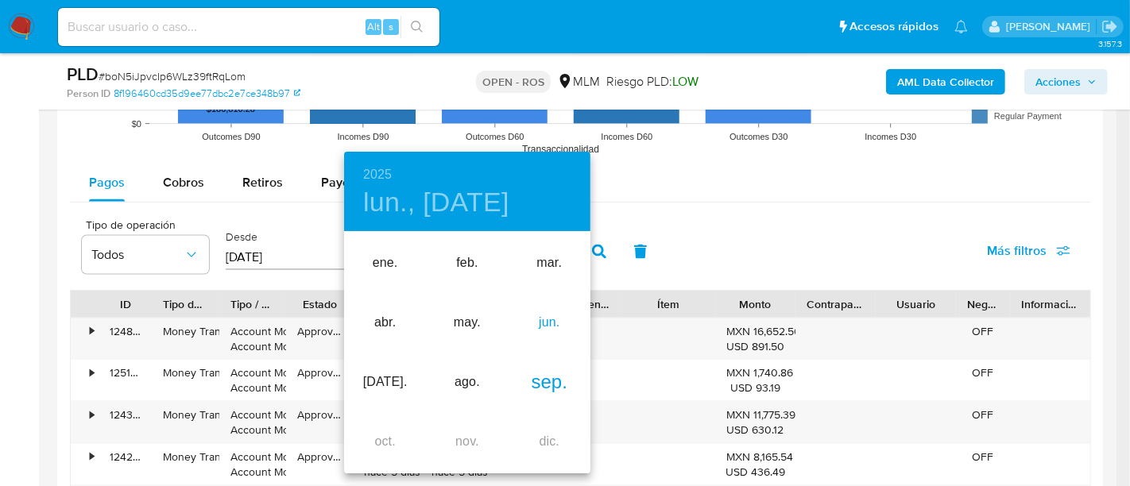
click at [553, 327] on div "jun." at bounding box center [550, 323] width 82 height 60
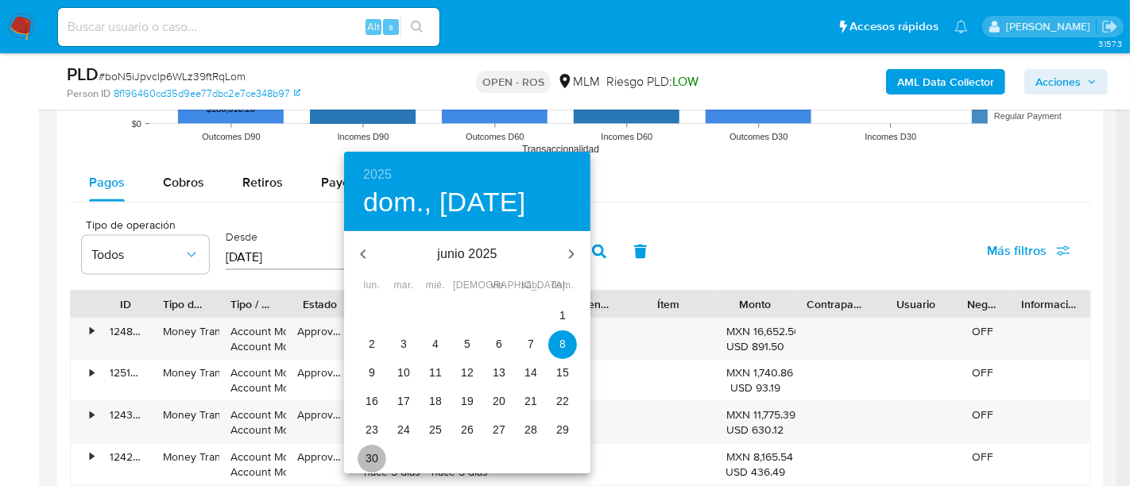
click at [372, 458] on p "30" at bounding box center [372, 459] width 13 height 16
type input "[DATE]"
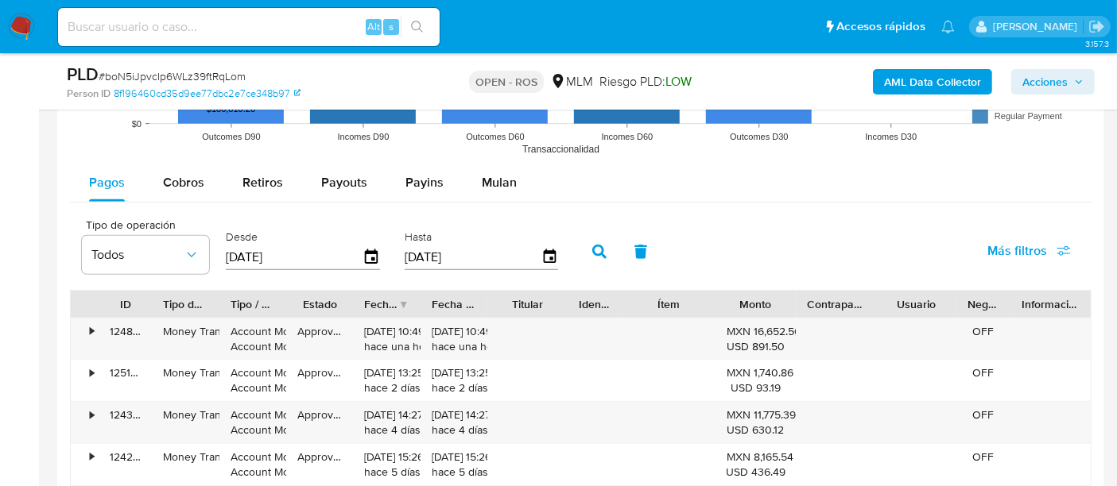
click at [594, 246] on icon "button" at bounding box center [599, 252] width 14 height 14
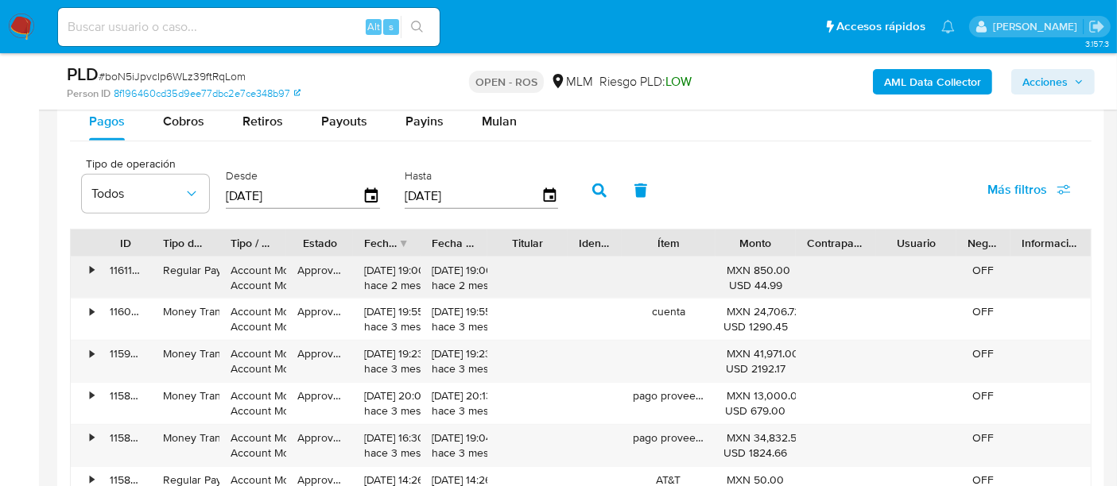
scroll to position [1766, 0]
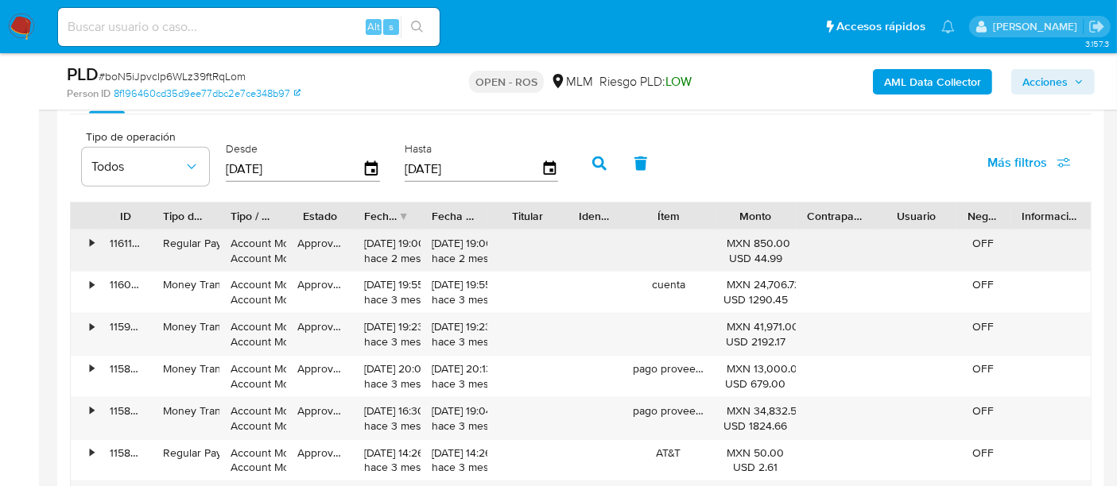
click at [95, 239] on div "•" at bounding box center [85, 250] width 28 height 41
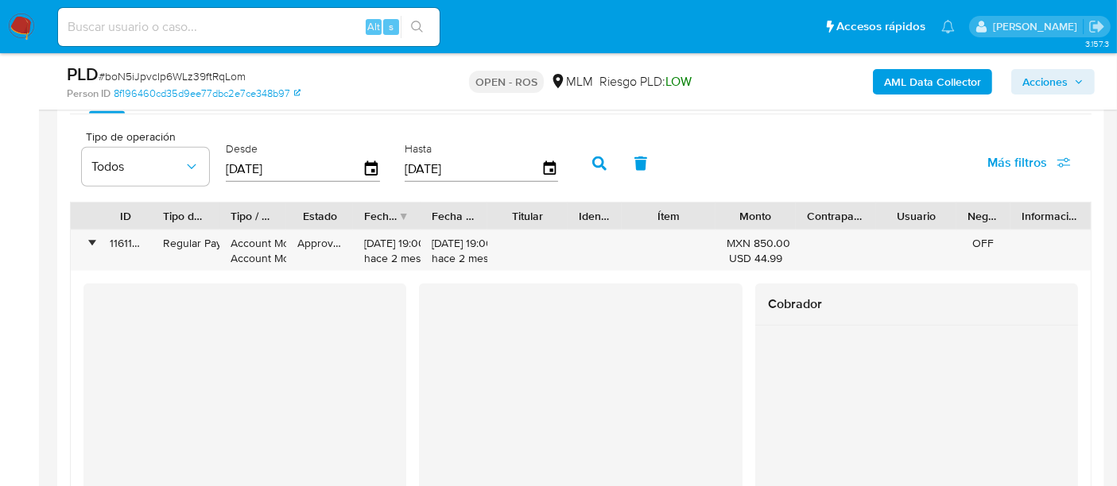
scroll to position [1854, 0]
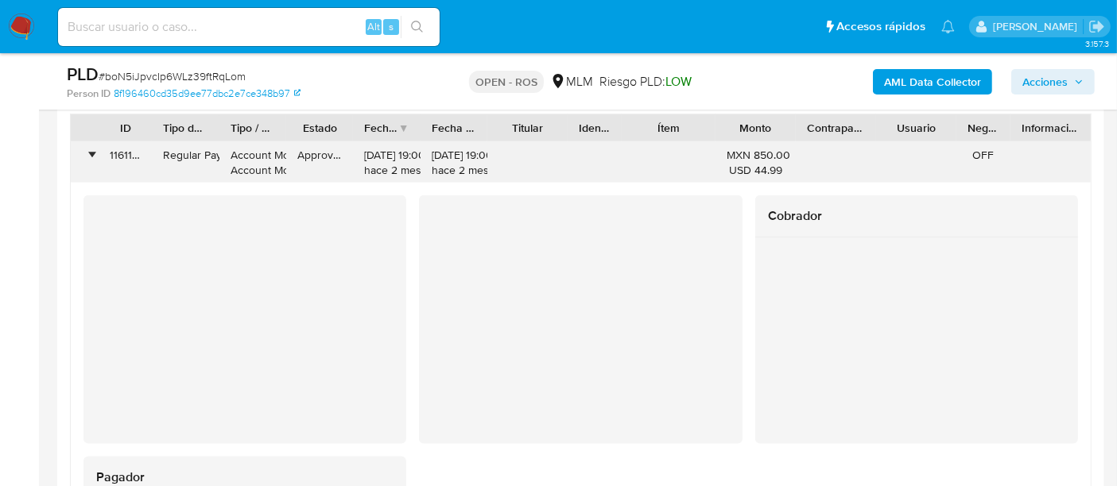
click at [91, 149] on div "•" at bounding box center [92, 155] width 4 height 15
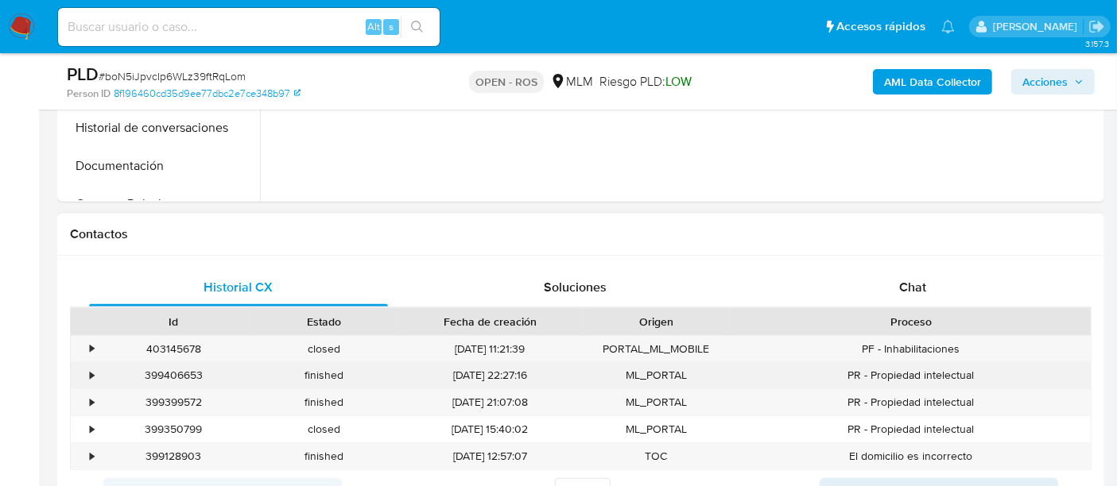
scroll to position [353, 0]
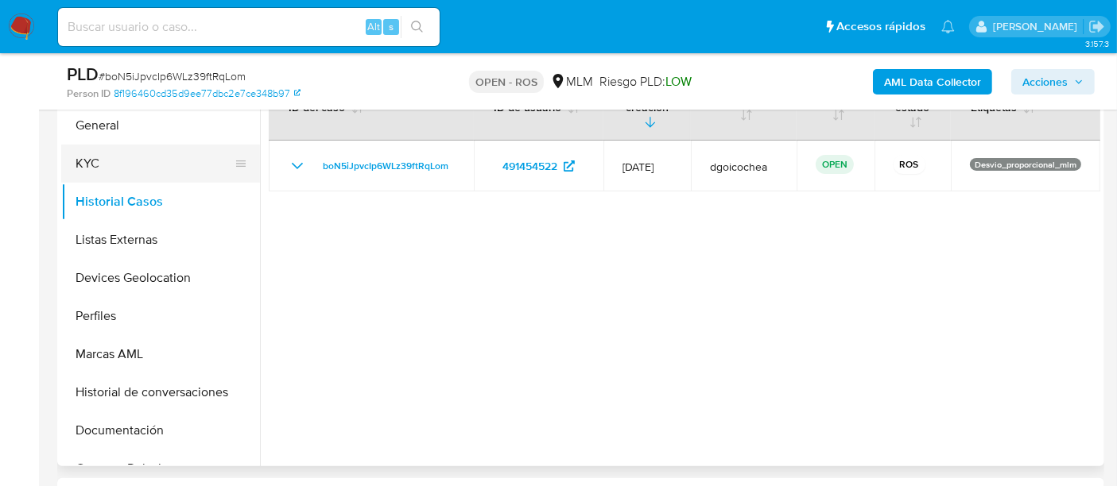
click at [116, 170] on button "KYC" at bounding box center [154, 164] width 186 height 38
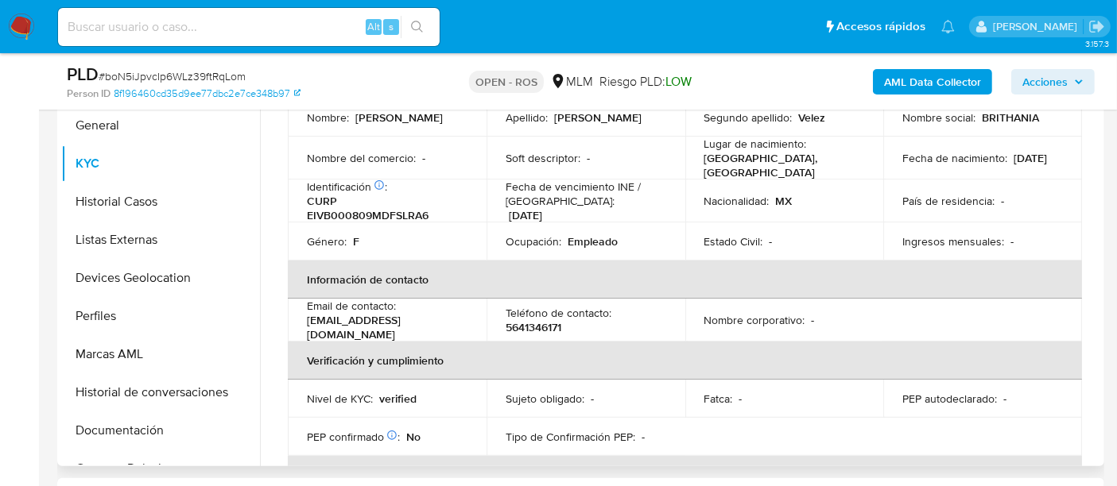
scroll to position [265, 0]
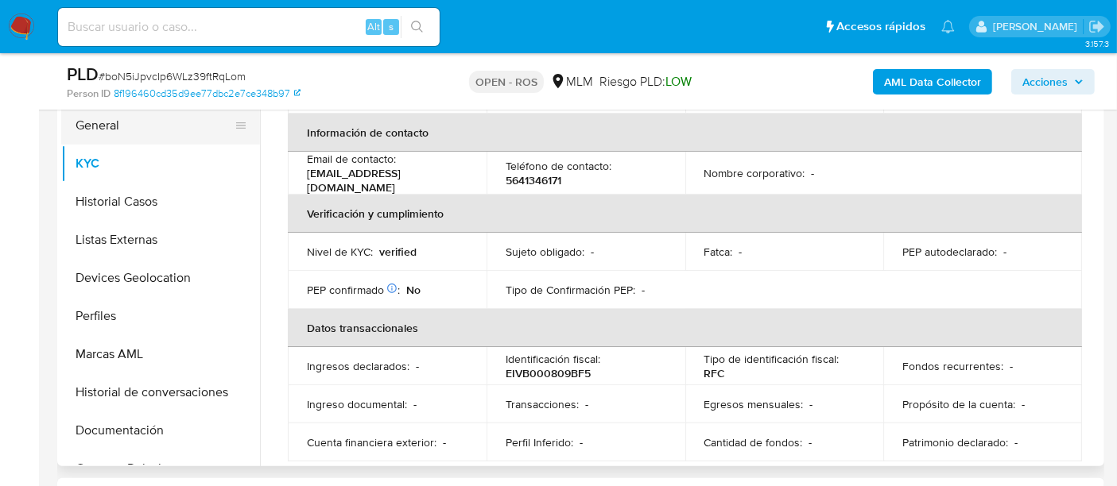
click at [99, 128] on button "General" at bounding box center [154, 125] width 186 height 38
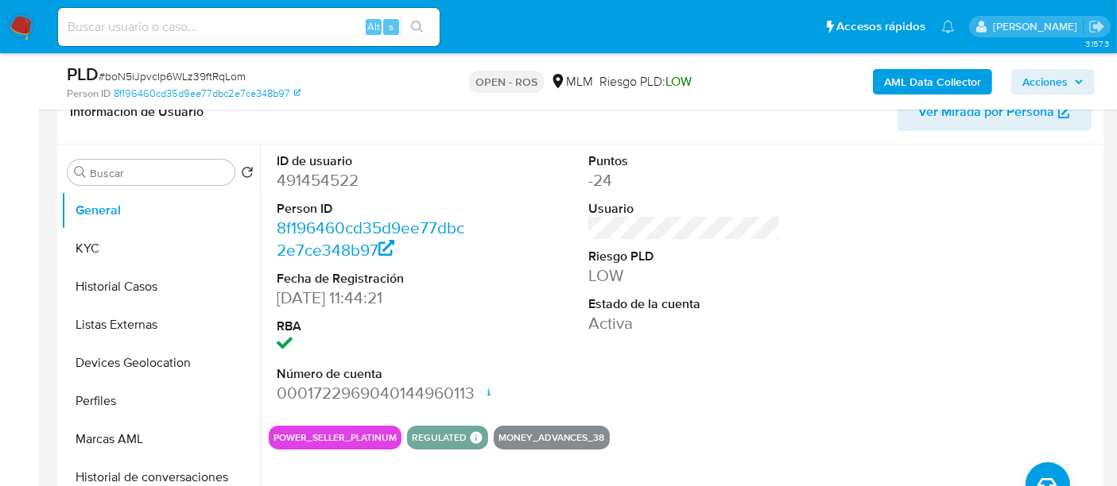
scroll to position [0, 0]
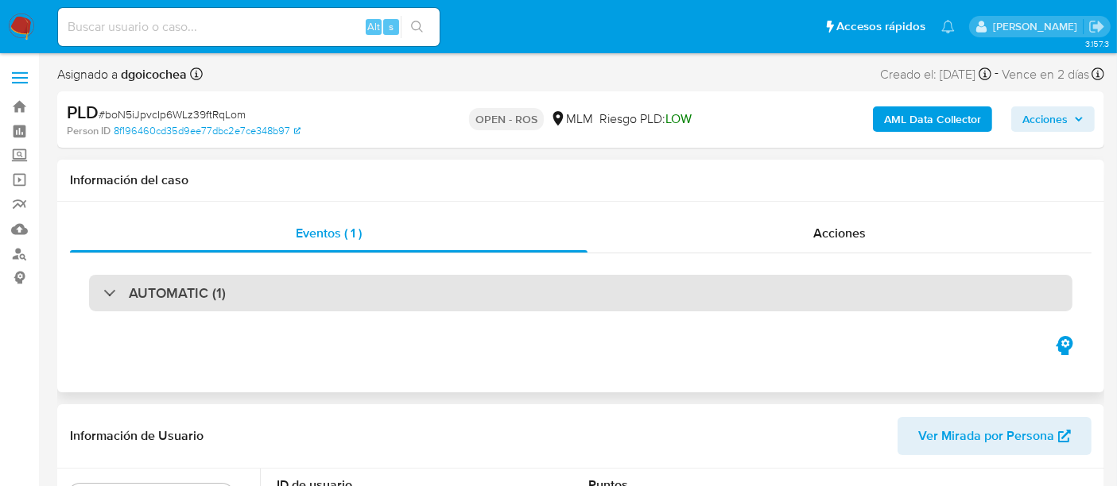
click at [299, 275] on div "AUTOMATIC (1)" at bounding box center [580, 293] width 983 height 37
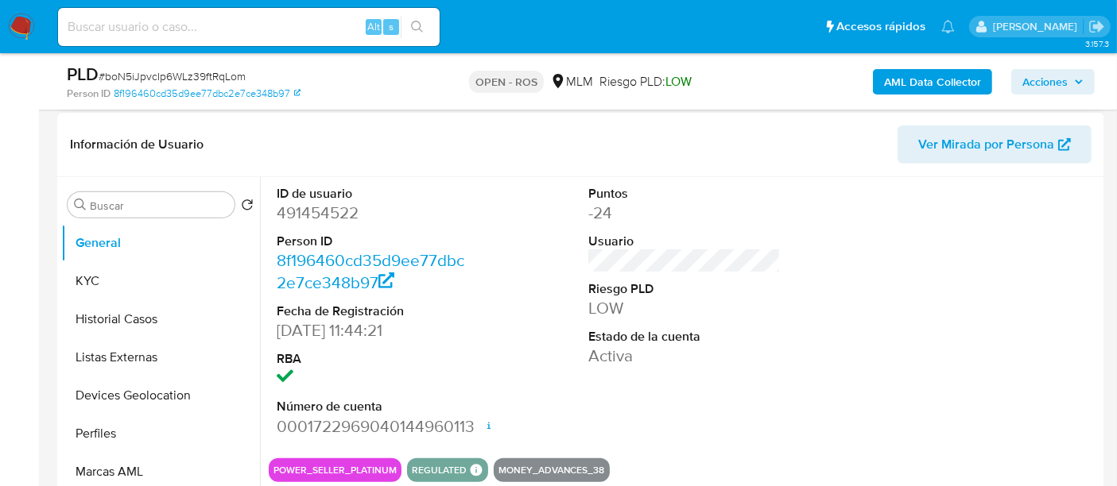
scroll to position [706, 0]
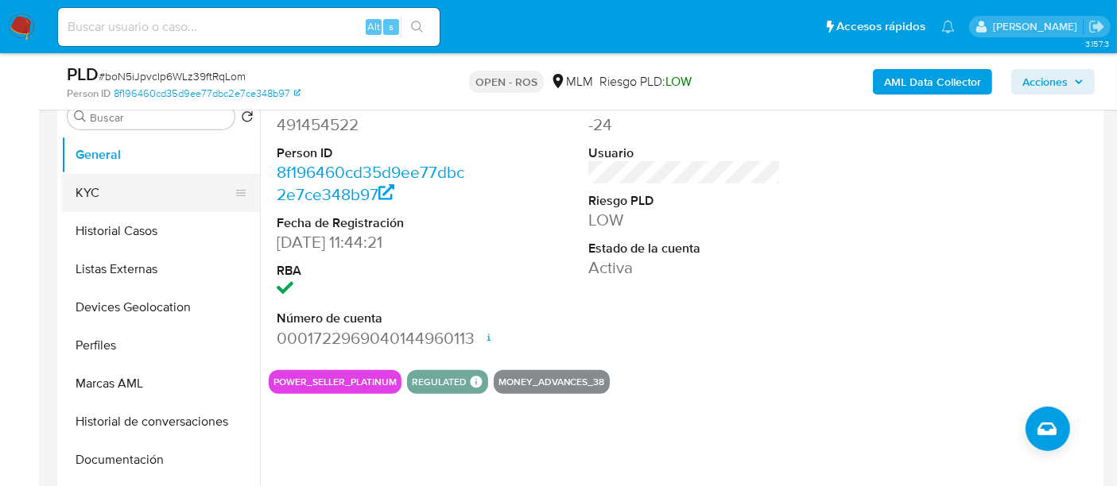
click at [87, 196] on button "KYC" at bounding box center [154, 193] width 186 height 38
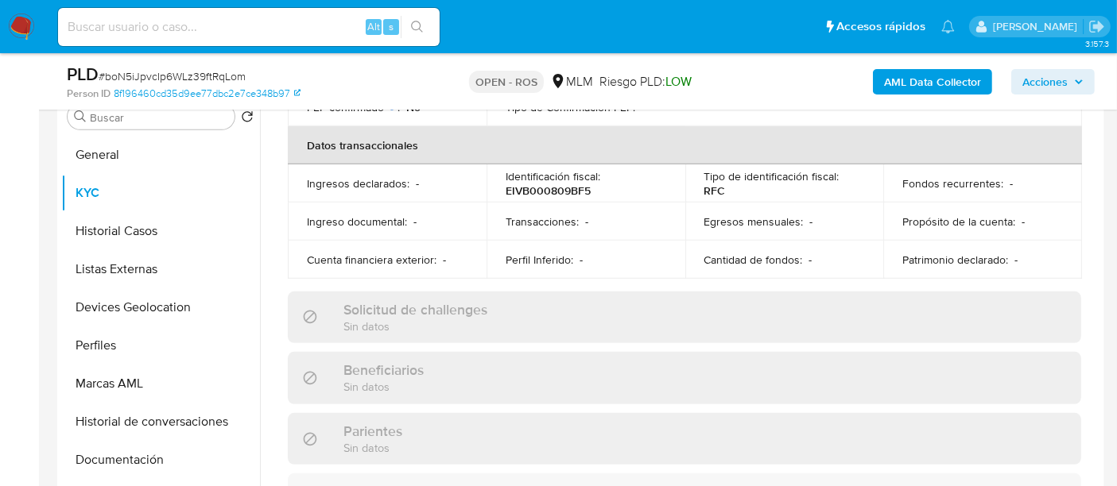
scroll to position [0, 0]
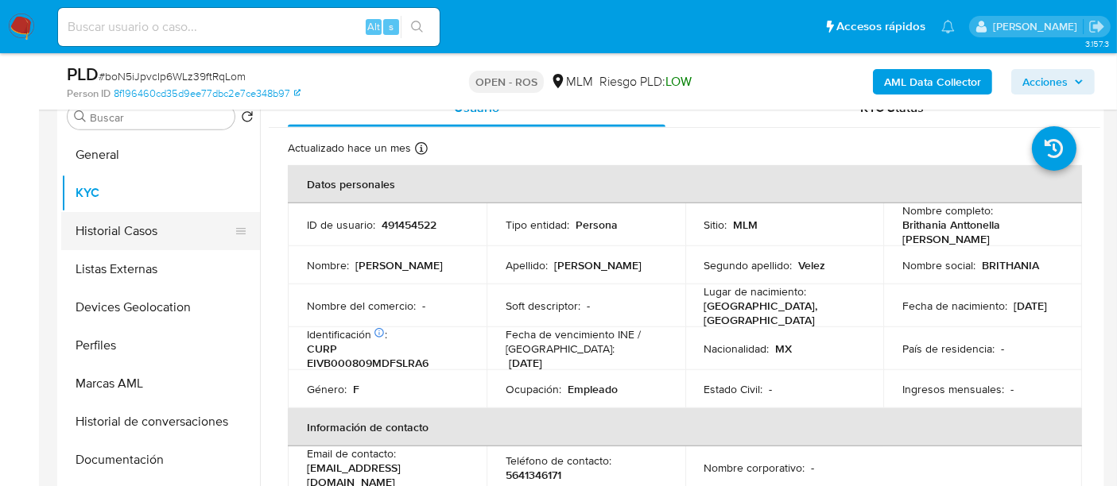
click at [120, 230] on button "Historial Casos" at bounding box center [154, 231] width 186 height 38
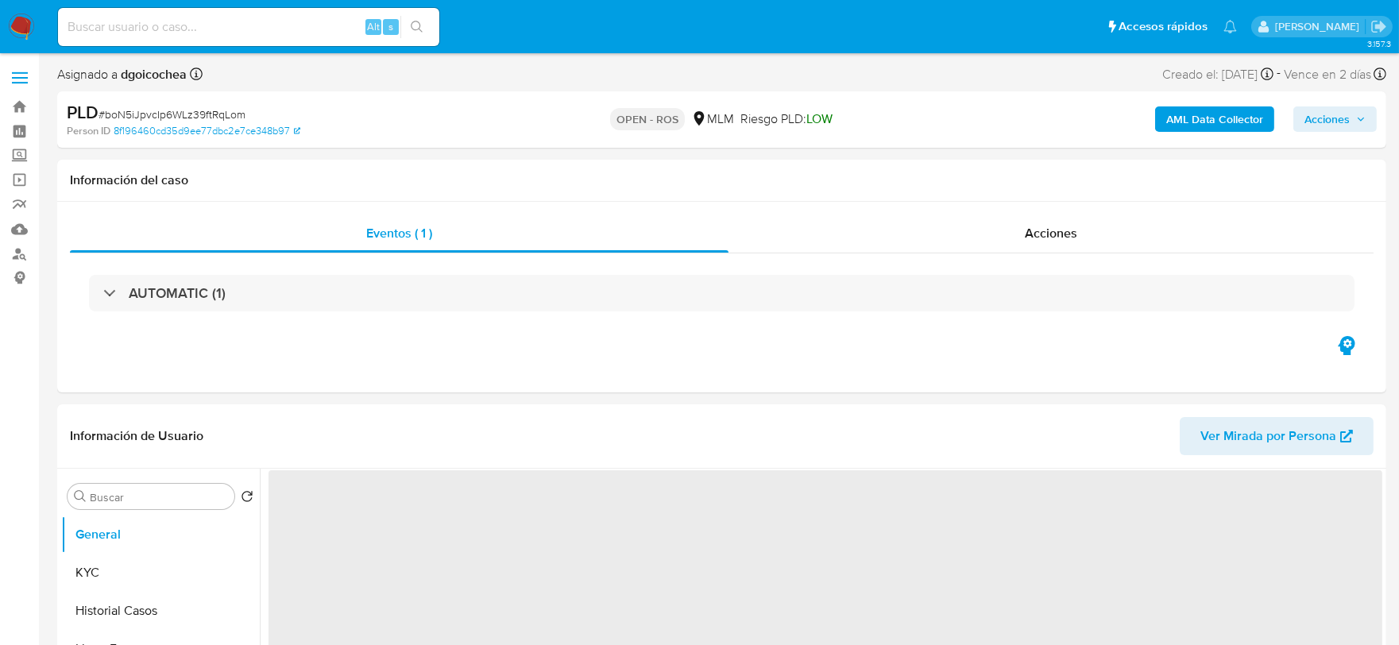
select select "10"
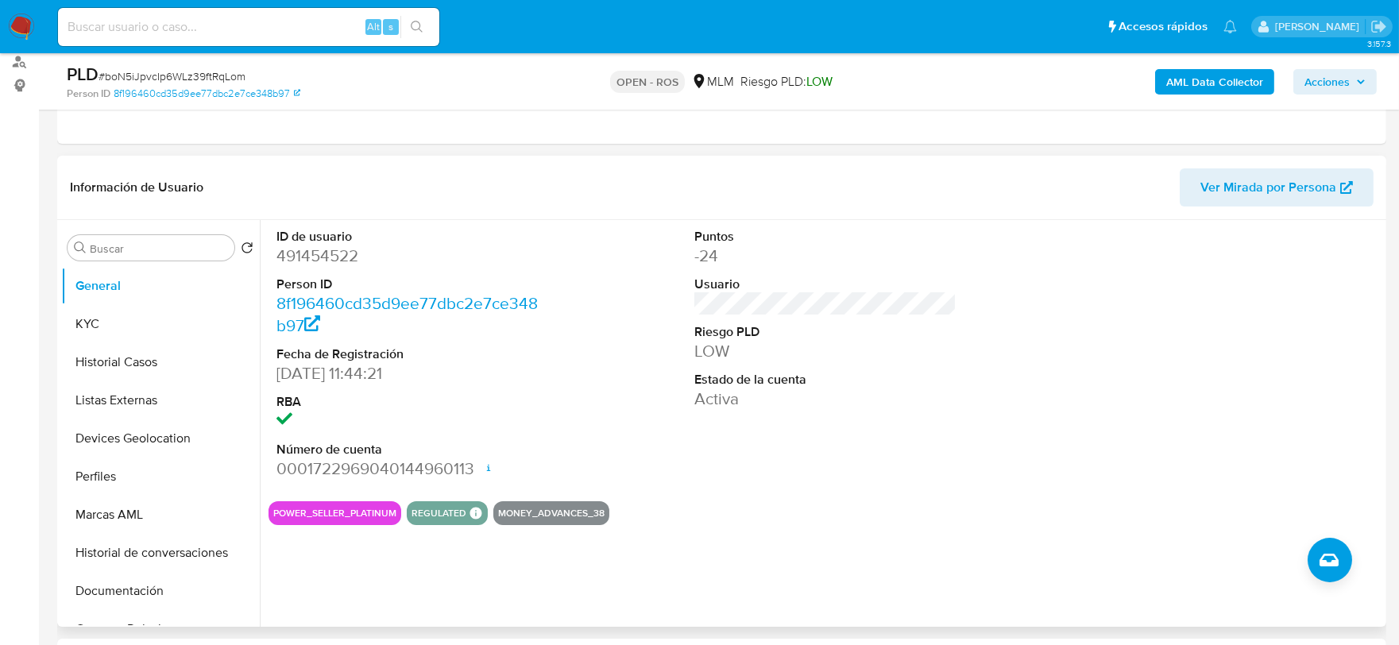
scroll to position [88, 0]
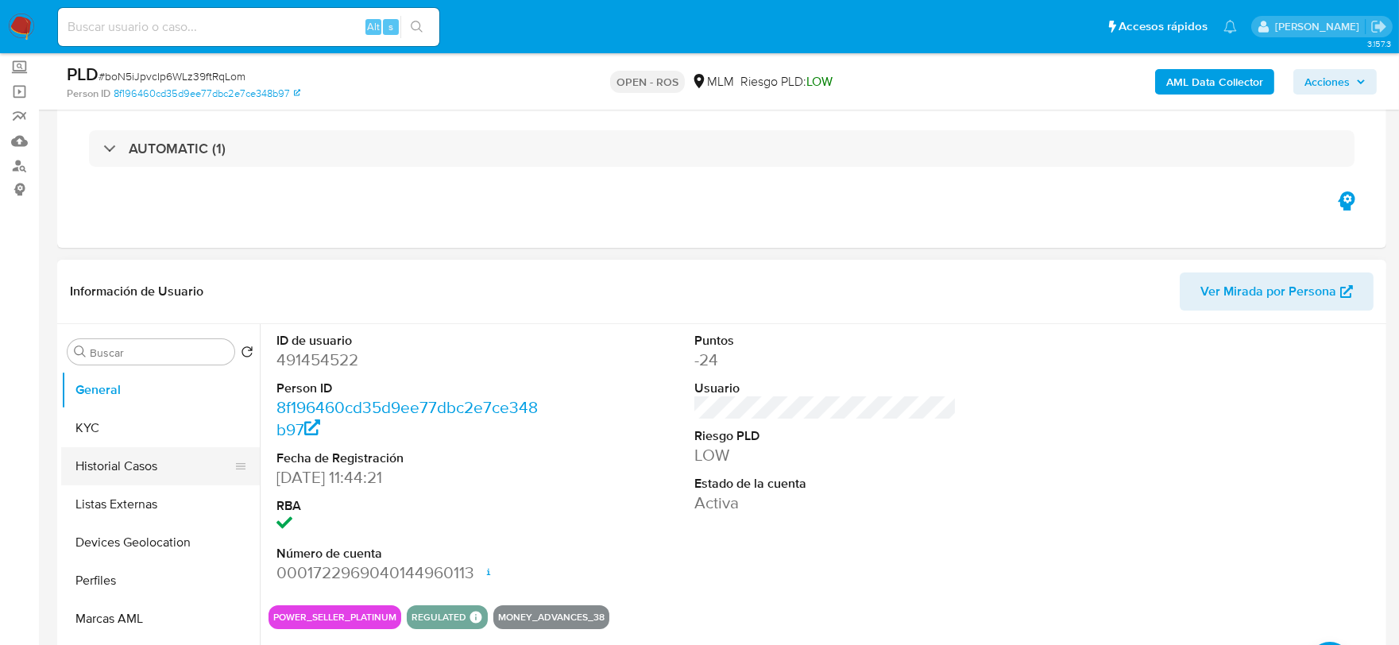
click at [143, 455] on button "Historial Casos" at bounding box center [154, 466] width 186 height 38
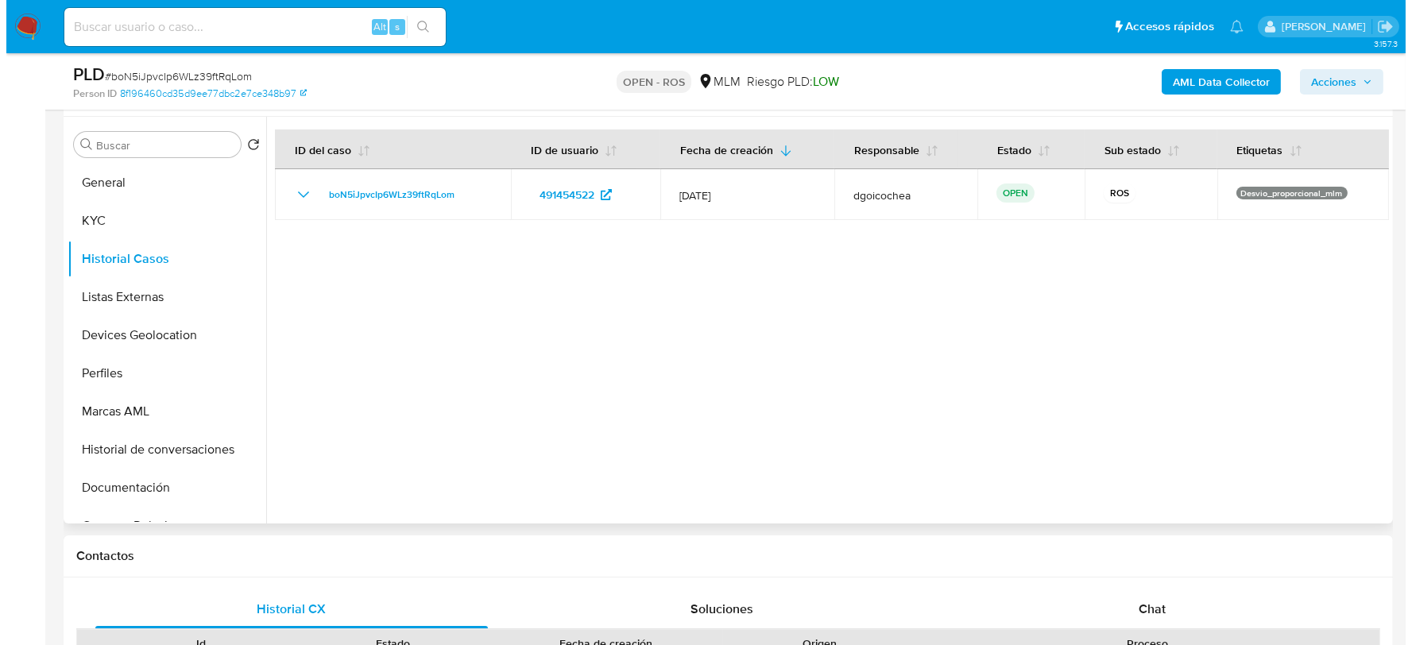
scroll to position [265, 0]
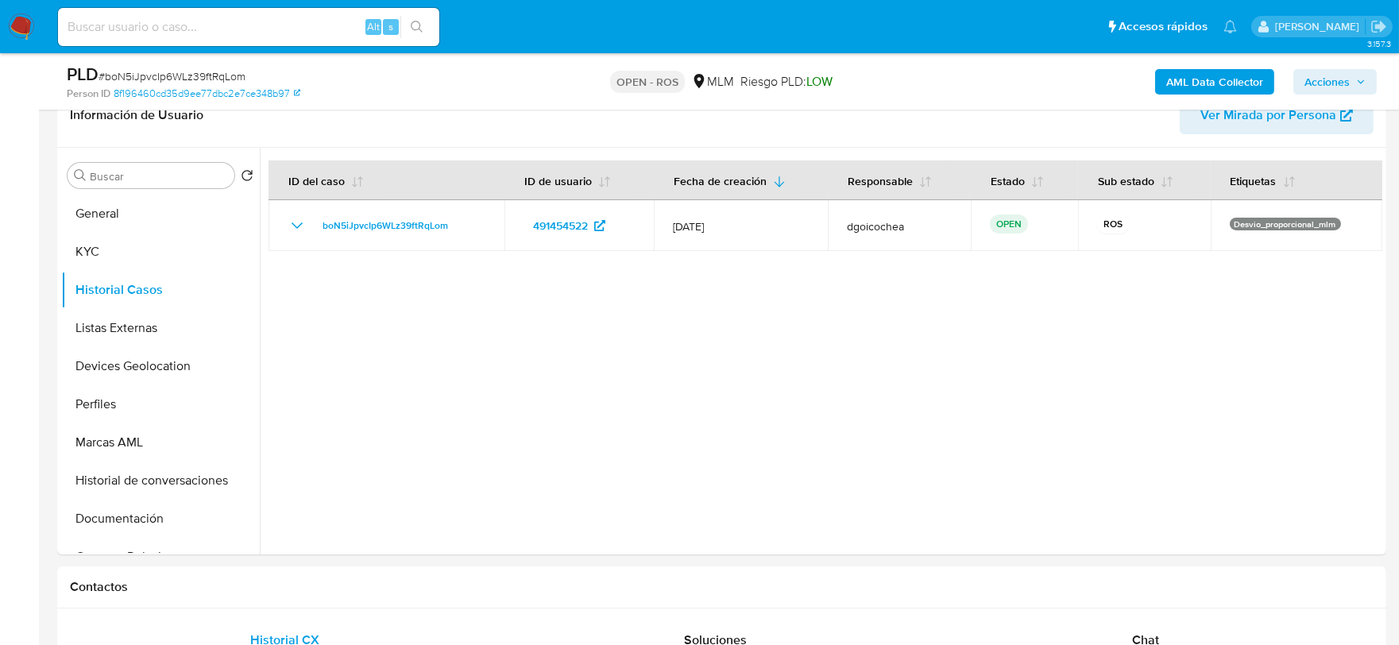
click at [180, 70] on span "# boN5iJpvcIp6WLz39ftRqLom" at bounding box center [172, 76] width 147 height 16
copy span "boN5iJpvcIp6WLz39ftRqLom"
click at [1327, 78] on span "Acciones" at bounding box center [1327, 81] width 45 height 25
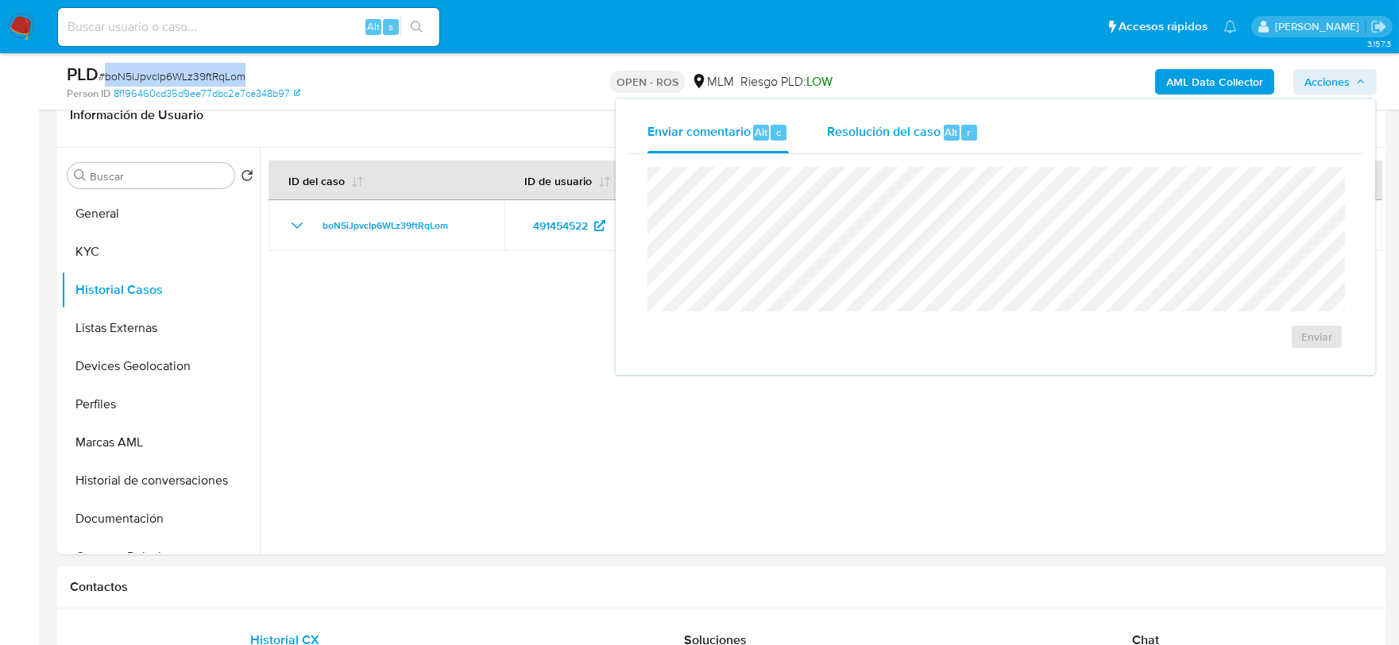
click at [912, 119] on div "Resolución del caso Alt r" at bounding box center [903, 132] width 152 height 41
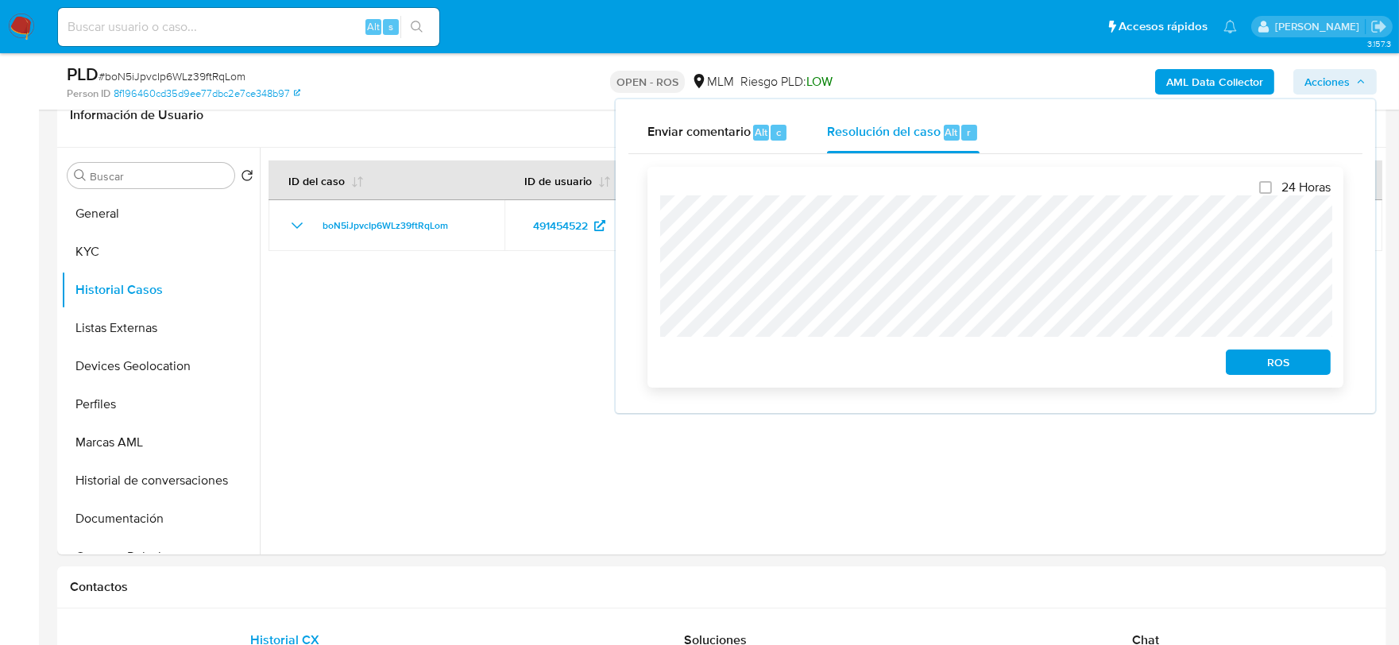
click at [1264, 358] on span "ROS" at bounding box center [1278, 362] width 83 height 22
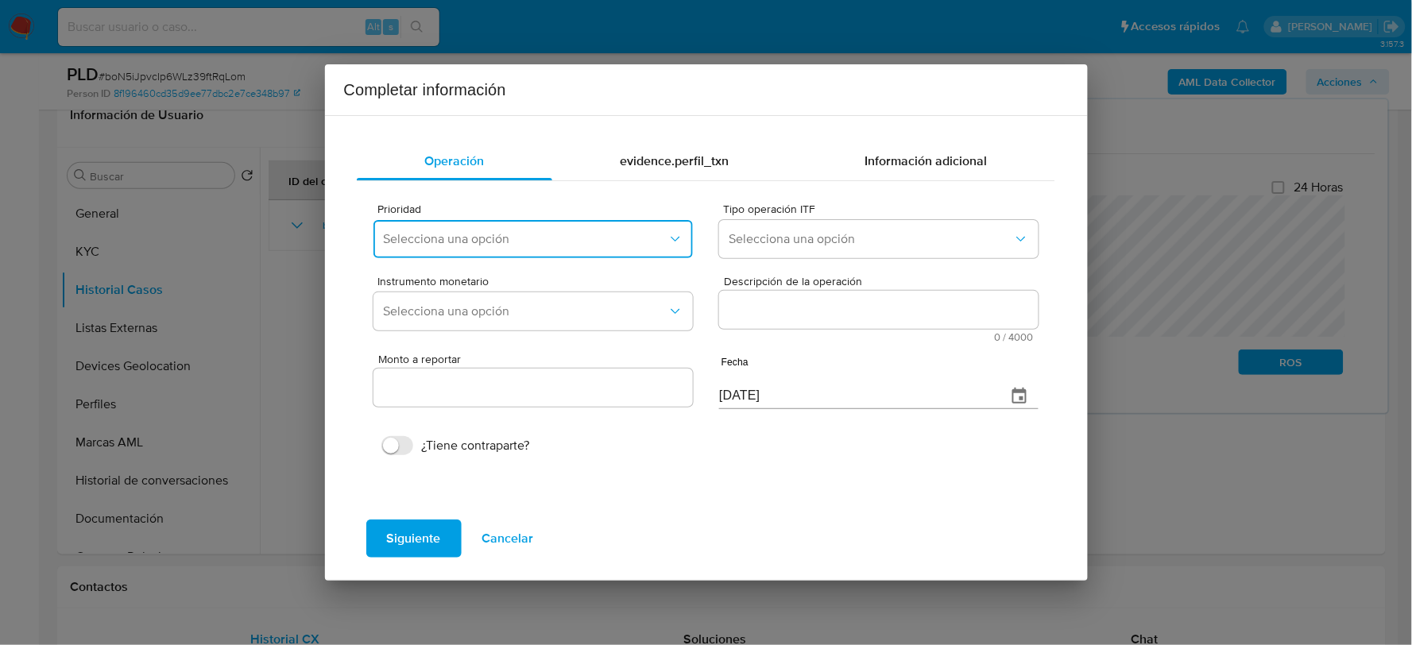
click at [496, 232] on span "Selecciona una opción" at bounding box center [525, 239] width 284 height 16
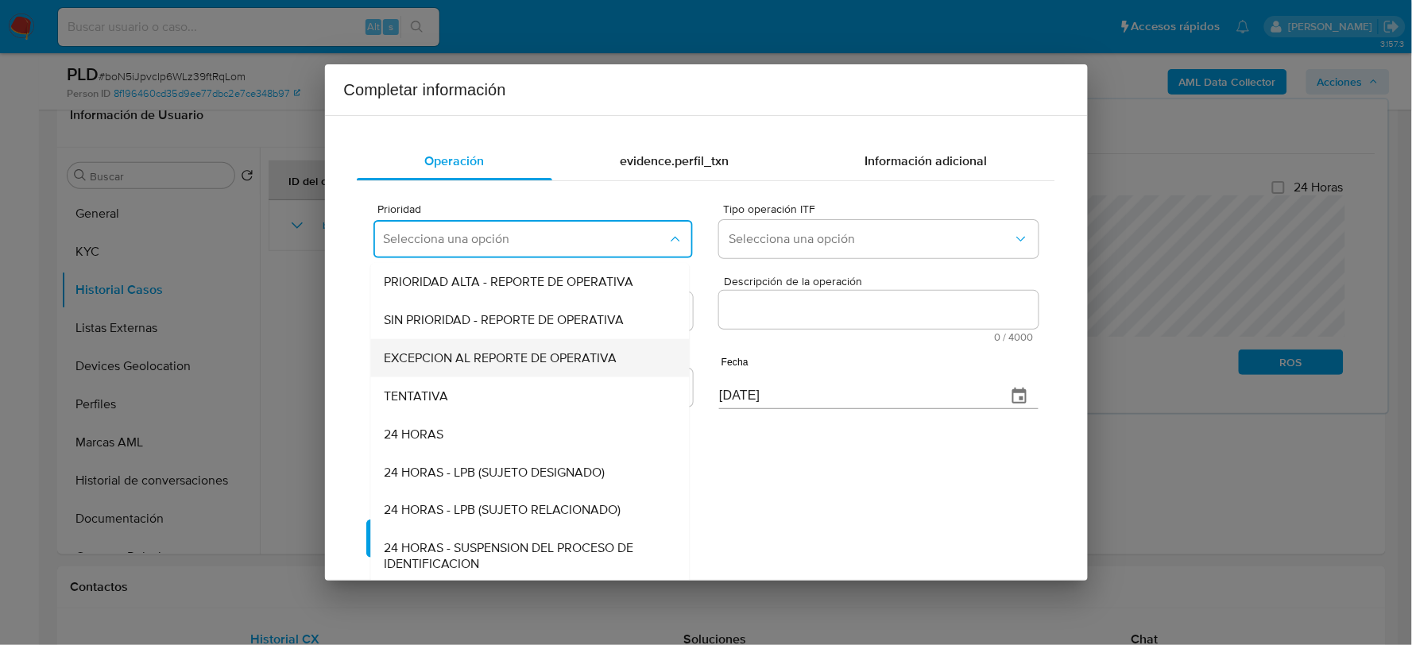
click at [478, 361] on span "EXCEPCION AL REPORTE DE OPERATIVA" at bounding box center [500, 358] width 233 height 16
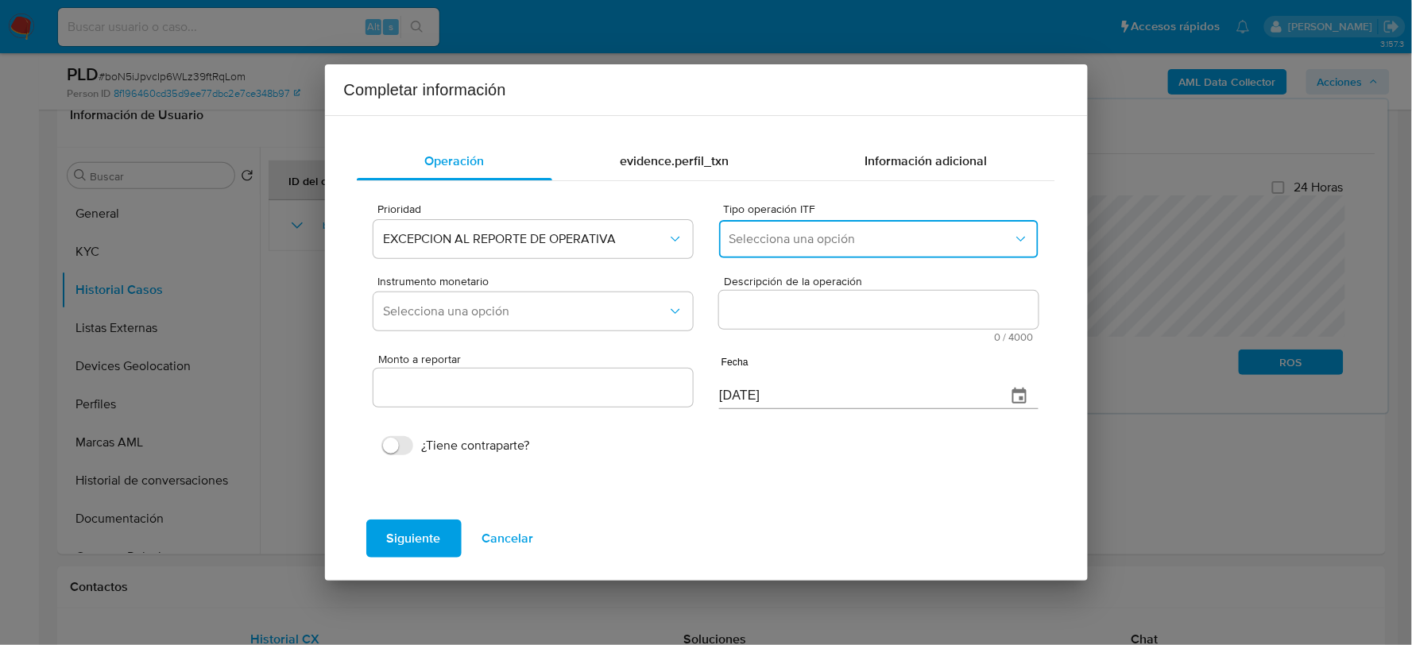
click at [817, 226] on button "Selecciona una opción" at bounding box center [878, 239] width 319 height 38
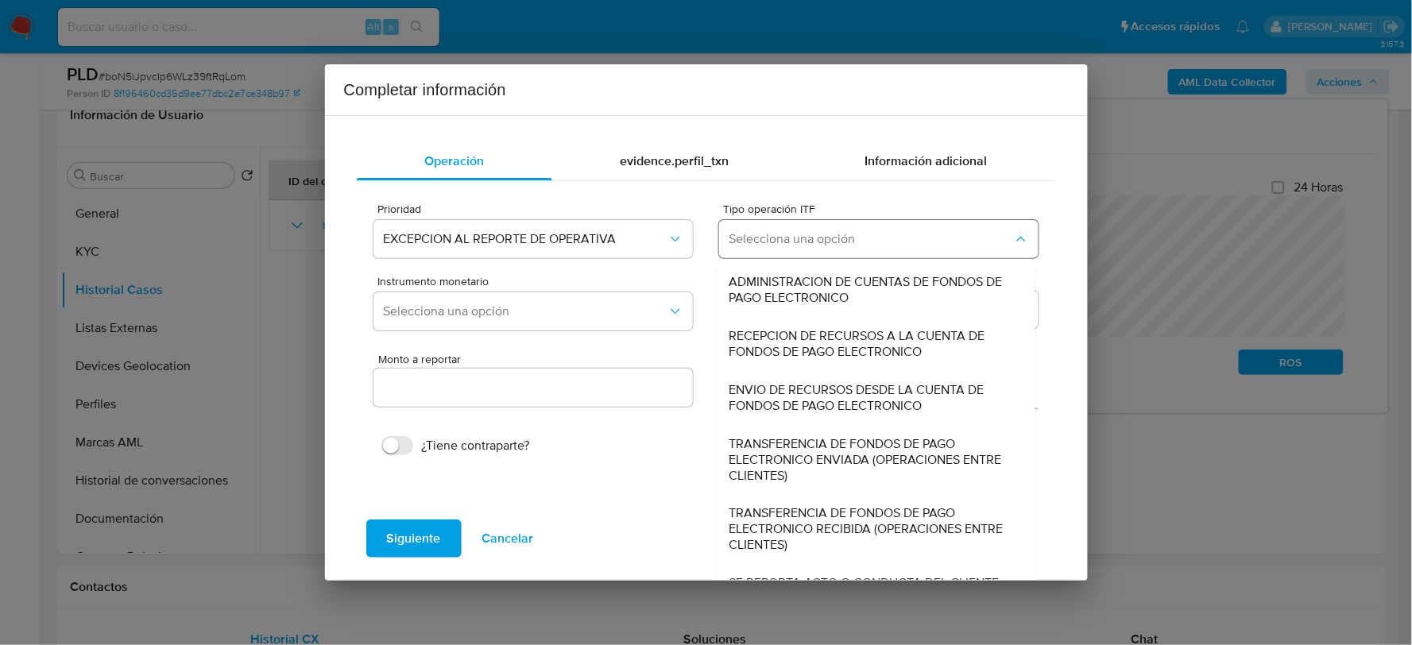
scroll to position [17, 0]
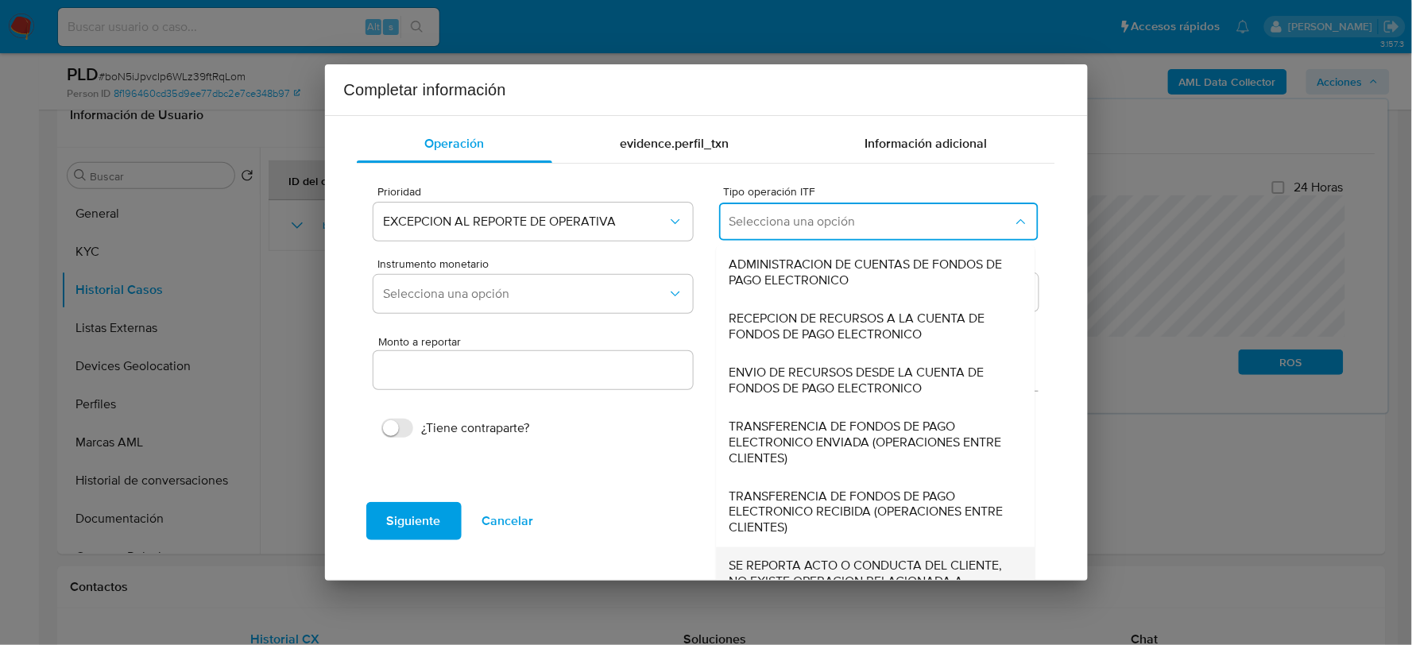
click at [785, 559] on span "SE REPORTA ACTO O CONDUCTA DEL CLIENTE, NO EXISTE OPERACION RELACIONADA A REPOR…" at bounding box center [872, 583] width 284 height 48
type input "0.00"
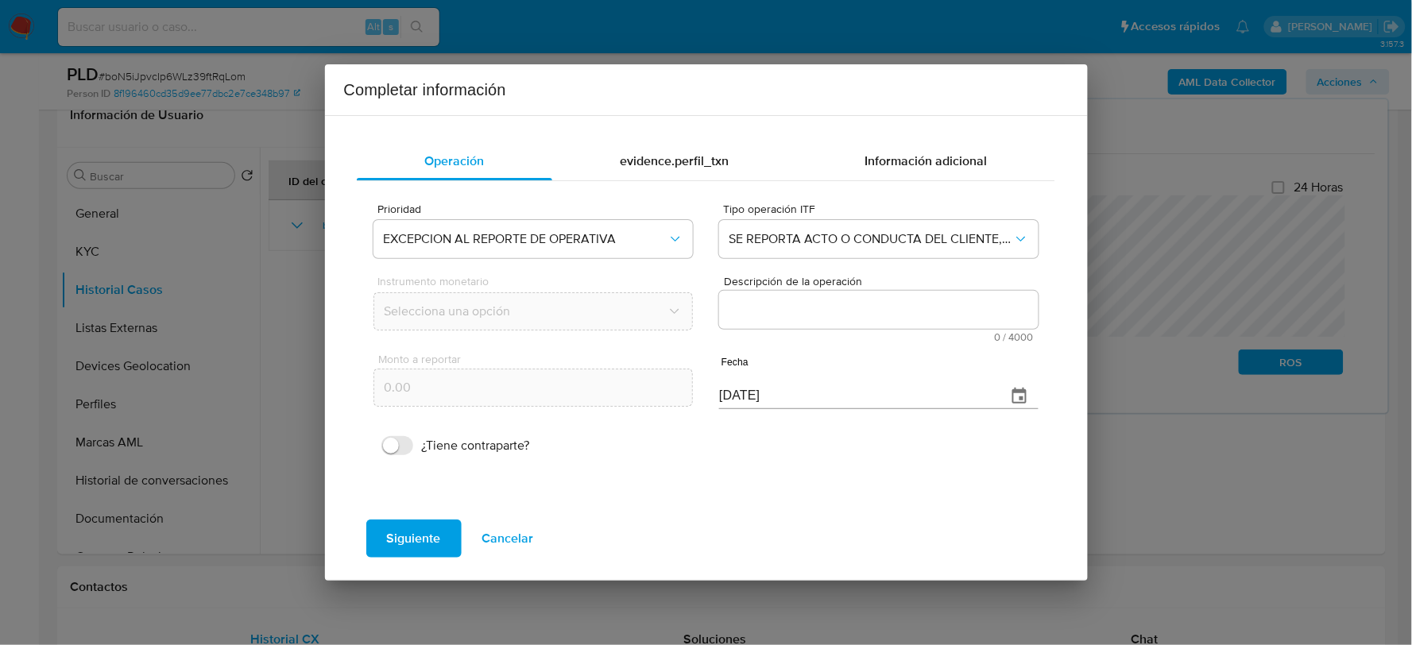
click at [820, 308] on textarea "Descripción de la operación" at bounding box center [878, 310] width 319 height 38
paste textarea "/CONOCIMIENTO DEL CLIENTE O USUARIO CLIENTE BRITHANIA ANTTONELLA ESPINOZA VELEZ…"
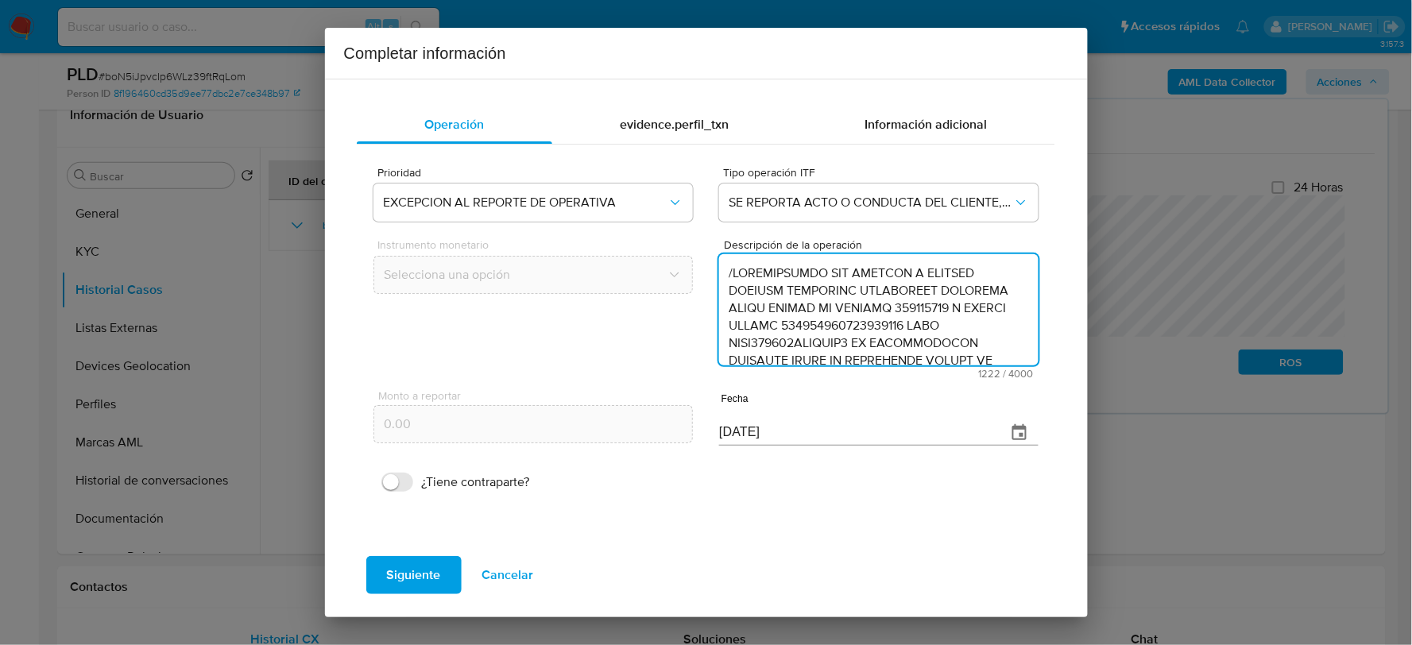
scroll to position [494, 0]
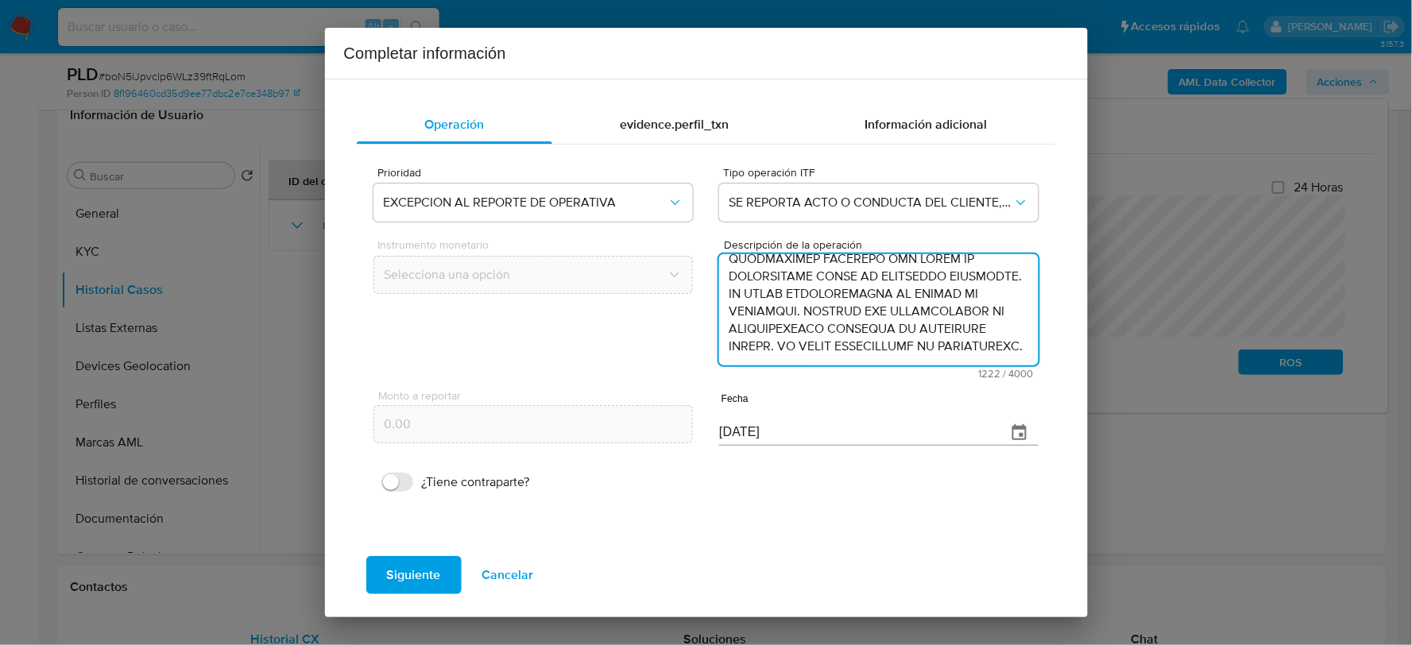
type textarea "/CONOCIMIENTO DEL CLIENTE O USUARIO CLIENTE BRITHANIA ANTTONELLA ESPINOZA VELEZ…"
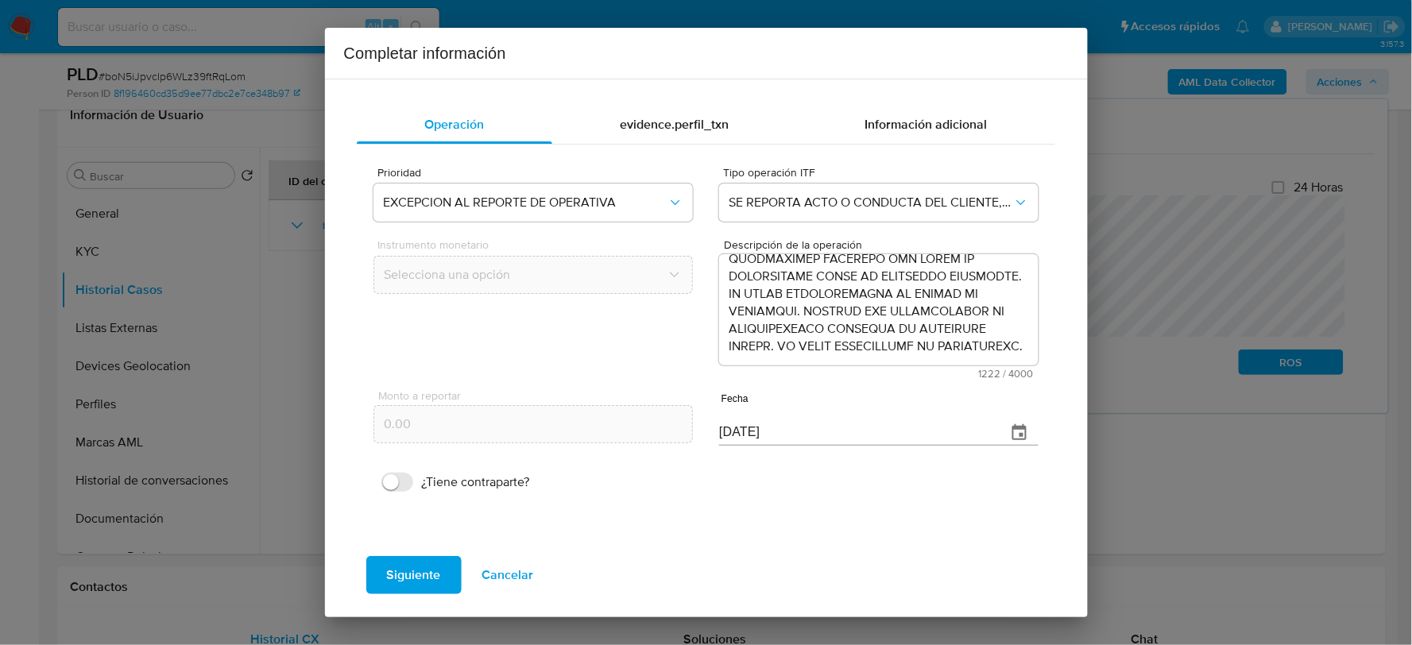
click at [773, 437] on input "08/09/2025" at bounding box center [856, 432] width 274 height 25
type input "27/06/2025"
click at [412, 570] on span "Siguiente" at bounding box center [414, 575] width 54 height 35
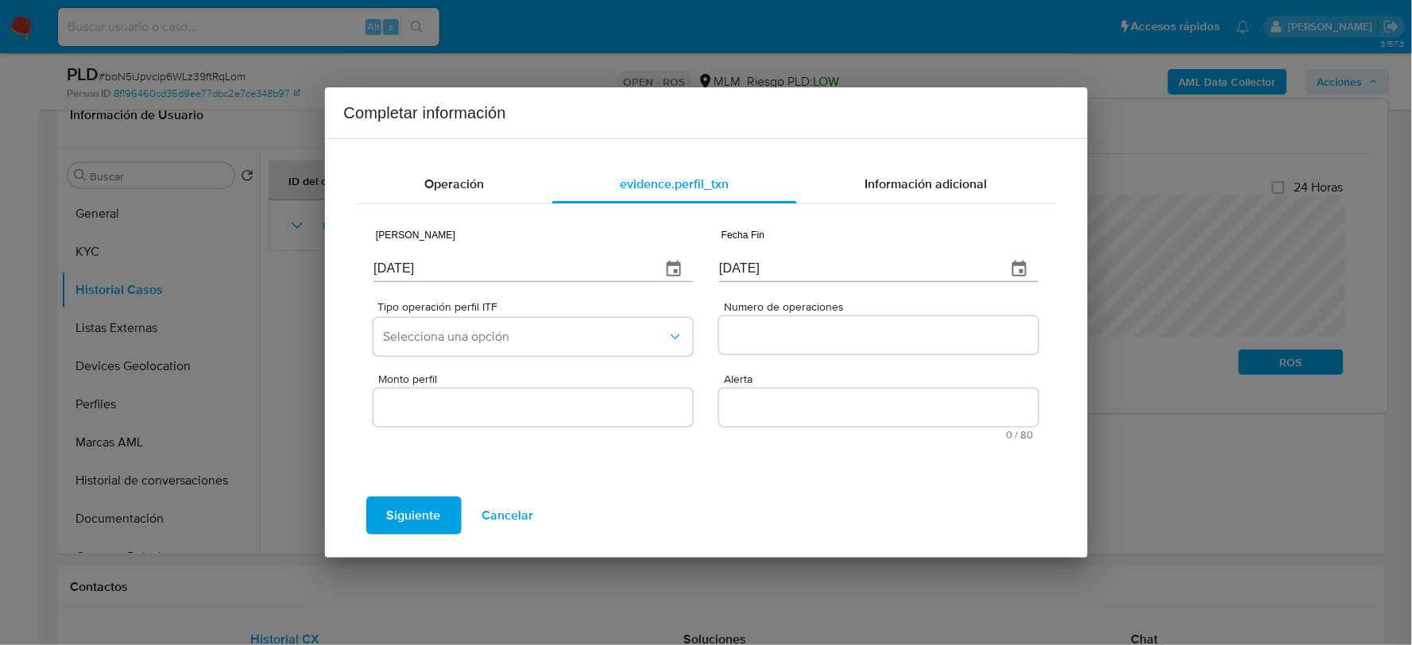
click at [418, 274] on input "08/09/2025" at bounding box center [511, 269] width 274 height 25
click at [436, 270] on input "08/09/2025" at bounding box center [511, 269] width 274 height 25
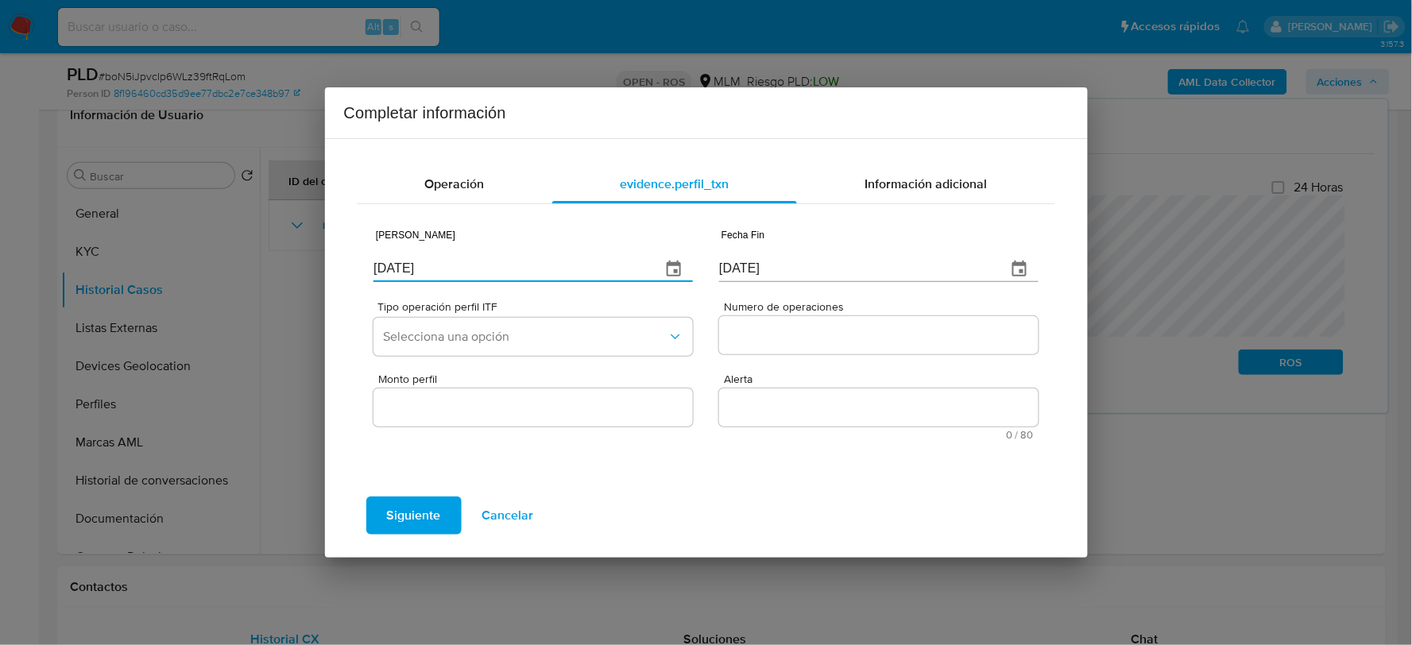
click at [436, 270] on input "08/09/2025" at bounding box center [511, 269] width 274 height 25
type input "01/07/2025"
type input "01/07/2024"
type input "31/12/2024"
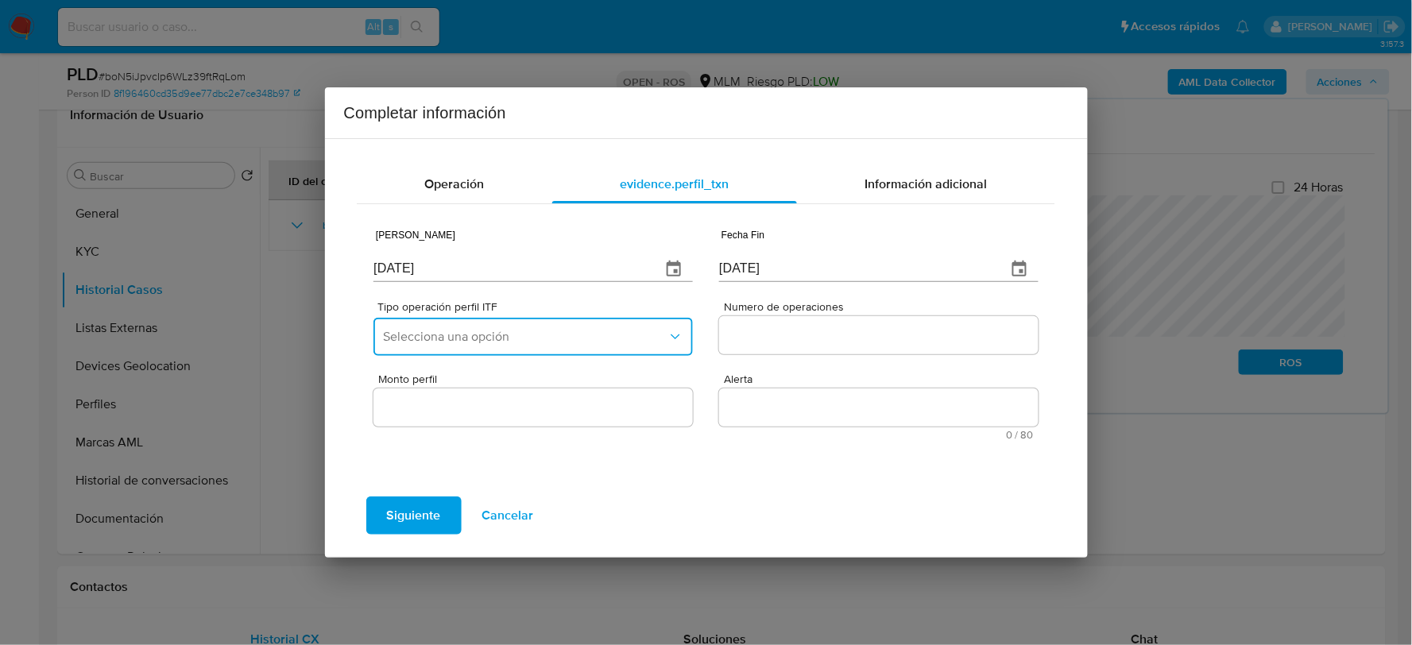
click at [467, 331] on span "Selecciona una opción" at bounding box center [525, 337] width 284 height 16
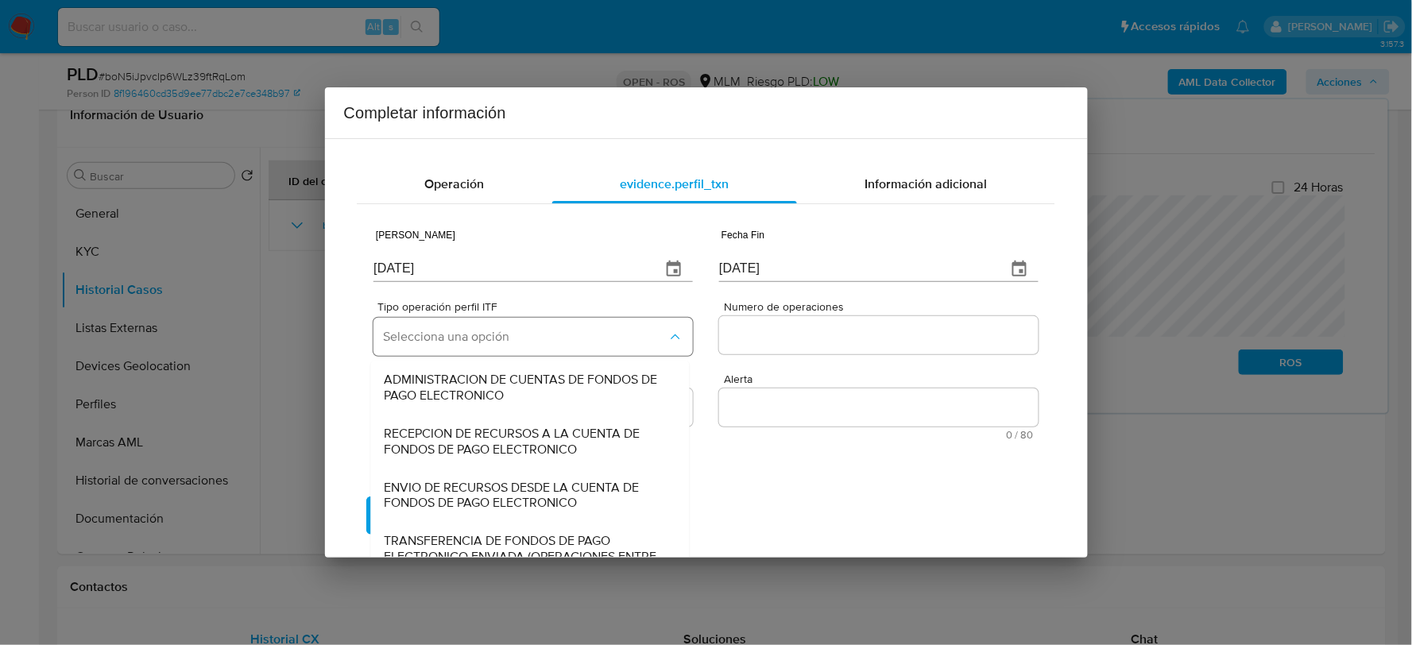
scroll to position [138, 0]
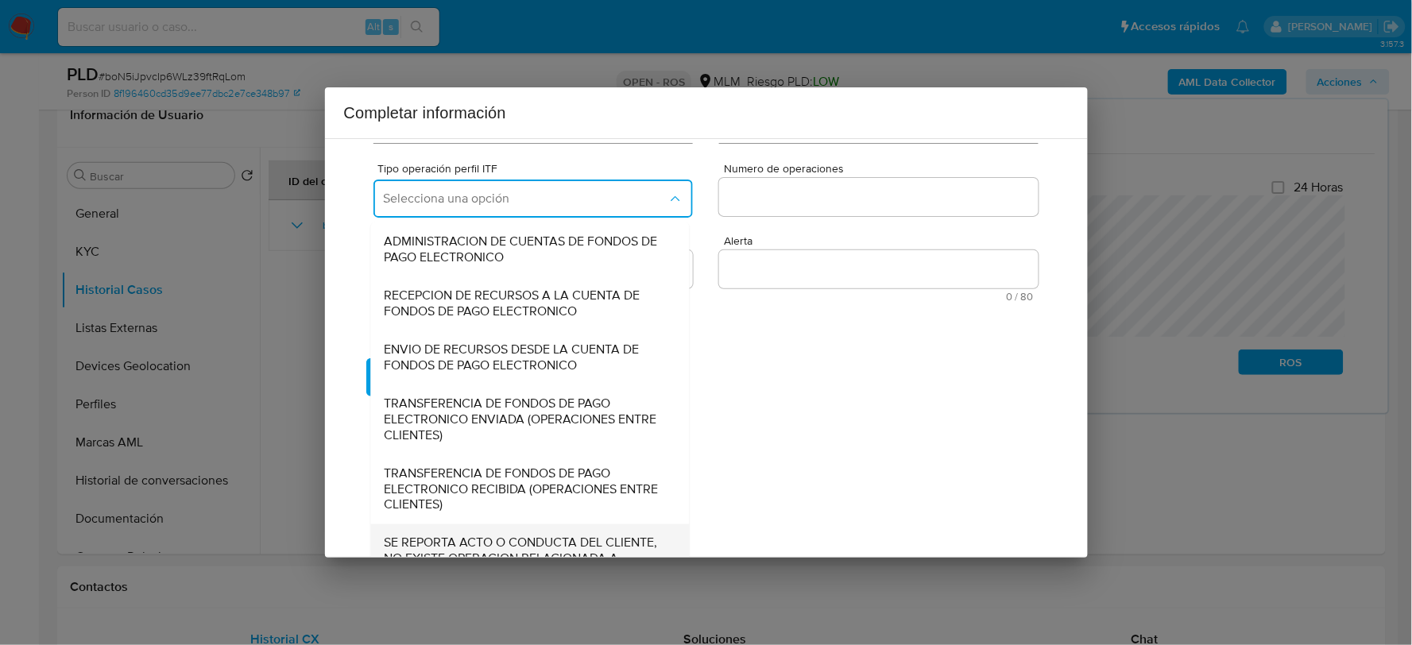
click at [496, 536] on span "SE REPORTA ACTO O CONDUCTA DEL CLIENTE, NO EXISTE OPERACION RELACIONADA A REPOR…" at bounding box center [526, 560] width 284 height 48
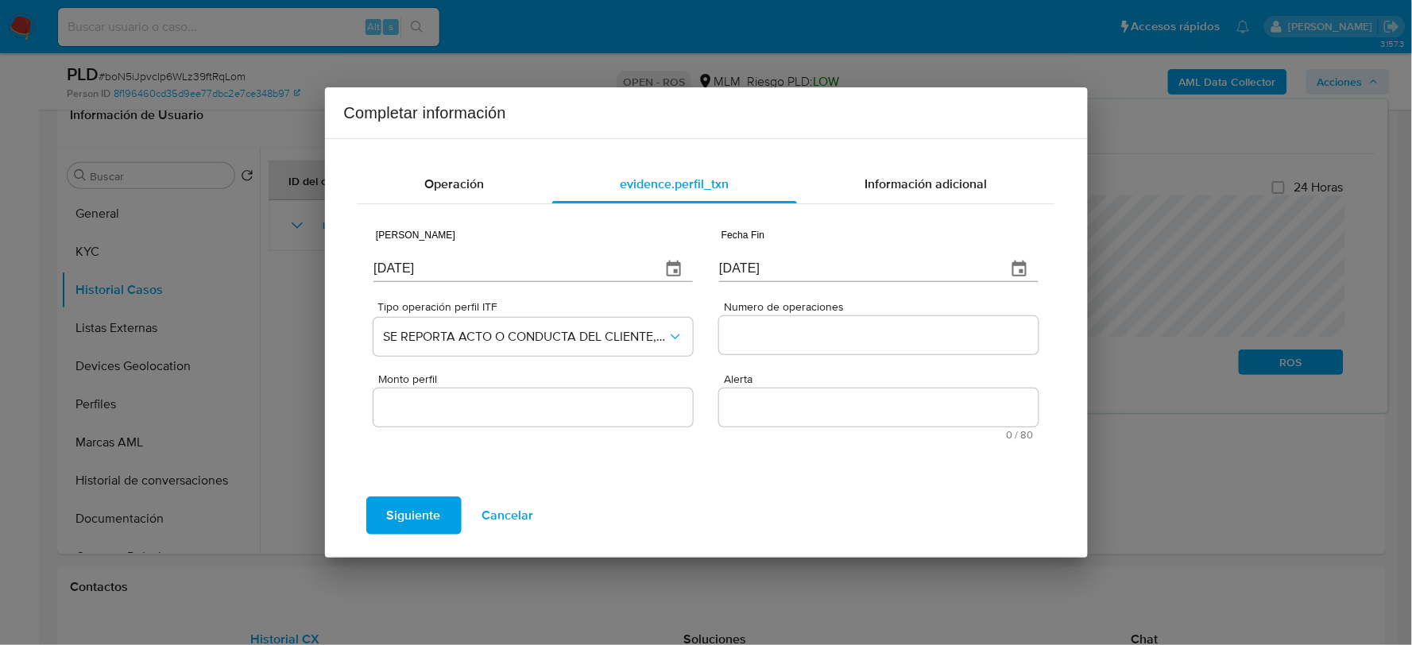
click at [750, 336] on input "Numero de operaciones" at bounding box center [878, 335] width 319 height 21
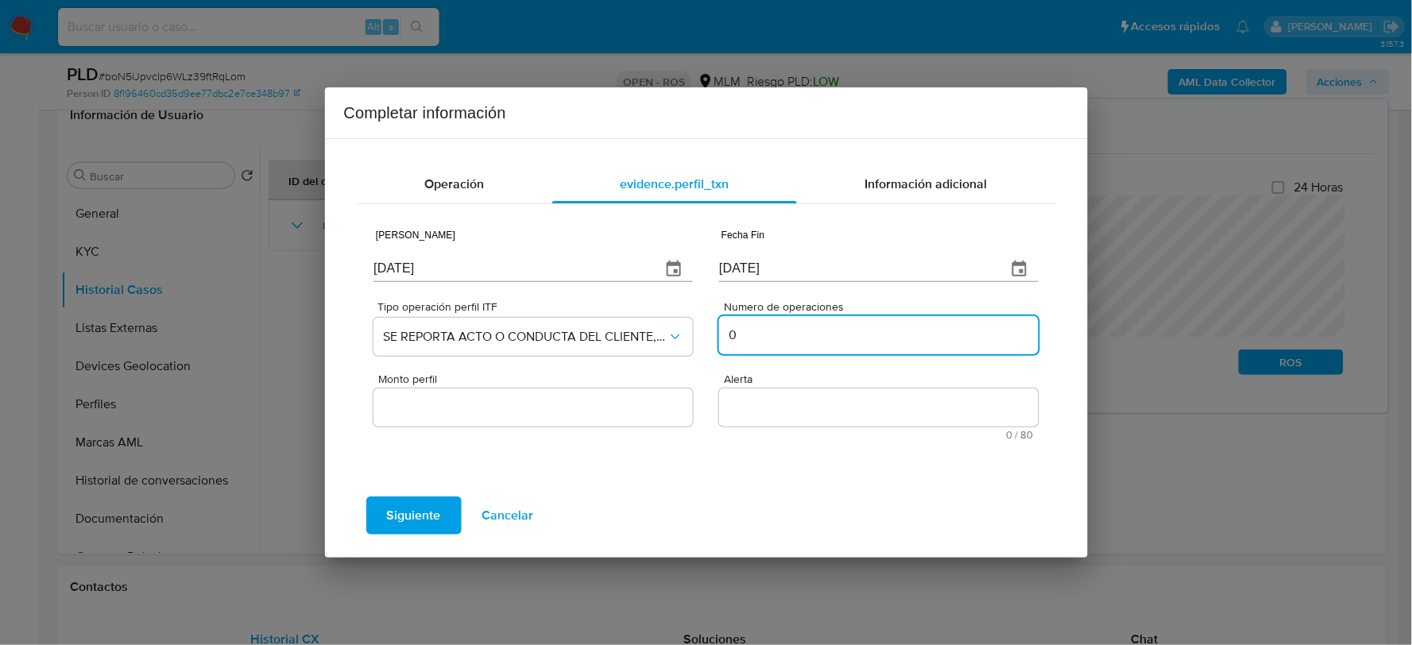
type input "0"
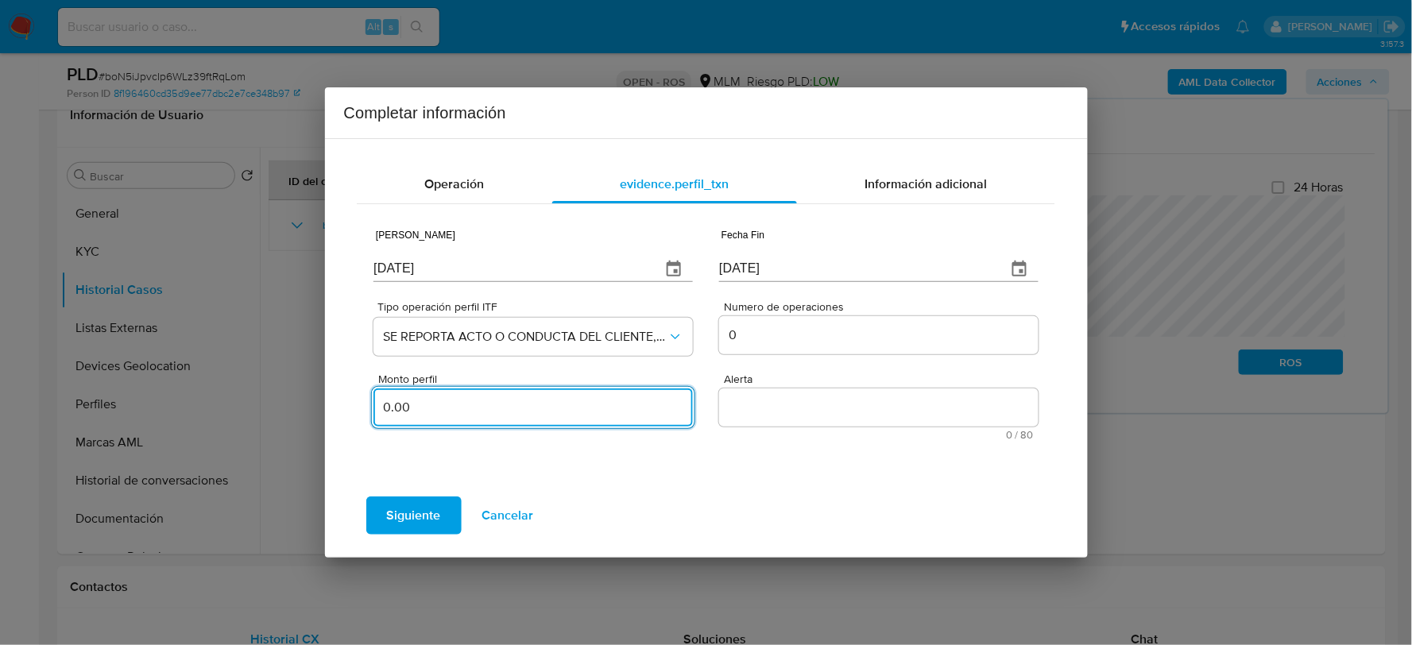
type input "0.00"
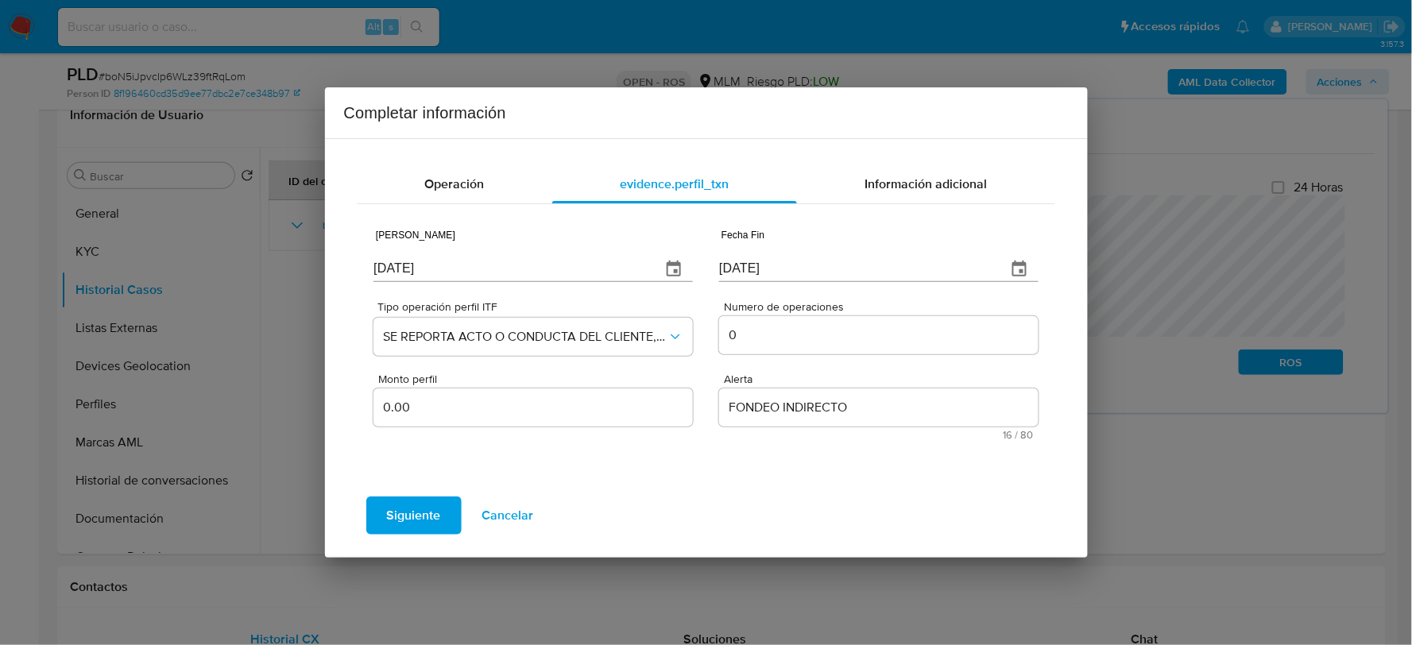
click at [781, 416] on textarea "FONDEO INDIRECTO" at bounding box center [878, 408] width 319 height 38
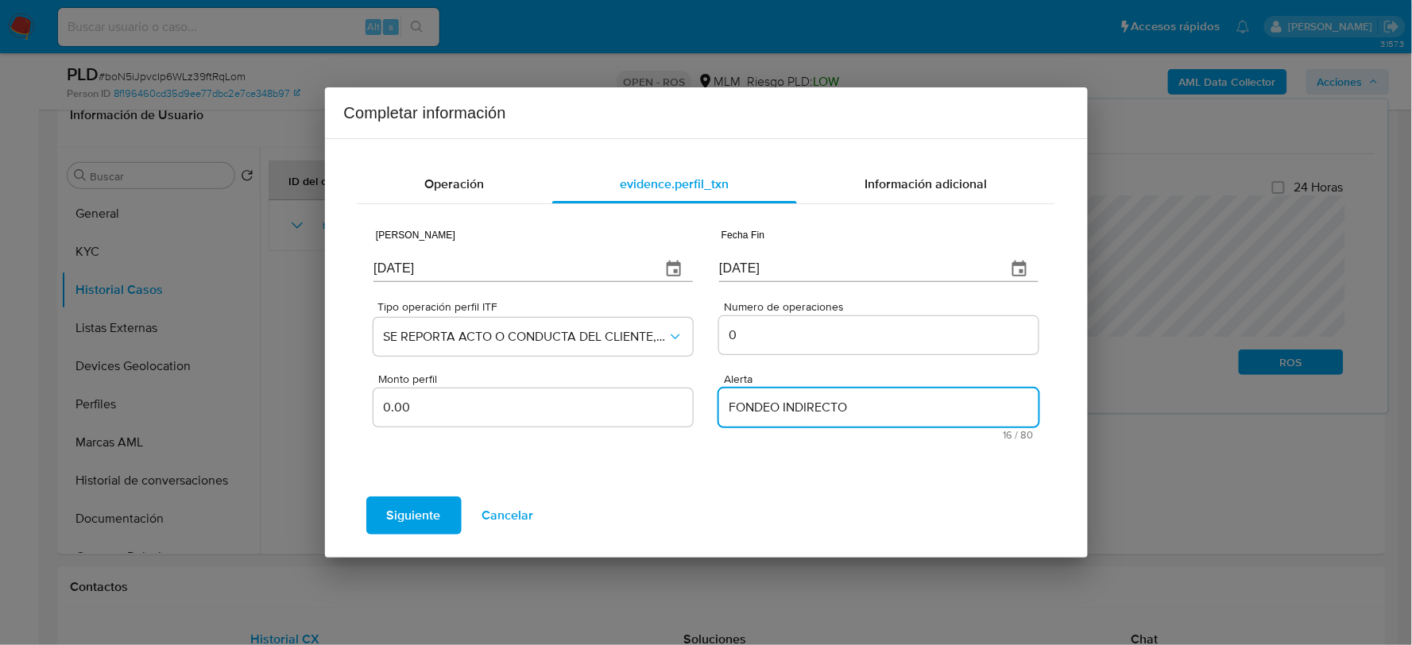
click at [781, 416] on textarea "FONDEO INDIRECTO" at bounding box center [878, 408] width 319 height 38
type textarea "DESVIO PROPORCIONAL"
click at [408, 512] on span "Siguiente" at bounding box center [414, 515] width 54 height 35
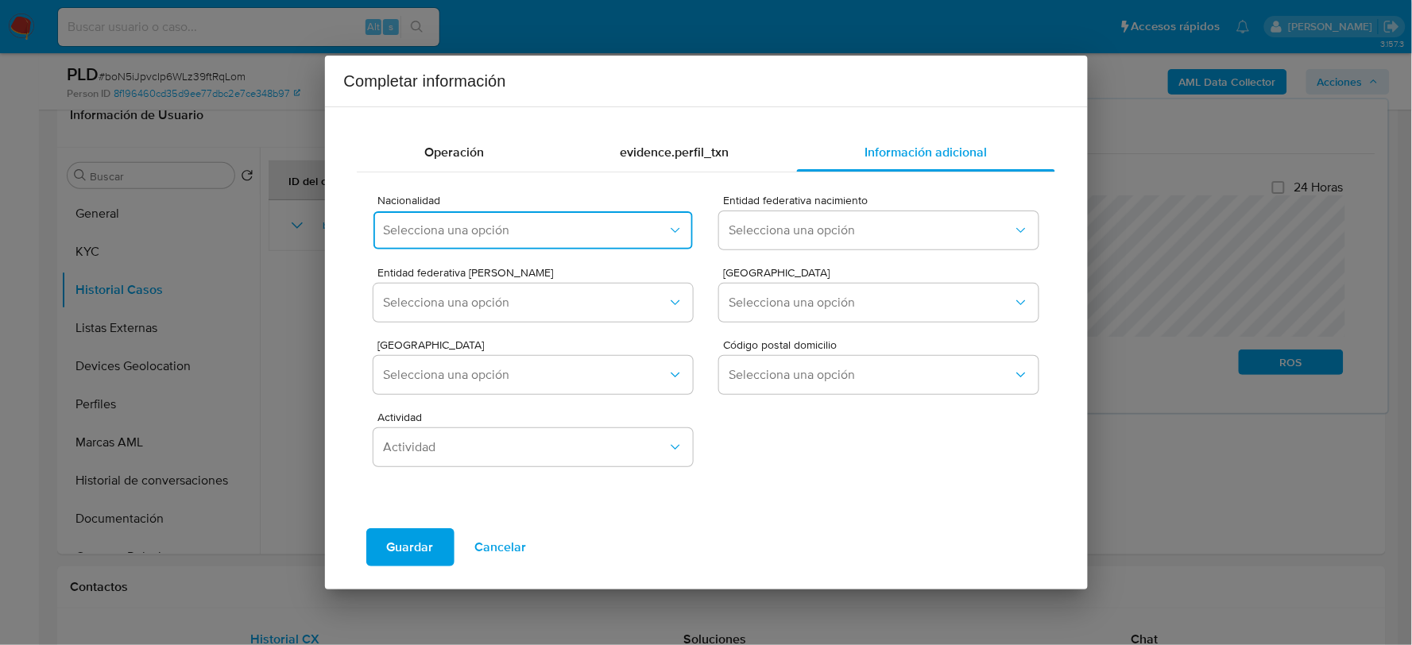
click at [449, 227] on span "Selecciona una opción" at bounding box center [525, 231] width 284 height 16
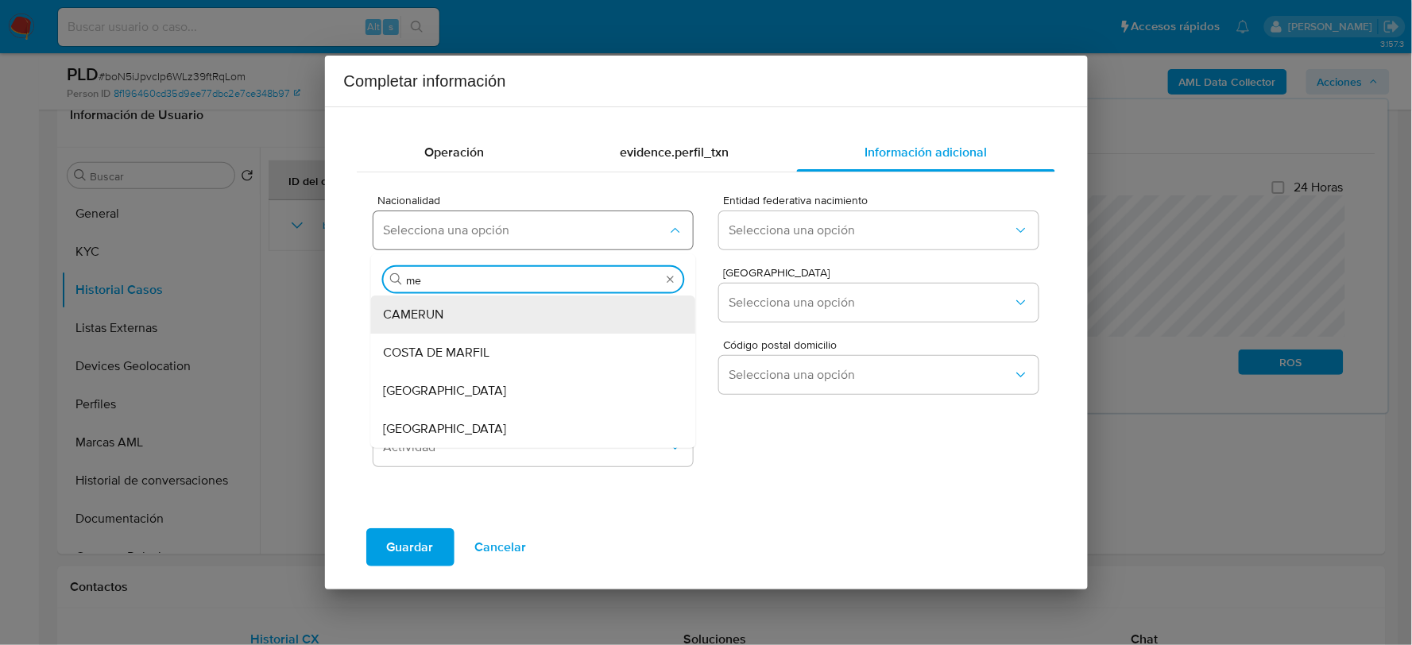
type input "mex"
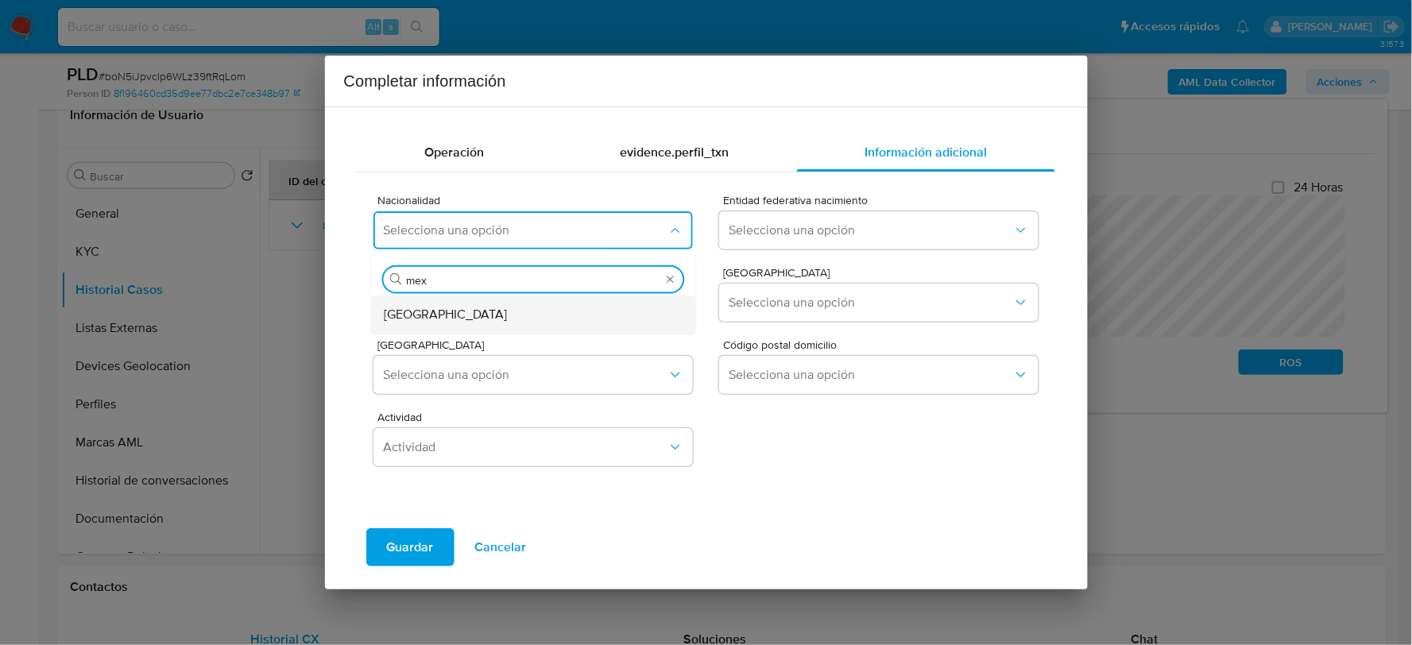
click at [459, 314] on div "MEXICO" at bounding box center [529, 314] width 290 height 38
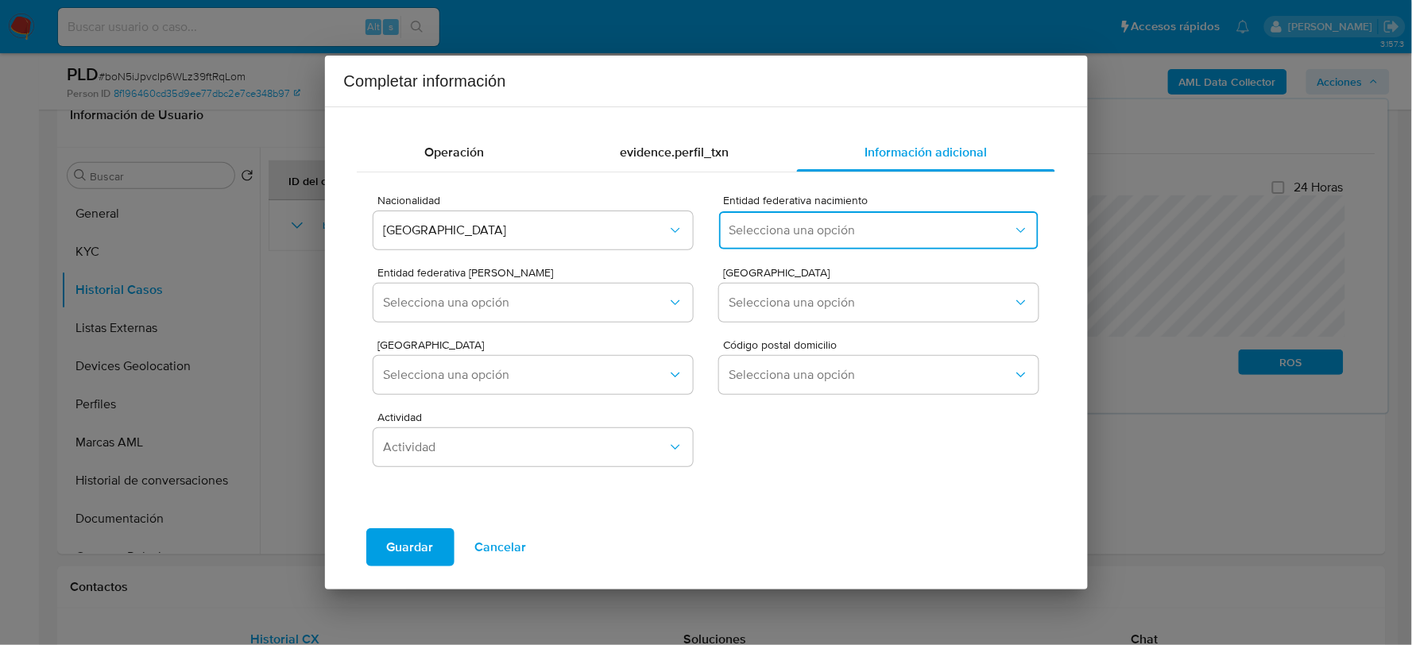
click at [845, 226] on span "Selecciona una opción" at bounding box center [871, 231] width 284 height 16
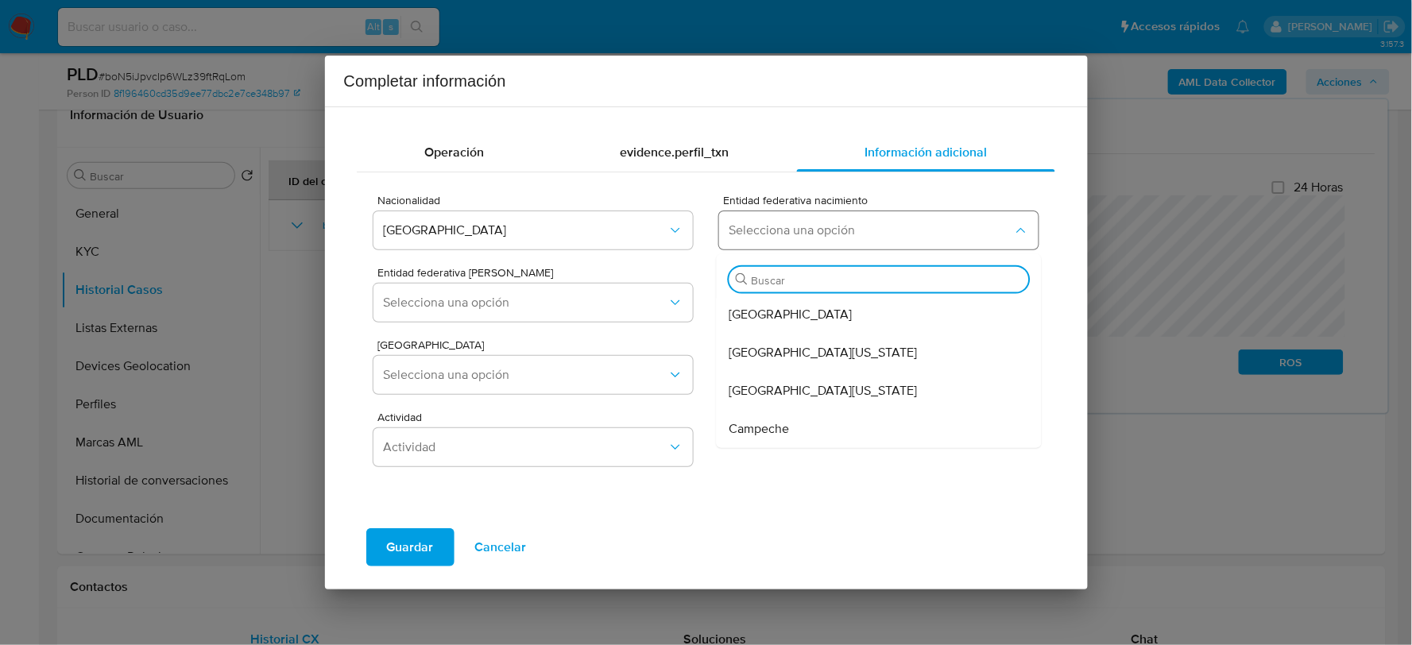
type input "d"
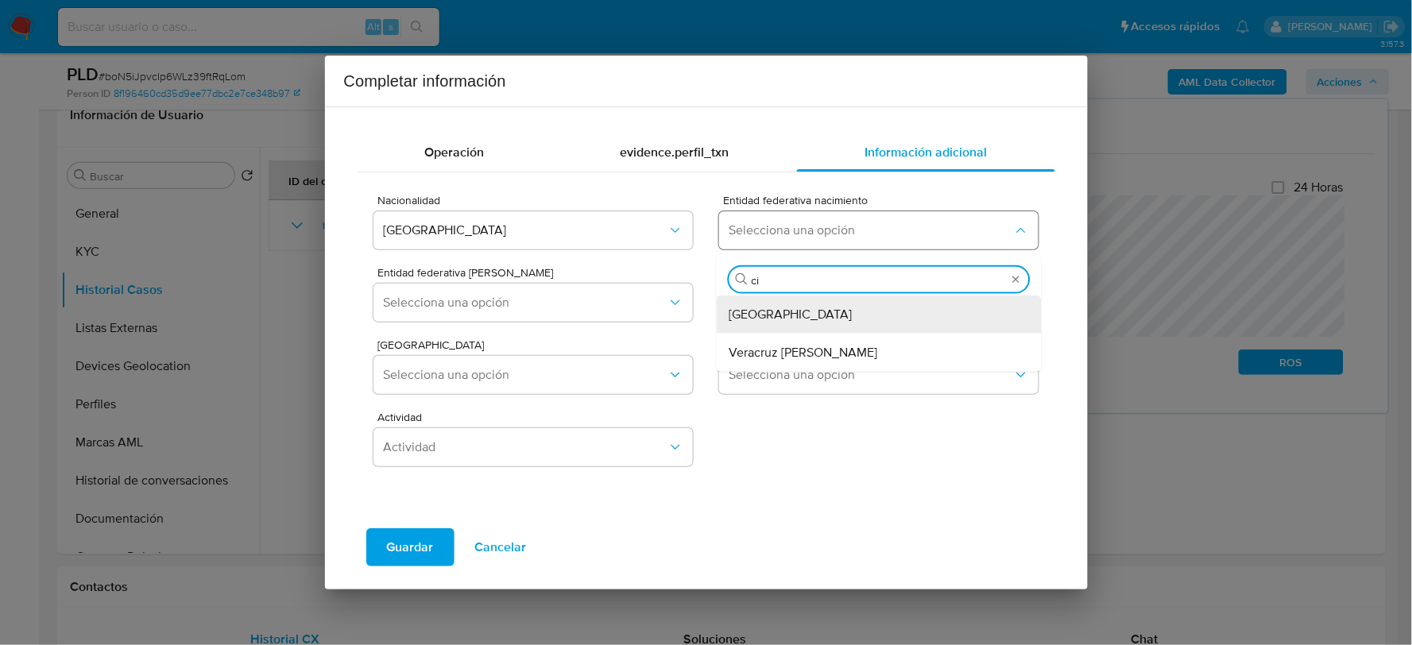
type input "ciu"
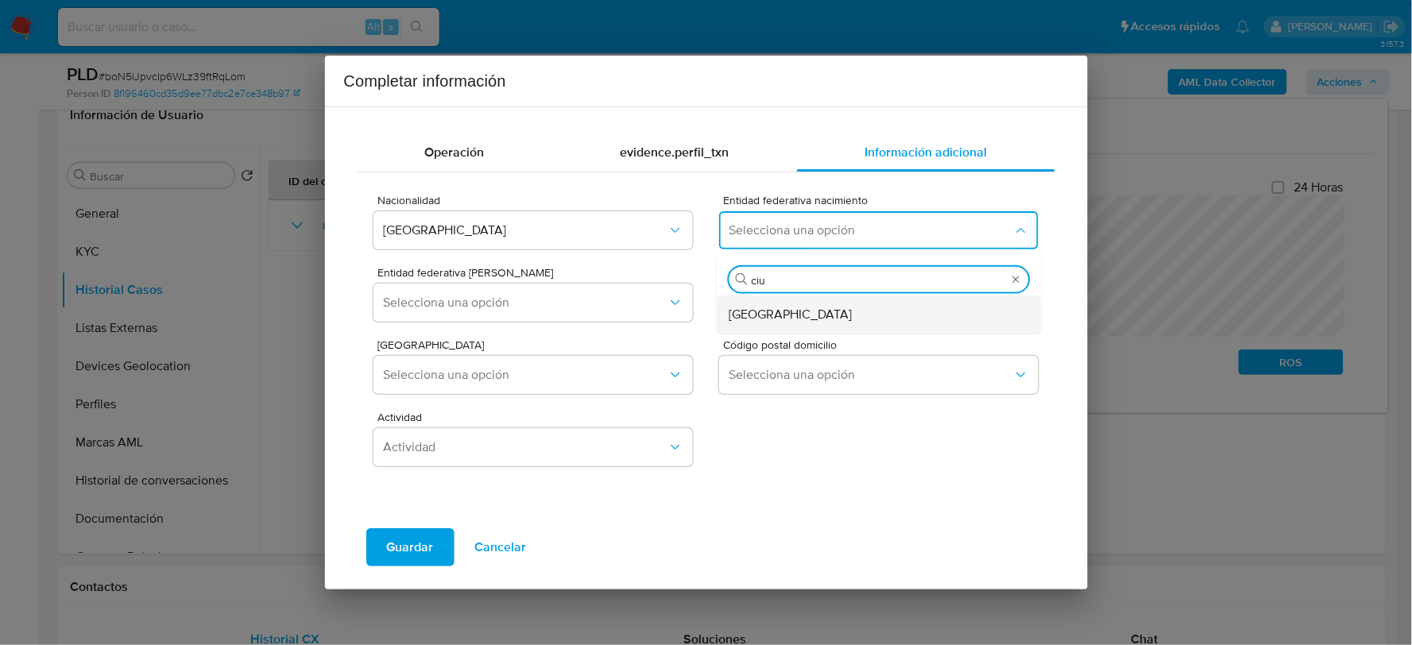
click at [801, 319] on span "Ciudad de México" at bounding box center [791, 314] width 123 height 16
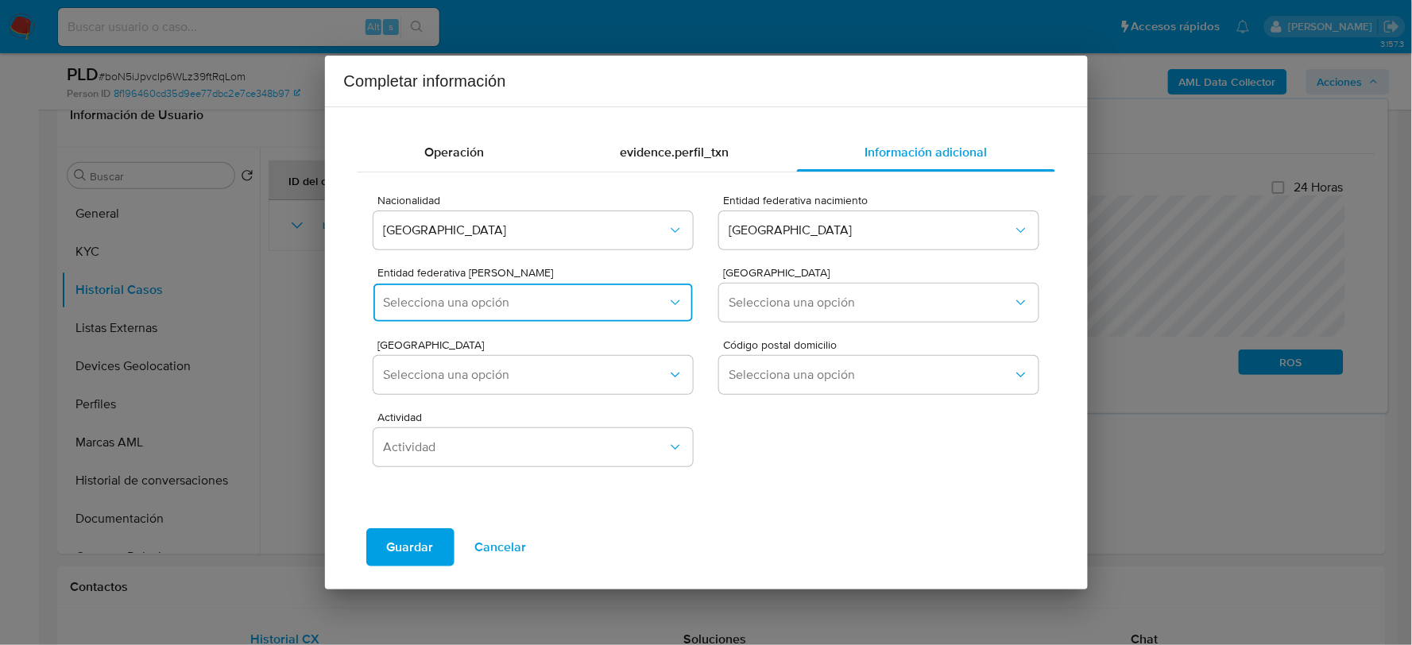
click at [517, 288] on button "Selecciona una opción" at bounding box center [533, 303] width 319 height 38
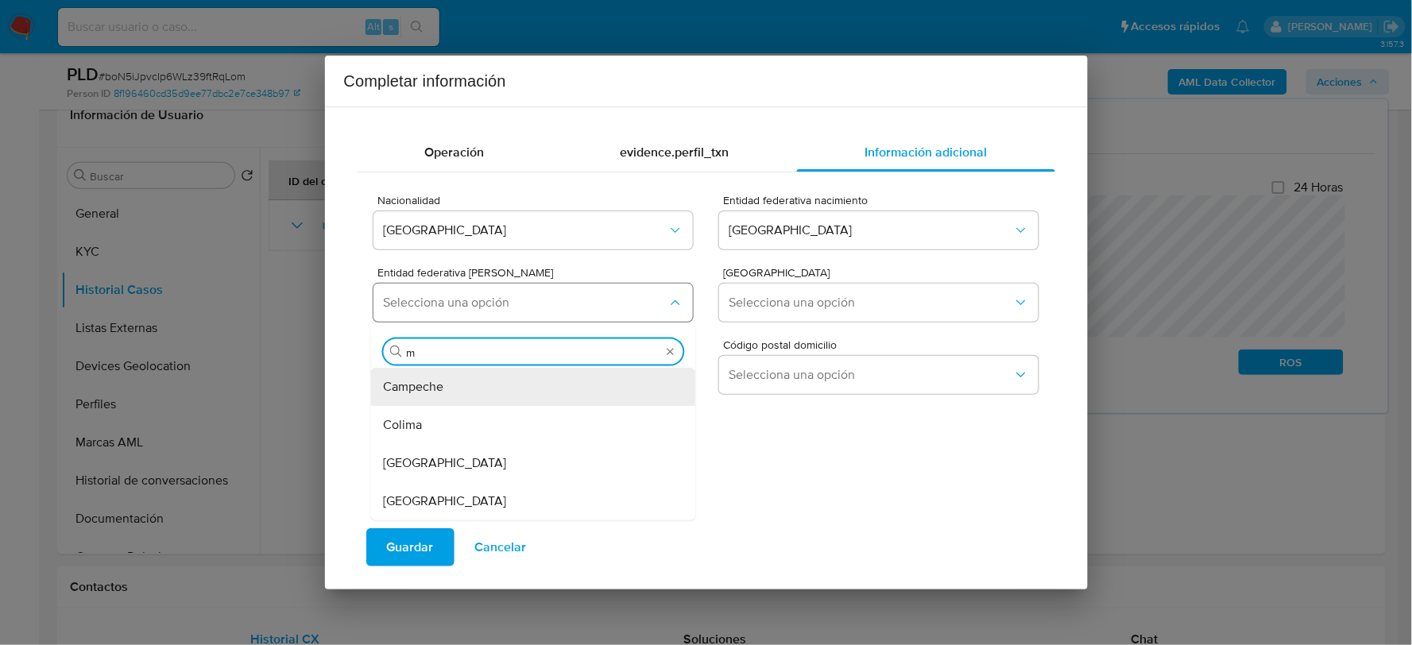
type input "mé"
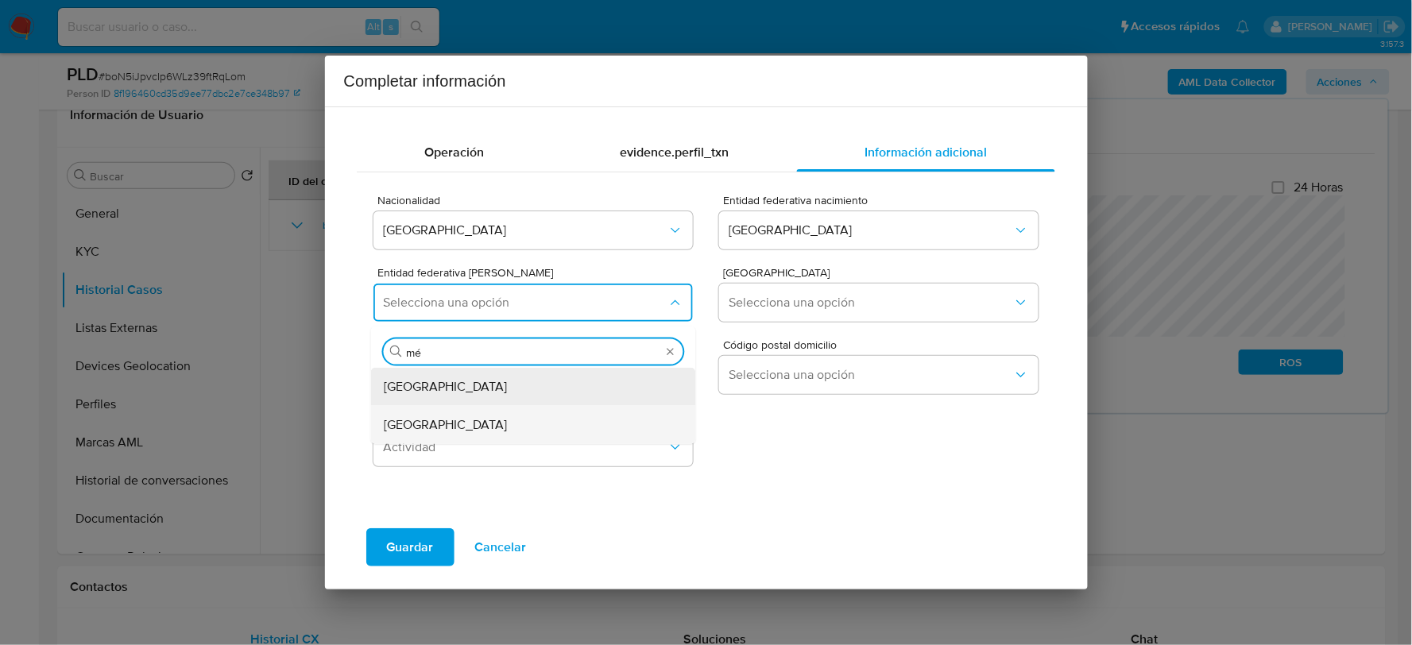
click at [470, 419] on div "México" at bounding box center [529, 424] width 290 height 38
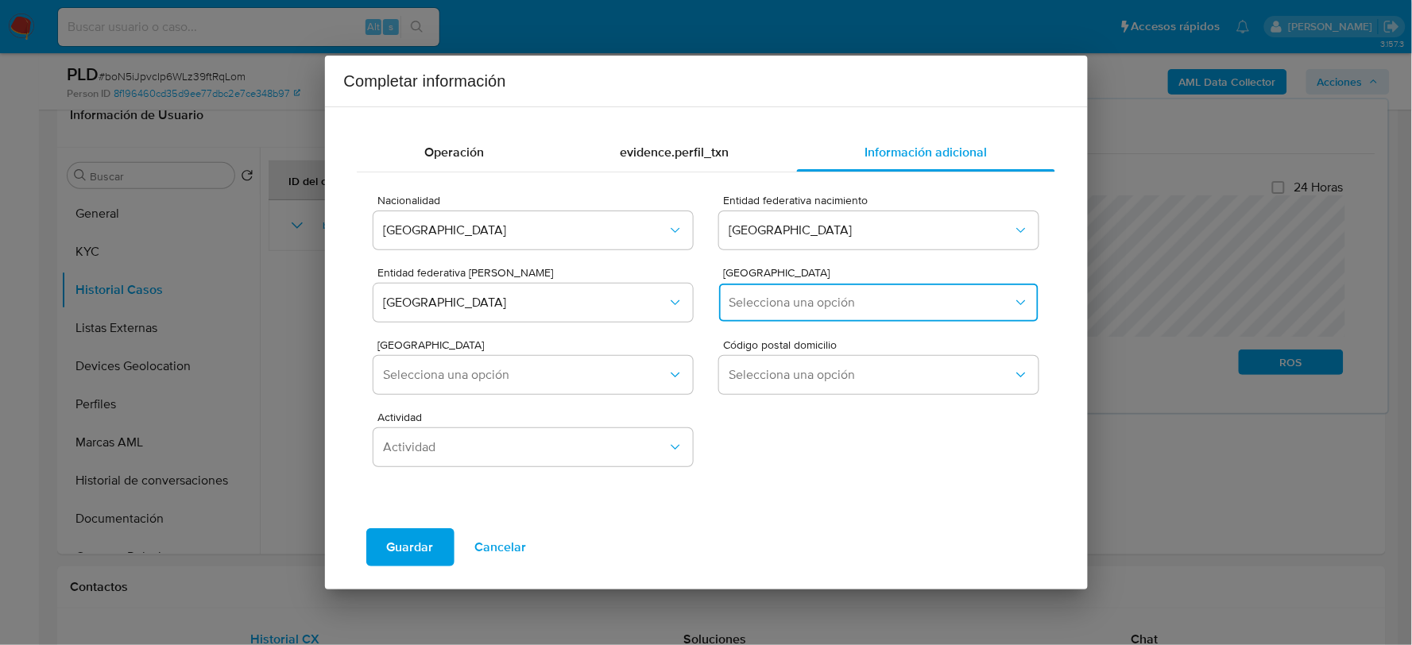
click at [772, 303] on span "Selecciona una opción" at bounding box center [871, 303] width 284 height 16
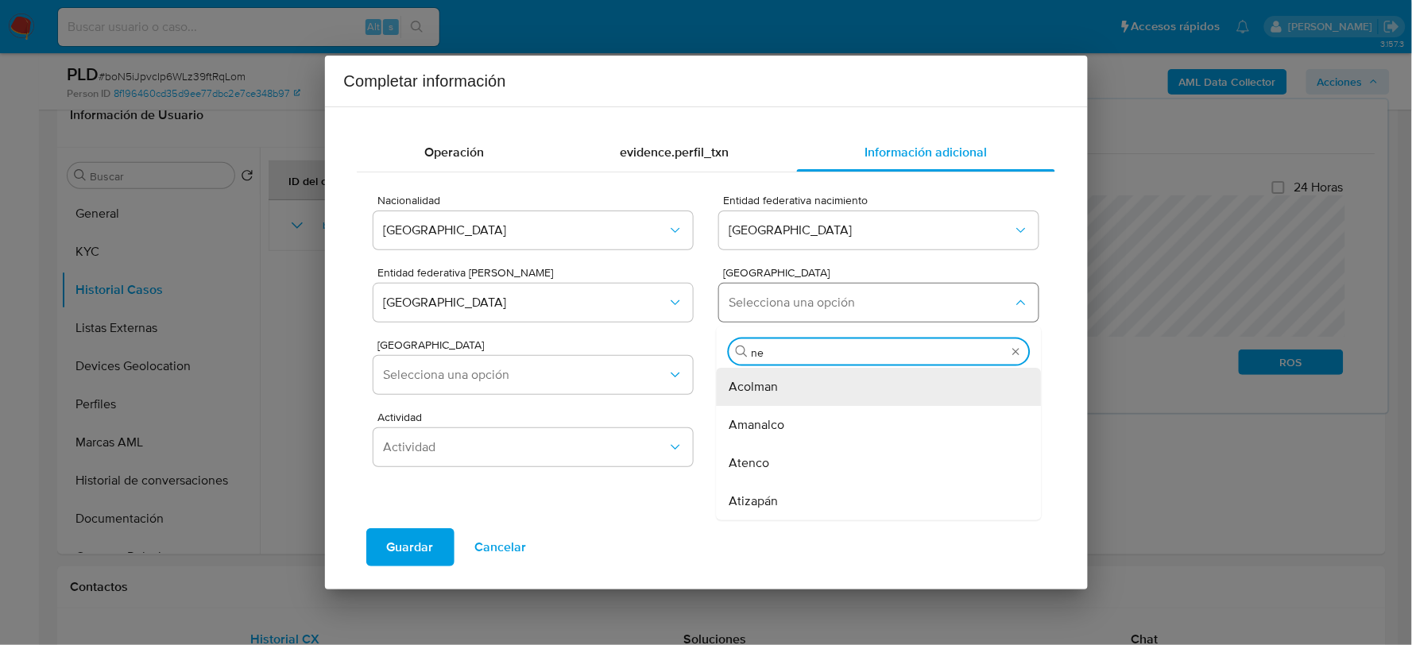
type input "nez"
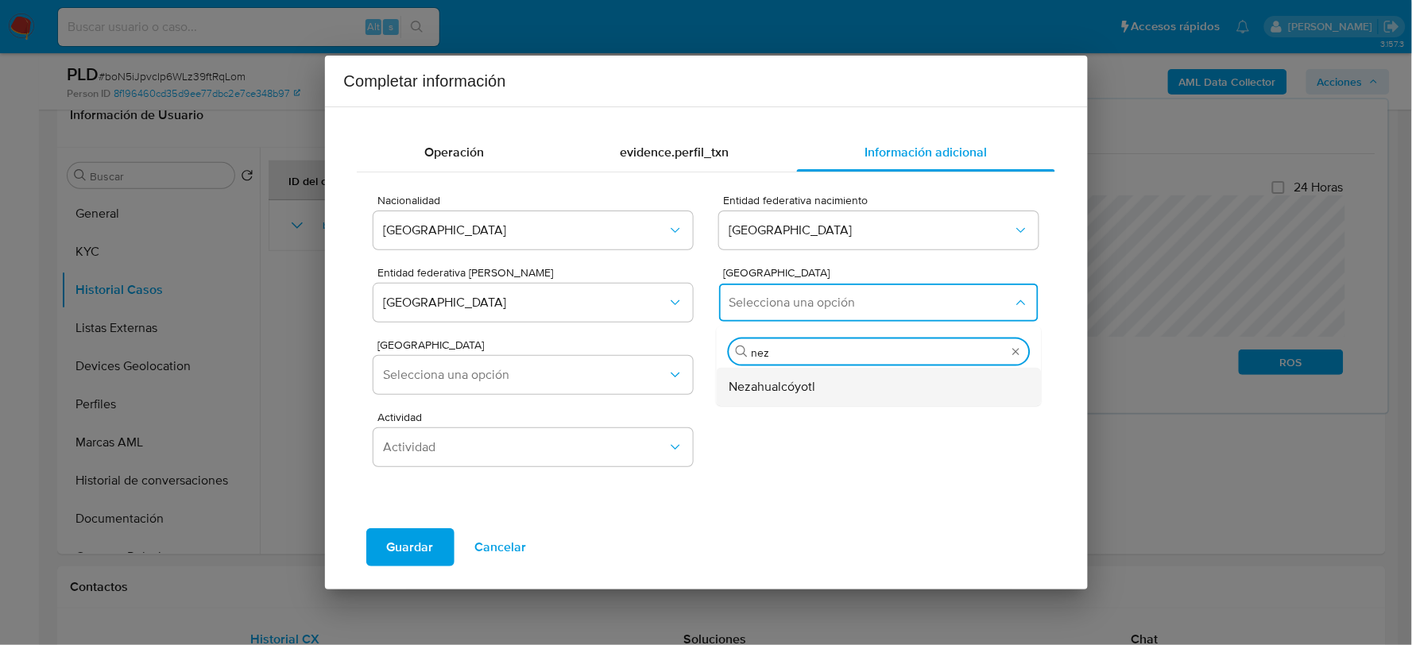
click at [799, 378] on span "Nezahualcóyotl" at bounding box center [773, 386] width 87 height 16
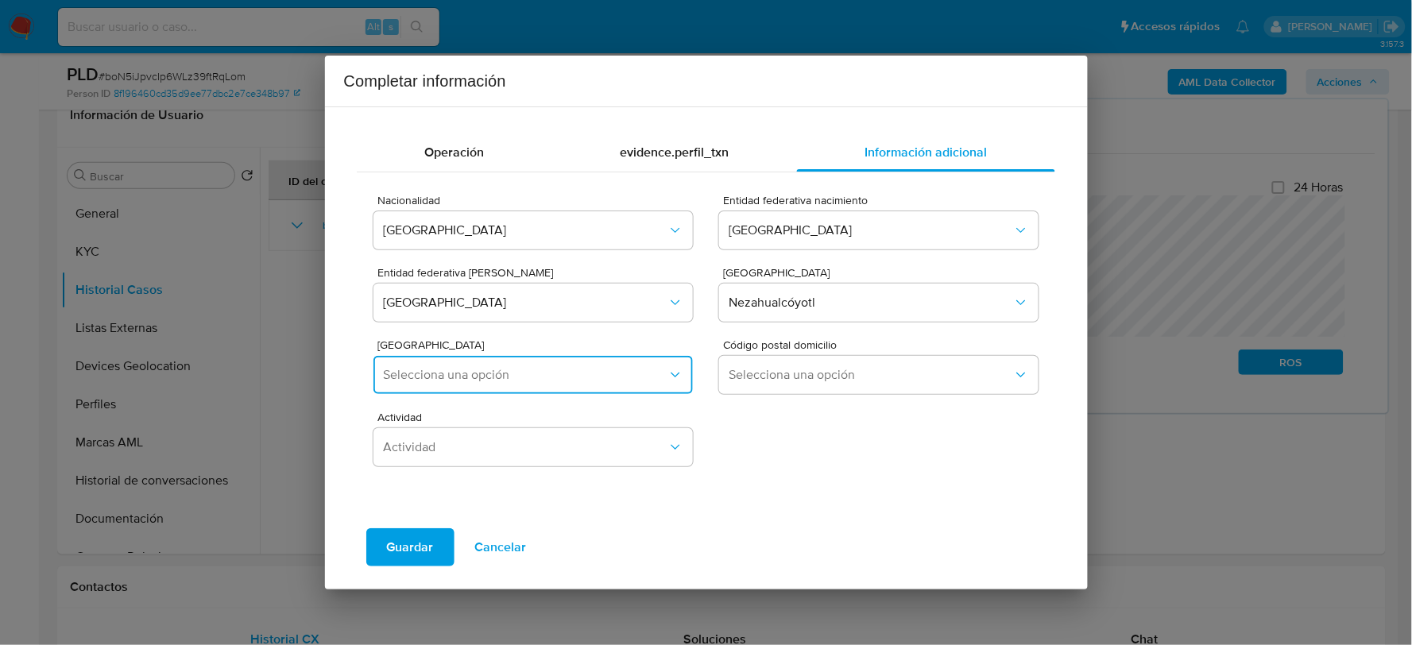
click at [644, 363] on button "Selecciona una opción" at bounding box center [533, 375] width 319 height 38
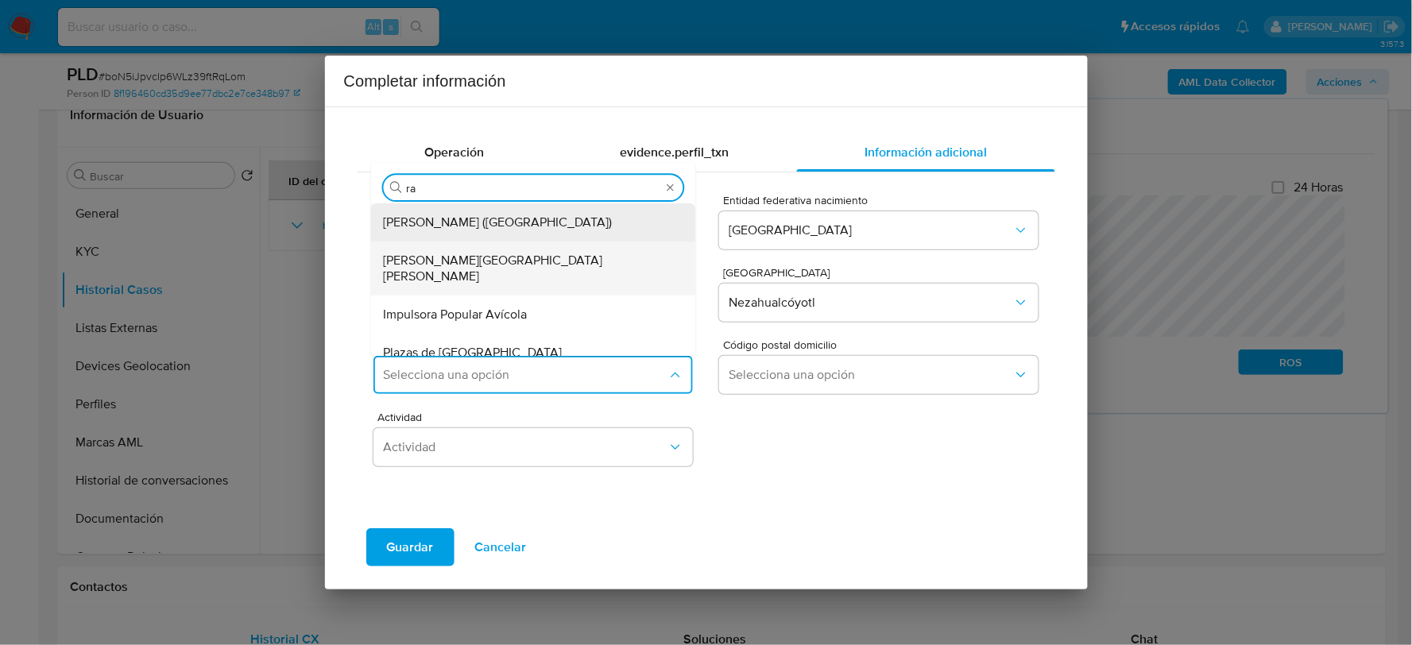
type input "r"
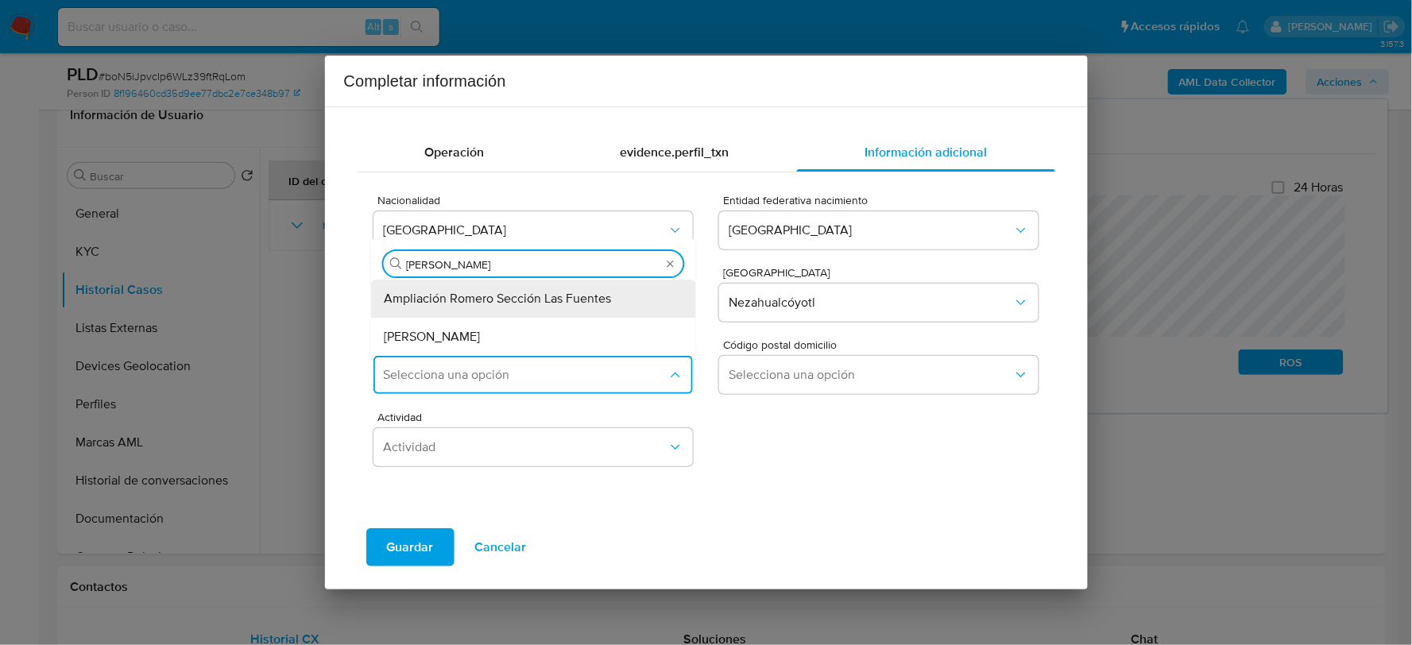
type input "romero"
click at [486, 295] on span "Ampliación Romero Sección Las Fuentes" at bounding box center [497, 299] width 227 height 16
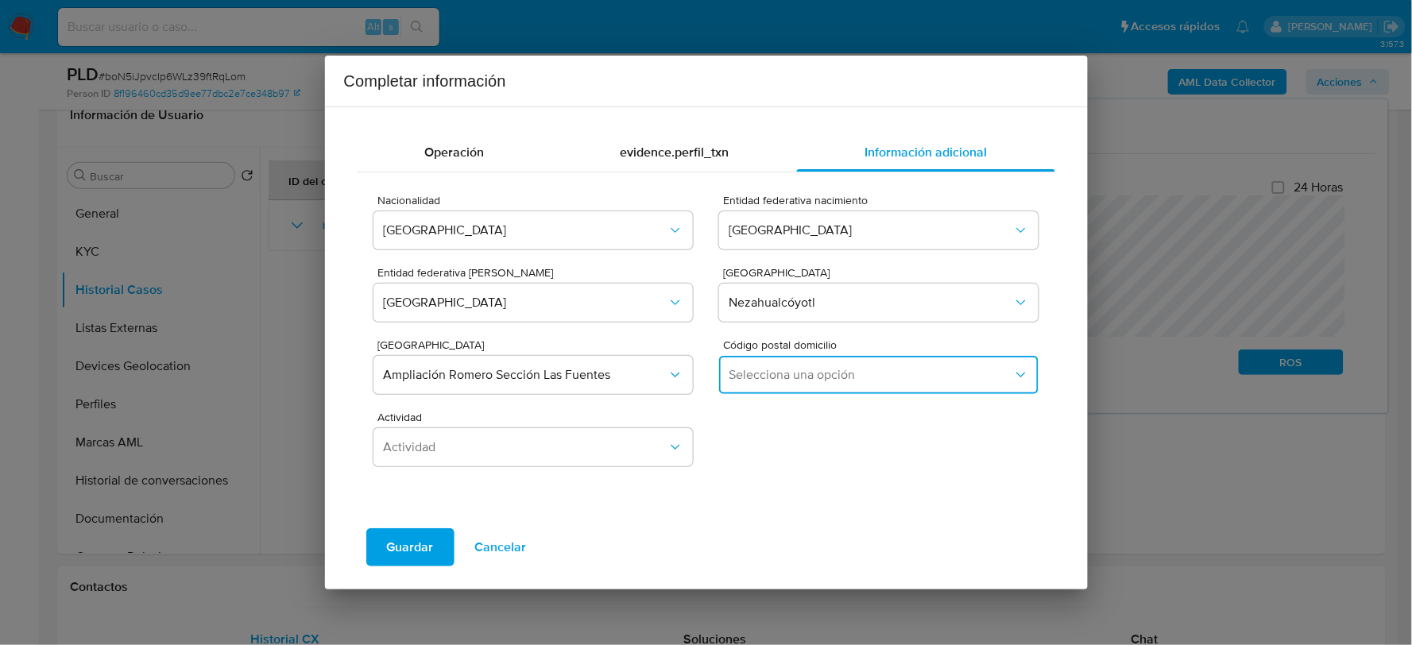
click at [800, 374] on span "Selecciona una opción" at bounding box center [871, 375] width 284 height 16
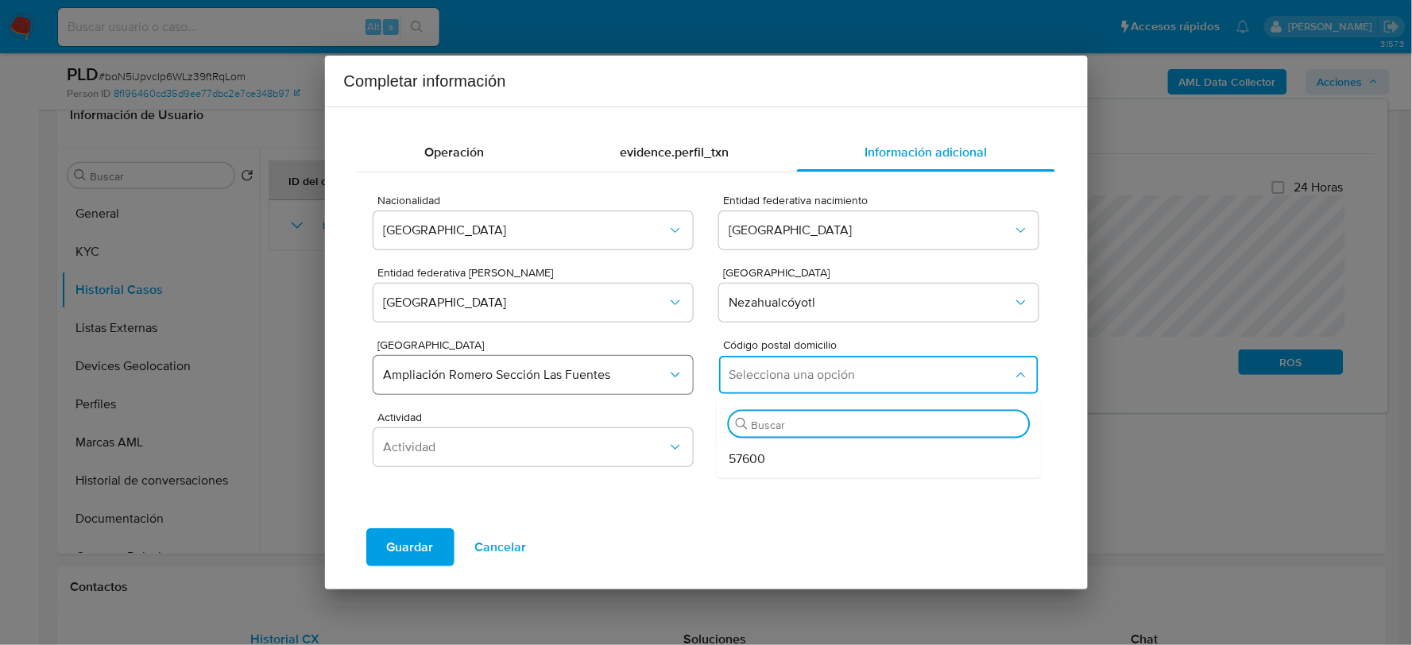
click at [573, 379] on span "Ampliación Romero Sección Las Fuentes" at bounding box center [525, 375] width 284 height 16
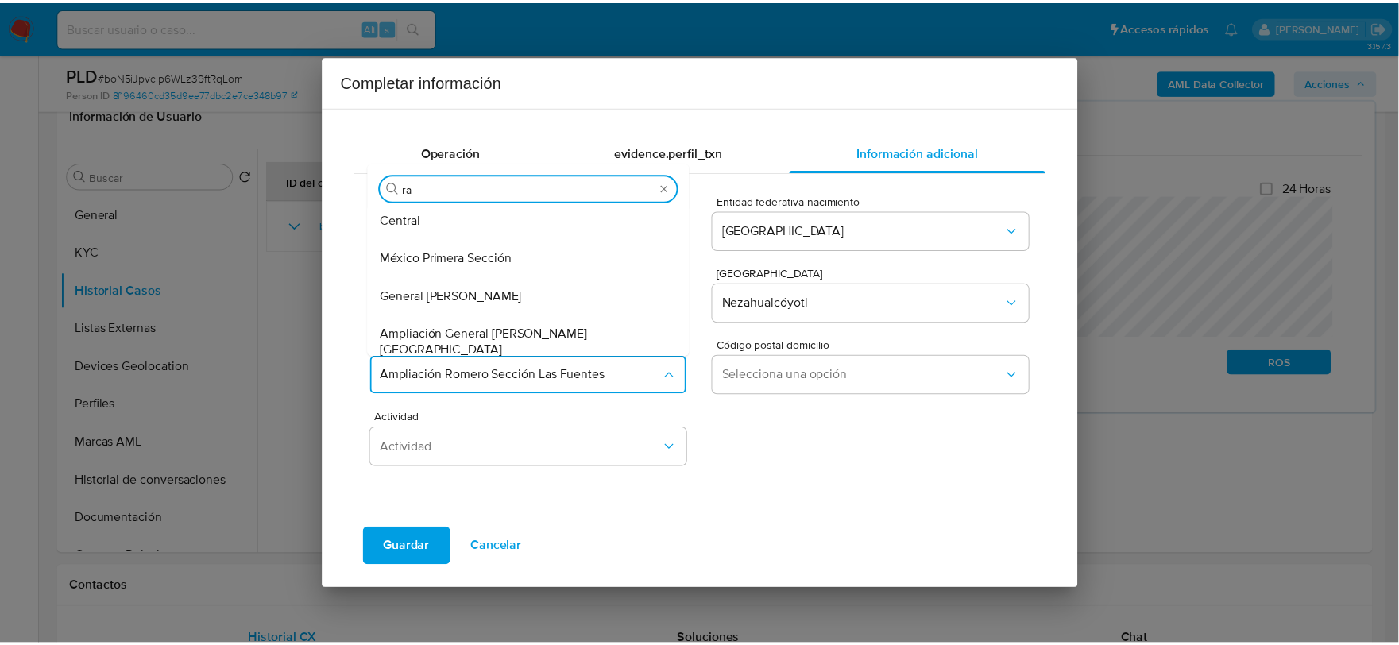
scroll to position [37, 0]
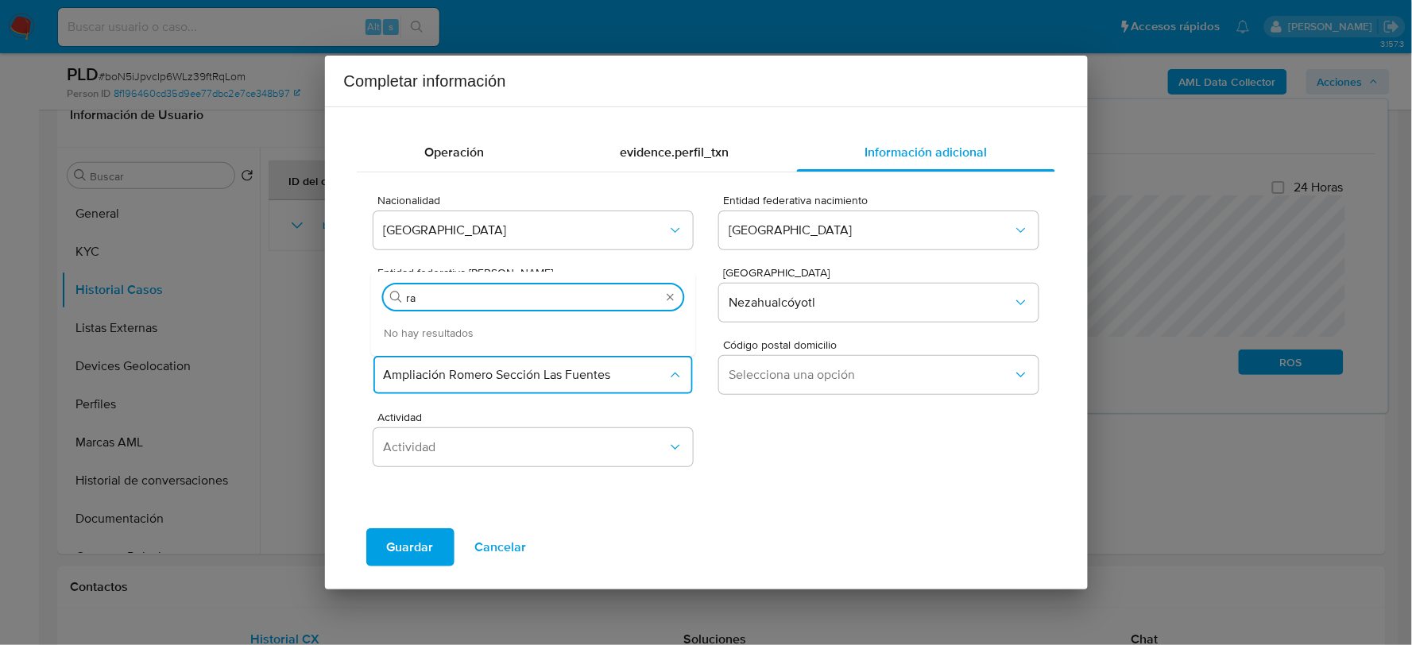
type input "r"
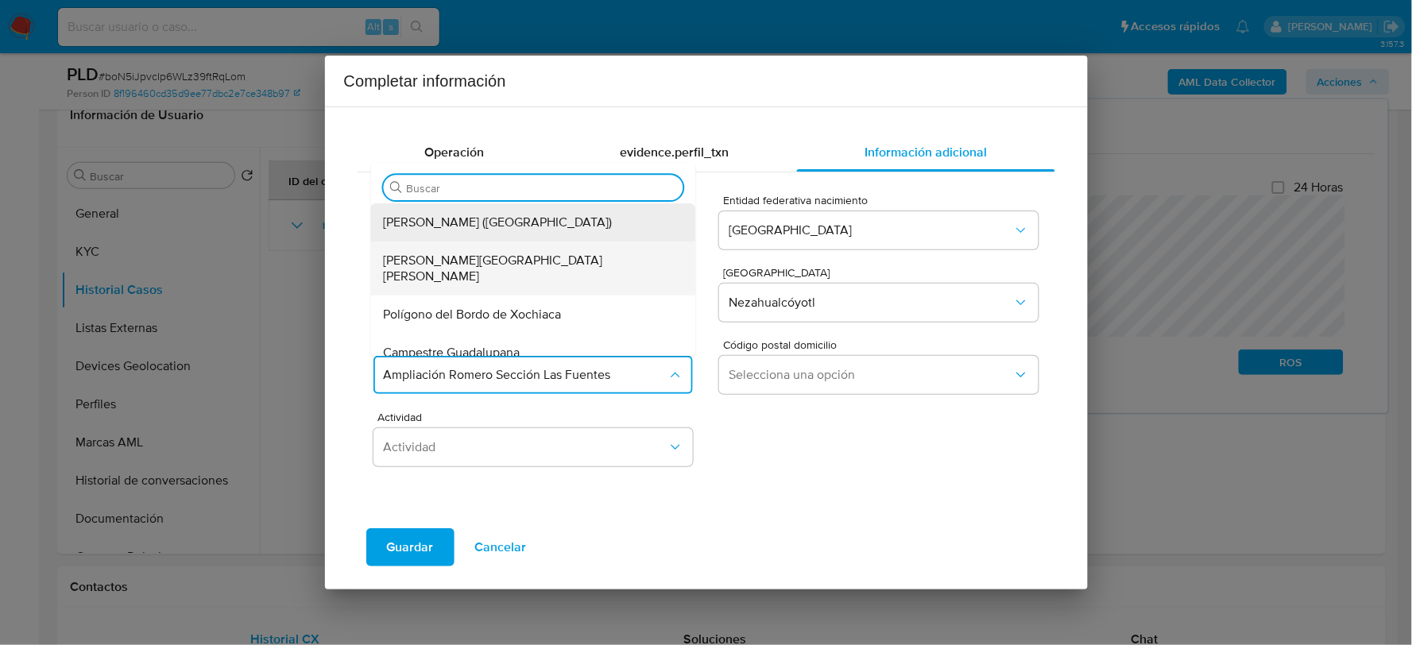
type input "t"
type input "rom"
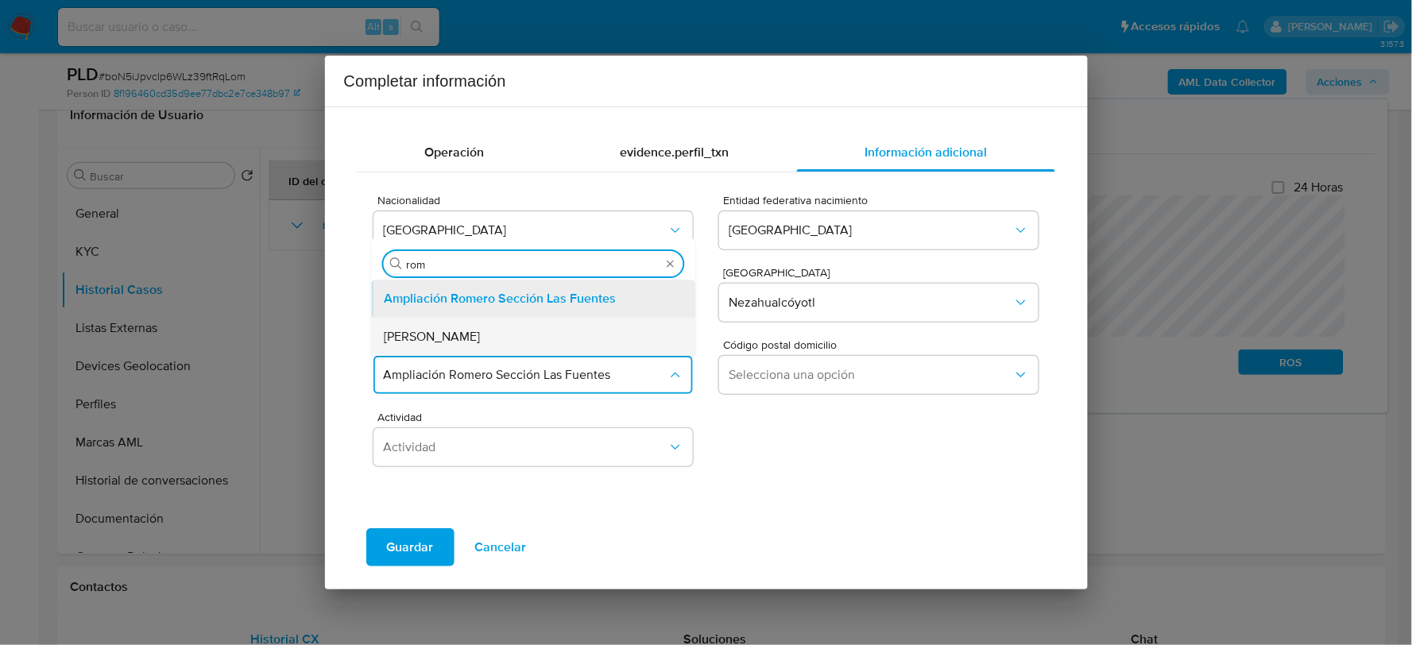
click at [411, 339] on span "Romero" at bounding box center [432, 337] width 96 height 16
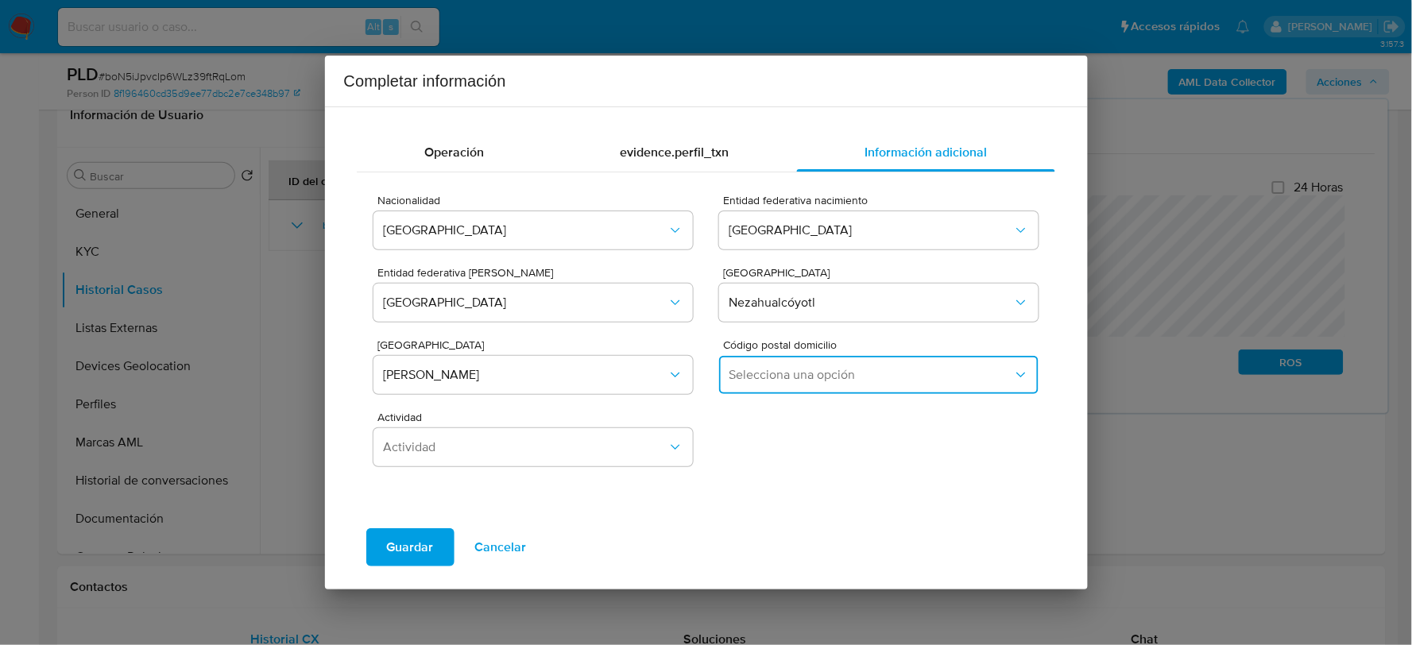
click at [792, 375] on span "Selecciona una opción" at bounding box center [871, 375] width 284 height 16
click at [757, 457] on span "57630" at bounding box center [748, 459] width 36 height 16
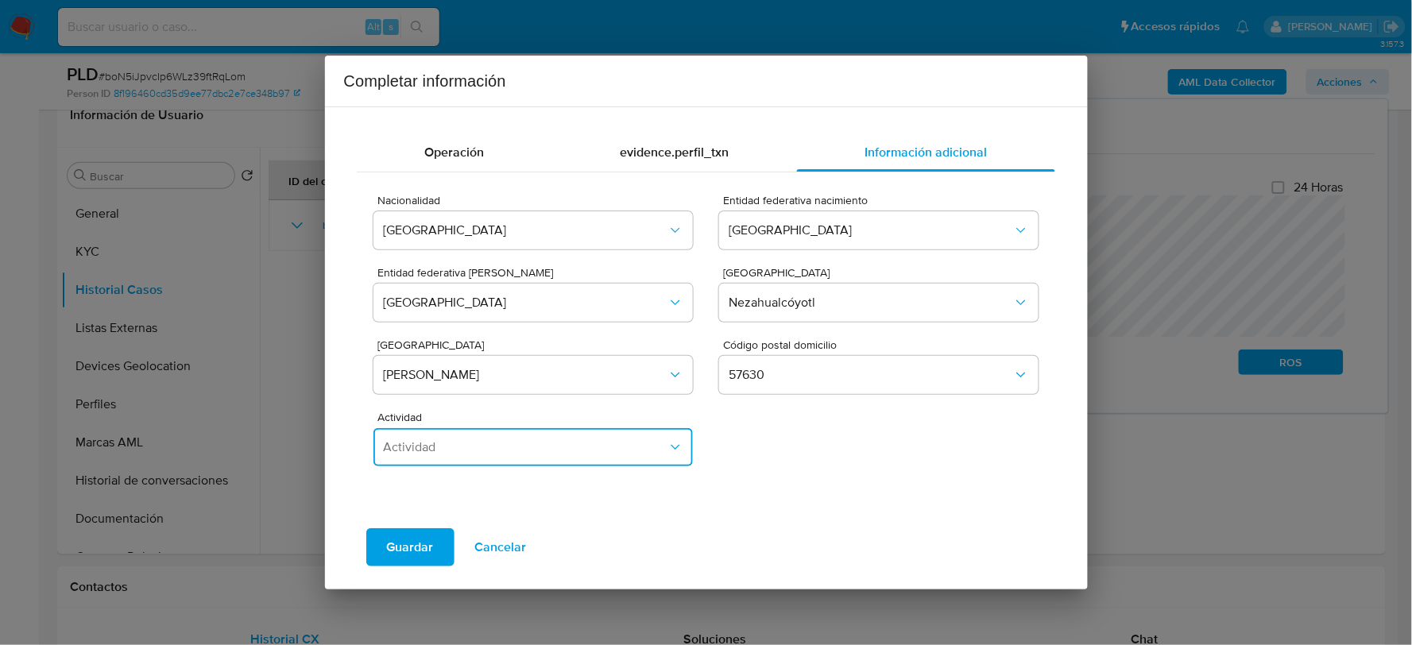
click at [612, 447] on span "Actividad" at bounding box center [525, 447] width 284 height 16
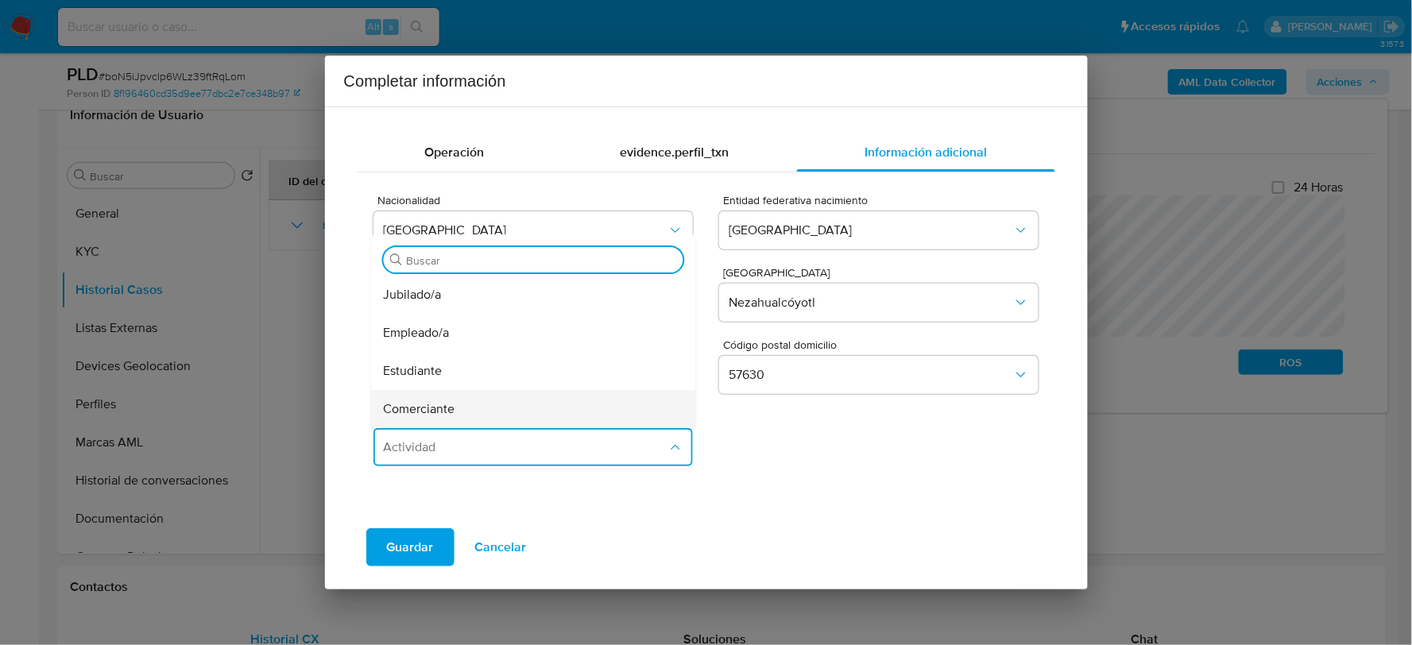
click at [466, 401] on div "Comerciante" at bounding box center [529, 409] width 290 height 38
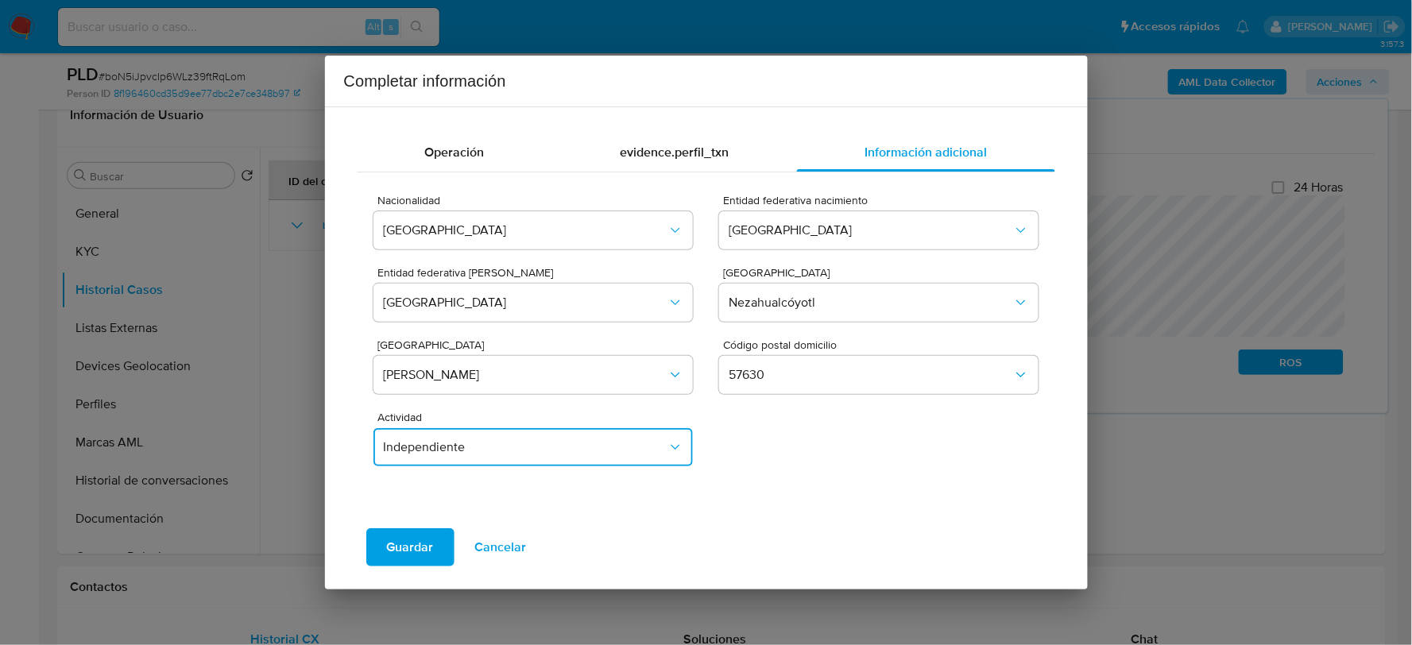
click at [451, 436] on button "Independiente" at bounding box center [533, 447] width 319 height 38
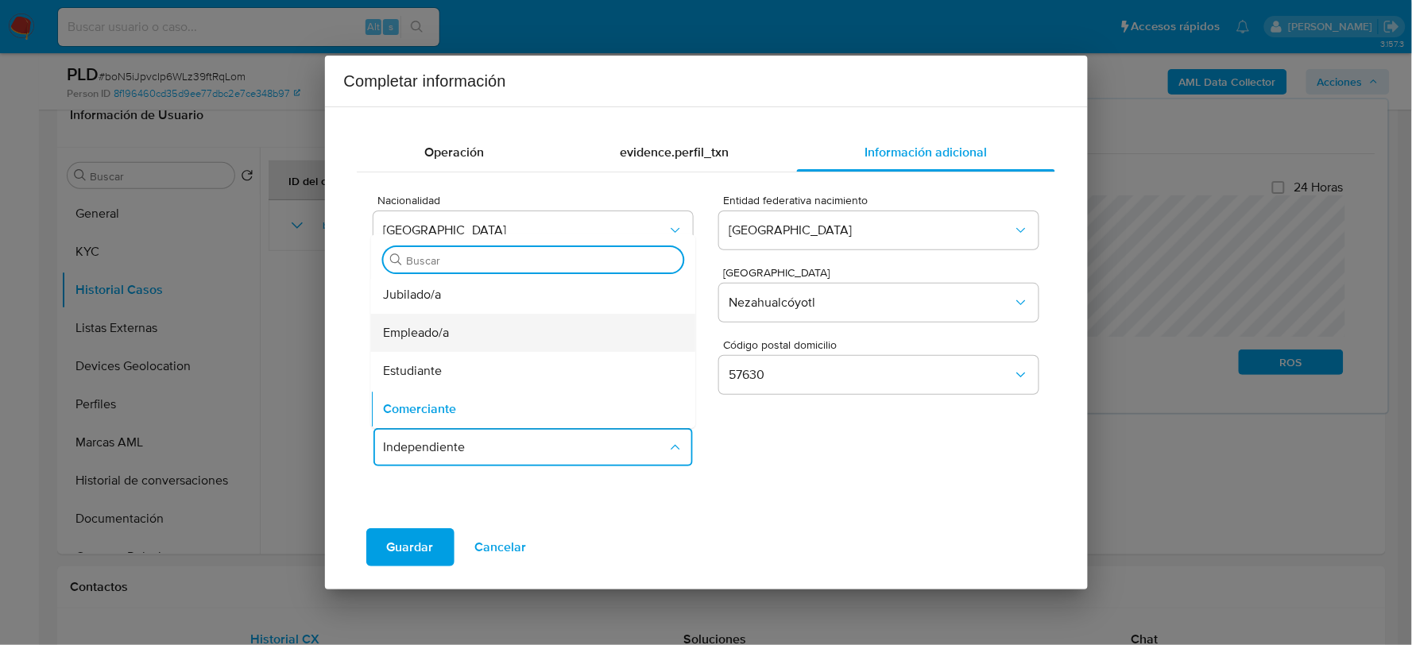
click at [447, 331] on span "Empleado/a" at bounding box center [417, 333] width 66 height 16
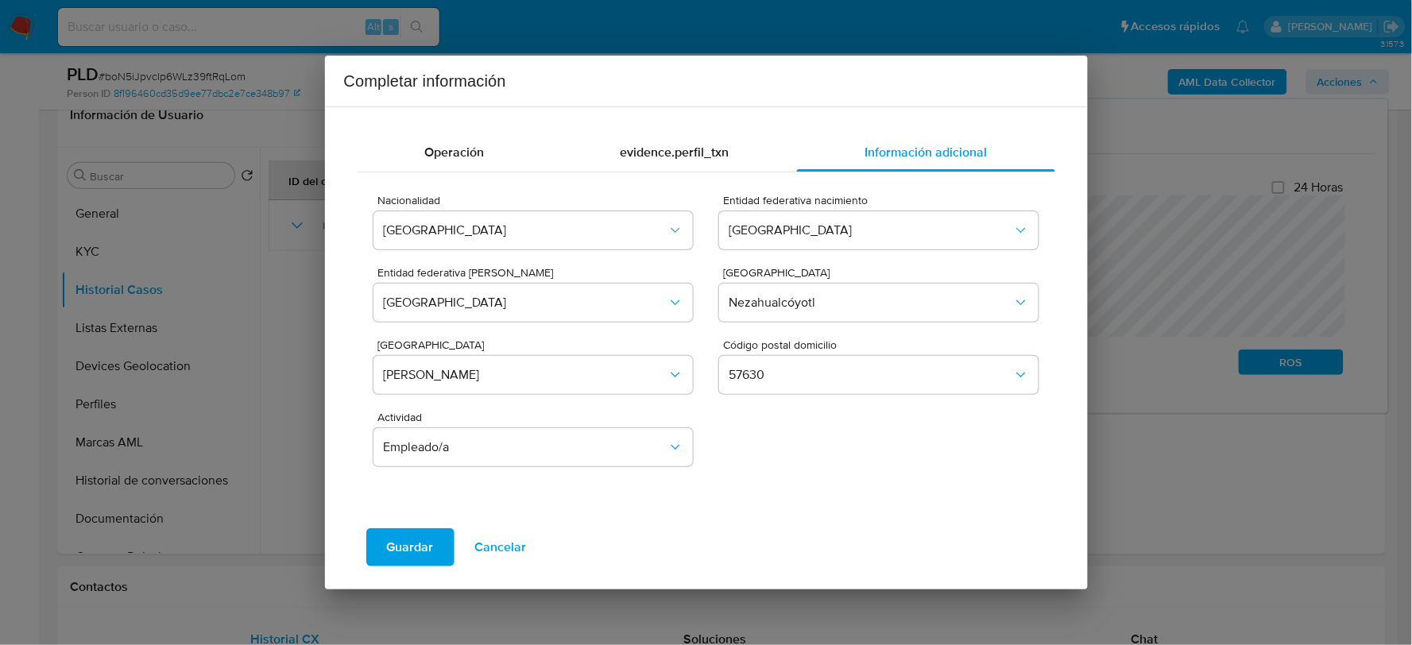
click at [425, 556] on span "Guardar" at bounding box center [410, 547] width 47 height 35
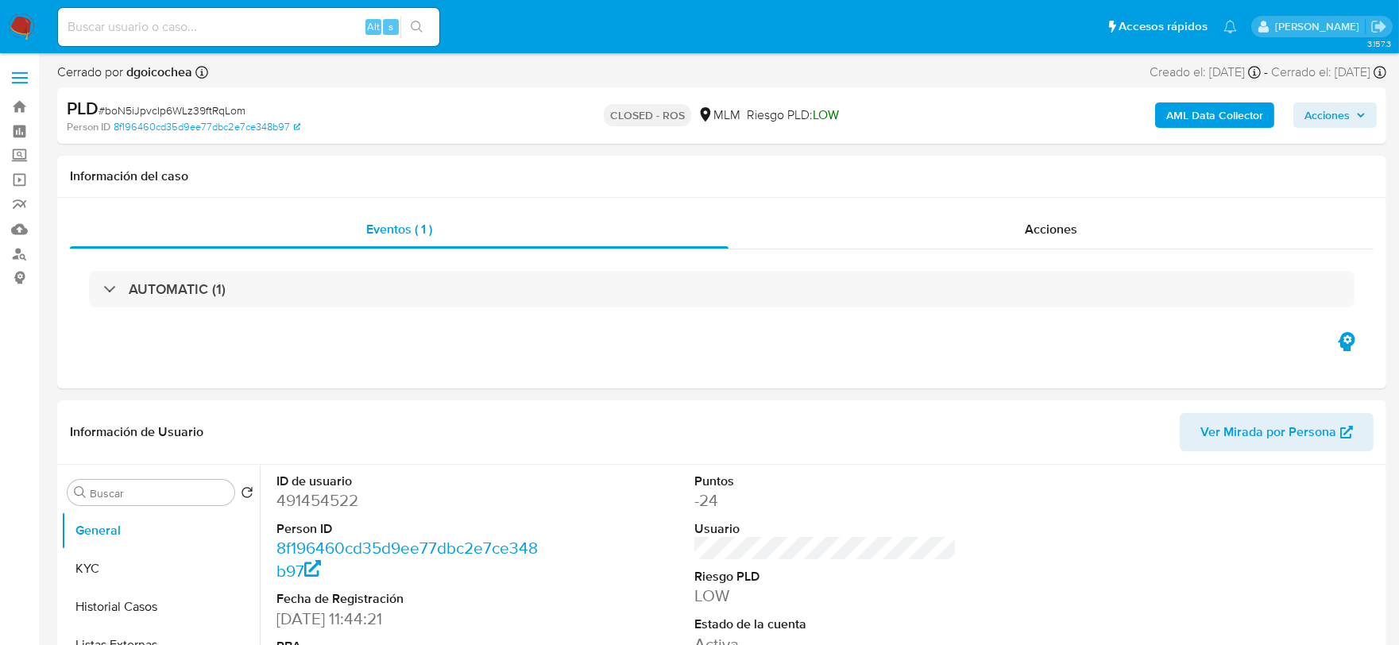
select select "10"
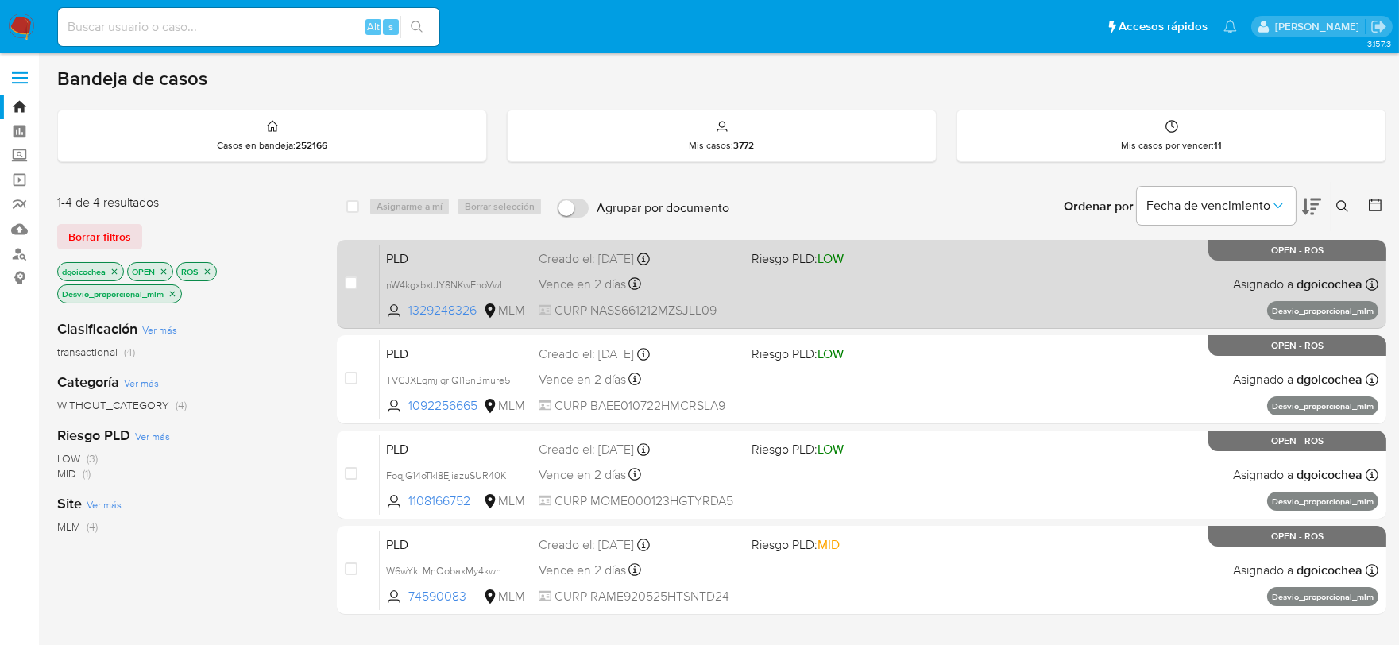
click at [398, 256] on span "PLD" at bounding box center [456, 257] width 140 height 21
click at [398, 249] on span "PLD" at bounding box center [456, 257] width 140 height 21
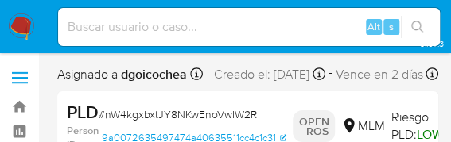
select select "10"
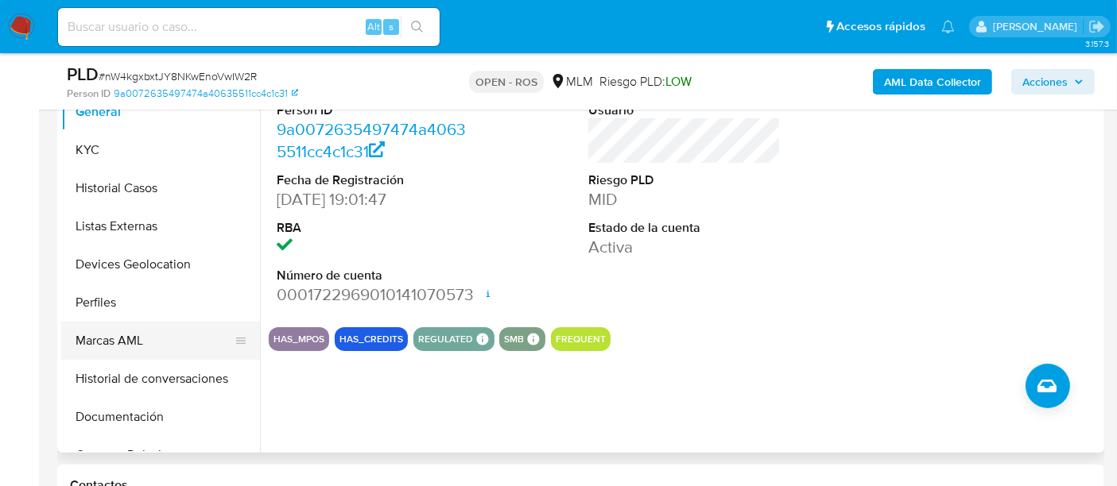
scroll to position [265, 0]
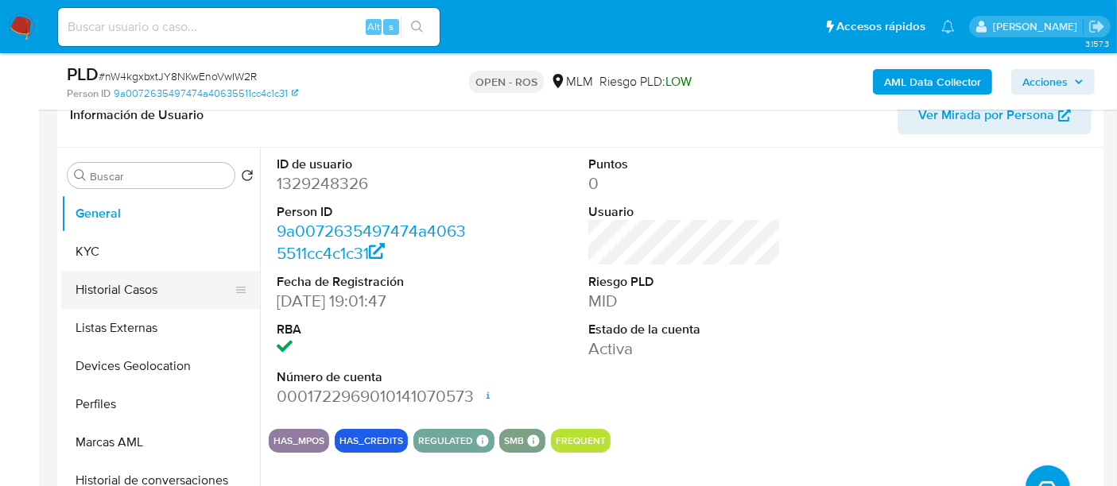
click at [154, 284] on button "Historial Casos" at bounding box center [154, 290] width 186 height 38
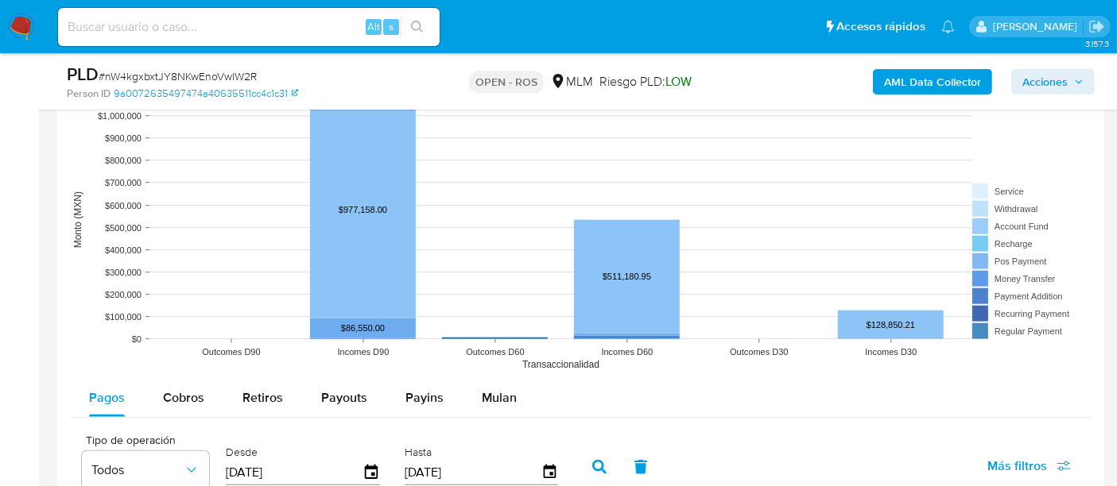
scroll to position [1500, 0]
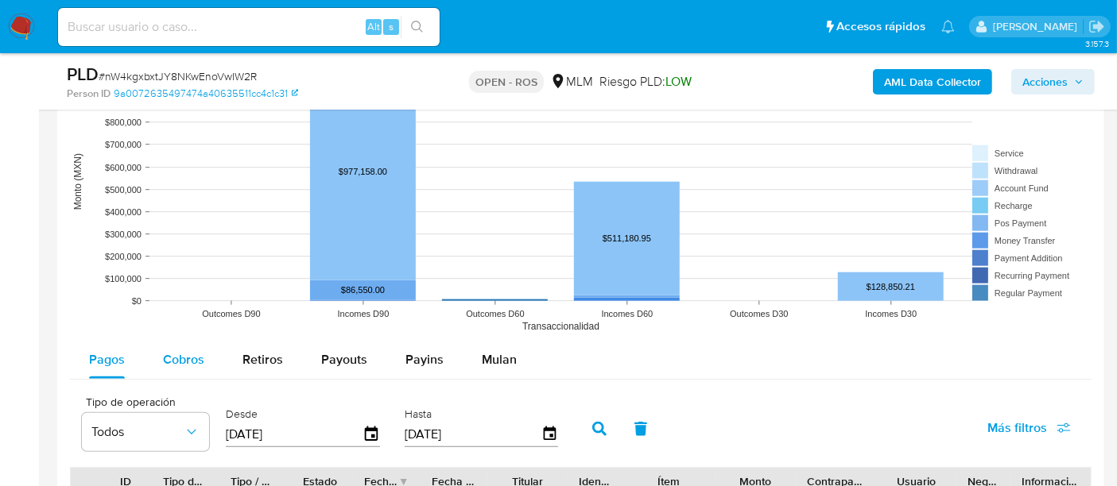
click at [152, 356] on button "Cobros" at bounding box center [183, 360] width 79 height 38
select select "10"
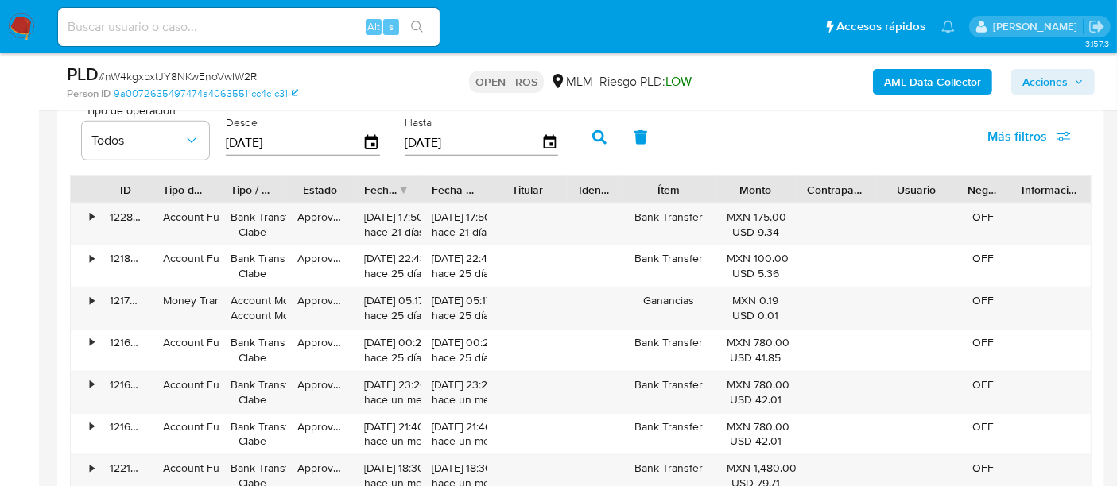
scroll to position [1766, 0]
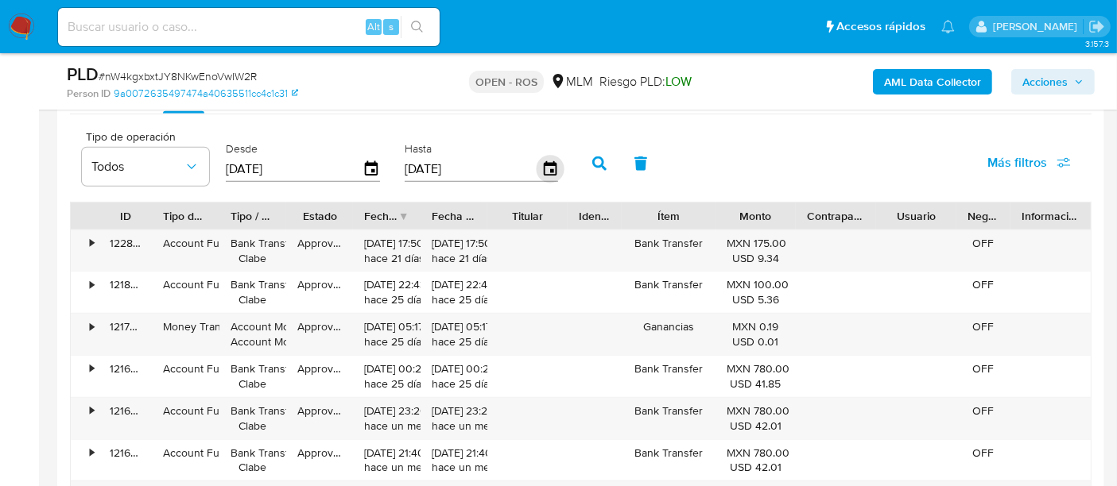
click at [547, 165] on icon "button" at bounding box center [550, 170] width 28 height 28
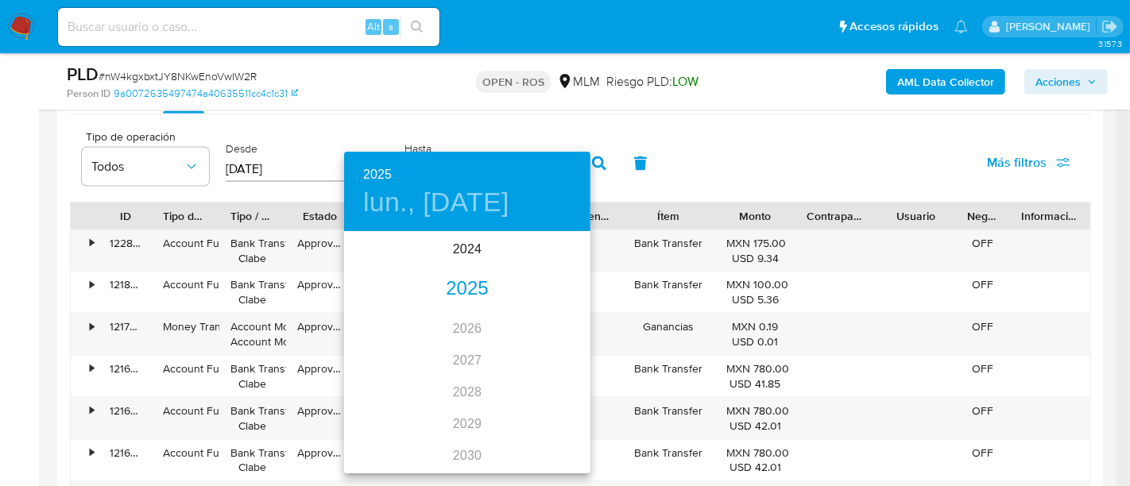
click at [467, 288] on div "2025" at bounding box center [467, 289] width 246 height 32
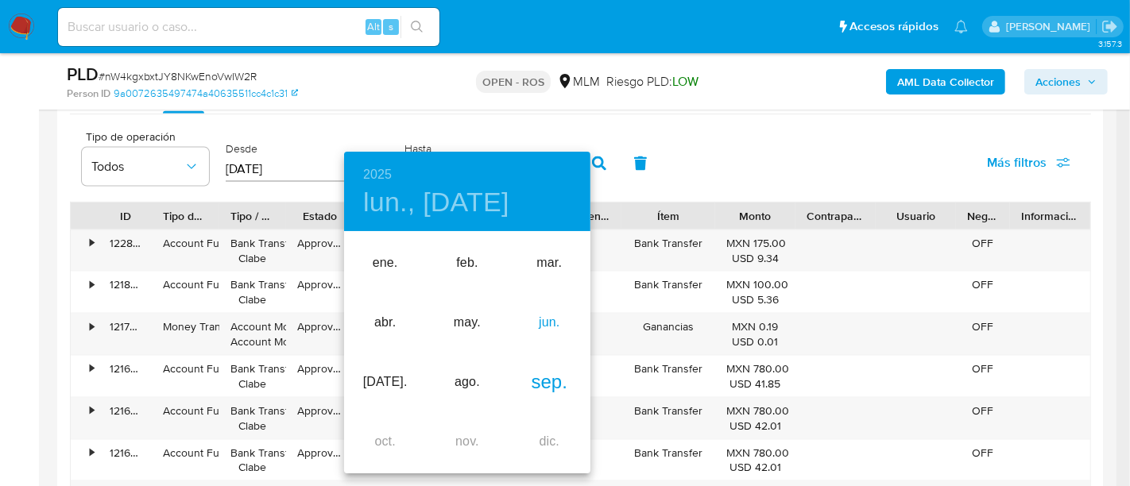
click at [547, 319] on div "jun." at bounding box center [550, 323] width 82 height 60
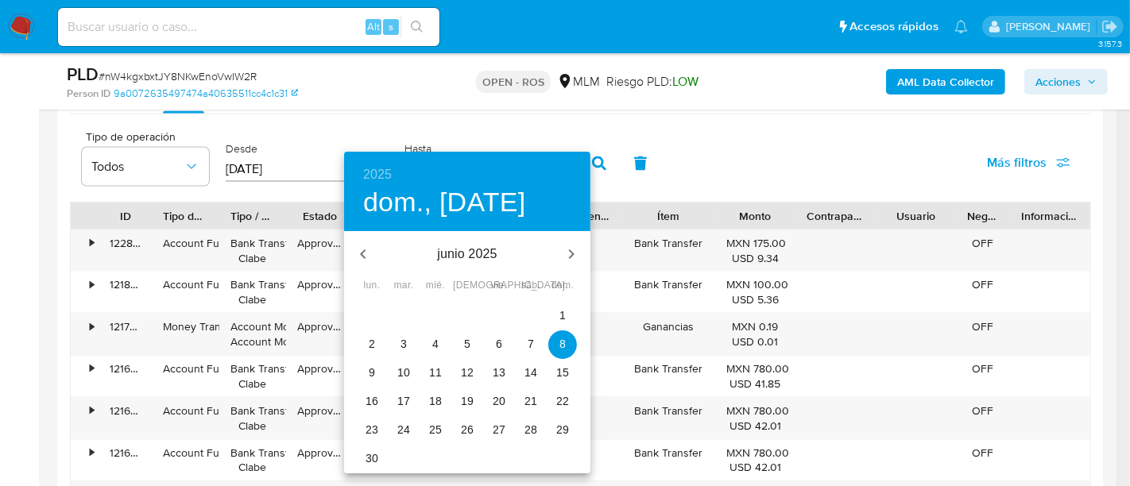
click at [382, 455] on span "30" at bounding box center [372, 459] width 29 height 16
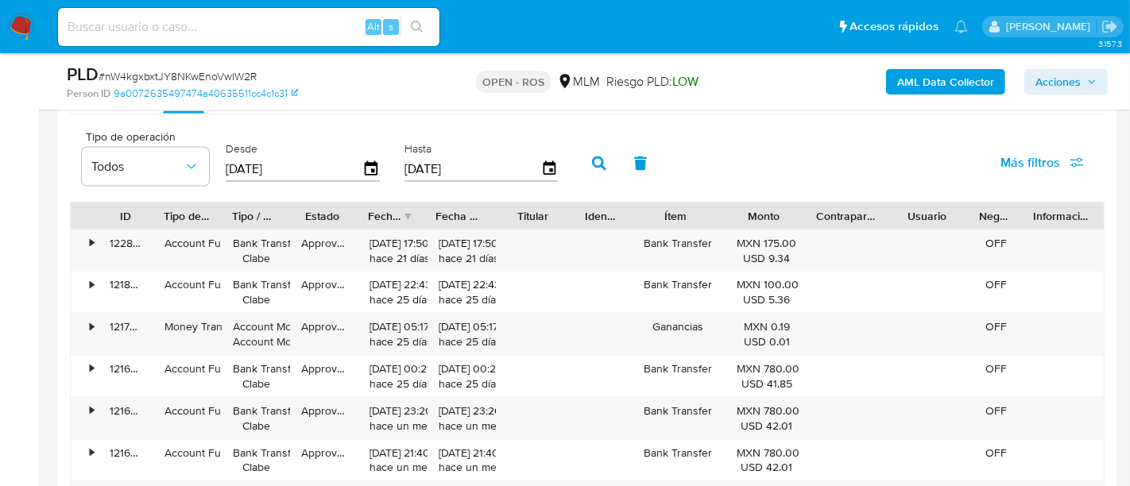
type input "[DATE]"
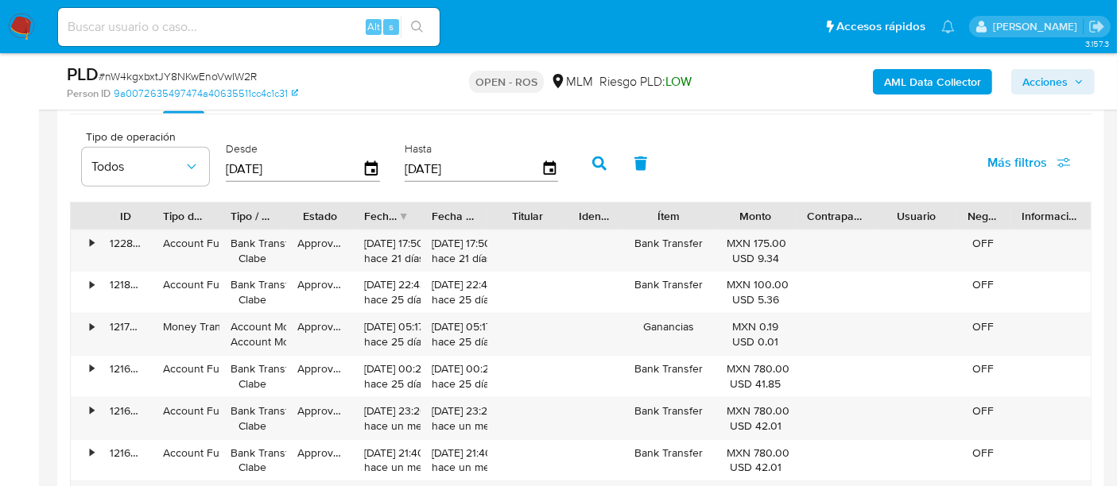
click at [592, 160] on icon "button" at bounding box center [599, 164] width 14 height 14
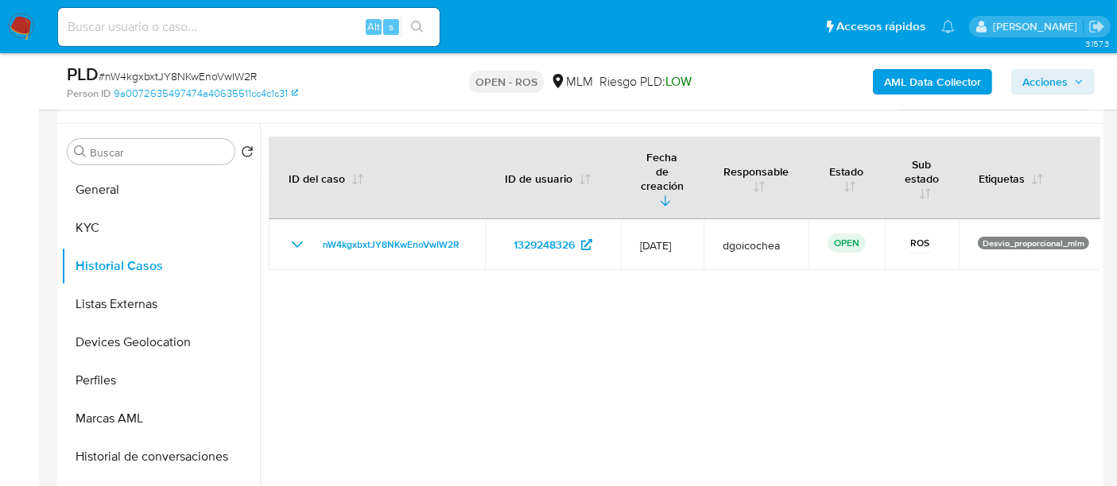
scroll to position [265, 0]
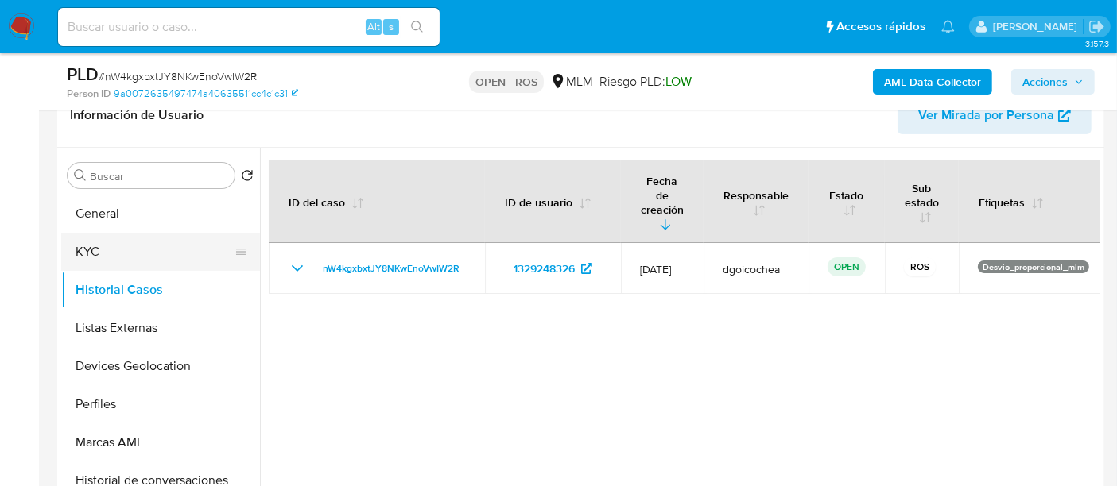
click at [118, 253] on button "KYC" at bounding box center [154, 252] width 186 height 38
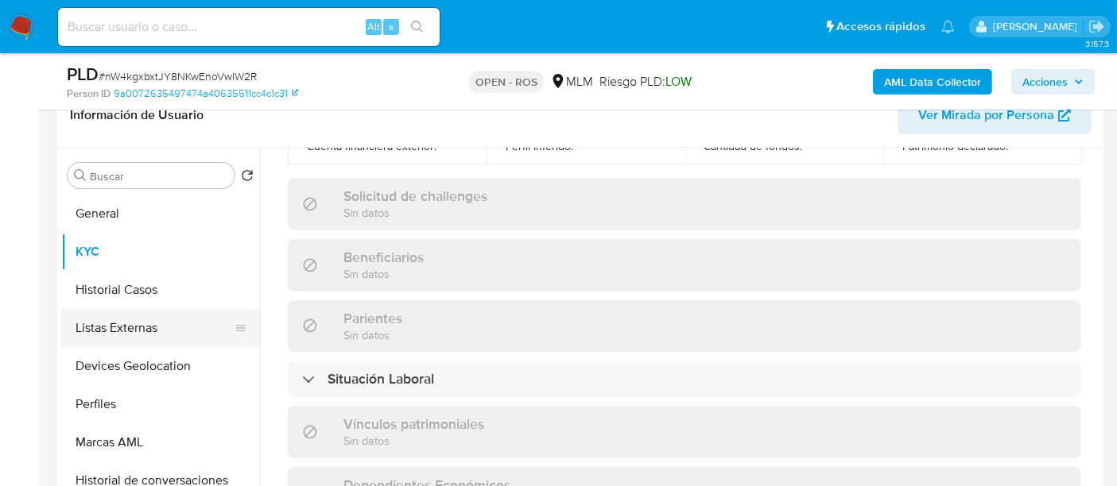
scroll to position [617, 0]
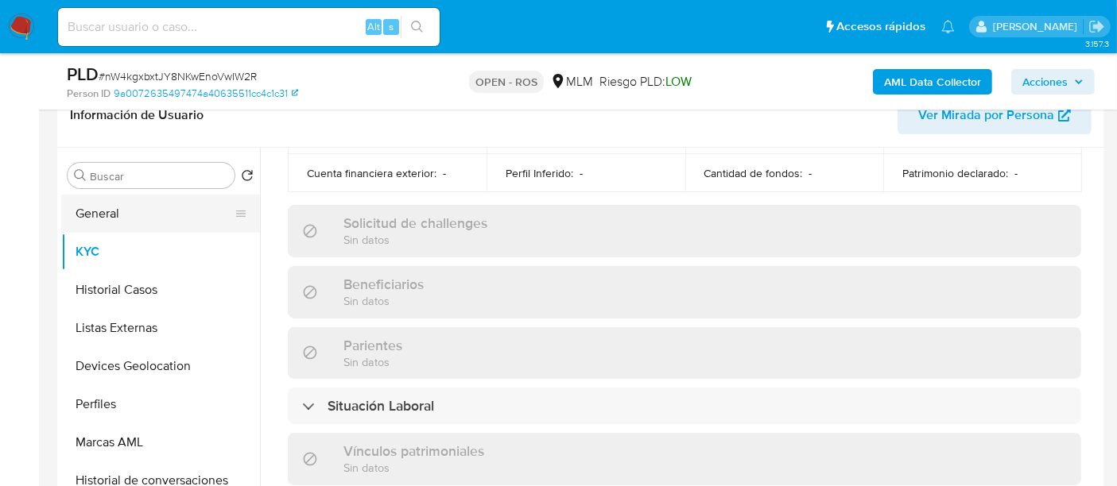
click at [136, 214] on button "General" at bounding box center [154, 214] width 186 height 38
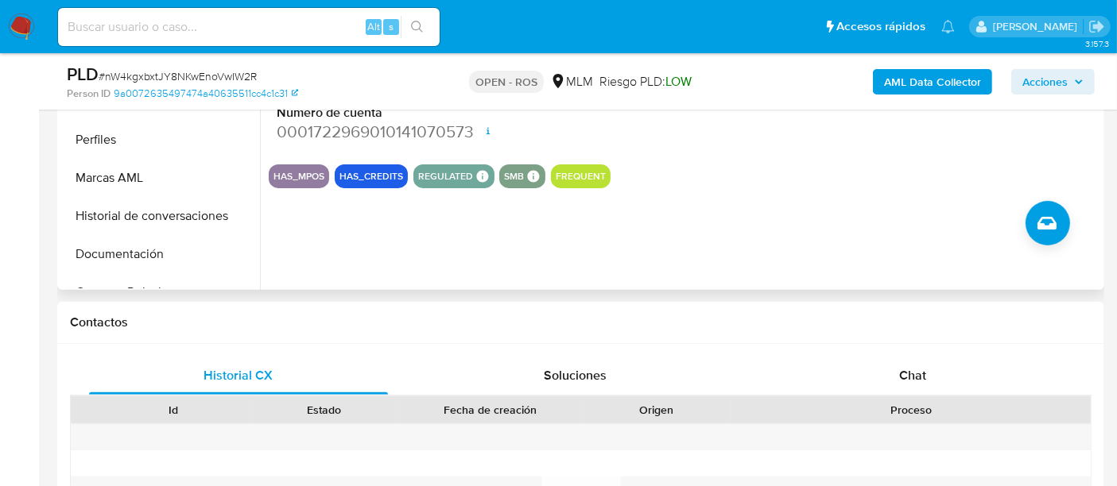
scroll to position [88, 0]
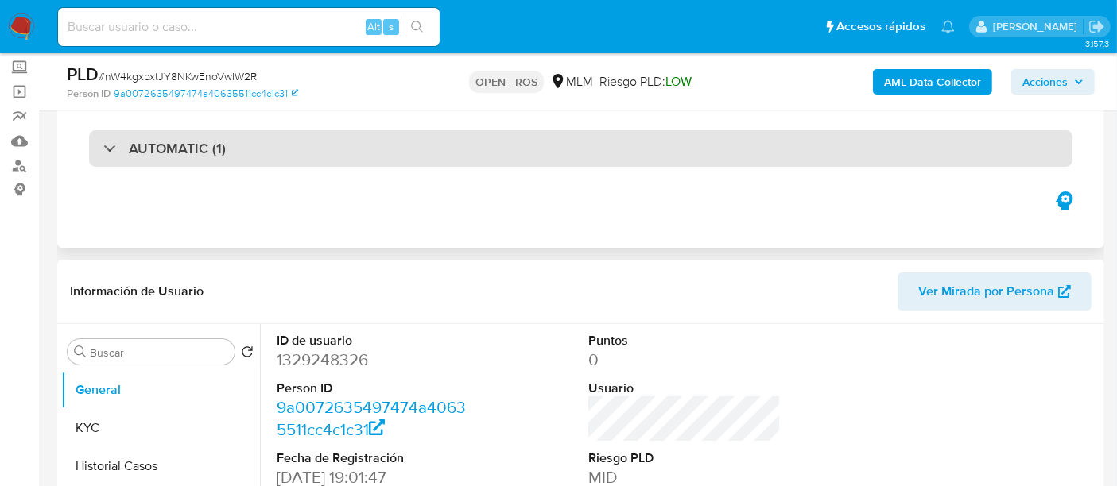
click at [161, 149] on h3 "AUTOMATIC (1)" at bounding box center [177, 148] width 97 height 17
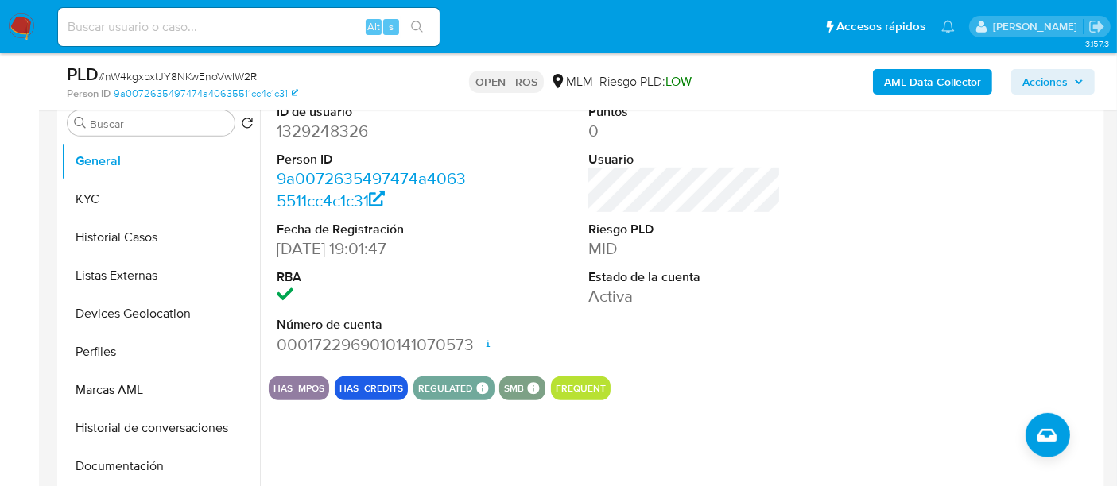
scroll to position [706, 0]
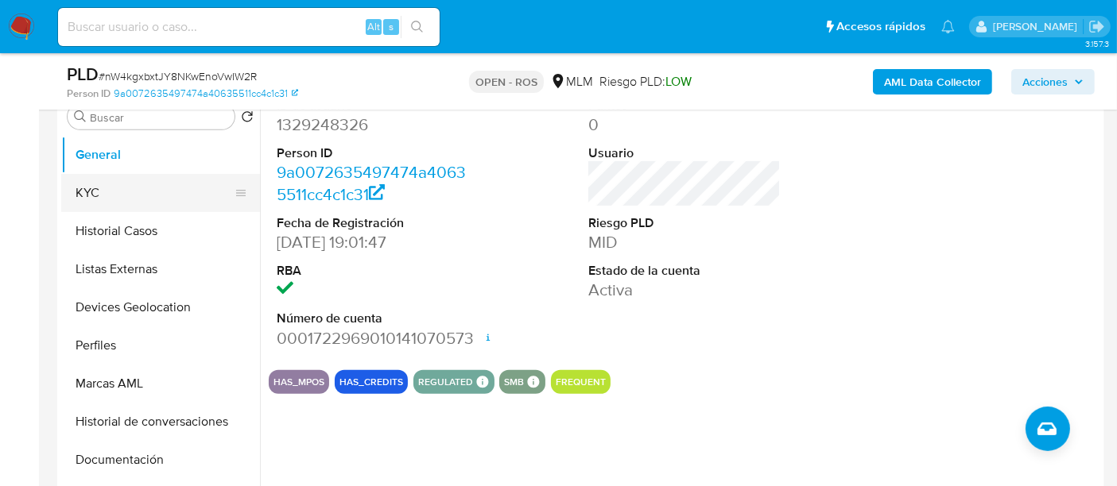
click at [118, 184] on button "KYC" at bounding box center [154, 193] width 186 height 38
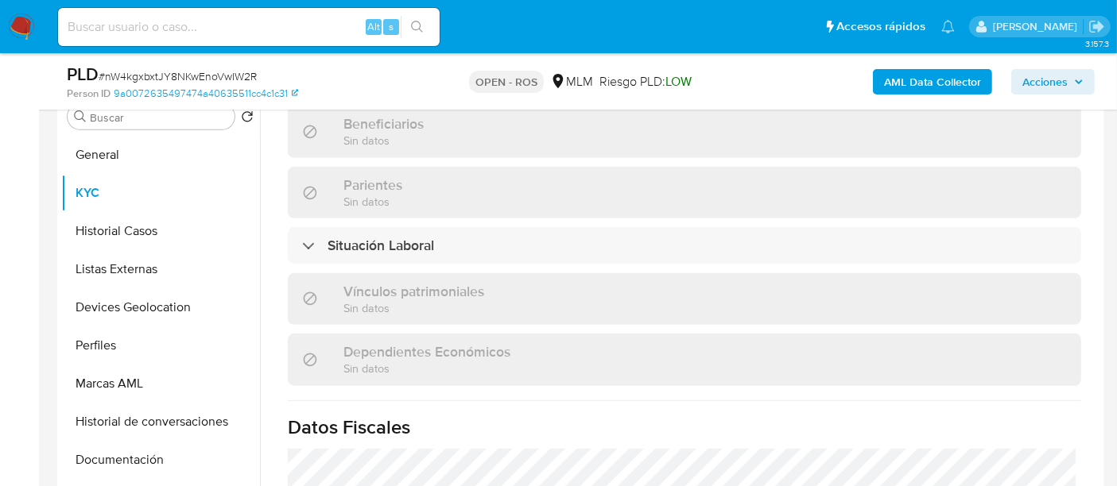
scroll to position [1003, 0]
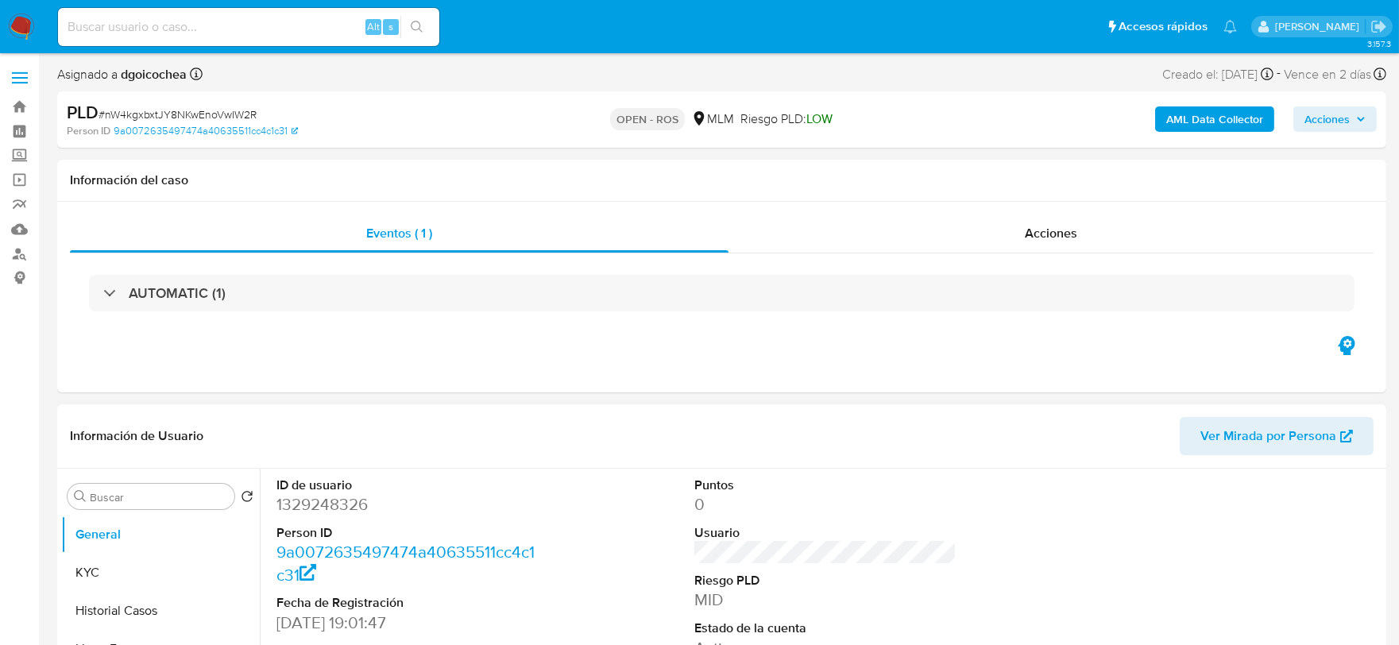
select select "10"
click at [195, 110] on span "# nW4kgxbxtJY8NKwEnoVwIW2R" at bounding box center [178, 114] width 158 height 16
copy span "nW4kgxbxtJY8NKwEnoVwIW2R"
click at [135, 598] on button "Historial Casos" at bounding box center [154, 611] width 186 height 38
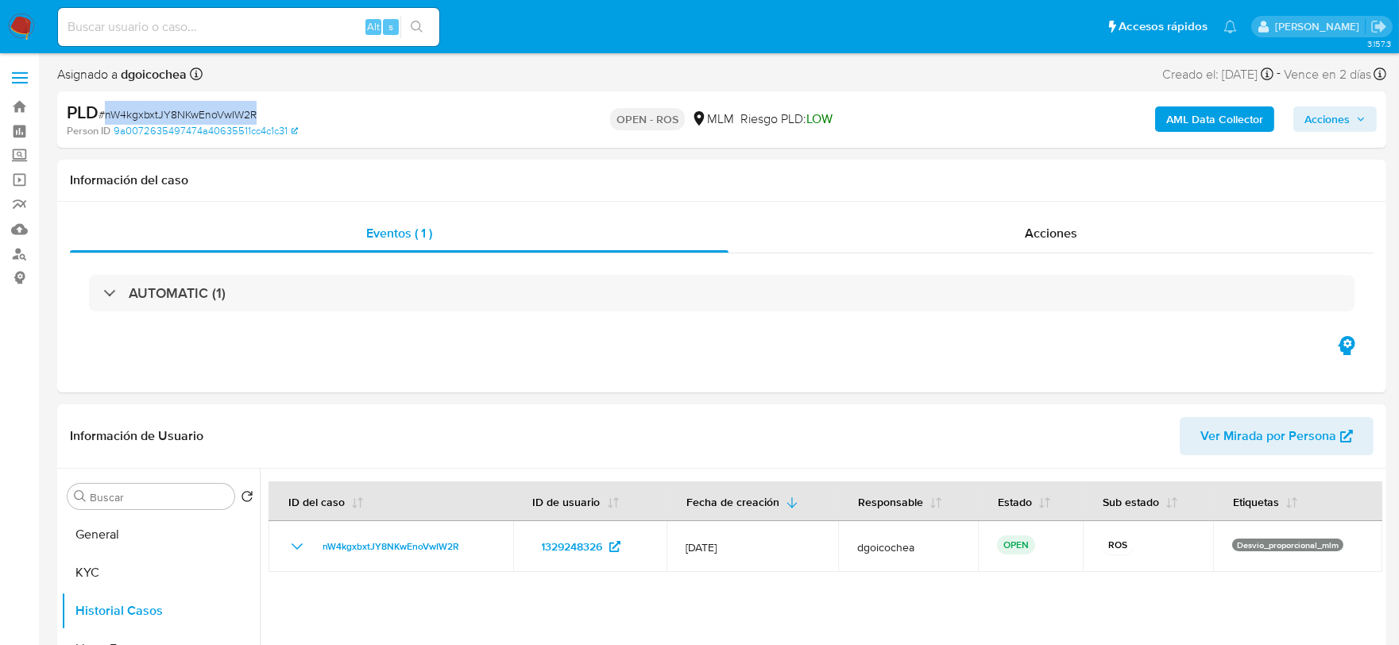
click at [1318, 115] on span "Acciones" at bounding box center [1327, 118] width 45 height 25
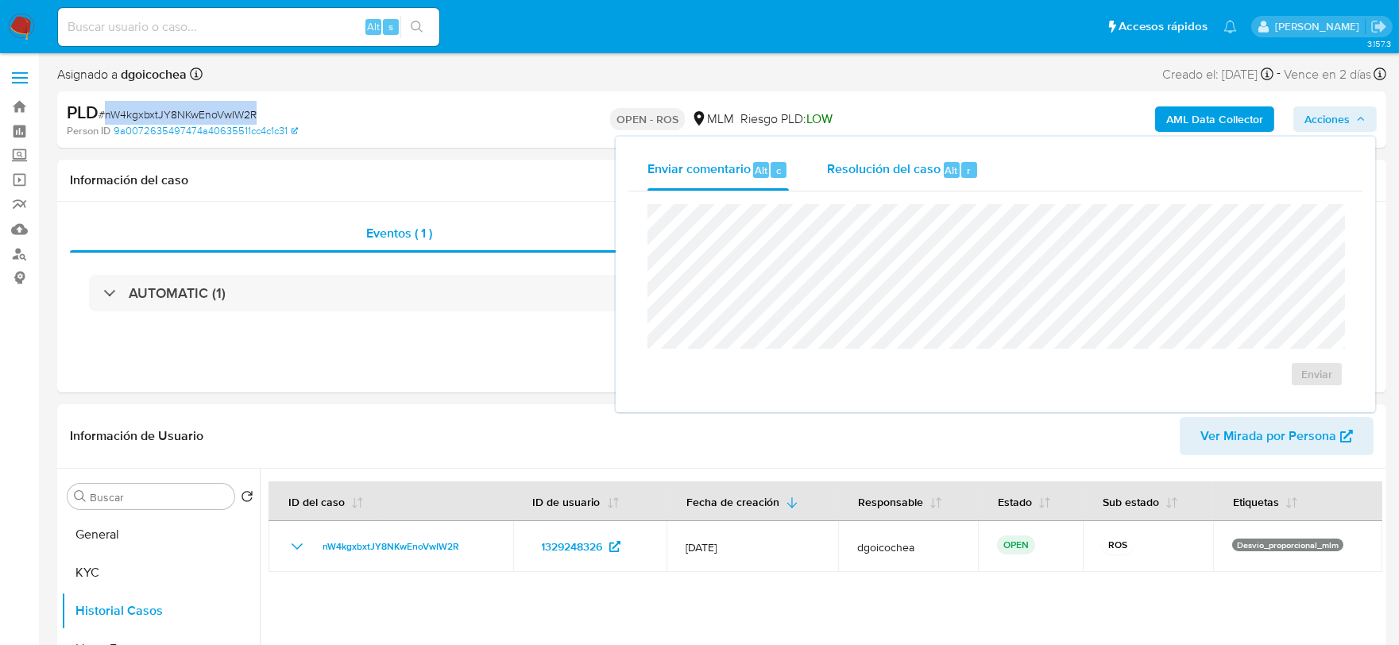
click at [909, 163] on span "Resolución del caso" at bounding box center [884, 170] width 114 height 18
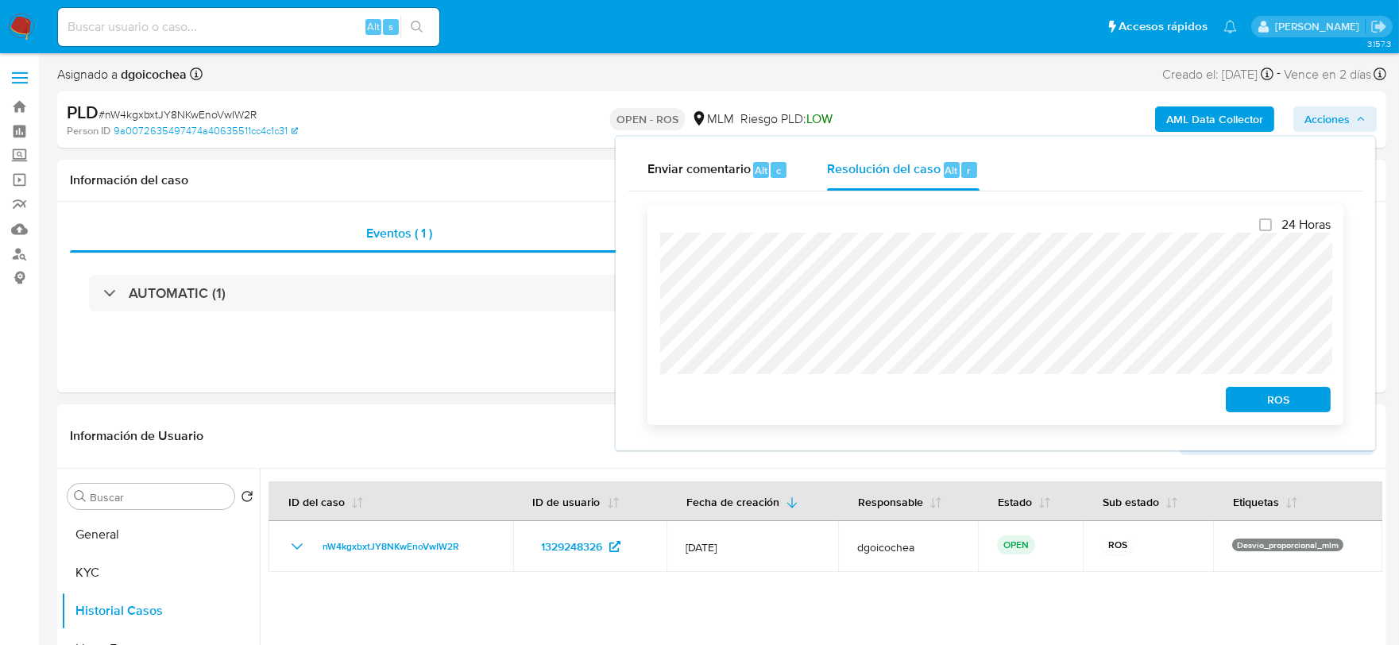
click at [1261, 385] on div "ROS" at bounding box center [1275, 397] width 111 height 32
click at [1261, 393] on span "ROS" at bounding box center [1278, 400] width 83 height 22
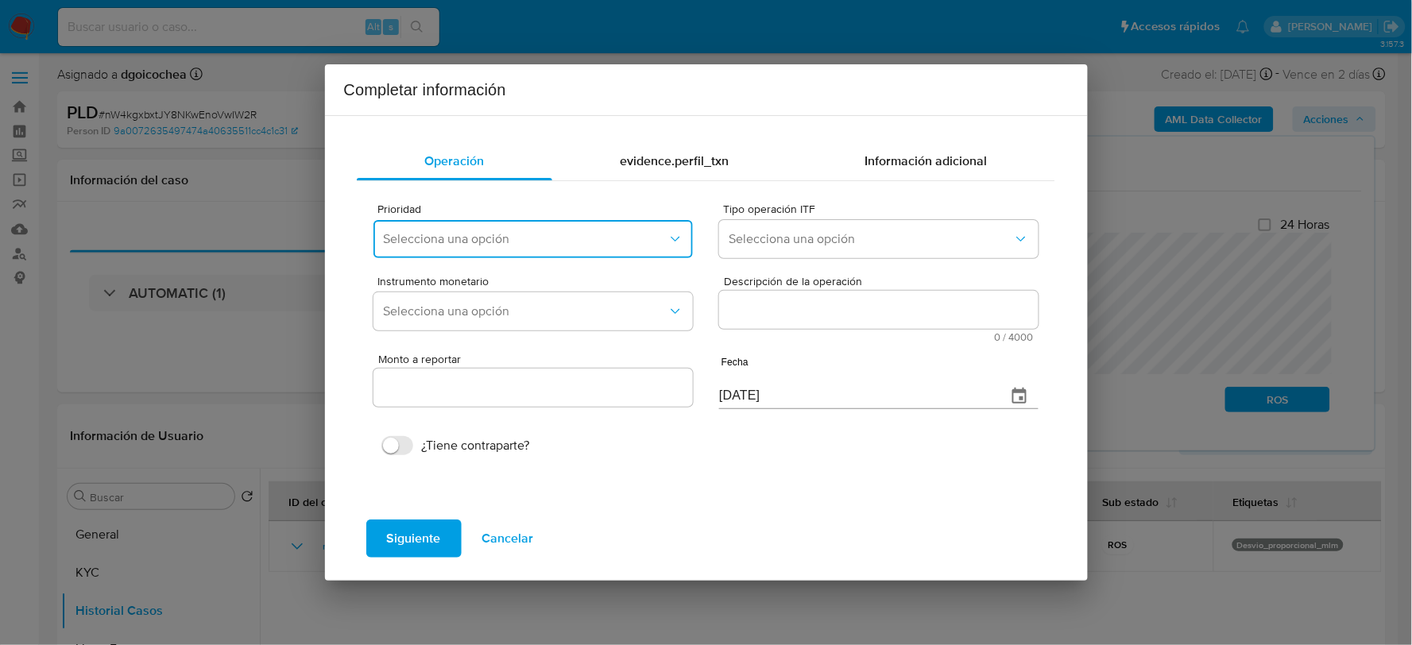
click at [475, 244] on span "Selecciona una opción" at bounding box center [525, 239] width 284 height 16
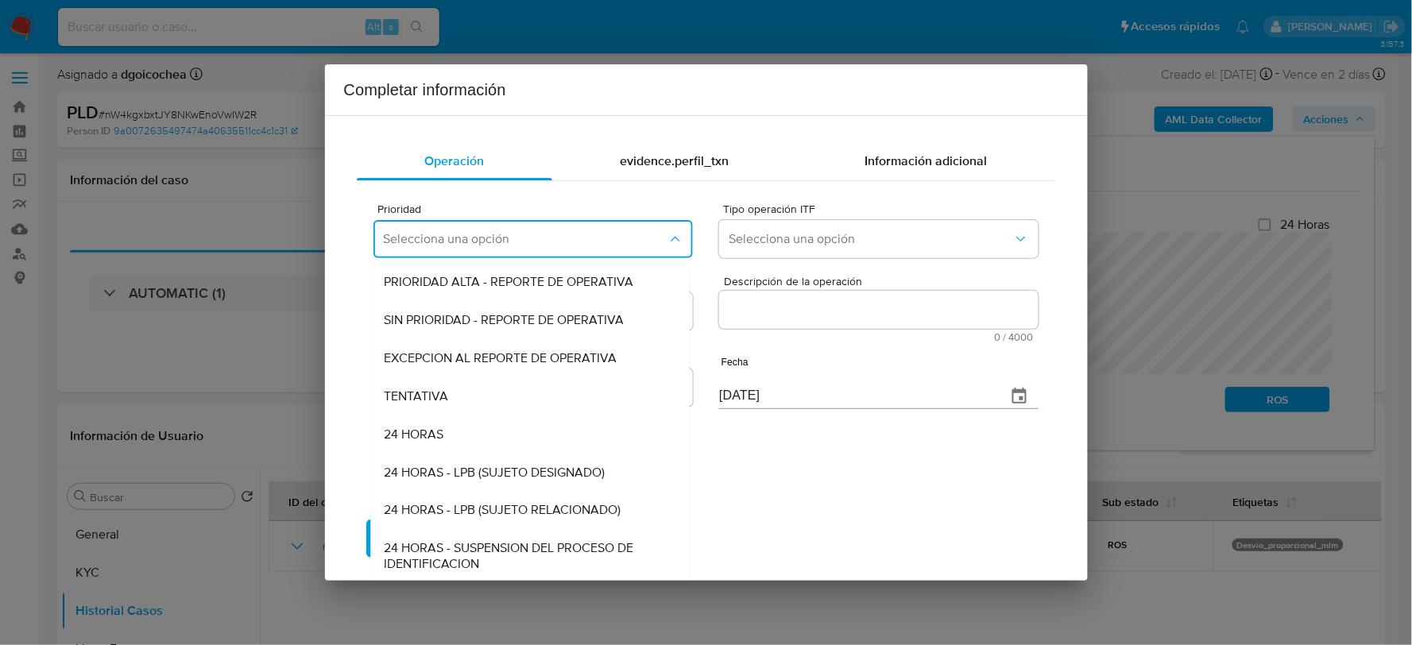
drag, startPoint x: 433, startPoint y: 354, endPoint x: 472, endPoint y: 340, distance: 41.5
click at [439, 353] on span "EXCEPCION AL REPORTE DE OPERATIVA" at bounding box center [500, 358] width 233 height 16
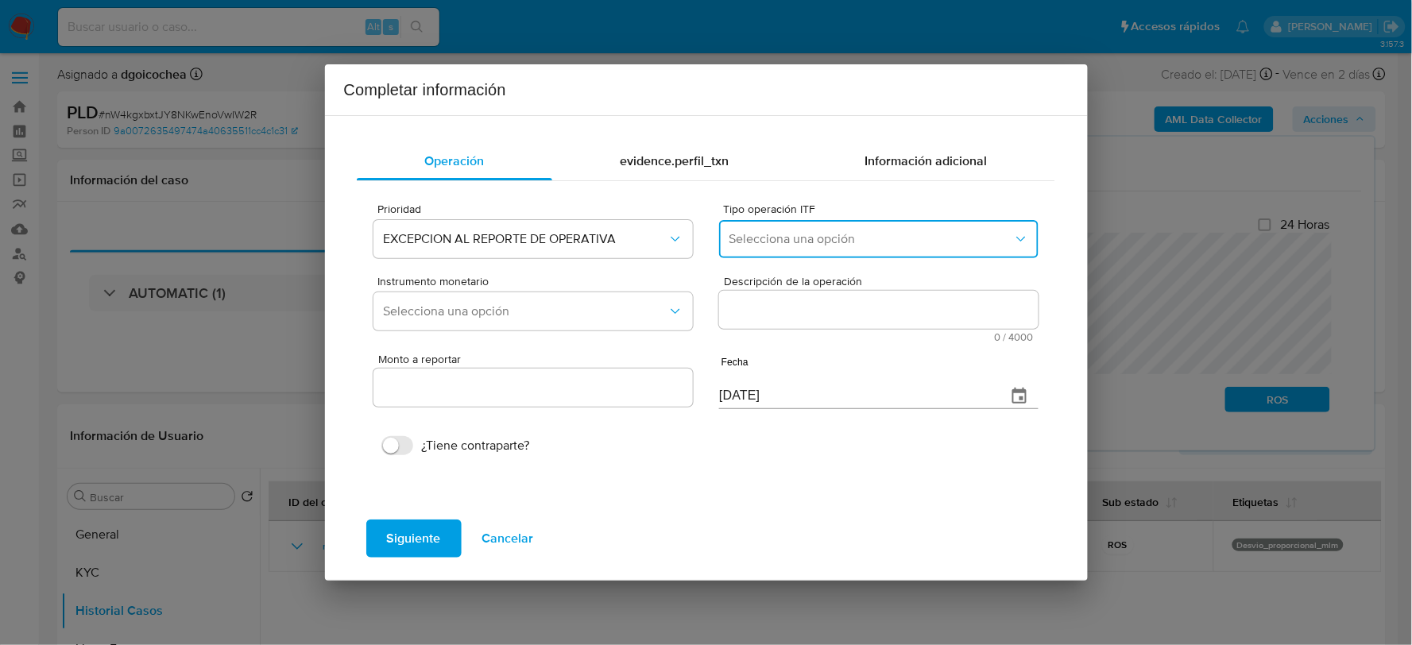
click at [800, 249] on button "Selecciona una opción" at bounding box center [878, 239] width 319 height 38
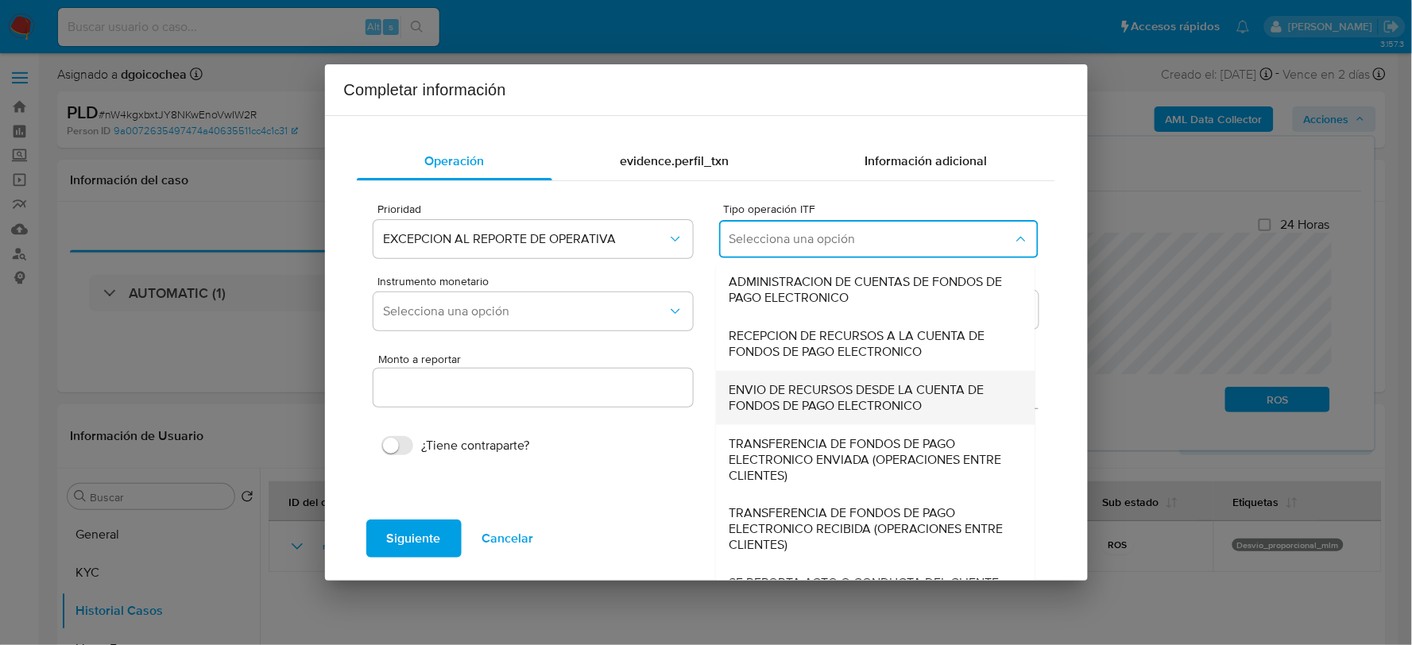
scroll to position [17, 0]
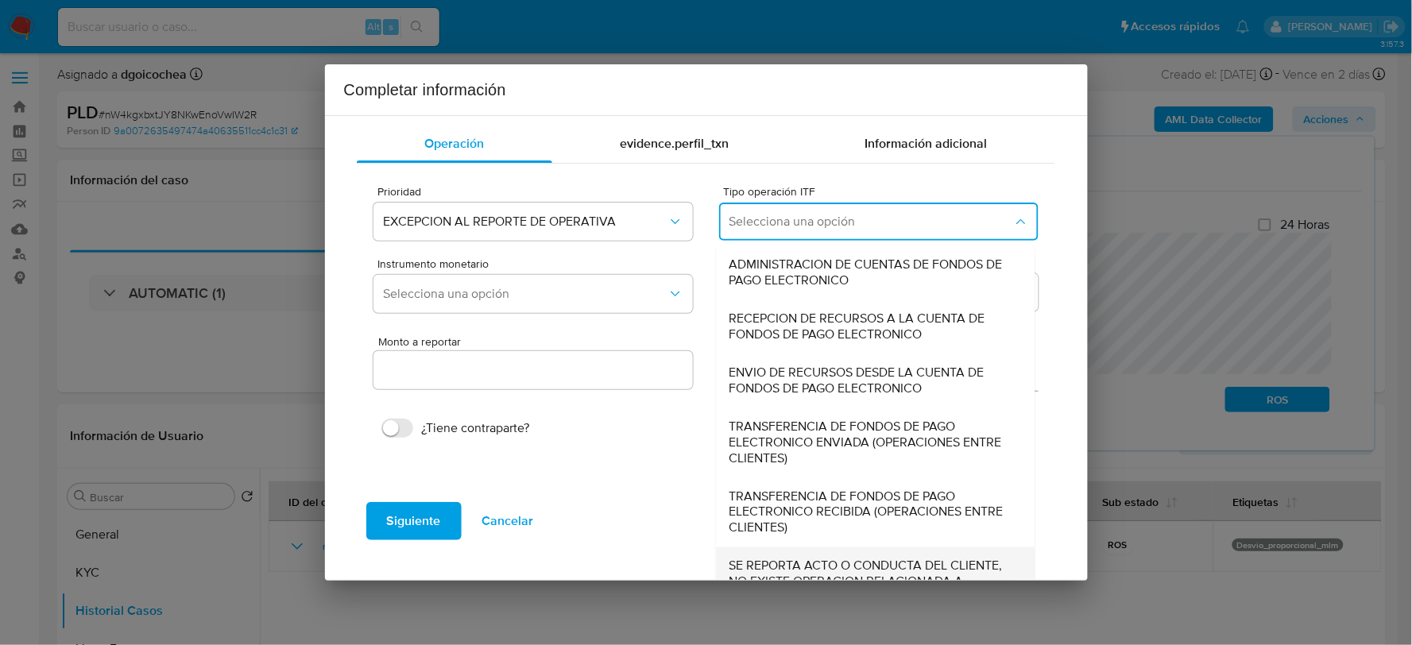
click at [789, 560] on span "SE REPORTA ACTO O CONDUCTA DEL CLIENTE, NO EXISTE OPERACION RELACIONADA A REPOR…" at bounding box center [872, 583] width 284 height 48
type input "0.00"
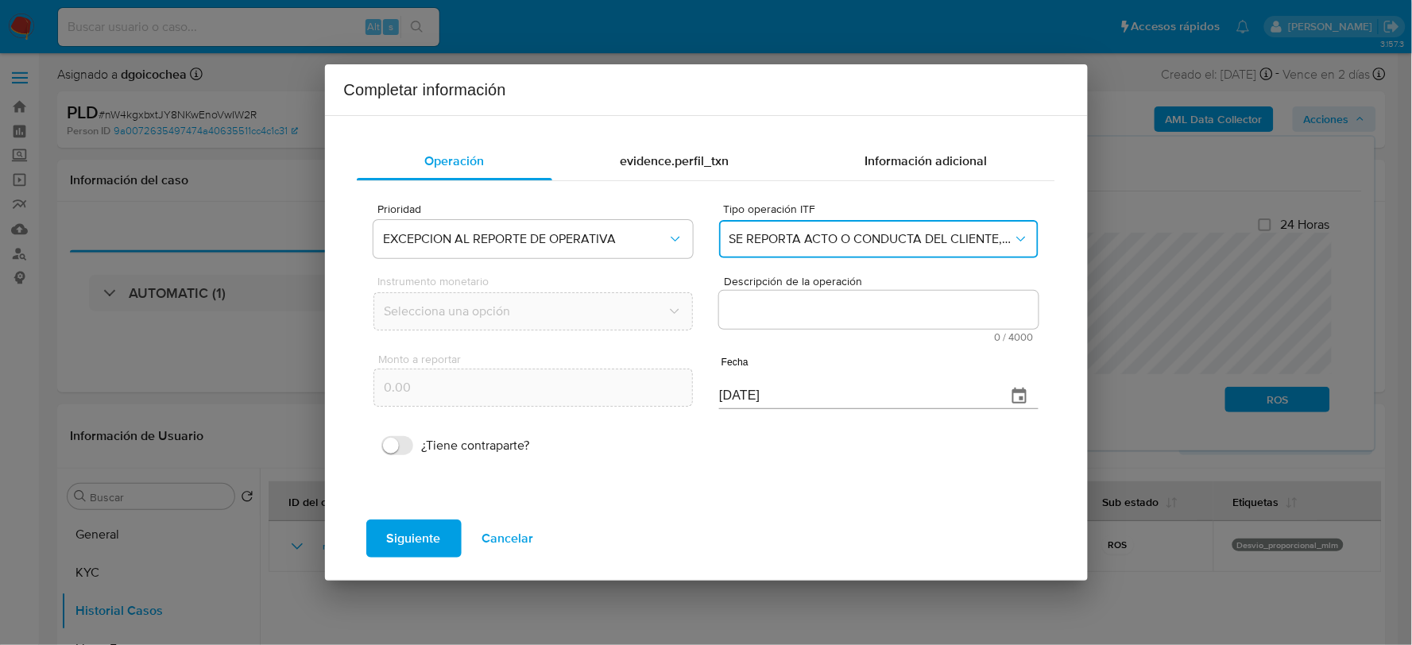
scroll to position [0, 0]
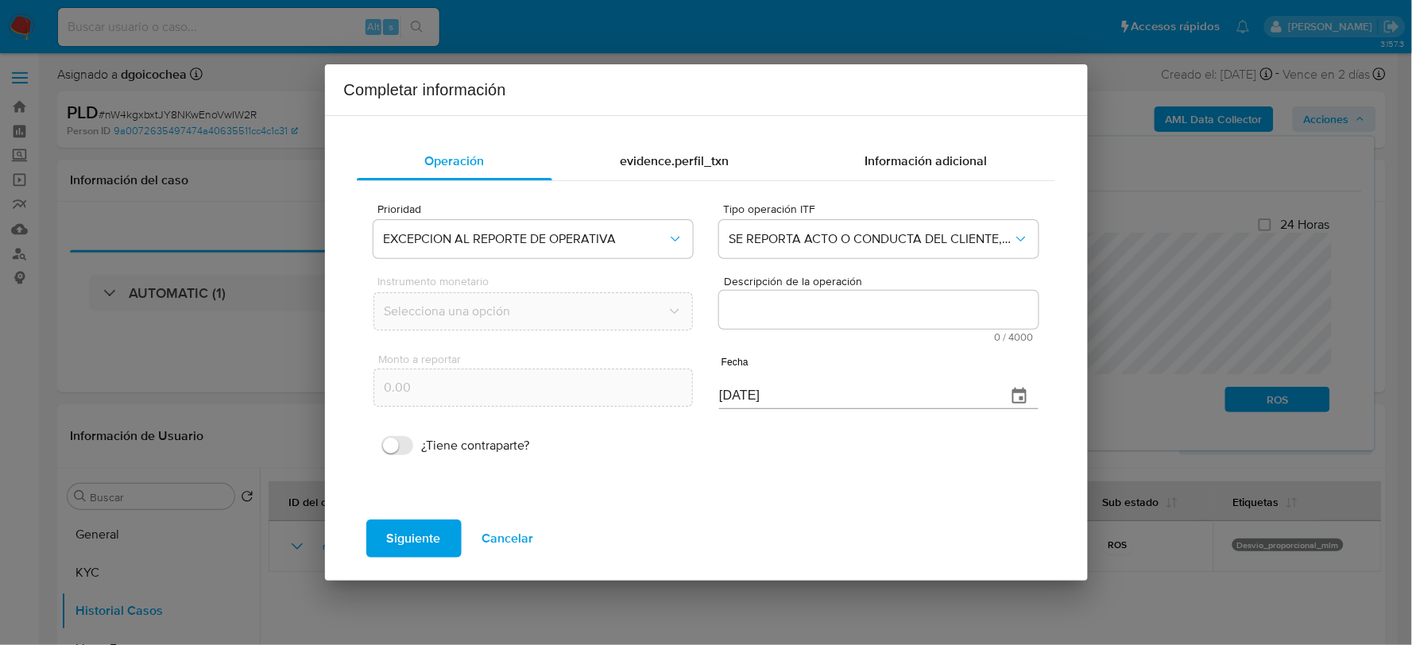
click at [827, 308] on textarea "Descripción de la operación" at bounding box center [878, 310] width 319 height 38
paste textarea "/CONOCIMIENTO DEL CLIENTE O USUARIO CLIENTE [PERSON_NAME] NUMERO DE CLIENTE 132…"
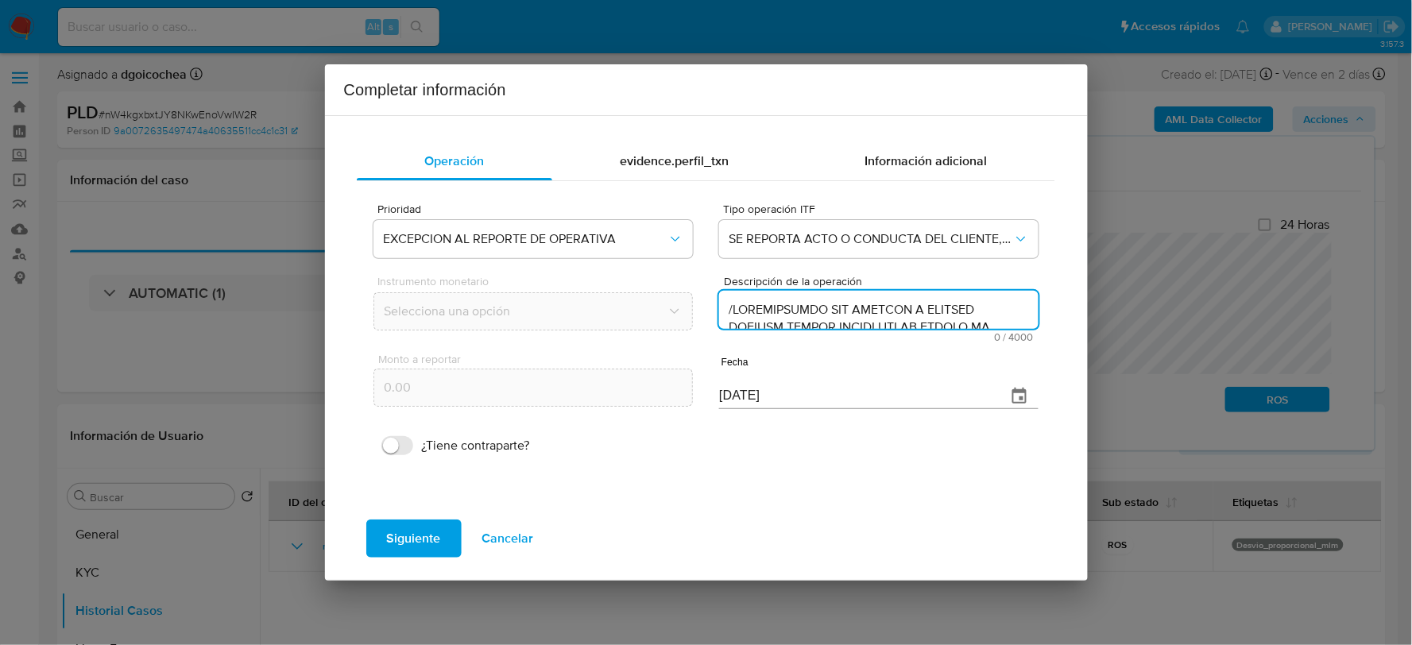
scroll to position [459, 0]
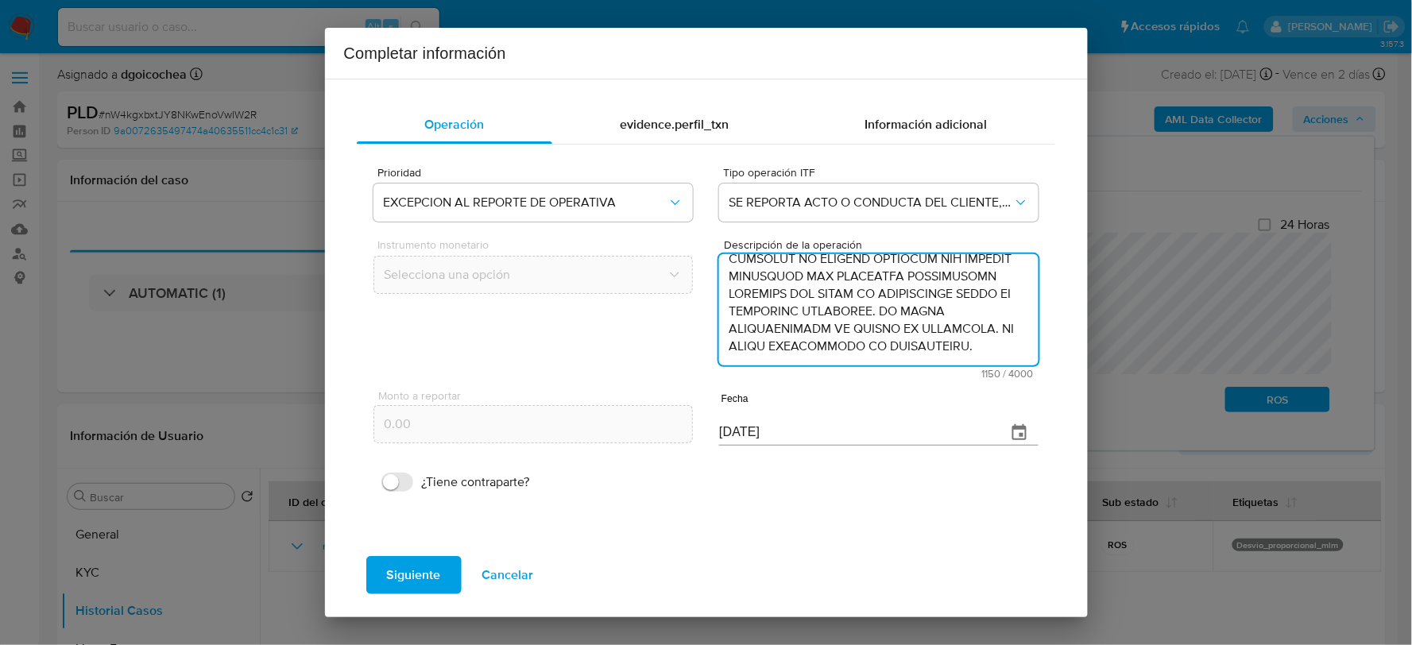
type textarea "/CONOCIMIENTO DEL CLIENTE O USUARIO CLIENTE [PERSON_NAME] NUMERO DE CLIENTE 132…"
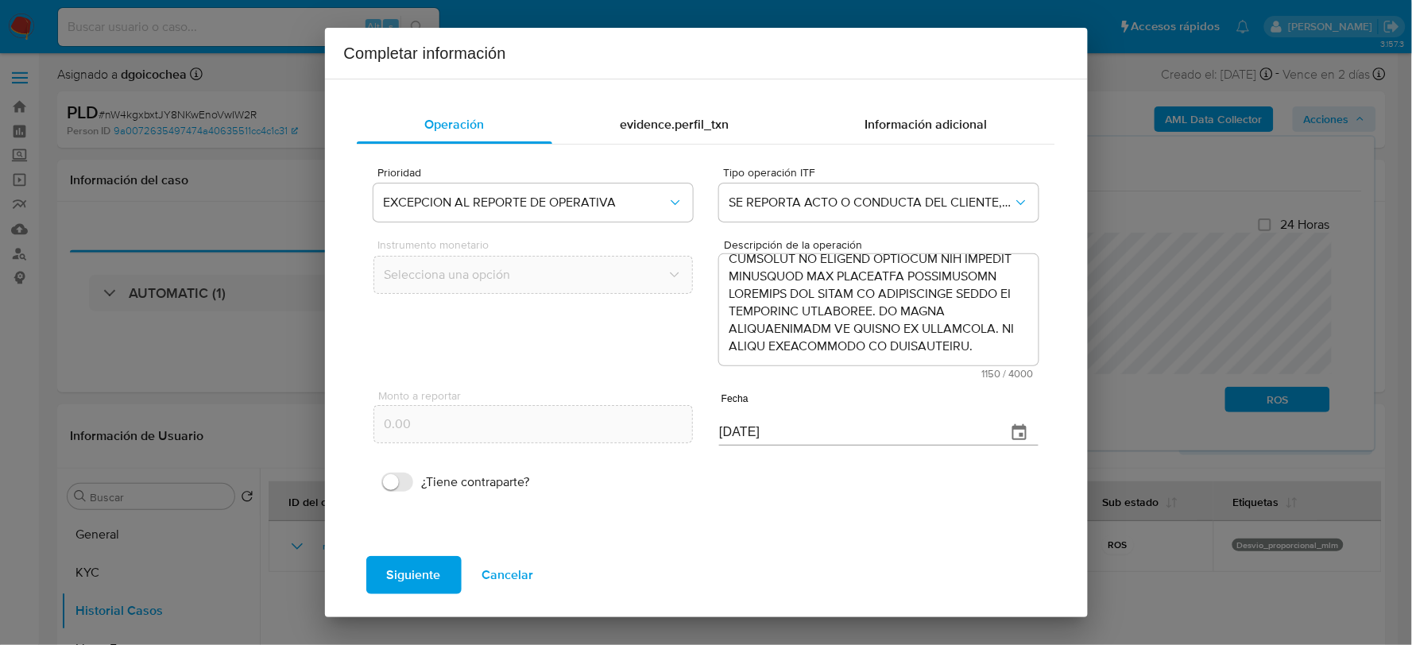
click at [749, 424] on input "[DATE]" at bounding box center [856, 432] width 274 height 25
type input "[DATE]"
click at [420, 567] on span "Siguiente" at bounding box center [414, 575] width 54 height 35
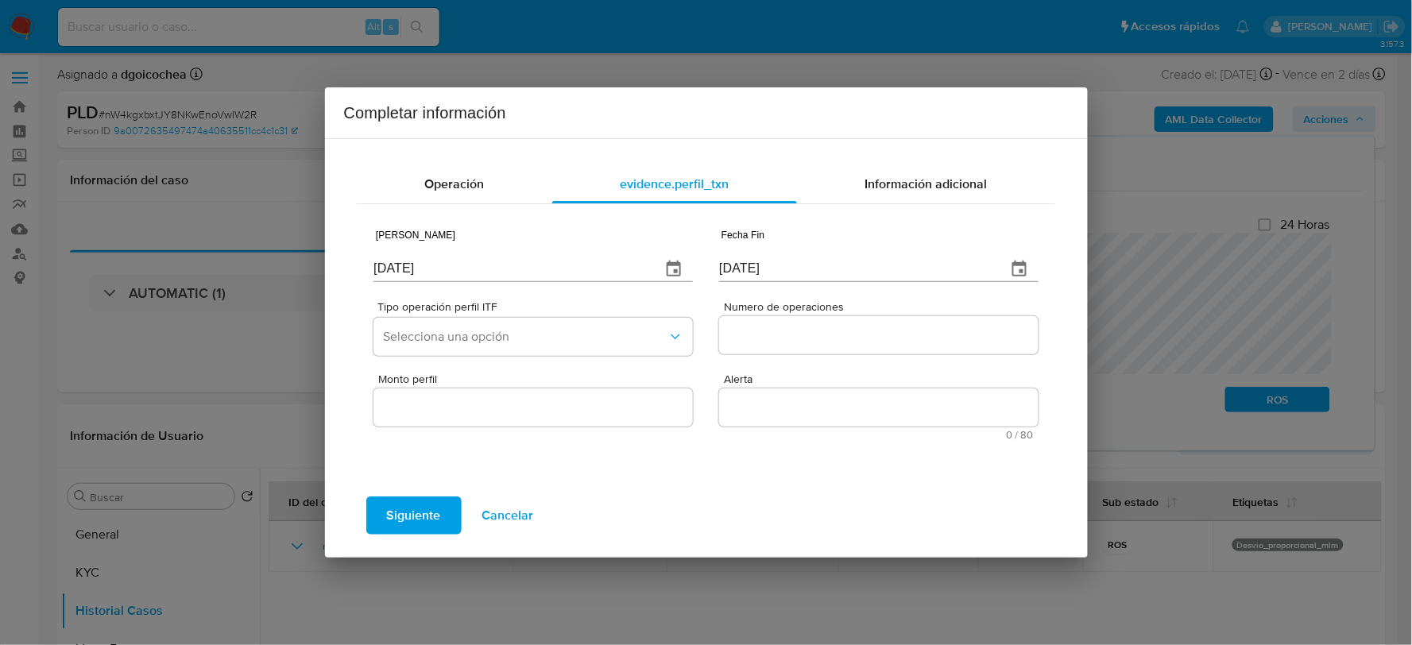
click at [427, 278] on input "[DATE]" at bounding box center [511, 269] width 274 height 25
type input "[DATE]"
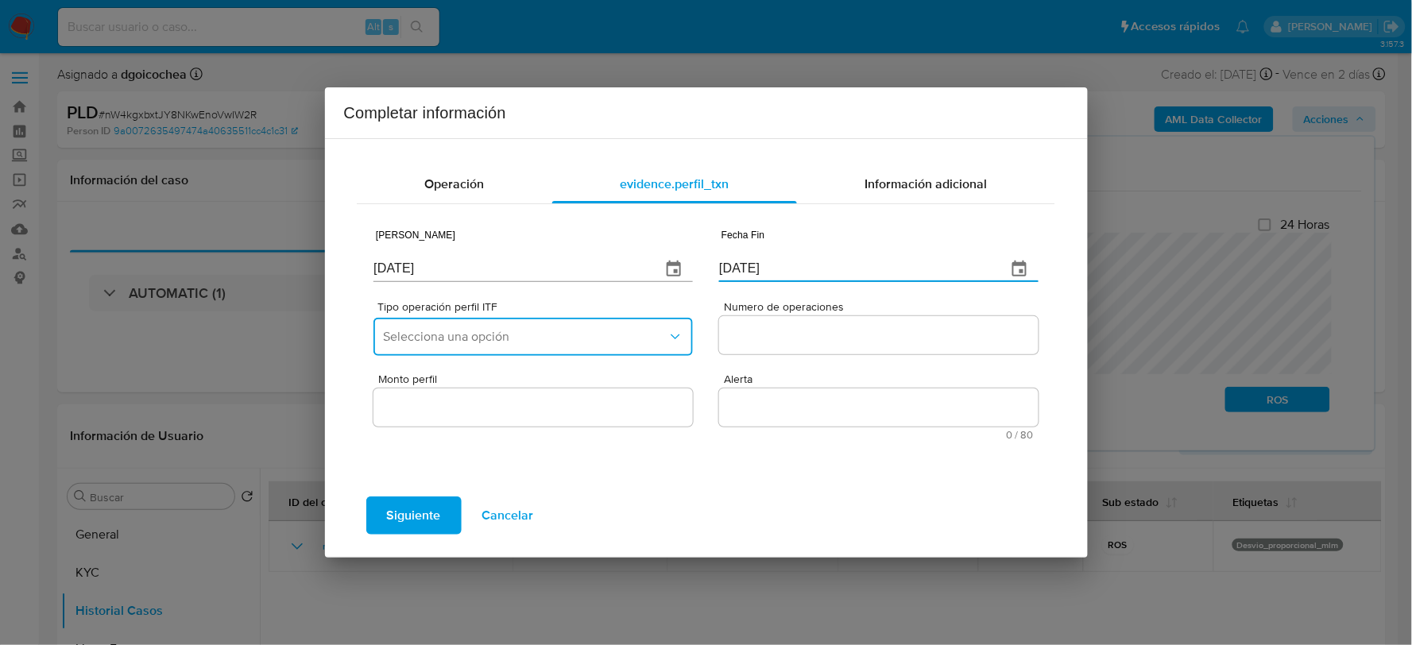
click at [477, 323] on button "Selecciona una opción" at bounding box center [533, 337] width 319 height 38
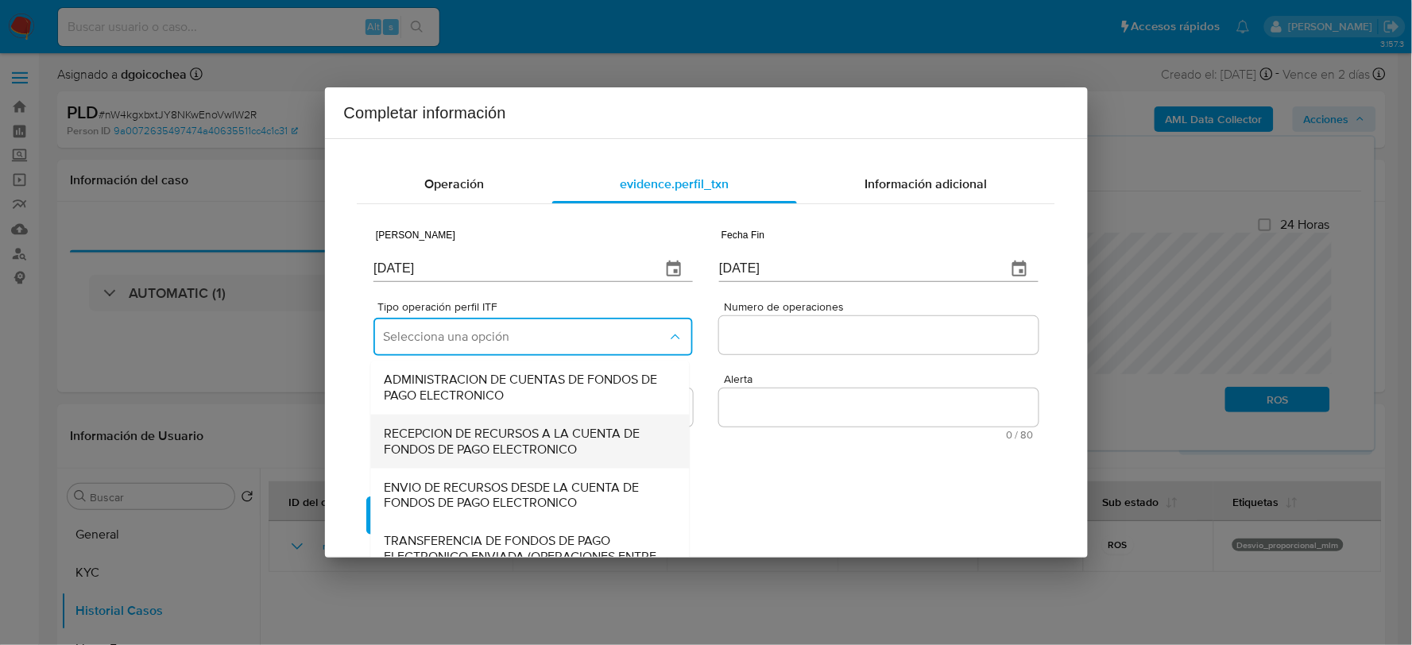
scroll to position [138, 0]
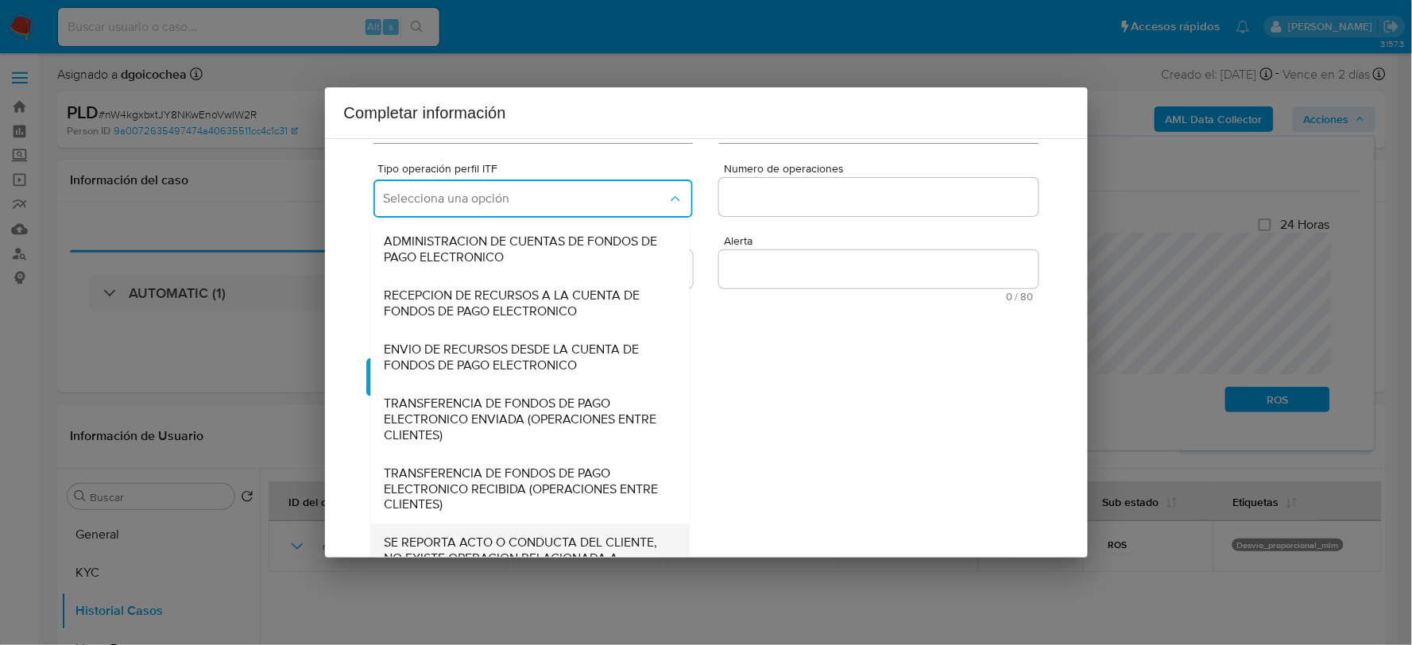
click at [488, 532] on div "SE REPORTA ACTO O CONDUCTA DEL CLIENTE, NO EXISTE OPERACION RELACIONADA A REPOR…" at bounding box center [526, 560] width 284 height 70
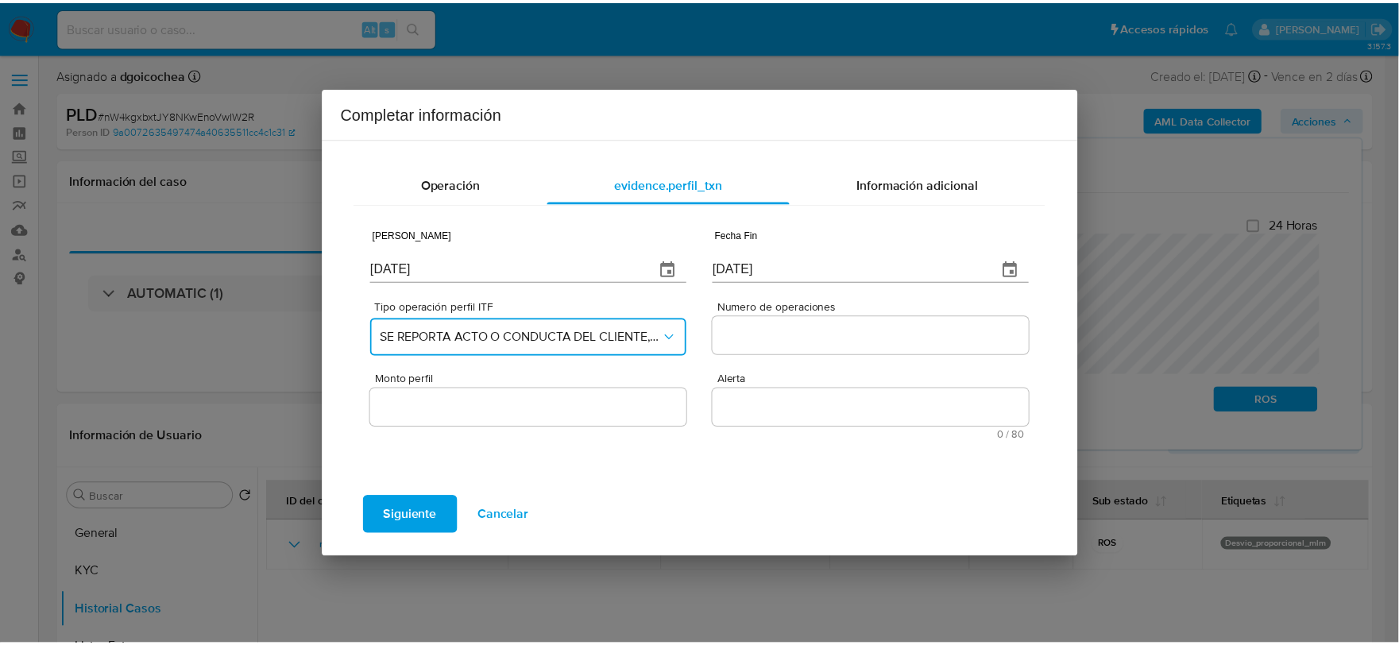
scroll to position [0, 0]
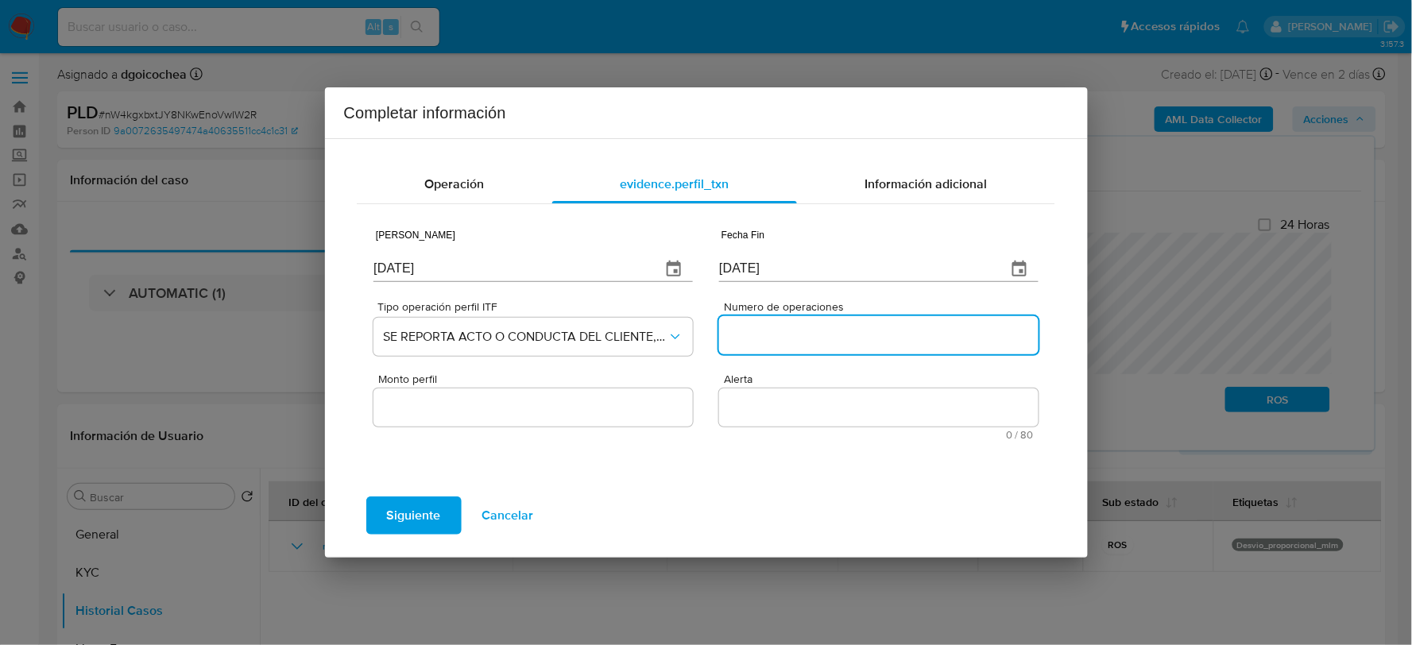
click at [771, 335] on input "Numero de operaciones" at bounding box center [878, 335] width 319 height 21
type input "0"
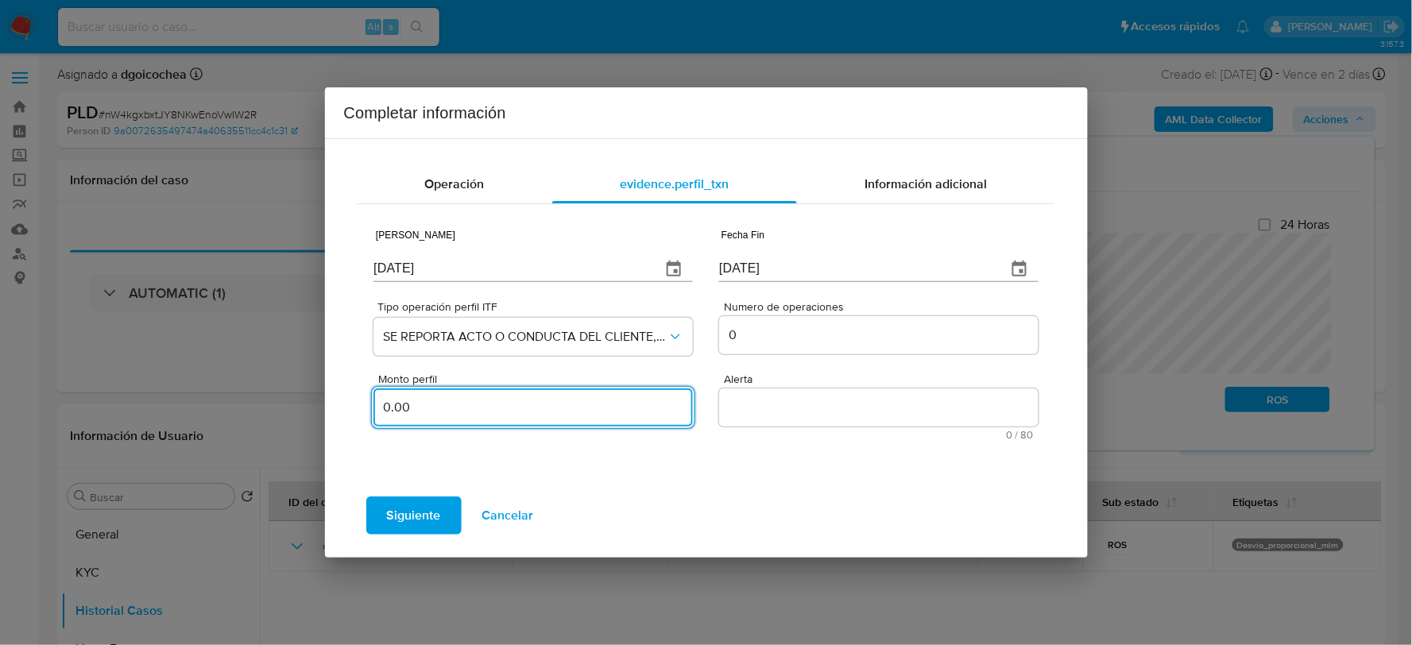
type input "0.00"
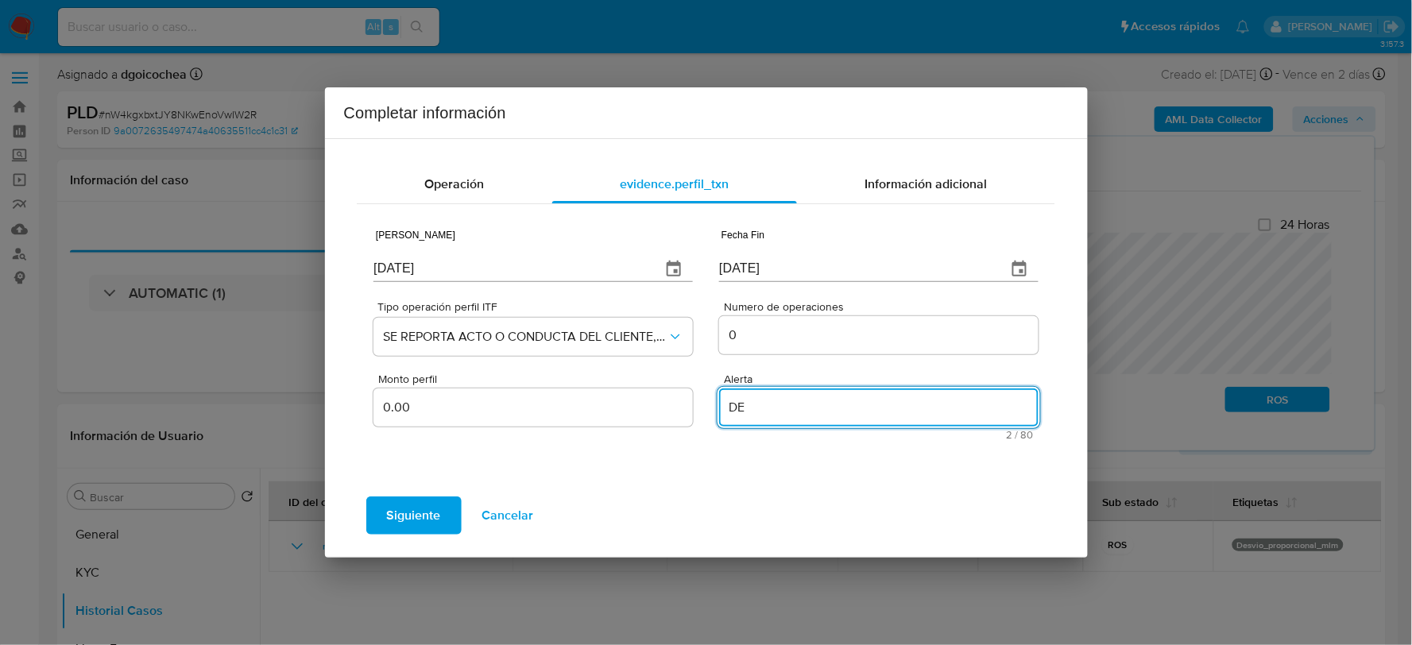
type textarea "D"
type textarea "DESVIO PROPORCIONAL"
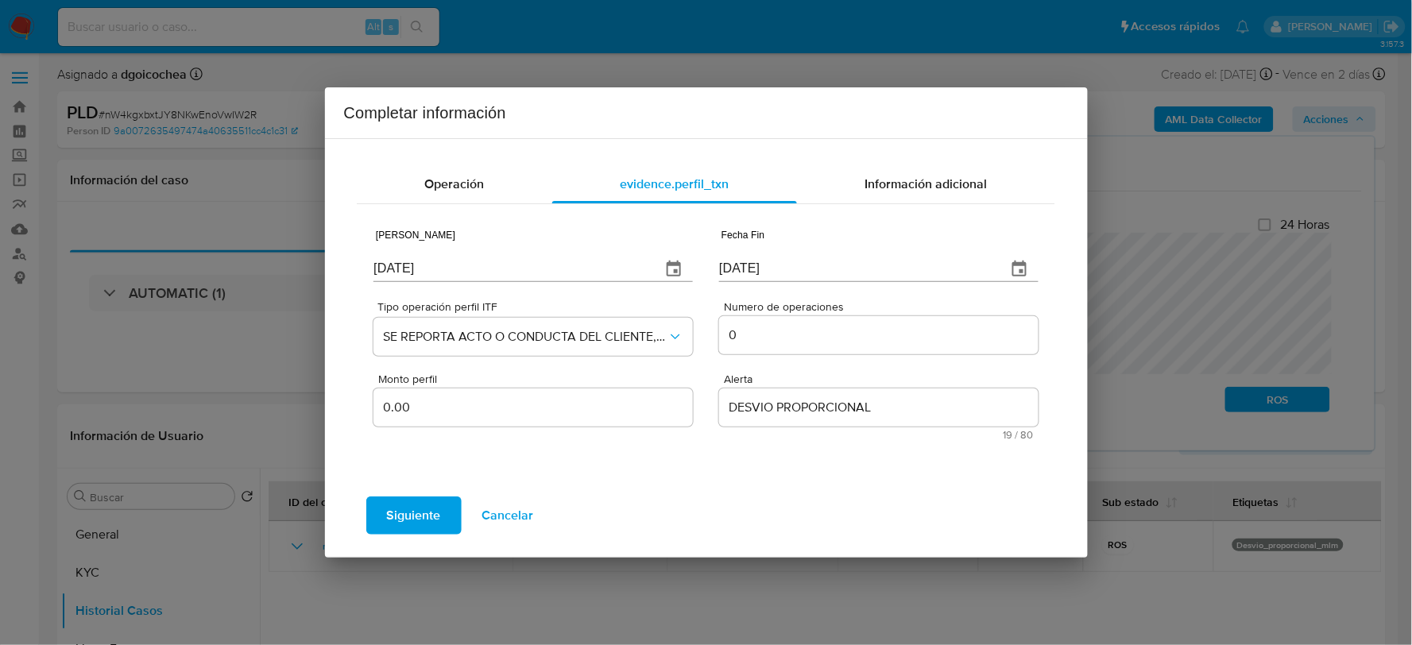
click at [404, 510] on span "Siguiente" at bounding box center [414, 515] width 54 height 35
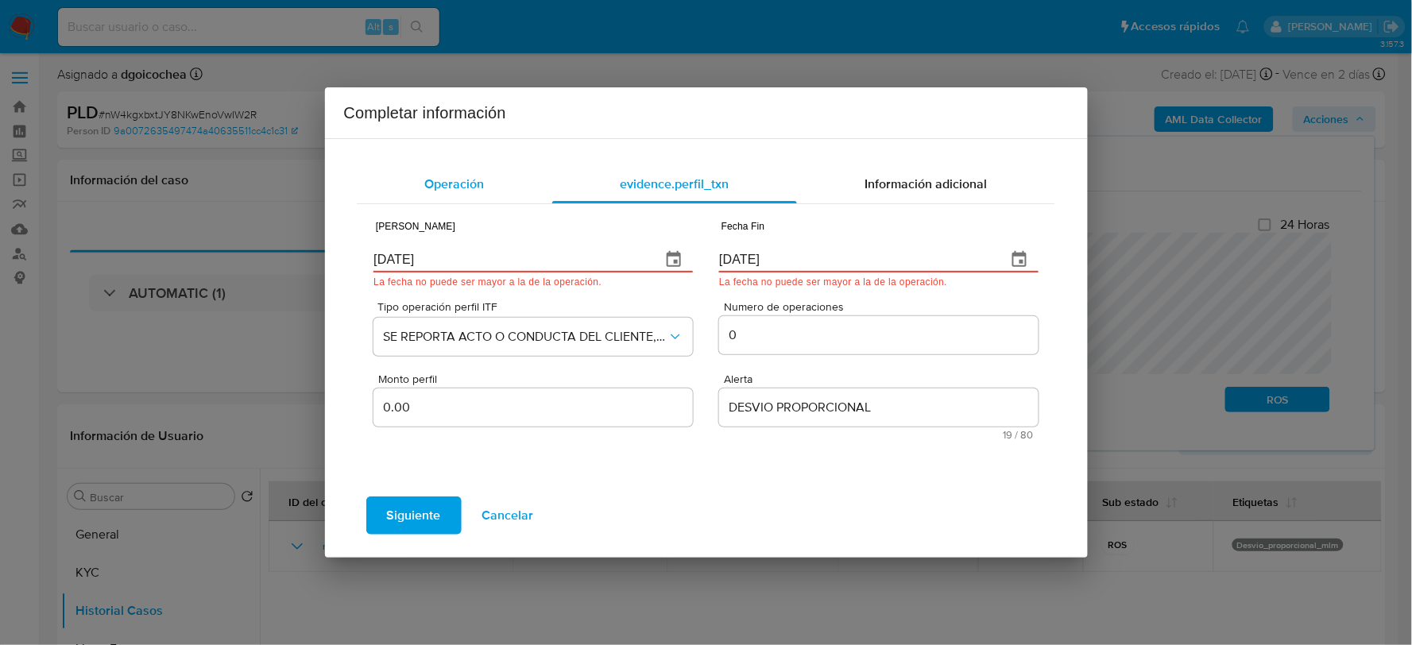
click at [434, 181] on span "Operación" at bounding box center [455, 184] width 60 height 18
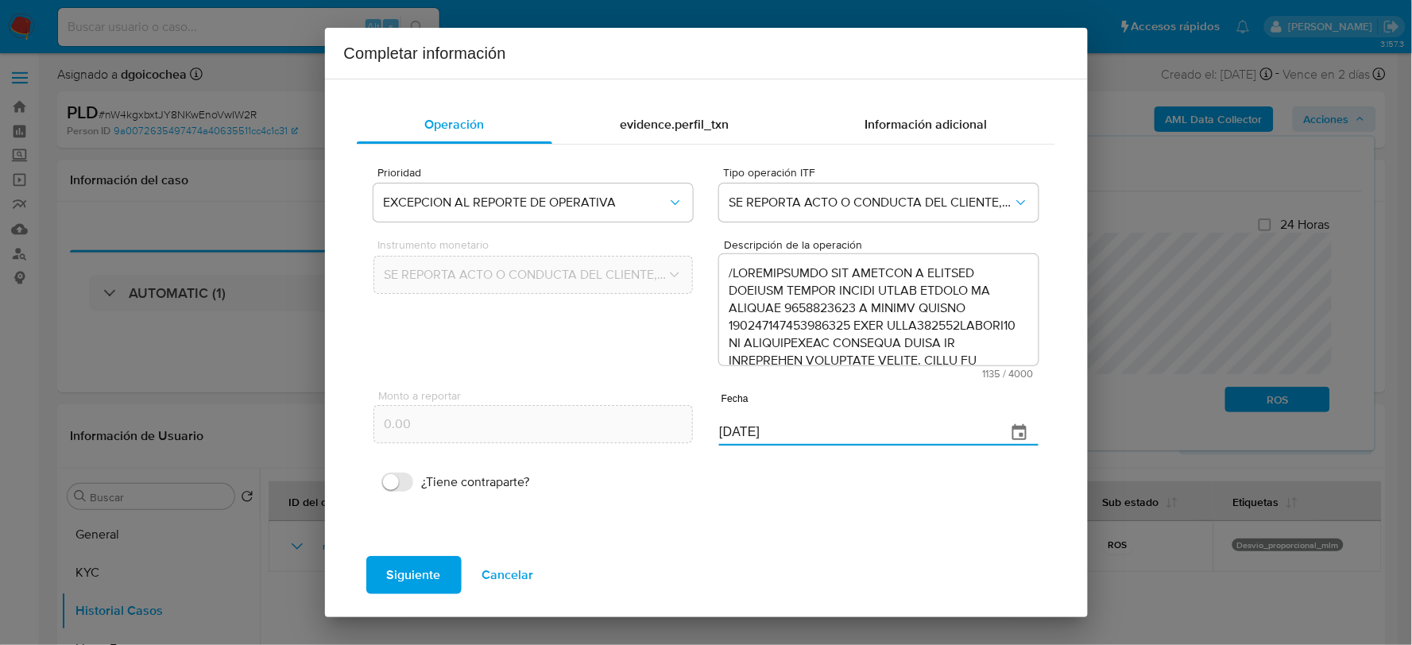
click at [785, 433] on input "[DATE]" at bounding box center [856, 432] width 274 height 25
type input "[DATE]"
click at [433, 558] on span "Siguiente" at bounding box center [414, 575] width 54 height 35
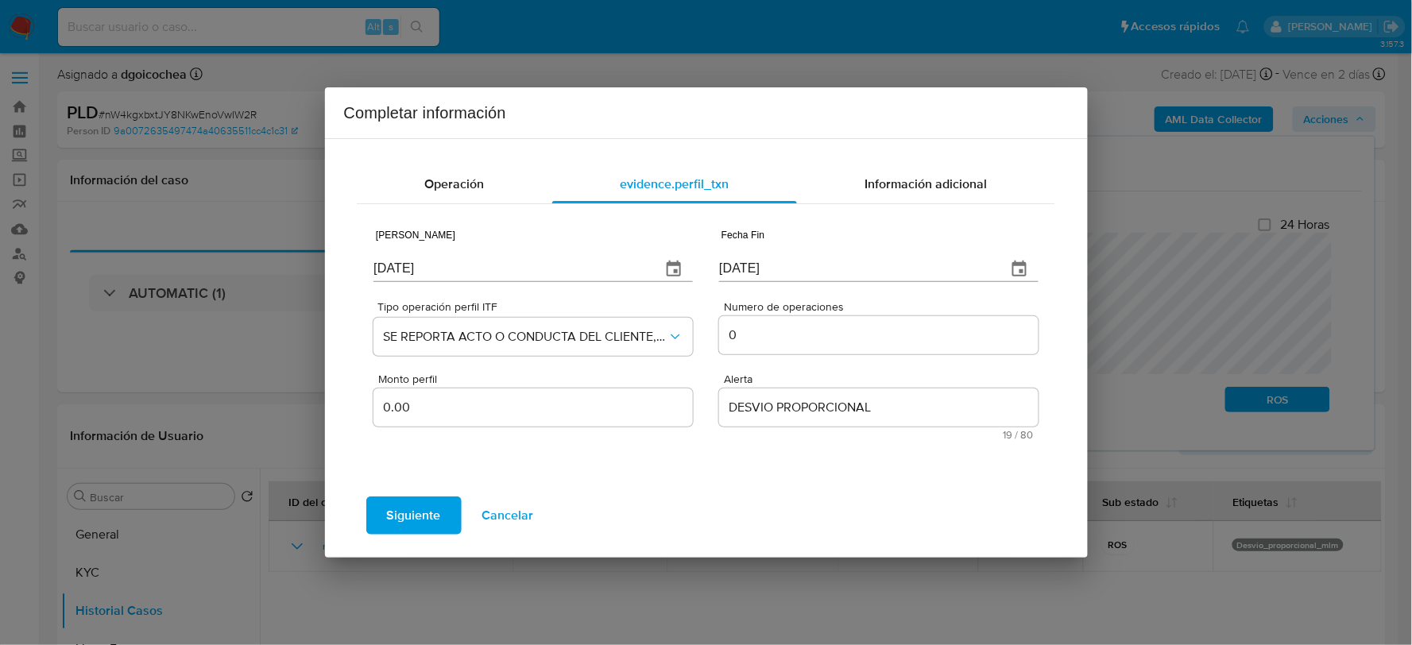
click at [416, 521] on span "Siguiente" at bounding box center [414, 515] width 54 height 35
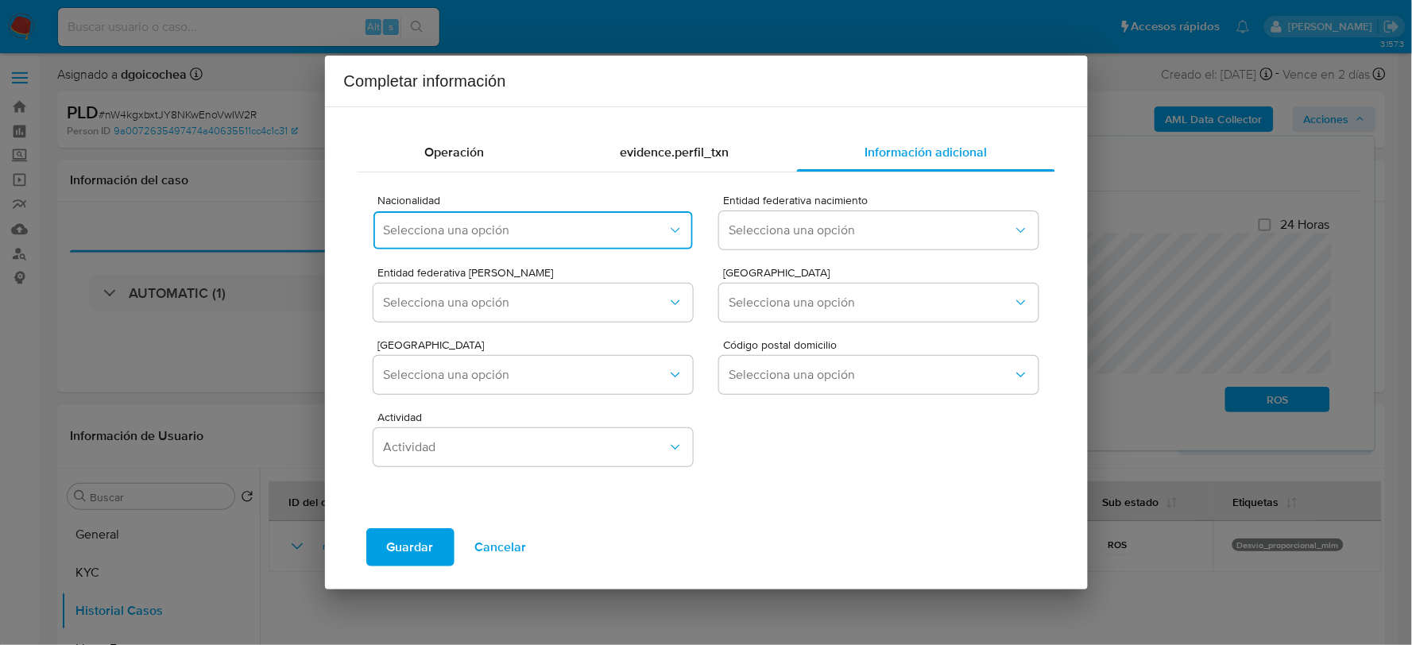
click at [532, 229] on span "Selecciona una opción" at bounding box center [525, 231] width 284 height 16
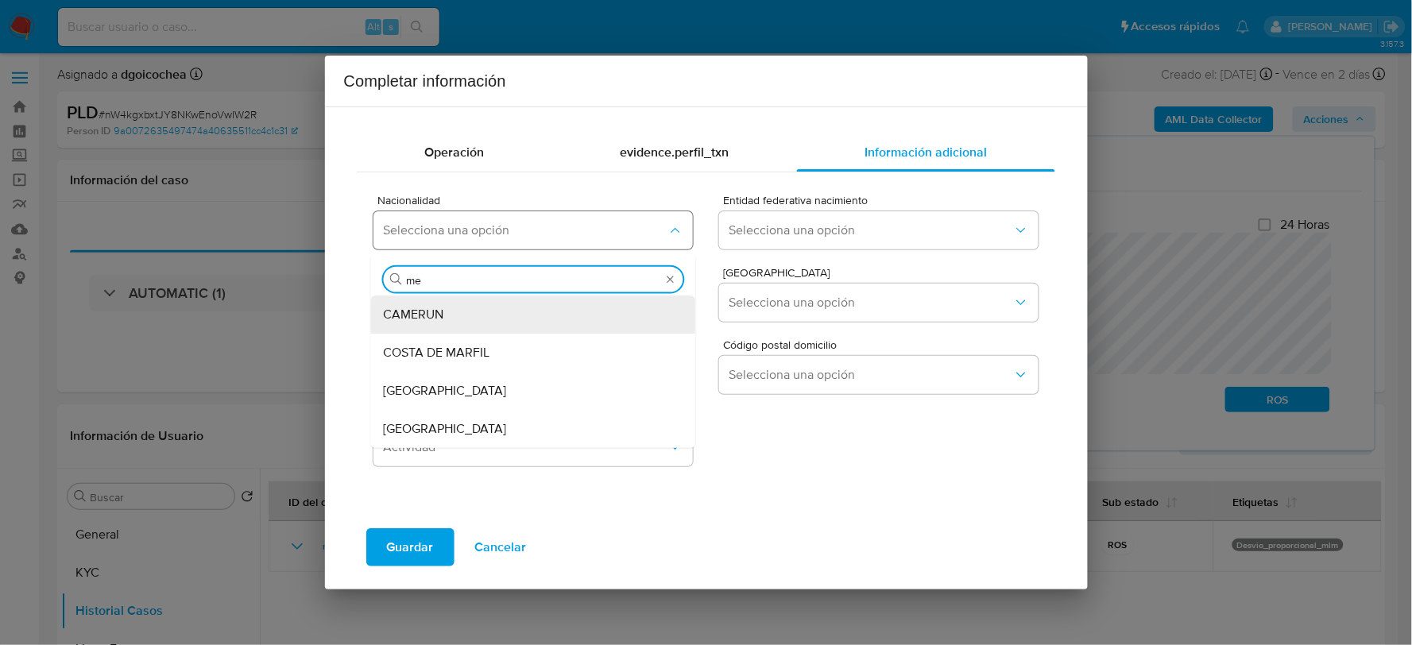
type input "mex"
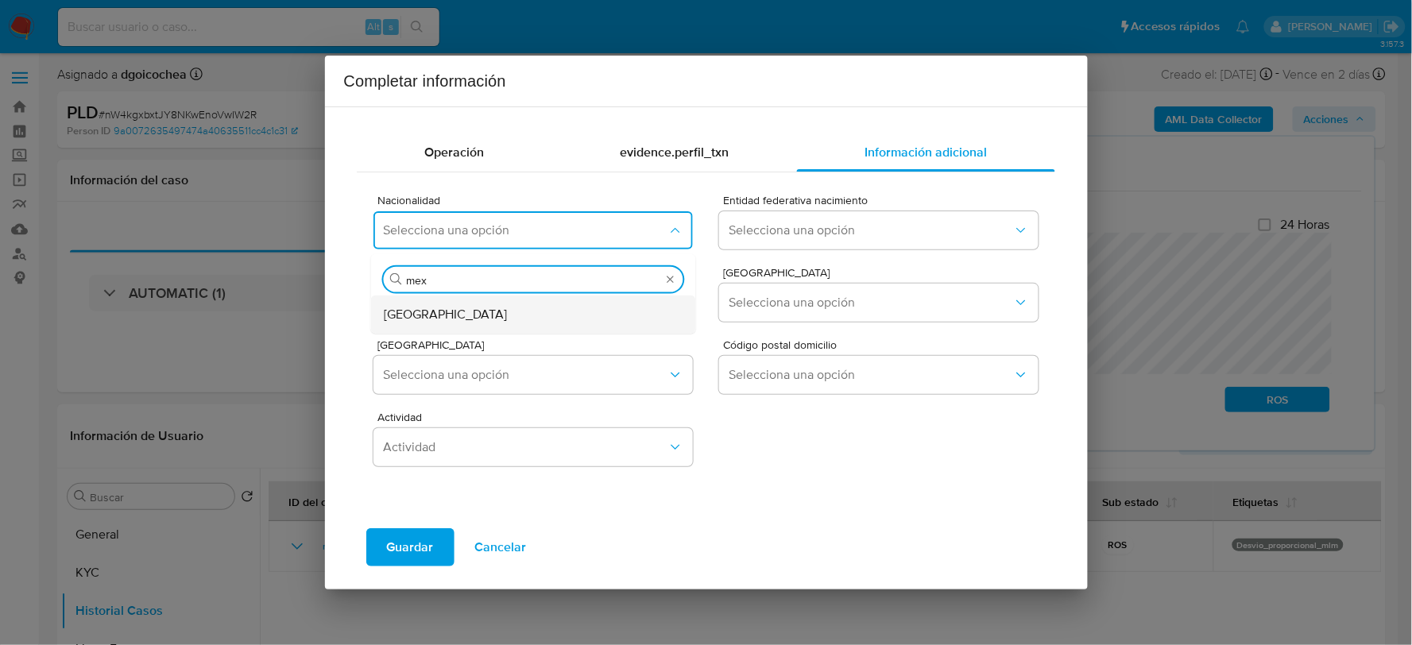
click at [458, 314] on div "[GEOGRAPHIC_DATA]" at bounding box center [529, 314] width 290 height 38
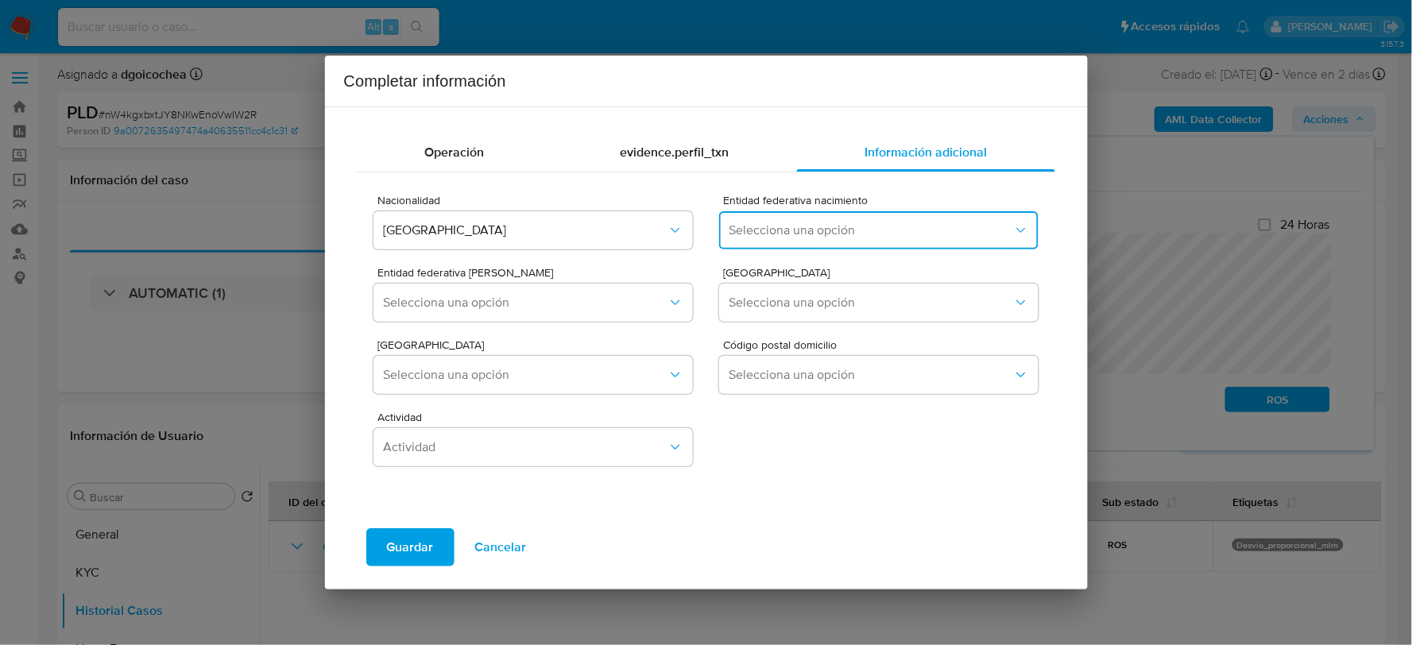
click at [780, 226] on span "Selecciona una opción" at bounding box center [871, 231] width 284 height 16
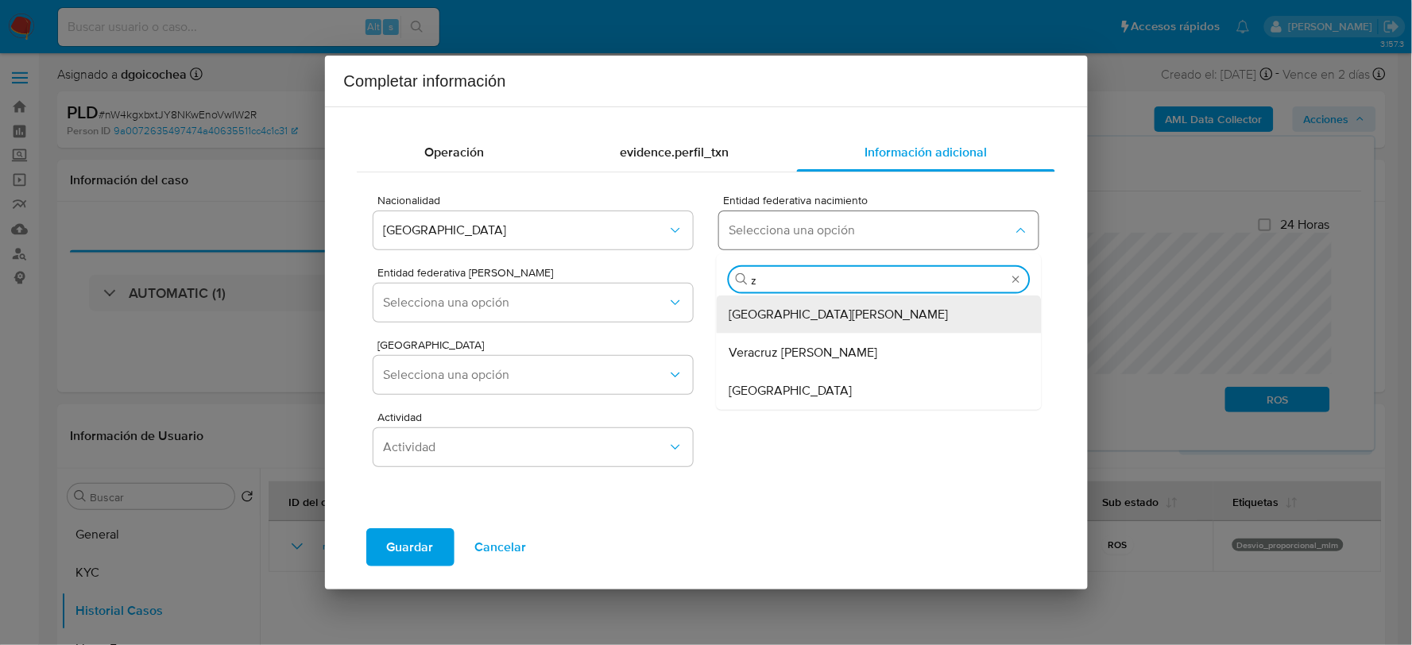
type input "za"
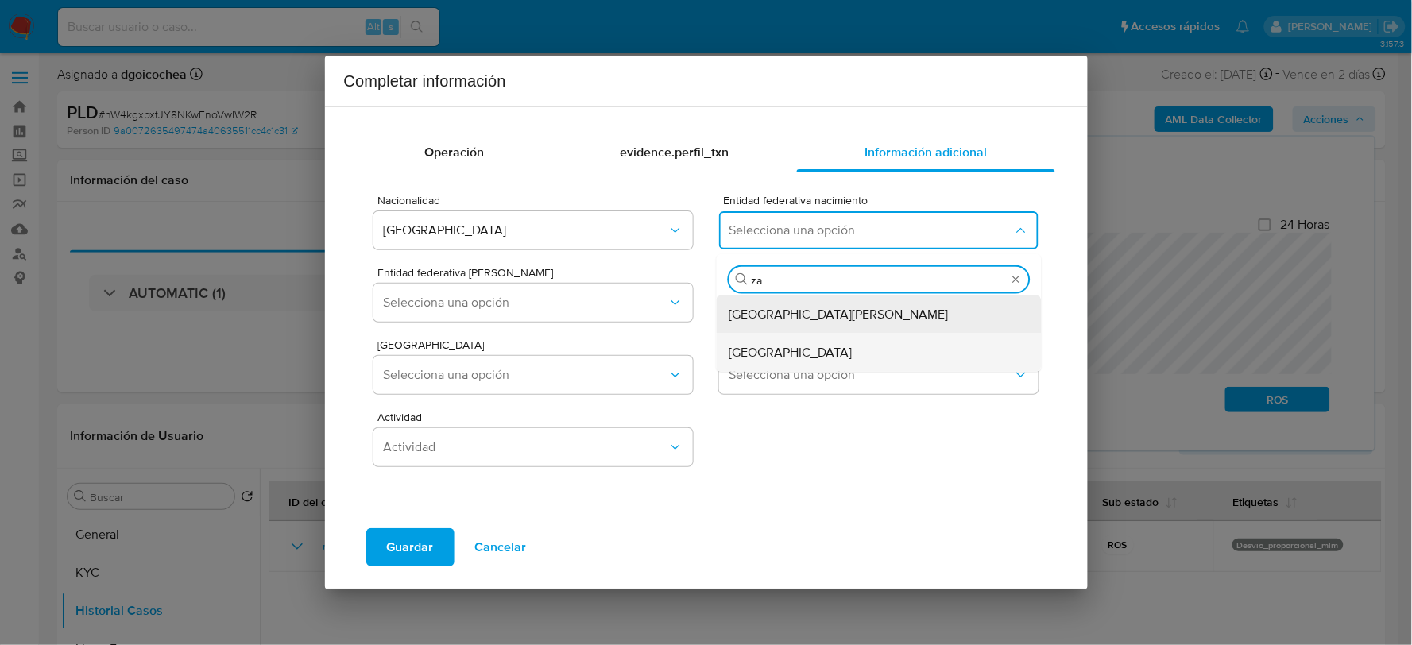
click at [742, 354] on span "[GEOGRAPHIC_DATA]" at bounding box center [791, 352] width 123 height 16
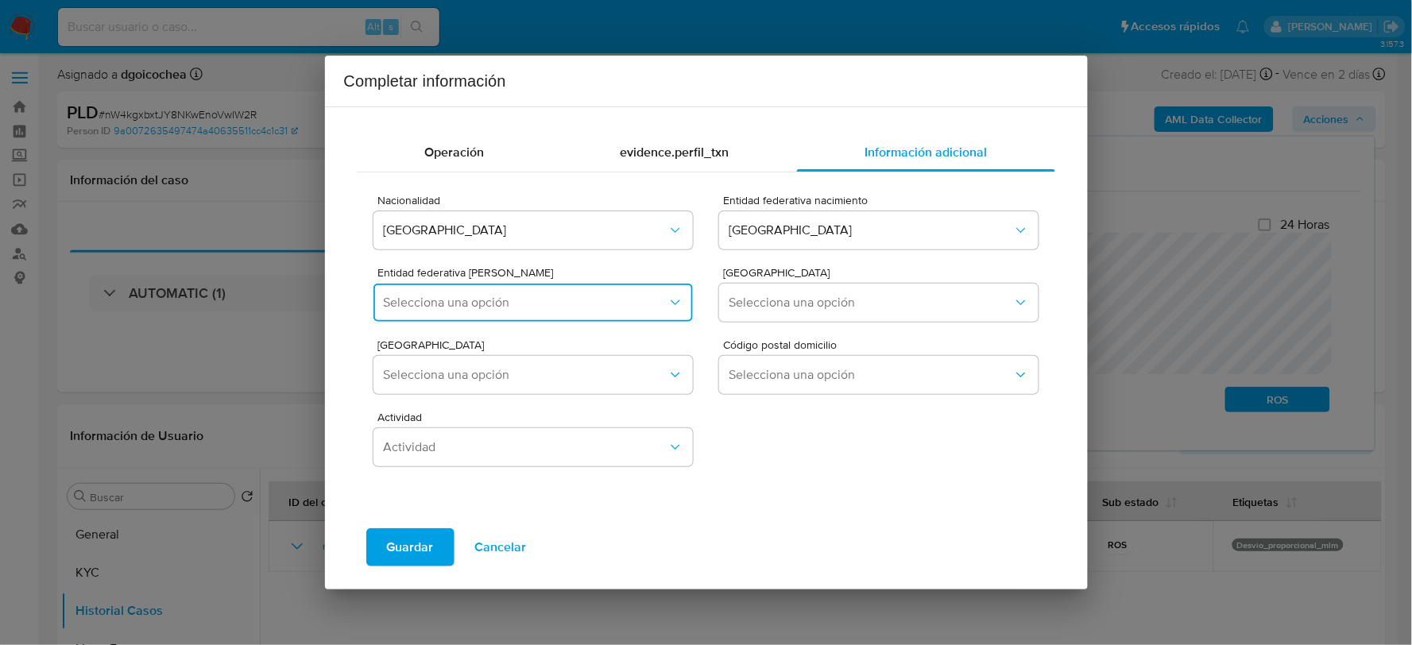
click at [413, 303] on span "Selecciona una opción" at bounding box center [525, 303] width 284 height 16
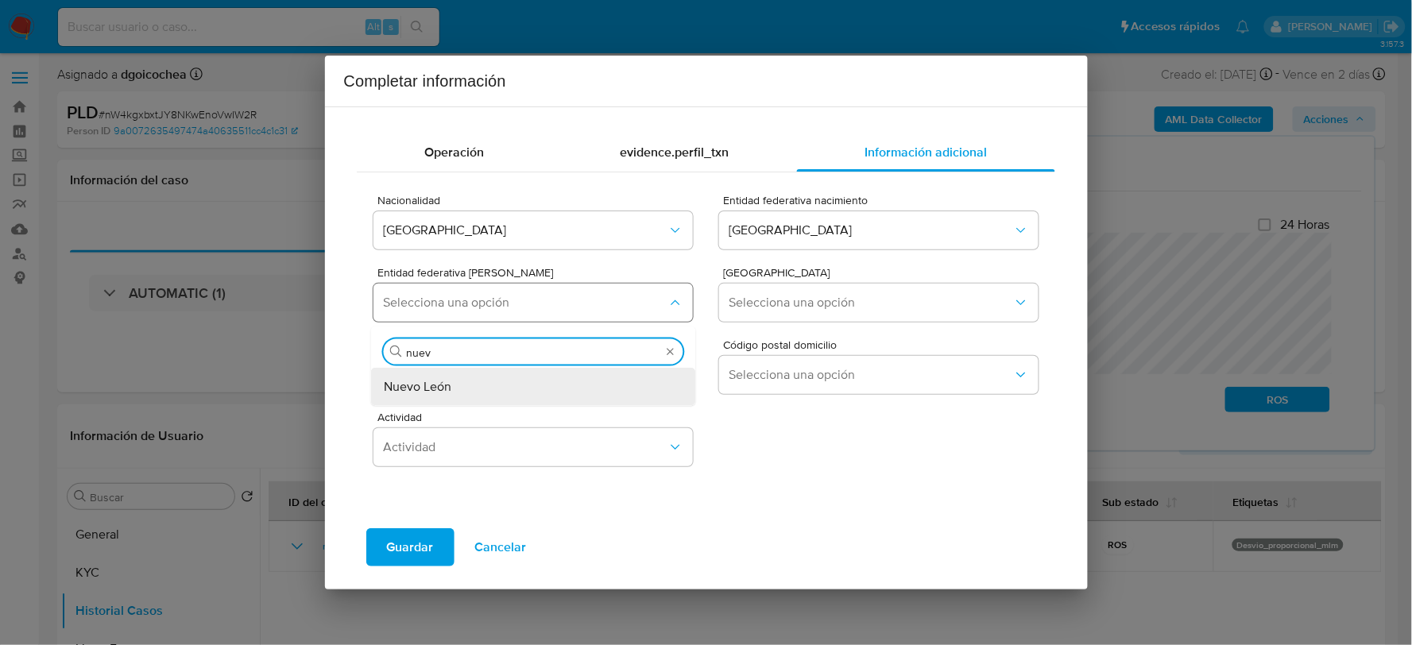
type input "nuevo"
click at [431, 388] on span "Nuevo León" at bounding box center [418, 386] width 68 height 16
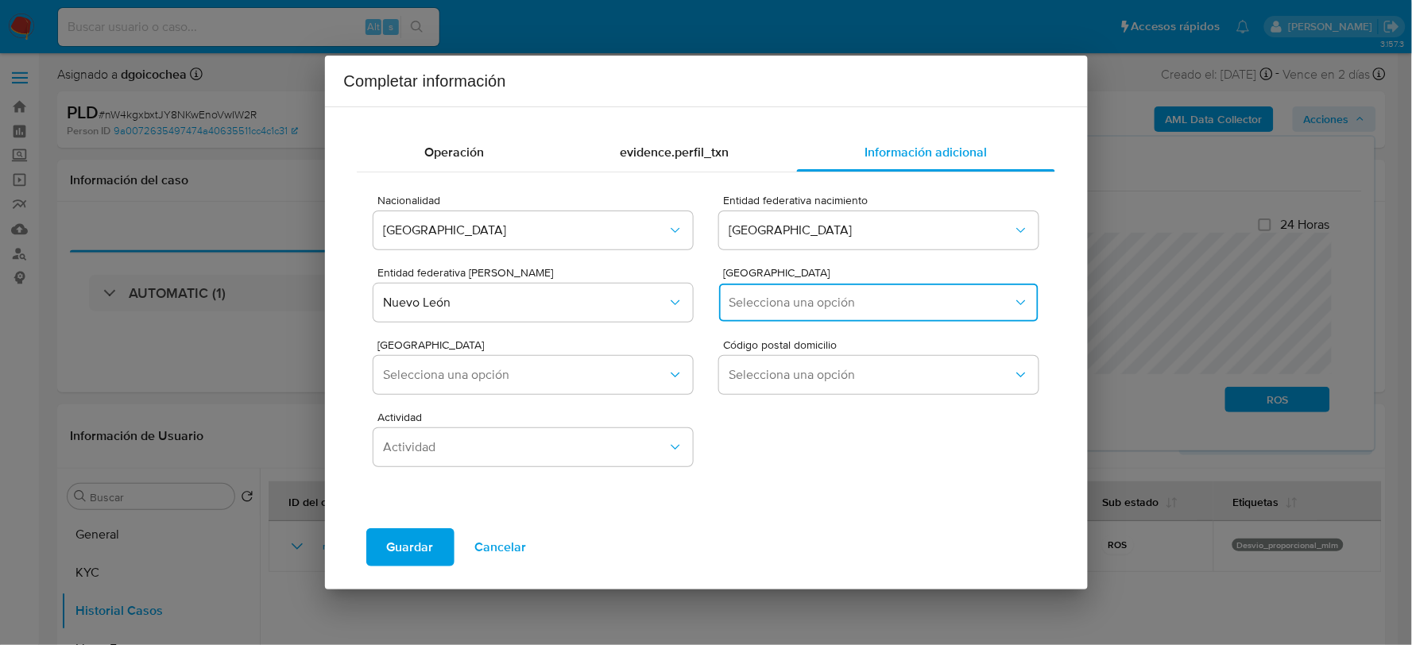
click at [774, 289] on button "Selecciona una opción" at bounding box center [878, 303] width 319 height 38
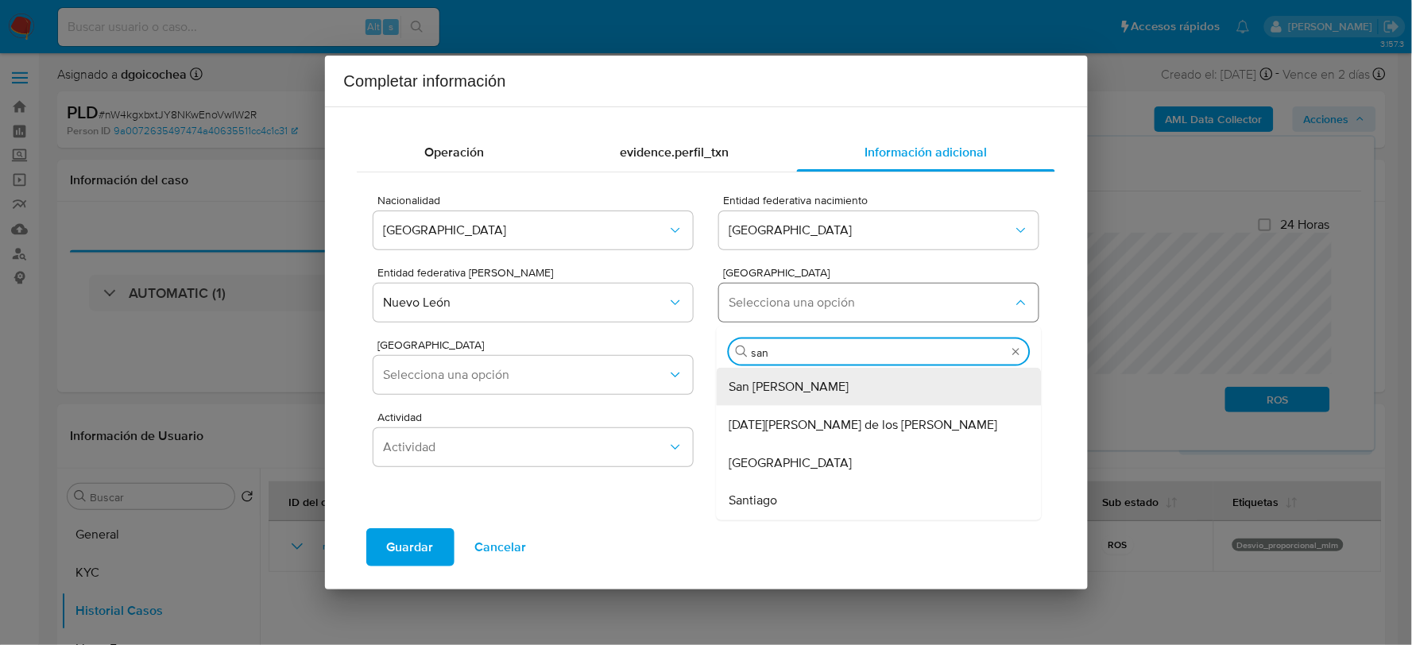
type input "san"
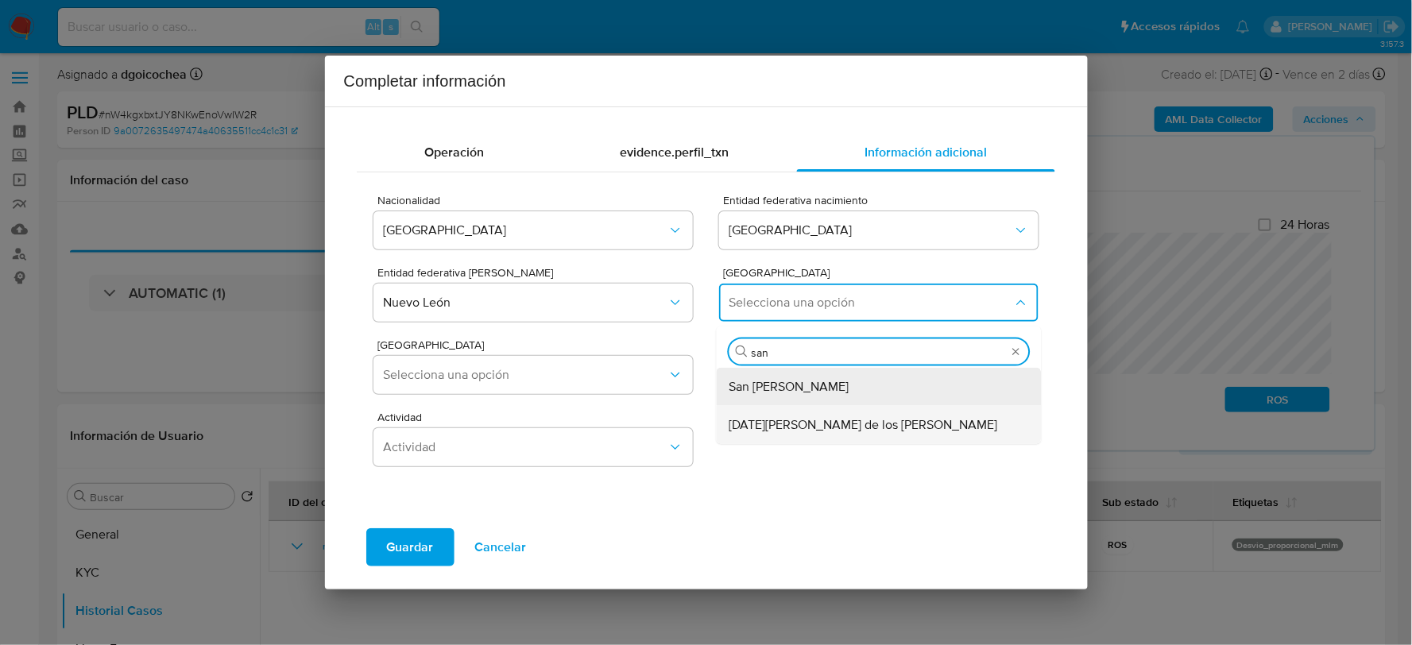
click at [866, 409] on div "San Nicolás de los Garza" at bounding box center [875, 424] width 290 height 38
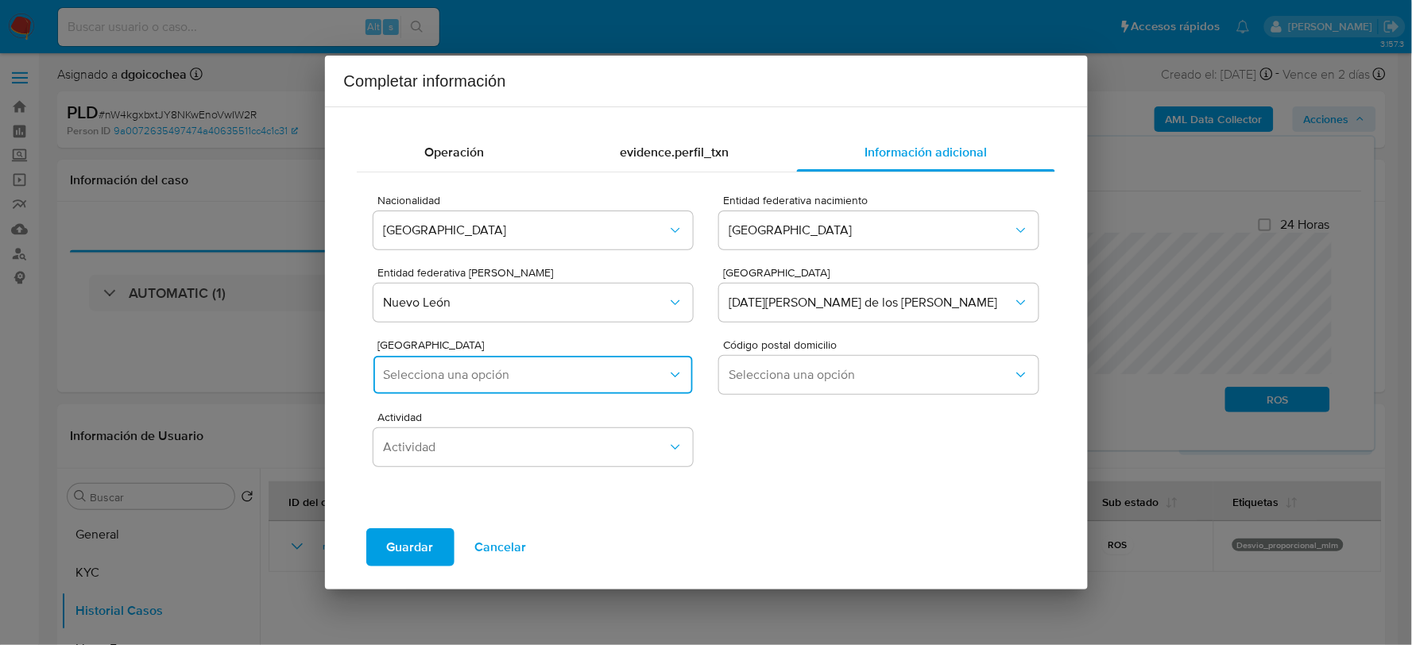
click at [620, 380] on span "Selecciona una opción" at bounding box center [525, 375] width 284 height 16
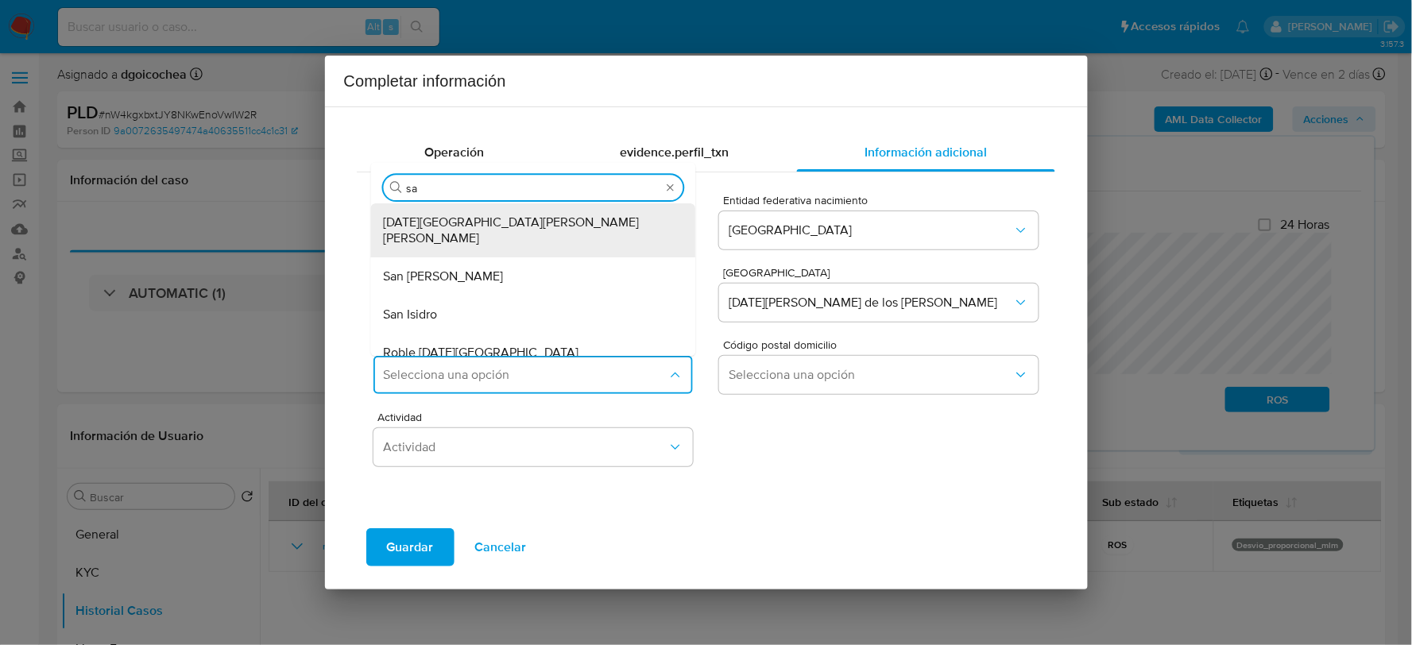
type input "san"
click at [459, 216] on span "San Nicolás de los Garza Centro" at bounding box center [529, 231] width 290 height 32
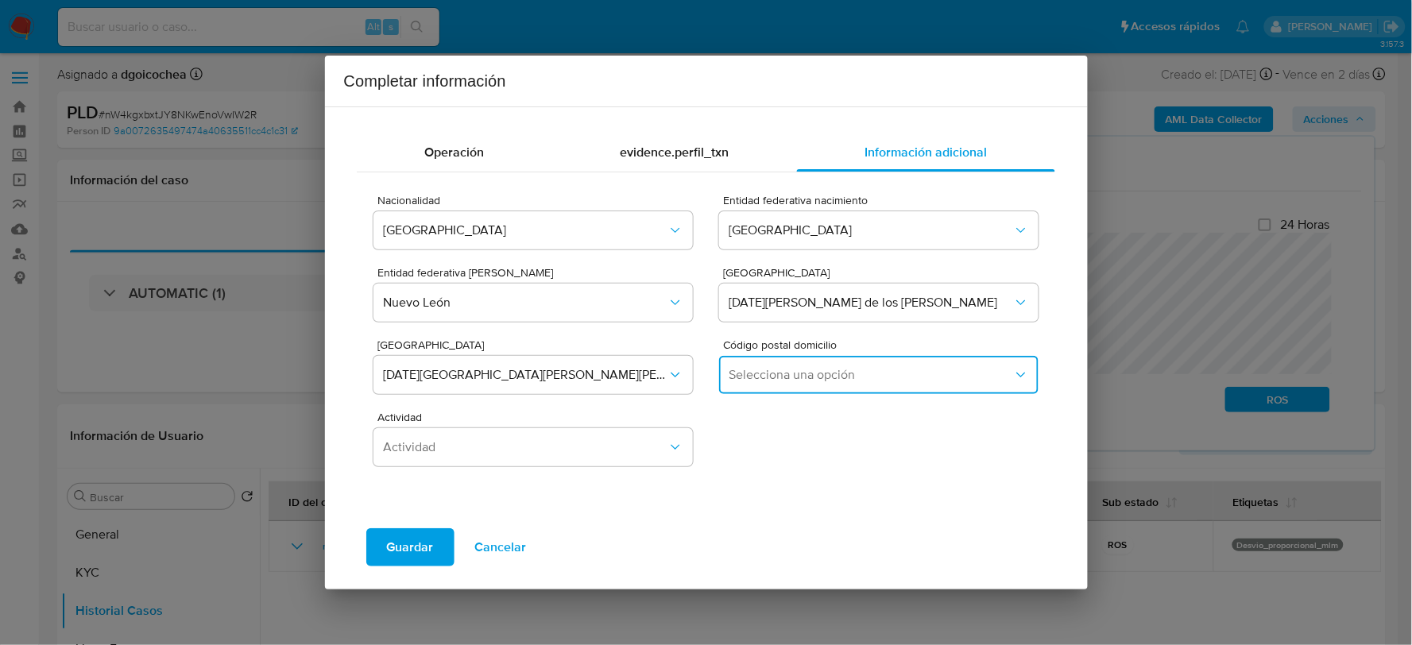
click at [765, 364] on button "Selecciona una opción" at bounding box center [878, 375] width 319 height 38
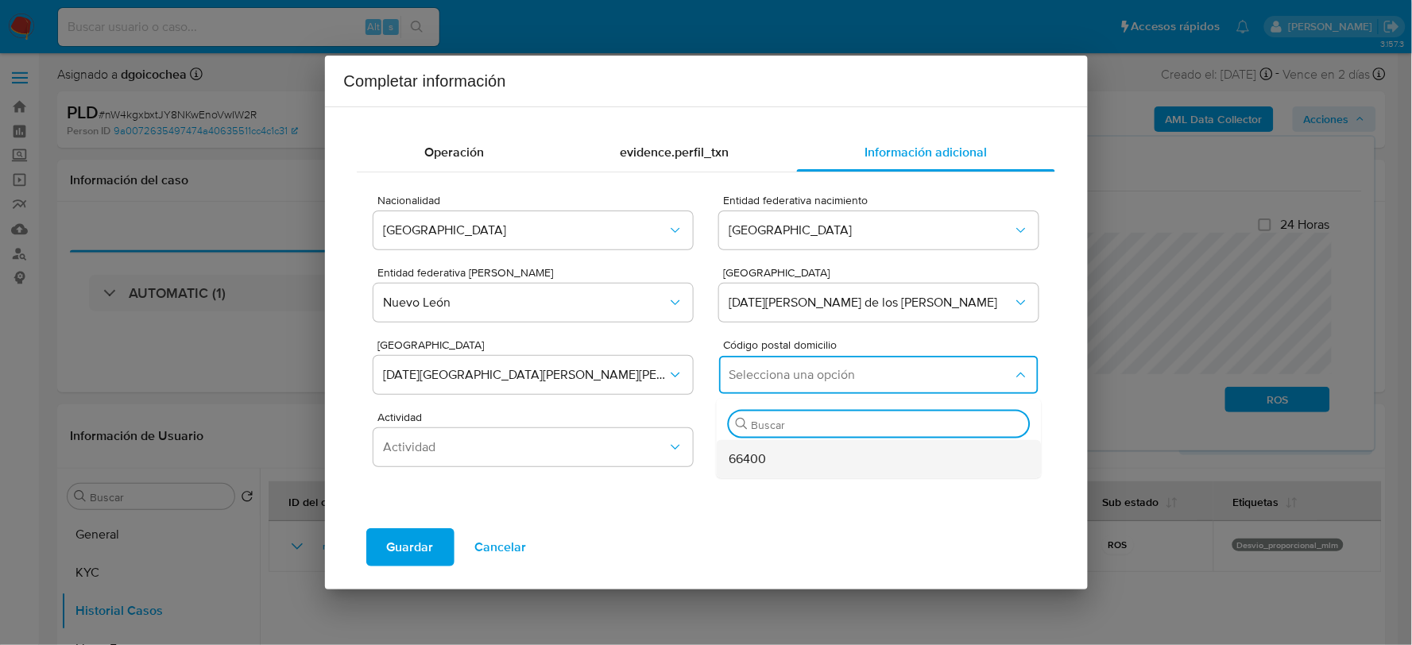
click at [749, 455] on span "66400" at bounding box center [748, 459] width 37 height 16
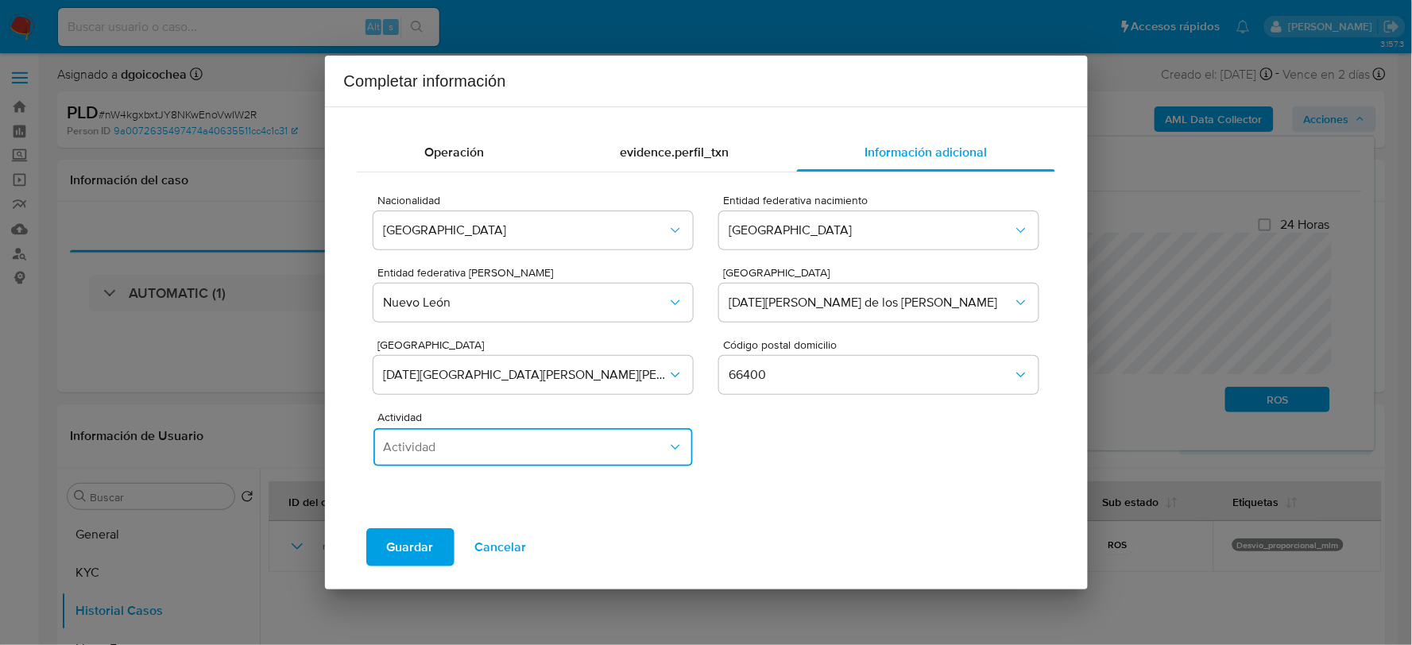
click at [607, 455] on button "Actividad" at bounding box center [533, 447] width 319 height 38
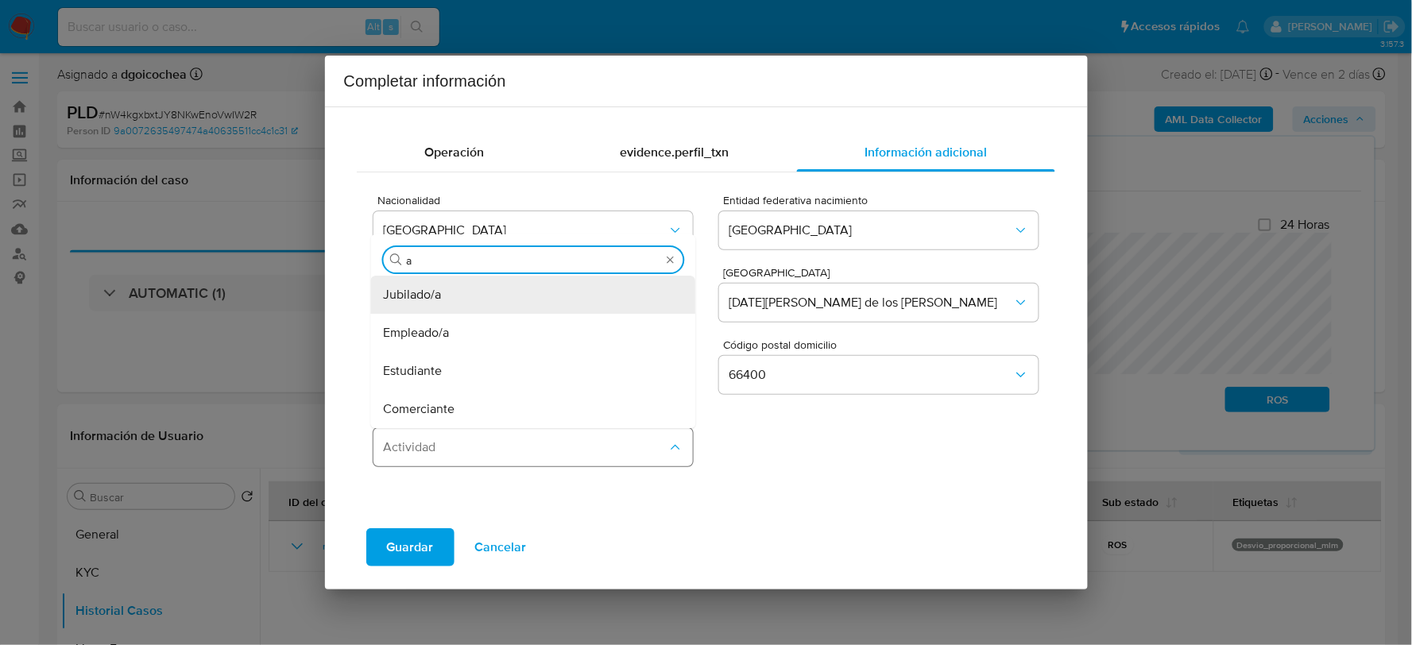
type input "am"
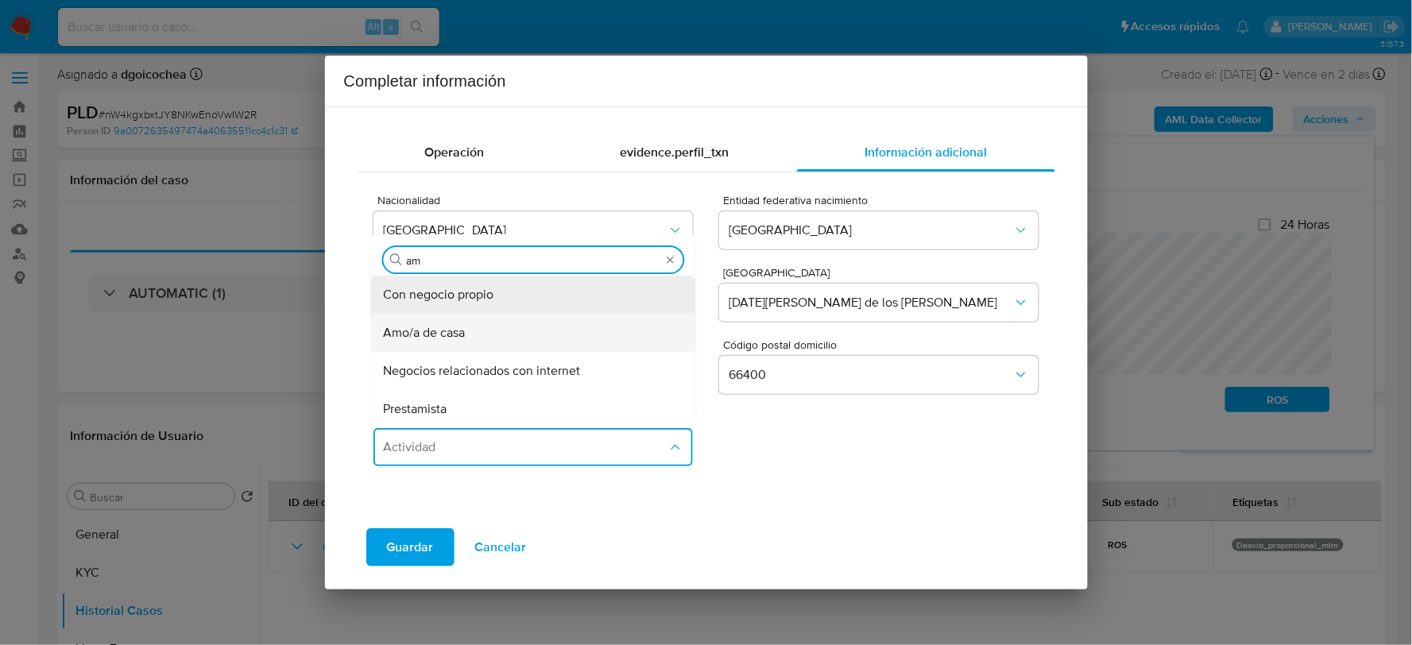
click at [494, 338] on div "Amo/a de casa" at bounding box center [529, 333] width 290 height 38
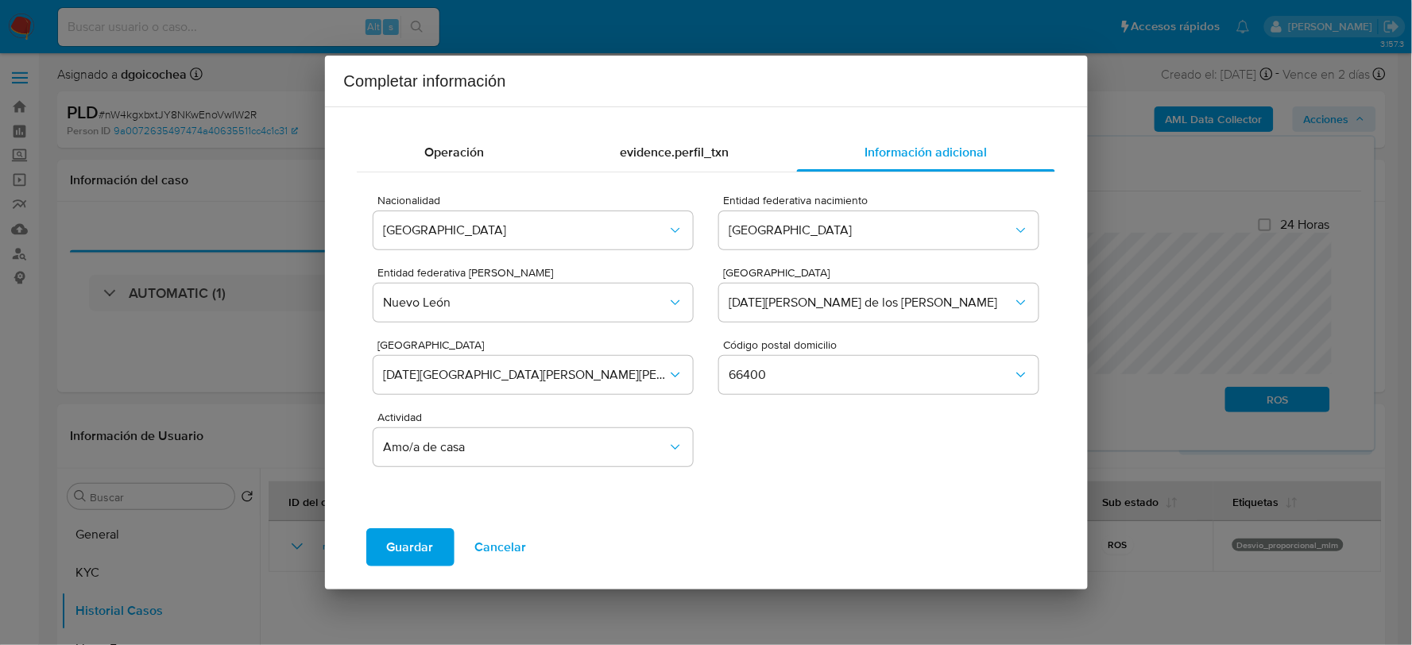
click at [422, 543] on span "Guardar" at bounding box center [410, 547] width 47 height 35
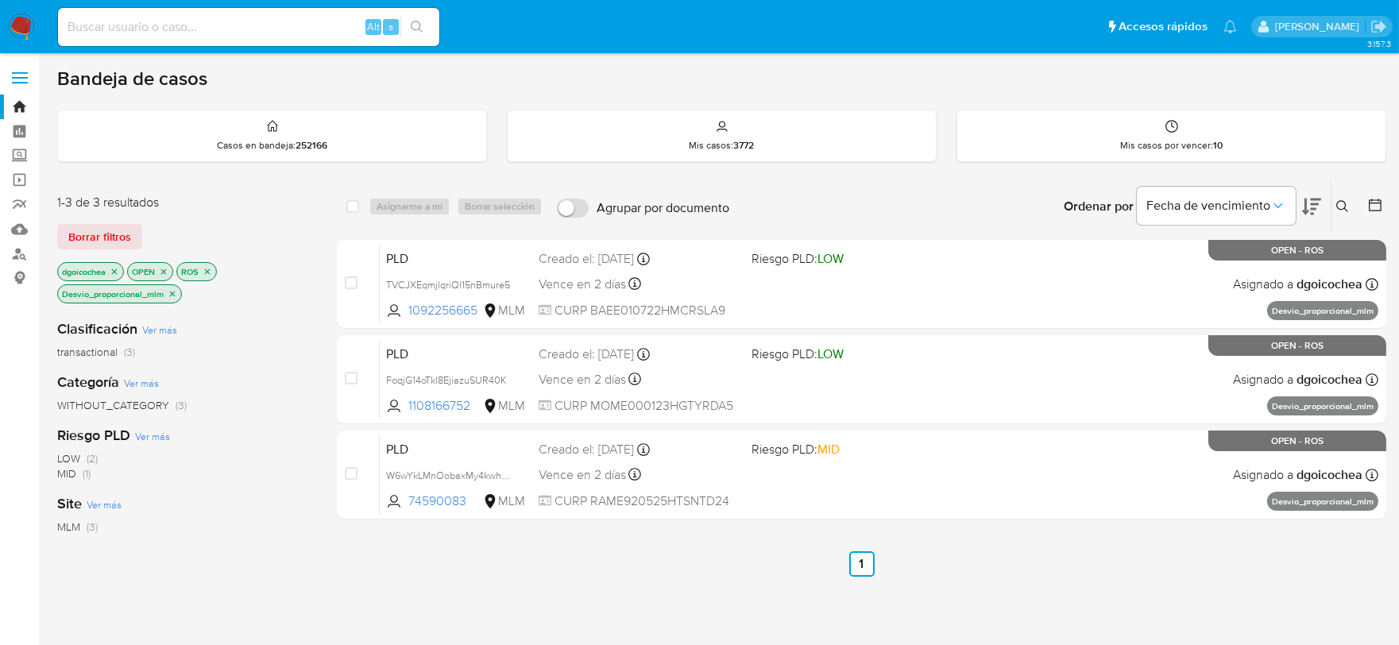
click at [175, 289] on icon "close-filter" at bounding box center [173, 294] width 10 height 10
